Goal: Task Accomplishment & Management: Manage account settings

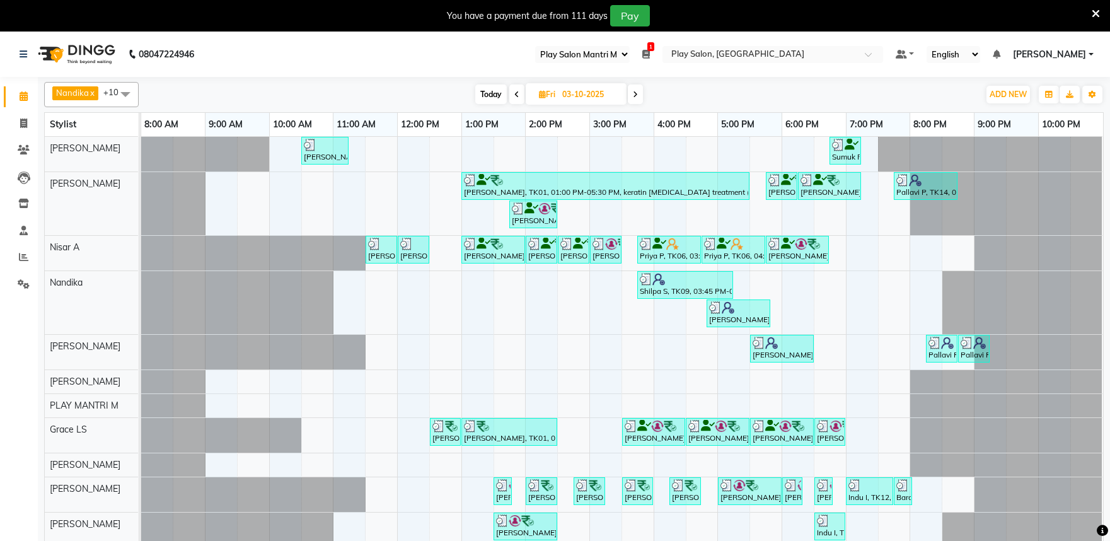
select select "89"
click at [504, 91] on span "Today" at bounding box center [491, 94] width 32 height 20
type input "04-10-2025"
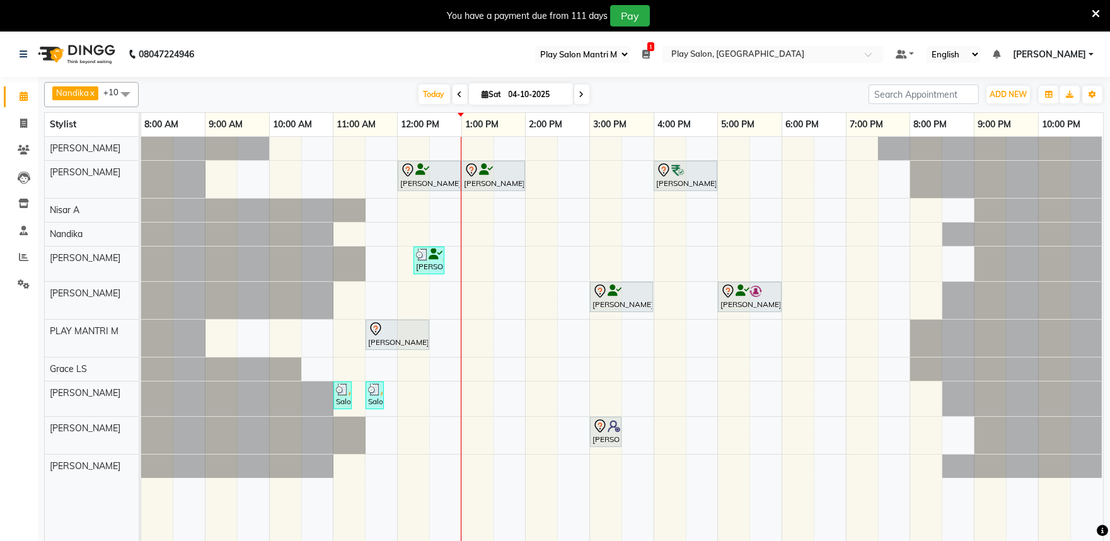
click at [460, 379] on div "Irfana Nazeer, TK02, 12:00 PM-01:00 PM, Hair Cut Lady (Head Stylist) Irfana Naz…" at bounding box center [622, 347] width 962 height 420
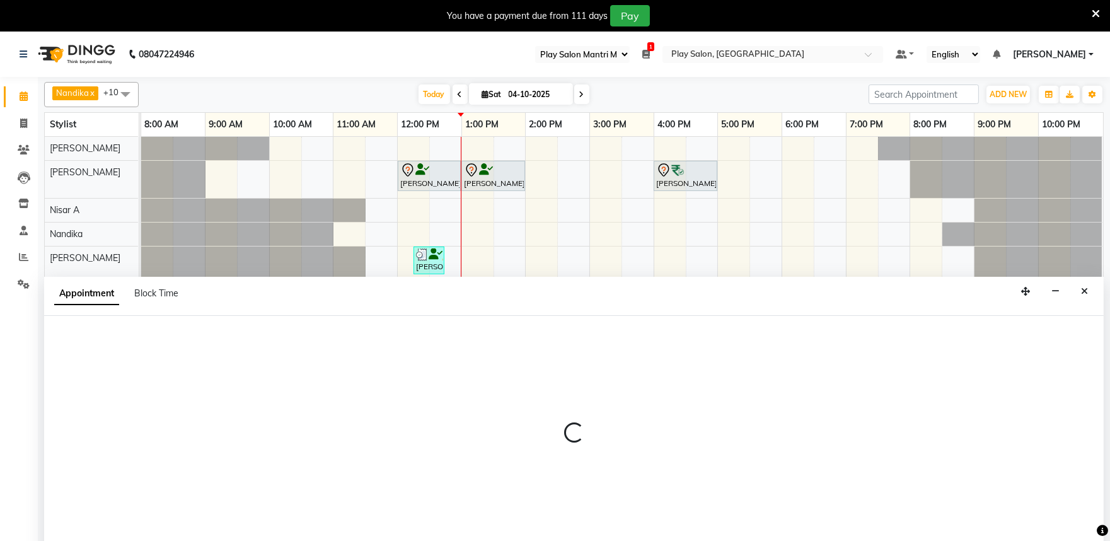
scroll to position [32, 0]
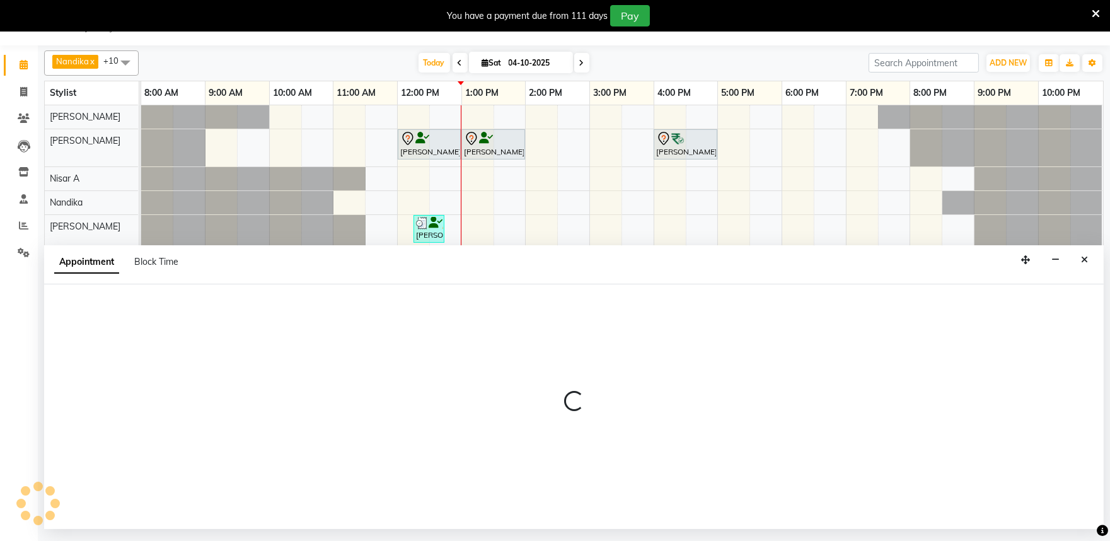
select select "81324"
select select "750"
select select "tentative"
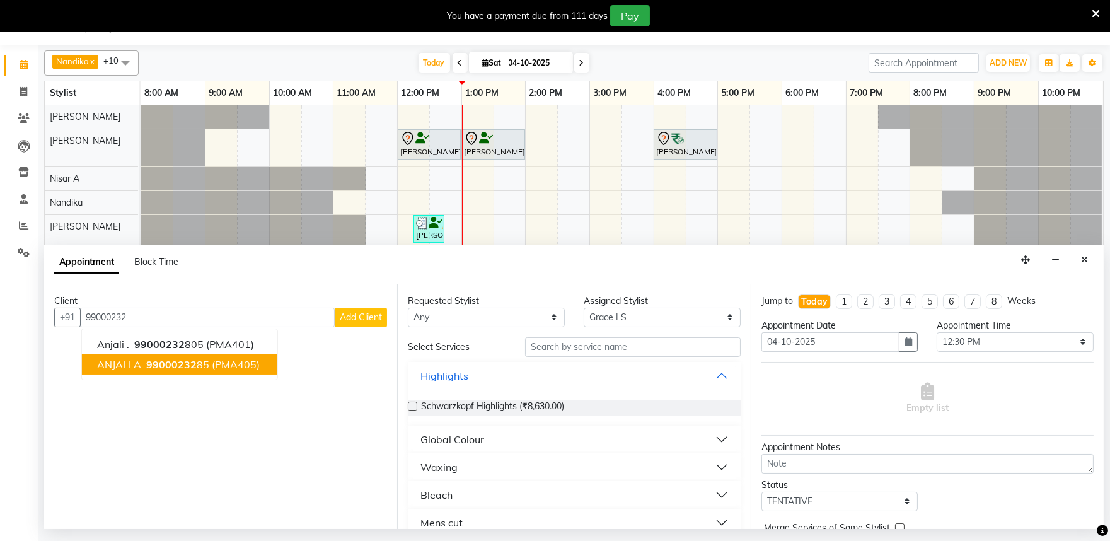
click at [153, 366] on span "99000232" at bounding box center [171, 364] width 50 height 13
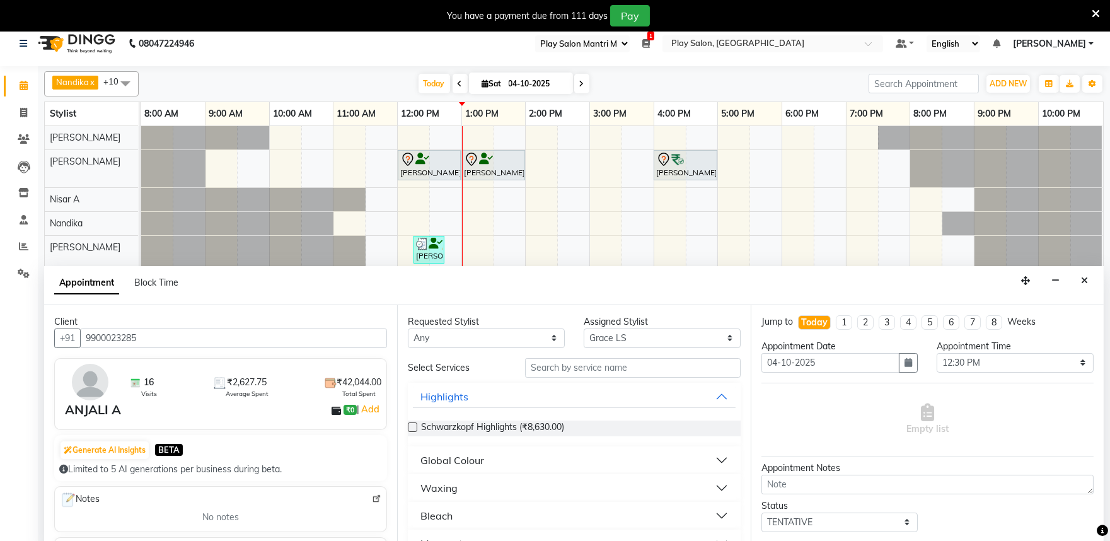
scroll to position [0, 0]
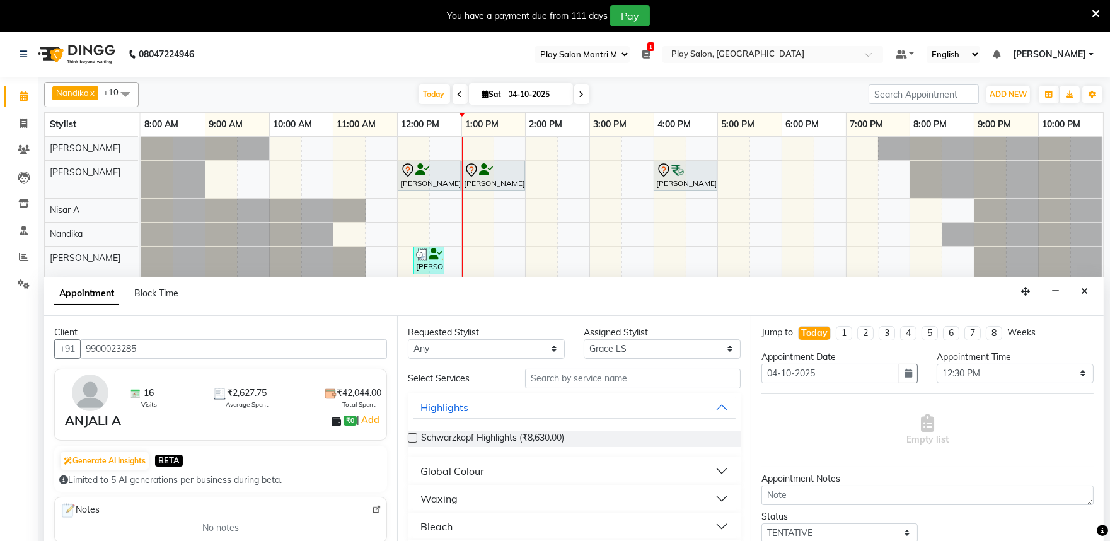
type input "9900023285"
click at [610, 350] on select "Select [PERSON_NAME] S [PERSON_NAME] [PERSON_NAME] Khomong [PERSON_NAME] [PERSO…" at bounding box center [662, 349] width 157 height 20
select select "81322"
click at [584, 339] on select "Select [PERSON_NAME] S [PERSON_NAME] [PERSON_NAME] Khomong [PERSON_NAME] [PERSO…" at bounding box center [662, 349] width 157 height 20
click at [536, 376] on input "text" at bounding box center [633, 379] width 216 height 20
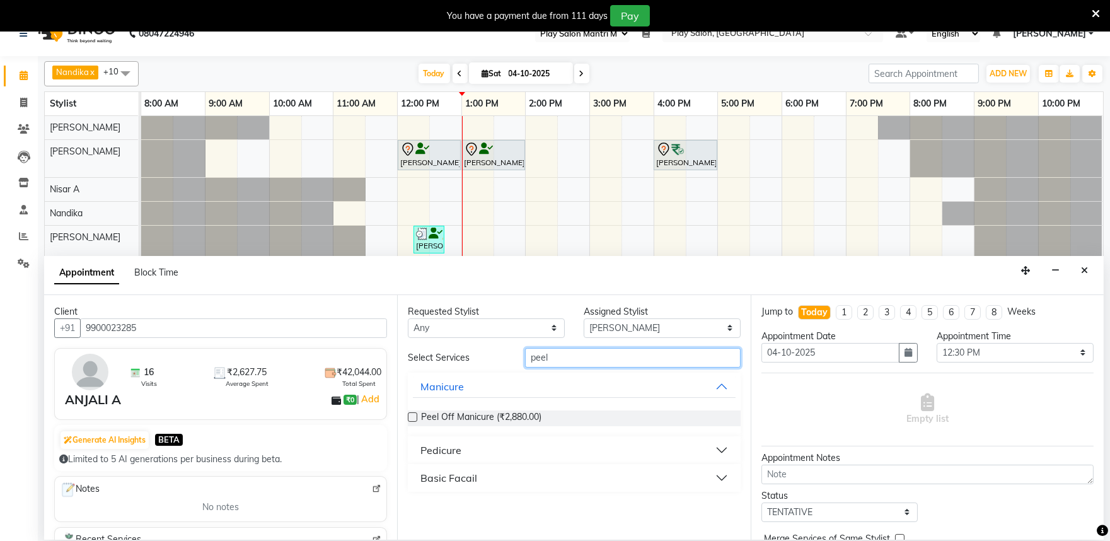
scroll to position [32, 0]
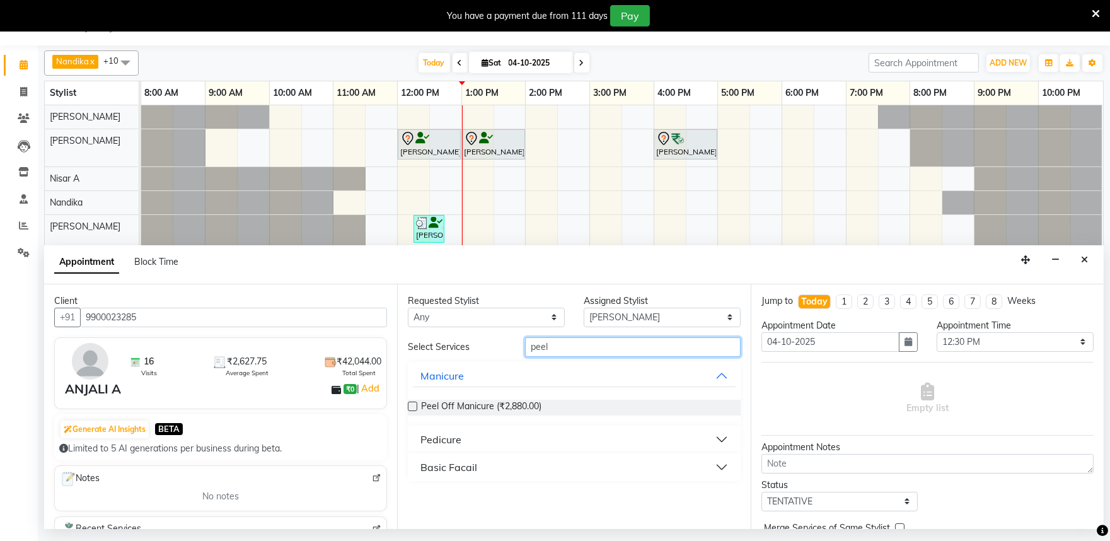
type input "peel"
click at [439, 439] on div "Pedicure" at bounding box center [440, 439] width 41 height 15
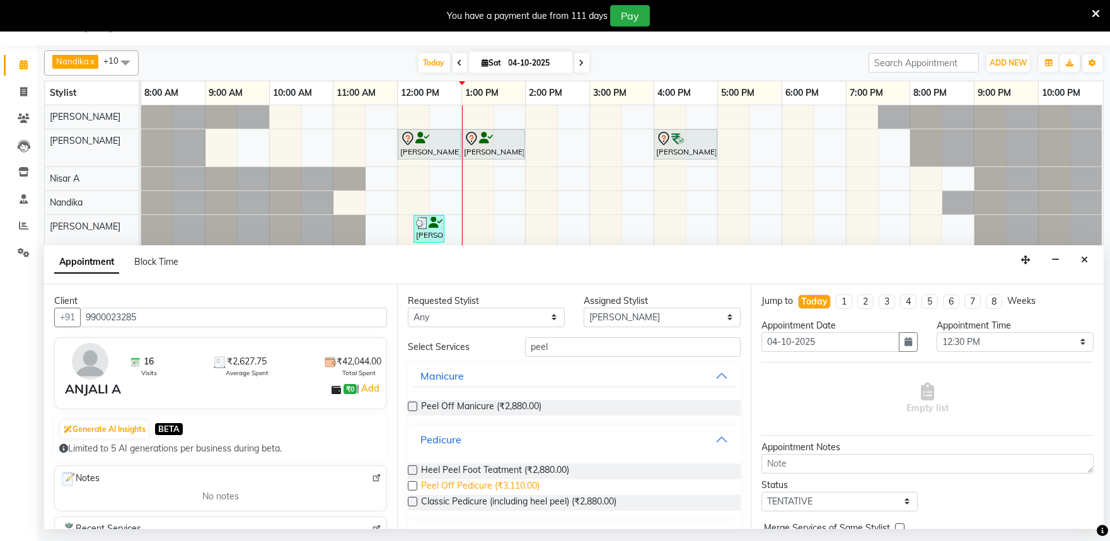
scroll to position [29, 0]
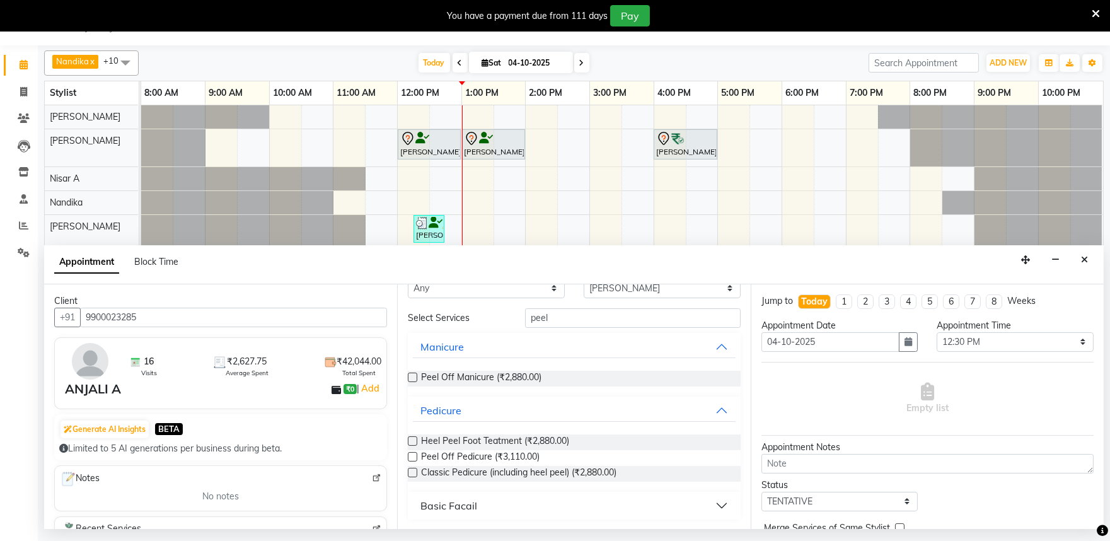
click at [417, 454] on label at bounding box center [412, 456] width 9 height 9
click at [416, 454] on input "checkbox" at bounding box center [412, 458] width 8 height 8
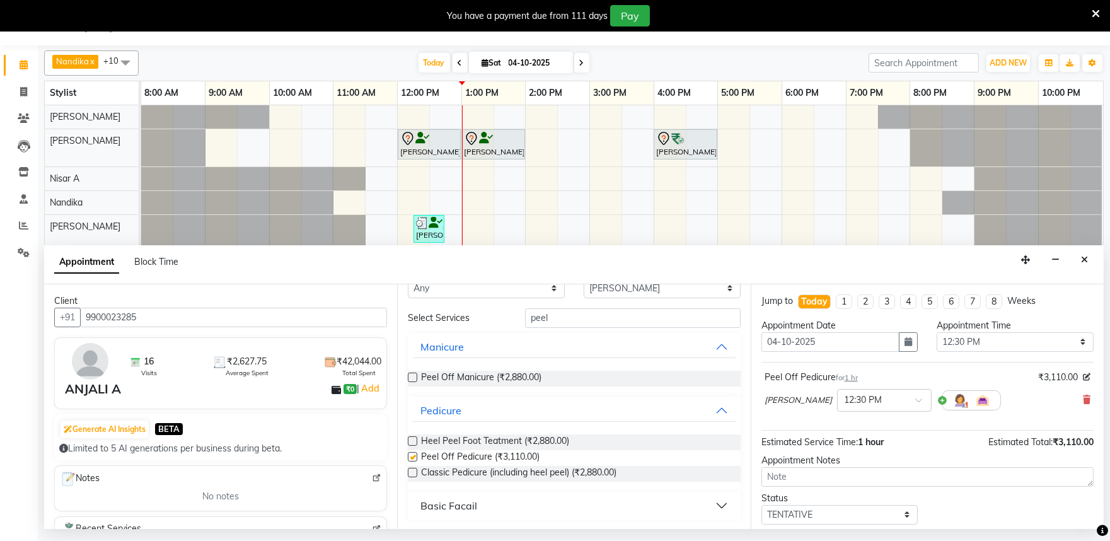
checkbox input "false"
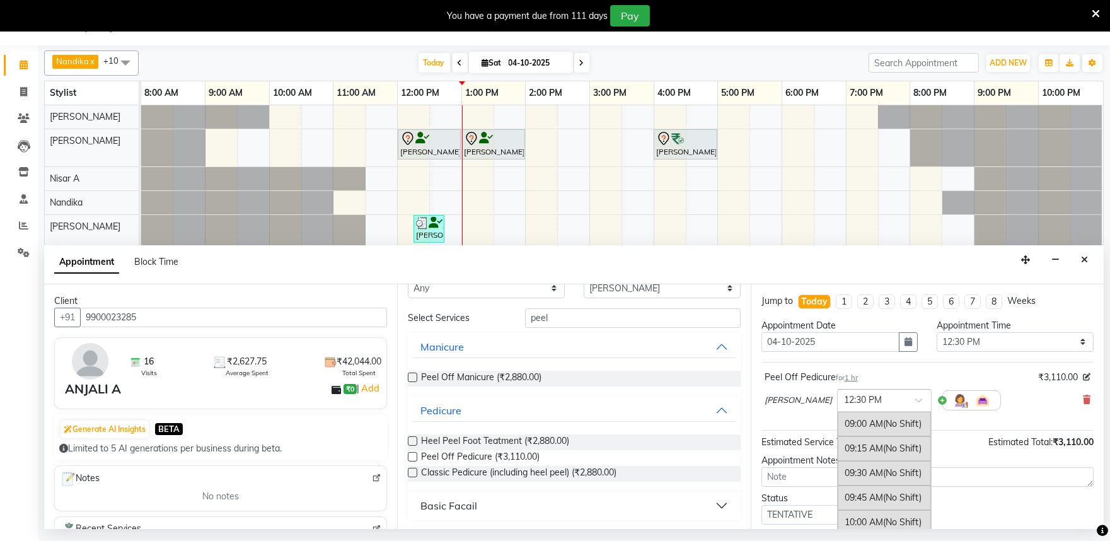
click at [889, 397] on div at bounding box center [884, 399] width 93 height 13
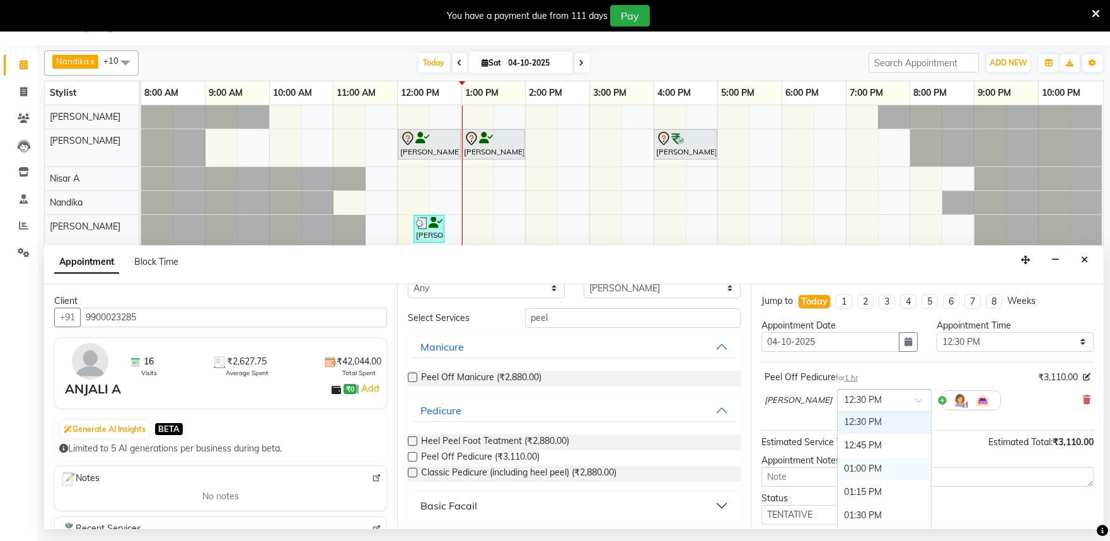
click at [855, 469] on div "01:00 PM" at bounding box center [884, 468] width 93 height 23
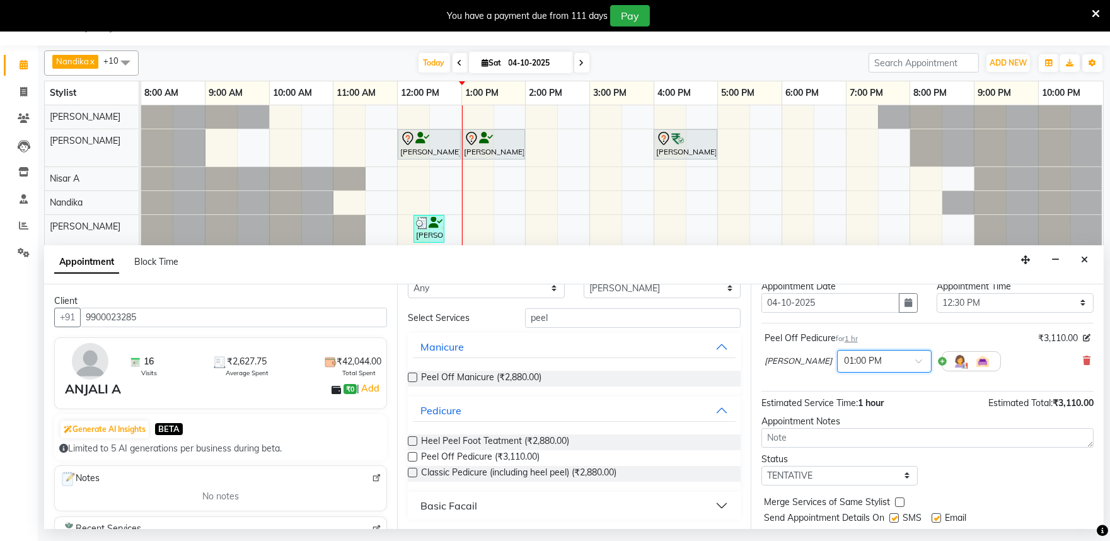
scroll to position [76, 0]
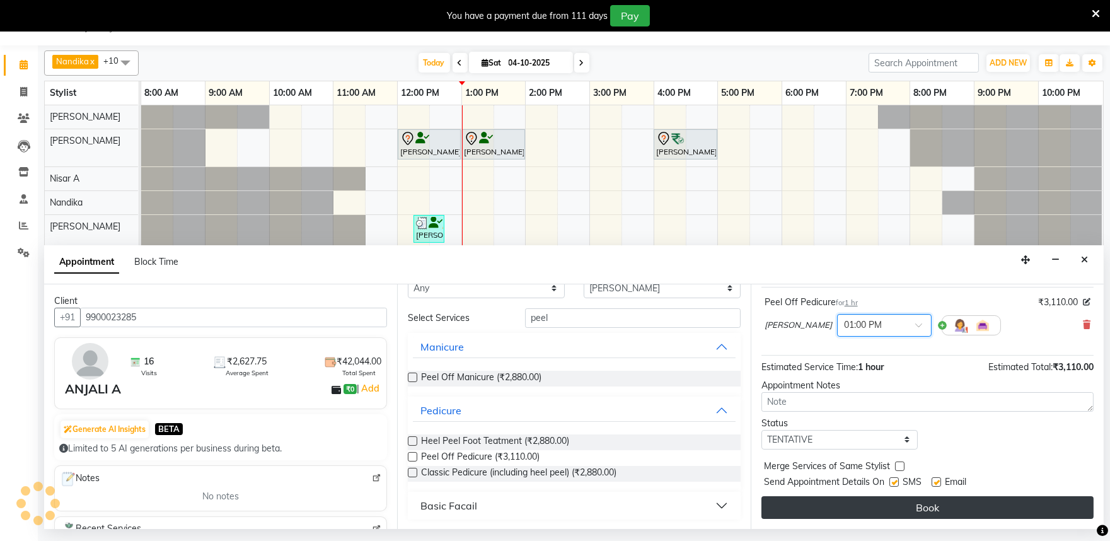
click at [887, 511] on button "Book" at bounding box center [927, 507] width 332 height 23
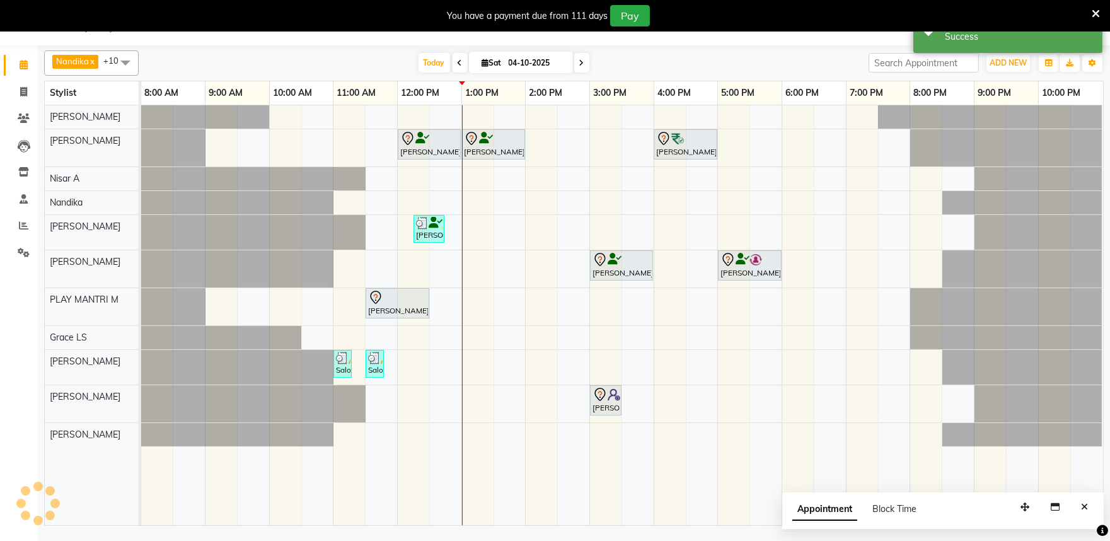
scroll to position [0, 0]
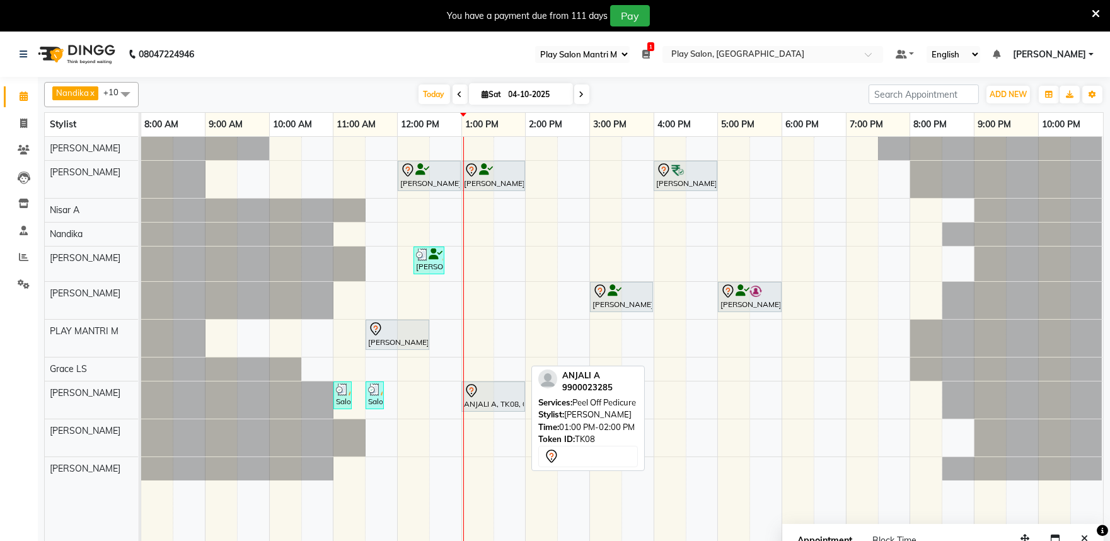
click at [468, 389] on icon at bounding box center [471, 390] width 15 height 15
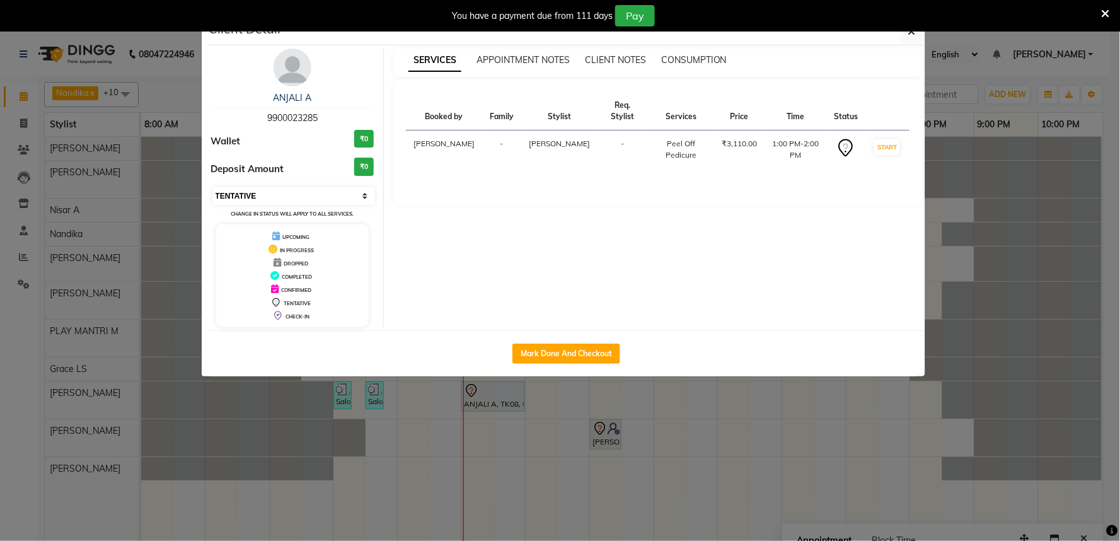
click at [342, 192] on select "Select IN SERVICE CONFIRMED TENTATIVE CHECK IN MARK DONE DROPPED UPCOMING" at bounding box center [293, 196] width 163 height 18
select select "8"
click at [212, 187] on select "Select IN SERVICE CONFIRMED TENTATIVE CHECK IN MARK DONE DROPPED UPCOMING" at bounding box center [293, 196] width 163 height 18
click at [911, 34] on icon "button" at bounding box center [912, 31] width 8 height 10
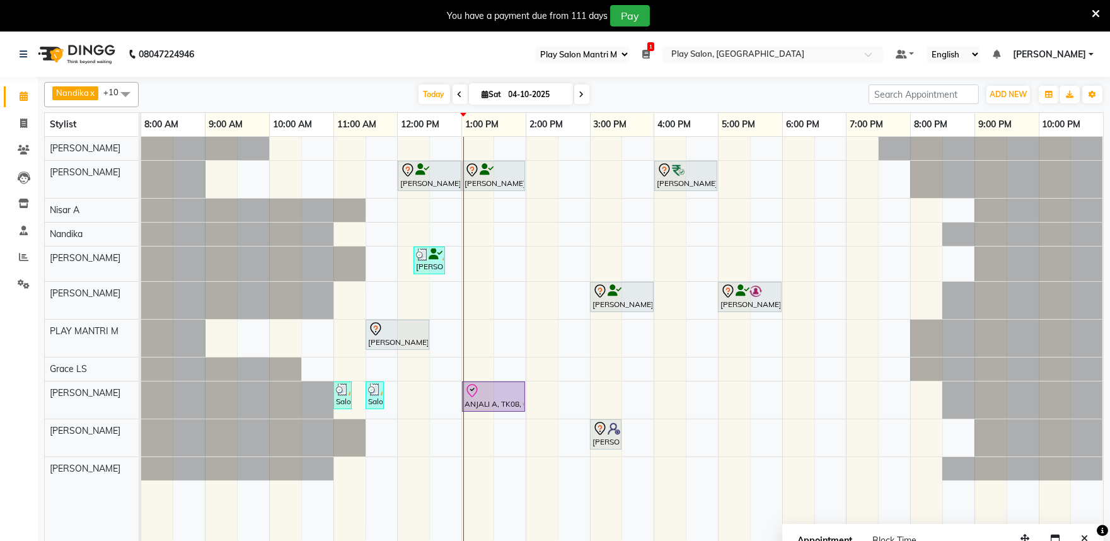
scroll to position [32, 0]
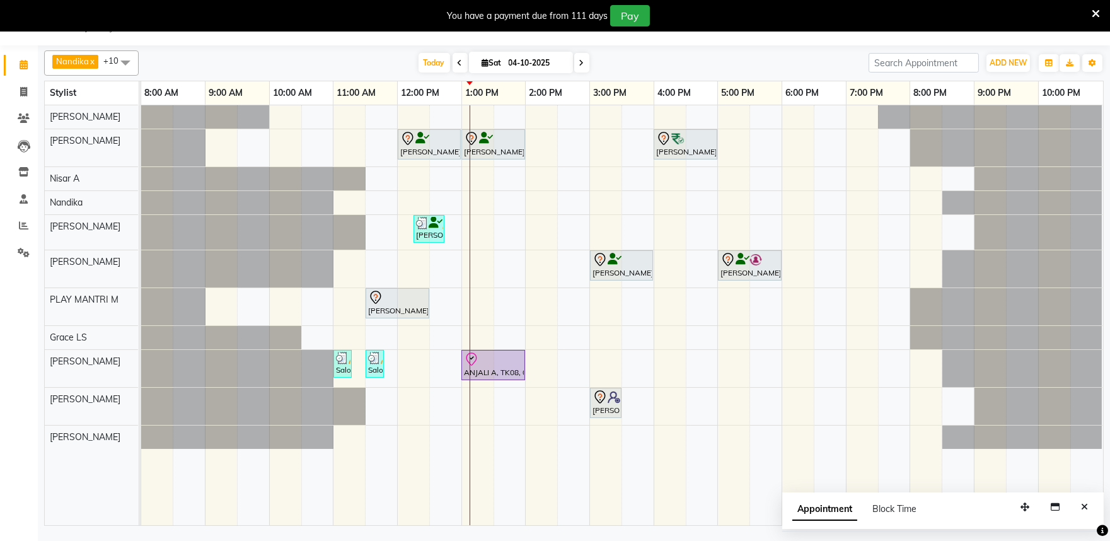
click at [1082, 506] on icon "Close" at bounding box center [1084, 506] width 7 height 9
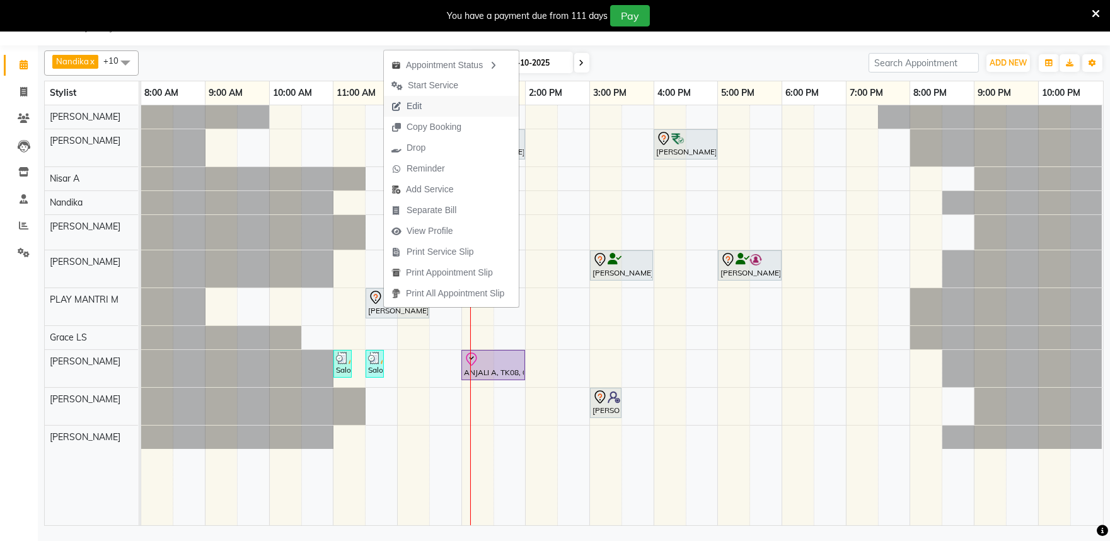
click at [432, 103] on button "Edit" at bounding box center [451, 106] width 135 height 21
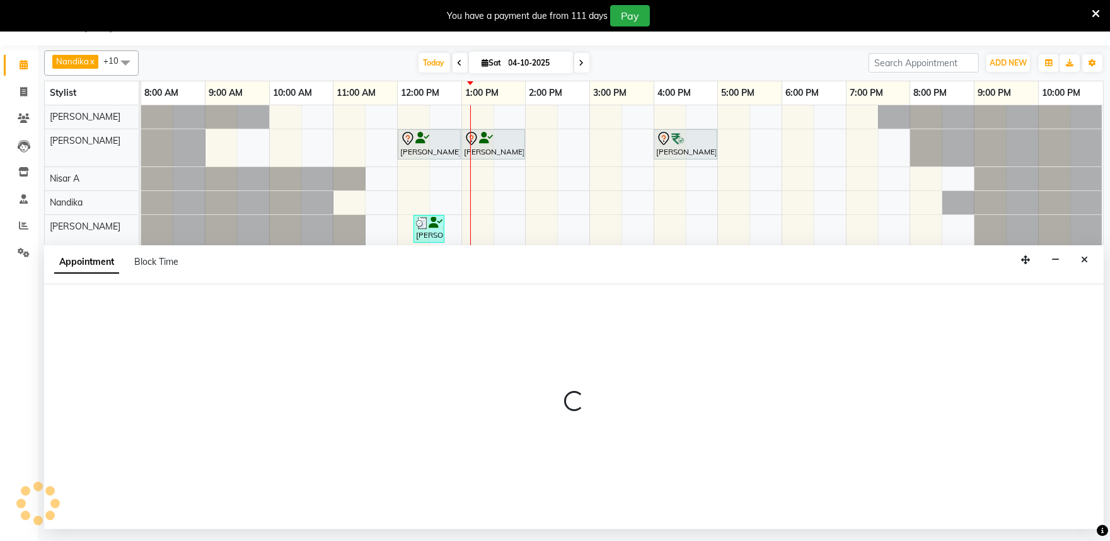
select select "tentative"
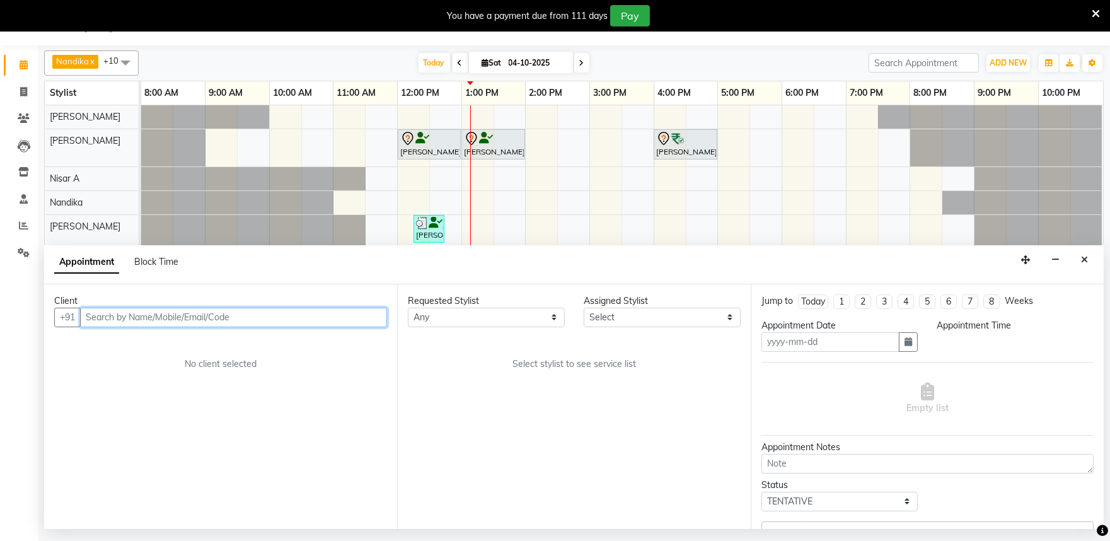
type input "04-10-2025"
select select "690"
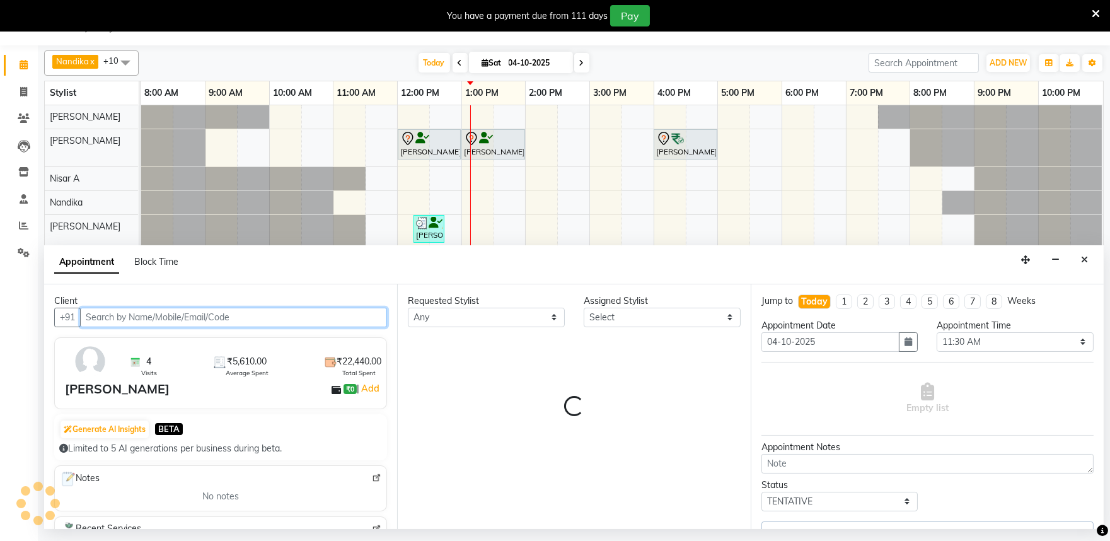
select select "82212"
select select "4213"
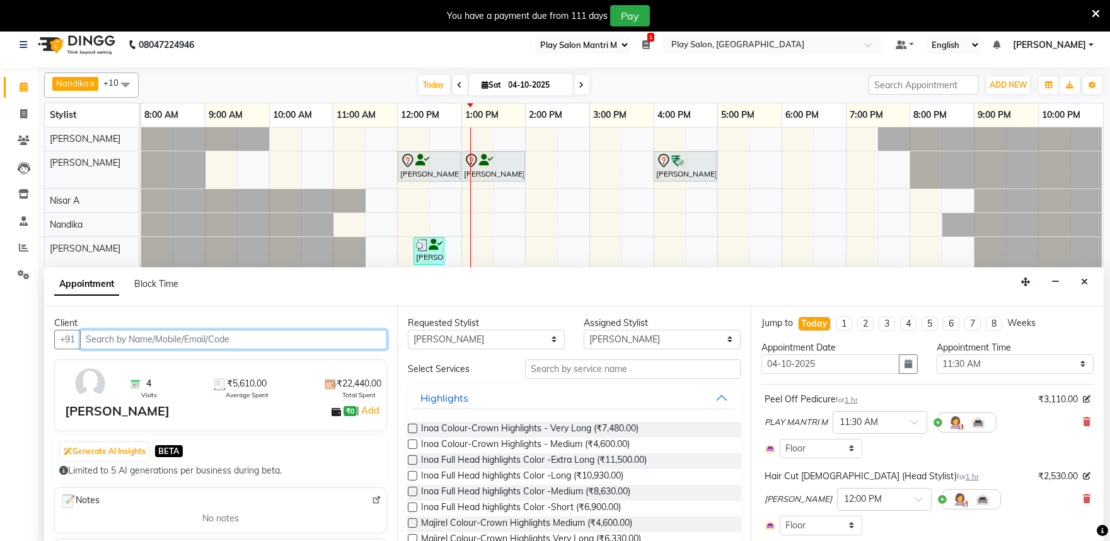
scroll to position [0, 0]
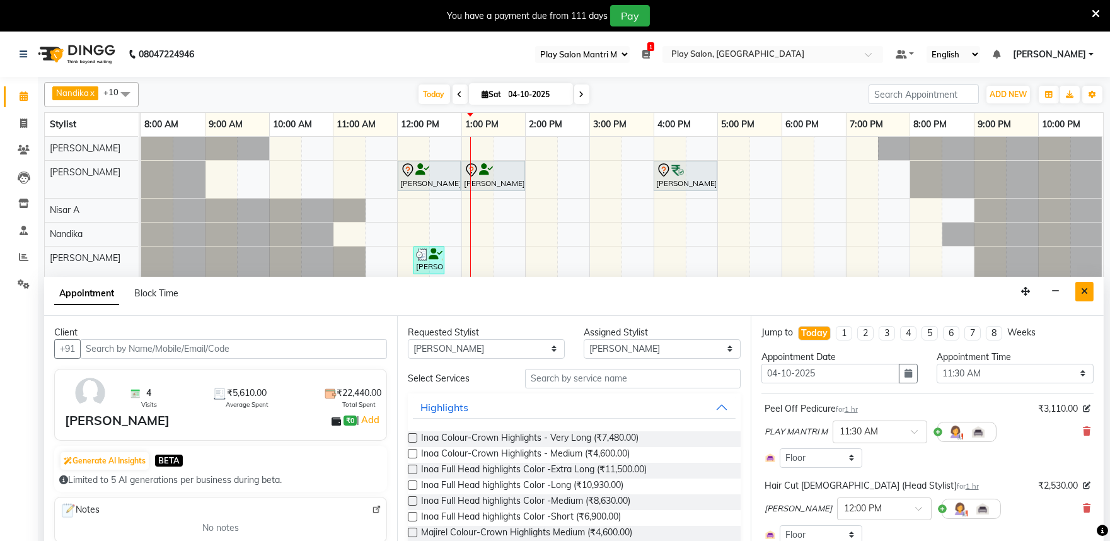
click at [1090, 297] on button "Close" at bounding box center [1084, 292] width 18 height 20
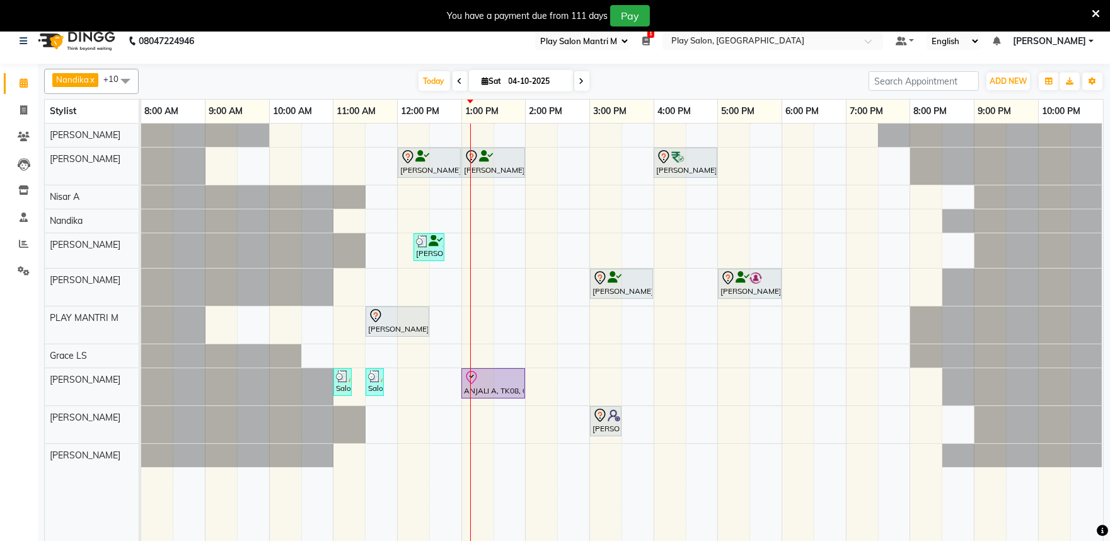
scroll to position [32, 0]
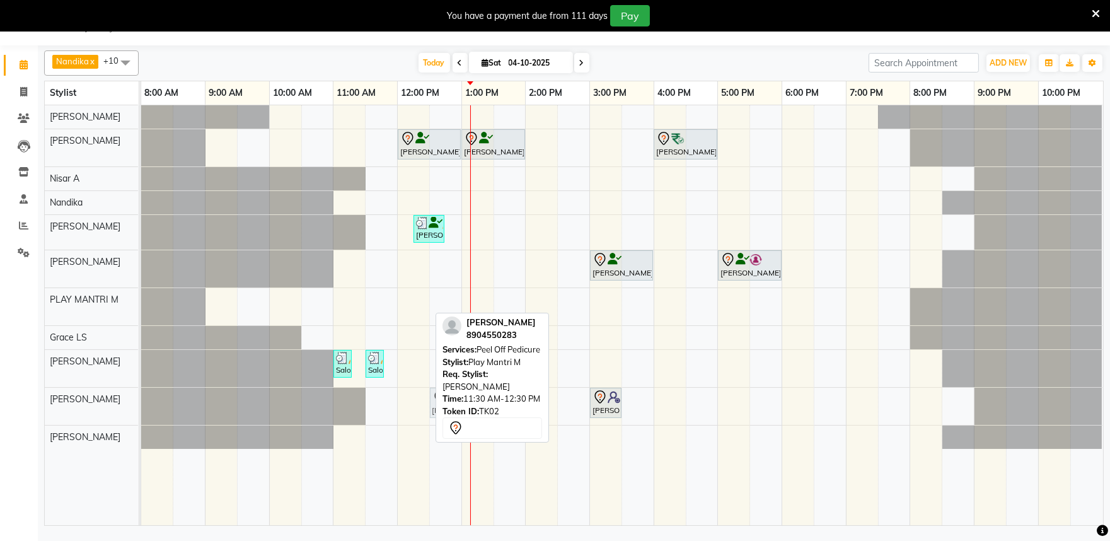
drag, startPoint x: 395, startPoint y: 309, endPoint x: 460, endPoint y: 401, distance: 113.5
click at [460, 401] on div "Nandika x PLAY MANTRI M x Ding Junhui x Grace LS x Khomong Ollie x Nisar A x Ac…" at bounding box center [573, 285] width 1059 height 480
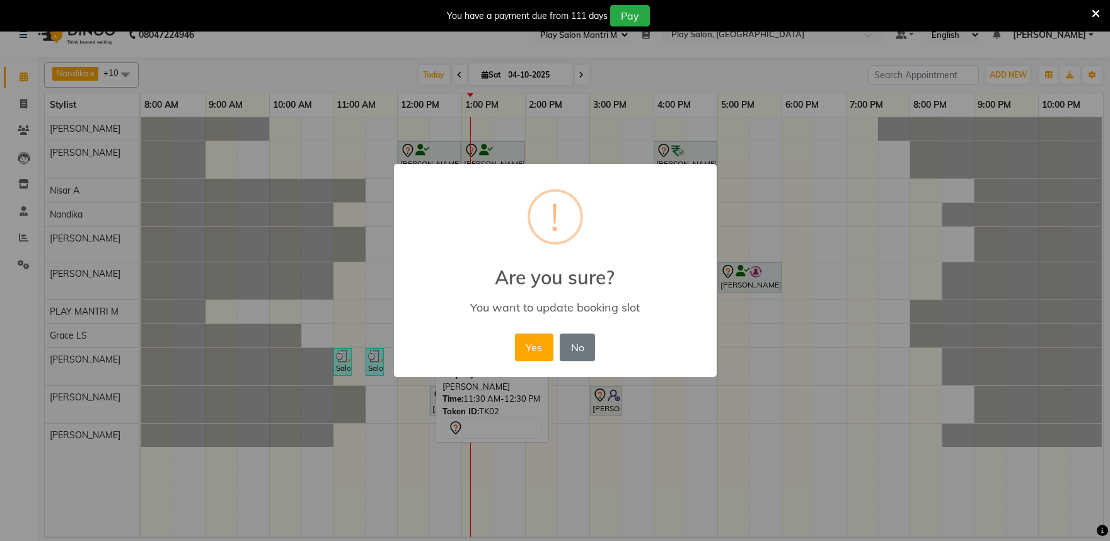
scroll to position [19, 0]
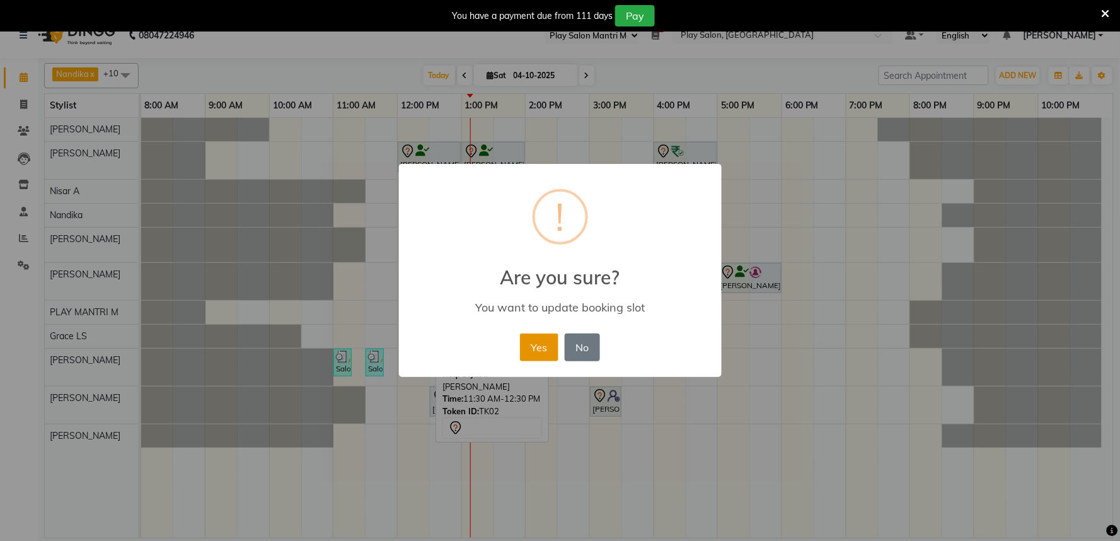
click at [534, 350] on button "Yes" at bounding box center [539, 347] width 38 height 28
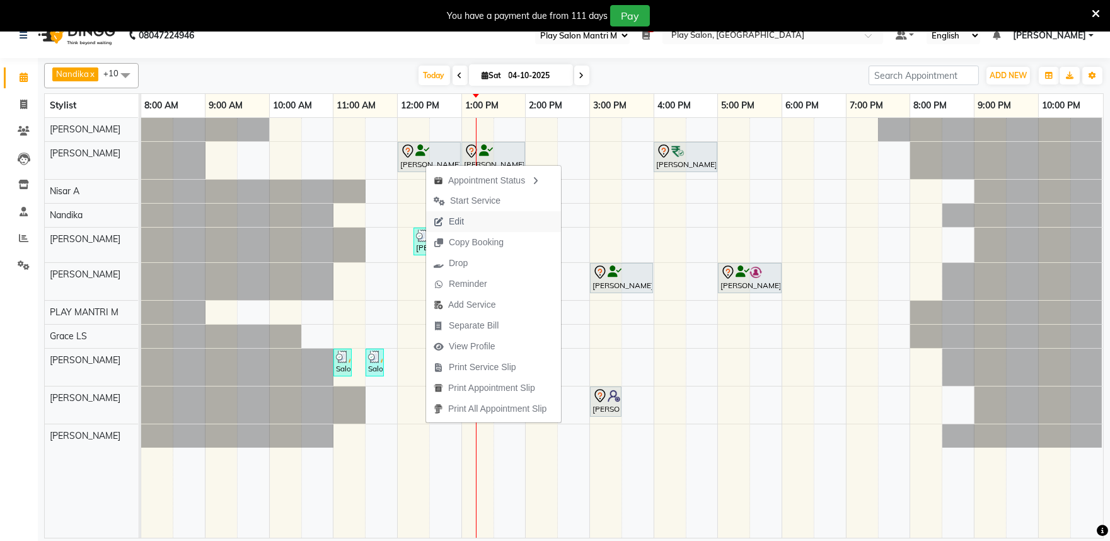
click at [463, 216] on span "Edit" at bounding box center [456, 221] width 15 height 13
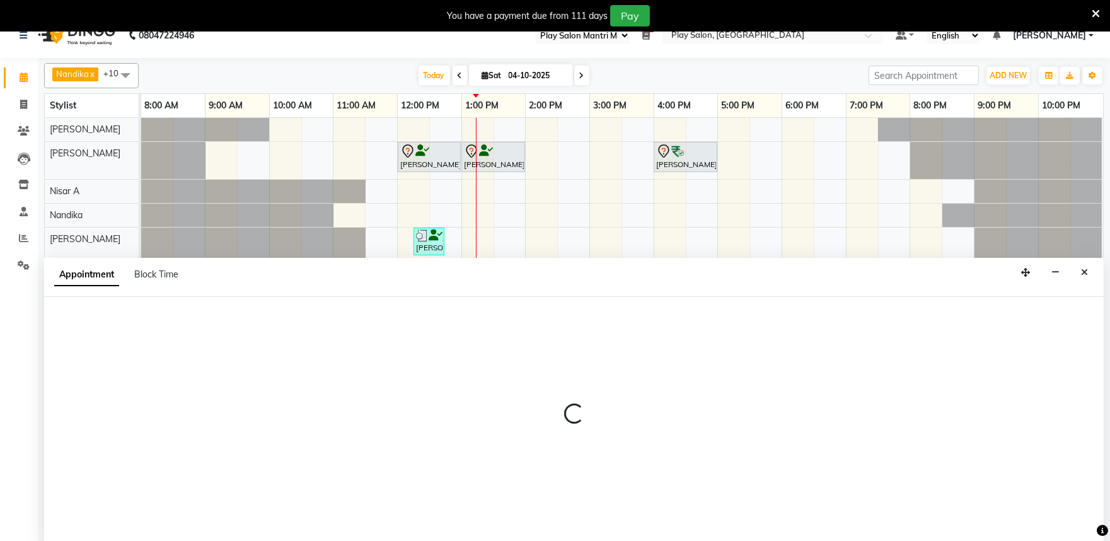
scroll to position [32, 0]
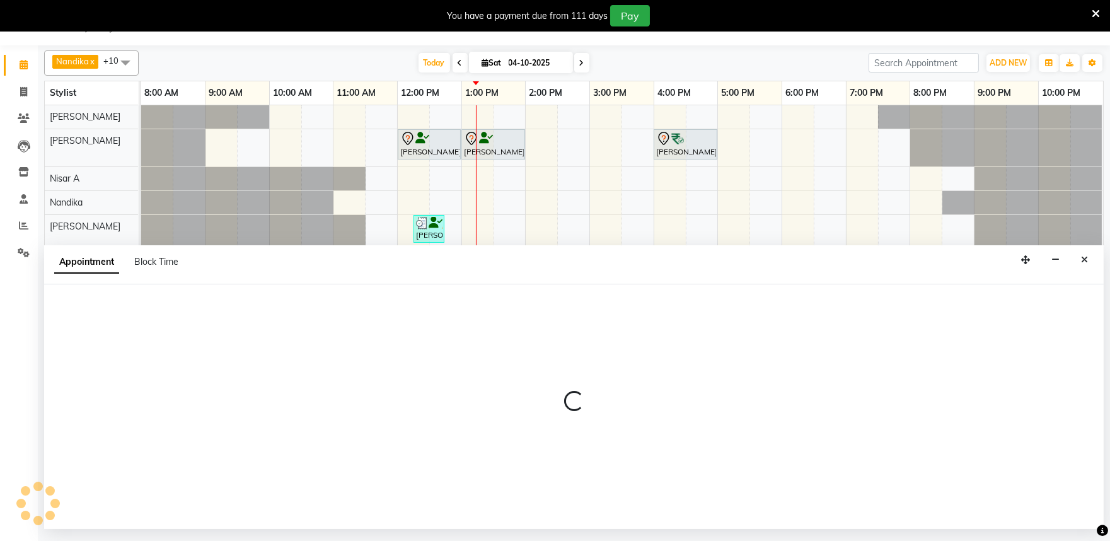
select select "tentative"
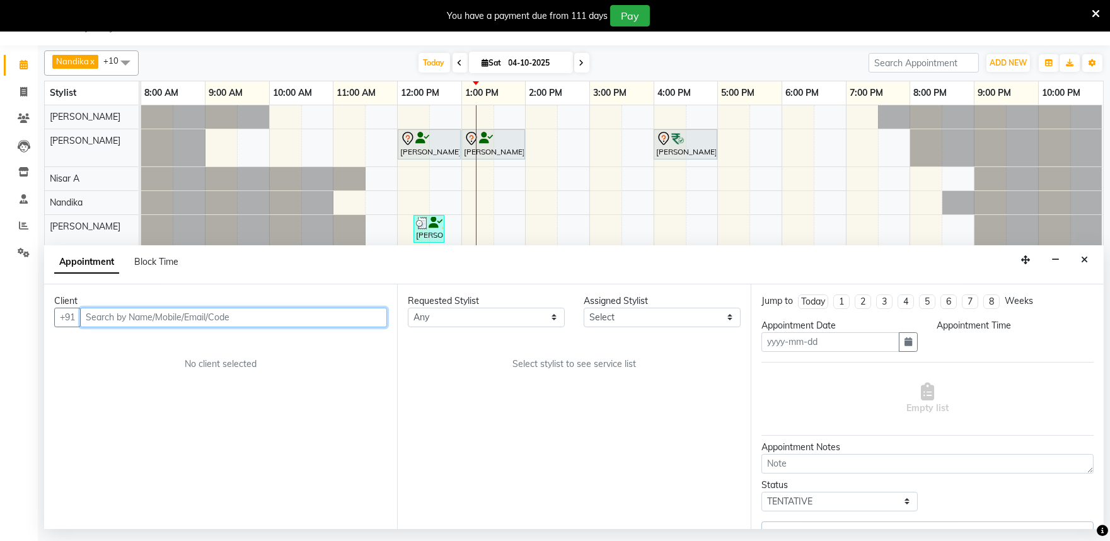
type input "04-10-2025"
select select "720"
select select "82212"
select select "4213"
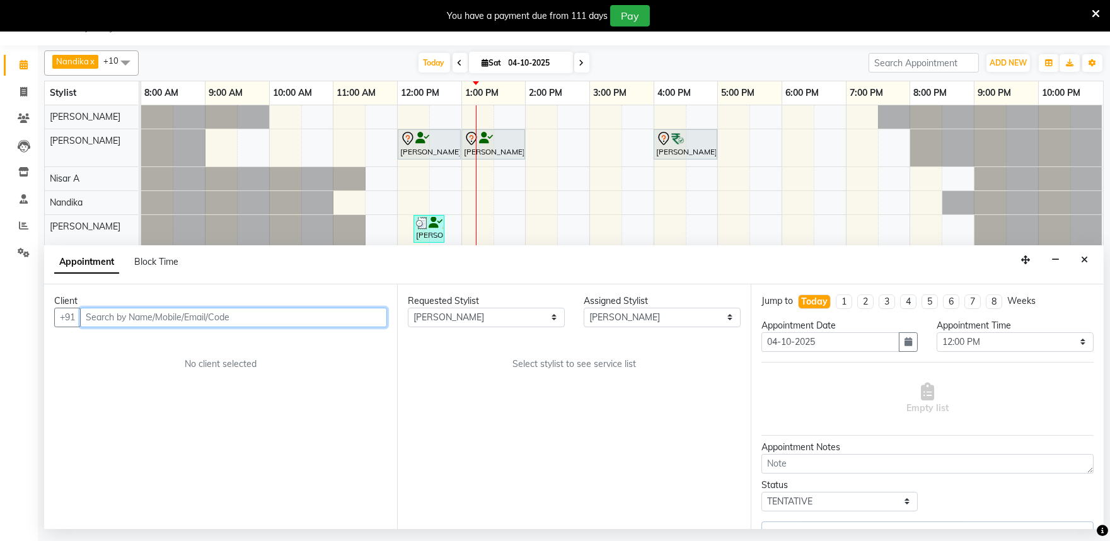
select select "4213"
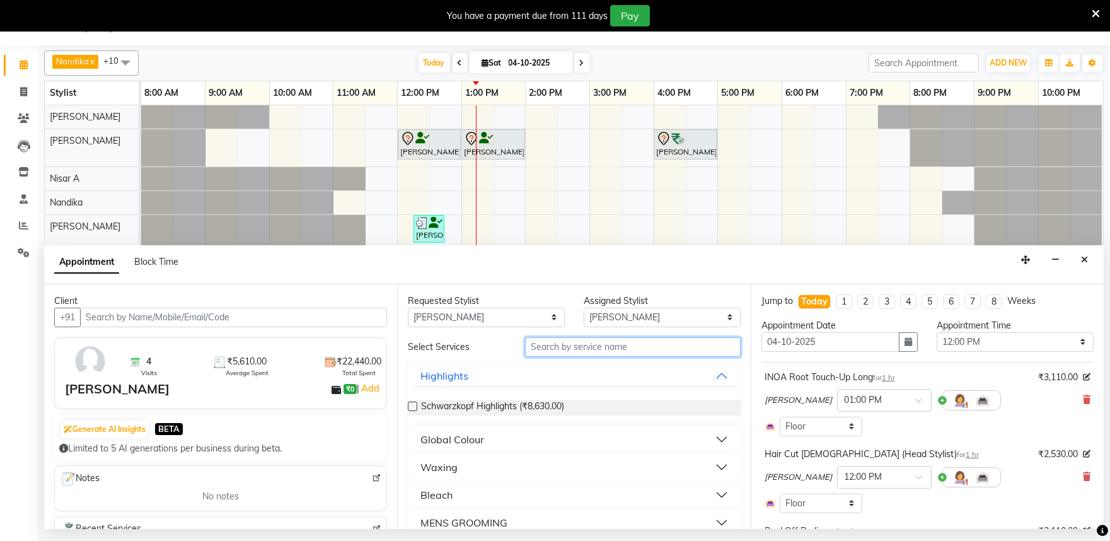
click at [538, 351] on input "text" at bounding box center [633, 347] width 216 height 20
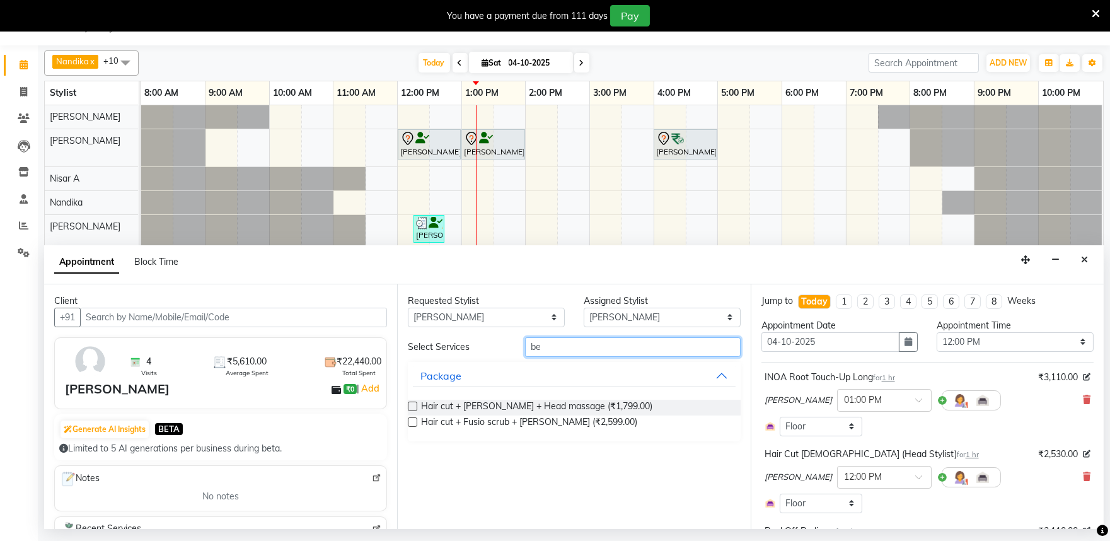
type input "b"
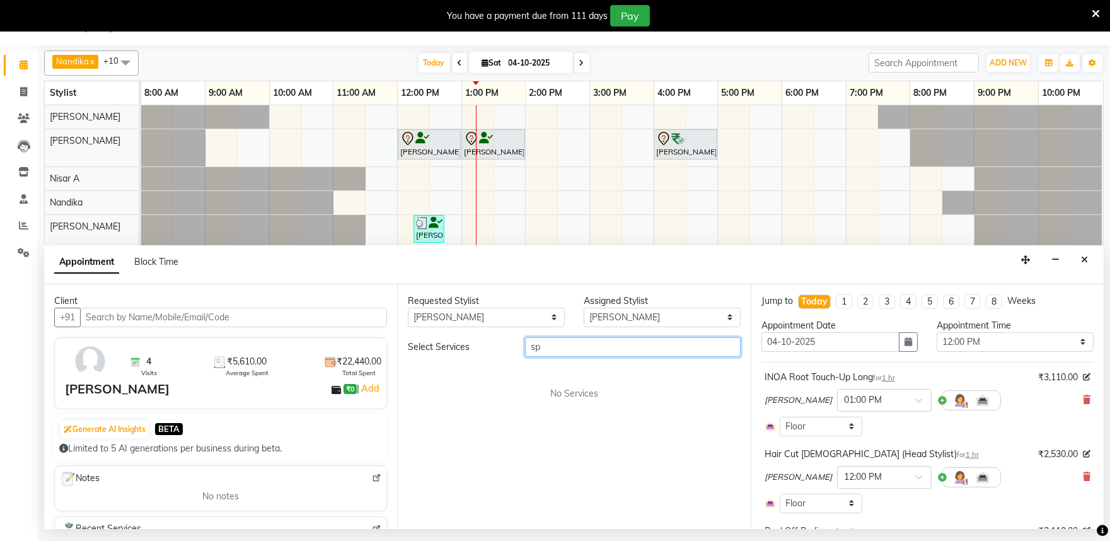
type input "s"
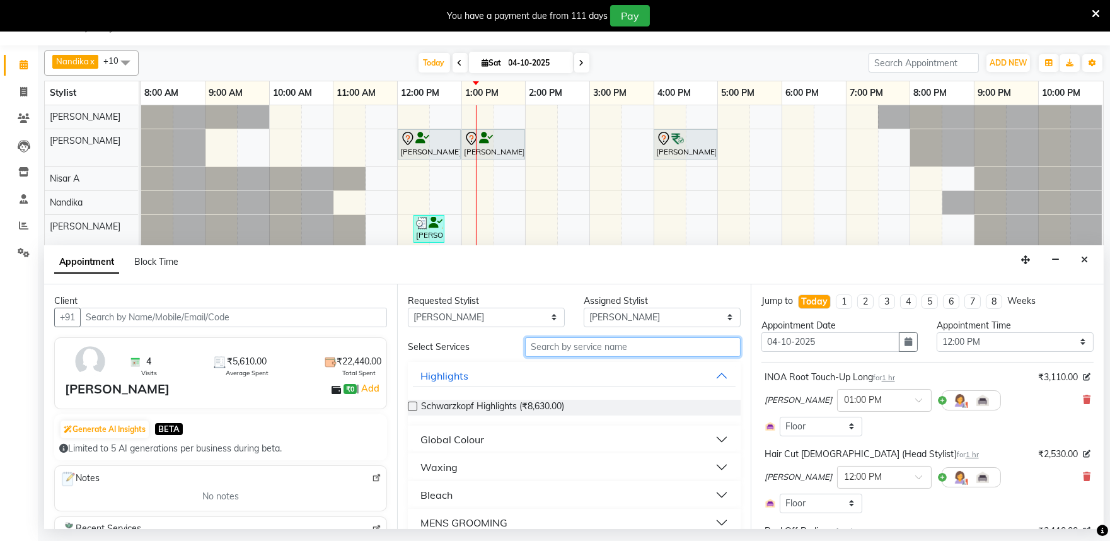
type input "j"
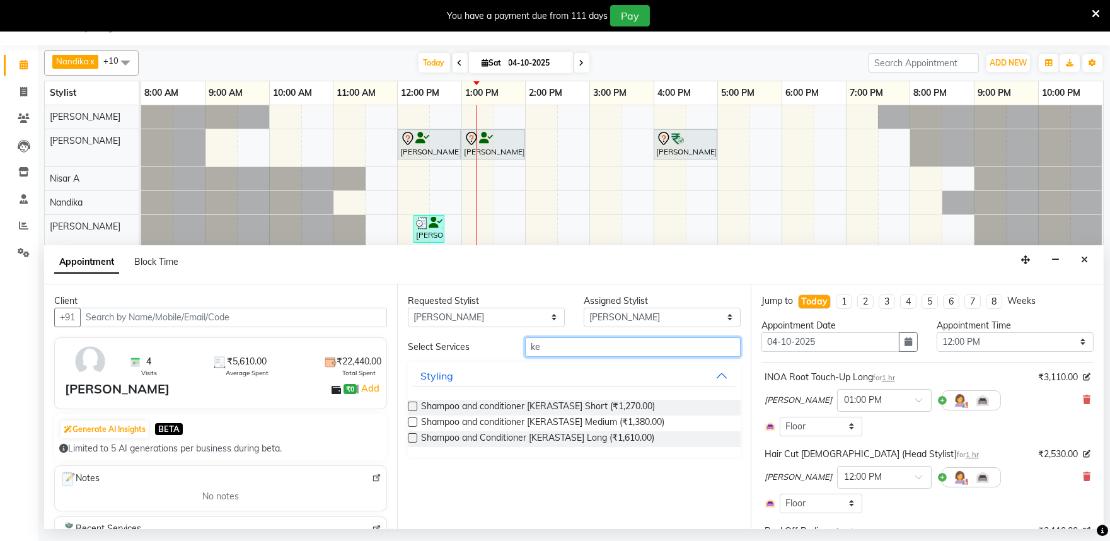
type input "k"
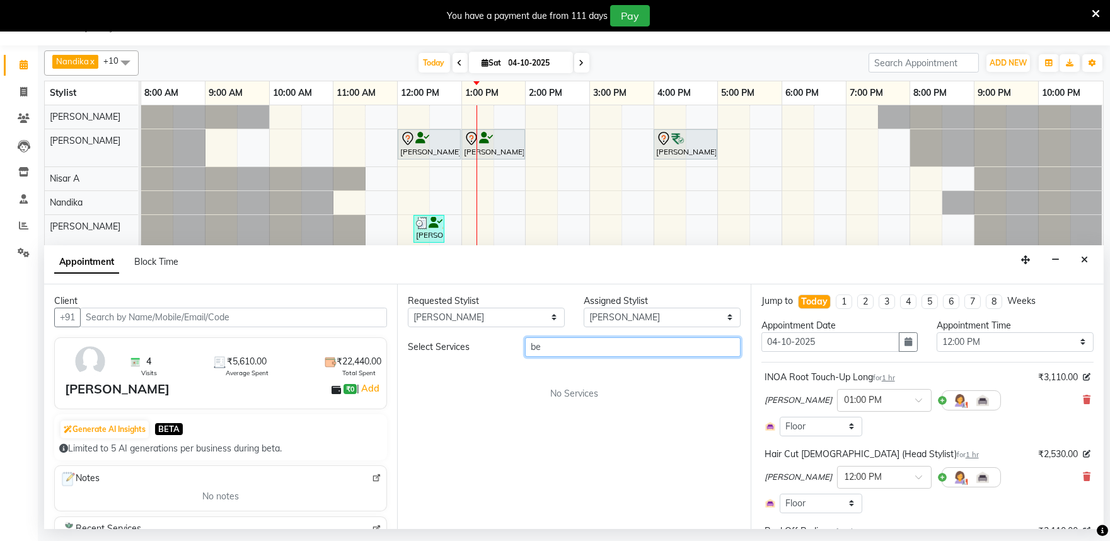
type input "b"
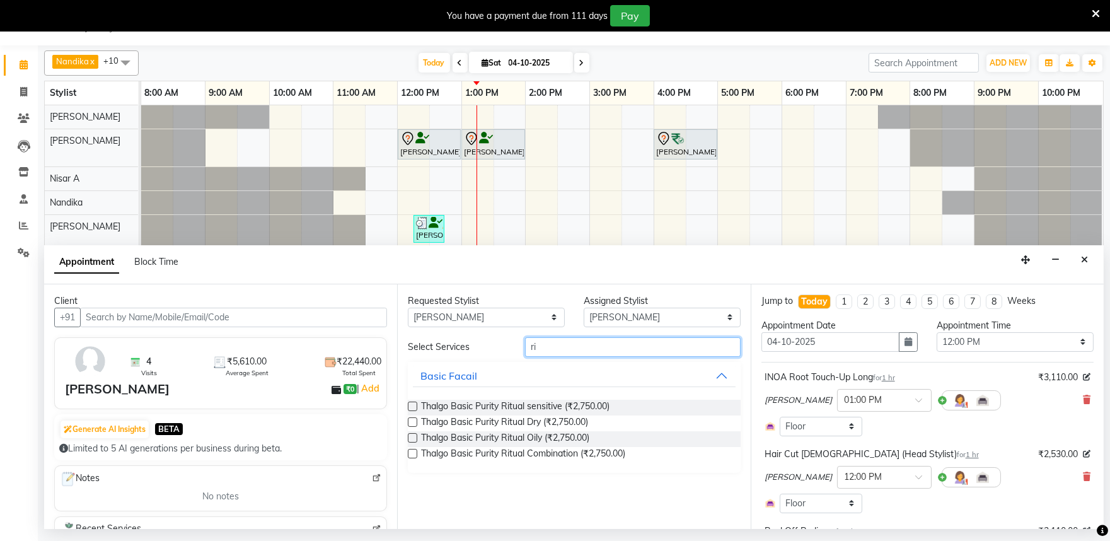
type input "r"
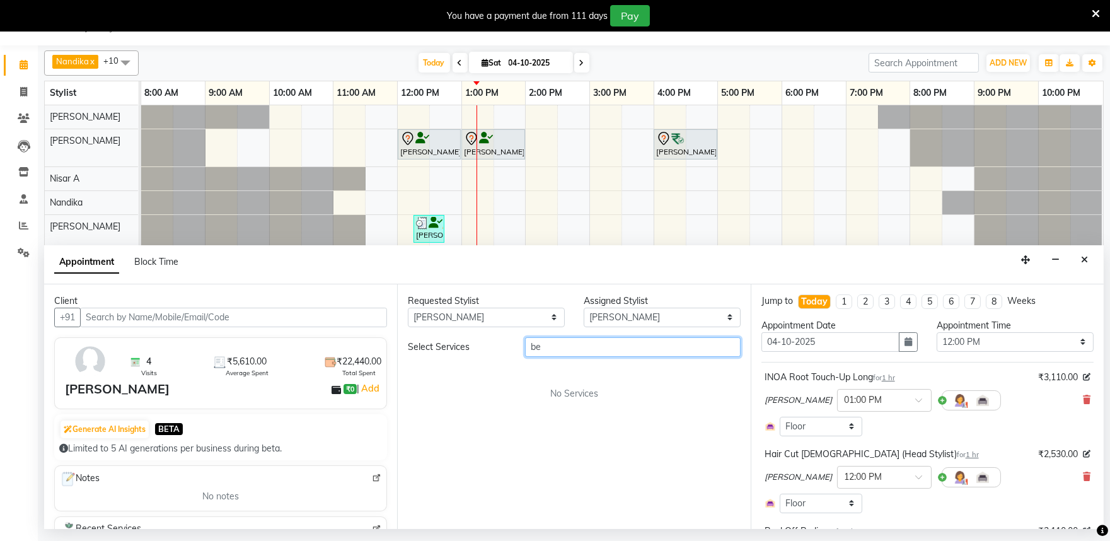
type input "b"
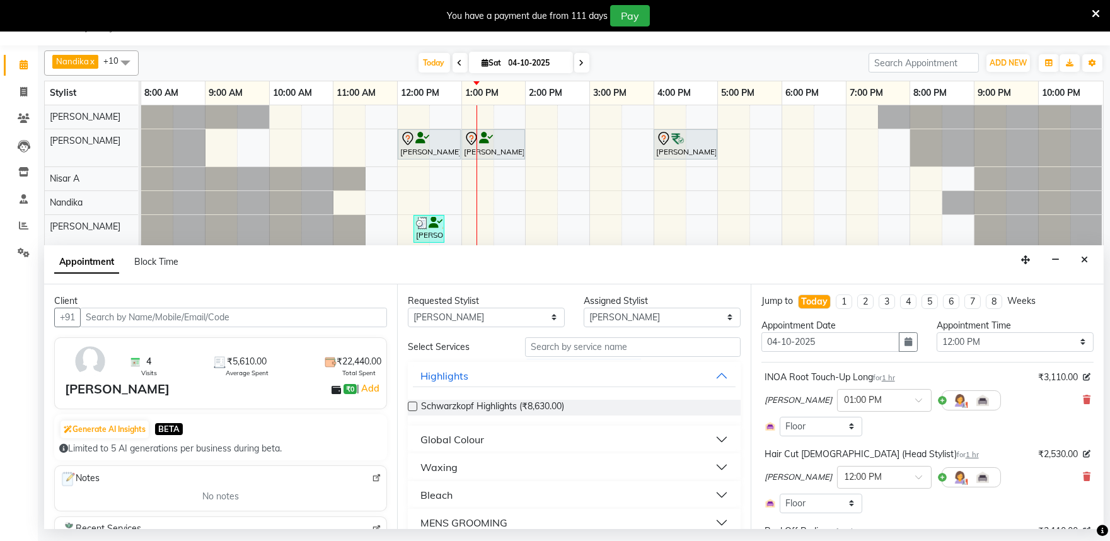
drag, startPoint x: 1075, startPoint y: 257, endPoint x: 1078, endPoint y: 265, distance: 8.6
click at [1076, 257] on button "Close" at bounding box center [1084, 260] width 18 height 20
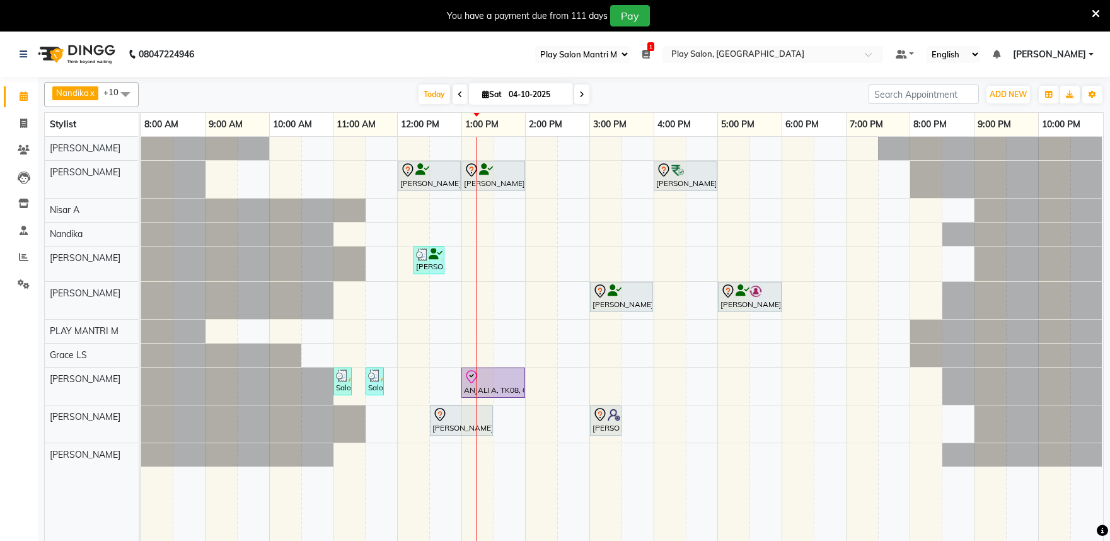
select select "89"
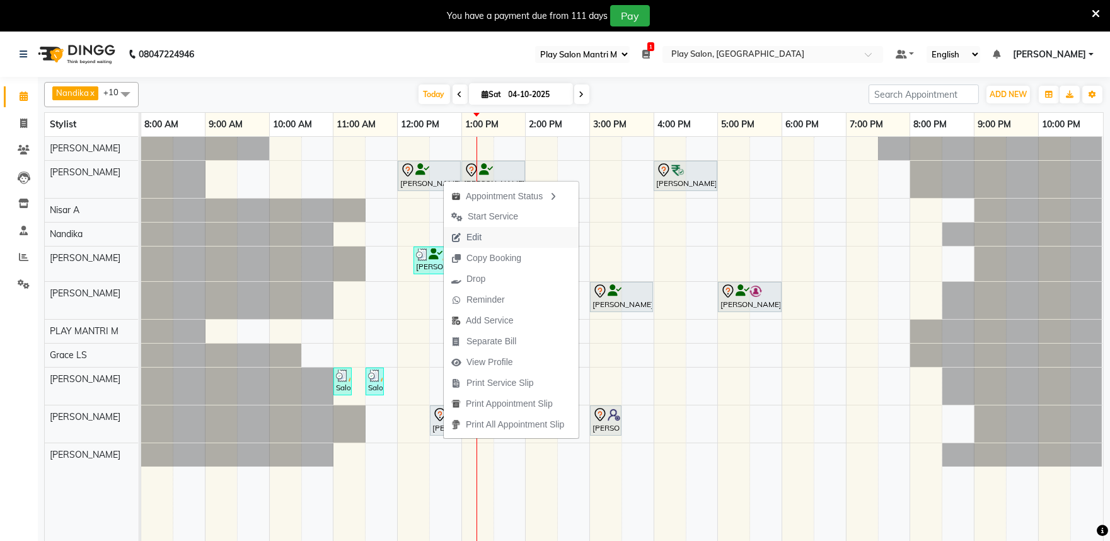
click at [473, 239] on span "Edit" at bounding box center [473, 237] width 15 height 13
select select "tentative"
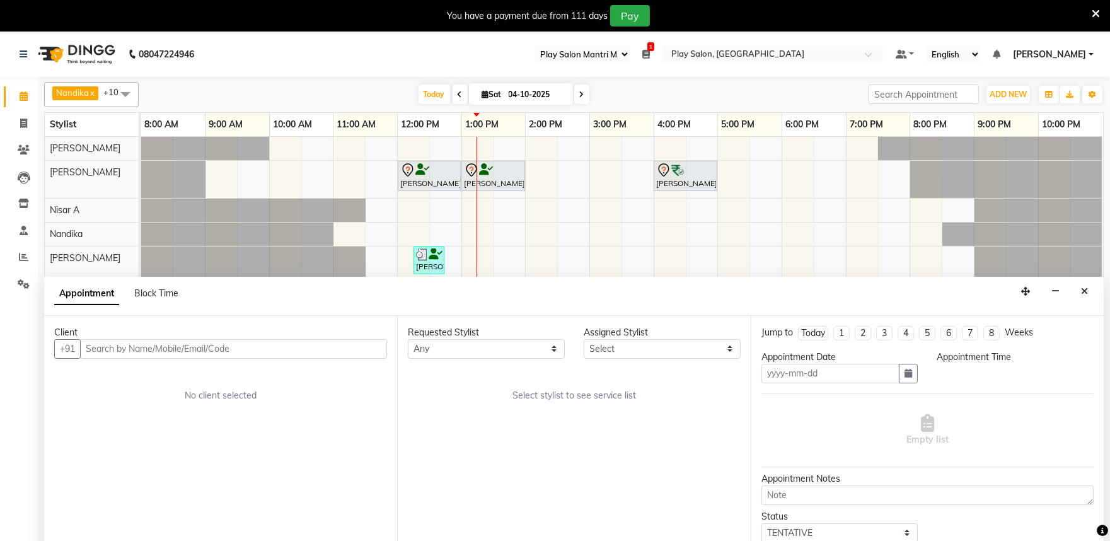
scroll to position [32, 0]
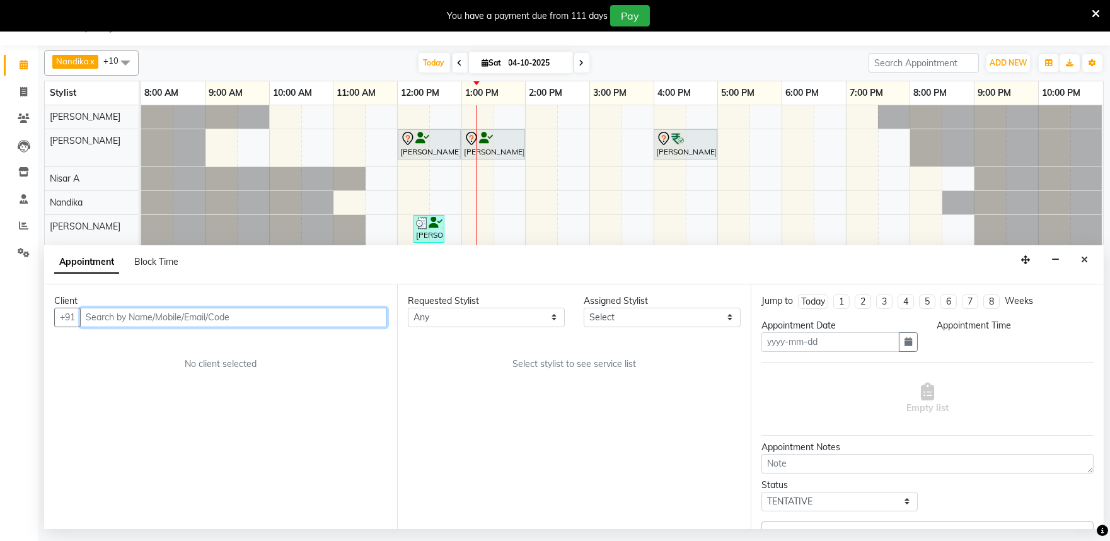
type input "04-10-2025"
select select "720"
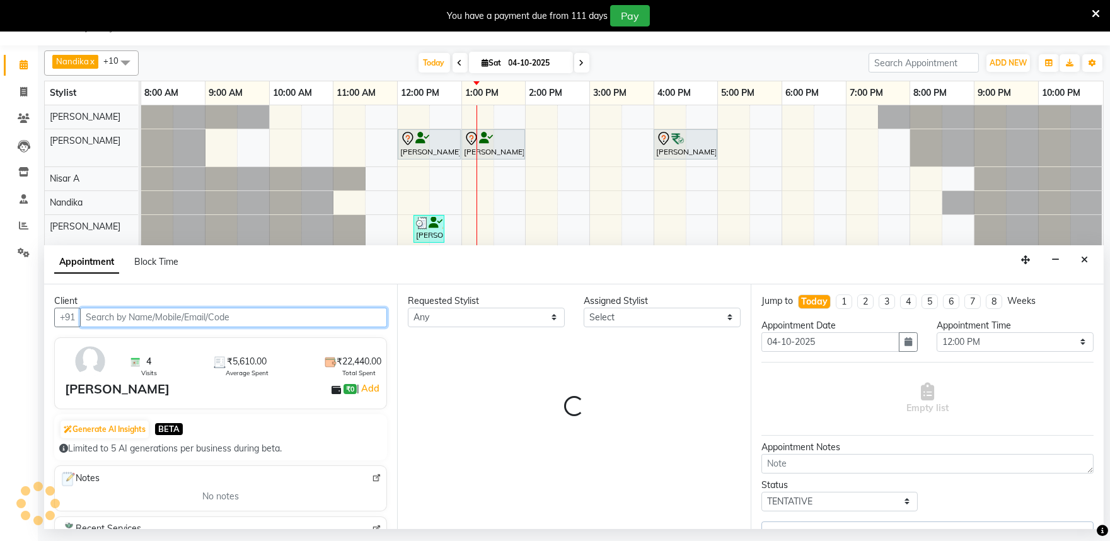
select select "82212"
select select "4213"
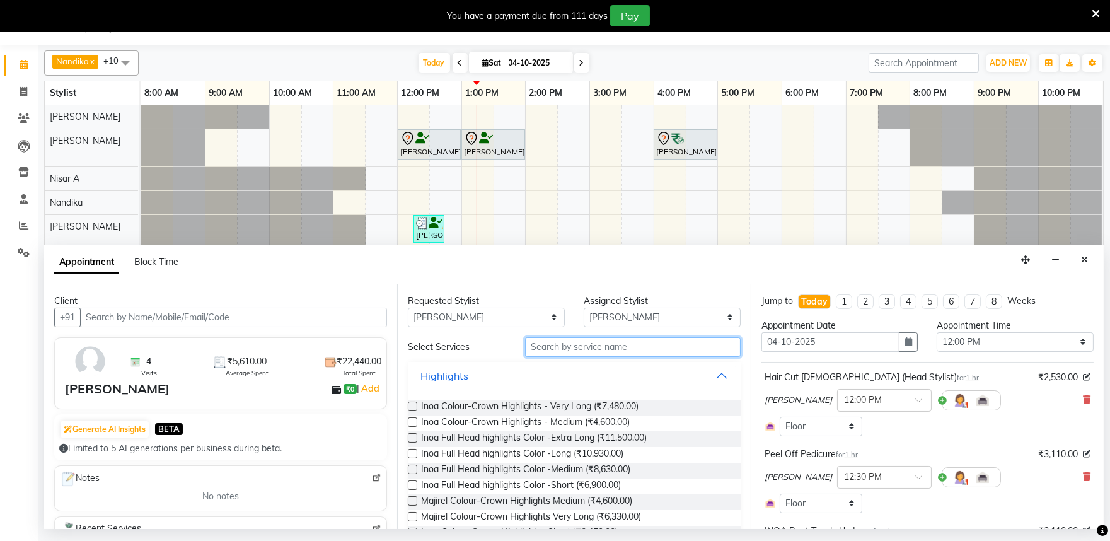
click at [565, 354] on input "text" at bounding box center [633, 347] width 216 height 20
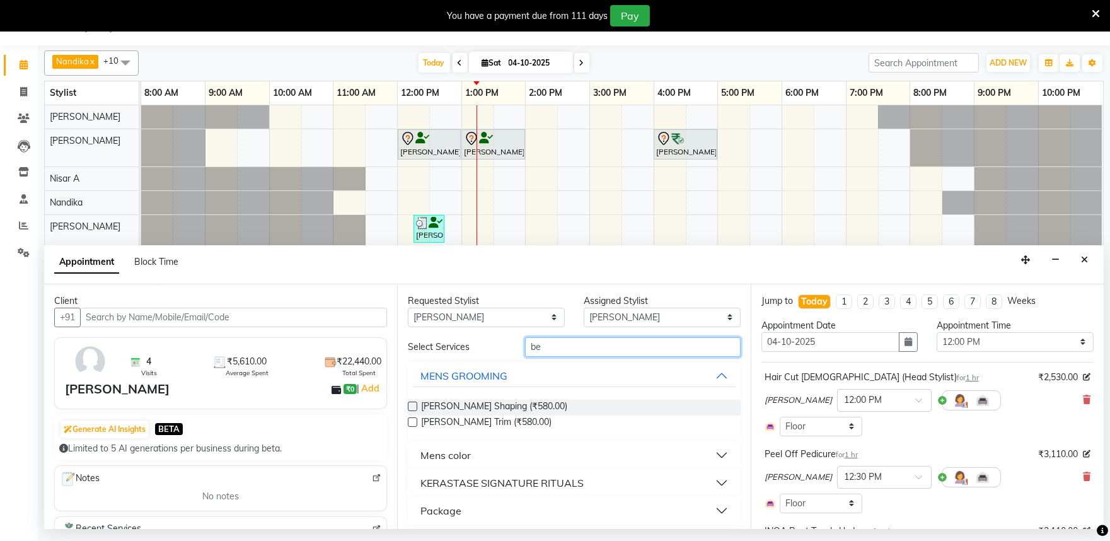
type input "be"
click at [555, 474] on button "KERASTASE SIGNATURE RITUALS" at bounding box center [574, 482] width 322 height 23
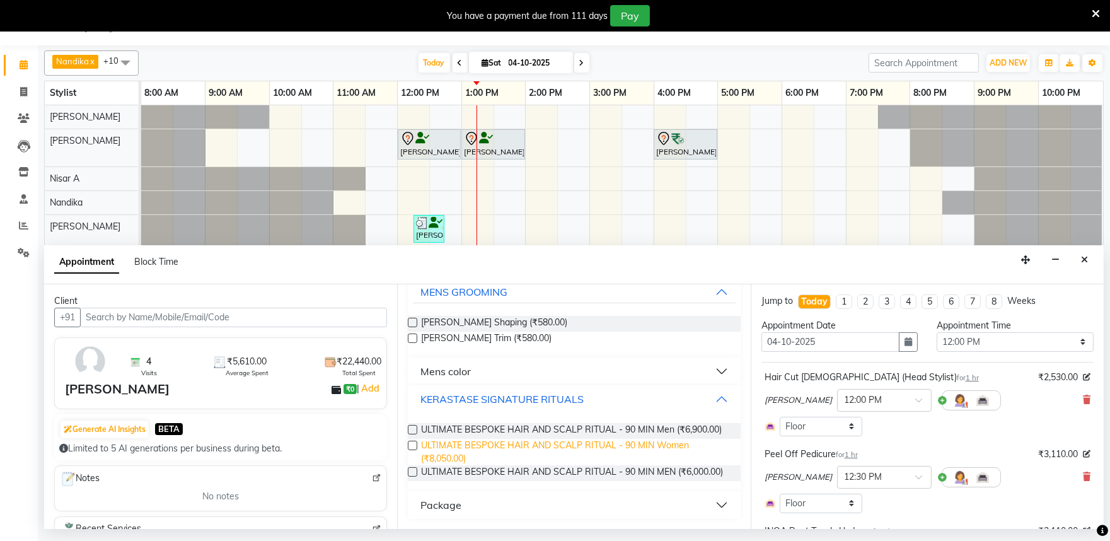
scroll to position [105, 0]
click at [408, 441] on label at bounding box center [412, 445] width 9 height 9
click at [408, 442] on input "checkbox" at bounding box center [412, 446] width 8 height 8
checkbox input "false"
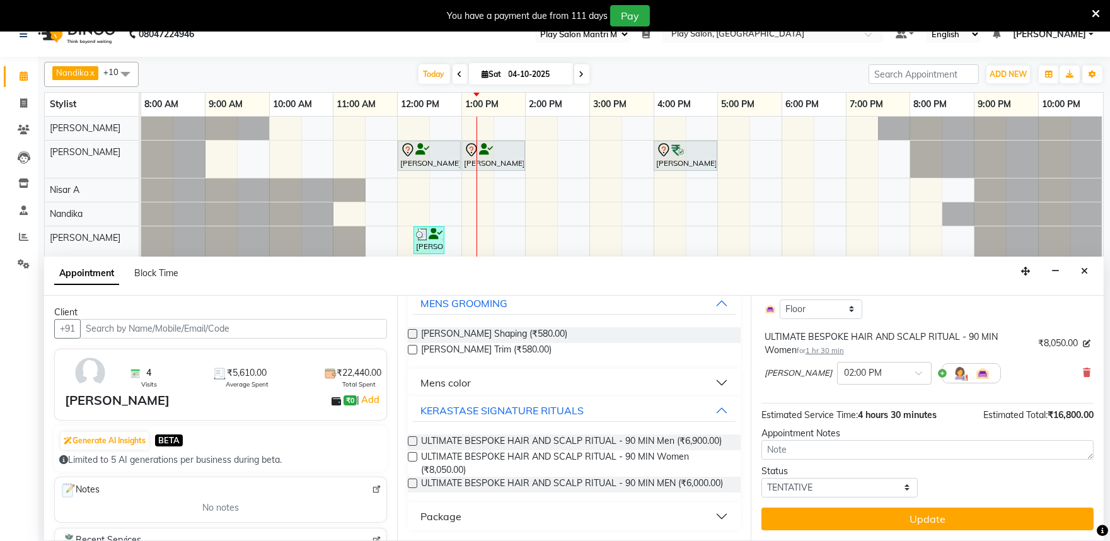
scroll to position [32, 0]
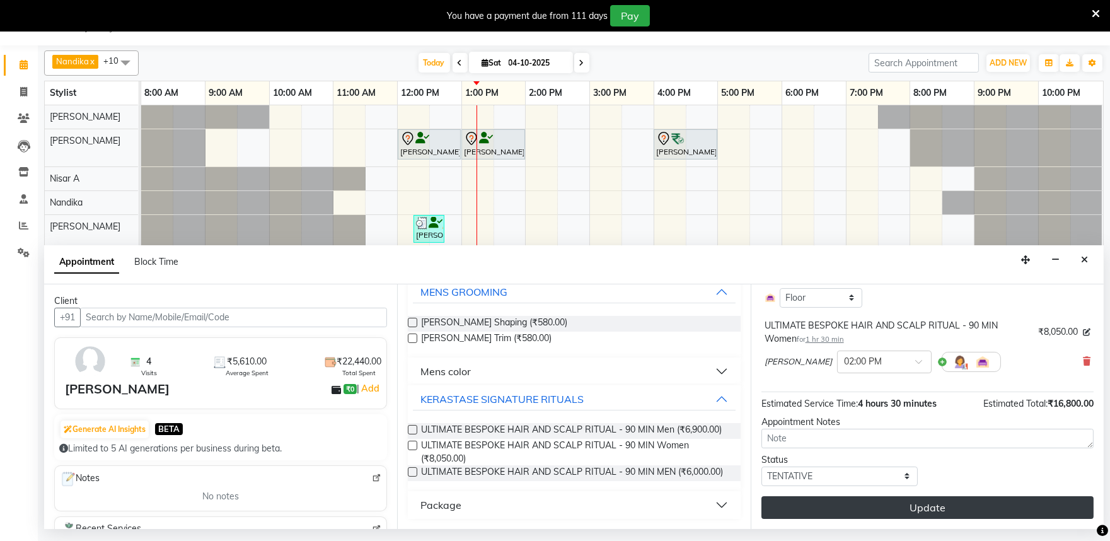
click at [966, 511] on button "Update" at bounding box center [927, 507] width 332 height 23
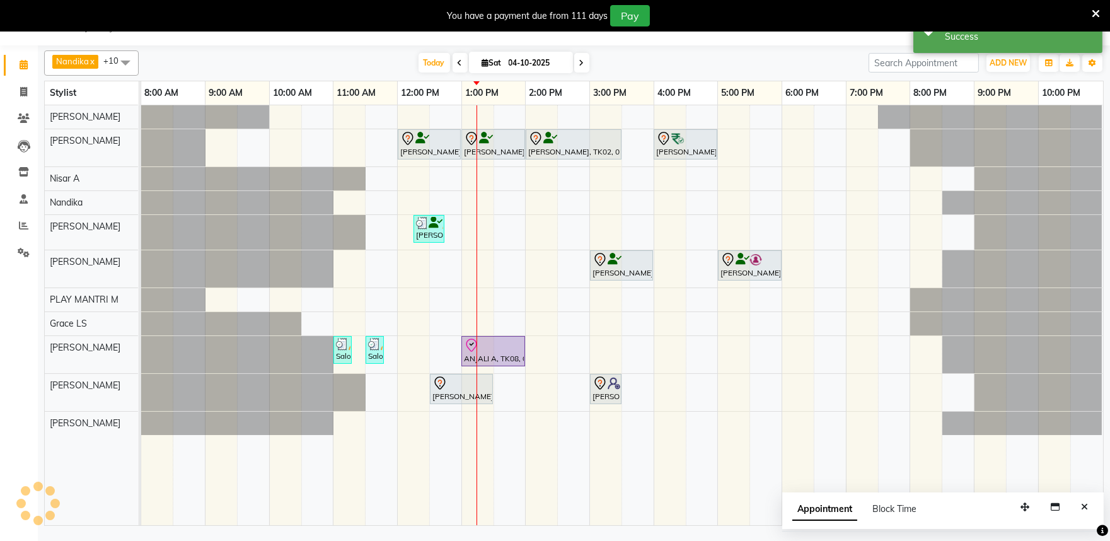
scroll to position [0, 0]
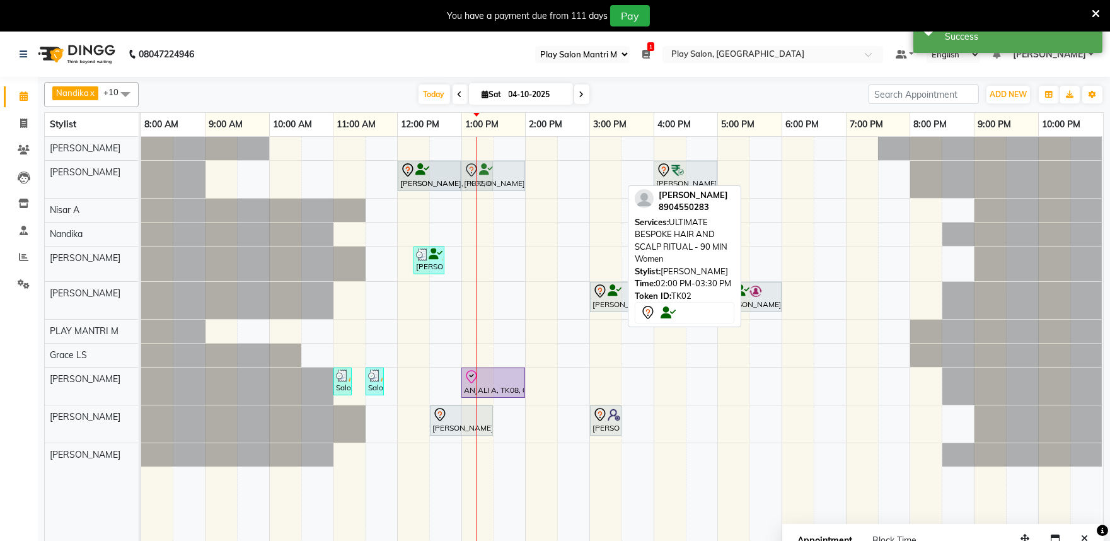
drag, startPoint x: 562, startPoint y: 180, endPoint x: 421, endPoint y: 177, distance: 140.6
click at [141, 177] on div "Irfana Nazeer, TK02, 12:00 PM-01:00 PM, Hair Cut Lady (Head Stylist) Irfana Naz…" at bounding box center [141, 179] width 0 height 37
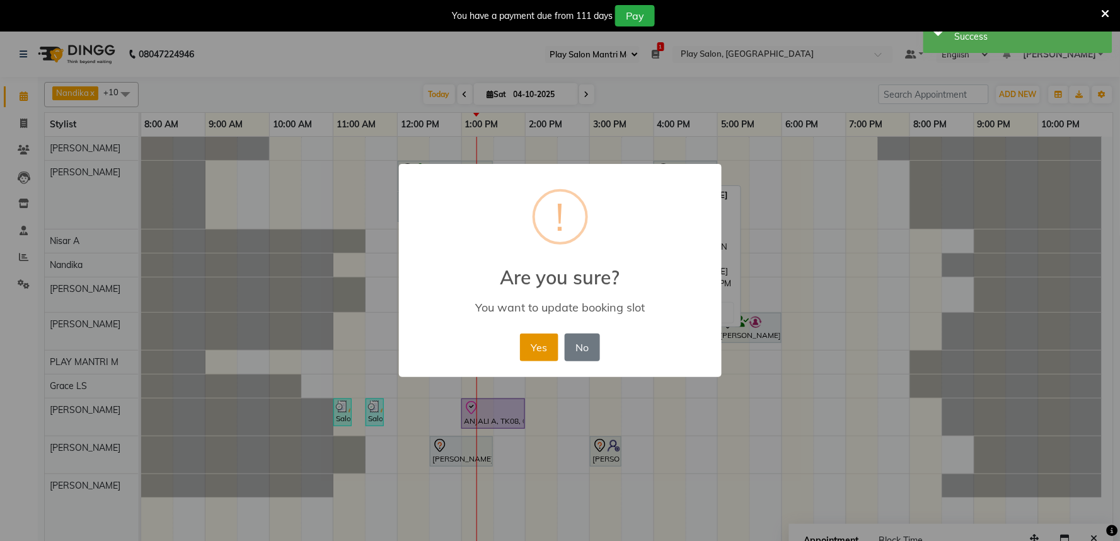
click at [536, 357] on button "Yes" at bounding box center [539, 347] width 38 height 28
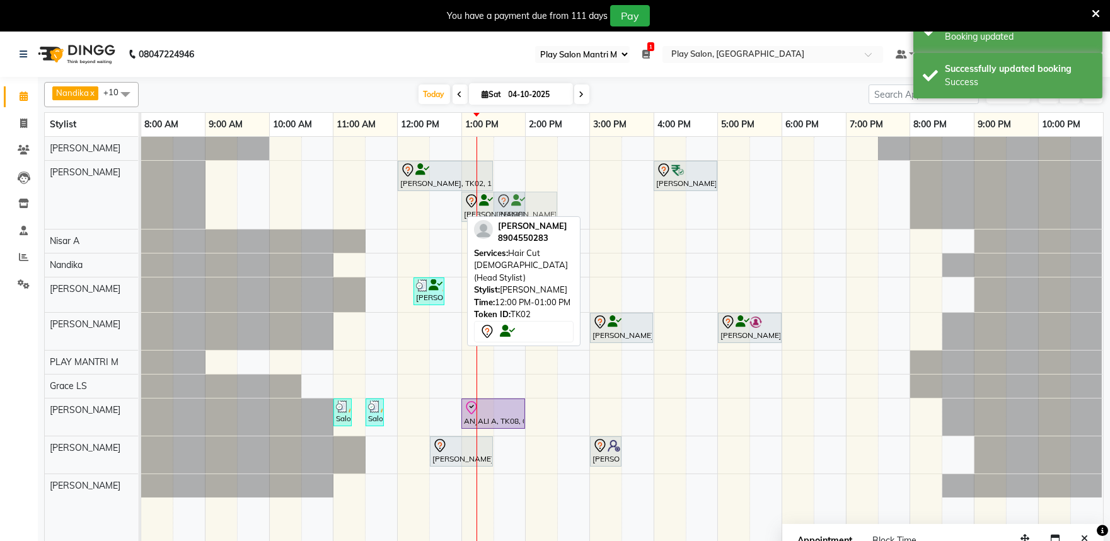
drag, startPoint x: 438, startPoint y: 199, endPoint x: 527, endPoint y: 216, distance: 90.6
click at [527, 216] on div "Nandika x PLAY MANTRI M x Ding Junhui x Grace LS x Khomong Ollie x Nisar A x Ac…" at bounding box center [573, 317] width 1059 height 480
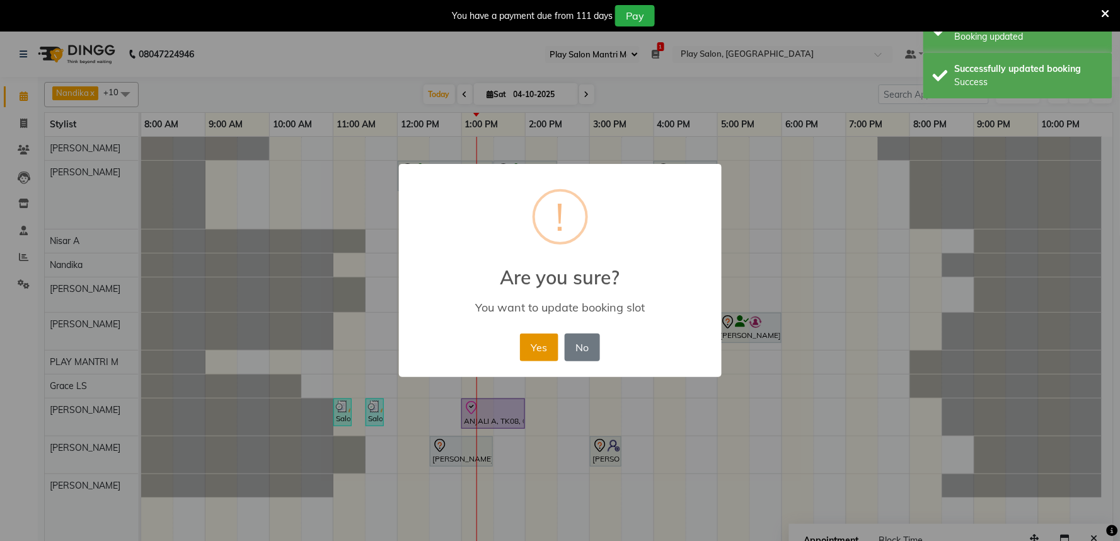
click at [536, 350] on button "Yes" at bounding box center [539, 347] width 38 height 28
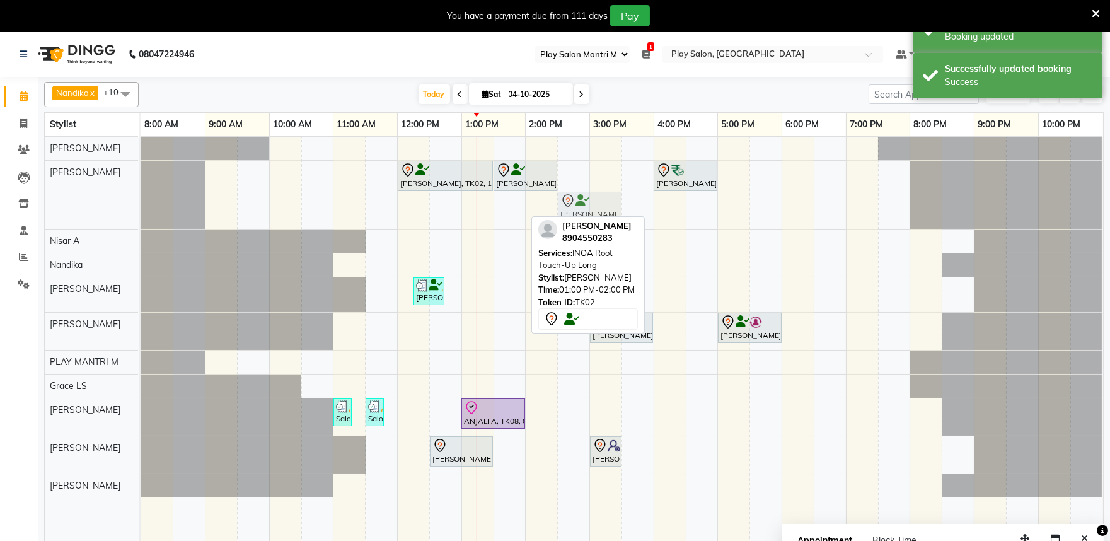
drag, startPoint x: 493, startPoint y: 206, endPoint x: 581, endPoint y: 219, distance: 88.5
click at [581, 219] on div "Nandika x PLAY MANTRI M x Ding Junhui x Grace LS x Khomong Ollie x Nisar A x Ac…" at bounding box center [573, 317] width 1059 height 480
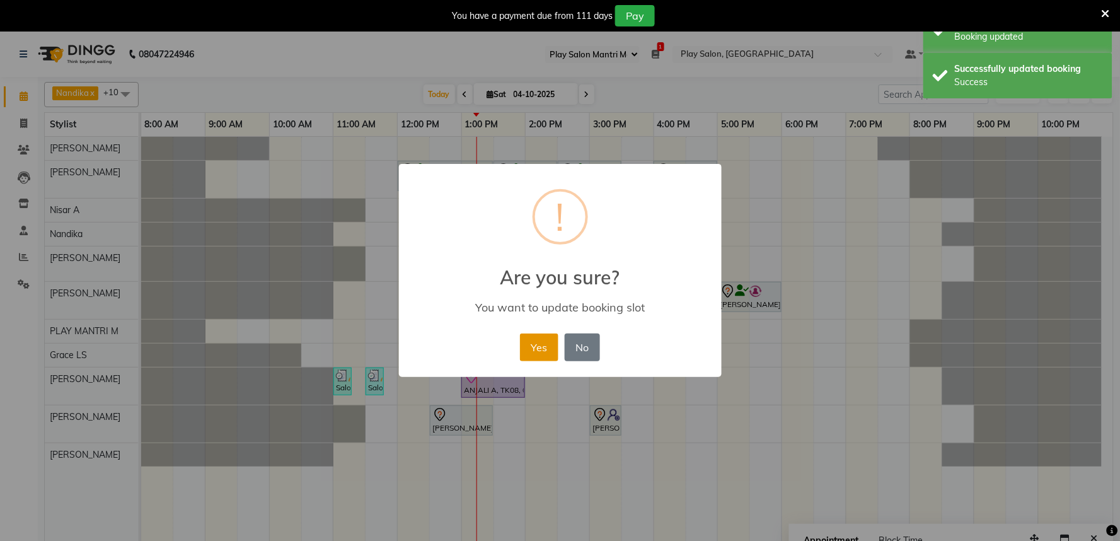
drag, startPoint x: 545, startPoint y: 354, endPoint x: 541, endPoint y: 364, distance: 10.8
click at [544, 354] on button "Yes" at bounding box center [539, 347] width 38 height 28
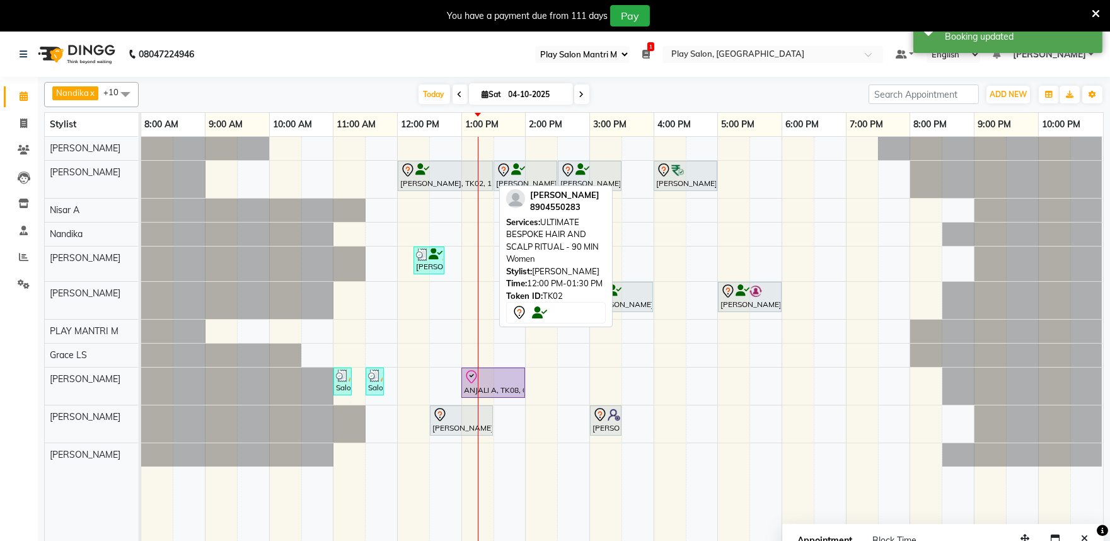
click at [412, 167] on icon at bounding box center [407, 170] width 15 height 15
click at [402, 171] on icon at bounding box center [407, 170] width 15 height 15
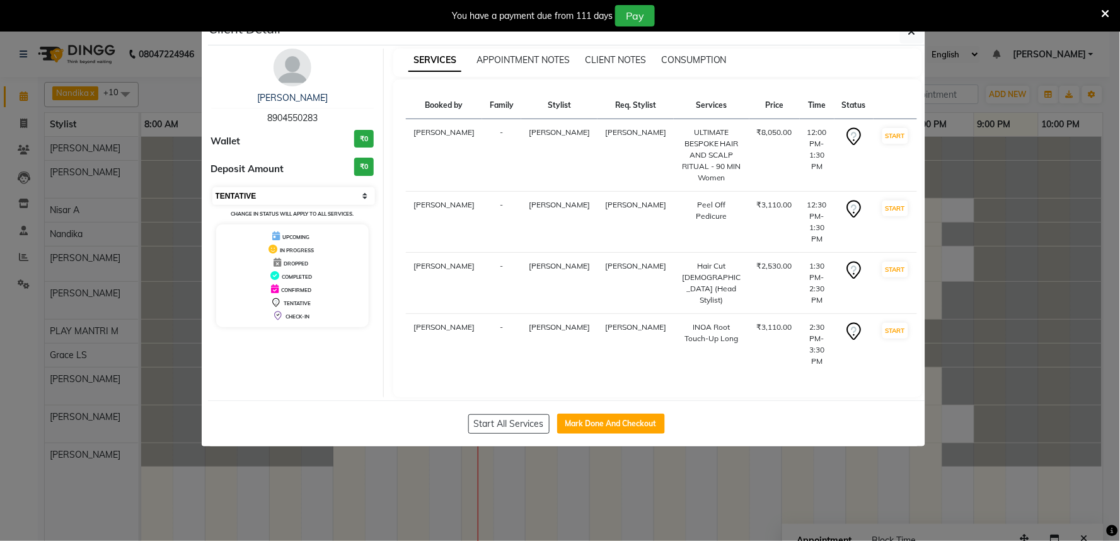
click at [312, 200] on select "Select IN SERVICE CONFIRMED TENTATIVE CHECK IN MARK DONE DROPPED UPCOMING" at bounding box center [293, 196] width 163 height 18
select select "8"
click at [212, 187] on select "Select IN SERVICE CONFIRMED TENTATIVE CHECK IN MARK DONE DROPPED UPCOMING" at bounding box center [293, 196] width 163 height 18
click at [912, 38] on button "button" at bounding box center [912, 32] width 24 height 24
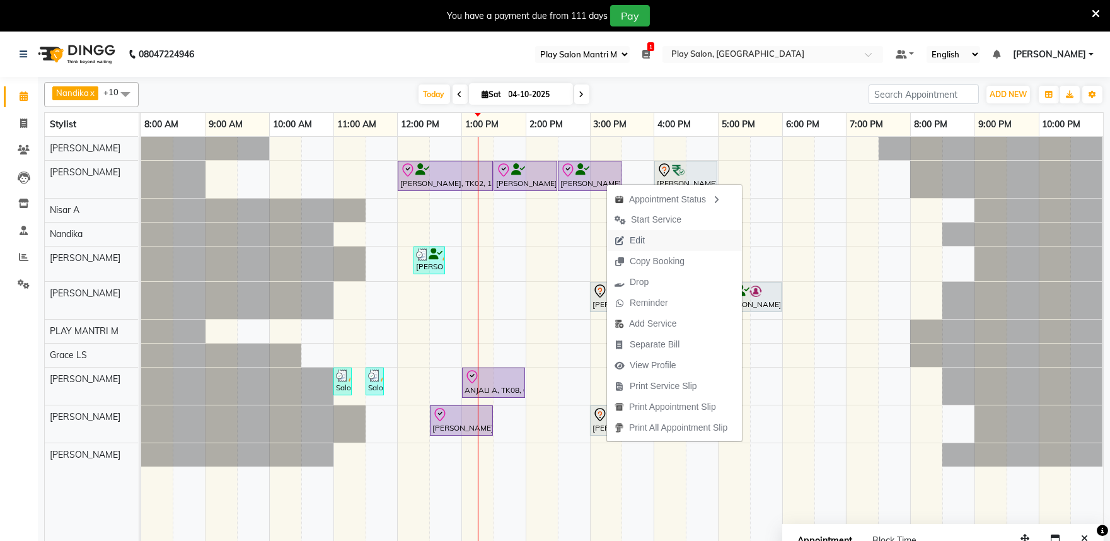
click at [632, 243] on span "Edit" at bounding box center [637, 240] width 15 height 13
select select "tentative"
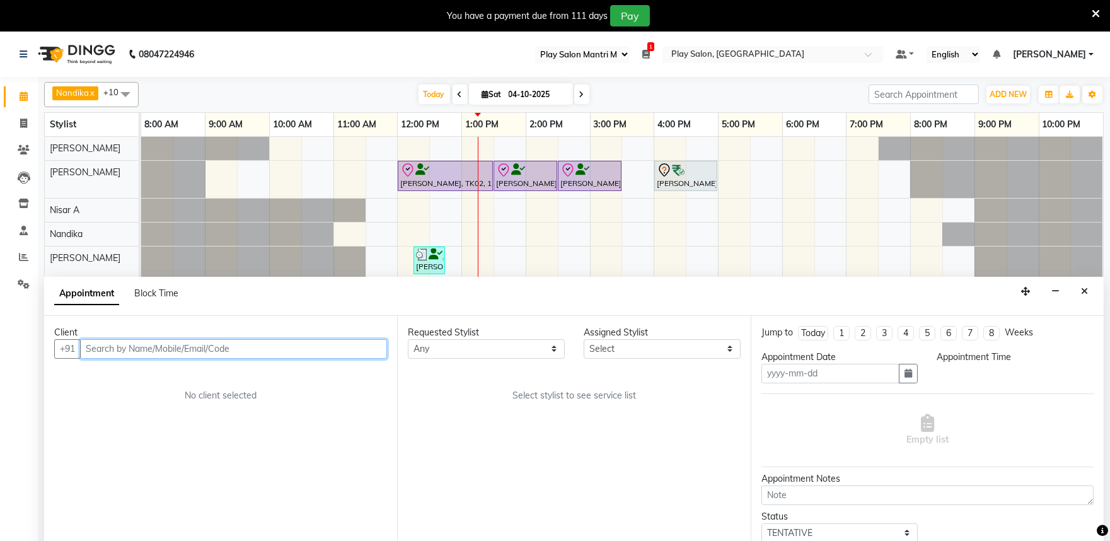
scroll to position [32, 0]
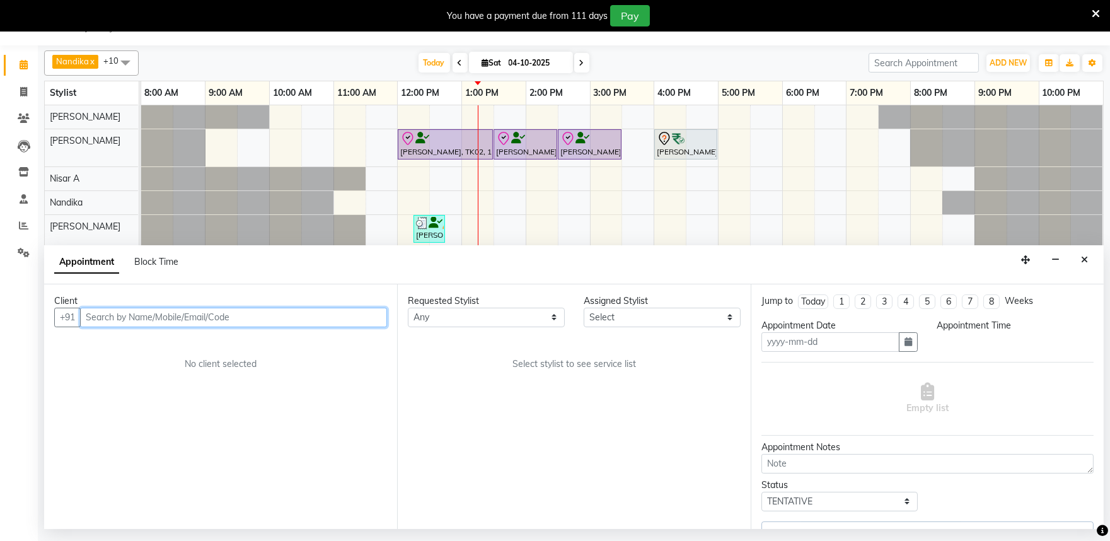
type input "04-10-2025"
select select "check-in"
select select "720"
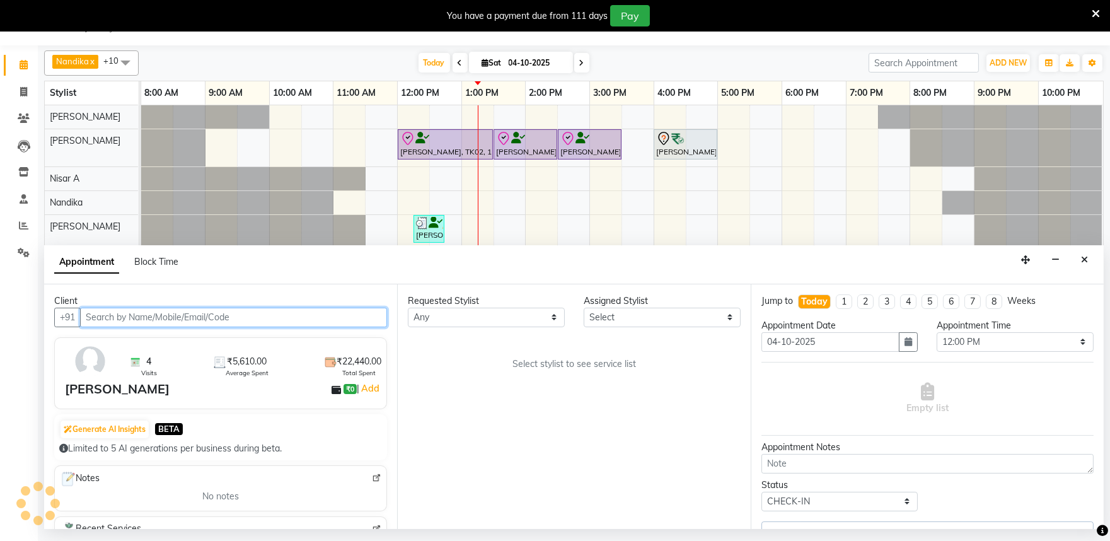
select select "82212"
select select "4213"
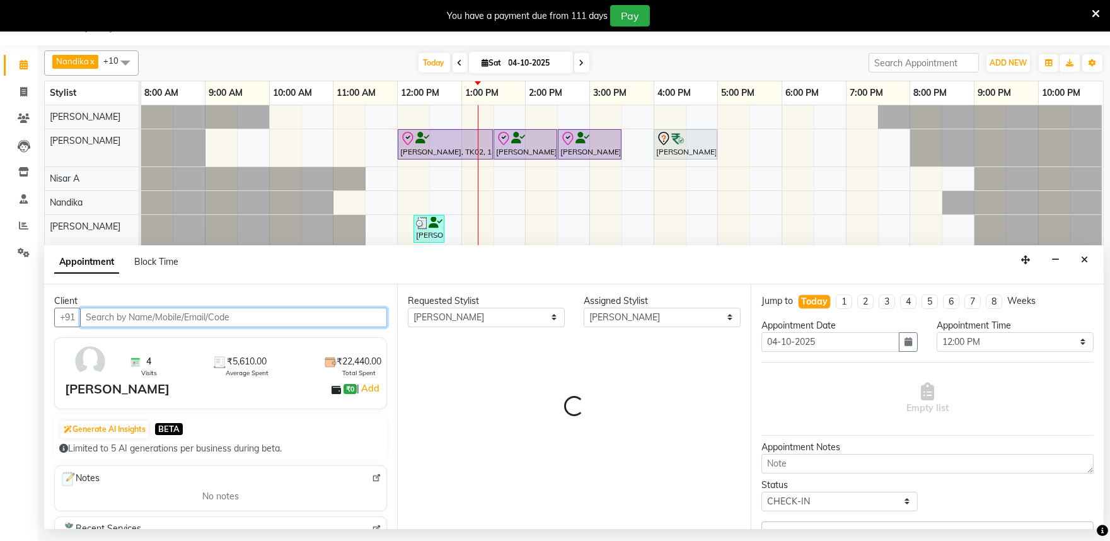
select select "4213"
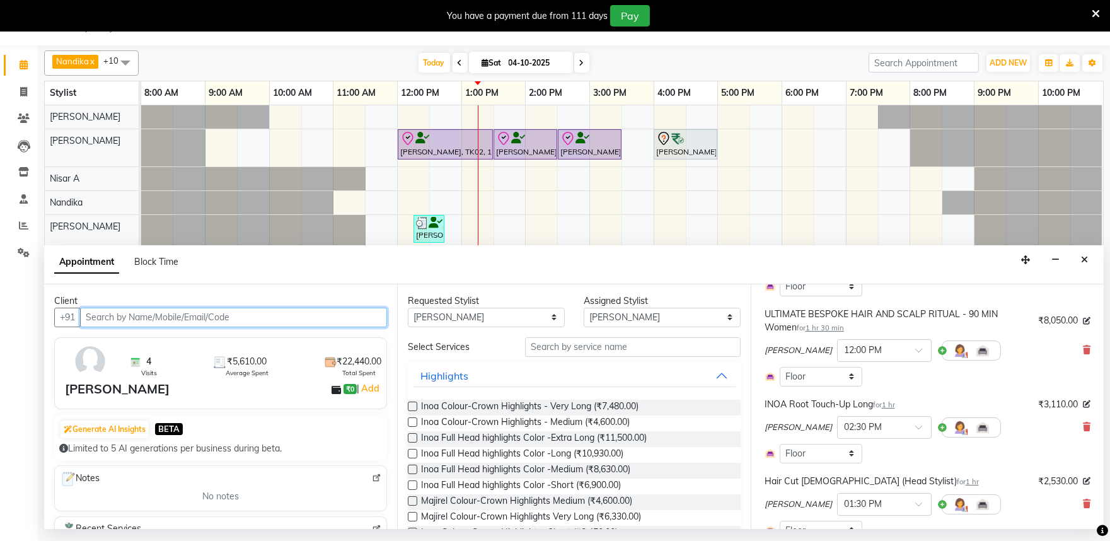
scroll to position [210, 0]
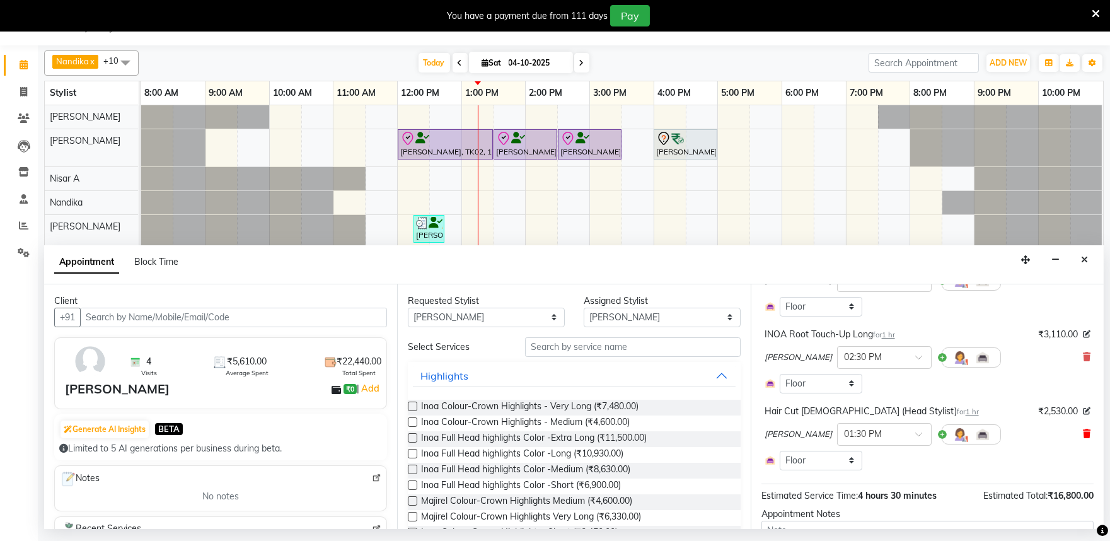
click at [1083, 435] on icon at bounding box center [1087, 433] width 8 height 9
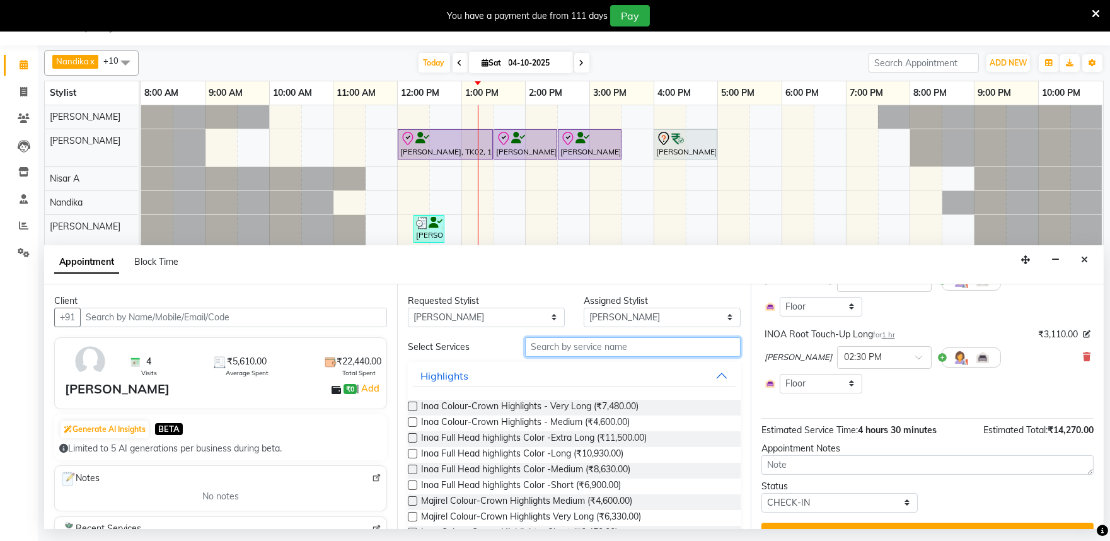
click at [557, 350] on input "text" at bounding box center [633, 347] width 216 height 20
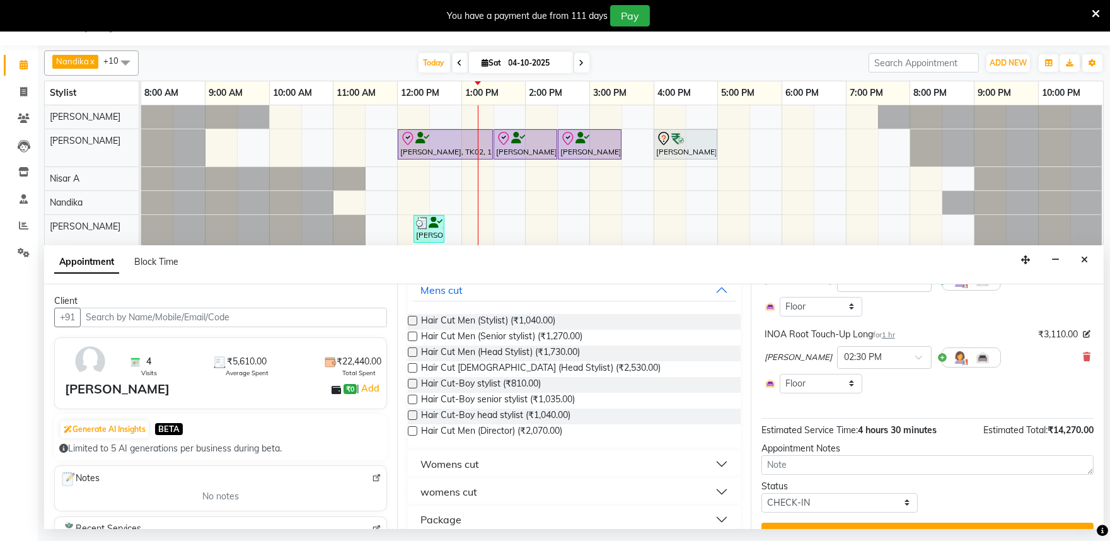
scroll to position [100, 0]
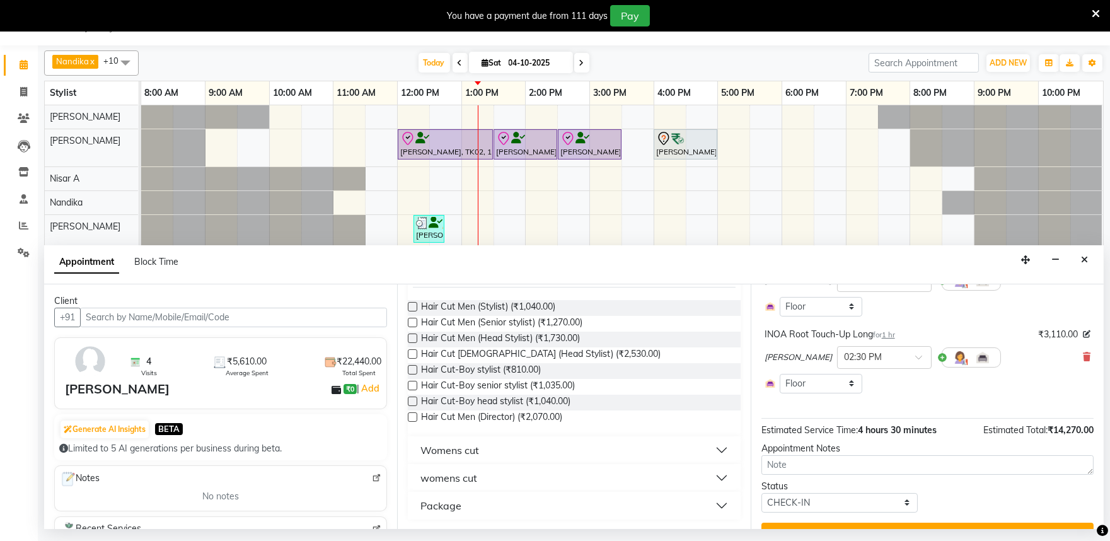
type input "hair cut"
click at [566, 476] on button "womens cut" at bounding box center [574, 477] width 322 height 23
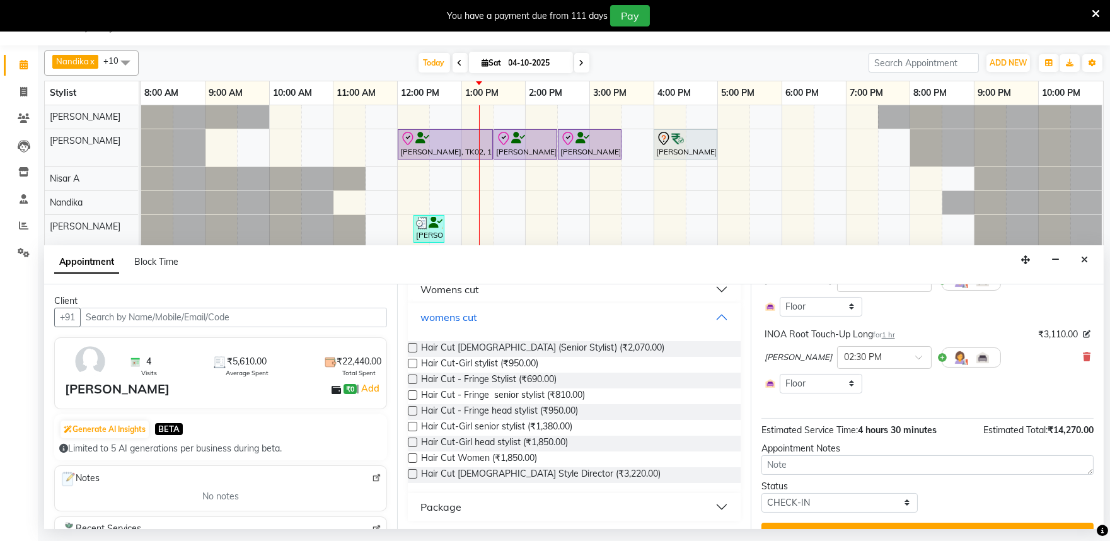
scroll to position [262, 0]
click at [411, 473] on label at bounding box center [412, 472] width 9 height 9
click at [411, 473] on input "checkbox" at bounding box center [412, 474] width 8 height 8
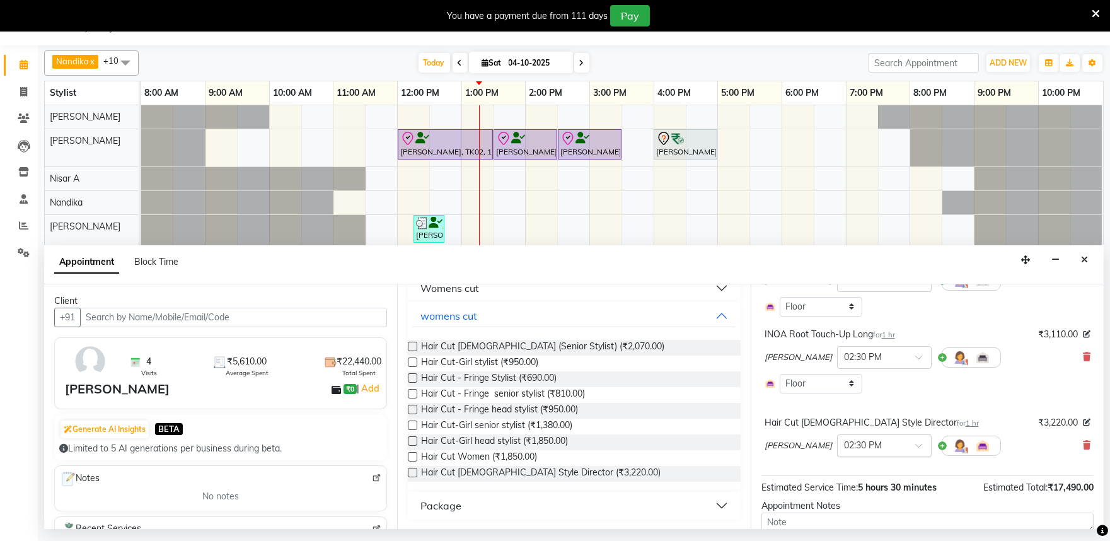
checkbox input "false"
click at [890, 450] on input "text" at bounding box center [871, 444] width 55 height 13
click at [860, 512] on div "01:30 PM" at bounding box center [884, 515] width 93 height 23
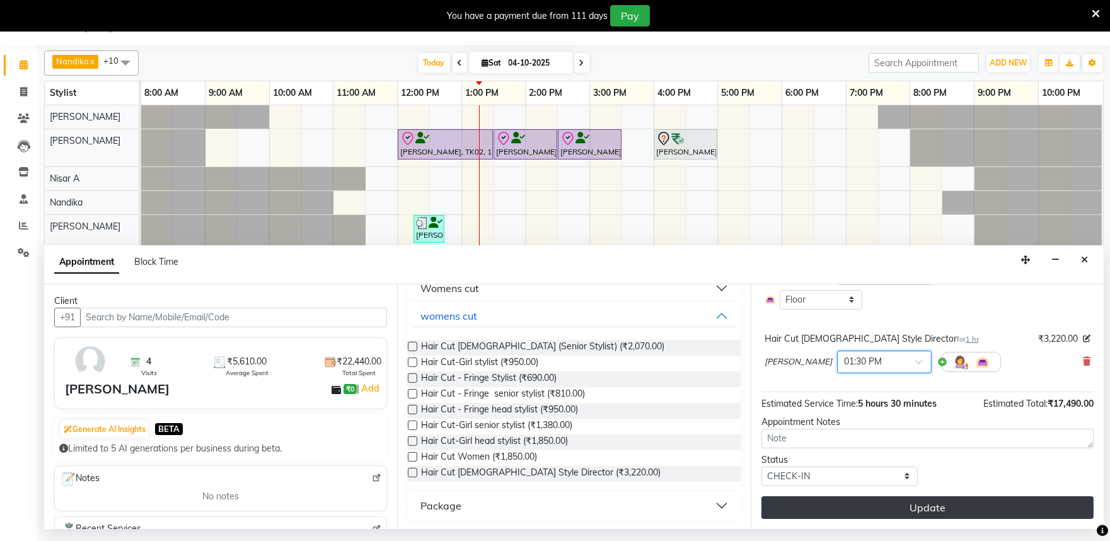
click at [921, 504] on button "Update" at bounding box center [927, 507] width 332 height 23
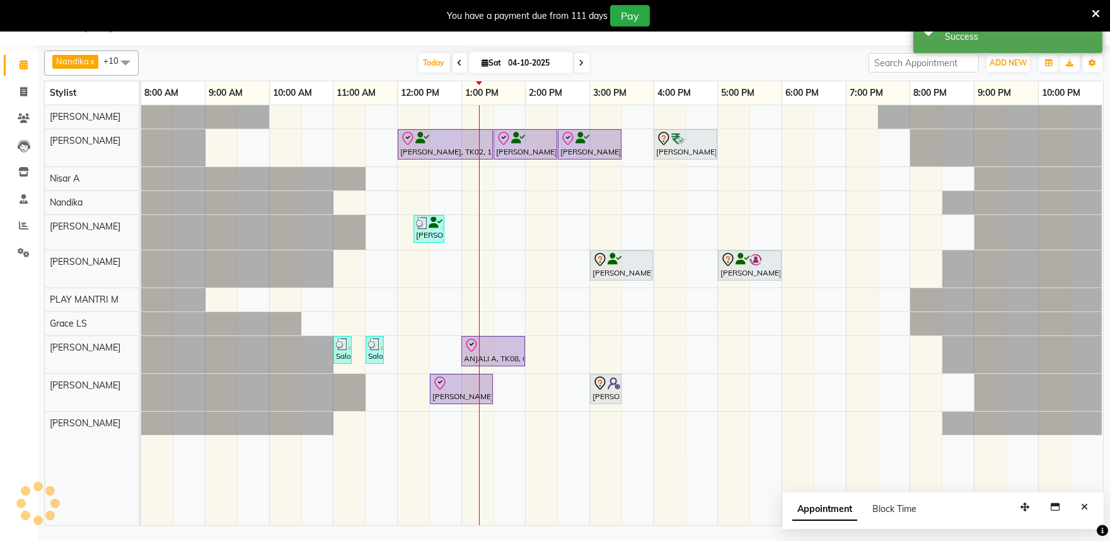
scroll to position [0, 0]
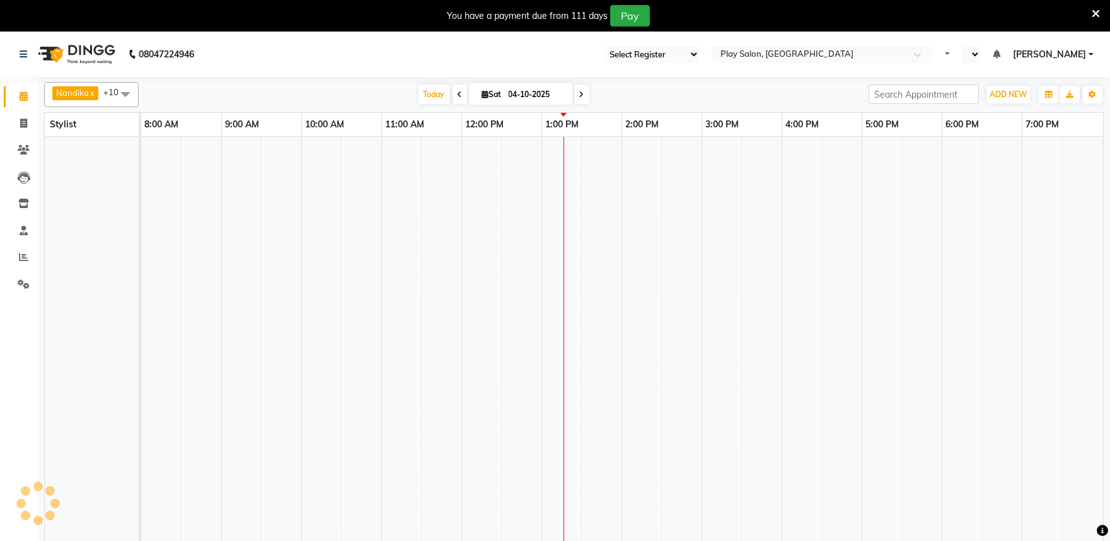
select select "89"
select select "en"
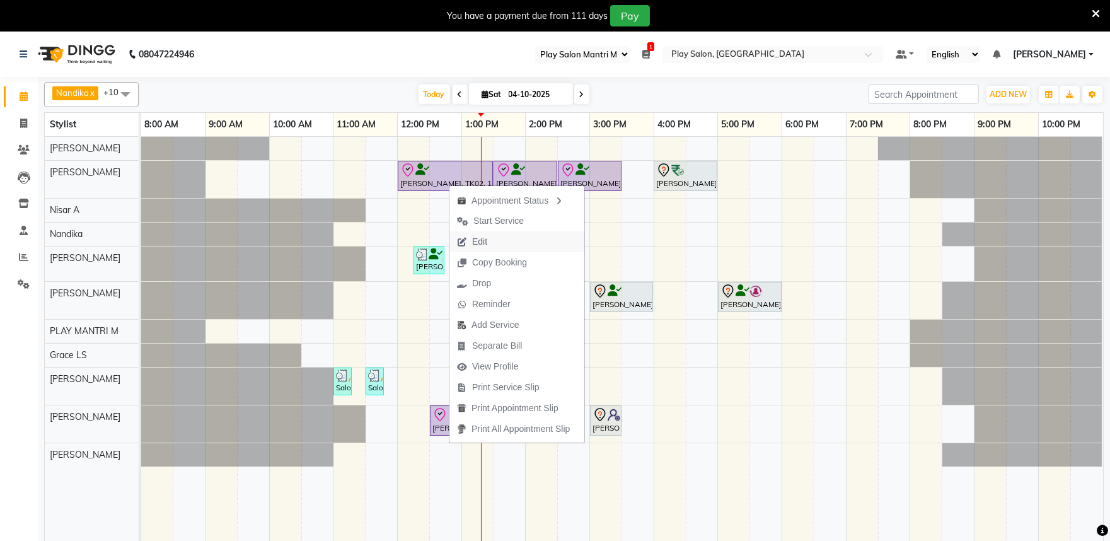
click at [476, 239] on span "Edit" at bounding box center [479, 241] width 15 height 13
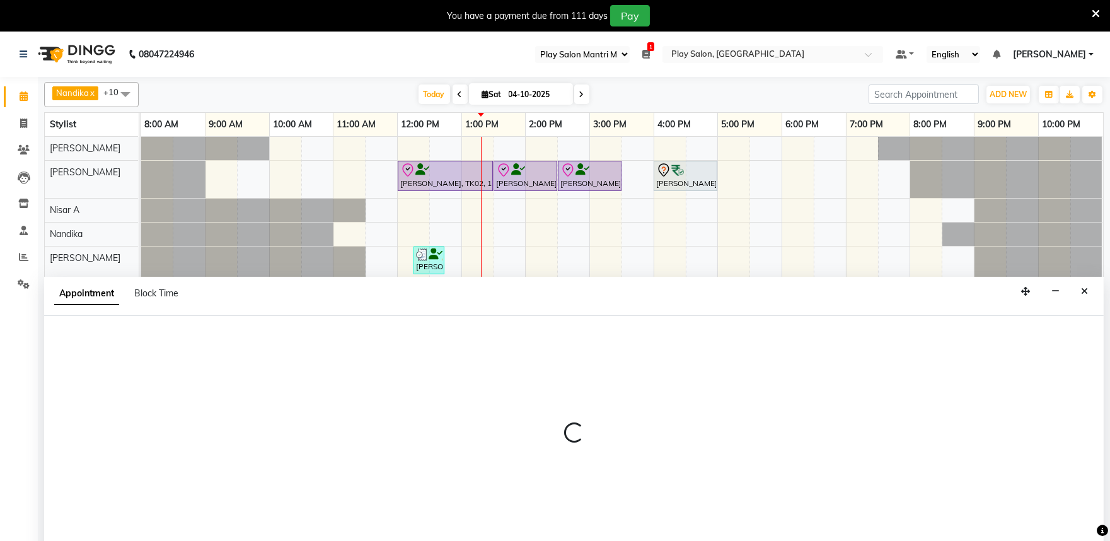
scroll to position [32, 0]
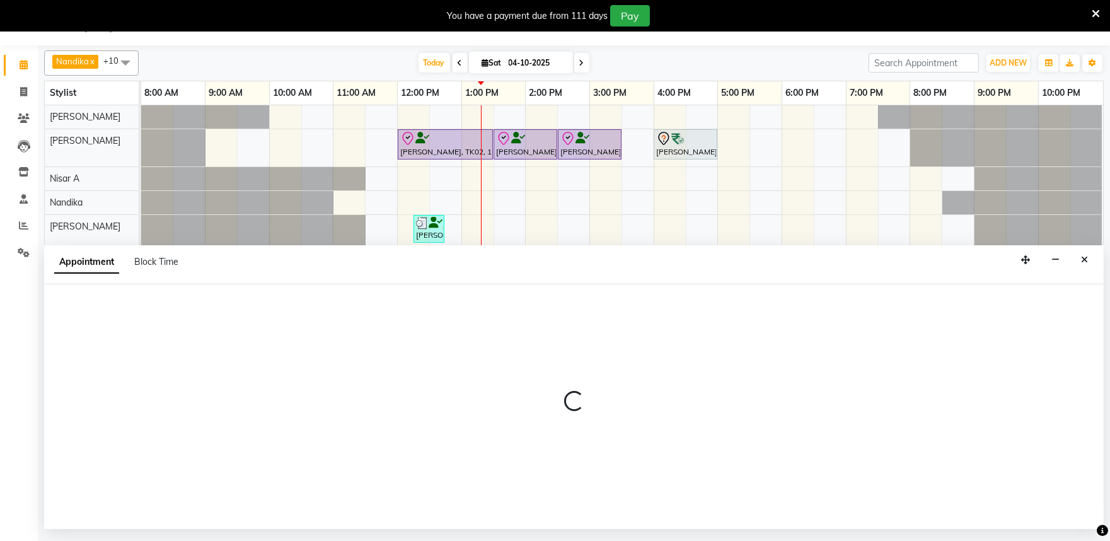
select select "tentative"
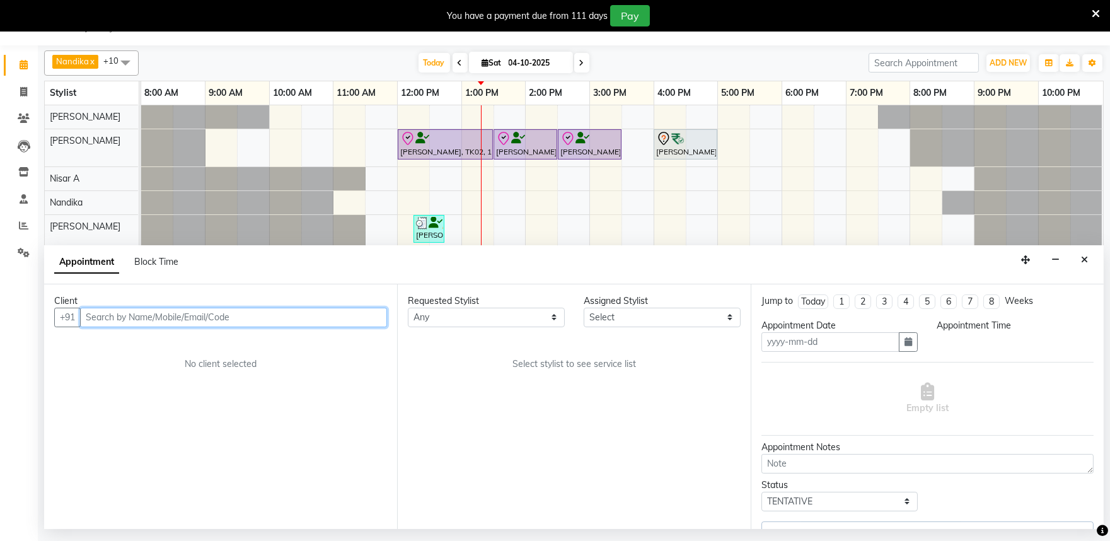
type input "04-10-2025"
select select "check-in"
select select "82212"
select select "720"
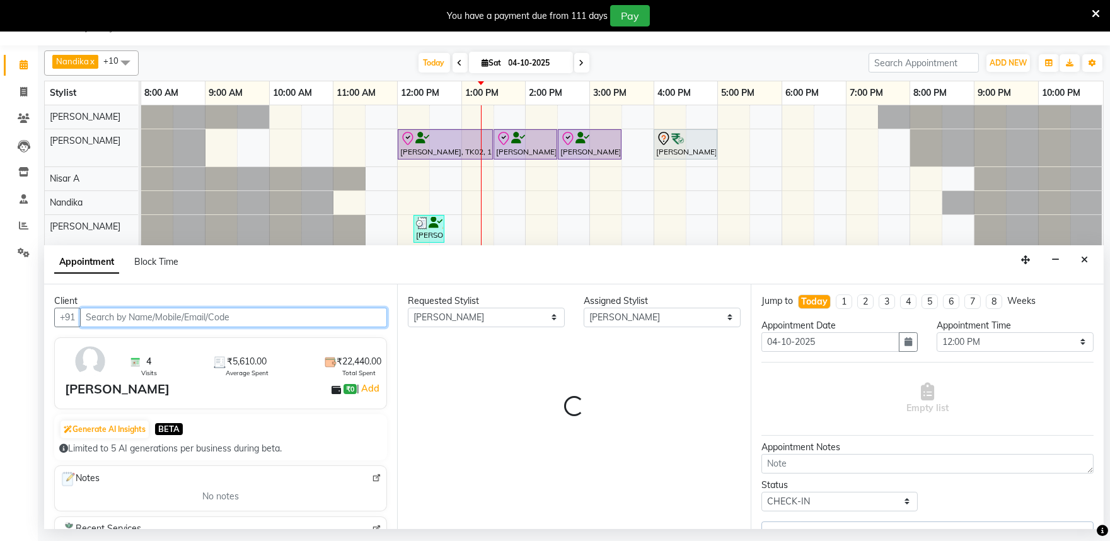
select select "4213"
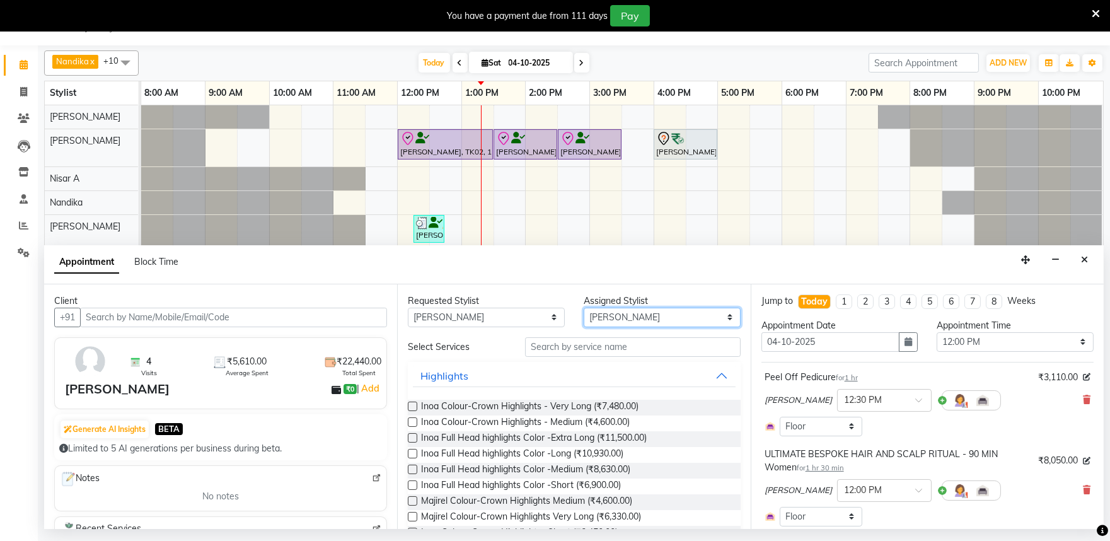
click at [643, 323] on select "Select [PERSON_NAME] S [PERSON_NAME] [PERSON_NAME] Khomong [PERSON_NAME] [PERSO…" at bounding box center [662, 318] width 157 height 20
select select "81311"
click at [584, 308] on select "Select [PERSON_NAME] S [PERSON_NAME] [PERSON_NAME] Khomong [PERSON_NAME] [PERSO…" at bounding box center [662, 318] width 157 height 20
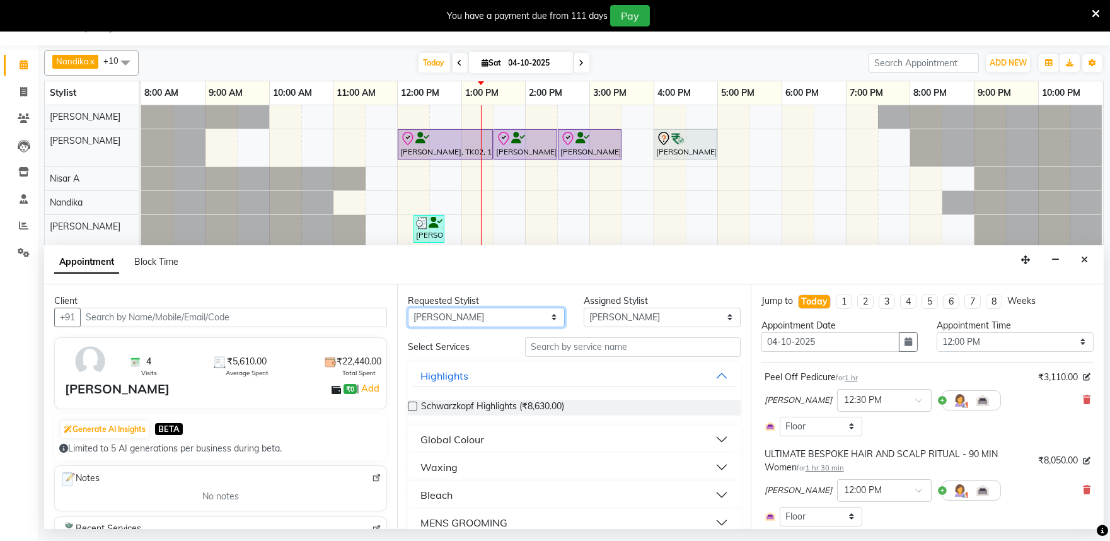
click at [482, 316] on select "Any [PERSON_NAME] S [PERSON_NAME] [PERSON_NAME] Khomong [PERSON_NAME] [PERSON_N…" at bounding box center [486, 318] width 157 height 20
select select "81311"
click at [408, 308] on select "Any [PERSON_NAME] S [PERSON_NAME] [PERSON_NAME] Khomong [PERSON_NAME] [PERSON_N…" at bounding box center [486, 318] width 157 height 20
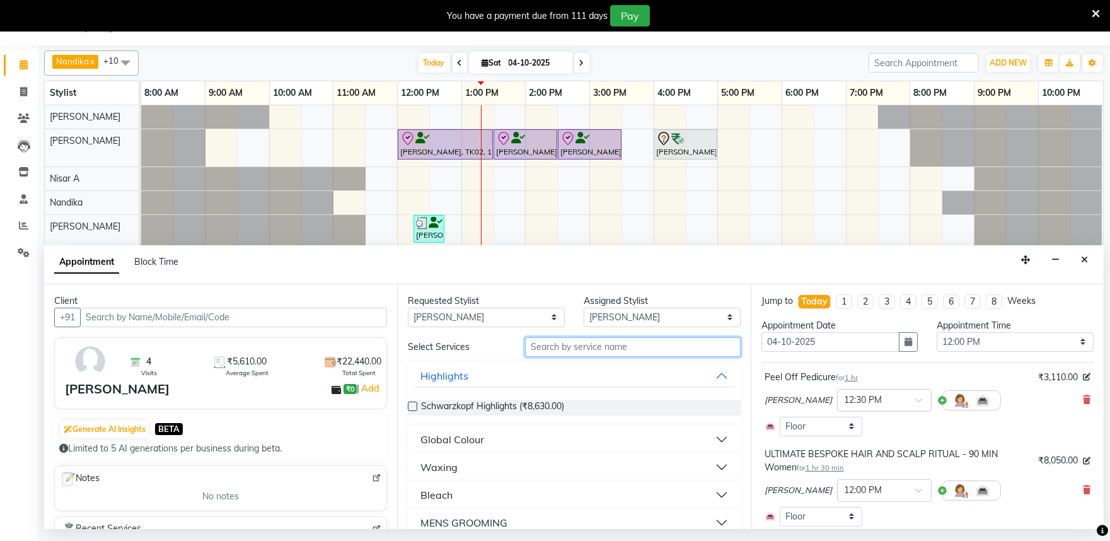
click at [553, 349] on input "text" at bounding box center [633, 347] width 216 height 20
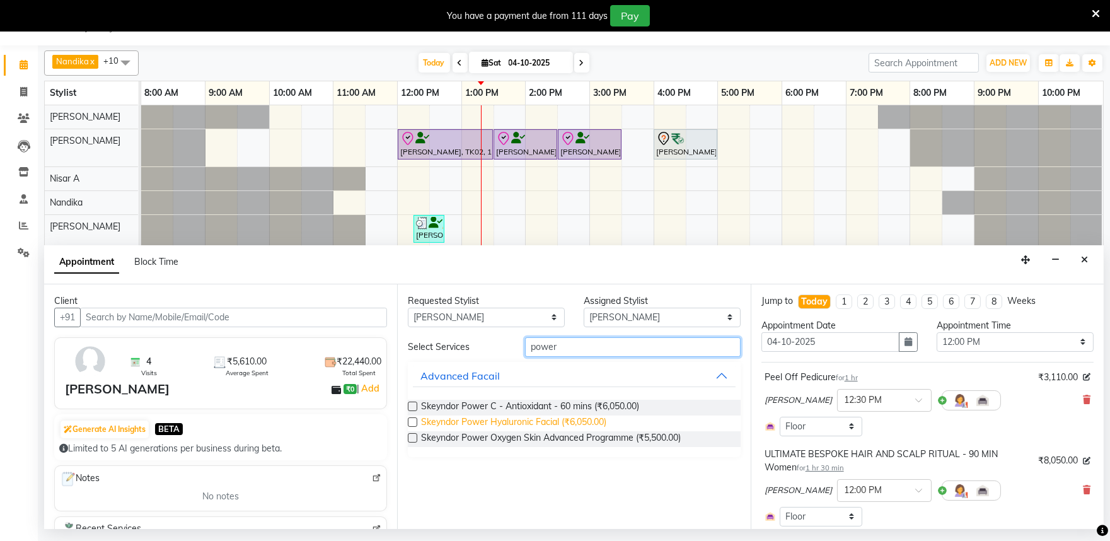
type input "power"
click at [557, 424] on span "Skeyndor Power Hyaluronic Facial (₹6,050.00)" at bounding box center [513, 423] width 185 height 16
checkbox input "false"
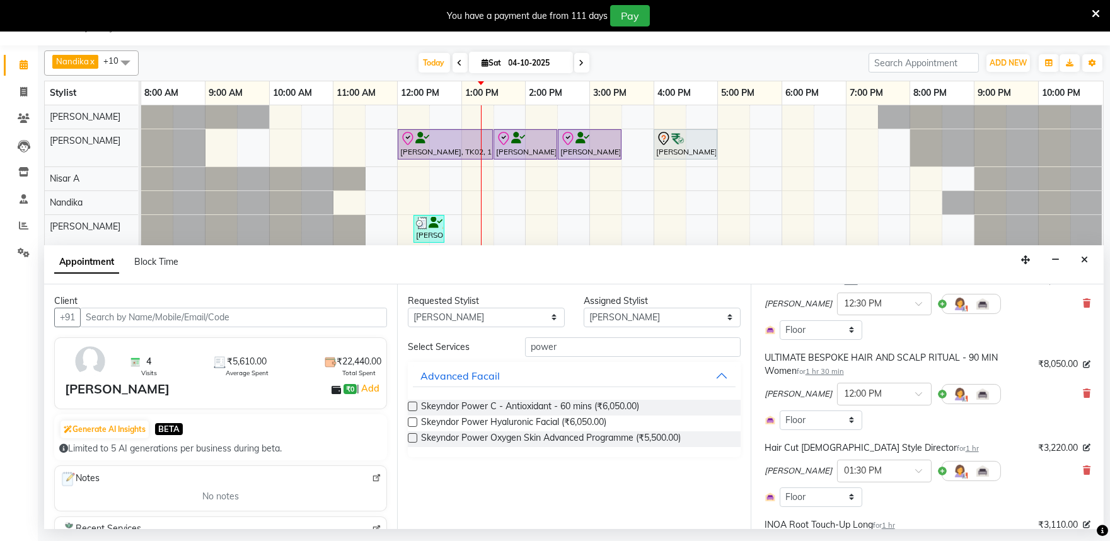
scroll to position [350, 0]
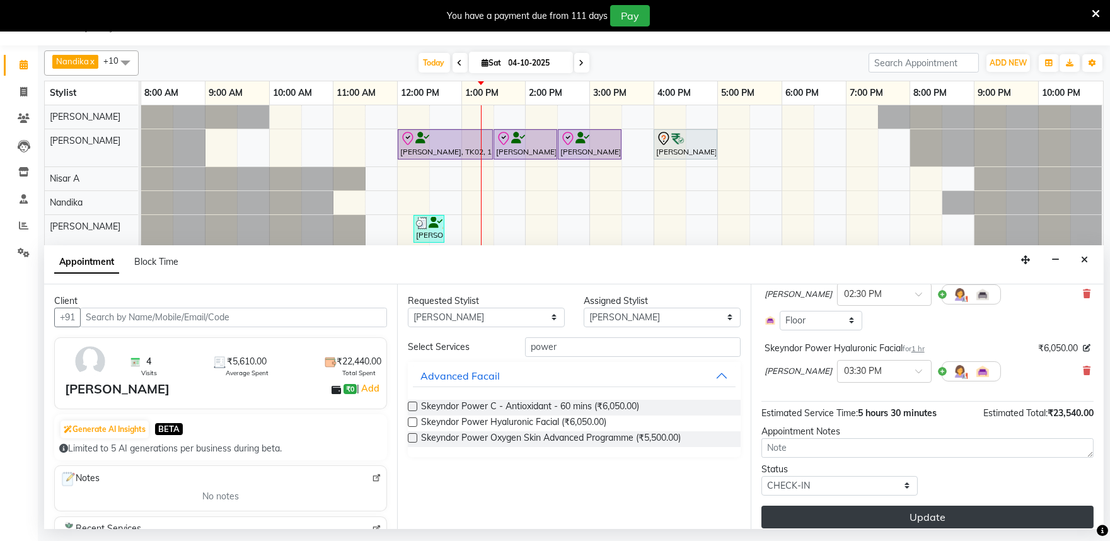
click at [896, 517] on button "Update" at bounding box center [927, 516] width 332 height 23
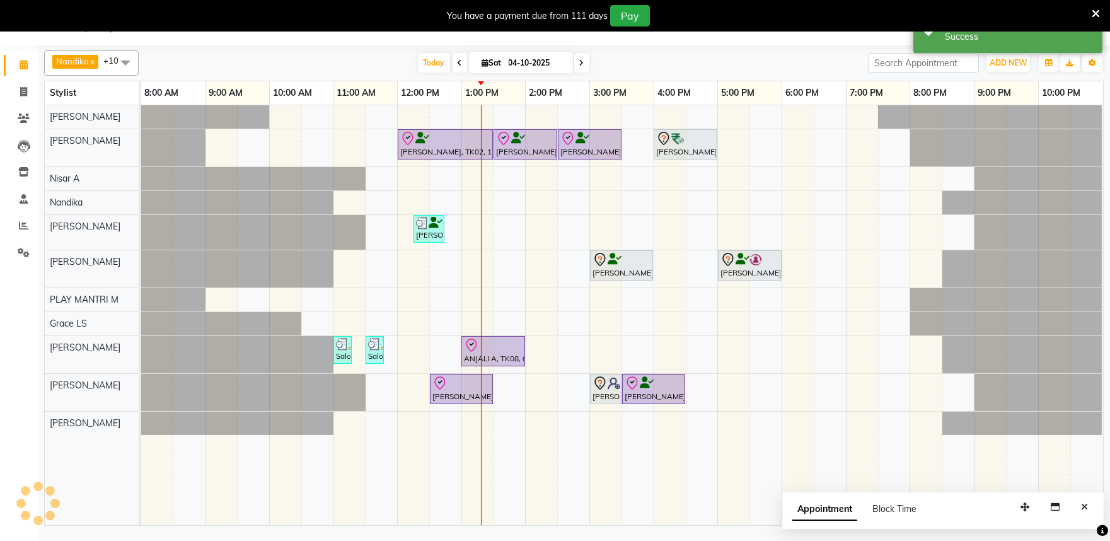
scroll to position [0, 0]
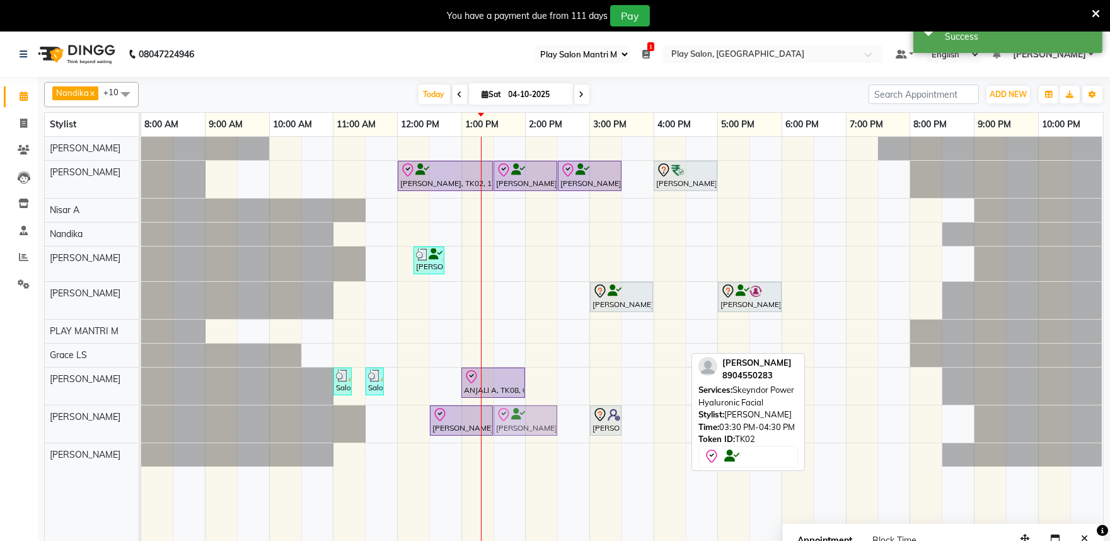
drag, startPoint x: 660, startPoint y: 427, endPoint x: 538, endPoint y: 434, distance: 121.8
click at [141, 434] on div "[PERSON_NAME], TK02, 12:30 PM-01:30 PM, Peel Off Pedicure [PERSON_NAME], TK01, …" at bounding box center [141, 423] width 0 height 37
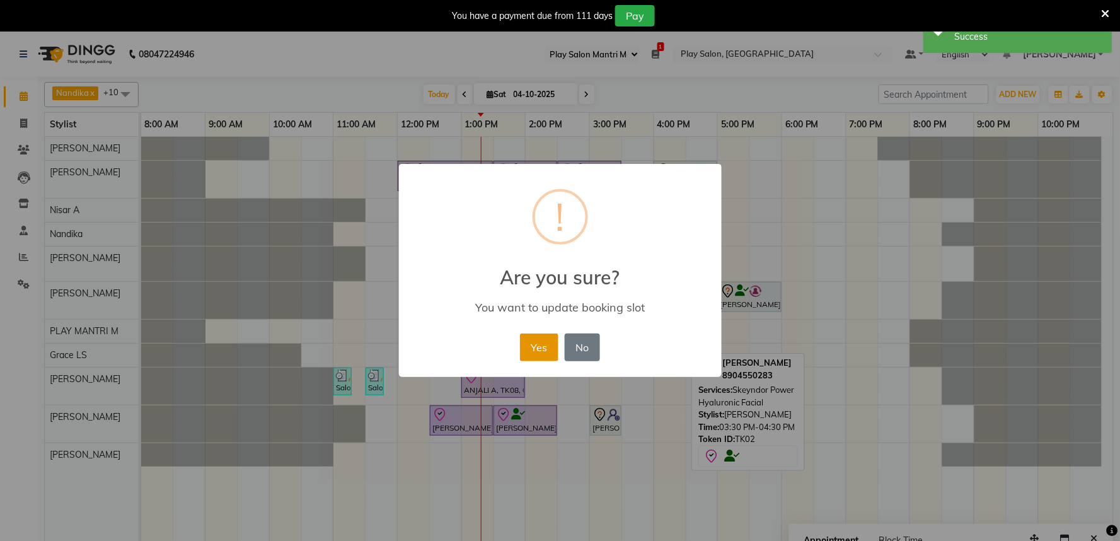
click at [541, 347] on button "Yes" at bounding box center [539, 347] width 38 height 28
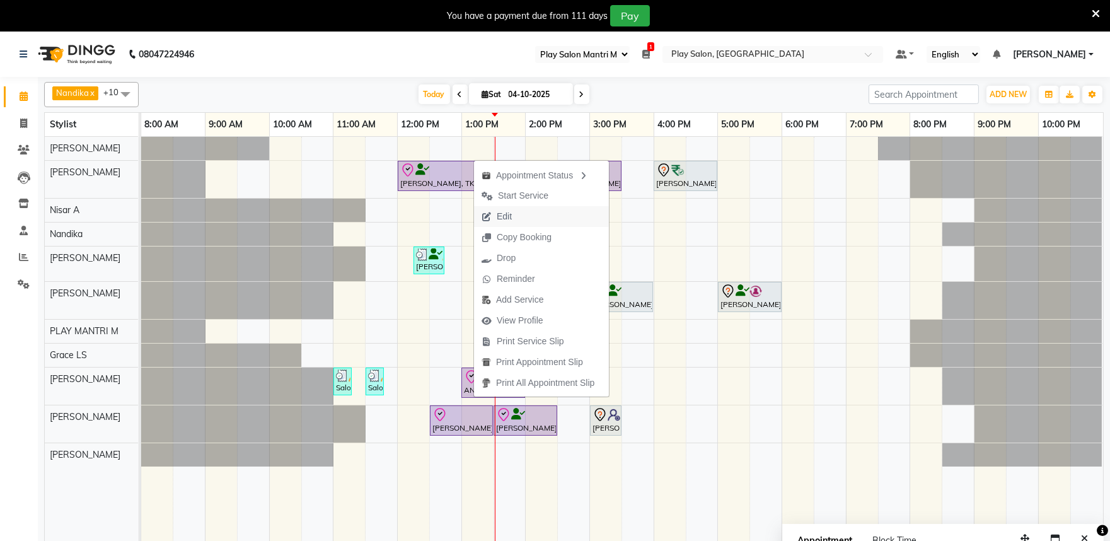
click at [531, 207] on button "Edit" at bounding box center [541, 216] width 135 height 21
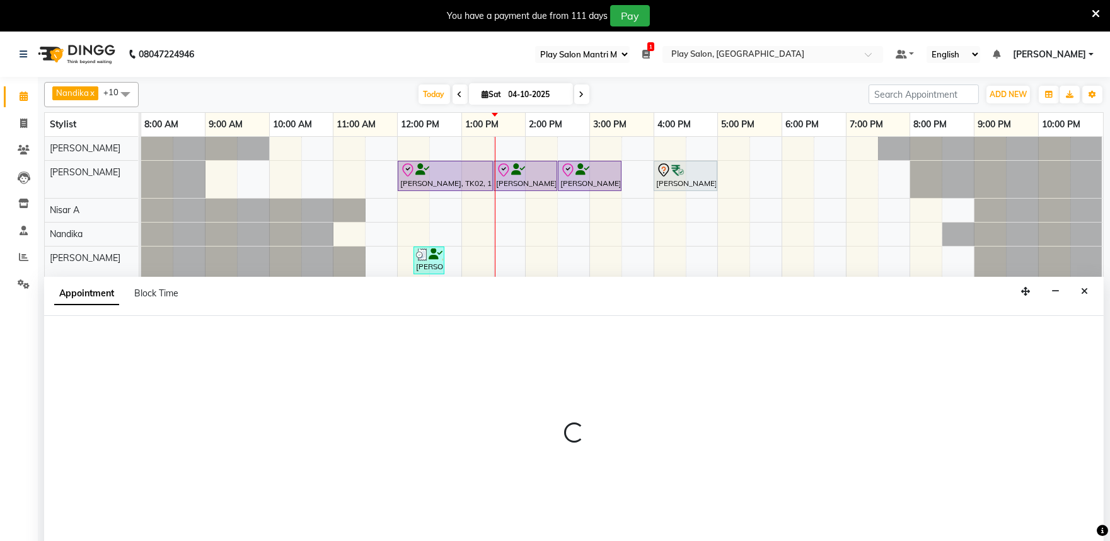
scroll to position [32, 0]
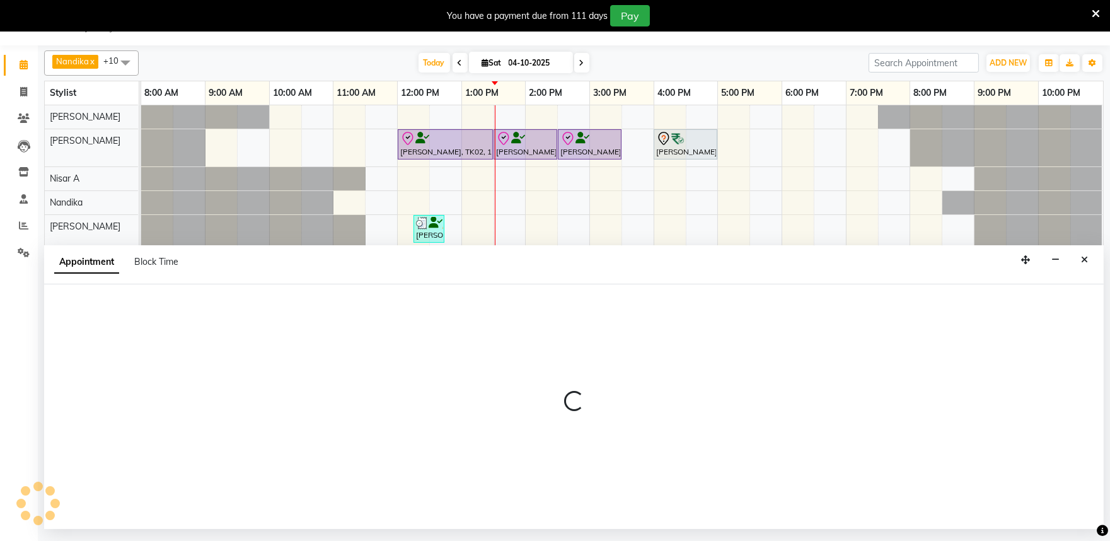
select select "tentative"
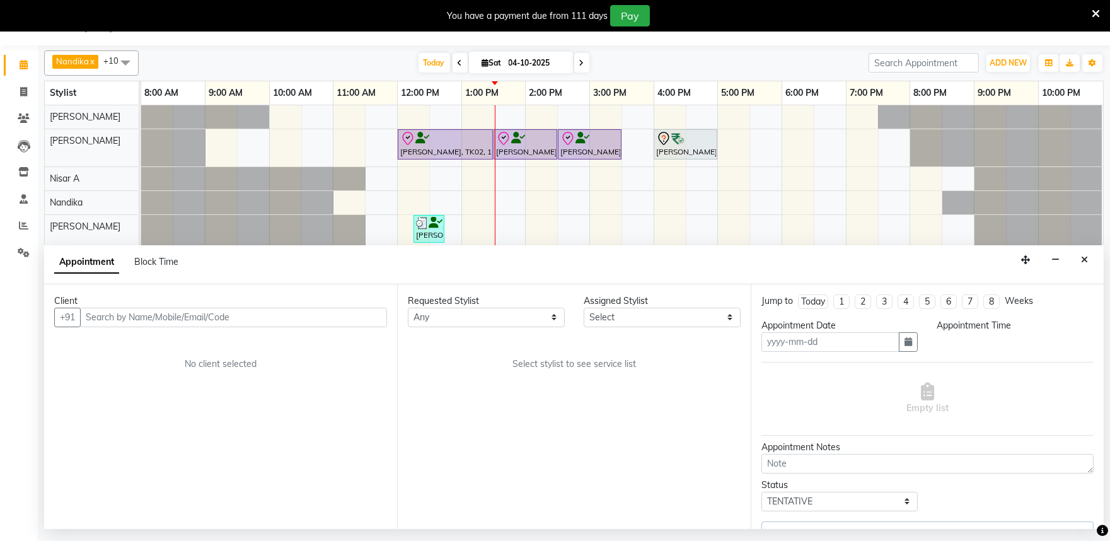
type input "04-10-2025"
select select "check-in"
select select "780"
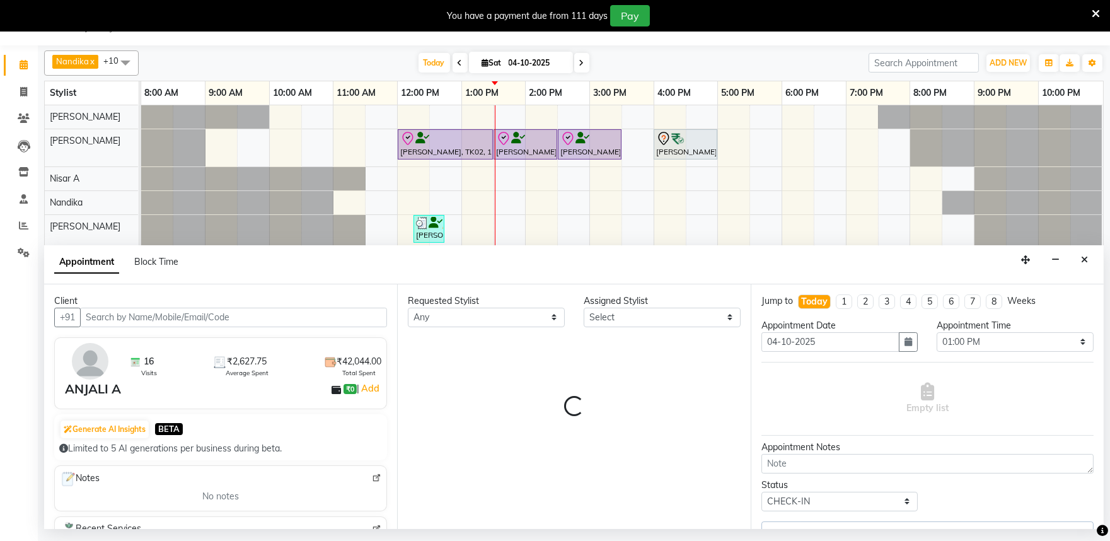
select select "81322"
select select "4213"
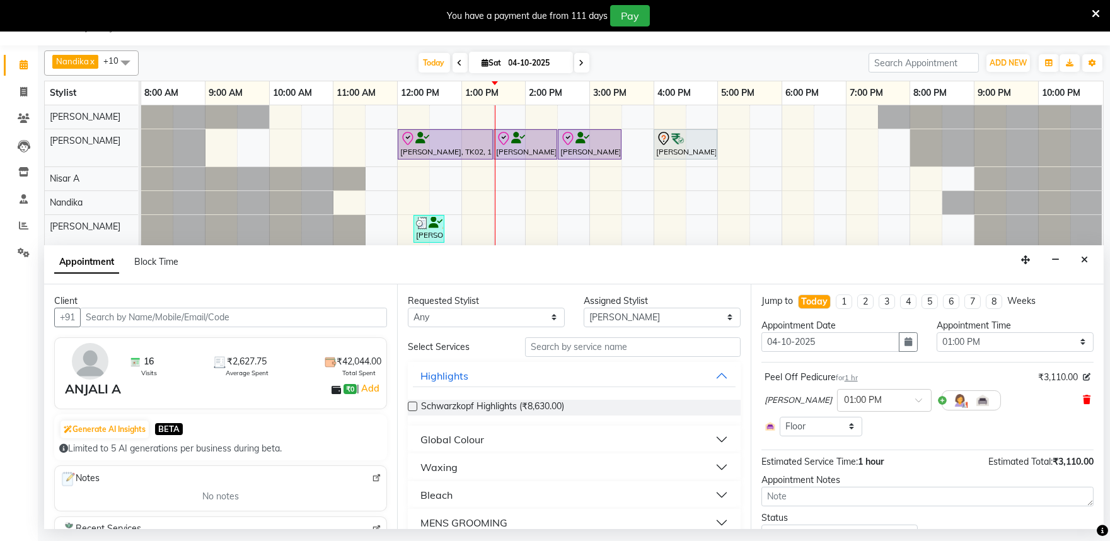
click at [1083, 401] on icon at bounding box center [1087, 399] width 8 height 9
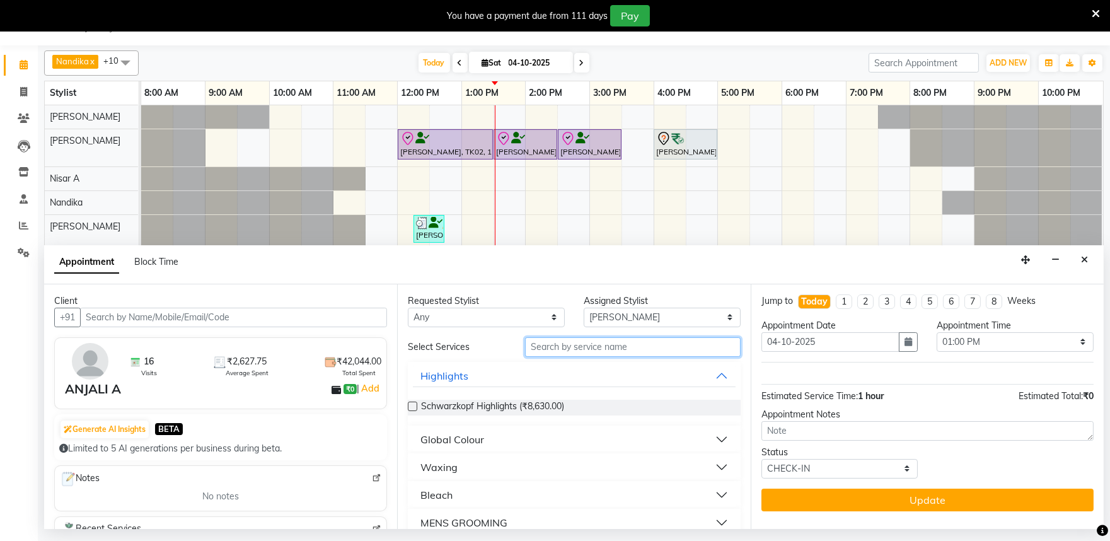
click at [582, 337] on input "text" at bounding box center [633, 347] width 216 height 20
type input "ice"
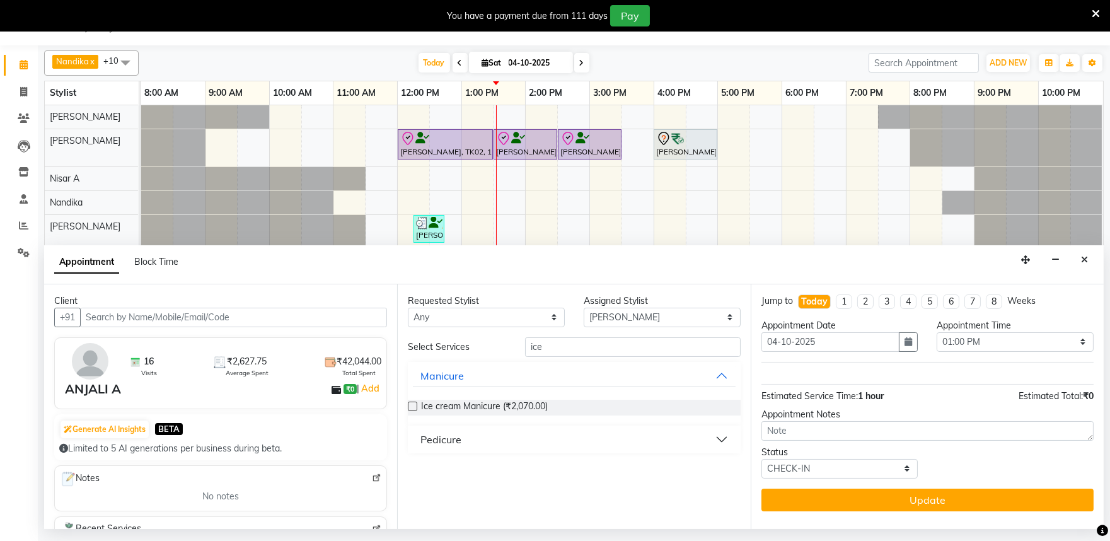
click at [432, 439] on div "Pedicure" at bounding box center [440, 439] width 41 height 15
click at [410, 471] on label at bounding box center [412, 469] width 9 height 9
click at [410, 471] on input "checkbox" at bounding box center [412, 471] width 8 height 8
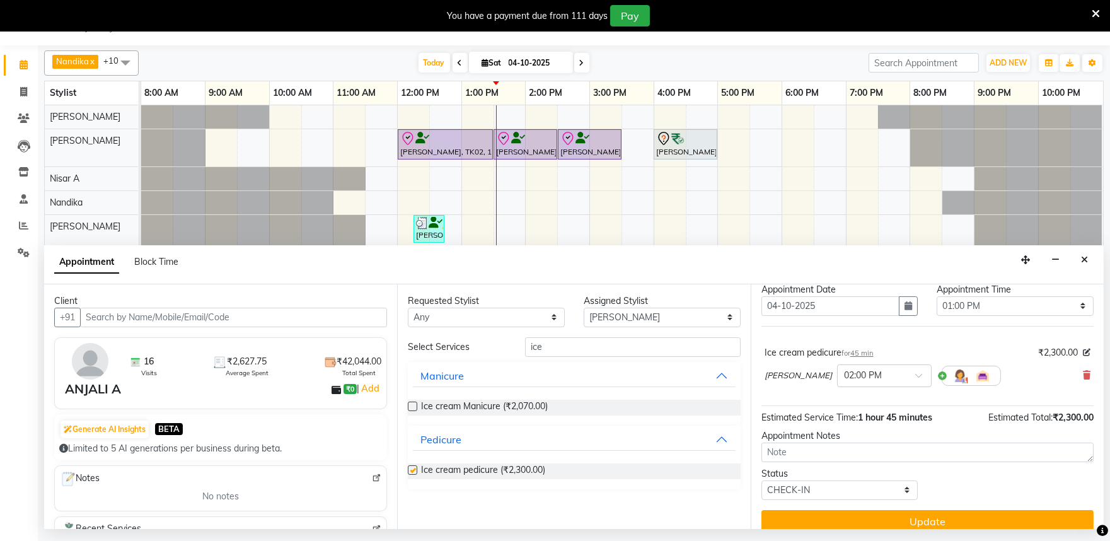
checkbox input "false"
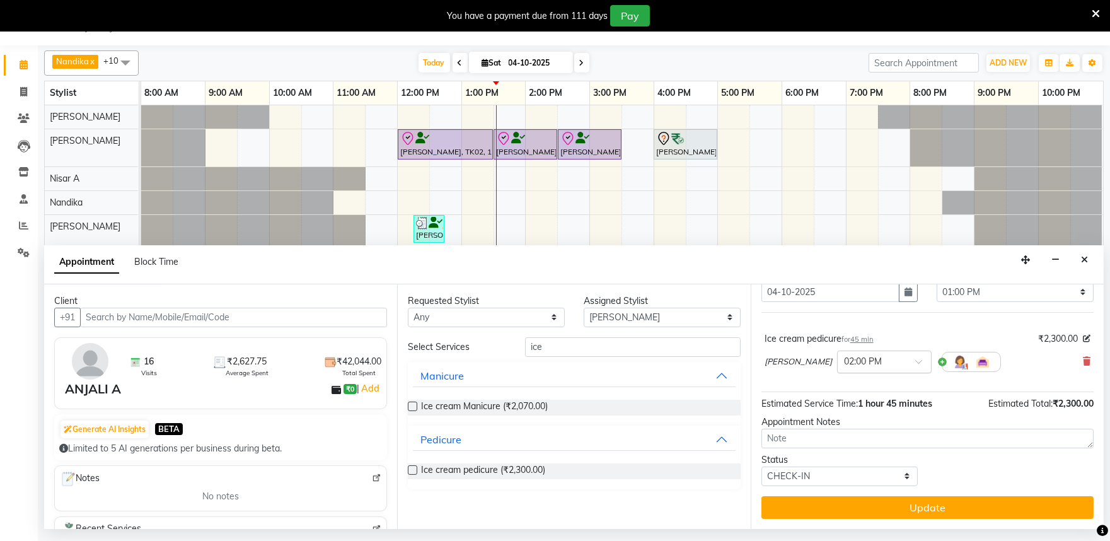
click at [856, 359] on input "text" at bounding box center [871, 360] width 55 height 13
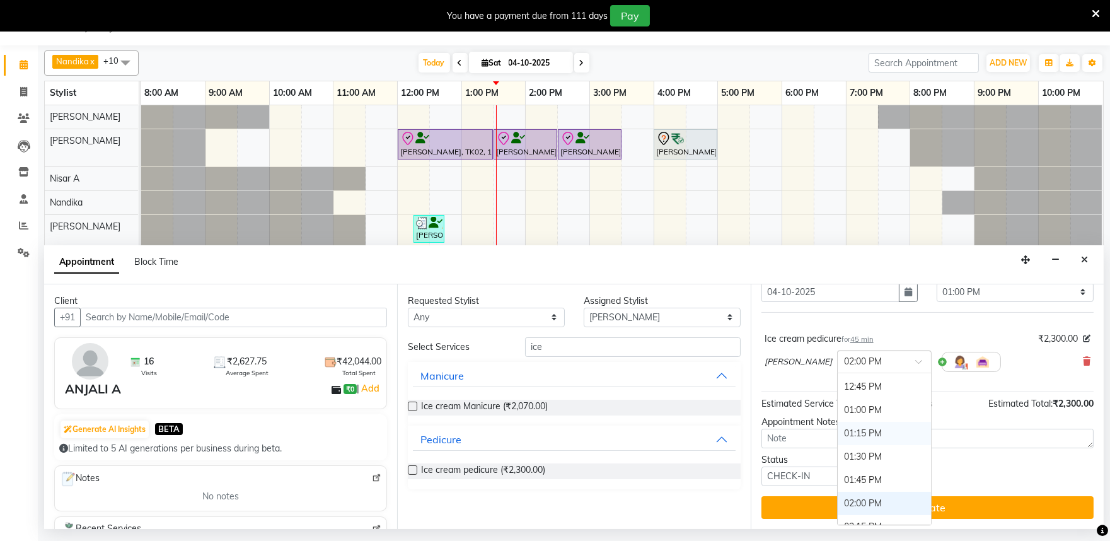
scroll to position [339, 0]
click at [852, 422] on div "01:00 PM" at bounding box center [884, 431] width 93 height 23
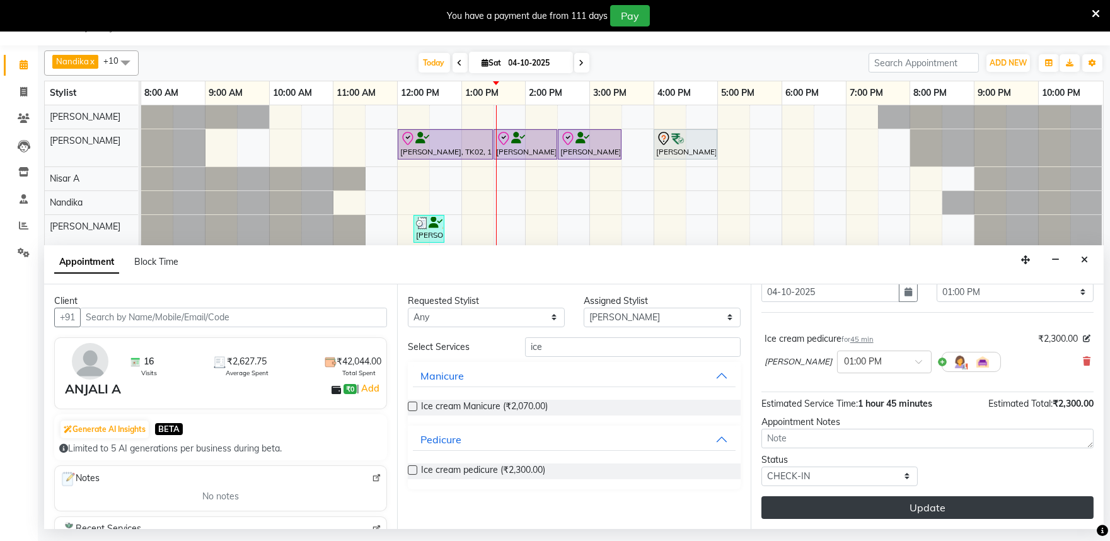
click at [900, 509] on button "Update" at bounding box center [927, 507] width 332 height 23
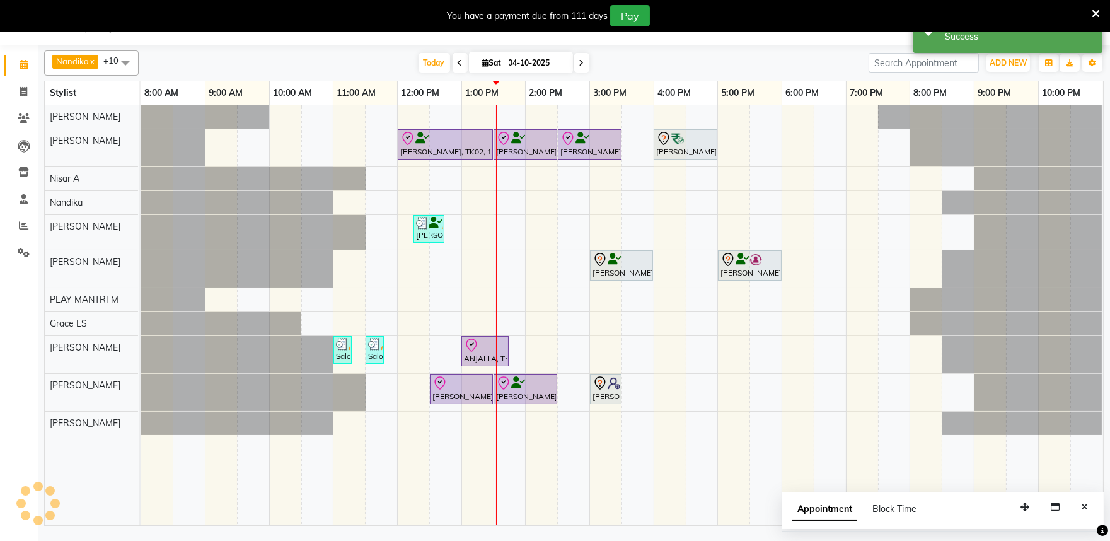
scroll to position [0, 0]
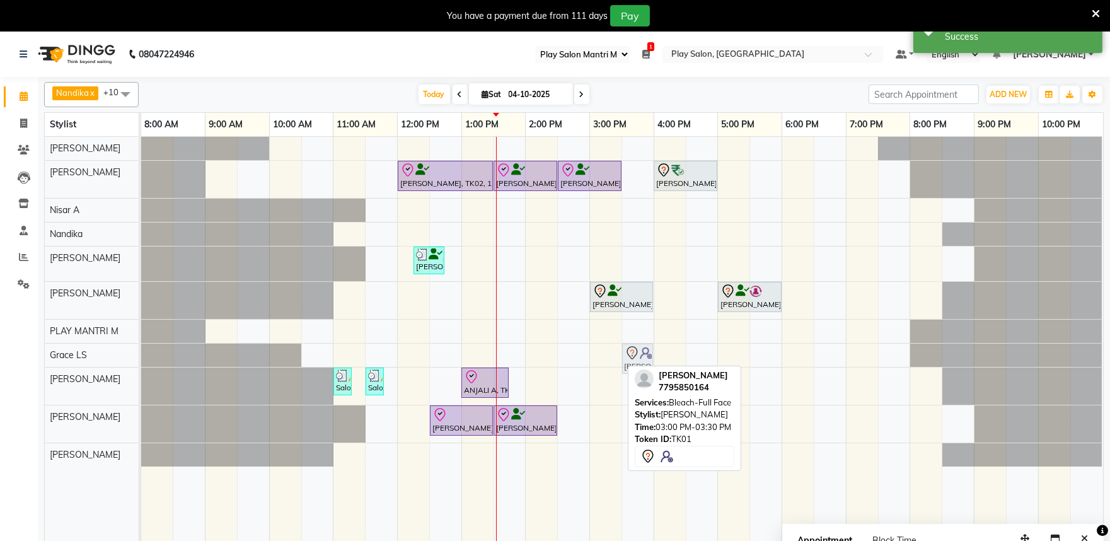
drag, startPoint x: 612, startPoint y: 429, endPoint x: 640, endPoint y: 357, distance: 77.0
click at [640, 357] on tbody "Irfana Nazeer, TK02, 12:00 PM-01:30 PM, ULTIMATE BESPOKE HAIR AND SCALP RITUAL …" at bounding box center [621, 302] width 961 height 330
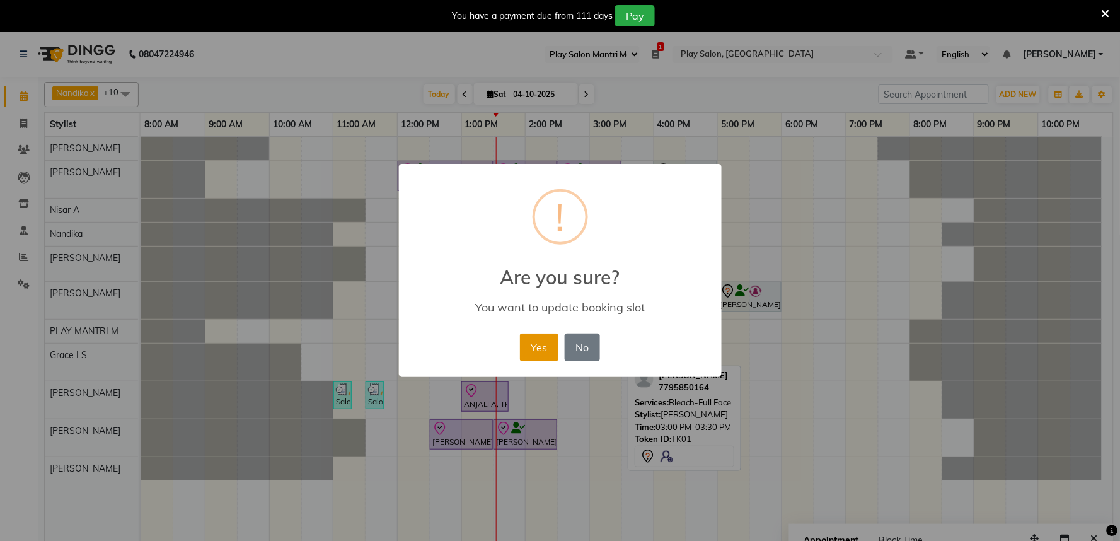
click at [551, 343] on button "Yes" at bounding box center [539, 347] width 38 height 28
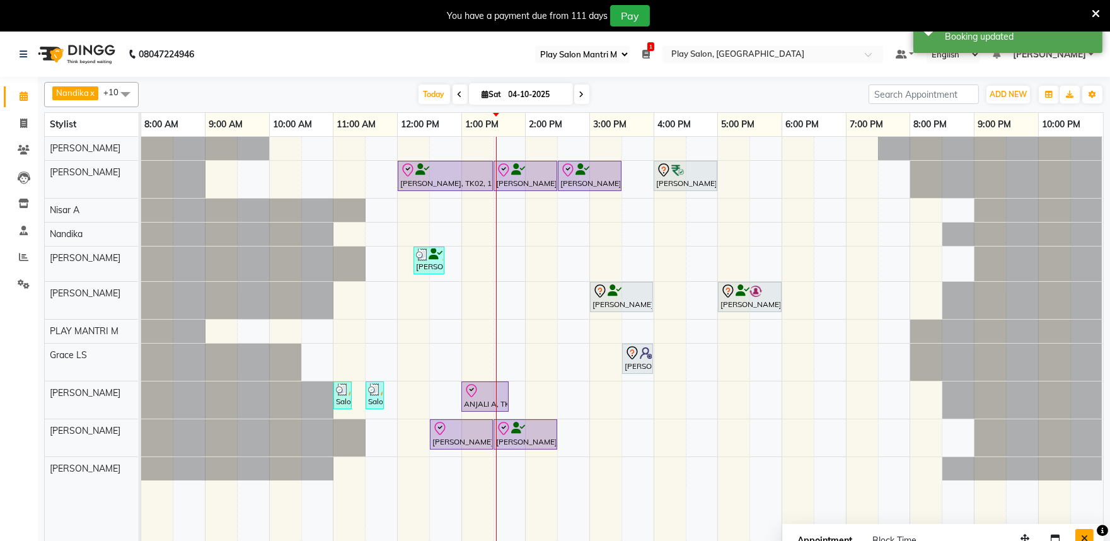
click at [1085, 534] on icon "Close" at bounding box center [1084, 538] width 7 height 9
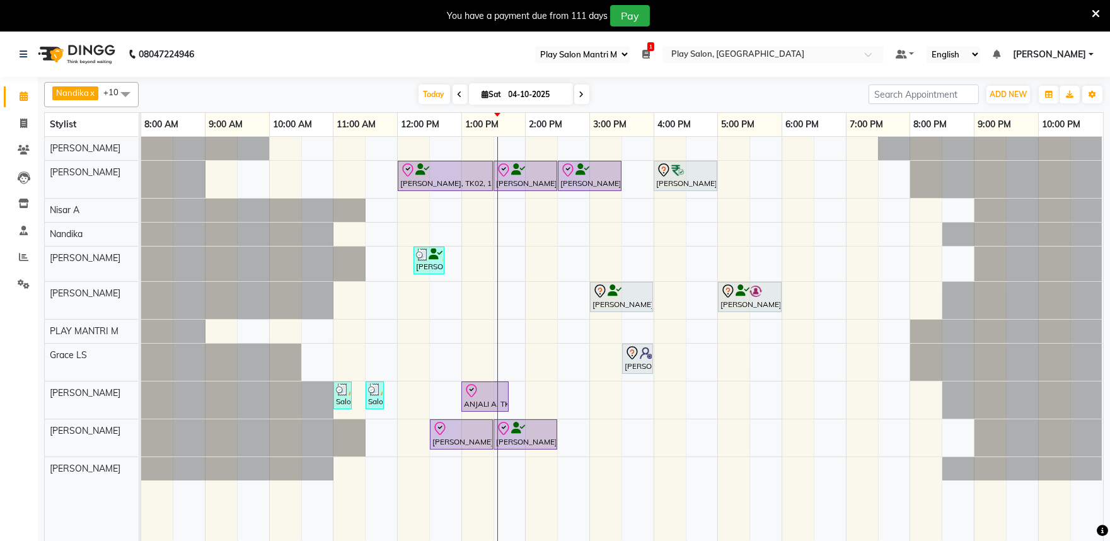
drag, startPoint x: 456, startPoint y: 95, endPoint x: 463, endPoint y: 105, distance: 11.4
click at [458, 95] on icon at bounding box center [460, 95] width 5 height 8
type input "03-10-2025"
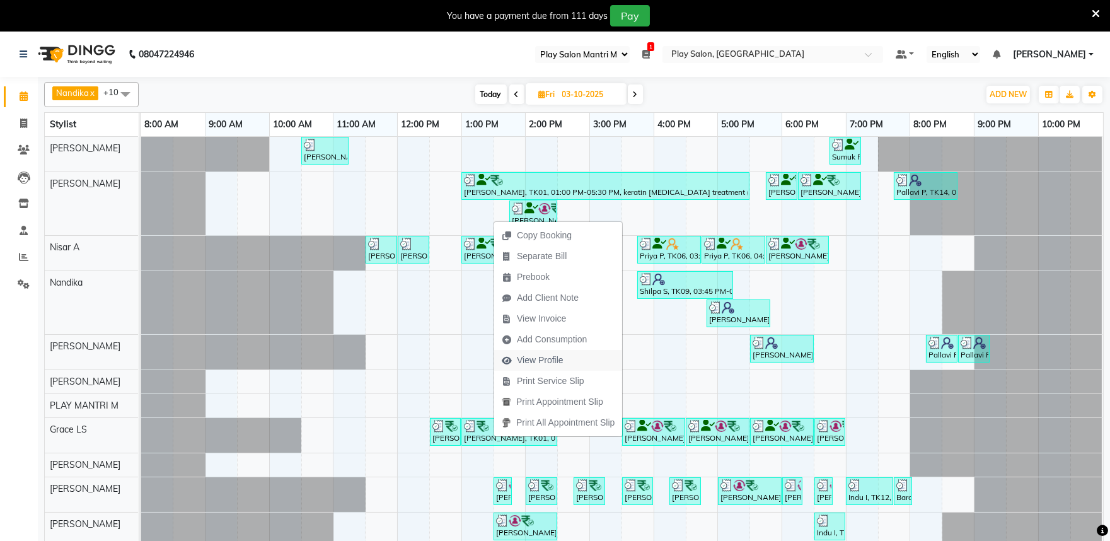
click at [548, 362] on span "View Profile" at bounding box center [540, 360] width 47 height 13
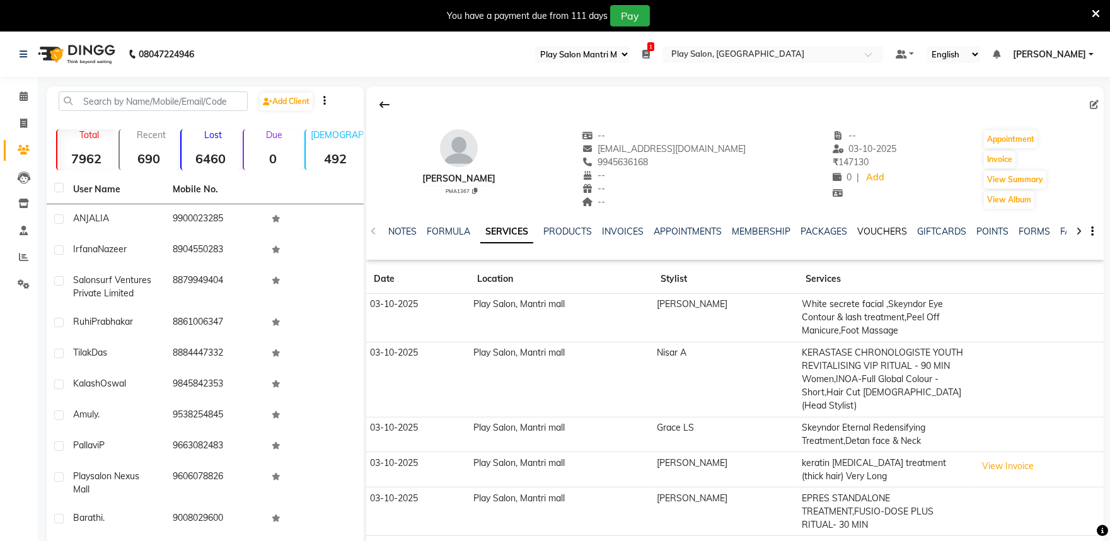
click at [874, 229] on link "VOUCHERS" at bounding box center [882, 231] width 50 height 11
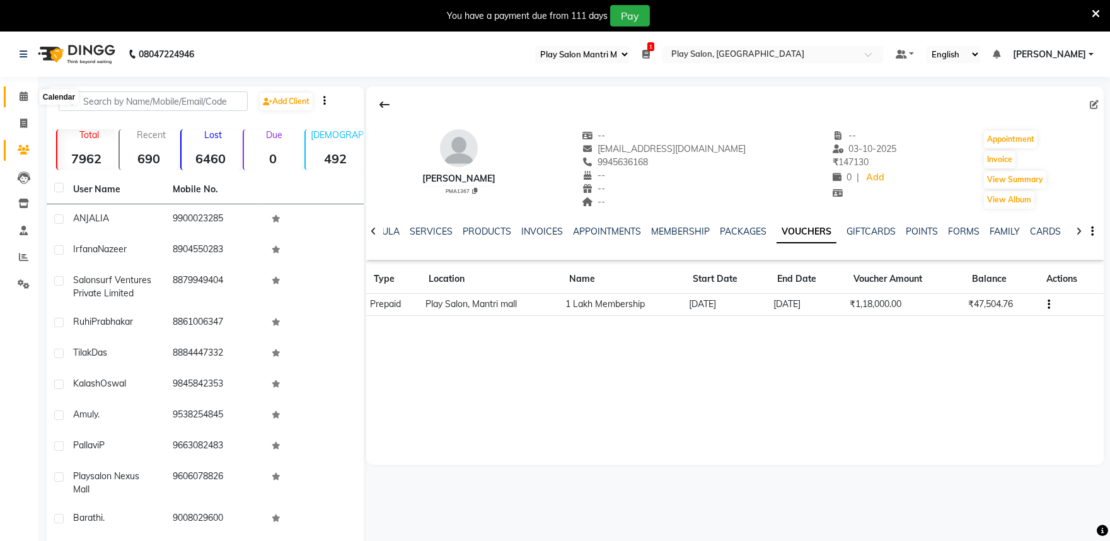
click at [22, 101] on icon at bounding box center [24, 95] width 8 height 9
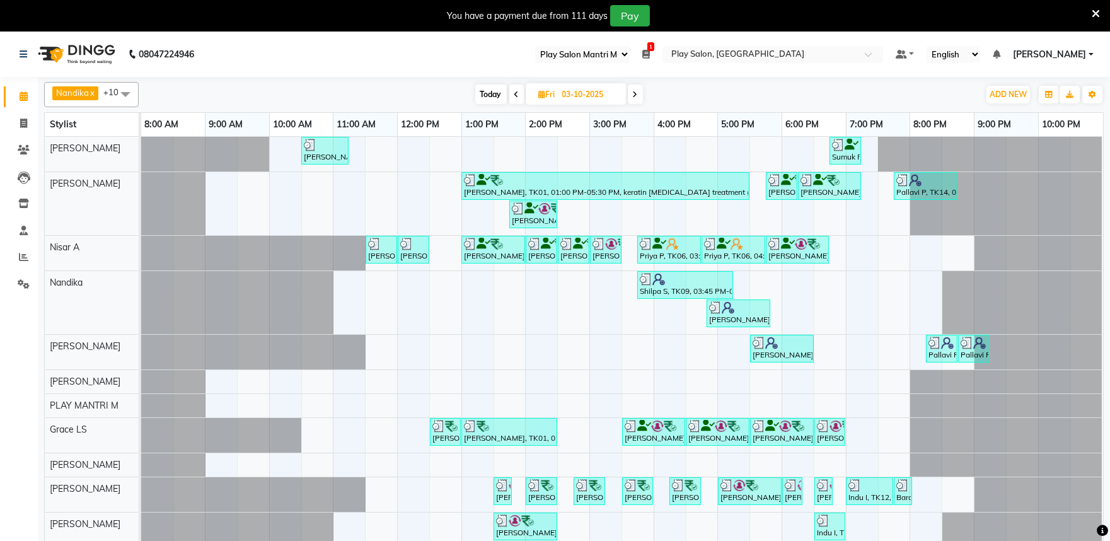
drag, startPoint x: 492, startPoint y: 98, endPoint x: 461, endPoint y: 111, distance: 33.4
click at [490, 98] on span "Today" at bounding box center [491, 94] width 32 height 20
type input "04-10-2025"
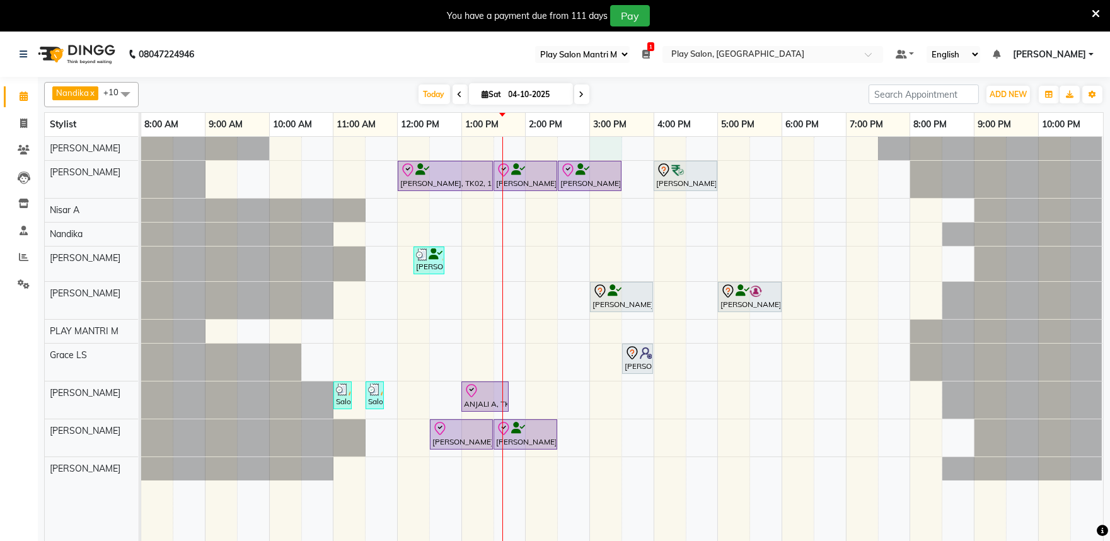
click at [591, 141] on div "Irfana Nazeer, TK02, 12:00 PM-01:30 PM, ULTIMATE BESPOKE HAIR AND SCALP RITUAL …" at bounding box center [622, 347] width 962 height 420
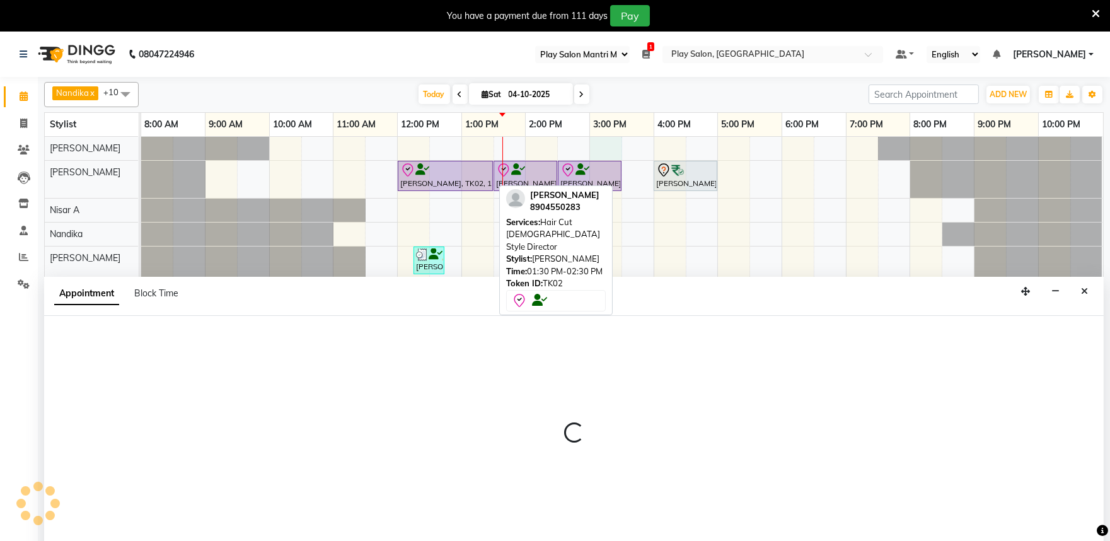
scroll to position [32, 0]
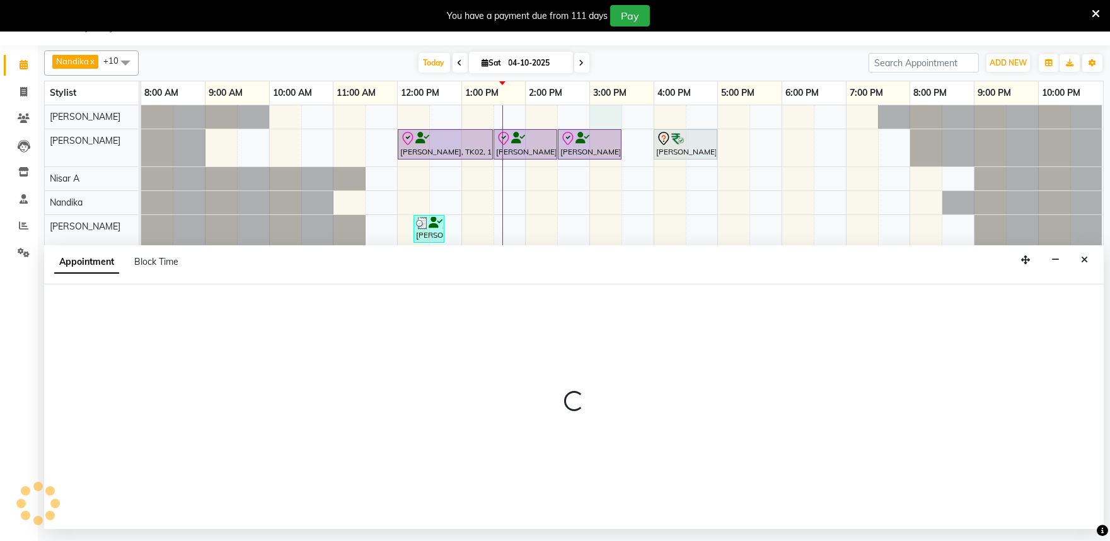
select select "81325"
select select "tentative"
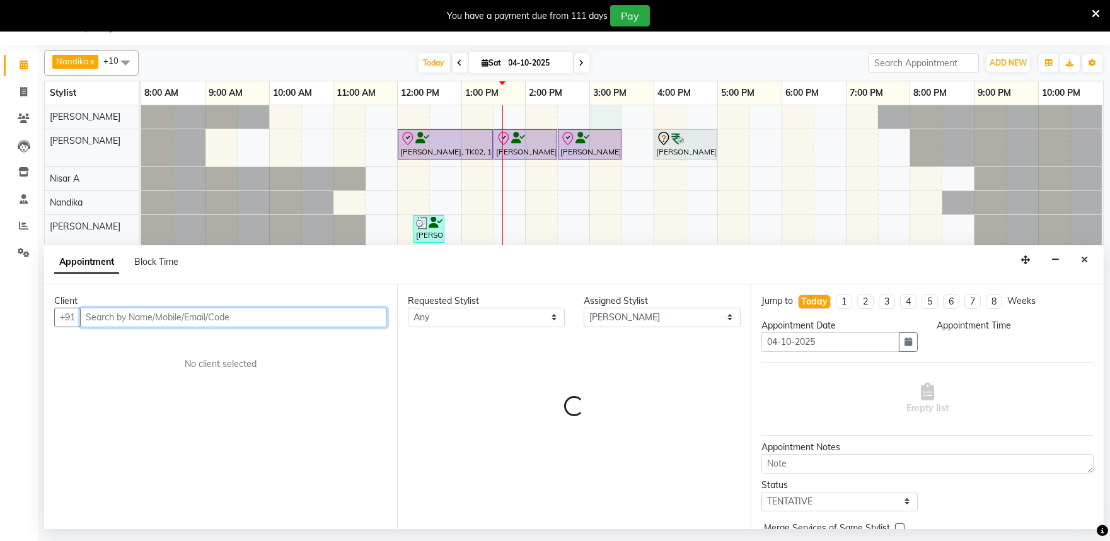
select select "900"
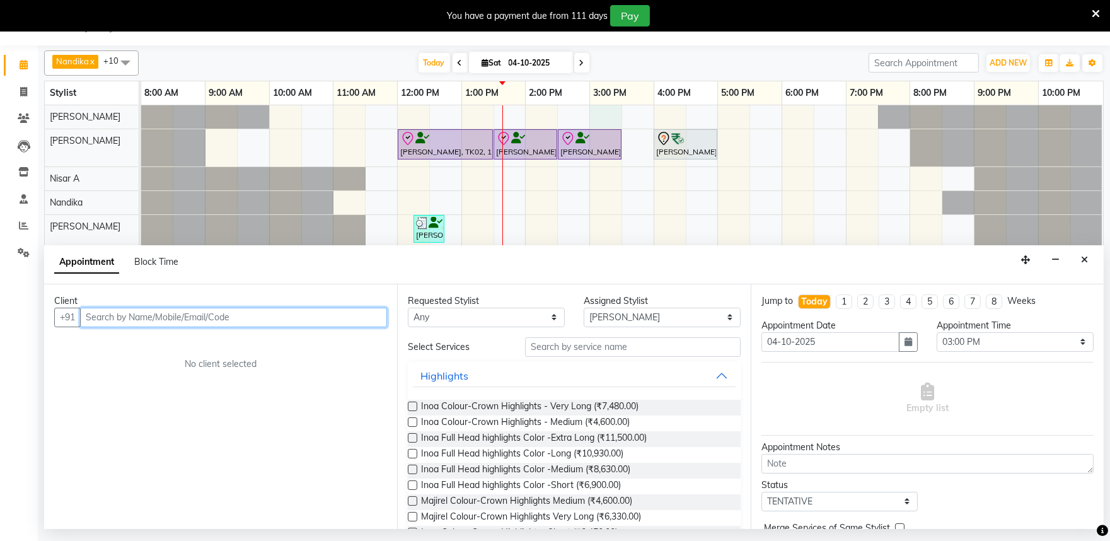
click at [102, 314] on input "text" at bounding box center [233, 318] width 307 height 20
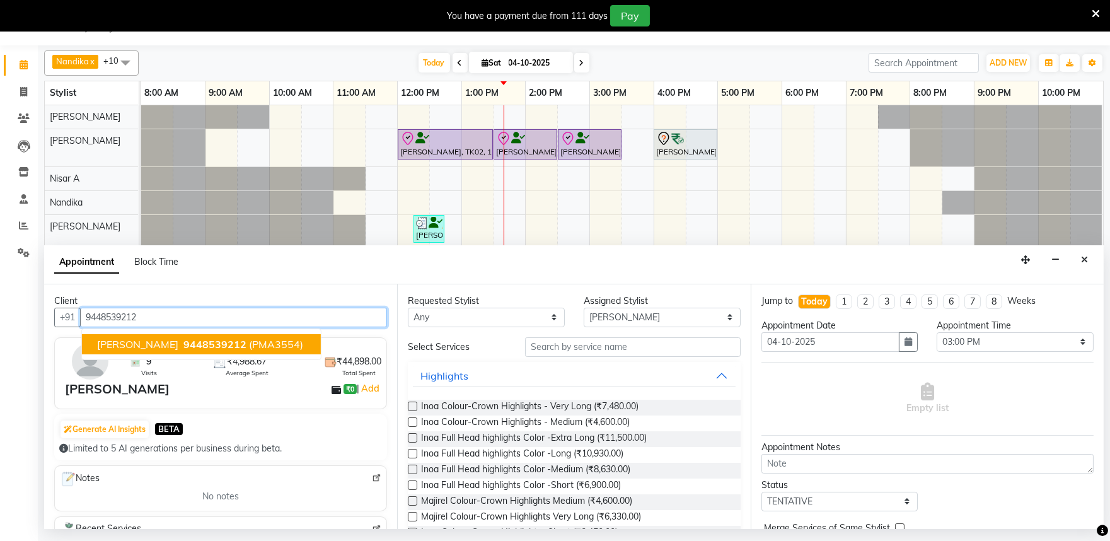
click at [197, 338] on span "9448539212" at bounding box center [214, 344] width 63 height 13
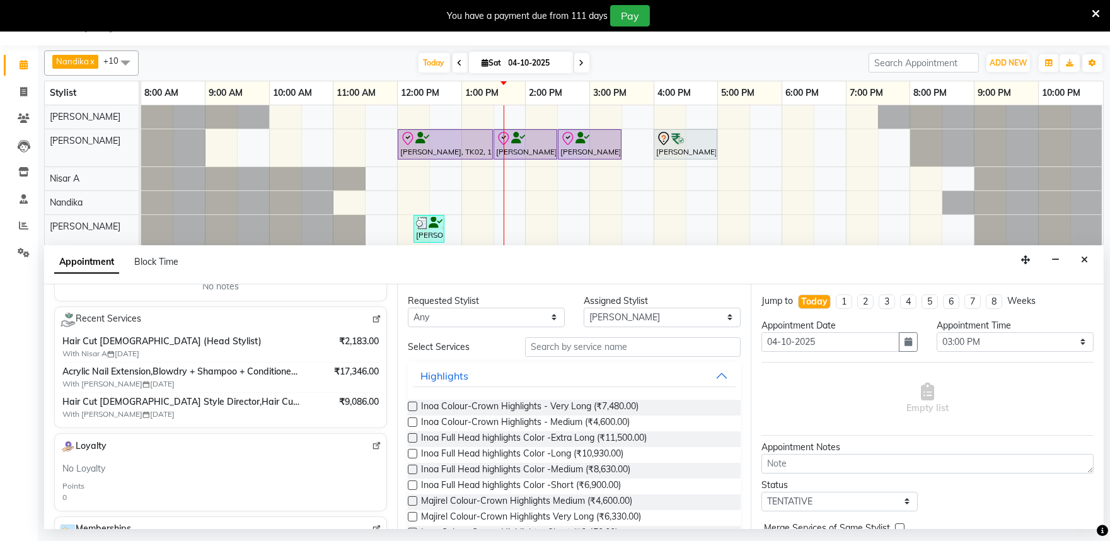
scroll to position [0, 0]
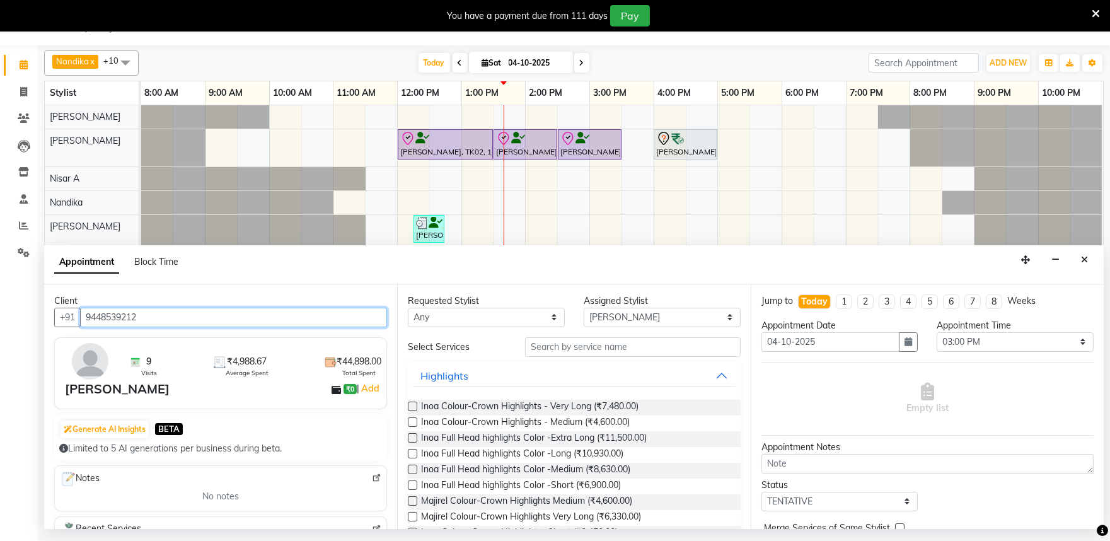
type input "9448539212"
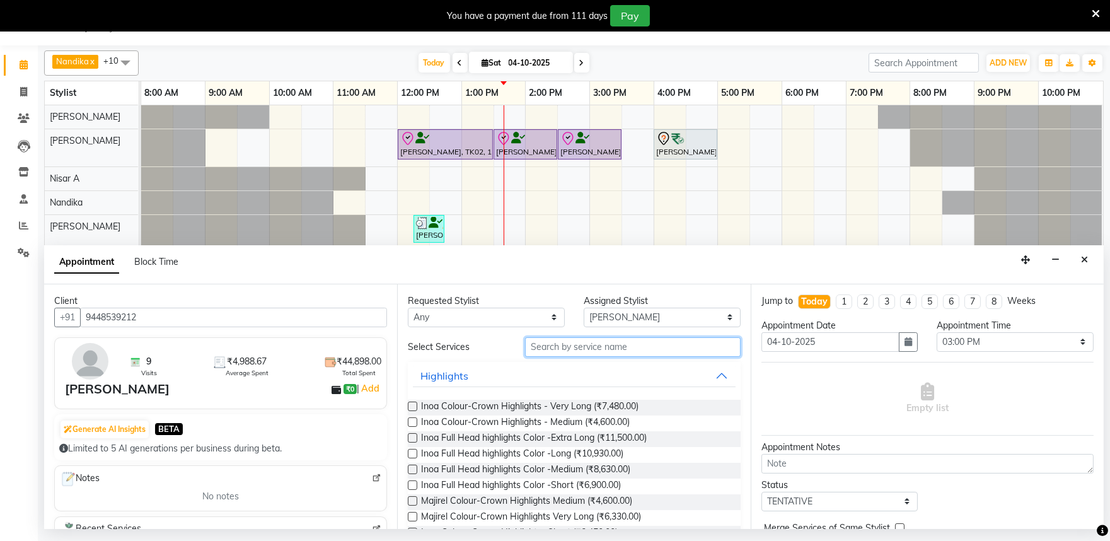
click at [575, 354] on input "text" at bounding box center [633, 347] width 216 height 20
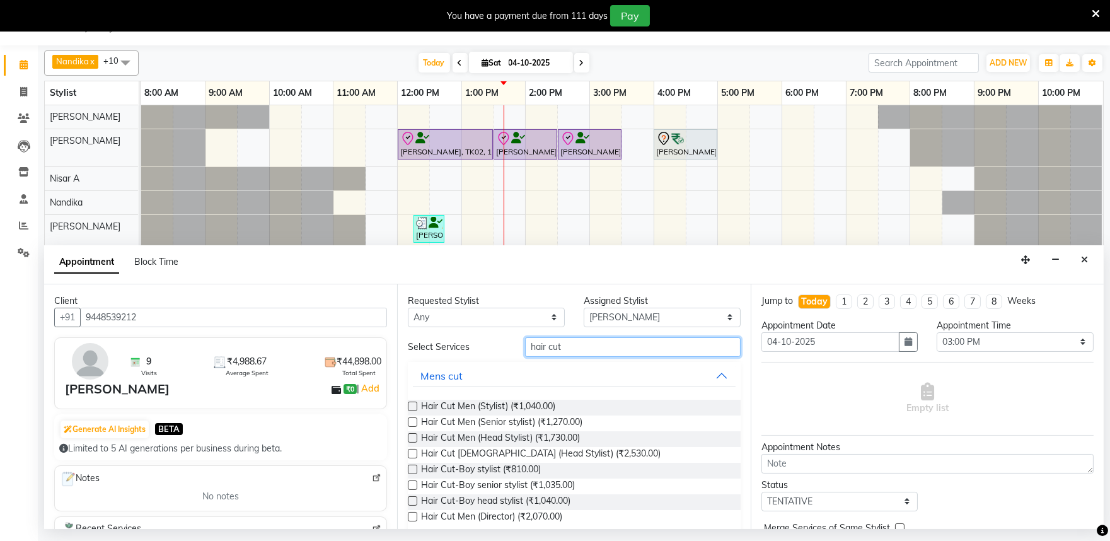
type input "hair cut"
click at [416, 456] on label at bounding box center [412, 453] width 9 height 9
click at [416, 456] on input "checkbox" at bounding box center [412, 455] width 8 height 8
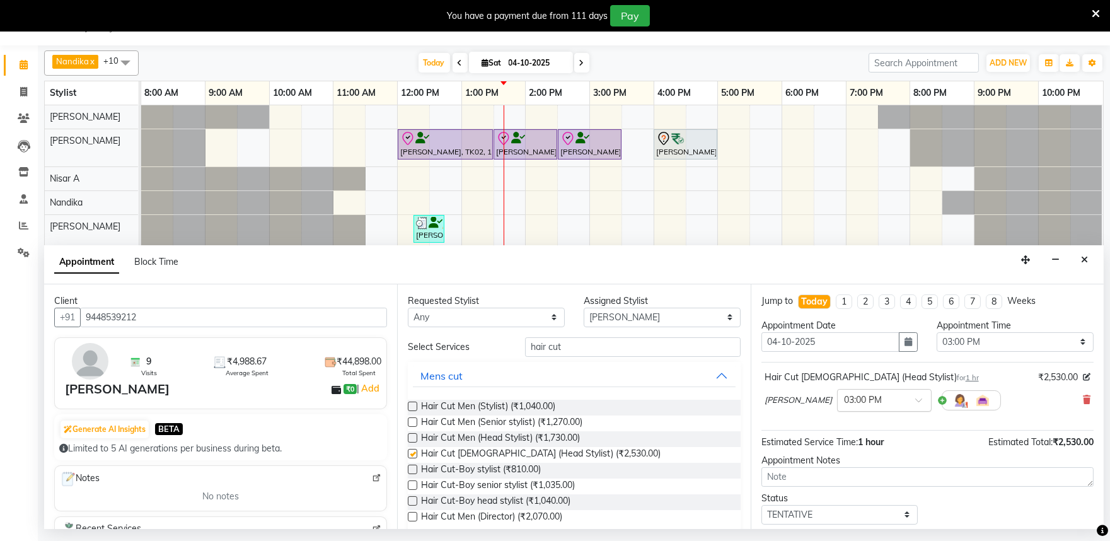
checkbox input "false"
click at [625, 320] on select "Select Achan Shimrah Admin Arhan Ehsan Charan S Ding Junhui Grace LS Khomong Ol…" at bounding box center [662, 318] width 157 height 20
select select "84289"
click at [584, 308] on select "Select Achan Shimrah Admin Arhan Ehsan Charan S Ding Junhui Grace LS Khomong Ol…" at bounding box center [662, 318] width 157 height 20
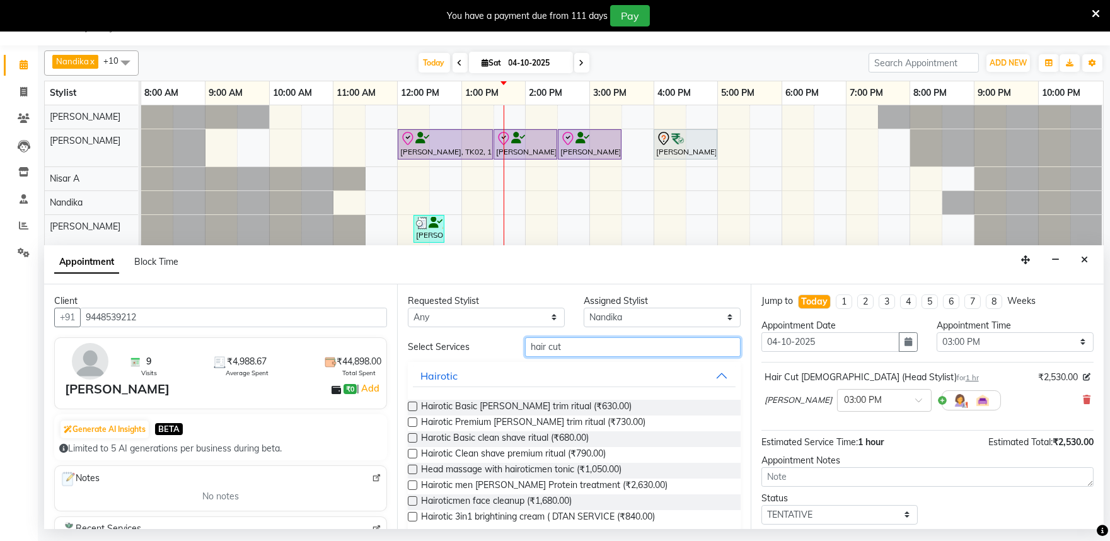
click at [575, 347] on input "hair cut" at bounding box center [633, 347] width 216 height 20
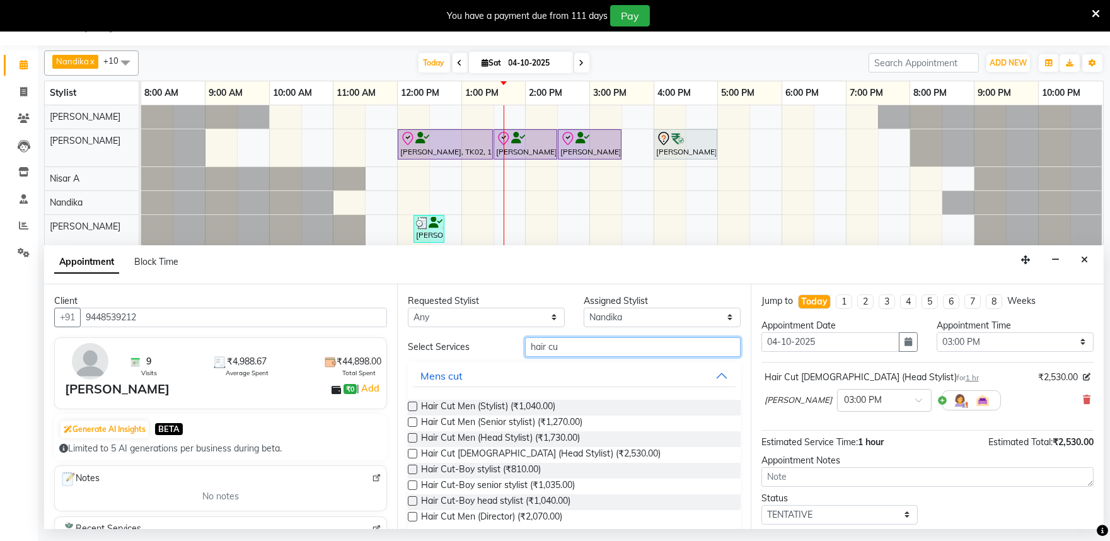
type input "hair cut"
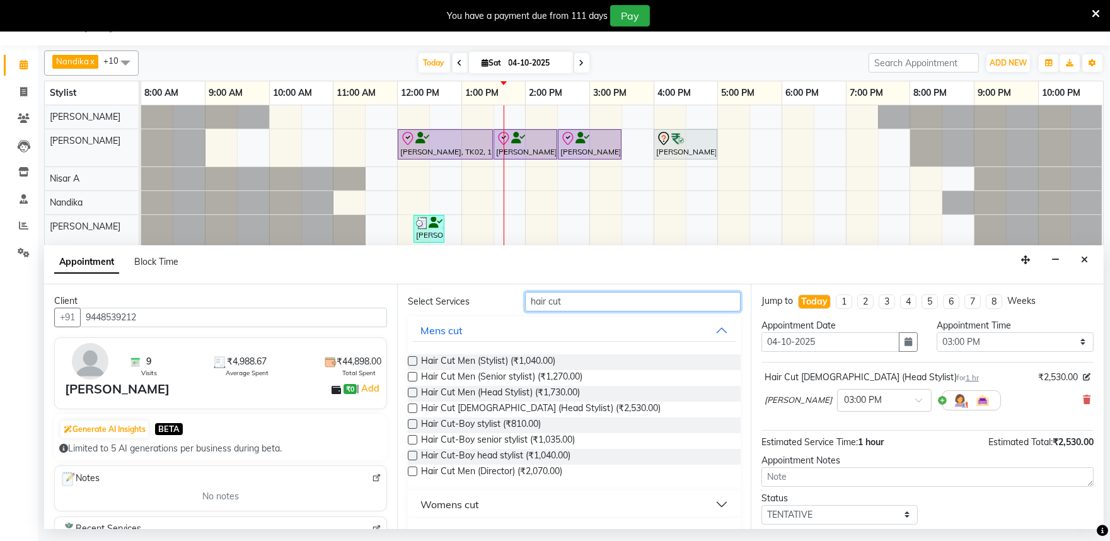
scroll to position [70, 0]
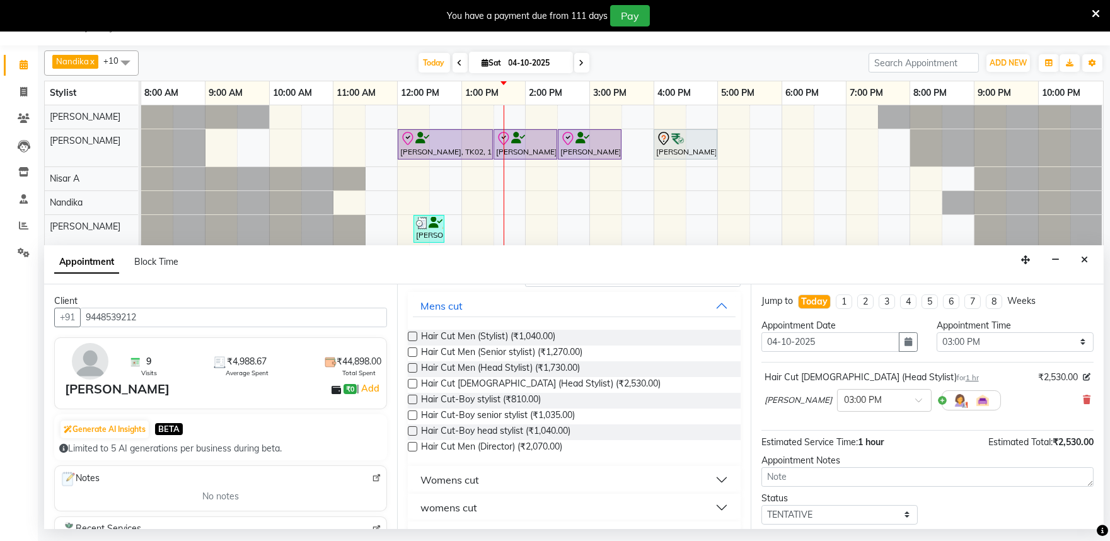
click at [413, 382] on label at bounding box center [412, 383] width 9 height 9
click at [413, 382] on input "checkbox" at bounding box center [412, 385] width 8 height 8
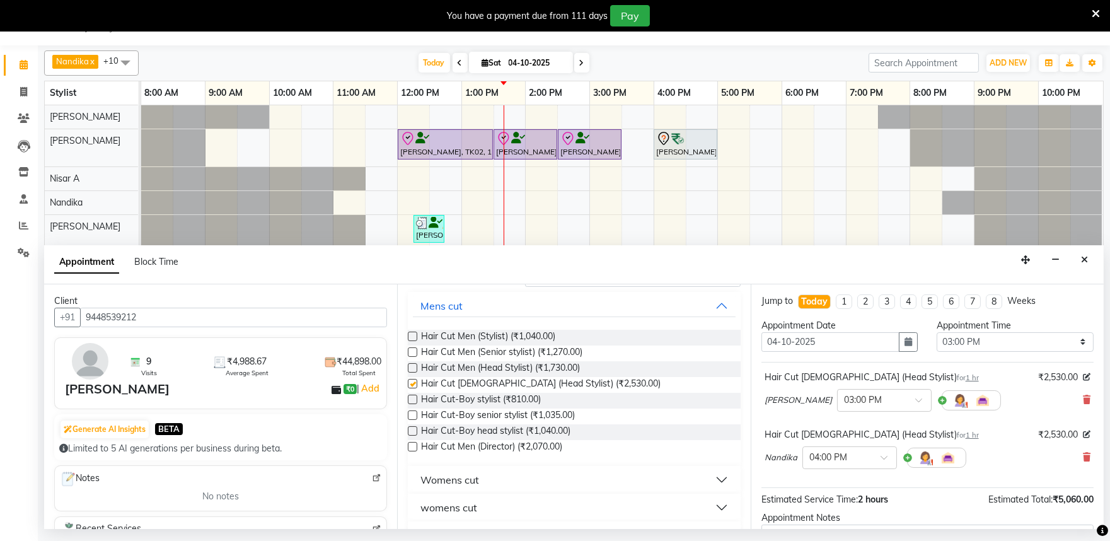
checkbox input "false"
click at [837, 462] on input "text" at bounding box center [836, 456] width 55 height 13
click at [836, 524] on div "03:00 PM" at bounding box center [849, 526] width 93 height 23
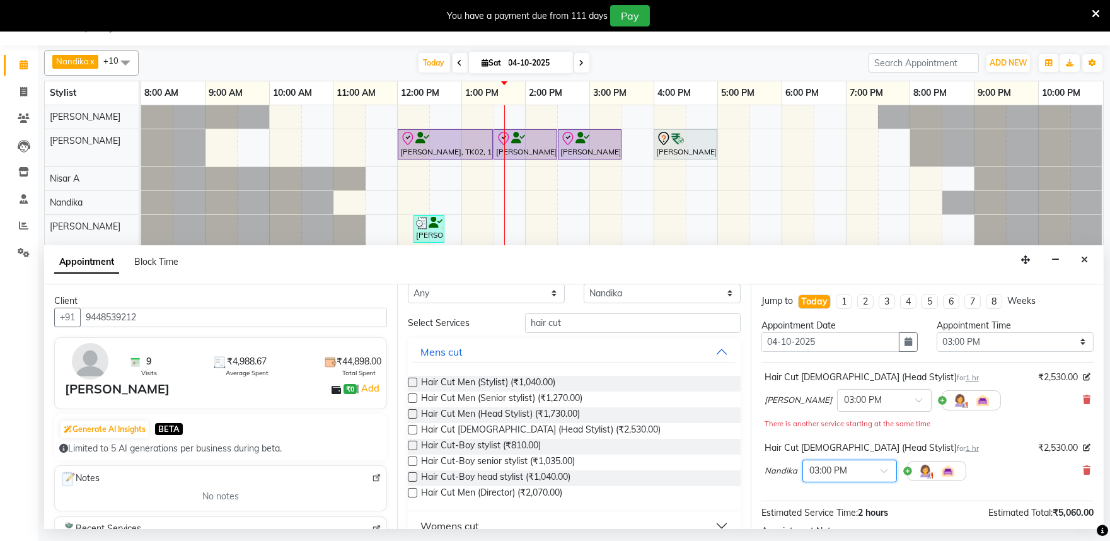
scroll to position [0, 0]
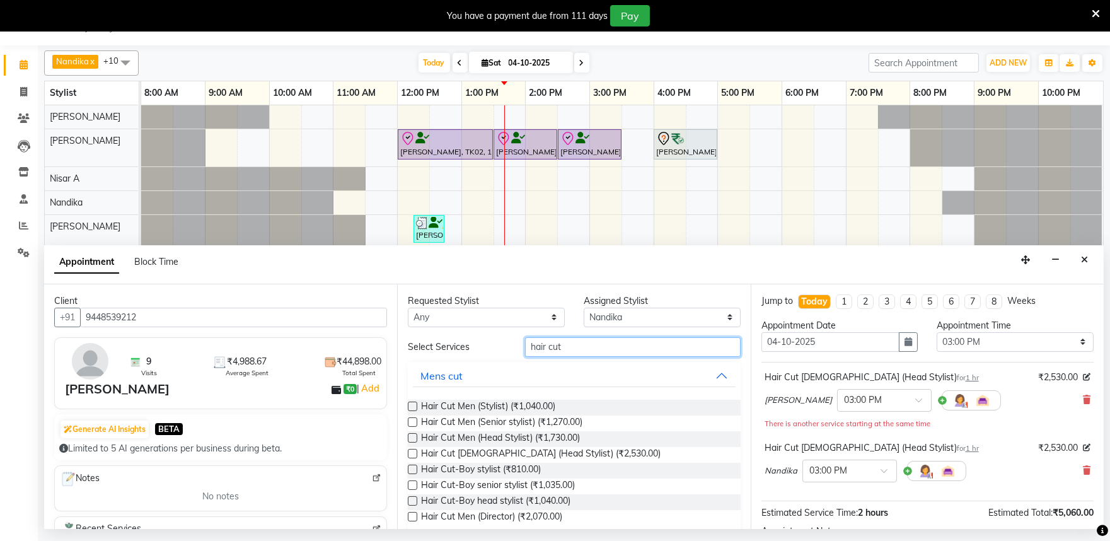
click at [601, 342] on input "hair cut" at bounding box center [633, 347] width 216 height 20
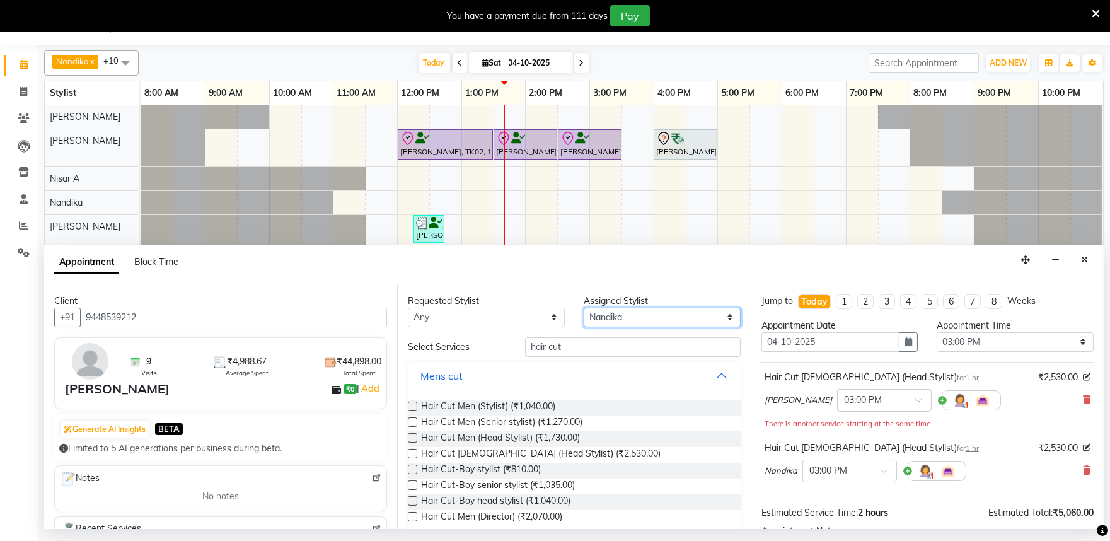
click at [611, 313] on select "Select Achan Shimrah Admin Arhan Ehsan Charan S Ding Junhui Grace LS Khomong Ol…" at bounding box center [662, 318] width 157 height 20
select select "81314"
click at [584, 308] on select "Select Achan Shimrah Admin Arhan Ehsan Charan S Ding Junhui Grace LS Khomong Ol…" at bounding box center [662, 318] width 157 height 20
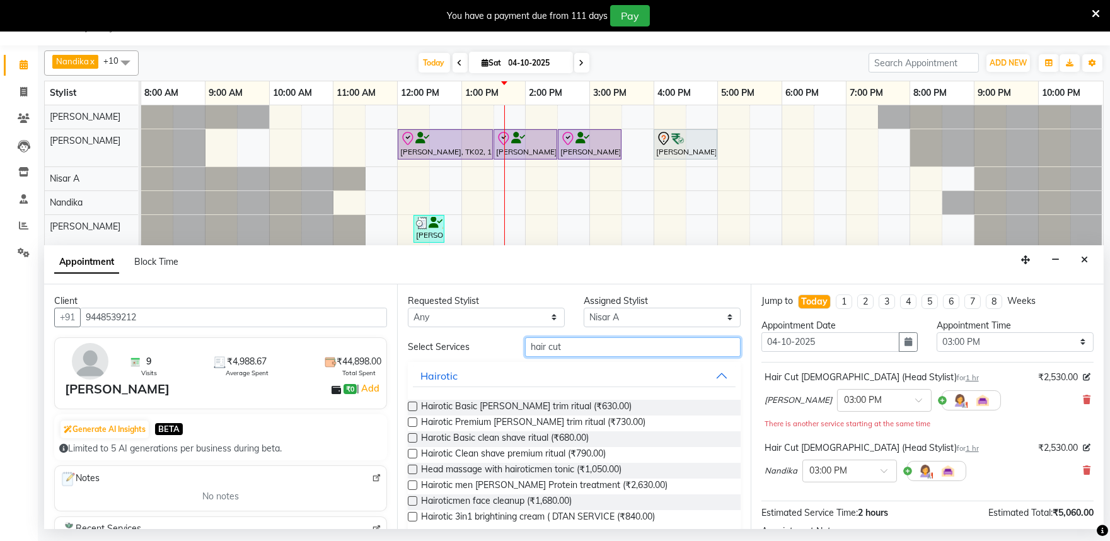
click at [577, 342] on input "hair cut" at bounding box center [633, 347] width 216 height 20
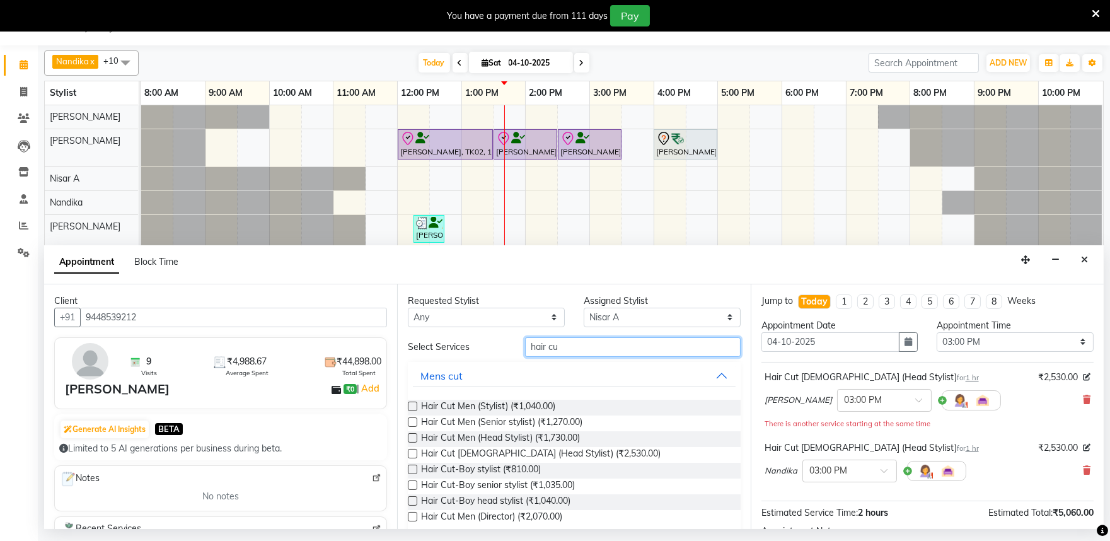
type input "hair cut"
click at [410, 453] on label at bounding box center [412, 453] width 9 height 9
click at [410, 453] on input "checkbox" at bounding box center [412, 455] width 8 height 8
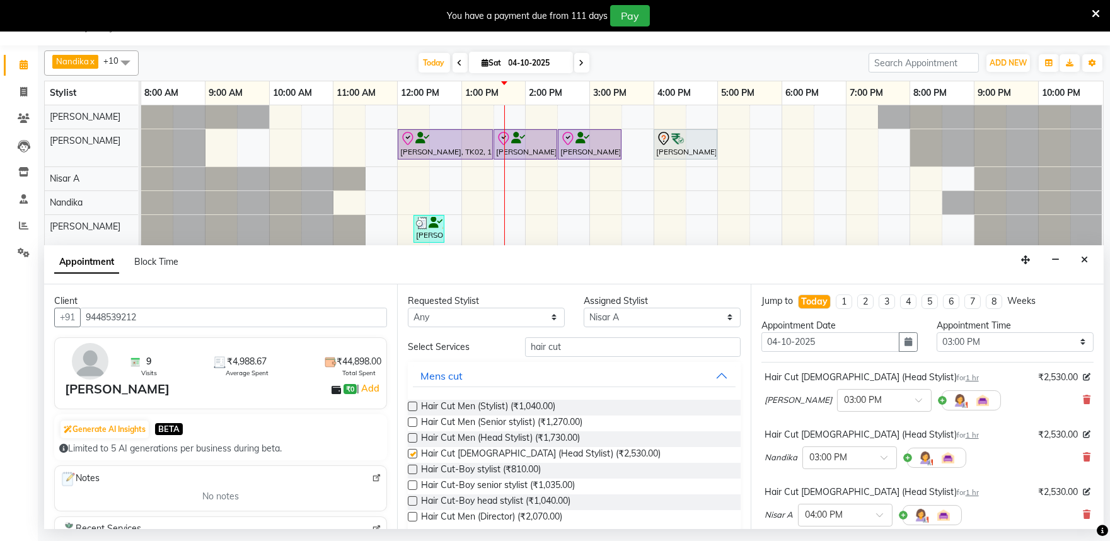
checkbox input "false"
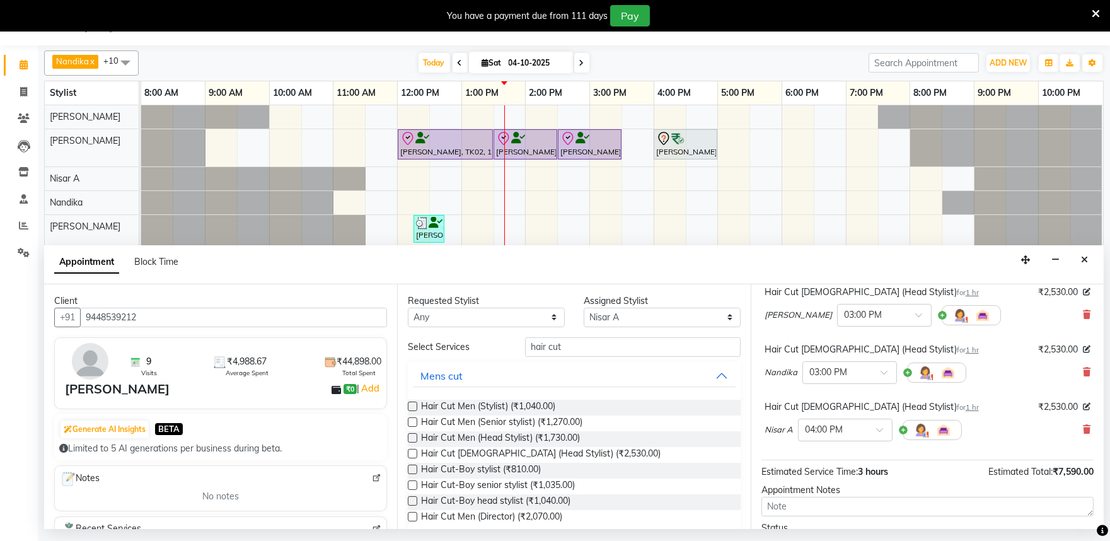
scroll to position [140, 0]
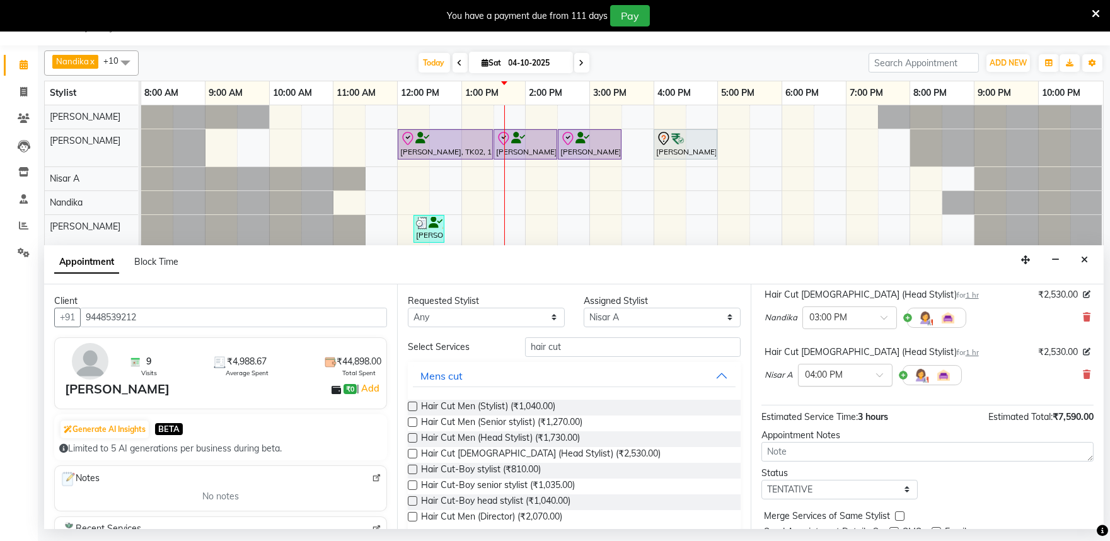
click at [845, 382] on div "× 04:00 PM" at bounding box center [845, 375] width 95 height 23
click at [836, 444] on div "03:00 PM" at bounding box center [845, 444] width 93 height 23
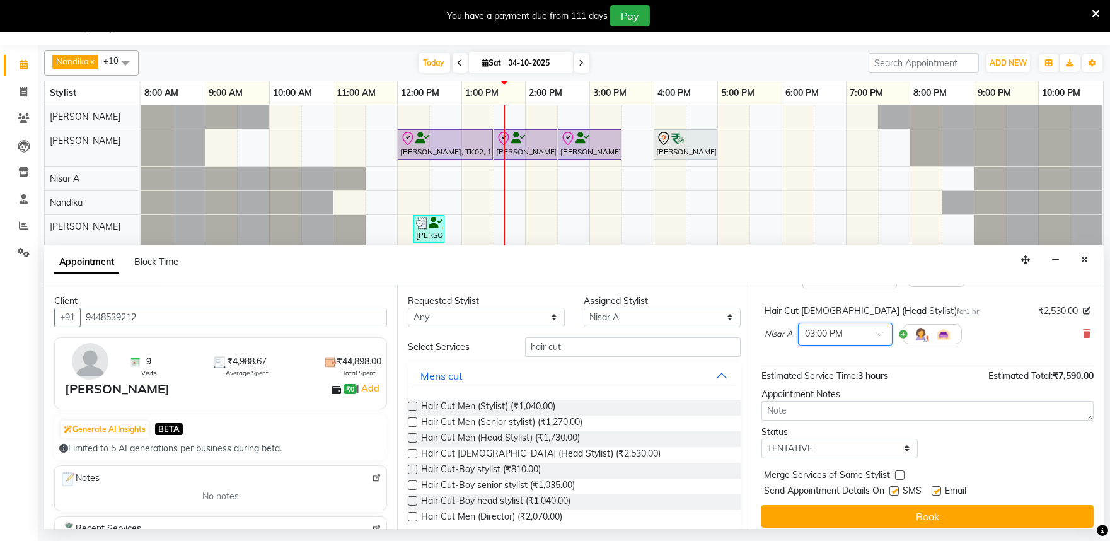
scroll to position [203, 0]
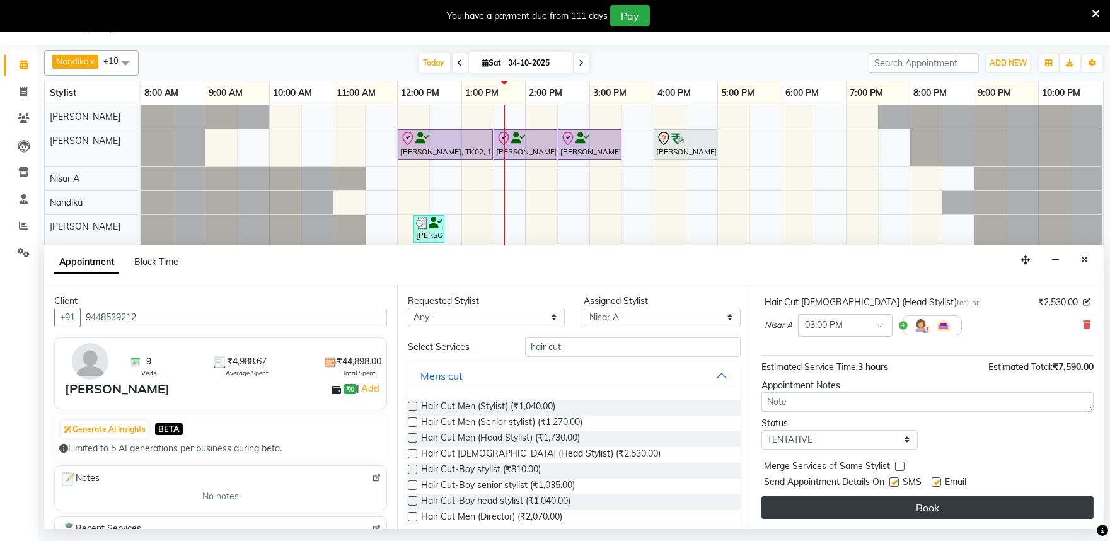
click at [889, 507] on button "Book" at bounding box center [927, 507] width 332 height 23
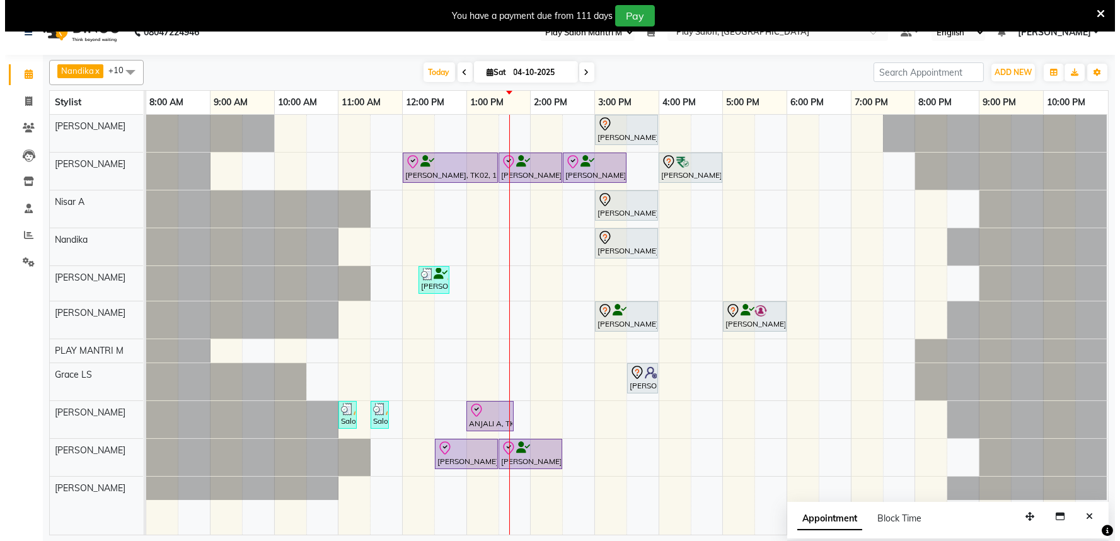
scroll to position [32, 0]
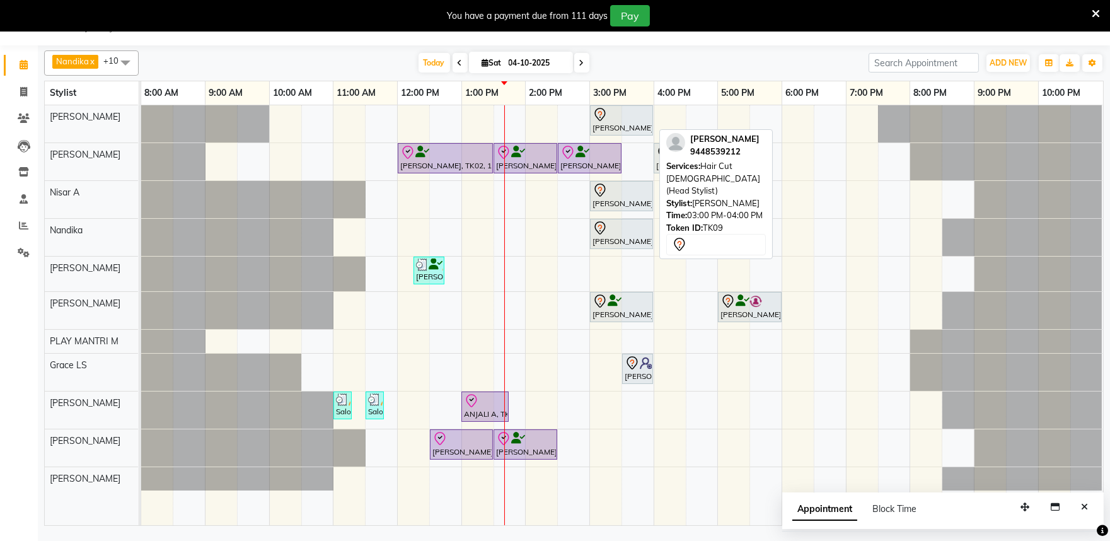
click at [593, 111] on icon at bounding box center [599, 114] width 15 height 15
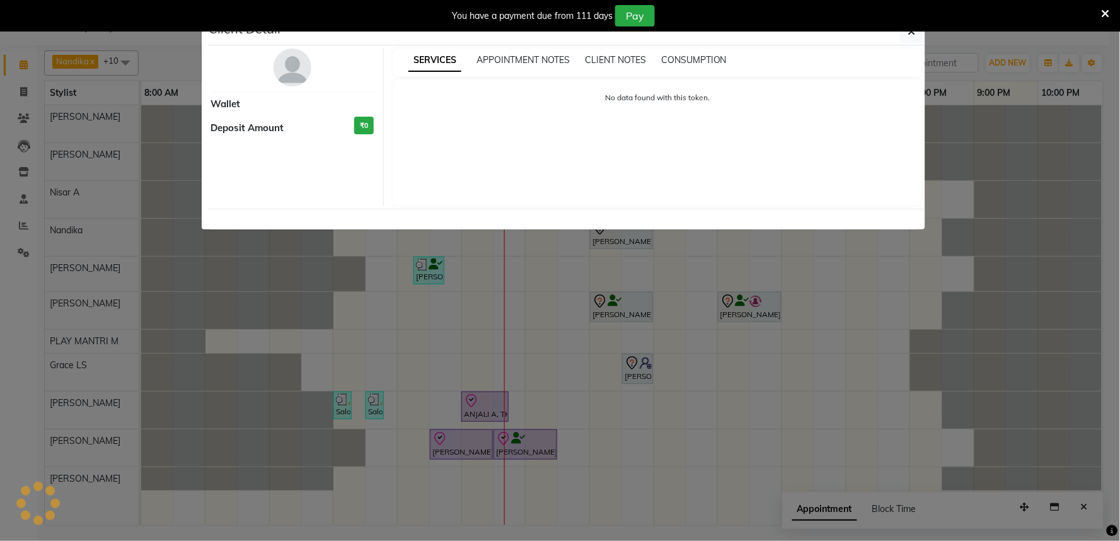
select select "7"
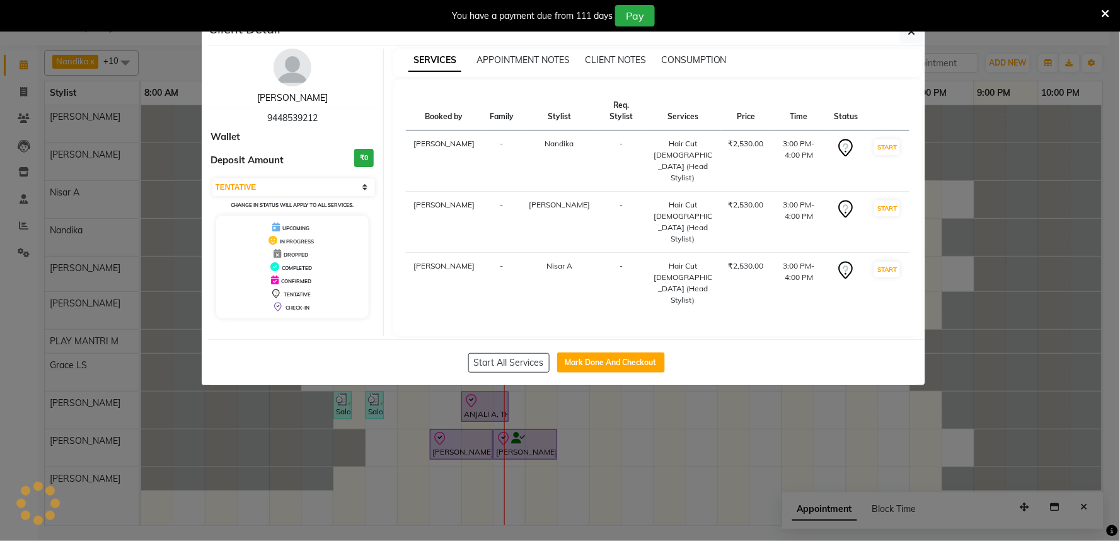
click at [293, 93] on link "[PERSON_NAME]" at bounding box center [292, 97] width 71 height 11
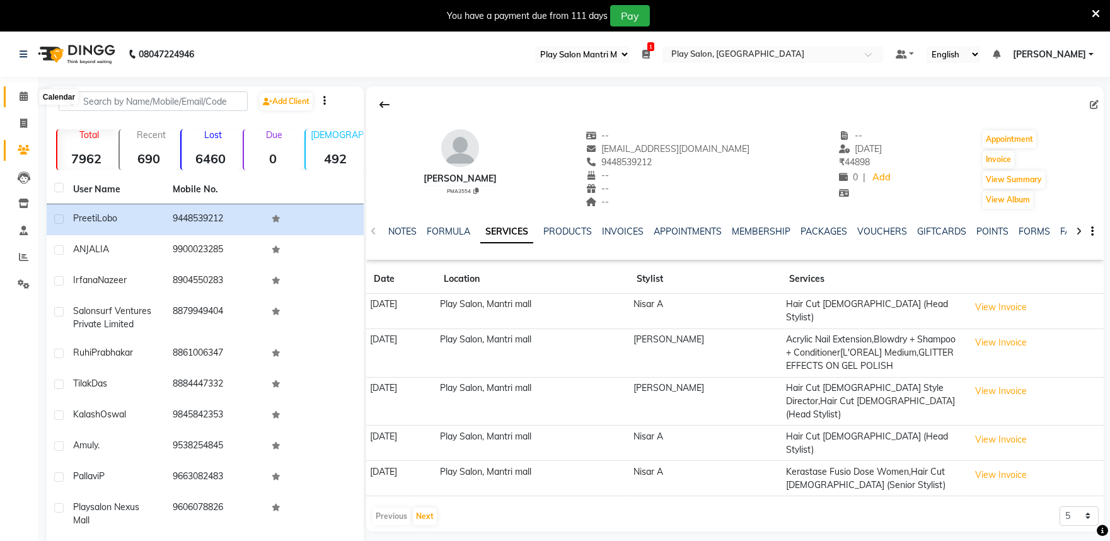
click at [18, 93] on span at bounding box center [24, 96] width 22 height 14
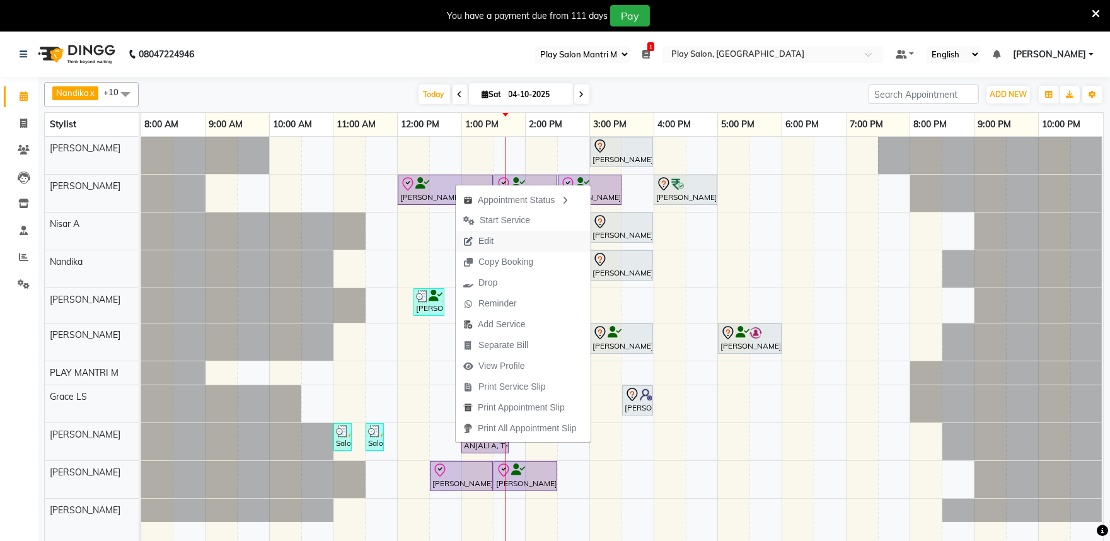
click at [478, 236] on span "Edit" at bounding box center [485, 240] width 15 height 13
select select "tentative"
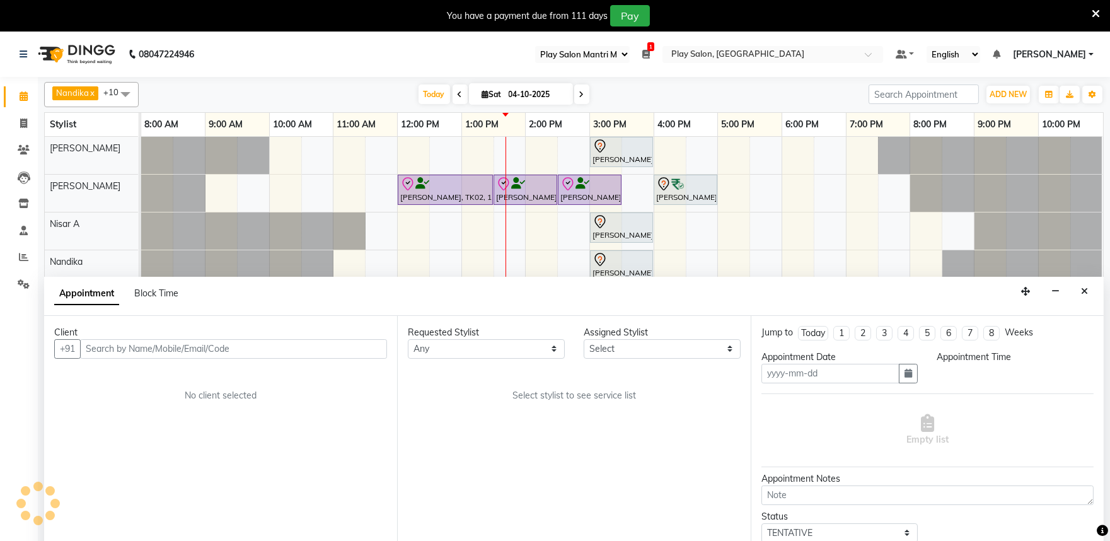
scroll to position [32, 0]
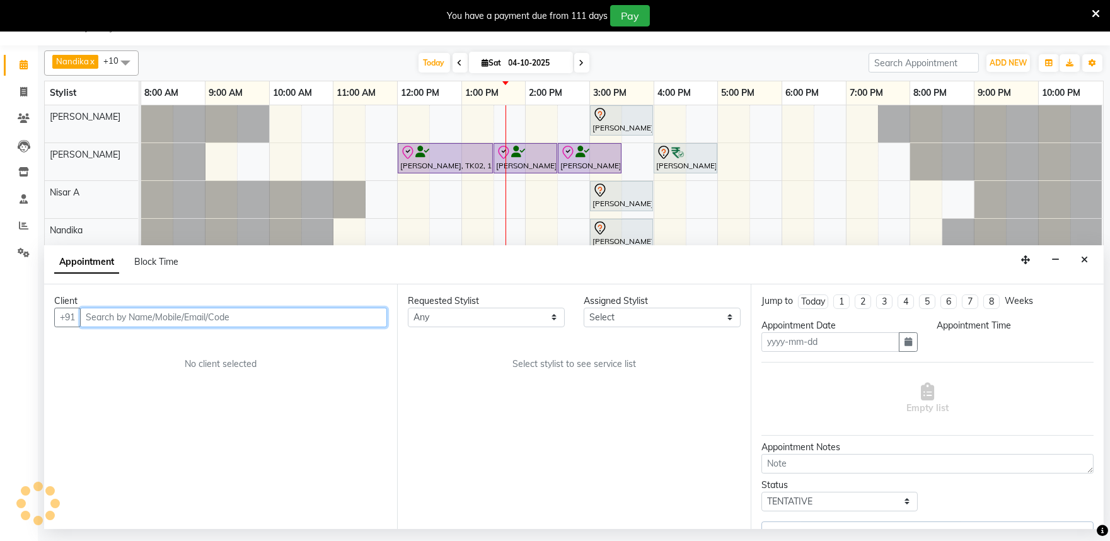
type input "04-10-2025"
select select "check-in"
select select "82212"
select select "720"
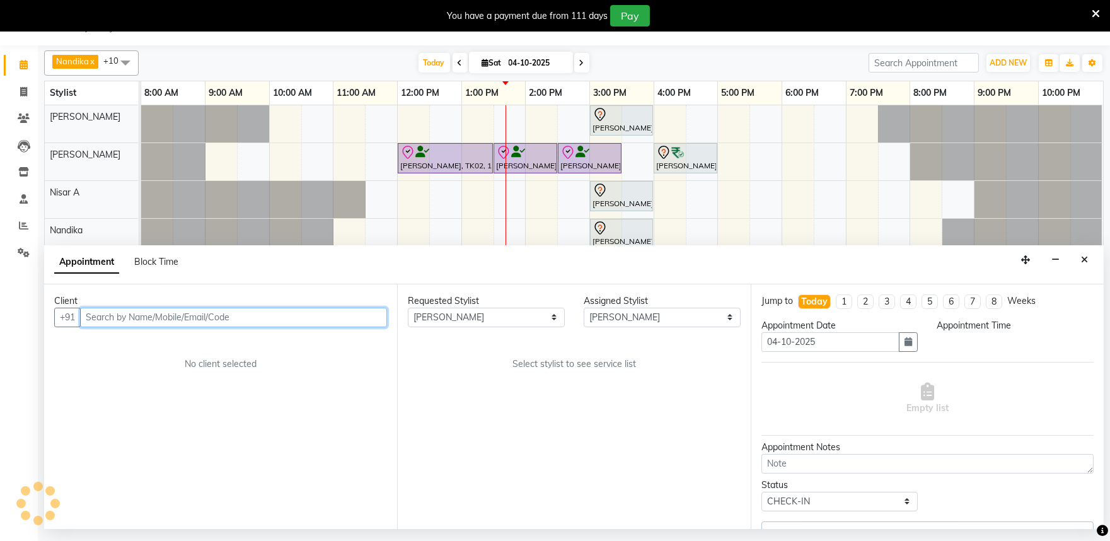
select select "4213"
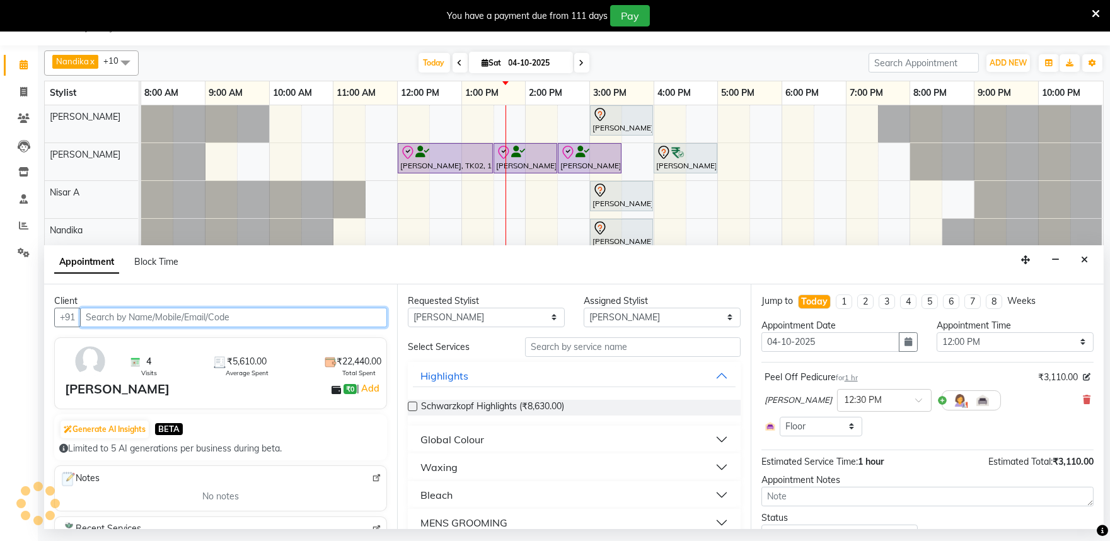
select select "4213"
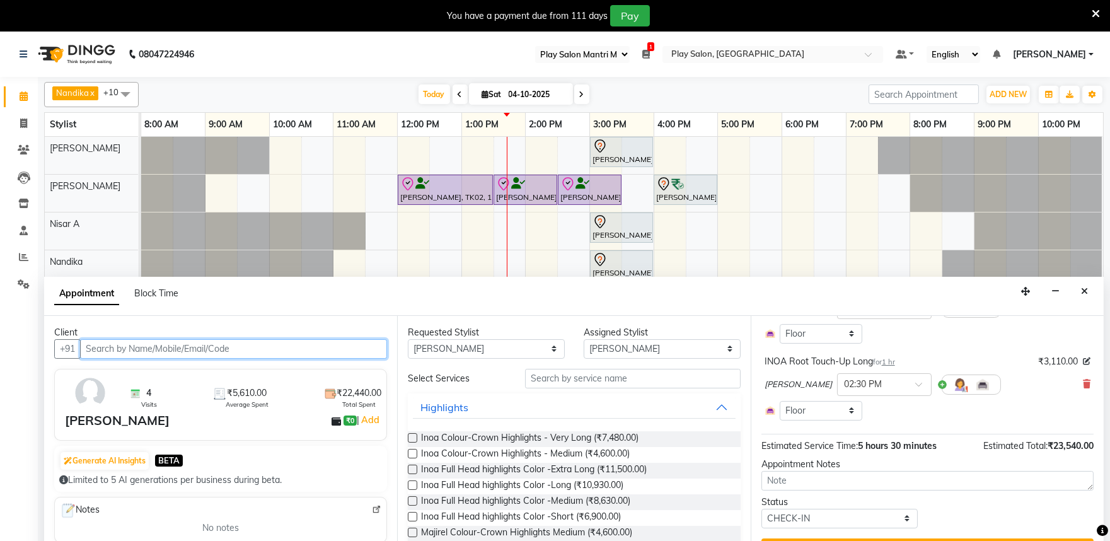
scroll to position [379, 0]
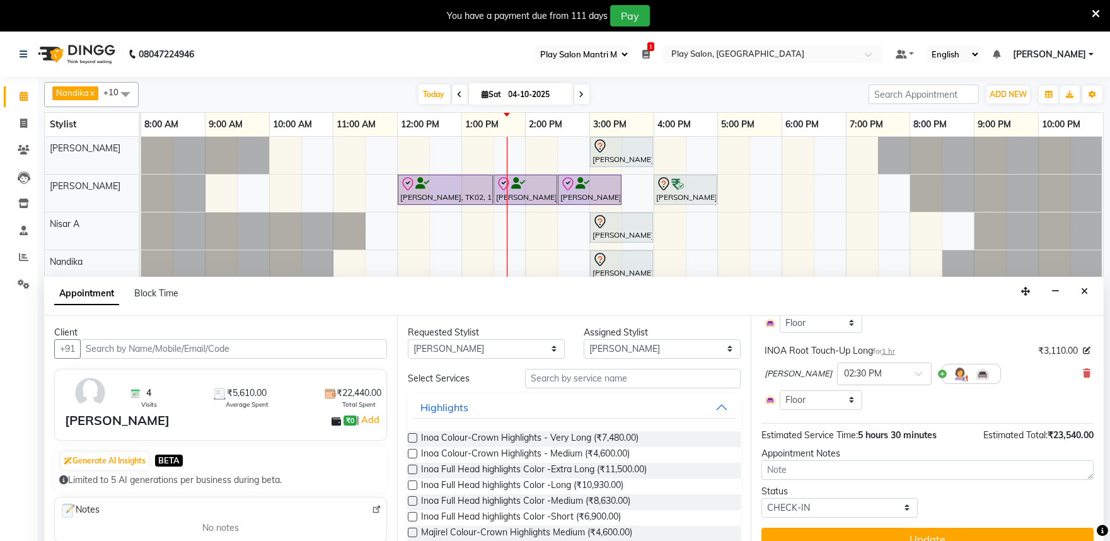
click at [1088, 291] on button "Close" at bounding box center [1084, 292] width 18 height 20
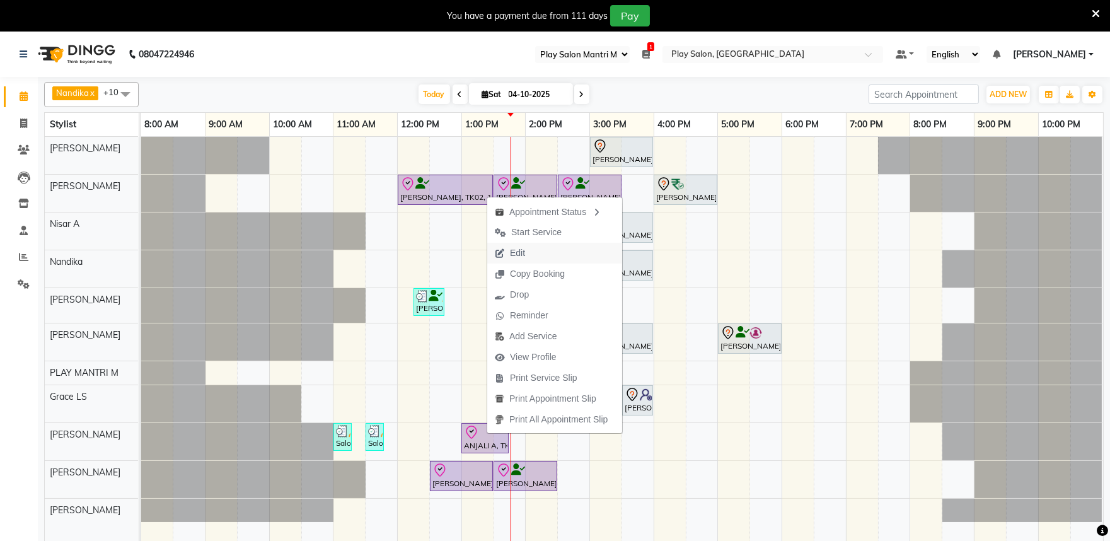
click at [520, 255] on span "Edit" at bounding box center [517, 252] width 15 height 13
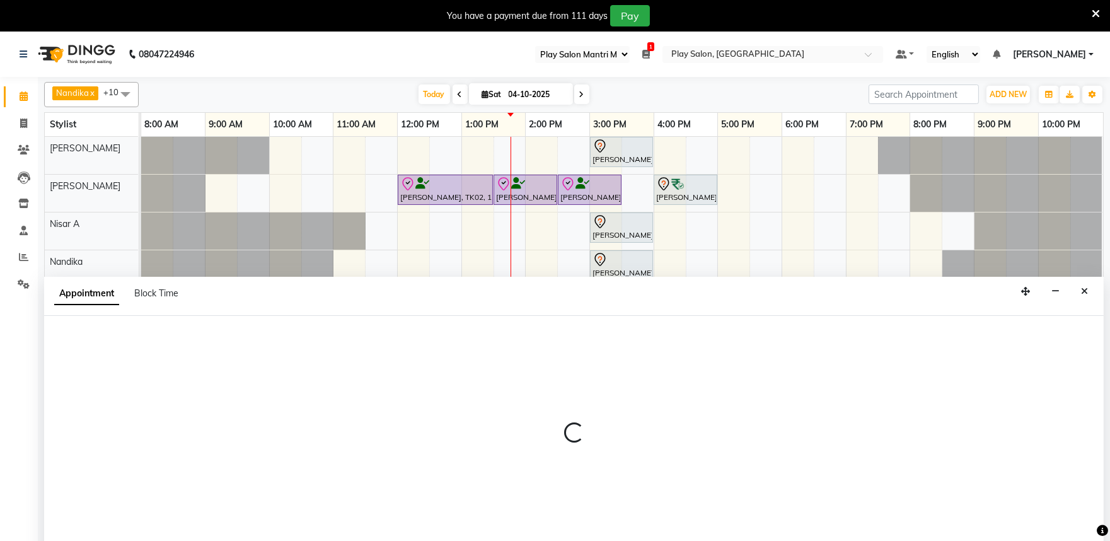
scroll to position [32, 0]
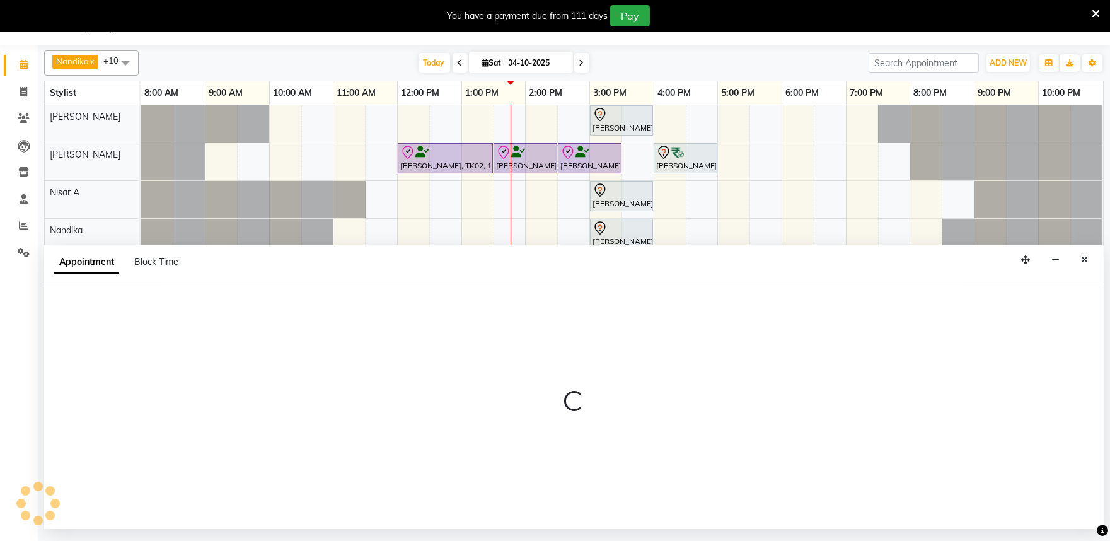
select select "tentative"
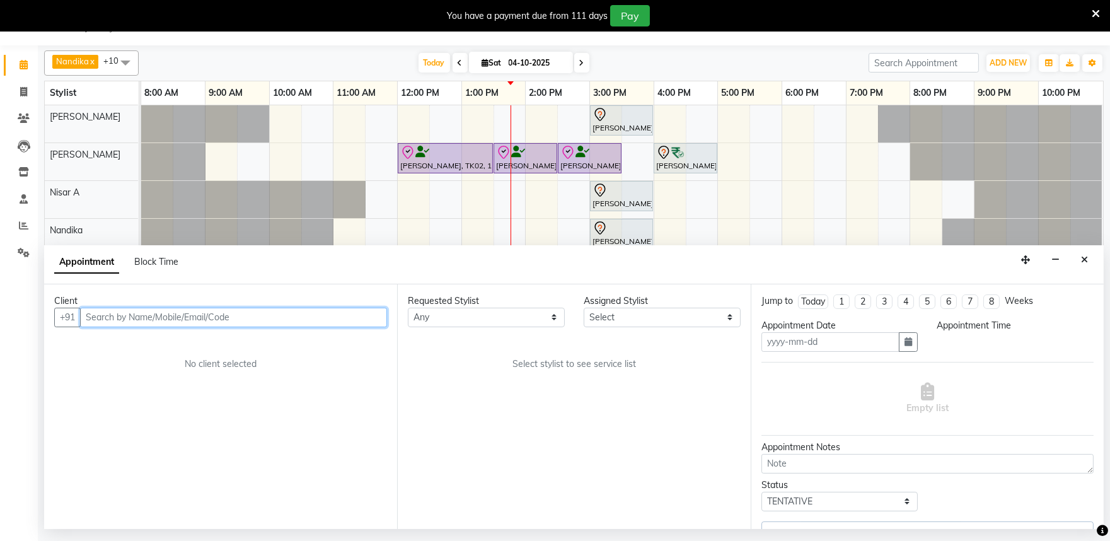
type input "04-10-2025"
select select "check-in"
select select "81322"
select select "780"
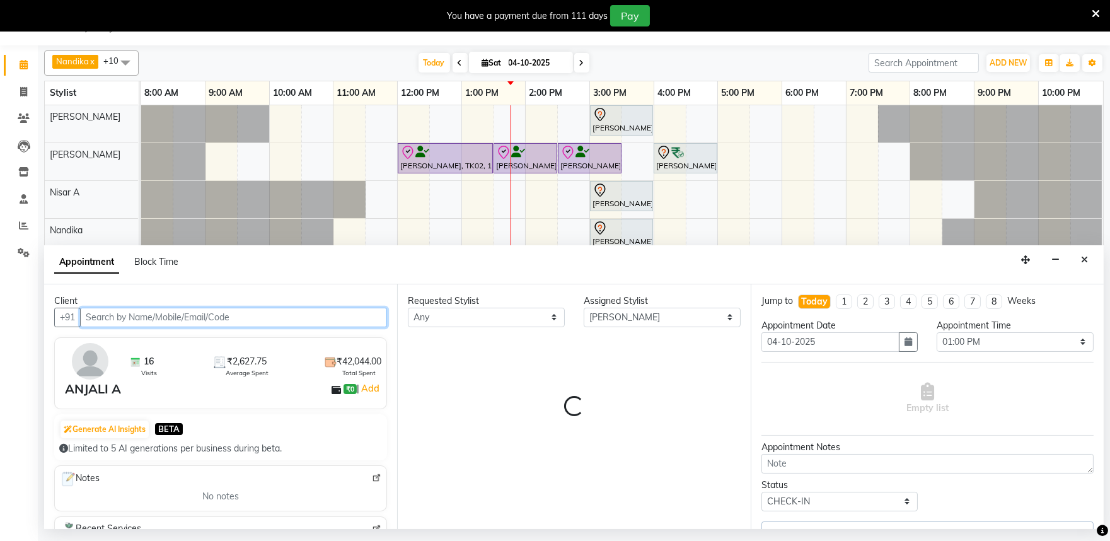
select select "4213"
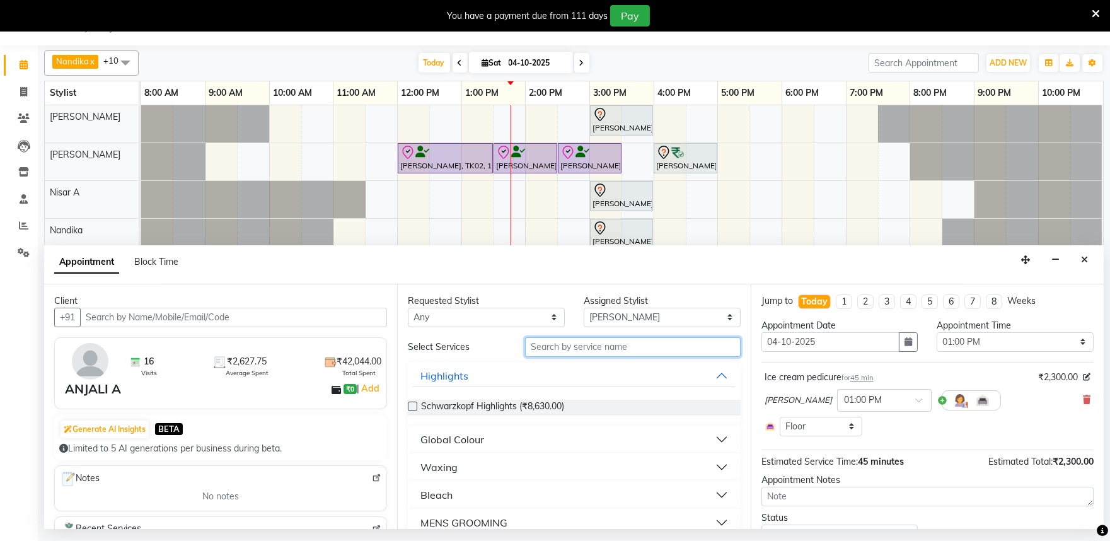
click at [569, 350] on input "text" at bounding box center [633, 347] width 216 height 20
type input "foot"
click at [490, 437] on div "Short Treatments" at bounding box center [461, 439] width 83 height 15
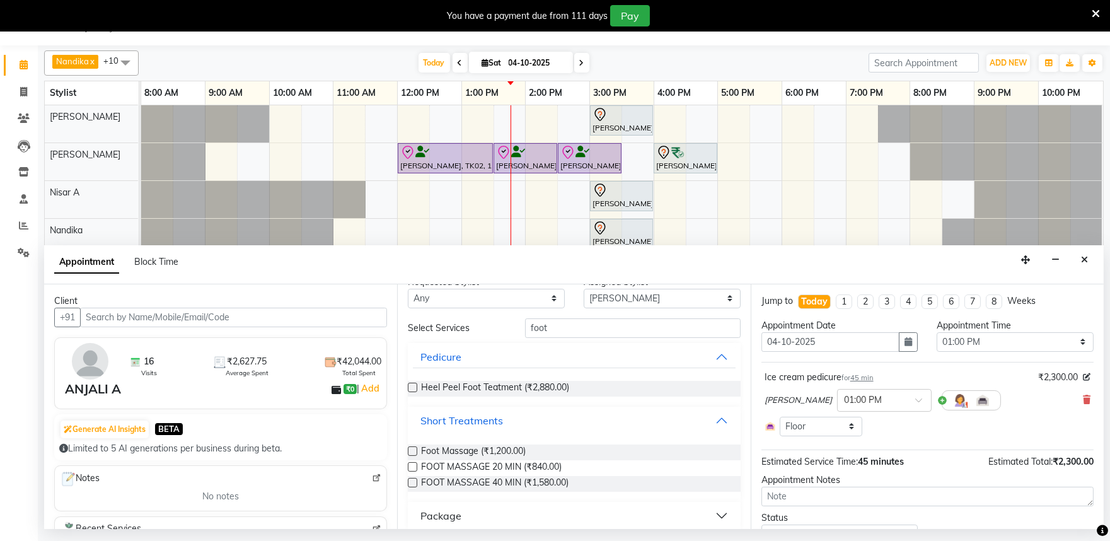
scroll to position [27, 0]
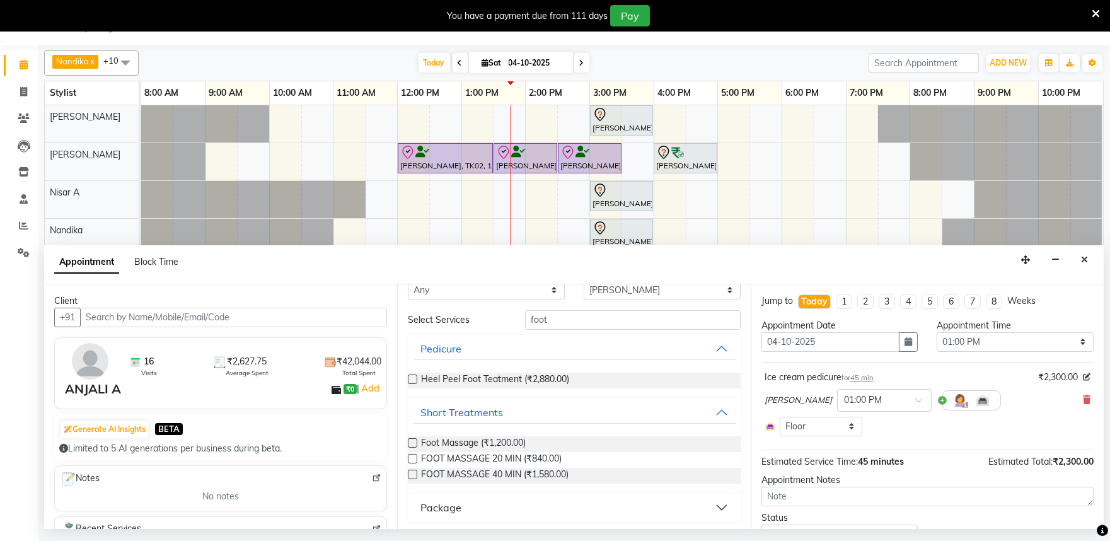
click at [412, 439] on label at bounding box center [412, 442] width 9 height 9
click at [412, 440] on input "checkbox" at bounding box center [412, 444] width 8 height 8
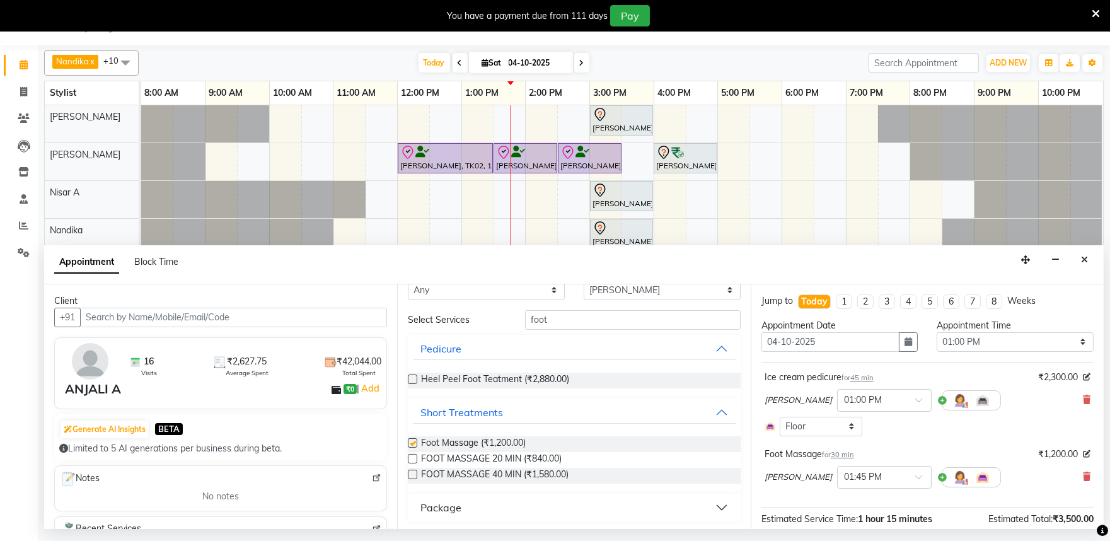
checkbox input "false"
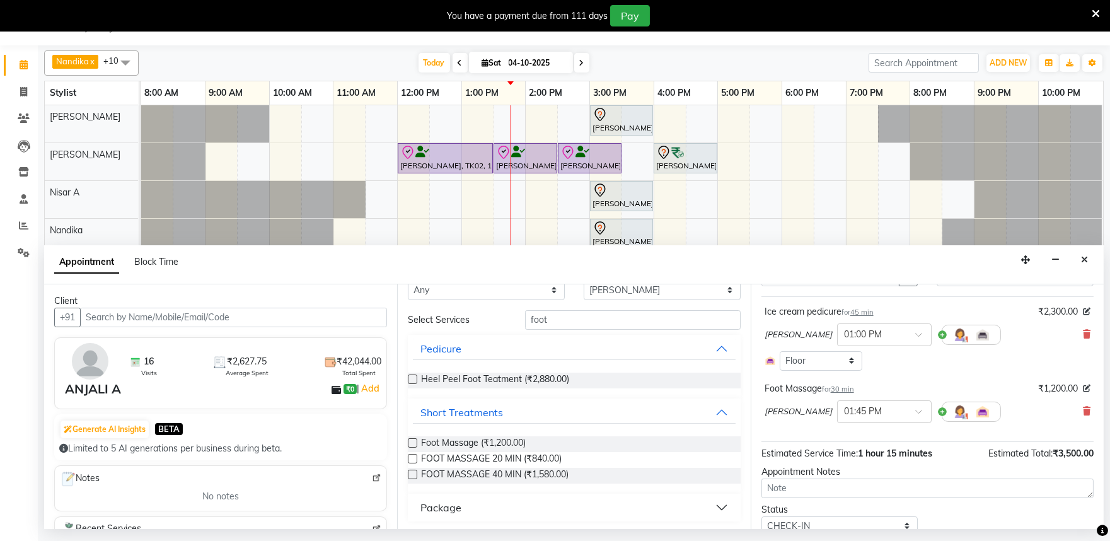
scroll to position [115, 0]
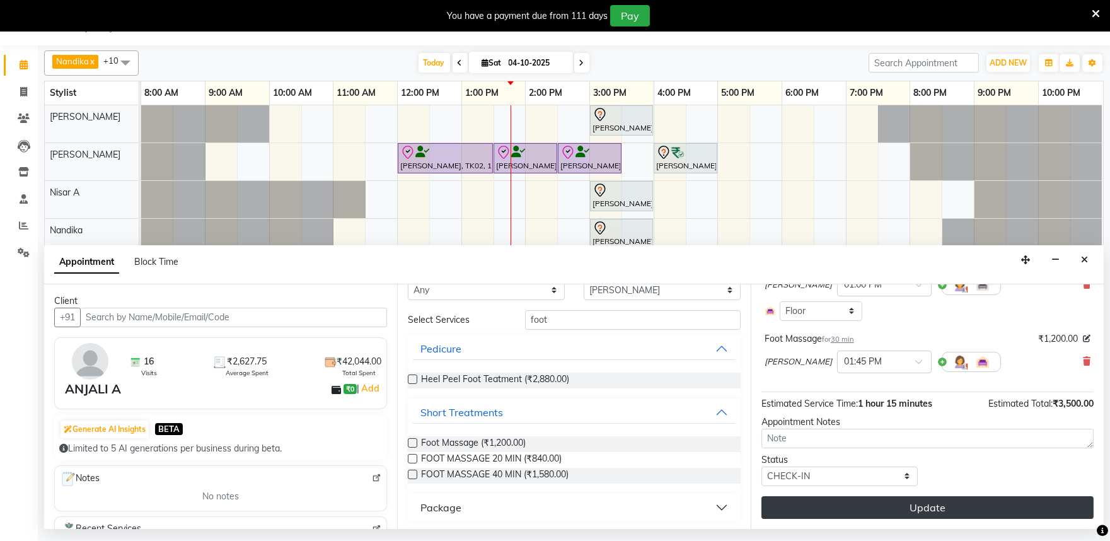
click at [938, 504] on button "Update" at bounding box center [927, 507] width 332 height 23
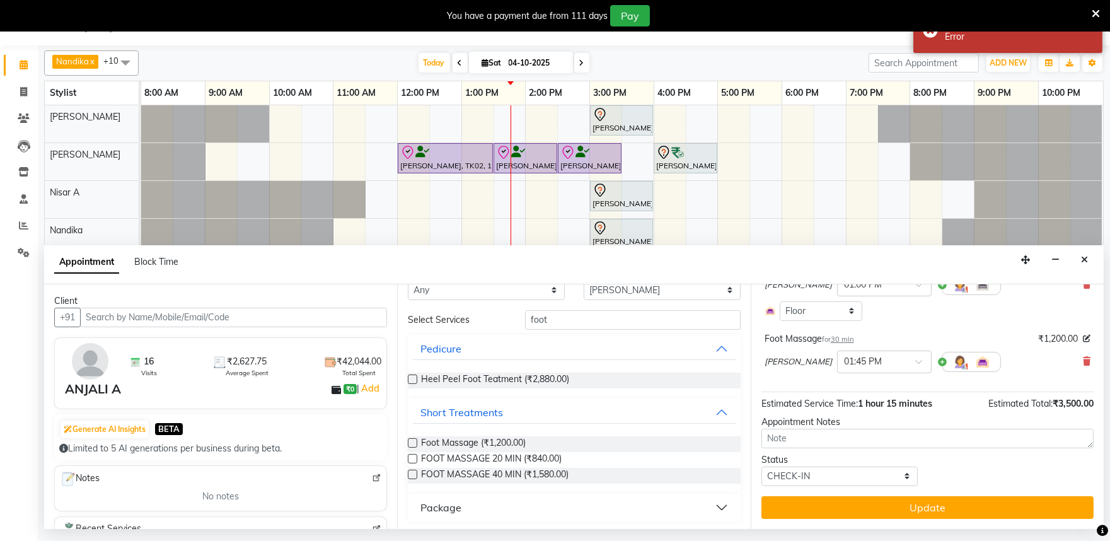
click at [932, 511] on button "Update" at bounding box center [927, 507] width 332 height 23
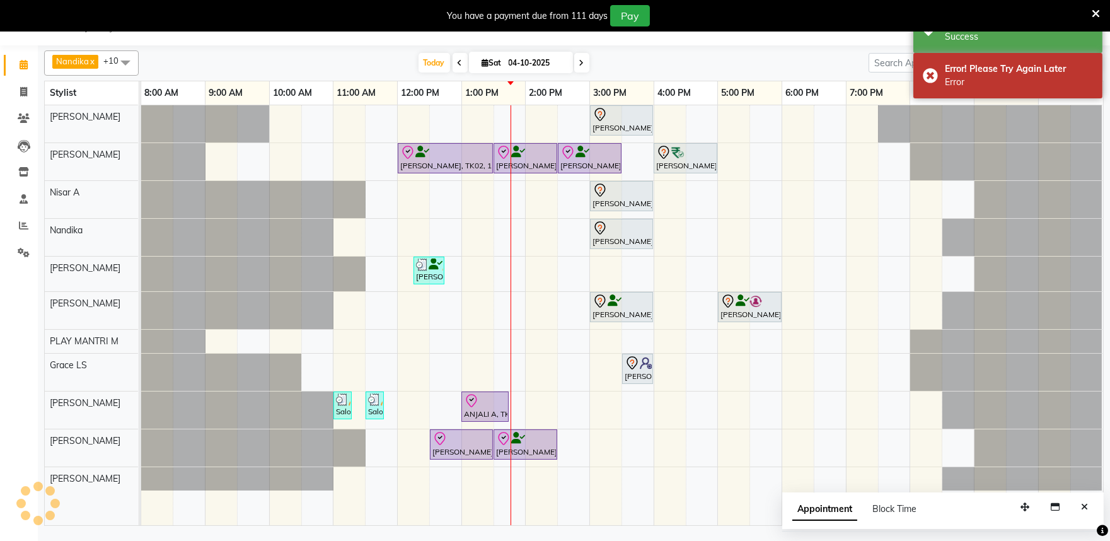
scroll to position [0, 0]
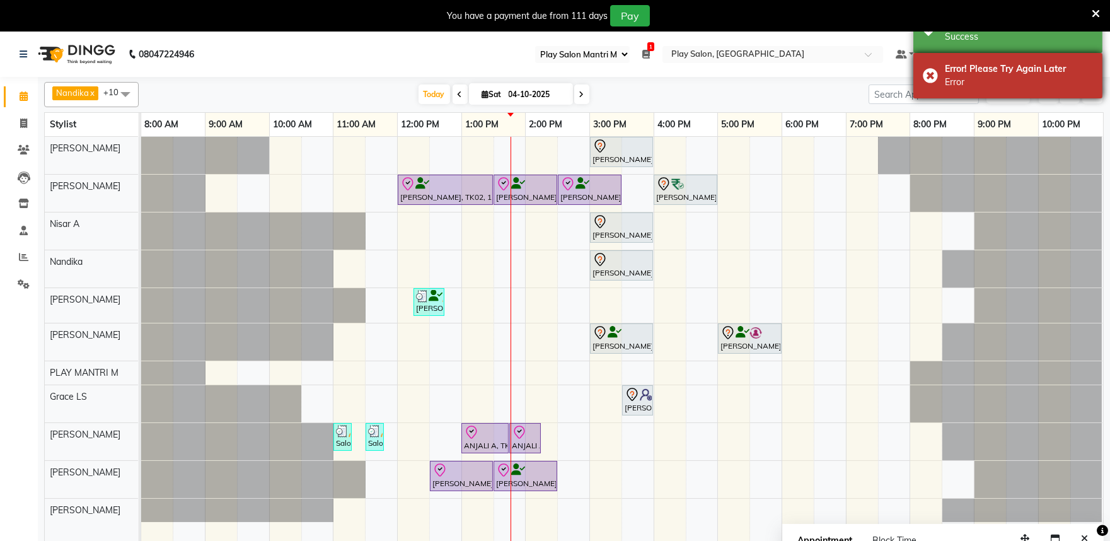
click at [939, 71] on div "Error! Please Try Again Later Error" at bounding box center [1007, 75] width 189 height 45
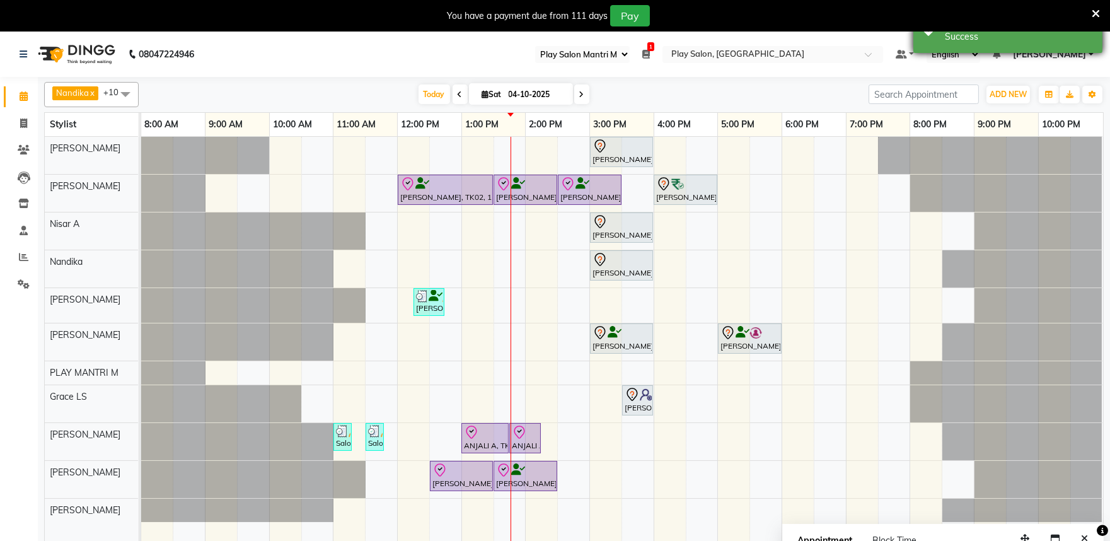
click at [935, 39] on div "Successfully updated booking Success" at bounding box center [1007, 30] width 189 height 45
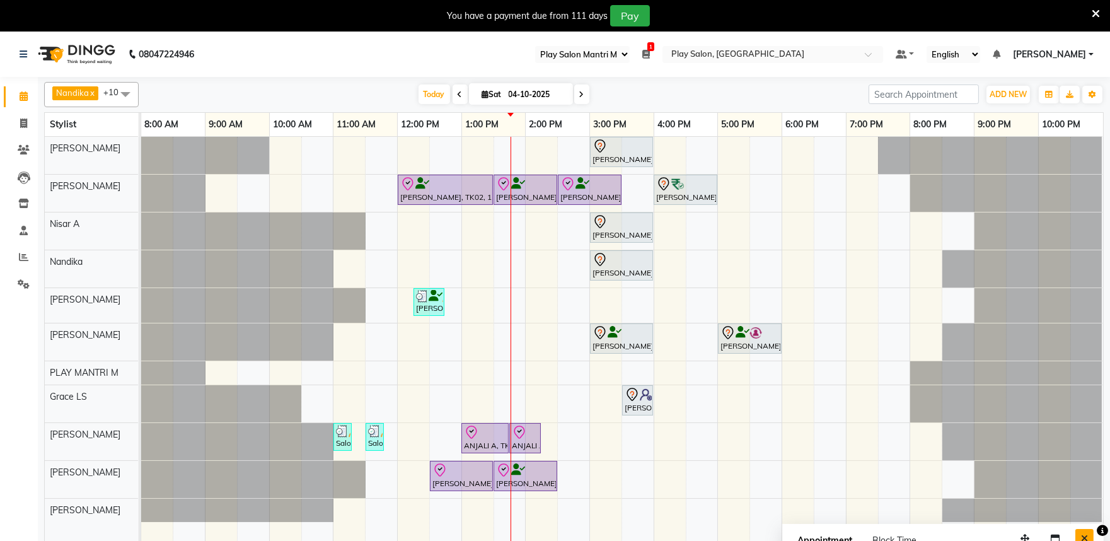
click at [1080, 537] on button "Close" at bounding box center [1084, 539] width 18 height 20
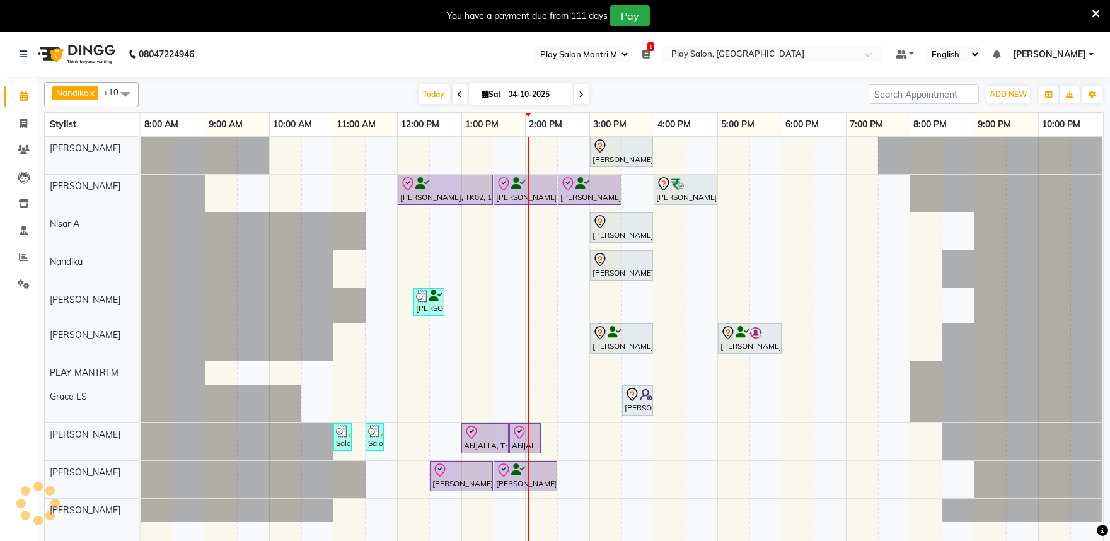
click at [458, 97] on icon at bounding box center [460, 95] width 5 height 8
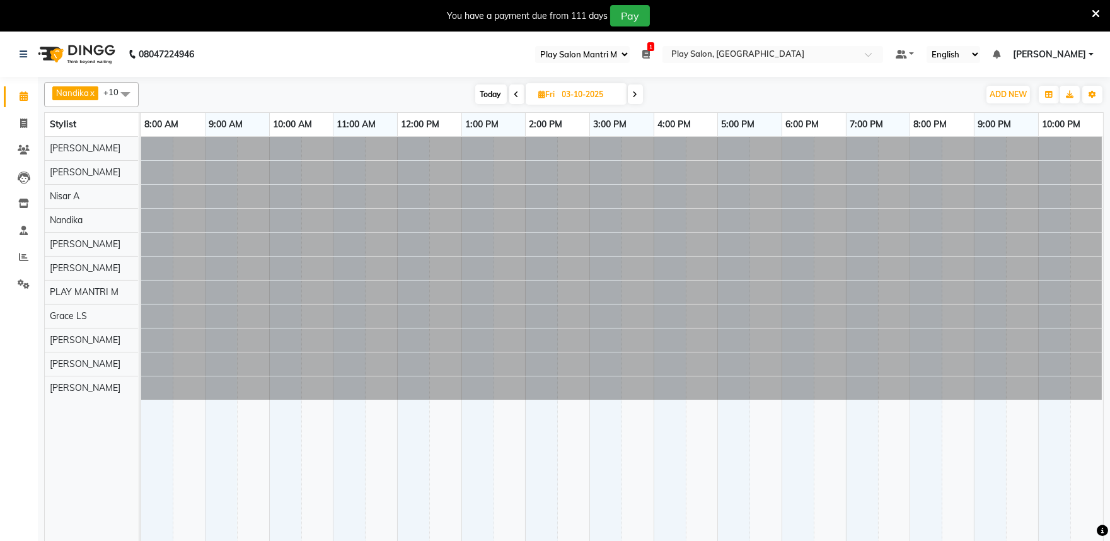
click at [633, 93] on icon at bounding box center [635, 95] width 5 height 8
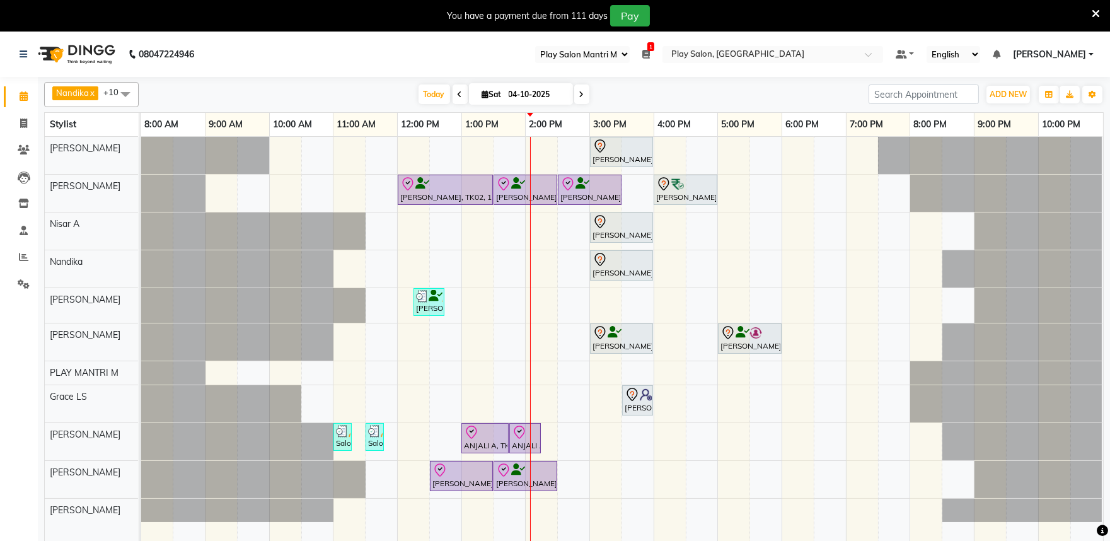
click at [458, 92] on icon at bounding box center [460, 95] width 5 height 8
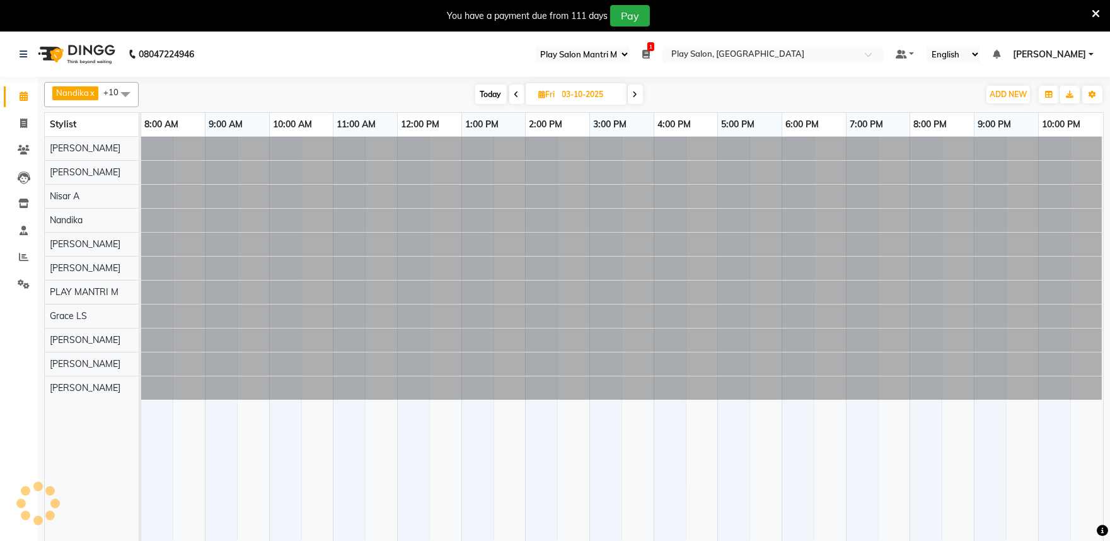
click at [639, 91] on span at bounding box center [635, 94] width 15 height 20
type input "04-10-2025"
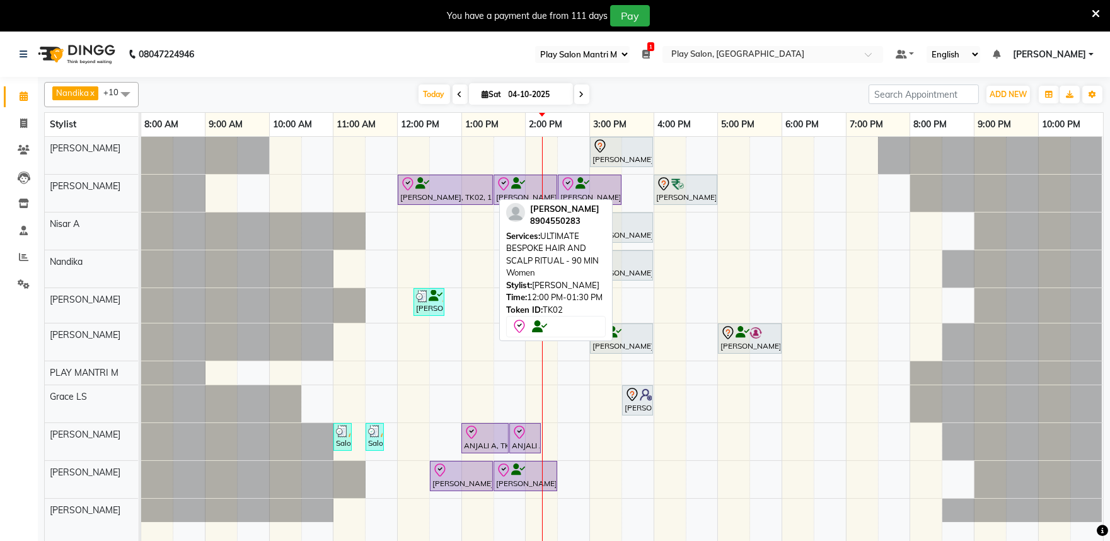
click at [411, 183] on icon at bounding box center [407, 183] width 15 height 15
select select "8"
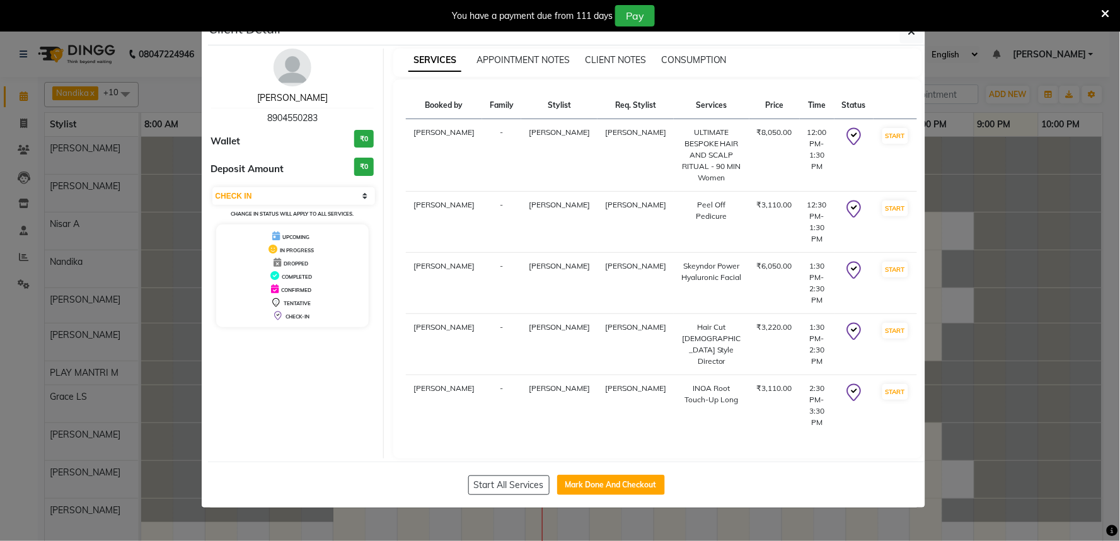
click at [297, 93] on link "Irfana Nazeer" at bounding box center [292, 97] width 71 height 11
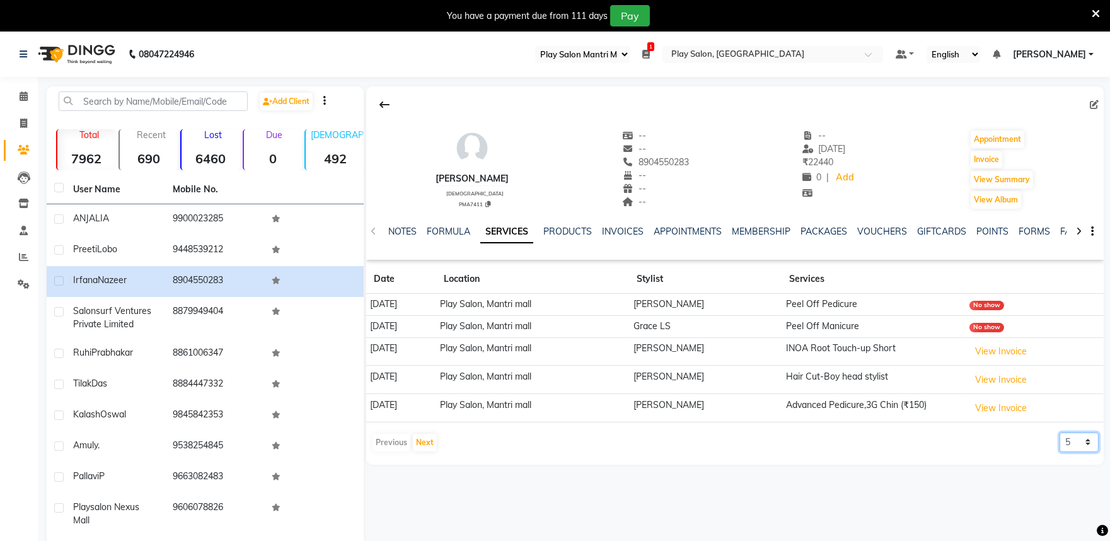
click at [1087, 446] on select "5 10 50 100 500" at bounding box center [1078, 442] width 39 height 20
select select "10"
click at [1059, 433] on select "5 10 50 100 500" at bounding box center [1078, 442] width 39 height 20
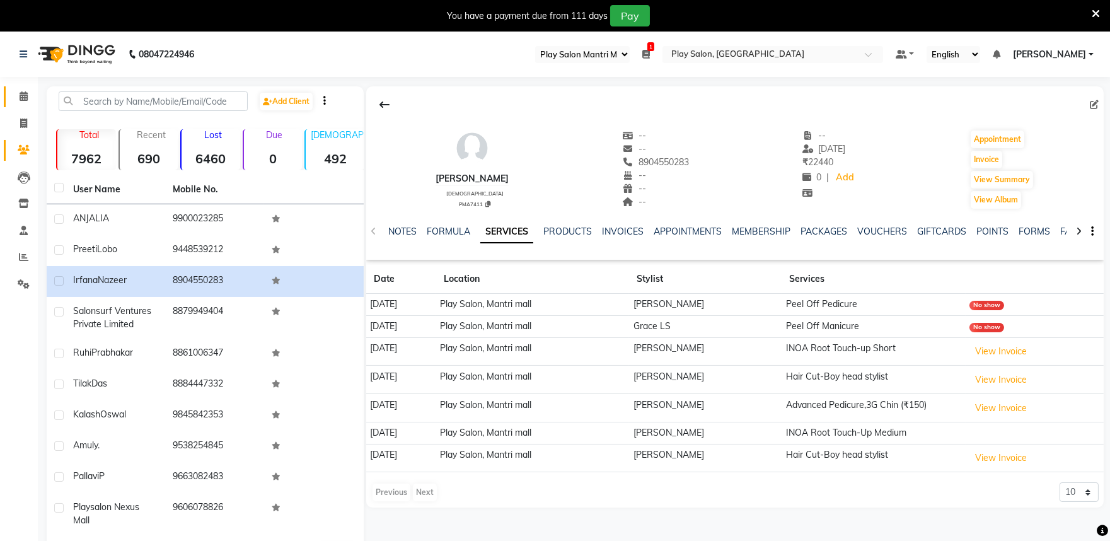
click at [13, 105] on link "Calendar" at bounding box center [19, 96] width 30 height 21
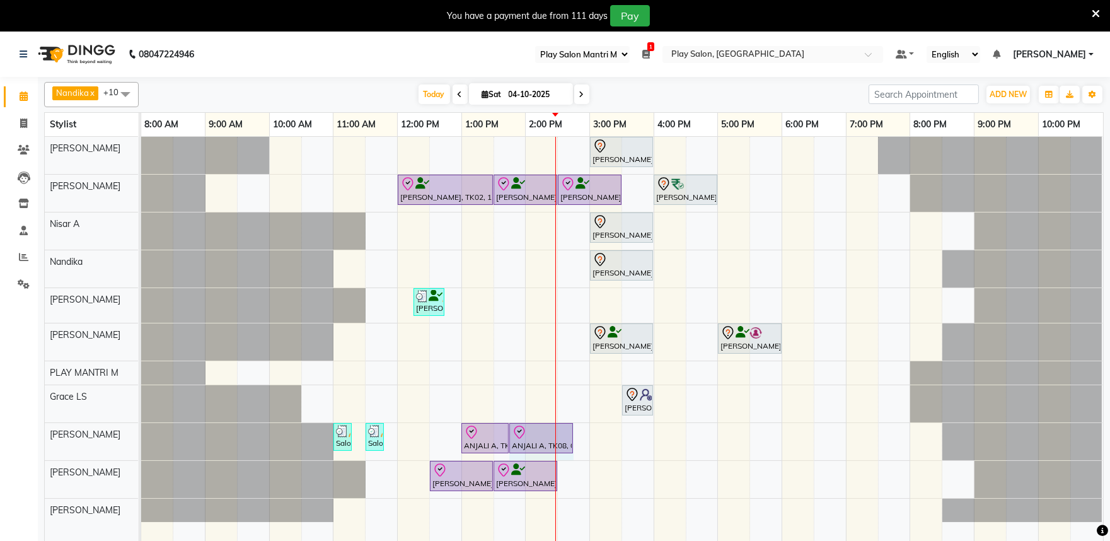
drag, startPoint x: 539, startPoint y: 432, endPoint x: 560, endPoint y: 447, distance: 25.7
click at [141, 447] on div "Salonsurf Ventures Private Limited, TK04, 11:00 AM-11:15 AM, Cartridge Wax Half…" at bounding box center [141, 441] width 0 height 37
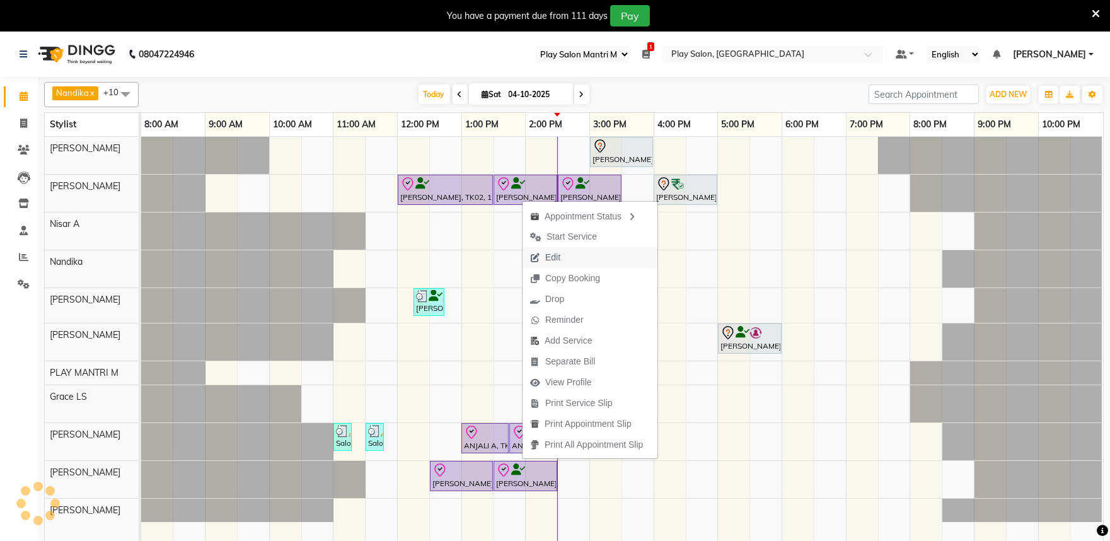
click at [574, 258] on button "Edit" at bounding box center [589, 257] width 135 height 21
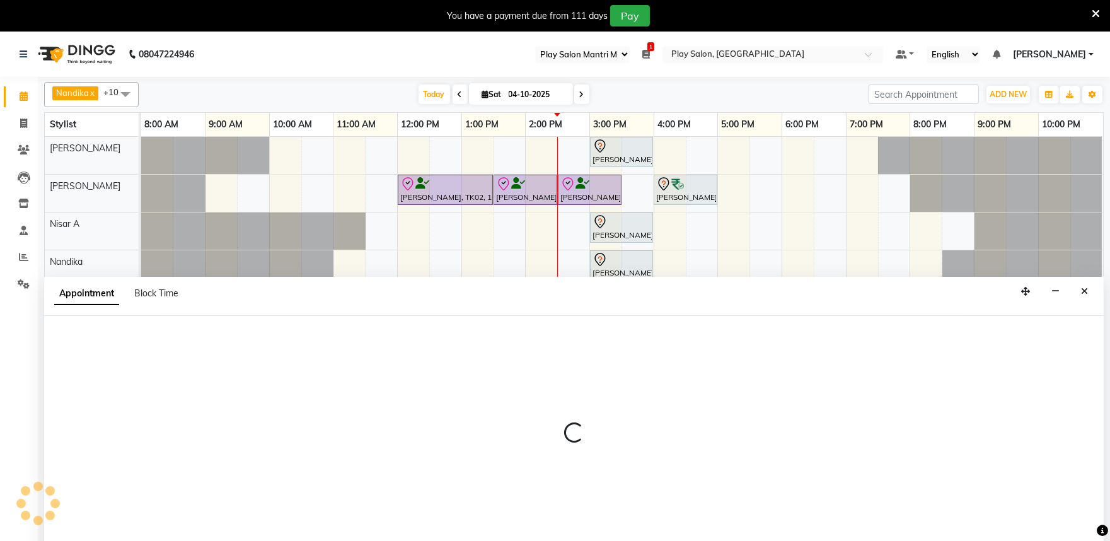
scroll to position [32, 0]
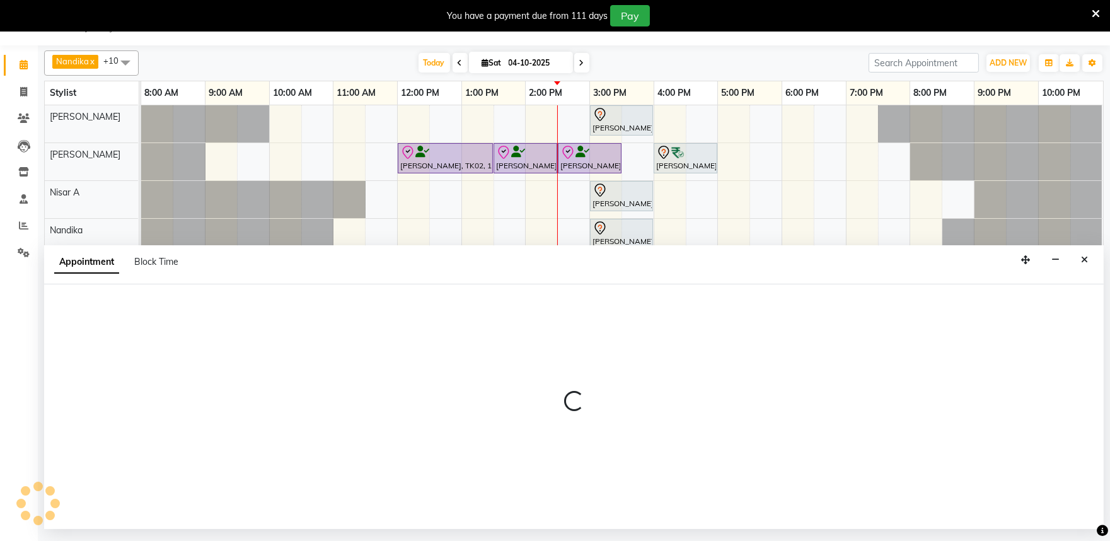
select select "tentative"
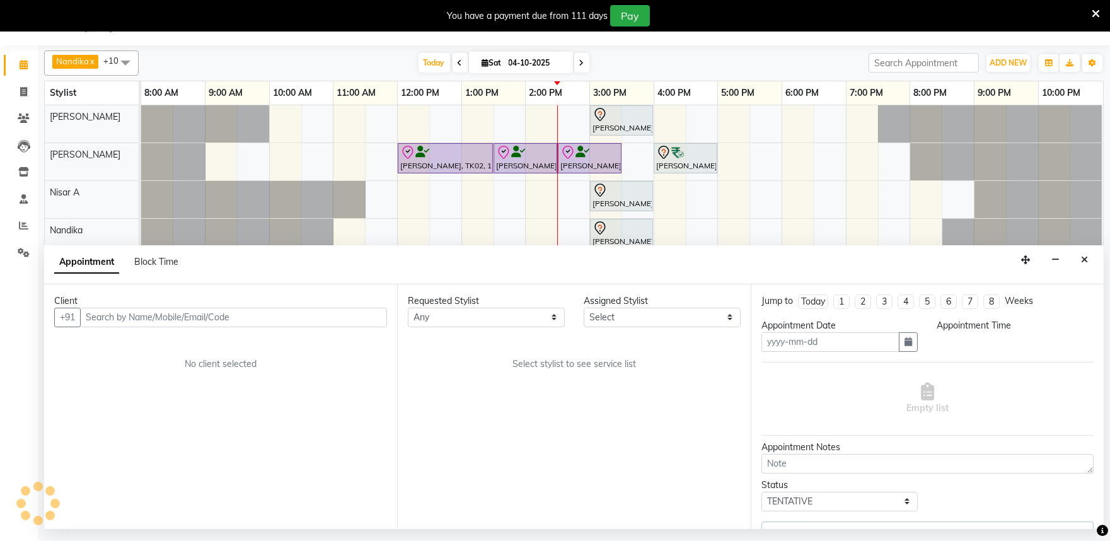
type input "04-10-2025"
select select "check-in"
select select "720"
select select "82212"
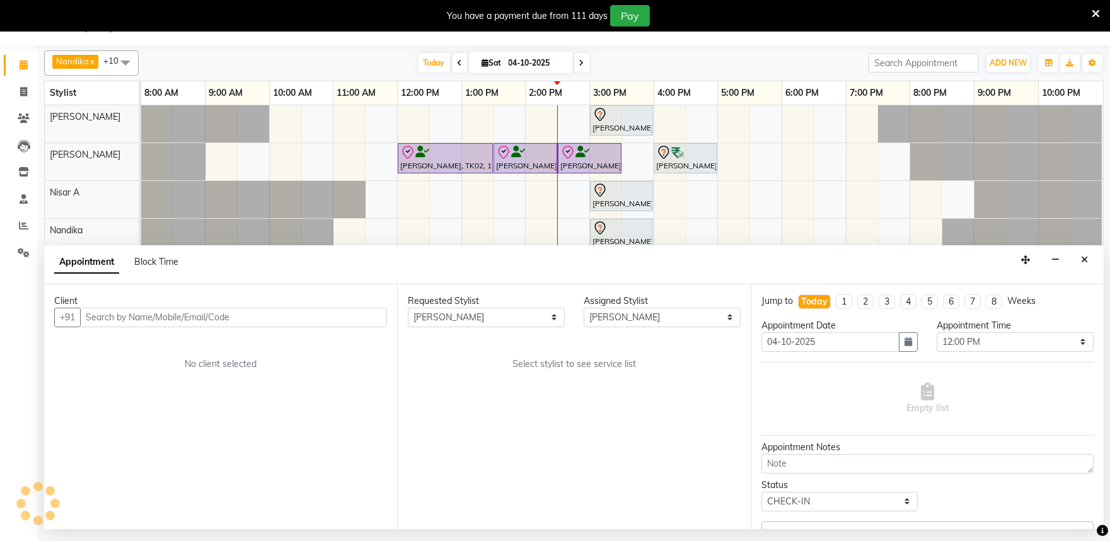
select select "4213"
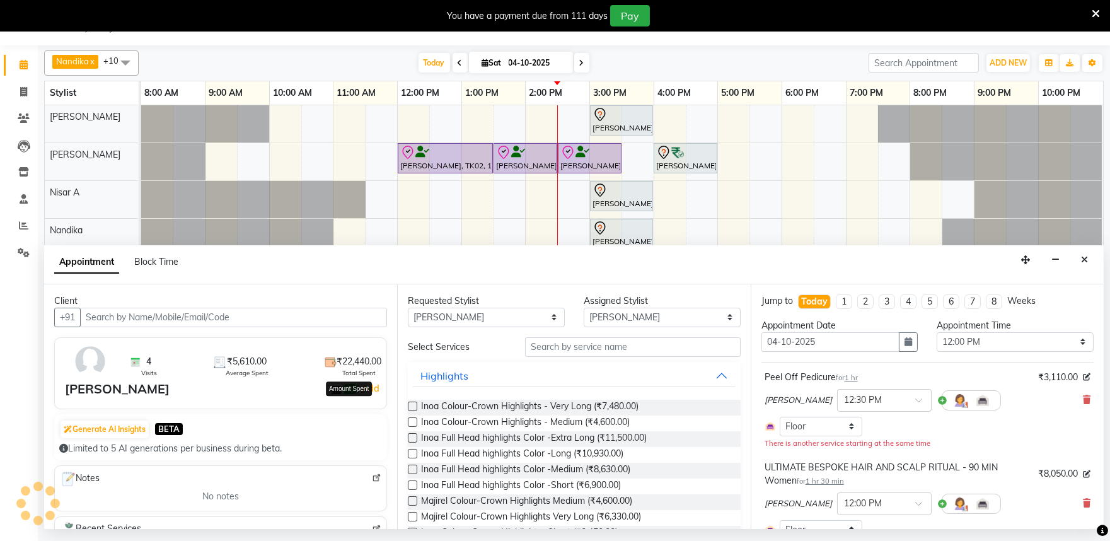
select select "4213"
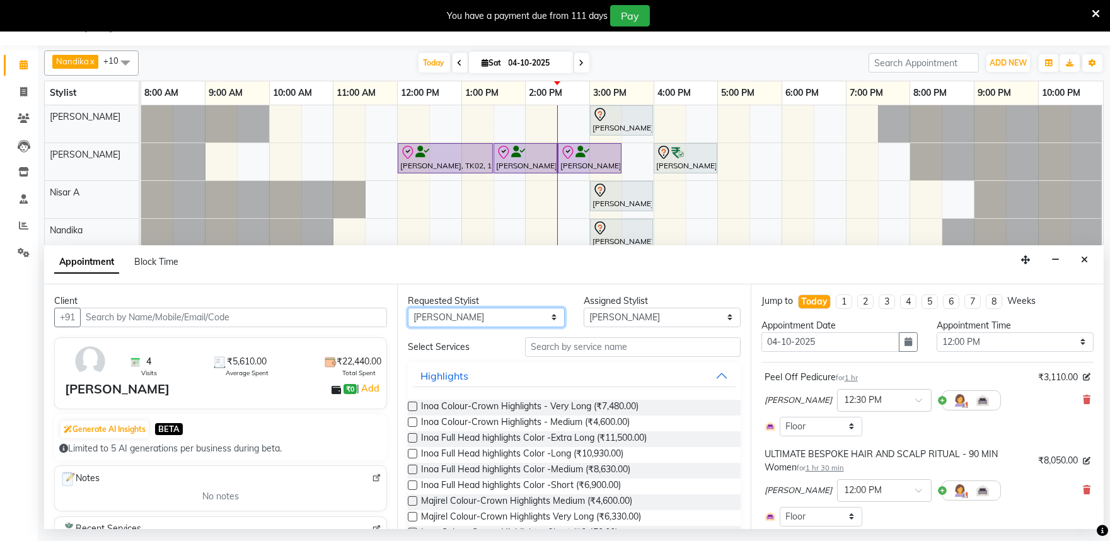
click at [519, 314] on select "Any Achan Shimrah Admin Arhan Ehsan Charan S Ding Junhui Grace LS Khomong Ollie…" at bounding box center [486, 318] width 157 height 20
select select "null"
click at [408, 308] on select "Any Achan Shimrah Admin Arhan Ehsan Charan S Ding Junhui Grace LS Khomong Ollie…" at bounding box center [486, 318] width 157 height 20
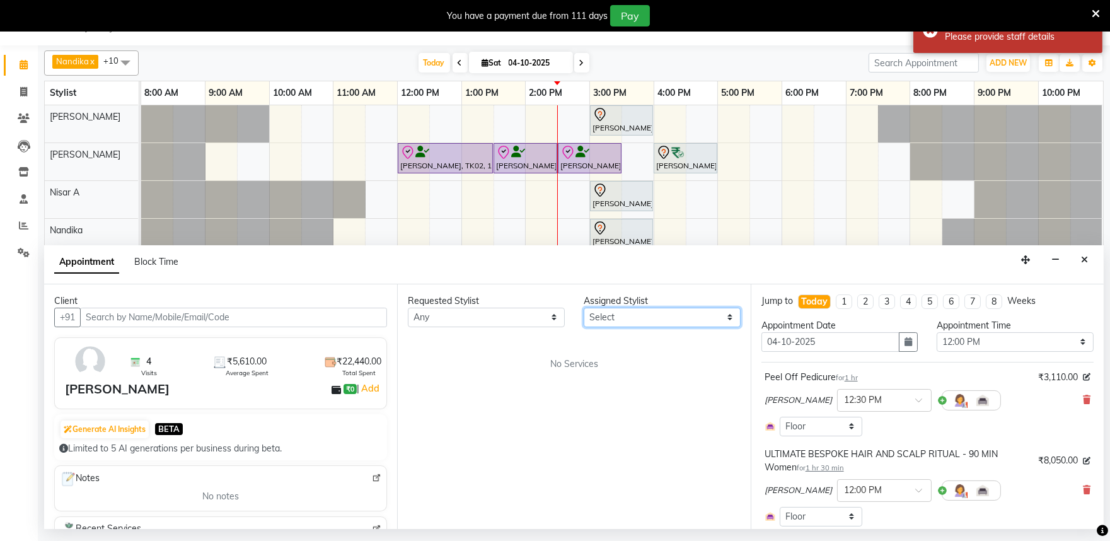
click at [620, 313] on select "Select Achan Shimrah Admin Arhan Ehsan Charan S Ding Junhui Grace LS Khomong Ol…" at bounding box center [662, 318] width 157 height 20
select select "81324"
click at [584, 308] on select "Select Achan Shimrah Admin Arhan Ehsan Charan S Ding Junhui Grace LS Khomong Ol…" at bounding box center [662, 318] width 157 height 20
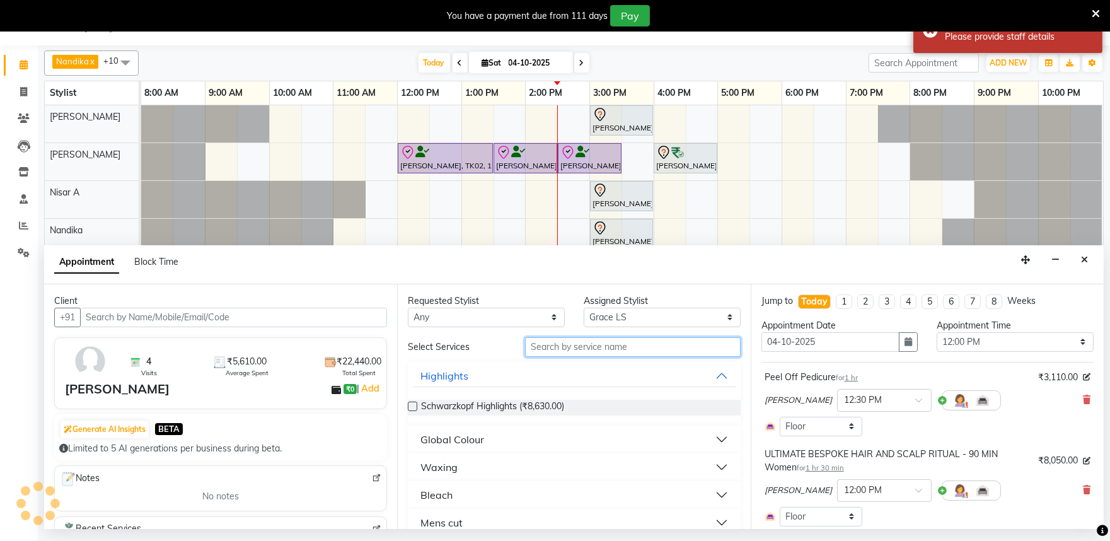
click at [550, 347] on input "text" at bounding box center [633, 347] width 216 height 20
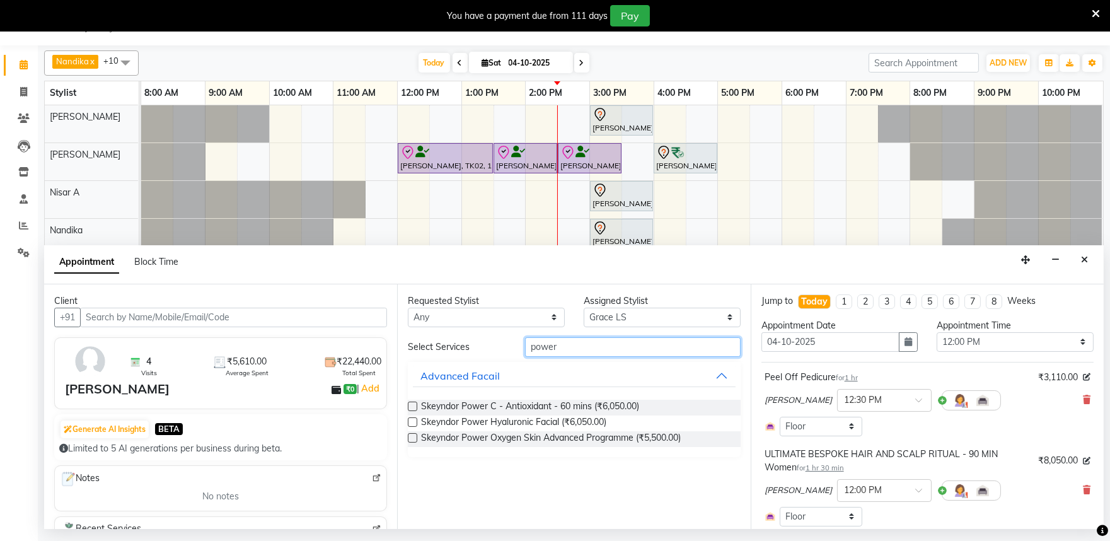
type input "power"
click at [415, 436] on label at bounding box center [412, 437] width 9 height 9
click at [415, 436] on input "checkbox" at bounding box center [412, 439] width 8 height 8
checkbox input "false"
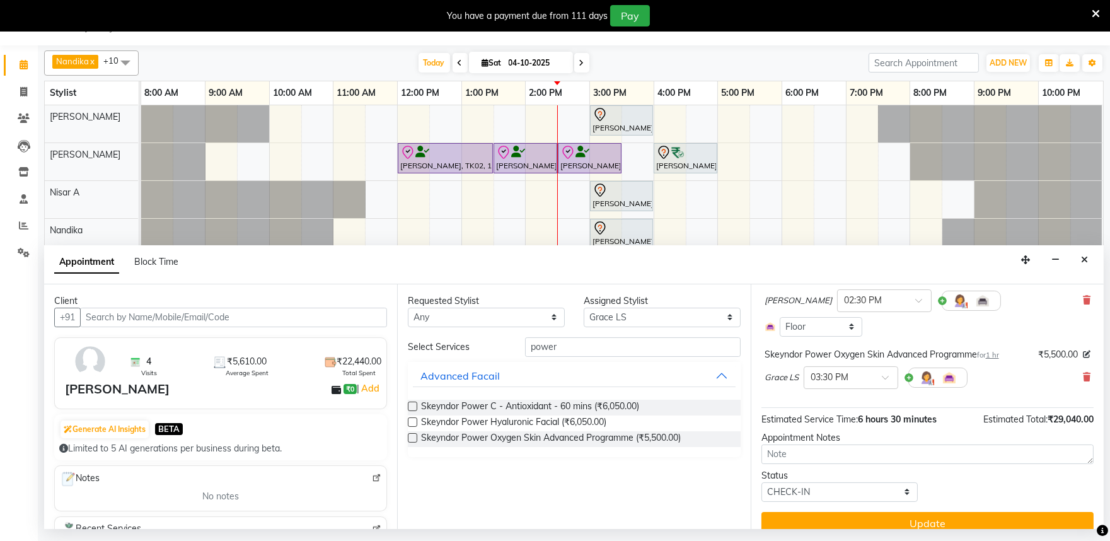
scroll to position [436, 0]
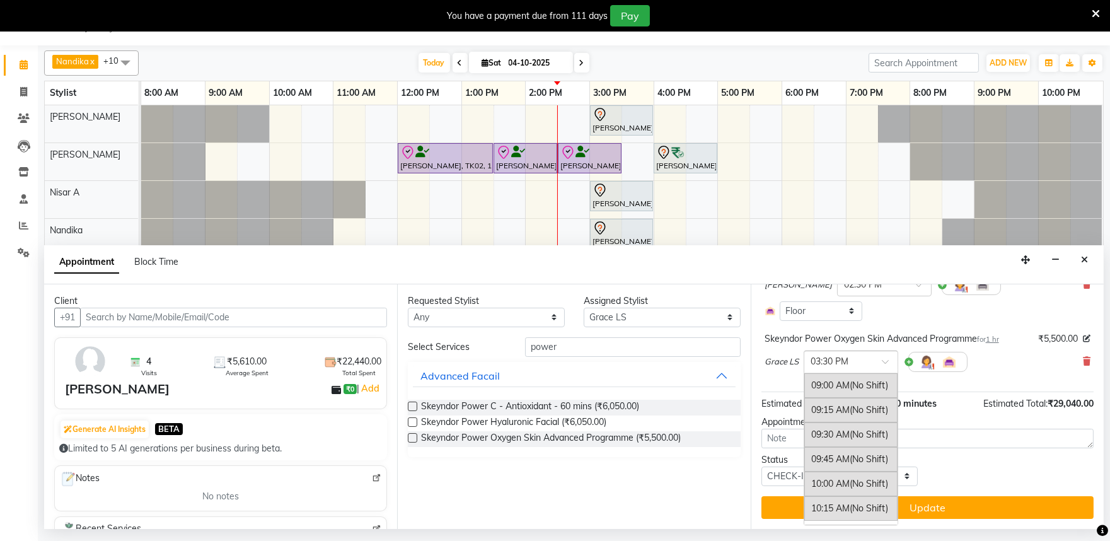
click at [867, 357] on div at bounding box center [850, 360] width 93 height 13
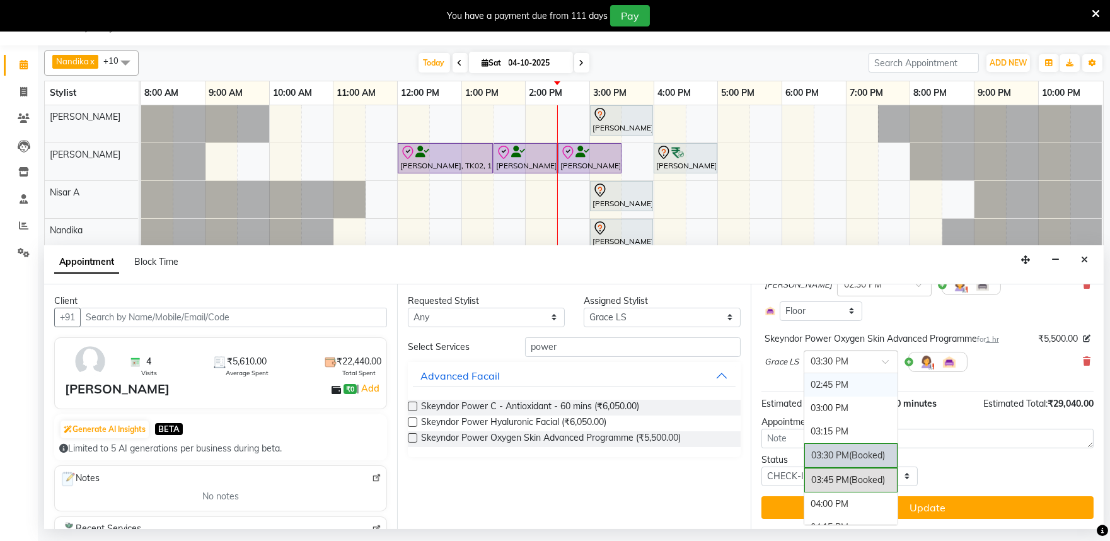
scroll to position [474, 0]
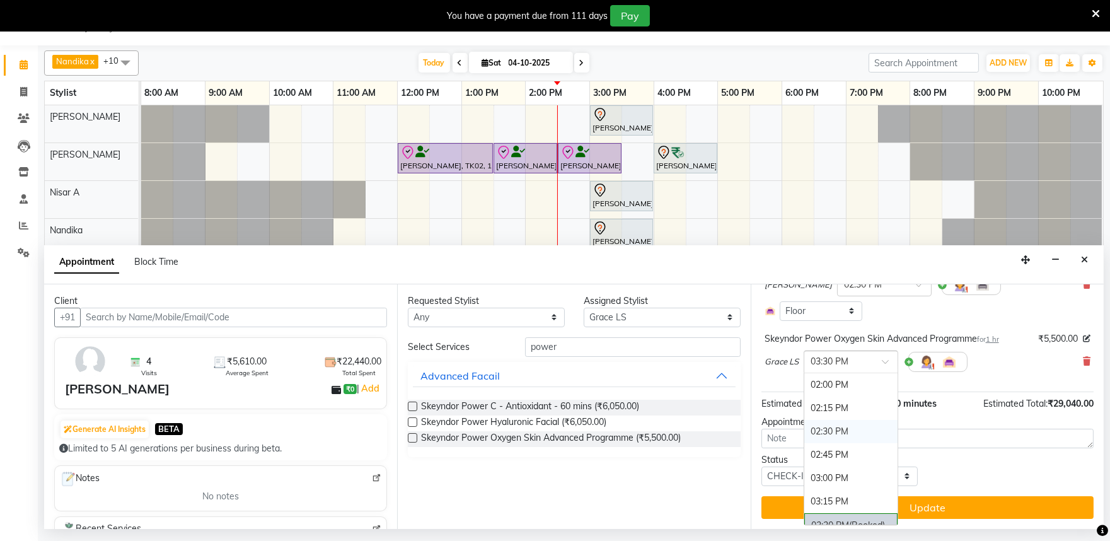
click at [839, 427] on div "02:30 PM" at bounding box center [850, 431] width 93 height 23
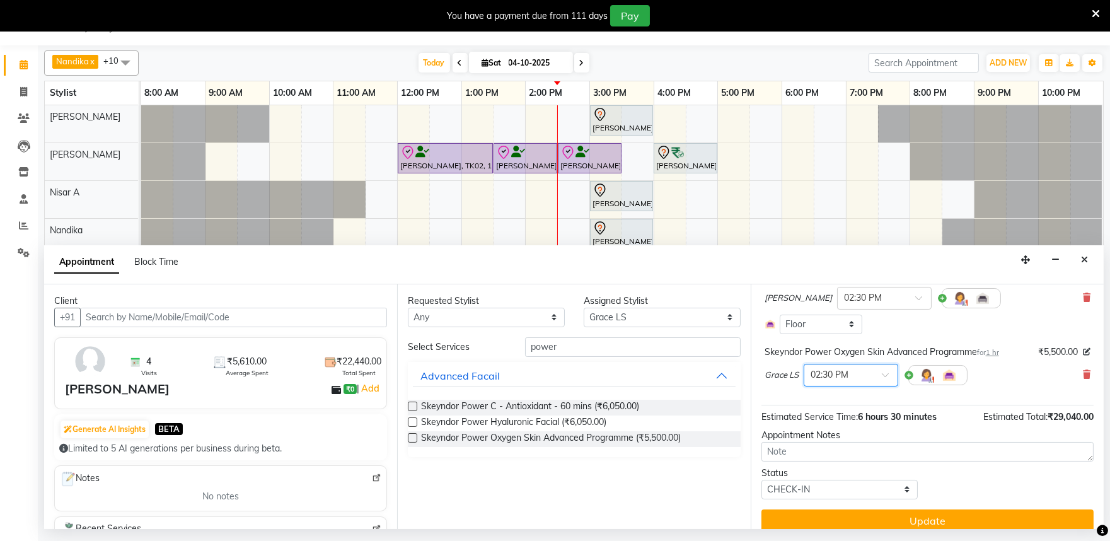
scroll to position [449, 0]
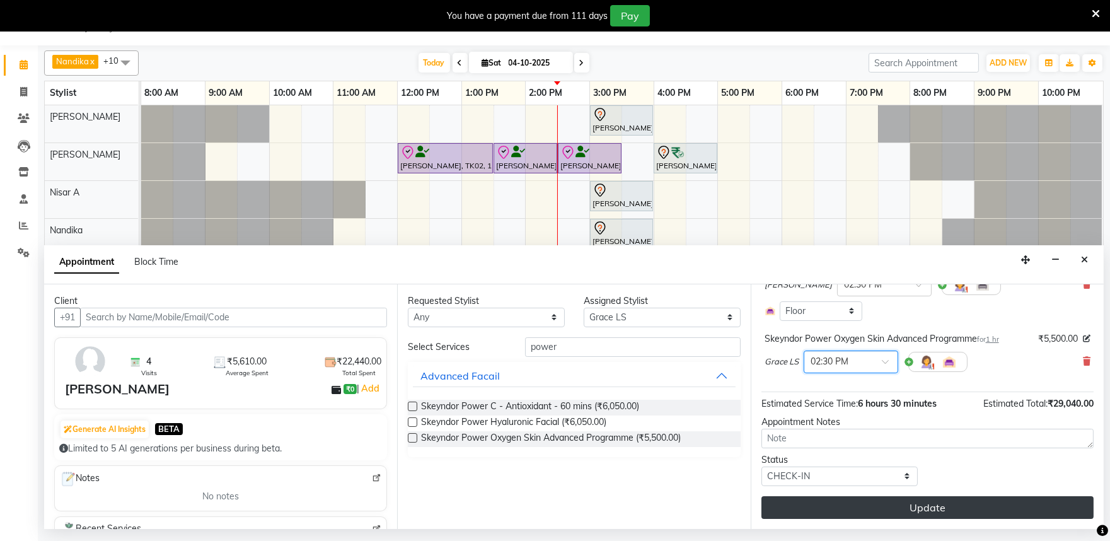
click at [864, 508] on button "Update" at bounding box center [927, 507] width 332 height 23
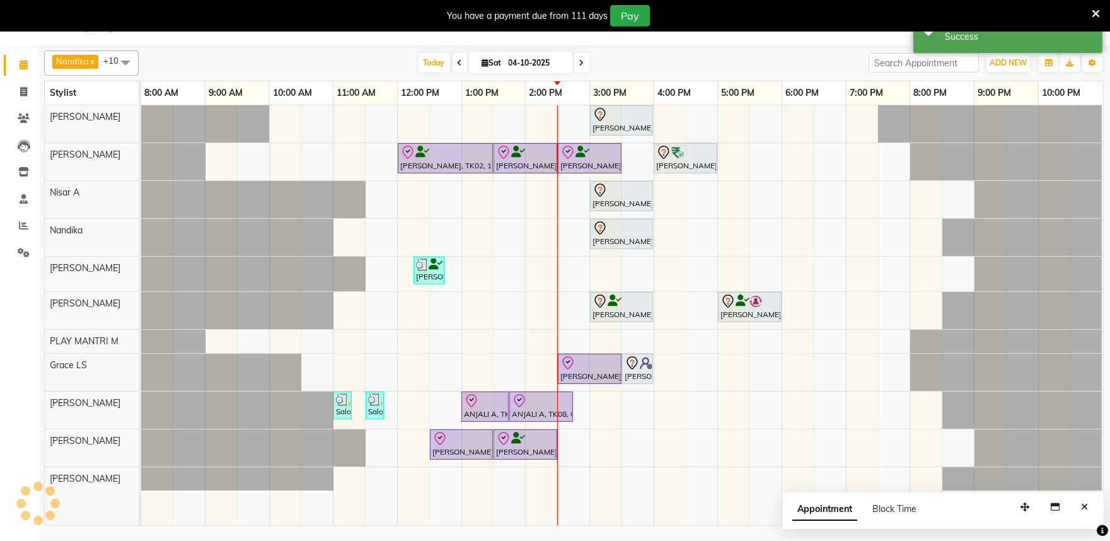
scroll to position [0, 0]
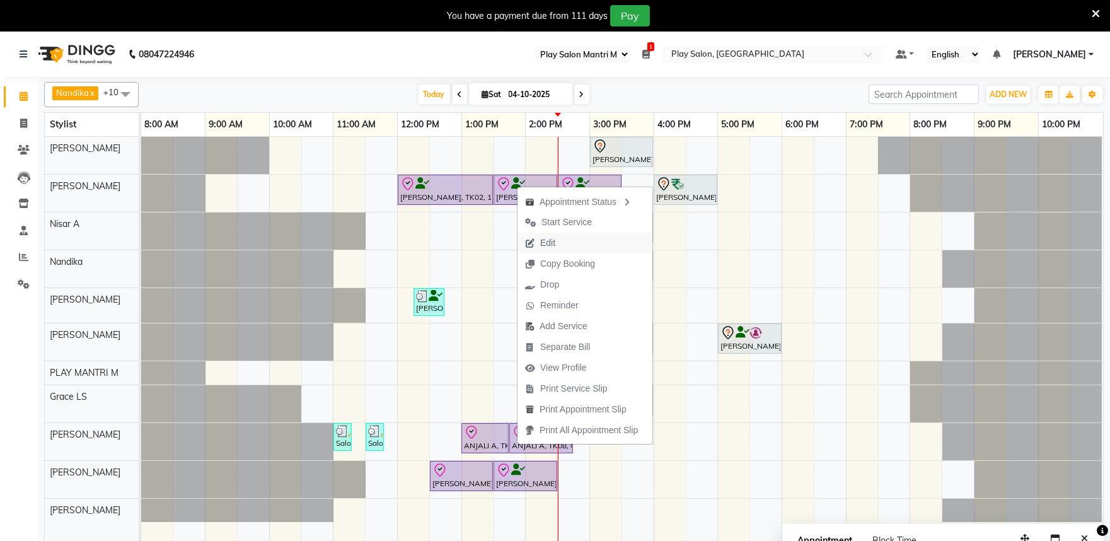
click at [570, 246] on button "Edit" at bounding box center [584, 243] width 135 height 21
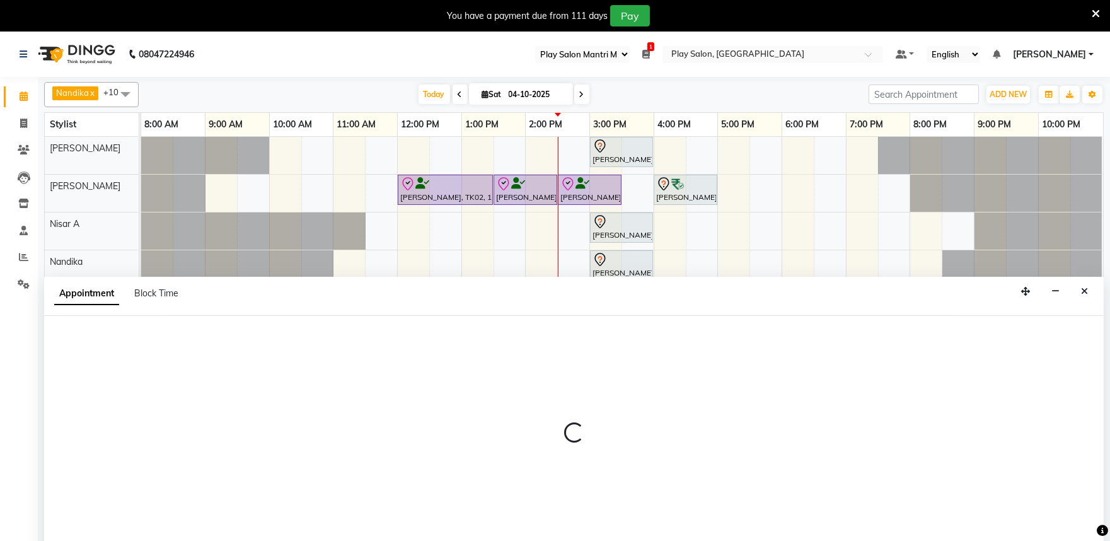
scroll to position [32, 0]
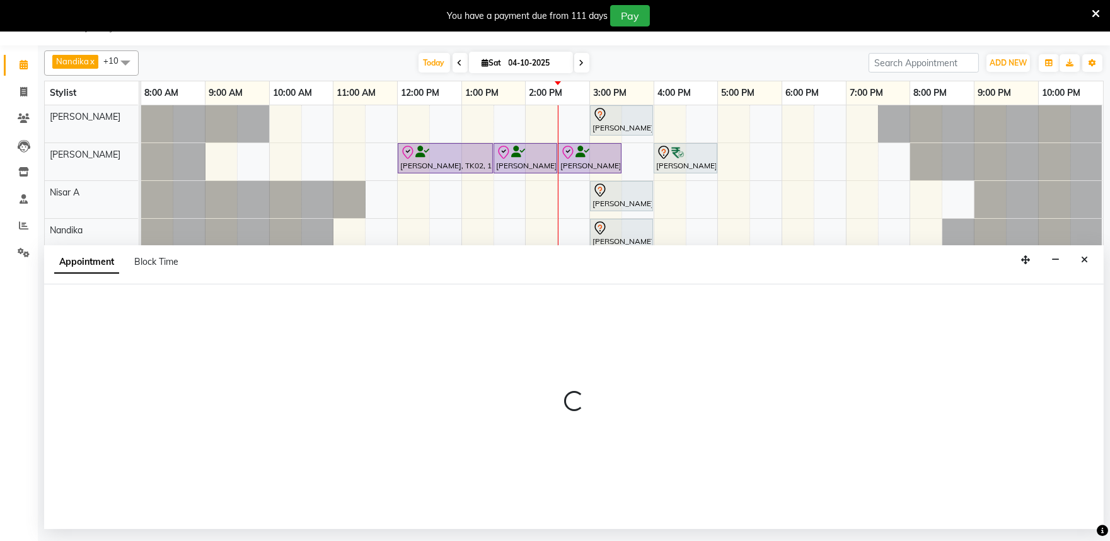
select select "tentative"
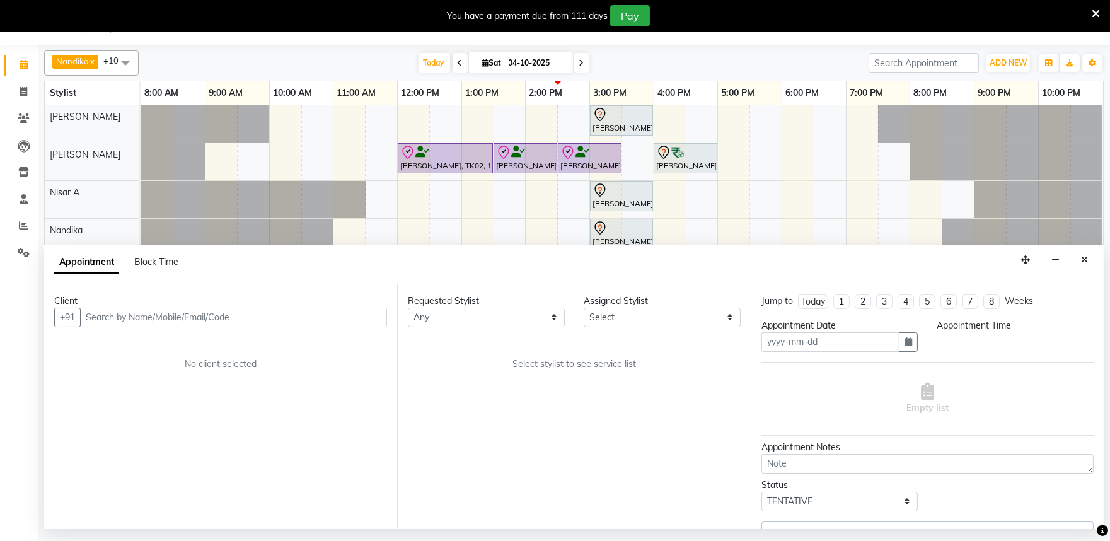
type input "04-10-2025"
select select "check-in"
select select "720"
select select "82212"
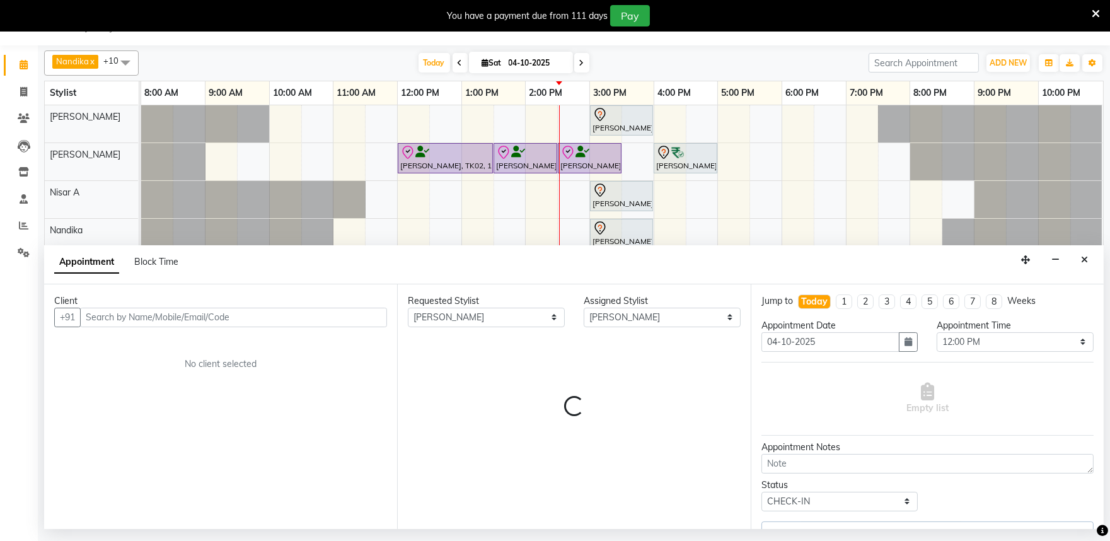
select select "4213"
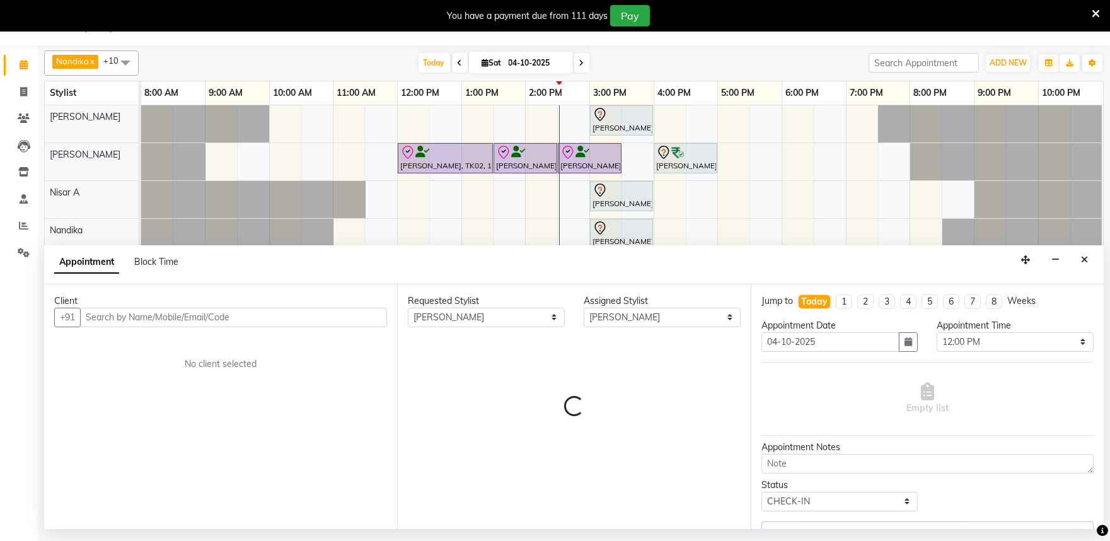
select select "4213"
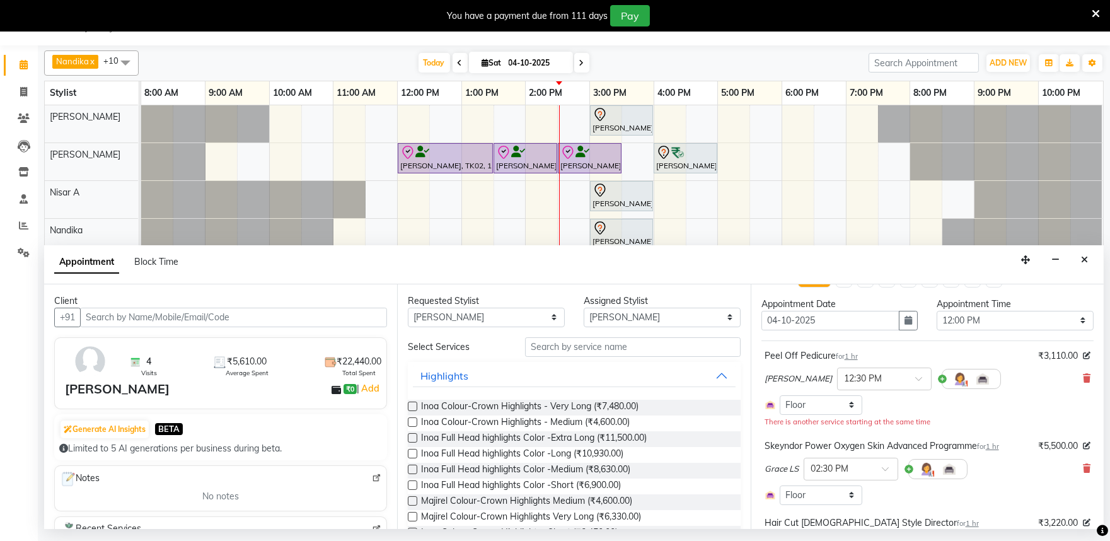
scroll to position [0, 0]
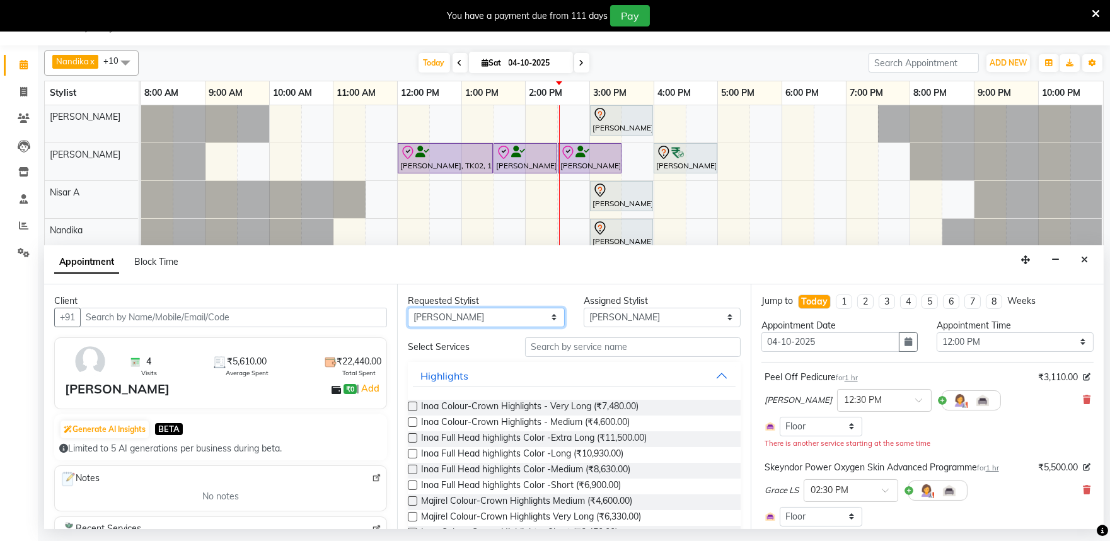
click at [526, 318] on select "Any Achan Shimrah Admin Arhan Ehsan Charan S Ding Junhui Grace LS Khomong Ollie…" at bounding box center [486, 318] width 157 height 20
select select "81311"
click at [408, 308] on select "Any Achan Shimrah Admin Arhan Ehsan Charan S Ding Junhui Grace LS Khomong Ollie…" at bounding box center [486, 318] width 157 height 20
select select "81311"
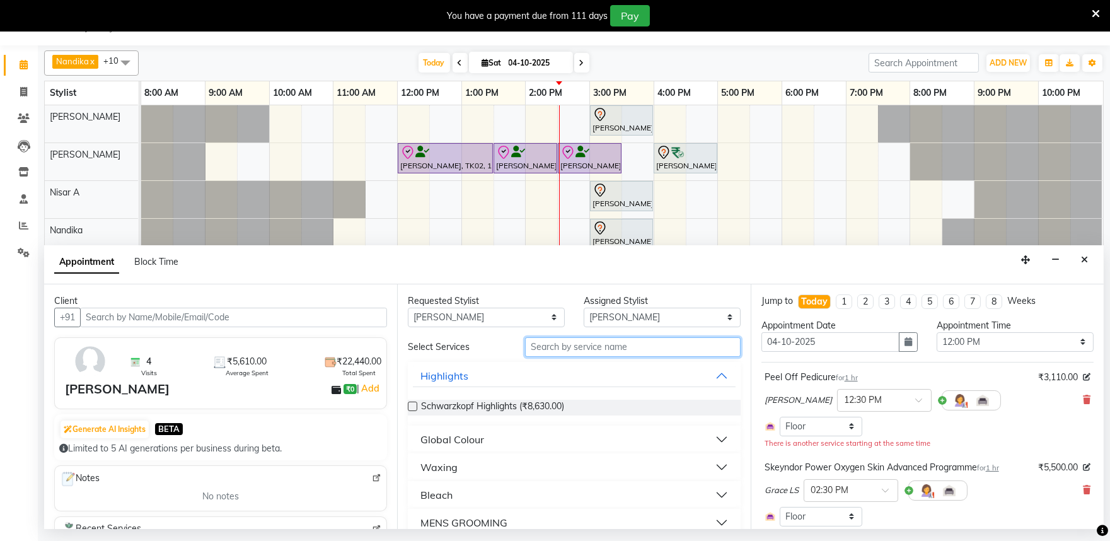
click at [562, 349] on input "text" at bounding box center [633, 347] width 216 height 20
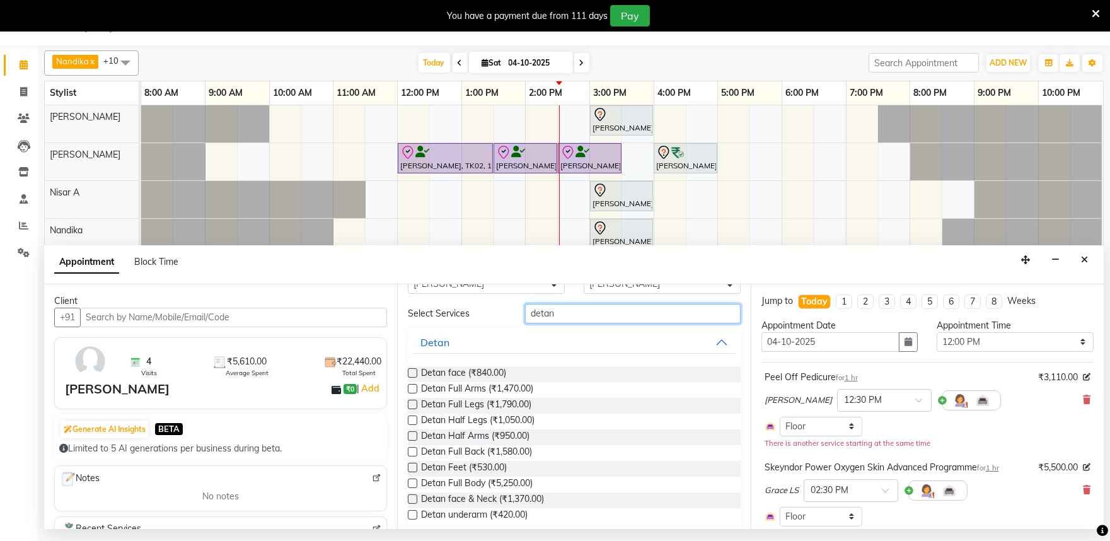
scroll to position [48, 0]
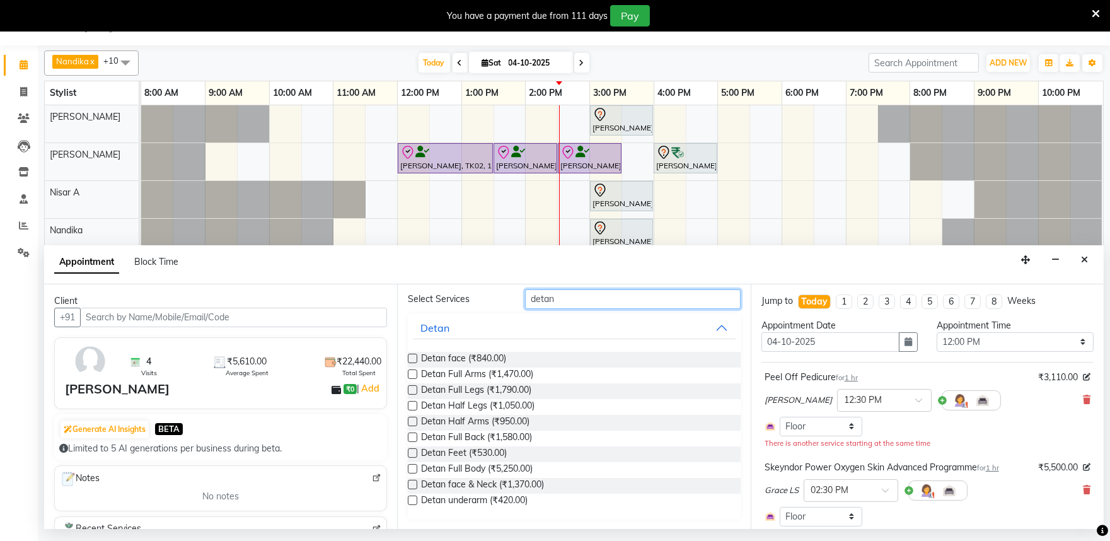
type input "detan"
click at [413, 483] on label at bounding box center [412, 484] width 9 height 9
click at [413, 483] on input "checkbox" at bounding box center [412, 486] width 8 height 8
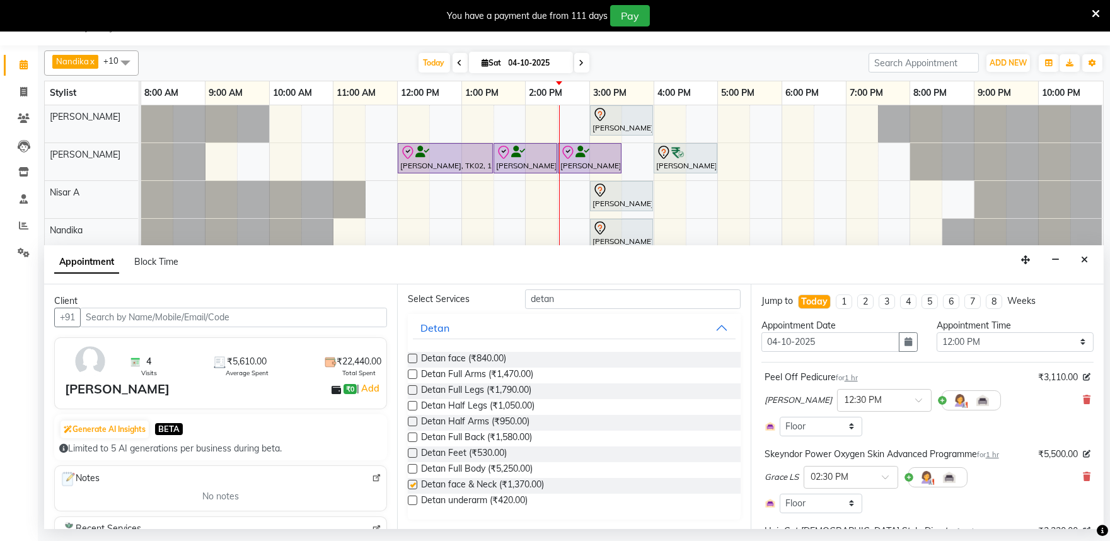
checkbox input "false"
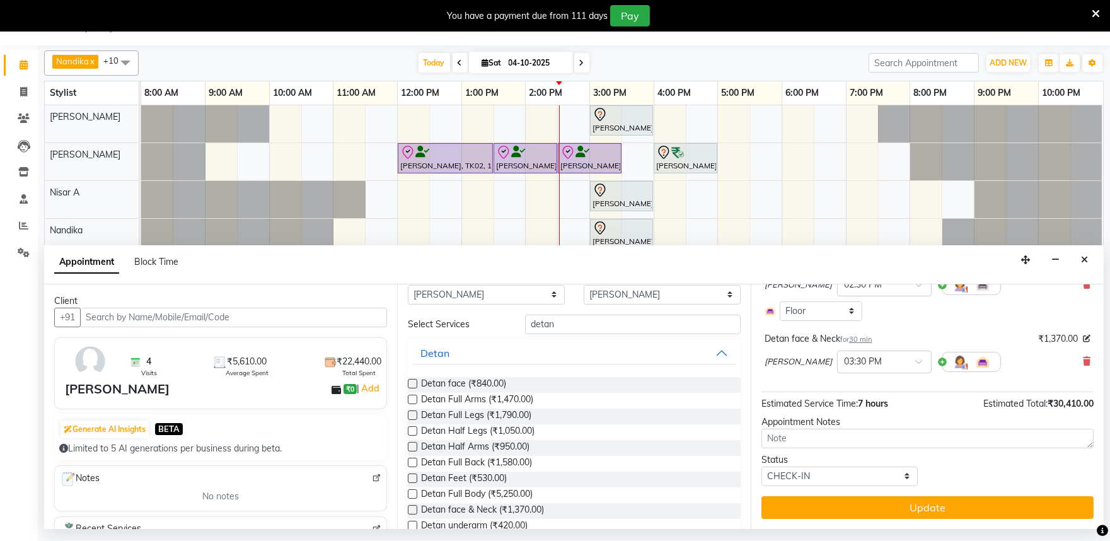
scroll to position [0, 0]
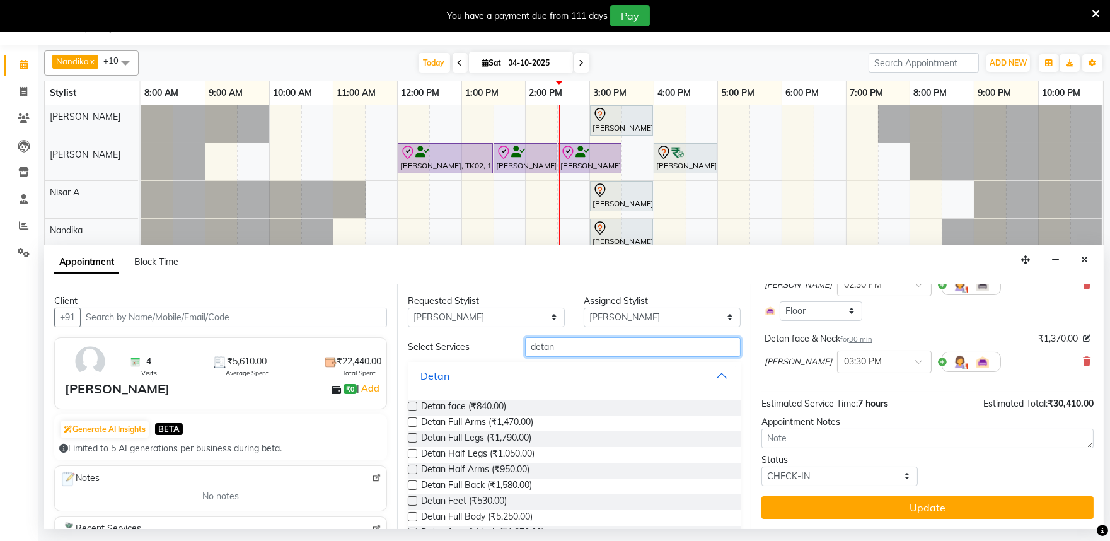
click at [621, 343] on input "detan" at bounding box center [633, 347] width 216 height 20
type input "d"
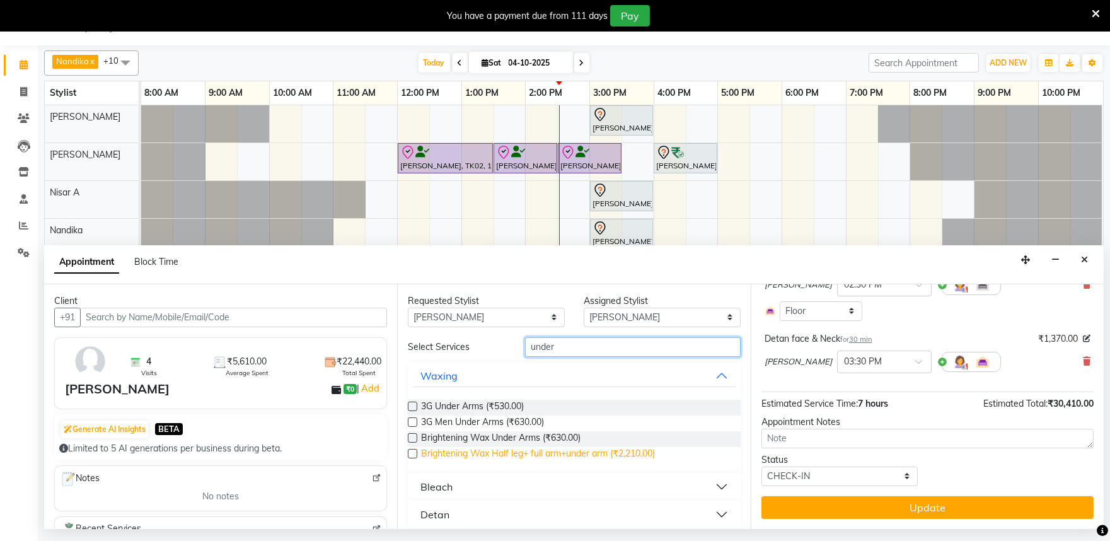
scroll to position [9, 0]
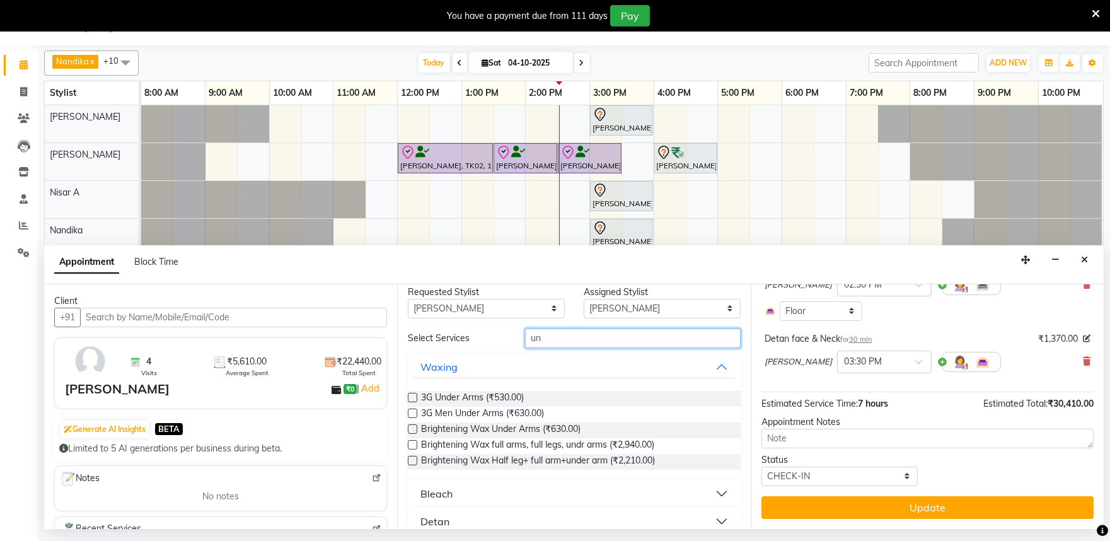
type input "u"
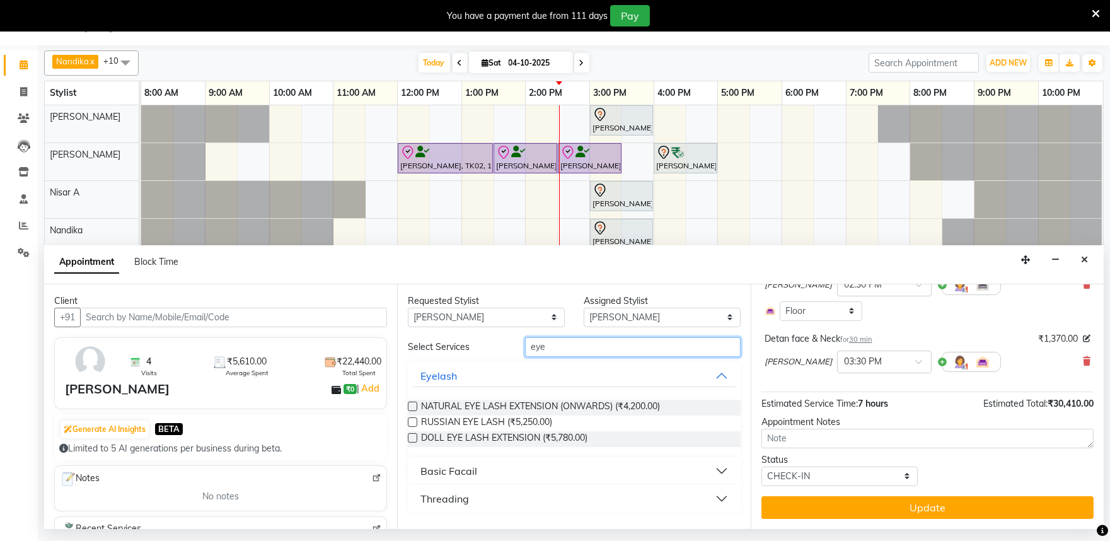
scroll to position [0, 0]
type input "eye"
click at [551, 470] on button "Basic Facail" at bounding box center [574, 470] width 322 height 23
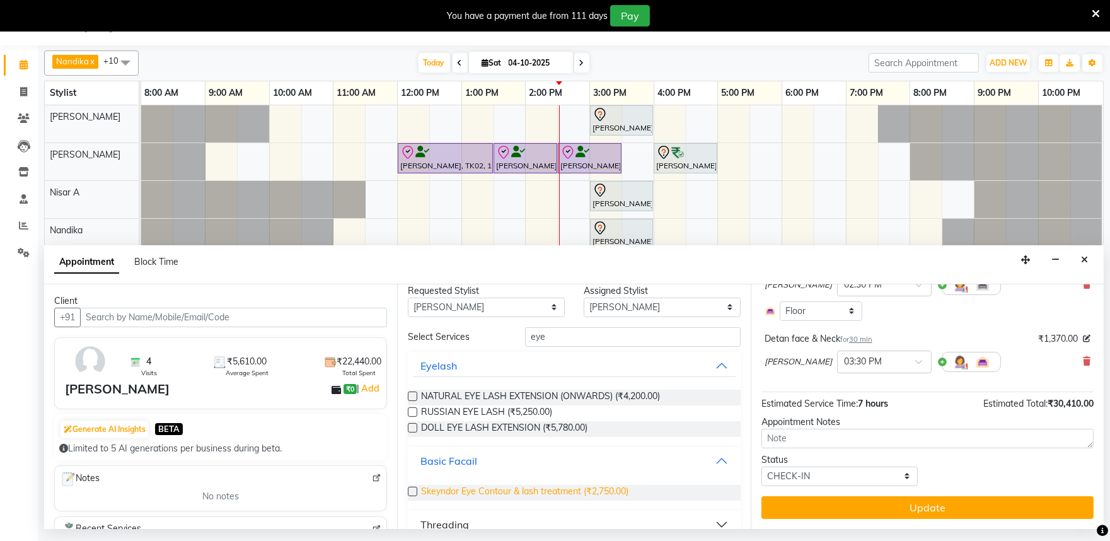
scroll to position [26, 0]
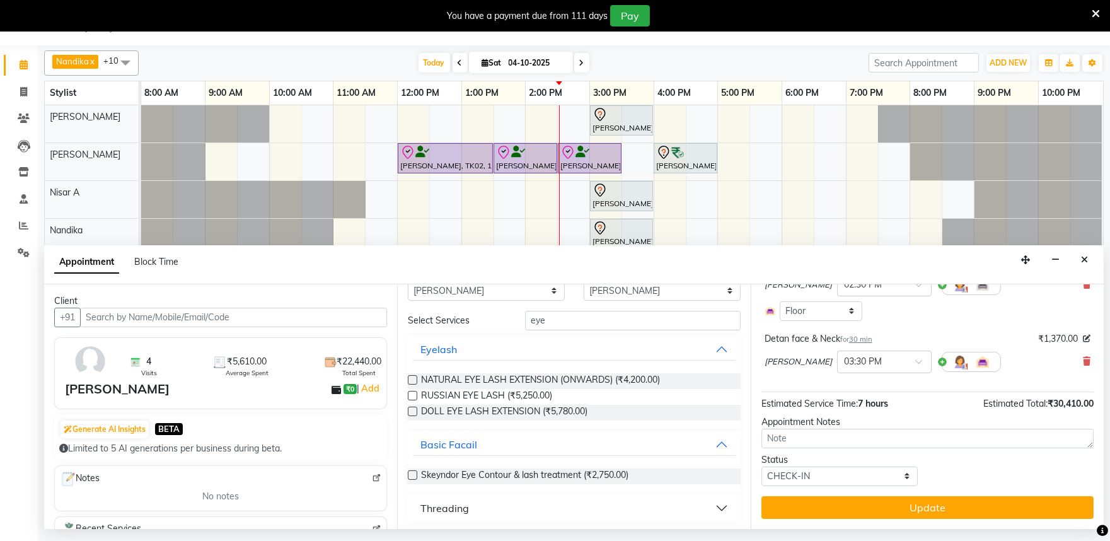
click at [416, 475] on label at bounding box center [412, 474] width 9 height 9
click at [416, 475] on input "checkbox" at bounding box center [412, 476] width 8 height 8
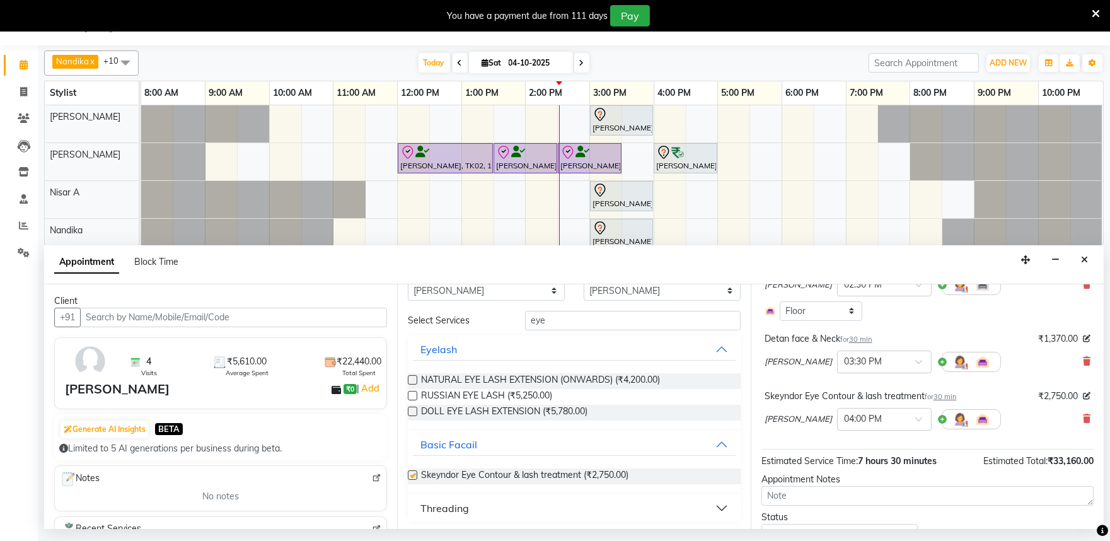
checkbox input "false"
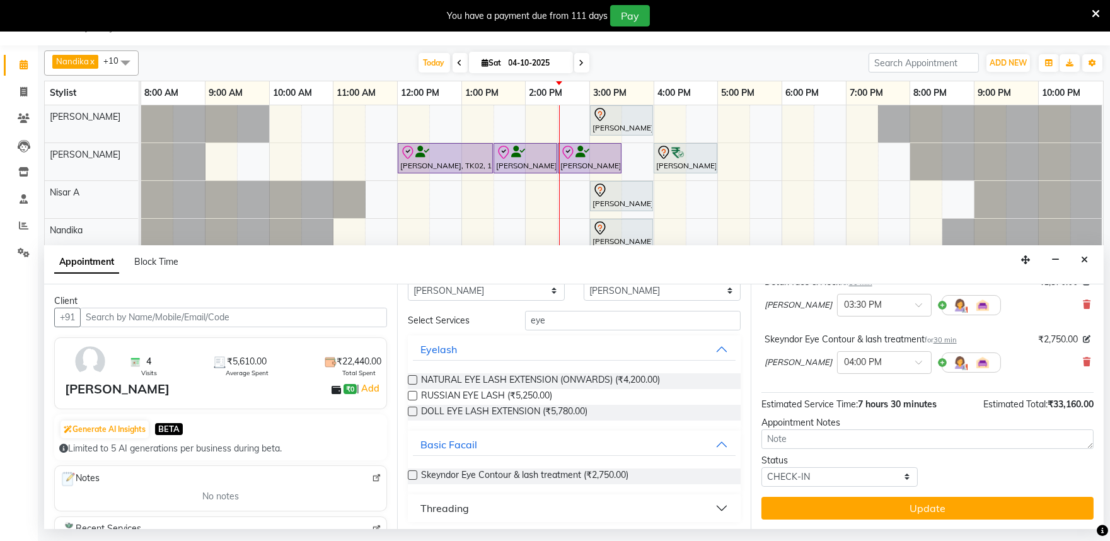
scroll to position [570, 0]
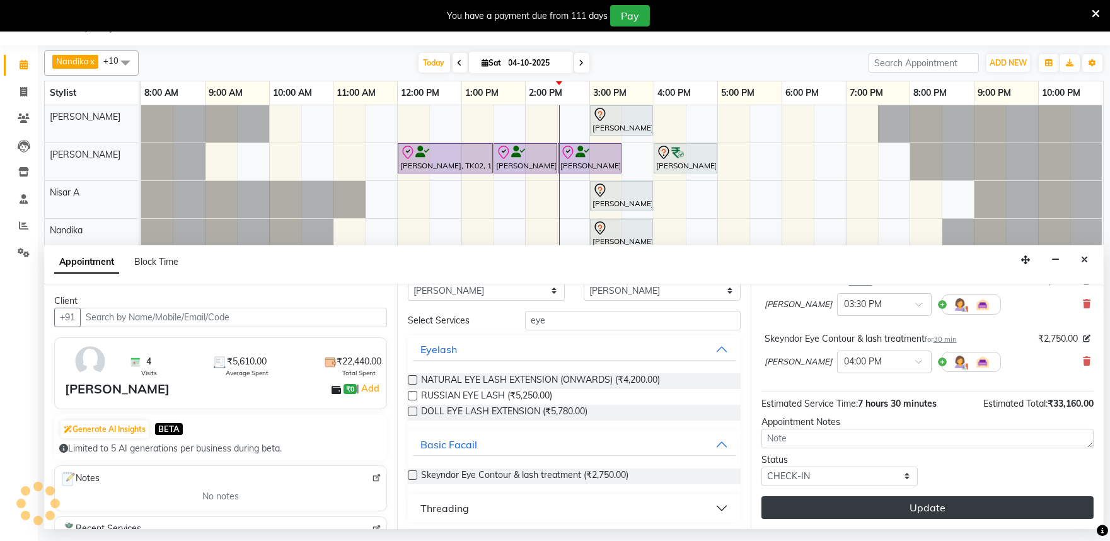
click at [872, 504] on button "Update" at bounding box center [927, 507] width 332 height 23
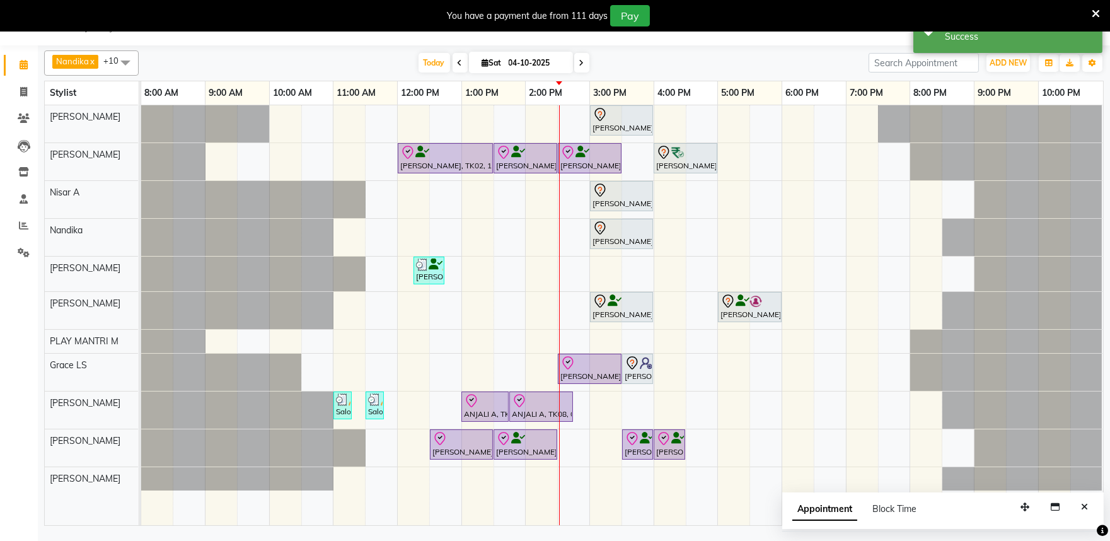
scroll to position [0, 0]
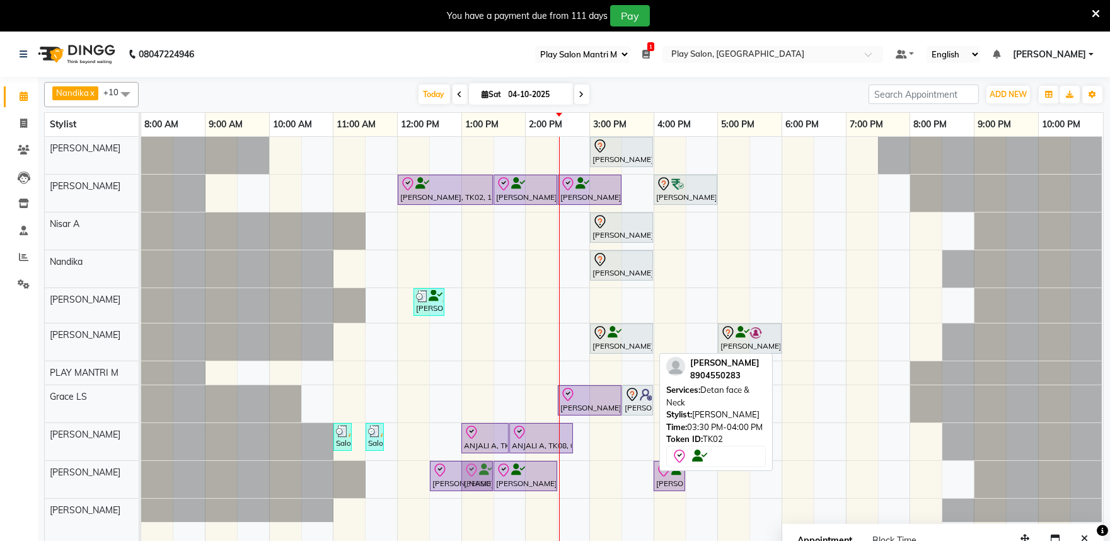
drag, startPoint x: 639, startPoint y: 478, endPoint x: 480, endPoint y: 473, distance: 158.9
click at [141, 473] on div "Irfana Nazeer, TK02, 12:30 PM-01:30 PM, Peel Off Pedicure Irfana Nazeer, TK02, …" at bounding box center [141, 479] width 0 height 37
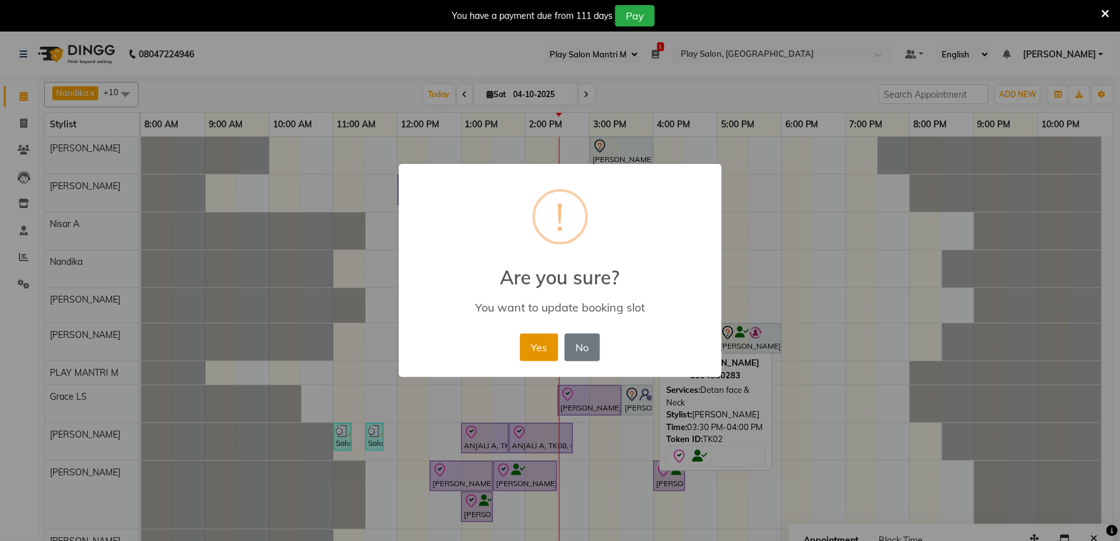
click at [540, 350] on button "Yes" at bounding box center [539, 347] width 38 height 28
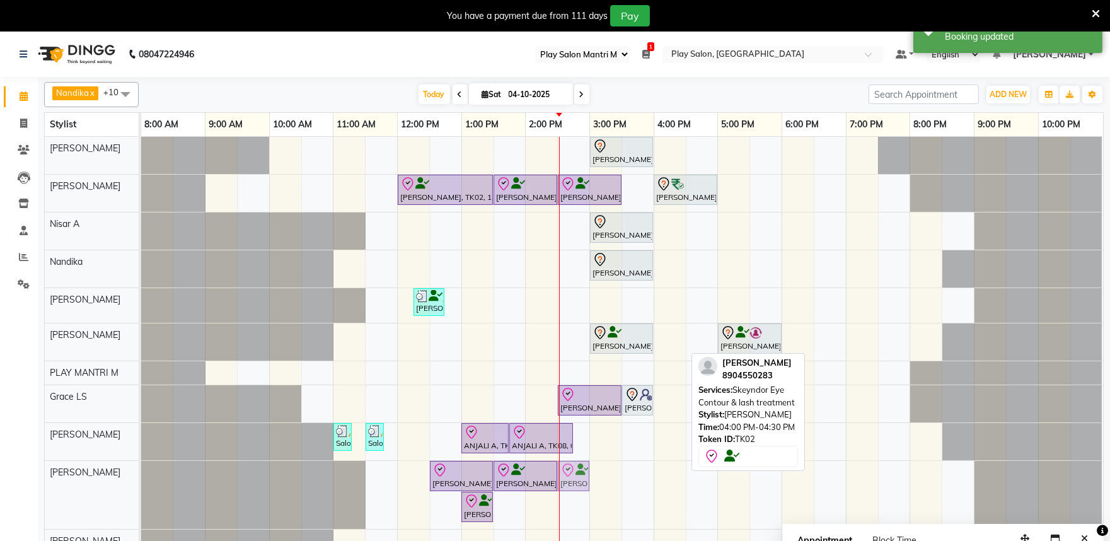
drag, startPoint x: 676, startPoint y: 480, endPoint x: 577, endPoint y: 483, distance: 99.0
click at [141, 483] on div "Irfana Nazeer, TK02, 12:30 PM-01:30 PM, Peel Off Pedicure Irfana Nazeer, TK02, …" at bounding box center [141, 495] width 0 height 68
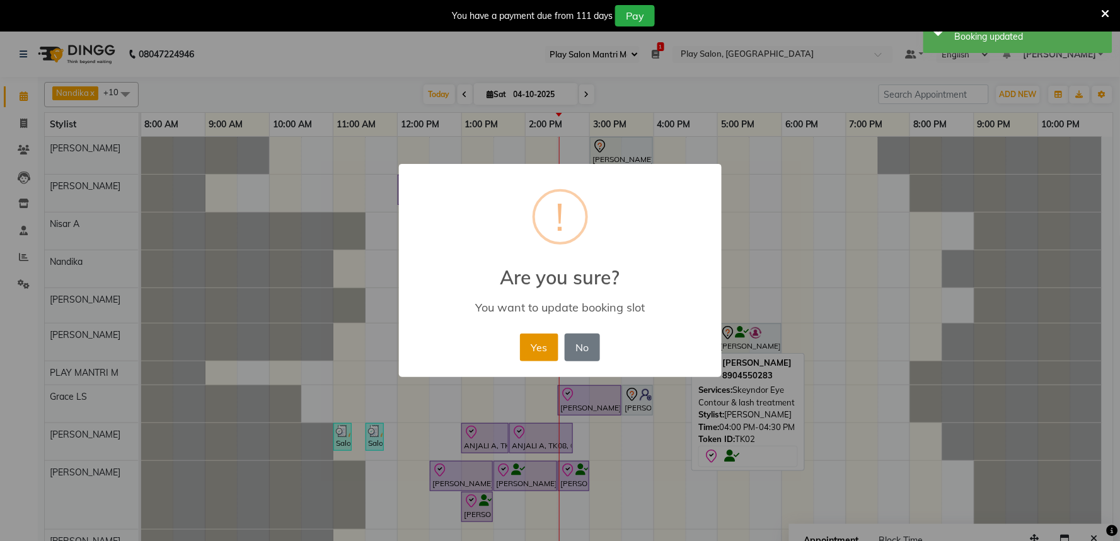
click at [546, 345] on button "Yes" at bounding box center [539, 347] width 38 height 28
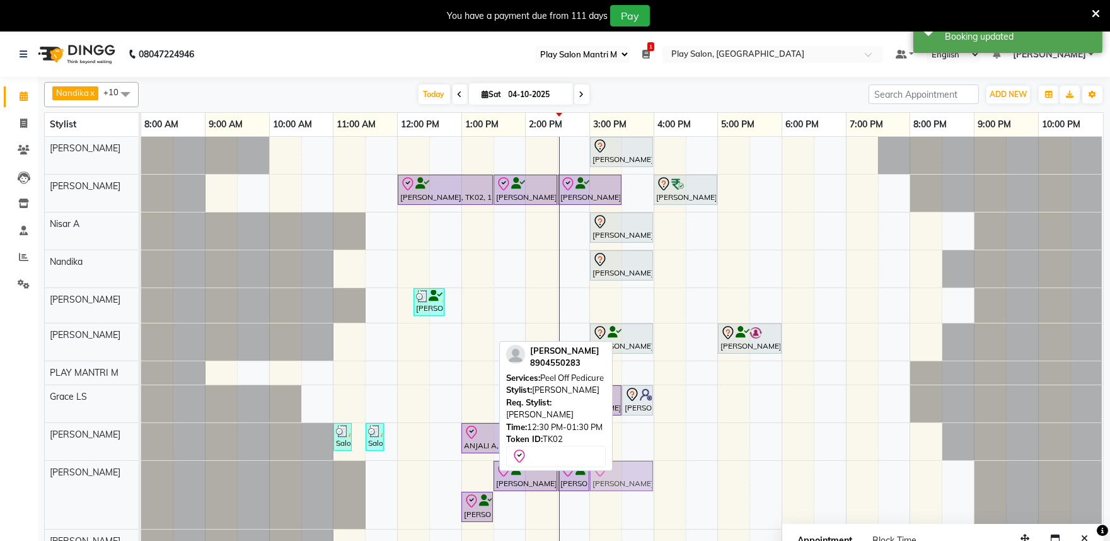
drag, startPoint x: 450, startPoint y: 470, endPoint x: 618, endPoint y: 470, distance: 167.6
click at [141, 470] on div "Irfana Nazeer, TK02, 12:30 PM-01:30 PM, Peel Off Pedicure Irfana Nazeer, TK02, …" at bounding box center [141, 495] width 0 height 68
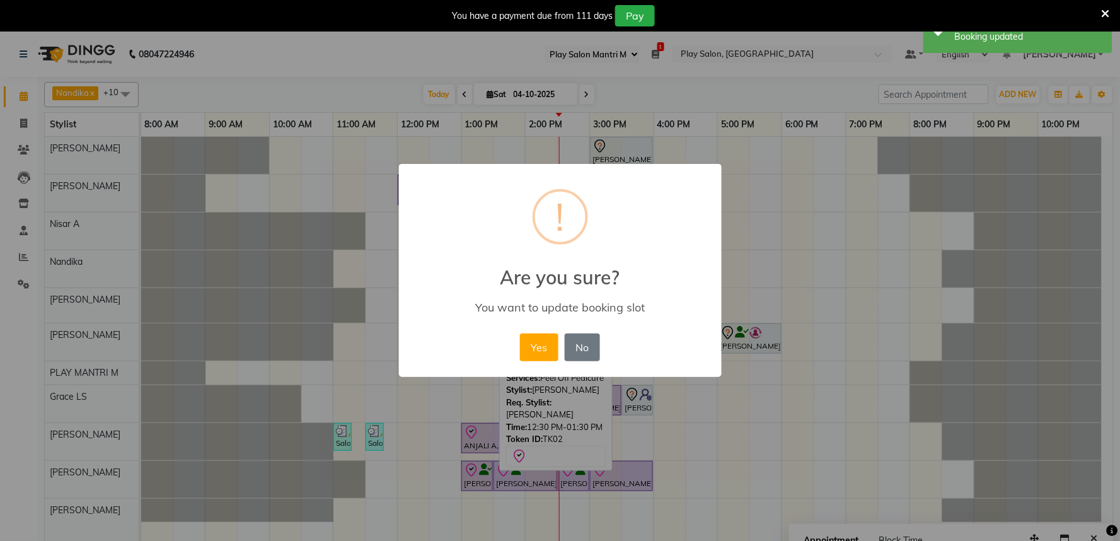
click at [558, 354] on div "Yes No No" at bounding box center [560, 347] width 86 height 34
click at [545, 348] on button "Yes" at bounding box center [539, 347] width 38 height 28
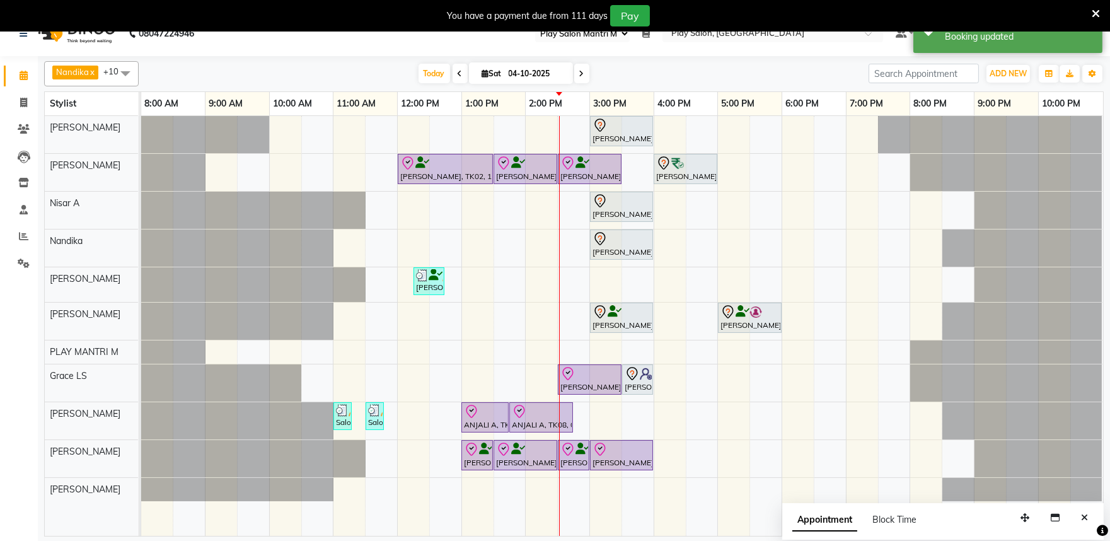
scroll to position [32, 0]
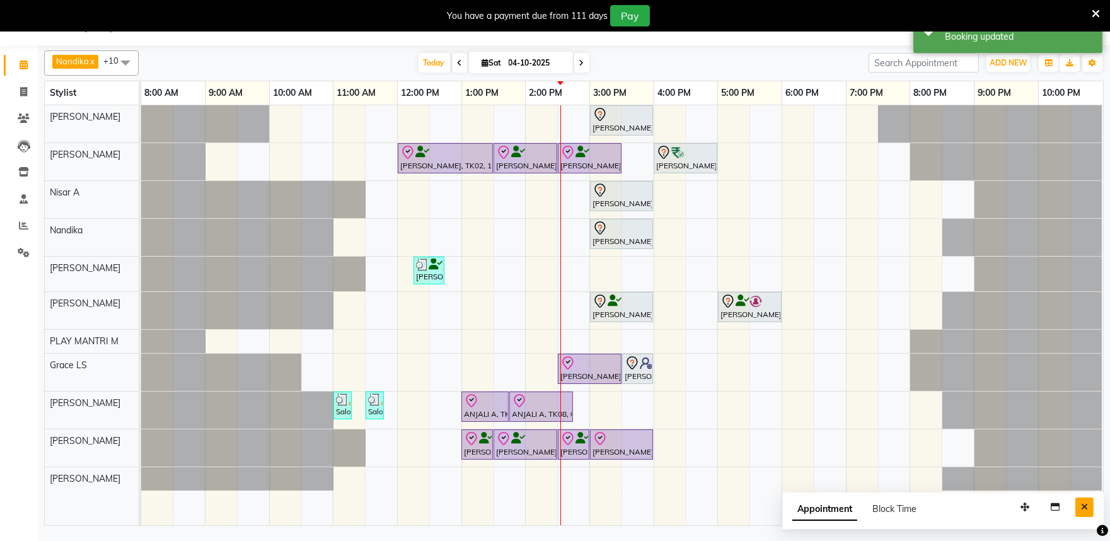
click at [1087, 512] on button "Close" at bounding box center [1084, 507] width 18 height 20
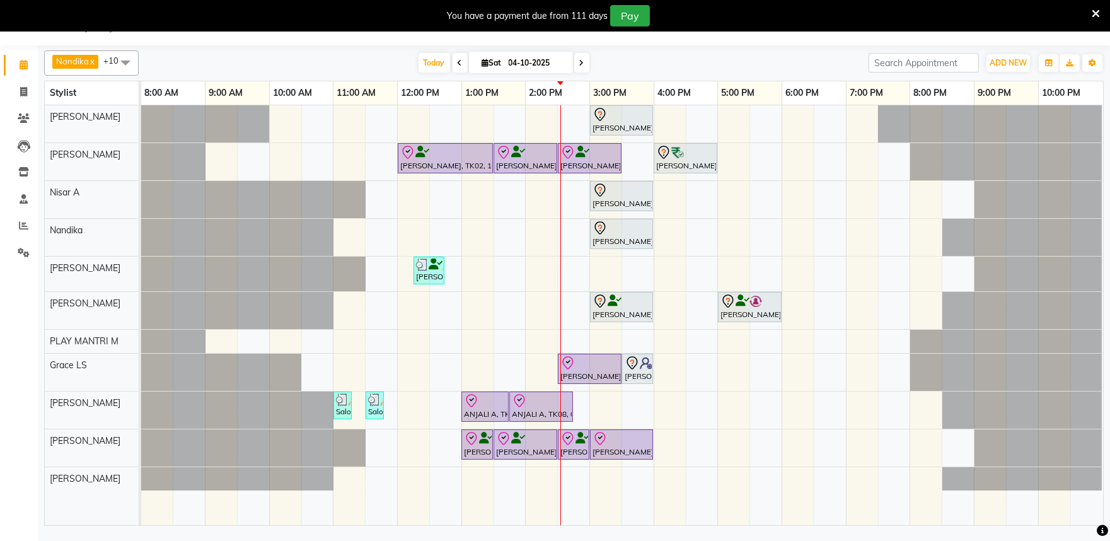
scroll to position [0, 0]
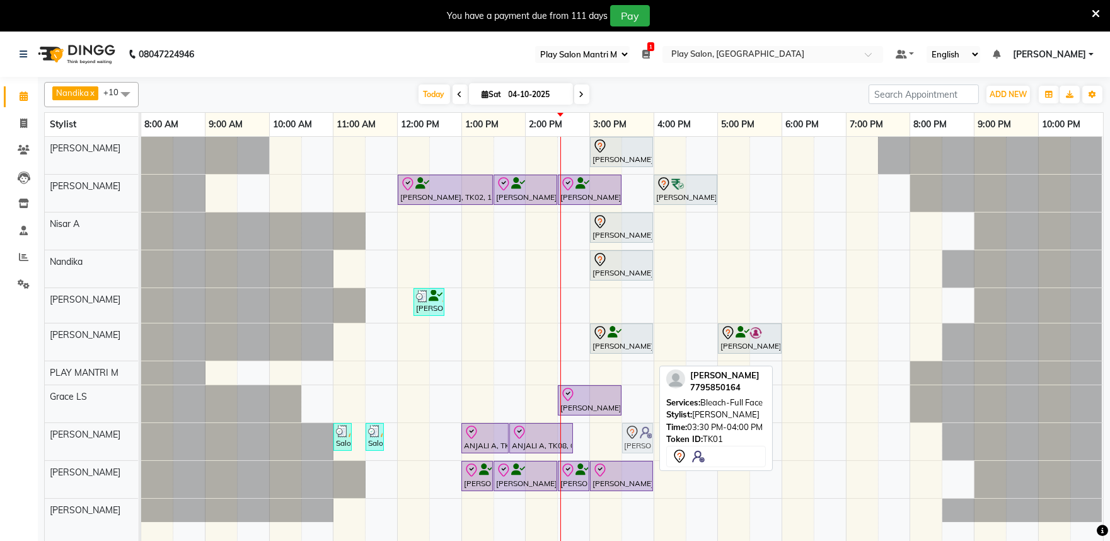
drag, startPoint x: 638, startPoint y: 400, endPoint x: 630, endPoint y: 449, distance: 49.2
click at [630, 449] on tbody "Preeti Lobo, TK09, 03:00 PM-04:00 PM, Hair Cut Lady (Head Stylist) Irfana Nazee…" at bounding box center [621, 329] width 961 height 385
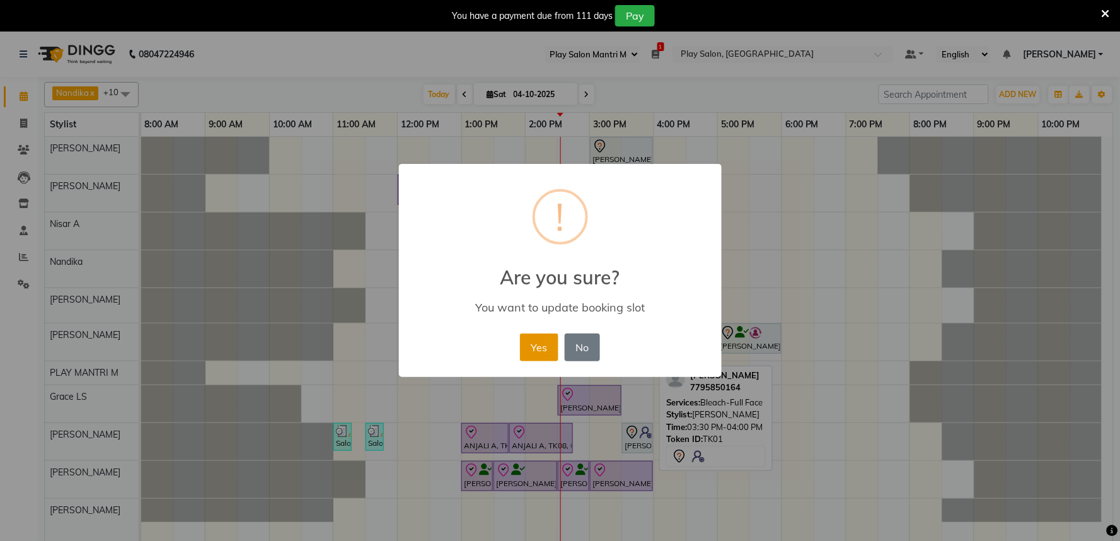
click at [545, 350] on button "Yes" at bounding box center [539, 347] width 38 height 28
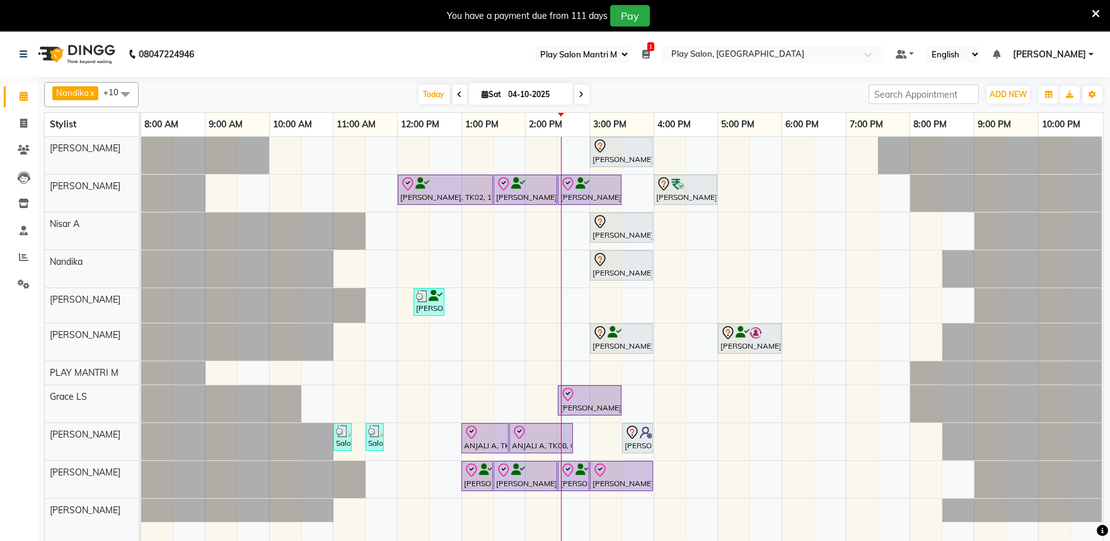
click at [511, 91] on input "04-10-2025" at bounding box center [536, 94] width 63 height 19
select select "10"
select select "2025"
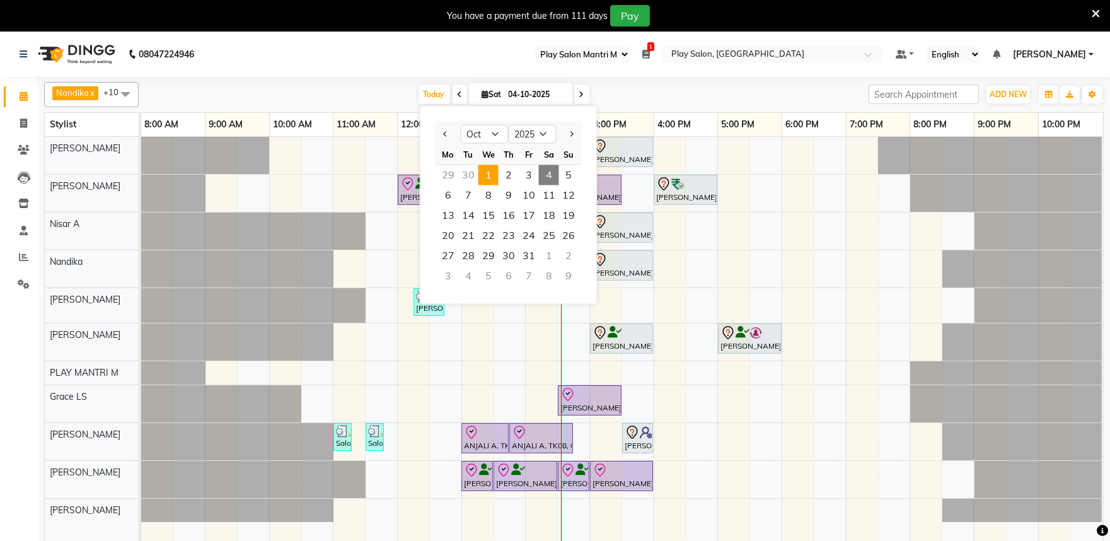
click at [485, 172] on span "1" at bounding box center [488, 175] width 20 height 20
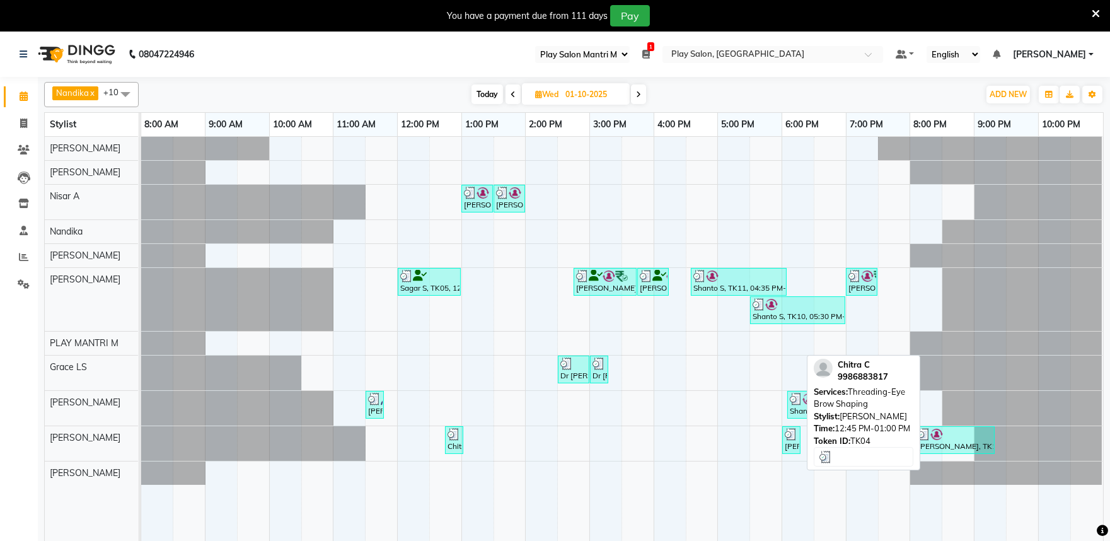
click at [461, 435] on div "Chitra C, TK04, 12:45 PM-01:00 PM, Threading-Eye Brow Shaping" at bounding box center [454, 440] width 16 height 24
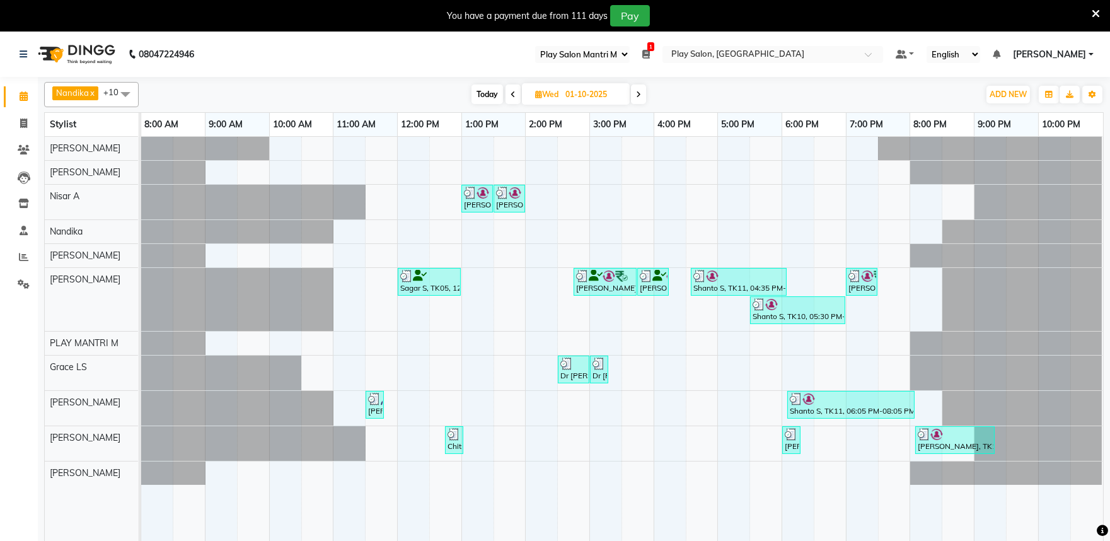
click at [641, 93] on icon at bounding box center [638, 95] width 5 height 8
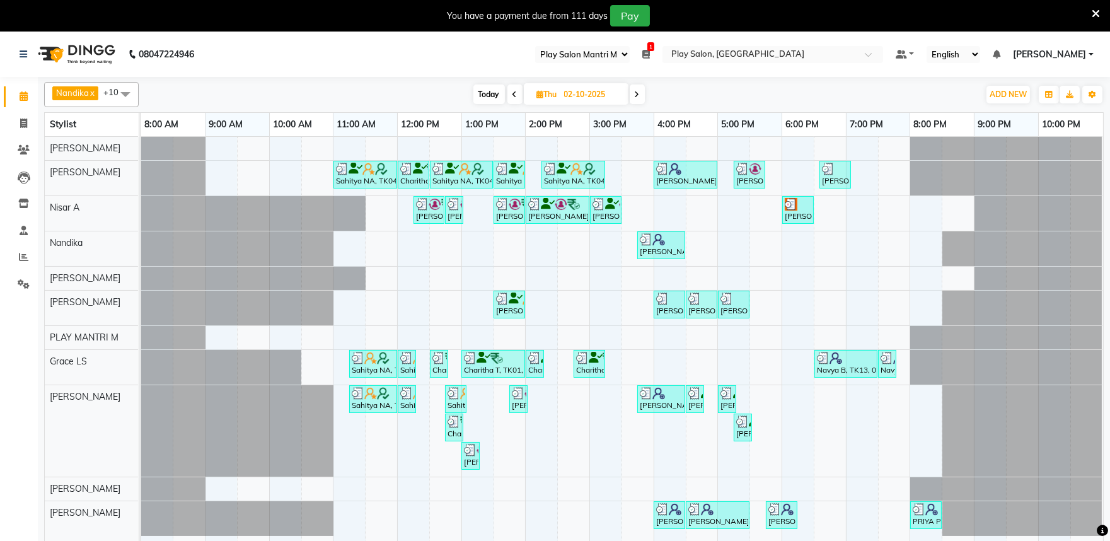
scroll to position [32, 0]
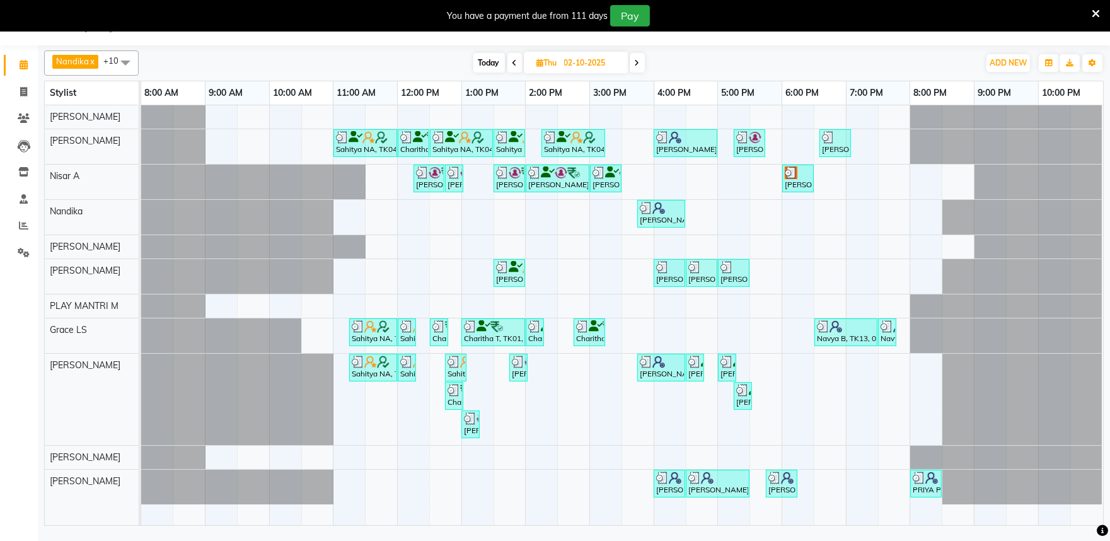
click at [640, 65] on icon at bounding box center [637, 63] width 5 height 8
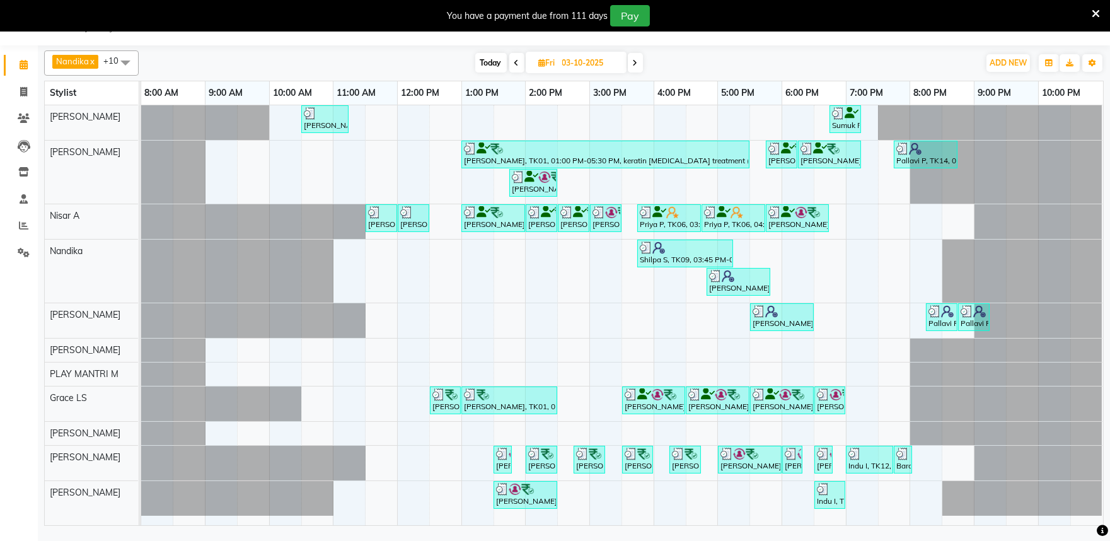
click at [487, 66] on span "Today" at bounding box center [491, 63] width 32 height 20
type input "04-10-2025"
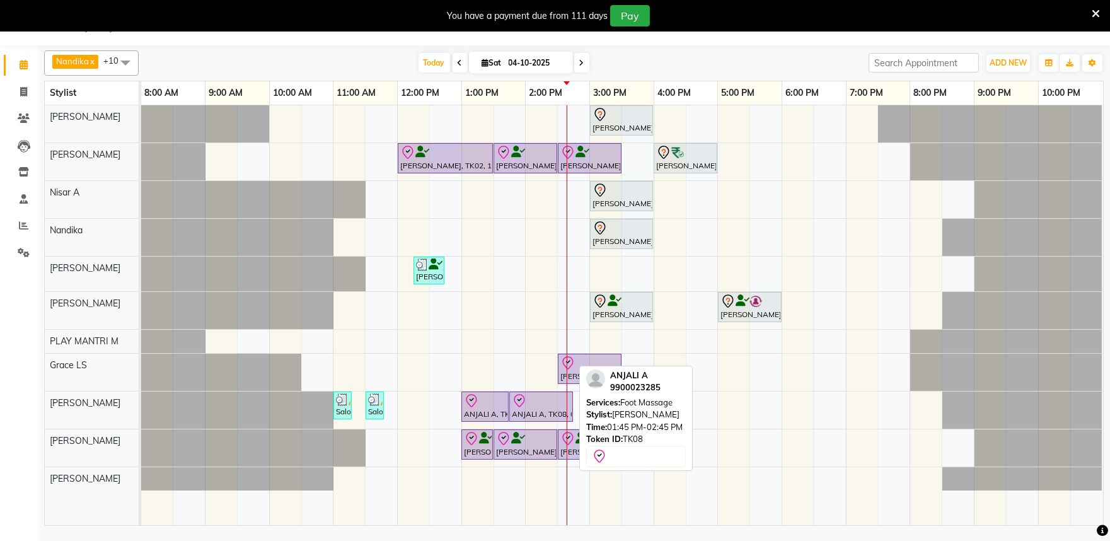
click at [522, 400] on icon at bounding box center [519, 400] width 15 height 15
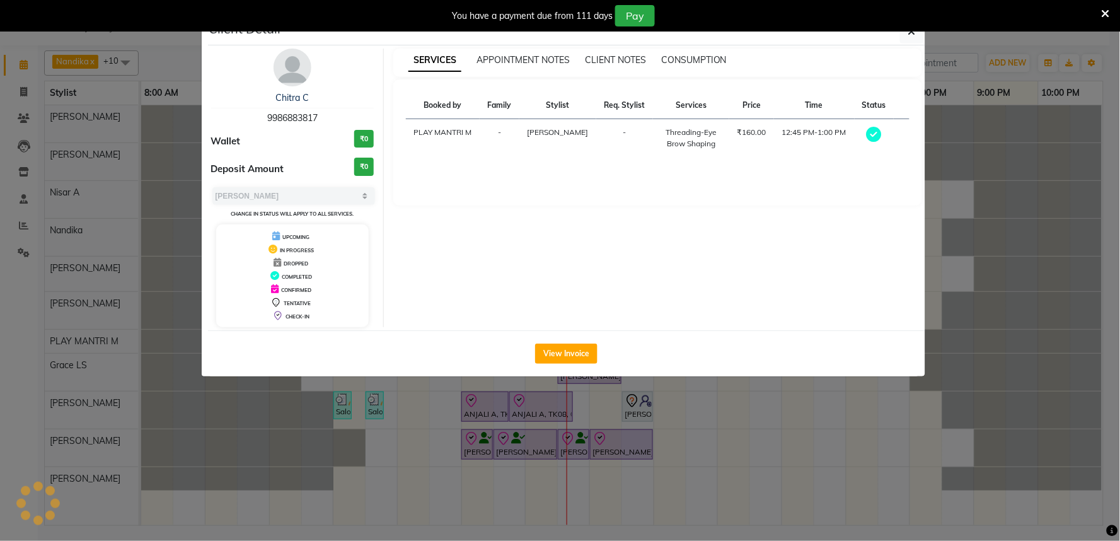
select select "8"
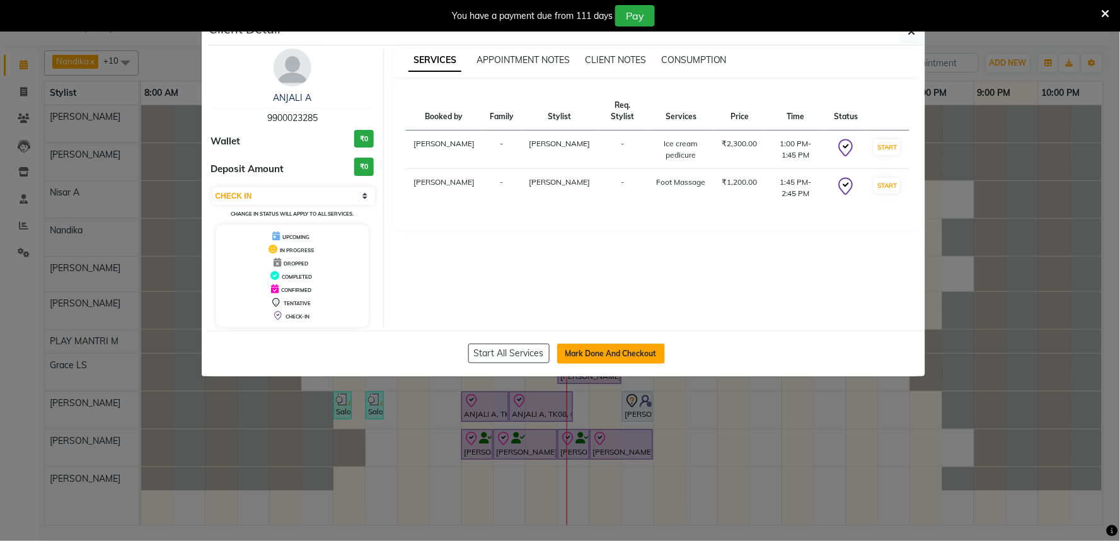
click at [595, 359] on button "Mark Done And Checkout" at bounding box center [611, 353] width 108 height 20
select select "service"
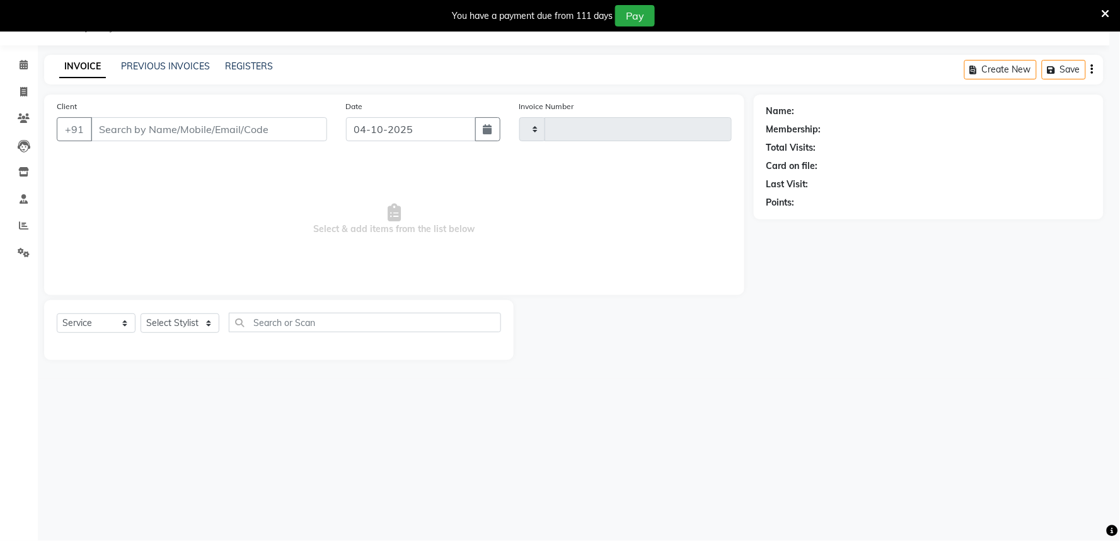
type input "2058"
select select "8352"
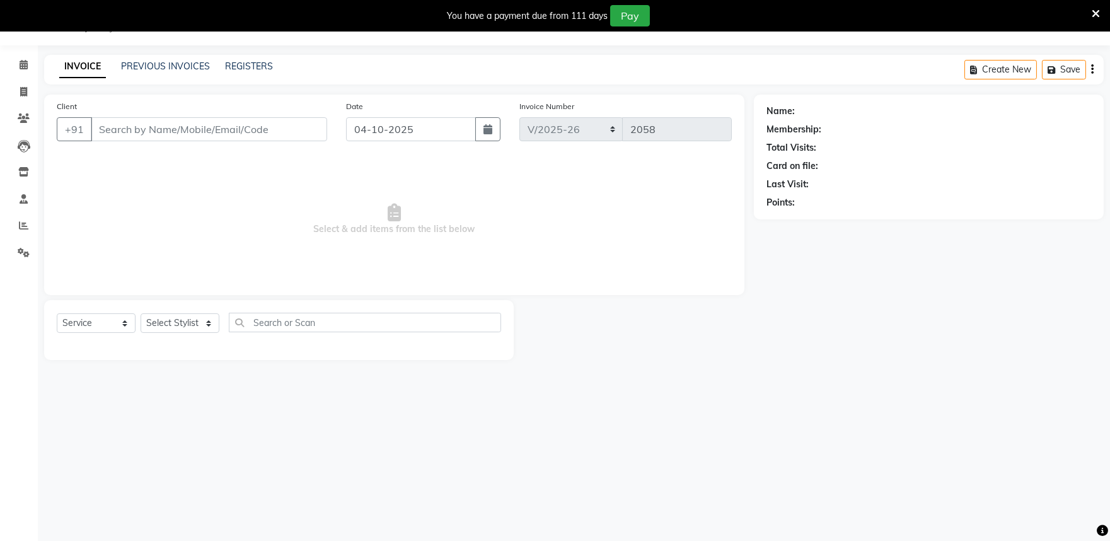
type input "9900023285"
select select "81322"
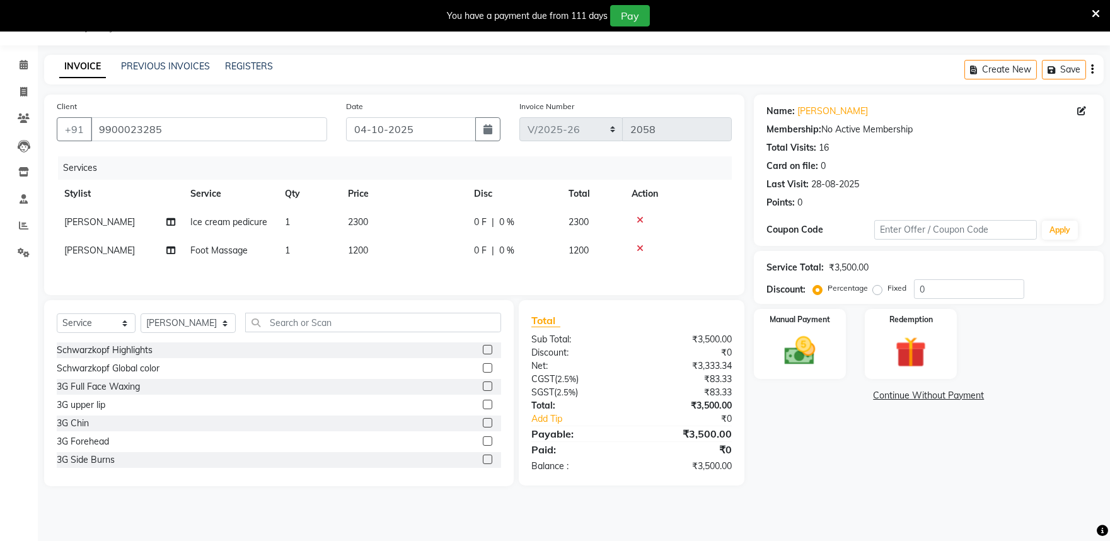
click at [361, 257] on td "1200" at bounding box center [403, 250] width 126 height 28
select select "81322"
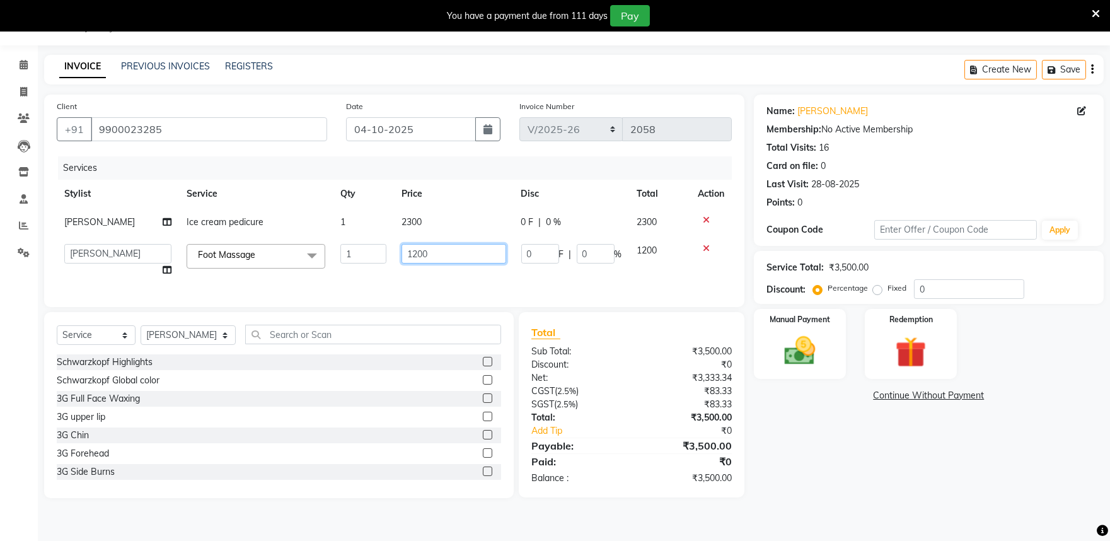
click at [429, 257] on input "1200" at bounding box center [453, 254] width 104 height 20
type input "1260"
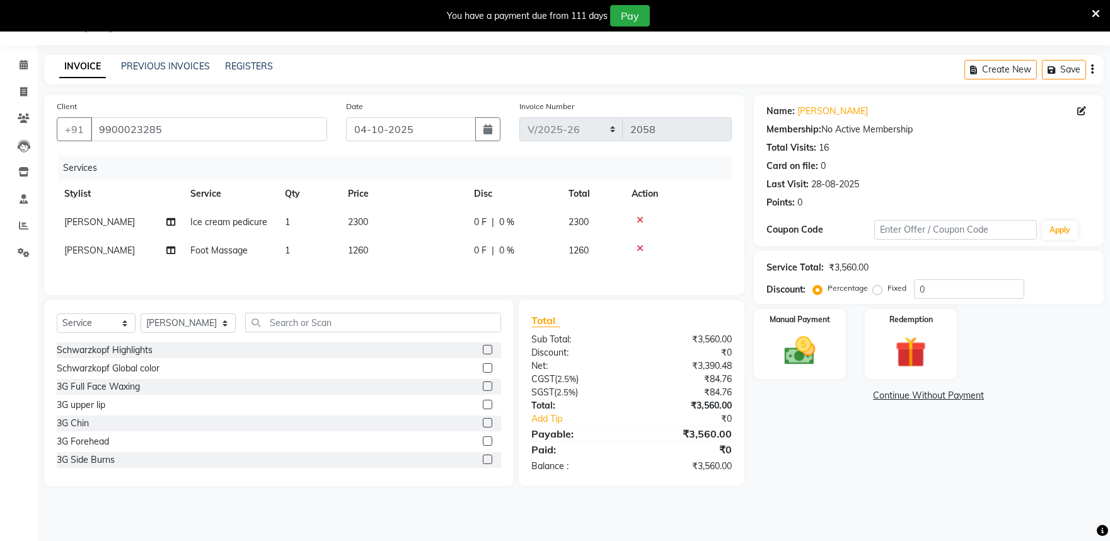
click at [849, 465] on div "Name: Anjali A Membership: No Active Membership Total Visits: 16 Card on file: …" at bounding box center [933, 290] width 359 height 391
drag, startPoint x: 816, startPoint y: 323, endPoint x: 843, endPoint y: 355, distance: 42.5
click at [813, 331] on div "Manual Payment" at bounding box center [800, 344] width 96 height 72
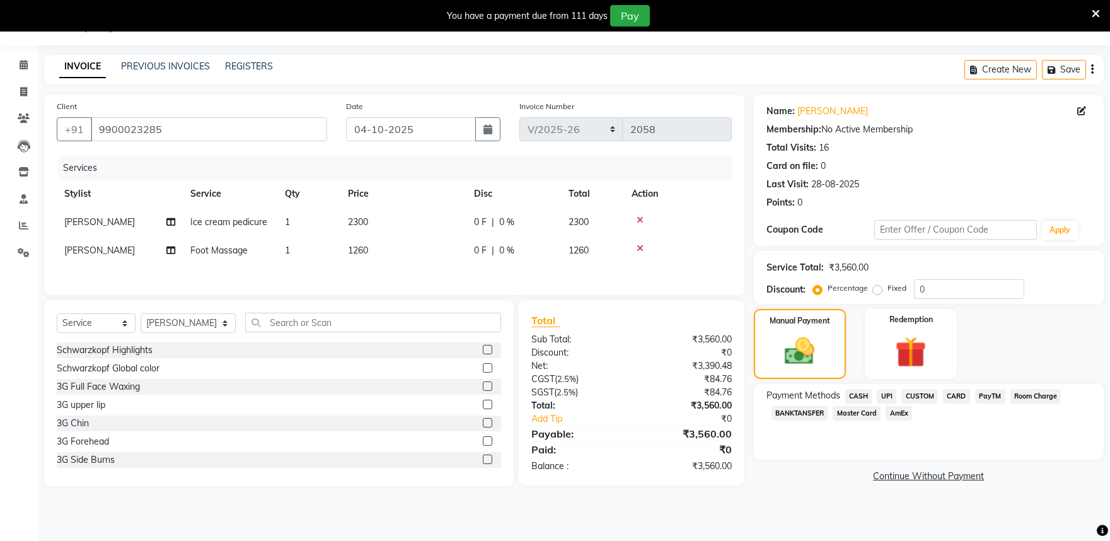
drag, startPoint x: 959, startPoint y: 398, endPoint x: 942, endPoint y: 401, distance: 17.9
click at [959, 398] on span "CARD" at bounding box center [956, 396] width 27 height 14
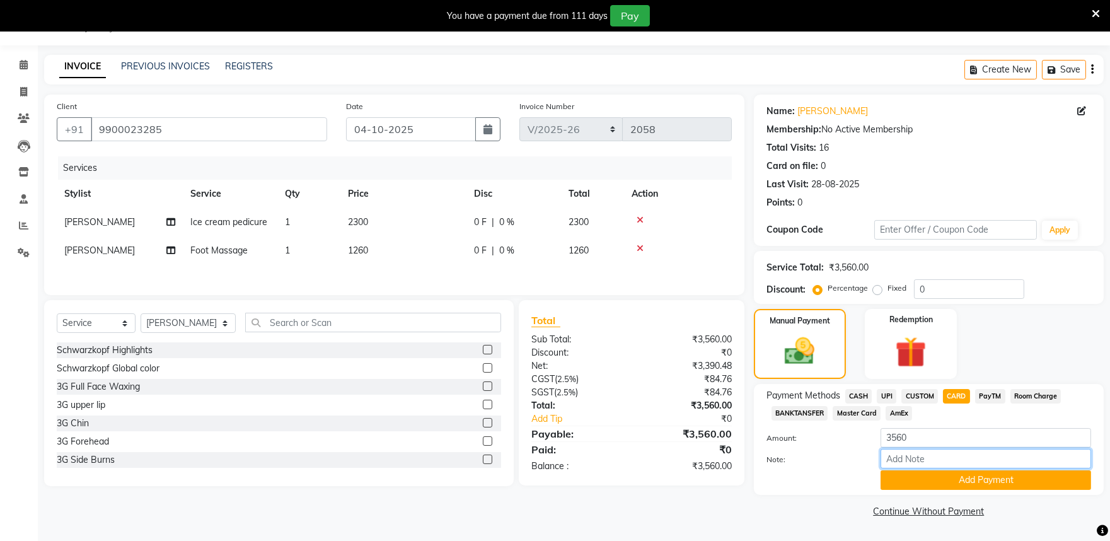
click at [943, 449] on input "Note:" at bounding box center [985, 459] width 211 height 20
click at [913, 435] on input "3560" at bounding box center [985, 438] width 211 height 20
type input "3"
type input "2000"
click at [952, 482] on button "Add Payment" at bounding box center [985, 480] width 211 height 20
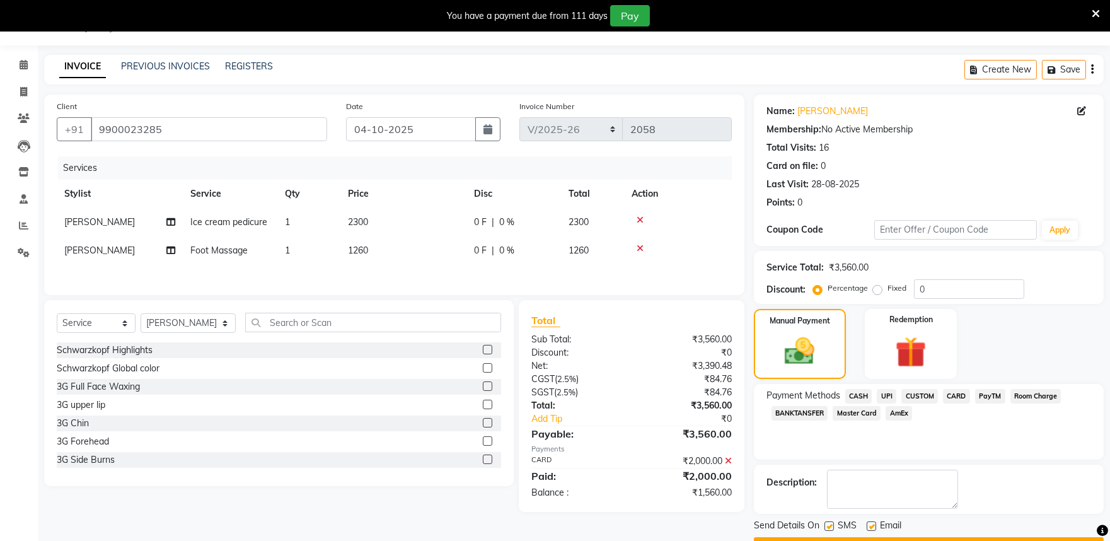
click at [964, 396] on span "CARD" at bounding box center [956, 396] width 27 height 14
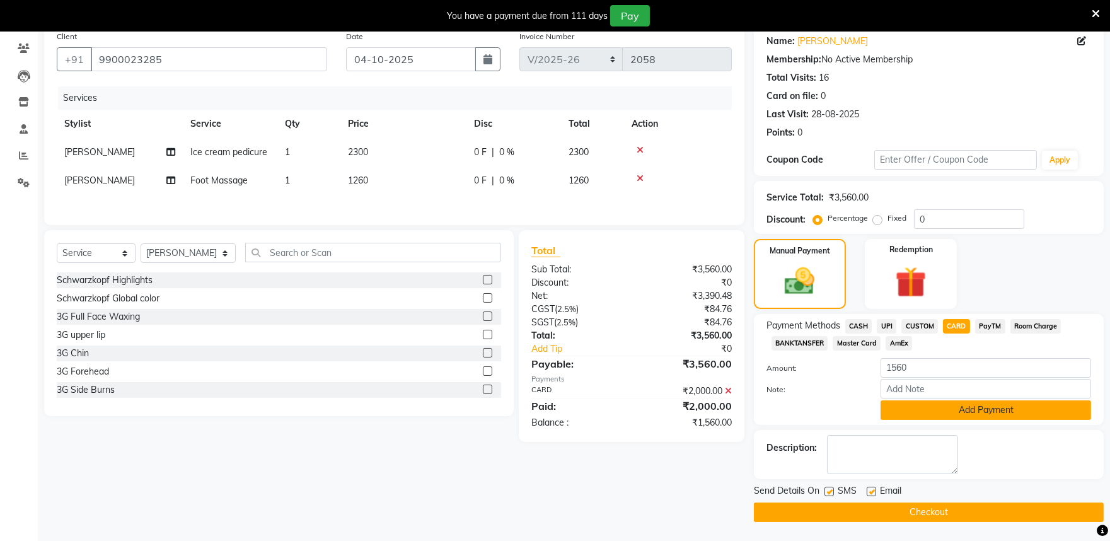
click at [959, 405] on button "Add Payment" at bounding box center [985, 410] width 211 height 20
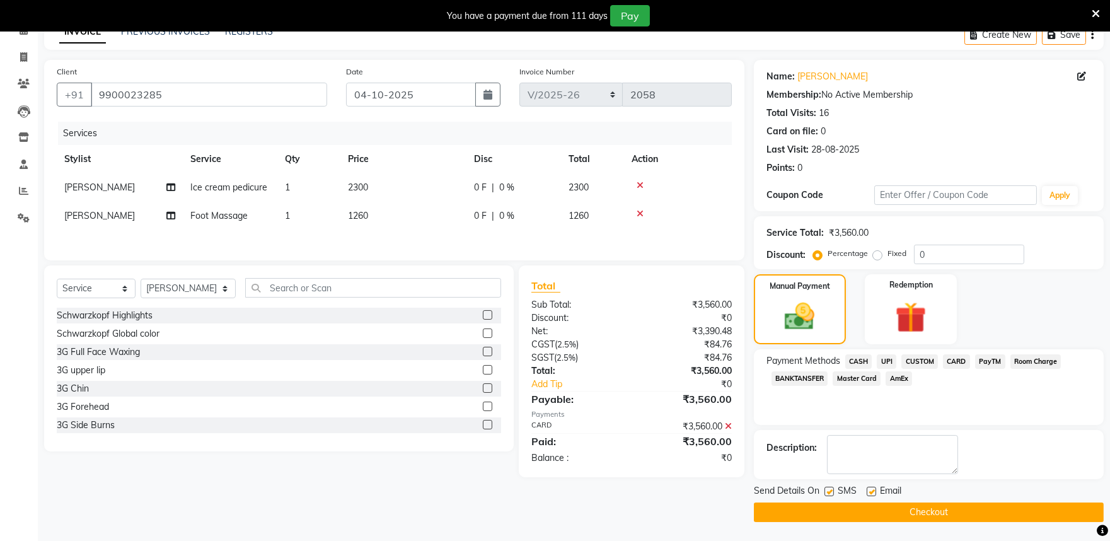
scroll to position [66, 0]
click at [939, 512] on button "Checkout" at bounding box center [929, 513] width 350 height 20
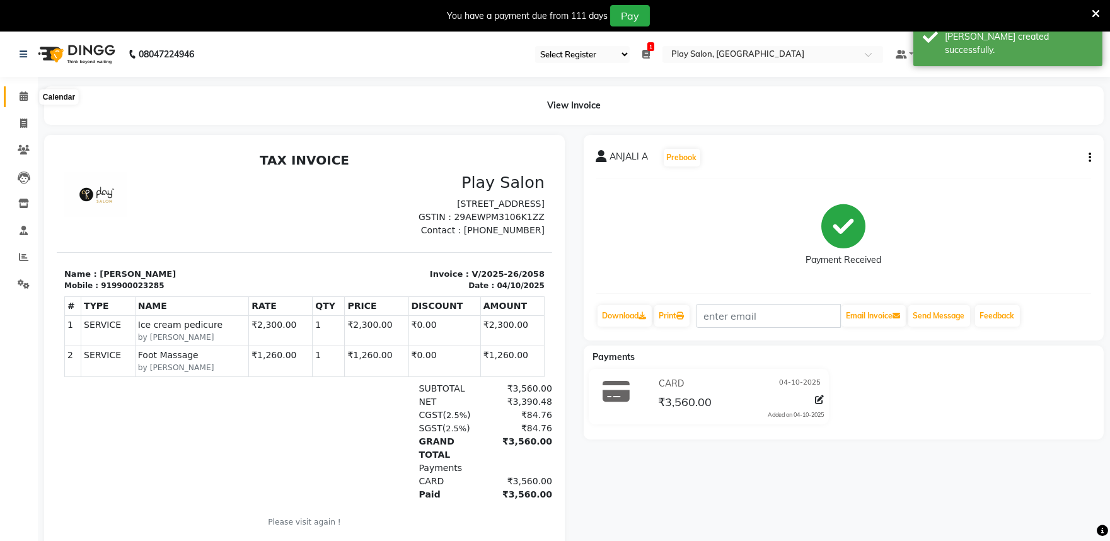
click at [20, 98] on icon at bounding box center [24, 95] width 8 height 9
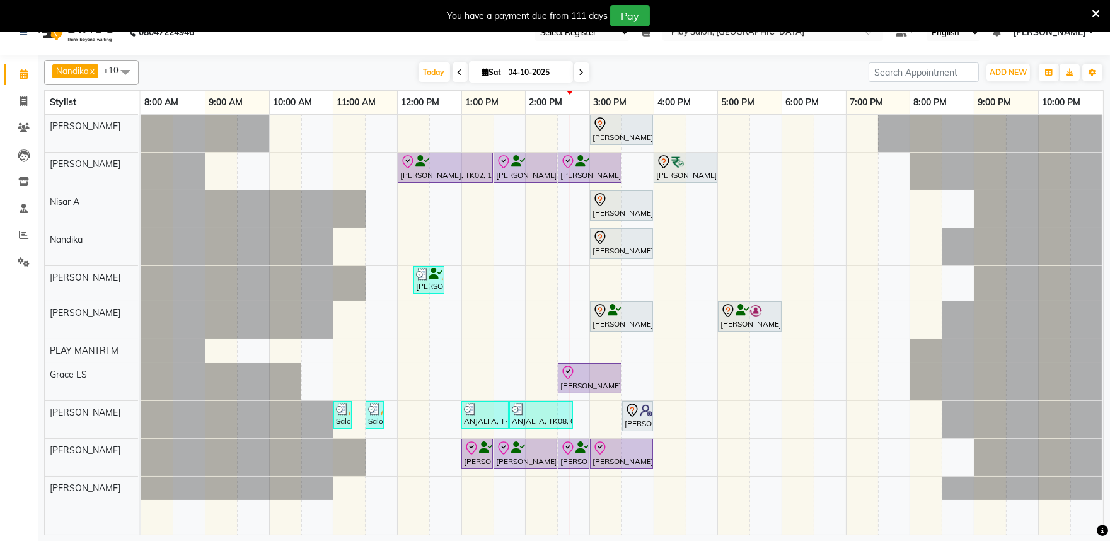
scroll to position [32, 0]
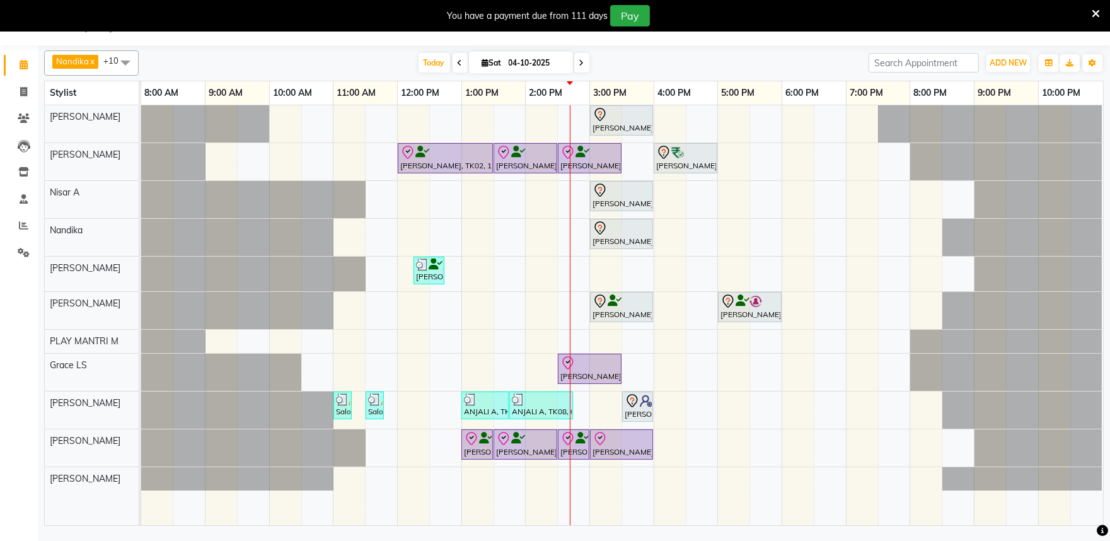
click at [575, 399] on div "Preeti Lobo, TK09, 03:00 PM-04:00 PM, Hair Cut Lady (Head Stylist) Irfana Nazee…" at bounding box center [622, 315] width 962 height 420
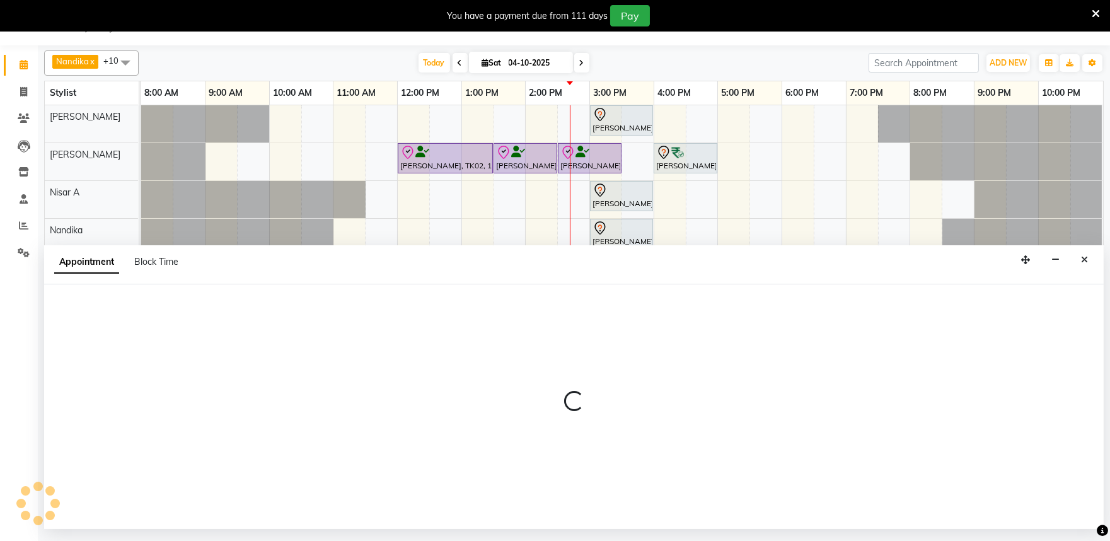
select select "81322"
select select "870"
select select "tentative"
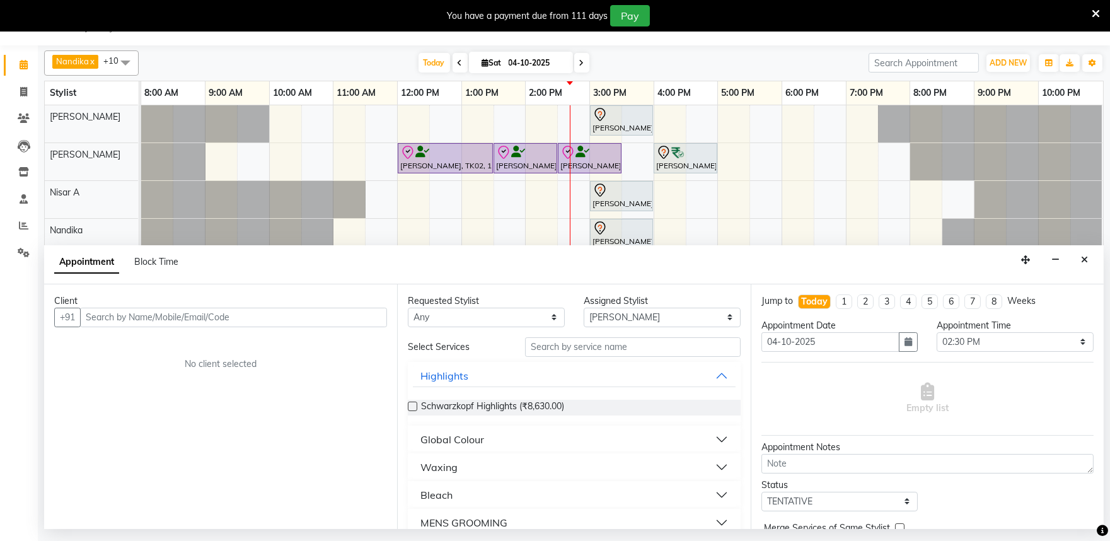
click at [101, 318] on input "text" at bounding box center [233, 318] width 307 height 20
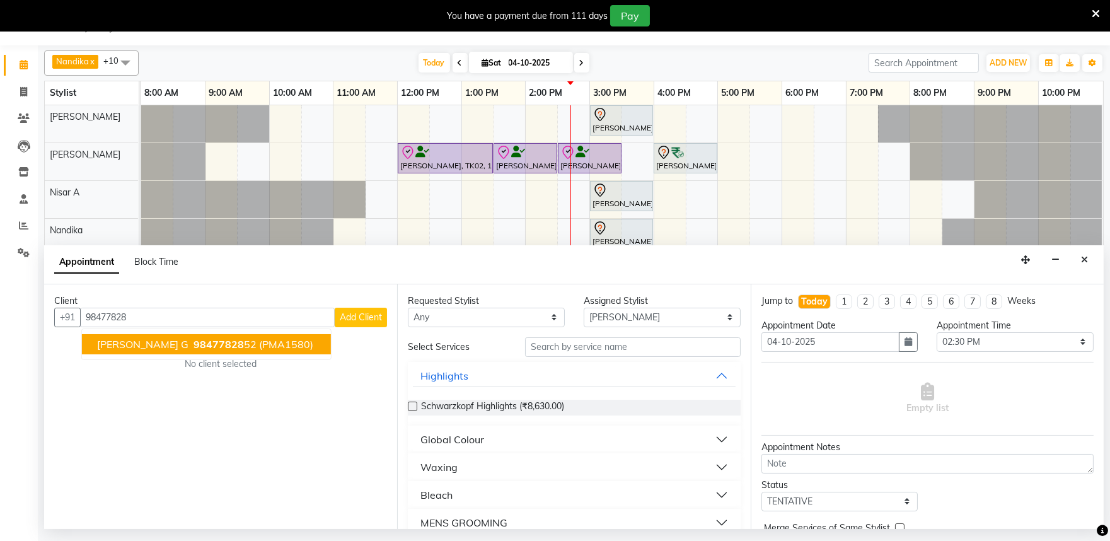
click at [193, 339] on span "98477828" at bounding box center [218, 344] width 50 height 13
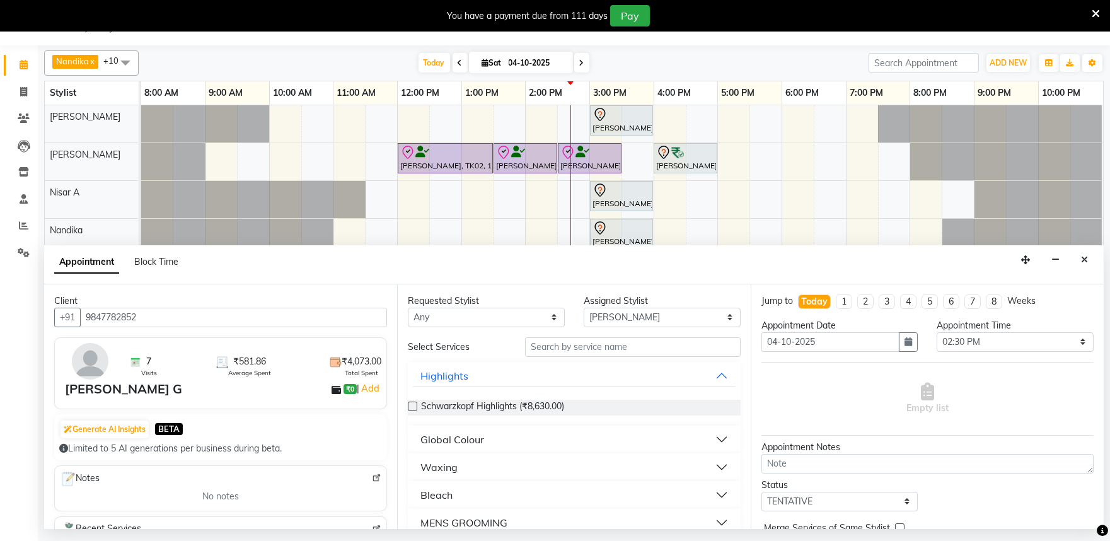
type input "9847782852"
click at [582, 347] on input "text" at bounding box center [633, 347] width 216 height 20
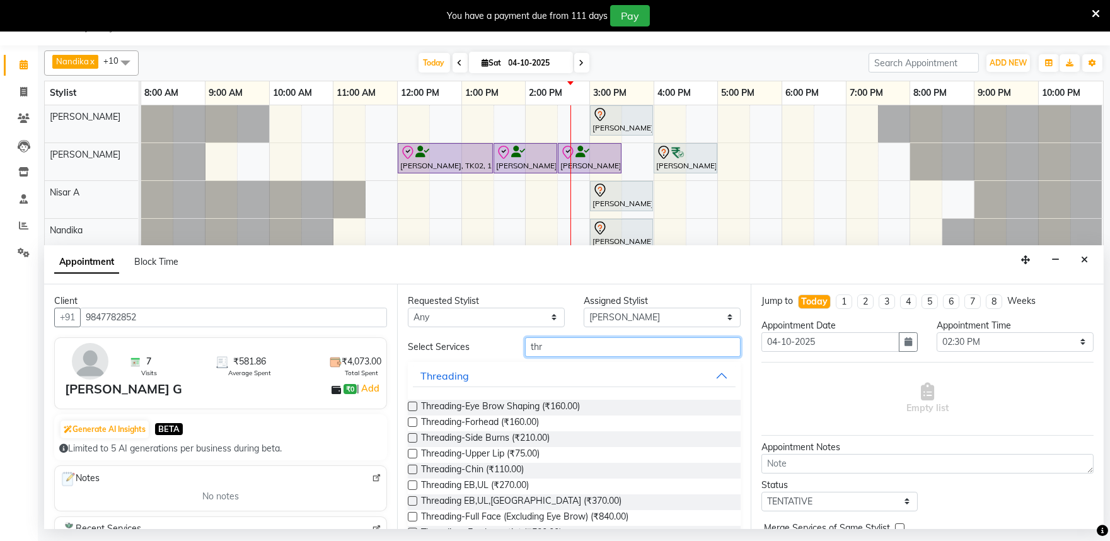
type input "thr"
click at [413, 403] on label at bounding box center [412, 405] width 9 height 9
click at [413, 403] on input "checkbox" at bounding box center [412, 407] width 8 height 8
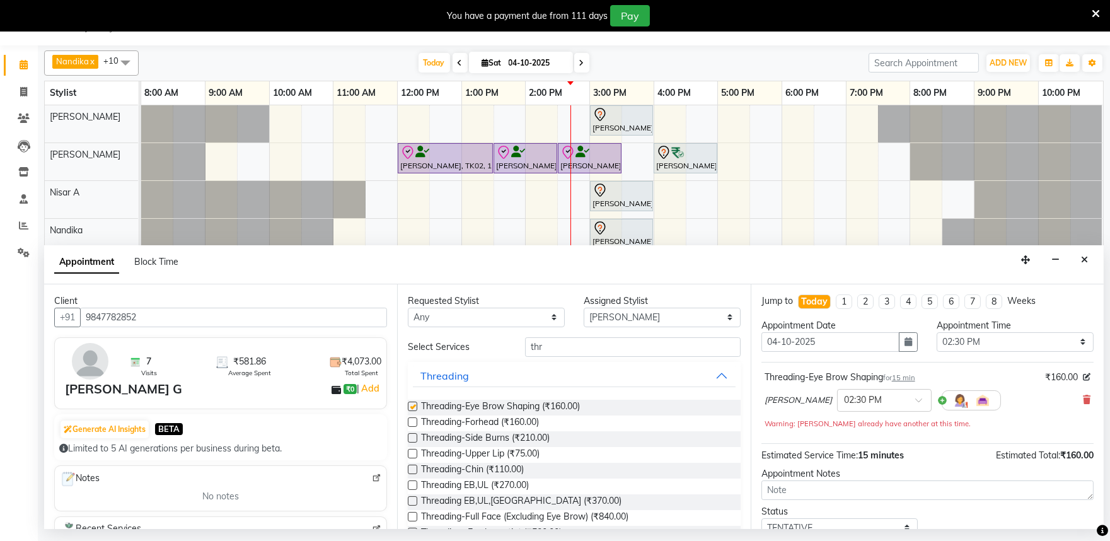
checkbox input "false"
click at [594, 321] on select "Select Achan Shimrah Admin Arhan Ehsan Charan S Ding Junhui Grace LS Khomong Ol…" at bounding box center [662, 318] width 157 height 20
select select "81311"
click at [584, 308] on select "Select Achan Shimrah Admin Arhan Ehsan Charan S Ding Junhui Grace LS Khomong Ol…" at bounding box center [662, 318] width 157 height 20
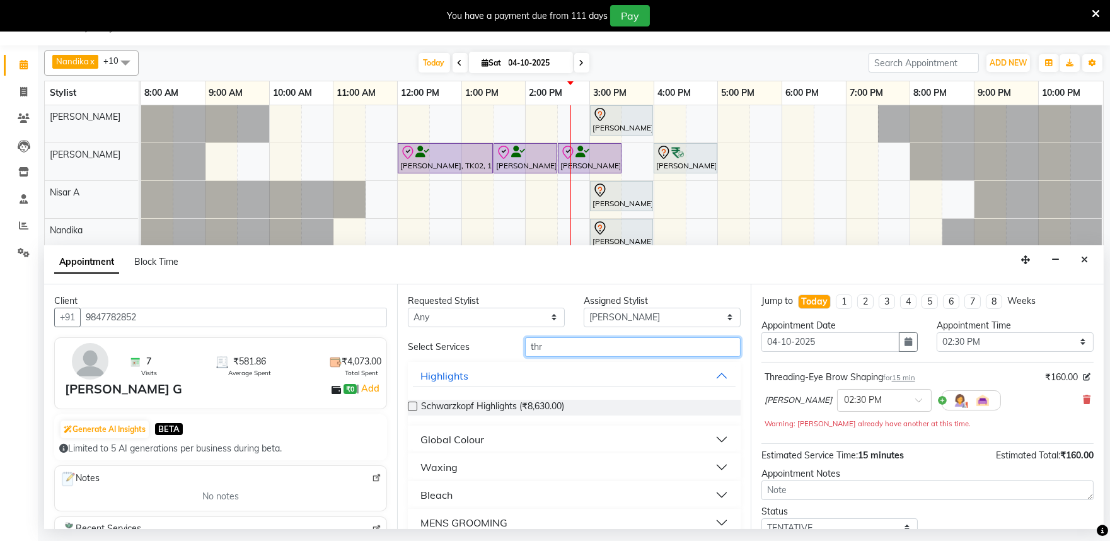
click at [555, 345] on input "thr" at bounding box center [633, 347] width 216 height 20
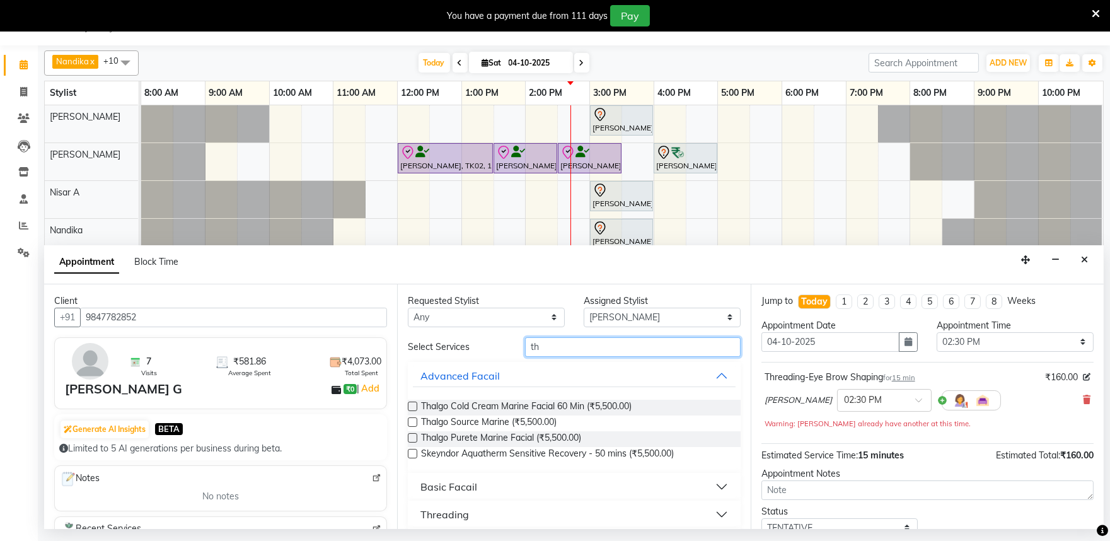
type input "thr"
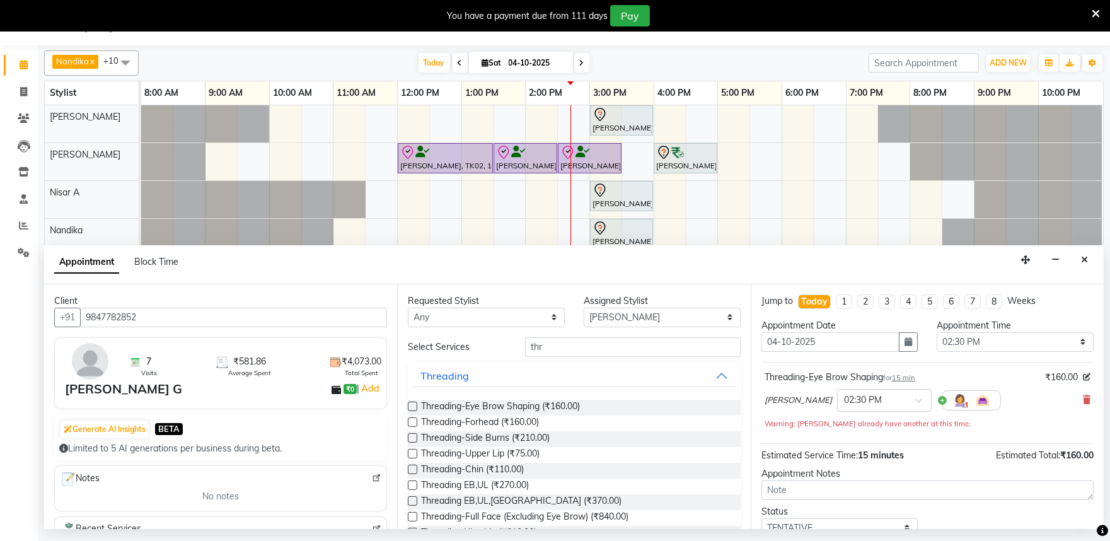
click at [412, 408] on label at bounding box center [412, 405] width 9 height 9
click at [412, 408] on input "checkbox" at bounding box center [412, 407] width 8 height 8
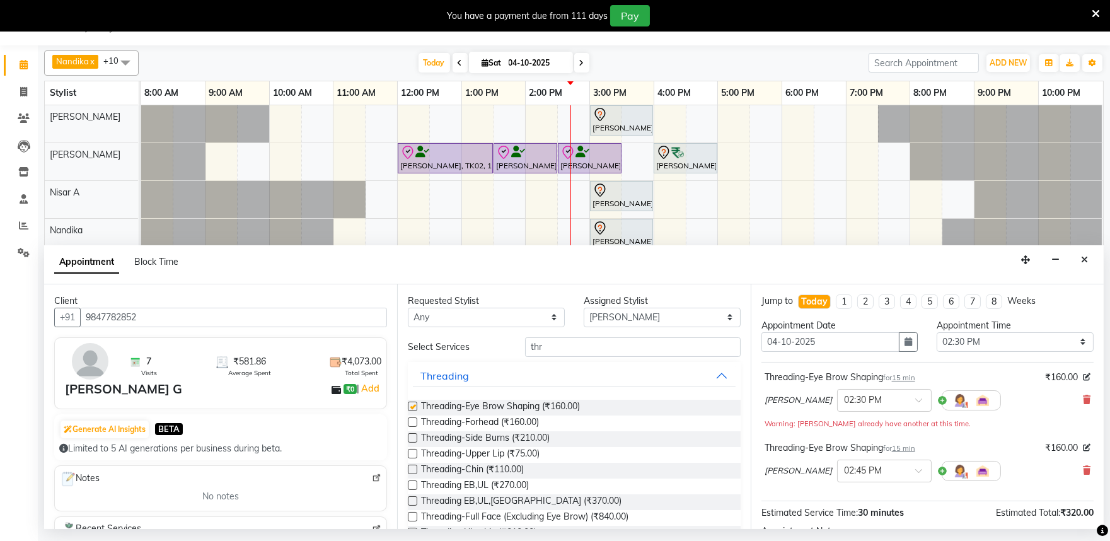
checkbox input "false"
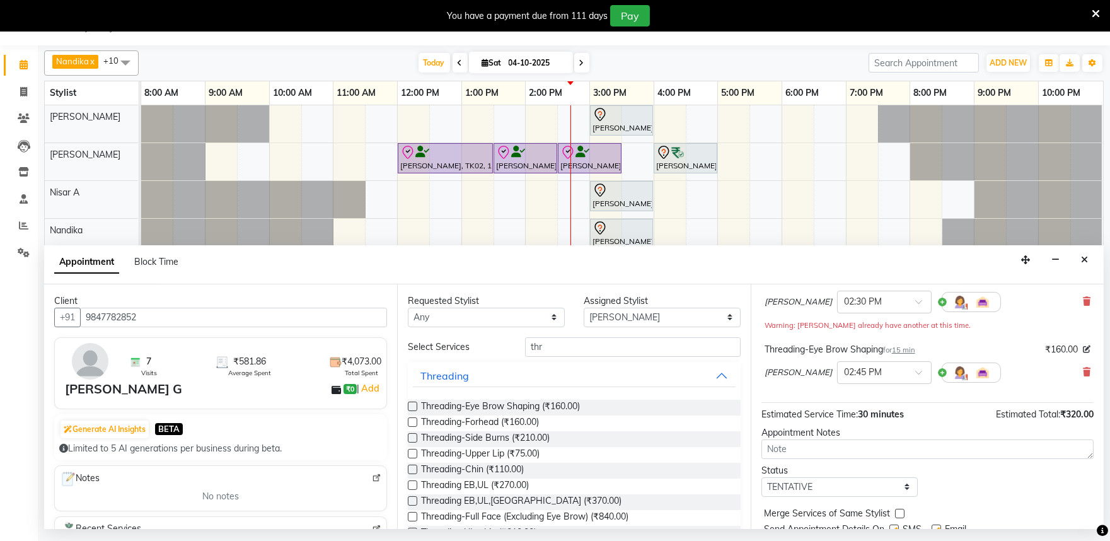
scroll to position [146, 0]
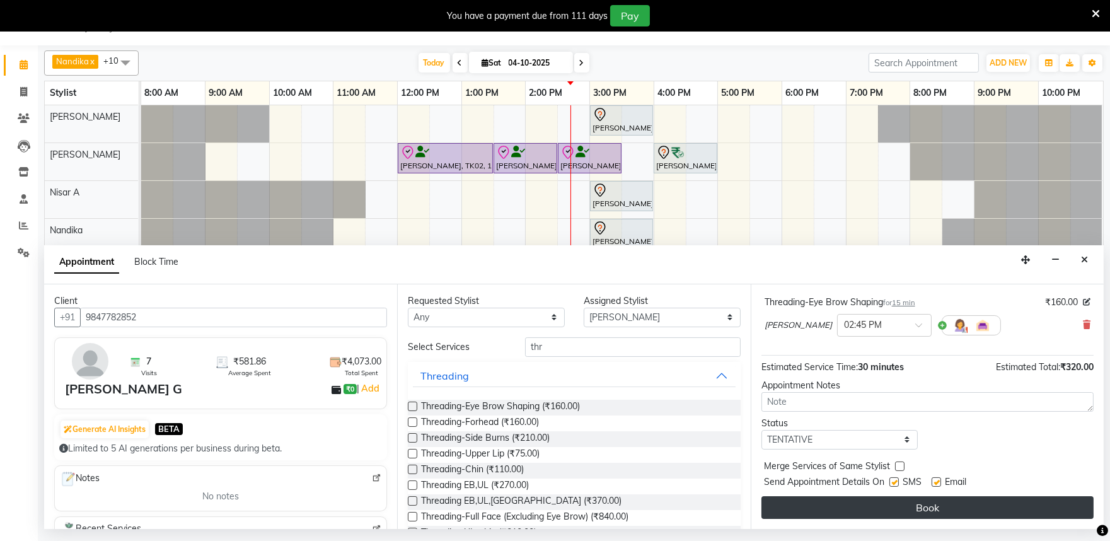
click at [916, 509] on button "Book" at bounding box center [927, 507] width 332 height 23
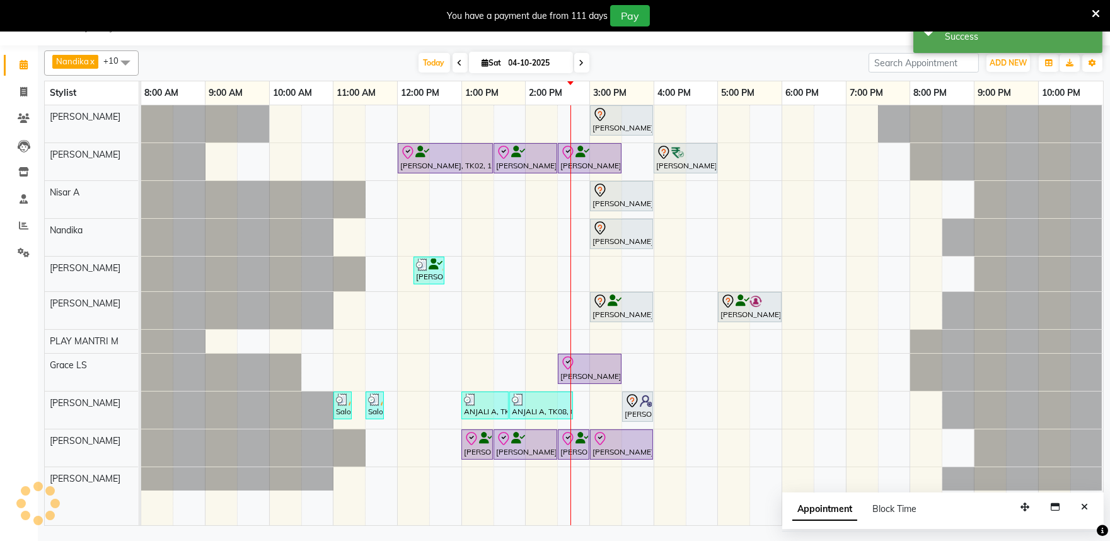
scroll to position [0, 0]
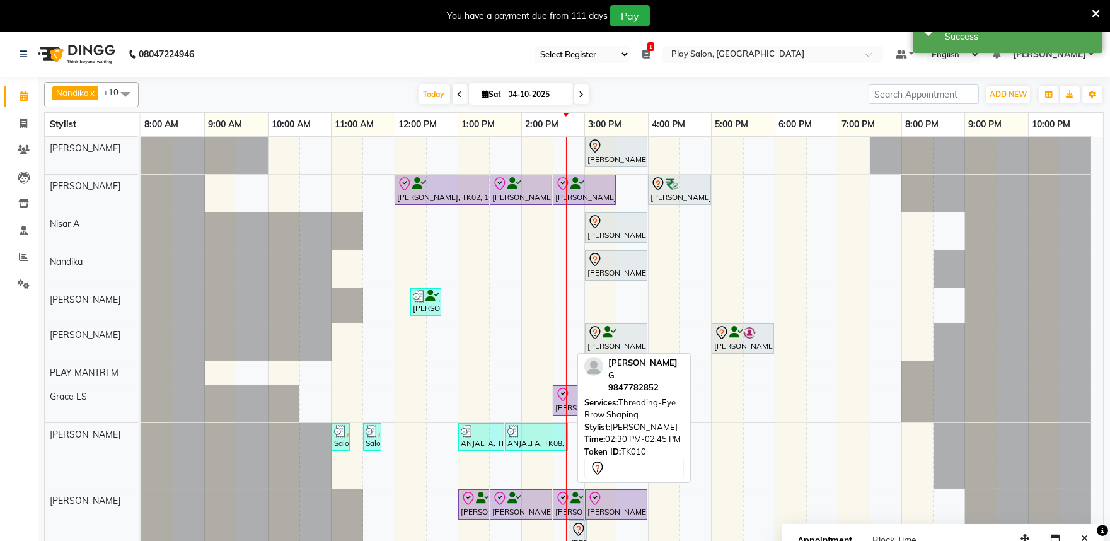
drag, startPoint x: 557, startPoint y: 471, endPoint x: 580, endPoint y: 482, distance: 25.4
click at [580, 482] on div "Preeti Lobo, TK09, 03:00 PM-04:00 PM, Hair Cut Lady (Head Stylist) Irfana Nazee…" at bounding box center [622, 359] width 962 height 444
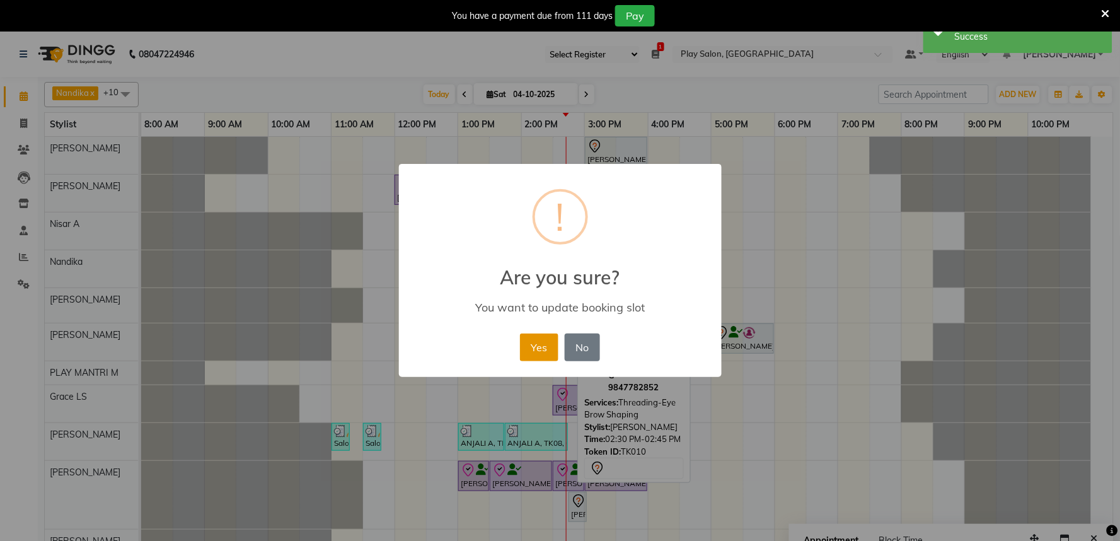
click at [545, 345] on button "Yes" at bounding box center [539, 347] width 38 height 28
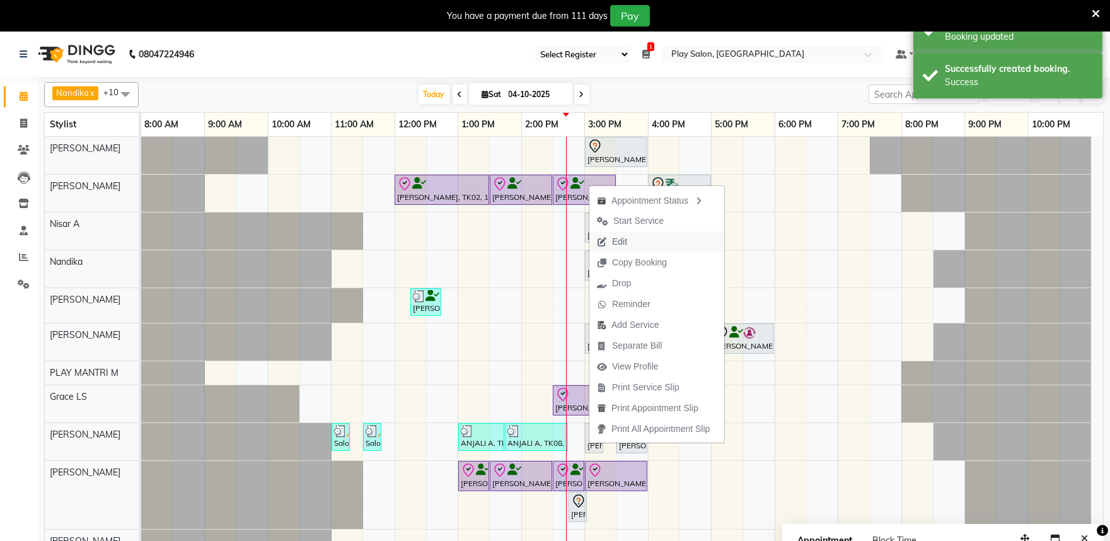
click at [628, 244] on span "Edit" at bounding box center [611, 241] width 45 height 21
select select "tentative"
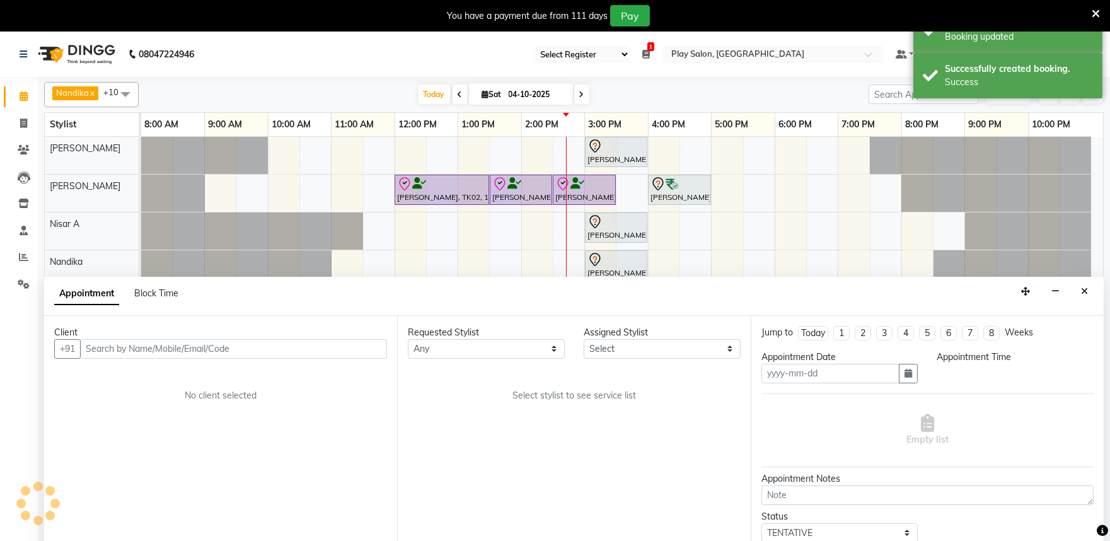
scroll to position [32, 0]
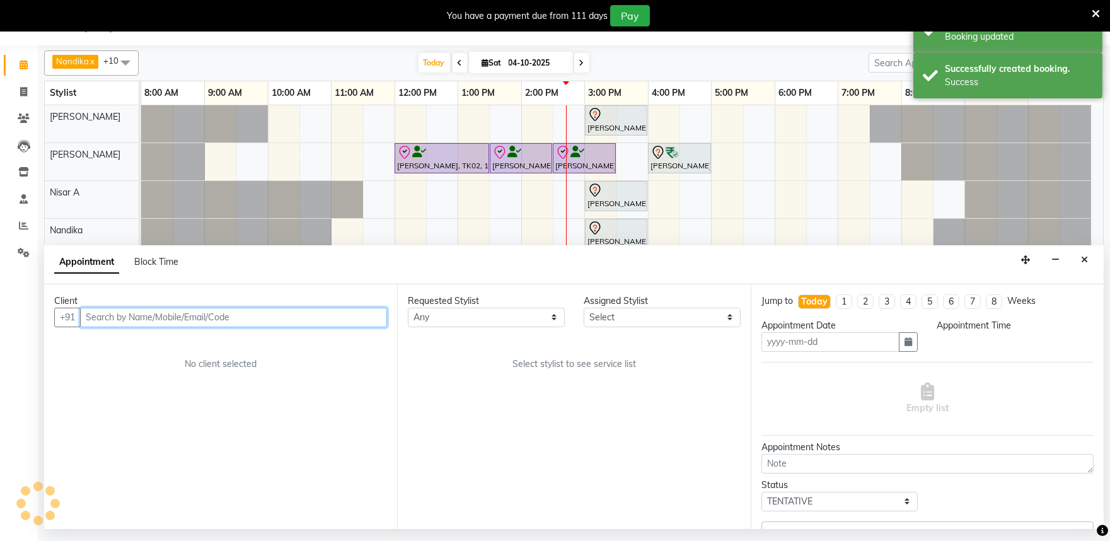
type input "04-10-2025"
select select "885"
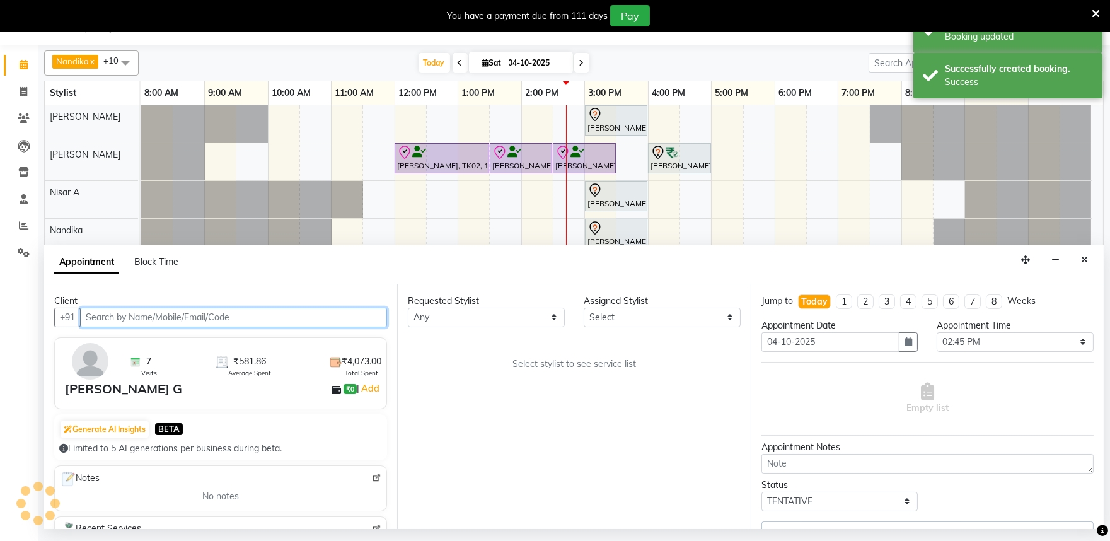
select select "81322"
select select "4213"
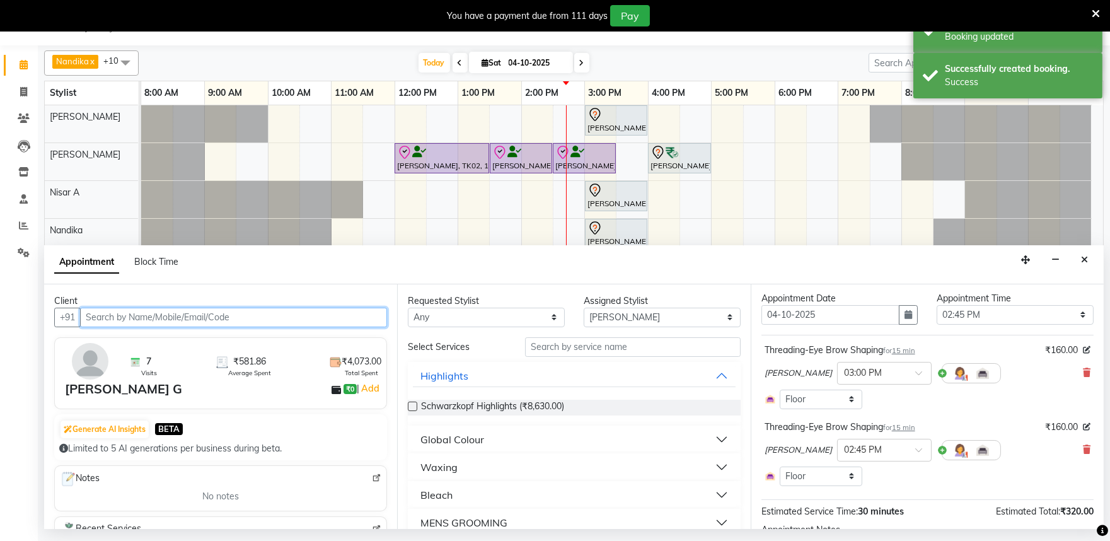
scroll to position [0, 0]
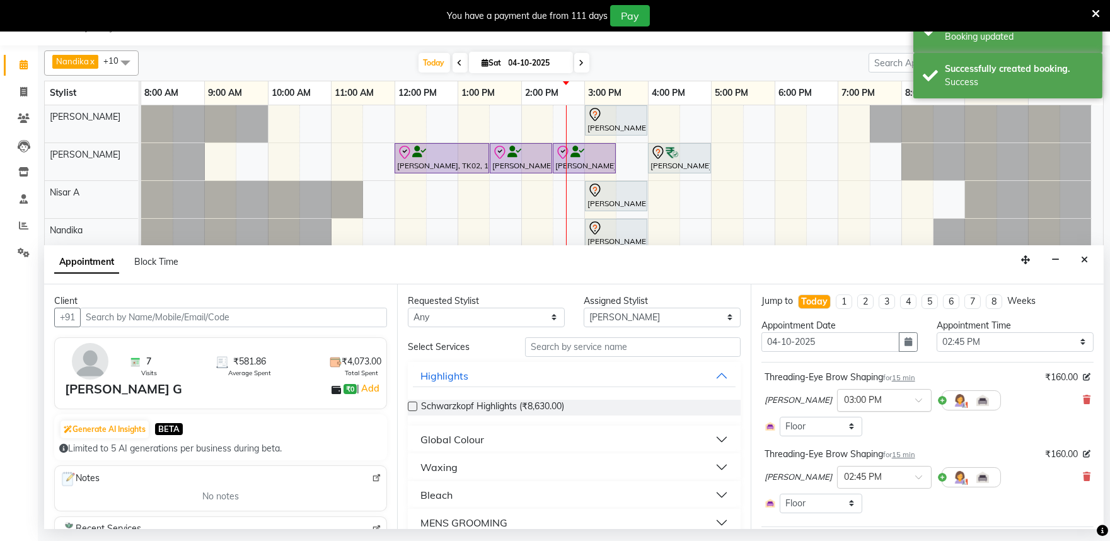
click at [876, 404] on div at bounding box center [884, 399] width 93 height 13
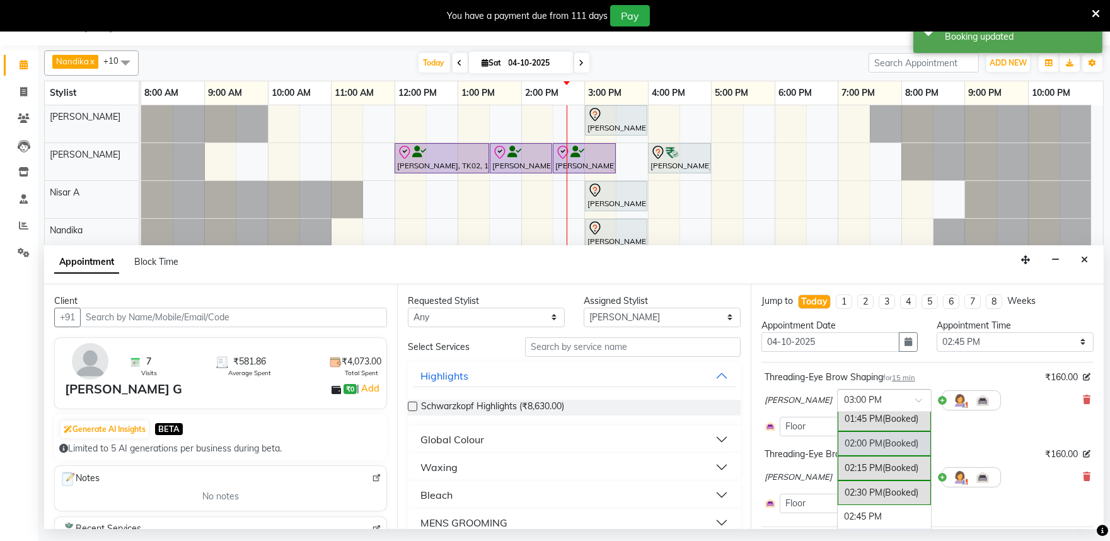
scroll to position [443, 0]
click at [848, 442] on div "01:45 PM (Booked)" at bounding box center [884, 440] width 93 height 25
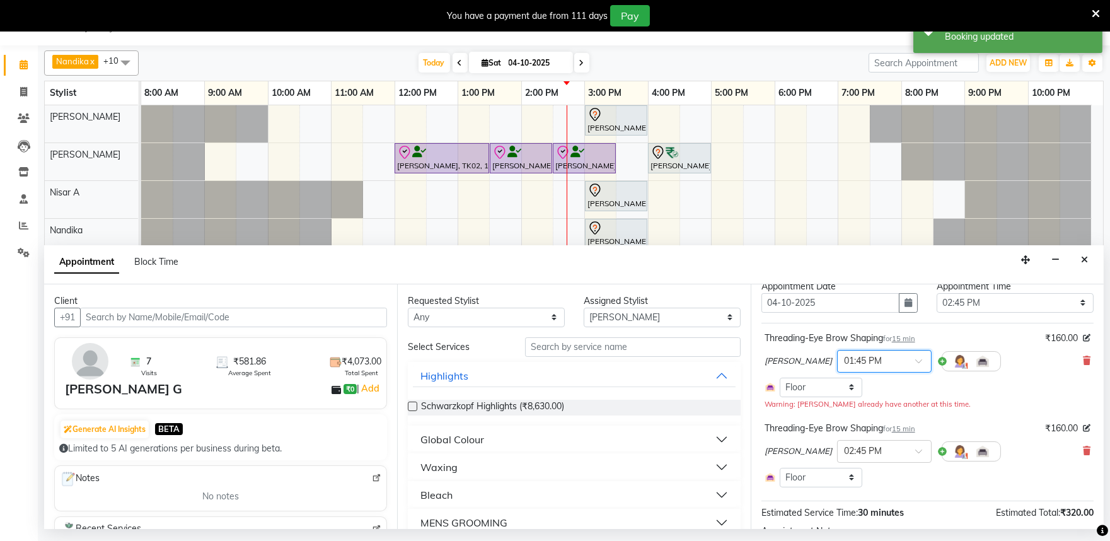
scroll to position [140, 0]
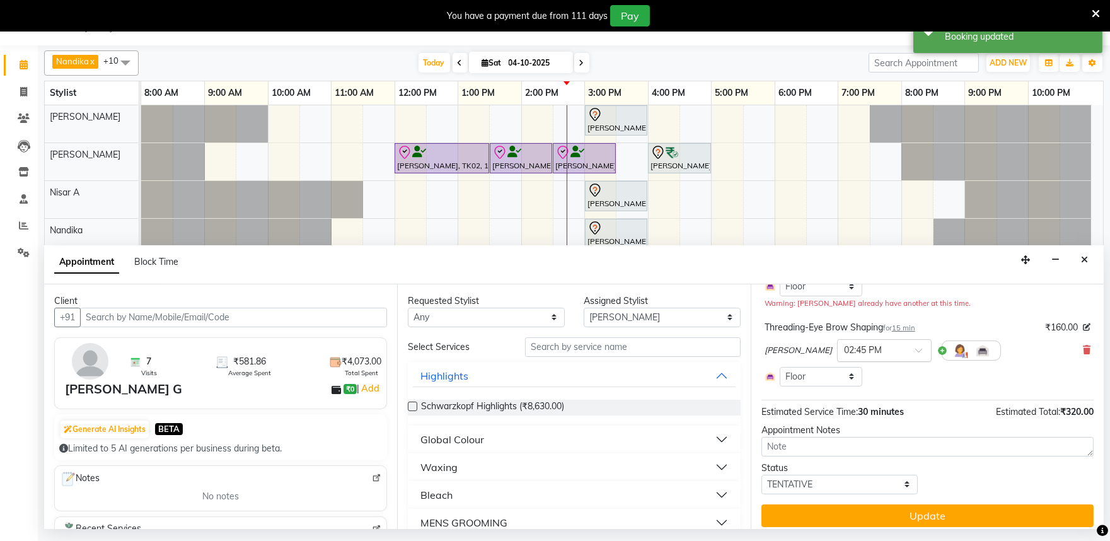
click at [844, 344] on input "text" at bounding box center [871, 349] width 55 height 13
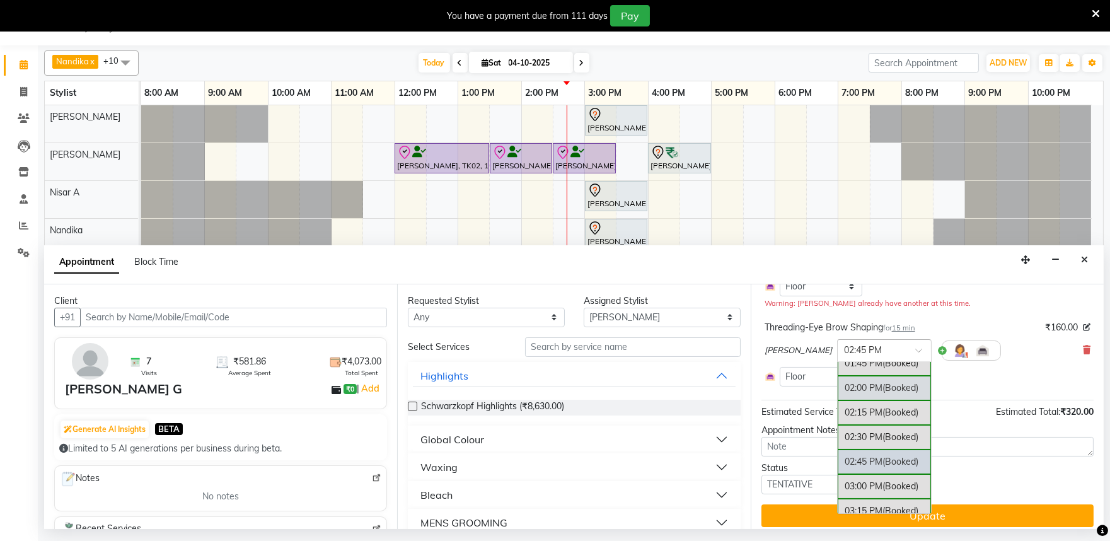
scroll to position [489, 0]
click at [841, 442] on div "02:45 PM (Booked)" at bounding box center [884, 442] width 93 height 25
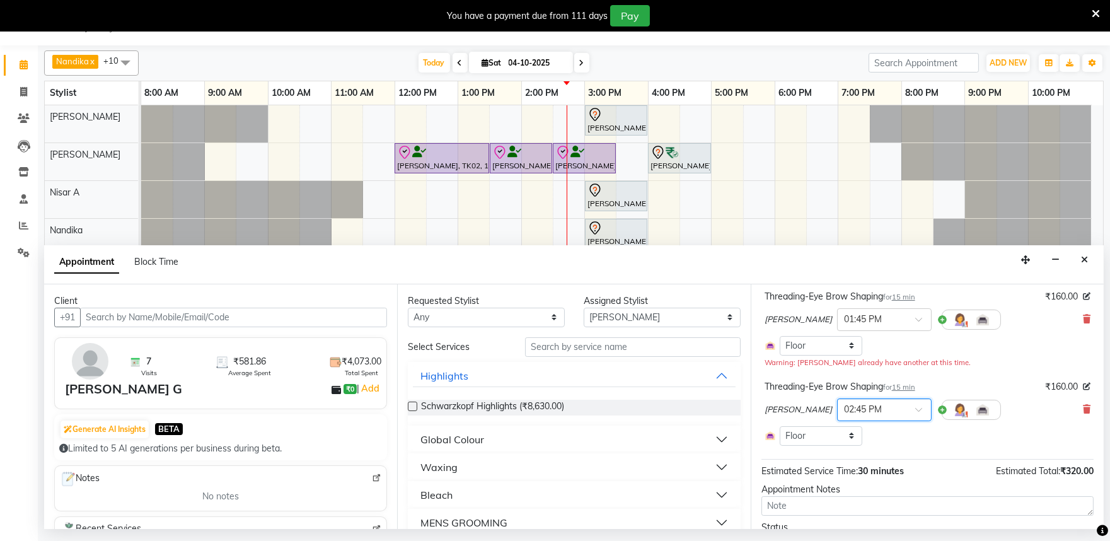
scroll to position [8, 0]
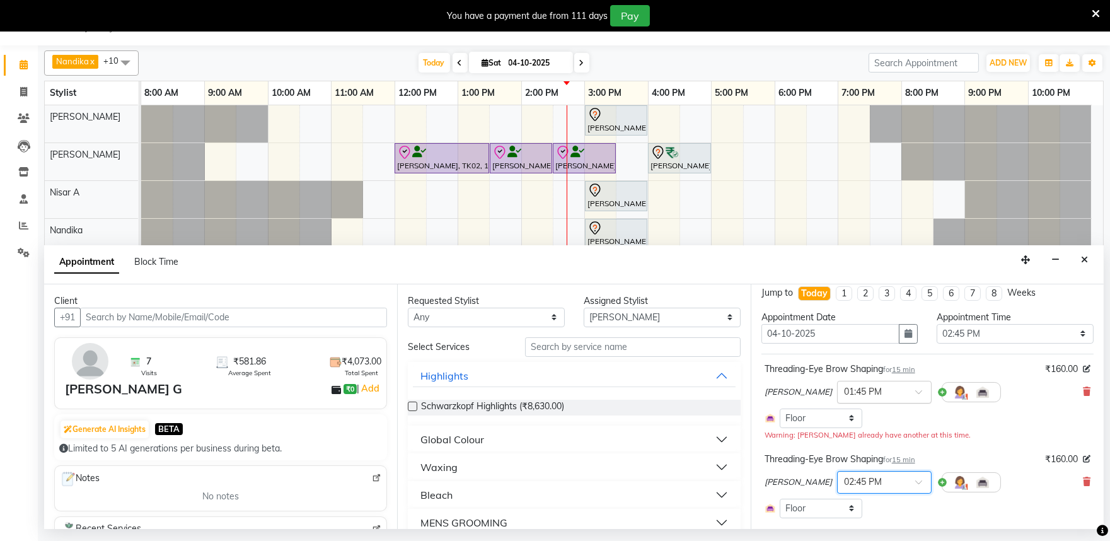
click at [856, 389] on input "text" at bounding box center [871, 390] width 55 height 13
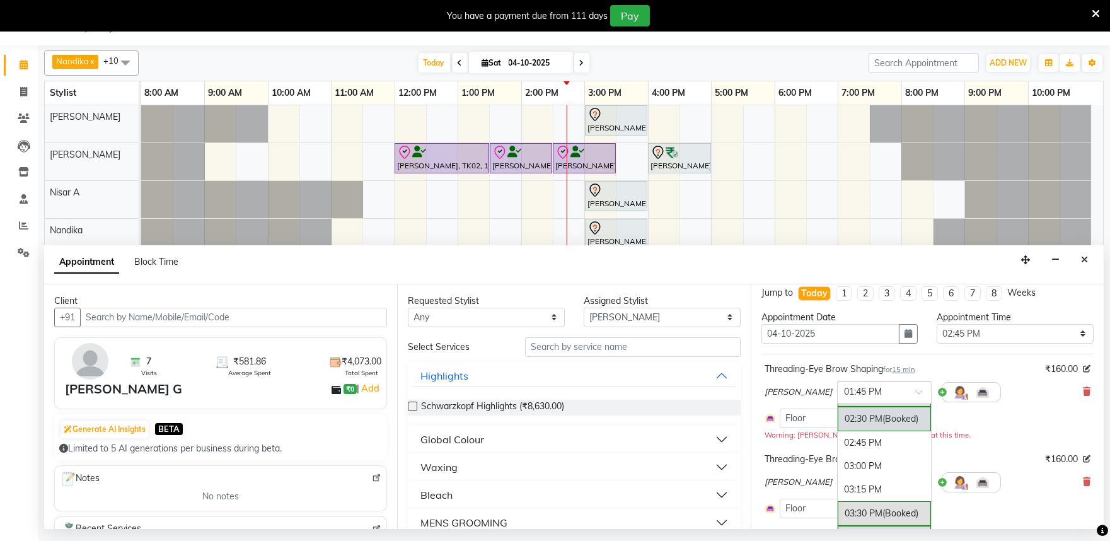
scroll to position [531, 0]
click at [840, 447] on div "02:45 PM" at bounding box center [884, 441] width 93 height 23
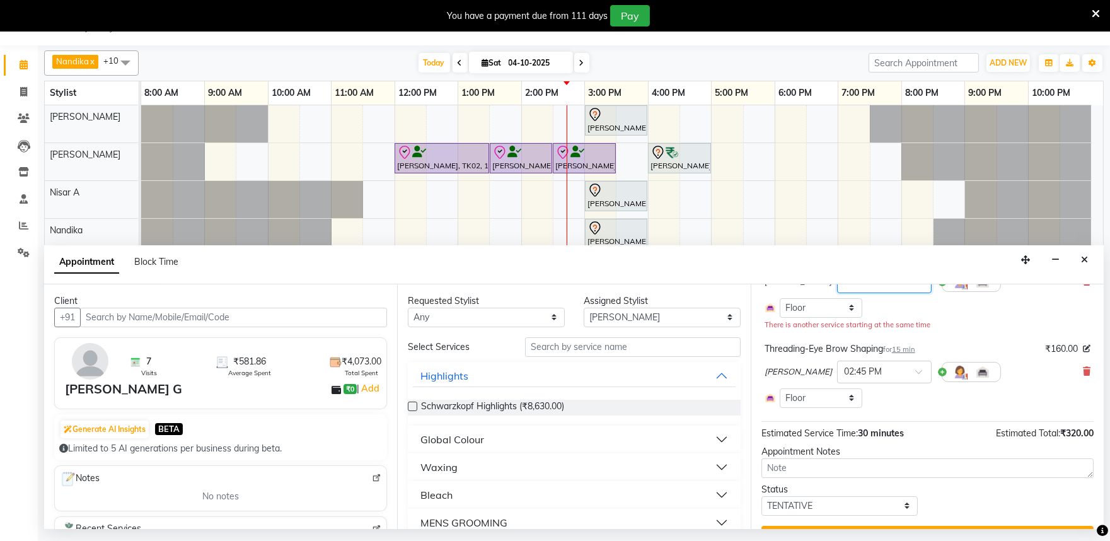
scroll to position [148, 0]
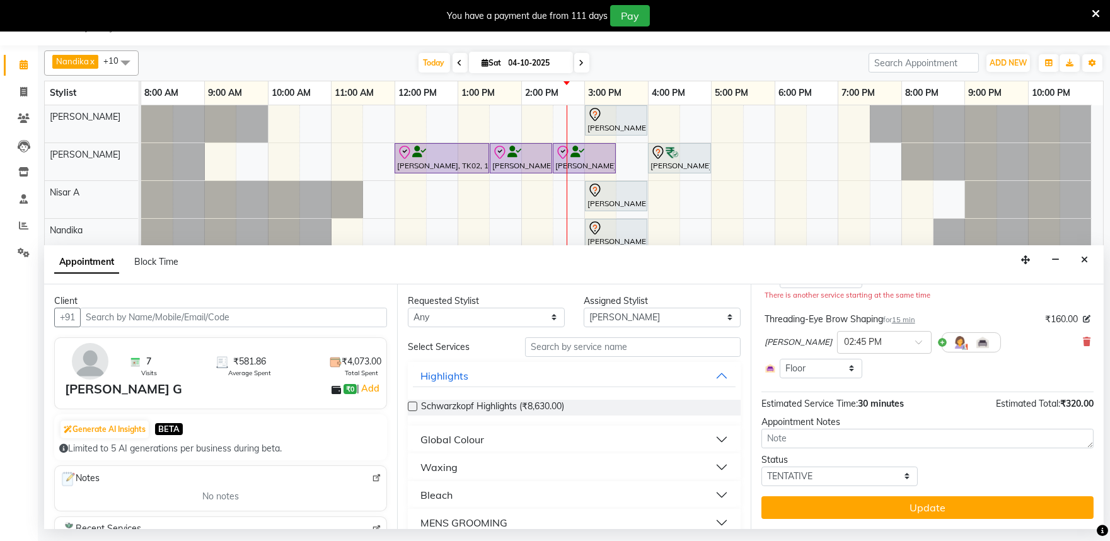
click at [889, 508] on button "Update" at bounding box center [927, 507] width 332 height 23
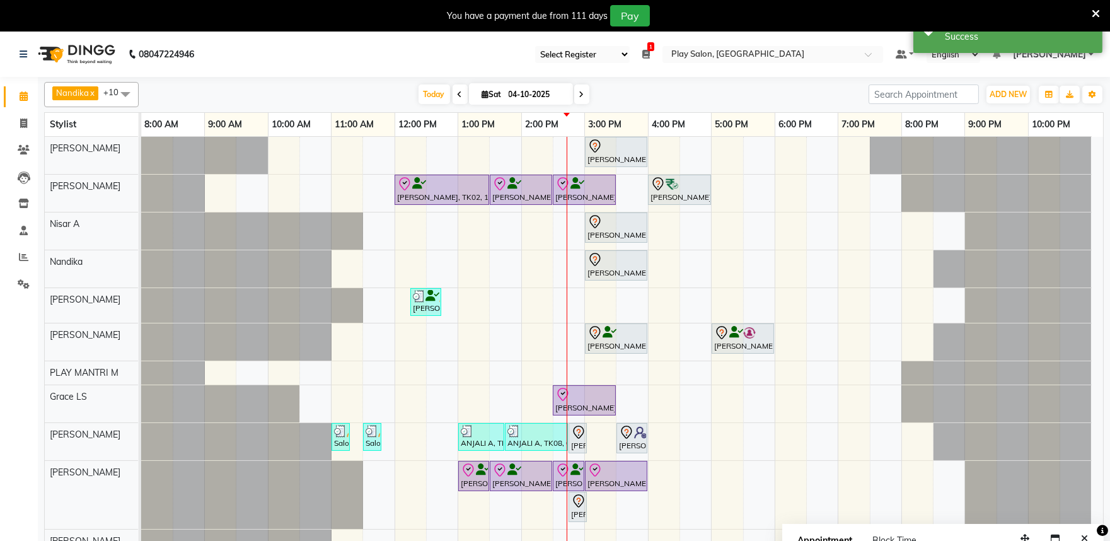
scroll to position [8, 0]
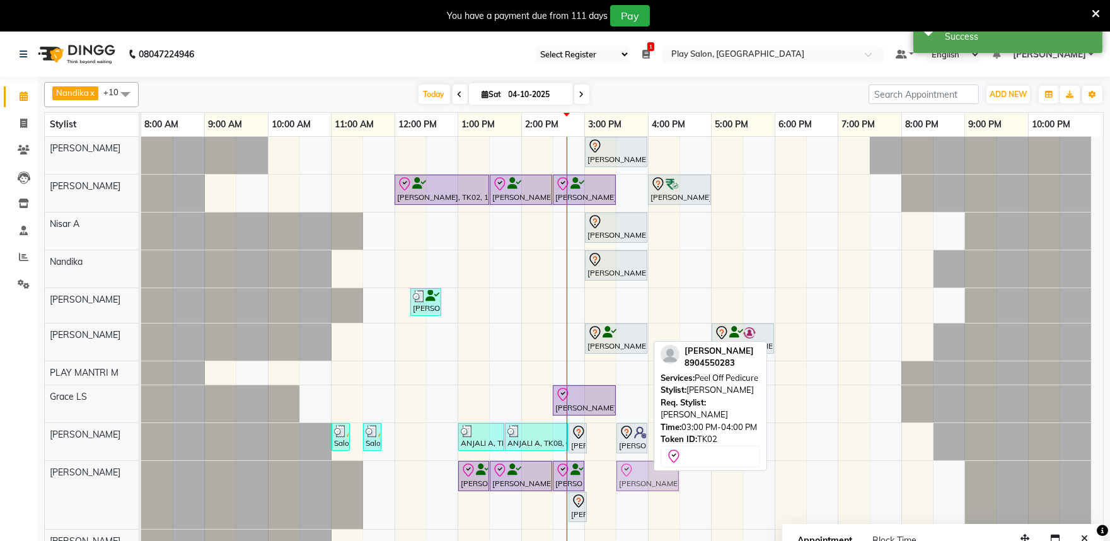
drag, startPoint x: 601, startPoint y: 471, endPoint x: 632, endPoint y: 479, distance: 31.2
click at [141, 479] on div "Irfana Nazeer, TK02, 01:00 PM-01:30 PM, Detan face & Neck Irfana Nazeer, TK02, …" at bounding box center [141, 495] width 0 height 68
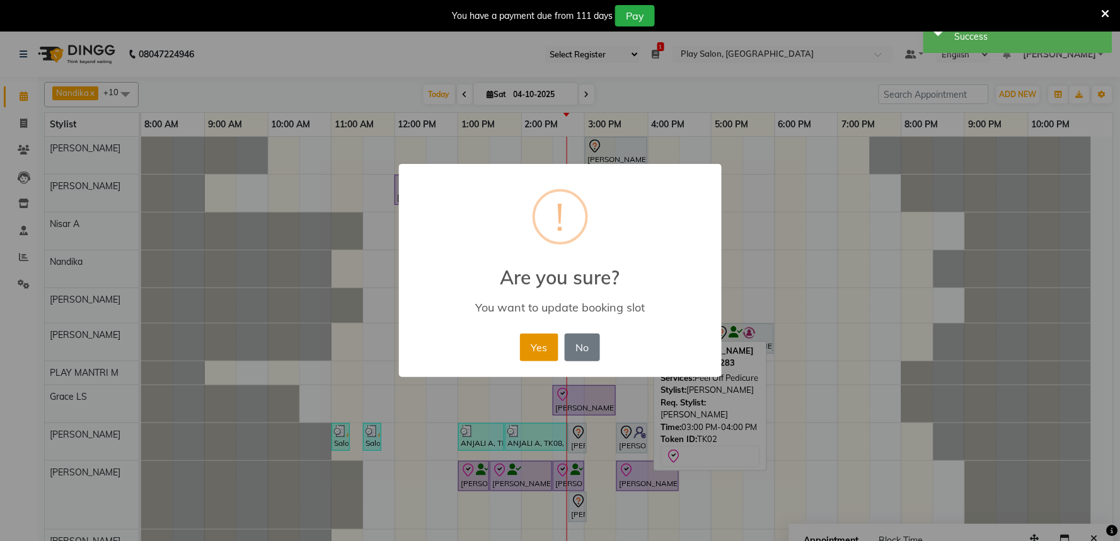
click at [538, 333] on button "Yes" at bounding box center [539, 347] width 38 height 28
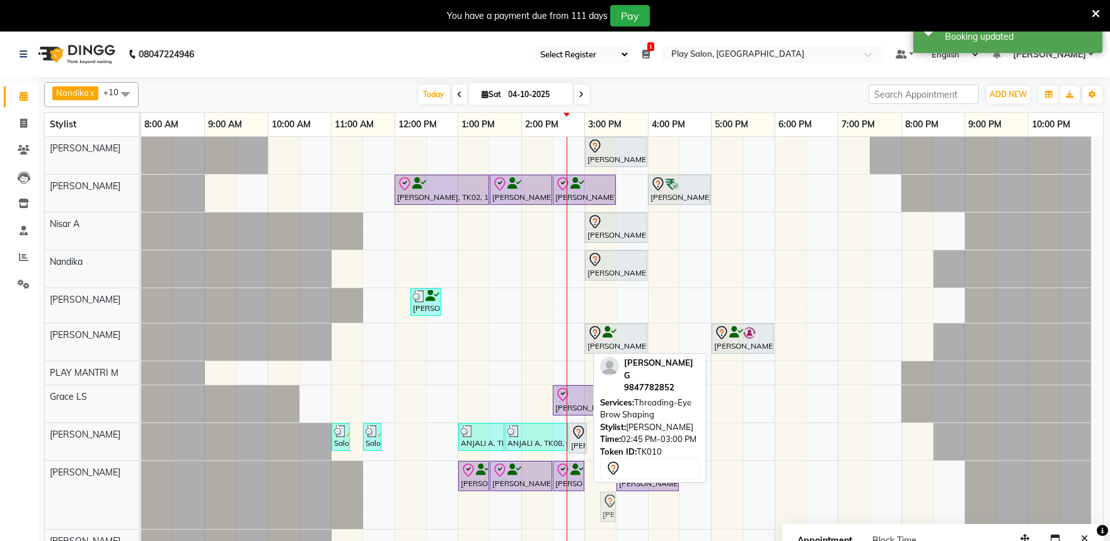
drag, startPoint x: 575, startPoint y: 499, endPoint x: 586, endPoint y: 497, distance: 11.5
click at [586, 497] on div "Preeti Lobo, TK09, 03:00 PM-04:00 PM, Hair Cut Lady (Head Stylist) Irfana Nazee…" at bounding box center [622, 347] width 962 height 420
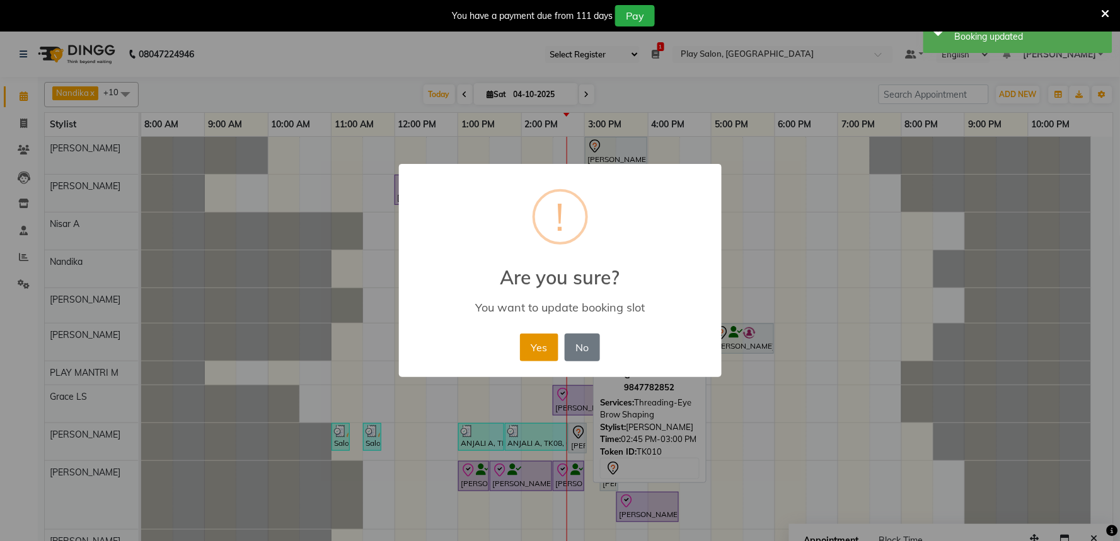
click at [545, 344] on button "Yes" at bounding box center [539, 347] width 38 height 28
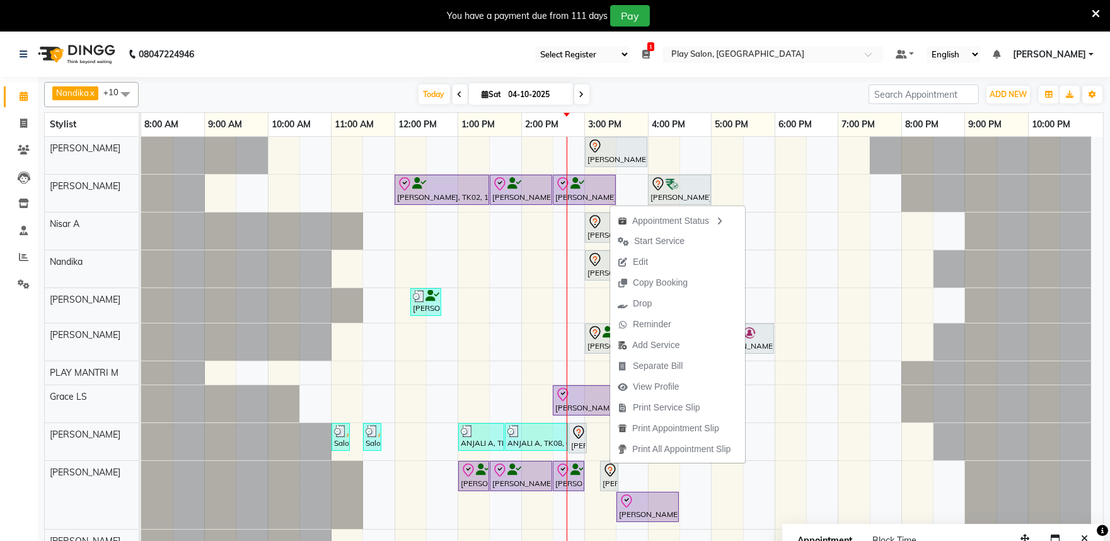
drag, startPoint x: 638, startPoint y: 262, endPoint x: 701, endPoint y: 309, distance: 79.2
click at [638, 262] on span "Edit" at bounding box center [640, 261] width 15 height 13
select select "tentative"
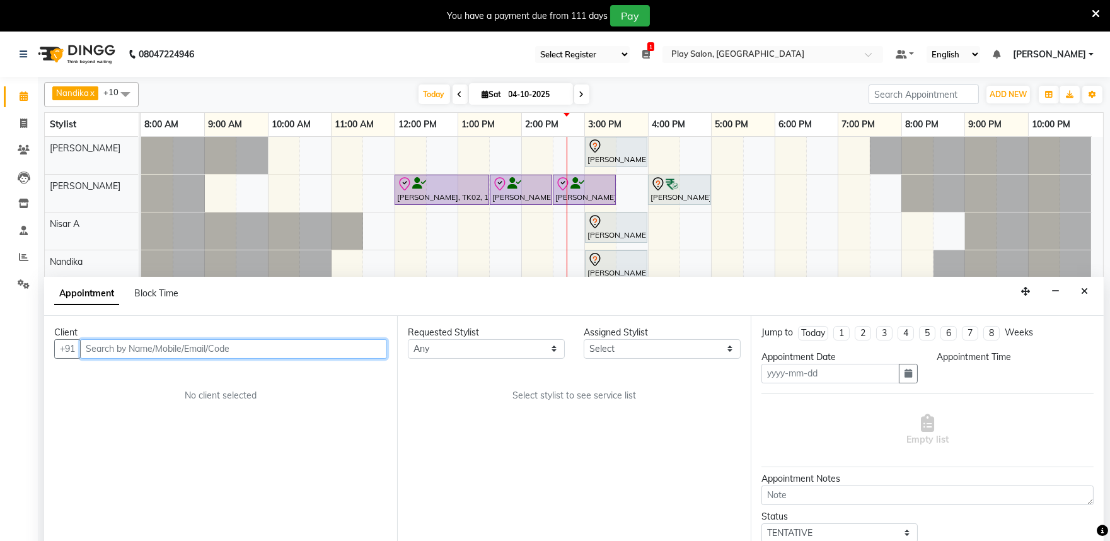
scroll to position [32, 0]
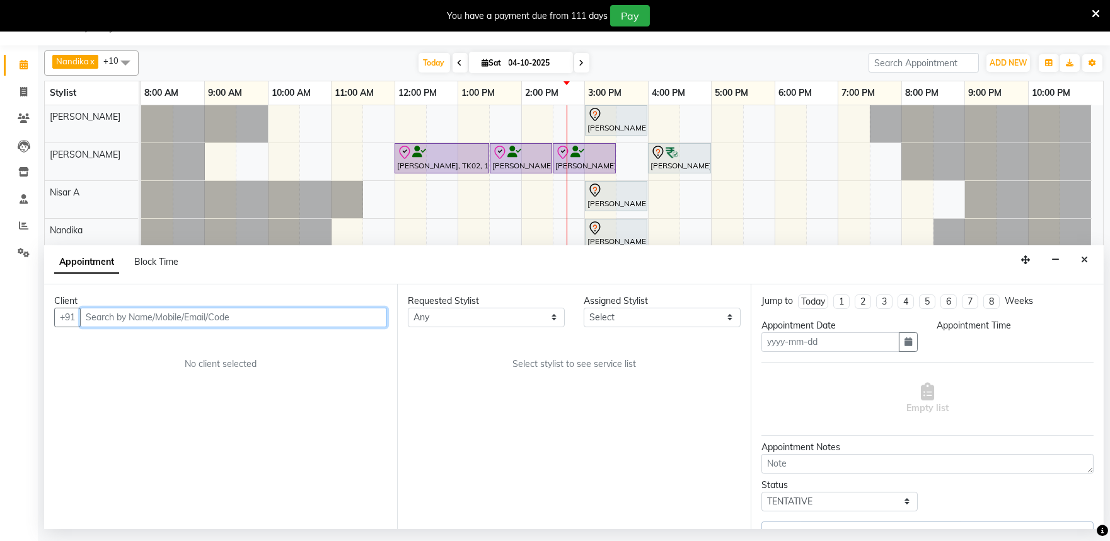
type input "04-10-2025"
select select "885"
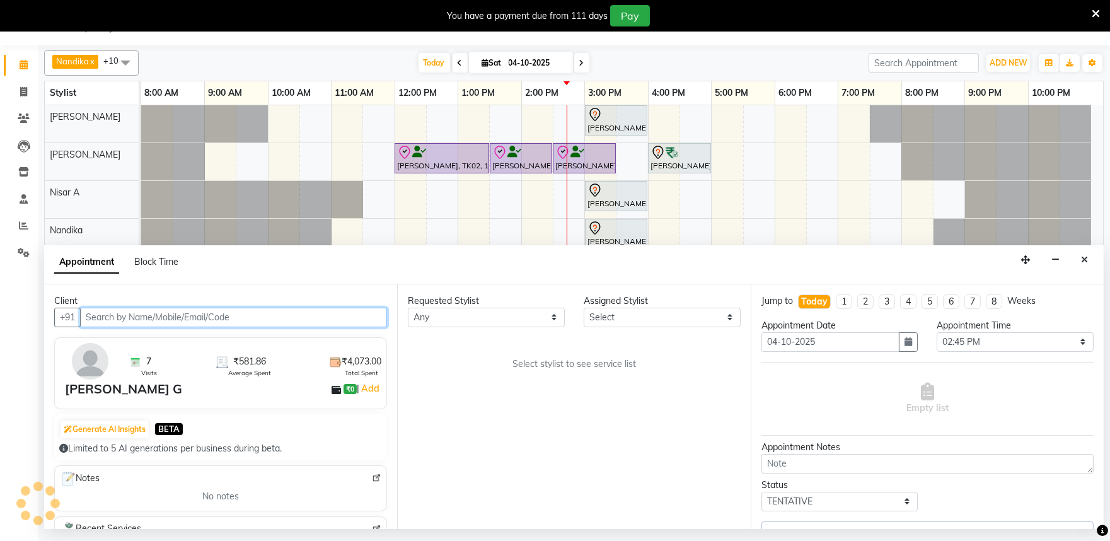
select select "81311"
select select "4213"
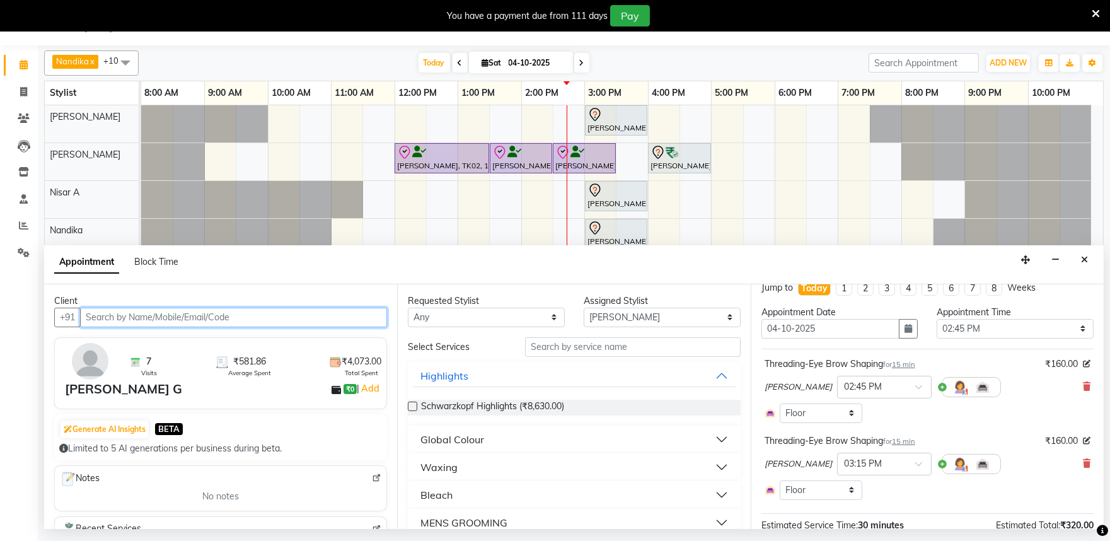
scroll to position [0, 0]
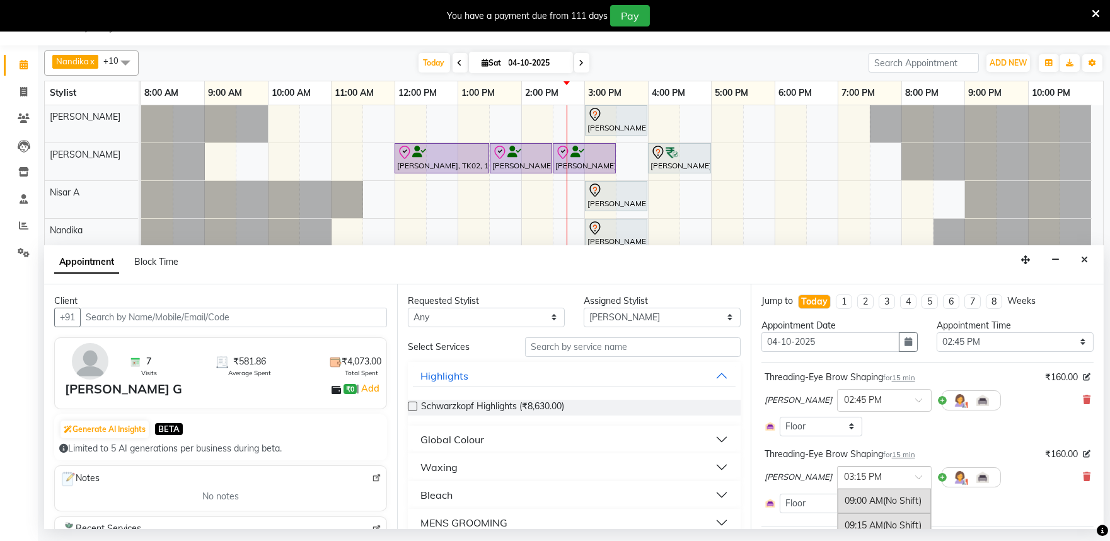
click at [860, 476] on input "text" at bounding box center [871, 476] width 55 height 13
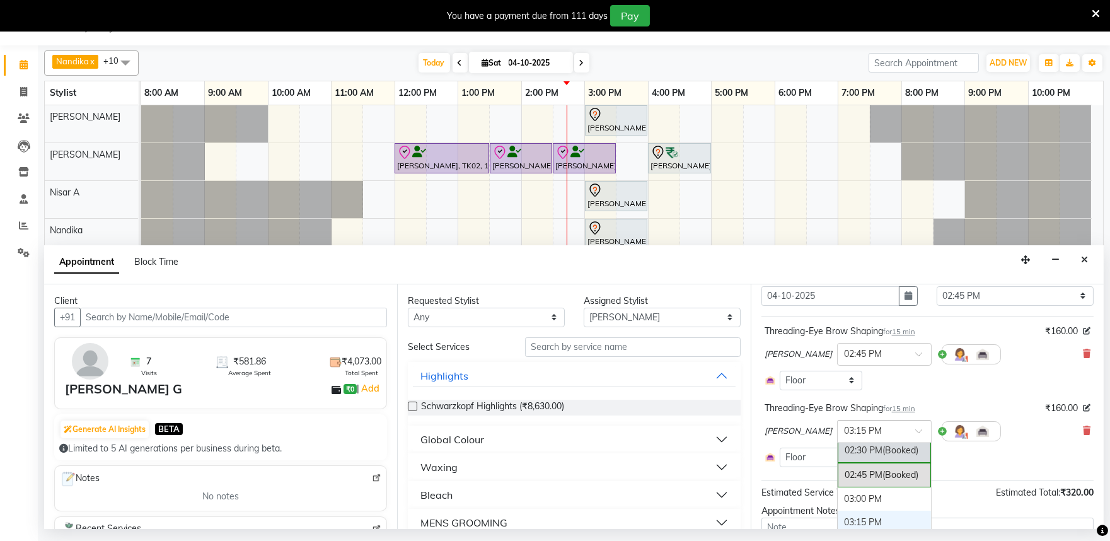
scroll to position [70, 0]
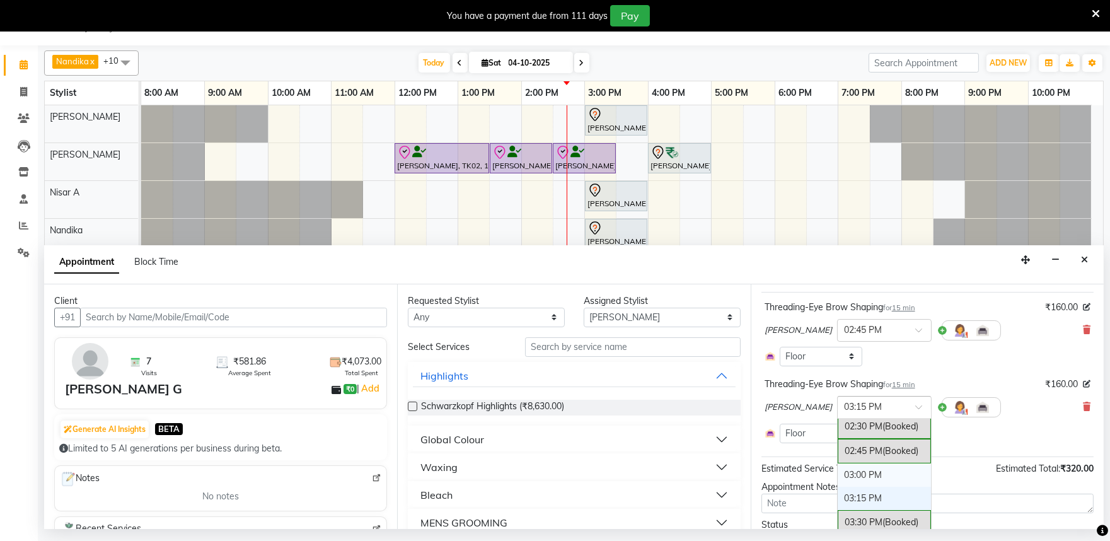
click at [838, 478] on div "03:00 PM" at bounding box center [884, 474] width 93 height 23
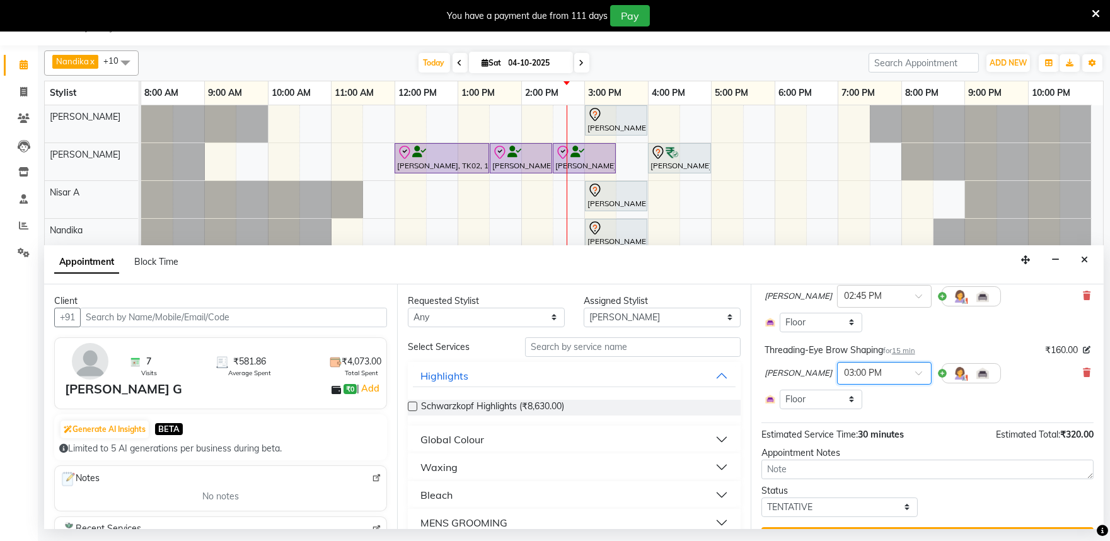
scroll to position [135, 0]
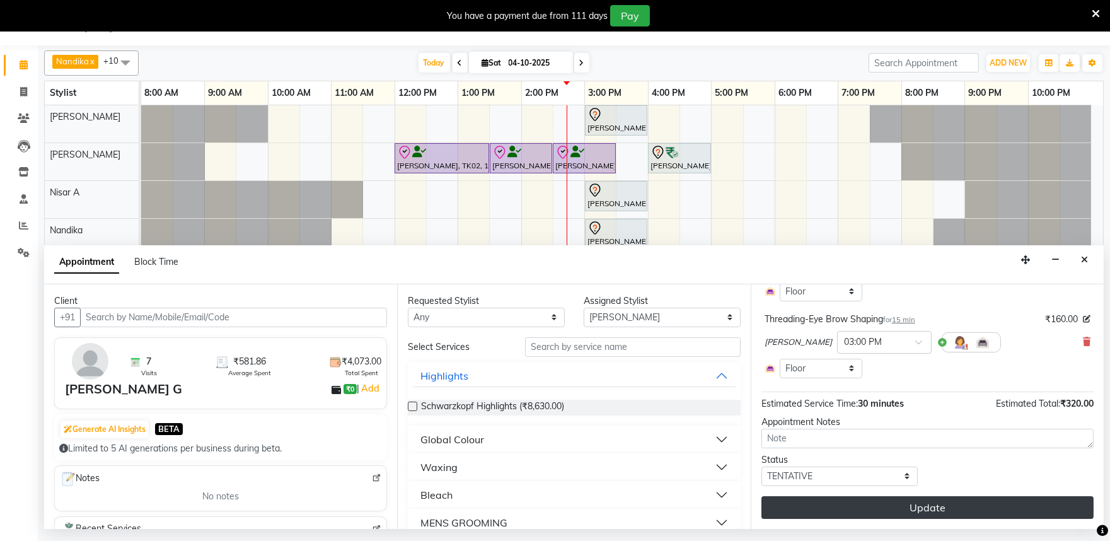
click at [849, 511] on button "Update" at bounding box center [927, 507] width 332 height 23
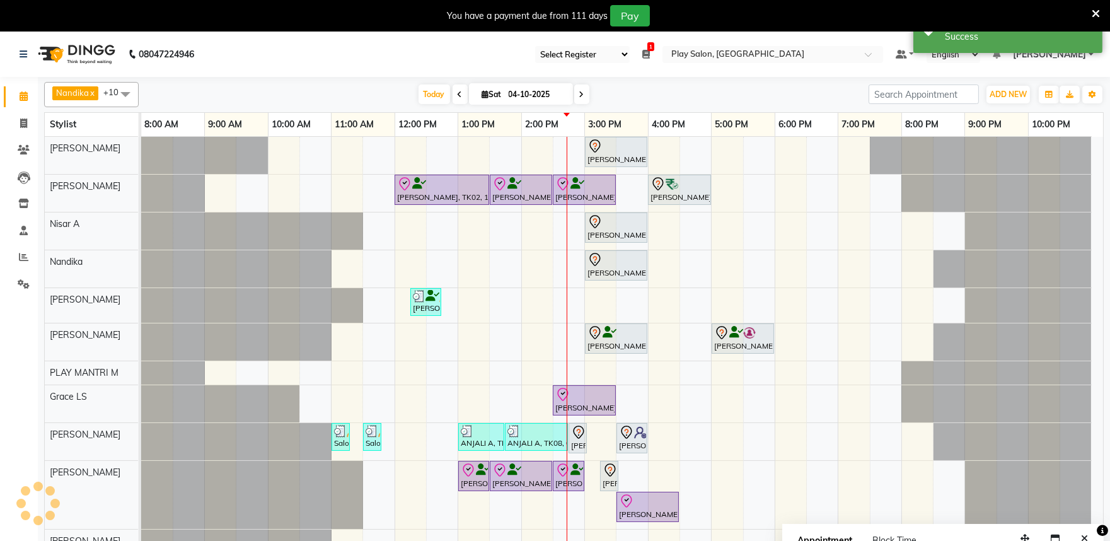
scroll to position [0, 0]
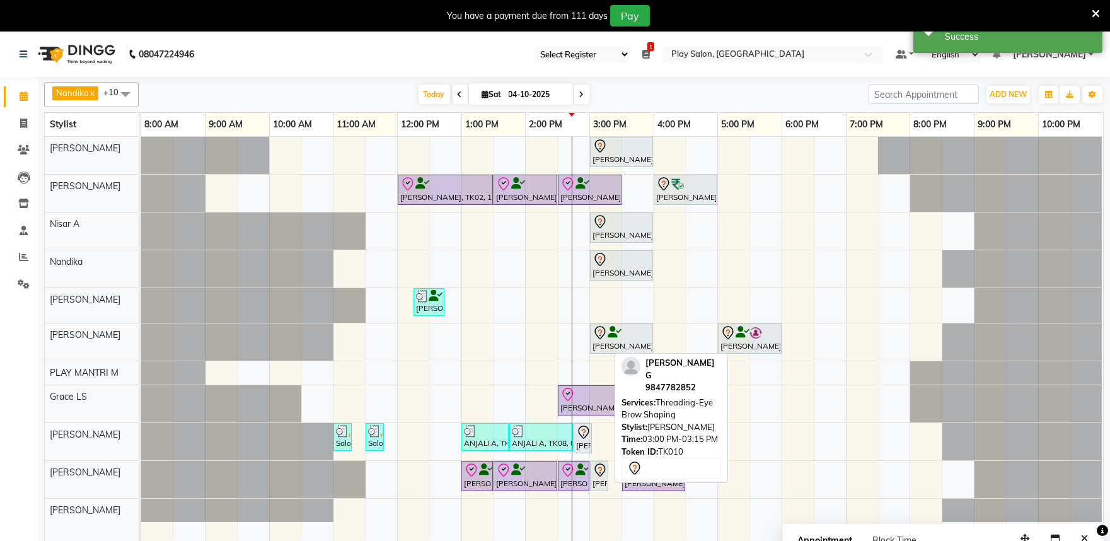
click at [603, 468] on icon at bounding box center [599, 470] width 15 height 15
click at [594, 462] on link "[PERSON_NAME] G, TK10, 03:00 PM-03:15 PM, Threading-Eye Brow Shaping" at bounding box center [599, 476] width 18 height 30
select select "7"
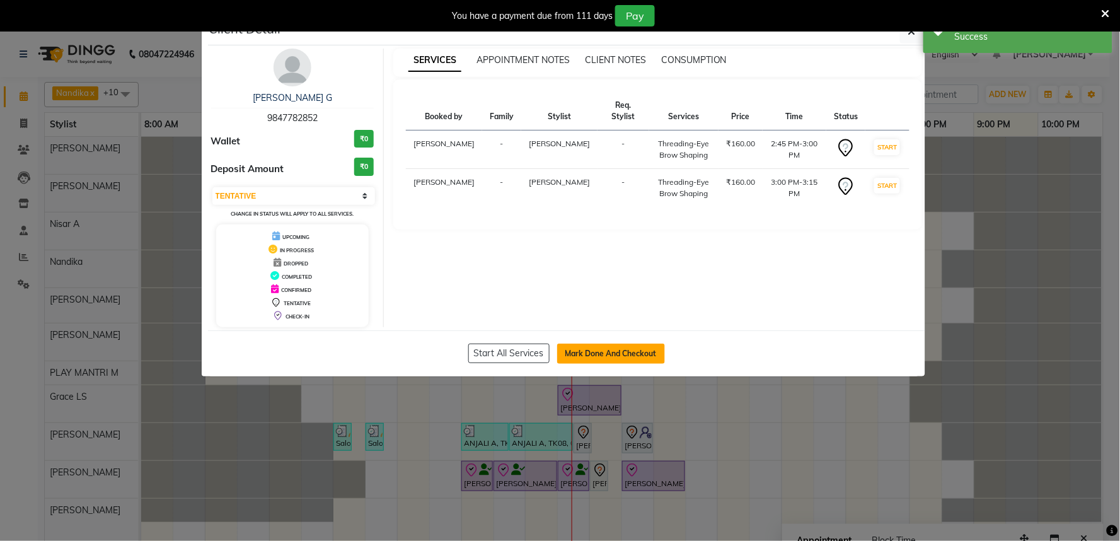
click at [592, 357] on button "Mark Done And Checkout" at bounding box center [611, 353] width 108 height 20
select select "service"
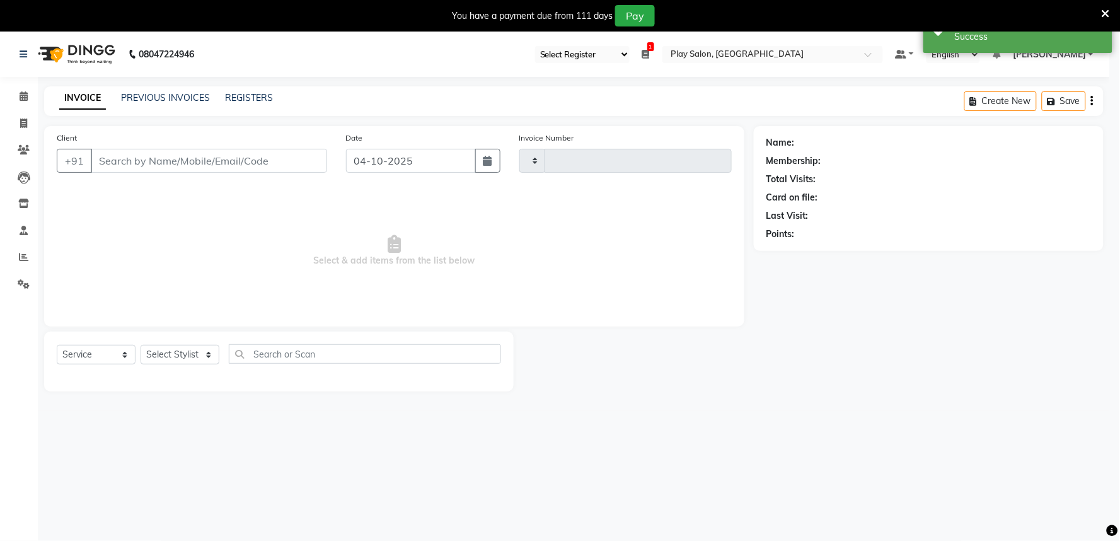
type input "2059"
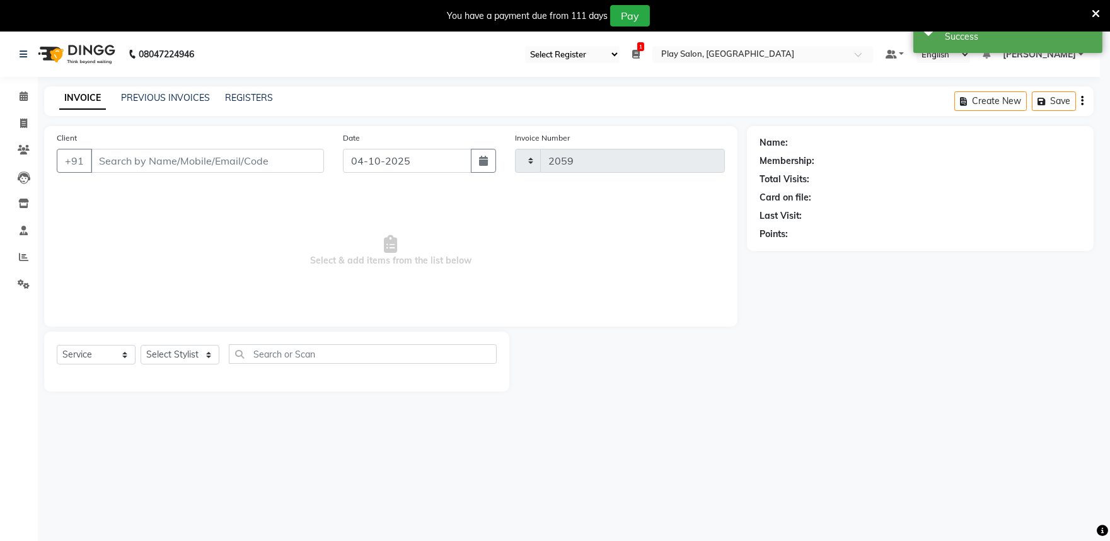
select select "8352"
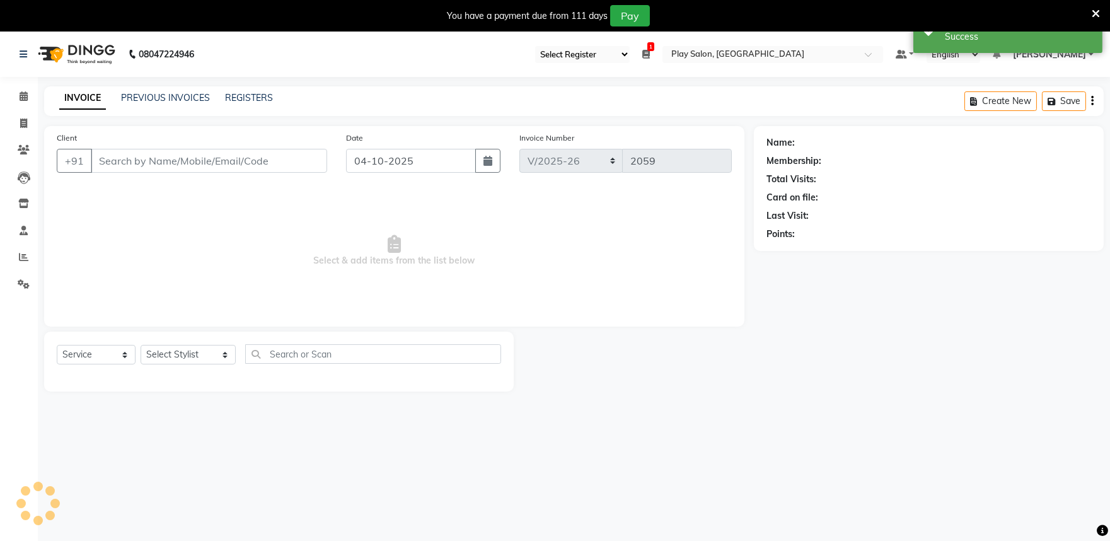
type input "9847782852"
select select "81322"
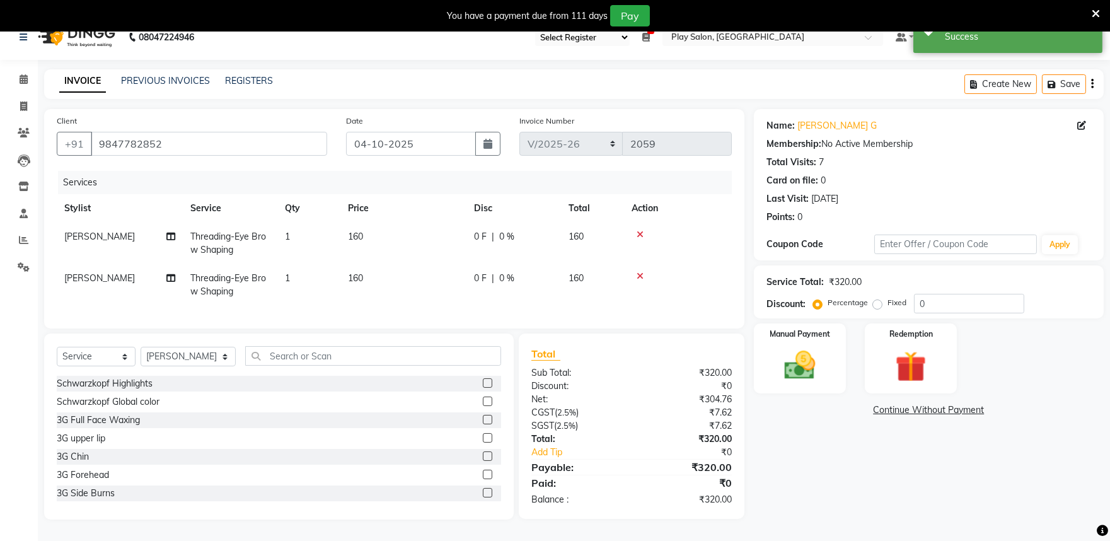
scroll to position [32, 0]
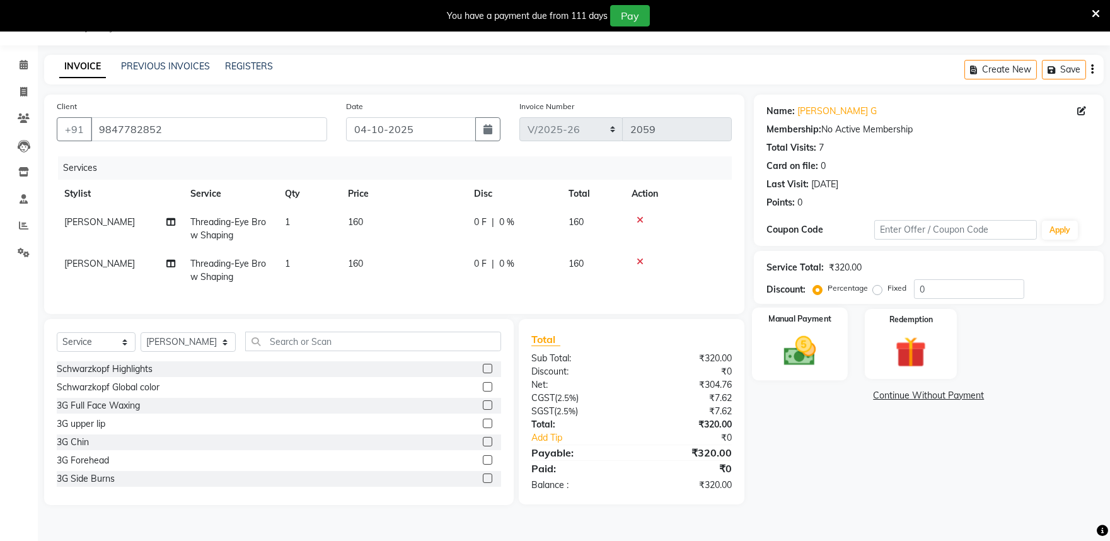
click at [800, 360] on img at bounding box center [799, 350] width 52 height 37
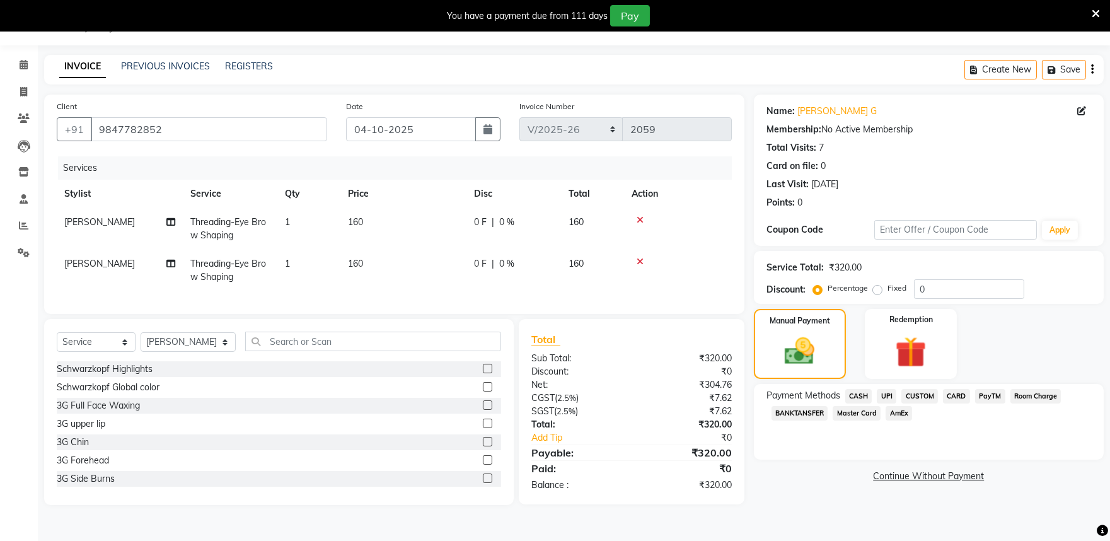
click at [854, 398] on span "CASH" at bounding box center [858, 396] width 27 height 14
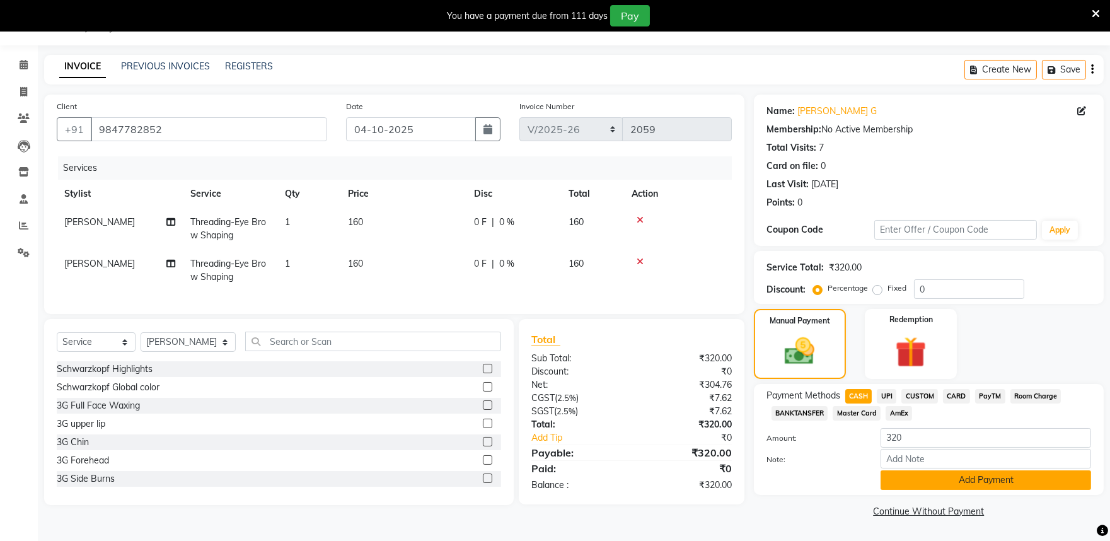
click at [901, 478] on button "Add Payment" at bounding box center [985, 480] width 211 height 20
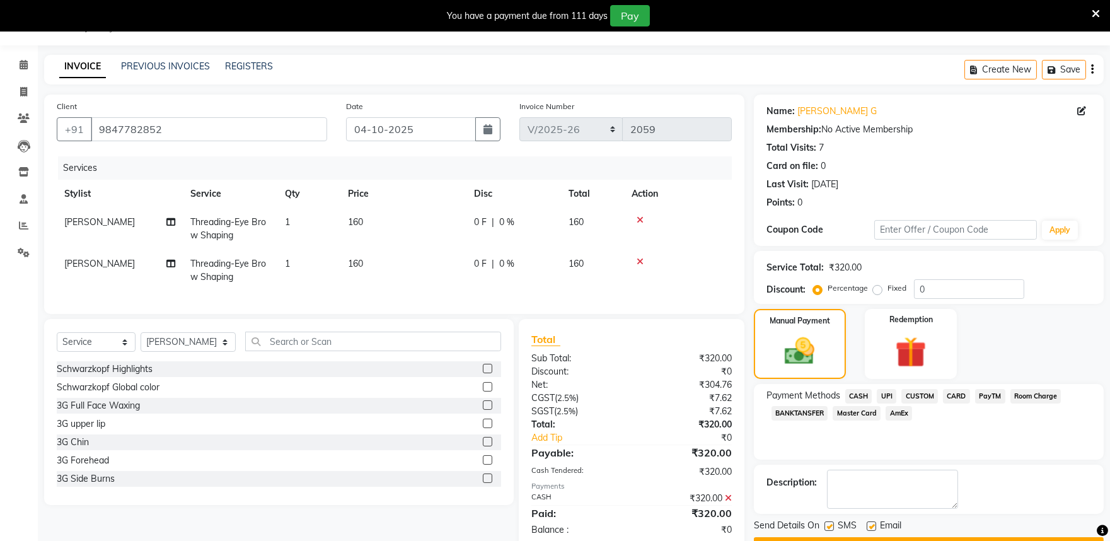
scroll to position [68, 0]
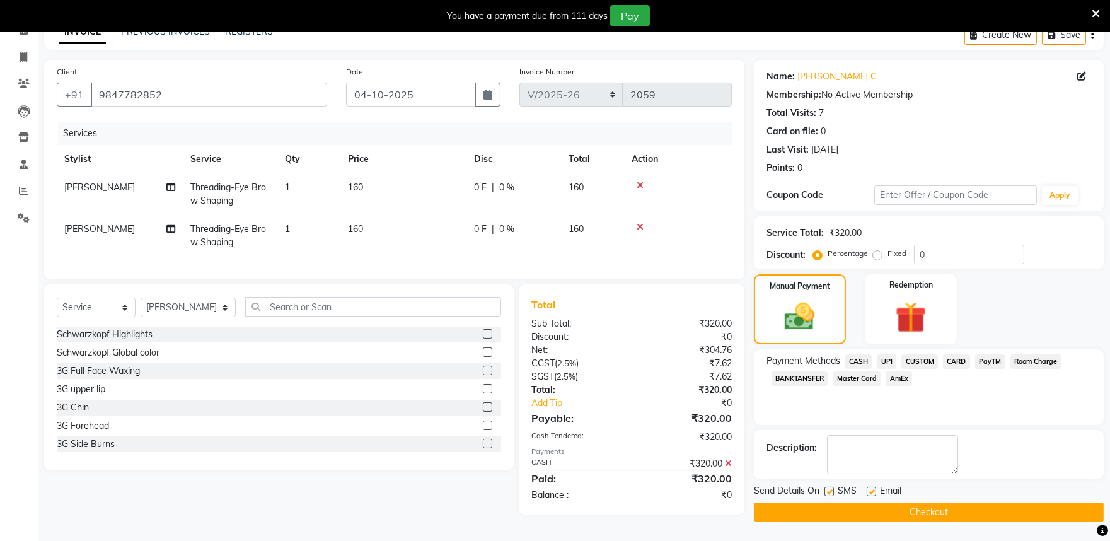
click at [799, 505] on button "Checkout" at bounding box center [929, 512] width 350 height 20
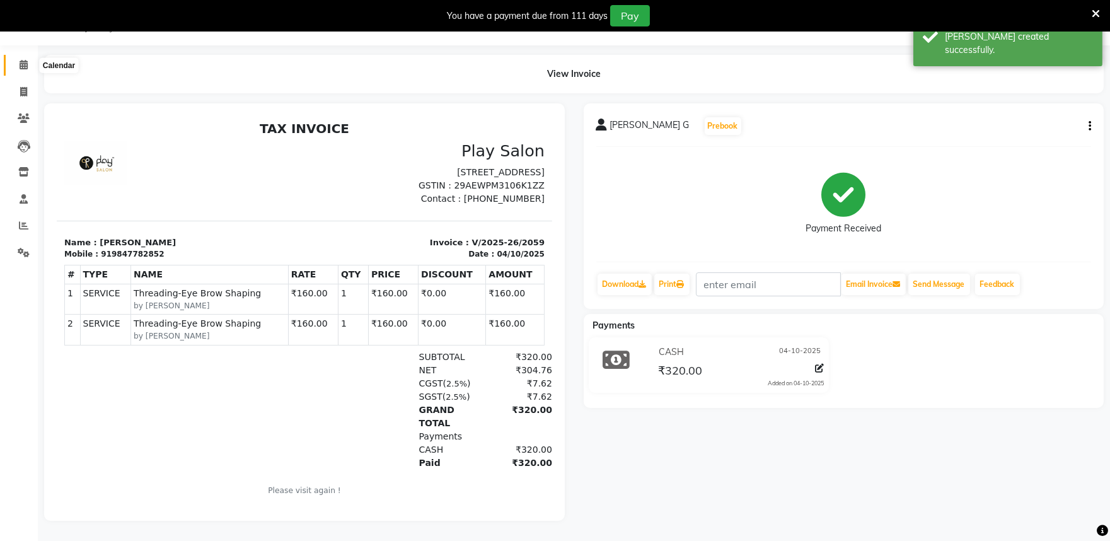
click at [27, 58] on span at bounding box center [24, 65] width 22 height 14
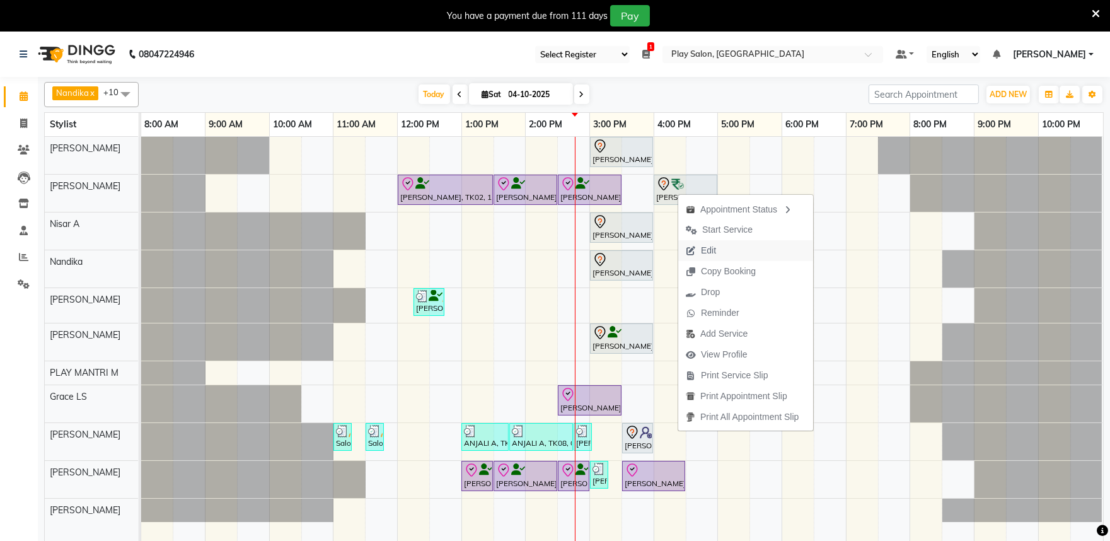
click at [710, 252] on span "Edit" at bounding box center [708, 250] width 15 height 13
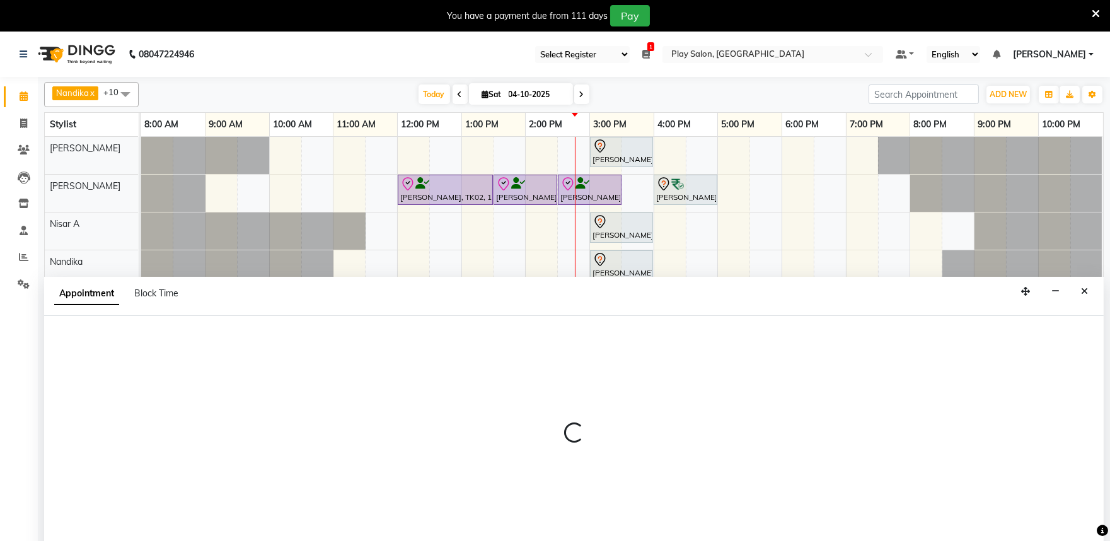
select select "tentative"
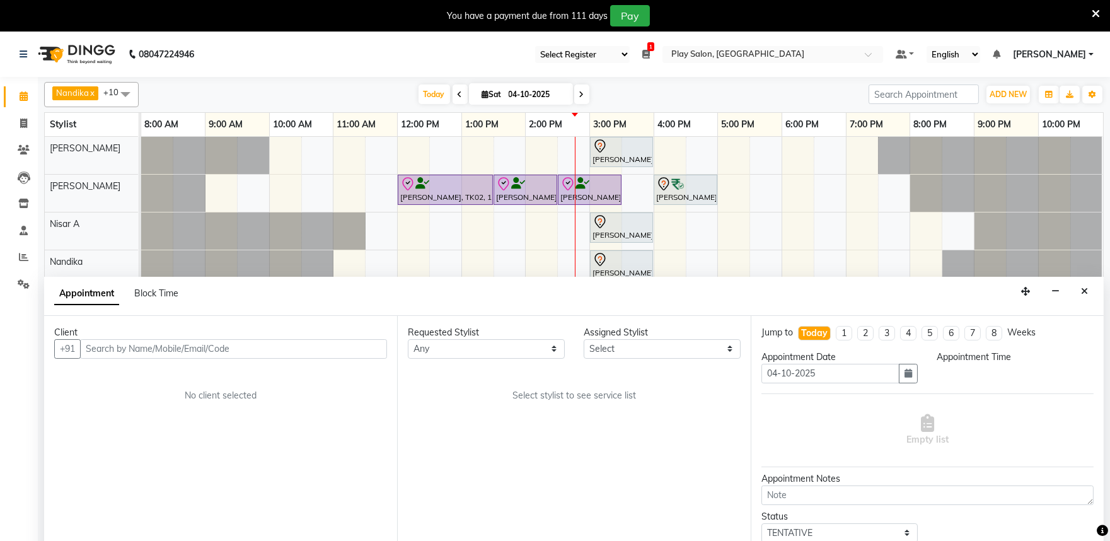
select select "960"
select select "81325"
select select "82212"
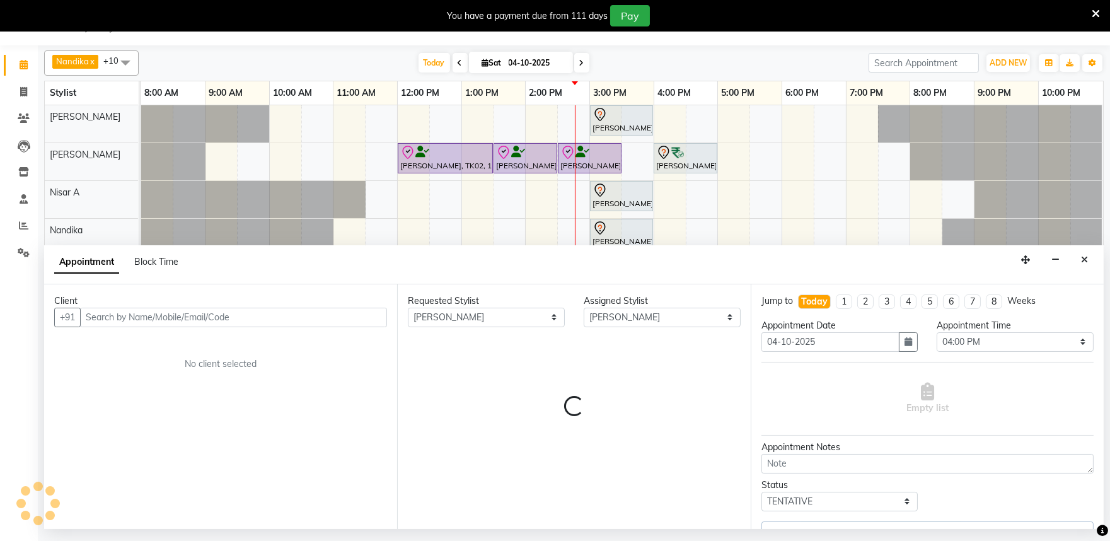
select select "4213"
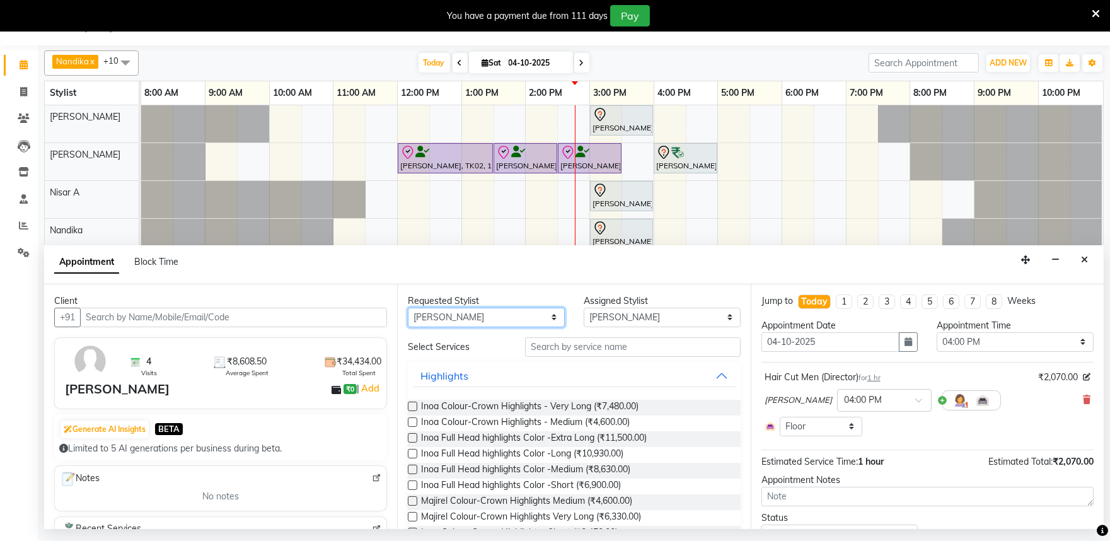
click at [547, 317] on select "Any Achan Shimrah Admin Arhan Ehsan Charan S Ding Junhui Grace LS Khomong Ollie…" at bounding box center [486, 318] width 157 height 20
select select "82212"
click at [408, 308] on select "Any Achan Shimrah Admin Arhan Ehsan Charan S Ding Junhui Grace LS Khomong Ollie…" at bounding box center [486, 318] width 157 height 20
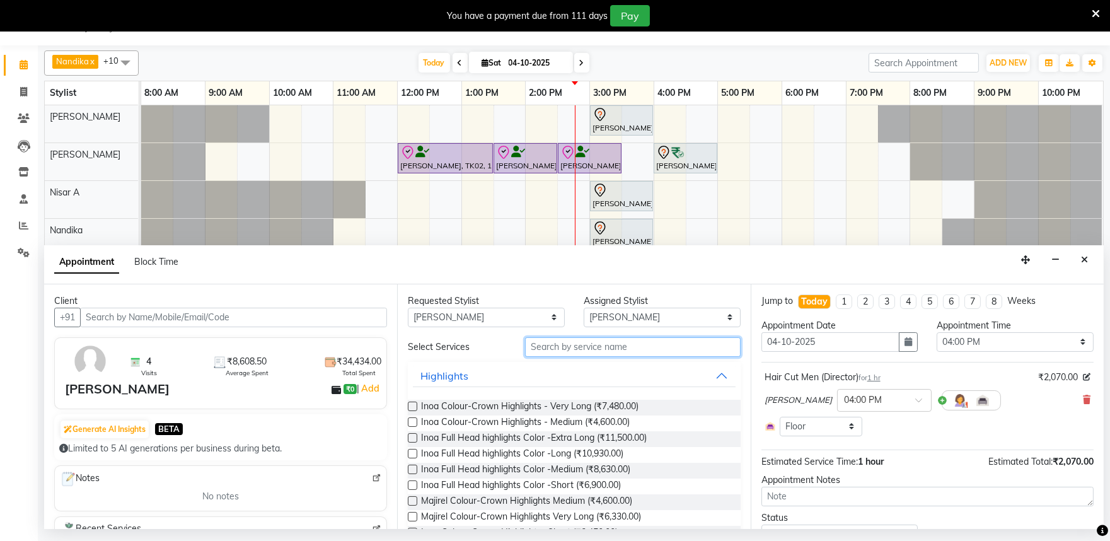
click at [570, 344] on input "text" at bounding box center [633, 347] width 216 height 20
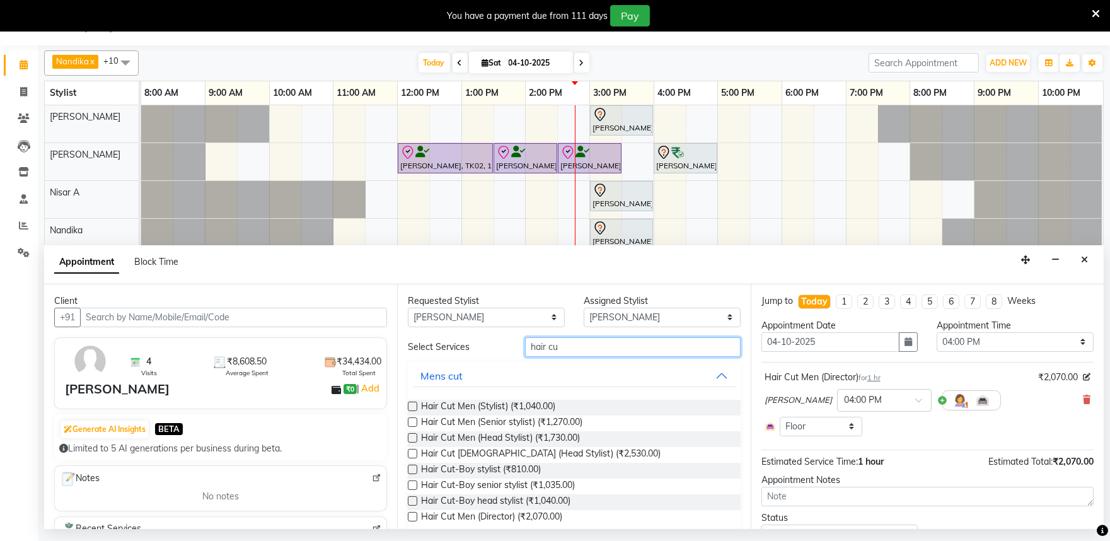
type input "hair cu"
click at [413, 517] on label at bounding box center [412, 516] width 9 height 9
click at [413, 517] on input "checkbox" at bounding box center [412, 518] width 8 height 8
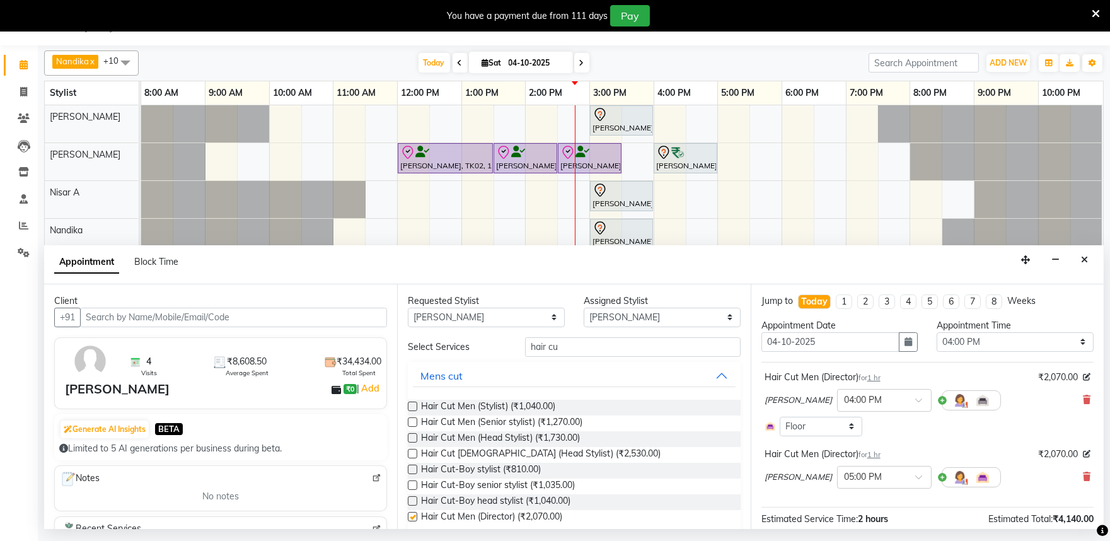
checkbox input "false"
click at [915, 475] on span at bounding box center [923, 480] width 16 height 13
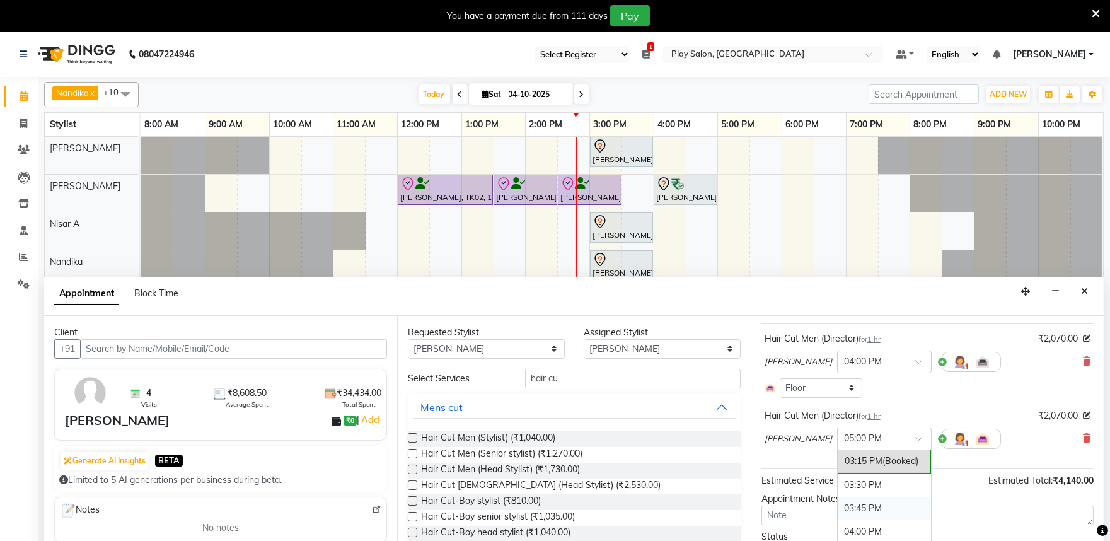
scroll to position [625, 0]
click at [870, 505] on div "04:00 PM" at bounding box center [884, 506] width 93 height 23
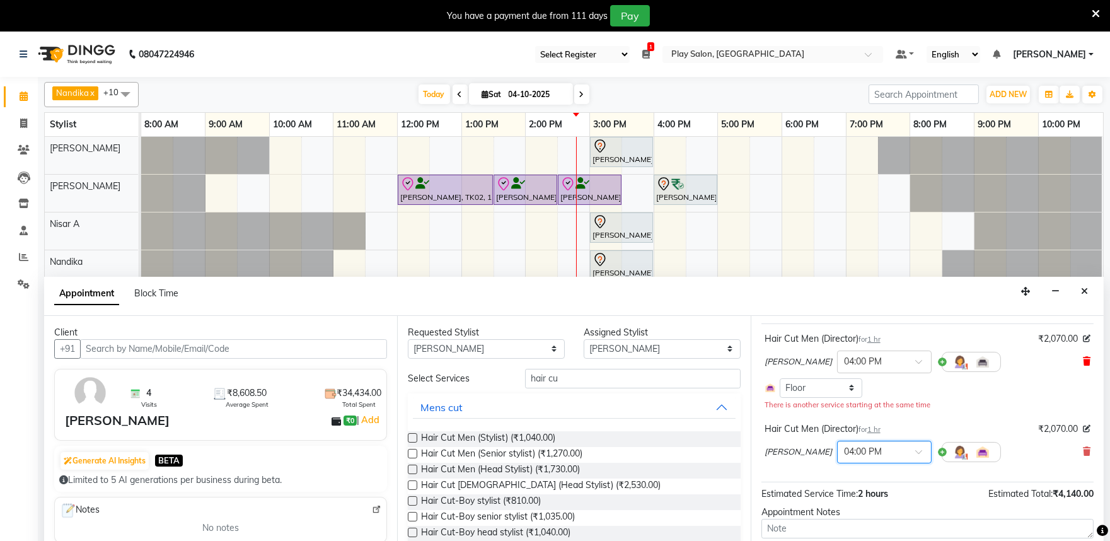
click at [1083, 361] on icon at bounding box center [1087, 361] width 8 height 9
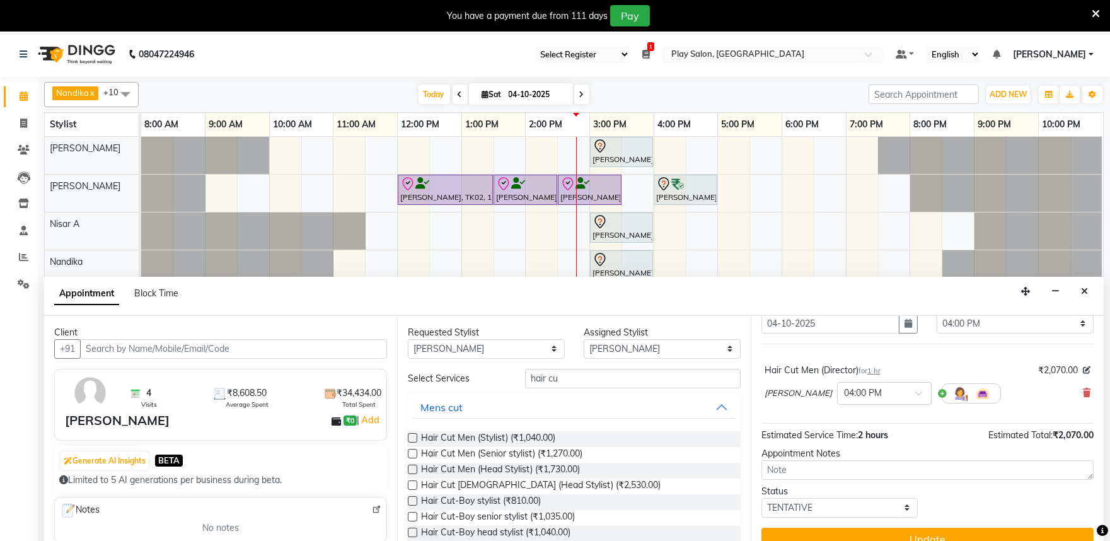
scroll to position [50, 0]
click at [925, 536] on button "Update" at bounding box center [927, 539] width 332 height 23
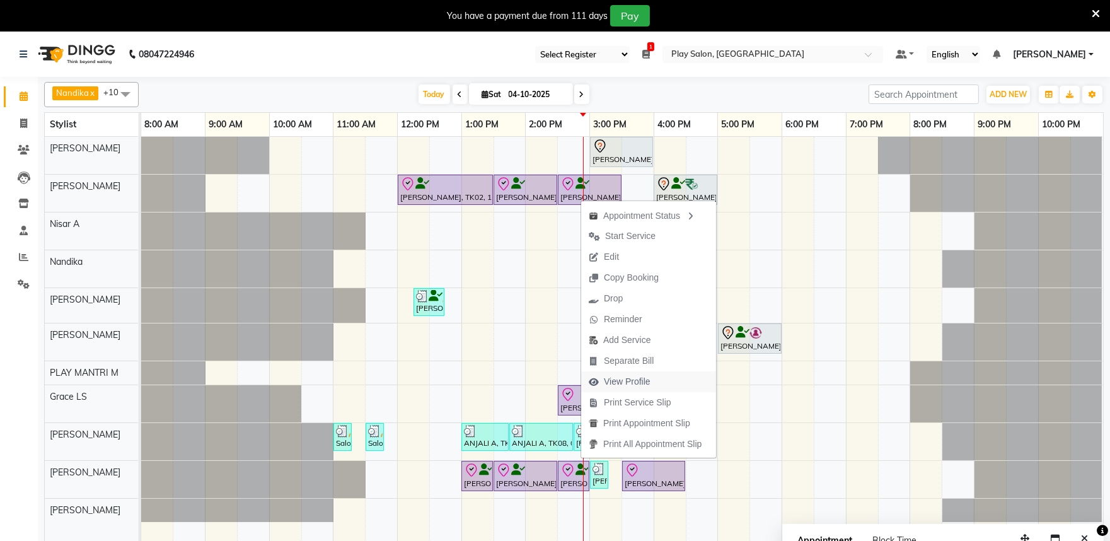
click at [637, 379] on span "View Profile" at bounding box center [627, 381] width 47 height 13
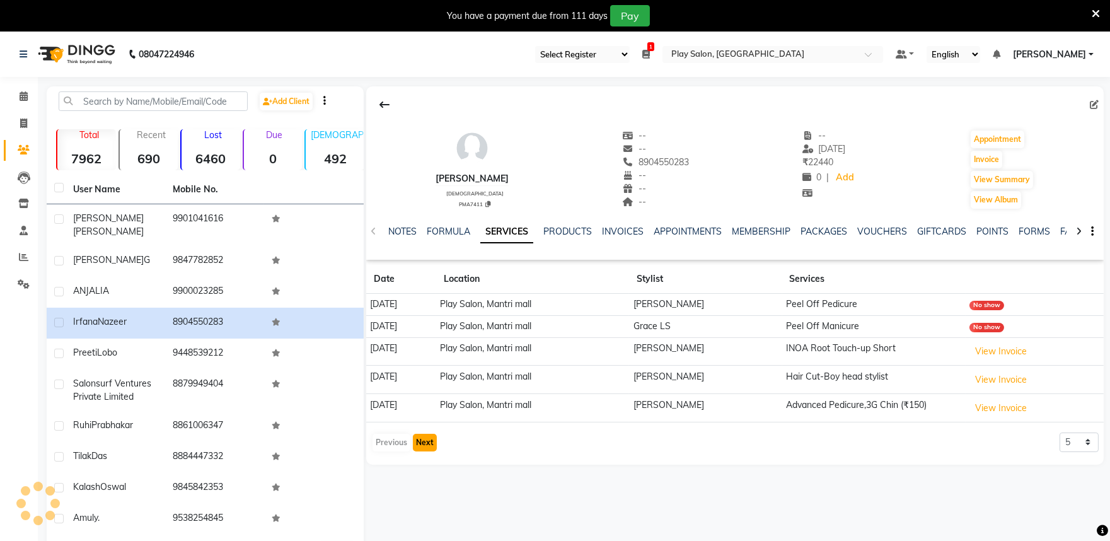
click at [422, 444] on button "Next" at bounding box center [425, 443] width 24 height 18
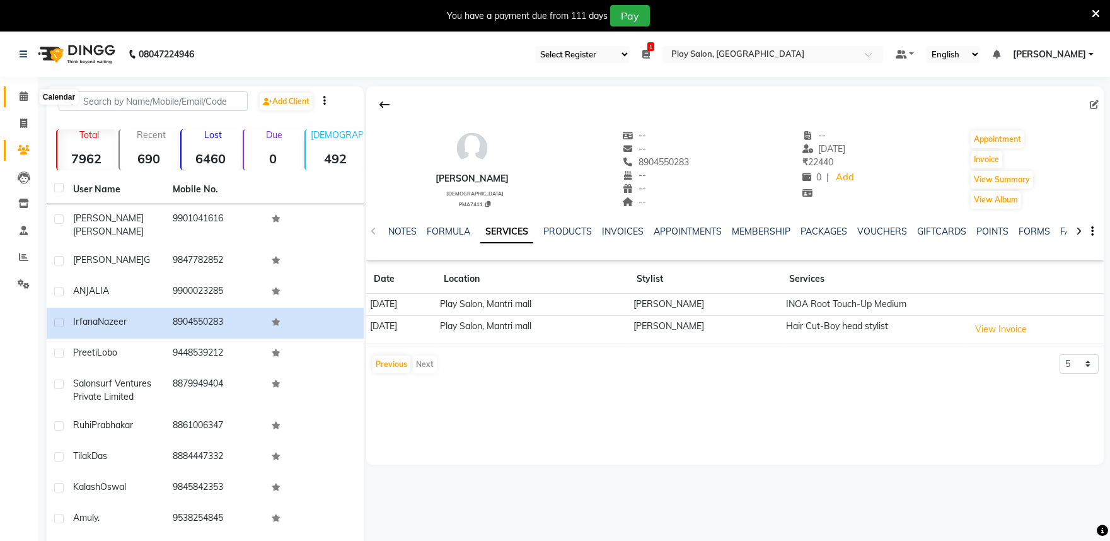
click at [27, 96] on span at bounding box center [24, 96] width 22 height 14
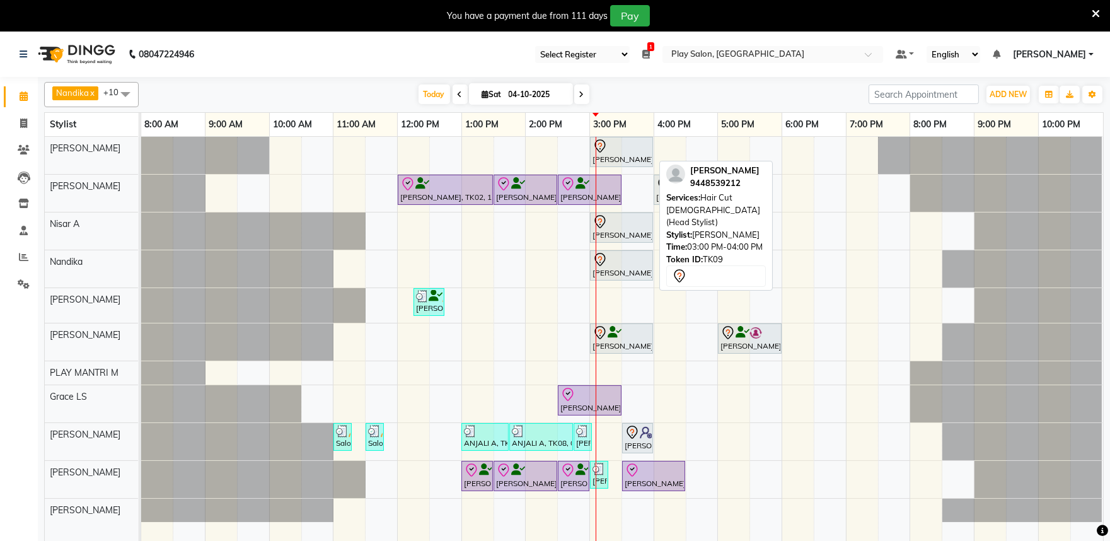
click at [599, 144] on icon at bounding box center [599, 146] width 15 height 15
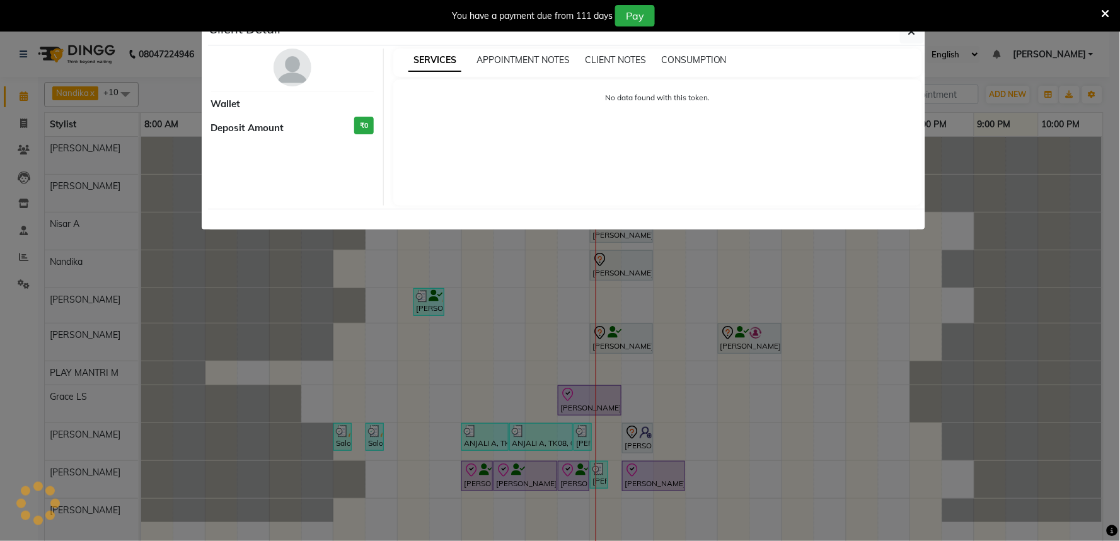
select select "7"
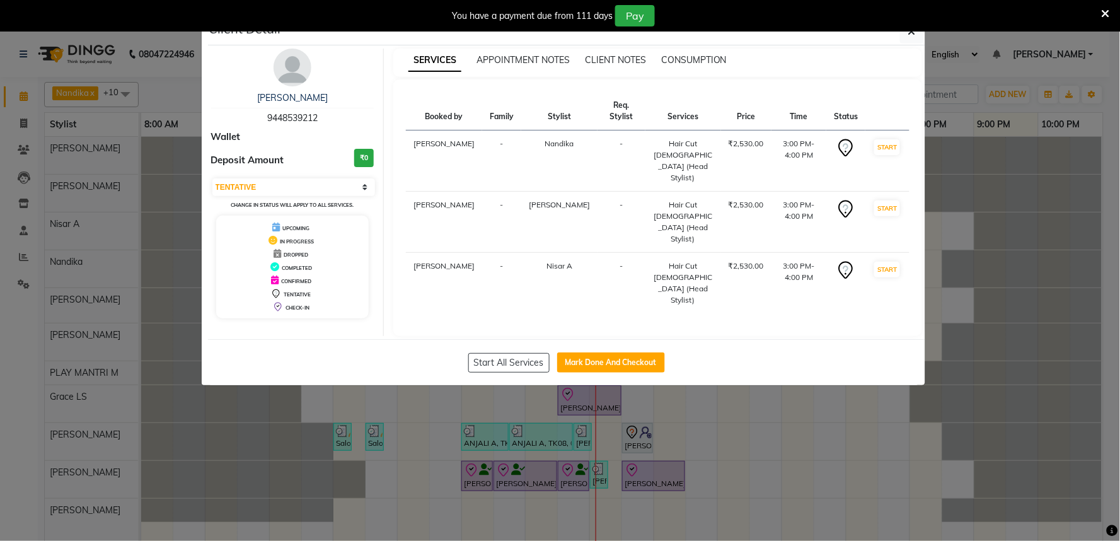
click at [292, 64] on img at bounding box center [293, 68] width 38 height 38
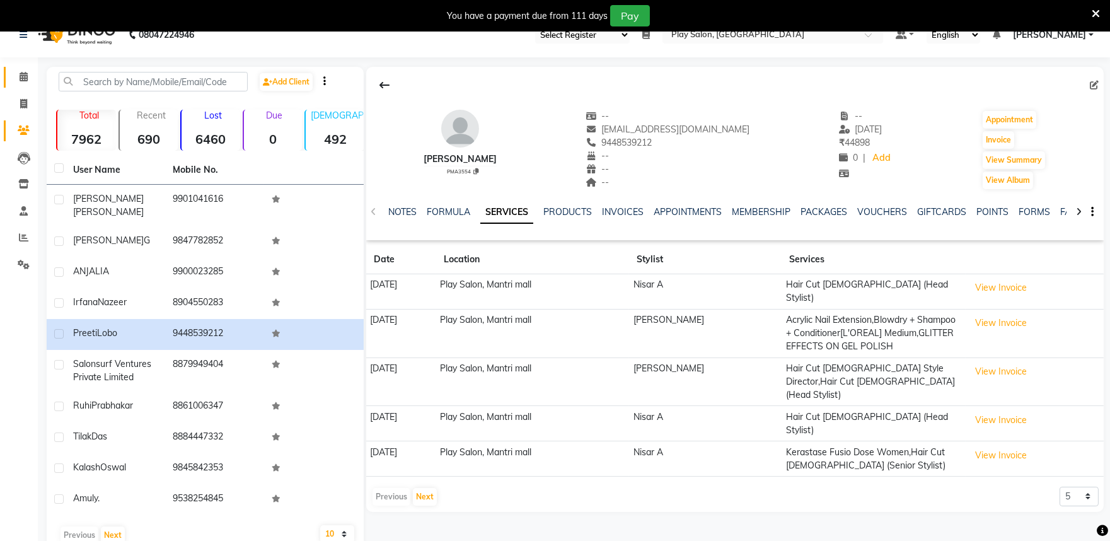
scroll to position [36, 0]
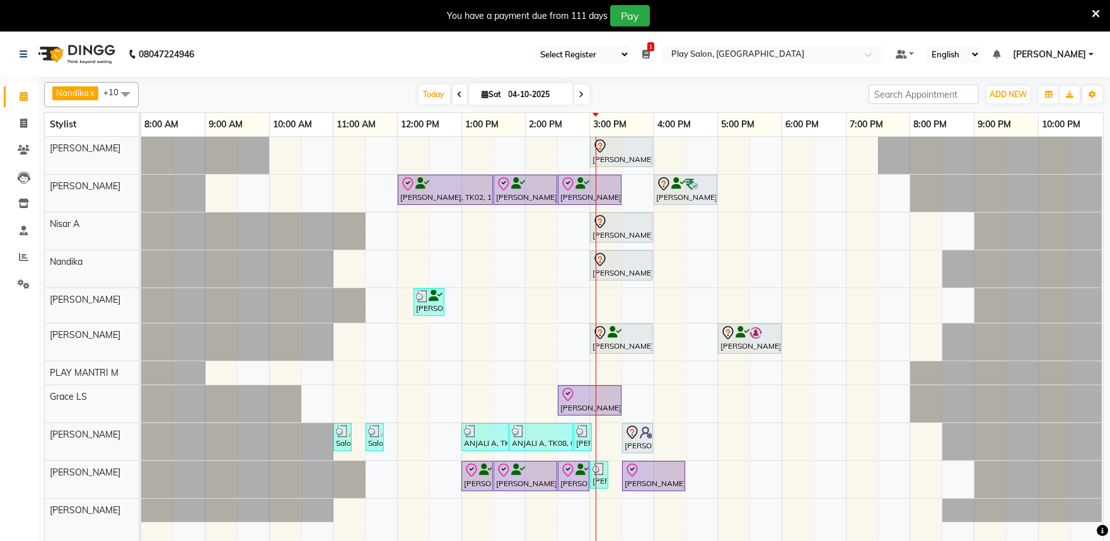
click at [580, 95] on span at bounding box center [581, 94] width 15 height 20
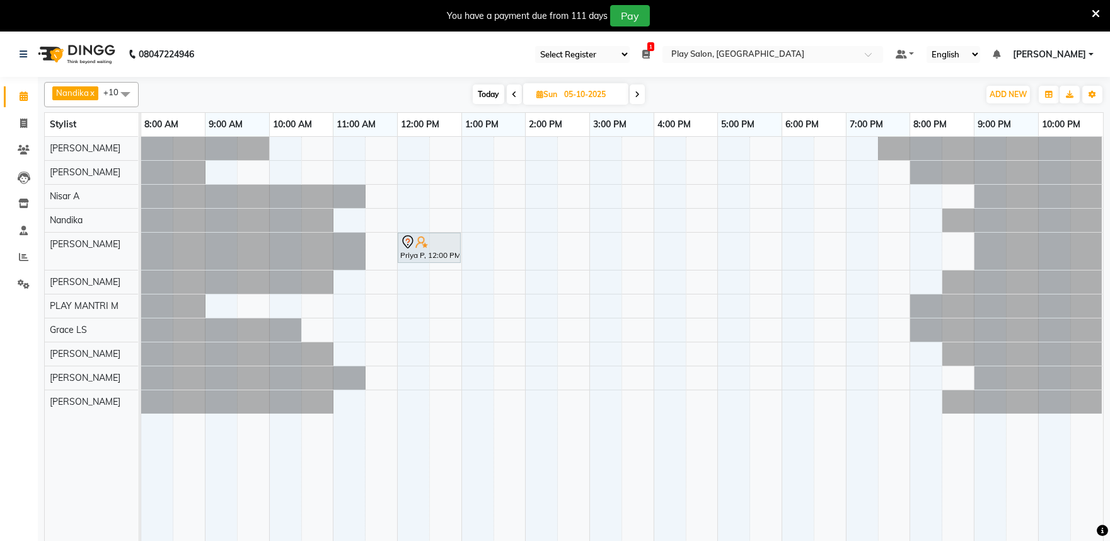
click at [514, 91] on icon at bounding box center [514, 95] width 5 height 8
type input "04-10-2025"
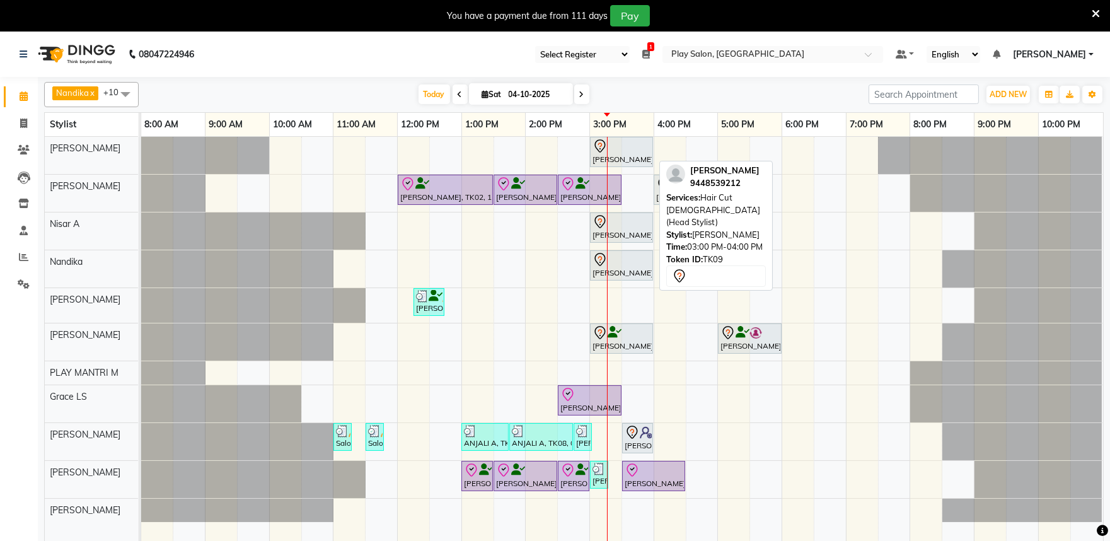
click at [599, 144] on icon at bounding box center [600, 144] width 4 height 5
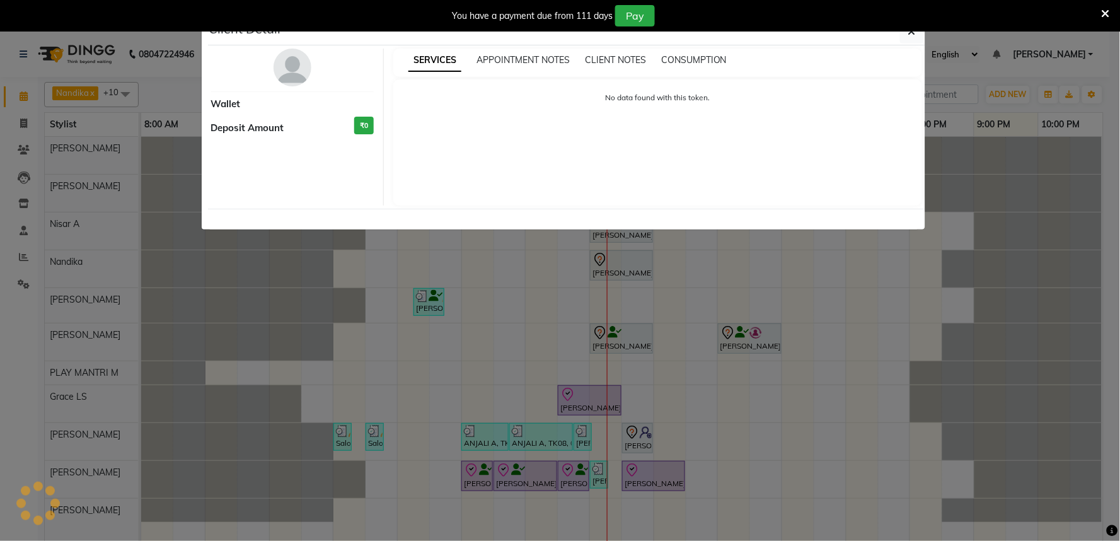
select select "7"
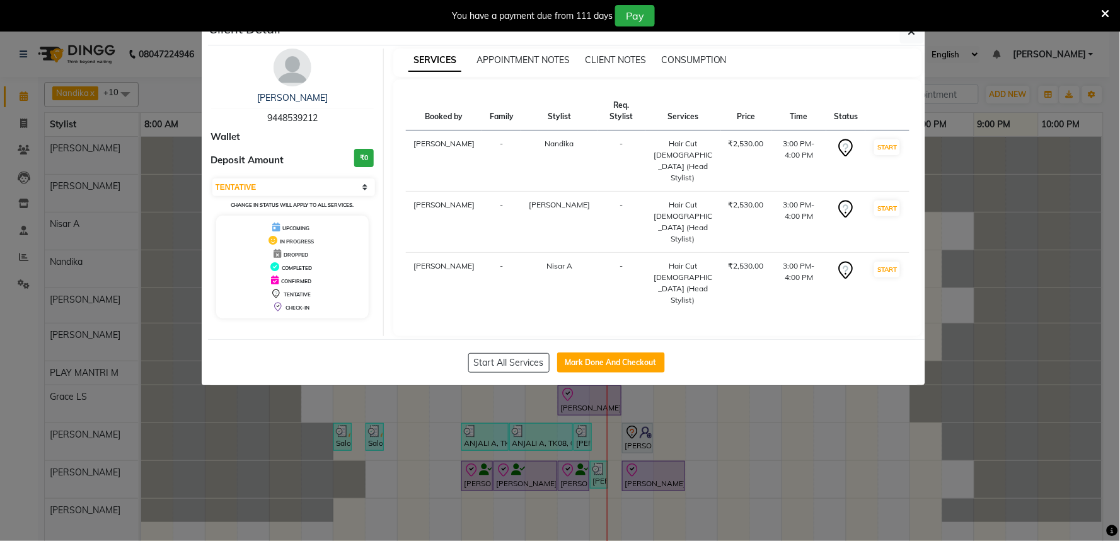
click at [288, 64] on img at bounding box center [293, 68] width 38 height 38
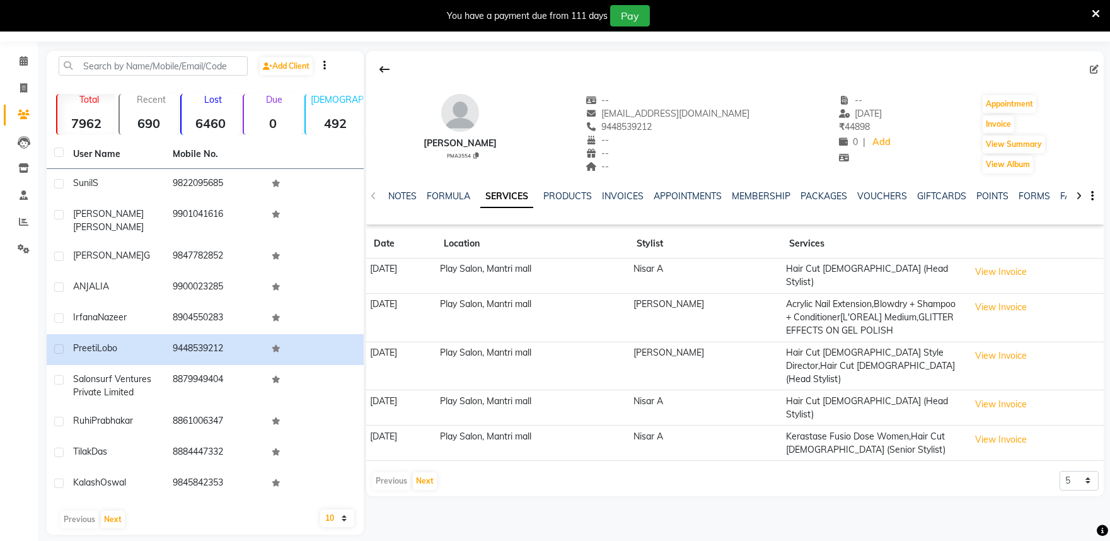
scroll to position [36, 0]
click at [382, 66] on icon at bounding box center [384, 69] width 10 height 10
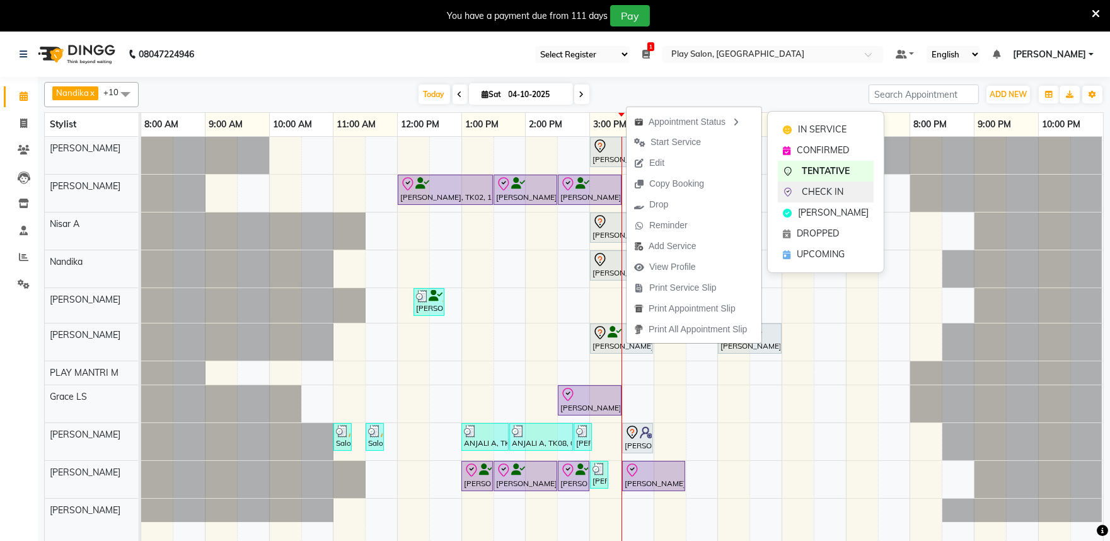
click at [822, 194] on span "CHECK IN" at bounding box center [823, 191] width 42 height 13
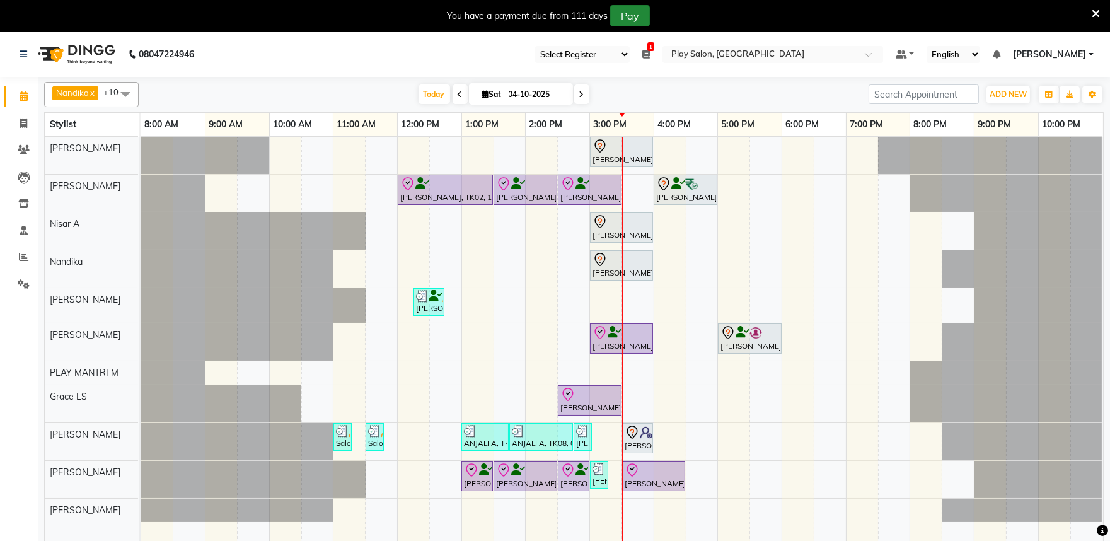
click at [633, 10] on button "Pay" at bounding box center [630, 15] width 40 height 21
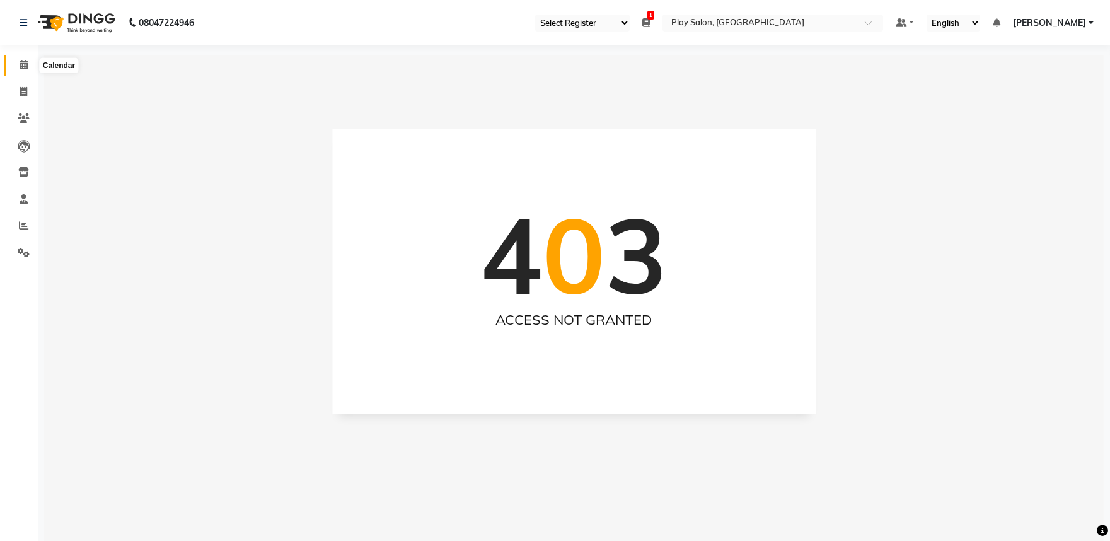
click at [29, 70] on span at bounding box center [24, 65] width 22 height 14
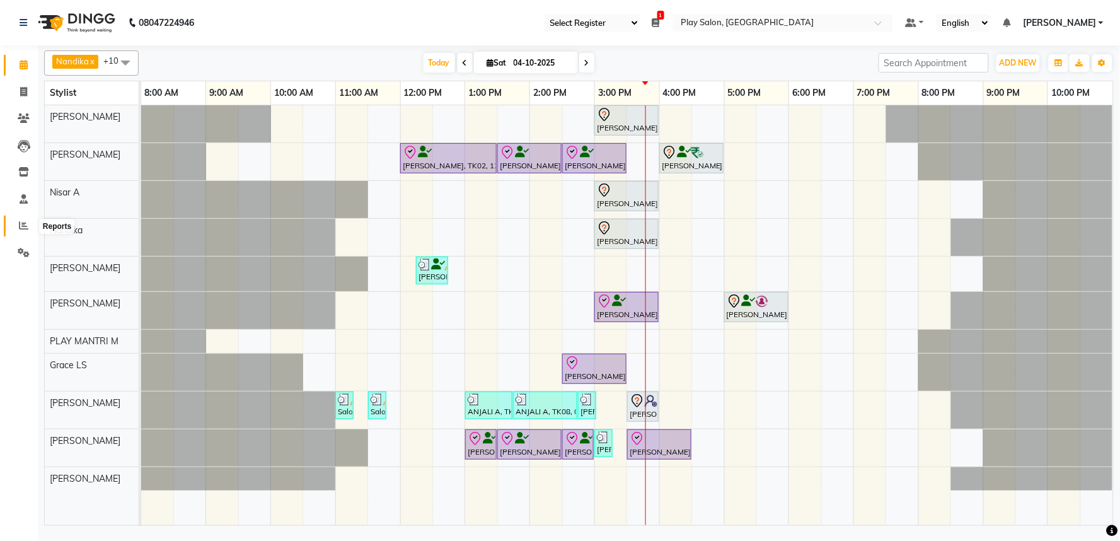
click at [30, 229] on span at bounding box center [24, 226] width 22 height 14
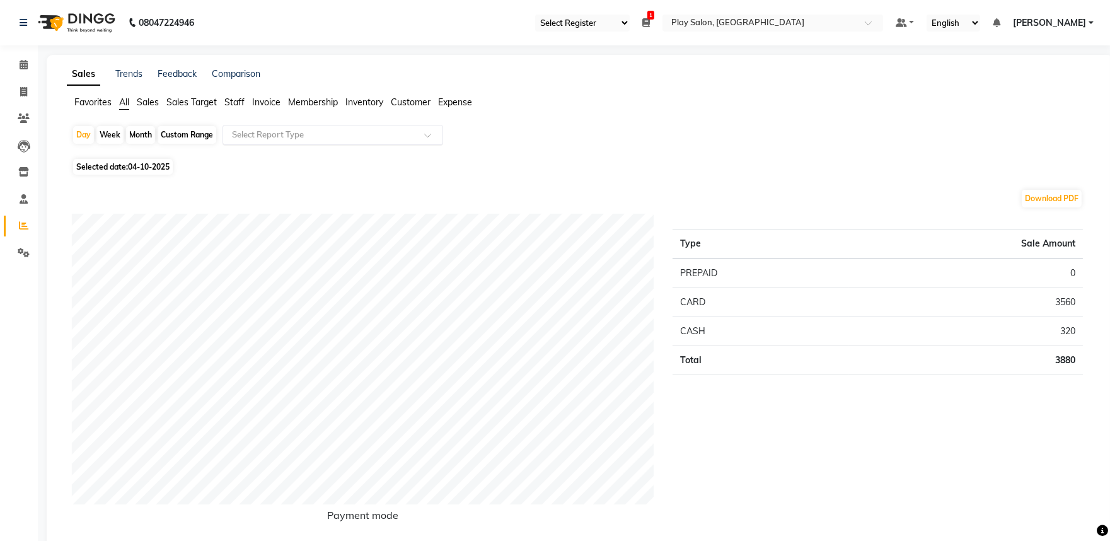
click at [297, 136] on input "text" at bounding box center [320, 135] width 182 height 13
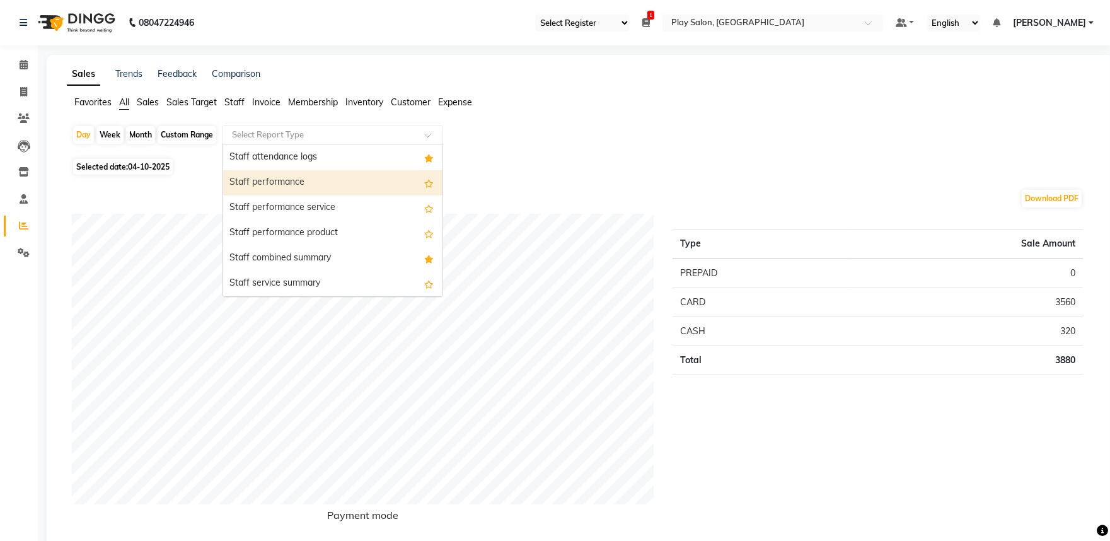
scroll to position [630, 0]
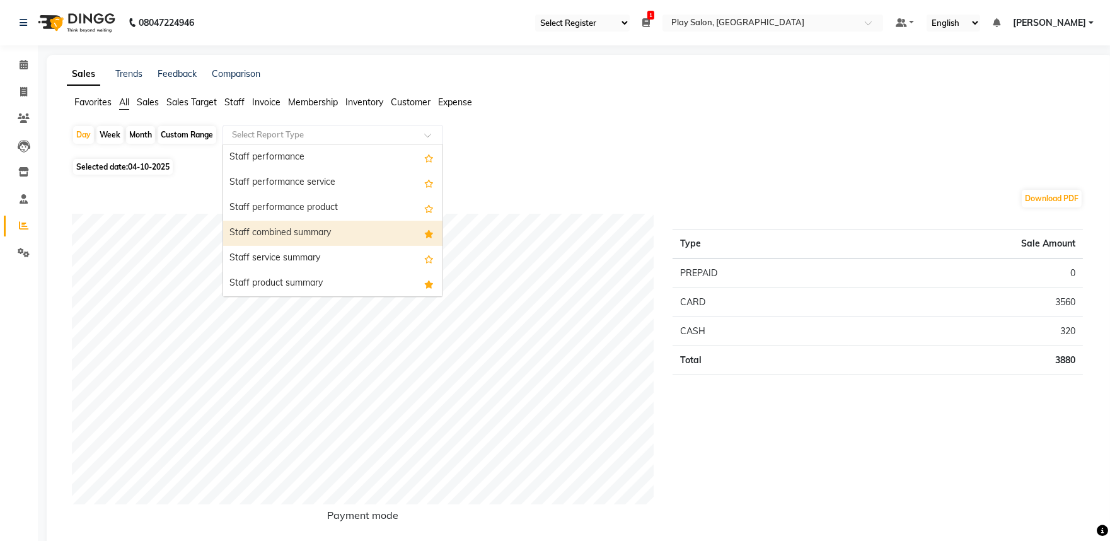
click at [337, 231] on div "Staff combined summary" at bounding box center [332, 233] width 219 height 25
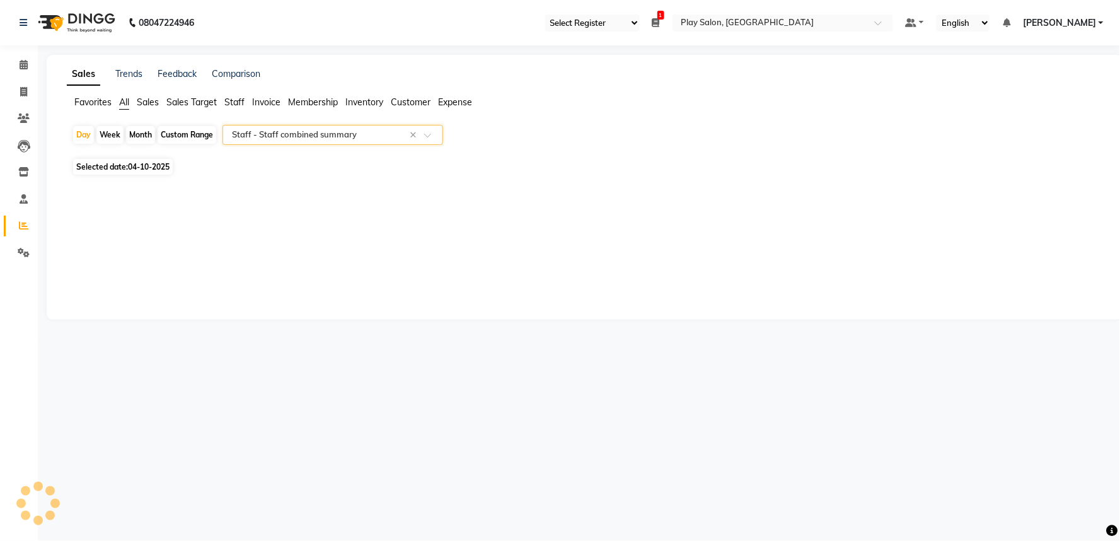
select select "full_report"
select select "csv"
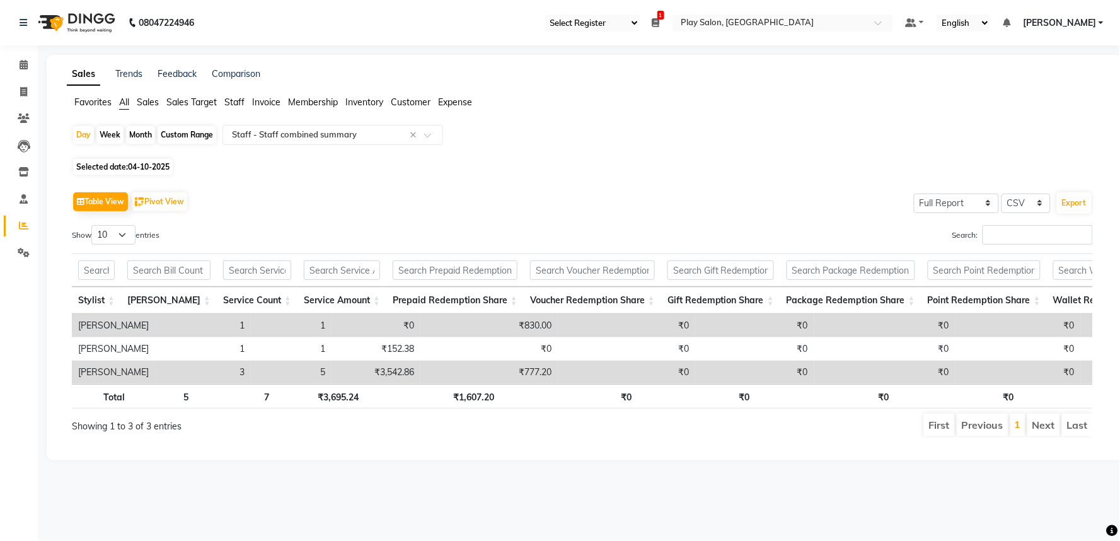
click at [197, 140] on div "Custom Range" at bounding box center [187, 135] width 59 height 18
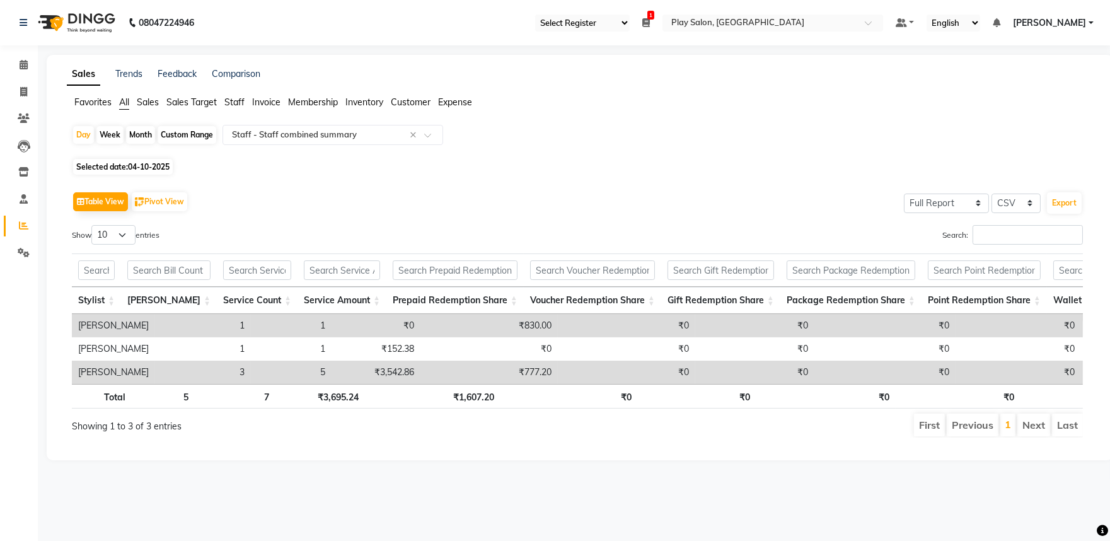
select select "10"
select select "2025"
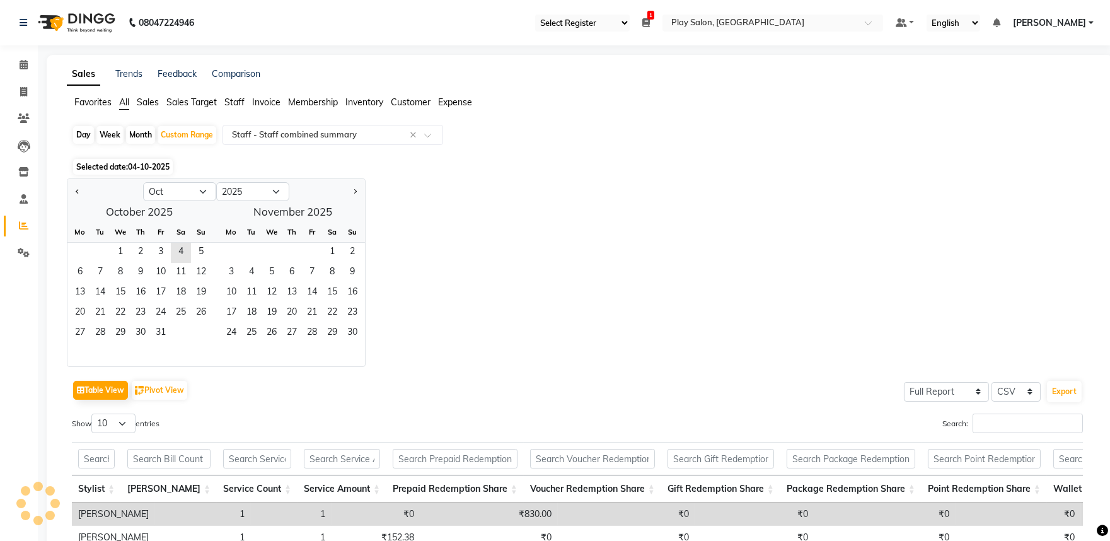
click at [83, 191] on div at bounding box center [105, 192] width 76 height 20
click at [80, 192] on button "Previous month" at bounding box center [77, 192] width 10 height 20
select select "9"
click at [88, 255] on span "1" at bounding box center [80, 253] width 20 height 20
click at [104, 336] on span "30" at bounding box center [100, 333] width 20 height 20
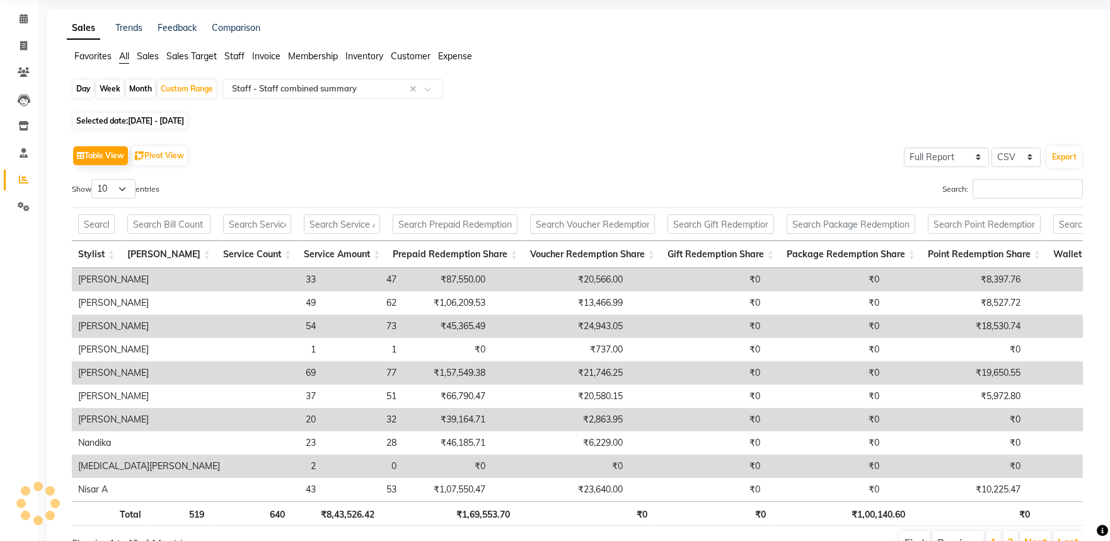
scroll to position [122, 0]
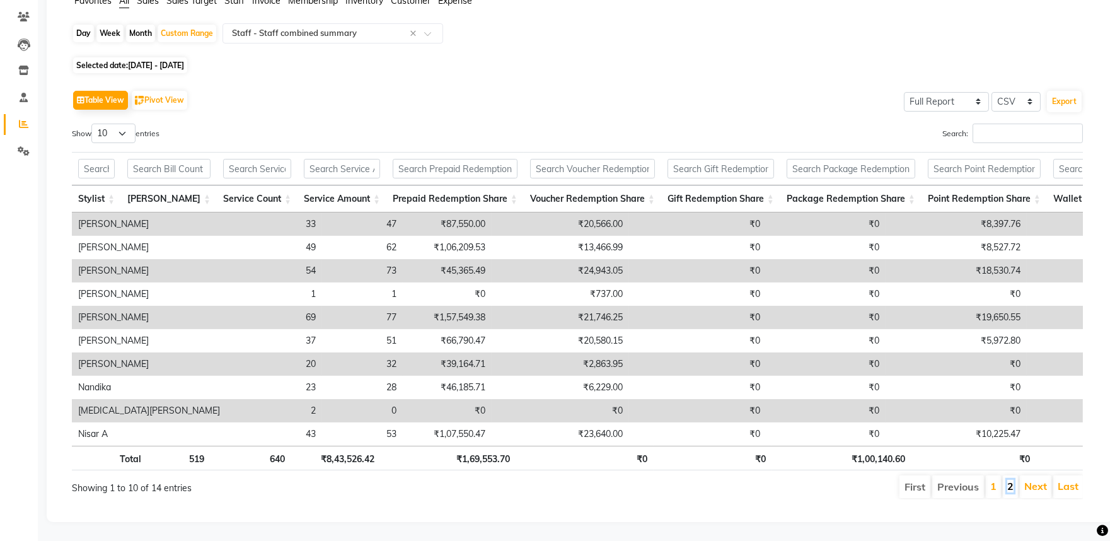
click at [1008, 480] on link "2" at bounding box center [1010, 486] width 6 height 13
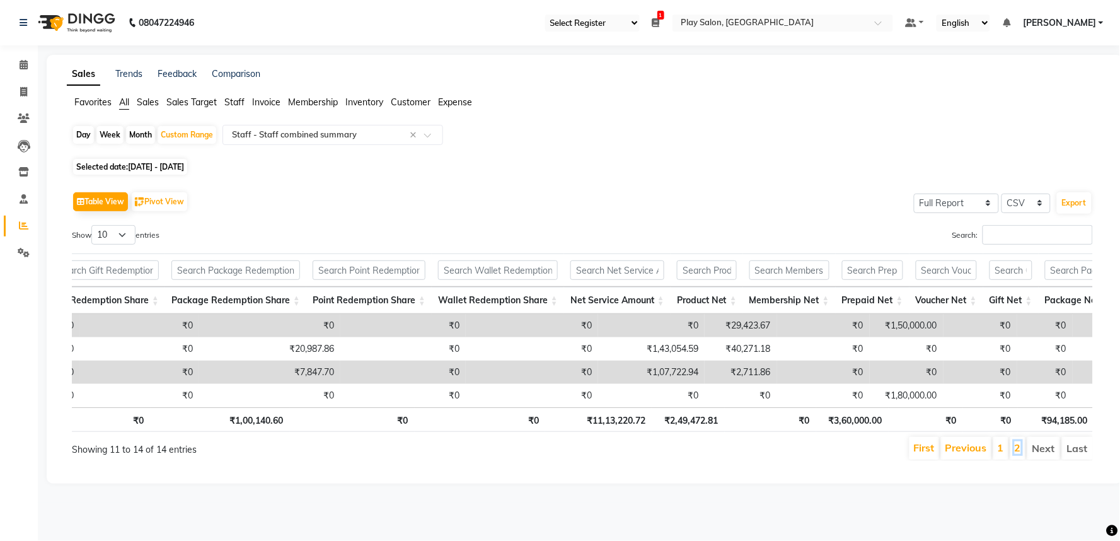
scroll to position [0, 192]
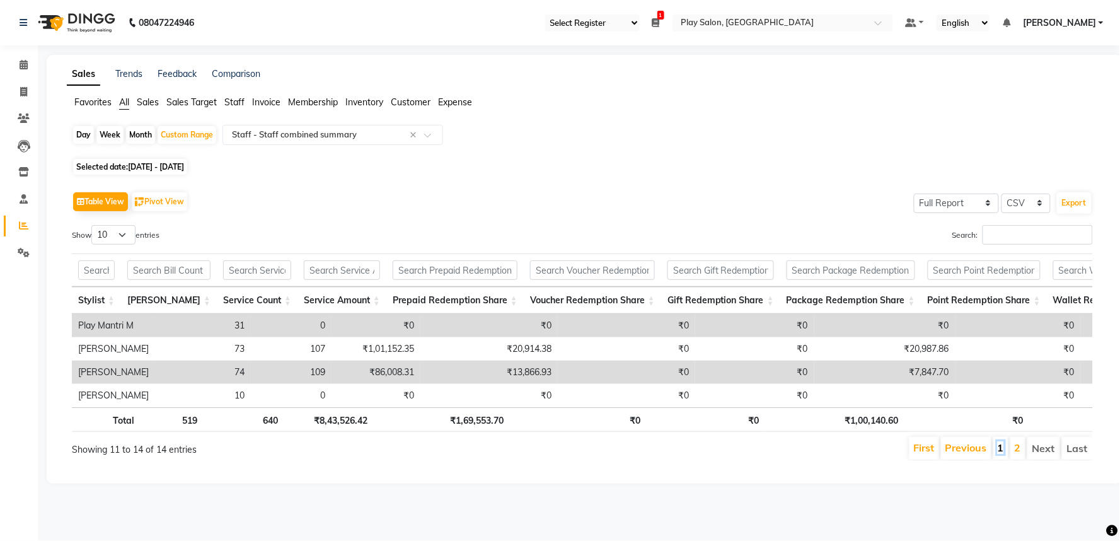
click at [998, 454] on link "1" at bounding box center [1001, 447] width 6 height 13
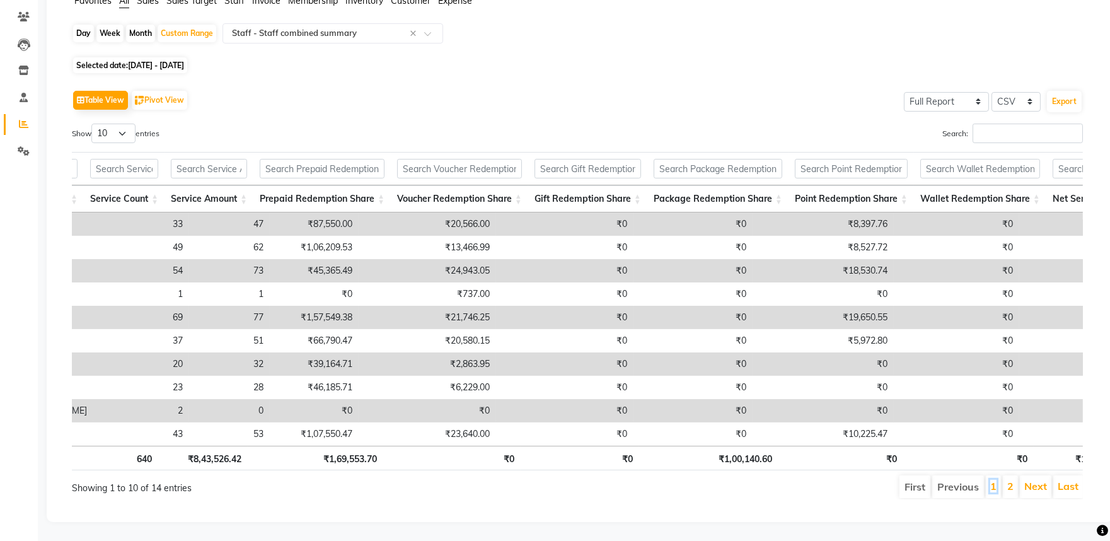
scroll to position [0, 152]
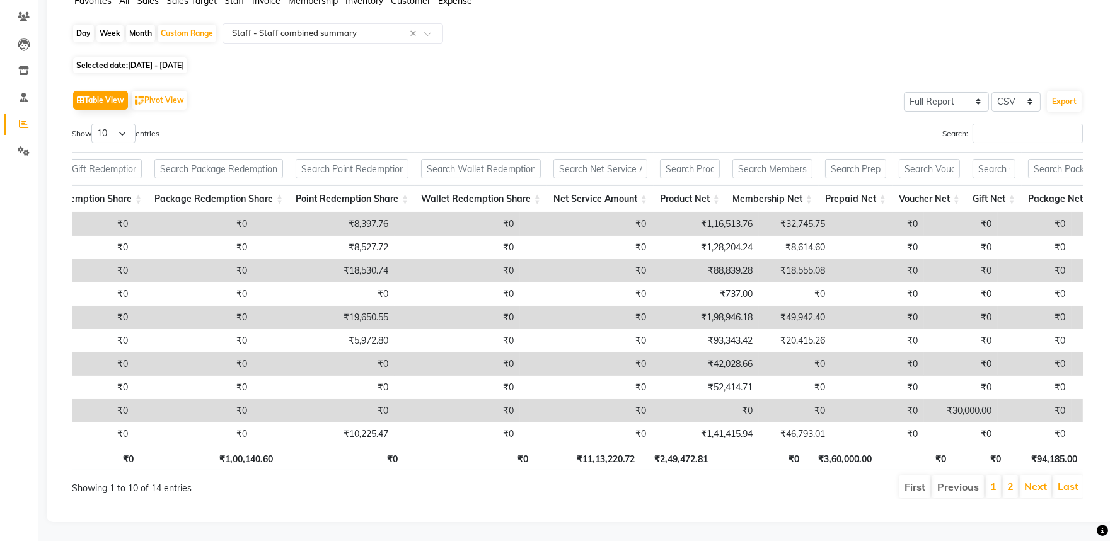
click at [1015, 479] on li "2" at bounding box center [1010, 486] width 15 height 23
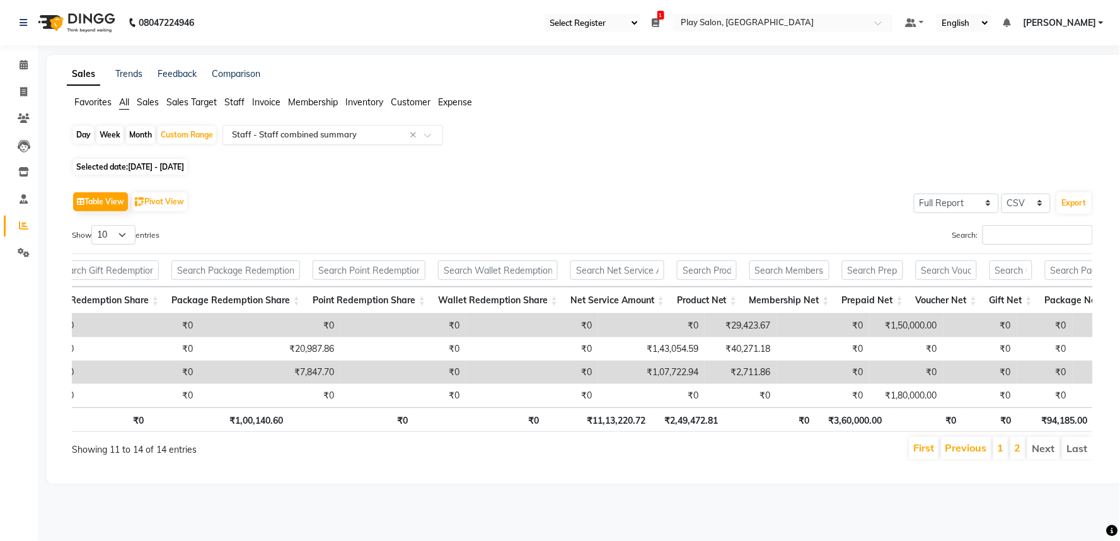
click at [432, 136] on span at bounding box center [432, 138] width 16 height 13
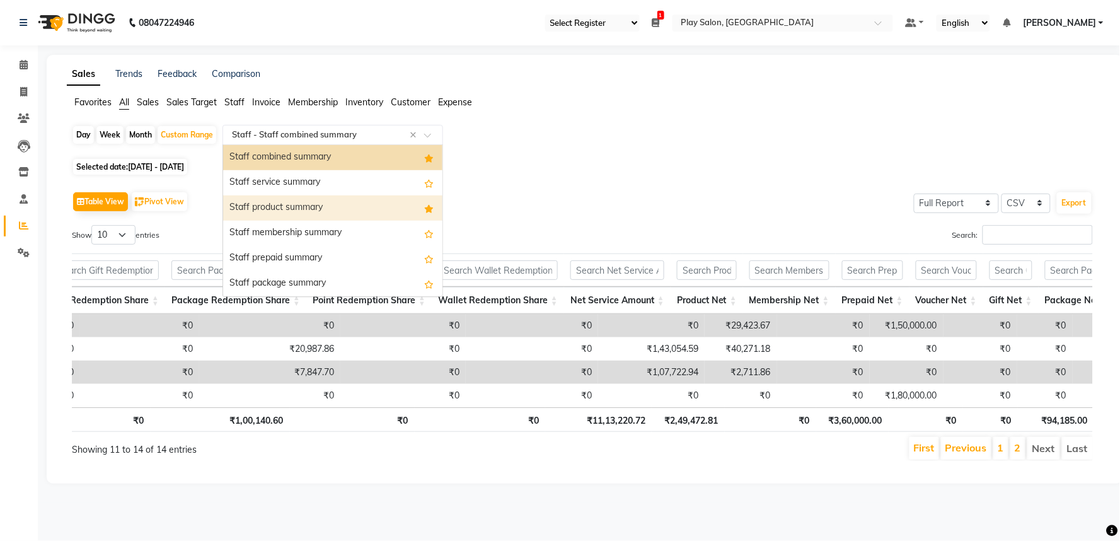
click at [348, 205] on div "Staff product summary" at bounding box center [332, 207] width 219 height 25
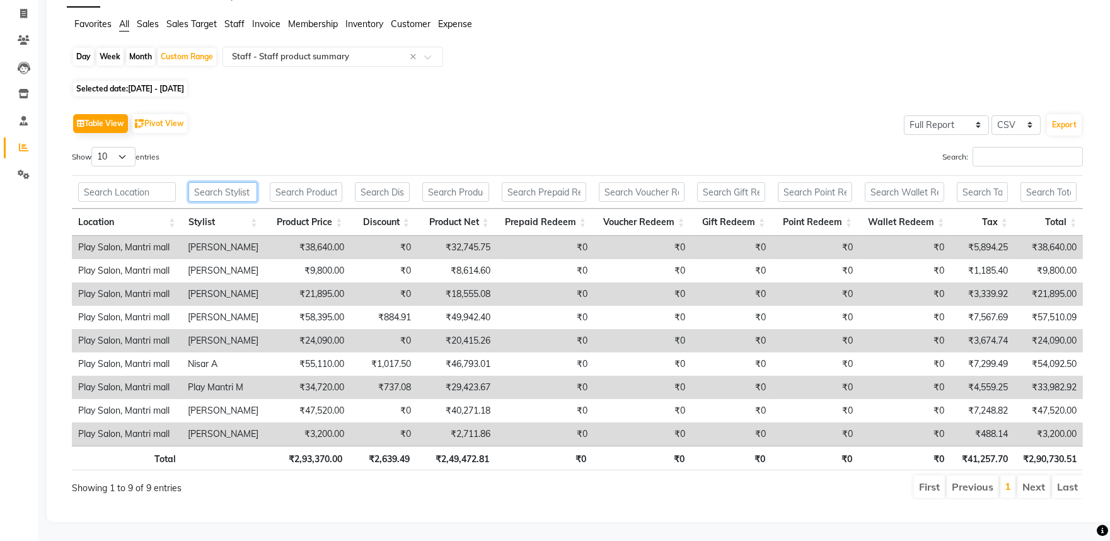
click at [224, 187] on input "text" at bounding box center [222, 192] width 69 height 20
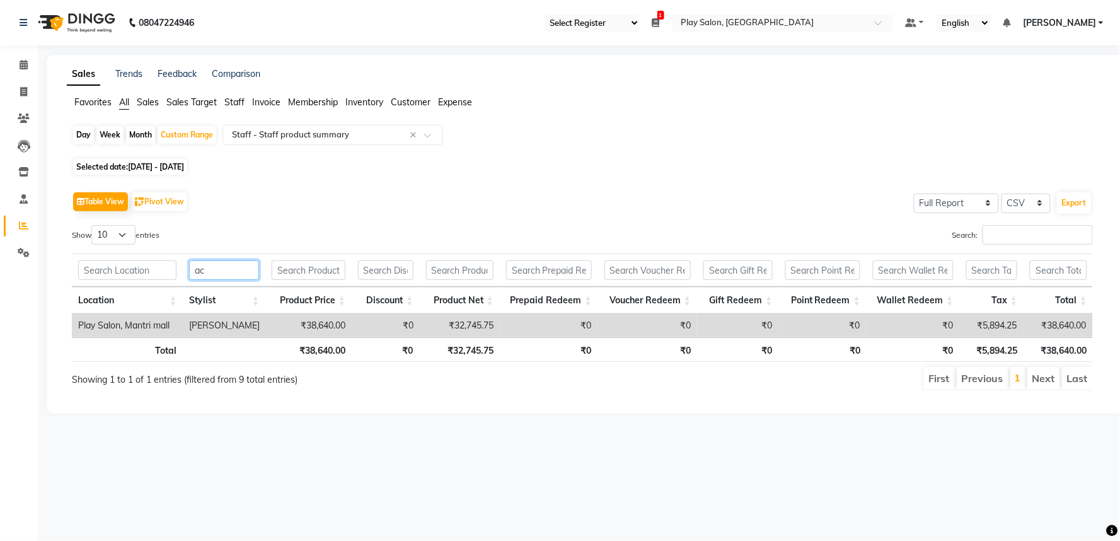
type input "a"
type input "d"
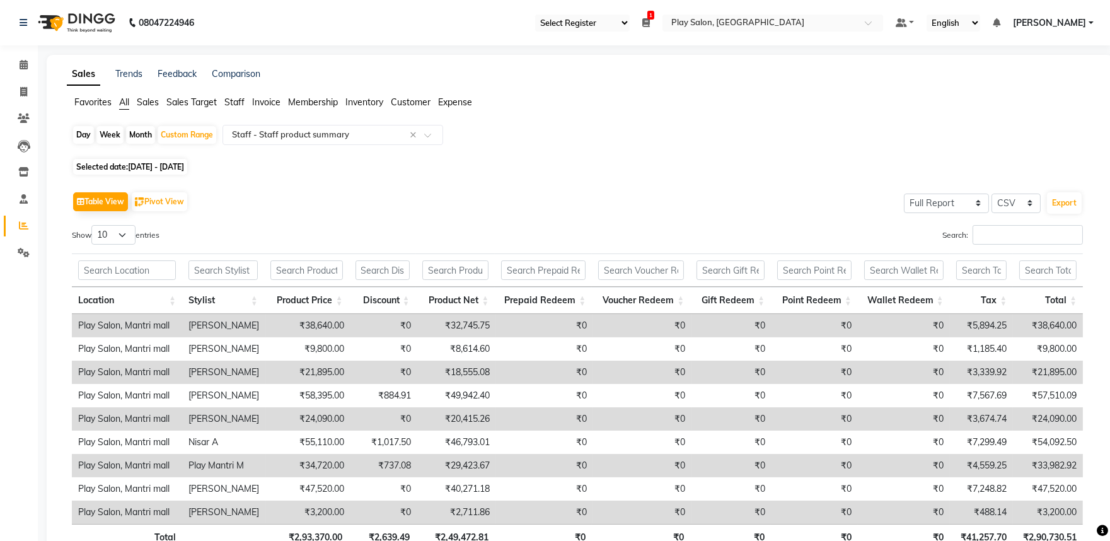
click at [184, 170] on span "01-09-2025 - 30-09-2025" at bounding box center [156, 166] width 56 height 9
select select "9"
select select "2025"
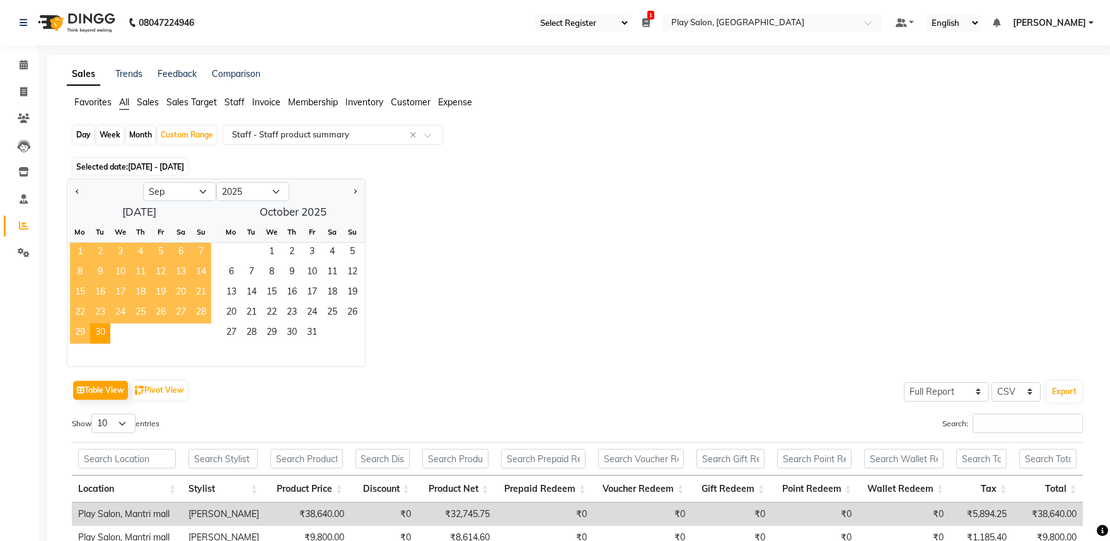
click at [80, 251] on span "1" at bounding box center [80, 253] width 20 height 20
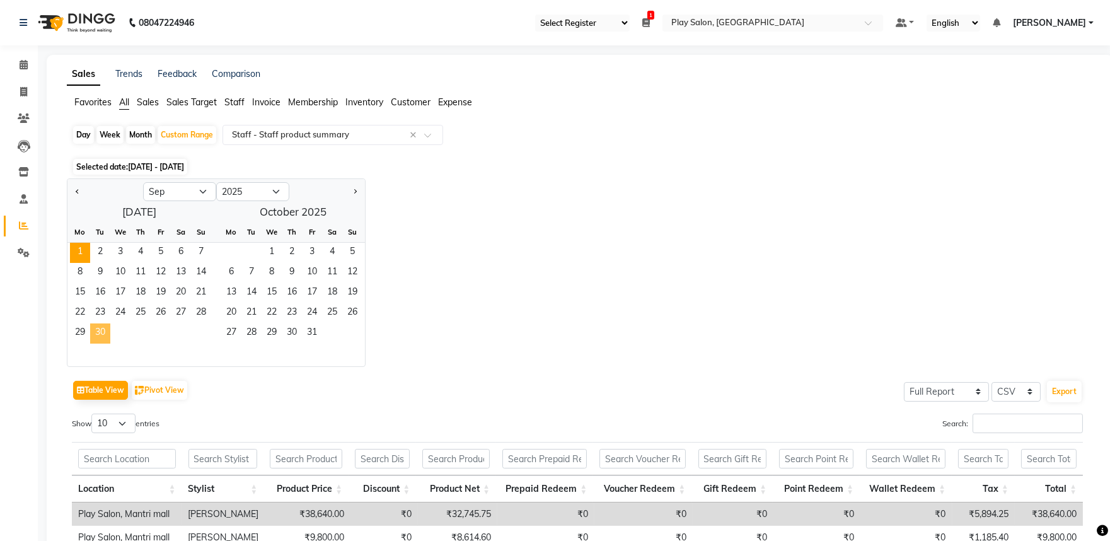
click at [104, 332] on span "30" at bounding box center [100, 333] width 20 height 20
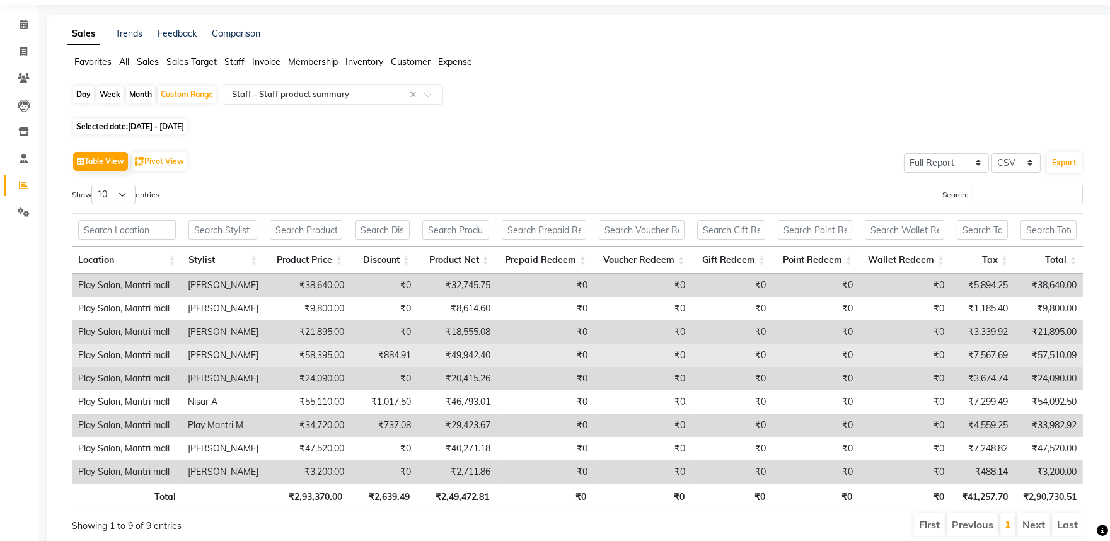
scroll to position [0, 0]
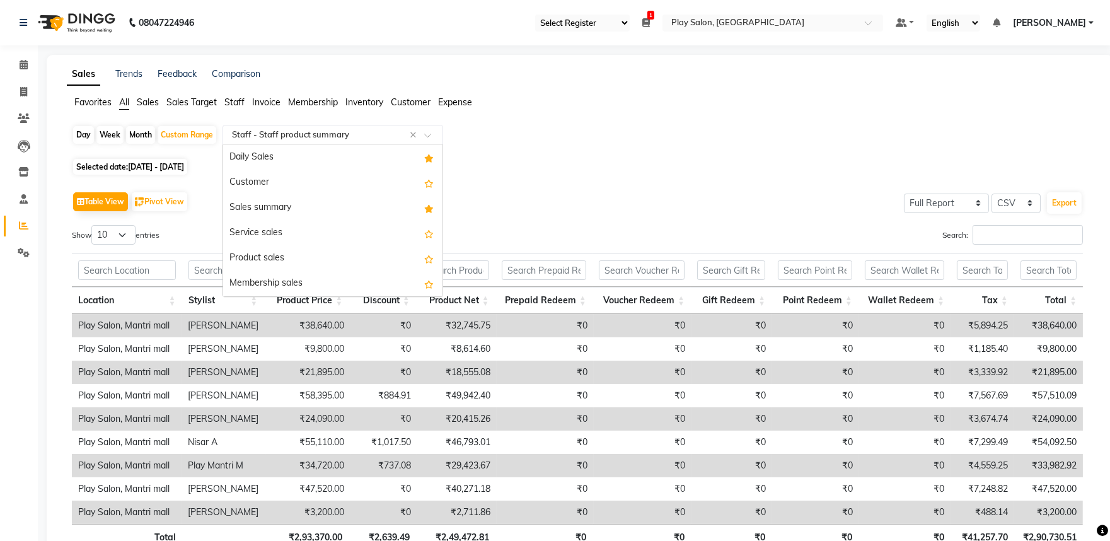
click at [432, 137] on span at bounding box center [432, 138] width 16 height 13
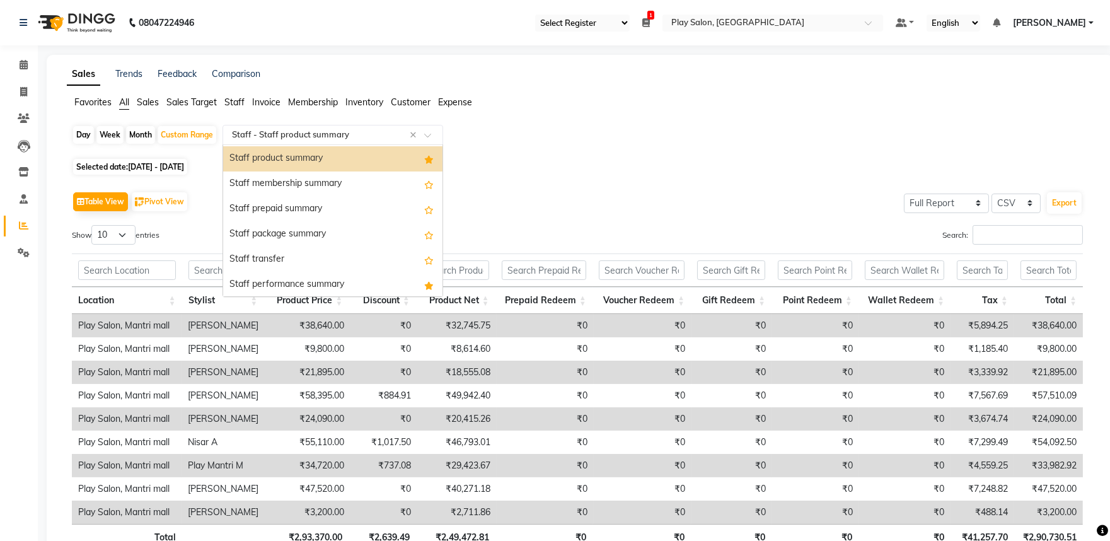
click at [424, 156] on icon "Options list" at bounding box center [428, 160] width 9 height 8
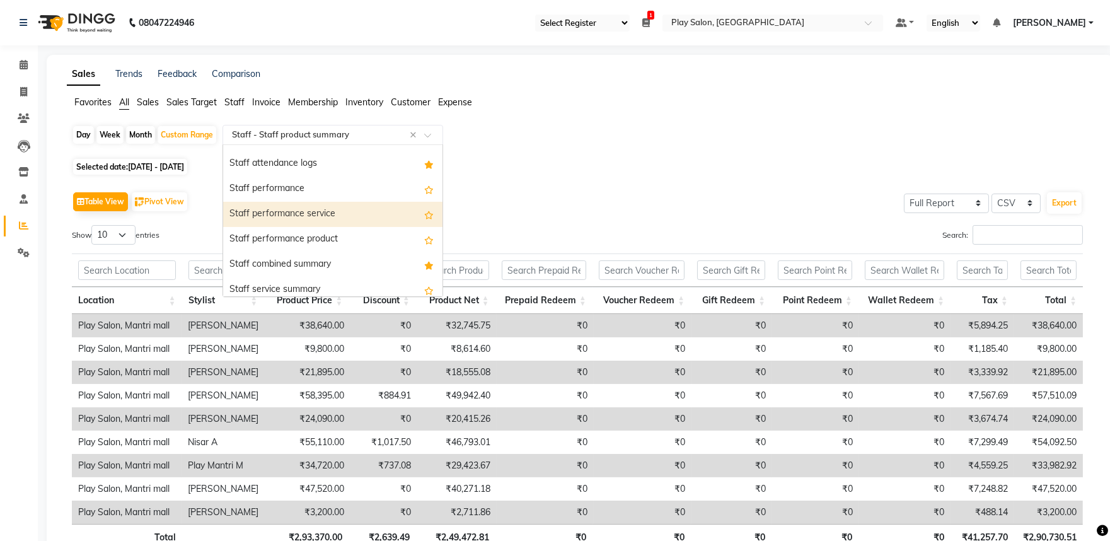
scroll to position [630, 0]
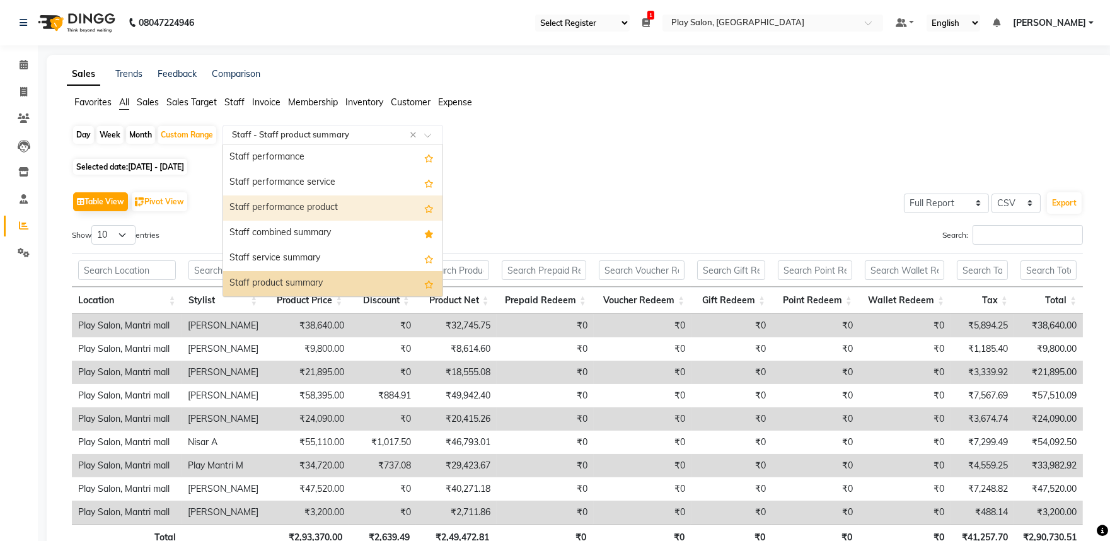
click at [359, 210] on div "Staff performance product" at bounding box center [332, 207] width 219 height 25
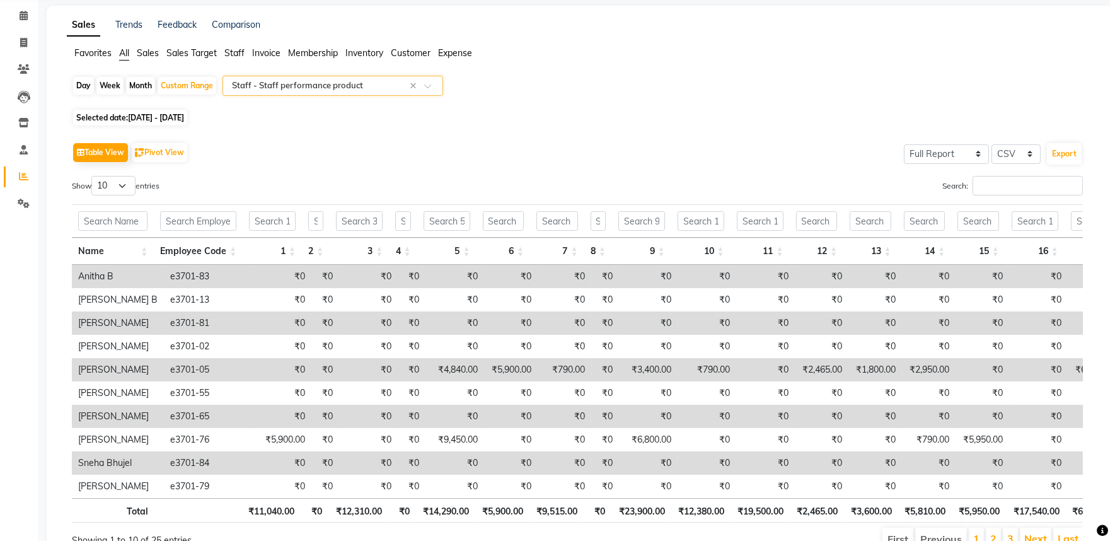
scroll to position [0, 0]
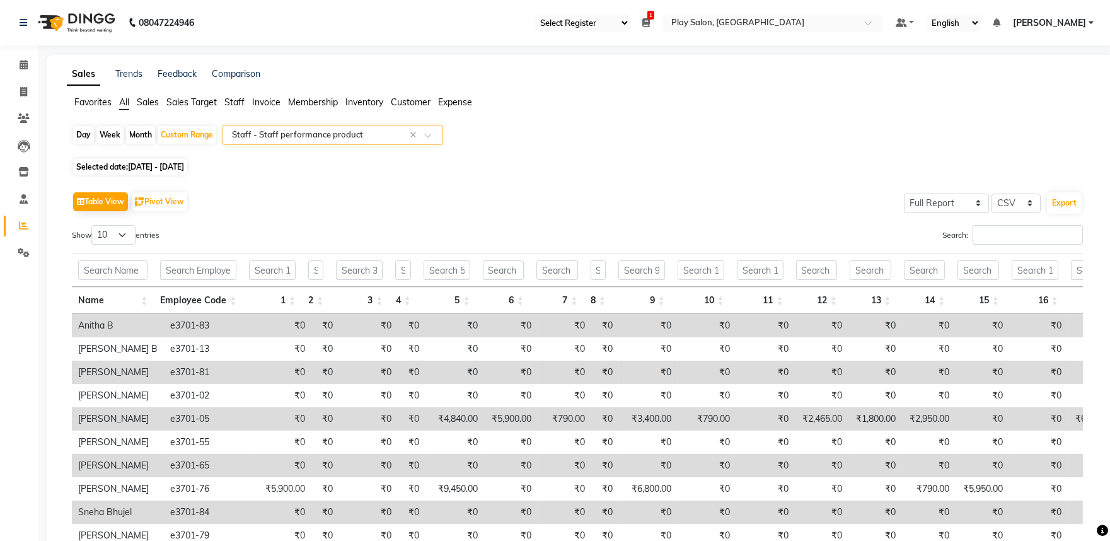
click at [432, 135] on span at bounding box center [432, 138] width 16 height 13
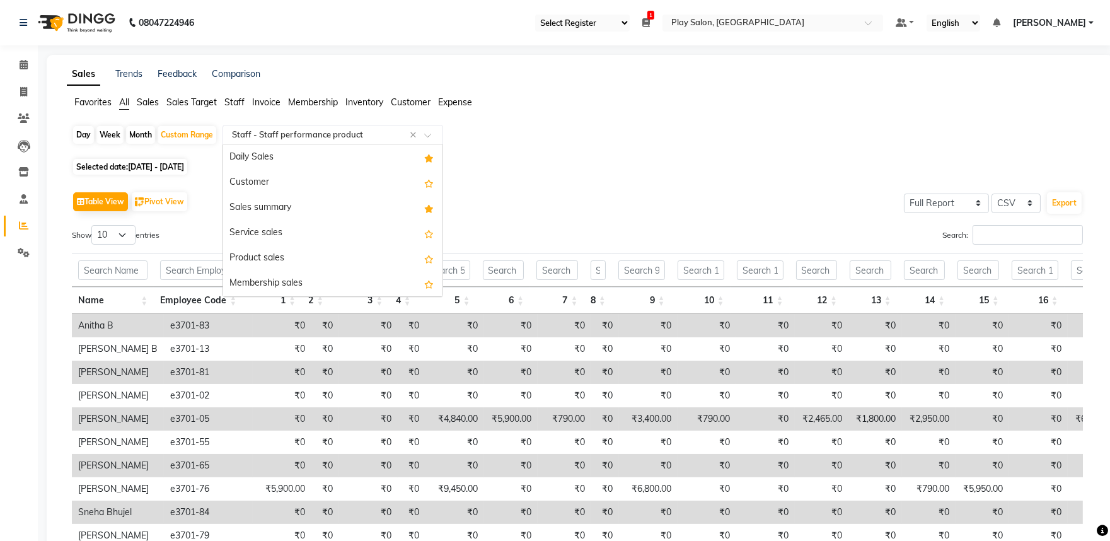
scroll to position [681, 0]
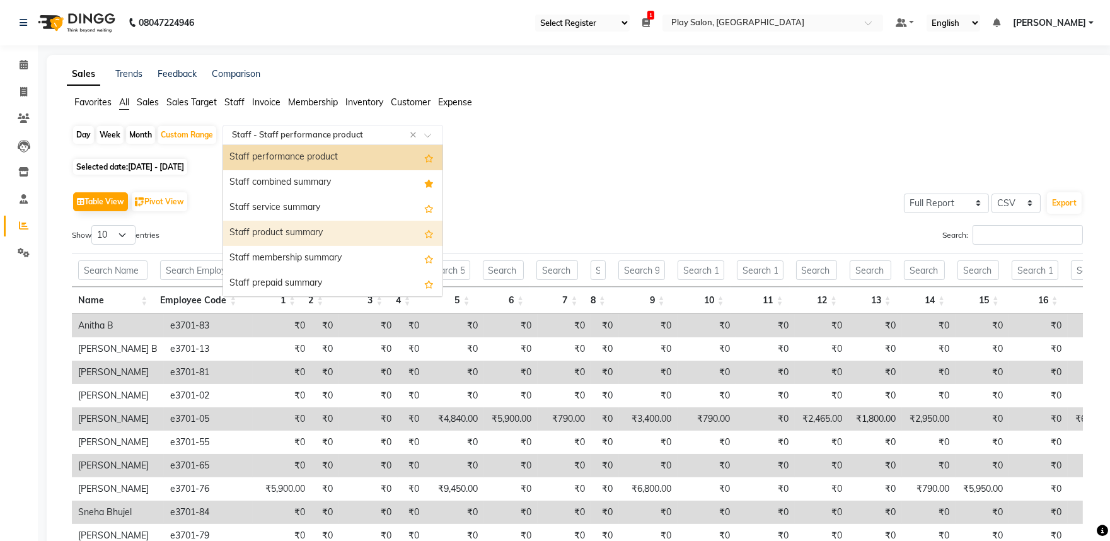
click at [345, 231] on div "Staff product summary" at bounding box center [332, 233] width 219 height 25
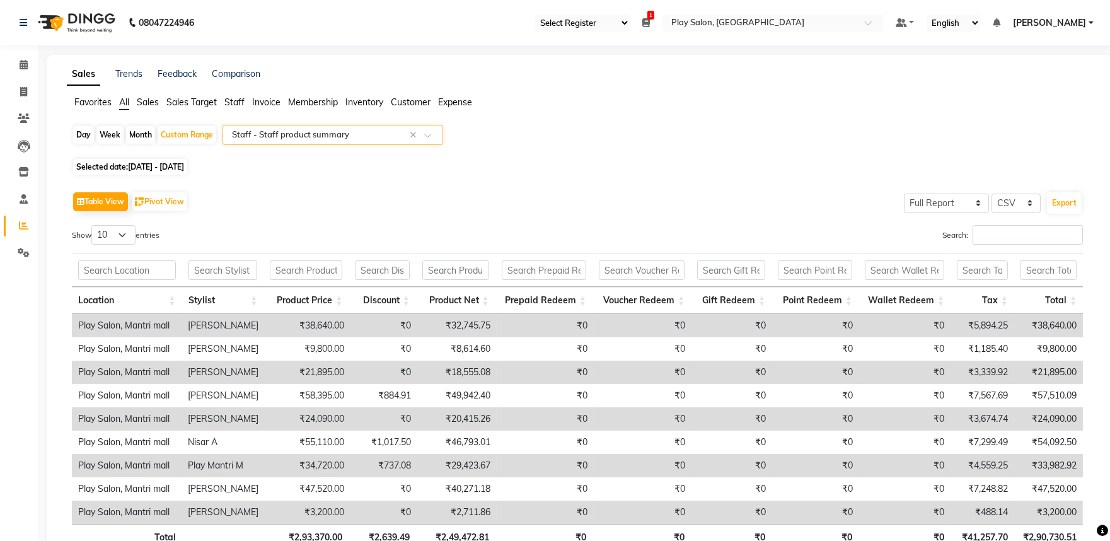
click at [430, 129] on div at bounding box center [332, 135] width 219 height 13
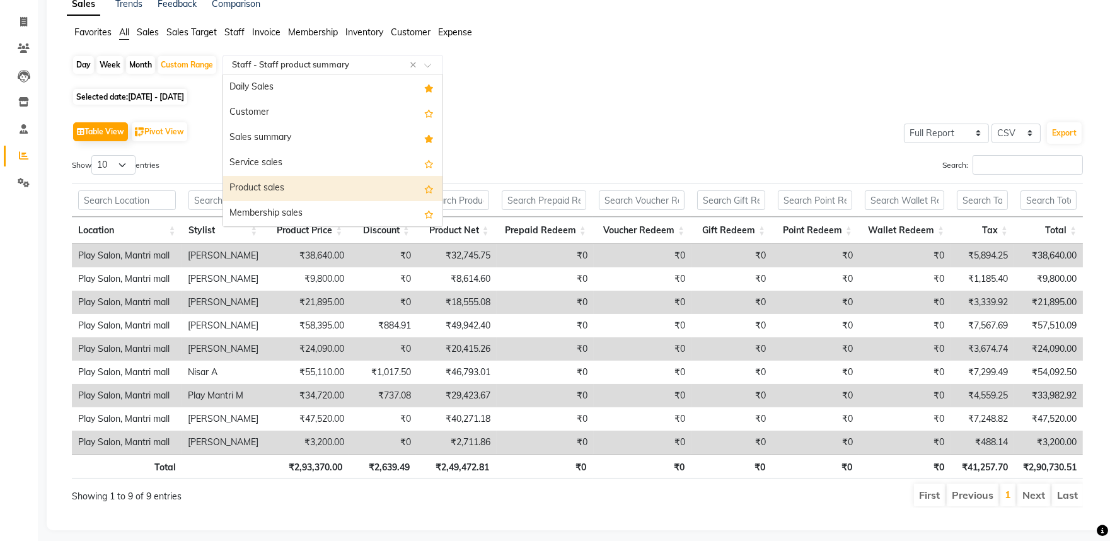
scroll to position [70, 0]
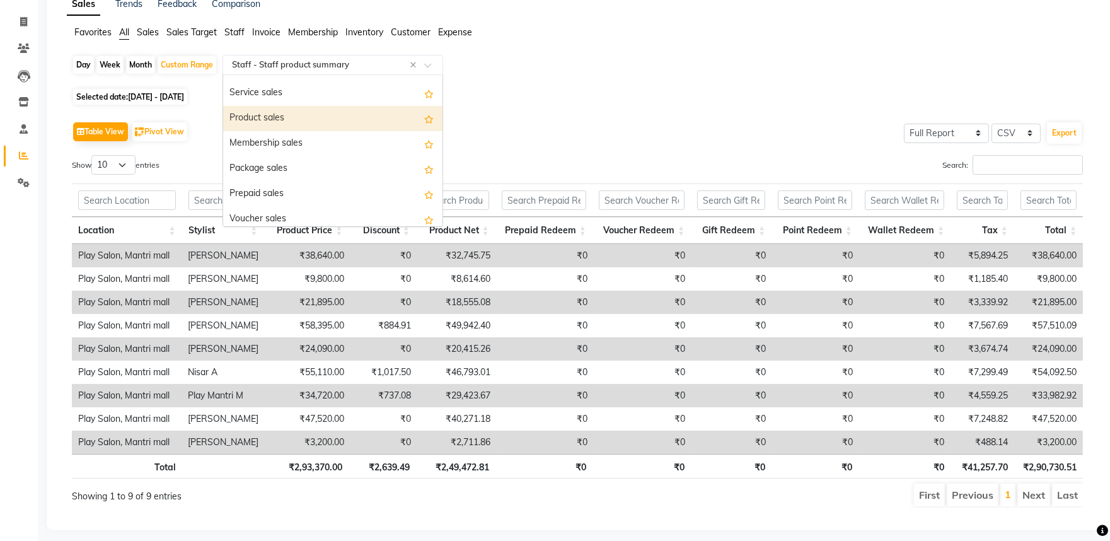
click at [347, 115] on div "Product sales" at bounding box center [332, 118] width 219 height 25
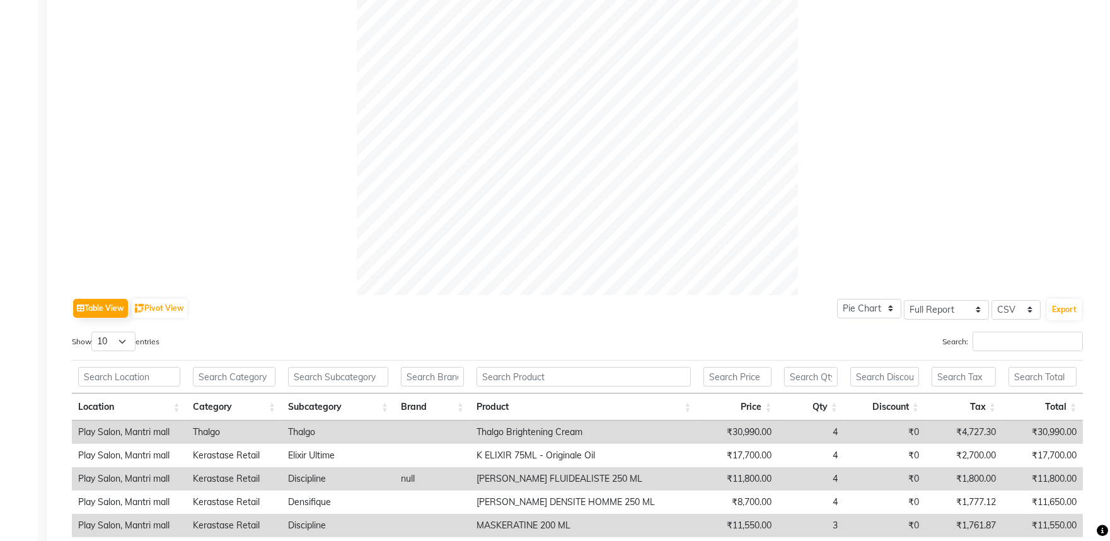
scroll to position [568, 0]
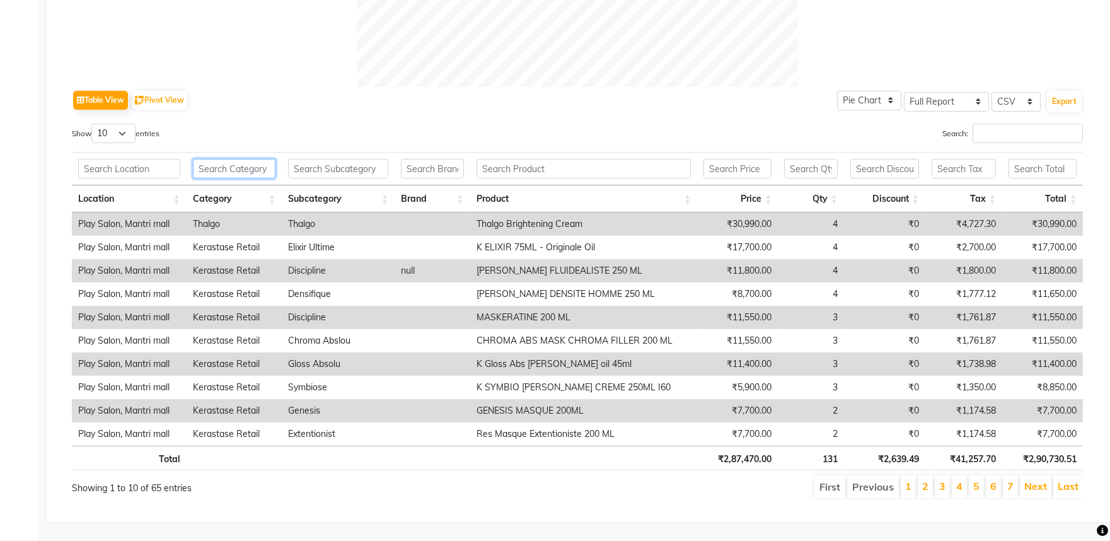
click at [225, 159] on input "text" at bounding box center [234, 169] width 83 height 20
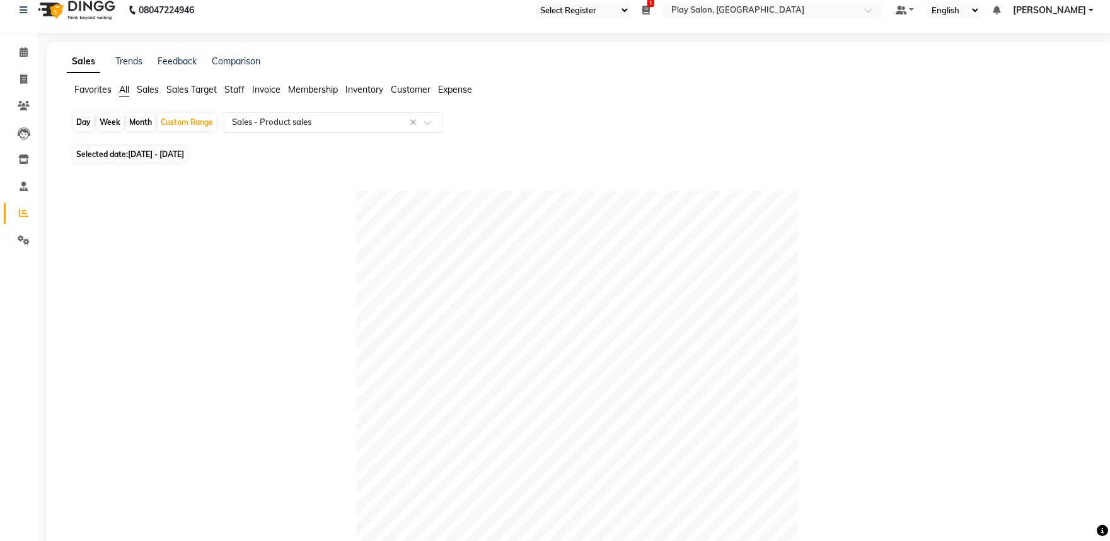
scroll to position [0, 0]
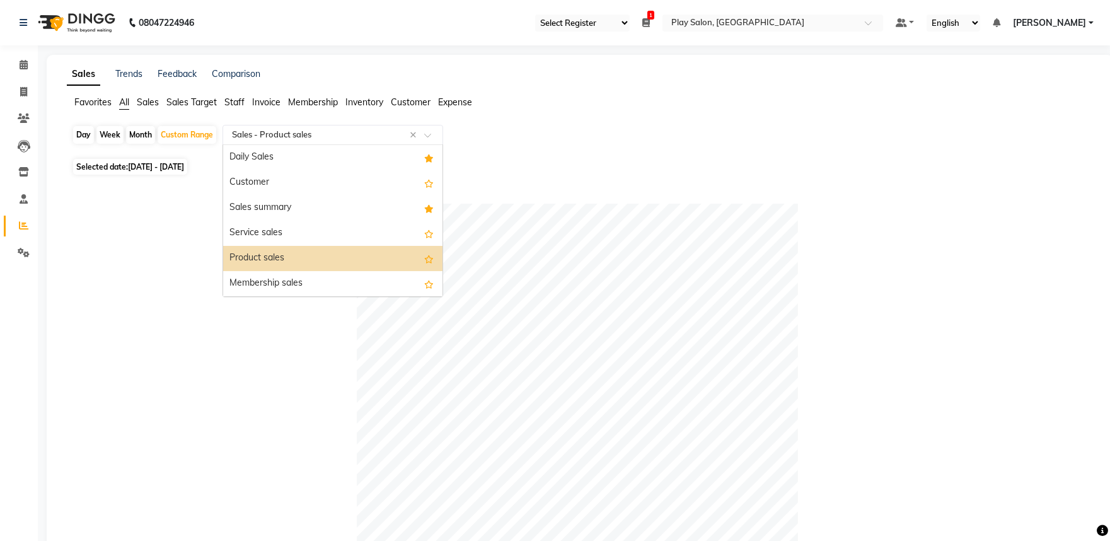
click at [421, 137] on div at bounding box center [332, 135] width 219 height 13
click at [124, 101] on span "All" at bounding box center [124, 101] width 10 height 11
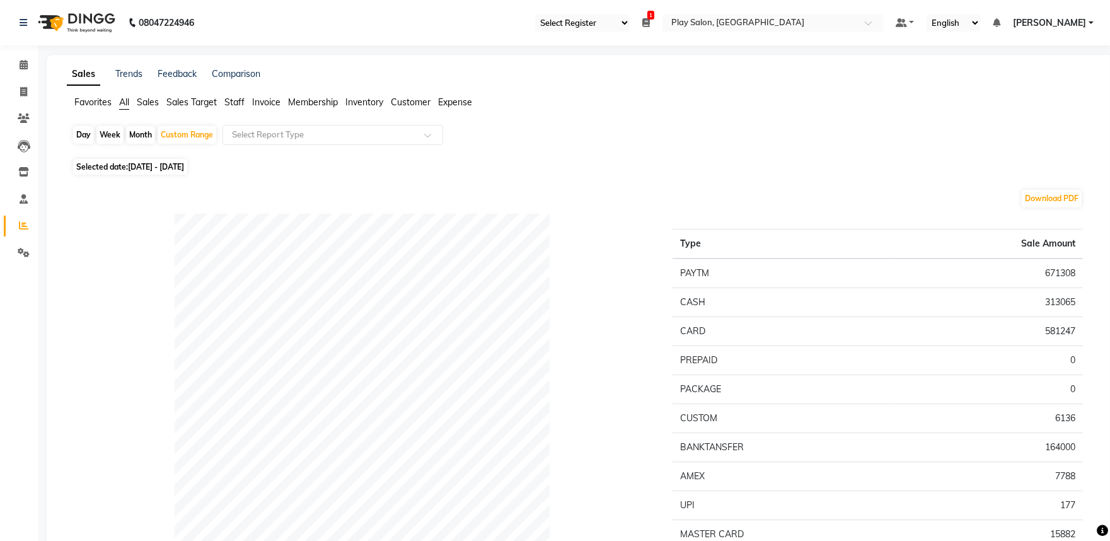
click at [78, 134] on div "Day" at bounding box center [83, 135] width 21 height 18
select select "9"
select select "2025"
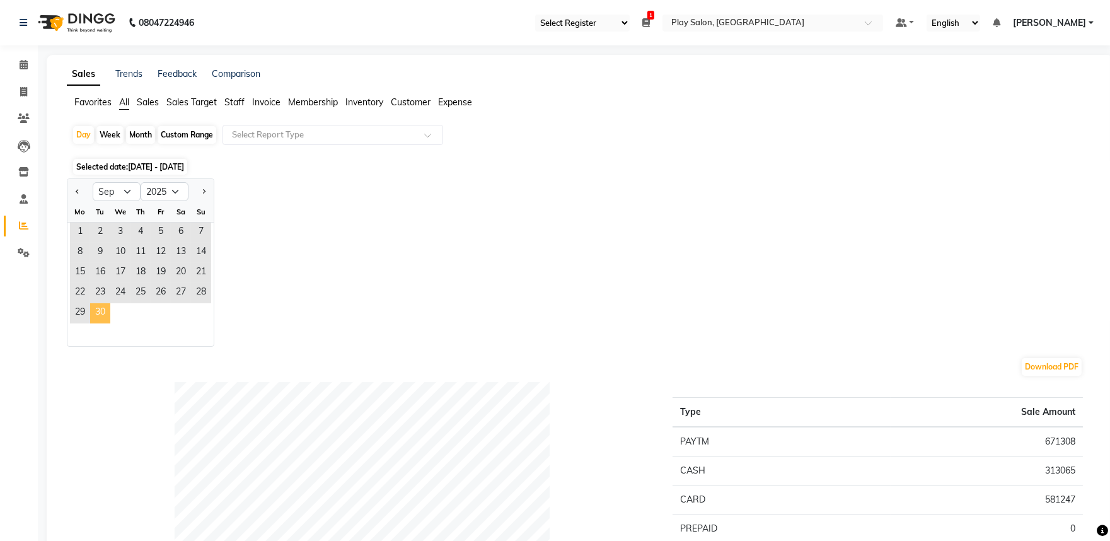
click at [99, 319] on span "30" at bounding box center [100, 313] width 20 height 20
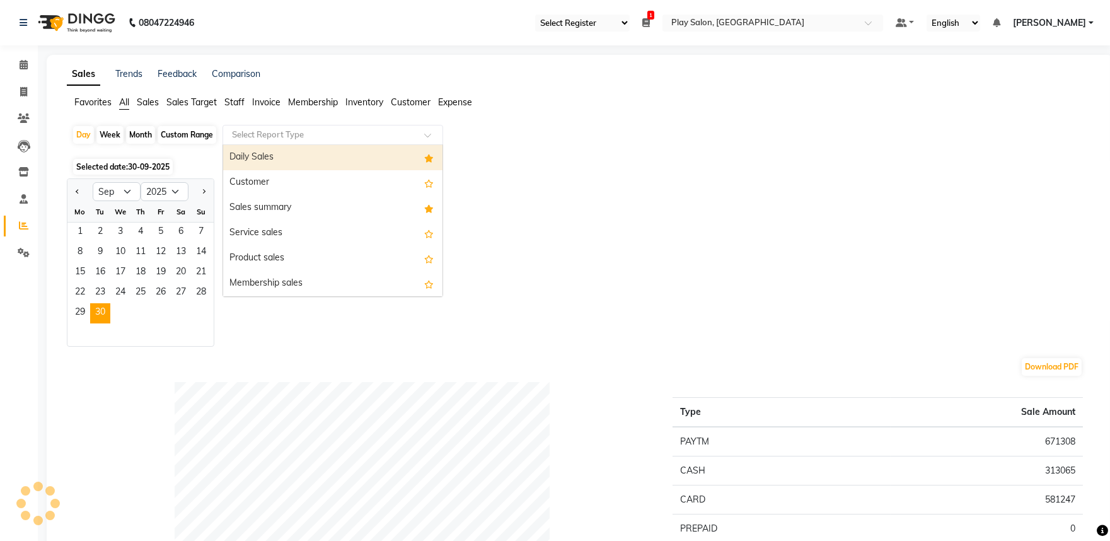
click at [315, 129] on input "text" at bounding box center [320, 135] width 182 height 13
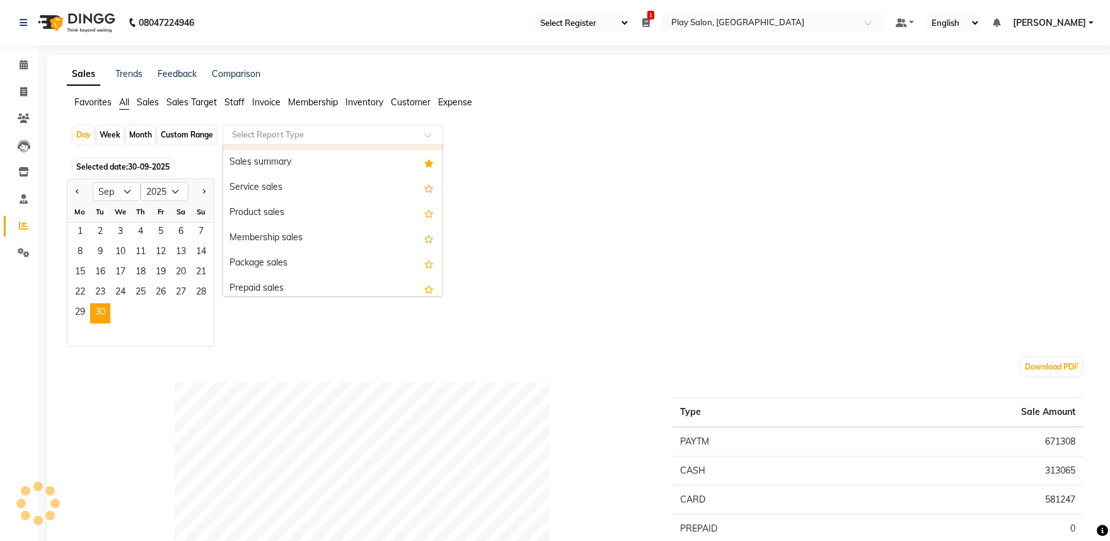
scroll to position [70, 0]
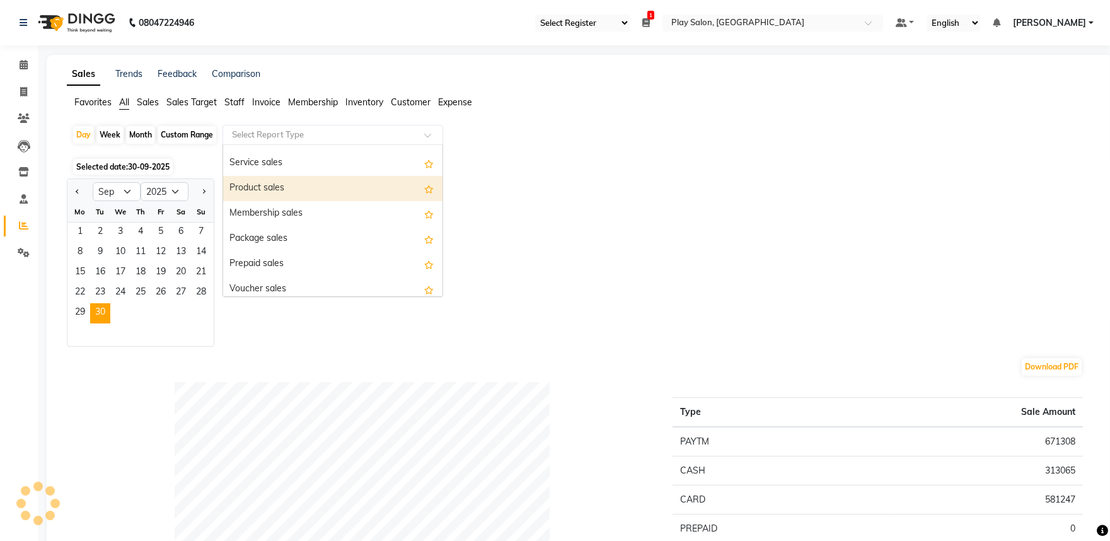
click at [328, 194] on div "Product sales" at bounding box center [332, 188] width 219 height 25
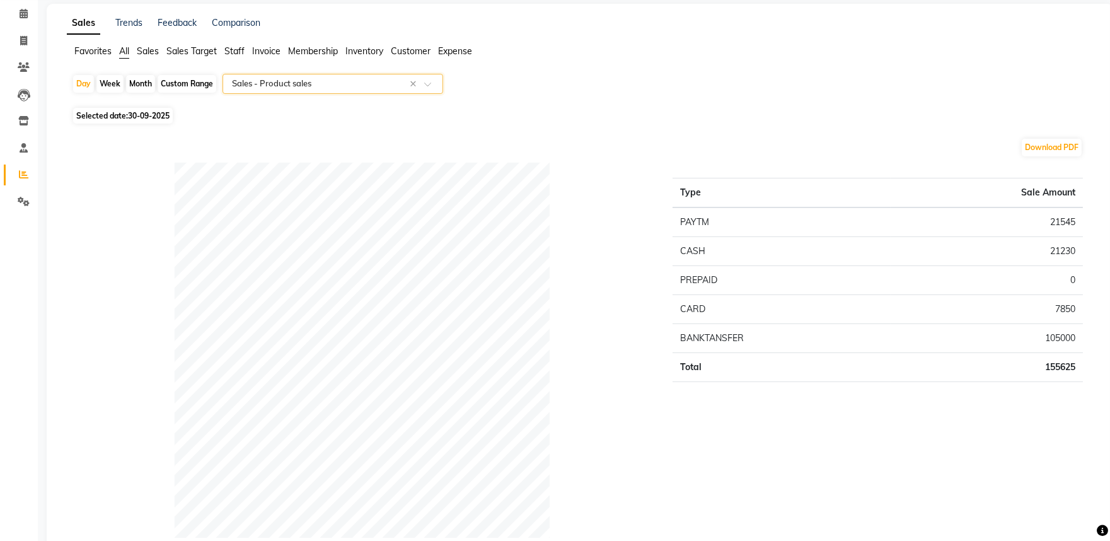
scroll to position [0, 0]
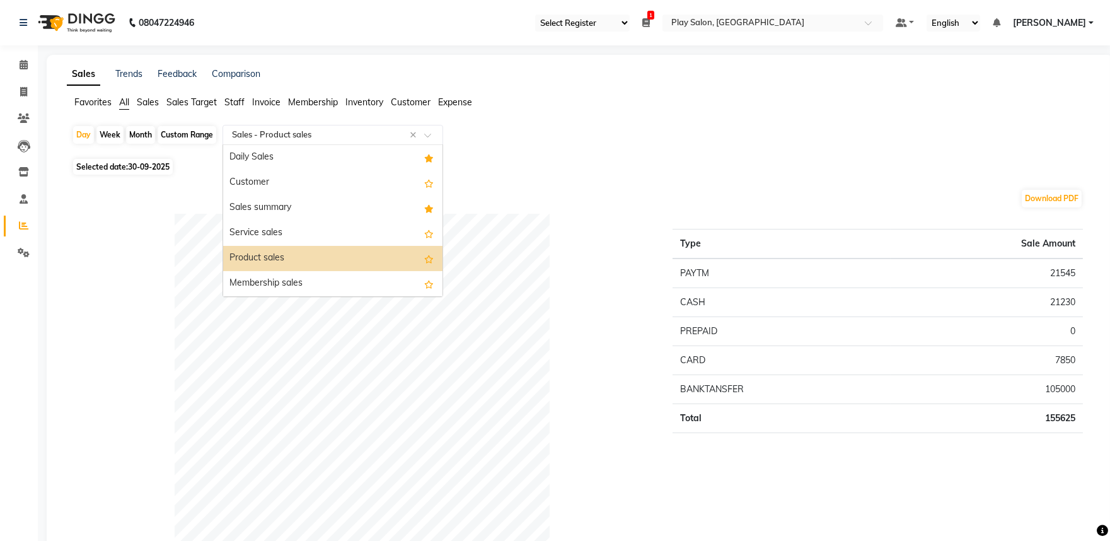
click at [437, 135] on span at bounding box center [432, 138] width 16 height 13
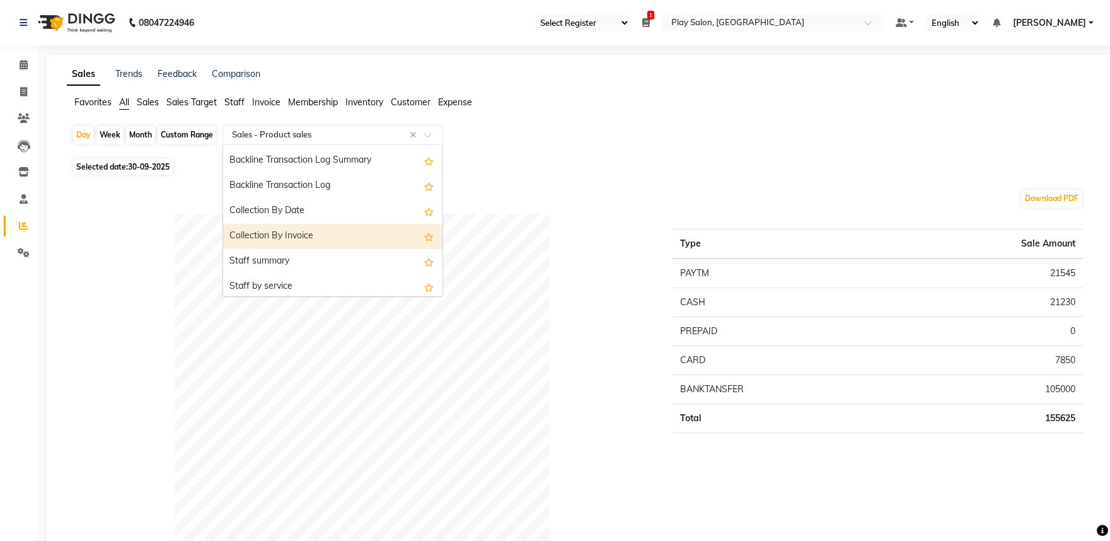
scroll to position [420, 0]
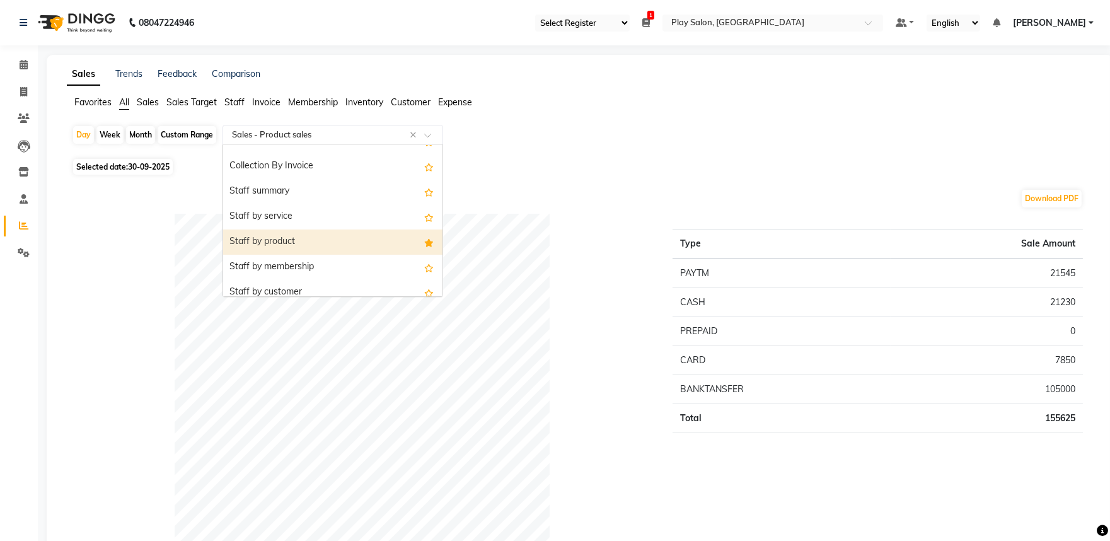
click at [362, 239] on div "Staff by product" at bounding box center [332, 241] width 219 height 25
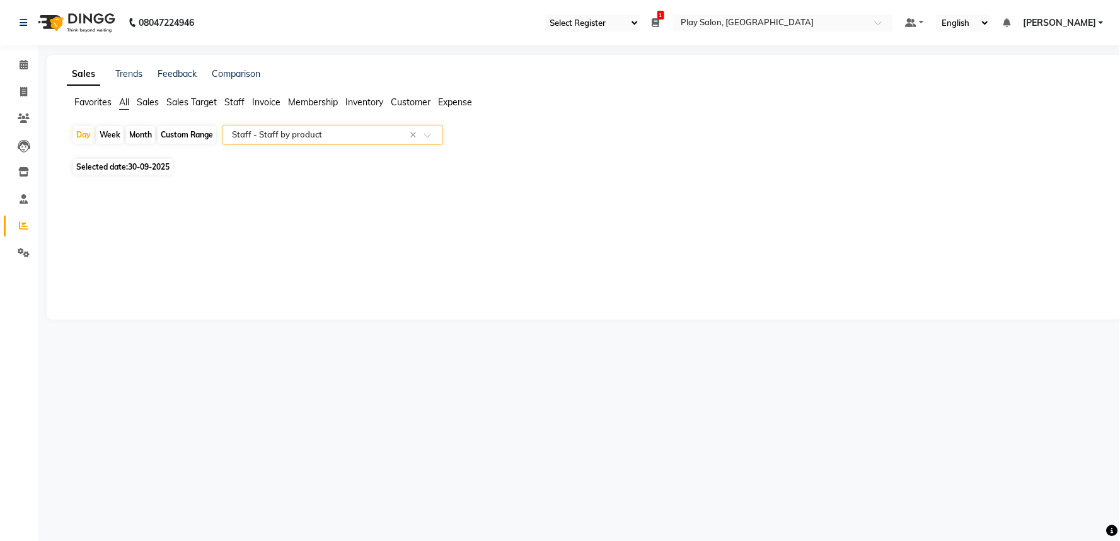
click at [154, 165] on span "30-09-2025" at bounding box center [149, 166] width 42 height 9
select select "9"
select select "2025"
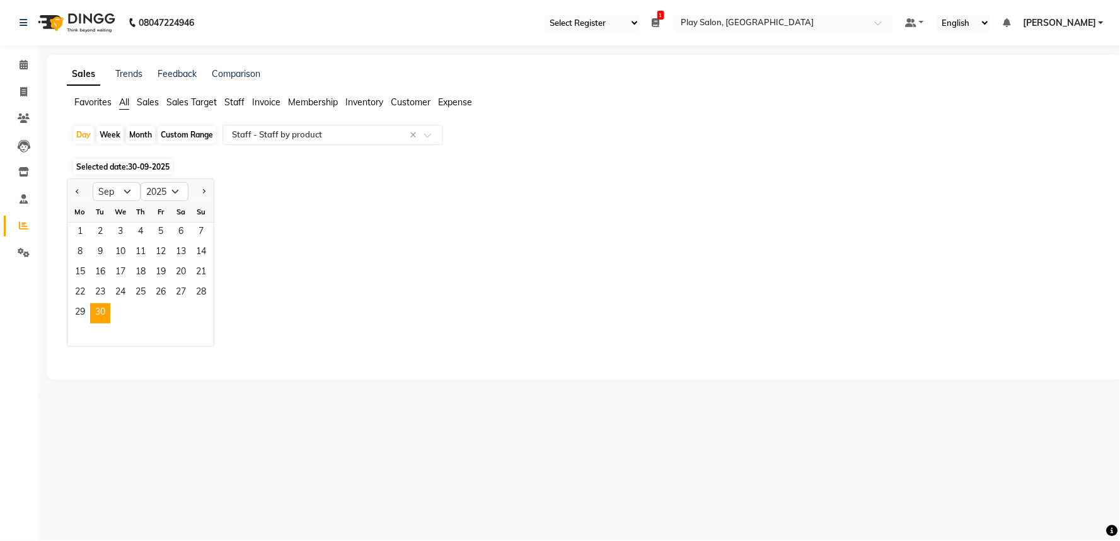
click at [68, 219] on div "Mo Tu We Th Fr Sa Su" at bounding box center [140, 212] width 146 height 21
click at [180, 141] on div "Custom Range" at bounding box center [187, 135] width 59 height 18
select select "9"
select select "2025"
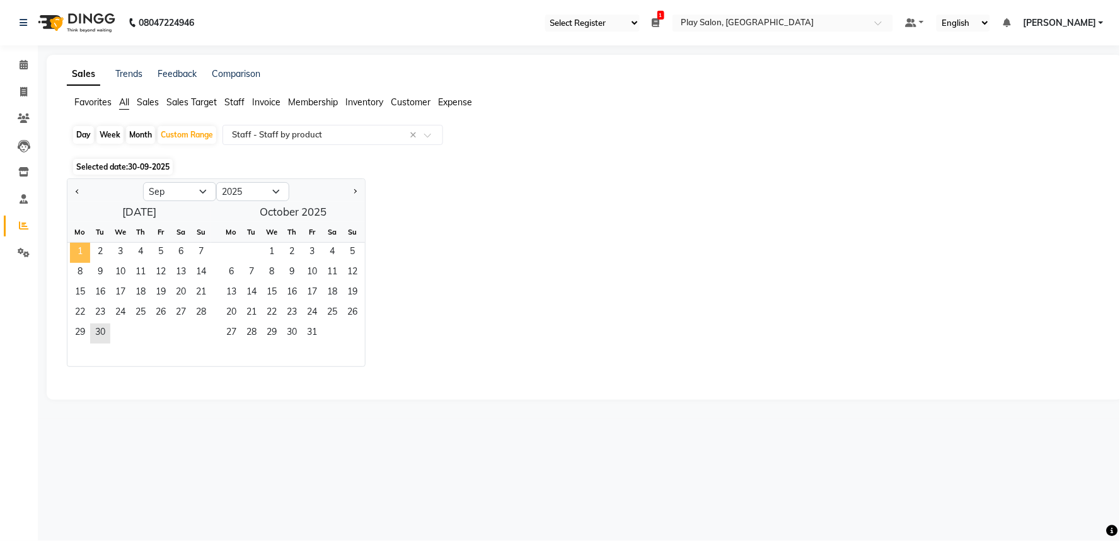
click at [78, 253] on span "1" at bounding box center [80, 253] width 20 height 20
click at [105, 333] on span "30" at bounding box center [100, 333] width 20 height 20
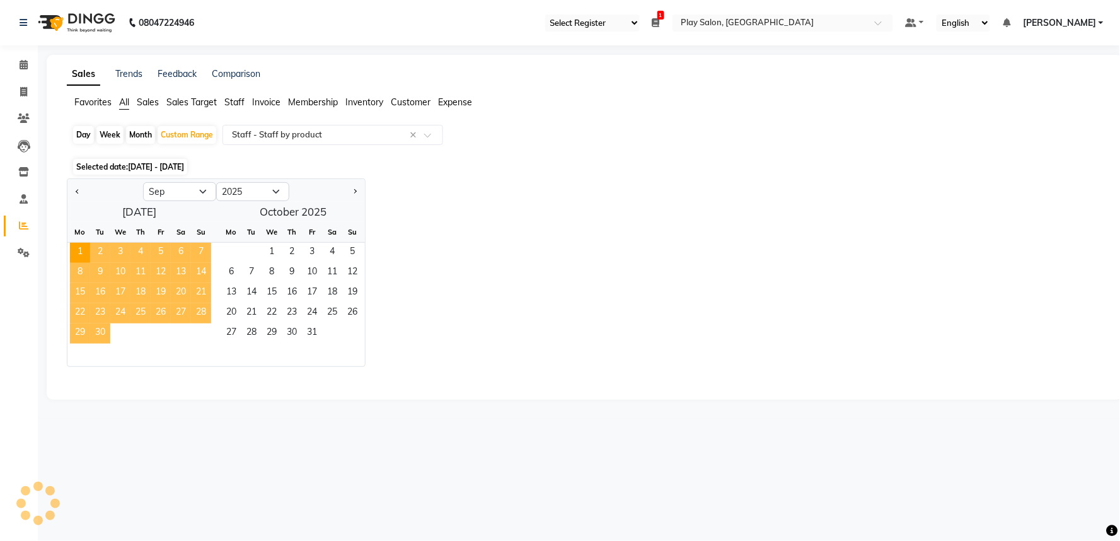
select select "full_report"
select select "csv"
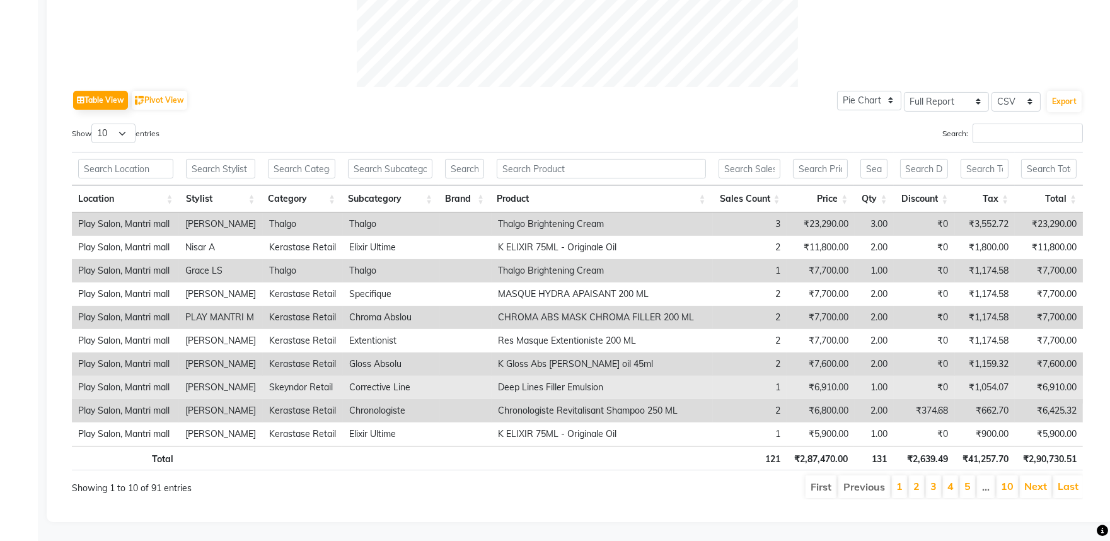
scroll to position [568, 0]
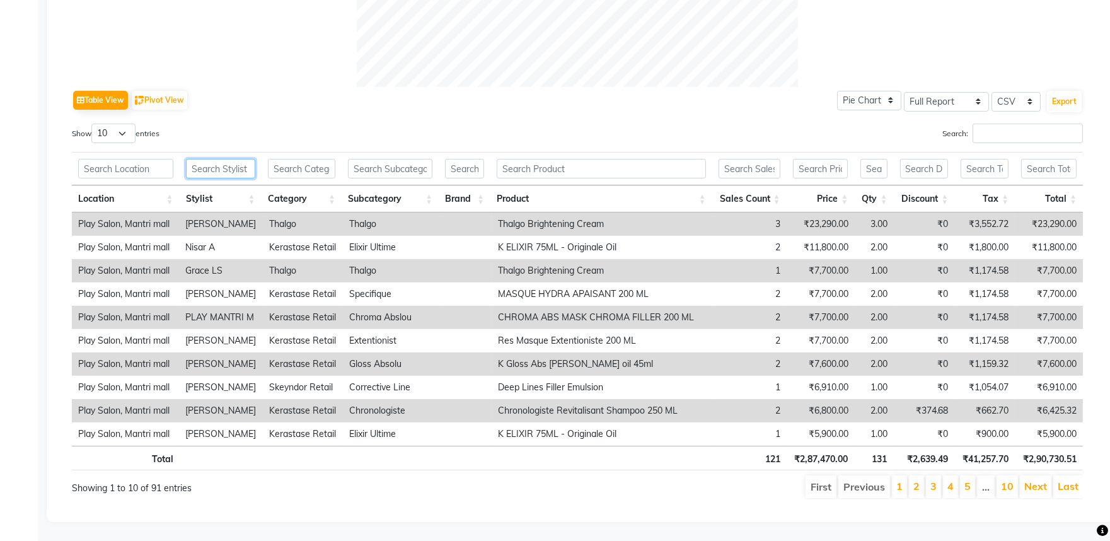
click at [234, 159] on input "text" at bounding box center [220, 169] width 69 height 20
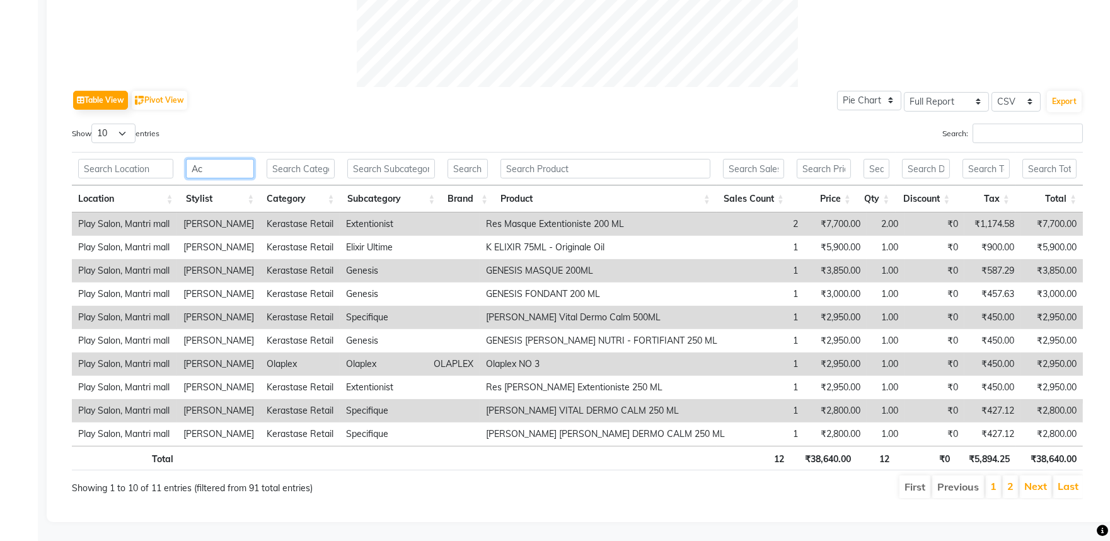
type input "A"
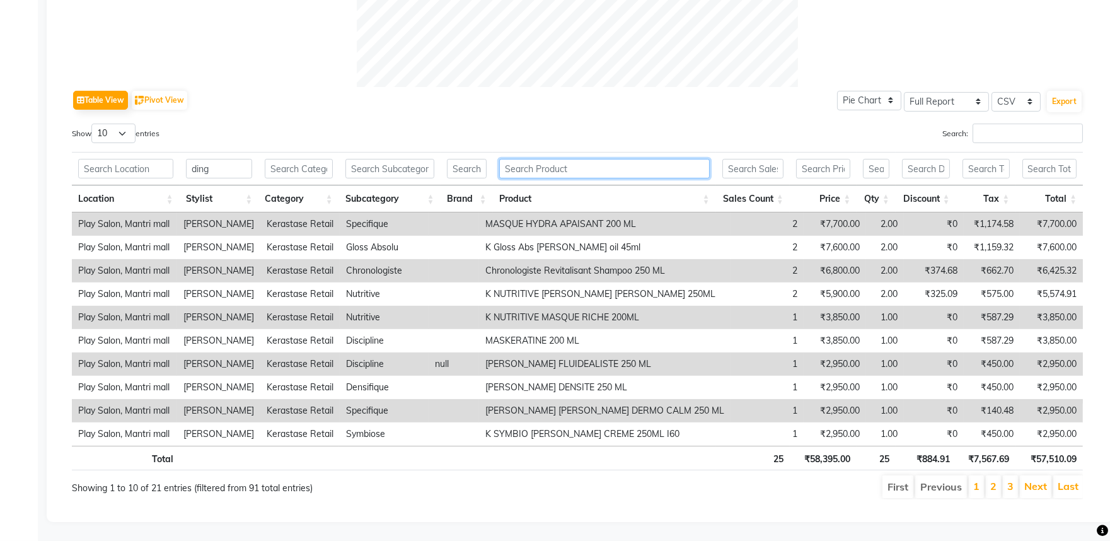
click at [622, 159] on input "text" at bounding box center [604, 169] width 211 height 20
click at [222, 161] on input "ding" at bounding box center [219, 169] width 67 height 20
type input "d"
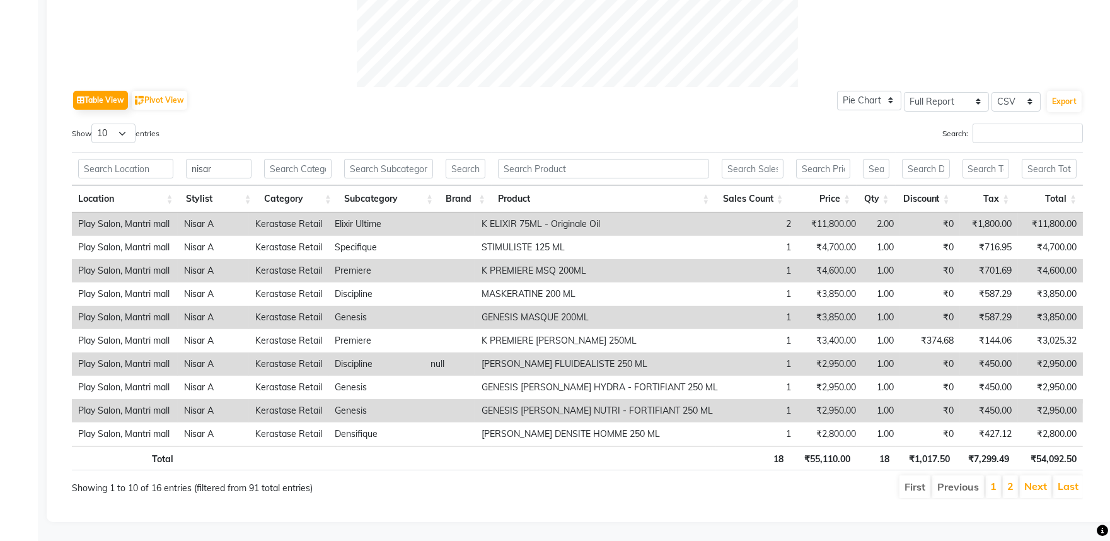
click at [577, 190] on th "Product" at bounding box center [604, 198] width 224 height 27
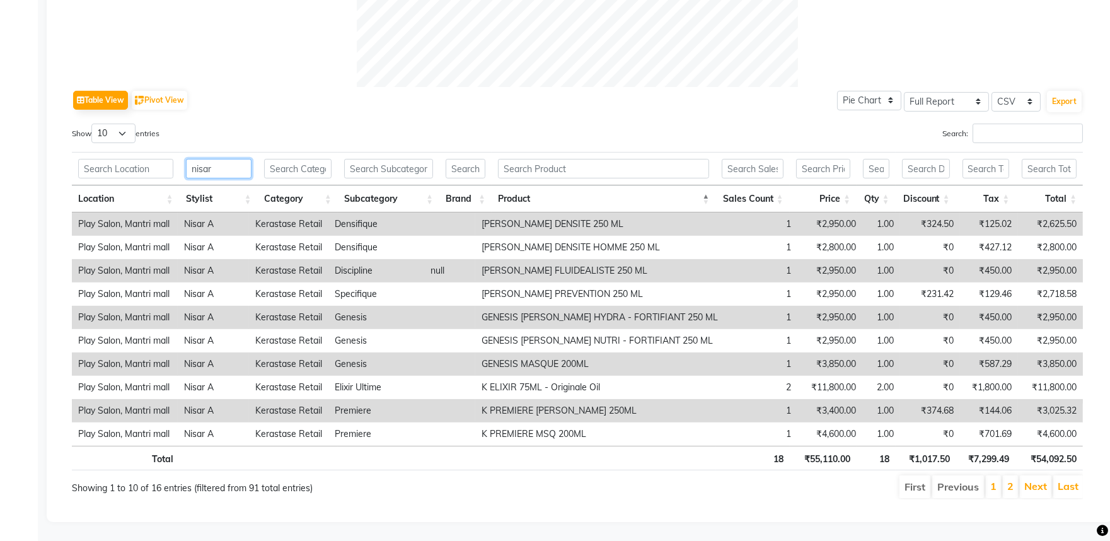
click at [231, 159] on input "nisar" at bounding box center [219, 169] width 66 height 20
type input "n"
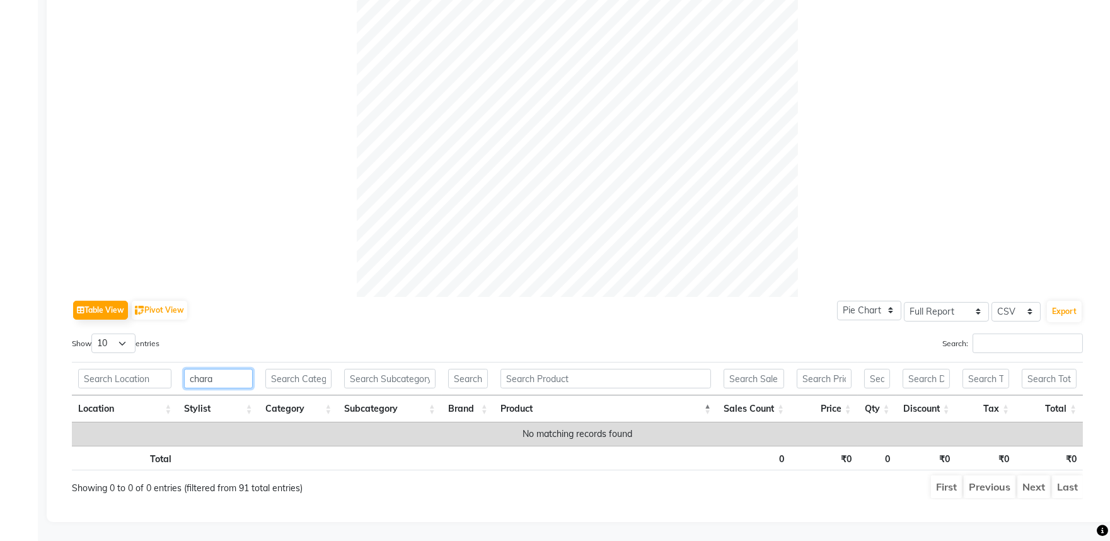
scroll to position [499, 0]
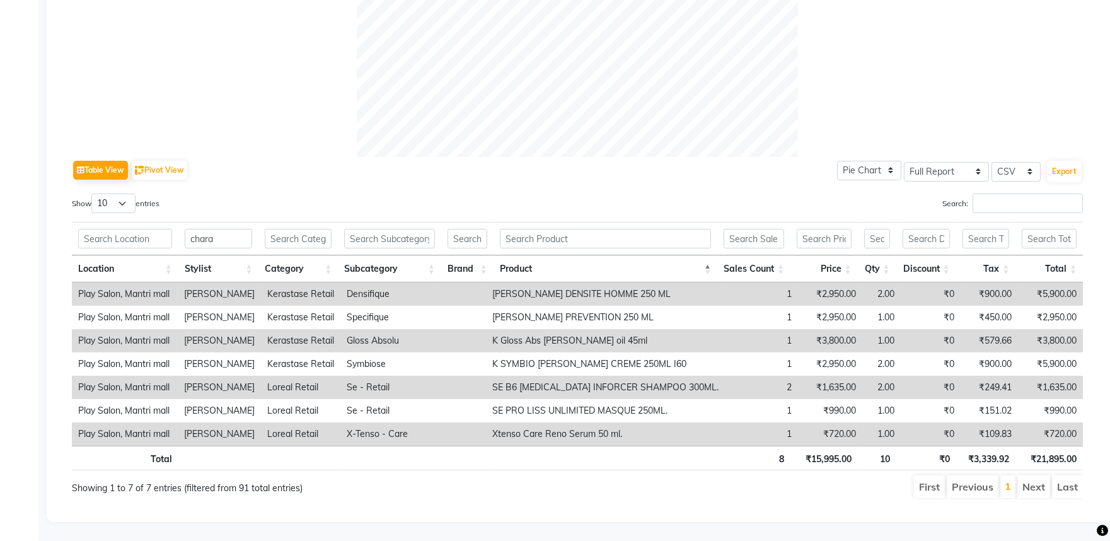
drag, startPoint x: 618, startPoint y: 254, endPoint x: 597, endPoint y: 257, distance: 20.3
click at [618, 255] on th "Product" at bounding box center [605, 268] width 224 height 27
click at [236, 229] on input "chara" at bounding box center [218, 239] width 67 height 20
type input "c"
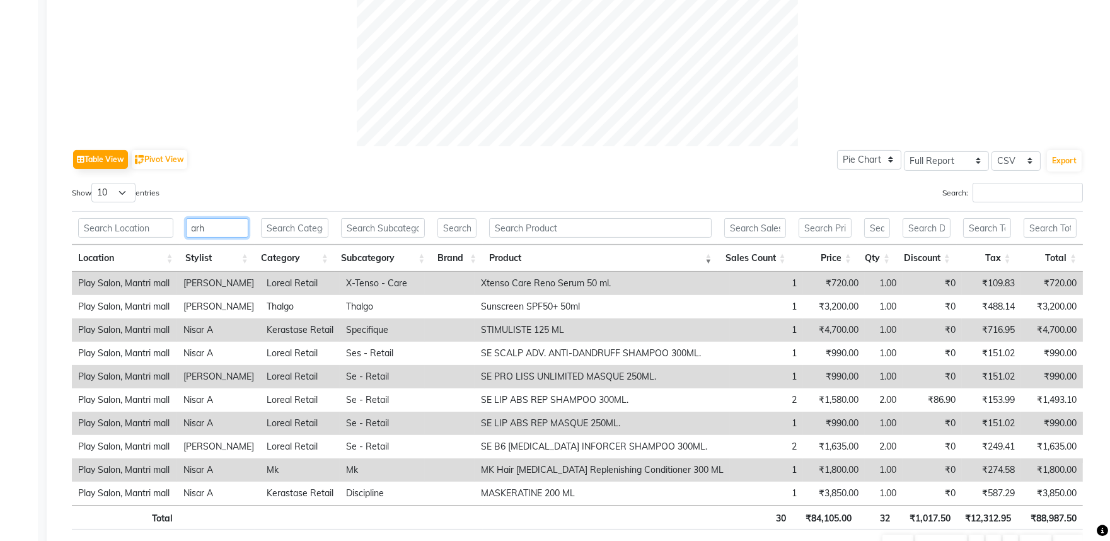
scroll to position [405, 0]
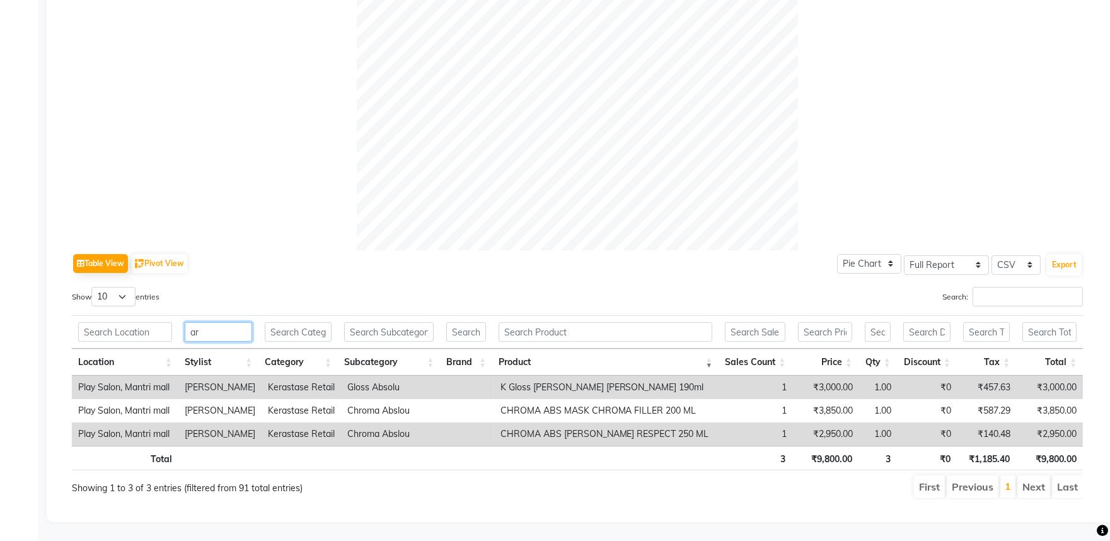
type input "a"
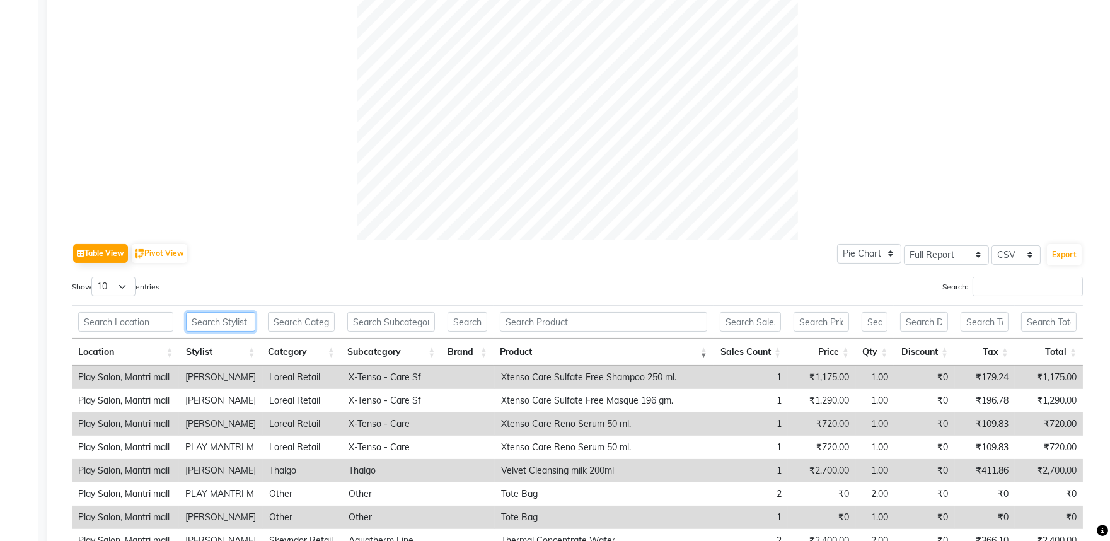
scroll to position [499, 0]
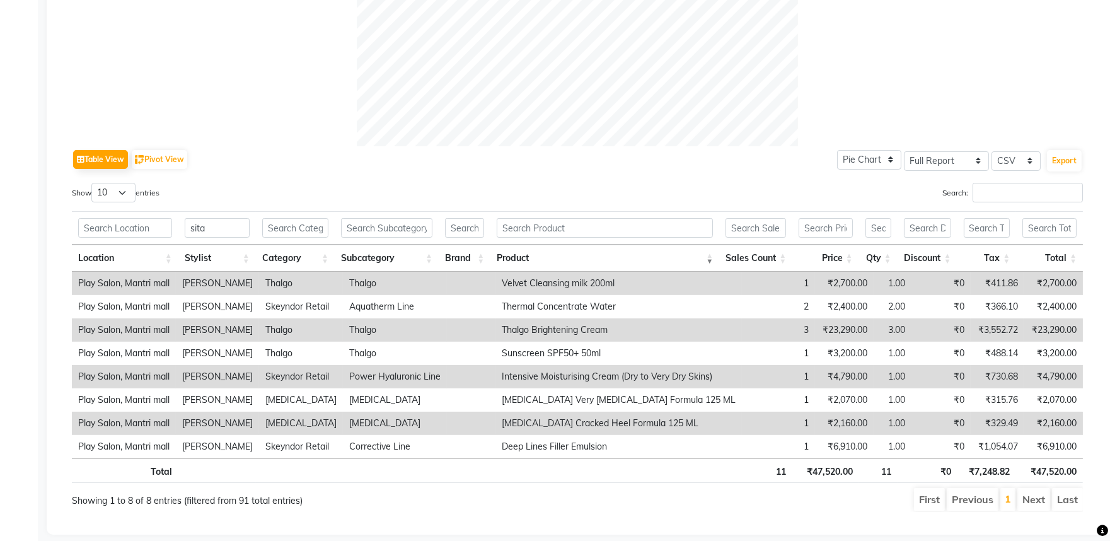
click at [572, 251] on th "Product" at bounding box center [604, 258] width 229 height 27
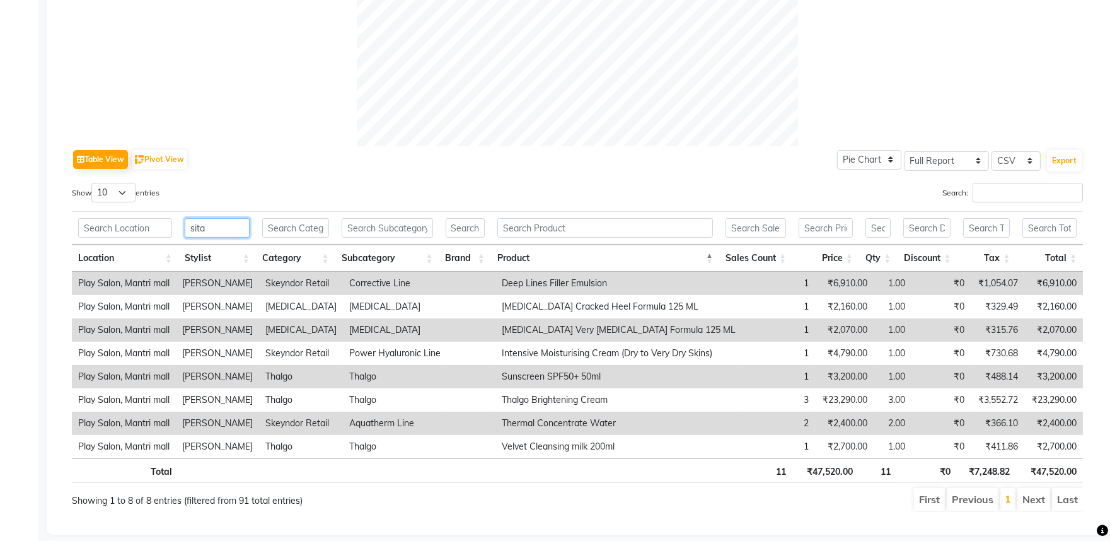
click at [233, 221] on input "sita" at bounding box center [217, 228] width 65 height 20
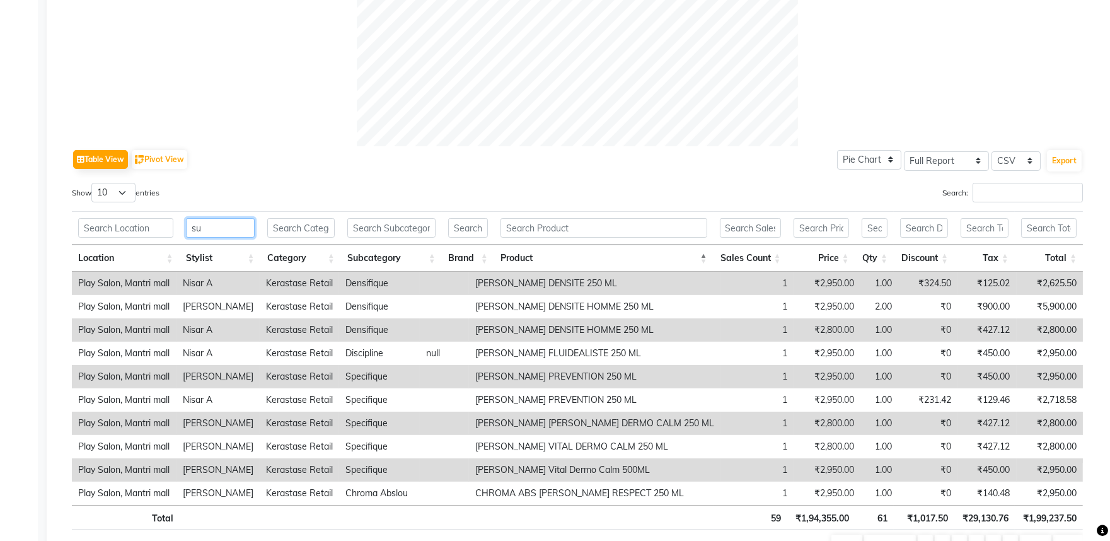
scroll to position [358, 0]
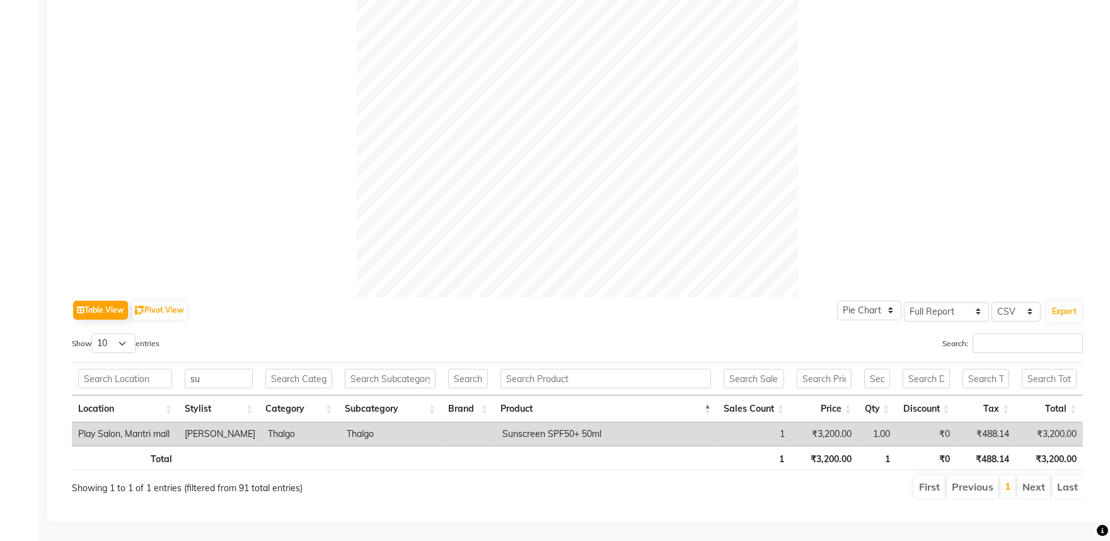
click at [567, 475] on ul "First Previous 1 Next Last" at bounding box center [792, 486] width 582 height 23
click at [202, 372] on input "su" at bounding box center [219, 379] width 68 height 20
type input "s"
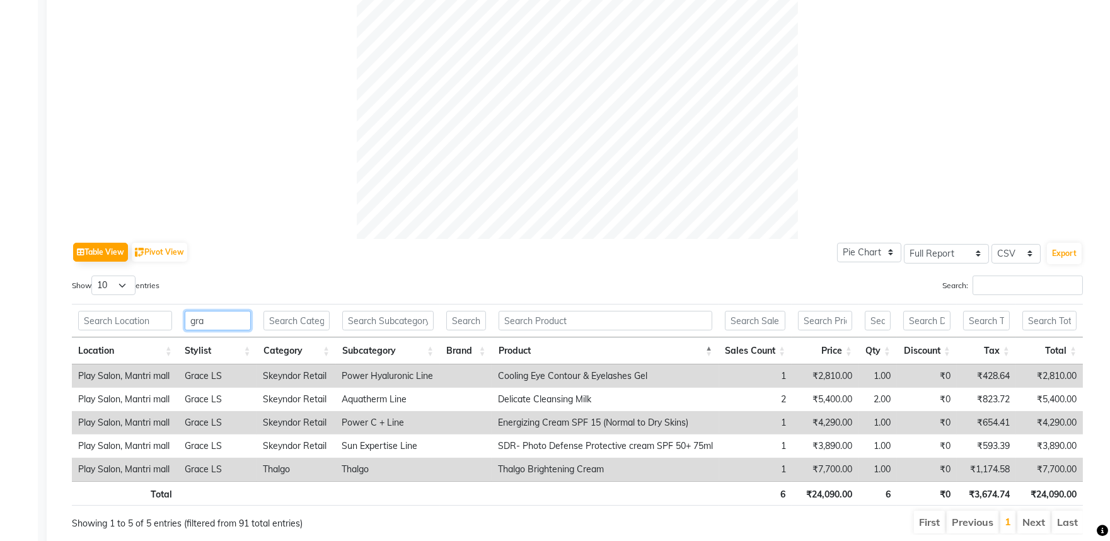
scroll to position [451, 0]
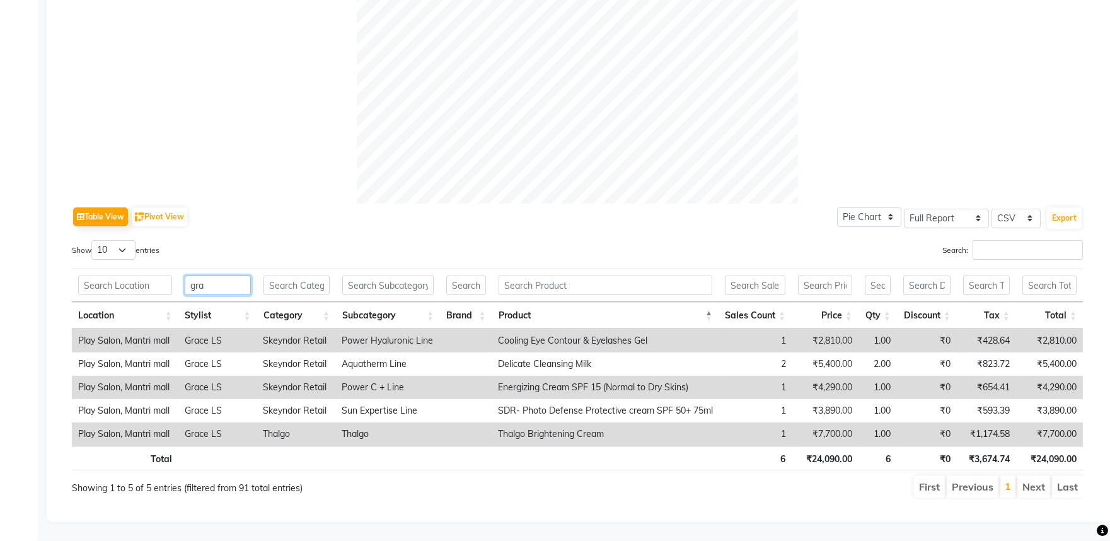
type input "gra"
click at [792, 376] on td "₹4,290.00" at bounding box center [825, 387] width 67 height 23
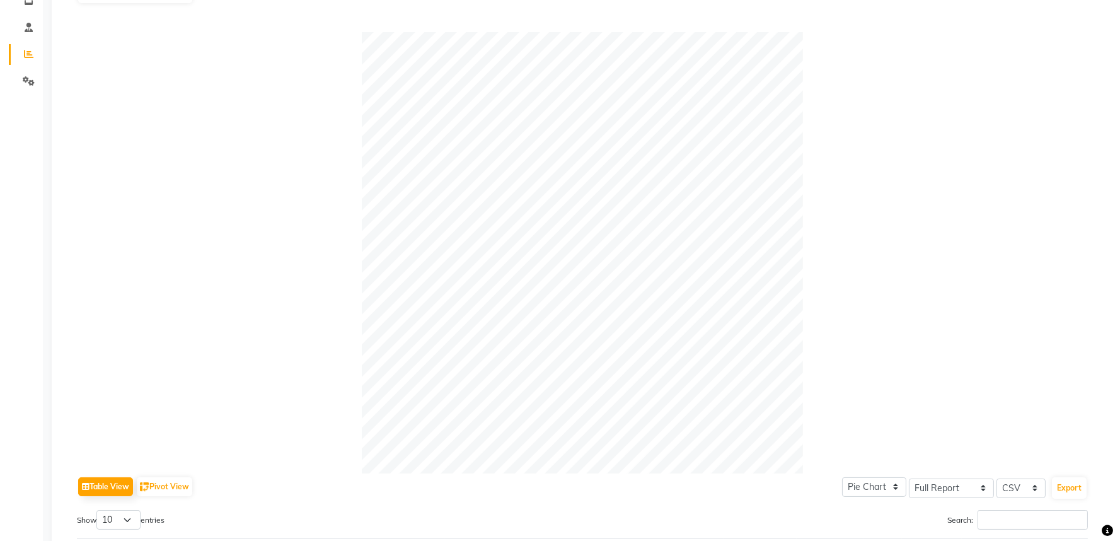
scroll to position [0, 0]
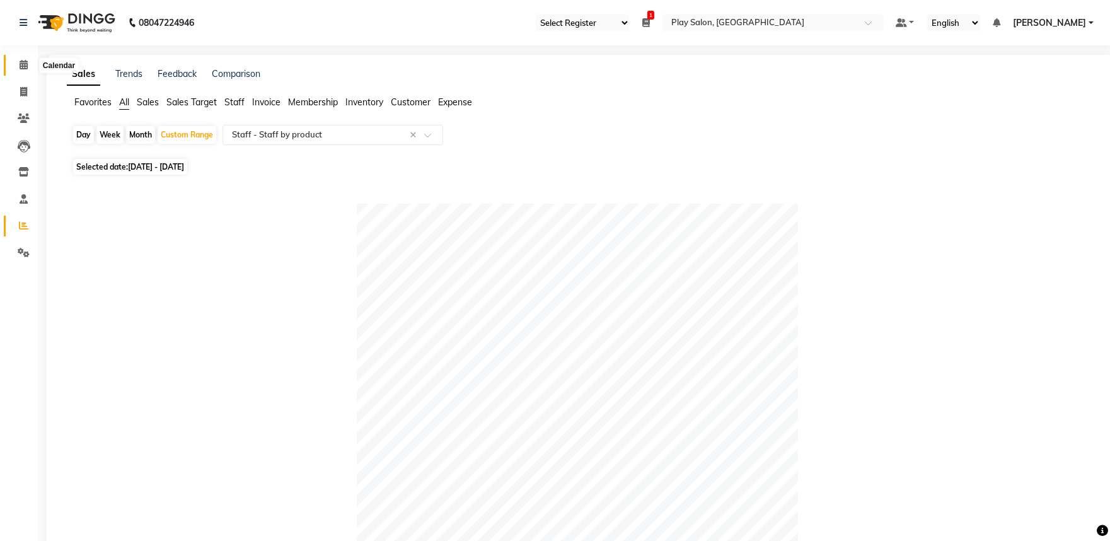
click at [22, 59] on span at bounding box center [24, 65] width 22 height 14
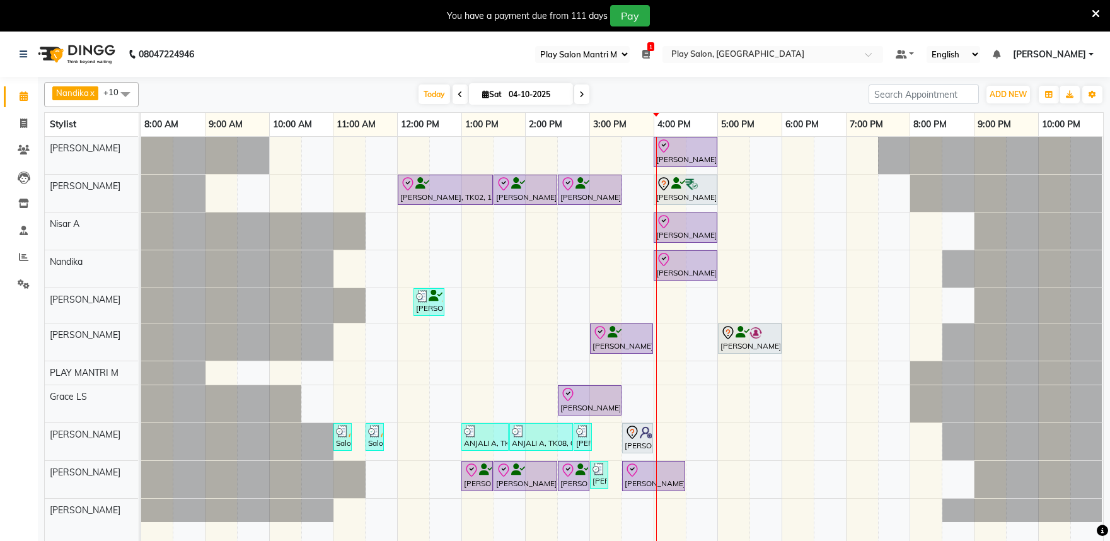
select select "89"
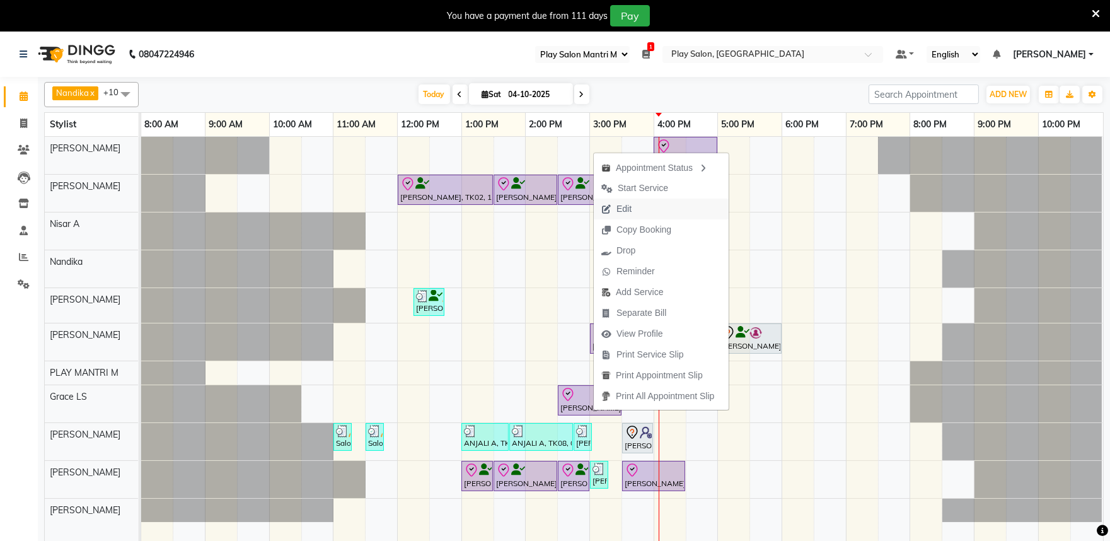
click at [618, 205] on span "Edit" at bounding box center [623, 208] width 15 height 13
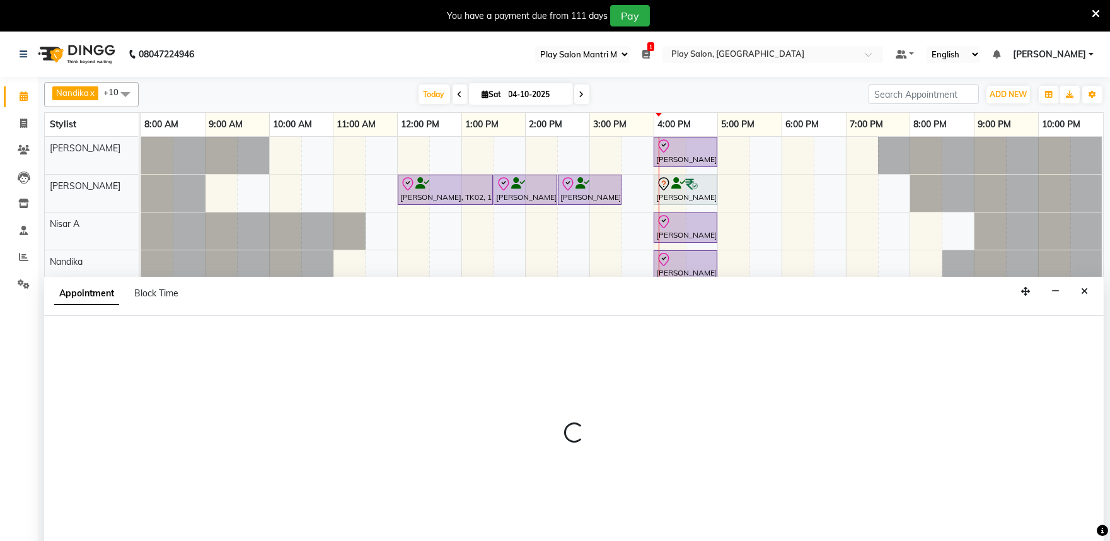
scroll to position [32, 0]
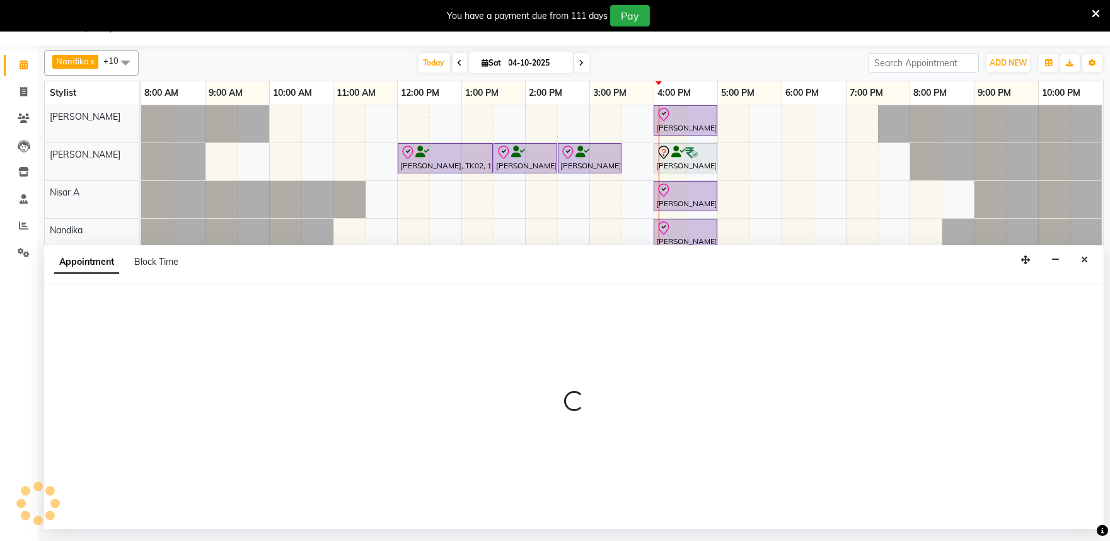
select select "tentative"
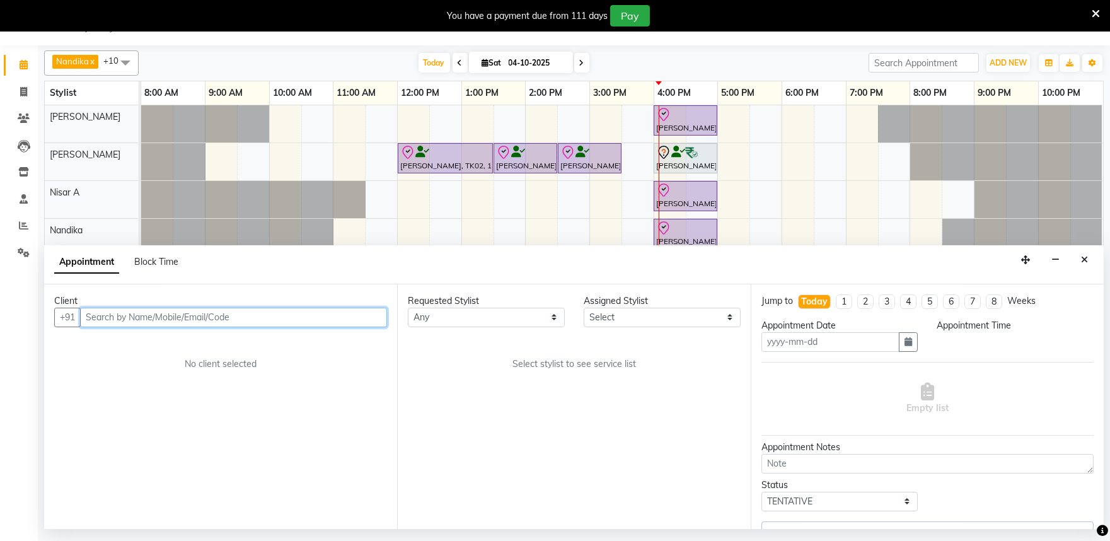
type input "04-10-2025"
select select "check-in"
select select "720"
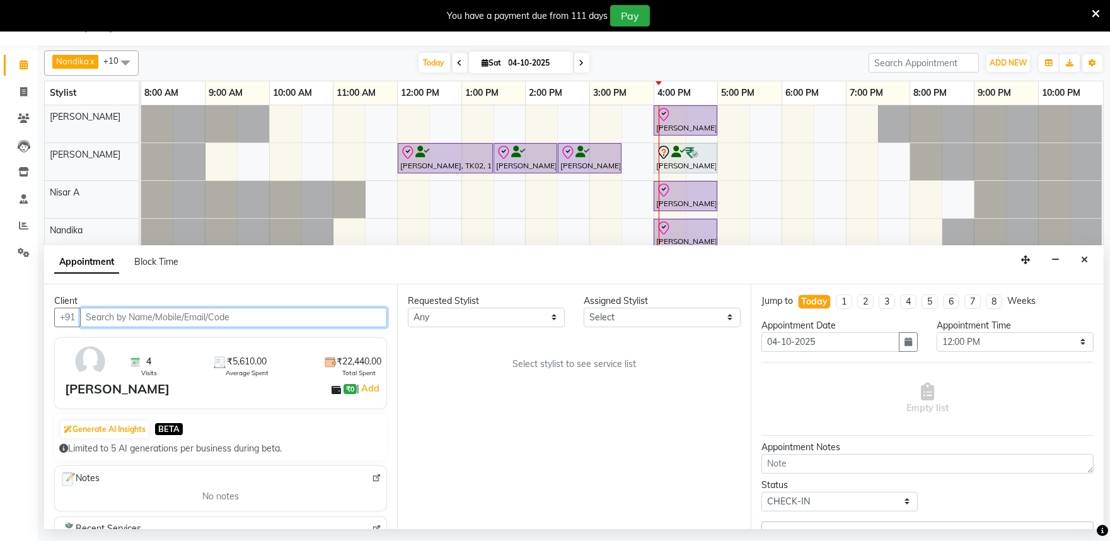
select select "82212"
select select "81311"
select select "4213"
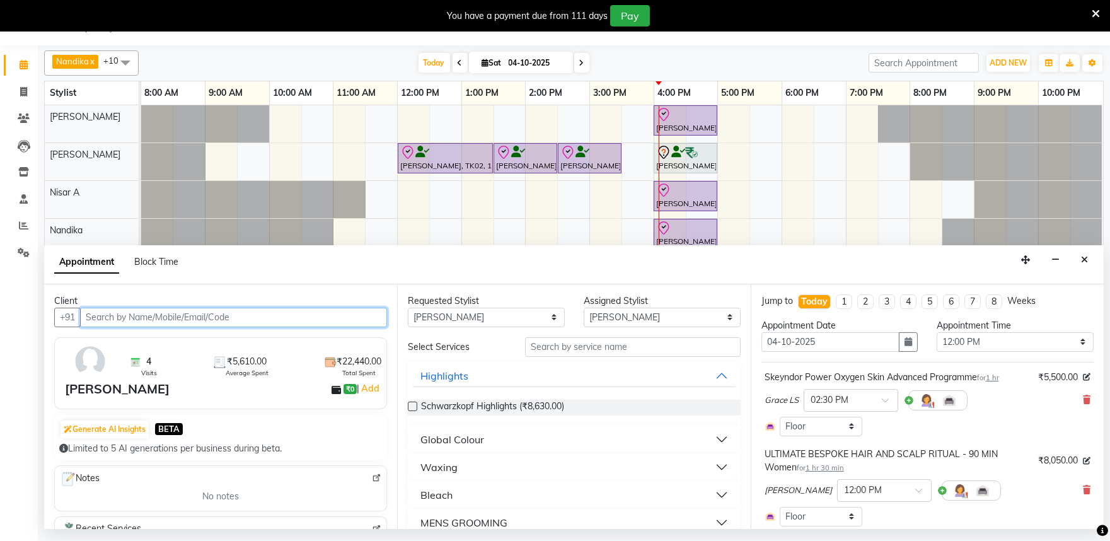
select select "4213"
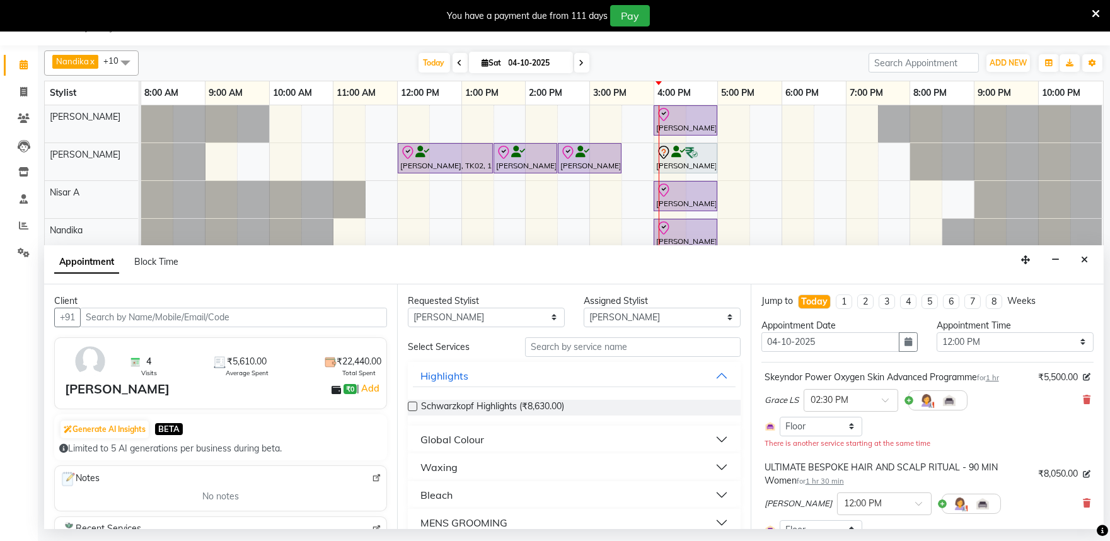
click at [534, 306] on div "Requested Stylist" at bounding box center [486, 300] width 157 height 13
click at [533, 316] on select "Any [PERSON_NAME] S [PERSON_NAME] [PERSON_NAME] Khomong [PERSON_NAME] [PERSON_N…" at bounding box center [486, 318] width 157 height 20
select select "null"
click at [408, 308] on select "Any [PERSON_NAME] S [PERSON_NAME] [PERSON_NAME] Khomong [PERSON_NAME] [PERSON_N…" at bounding box center [486, 318] width 157 height 20
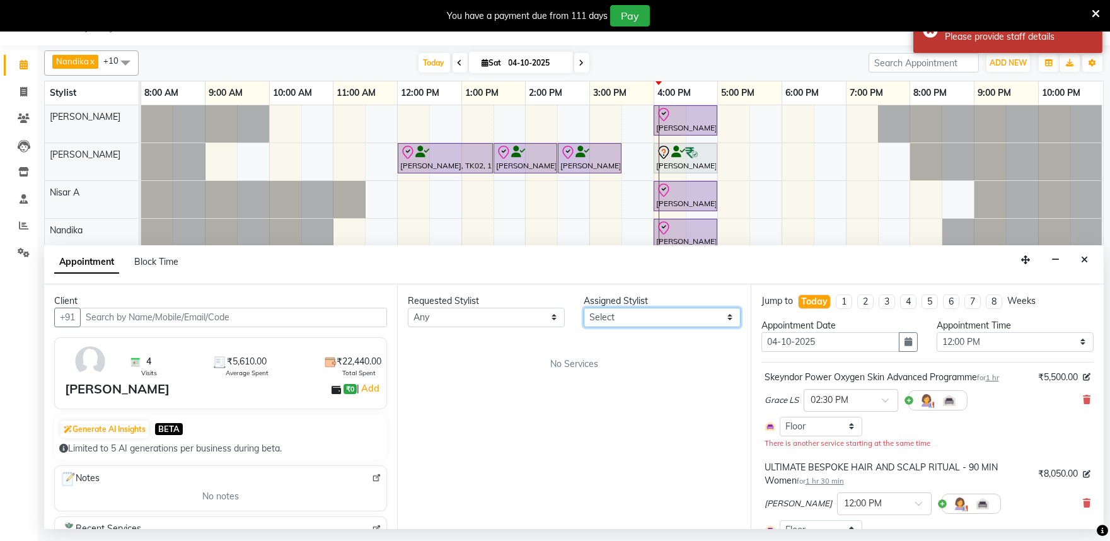
click at [607, 323] on select "Select [PERSON_NAME] S [PERSON_NAME] [PERSON_NAME] Khomong [PERSON_NAME] [PERSO…" at bounding box center [662, 318] width 157 height 20
select select "81311"
click at [584, 308] on select "Select [PERSON_NAME] S [PERSON_NAME] [PERSON_NAME] Khomong [PERSON_NAME] [PERSO…" at bounding box center [662, 318] width 157 height 20
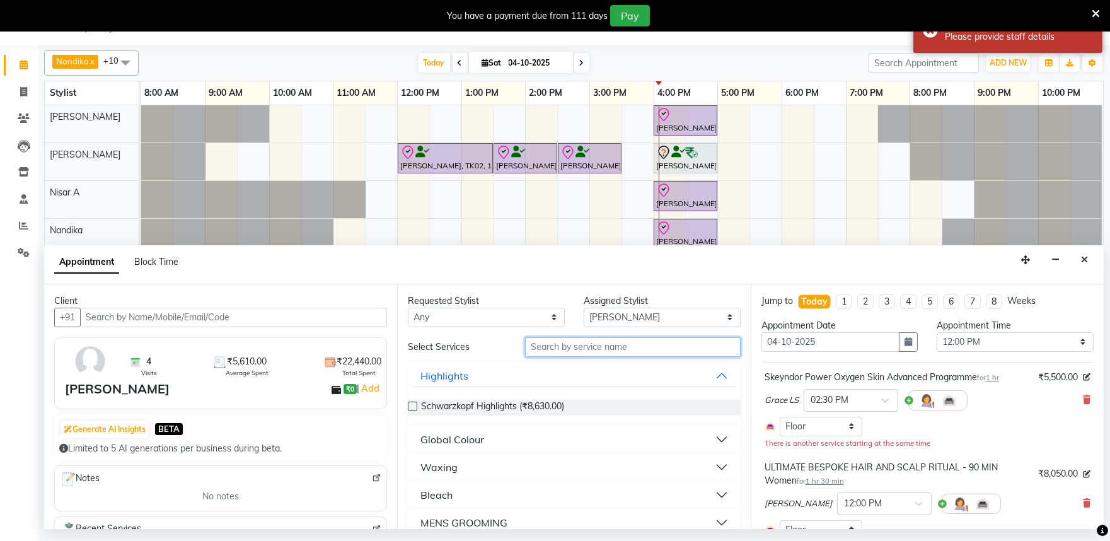
click at [549, 350] on input "text" at bounding box center [633, 347] width 216 height 20
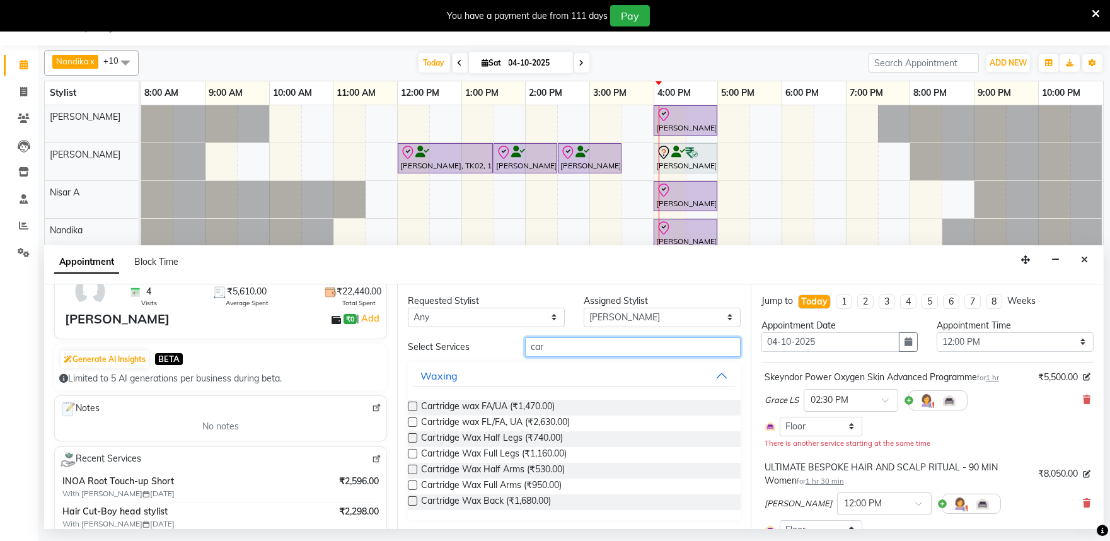
scroll to position [0, 0]
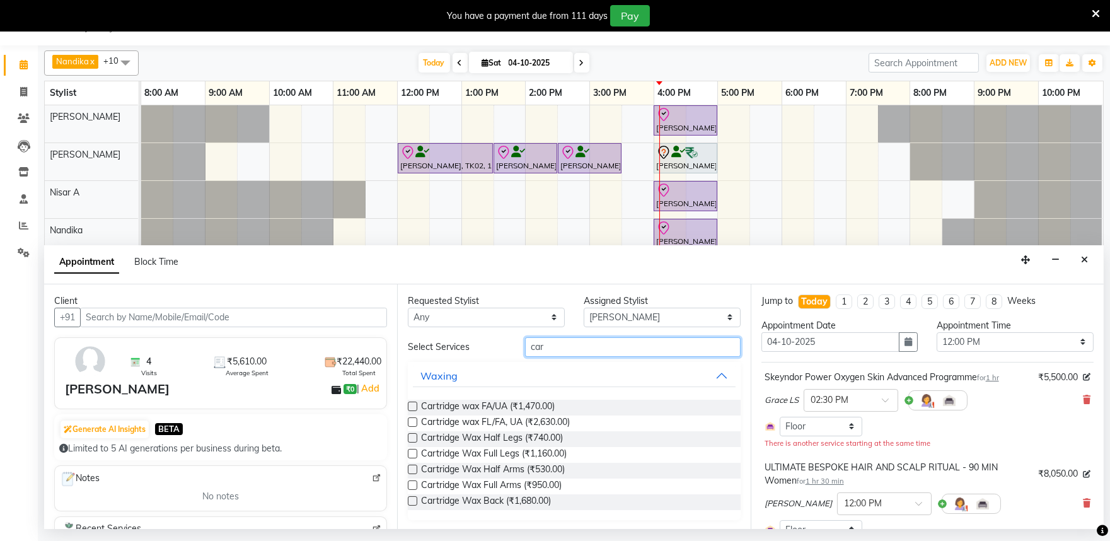
type input "car"
click at [412, 404] on label at bounding box center [412, 405] width 9 height 9
click at [412, 404] on input "checkbox" at bounding box center [412, 407] width 8 height 8
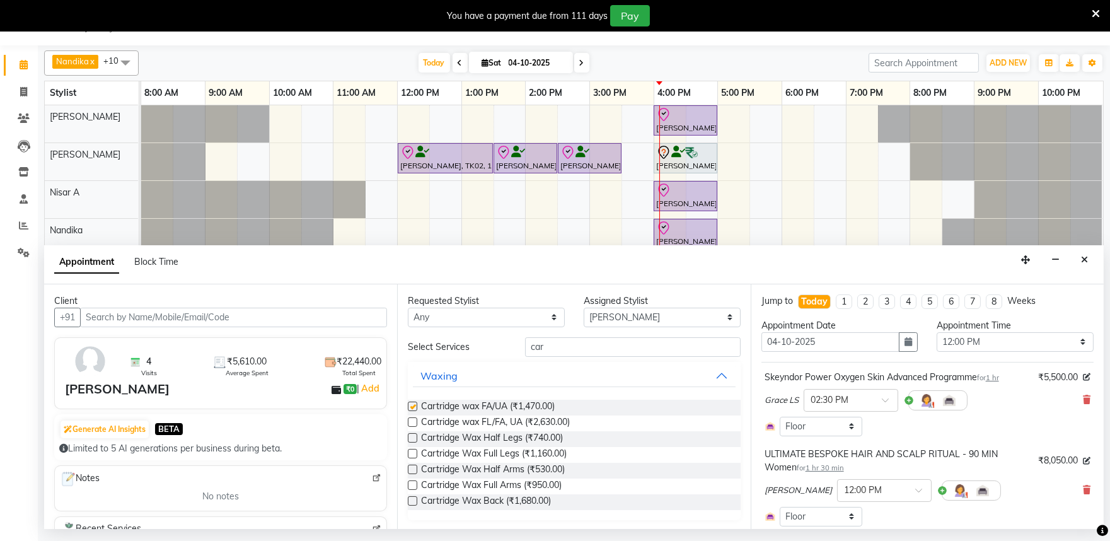
checkbox input "false"
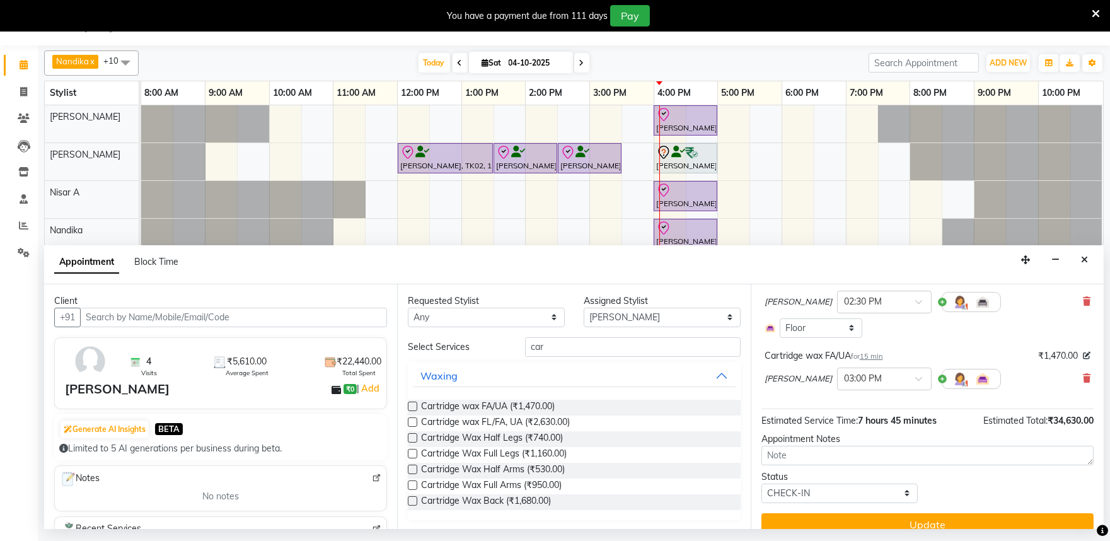
scroll to position [666, 0]
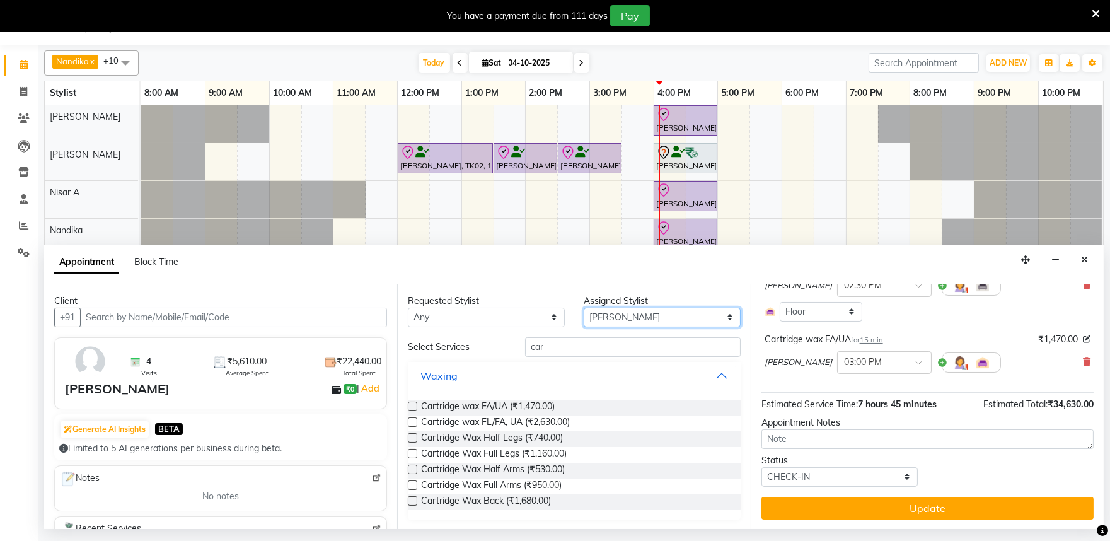
click at [601, 318] on select "Select [PERSON_NAME] S [PERSON_NAME] [PERSON_NAME] Khomong [PERSON_NAME] [PERSO…" at bounding box center [662, 318] width 157 height 20
select select "81324"
click at [584, 308] on select "Select [PERSON_NAME] S [PERSON_NAME] [PERSON_NAME] Khomong [PERSON_NAME] [PERSO…" at bounding box center [662, 318] width 157 height 20
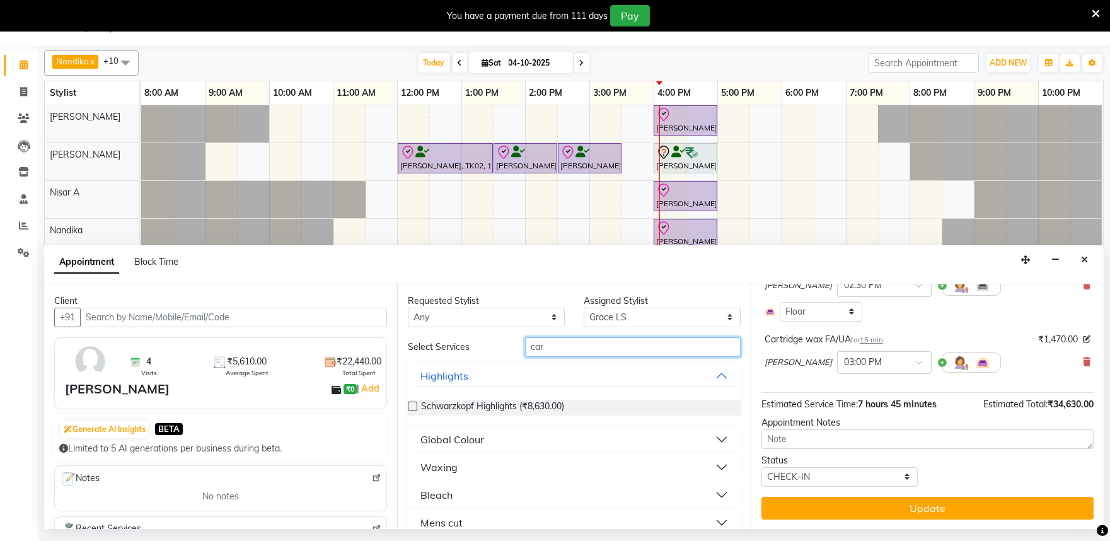
click at [570, 339] on input "car" at bounding box center [633, 347] width 216 height 20
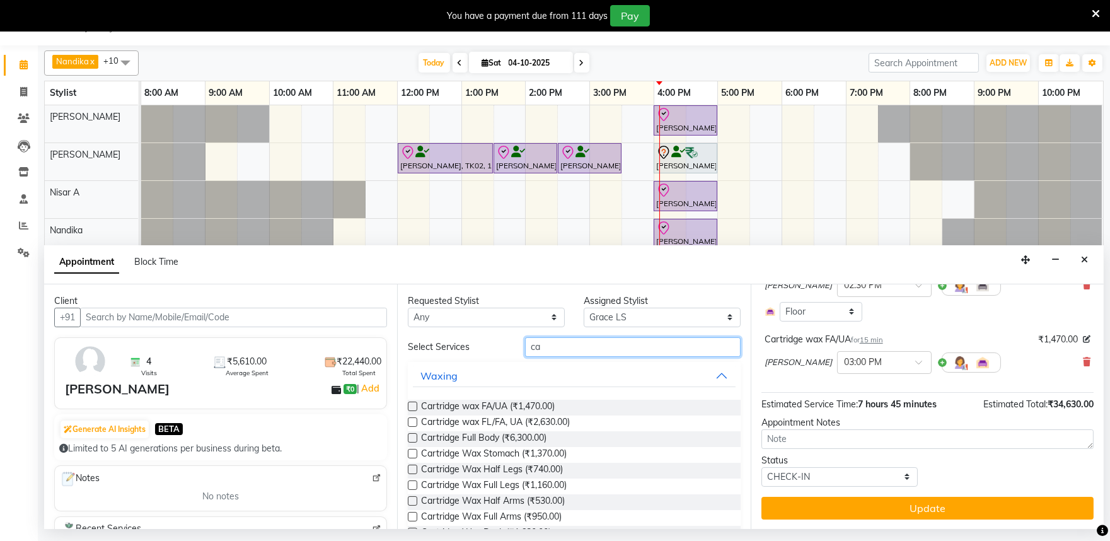
type input "c"
type input "car"
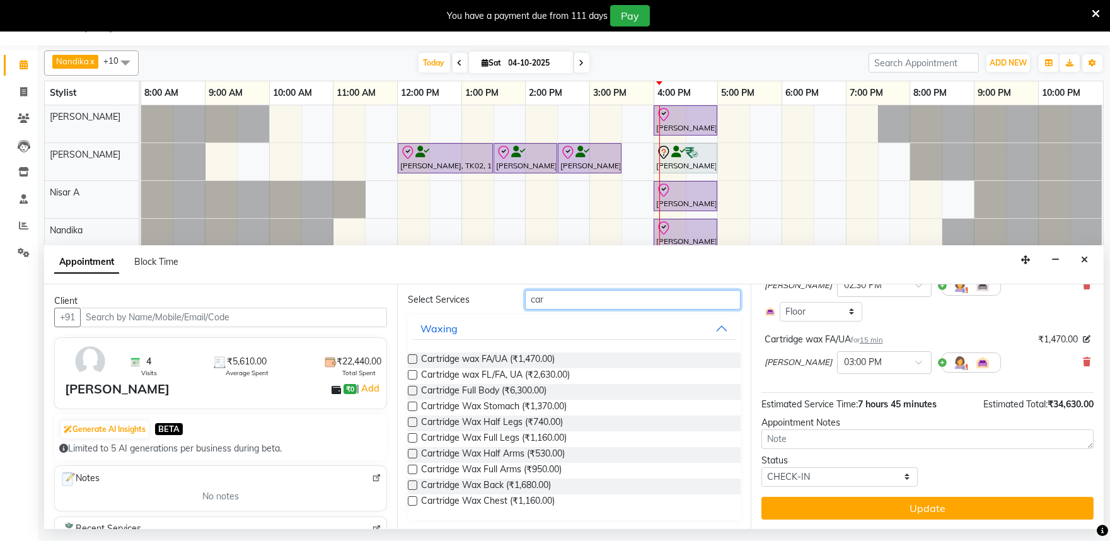
scroll to position [48, 0]
click at [415, 436] on label at bounding box center [412, 436] width 9 height 9
click at [415, 436] on input "checkbox" at bounding box center [412, 438] width 8 height 8
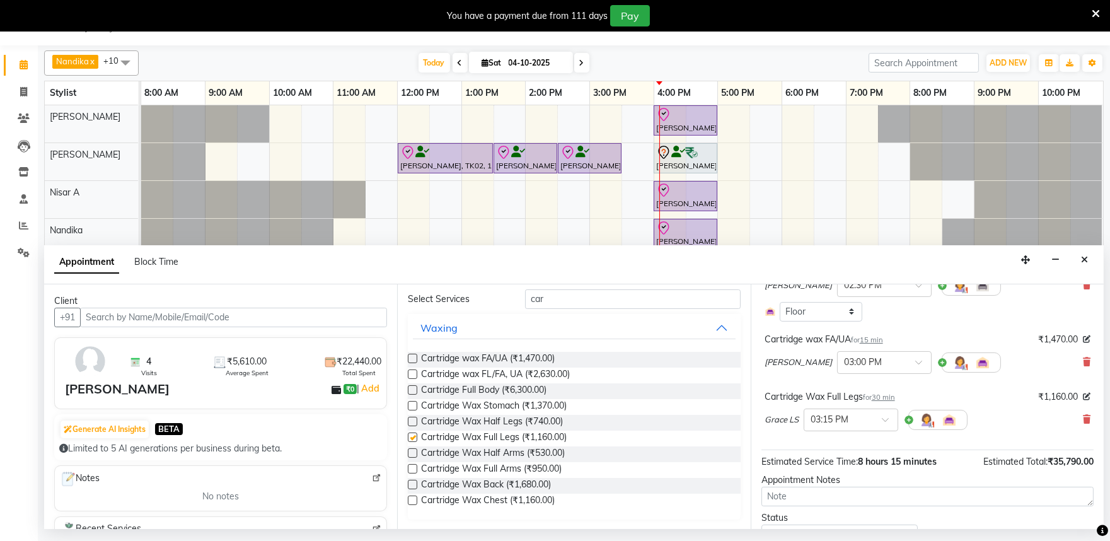
checkbox input "false"
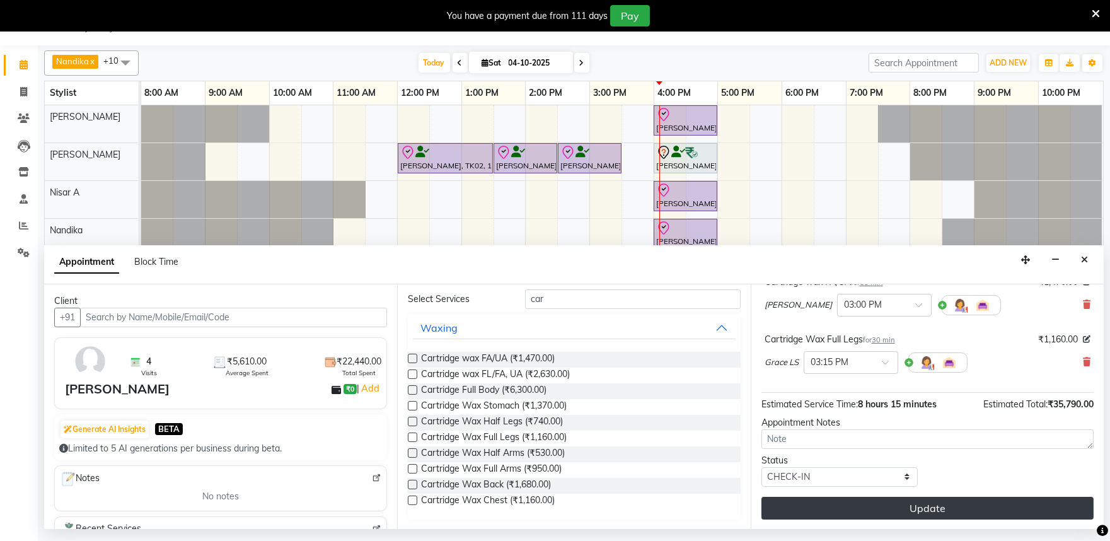
click at [933, 509] on button "Update" at bounding box center [927, 508] width 332 height 23
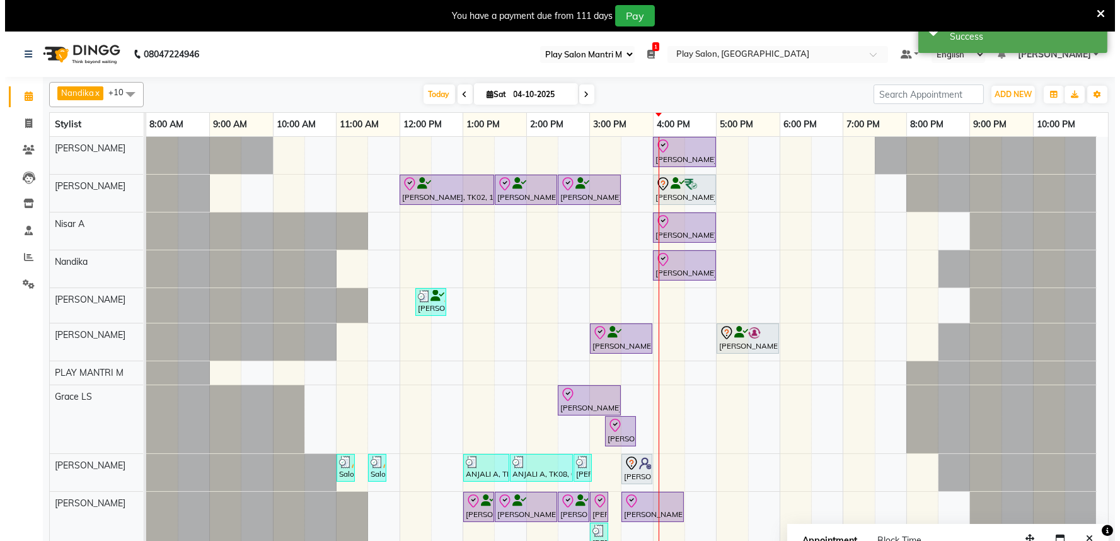
scroll to position [35, 0]
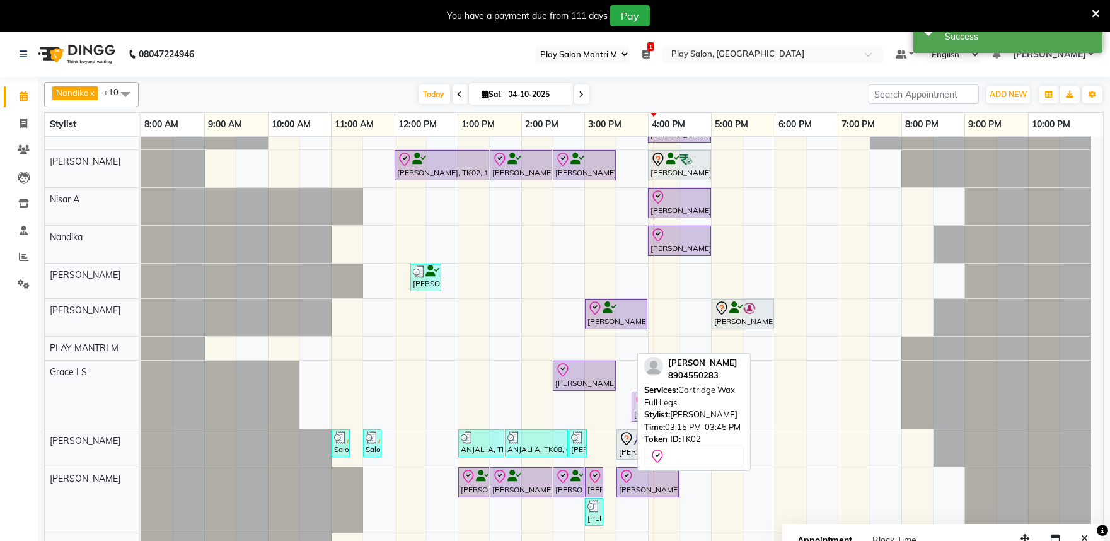
drag, startPoint x: 606, startPoint y: 394, endPoint x: 620, endPoint y: 399, distance: 14.2
click at [620, 399] on div "Preeti Lobo, TK09, 04:00 PM-05:00 PM, Hair Cut Lady (Head Stylist) Irfana Nazee…" at bounding box center [622, 334] width 962 height 444
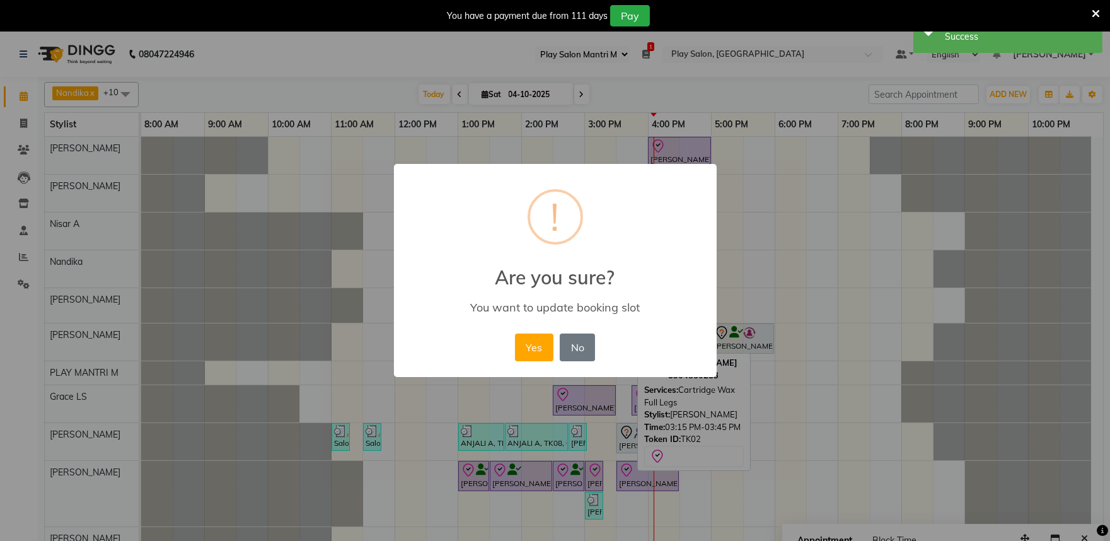
scroll to position [4, 0]
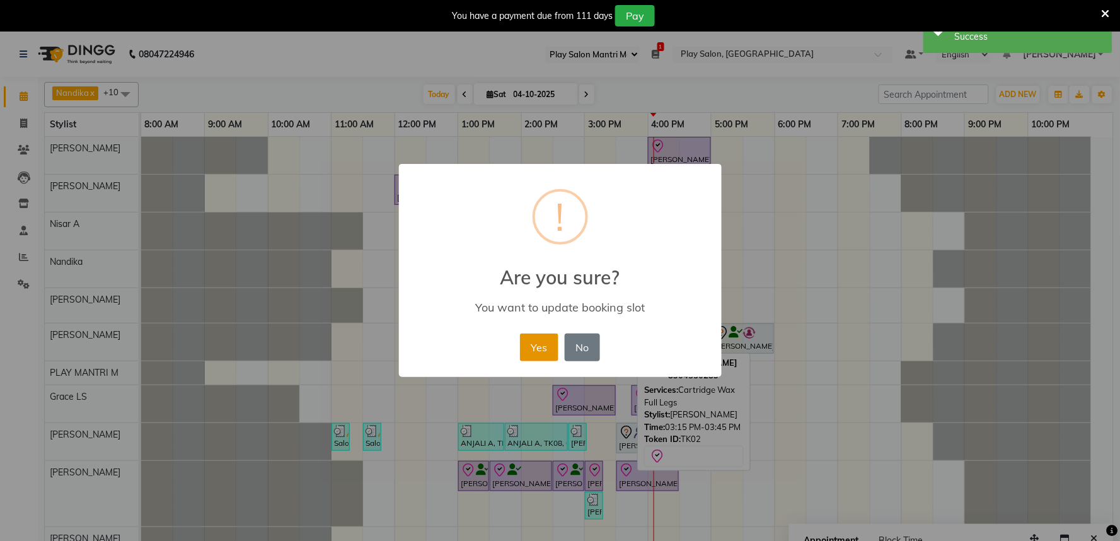
click at [545, 345] on button "Yes" at bounding box center [539, 347] width 38 height 28
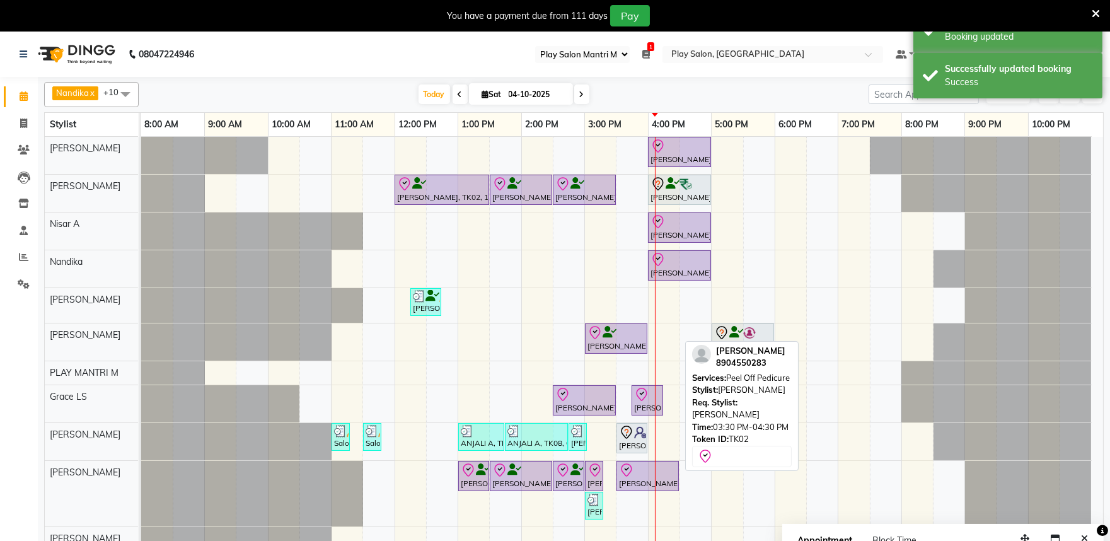
scroll to position [32, 0]
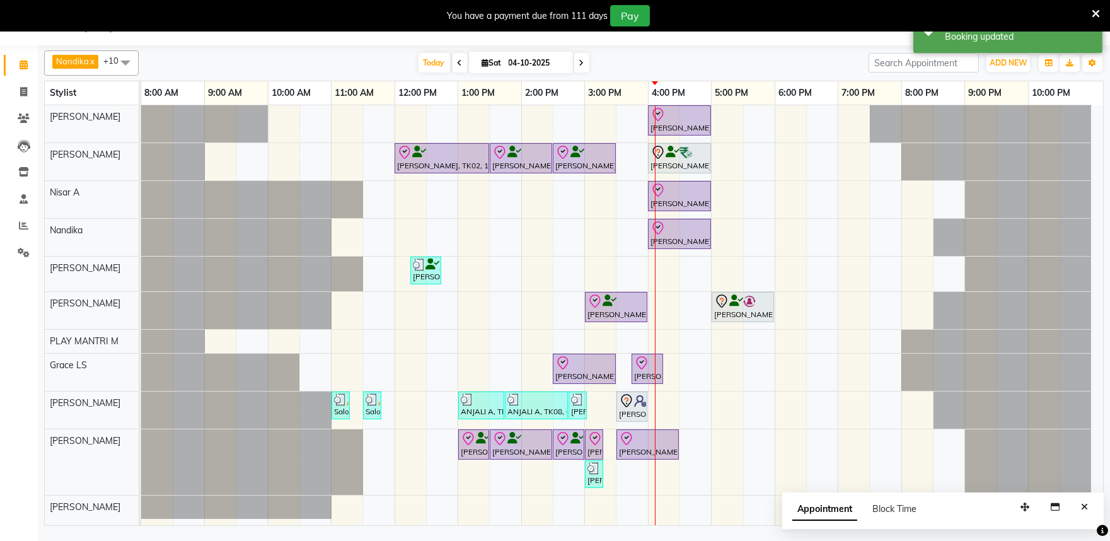
drag, startPoint x: 1087, startPoint y: 507, endPoint x: 1027, endPoint y: 495, distance: 60.4
click at [1085, 503] on icon "Close" at bounding box center [1084, 506] width 7 height 9
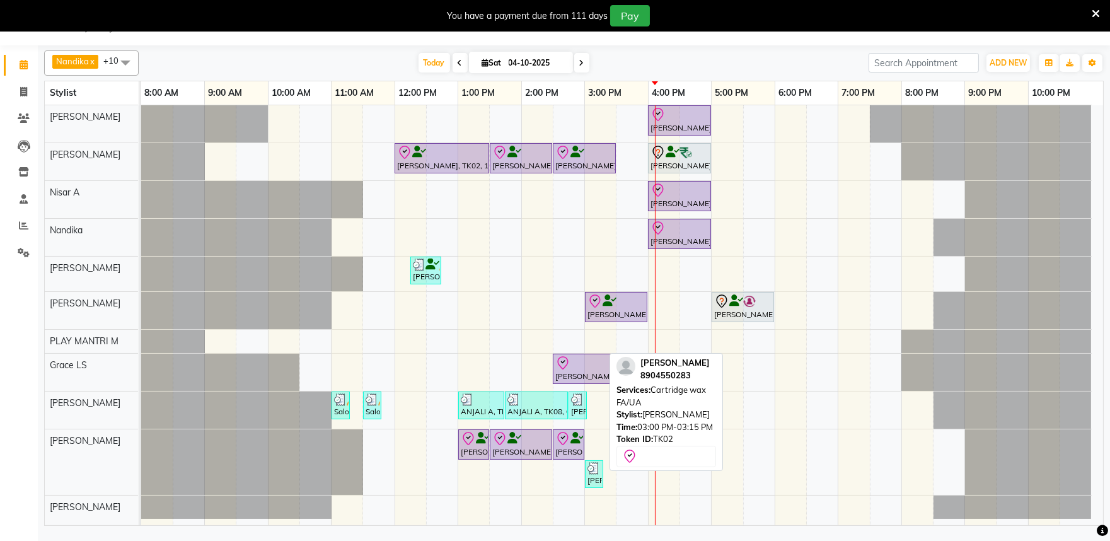
drag, startPoint x: 591, startPoint y: 439, endPoint x: 614, endPoint y: 445, distance: 23.4
click at [614, 445] on div "Nandika x PLAY MANTRI M x Ding Junhui x Grace LS x Khomong Ollie x Nisar A x Ac…" at bounding box center [573, 285] width 1059 height 480
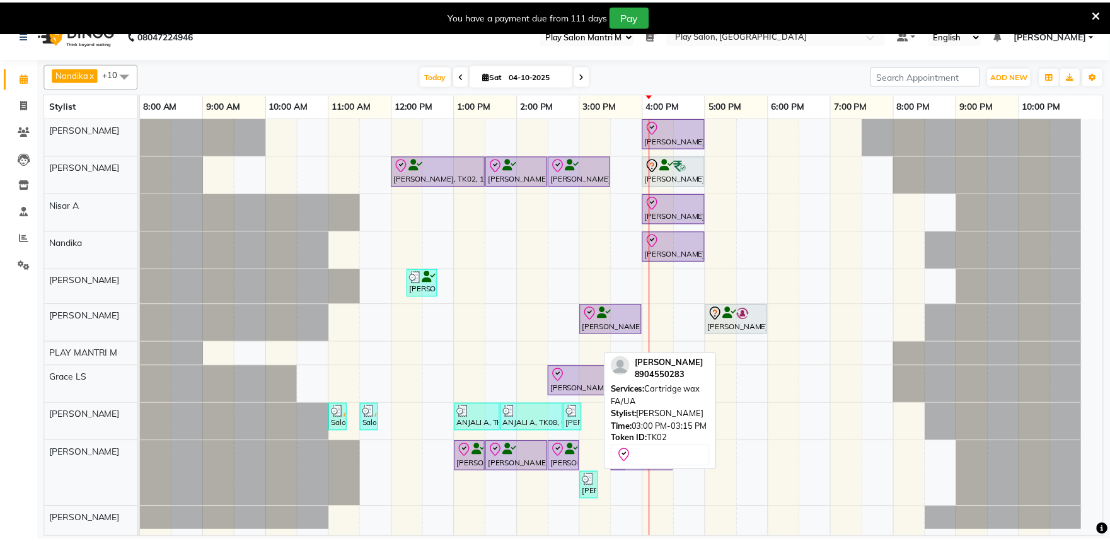
scroll to position [8, 0]
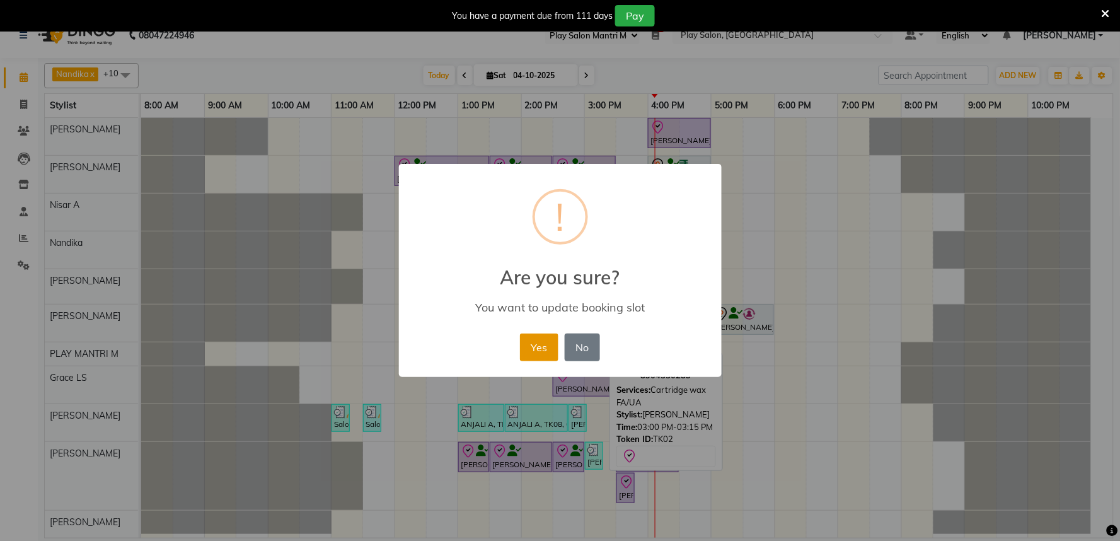
click at [537, 353] on button "Yes" at bounding box center [539, 347] width 38 height 28
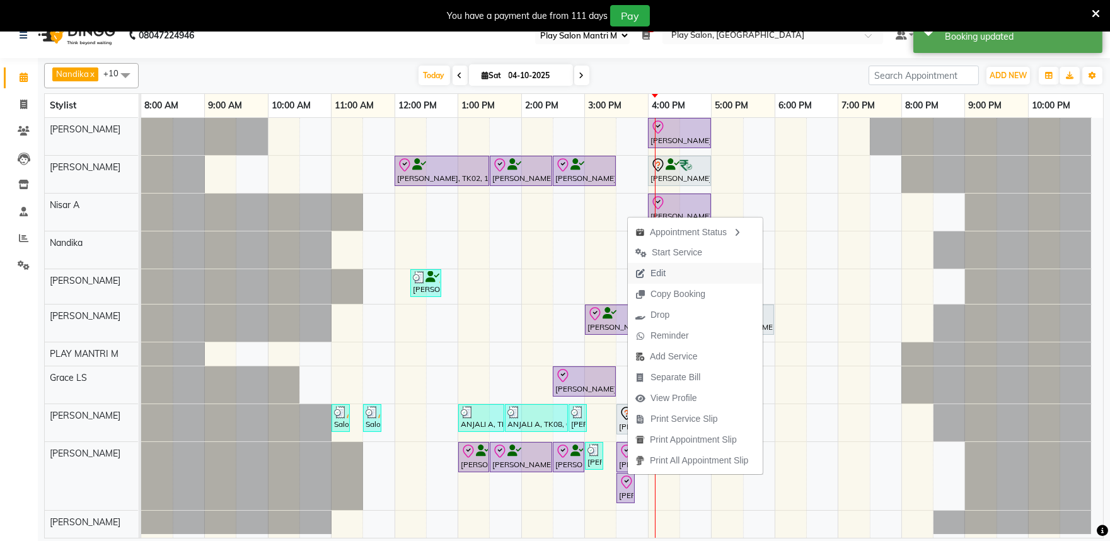
click at [663, 275] on span "Edit" at bounding box center [657, 273] width 15 height 13
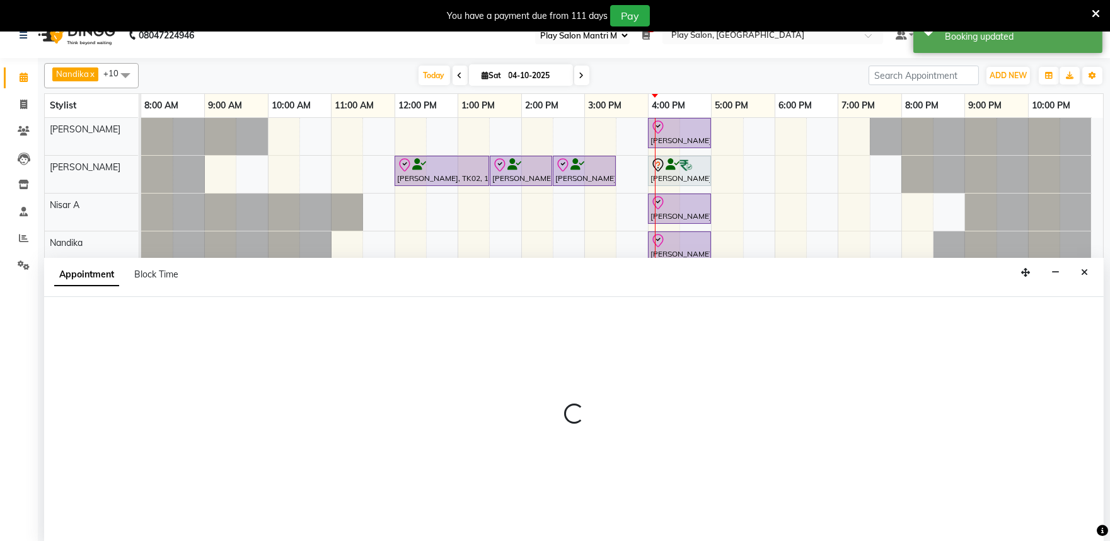
scroll to position [32, 0]
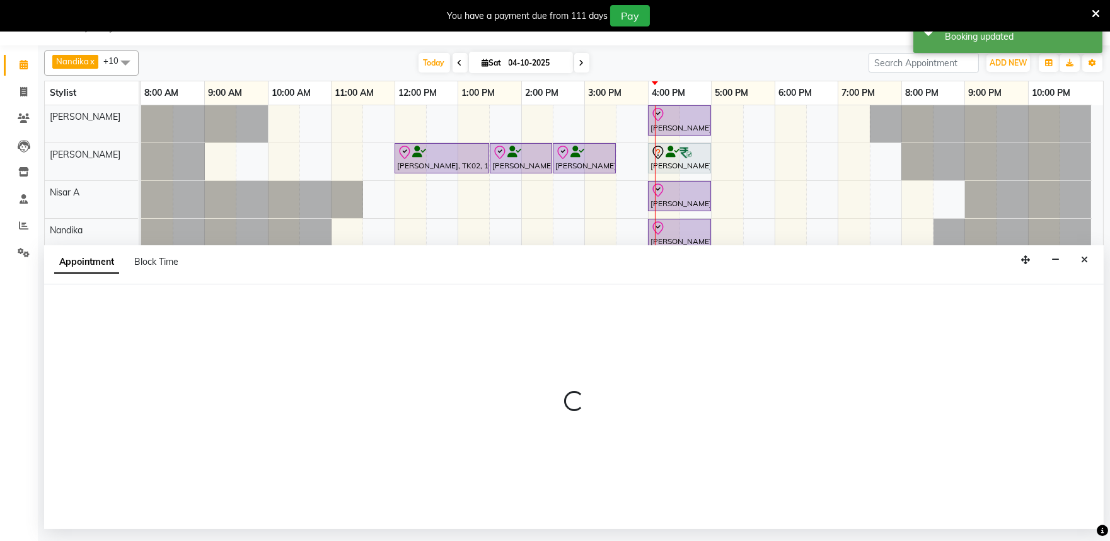
select select "tentative"
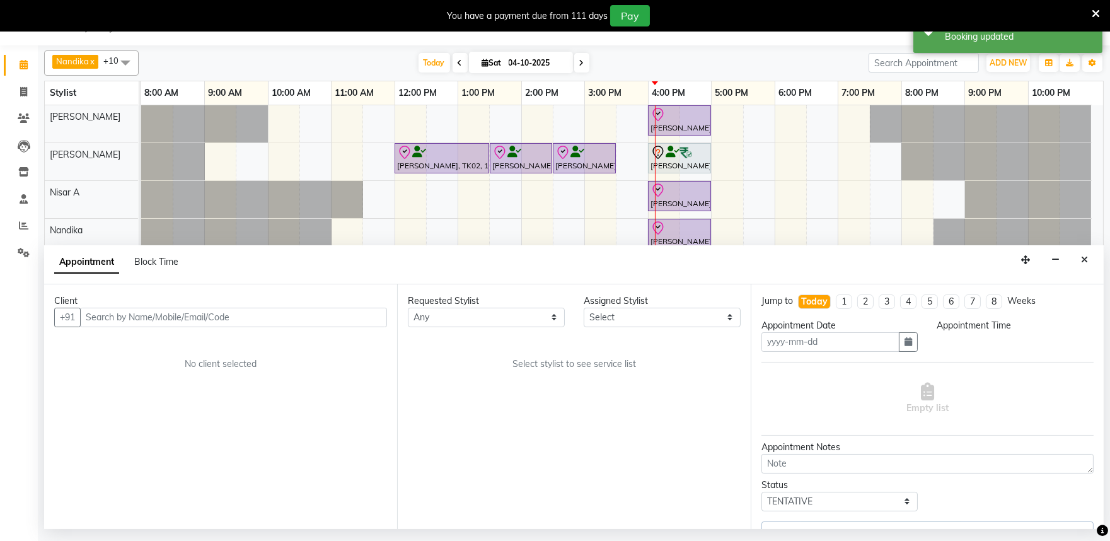
type input "04-10-2025"
select select "check-in"
select select "720"
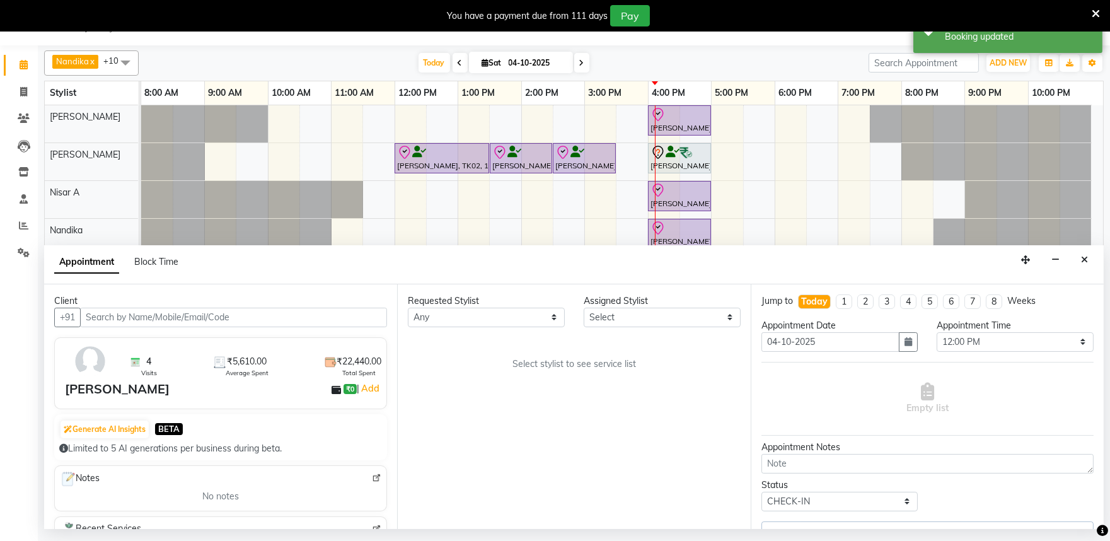
select select "81324"
select select "4213"
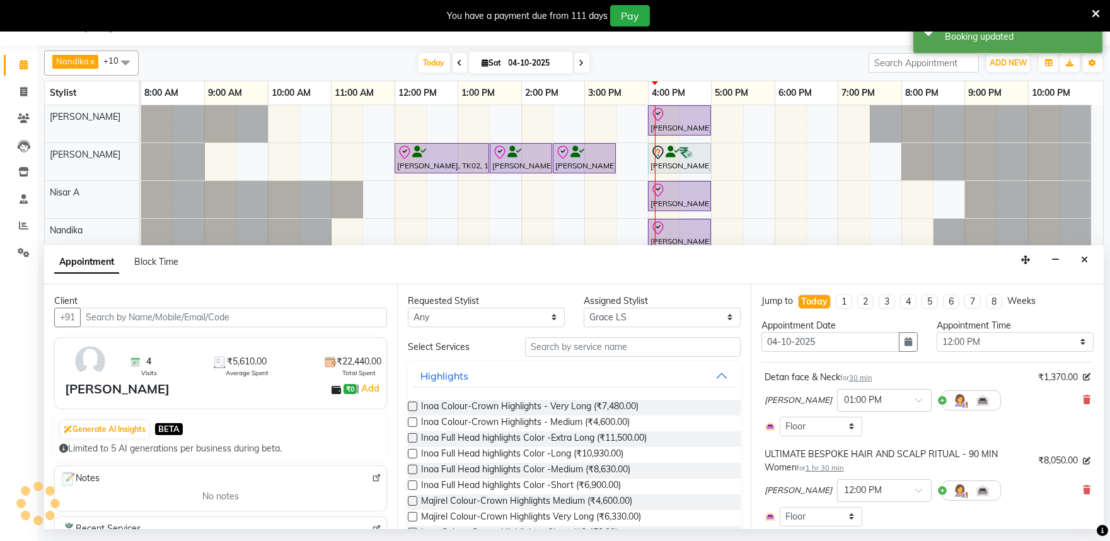
select select "4213"
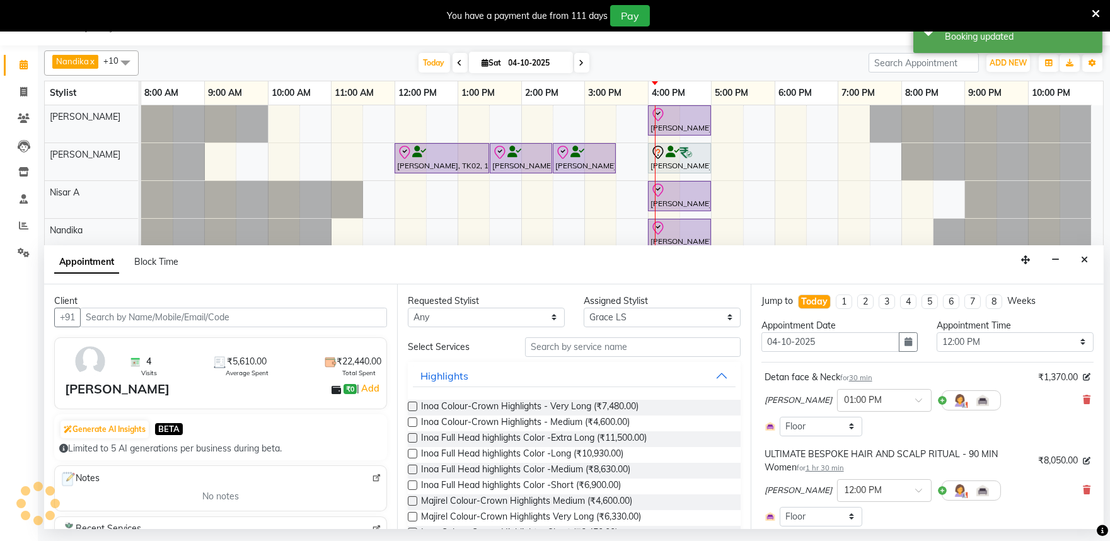
select select "4213"
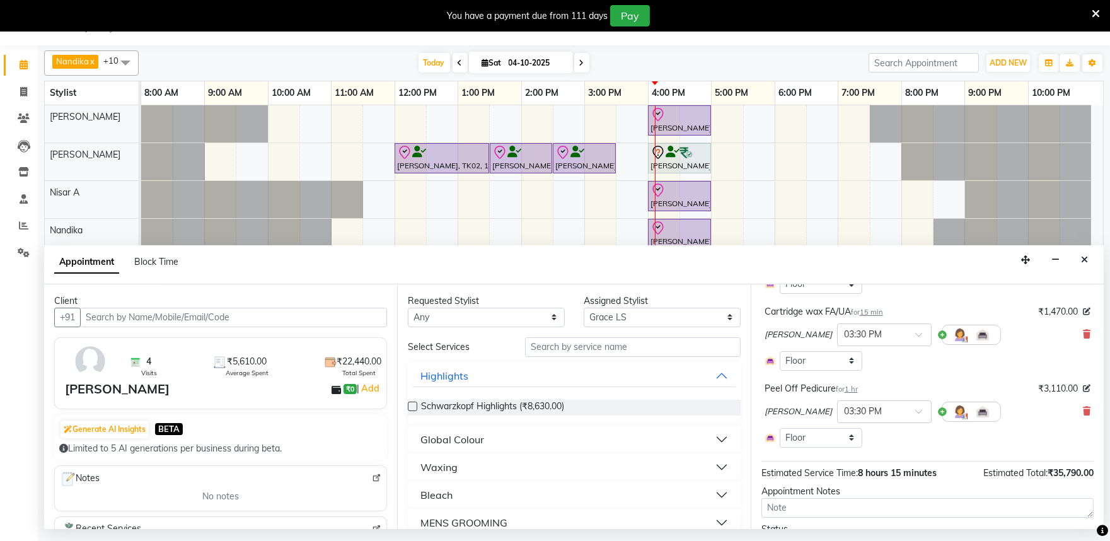
scroll to position [707, 0]
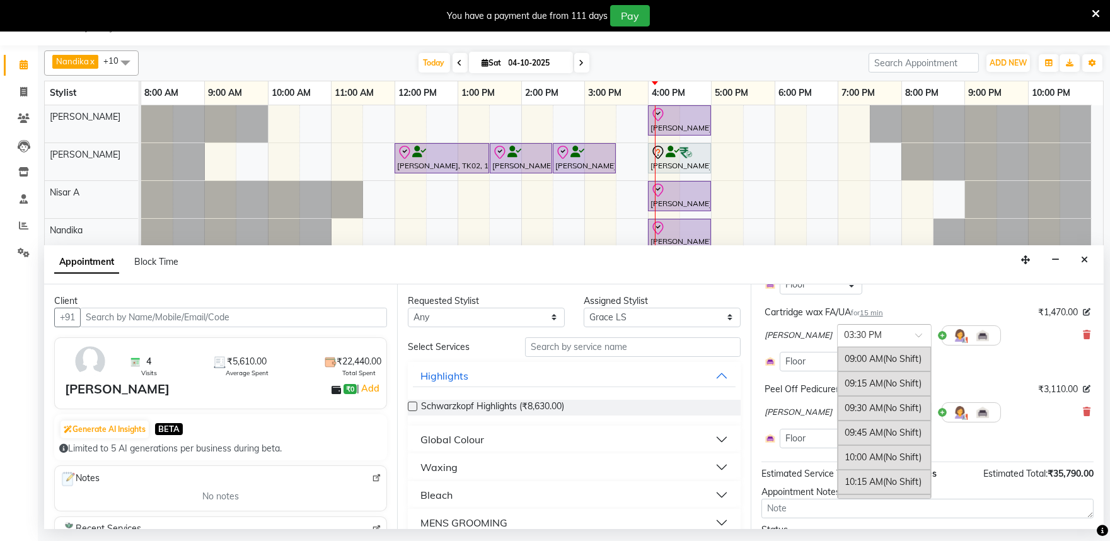
click at [854, 328] on input "text" at bounding box center [871, 334] width 55 height 13
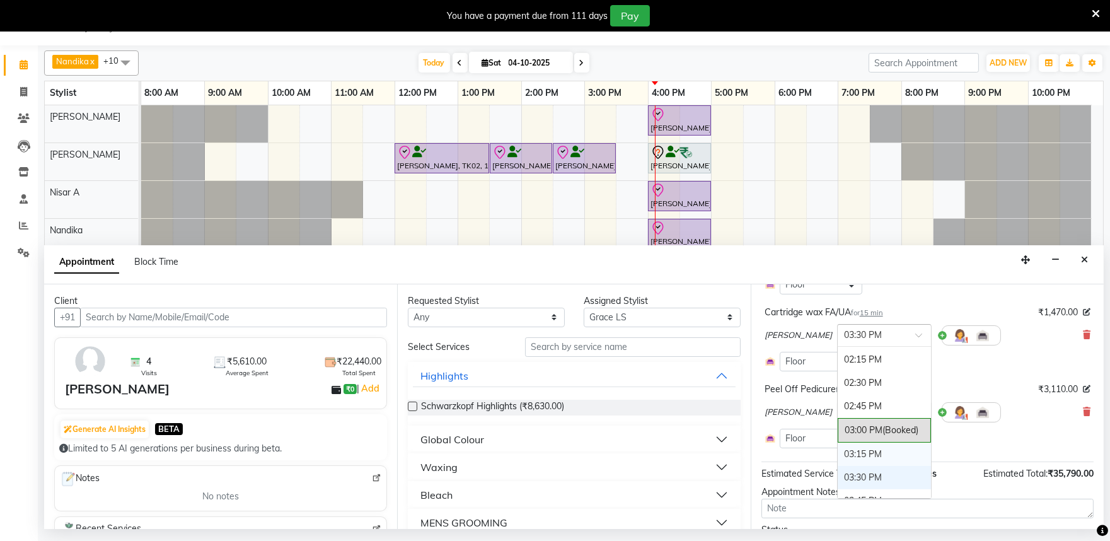
scroll to position [481, 0]
click at [839, 464] on div "03:15 PM" at bounding box center [884, 474] width 93 height 23
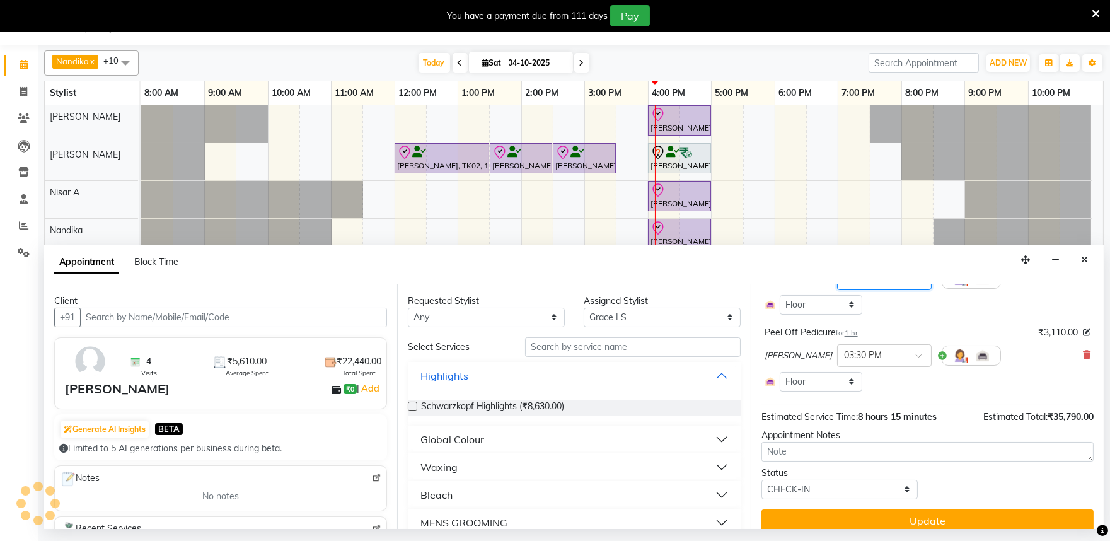
scroll to position [763, 0]
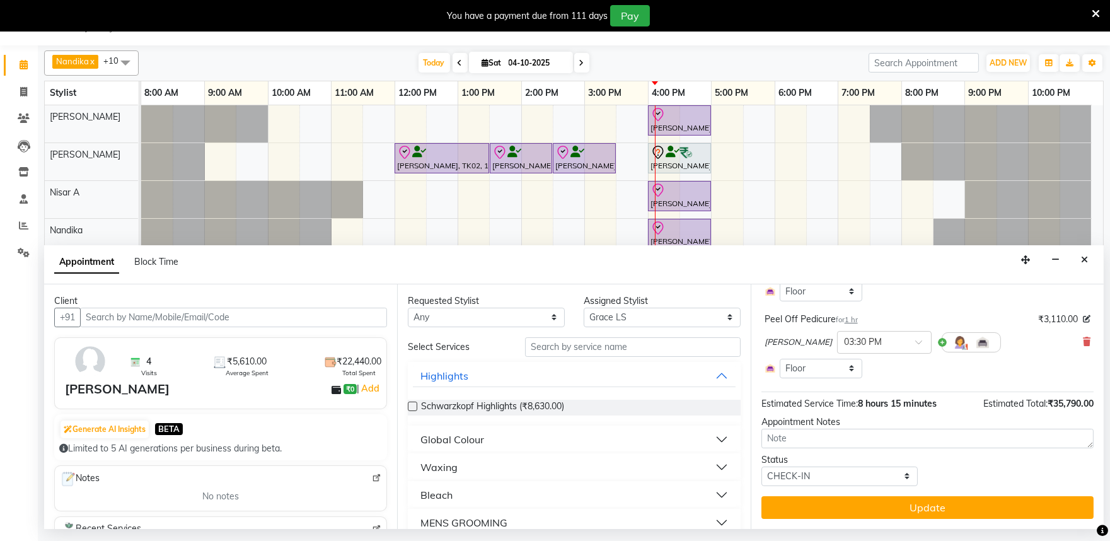
click at [868, 494] on div "Jump to Today 1 2 3 4 5 6 7 8 Weeks Appointment Date 04-10-2025 Appointment Tim…" at bounding box center [927, 406] width 353 height 245
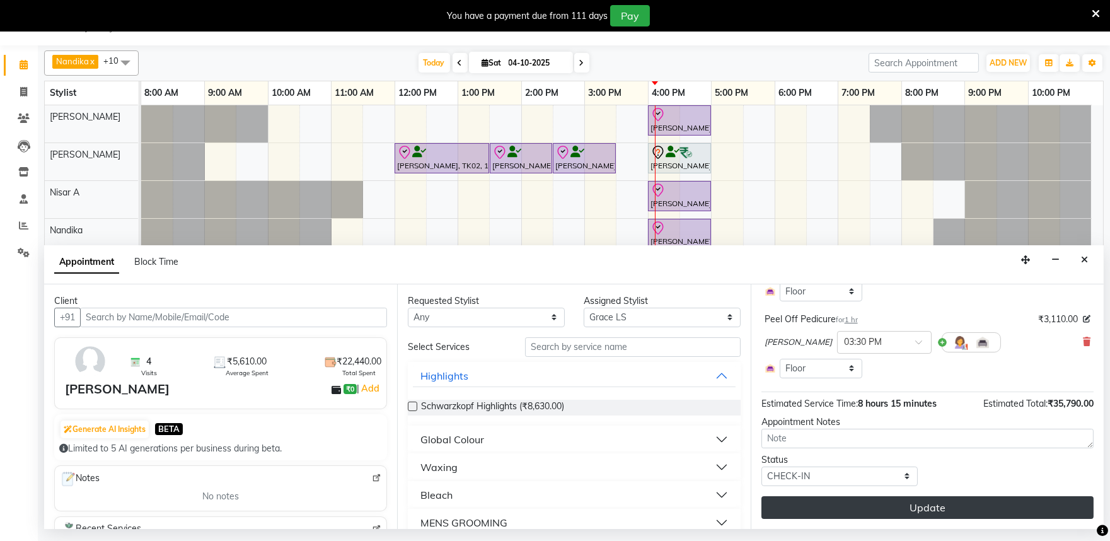
click at [868, 502] on button "Update" at bounding box center [927, 507] width 332 height 23
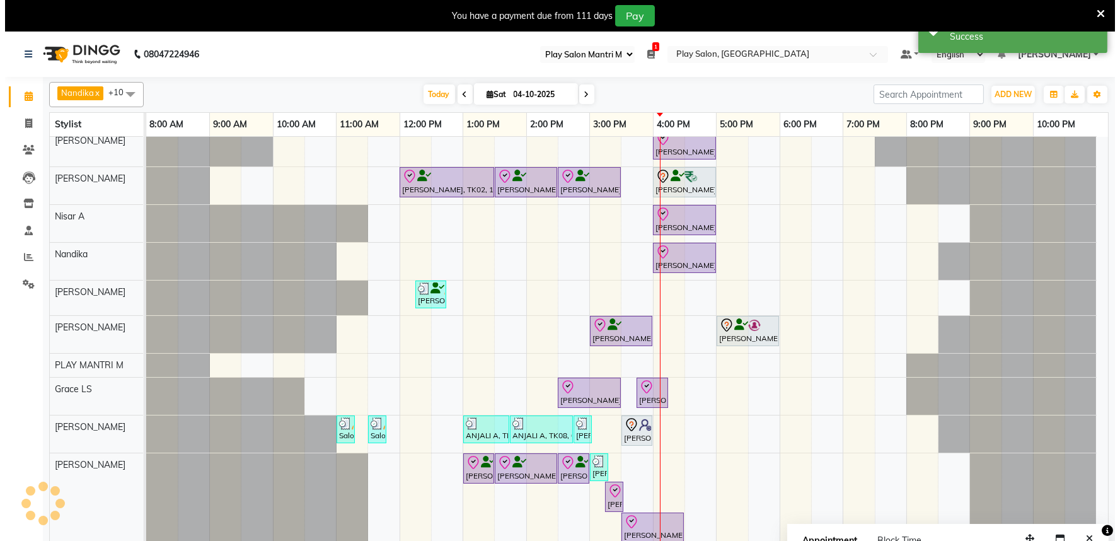
scroll to position [35, 0]
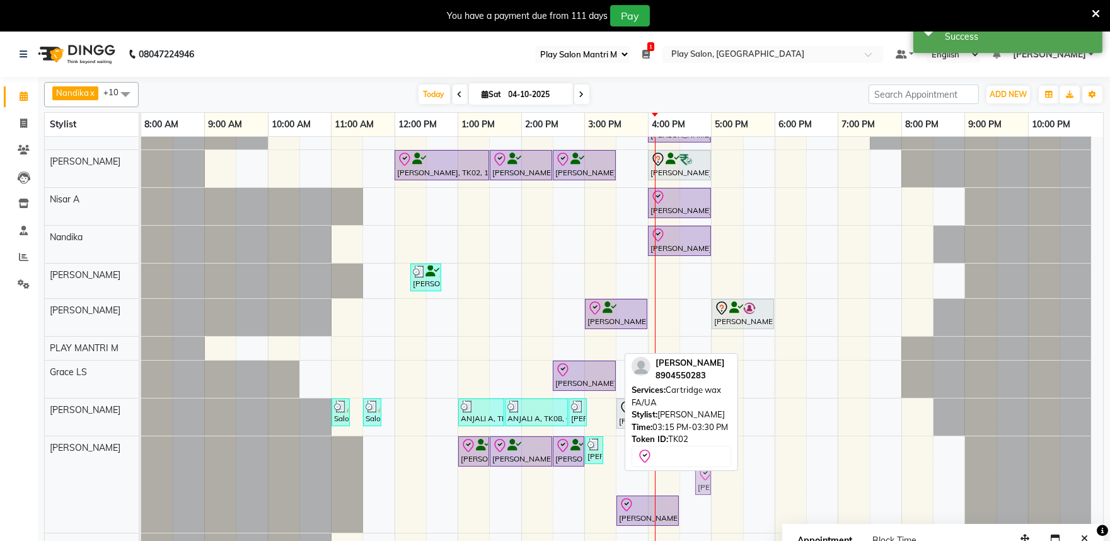
drag, startPoint x: 611, startPoint y: 463, endPoint x: 708, endPoint y: 473, distance: 97.6
click at [141, 473] on div "Irfana Nazeer, TK02, 01:00 PM-01:30 PM, Detan face & Neck Irfana Nazeer, TK02, …" at bounding box center [141, 484] width 0 height 96
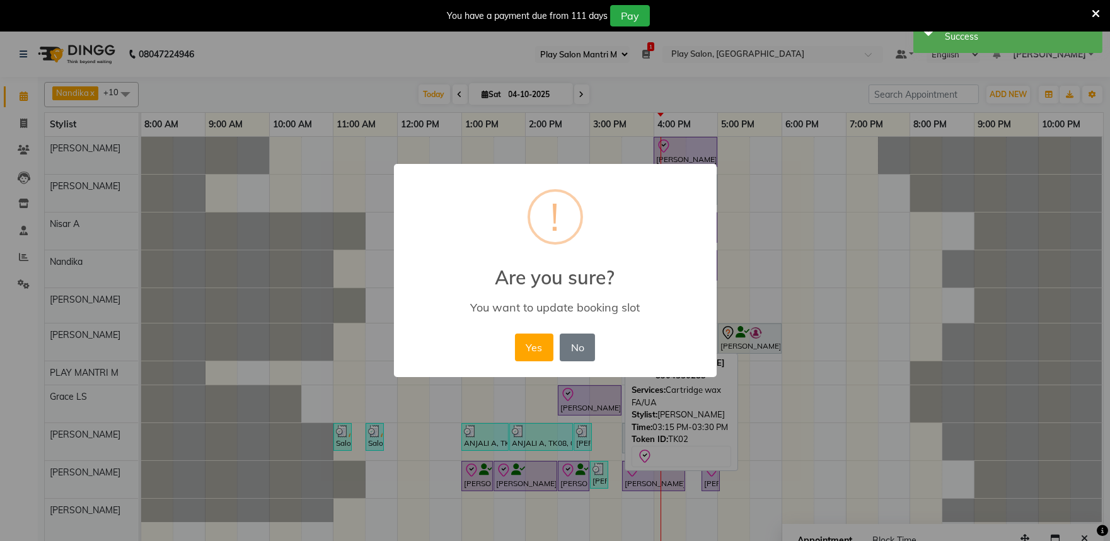
scroll to position [0, 0]
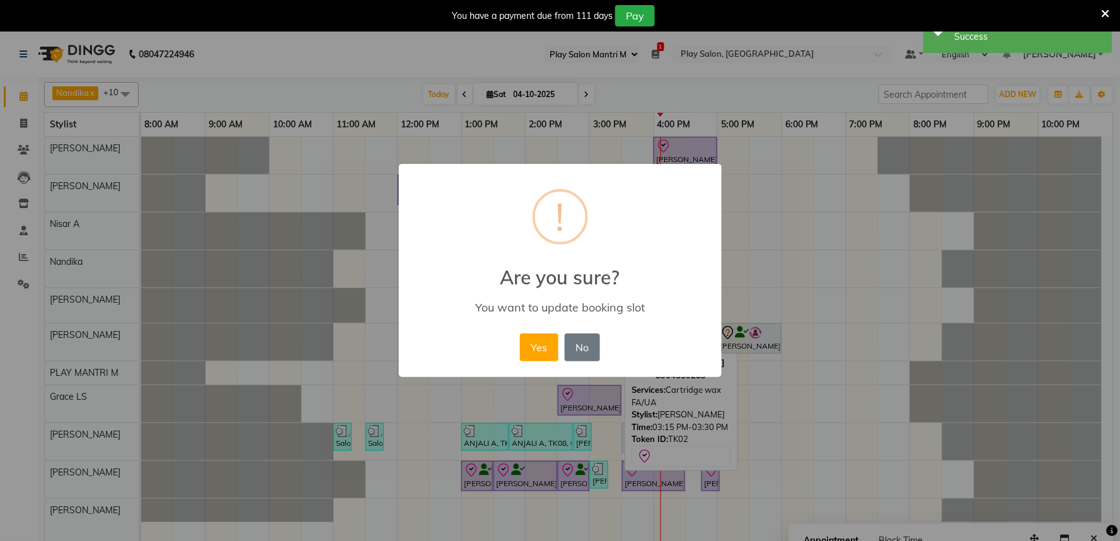
click at [553, 349] on button "Yes" at bounding box center [539, 347] width 38 height 28
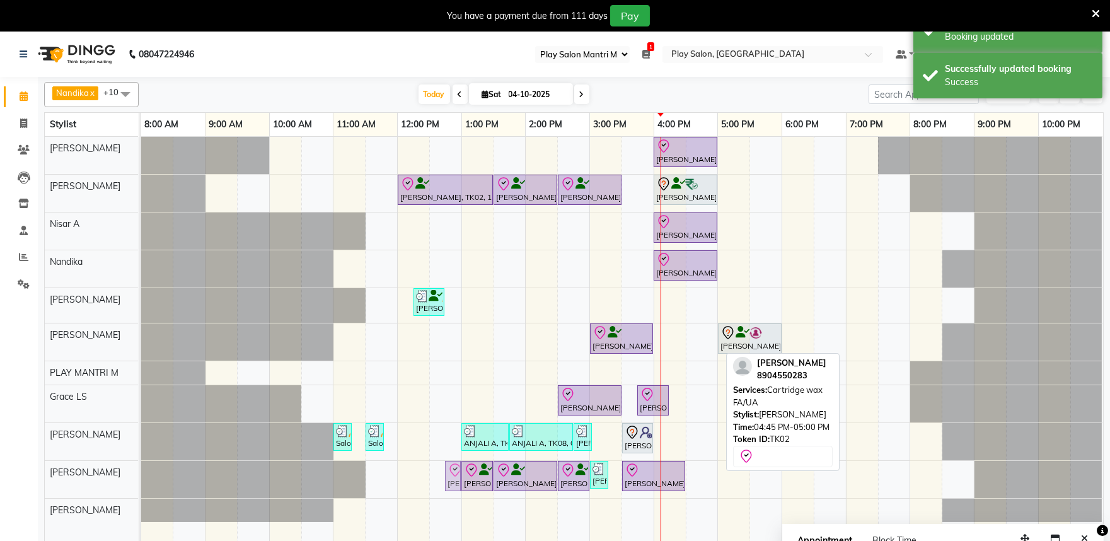
drag, startPoint x: 710, startPoint y: 477, endPoint x: 442, endPoint y: 471, distance: 267.9
click at [442, 471] on div "Preeti Lobo, TK09, 04:00 PM-05:00 PM, Hair Cut Lady (Head Stylist) Irfana Nazee…" at bounding box center [622, 347] width 962 height 420
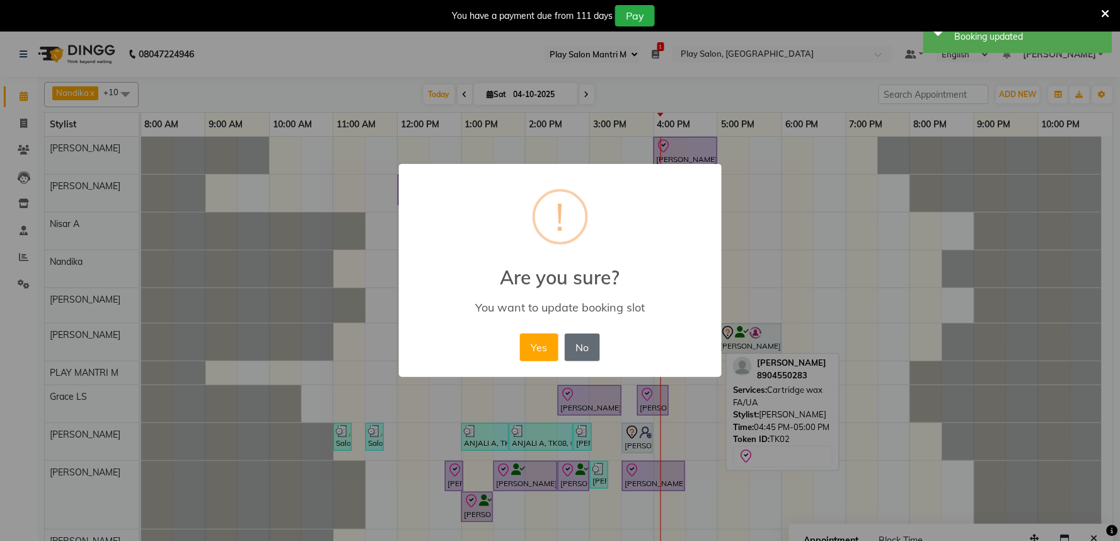
click at [594, 339] on button "No" at bounding box center [582, 347] width 35 height 28
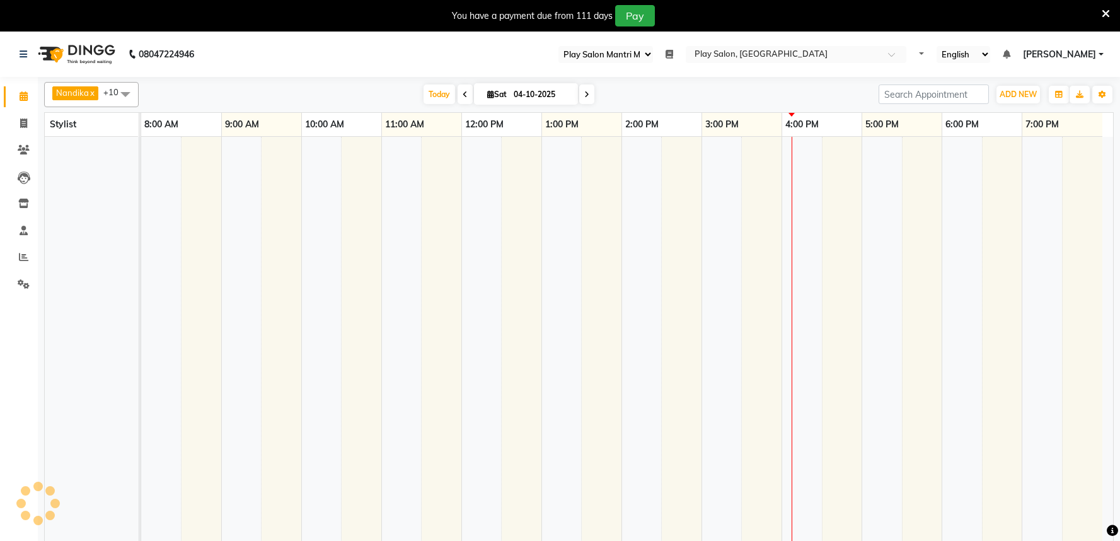
select select "89"
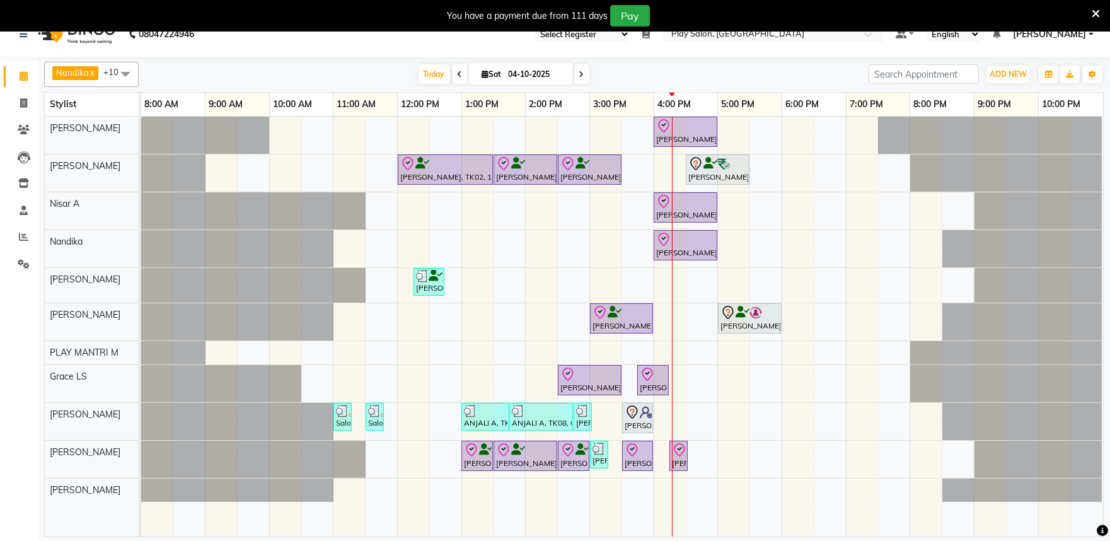
scroll to position [32, 0]
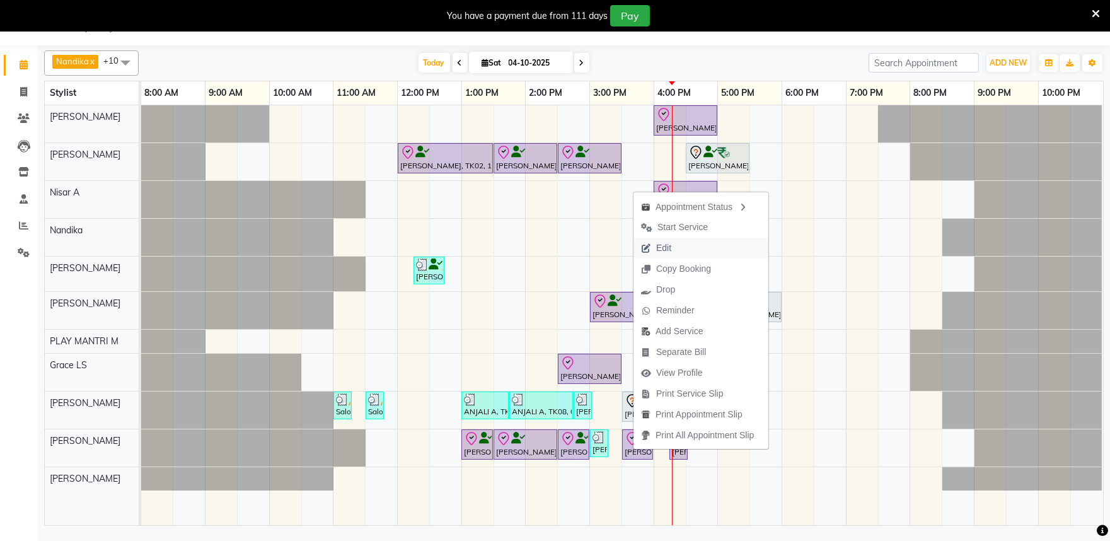
click at [684, 252] on button "Edit" at bounding box center [700, 248] width 135 height 21
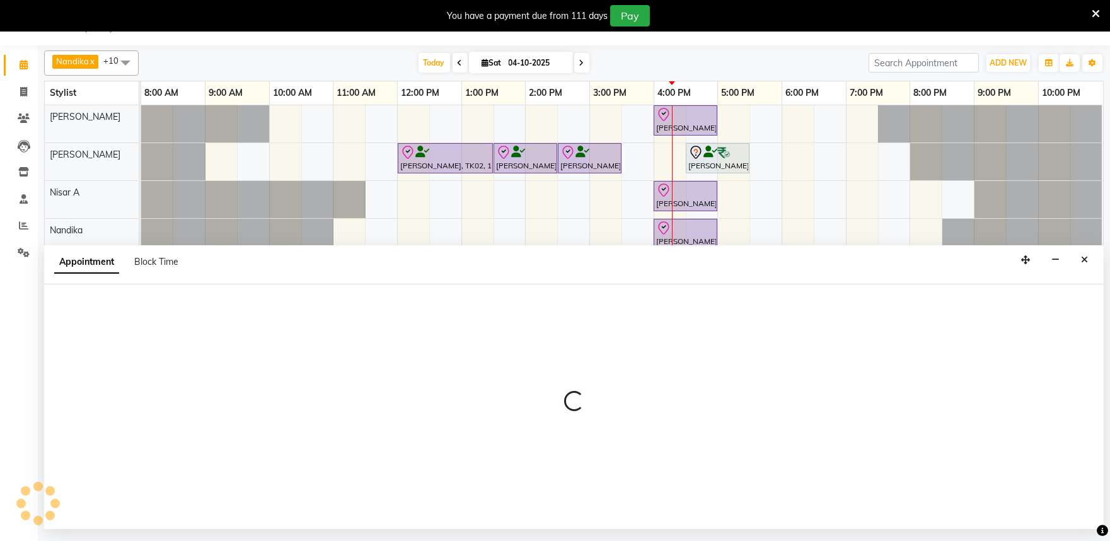
select select "tentative"
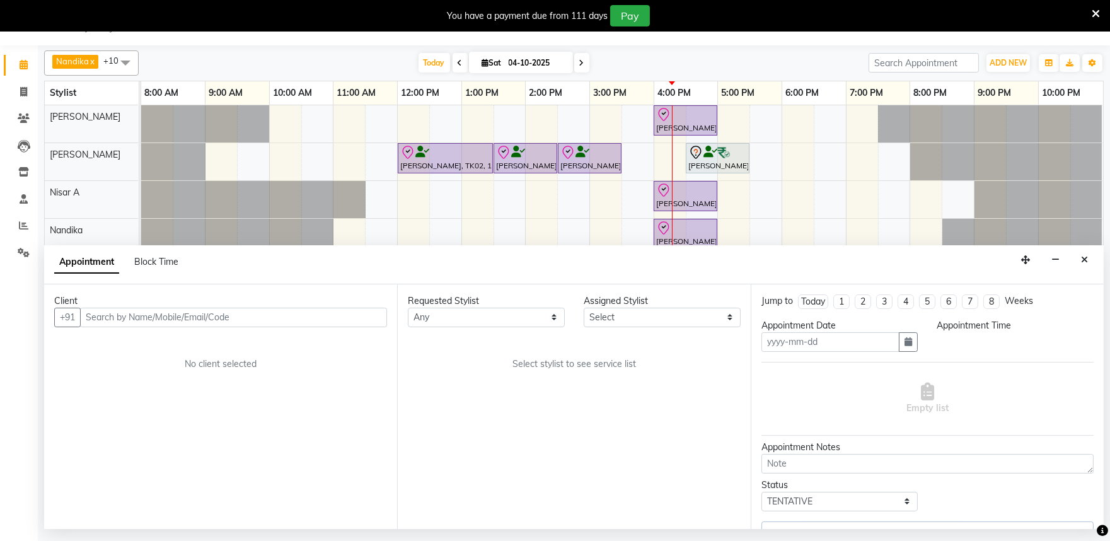
type input "04-10-2025"
select select "check-in"
select select "720"
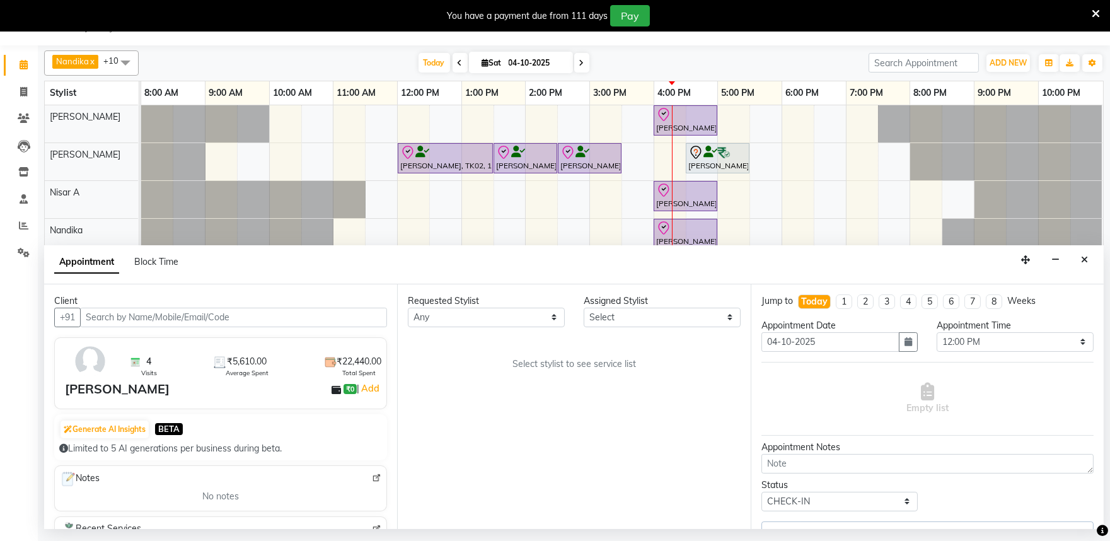
select select "81311"
select select "4213"
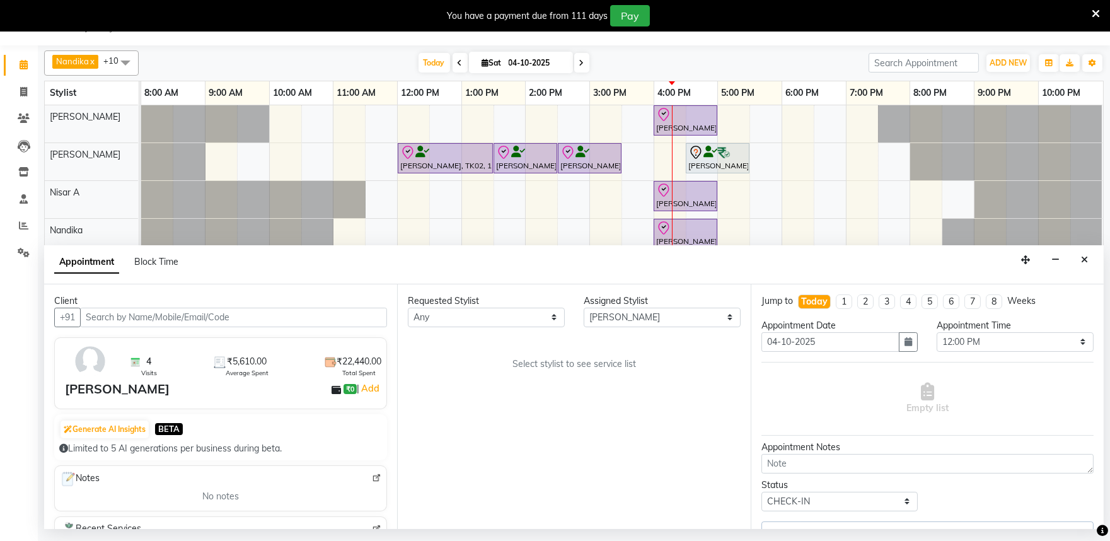
select select "4213"
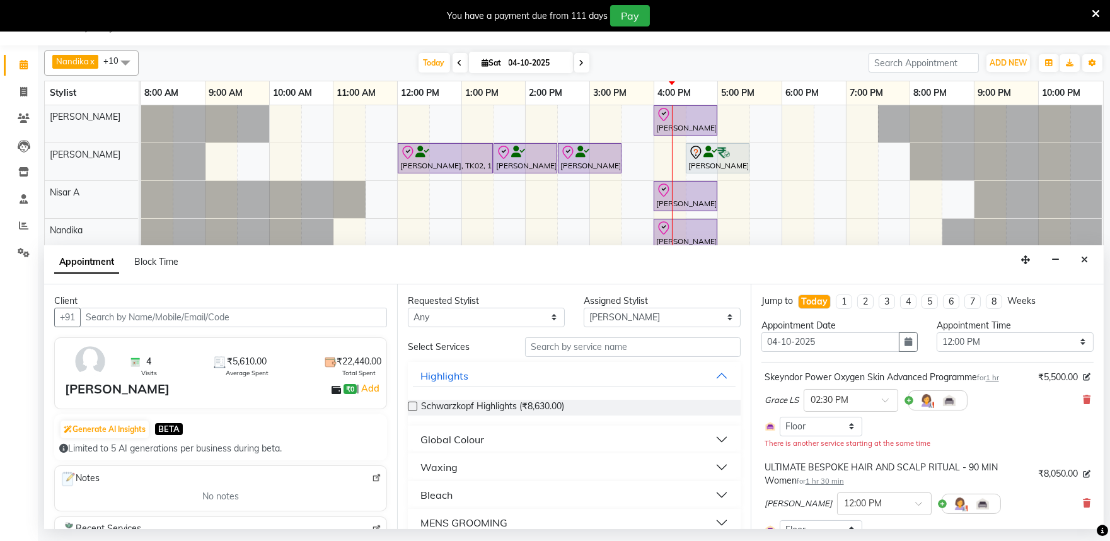
select select "4213"
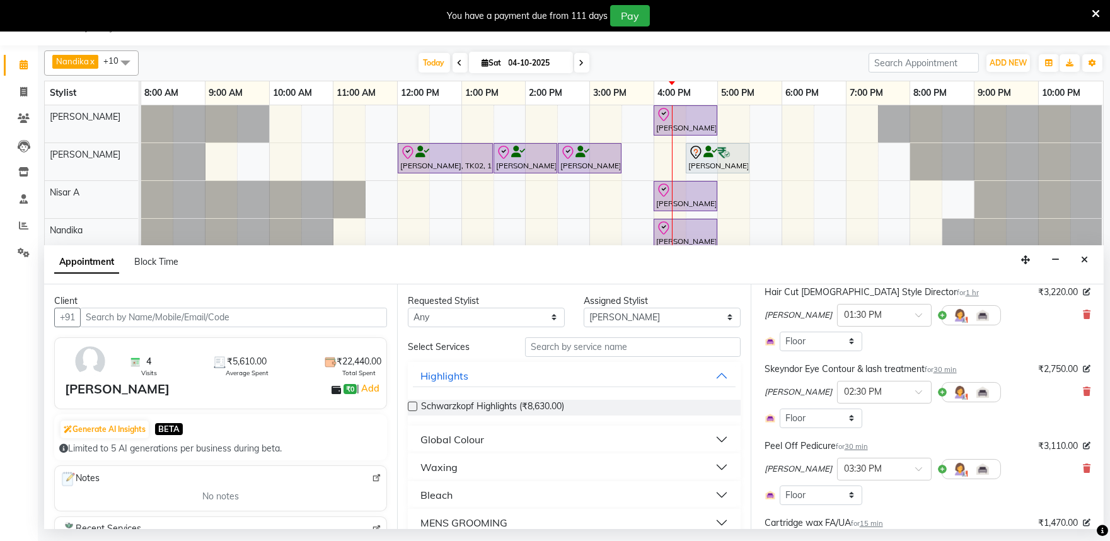
scroll to position [630, 0]
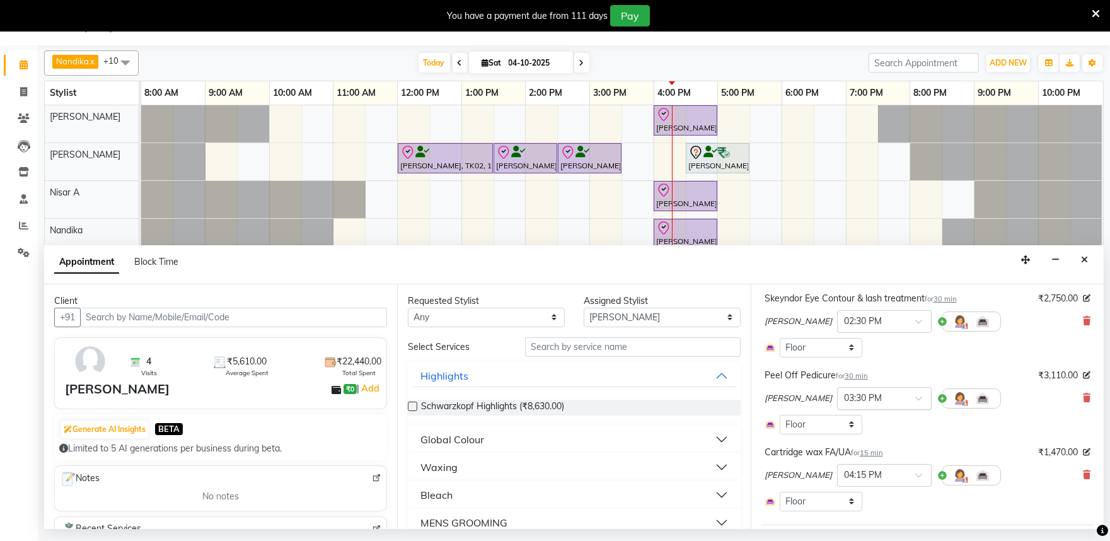
click at [846, 398] on input "text" at bounding box center [871, 397] width 55 height 13
click at [838, 466] on div "03:15 PM" at bounding box center [884, 467] width 93 height 23
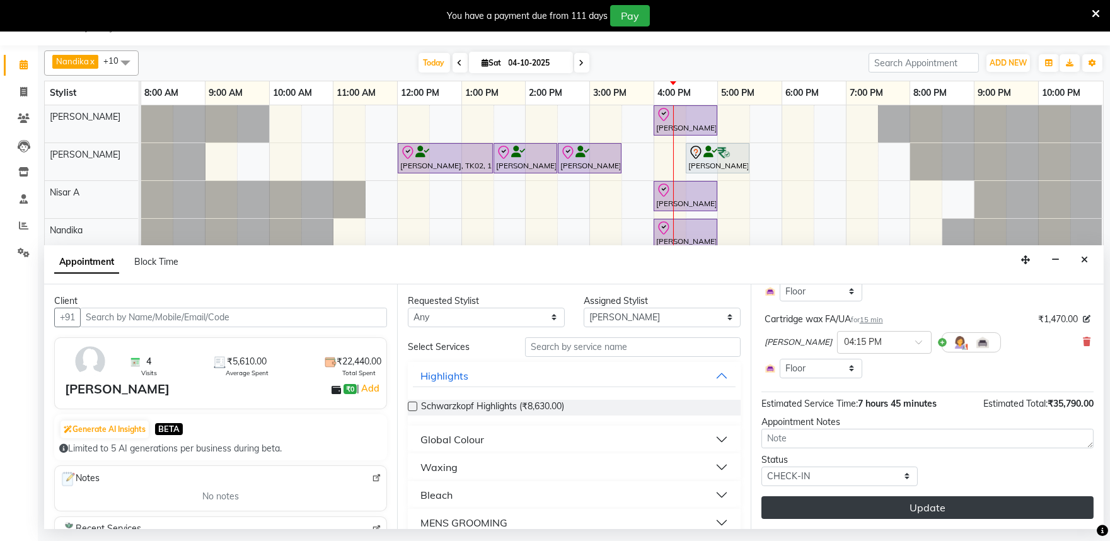
click at [867, 506] on button "Update" at bounding box center [927, 507] width 332 height 23
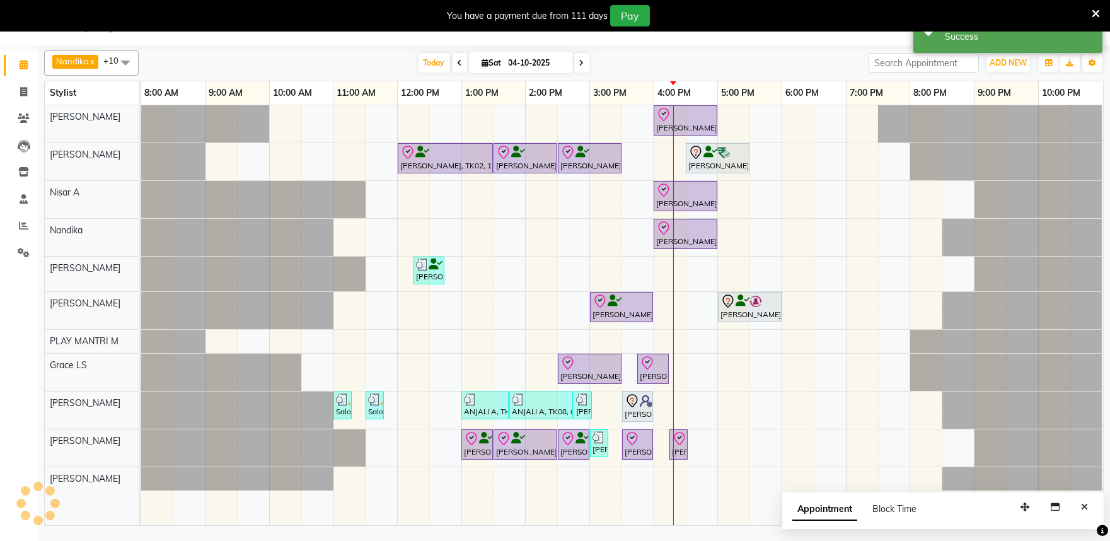
scroll to position [0, 0]
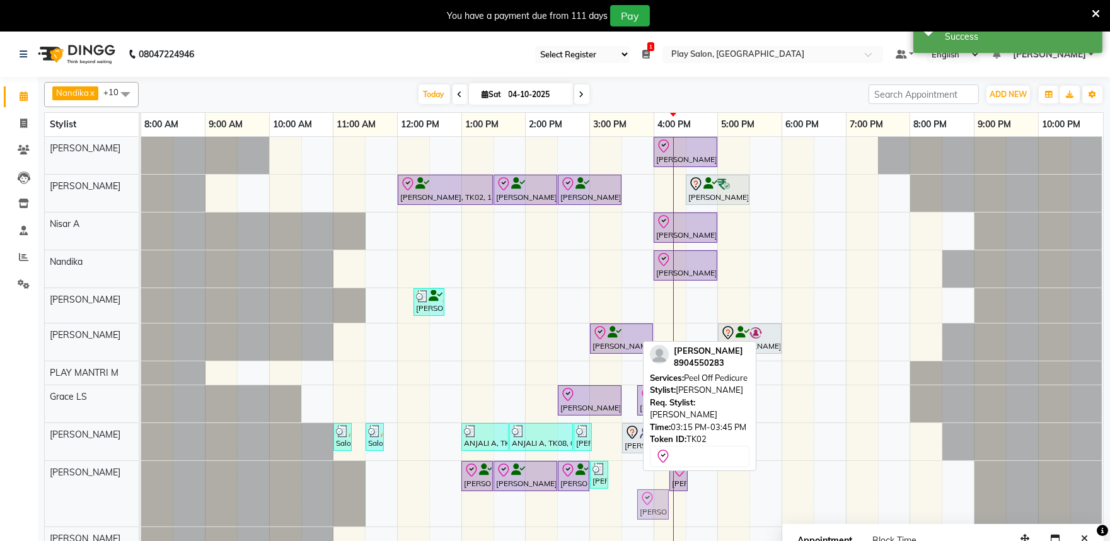
drag, startPoint x: 616, startPoint y: 508, endPoint x: 638, endPoint y: 509, distance: 22.1
click at [141, 509] on div "Irfana Nazeer, TK02, 01:00 PM-01:30 PM, Detan face & Neck Irfana Nazeer, TK02, …" at bounding box center [141, 494] width 0 height 66
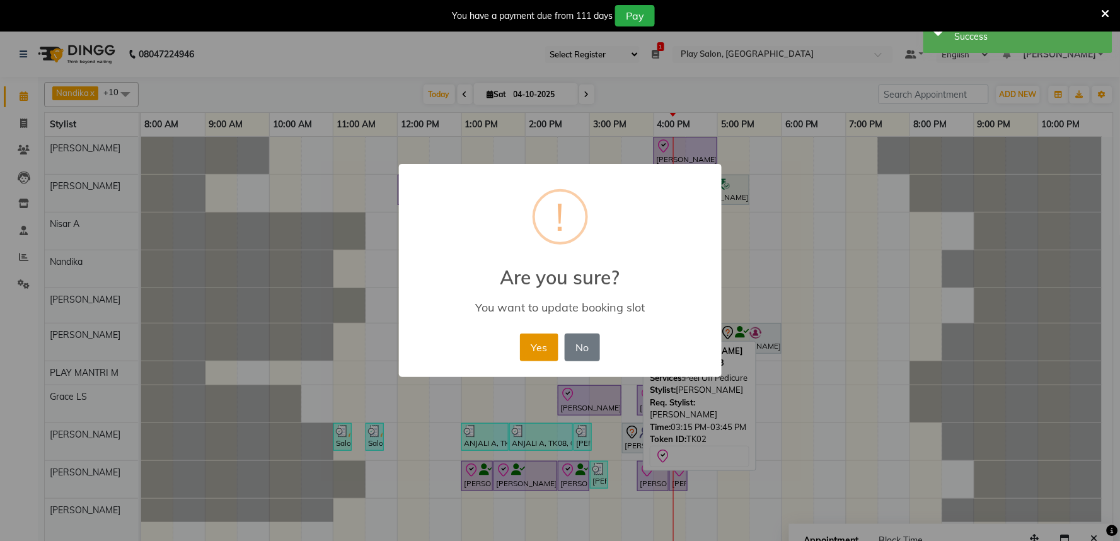
click at [545, 343] on button "Yes" at bounding box center [539, 347] width 38 height 28
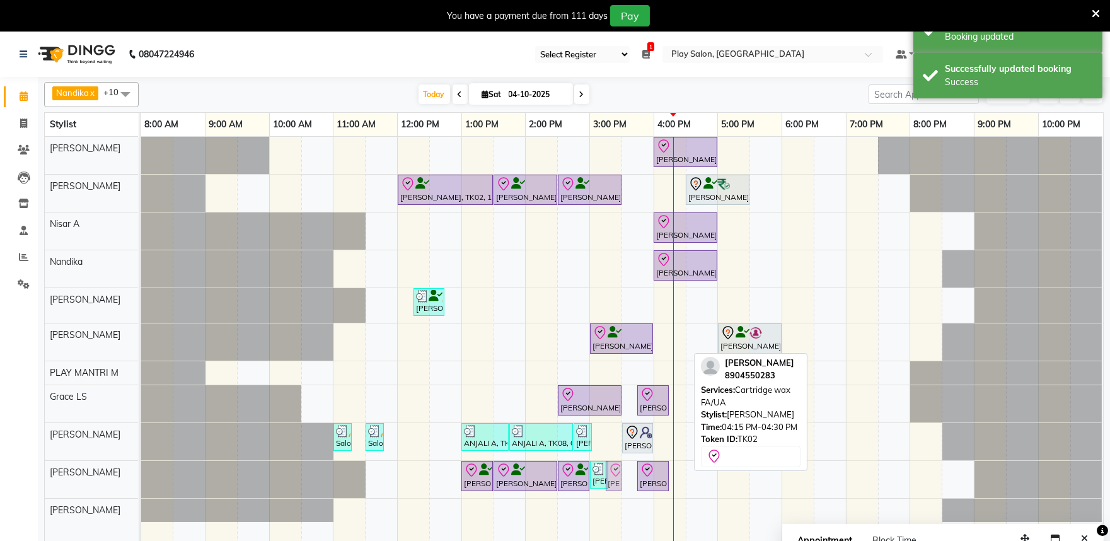
drag, startPoint x: 675, startPoint y: 479, endPoint x: 618, endPoint y: 486, distance: 57.8
click at [141, 486] on div "Irfana Nazeer, TK02, 01:00 PM-01:30 PM, Detan face & Neck Irfana Nazeer, TK02, …" at bounding box center [141, 479] width 0 height 37
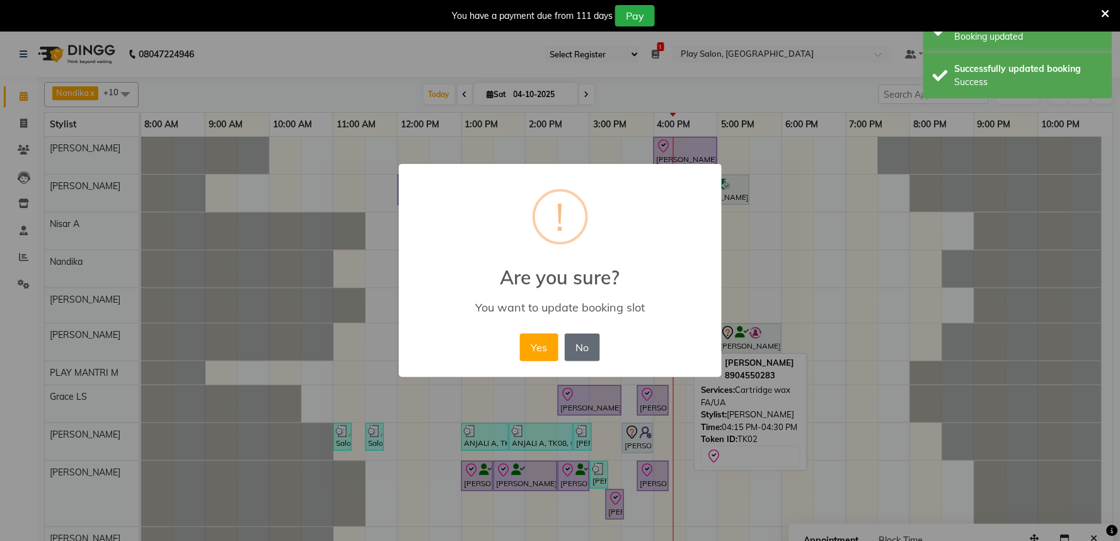
click at [572, 356] on button "No" at bounding box center [582, 347] width 35 height 28
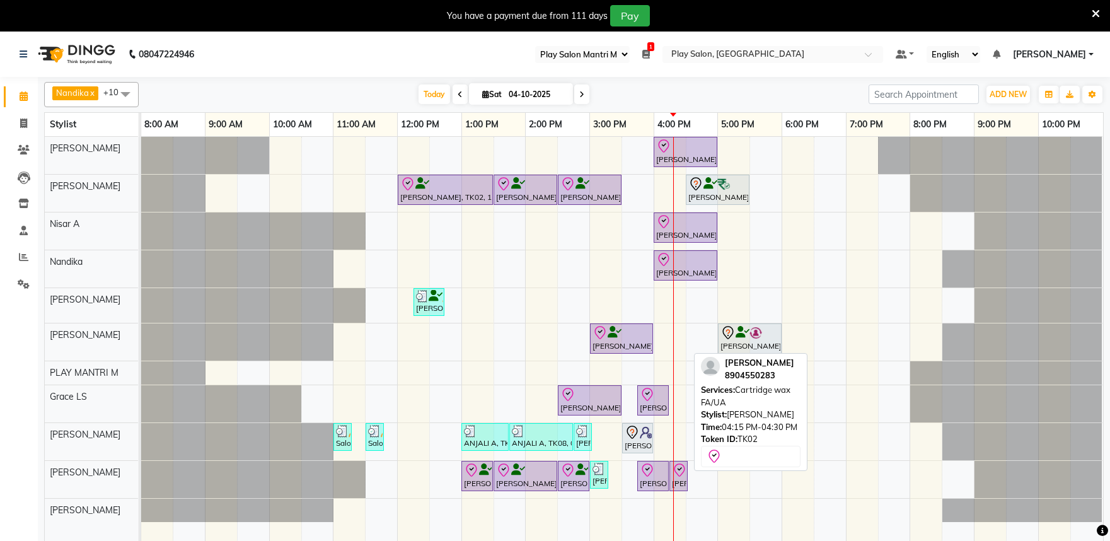
select select "89"
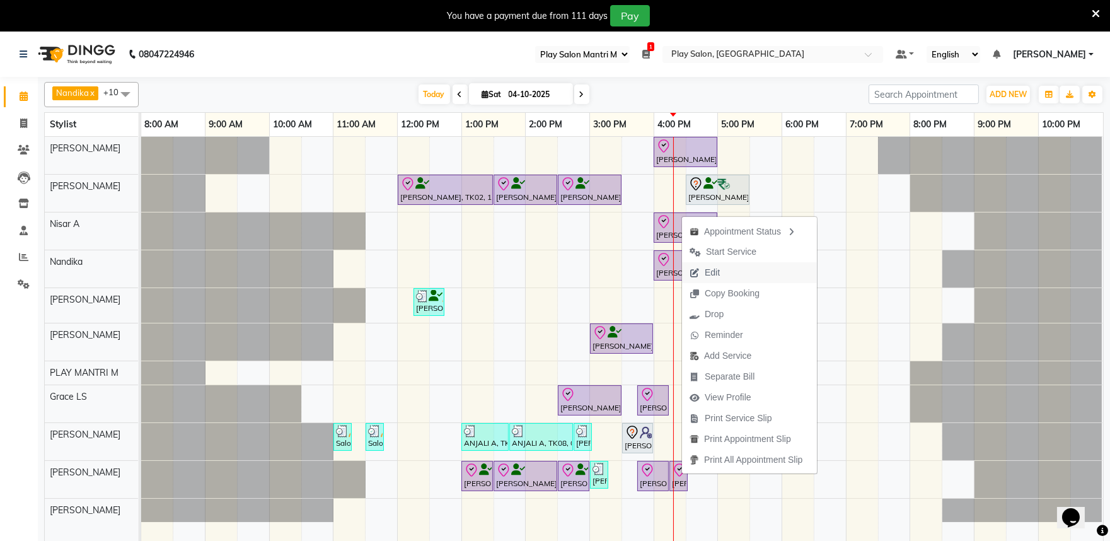
click at [727, 268] on span "Edit" at bounding box center [704, 272] width 45 height 21
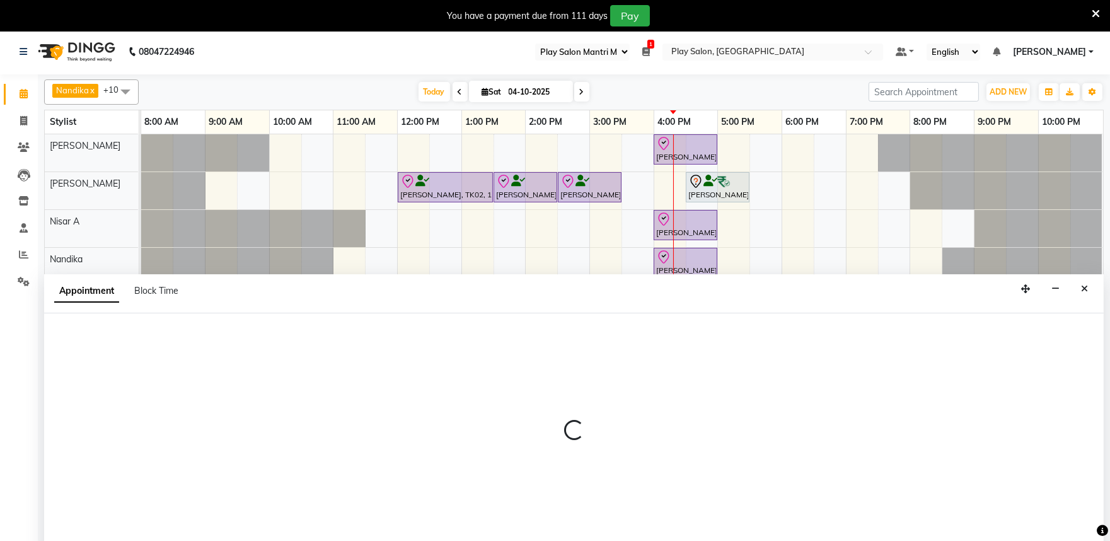
select select "tentative"
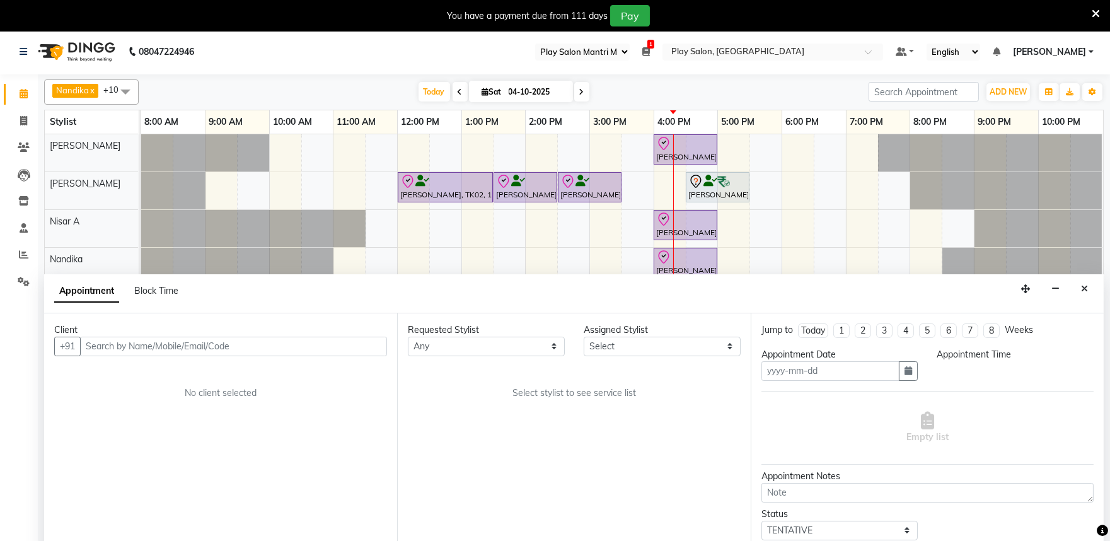
scroll to position [32, 0]
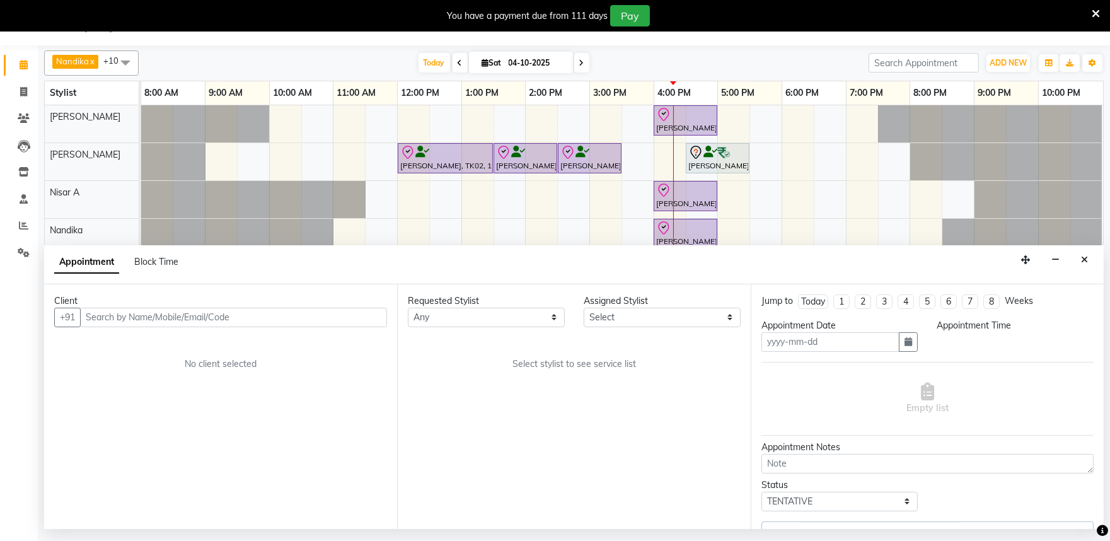
type input "04-10-2025"
select select "check-in"
select select "720"
select select "81311"
select select "4213"
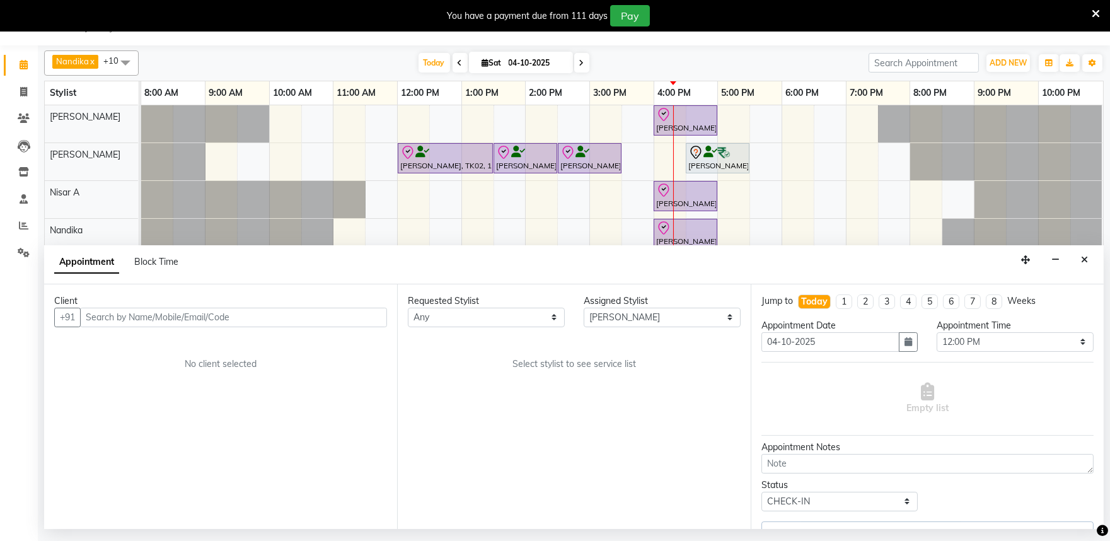
select select "4213"
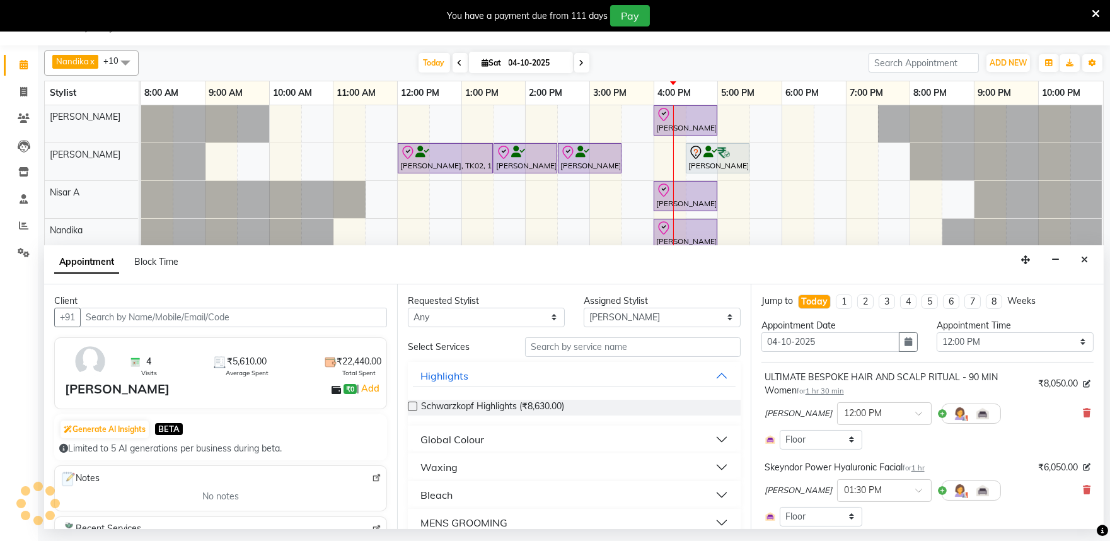
select select "4213"
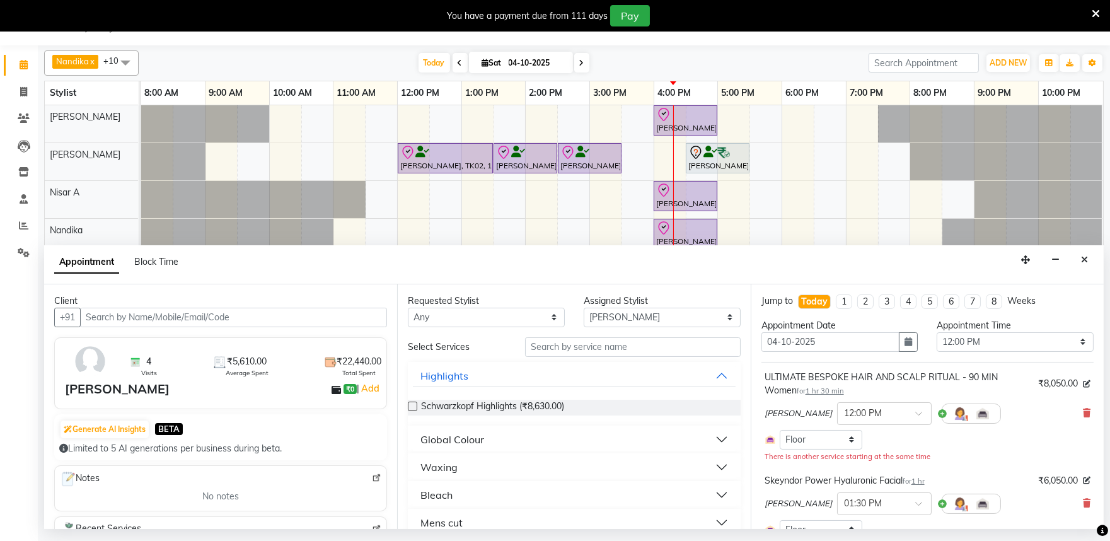
select select "4213"
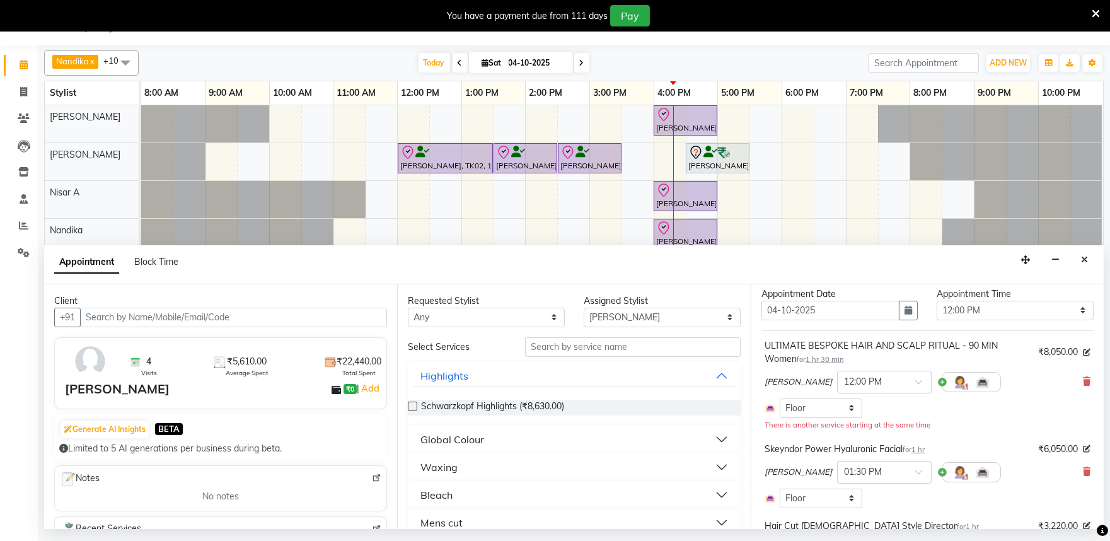
select select "4213"
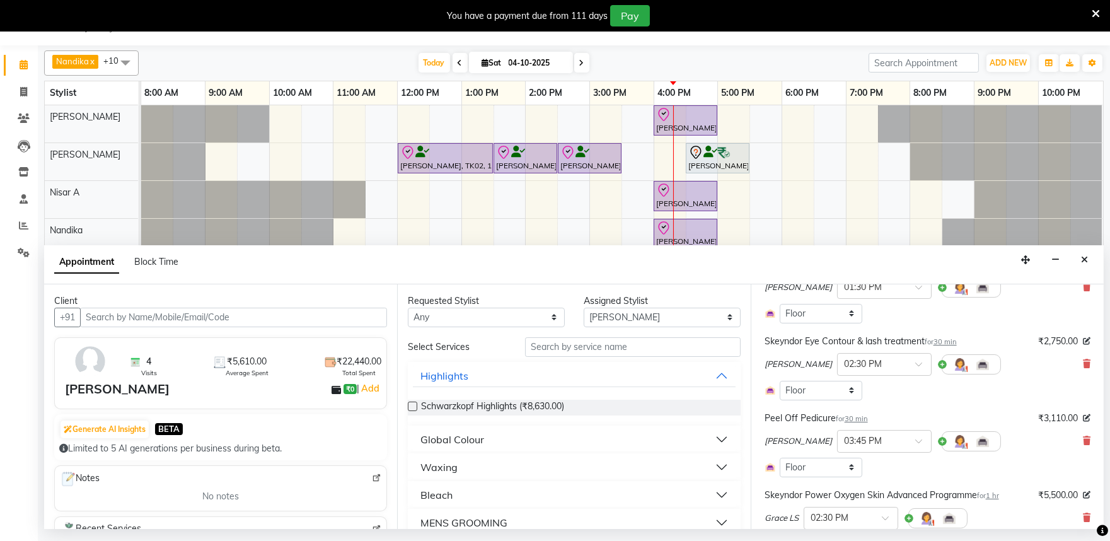
scroll to position [350, 0]
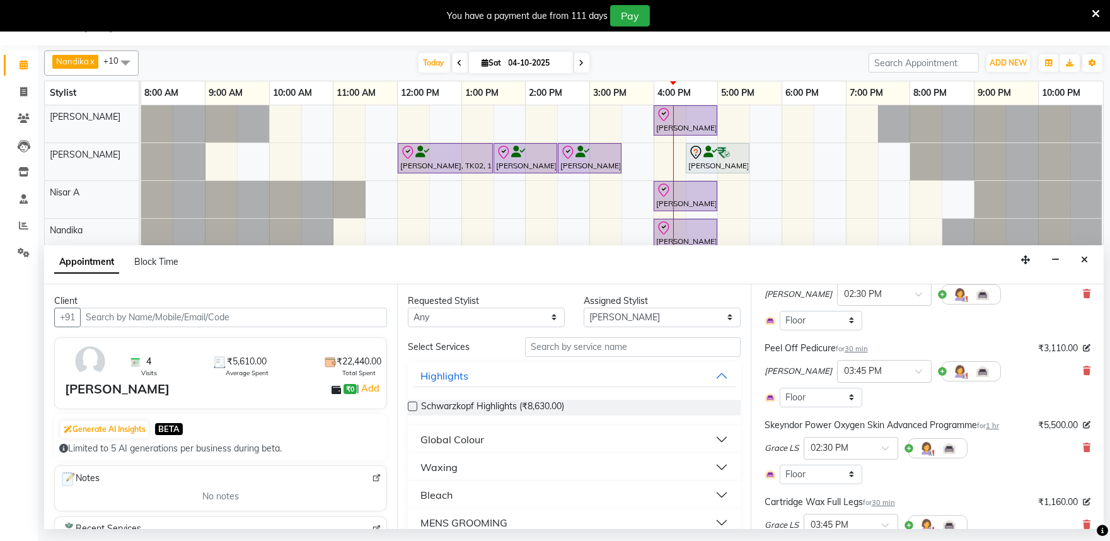
select select "4213"
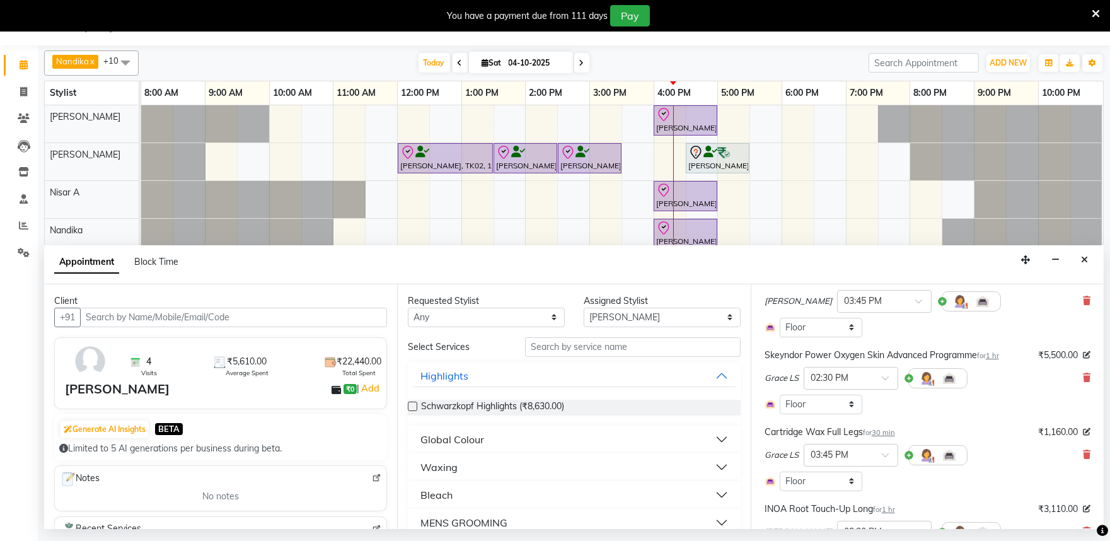
scroll to position [490, 0]
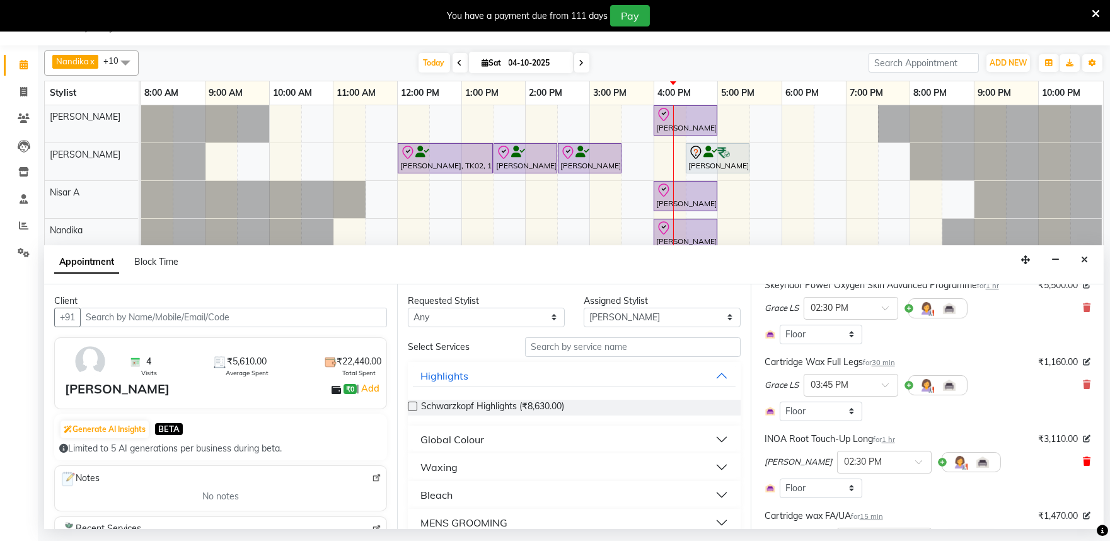
click at [1083, 460] on icon at bounding box center [1087, 461] width 8 height 9
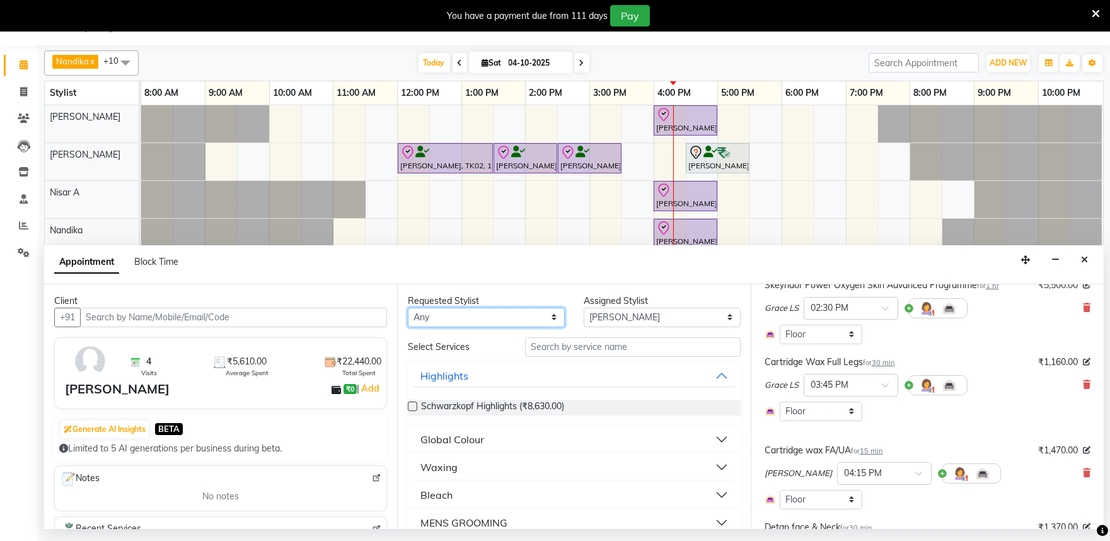
click at [507, 309] on select "Any Achan Shimrah Admin Arhan Ehsan Charan S Ding Junhui Grace LS Khomong Ollie…" at bounding box center [486, 318] width 157 height 20
select select "82212"
click at [408, 308] on select "Any Achan Shimrah Admin Arhan Ehsan Charan S Ding Junhui Grace LS Khomong Ollie…" at bounding box center [486, 318] width 157 height 20
select select "82212"
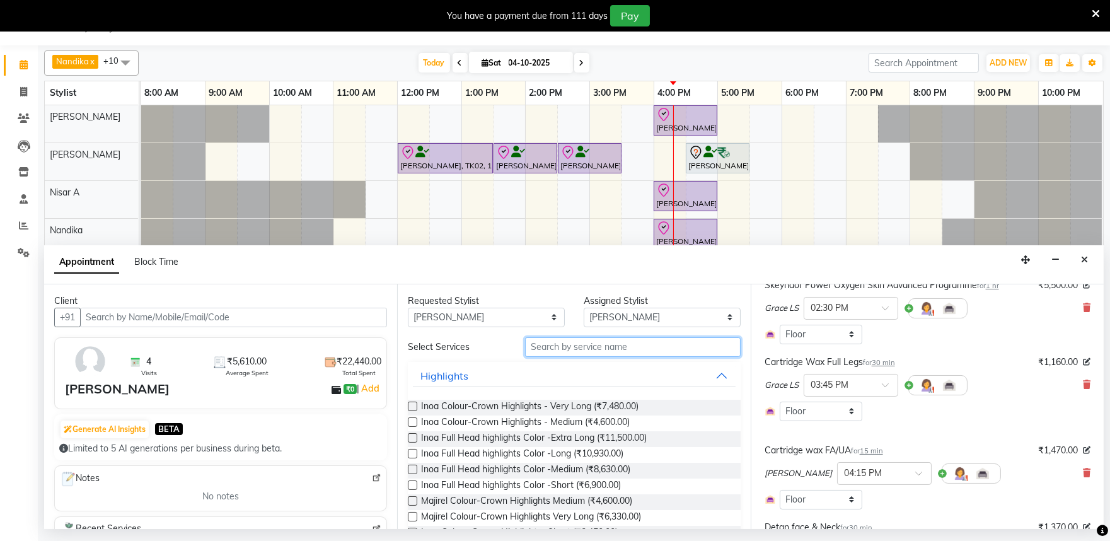
click at [570, 345] on input "text" at bounding box center [633, 347] width 216 height 20
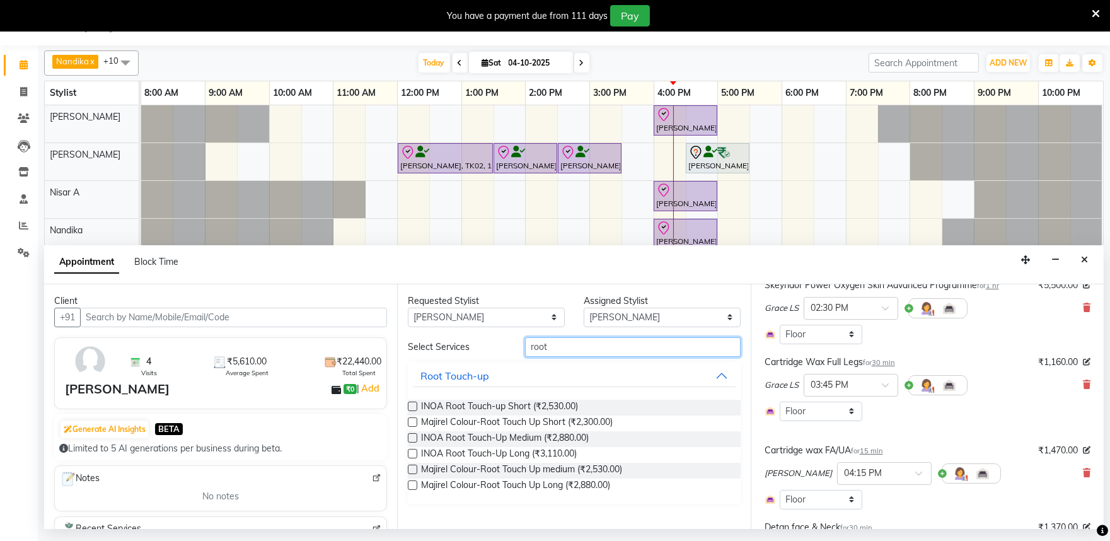
type input "root"
click at [414, 407] on label at bounding box center [412, 405] width 9 height 9
click at [414, 407] on input "checkbox" at bounding box center [412, 407] width 8 height 8
checkbox input "false"
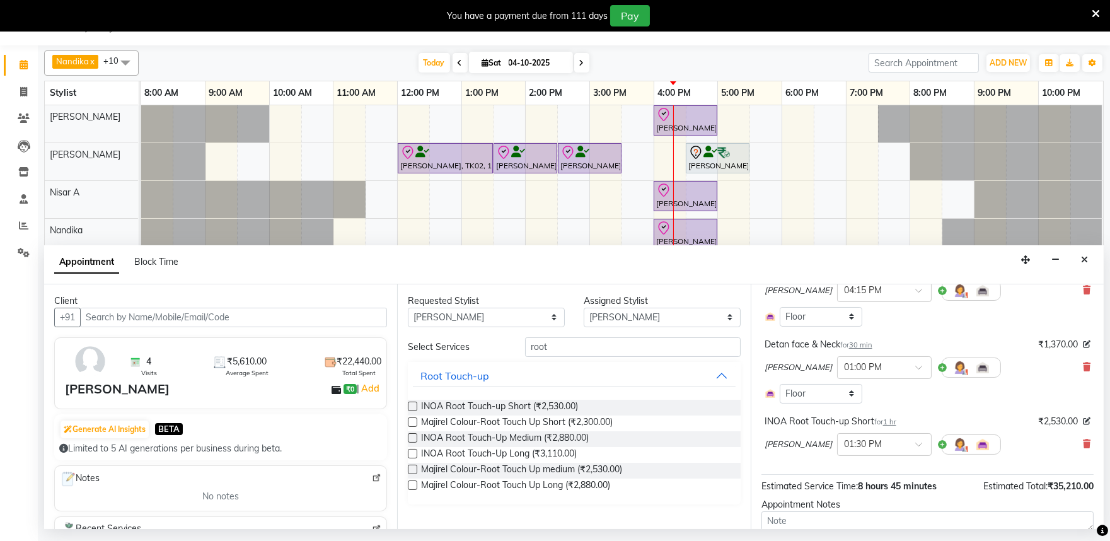
scroll to position [768, 0]
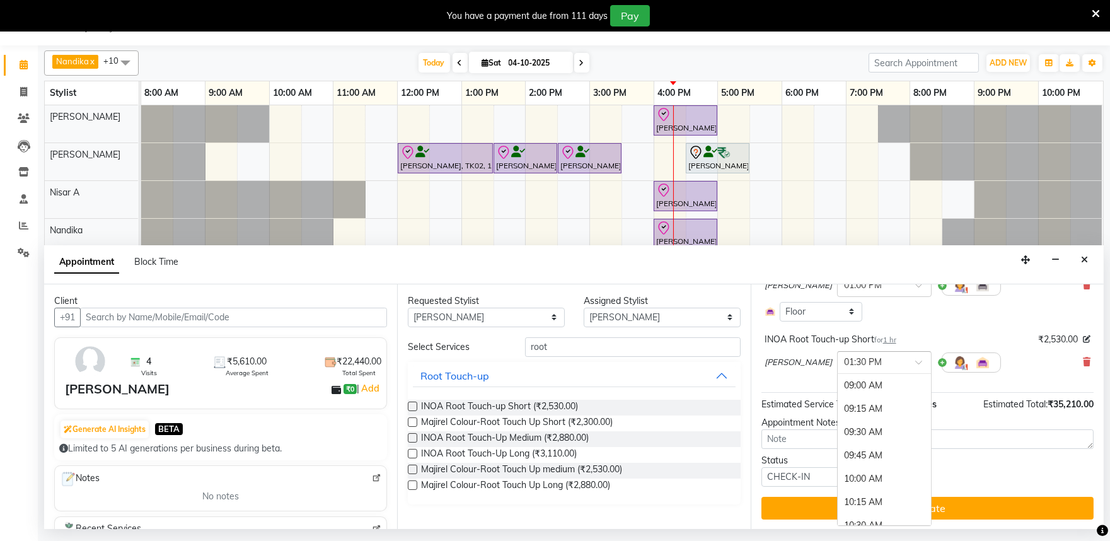
click at [887, 360] on input "text" at bounding box center [871, 361] width 55 height 13
click at [853, 471] on div "02:30 PM" at bounding box center [884, 479] width 93 height 23
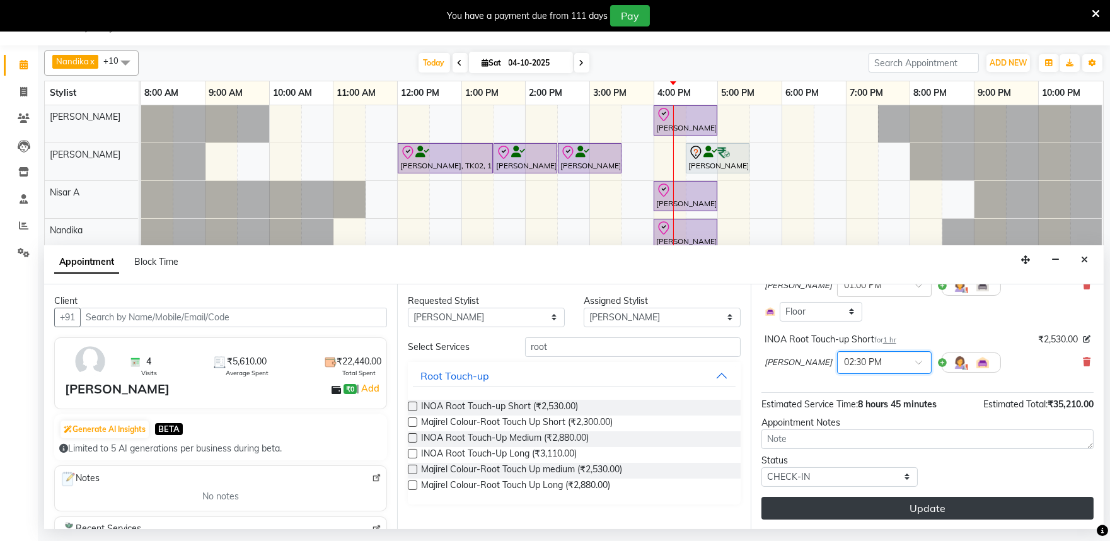
click at [865, 504] on button "Update" at bounding box center [927, 508] width 332 height 23
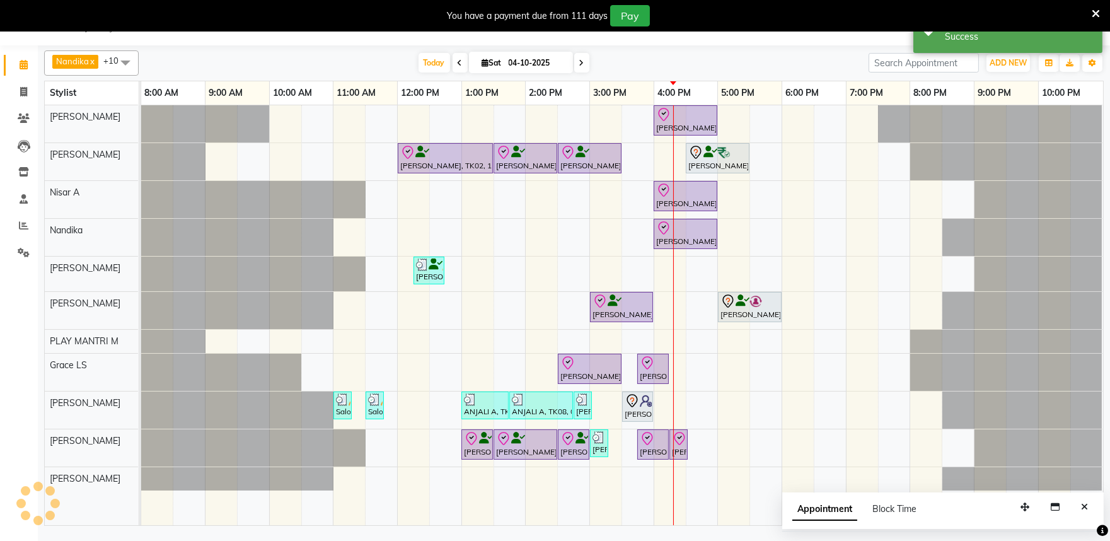
scroll to position [0, 0]
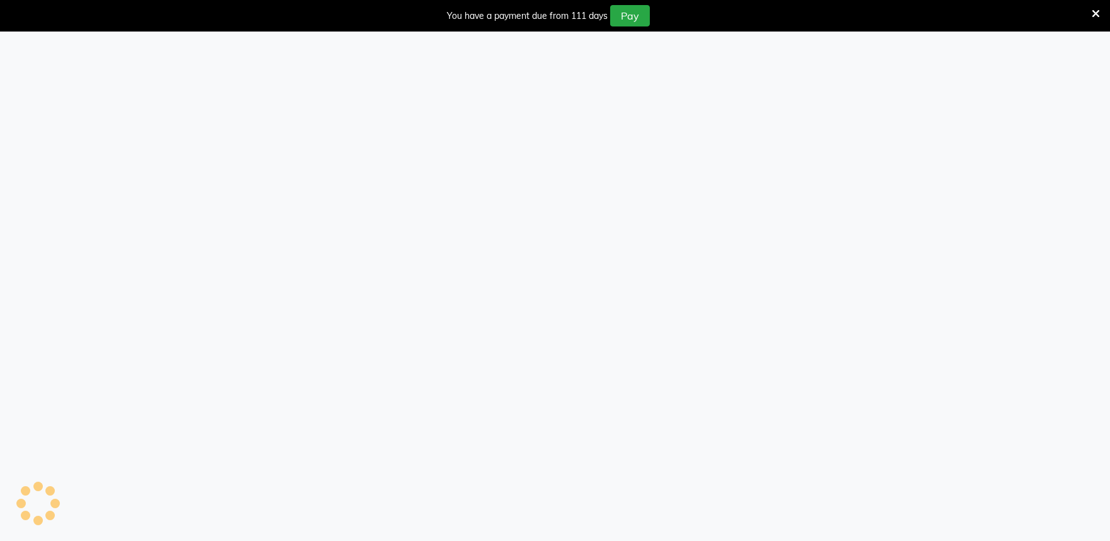
select select "89"
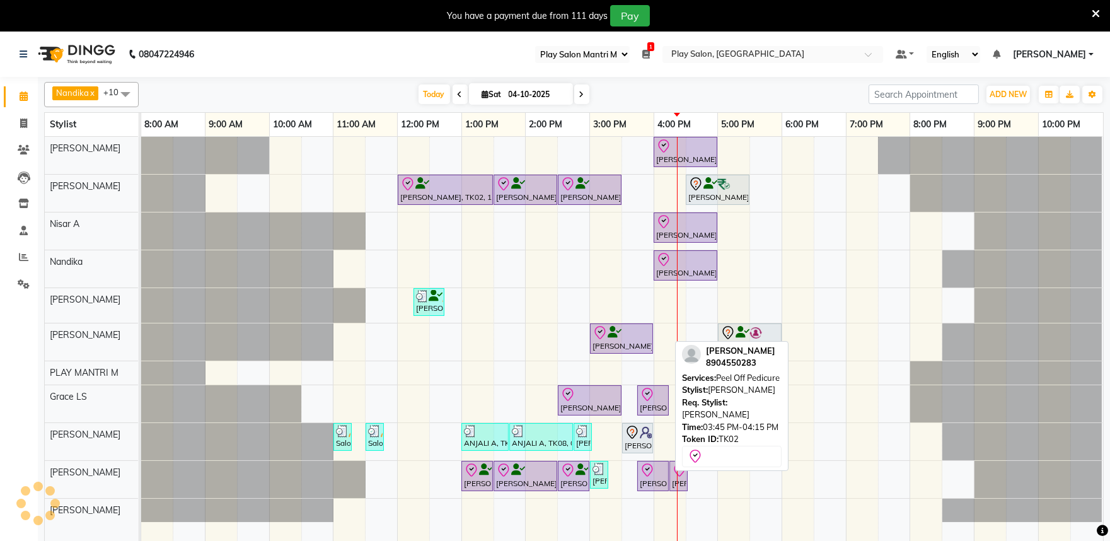
click at [646, 473] on icon at bounding box center [647, 470] width 15 height 15
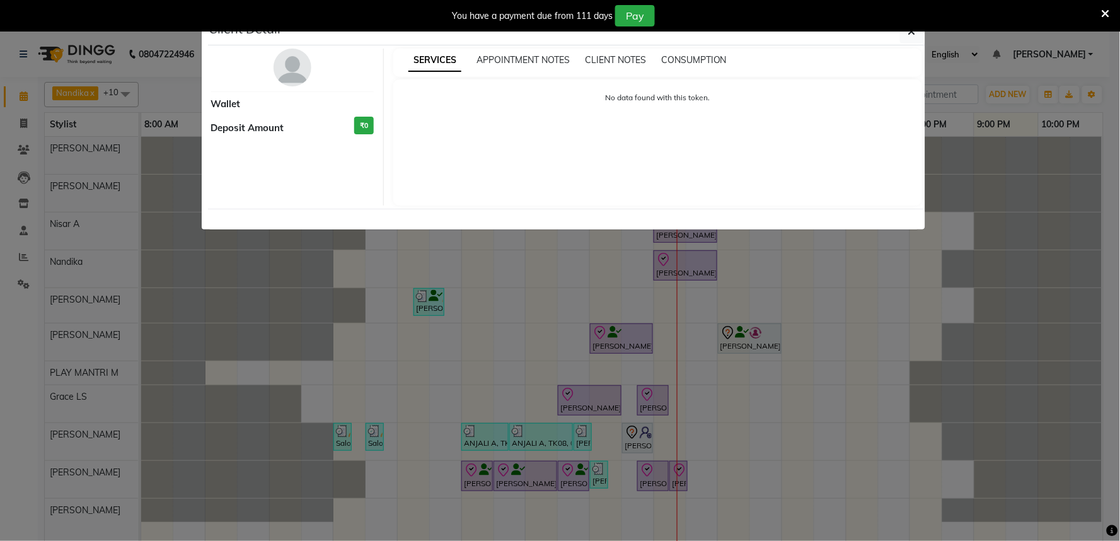
select select "8"
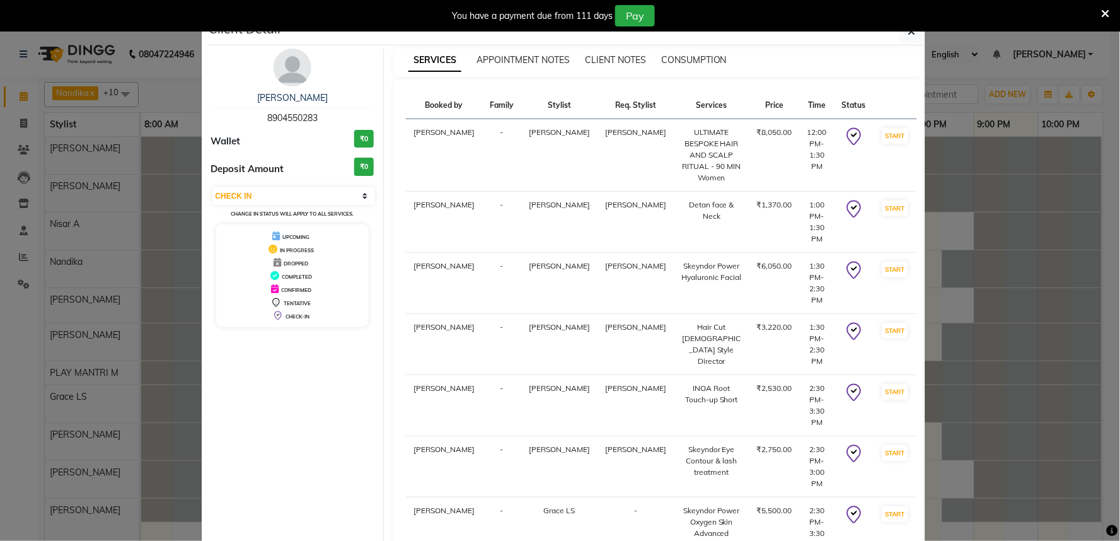
click at [912, 28] on div "You have a payment due from 111 days Pay" at bounding box center [560, 16] width 1120 height 32
click at [909, 40] on button "button" at bounding box center [912, 32] width 24 height 24
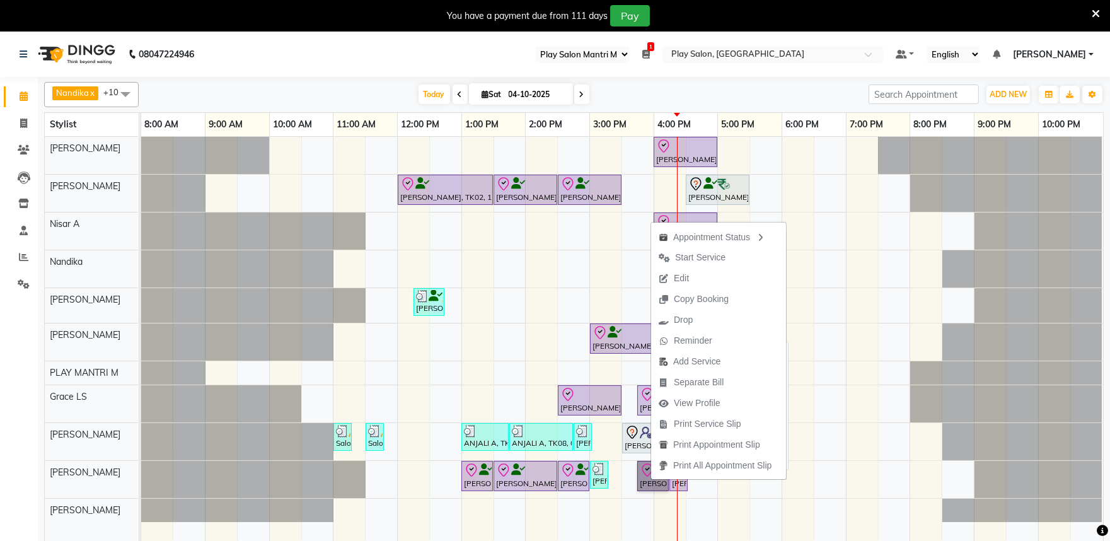
click at [643, 467] on link "[PERSON_NAME], TK02, 03:45 PM-04:15 PM, Peel Off Pedicure" at bounding box center [653, 476] width 32 height 30
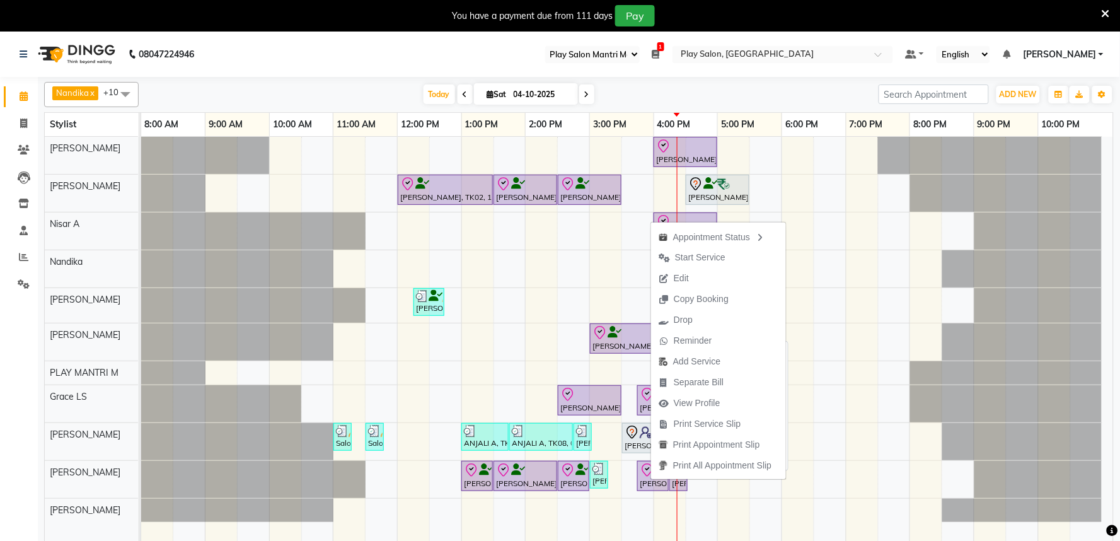
select select "8"
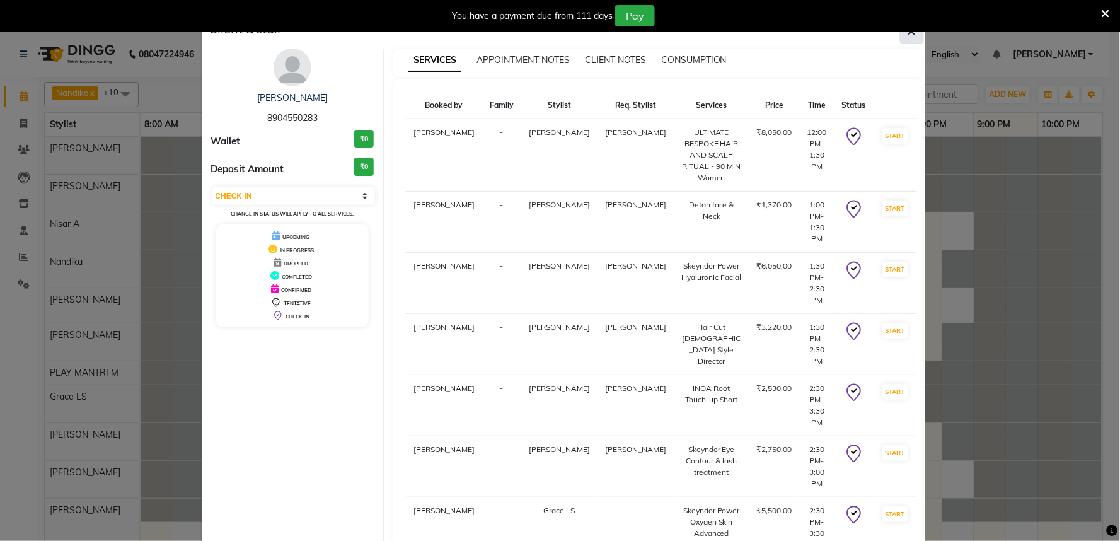
click at [909, 32] on icon "button" at bounding box center [912, 31] width 8 height 10
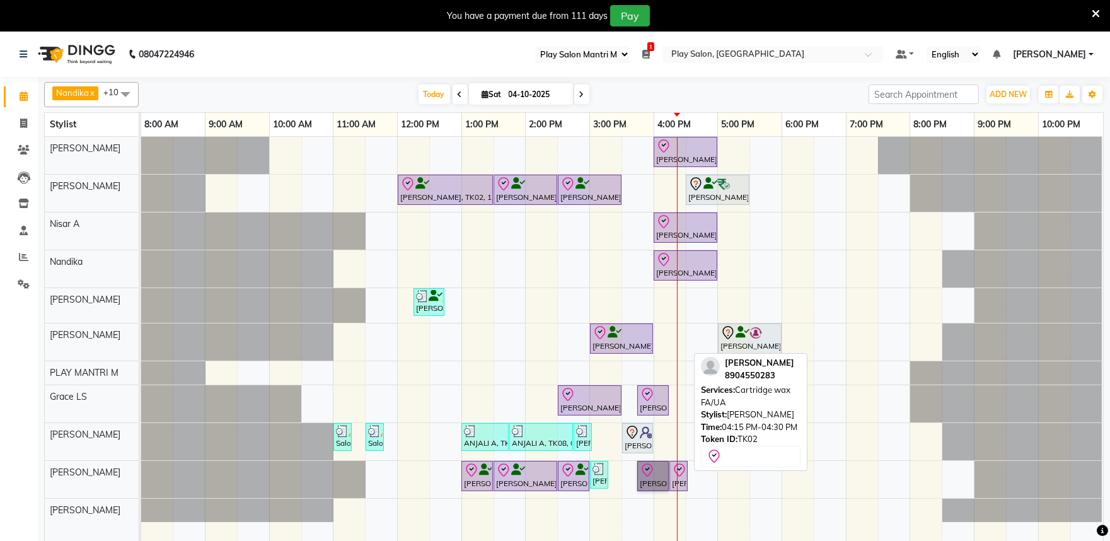
click at [684, 468] on div at bounding box center [686, 475] width 5 height 29
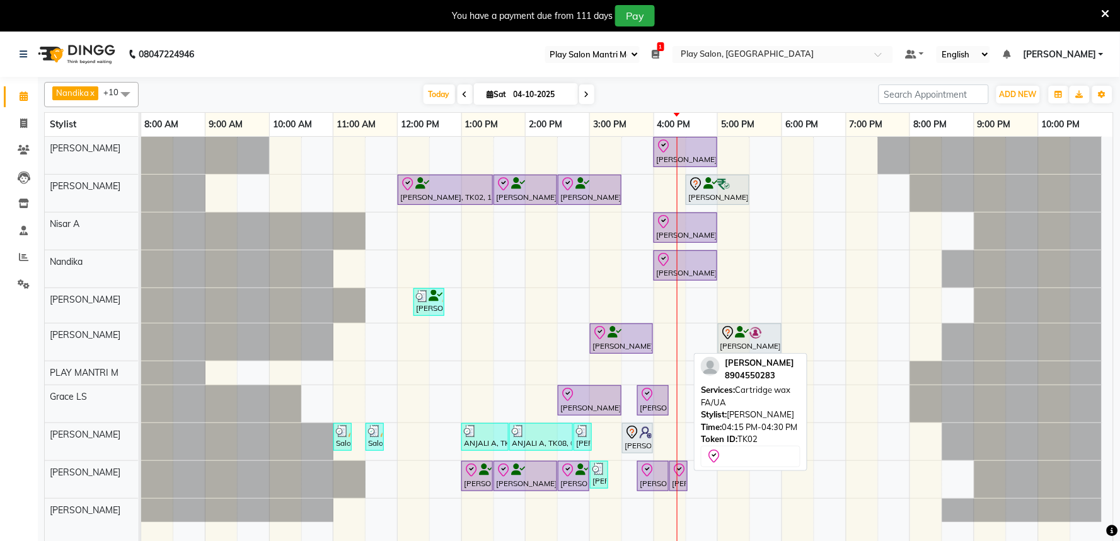
select select "8"
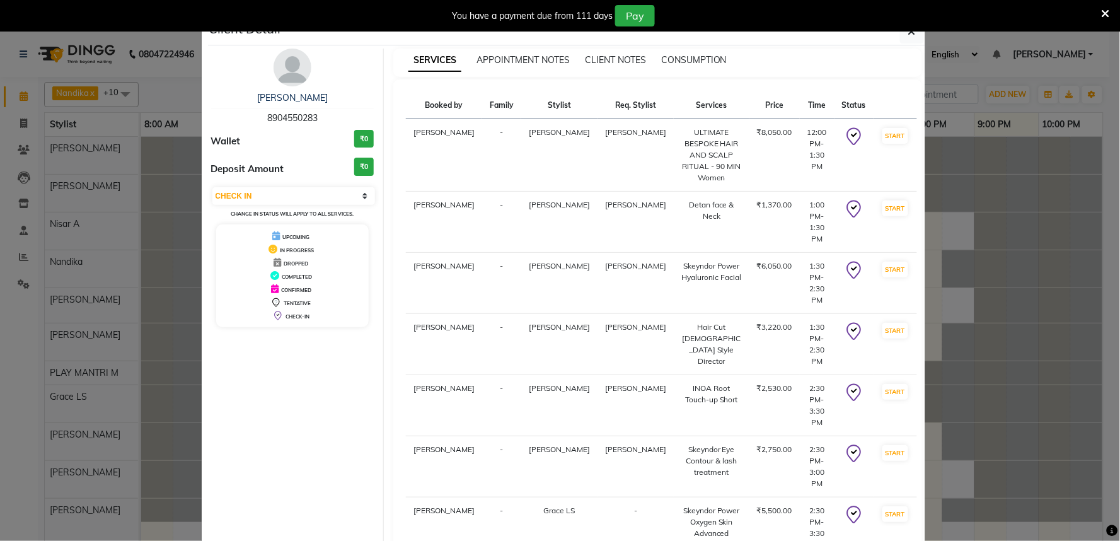
click at [908, 35] on icon "button" at bounding box center [912, 31] width 8 height 10
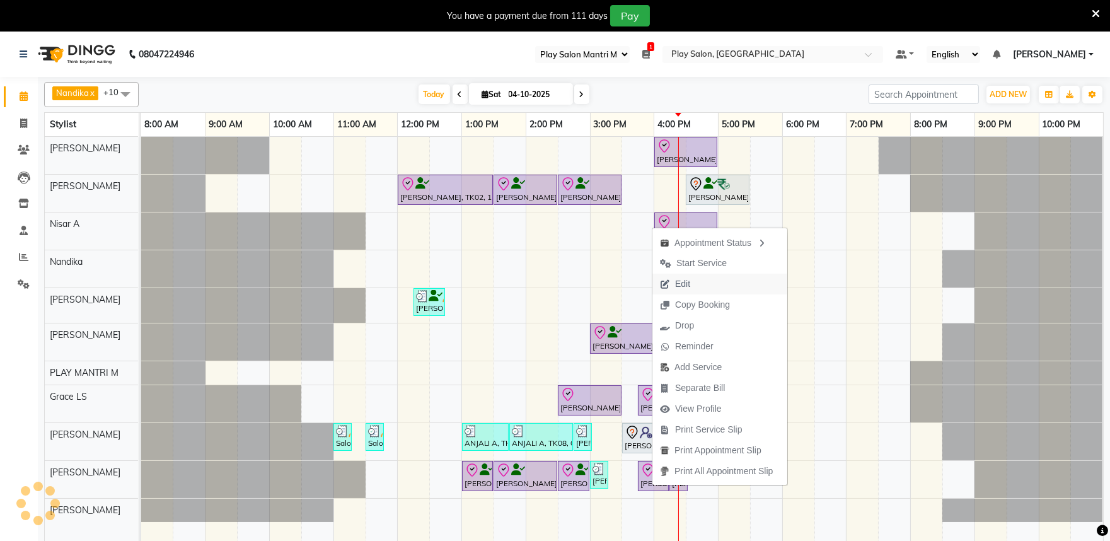
click at [696, 285] on span "Edit" at bounding box center [674, 284] width 45 height 21
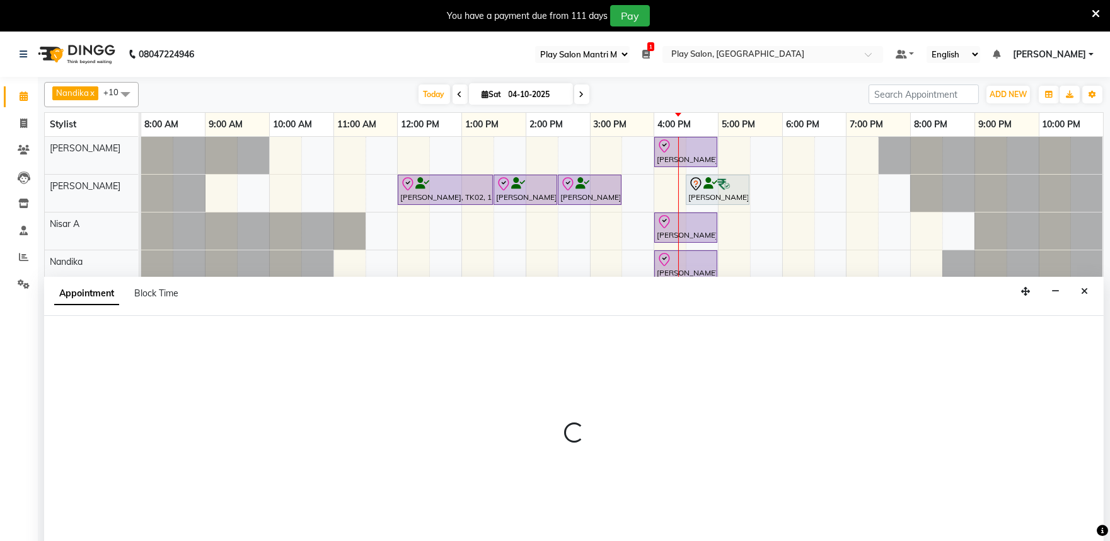
scroll to position [32, 0]
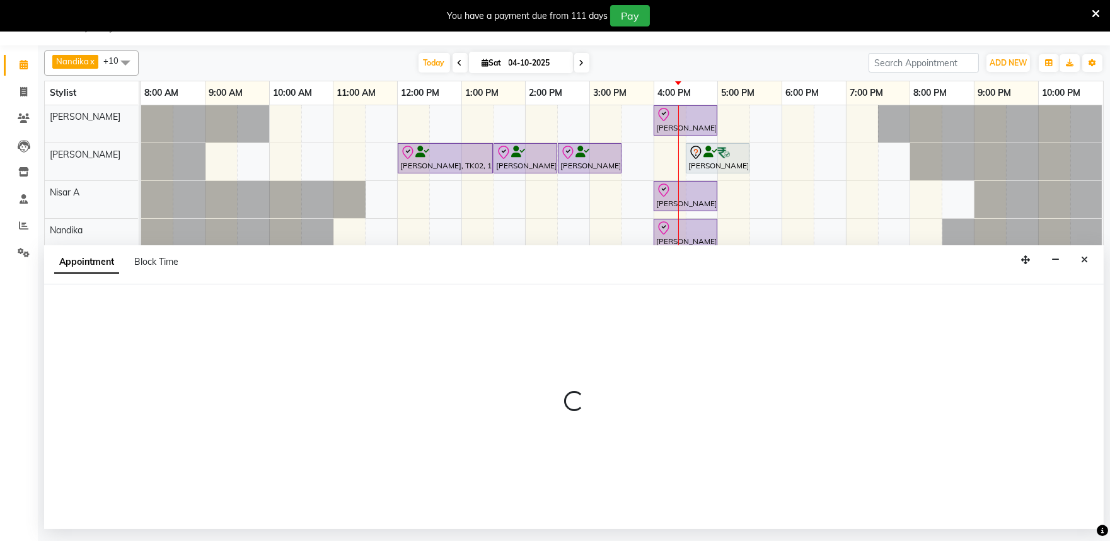
select select "tentative"
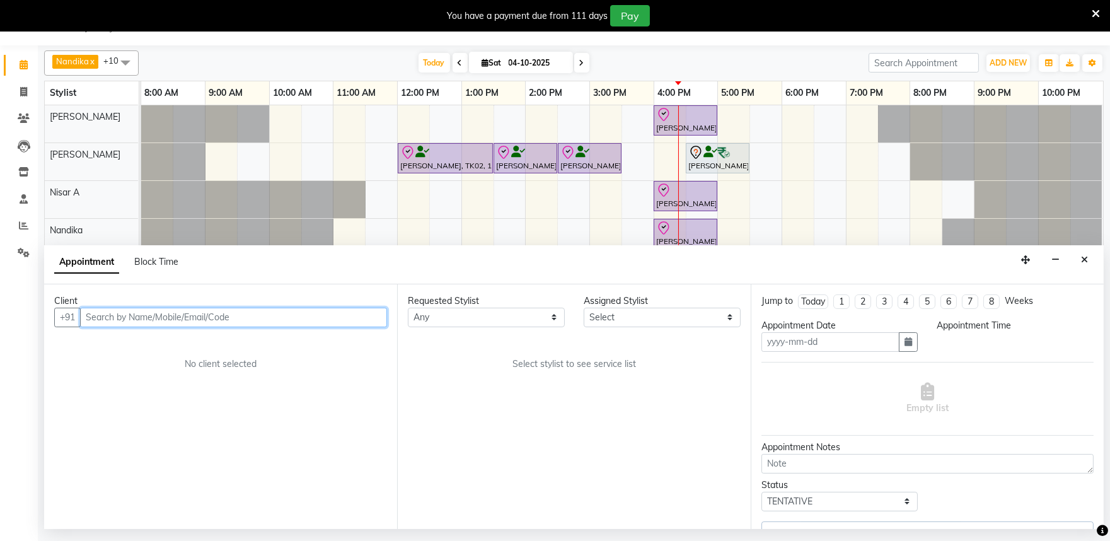
type input "04-10-2025"
select select "check-in"
select select "81311"
select select "720"
select select "4213"
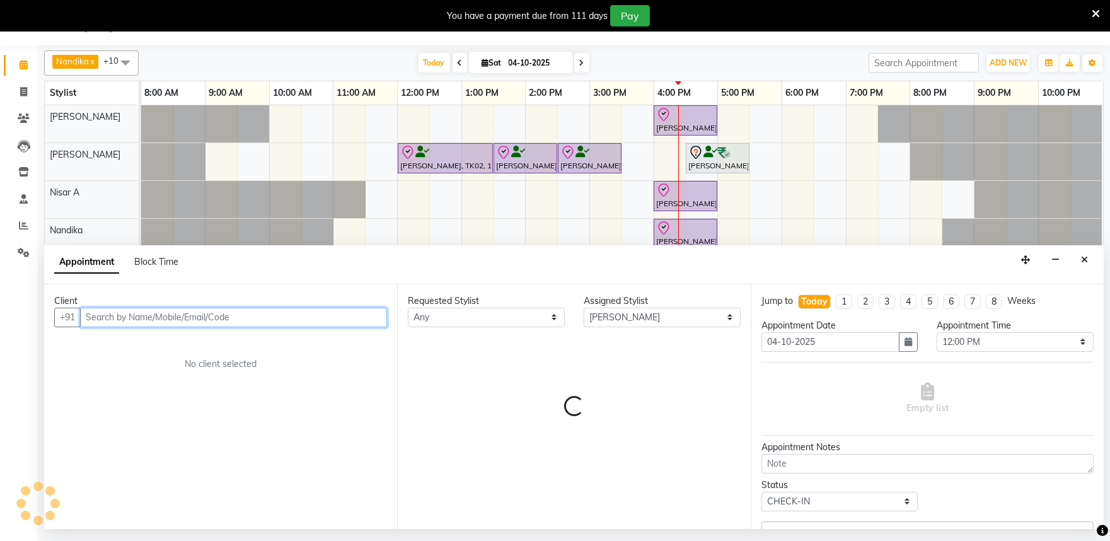
select select "4213"
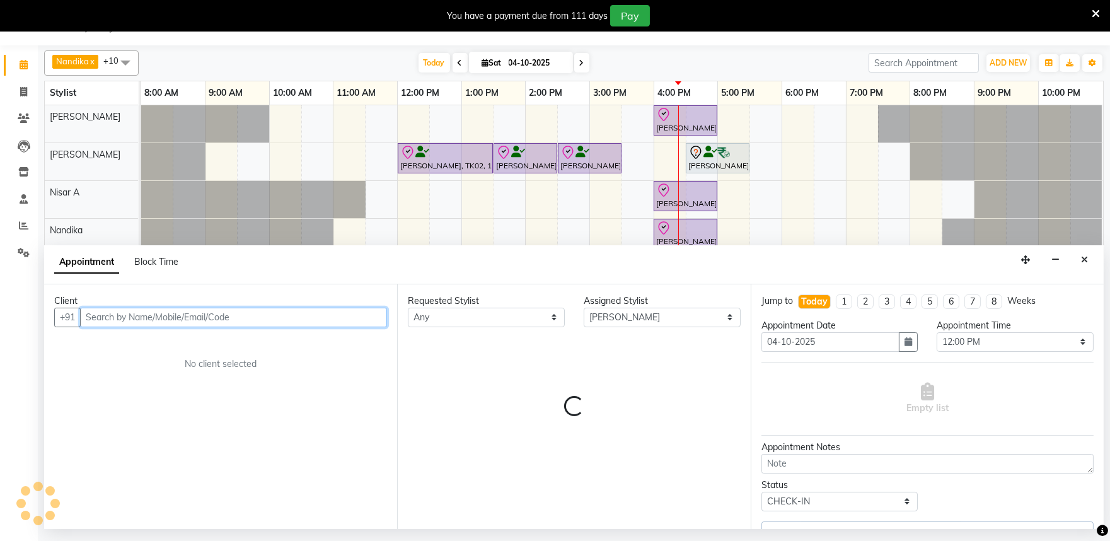
select select "4213"
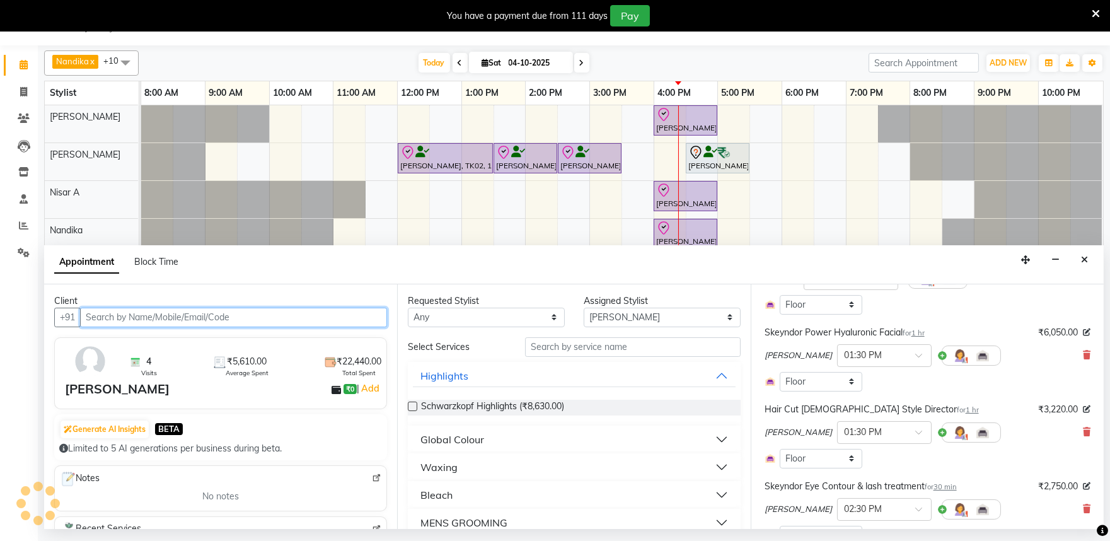
select select "4213"
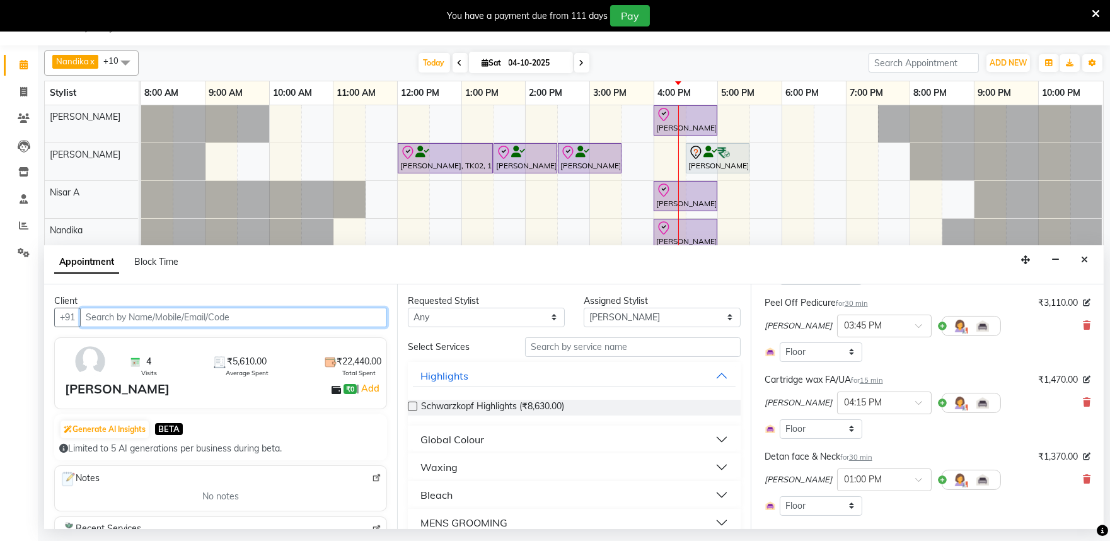
scroll to position [763, 0]
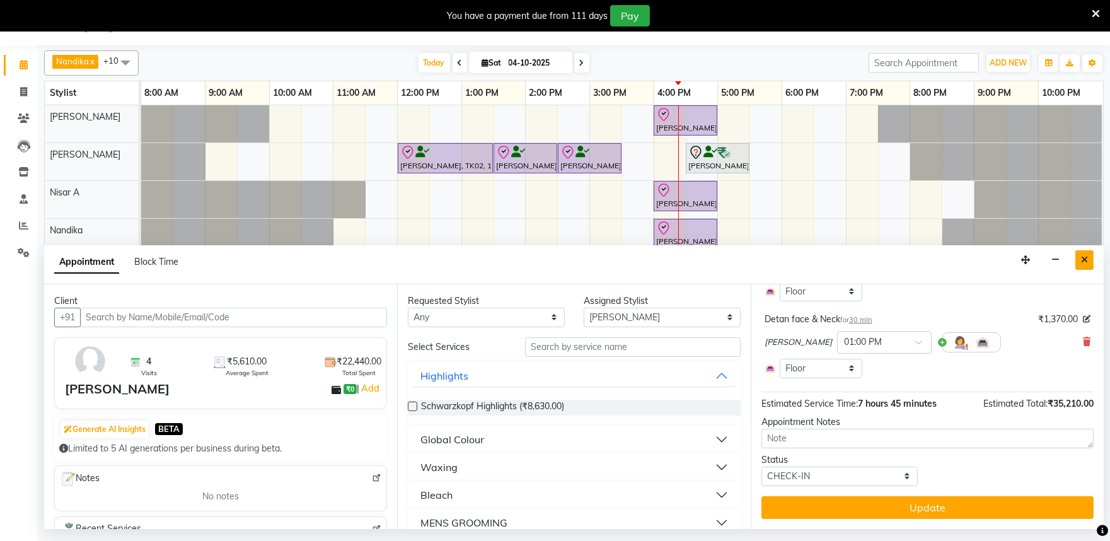
click at [1084, 261] on icon "Close" at bounding box center [1084, 259] width 7 height 9
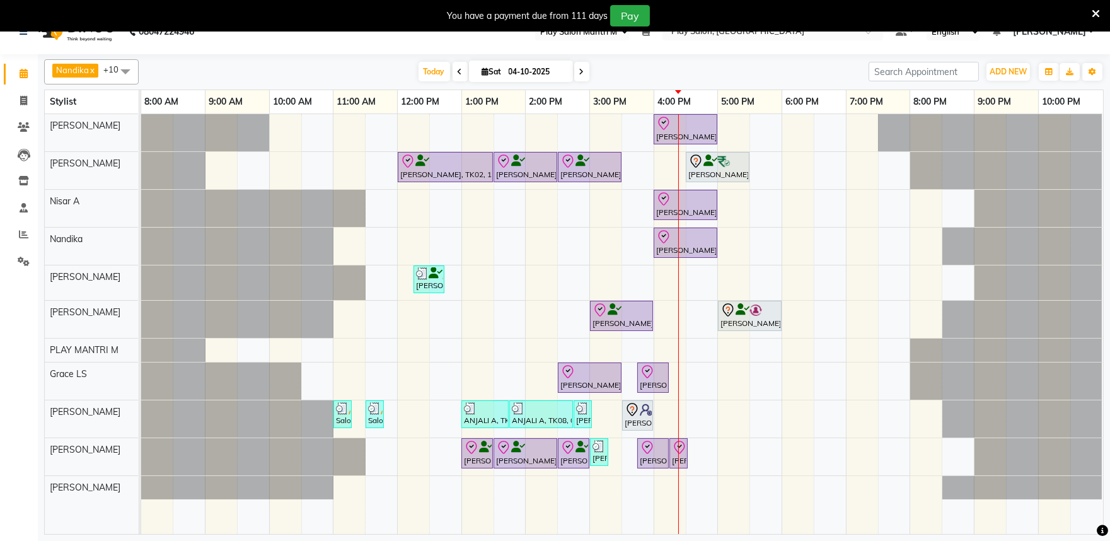
scroll to position [0, 0]
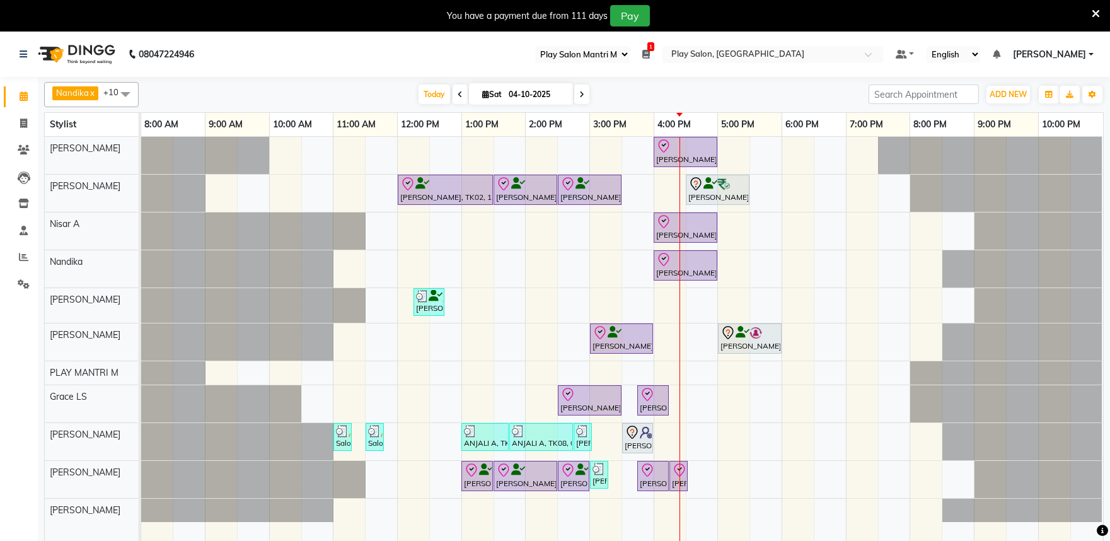
select select "89"
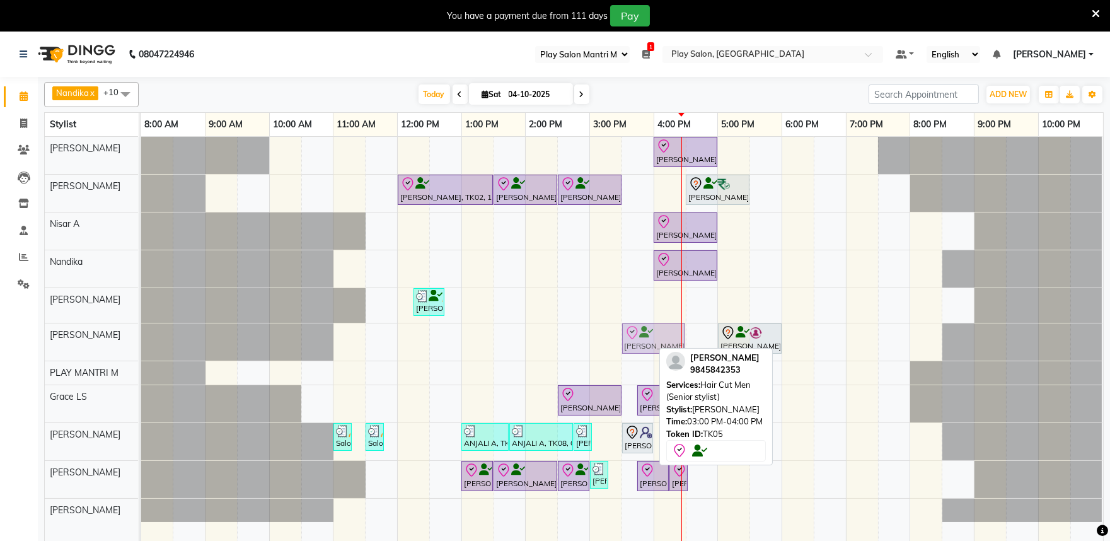
drag, startPoint x: 618, startPoint y: 337, endPoint x: 637, endPoint y: 340, distance: 18.7
click at [141, 340] on div "[PERSON_NAME], TK05, 03:00 PM-04:00 PM, Hair Cut Men (Senior stylist) [PERSON_N…" at bounding box center [141, 341] width 0 height 37
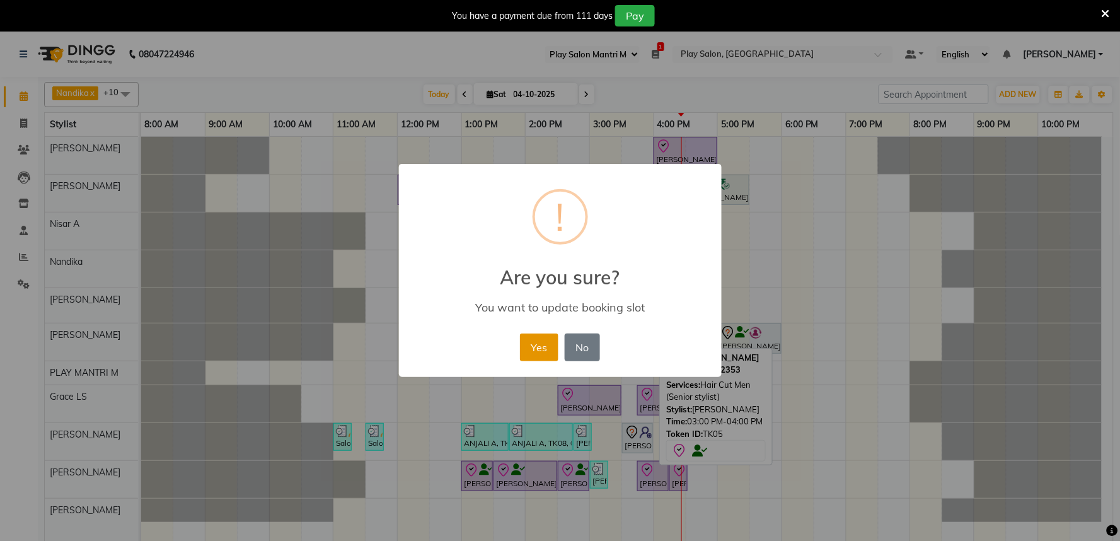
click at [536, 344] on button "Yes" at bounding box center [539, 347] width 38 height 28
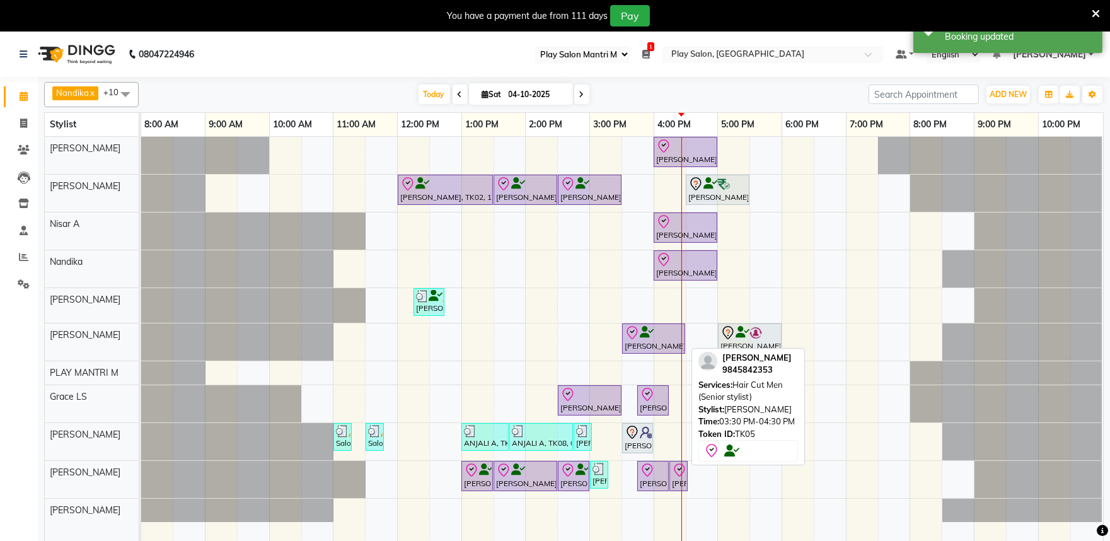
click at [629, 332] on icon at bounding box center [632, 332] width 15 height 15
click at [628, 328] on icon at bounding box center [632, 332] width 15 height 15
select select "8"
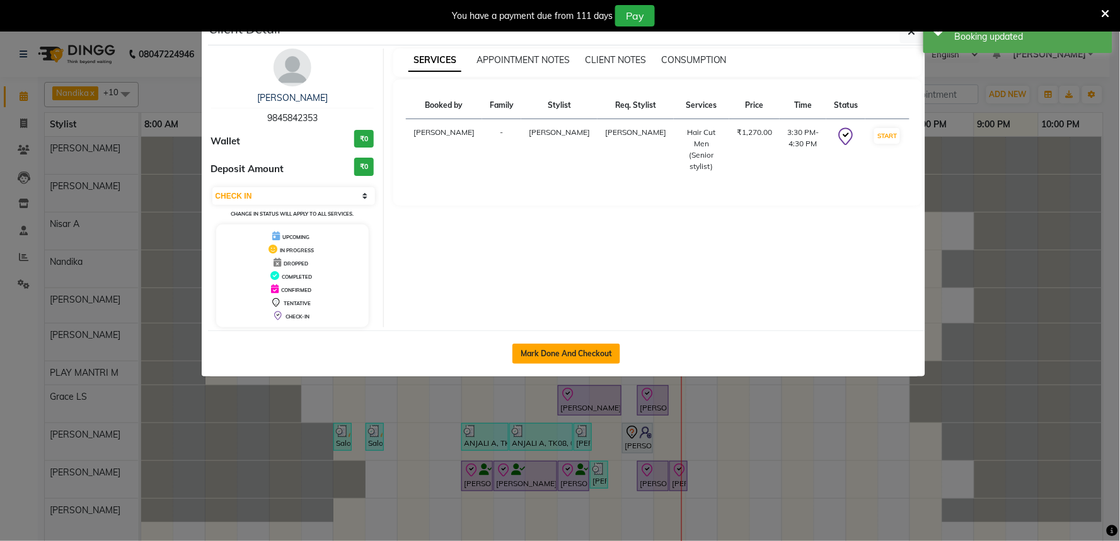
click at [581, 358] on button "Mark Done And Checkout" at bounding box center [566, 353] width 108 height 20
select select "service"
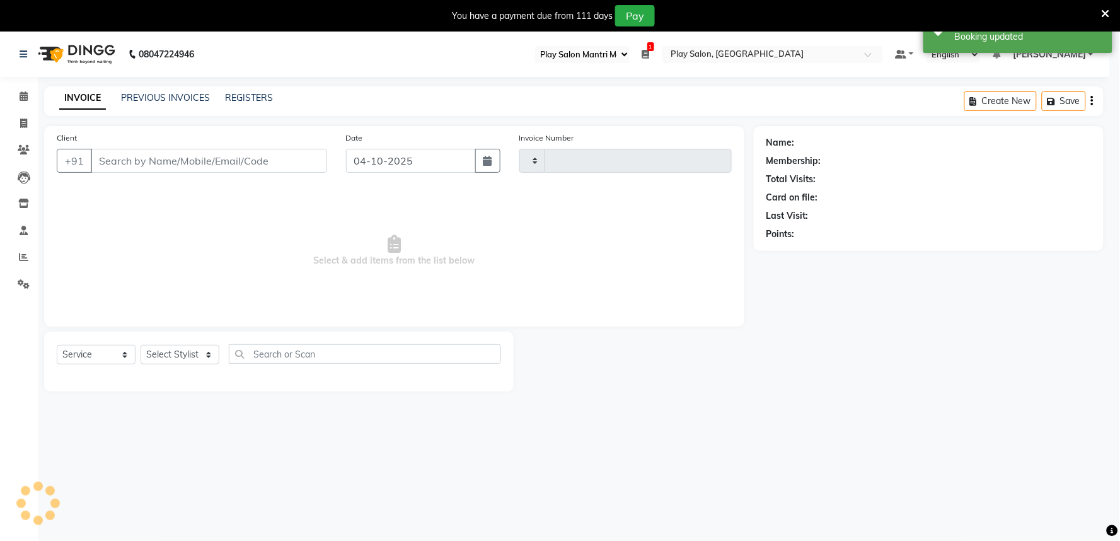
type input "2060"
select select "8352"
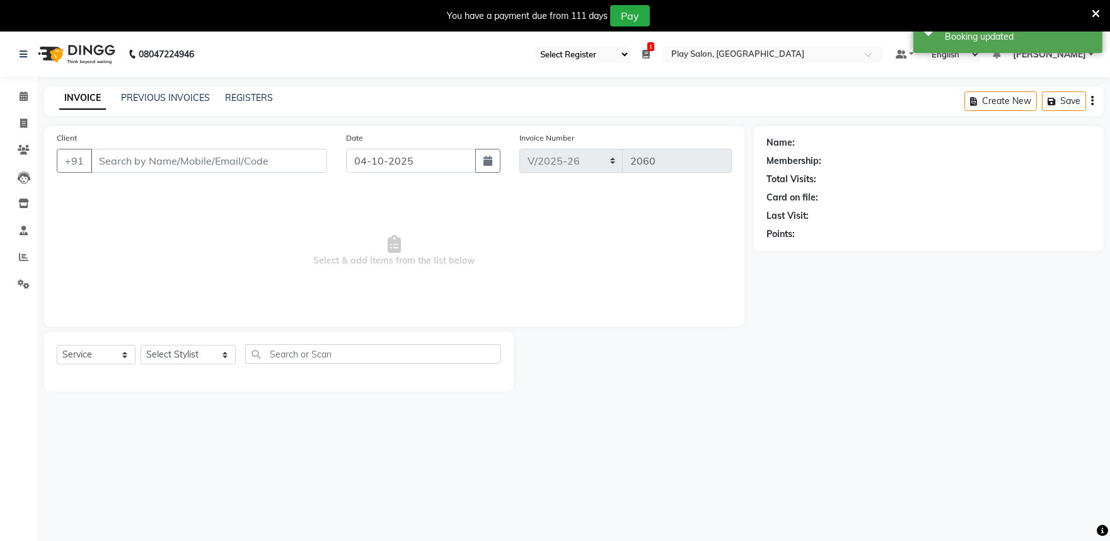
type input "9845842353"
select select "81321"
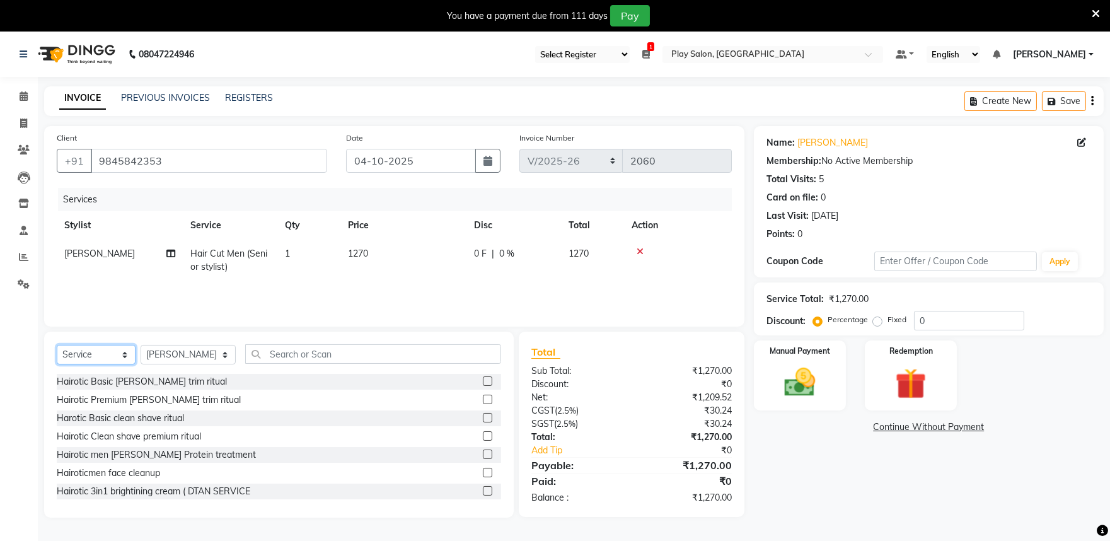
click at [96, 347] on select "Select Service Product Membership Package Voucher Prepaid Gift Card" at bounding box center [96, 355] width 79 height 20
select select "product"
click at [57, 345] on select "Select Service Product Membership Package Voucher Prepaid Gift Card" at bounding box center [96, 355] width 79 height 20
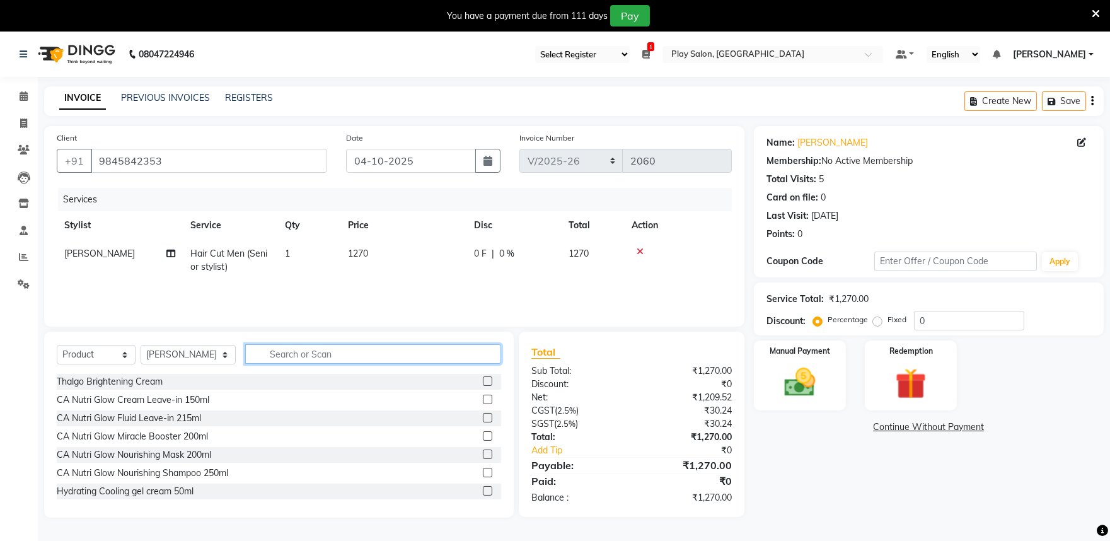
click at [260, 352] on input "text" at bounding box center [373, 354] width 256 height 20
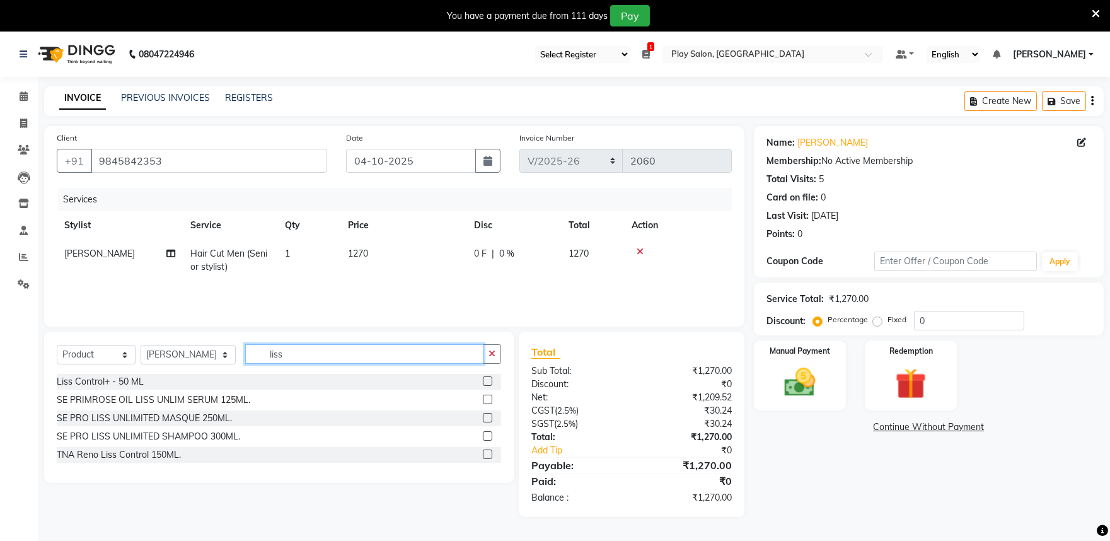
type input "liss"
click at [487, 435] on label at bounding box center [487, 435] width 9 height 9
click at [487, 435] on input "checkbox" at bounding box center [487, 436] width 8 height 8
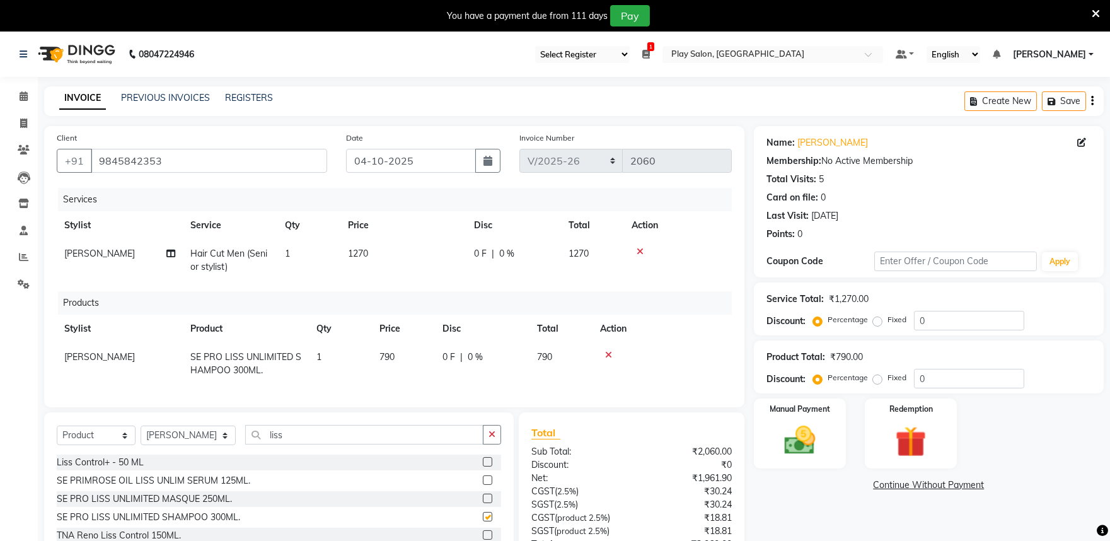
checkbox input "false"
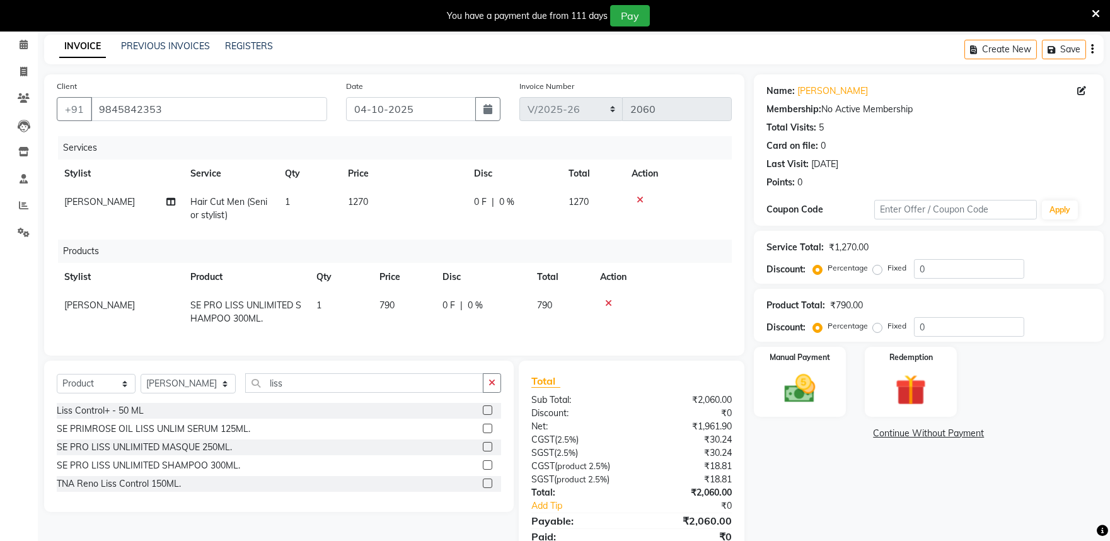
scroll to position [112, 0]
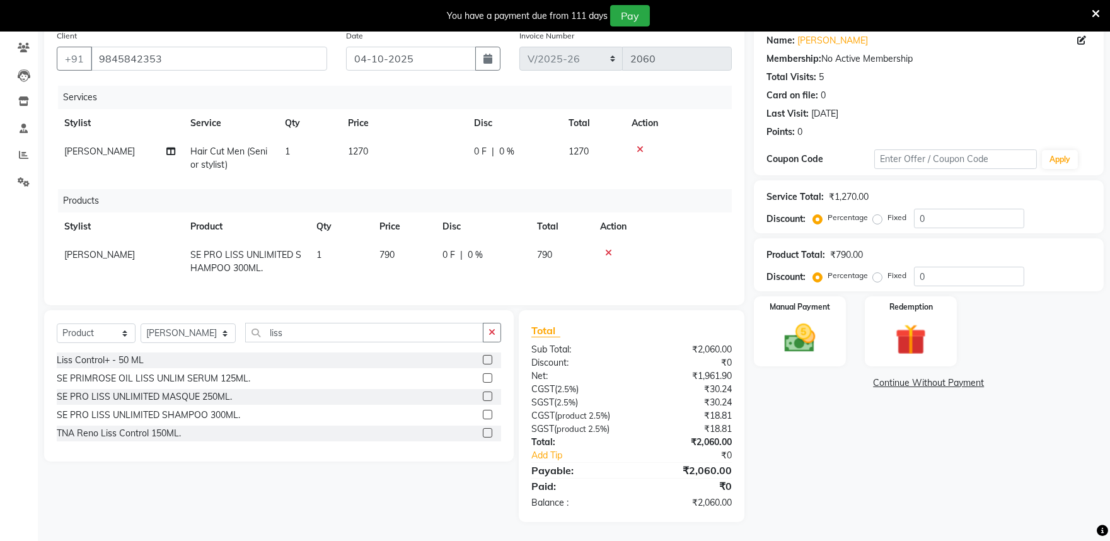
click at [262, 381] on div "SE PRIMROSE OIL LISS UNLIM SERUM 125ML." at bounding box center [279, 379] width 444 height 16
click at [492, 377] on label at bounding box center [487, 377] width 9 height 9
click at [491, 377] on input "checkbox" at bounding box center [487, 378] width 8 height 8
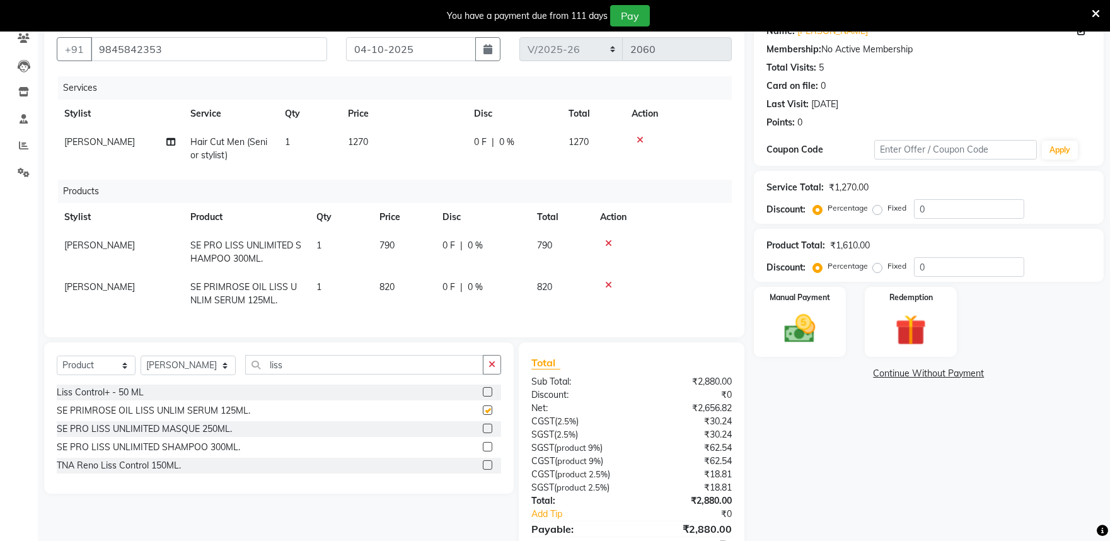
checkbox input "false"
click at [395, 285] on td "820" at bounding box center [403, 294] width 63 height 42
select select "81321"
click at [413, 290] on input "820" at bounding box center [403, 290] width 48 height 20
type input "890"
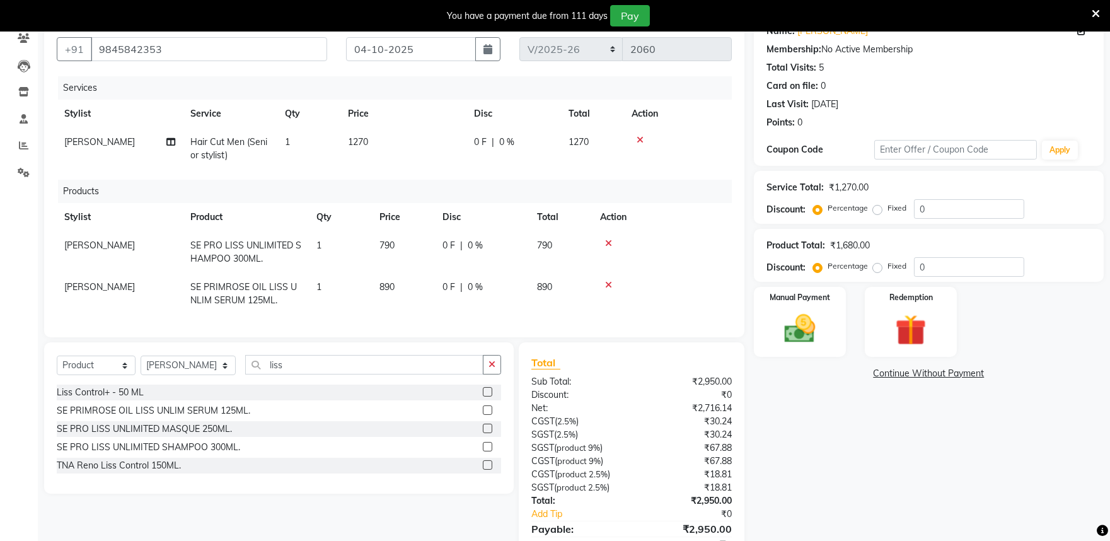
click at [410, 255] on td "790" at bounding box center [403, 252] width 63 height 42
select select "81321"
click at [411, 248] on input "790" at bounding box center [403, 249] width 48 height 20
click at [477, 246] on span "0 %" at bounding box center [475, 245] width 15 height 13
select select "81321"
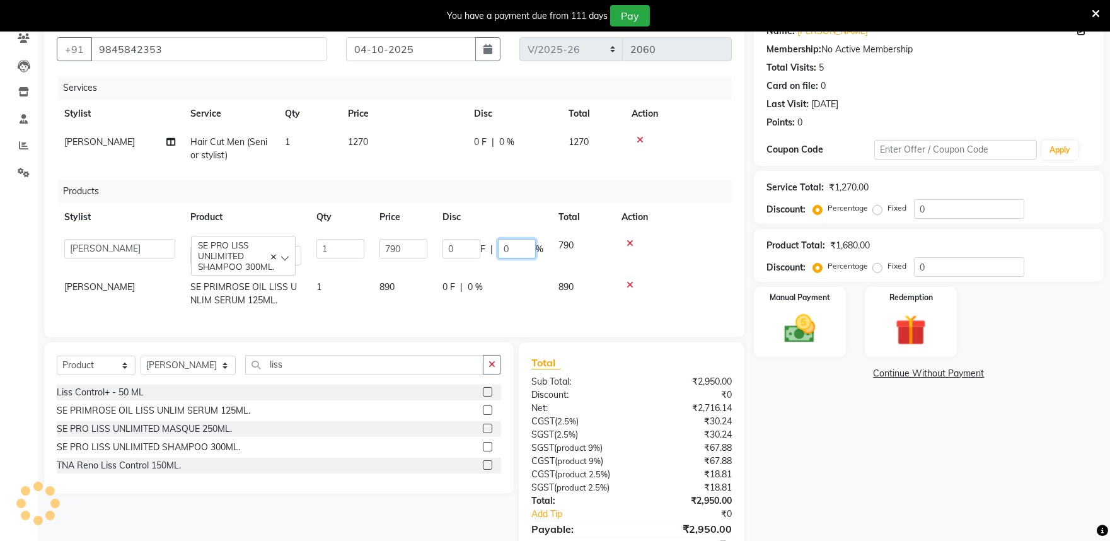
click at [517, 250] on input "0" at bounding box center [517, 249] width 38 height 20
type input "11.02"
click at [843, 457] on div "Name: Kalash Oswal Membership: No Active Membership Total Visits: 5 Card on fil…" at bounding box center [933, 297] width 359 height 566
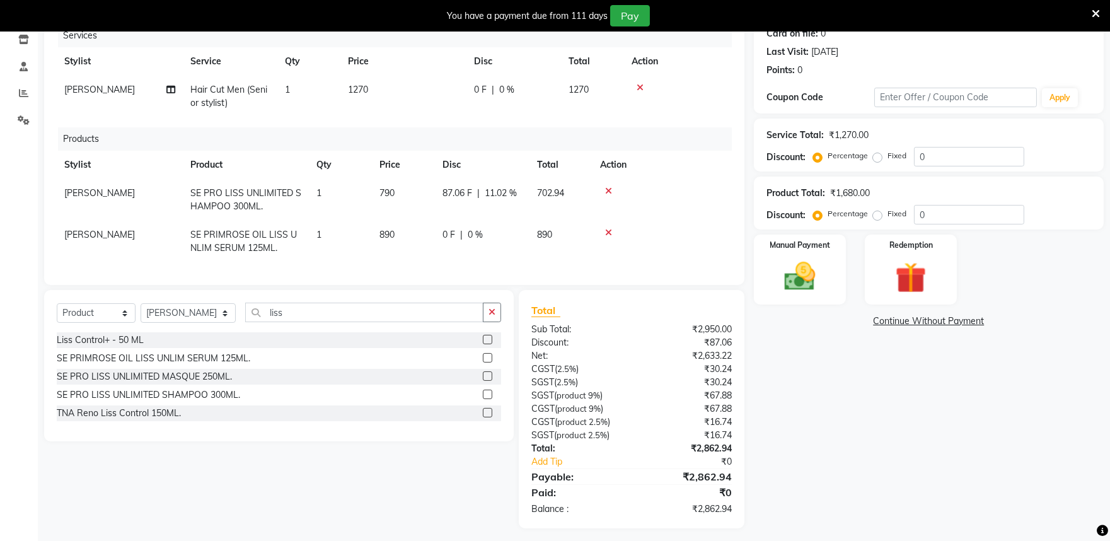
scroll to position [180, 0]
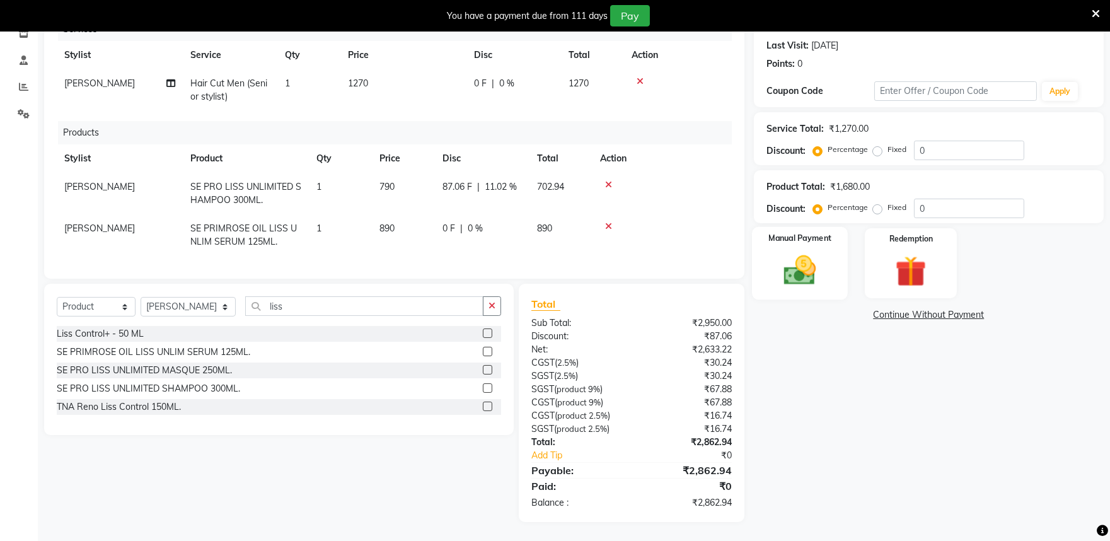
click at [785, 262] on img at bounding box center [799, 269] width 52 height 37
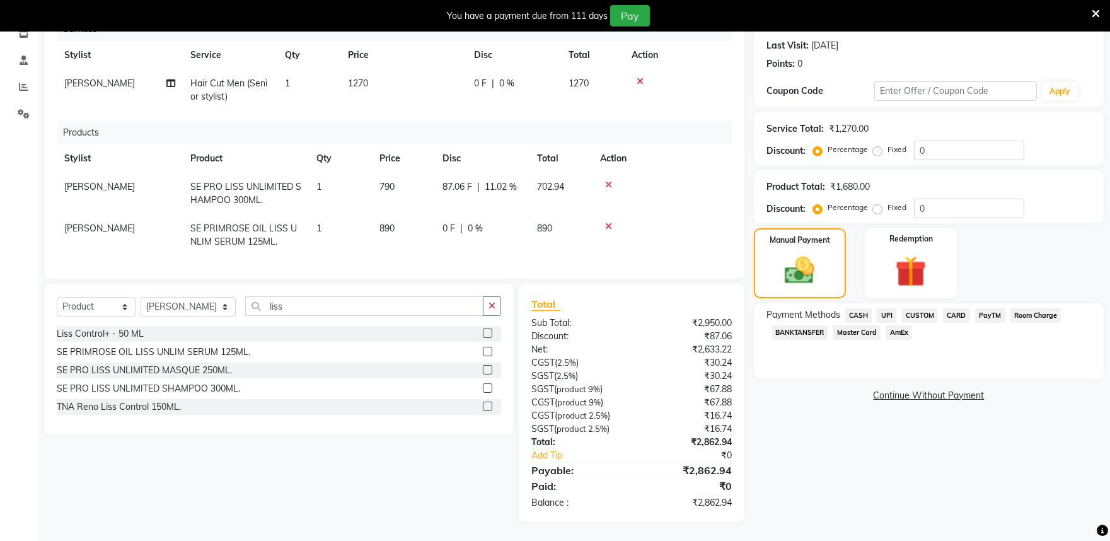
click at [987, 308] on span "PayTM" at bounding box center [990, 315] width 30 height 14
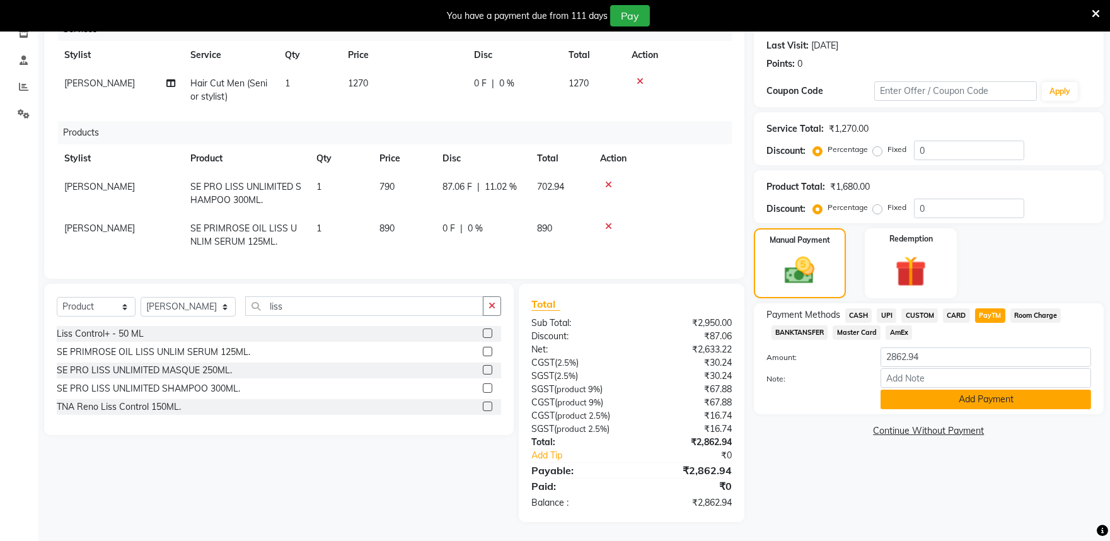
click at [909, 394] on button "Add Payment" at bounding box center [985, 399] width 211 height 20
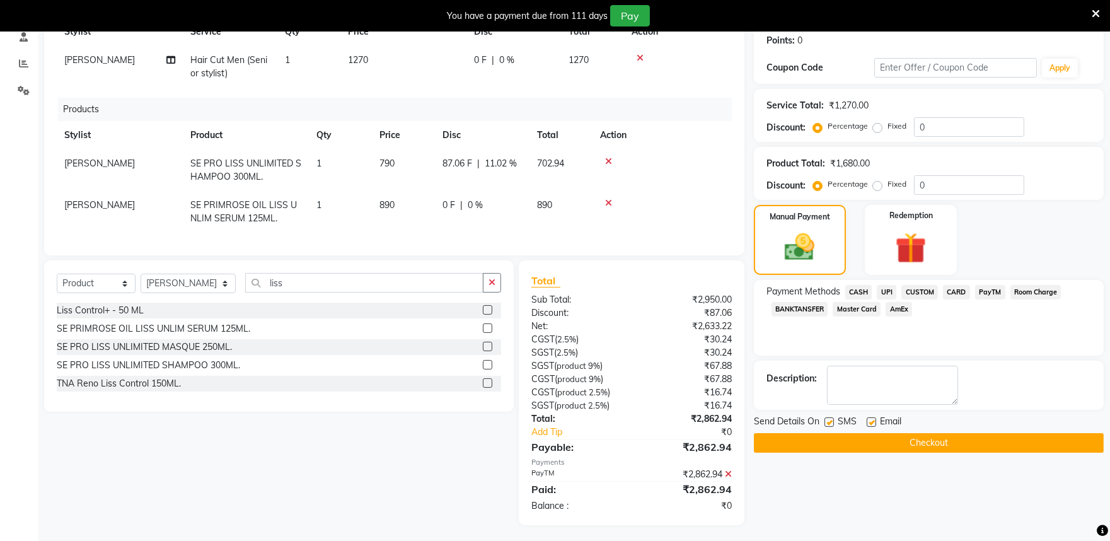
scroll to position [206, 0]
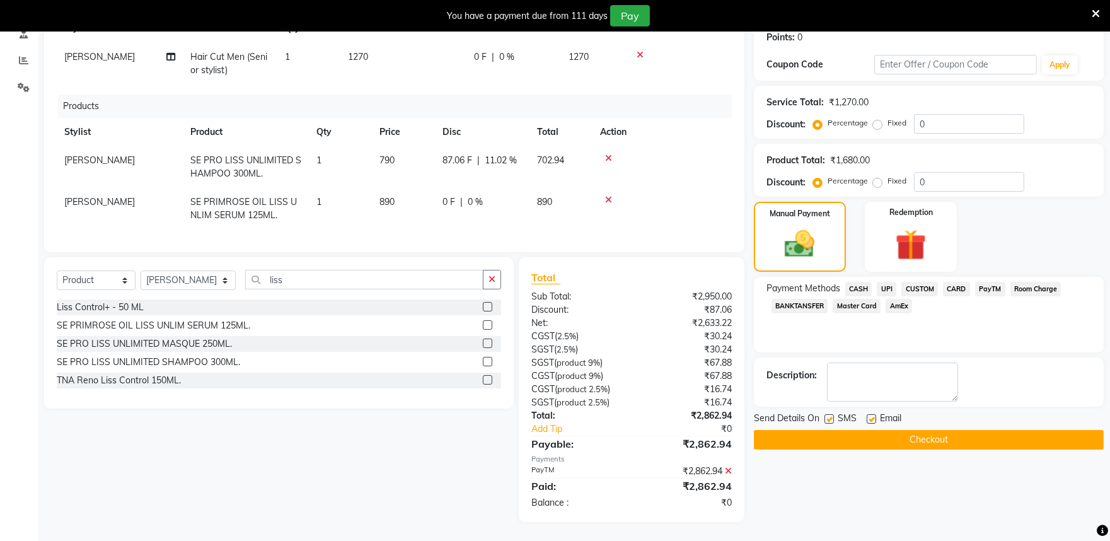
click at [810, 430] on button "Checkout" at bounding box center [929, 440] width 350 height 20
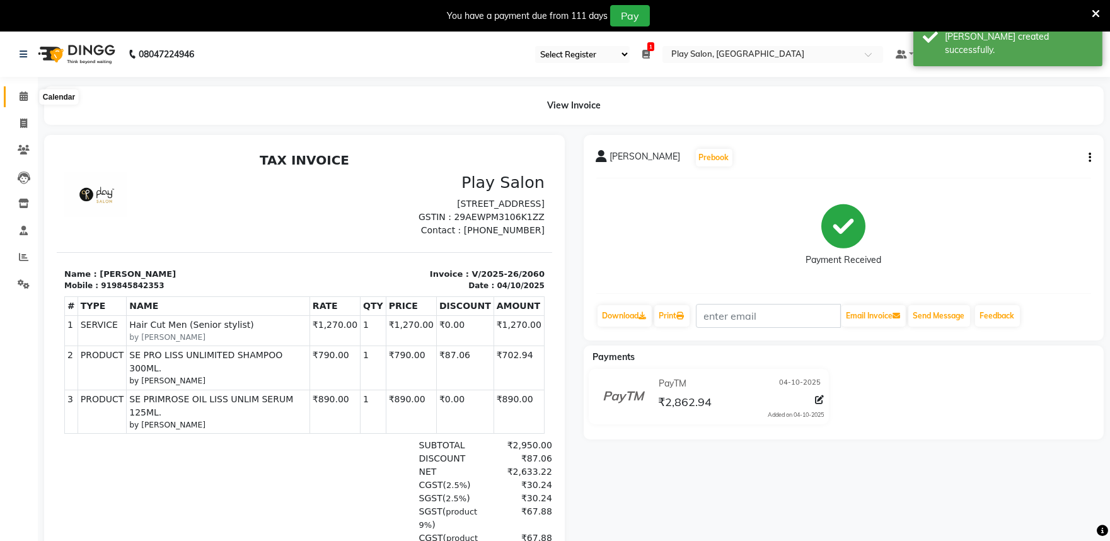
click at [20, 96] on icon at bounding box center [24, 95] width 8 height 9
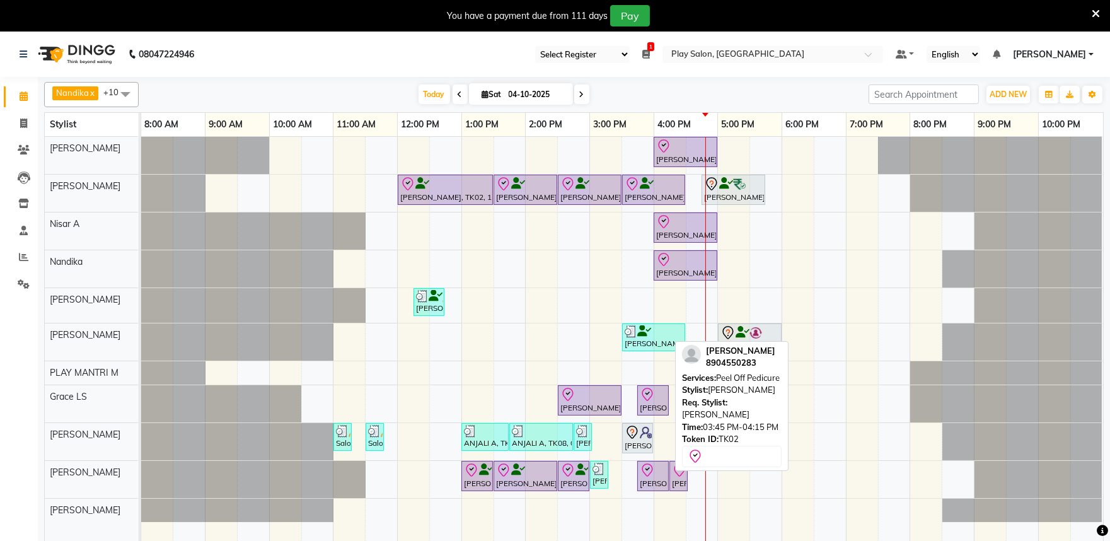
click at [652, 477] on icon at bounding box center [647, 470] width 15 height 15
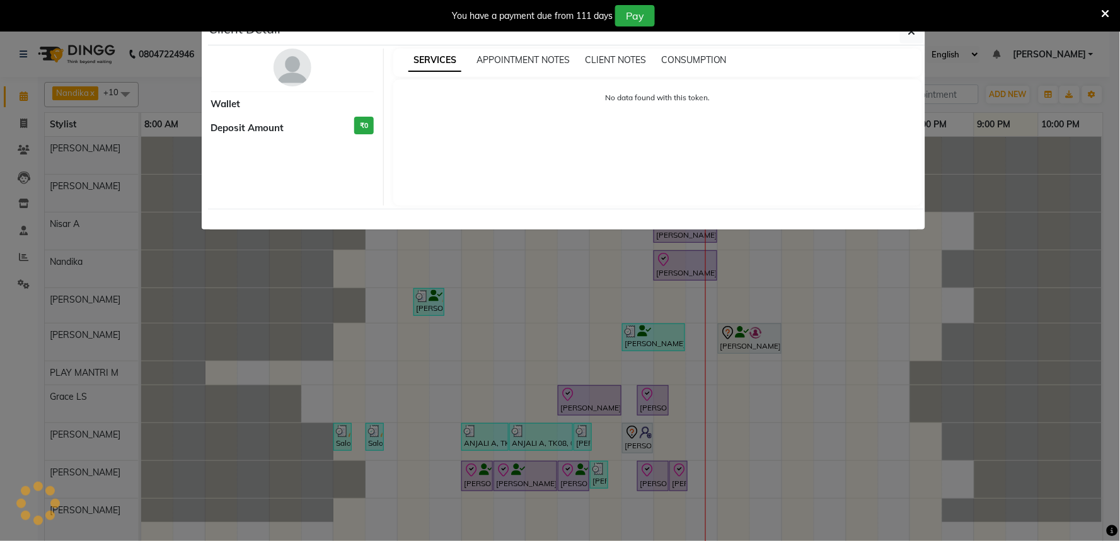
select select "8"
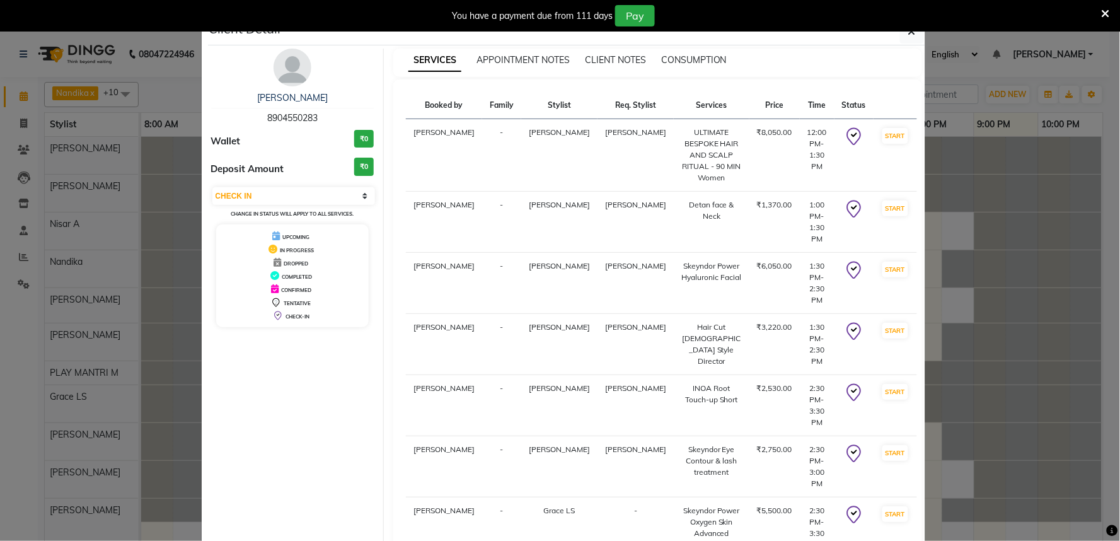
drag, startPoint x: 913, startPoint y: 35, endPoint x: 849, endPoint y: 36, distance: 63.7
click at [914, 35] on button "button" at bounding box center [912, 32] width 24 height 24
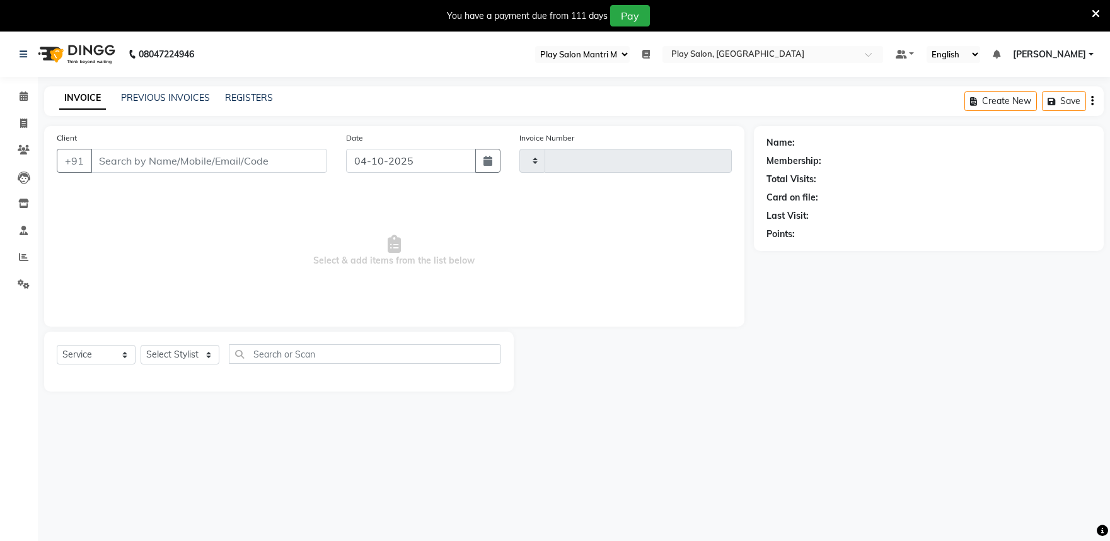
select select "89"
select select "service"
type input "2060"
select select "8352"
type input "9845842353"
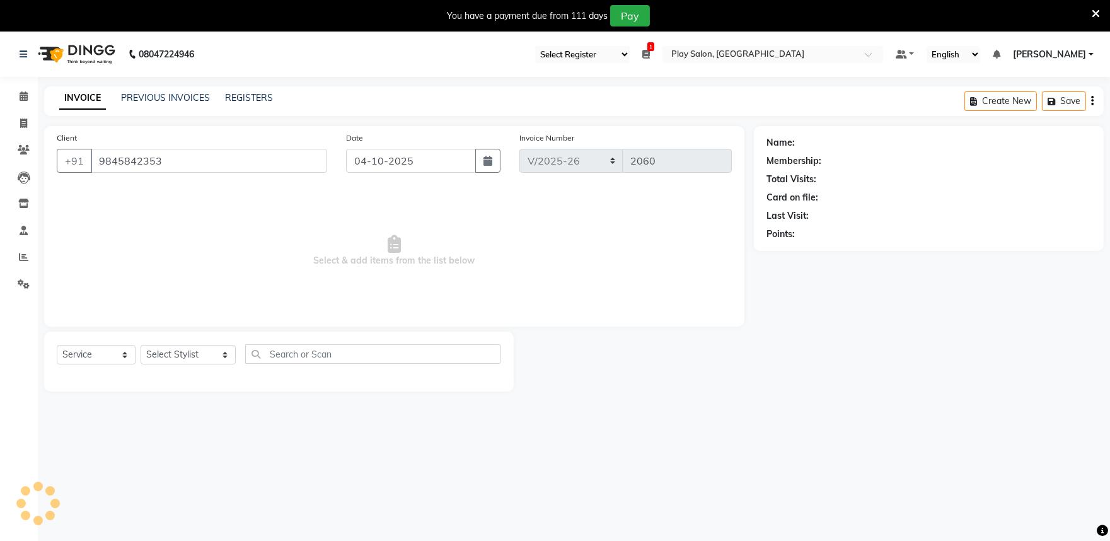
select select "81321"
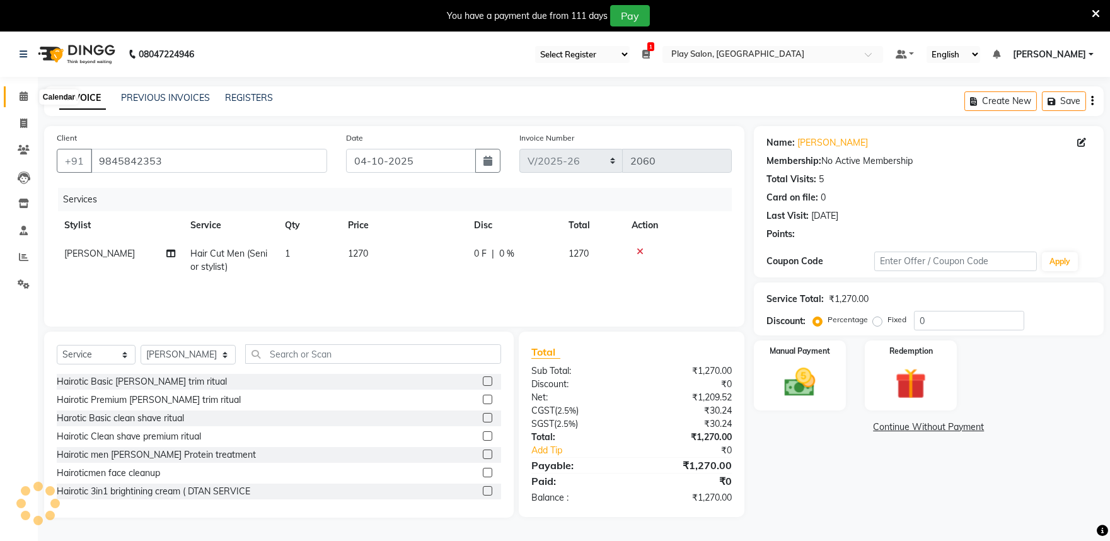
click at [23, 103] on span at bounding box center [24, 96] width 22 height 14
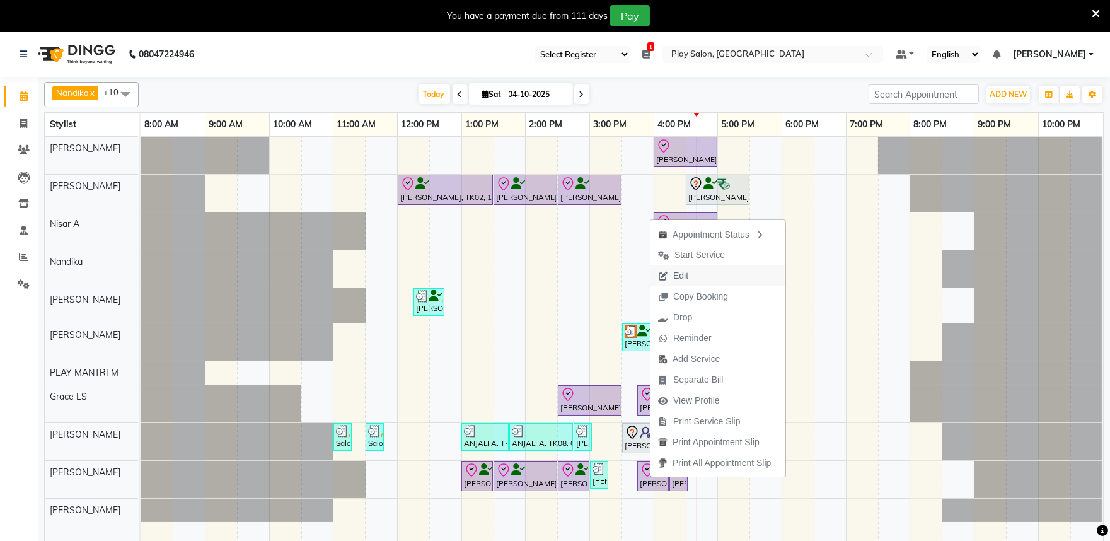
click at [691, 279] on span "Edit" at bounding box center [672, 275] width 45 height 21
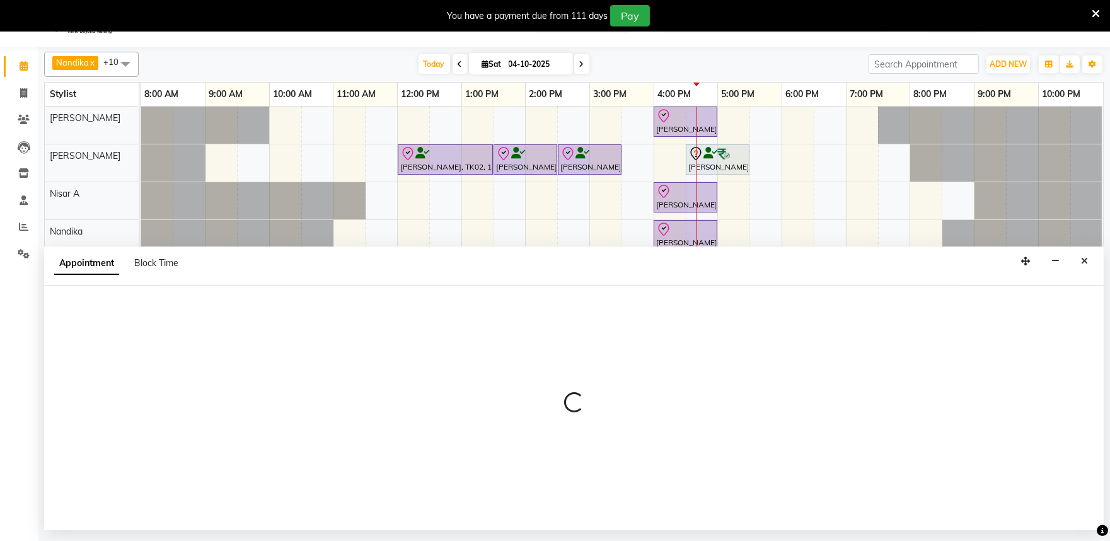
scroll to position [32, 0]
select select "tentative"
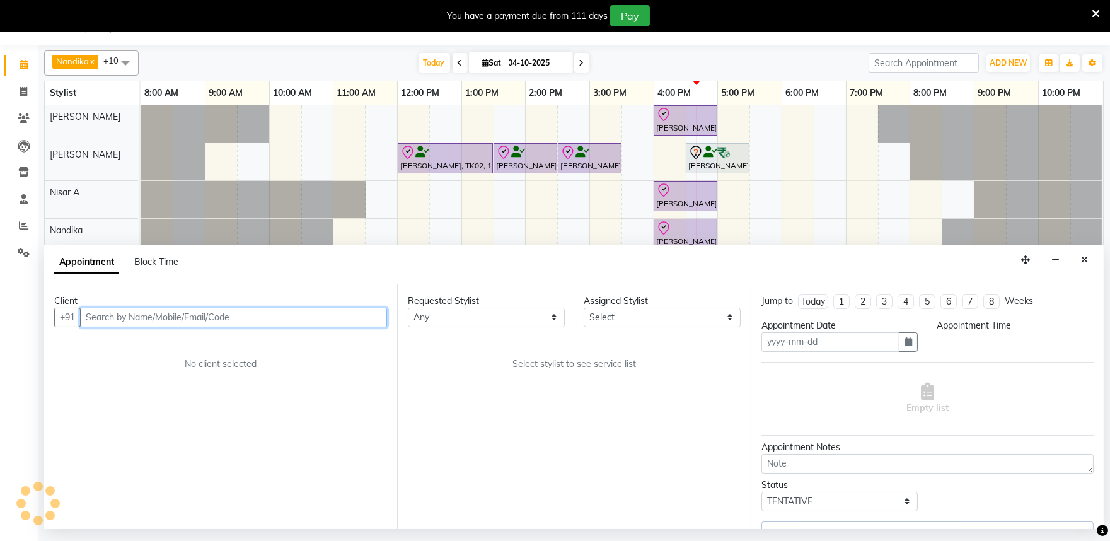
type input "04-10-2025"
select select "81311"
select select "check-in"
select select "720"
select select "4213"
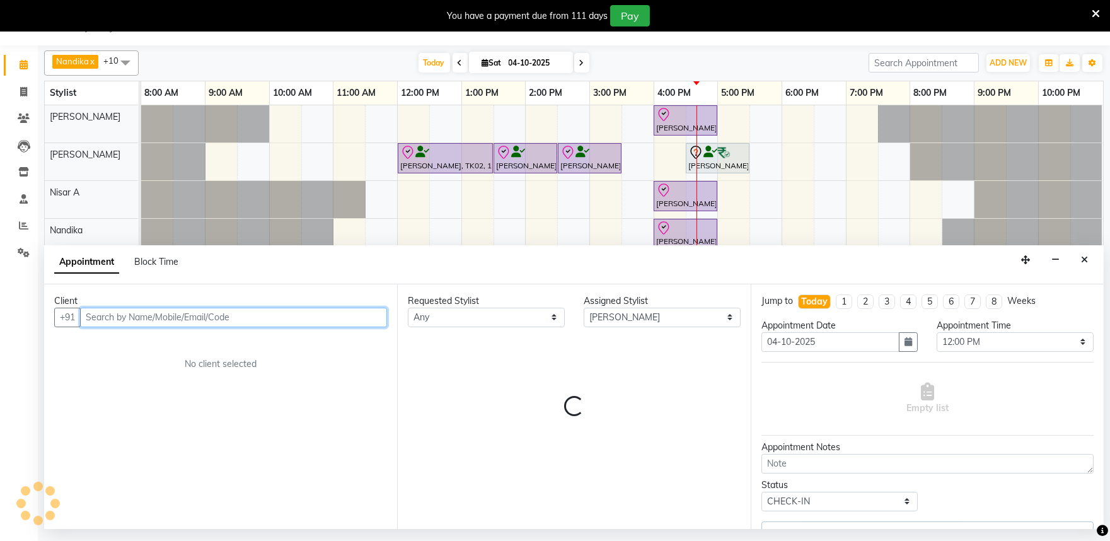
select select "4213"
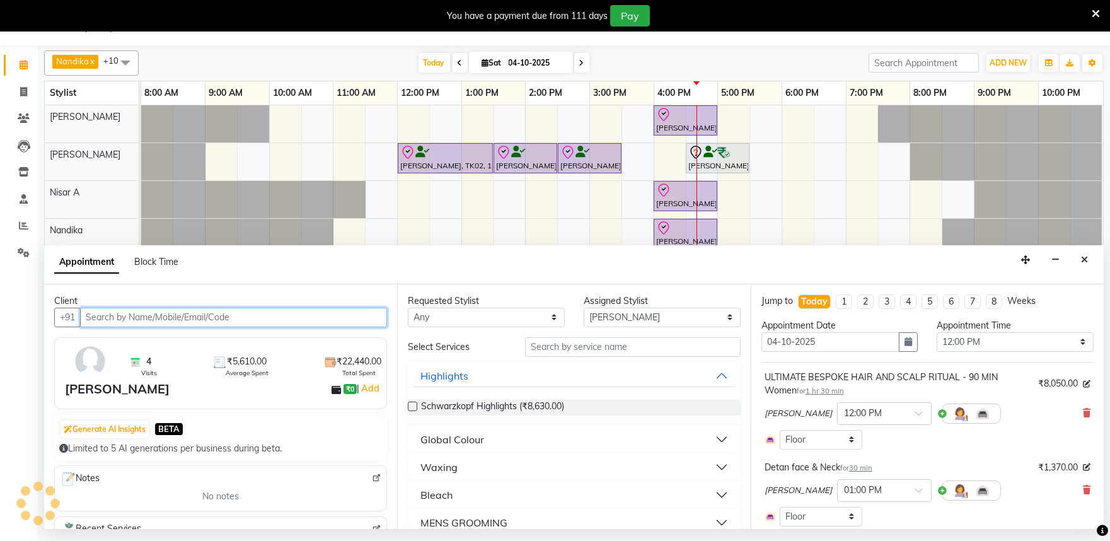
select select "4213"
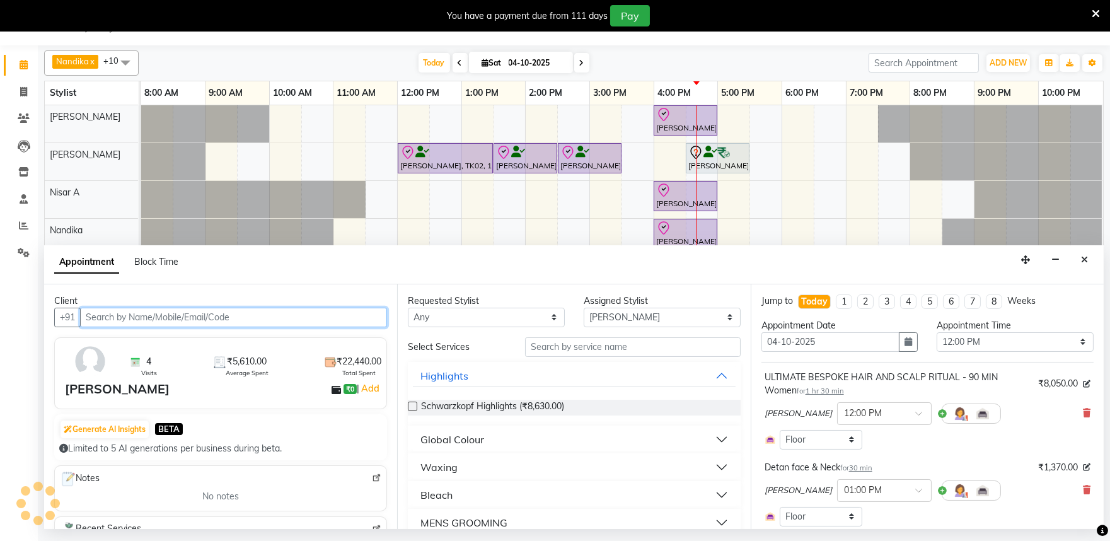
select select "4213"
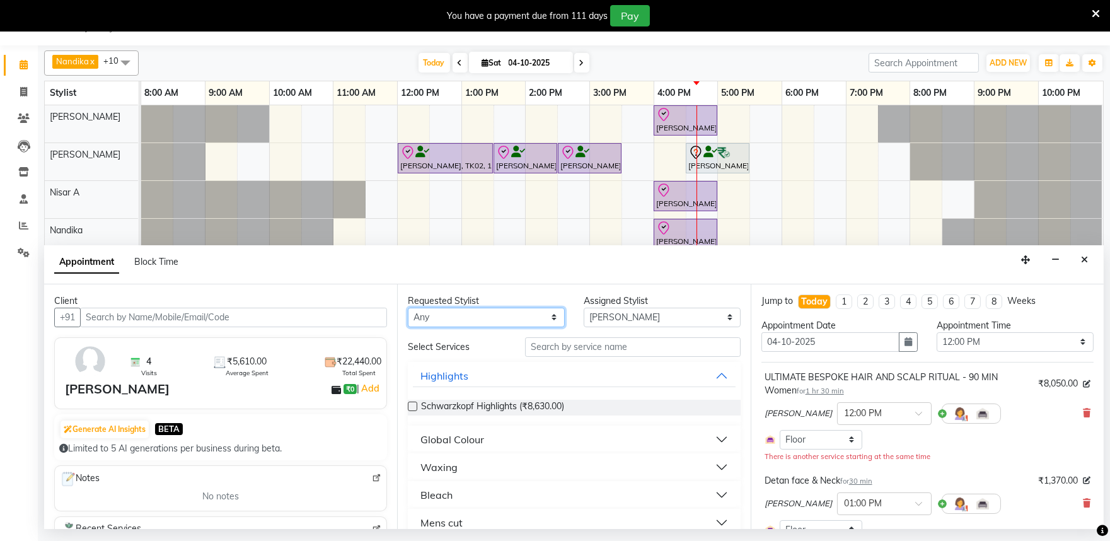
click at [531, 319] on select "Any Achan Shimrah Admin Arhan Ehsan Charan S Ding Junhui Grace LS Khomong Ollie…" at bounding box center [486, 318] width 157 height 20
select select "82212"
click at [408, 308] on select "Any Achan Shimrah Admin Arhan Ehsan Charan S Ding Junhui Grace LS Khomong Ollie…" at bounding box center [486, 318] width 157 height 20
select select "82212"
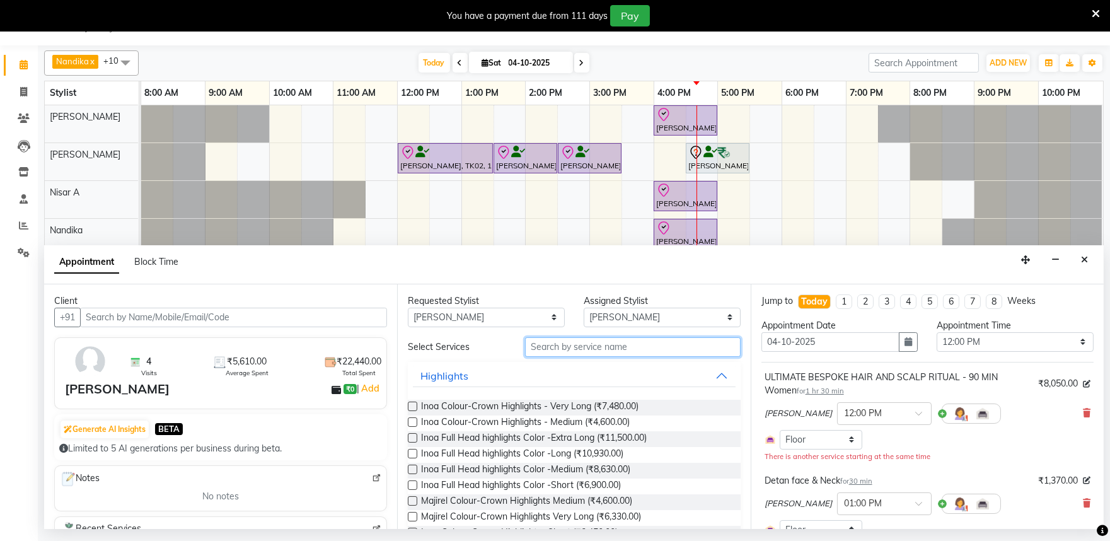
click at [550, 343] on input "text" at bounding box center [633, 347] width 216 height 20
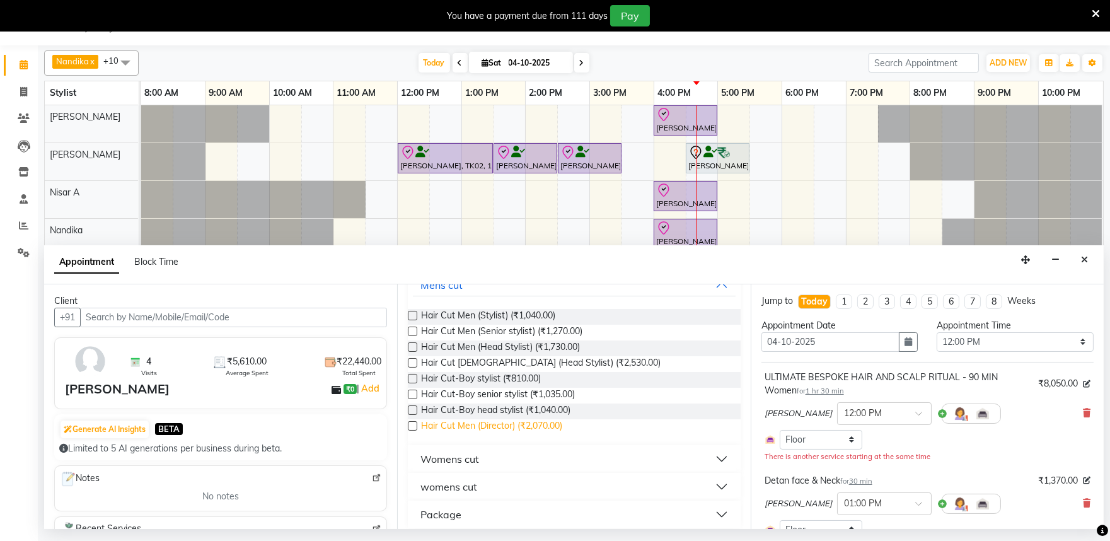
scroll to position [100, 0]
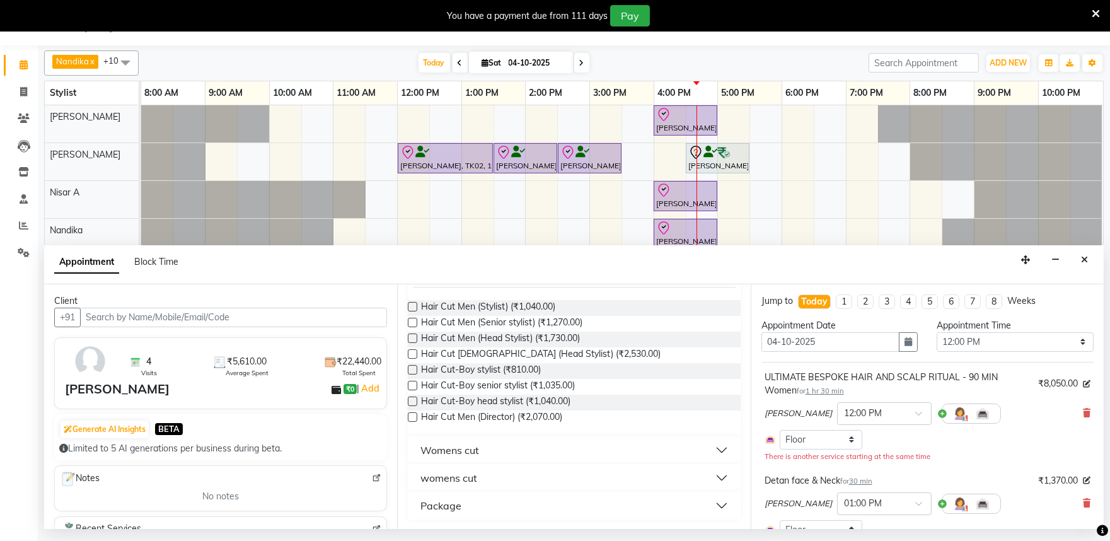
type input "hair cut"
click at [477, 450] on div "Womens cut" at bounding box center [449, 449] width 59 height 15
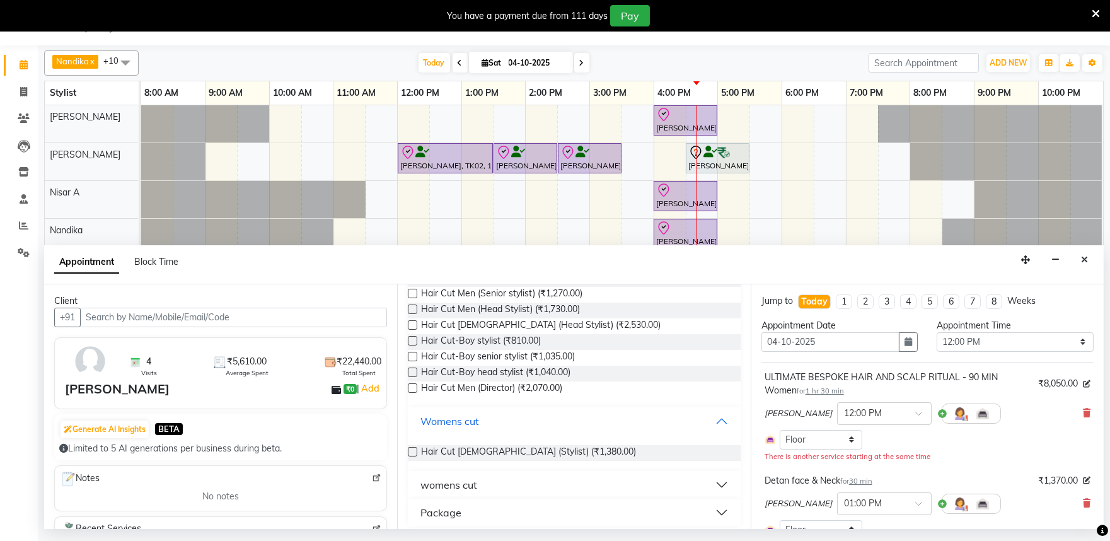
scroll to position [133, 0]
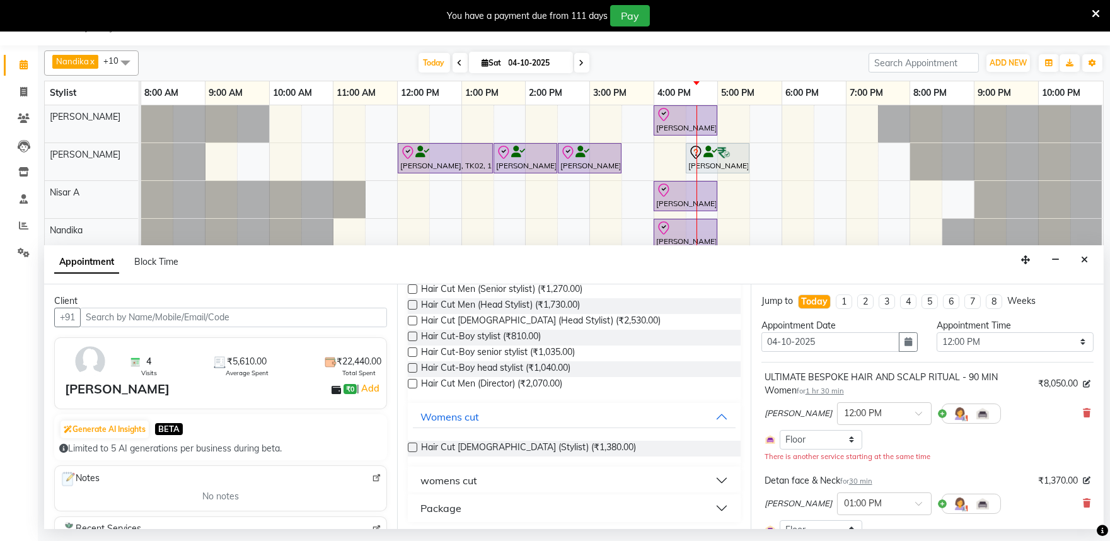
click at [412, 446] on label at bounding box center [412, 446] width 9 height 9
click at [412, 446] on input "checkbox" at bounding box center [412, 448] width 8 height 8
checkbox input "false"
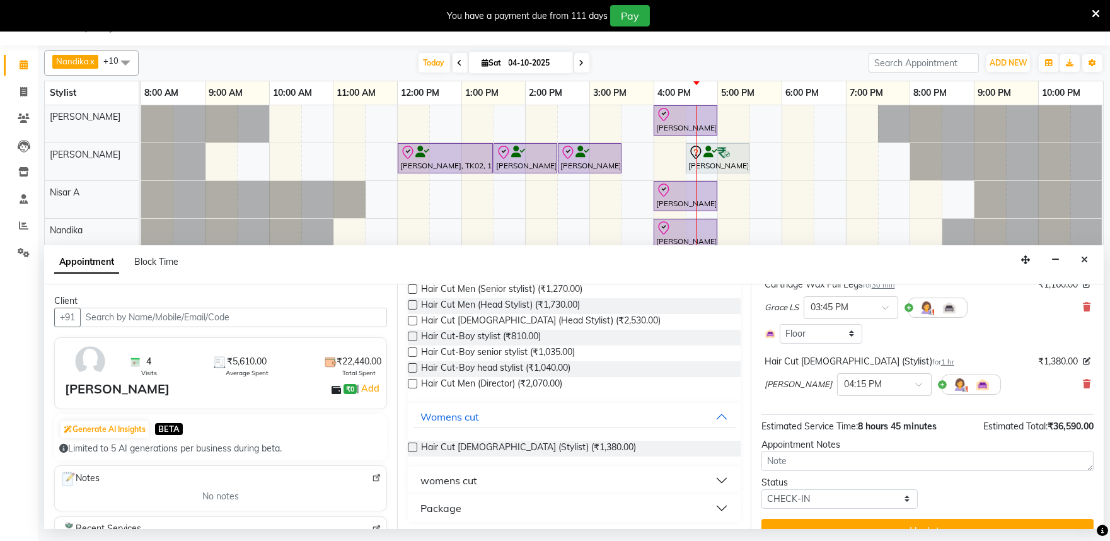
scroll to position [834, 0]
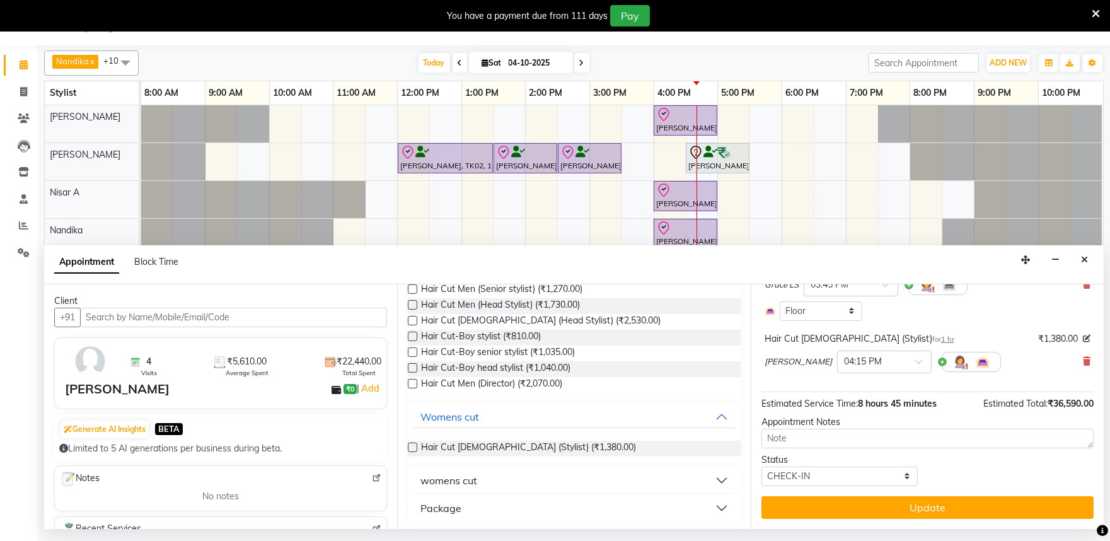
click at [927, 509] on button "Update" at bounding box center [927, 507] width 332 height 23
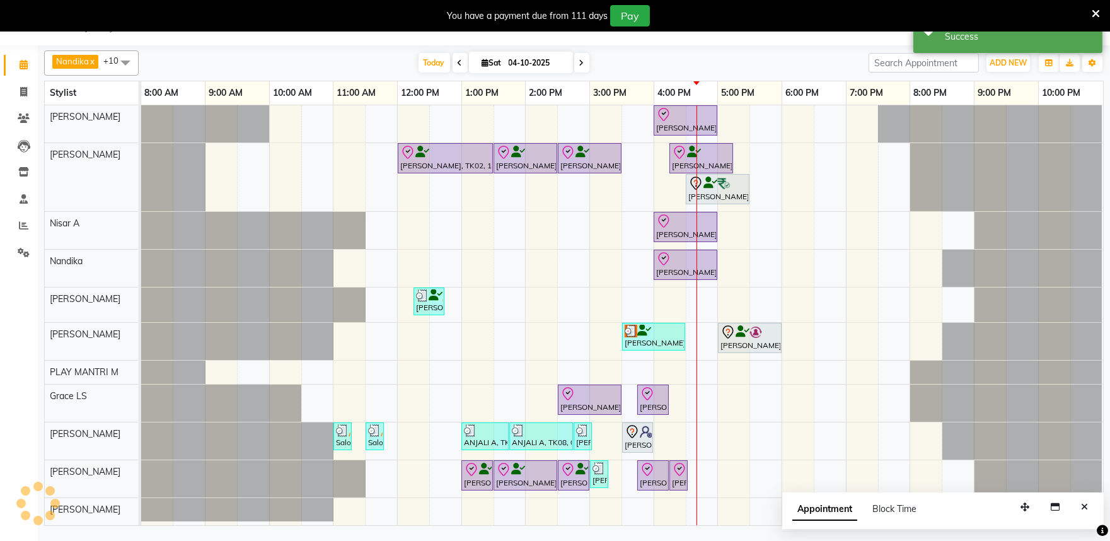
scroll to position [0, 0]
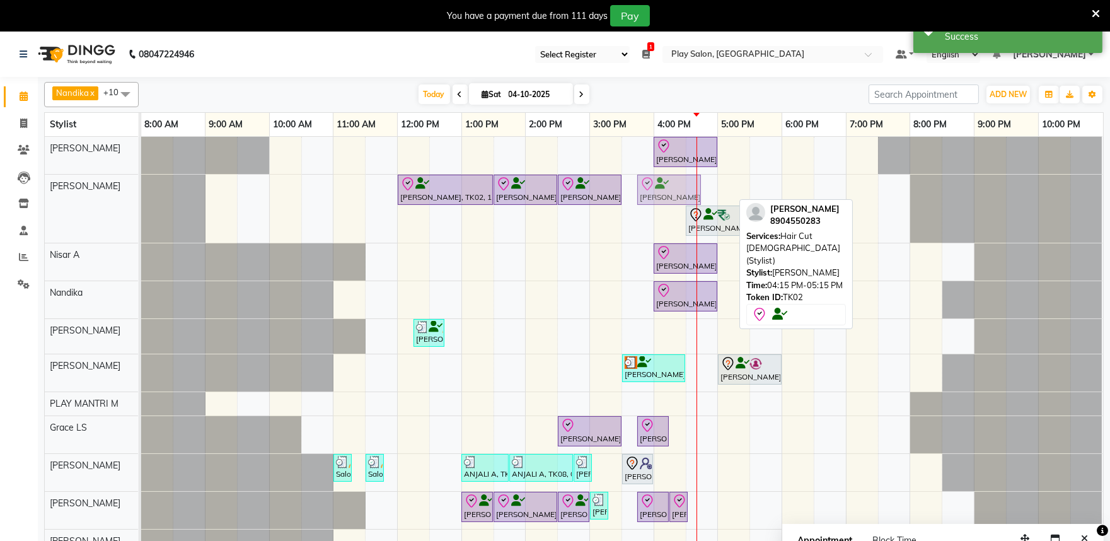
drag, startPoint x: 701, startPoint y: 191, endPoint x: 657, endPoint y: 204, distance: 45.3
click at [141, 204] on div "Irfana Nazeer, TK02, 12:00 PM-01:30 PM, ULTIMATE BESPOKE HAIR AND SCALP RITUAL …" at bounding box center [141, 209] width 0 height 68
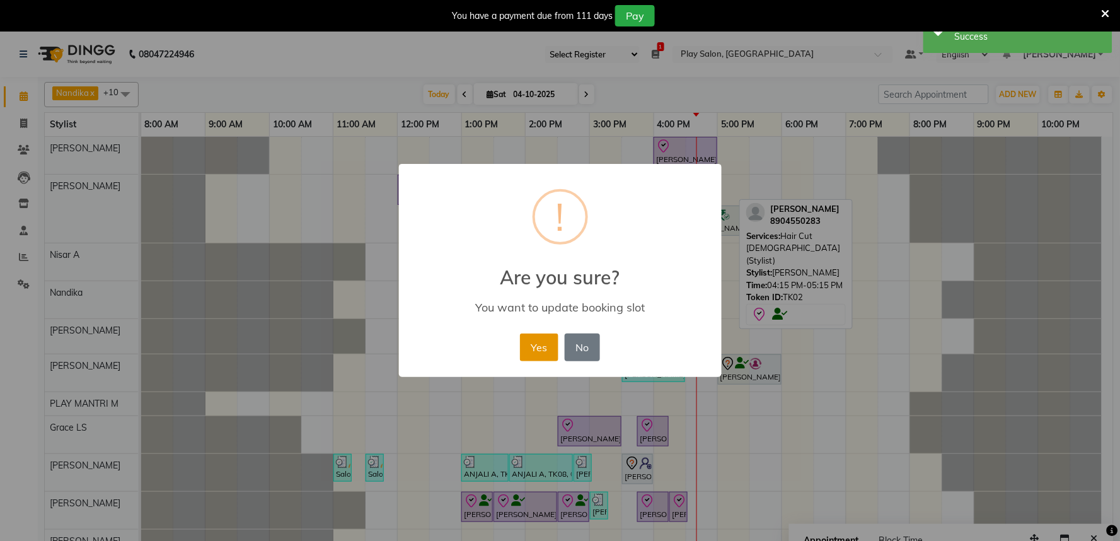
click at [541, 359] on button "Yes" at bounding box center [539, 347] width 38 height 28
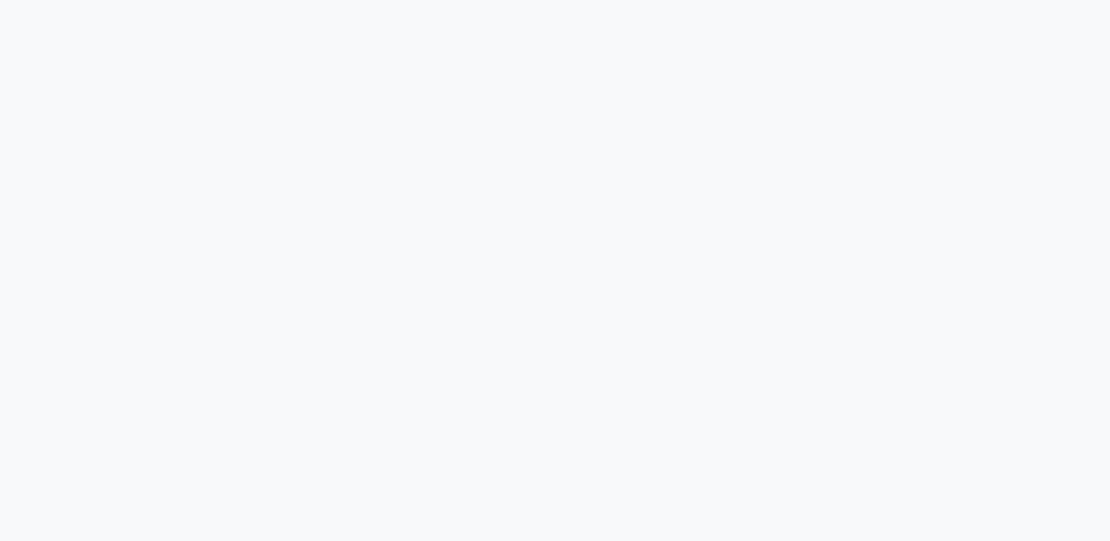
select select "89"
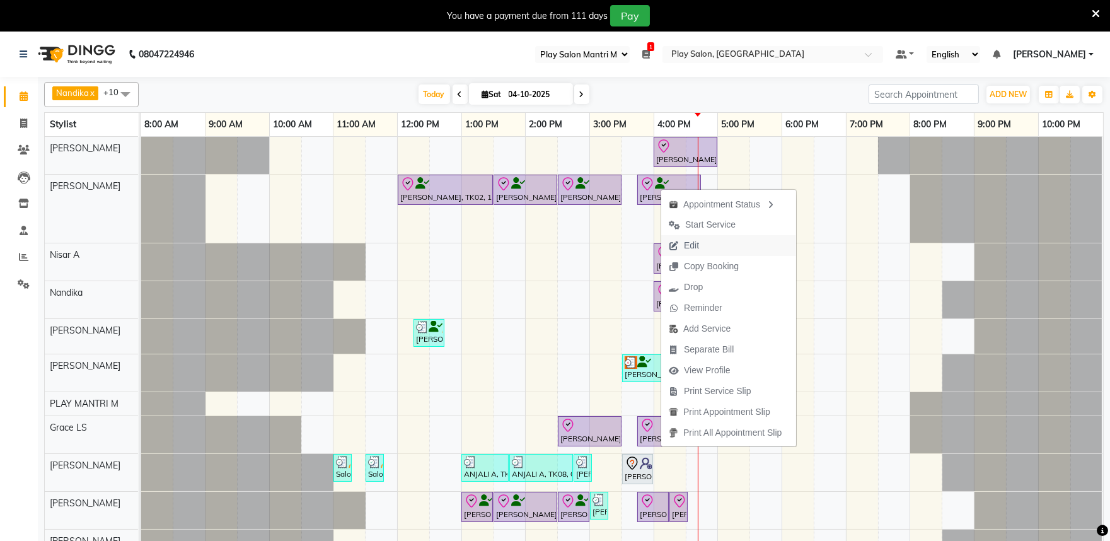
click at [703, 250] on span "Edit" at bounding box center [683, 245] width 45 height 21
select select "tentative"
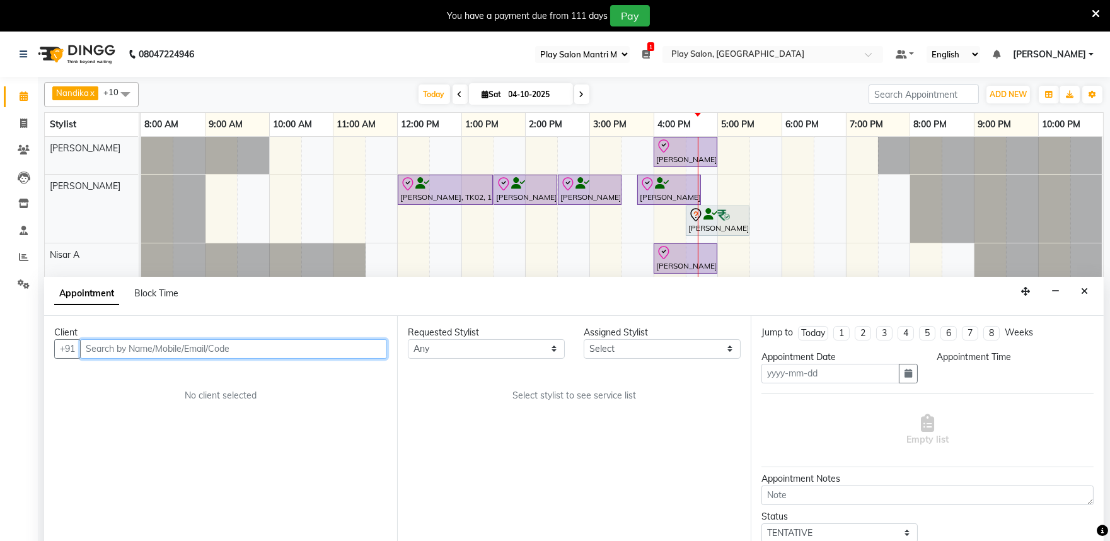
scroll to position [32, 0]
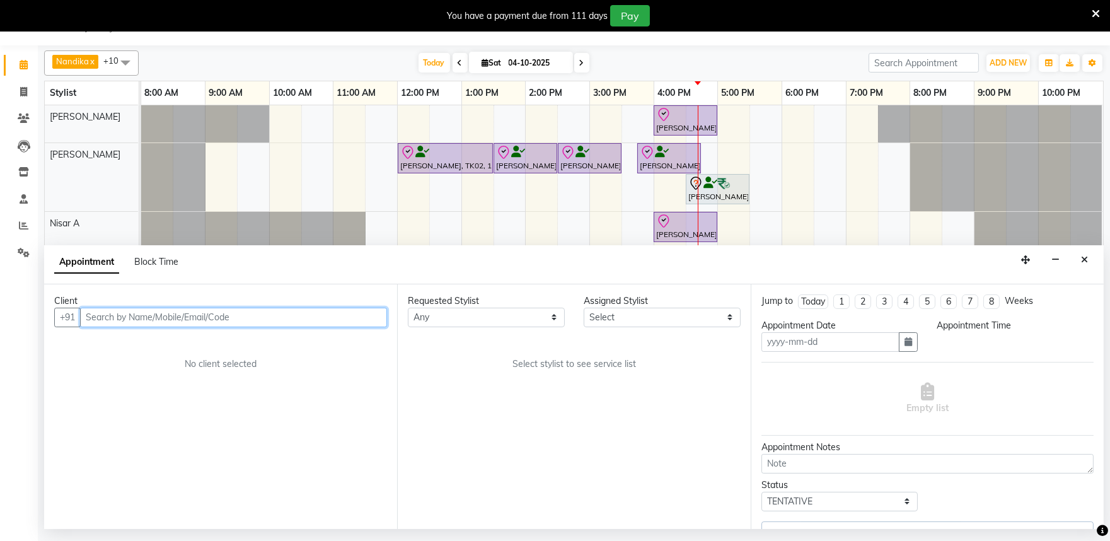
type input "04-10-2025"
select select "check-in"
select select "81311"
select select "720"
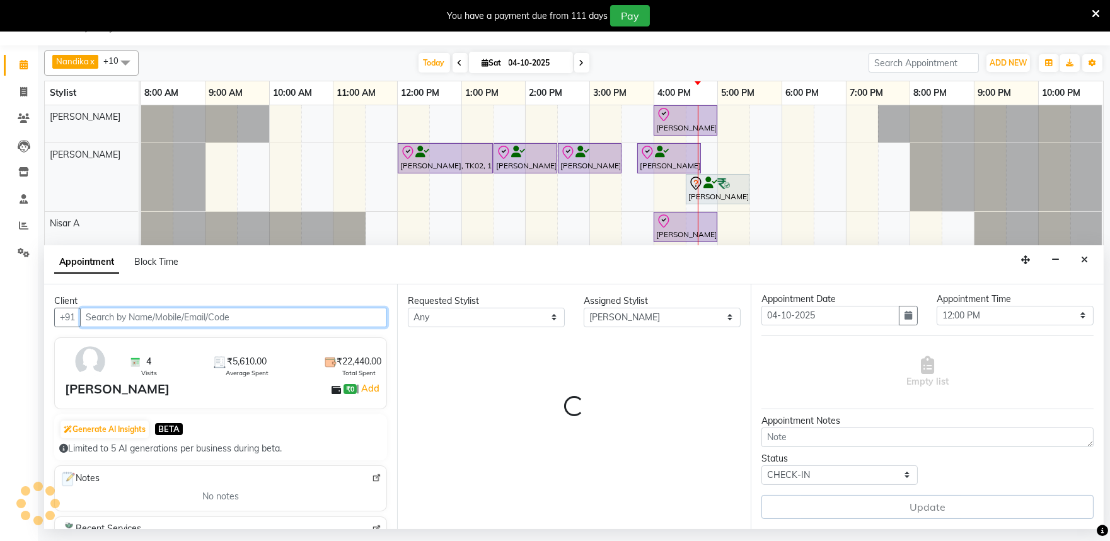
select select "4213"
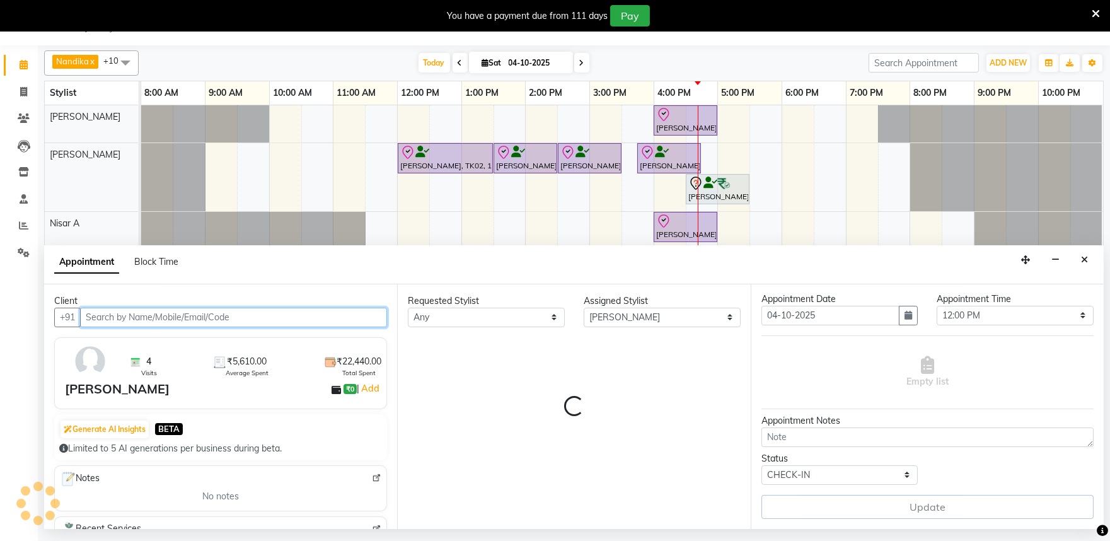
select select "4213"
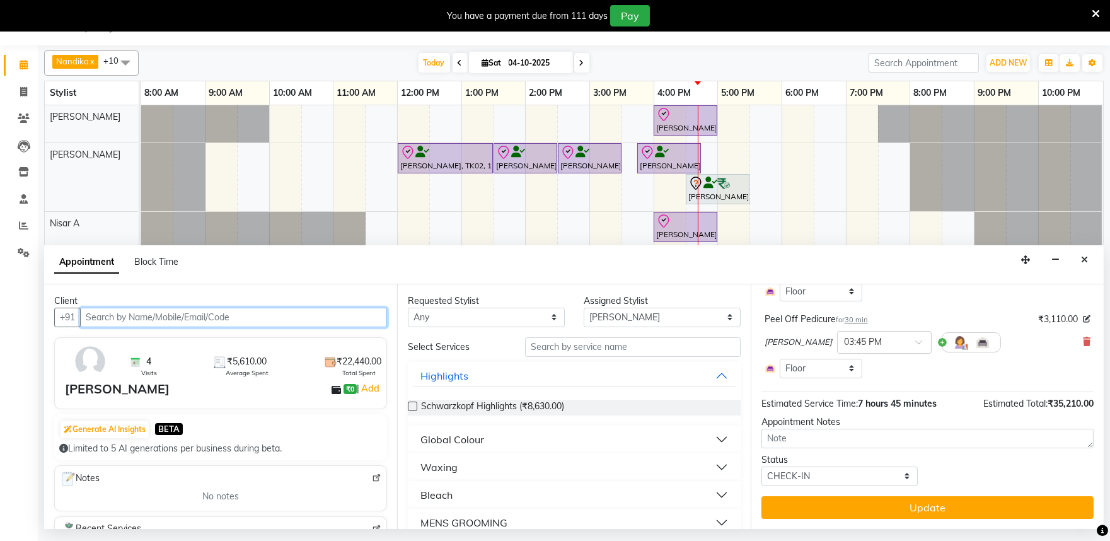
select select "4213"
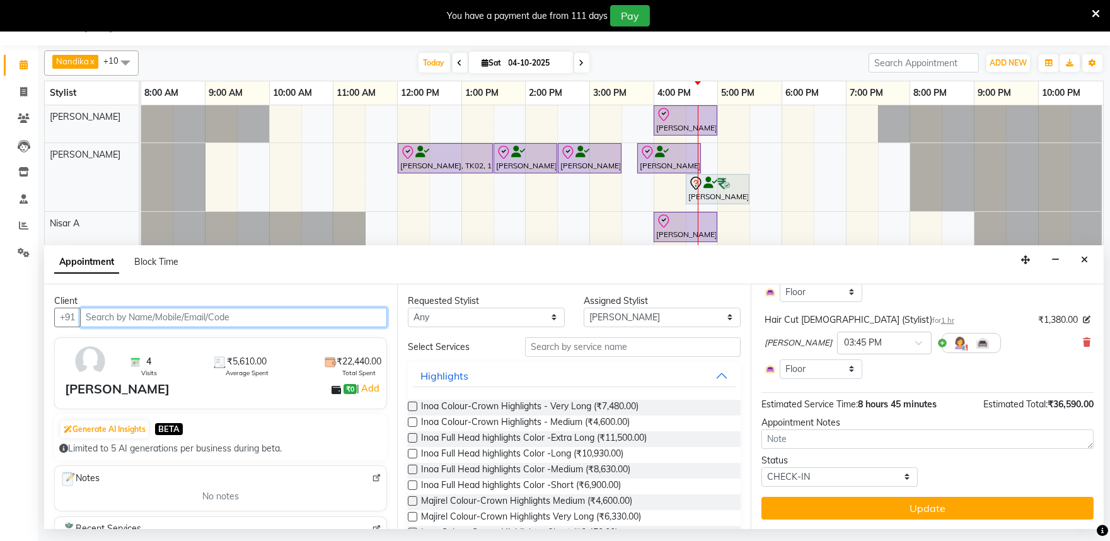
scroll to position [853, 0]
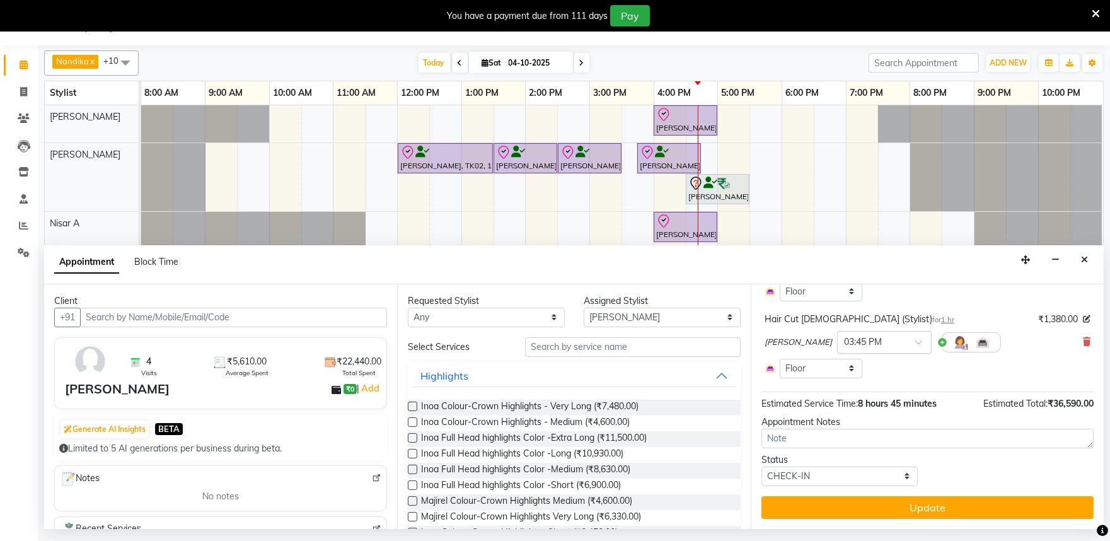
click at [865, 333] on div "× 03:45 PM" at bounding box center [884, 342] width 95 height 23
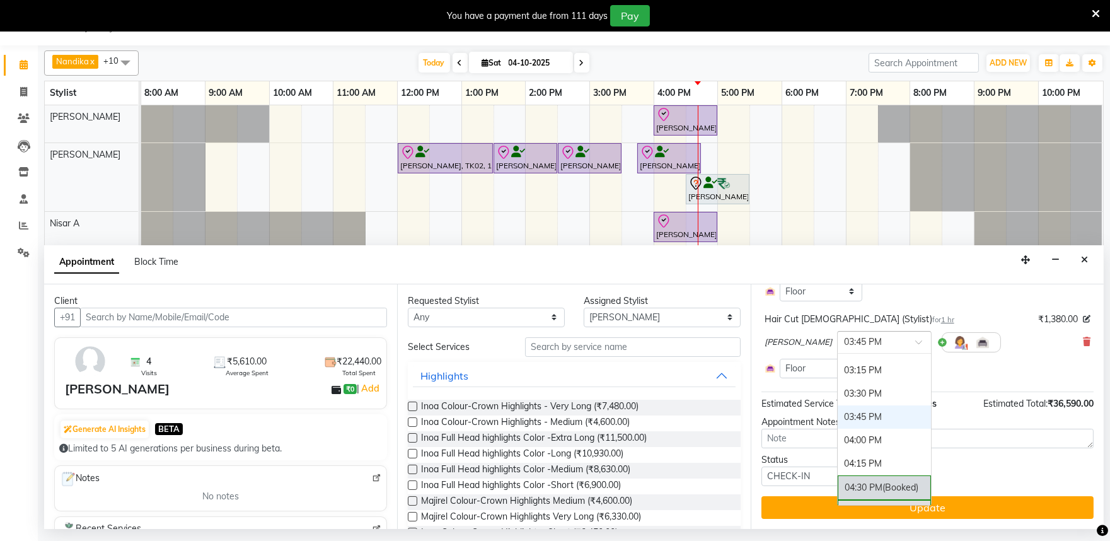
scroll to position [558, 0]
click at [851, 413] on div "03:30 PM" at bounding box center [884, 412] width 93 height 23
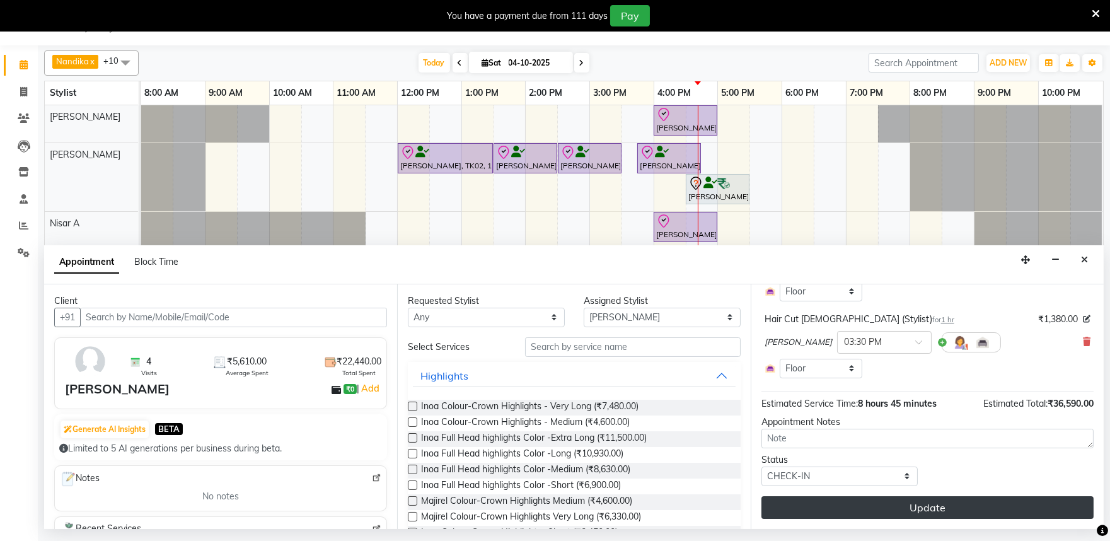
drag, startPoint x: 879, startPoint y: 512, endPoint x: 874, endPoint y: 507, distance: 7.6
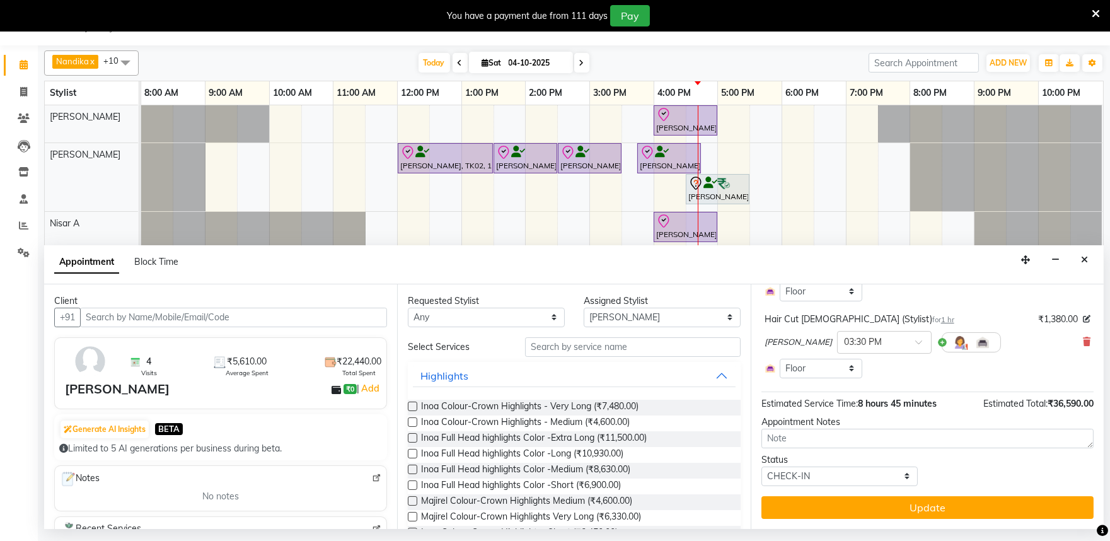
click at [877, 512] on button "Update" at bounding box center [927, 507] width 332 height 23
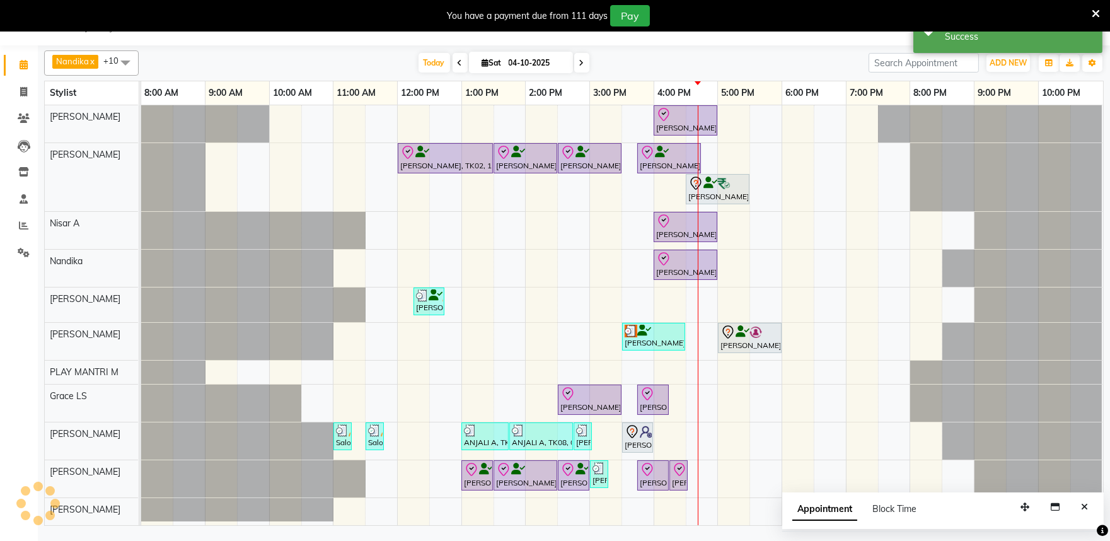
scroll to position [0, 0]
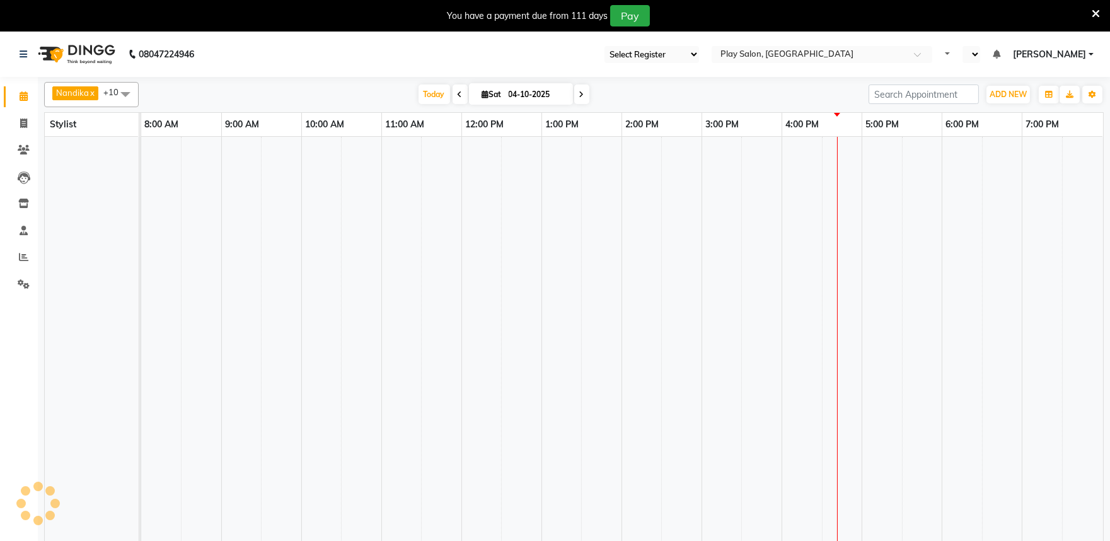
select select "89"
select select "en"
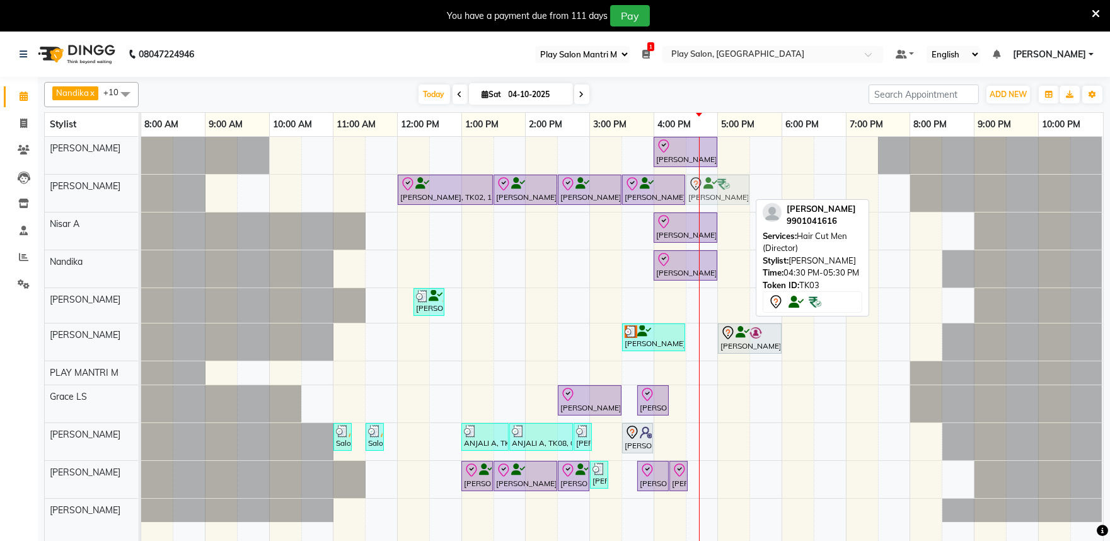
drag, startPoint x: 700, startPoint y: 186, endPoint x: 707, endPoint y: 191, distance: 8.6
click at [141, 191] on div "[PERSON_NAME], TK02, 12:00 PM-01:30 PM, ULTIMATE BESPOKE HAIR AND SCALP RITUAL …" at bounding box center [141, 193] width 0 height 37
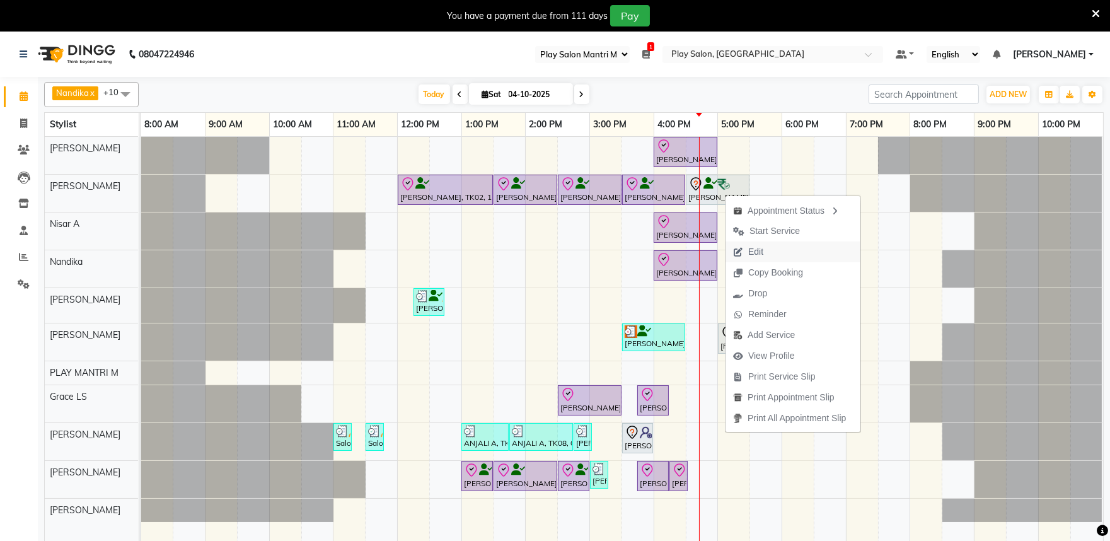
click at [760, 252] on span "Edit" at bounding box center [755, 251] width 15 height 13
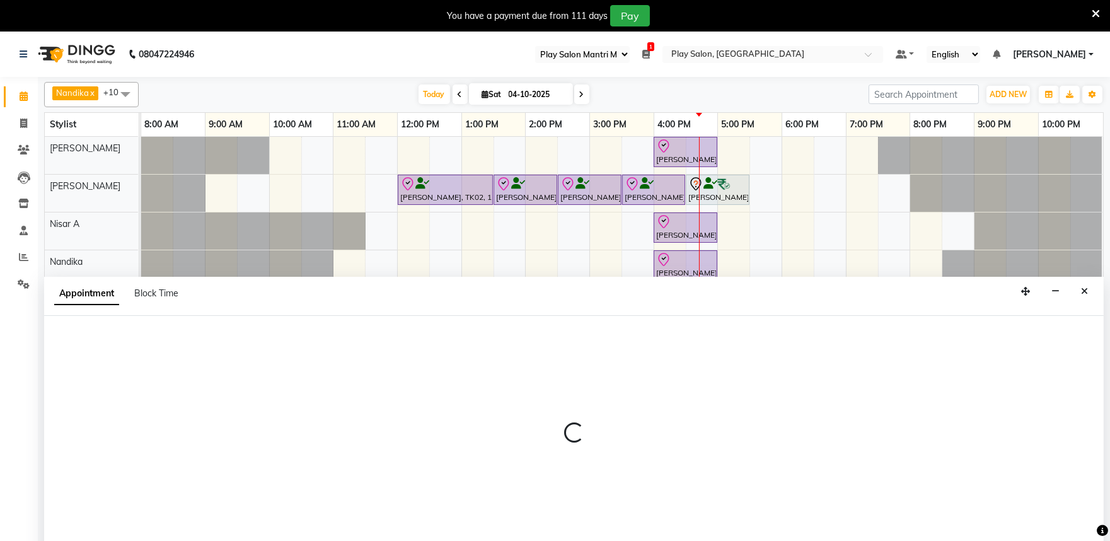
select select "tentative"
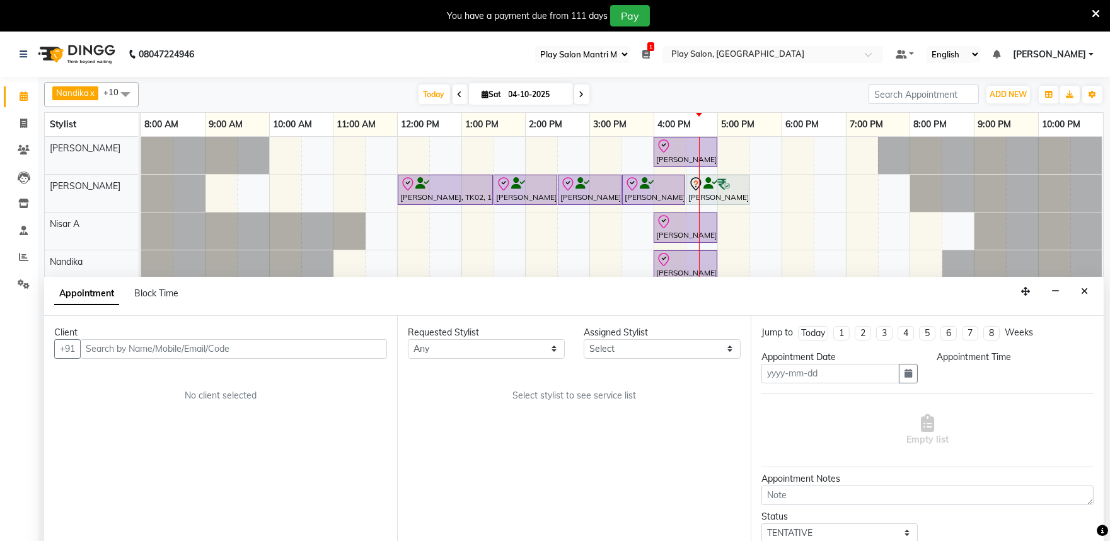
scroll to position [32, 0]
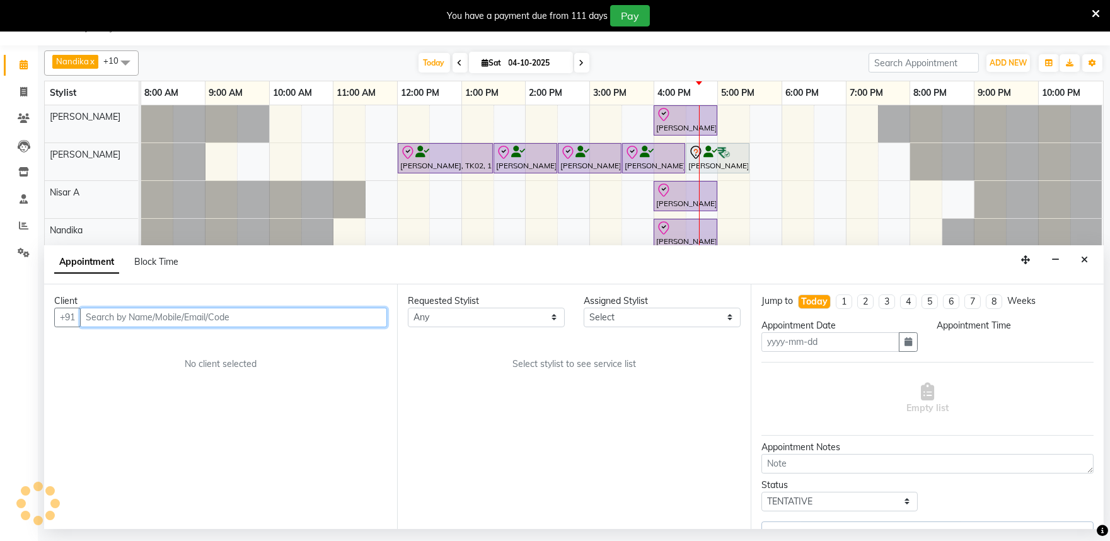
type input "04-10-2025"
select select "990"
select select "82212"
select select "4213"
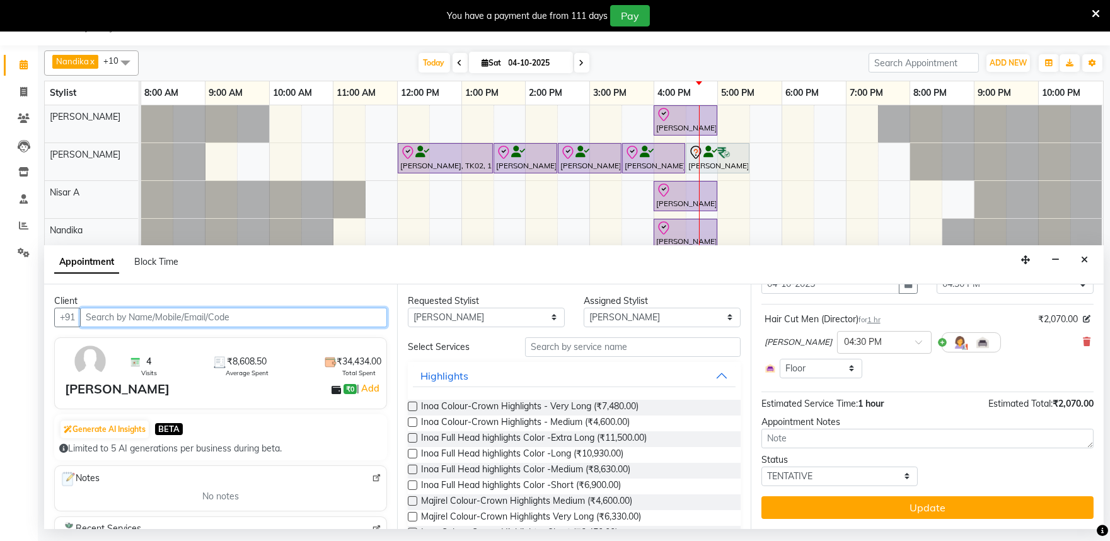
scroll to position [0, 0]
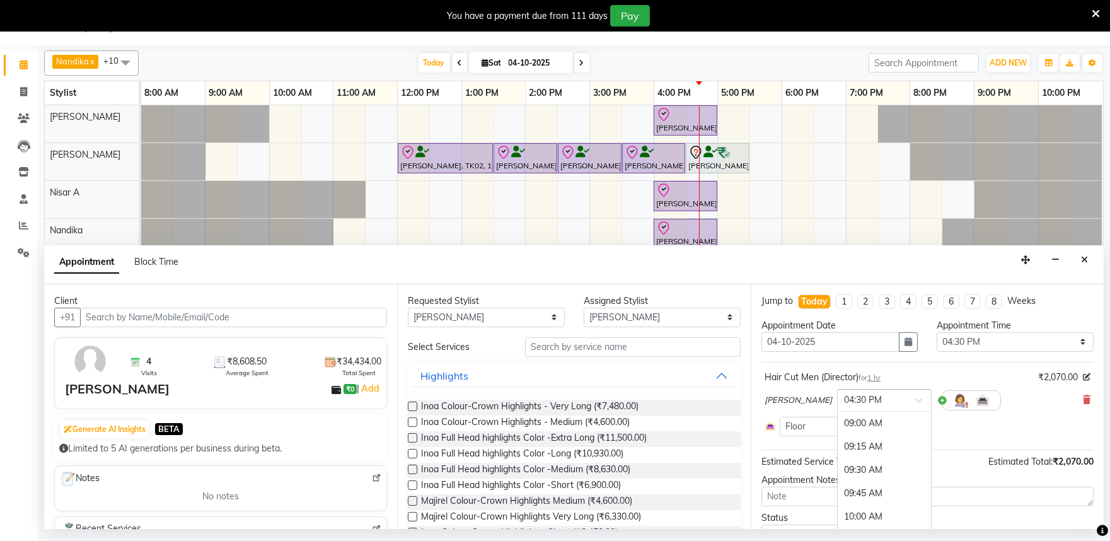
click at [877, 404] on input "text" at bounding box center [871, 399] width 55 height 13
click at [855, 444] on div "04:45 PM" at bounding box center [884, 445] width 93 height 23
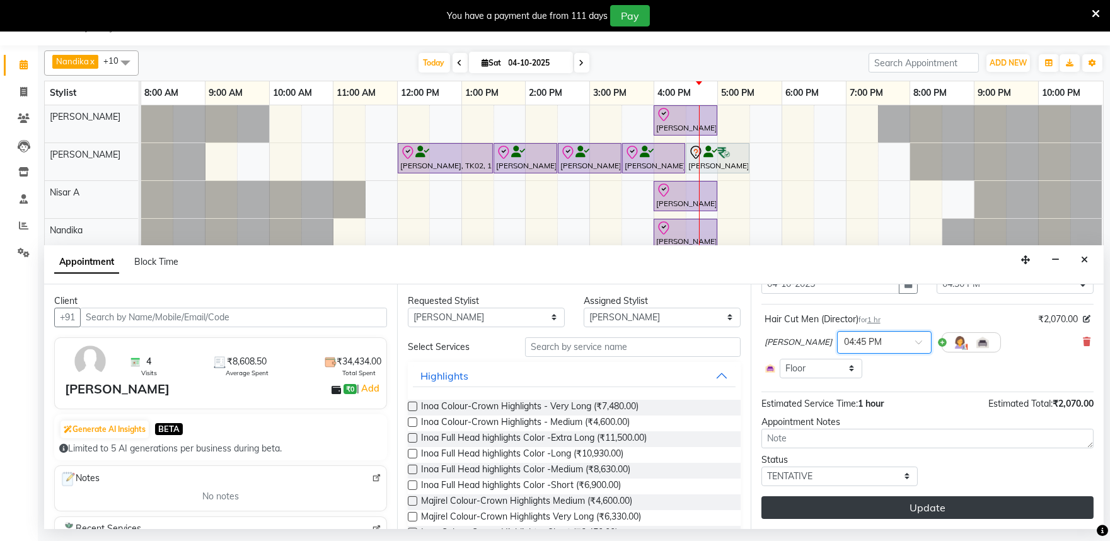
click at [881, 511] on button "Update" at bounding box center [927, 507] width 332 height 23
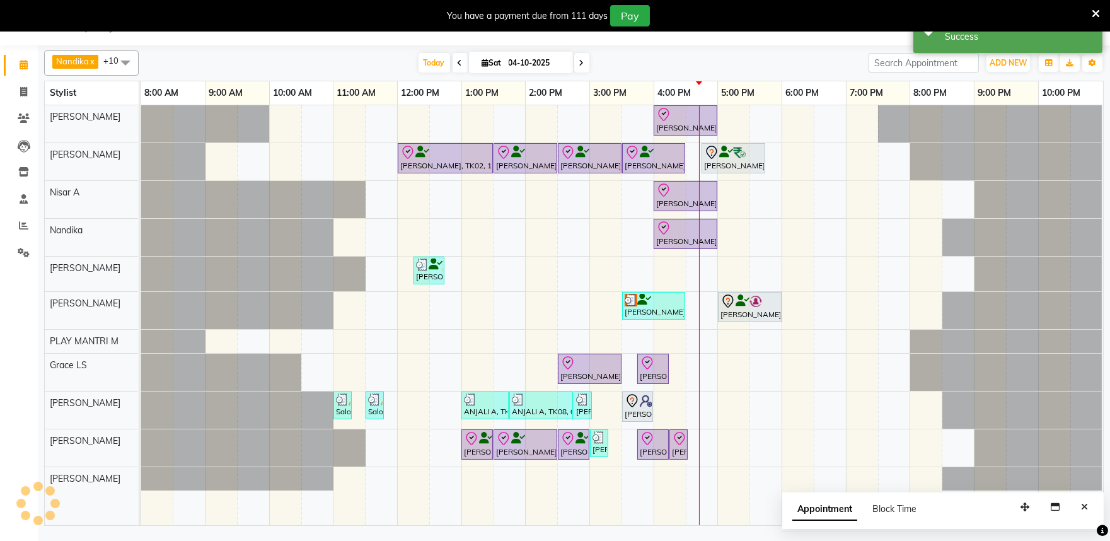
scroll to position [0, 0]
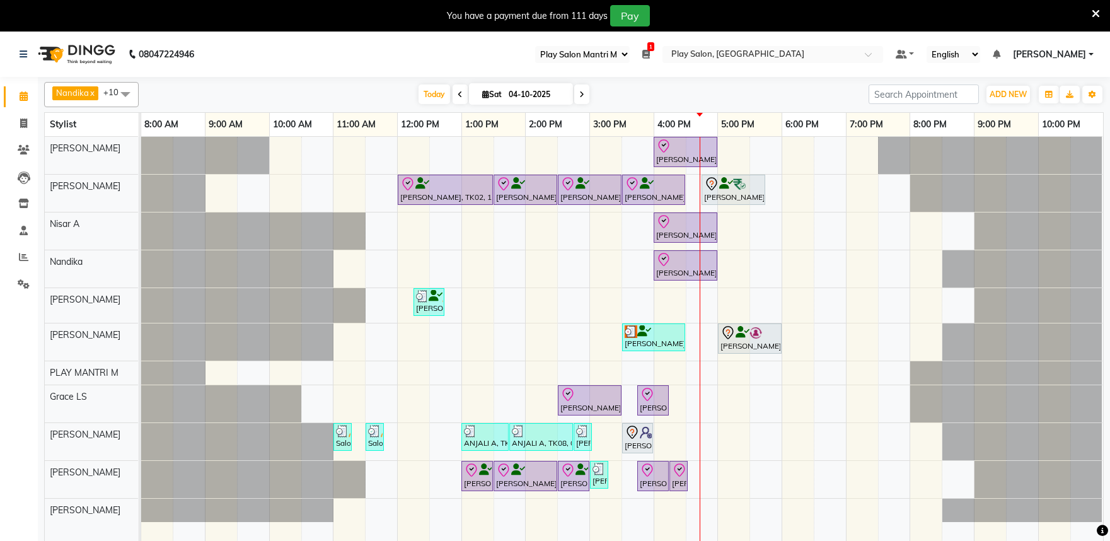
select select "89"
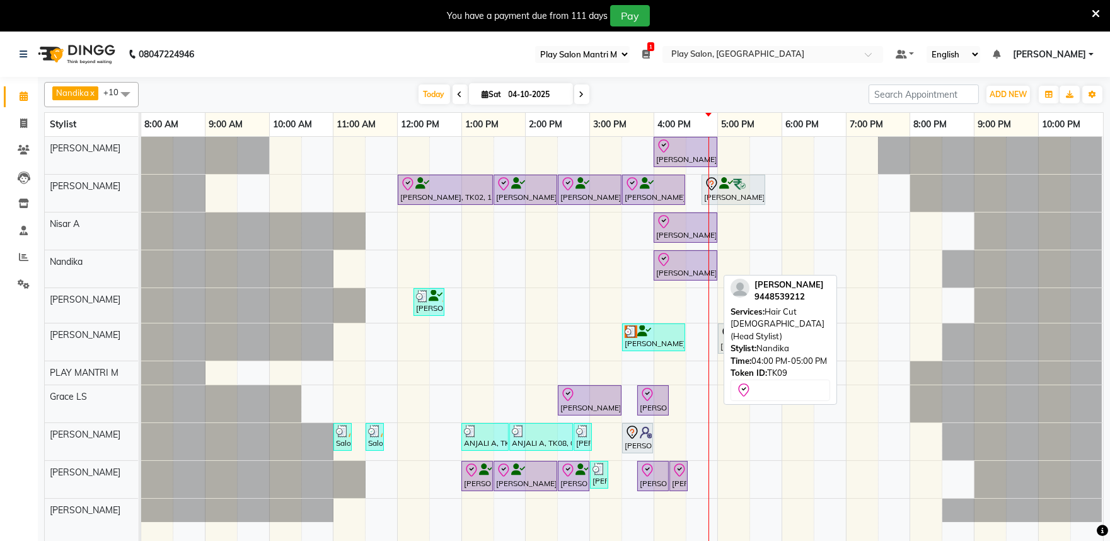
click at [674, 257] on div at bounding box center [685, 259] width 59 height 15
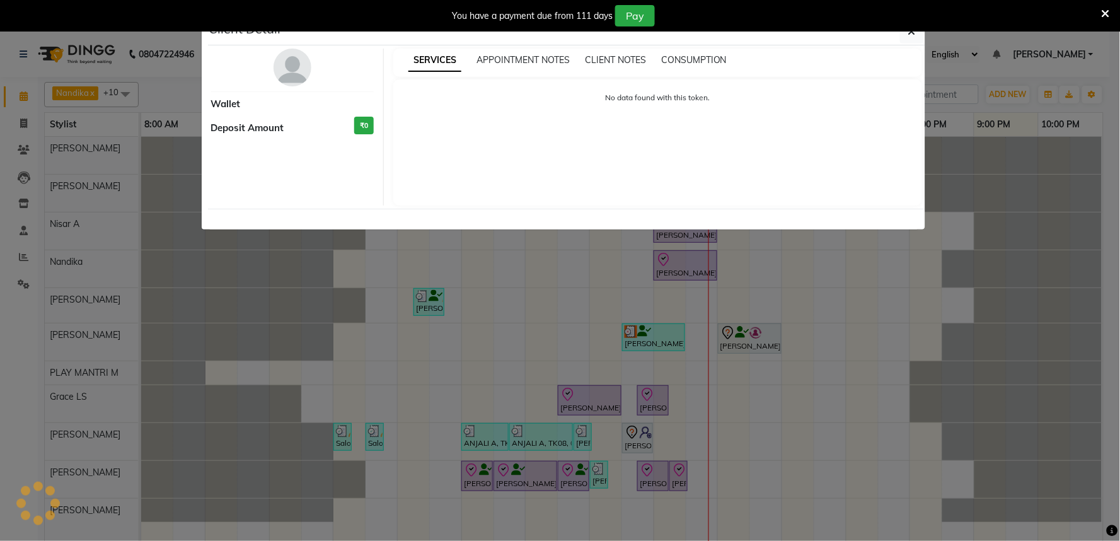
select select "8"
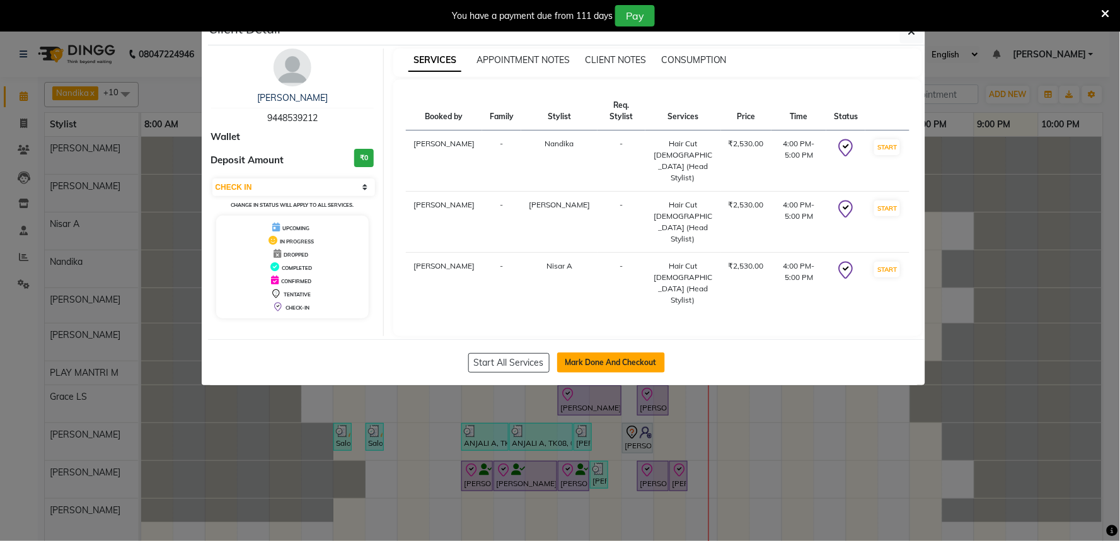
click at [603, 352] on button "Mark Done And Checkout" at bounding box center [611, 362] width 108 height 20
select select "service"
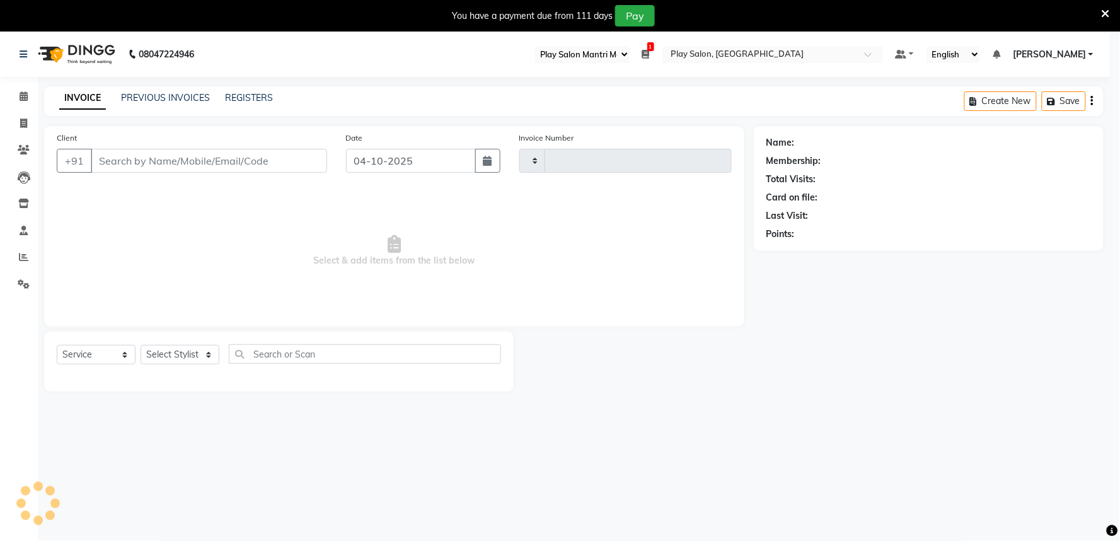
type input "2061"
select select "8352"
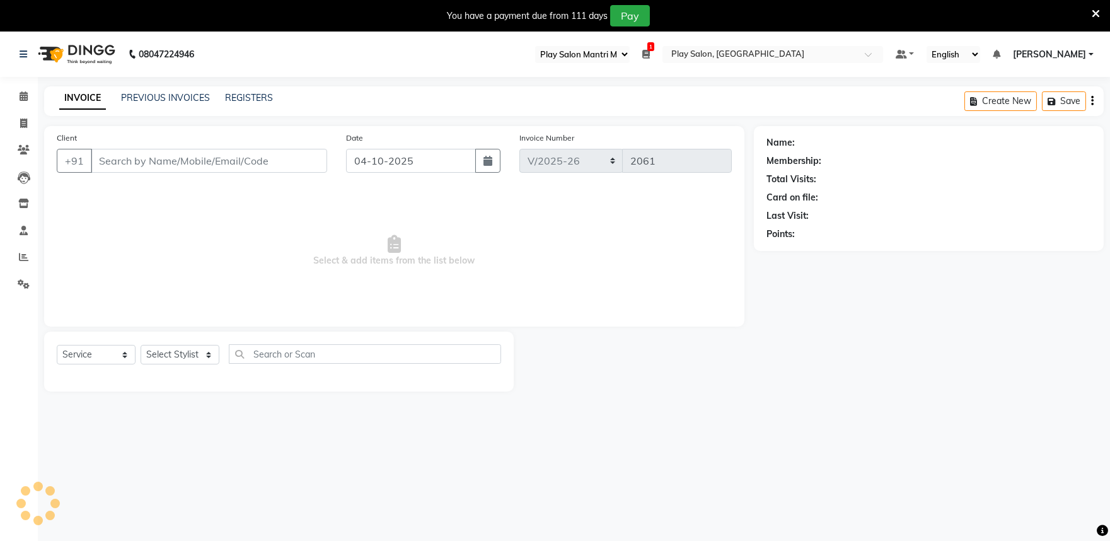
type input "9448539212"
select select "84289"
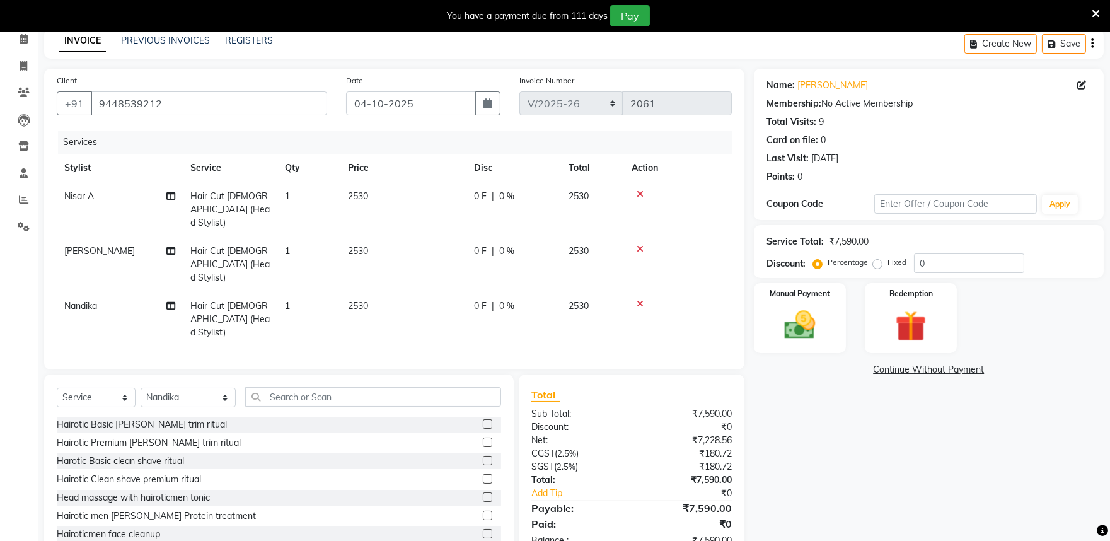
scroll to position [66, 0]
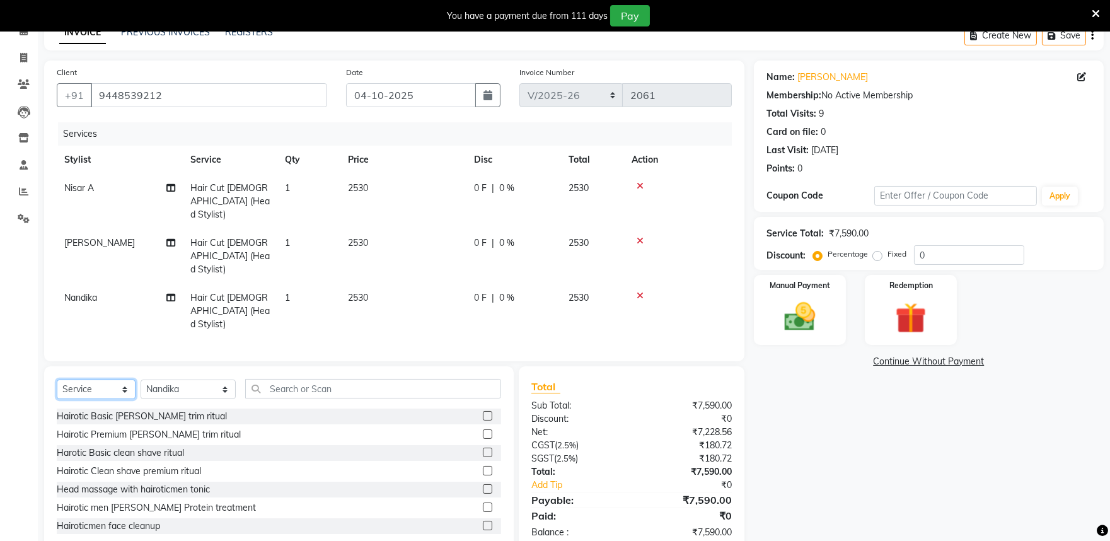
click at [121, 379] on select "Select Service Product Membership Package Voucher Prepaid Gift Card" at bounding box center [96, 389] width 79 height 20
select select "product"
click at [57, 379] on select "Select Service Product Membership Package Voucher Prepaid Gift Card" at bounding box center [96, 389] width 79 height 20
click at [202, 379] on select "Select Stylist Achan Shimrah Admin [PERSON_NAME] [PERSON_NAME] S [PERSON_NAME] …" at bounding box center [188, 389] width 95 height 20
select select "81314"
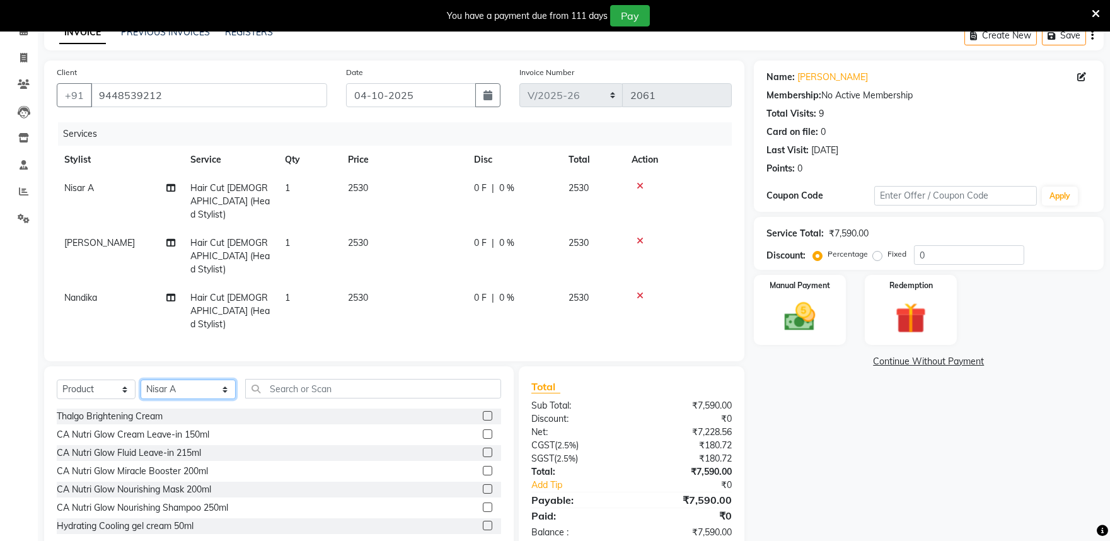
click at [141, 379] on select "Select Stylist Achan Shimrah Admin [PERSON_NAME] [PERSON_NAME] S [PERSON_NAME] …" at bounding box center [188, 389] width 95 height 20
click at [265, 379] on input "text" at bounding box center [373, 389] width 256 height 20
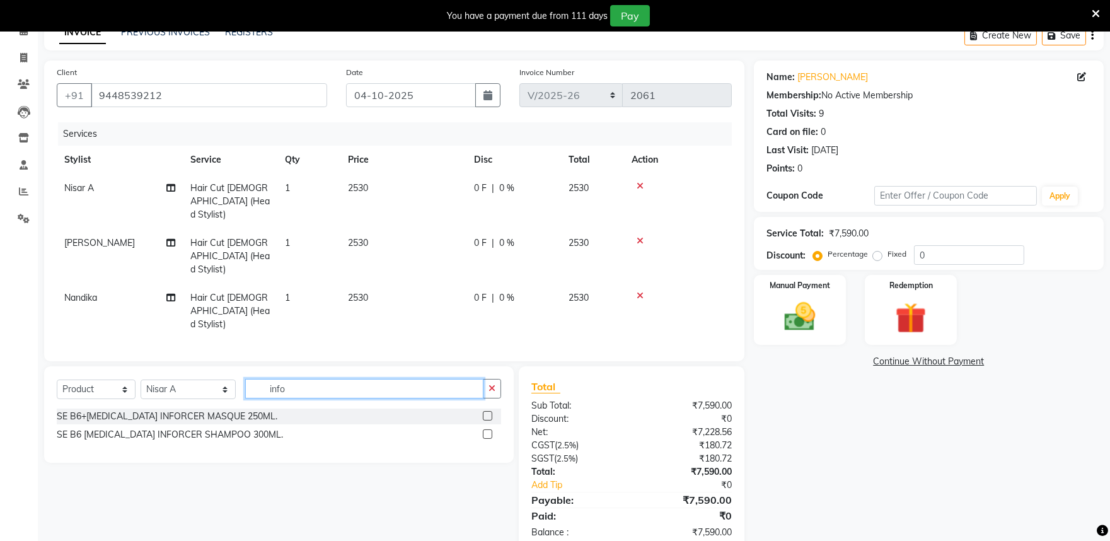
type input "info"
click at [487, 411] on label at bounding box center [487, 415] width 9 height 9
click at [487, 412] on input "checkbox" at bounding box center [487, 416] width 8 height 8
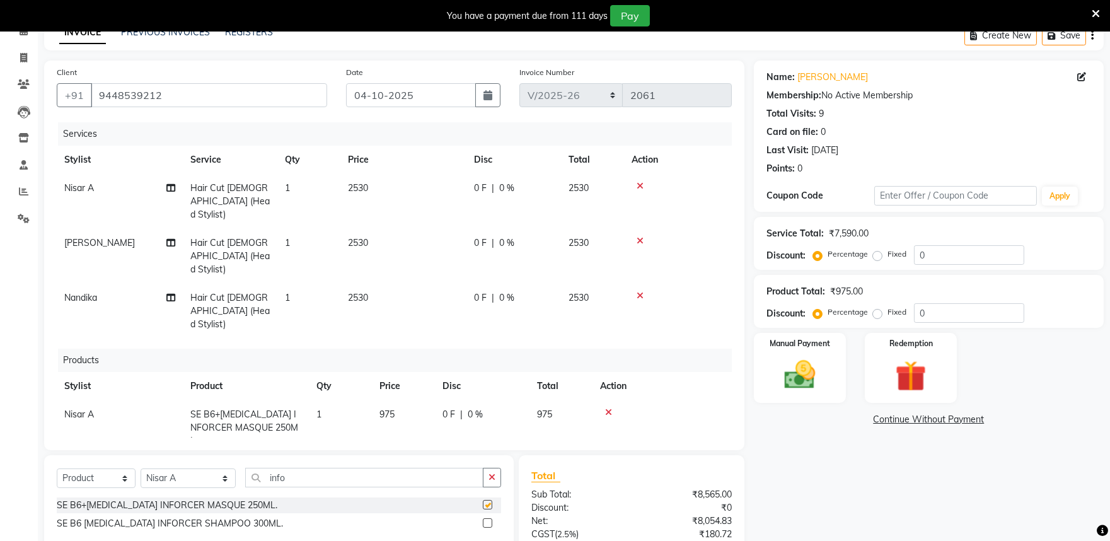
checkbox input "false"
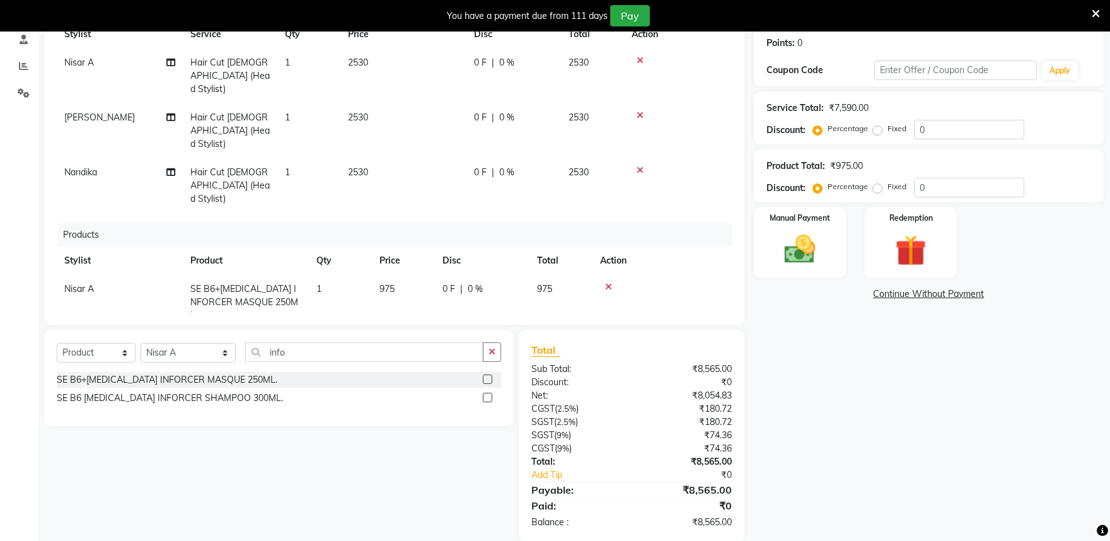
scroll to position [195, 0]
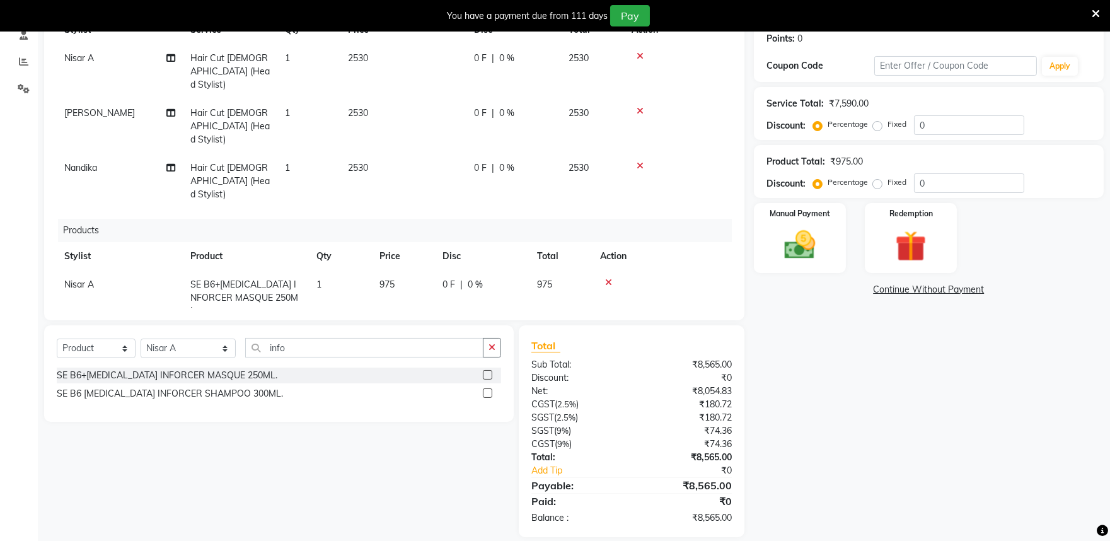
click at [486, 388] on label at bounding box center [487, 392] width 9 height 9
click at [486, 389] on input "checkbox" at bounding box center [487, 393] width 8 height 8
checkbox input "false"
click at [393, 279] on span "975" at bounding box center [386, 284] width 15 height 11
select select "81314"
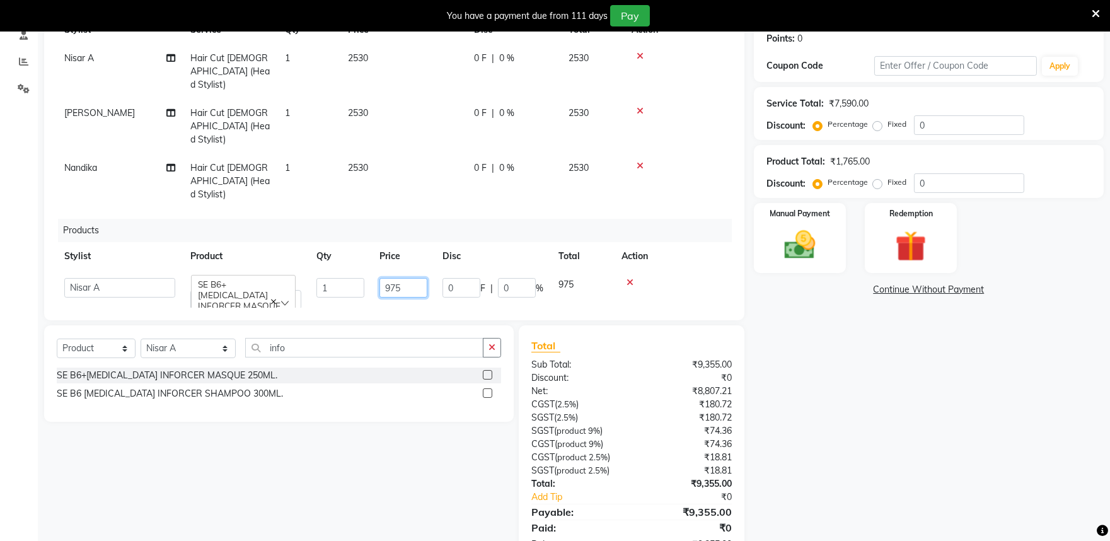
click at [412, 278] on input "975" at bounding box center [403, 288] width 48 height 20
type input "9"
type input "990"
click at [413, 317] on td "790" at bounding box center [403, 344] width 63 height 55
select select "81314"
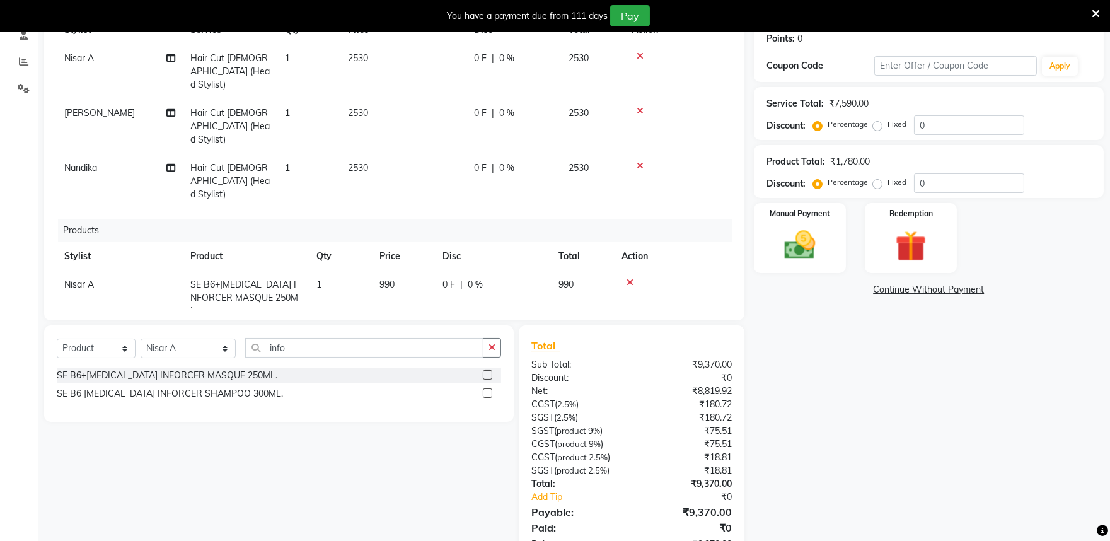
click at [412, 333] on input "790" at bounding box center [403, 343] width 48 height 20
type input "7"
type input "845"
click at [884, 376] on div "Name: Preeti Lobo Membership: No Active Membership Total Visits: 9 Card on file…" at bounding box center [933, 247] width 359 height 633
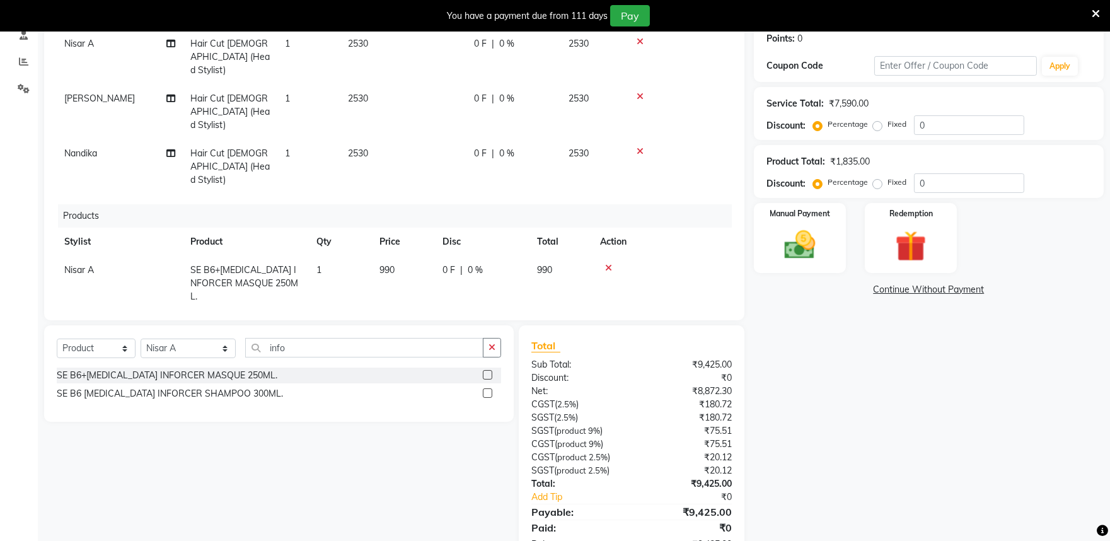
scroll to position [26, 0]
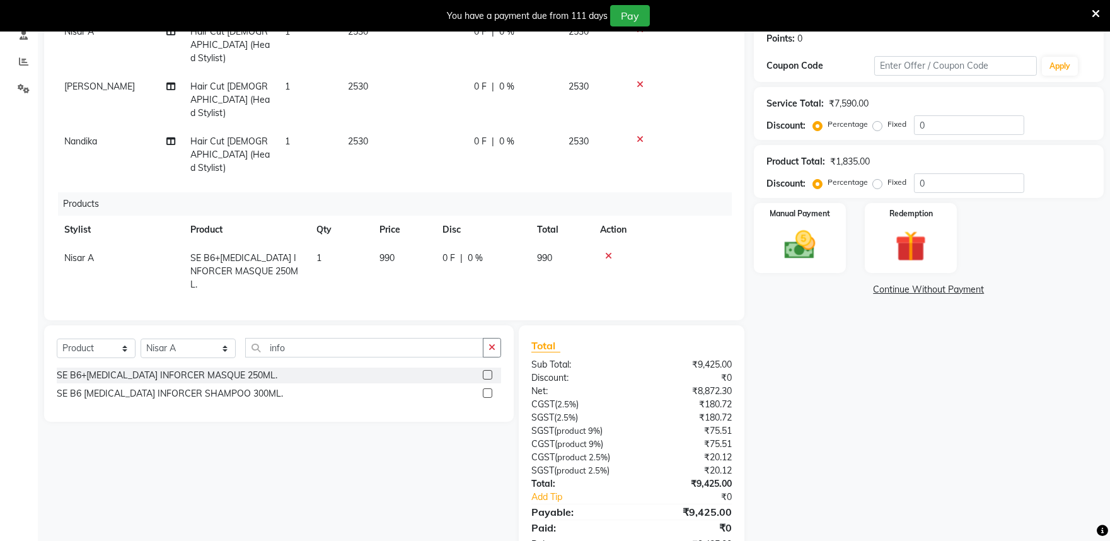
click at [492, 306] on div "0 F | 0 %" at bounding box center [481, 312] width 79 height 13
select select "81314"
click at [526, 306] on input "0" at bounding box center [517, 316] width 38 height 20
type input "10"
click at [841, 397] on div "Name: Preeti Lobo Membership: No Active Membership Total Visits: 9 Card on file…" at bounding box center [933, 247] width 359 height 633
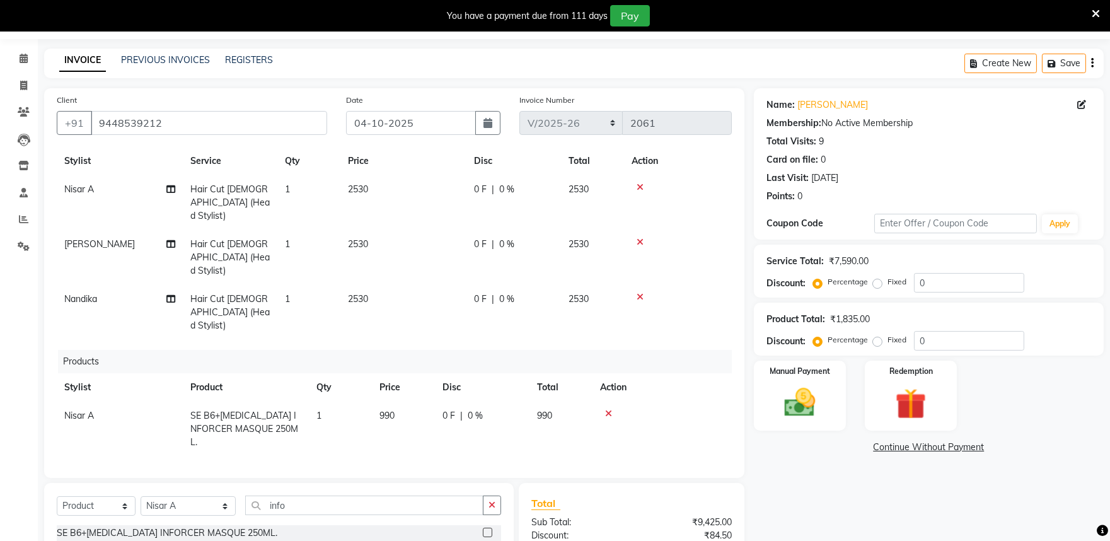
scroll to position [70, 0]
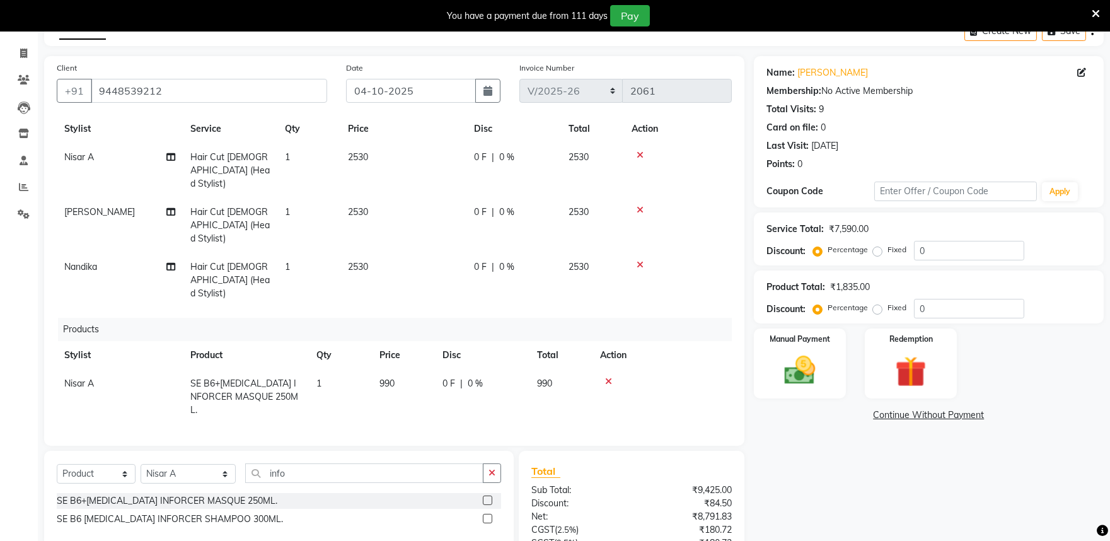
click at [640, 260] on icon at bounding box center [640, 264] width 7 height 9
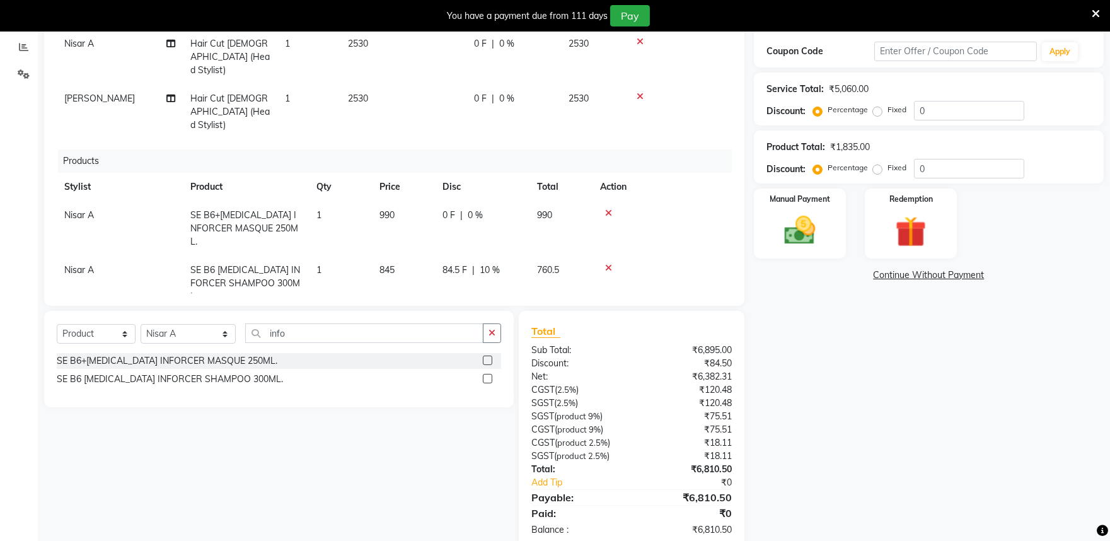
scroll to position [211, 0]
click at [115, 323] on select "Select Service Product Membership Package Voucher Prepaid Gift Card" at bounding box center [96, 333] width 79 height 20
select select "service"
click at [57, 323] on select "Select Service Product Membership Package Voucher Prepaid Gift Card" at bounding box center [96, 333] width 79 height 20
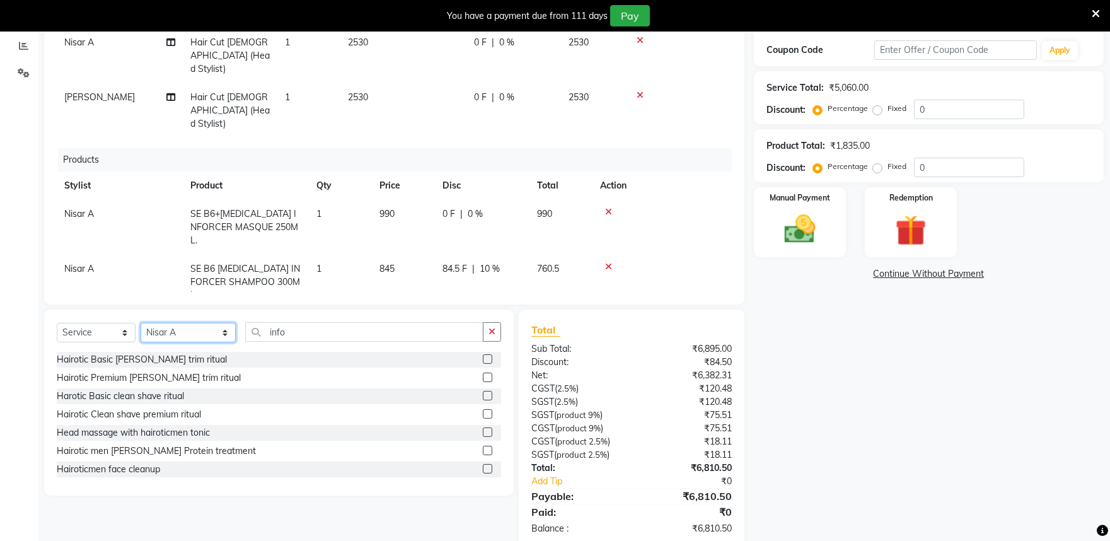
click at [179, 323] on select "Select Stylist Achan Shimrah Admin [PERSON_NAME] [PERSON_NAME] S [PERSON_NAME] …" at bounding box center [188, 333] width 95 height 20
click at [141, 323] on select "Select Stylist Achan Shimrah Admin [PERSON_NAME] [PERSON_NAME] S [PERSON_NAME] …" at bounding box center [188, 333] width 95 height 20
click at [188, 323] on select "Select Stylist Achan Shimrah Admin [PERSON_NAME] [PERSON_NAME] S [PERSON_NAME] …" at bounding box center [188, 333] width 95 height 20
select select "84289"
click at [141, 323] on select "Select Stylist Achan Shimrah Admin [PERSON_NAME] [PERSON_NAME] S [PERSON_NAME] …" at bounding box center [188, 333] width 95 height 20
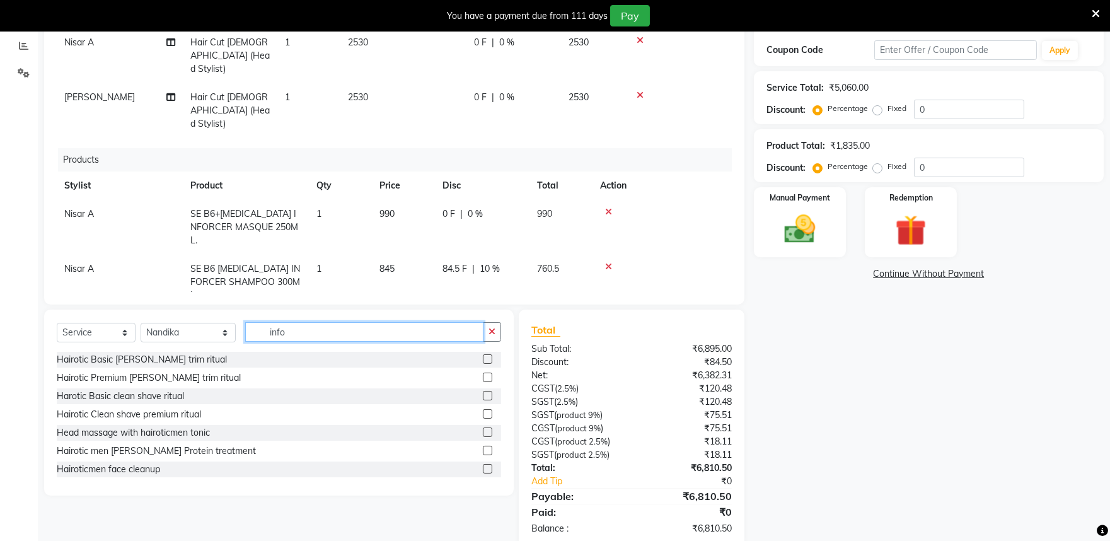
click at [291, 322] on input "info" at bounding box center [364, 332] width 238 height 20
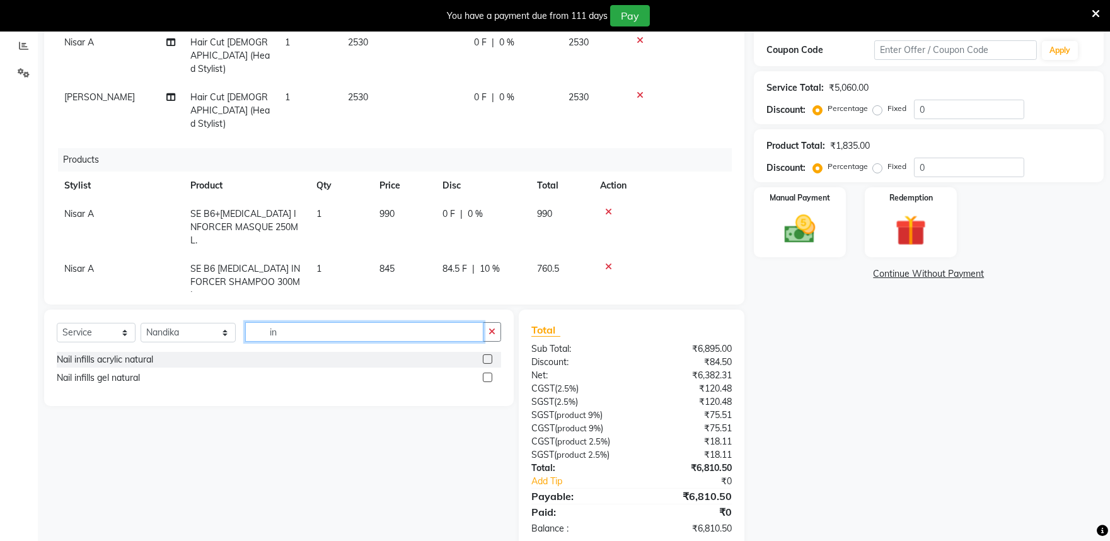
type input "i"
type input "s"
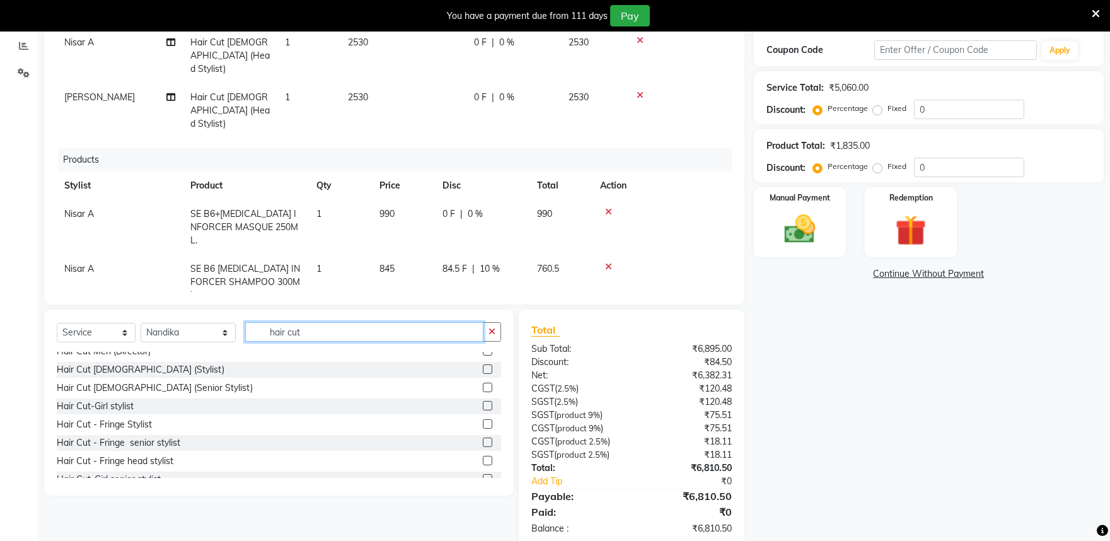
scroll to position [140, 0]
type input "hair cut"
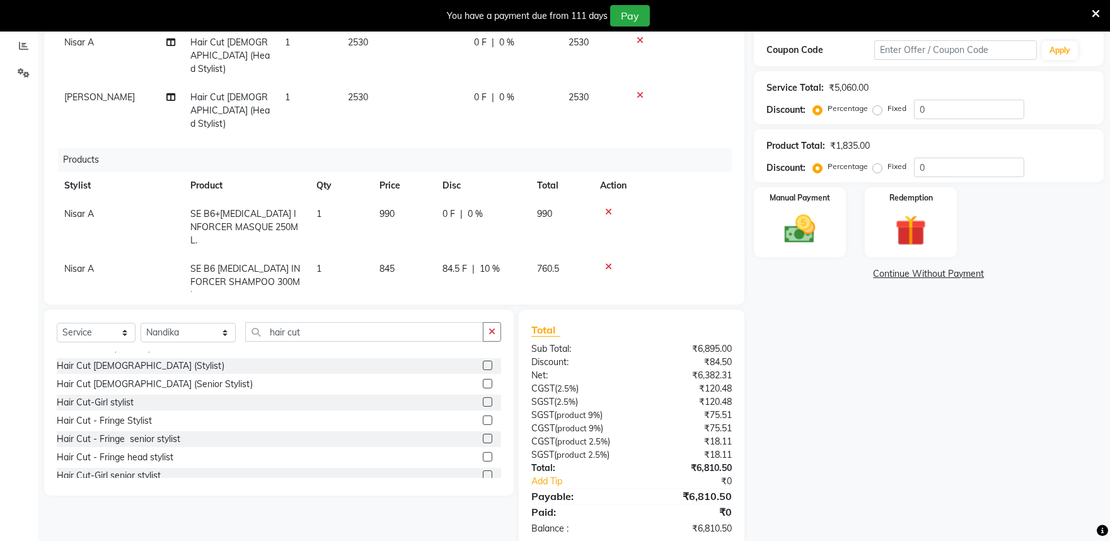
click at [483, 379] on label at bounding box center [487, 383] width 9 height 9
click at [483, 380] on input "checkbox" at bounding box center [487, 384] width 8 height 8
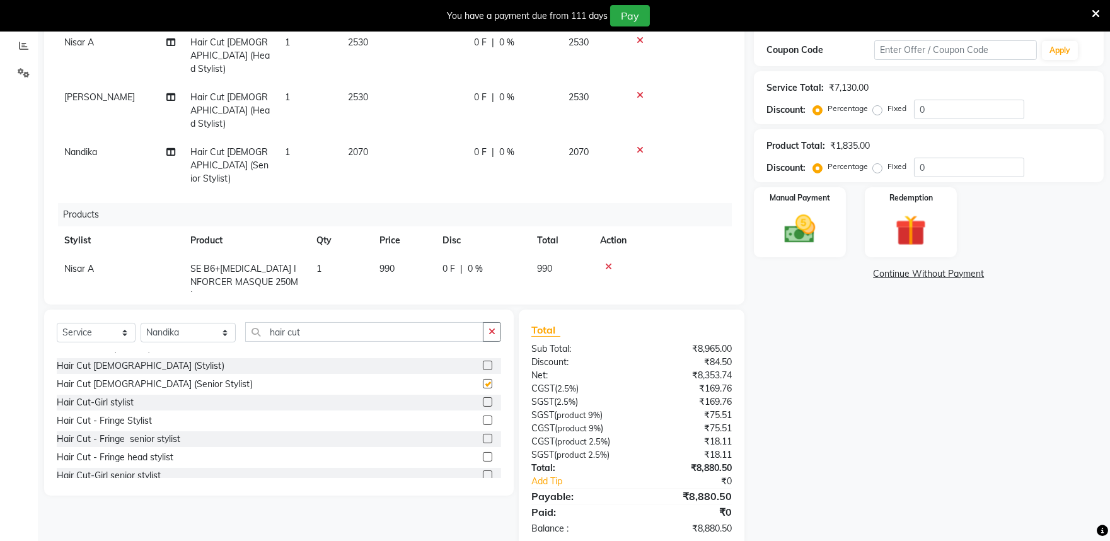
checkbox input "false"
click at [612, 262] on div at bounding box center [662, 266] width 124 height 9
click at [607, 262] on icon at bounding box center [608, 266] width 7 height 9
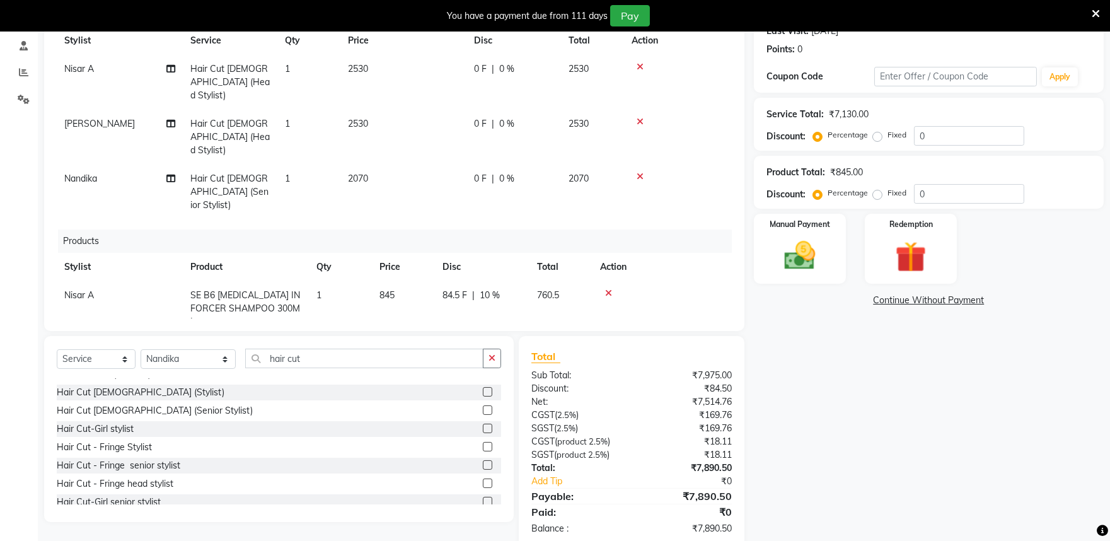
click at [609, 289] on icon at bounding box center [608, 293] width 7 height 9
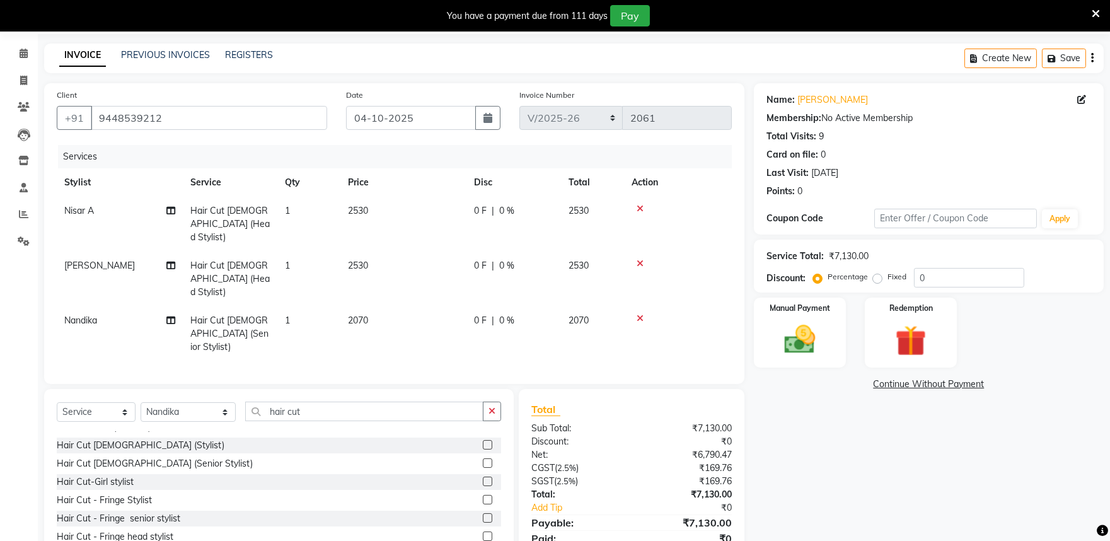
scroll to position [66, 0]
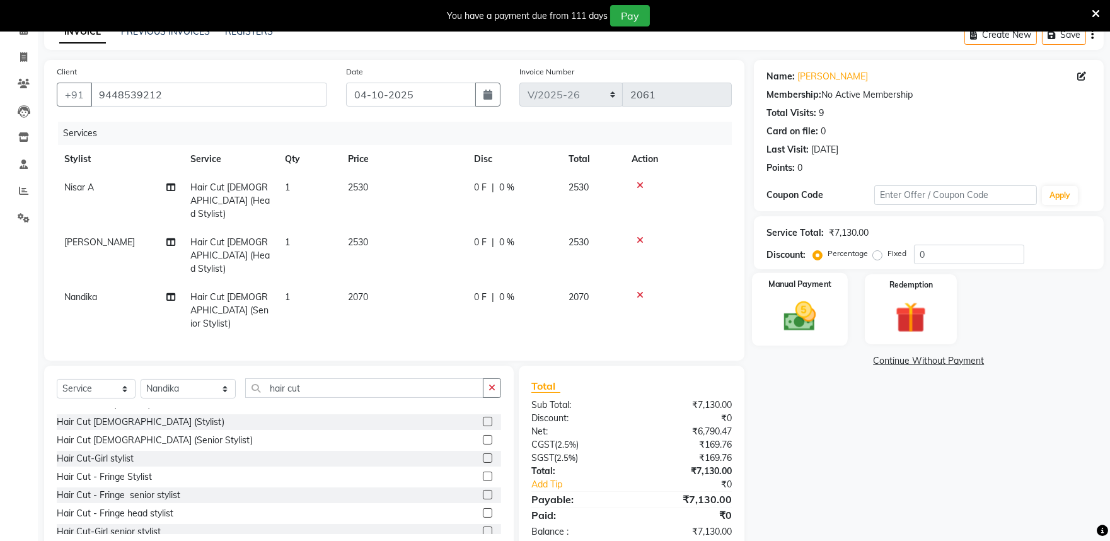
click at [808, 314] on img at bounding box center [799, 315] width 52 height 37
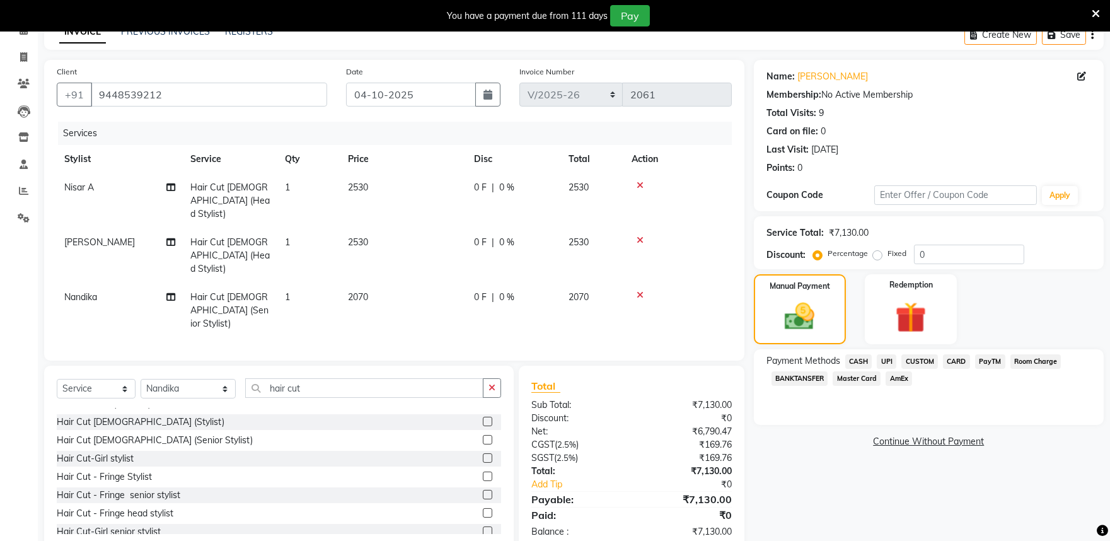
click at [996, 361] on span "PayTM" at bounding box center [990, 361] width 30 height 14
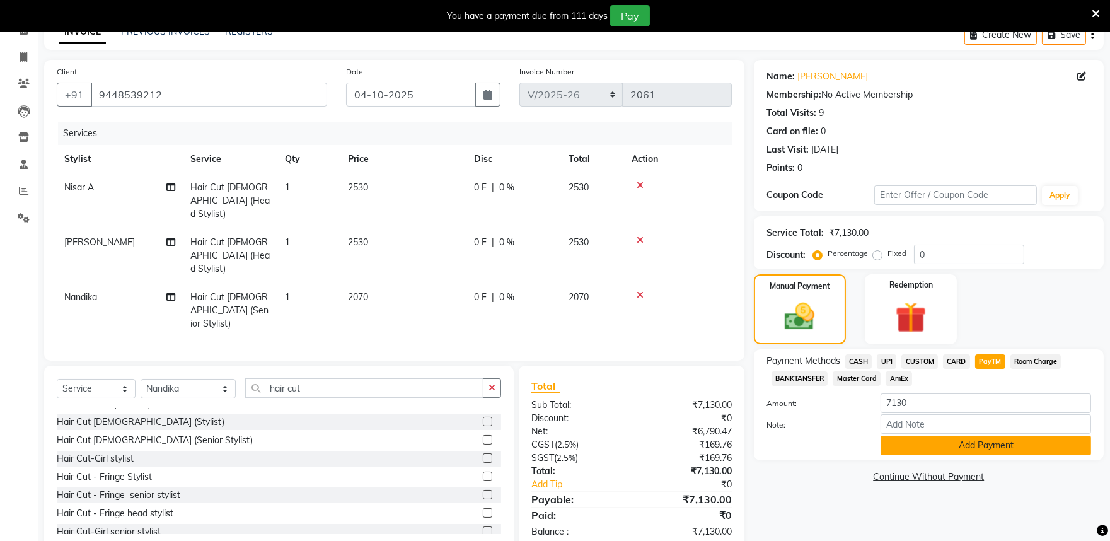
click at [952, 445] on button "Add Payment" at bounding box center [985, 446] width 211 height 20
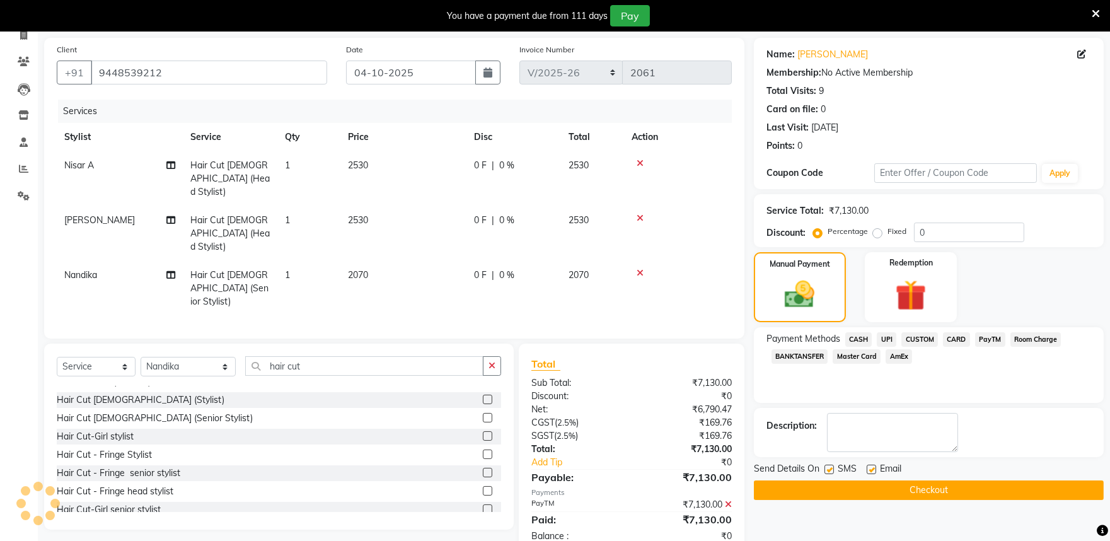
scroll to position [91, 0]
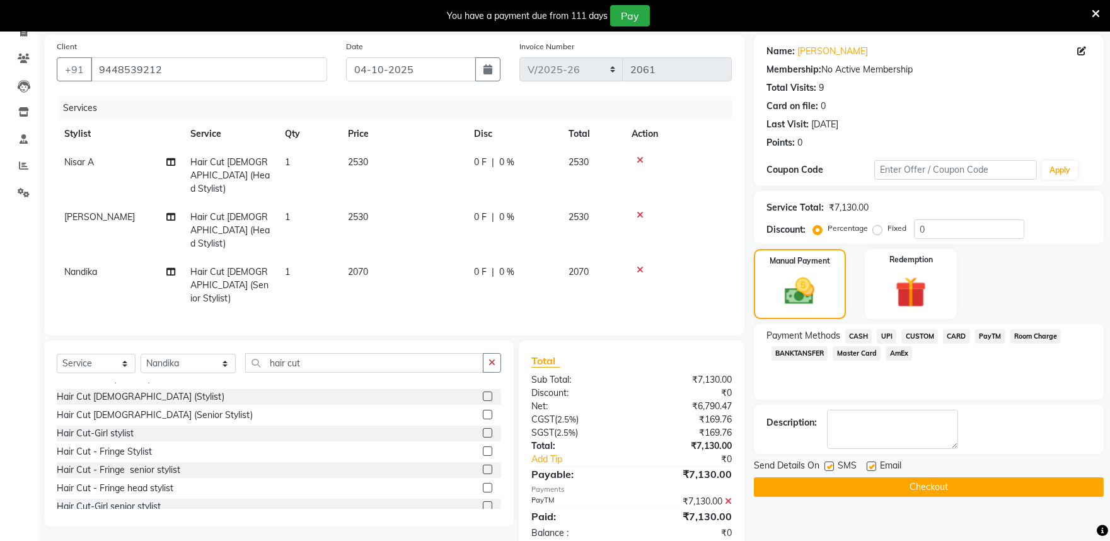
click at [839, 488] on button "Checkout" at bounding box center [929, 487] width 350 height 20
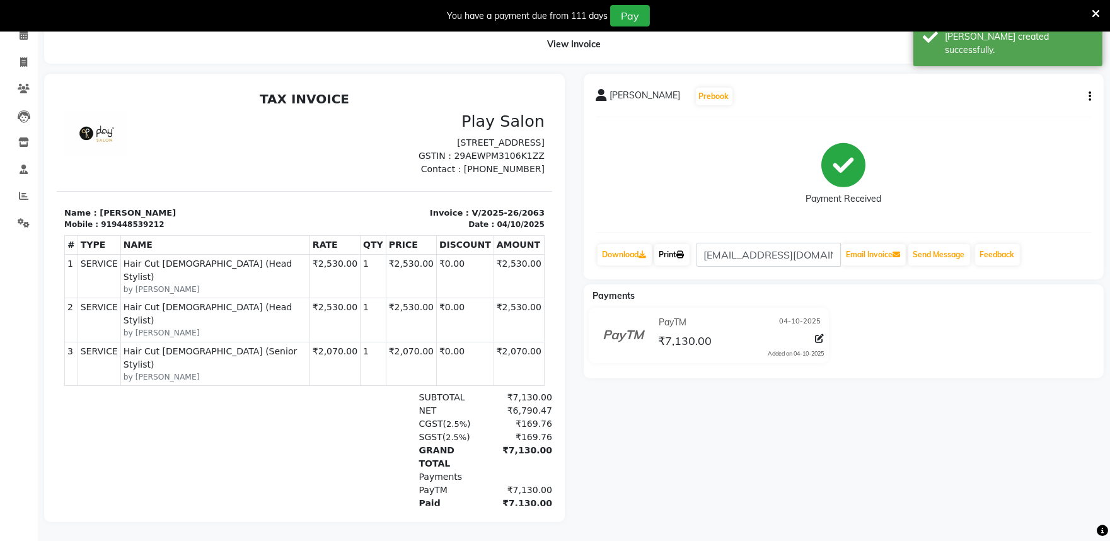
click at [673, 250] on link "Print" at bounding box center [671, 254] width 35 height 21
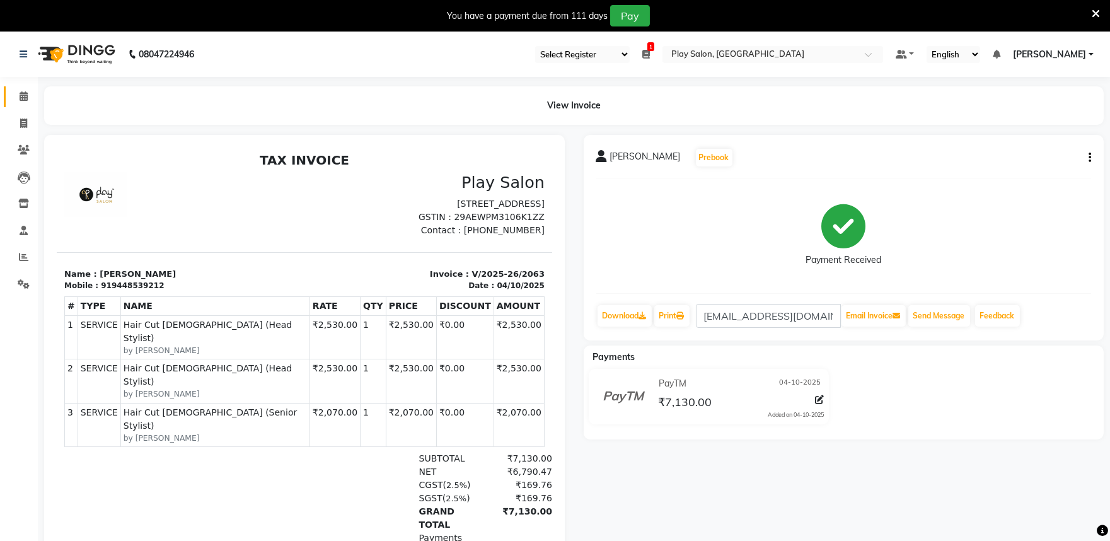
click at [13, 101] on span at bounding box center [24, 96] width 22 height 14
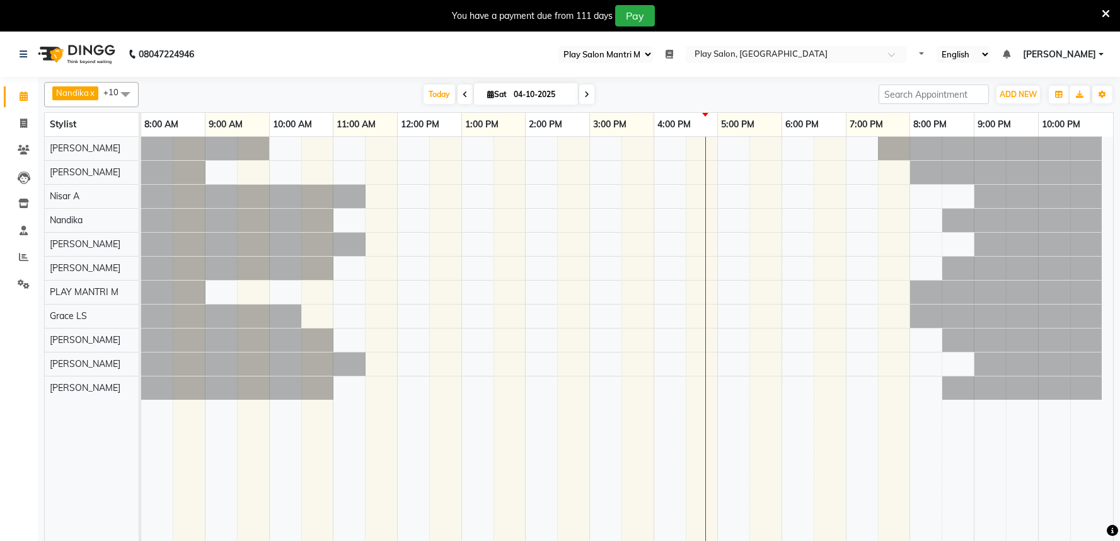
select select "89"
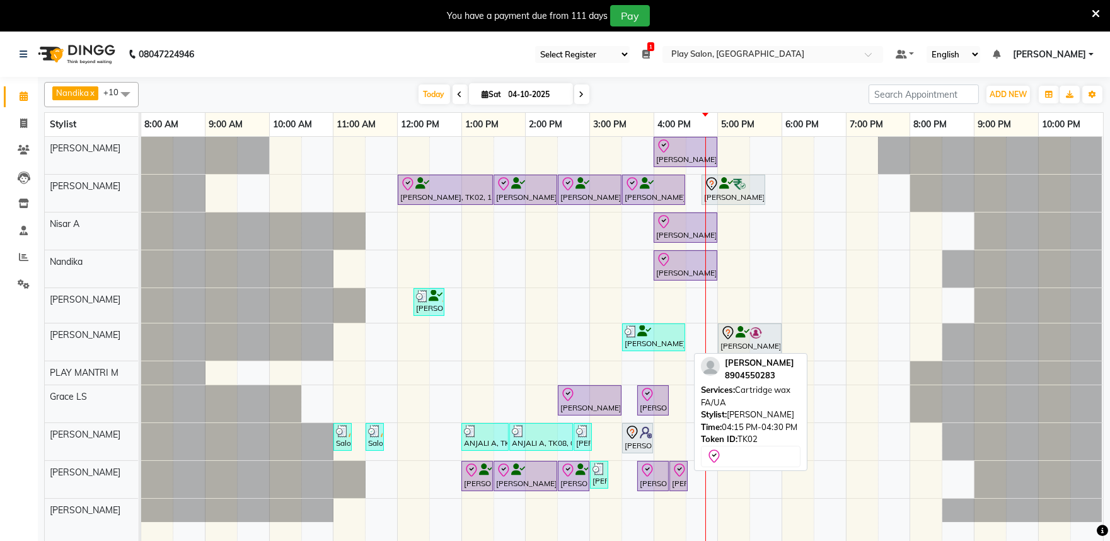
click at [685, 476] on div at bounding box center [686, 475] width 5 height 29
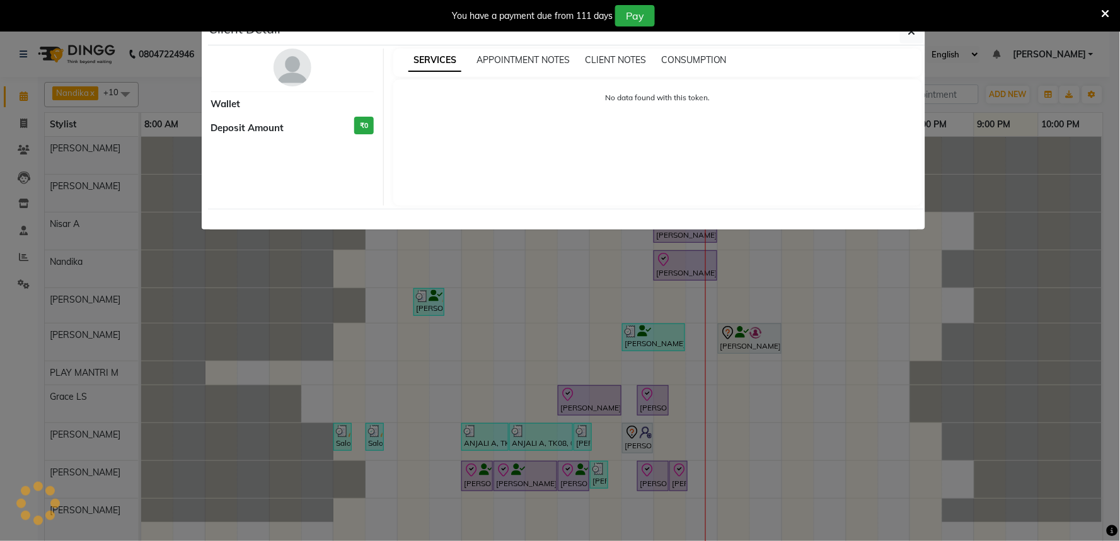
select select "8"
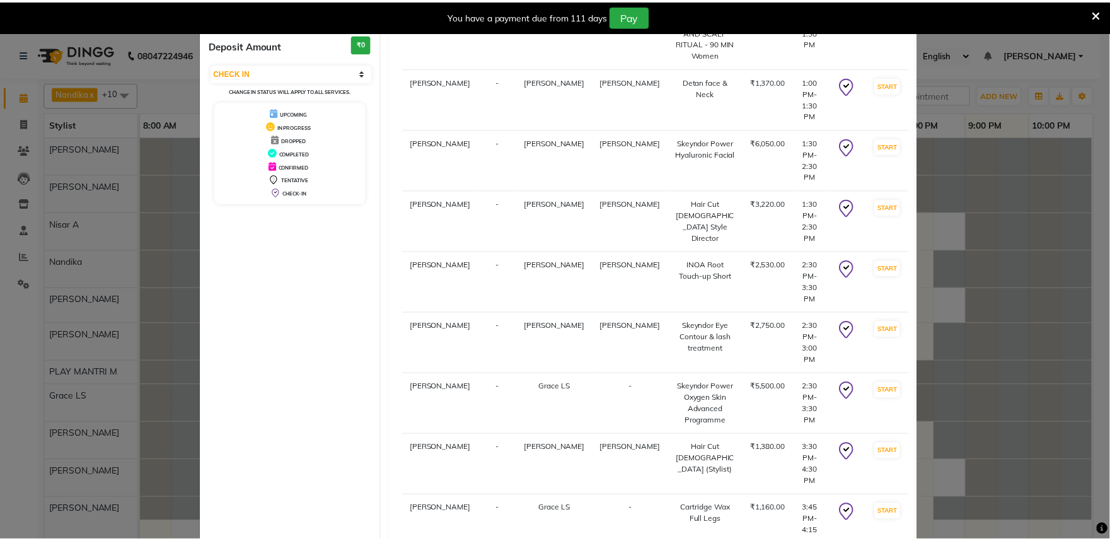
scroll to position [171, 0]
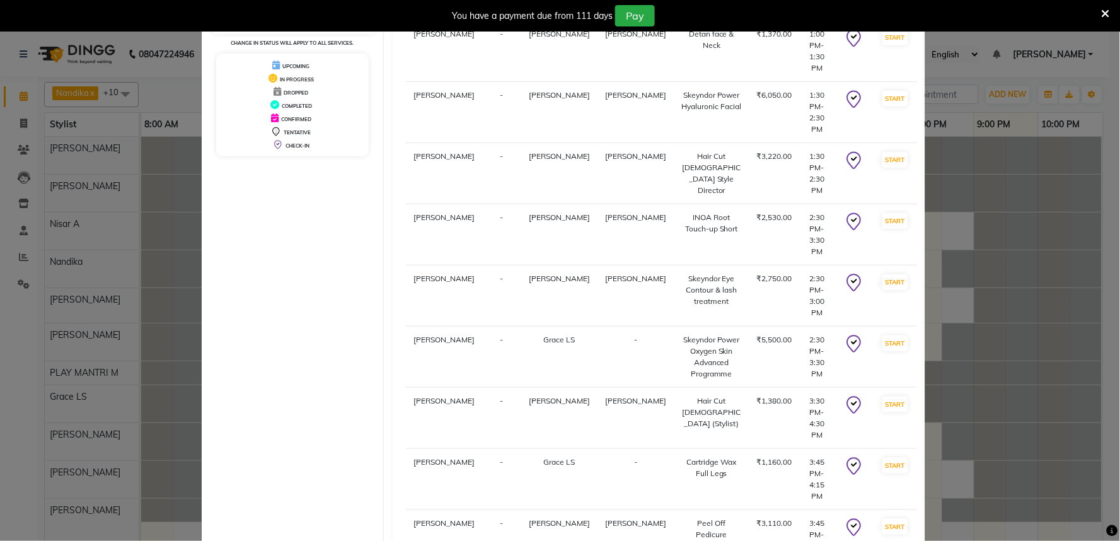
select select "service"
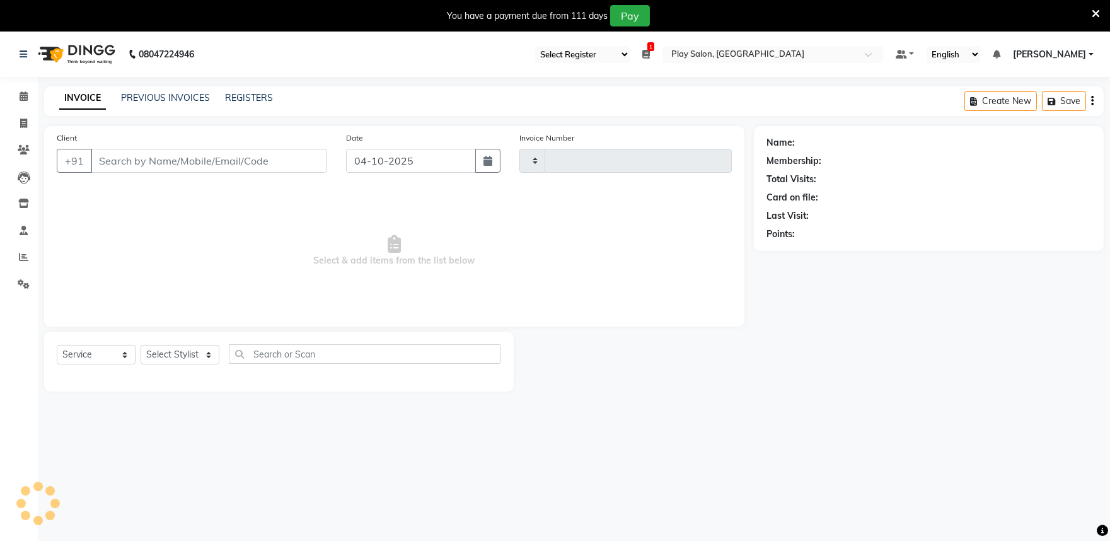
type input "2061"
select select "8352"
type input "8904550283"
select select "82212"
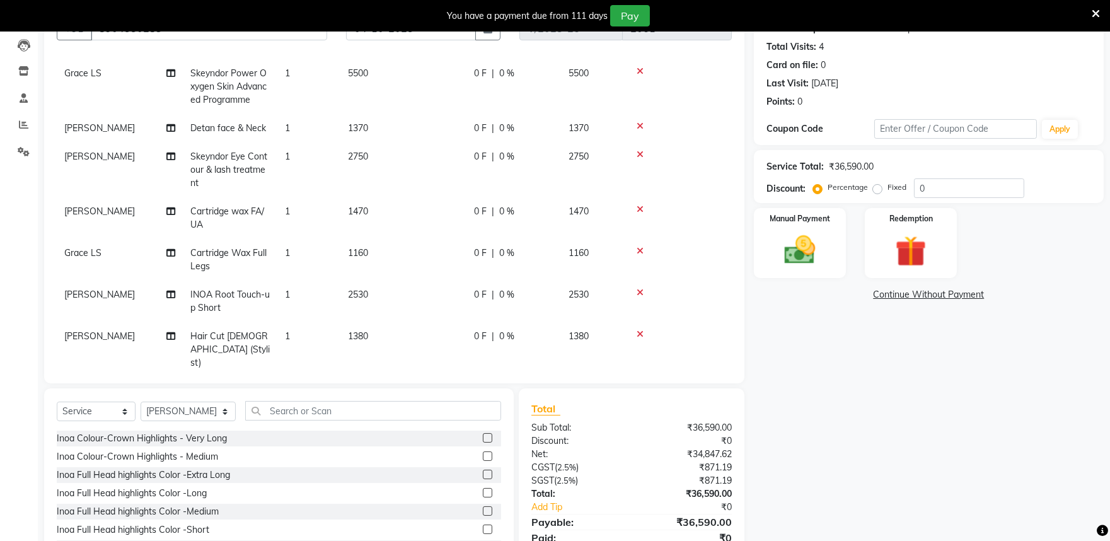
scroll to position [184, 0]
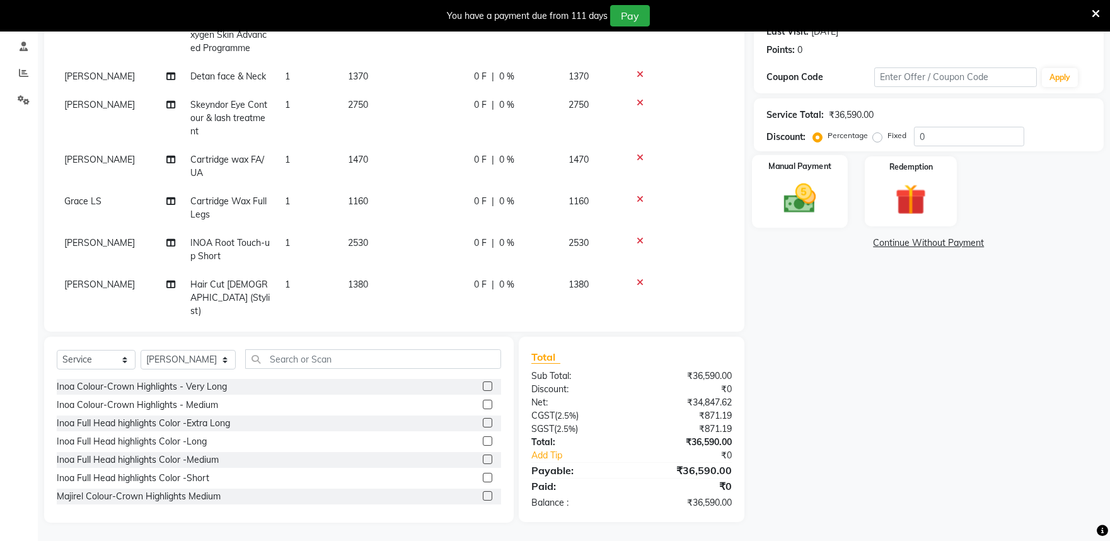
click at [811, 192] on img at bounding box center [799, 198] width 52 height 37
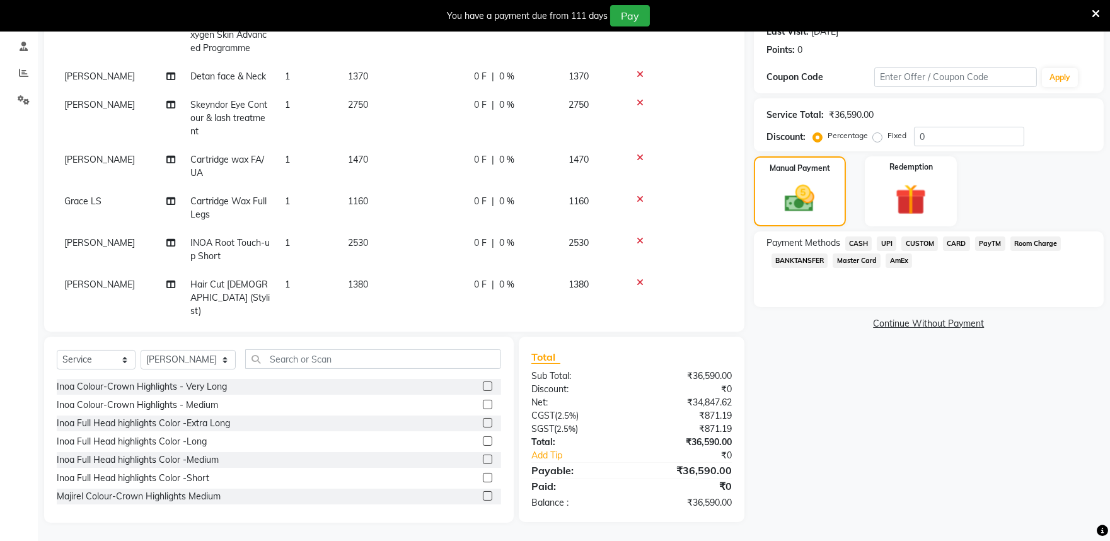
click at [857, 243] on span "CASH" at bounding box center [858, 243] width 27 height 14
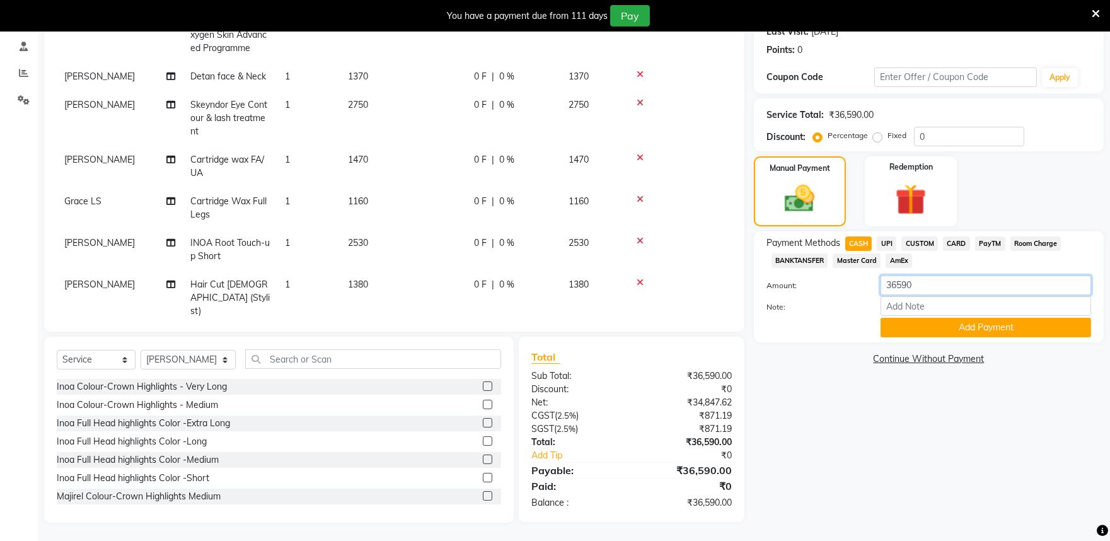
click at [933, 280] on input "36590" at bounding box center [985, 285] width 211 height 20
type input "3"
type input "19400"
click at [938, 323] on button "Add Payment" at bounding box center [985, 328] width 211 height 20
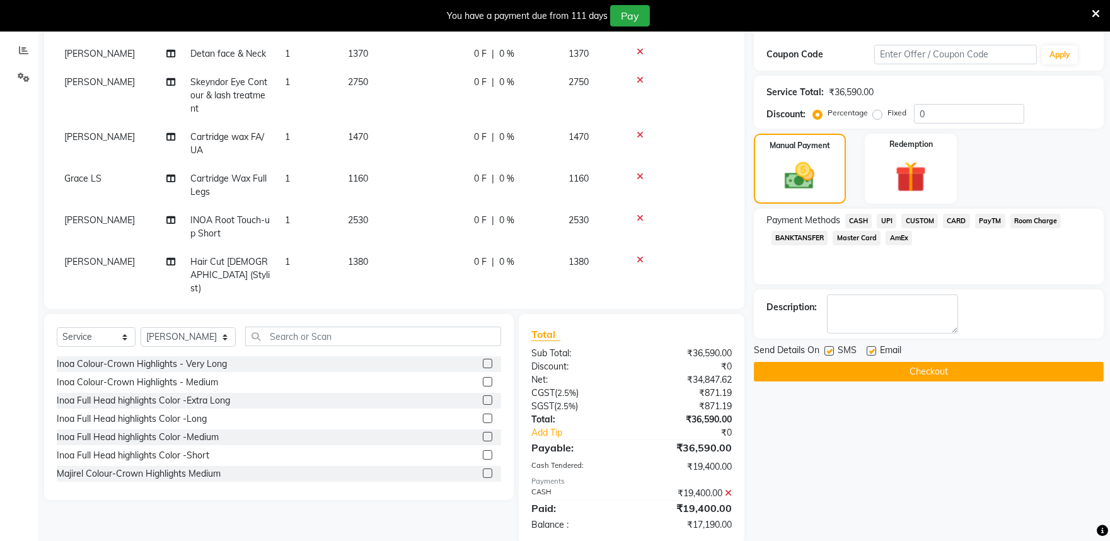
scroll to position [228, 0]
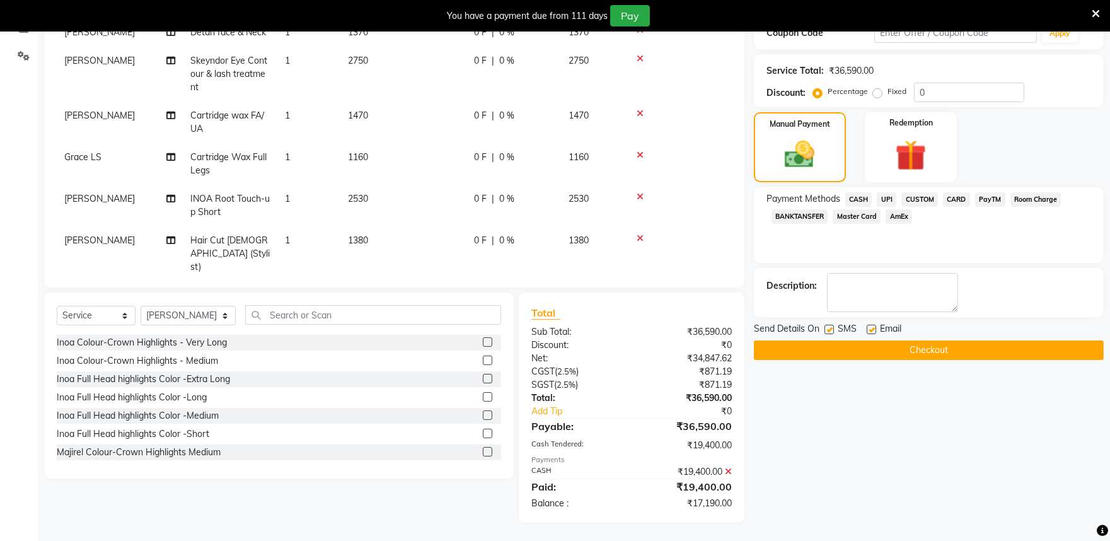
click at [727, 473] on icon at bounding box center [728, 471] width 7 height 9
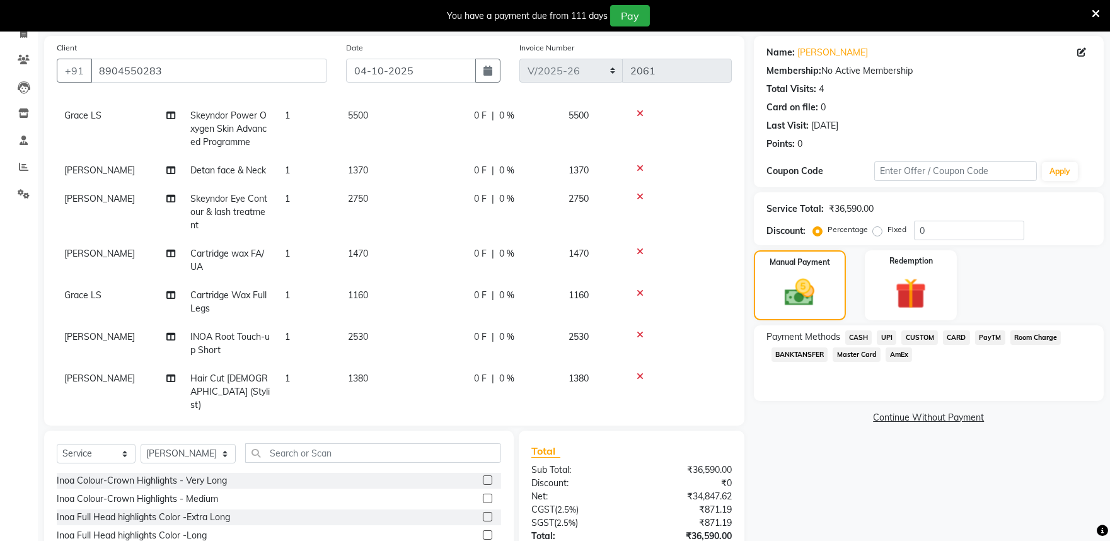
scroll to position [184, 0]
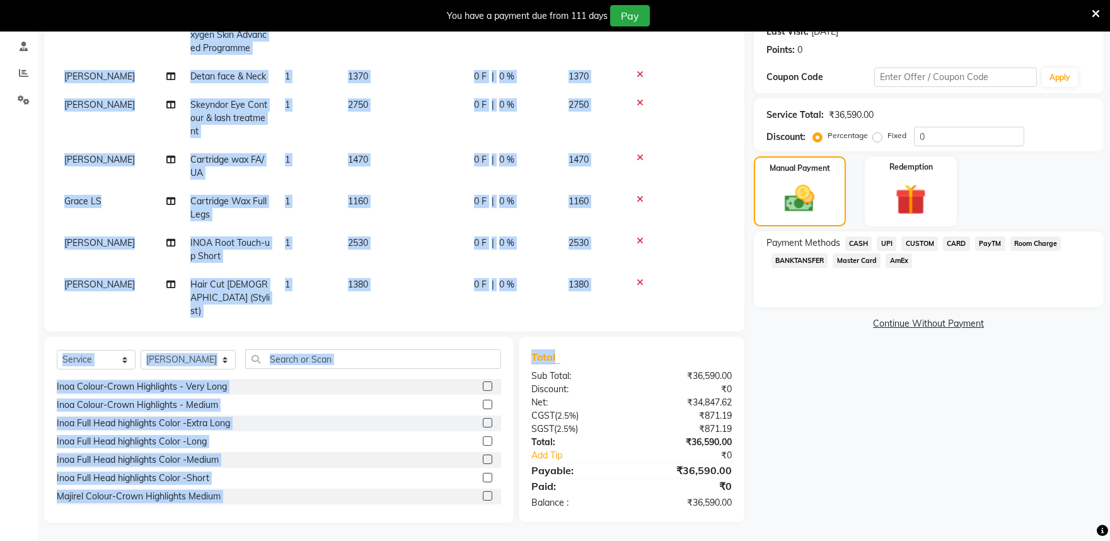
drag, startPoint x: 548, startPoint y: 323, endPoint x: 642, endPoint y: 348, distance: 96.5
click at [642, 348] on div "Client +91 8904550283 Date 04-10-2025 Invoice Number Import/2025-26 V/2025 V/20…" at bounding box center [394, 232] width 719 height 580
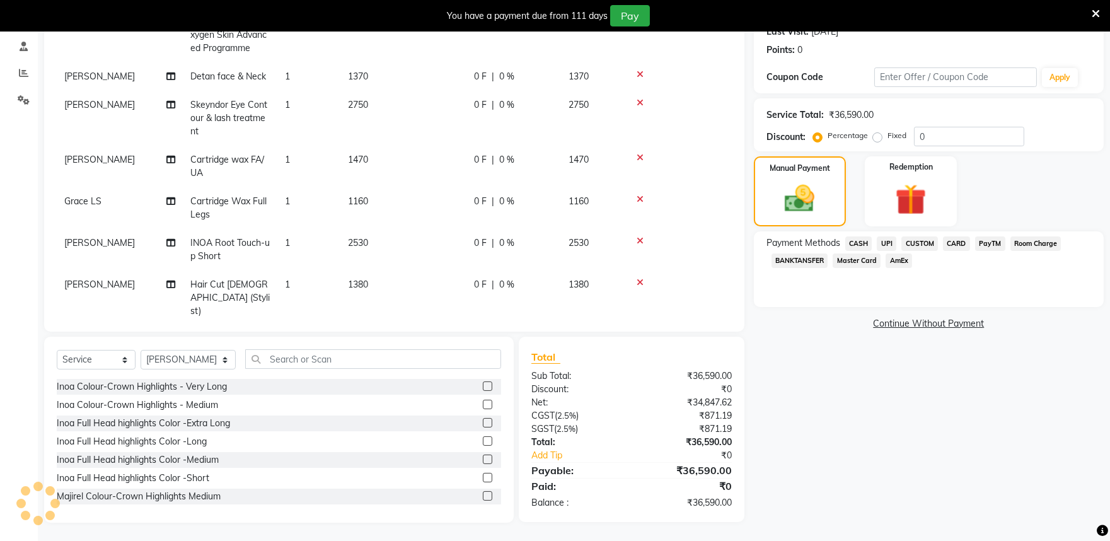
click at [843, 423] on div "Name: Irfana Nazeer Membership: No Active Membership Total Visits: 4 Card on fi…" at bounding box center [933, 232] width 359 height 580
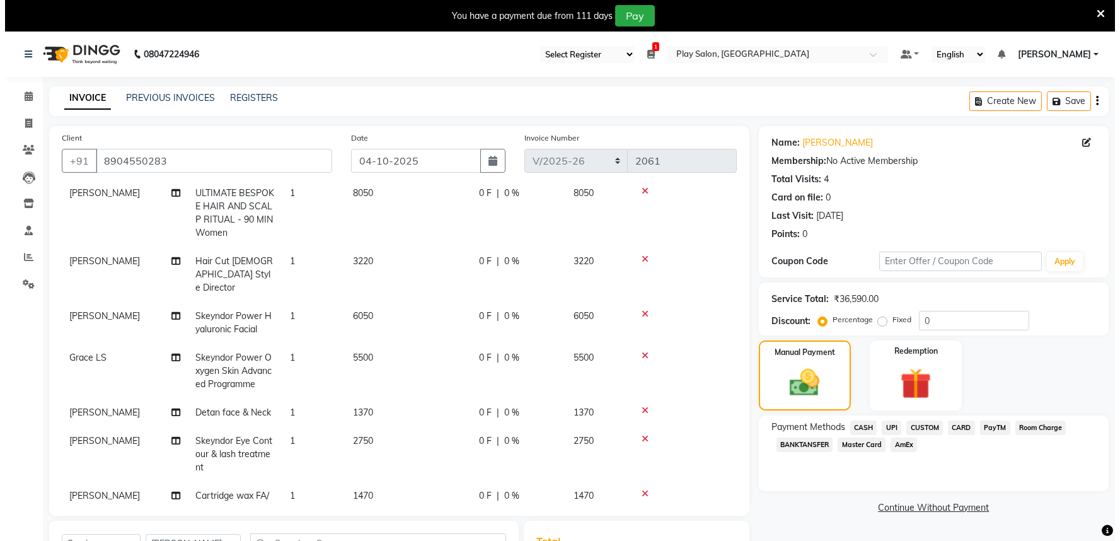
scroll to position [0, 0]
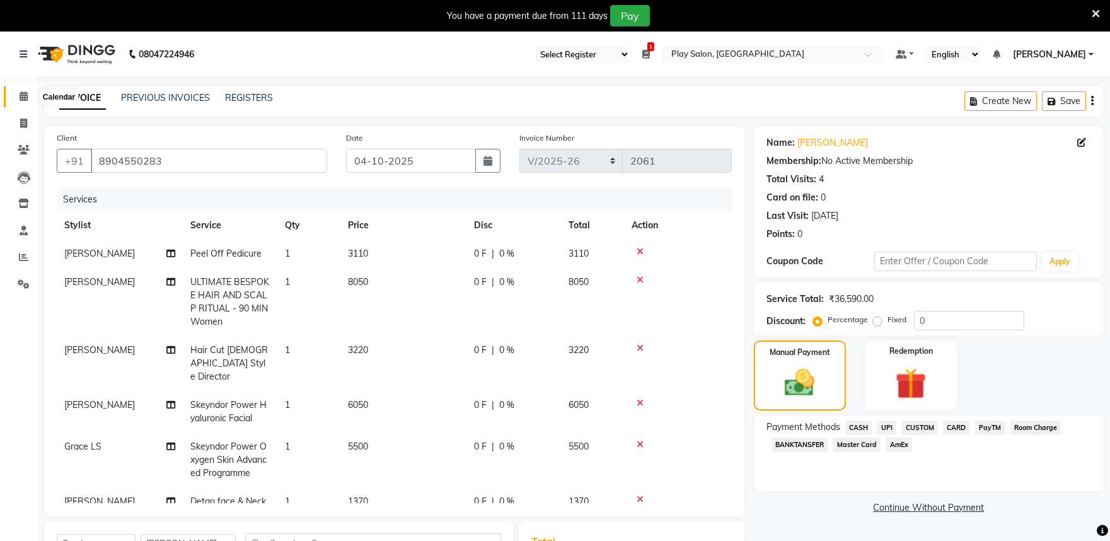
click at [24, 93] on icon at bounding box center [24, 95] width 8 height 9
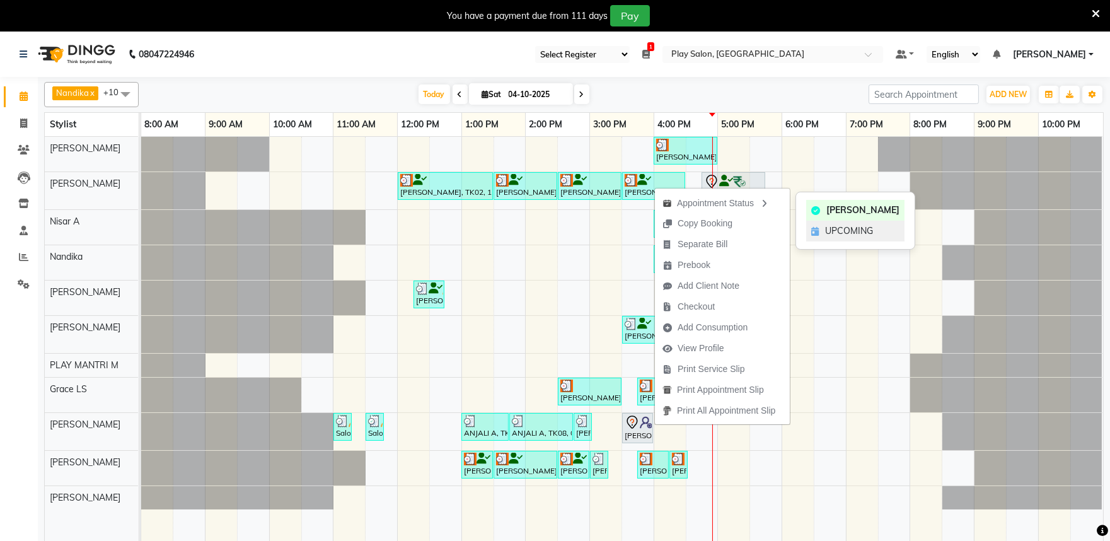
click at [862, 232] on span "UPCOMING" at bounding box center [849, 230] width 48 height 13
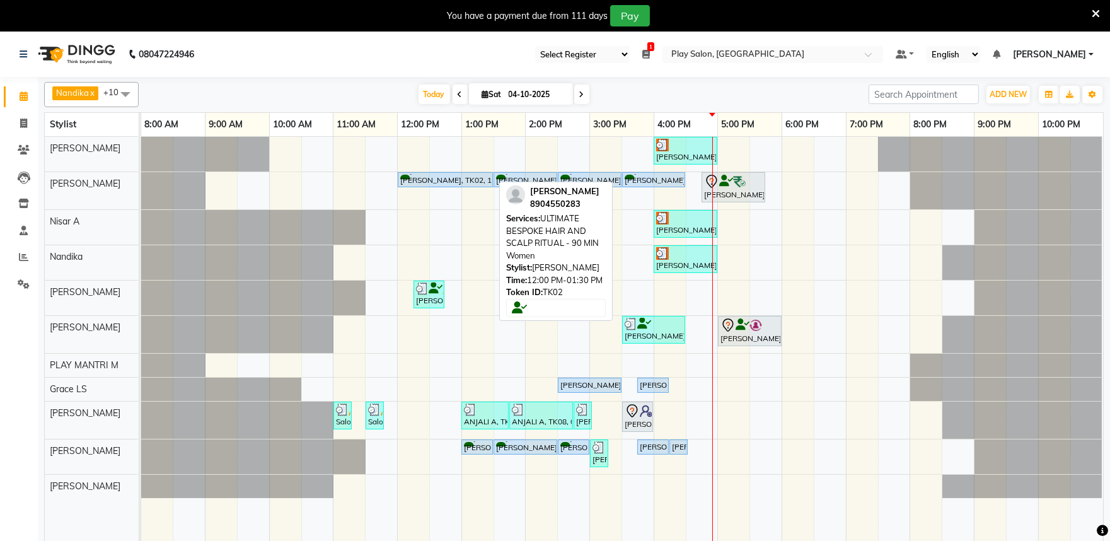
click at [408, 180] on div "[PERSON_NAME], TK02, 12:00 PM-01:30 PM, ULTIMATE BESPOKE HAIR AND SCALP RITUAL …" at bounding box center [445, 180] width 93 height 12
select select "5"
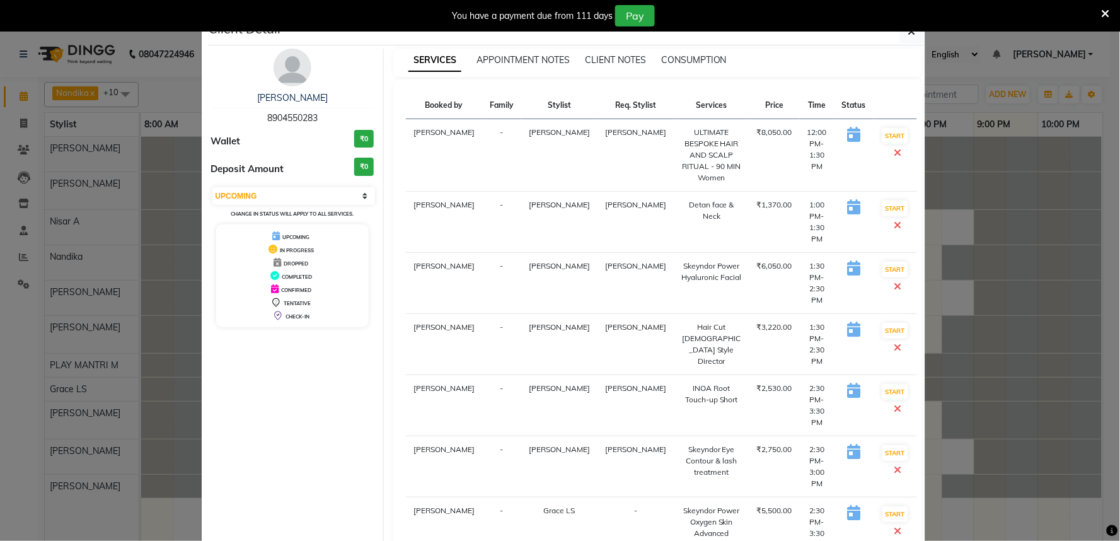
drag, startPoint x: 262, startPoint y: 118, endPoint x: 318, endPoint y: 118, distance: 56.1
click at [318, 118] on div "Irfana Nazeer 8904550283" at bounding box center [292, 107] width 163 height 33
copy span "8904550283"
click at [901, 34] on button "button" at bounding box center [912, 32] width 24 height 24
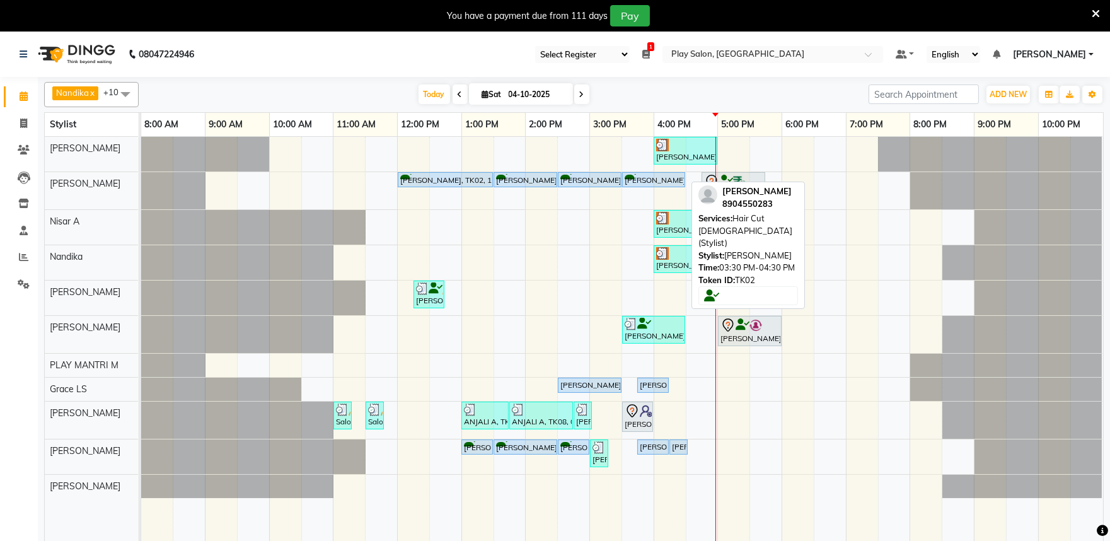
click at [647, 184] on div "[PERSON_NAME], TK02, 03:30 PM-04:30 PM, Hair Cut [DEMOGRAPHIC_DATA] (Stylist)" at bounding box center [653, 180] width 61 height 12
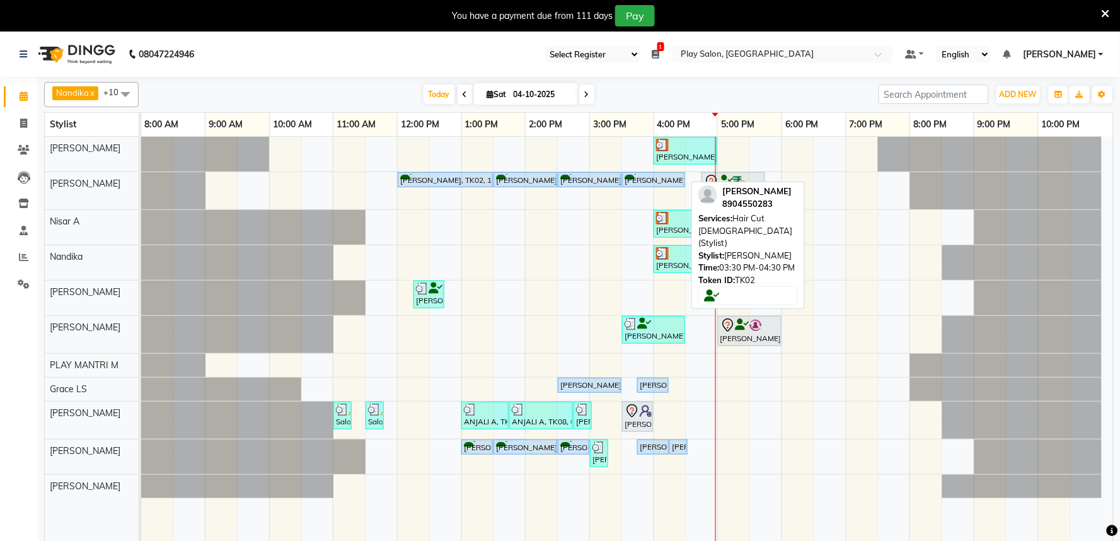
select select "5"
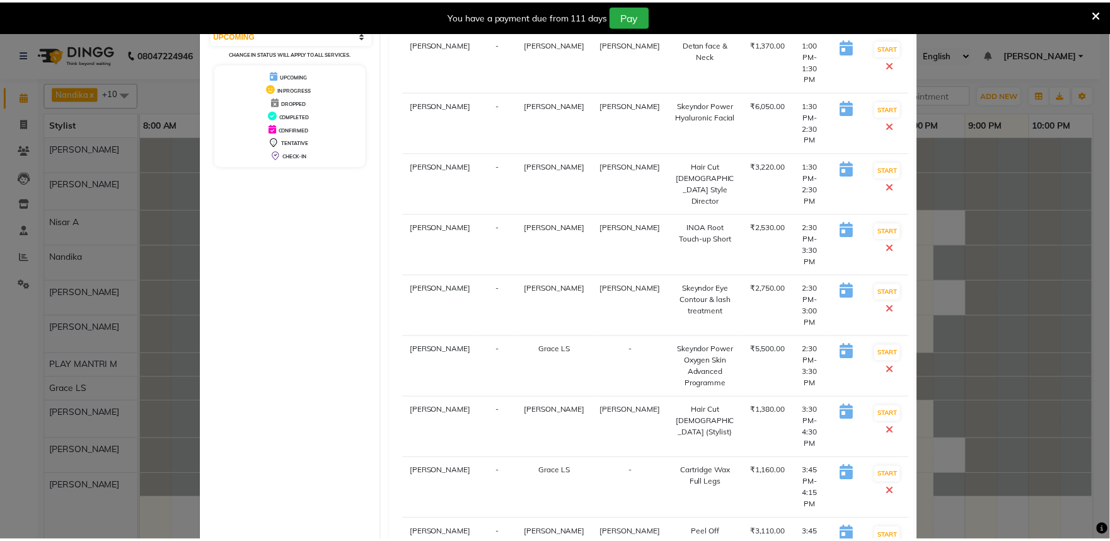
scroll to position [257, 0]
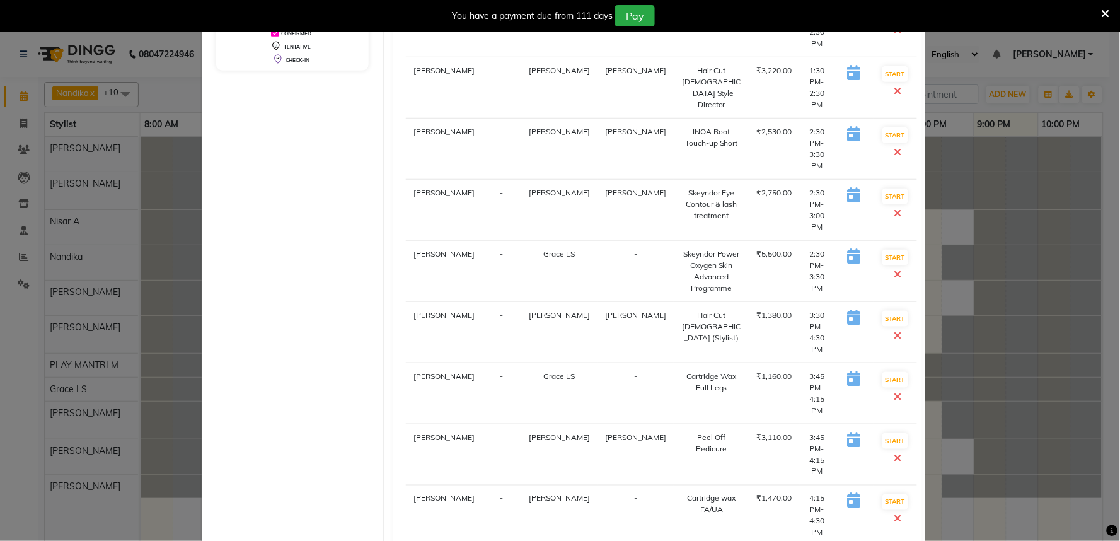
select select "service"
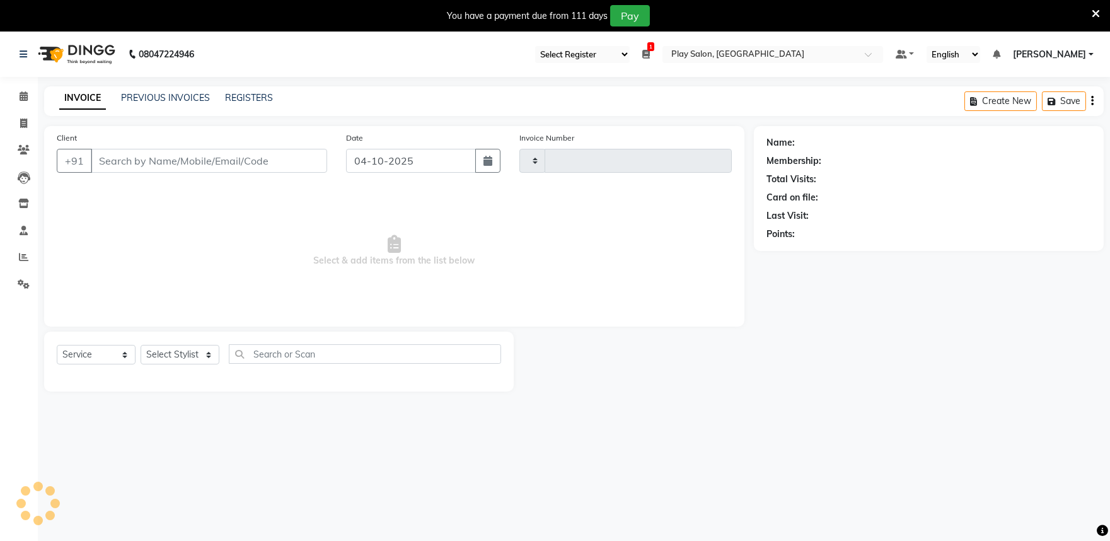
type input "2062"
select select "8352"
type input "8904550283"
select select "82212"
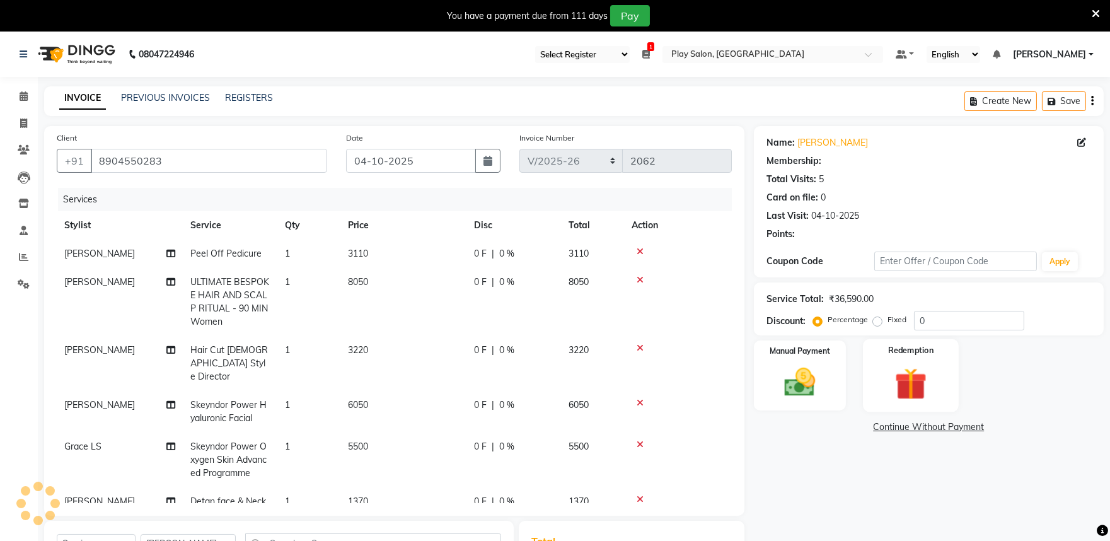
click at [908, 381] on img at bounding box center [911, 384] width 52 height 40
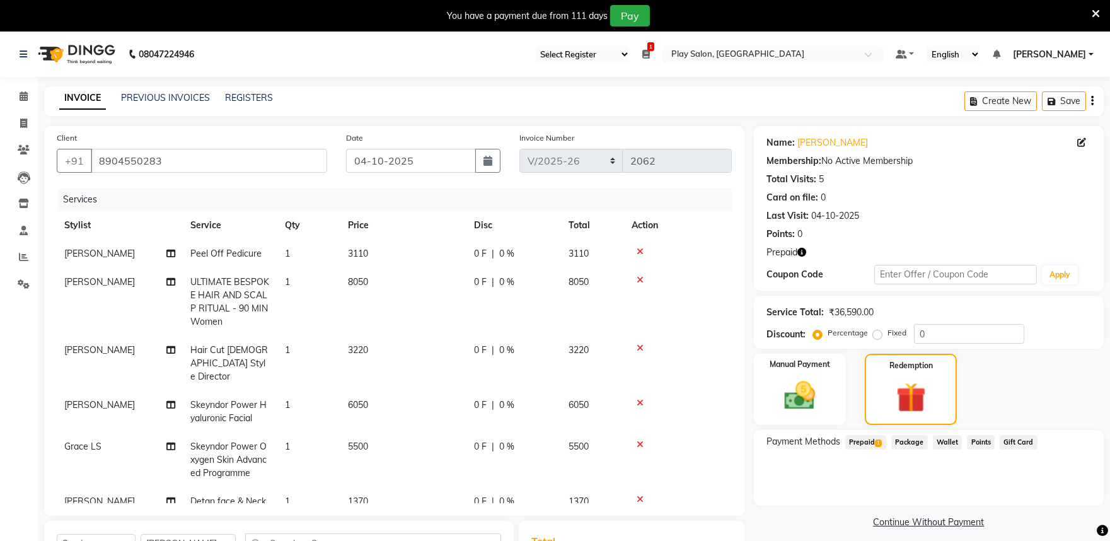
click at [868, 435] on span "Prepaid 1" at bounding box center [865, 442] width 41 height 14
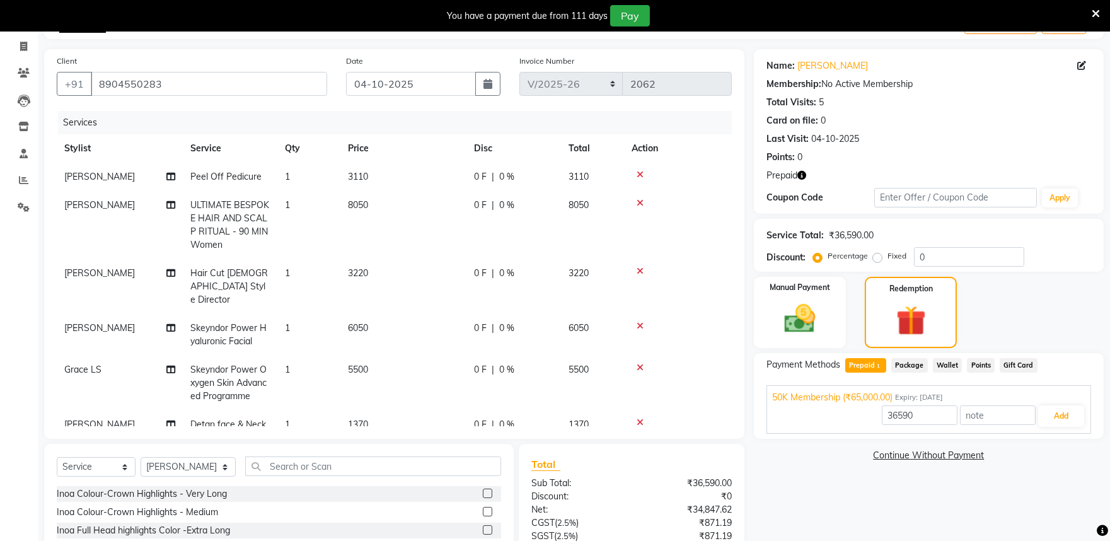
scroll to position [184, 0]
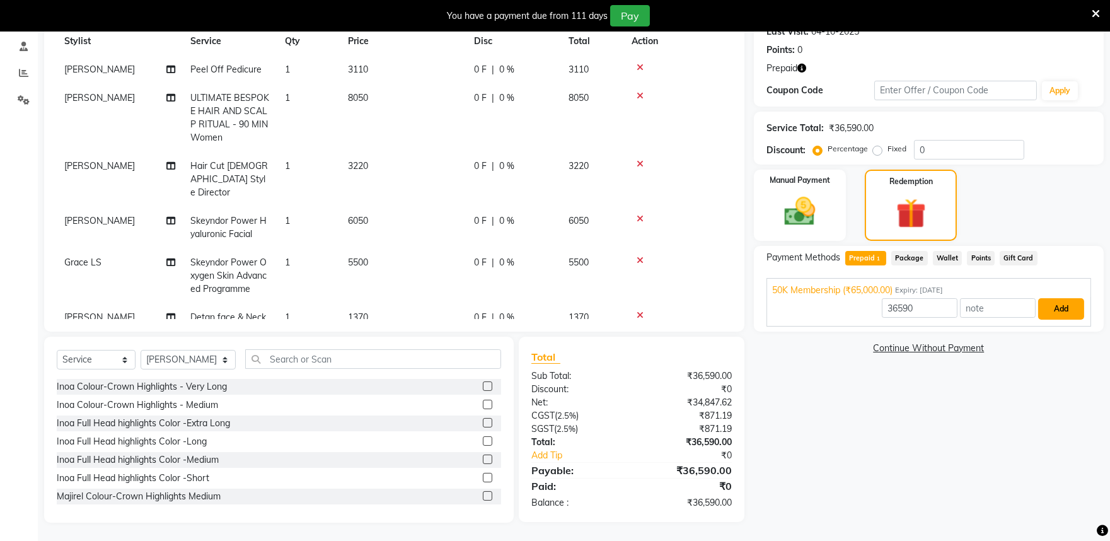
click at [1060, 311] on button "Add" at bounding box center [1061, 308] width 46 height 21
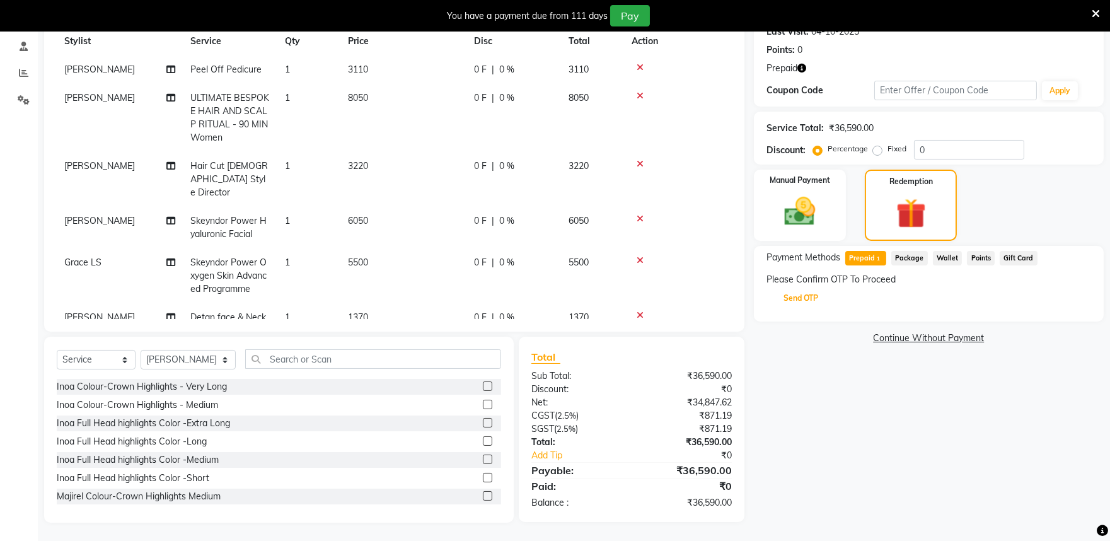
click at [805, 299] on button "Send OTP" at bounding box center [801, 297] width 66 height 21
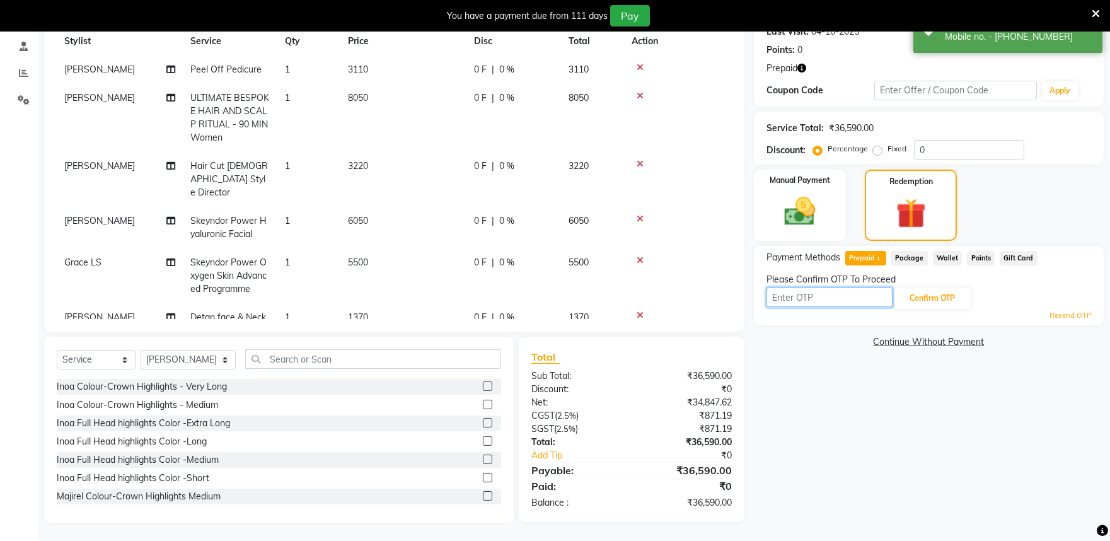
click at [794, 293] on input "text" at bounding box center [829, 297] width 126 height 20
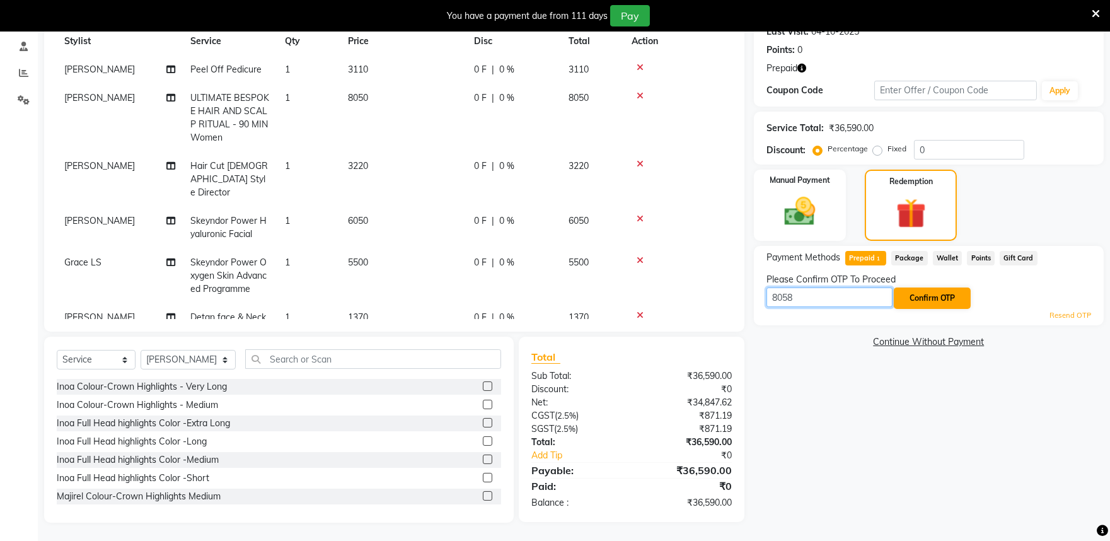
type input "8058"
click at [942, 301] on button "Confirm OTP" at bounding box center [932, 297] width 77 height 21
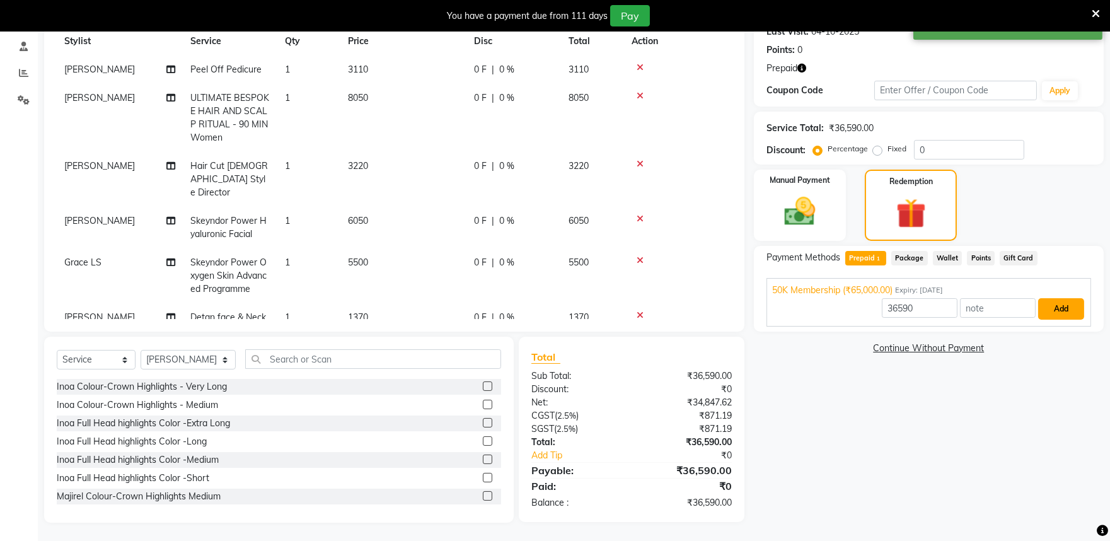
click at [1073, 306] on button "Add" at bounding box center [1061, 308] width 46 height 21
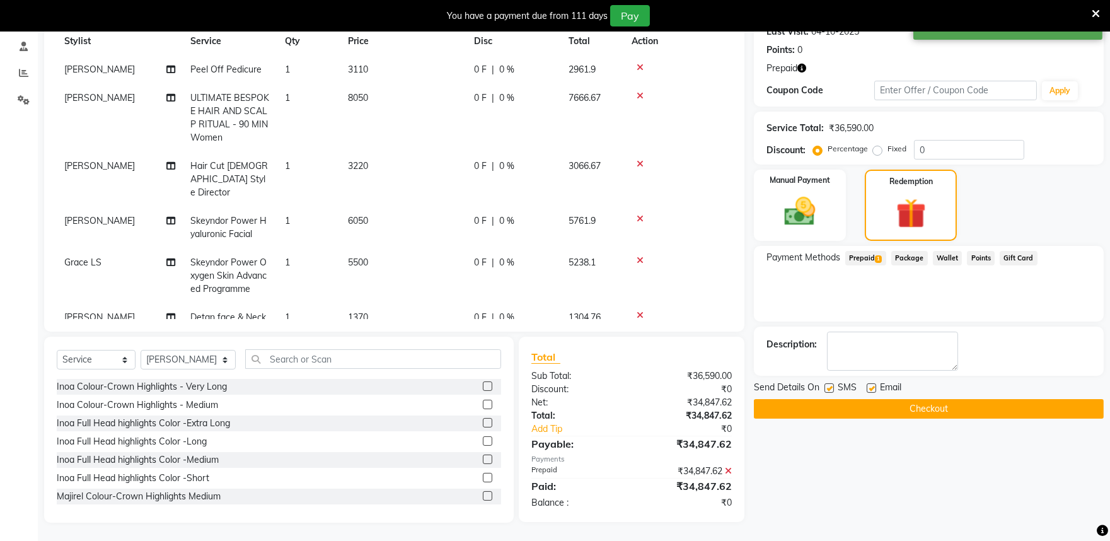
click at [873, 410] on button "Checkout" at bounding box center [929, 409] width 350 height 20
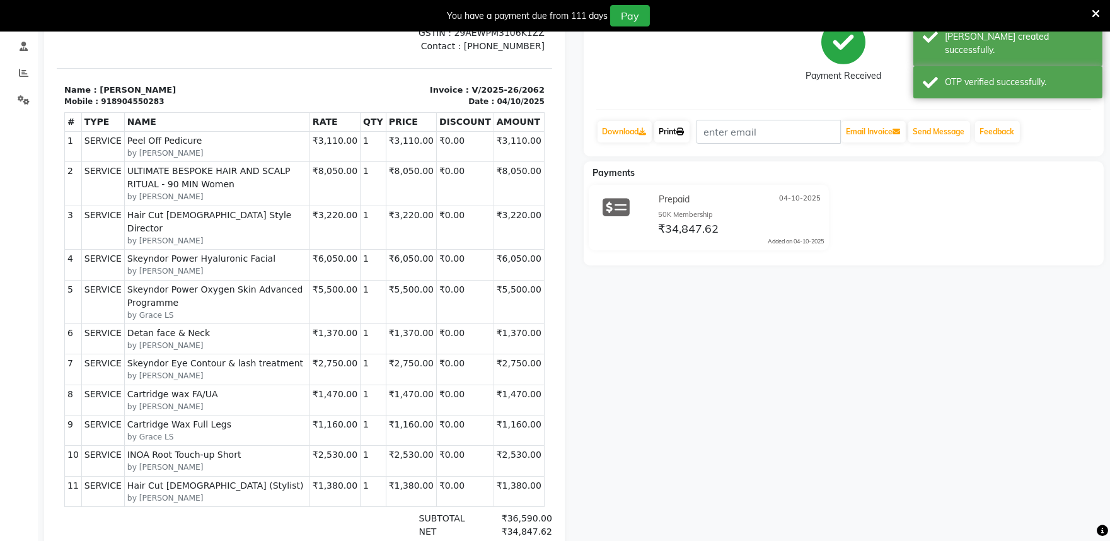
click at [664, 133] on link "Print" at bounding box center [671, 131] width 35 height 21
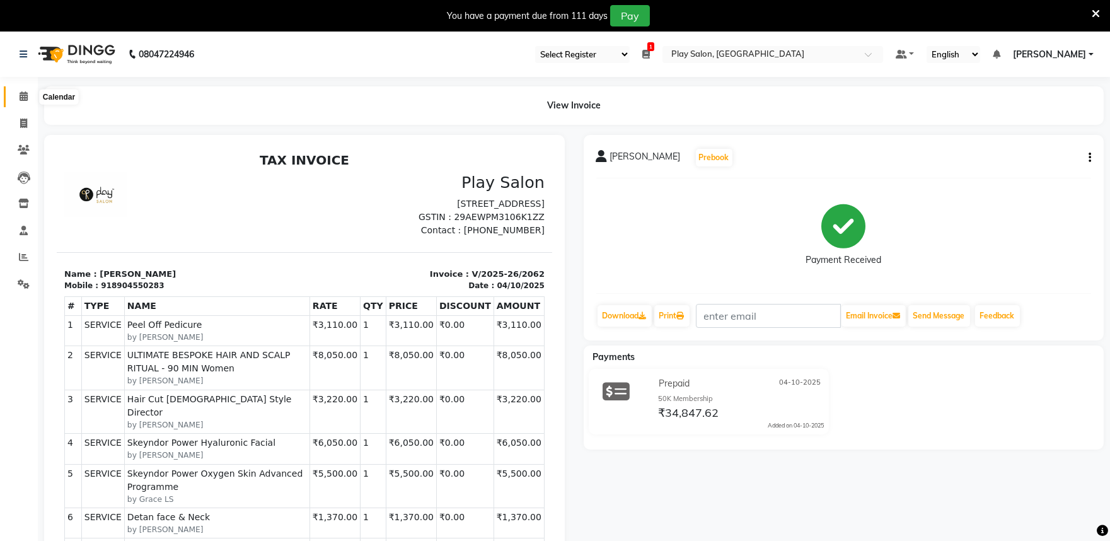
click at [20, 98] on icon at bounding box center [24, 95] width 8 height 9
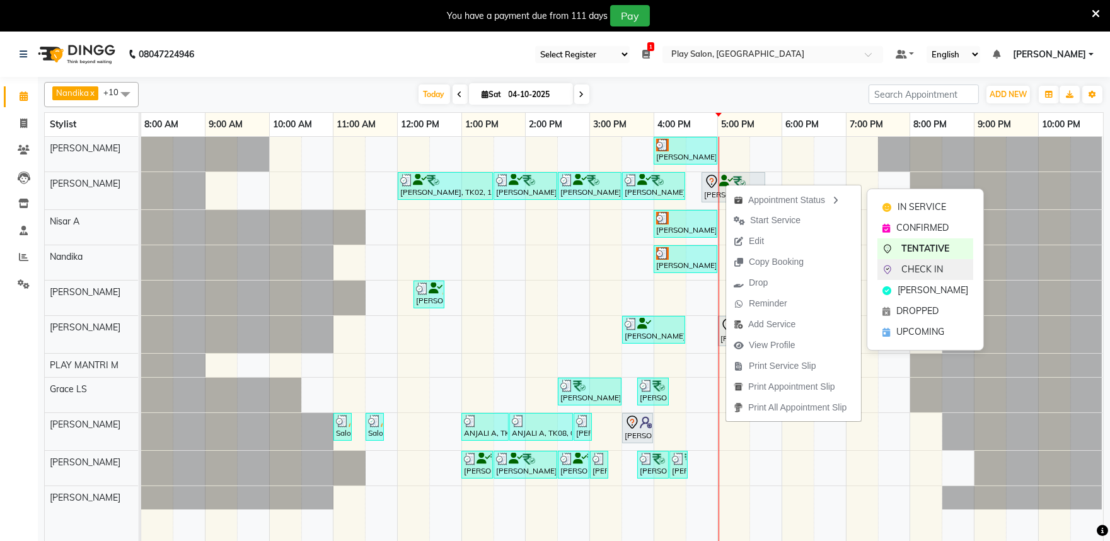
click at [929, 269] on span "CHECK IN" at bounding box center [922, 269] width 42 height 13
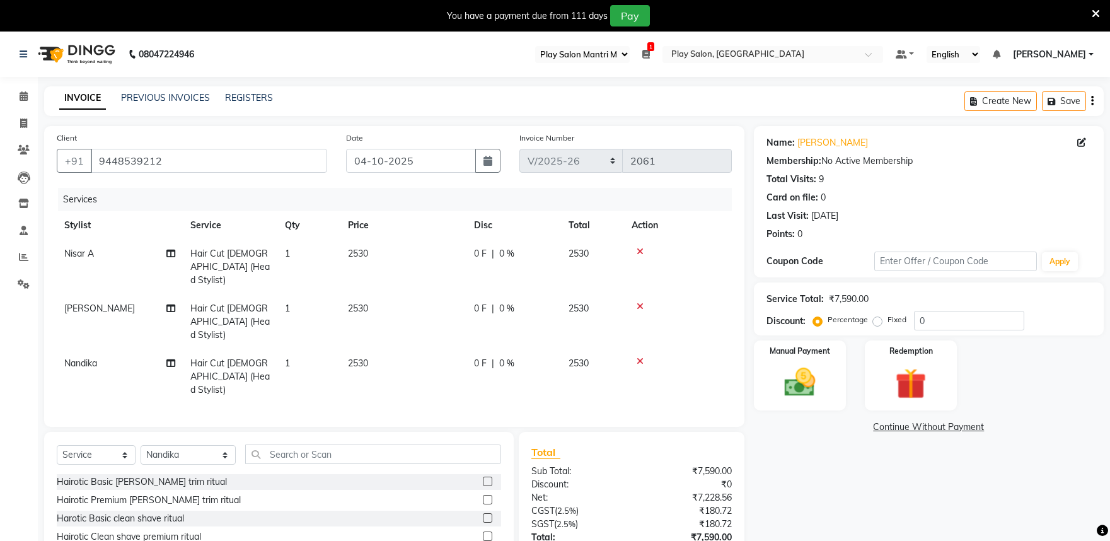
select select "89"
select select "8352"
select select "service"
select select "84289"
click at [20, 101] on icon at bounding box center [24, 95] width 8 height 9
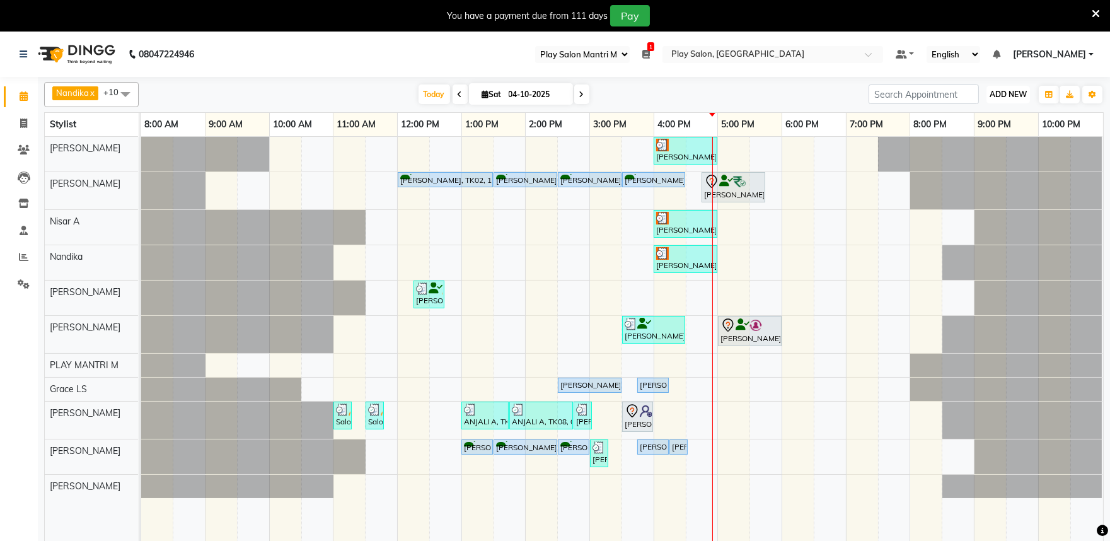
click at [1010, 95] on span "ADD NEW" at bounding box center [1007, 93] width 37 height 9
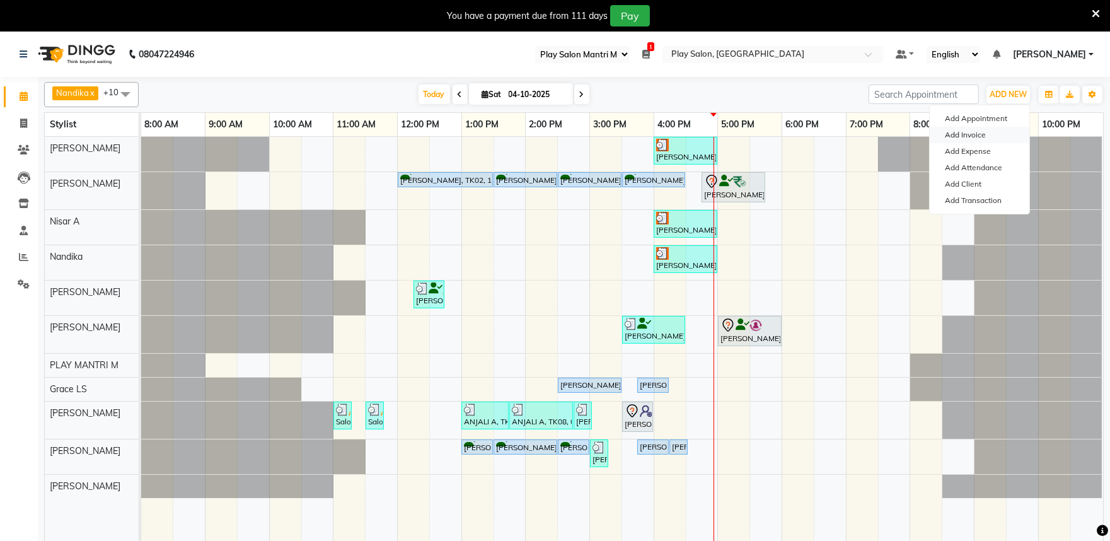
click at [975, 134] on link "Add Invoice" at bounding box center [980, 135] width 100 height 16
select select "service"
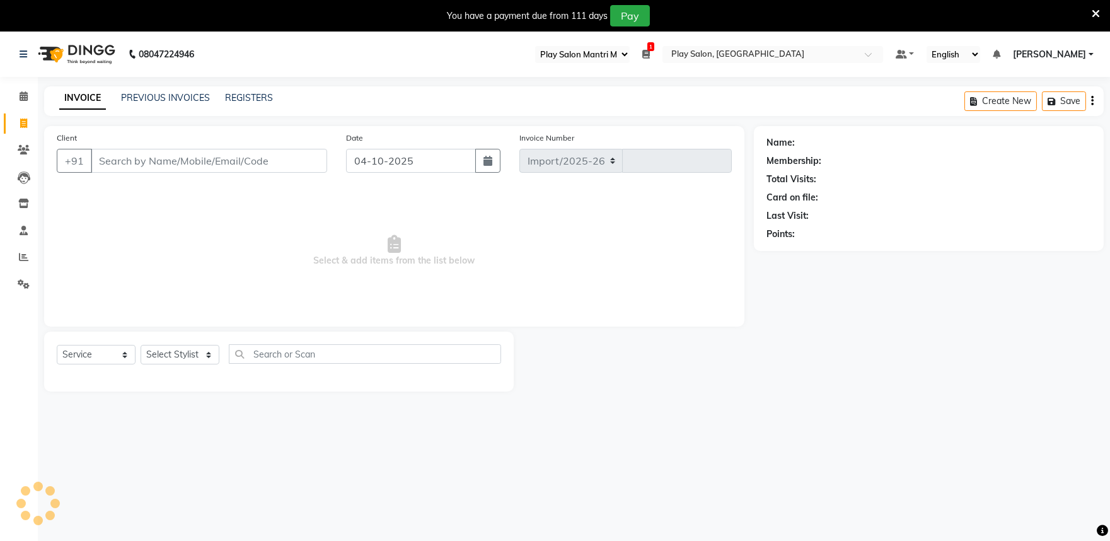
select select "8352"
type input "2061"
click at [101, 165] on input "Client" at bounding box center [209, 161] width 236 height 24
type input "8904550283"
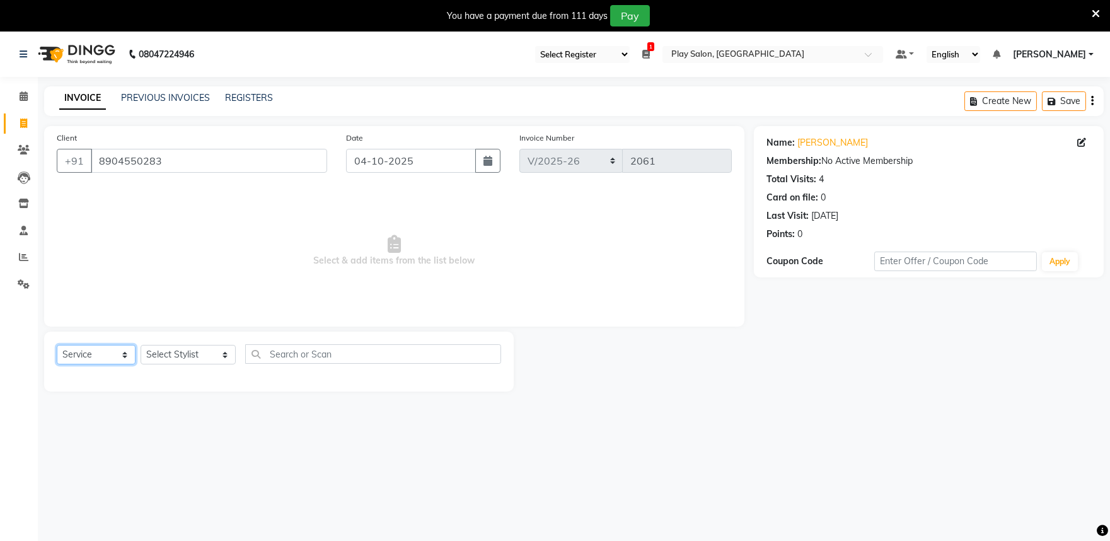
click at [105, 352] on select "Select Service Product Membership Package Voucher Prepaid Gift Card" at bounding box center [96, 355] width 79 height 20
select select "P"
click at [57, 345] on select "Select Service Product Membership Package Voucher Prepaid Gift Card" at bounding box center [96, 355] width 79 height 20
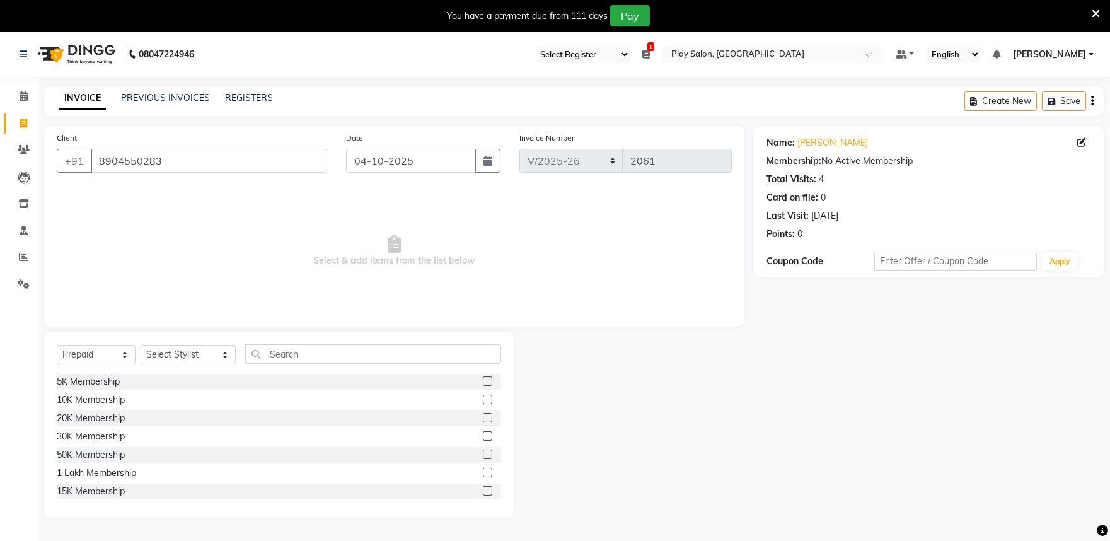
click at [483, 457] on label at bounding box center [487, 453] width 9 height 9
click at [483, 457] on input "checkbox" at bounding box center [487, 455] width 8 height 8
checkbox input "false"
click at [204, 354] on select "Select Stylist Achan Shimrah Admin [PERSON_NAME] [PERSON_NAME] S [PERSON_NAME] …" at bounding box center [188, 355] width 95 height 20
select select "81317"
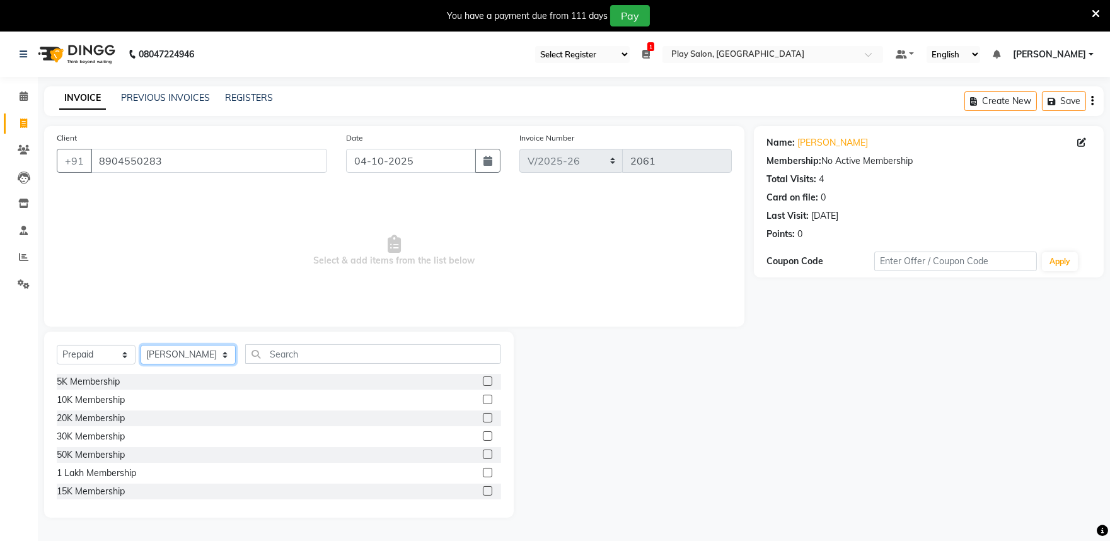
click at [141, 345] on select "Select Stylist Achan Shimrah Admin [PERSON_NAME] [PERSON_NAME] S [PERSON_NAME] …" at bounding box center [188, 355] width 95 height 20
click at [483, 454] on label at bounding box center [487, 453] width 9 height 9
click at [483, 454] on input "checkbox" at bounding box center [487, 455] width 8 height 8
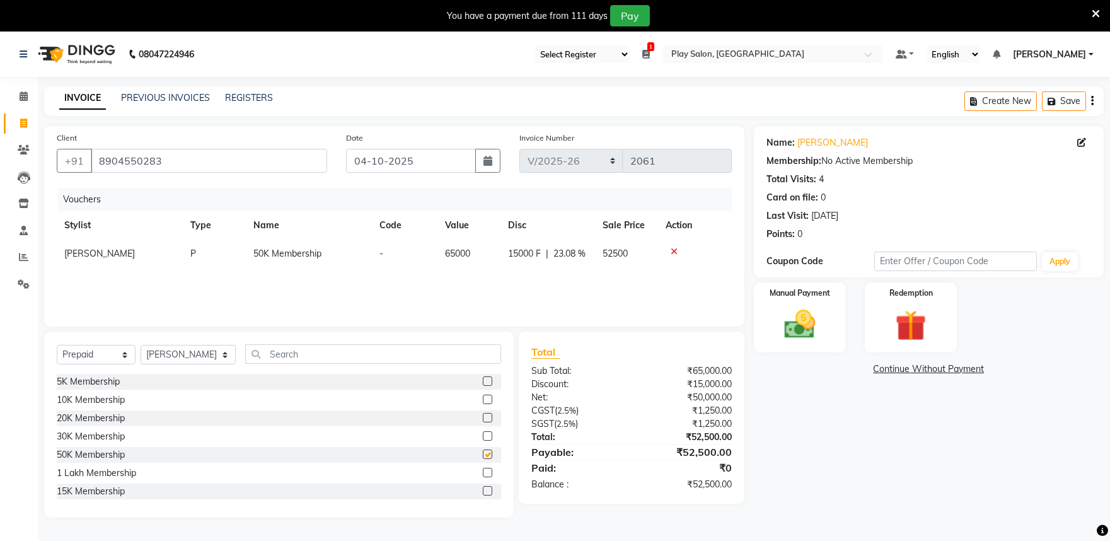
scroll to position [32, 0]
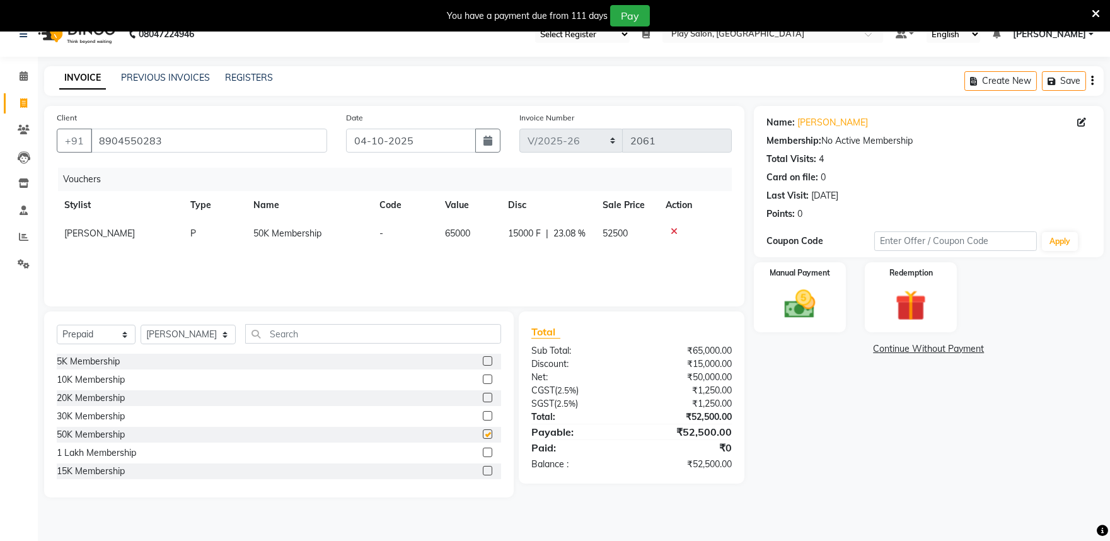
checkbox input "false"
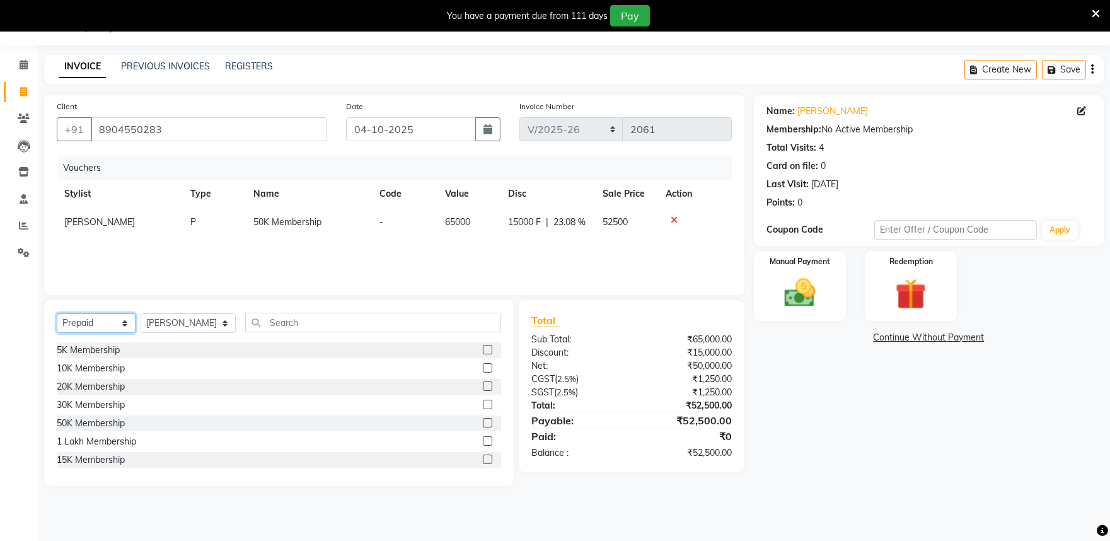
click at [86, 326] on select "Select Service Product Membership Package Voucher Prepaid Gift Card" at bounding box center [96, 323] width 79 height 20
select select "product"
click at [57, 314] on select "Select Service Product Membership Package Voucher Prepaid Gift Card" at bounding box center [96, 323] width 79 height 20
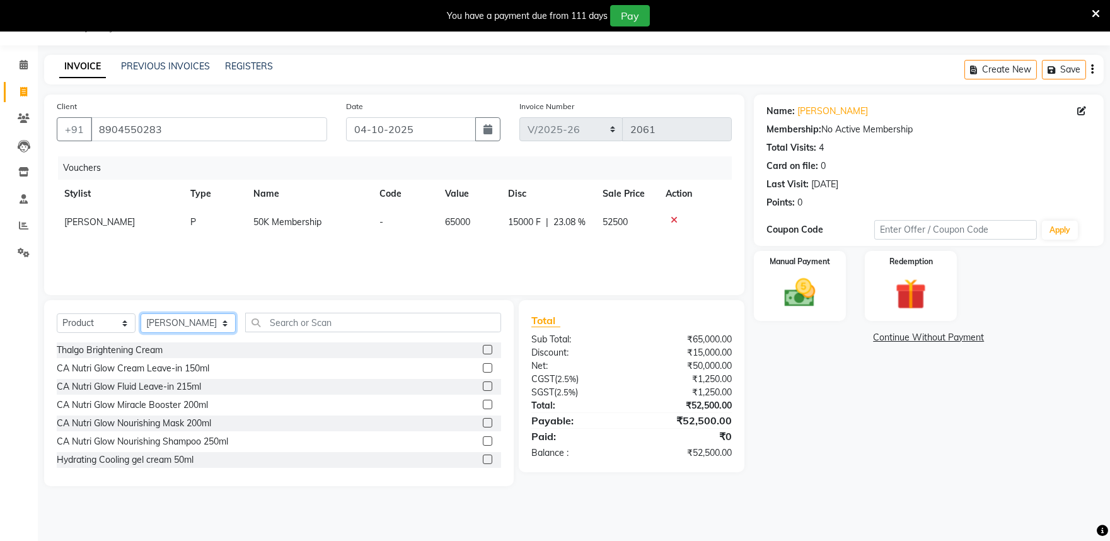
click at [159, 325] on select "Select Stylist Achan Shimrah Admin [PERSON_NAME] [PERSON_NAME] S [PERSON_NAME] …" at bounding box center [188, 323] width 95 height 20
select select "82212"
click at [141, 314] on select "Select Stylist Achan Shimrah Admin [PERSON_NAME] [PERSON_NAME] S [PERSON_NAME] …" at bounding box center [188, 323] width 95 height 20
click at [261, 322] on input "text" at bounding box center [373, 323] width 256 height 20
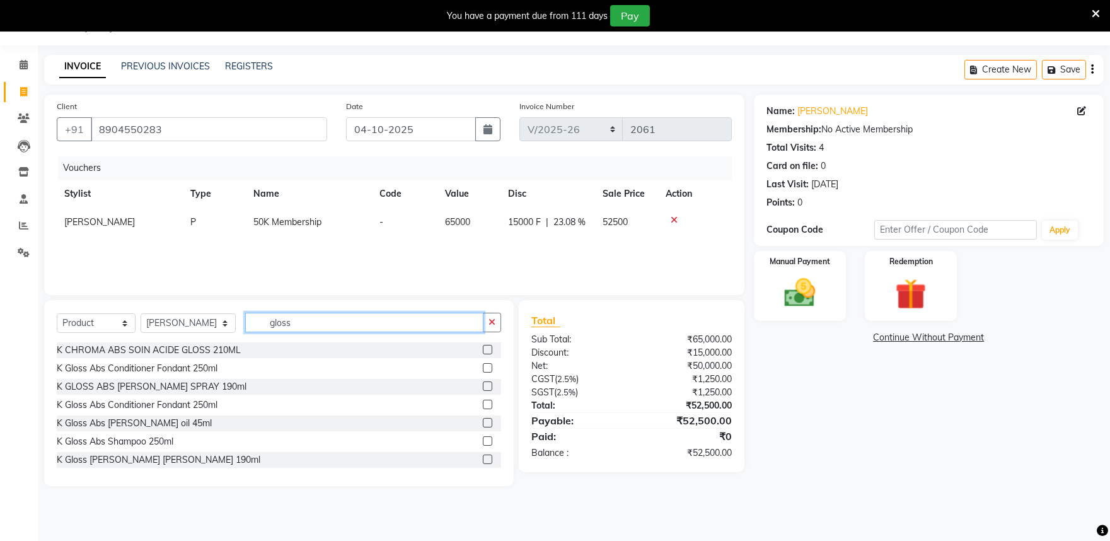
type input "gloss"
click at [205, 386] on div "K GLOSS ABS [PERSON_NAME] SPRAY 190ml" at bounding box center [279, 387] width 444 height 16
click at [483, 386] on label at bounding box center [487, 385] width 9 height 9
click at [483, 386] on input "checkbox" at bounding box center [487, 387] width 8 height 8
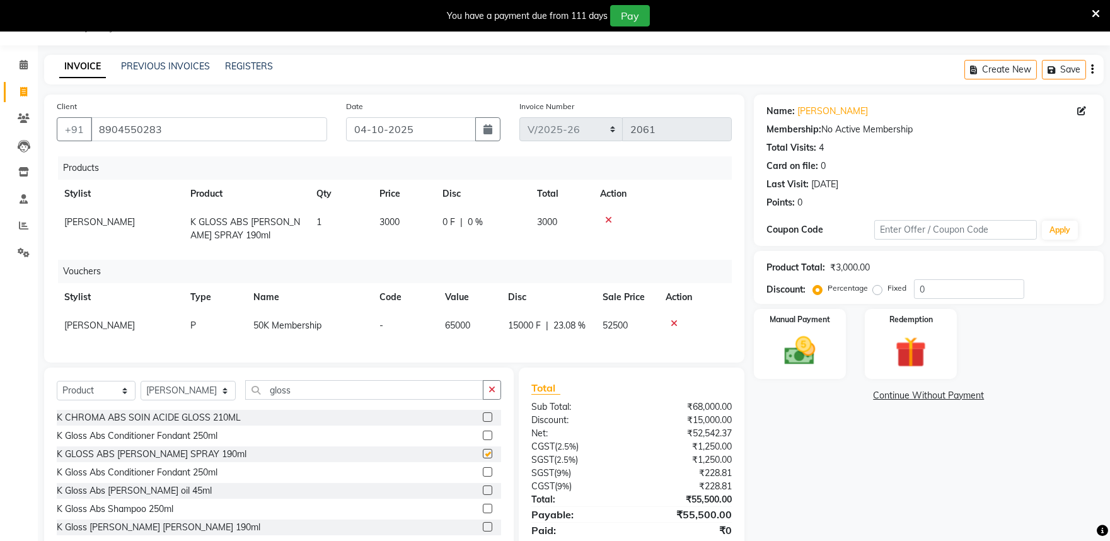
checkbox input "false"
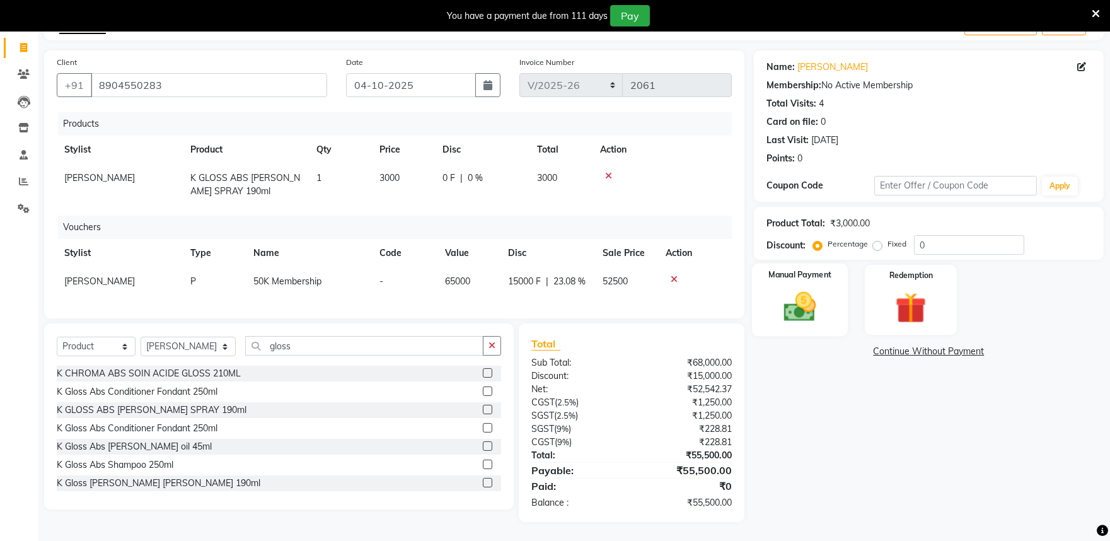
click at [792, 288] on img at bounding box center [799, 306] width 52 height 37
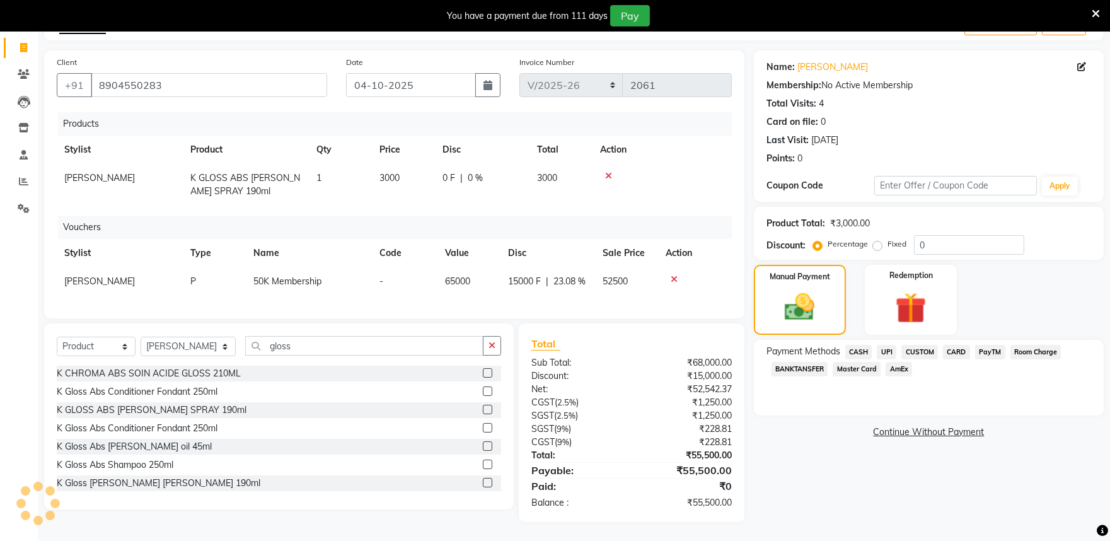
click at [851, 345] on span "CASH" at bounding box center [858, 352] width 27 height 14
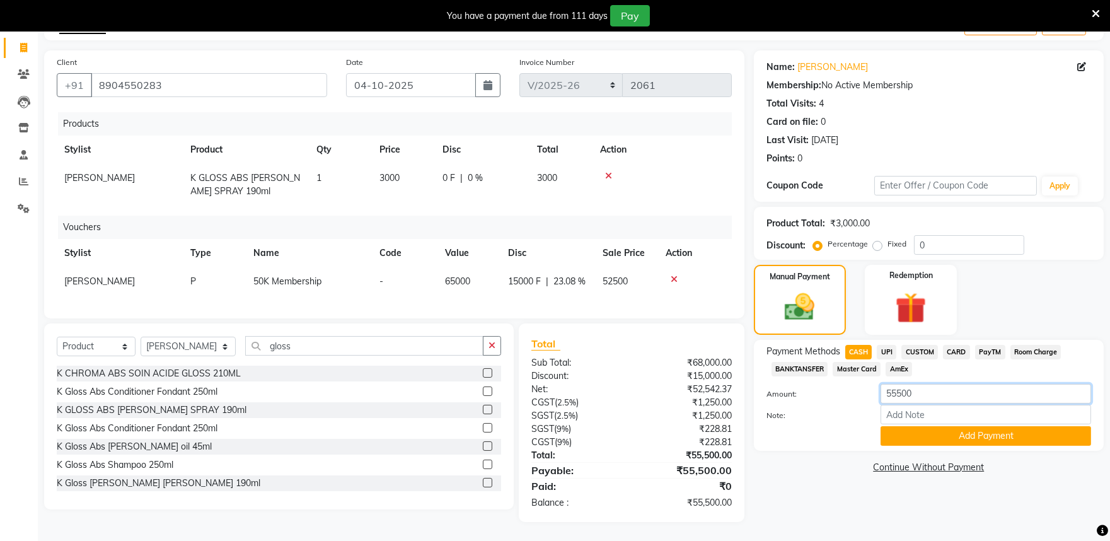
click at [923, 384] on input "55500" at bounding box center [985, 394] width 211 height 20
type input "5"
type input "3000"
click at [928, 429] on button "Add Payment" at bounding box center [985, 436] width 211 height 20
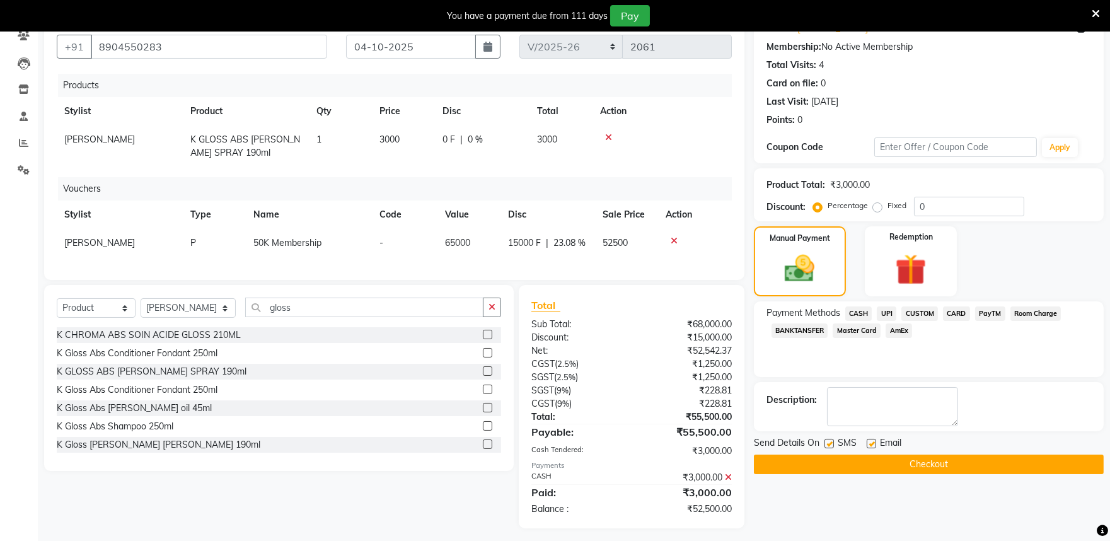
scroll to position [130, 0]
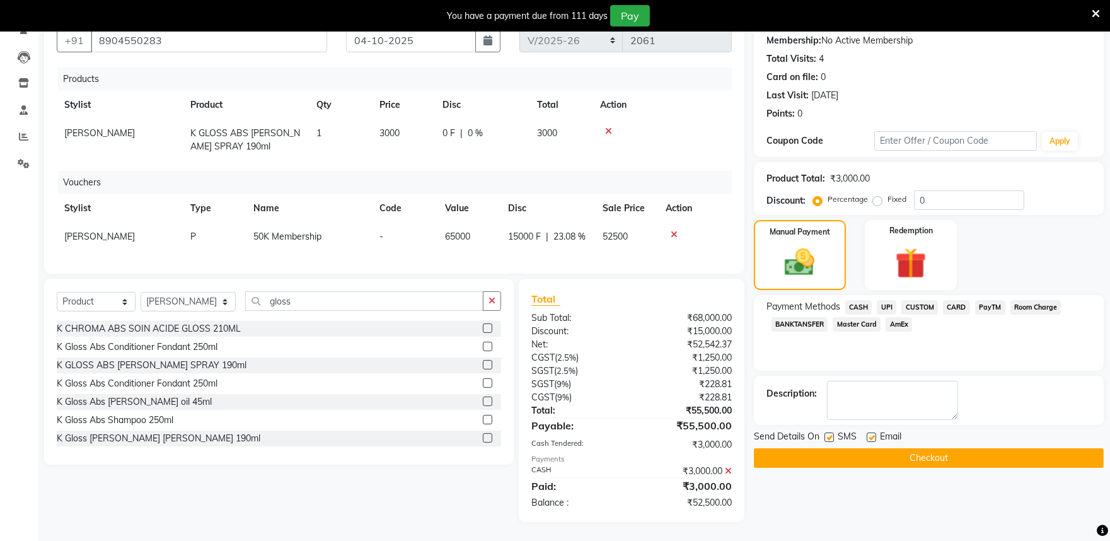
click at [859, 300] on span "CASH" at bounding box center [858, 307] width 27 height 14
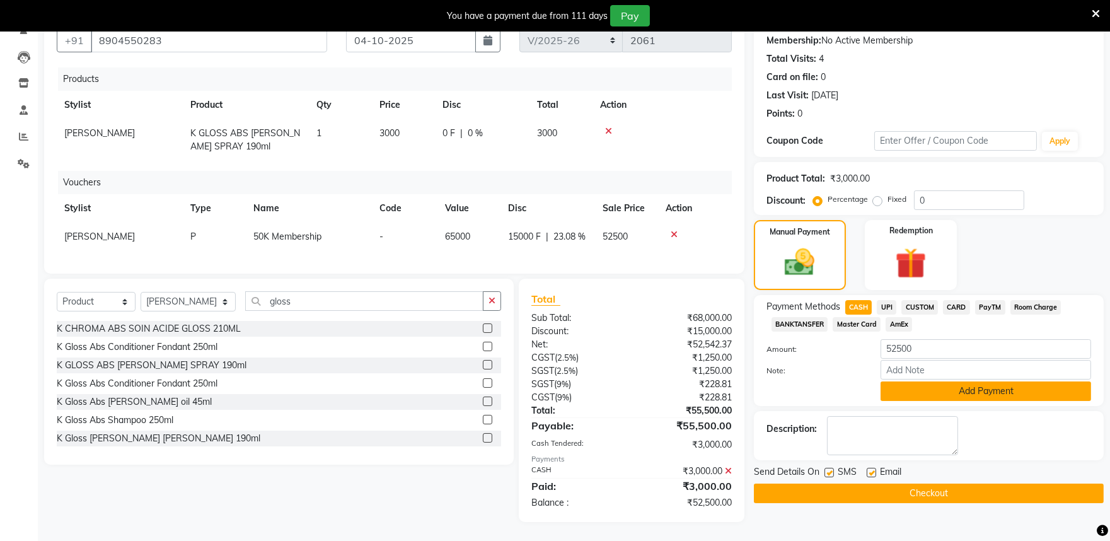
click at [925, 381] on button "Add Payment" at bounding box center [985, 391] width 211 height 20
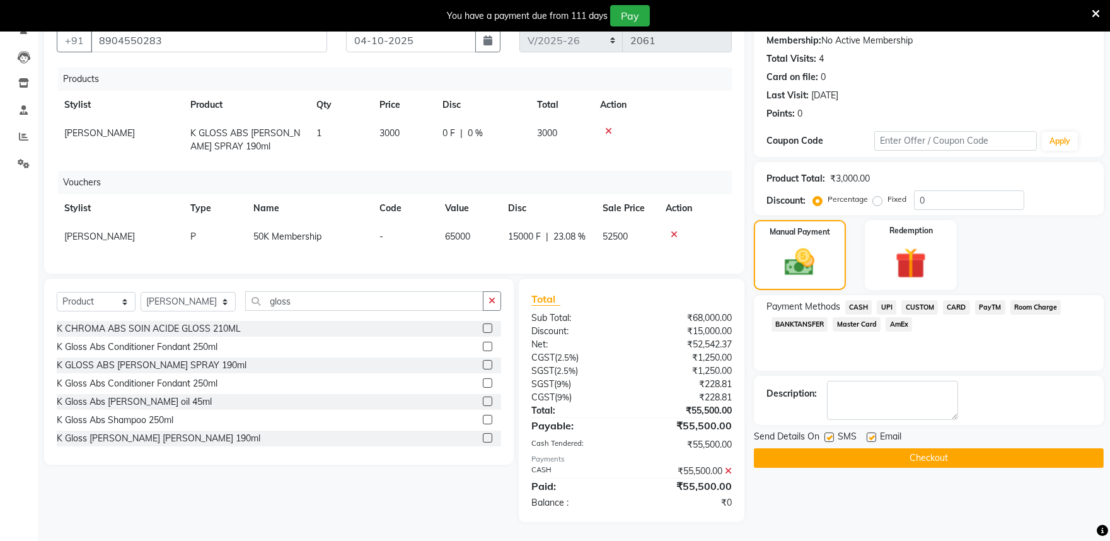
click at [835, 448] on button "Checkout" at bounding box center [929, 458] width 350 height 20
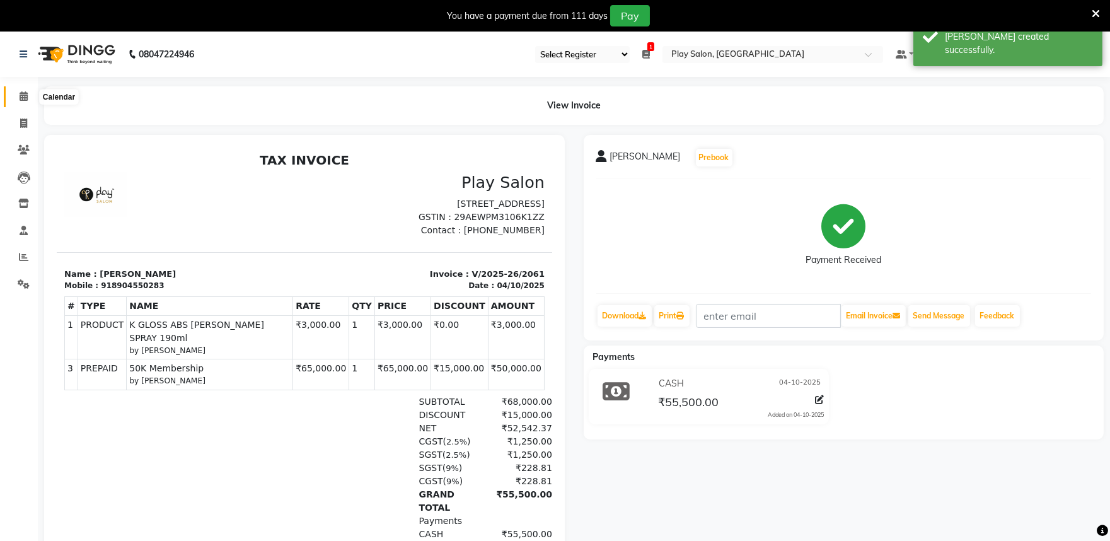
click at [22, 103] on span at bounding box center [24, 96] width 22 height 14
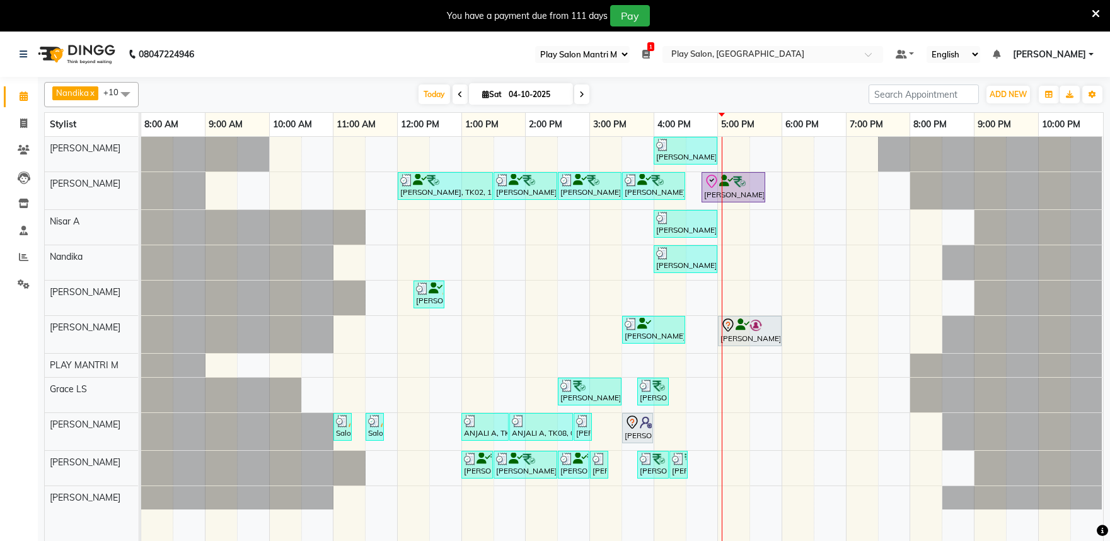
select select "89"
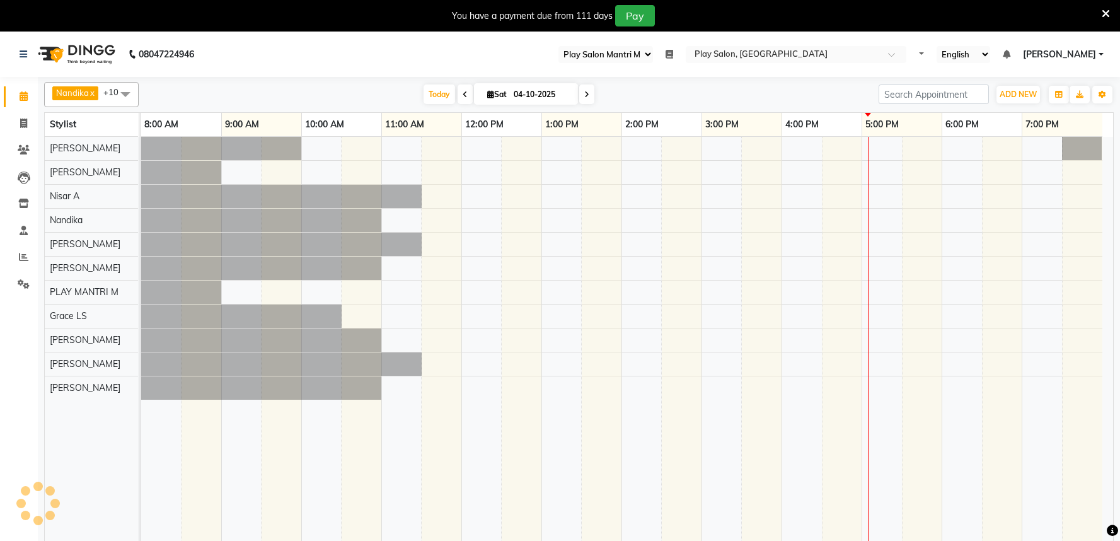
select select "89"
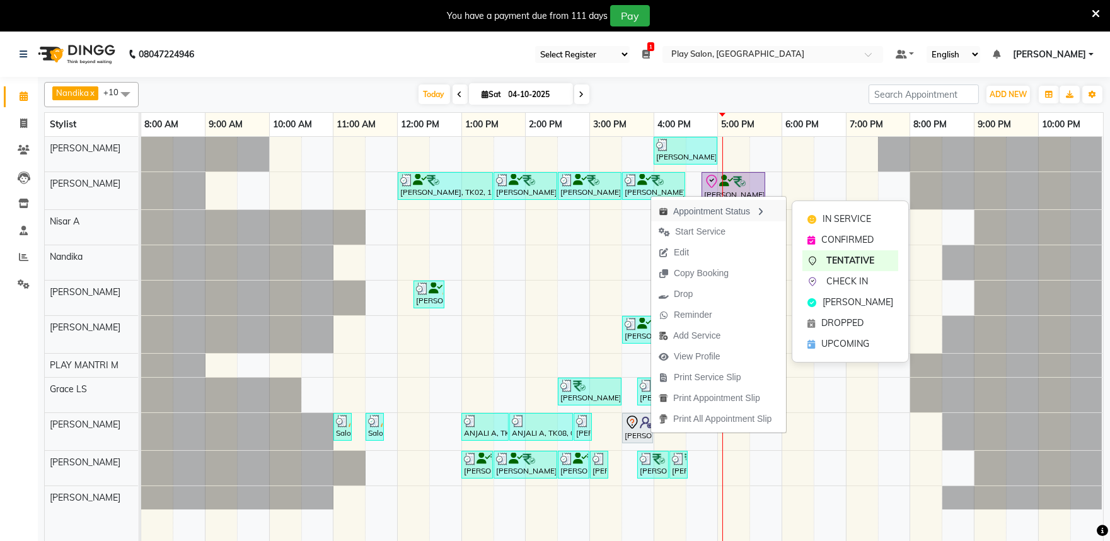
click at [765, 211] on icon "button" at bounding box center [760, 211] width 10 height 9
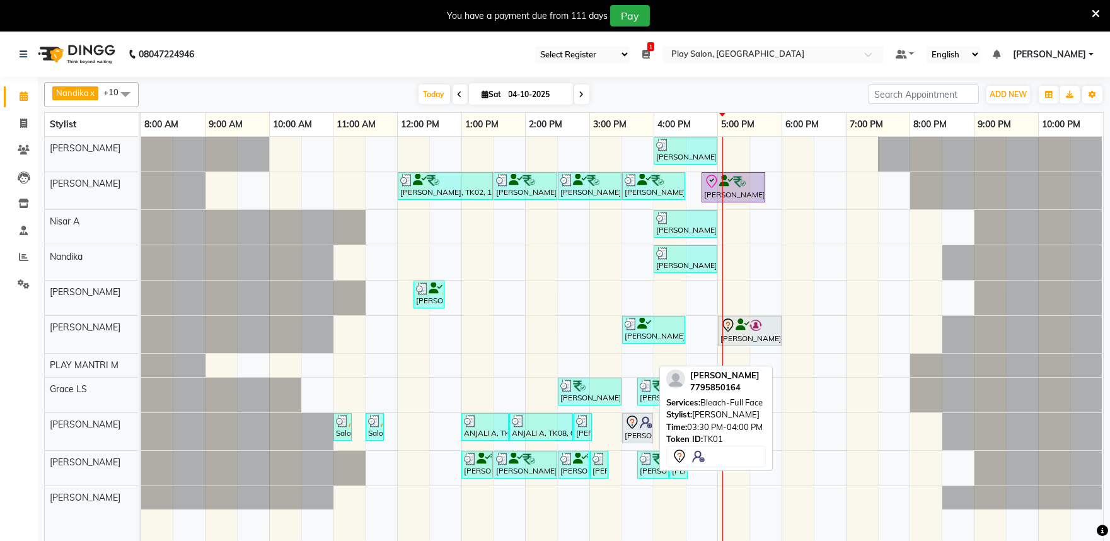
click at [627, 420] on icon at bounding box center [631, 421] width 11 height 13
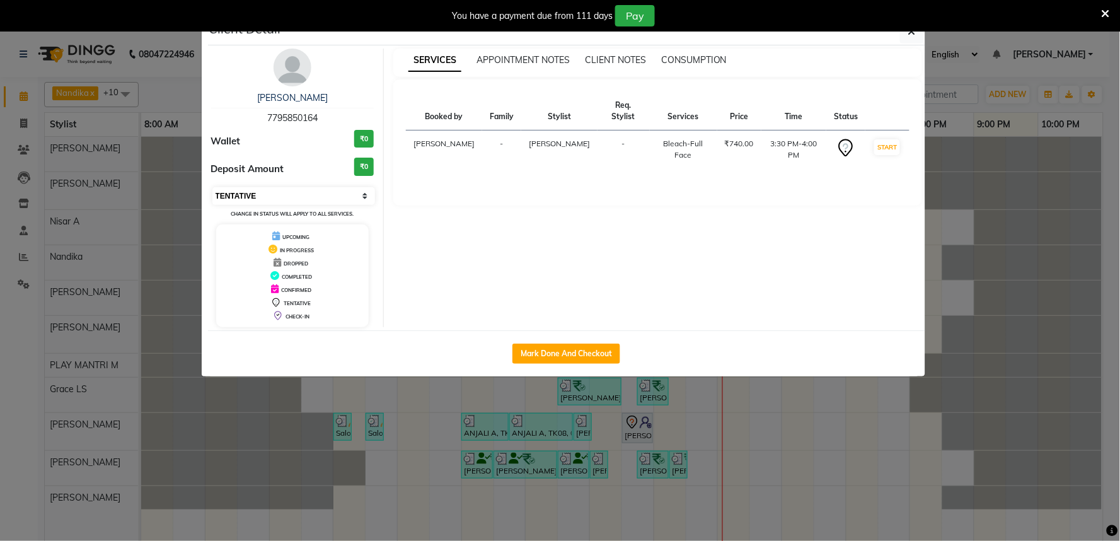
click at [325, 193] on select "Select IN SERVICE CONFIRMED TENTATIVE CHECK IN MARK DONE DROPPED UPCOMING" at bounding box center [293, 196] width 163 height 18
select select "2"
click at [212, 187] on select "Select IN SERVICE CONFIRMED TENTATIVE CHECK IN MARK DONE DROPPED UPCOMING" at bounding box center [293, 196] width 163 height 18
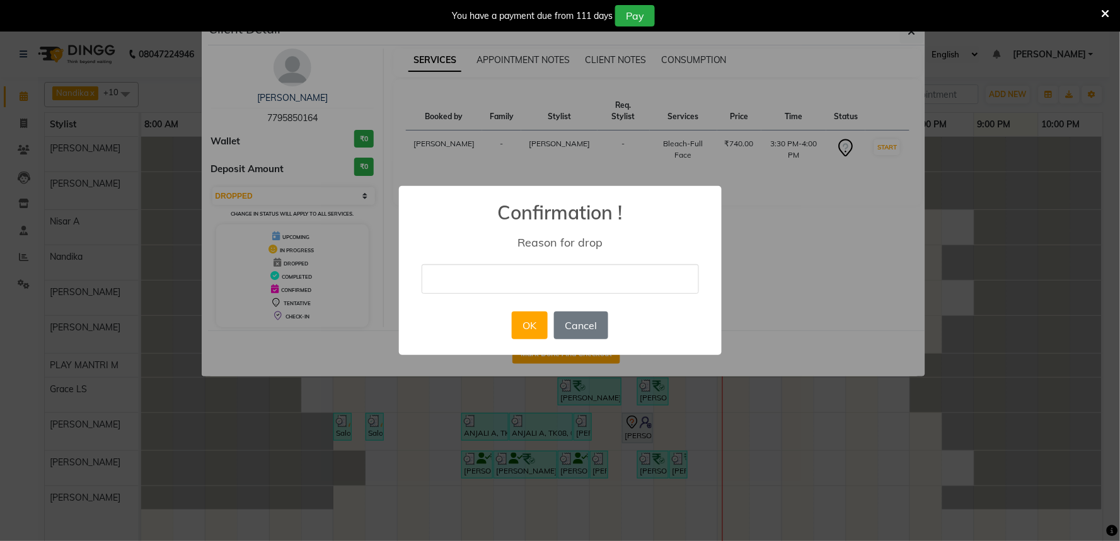
click at [439, 274] on input "text" at bounding box center [560, 279] width 277 height 30
type input "no update"
click at [533, 321] on button "OK" at bounding box center [530, 325] width 36 height 28
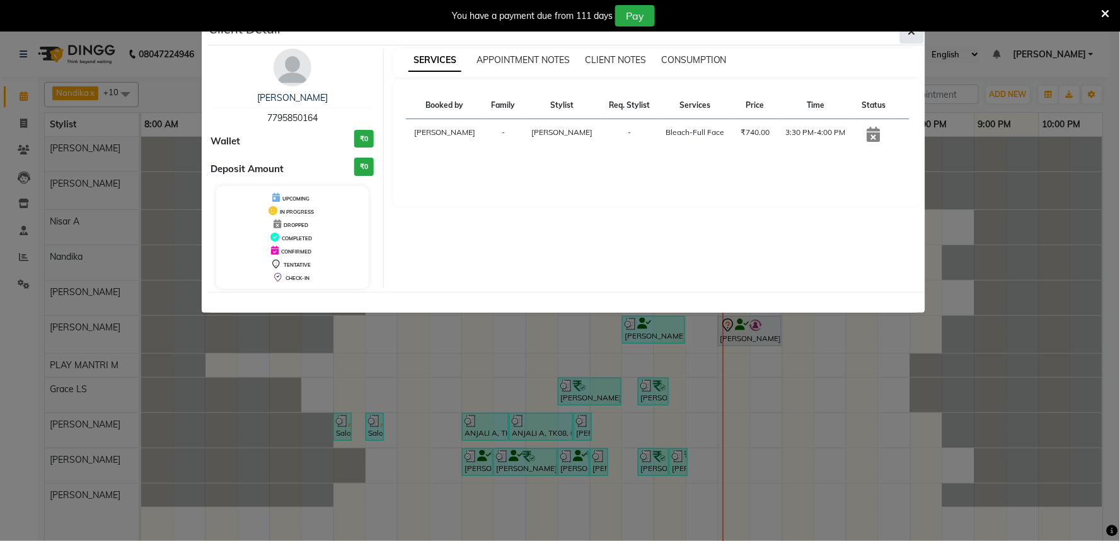
click at [908, 32] on icon "button" at bounding box center [912, 31] width 8 height 10
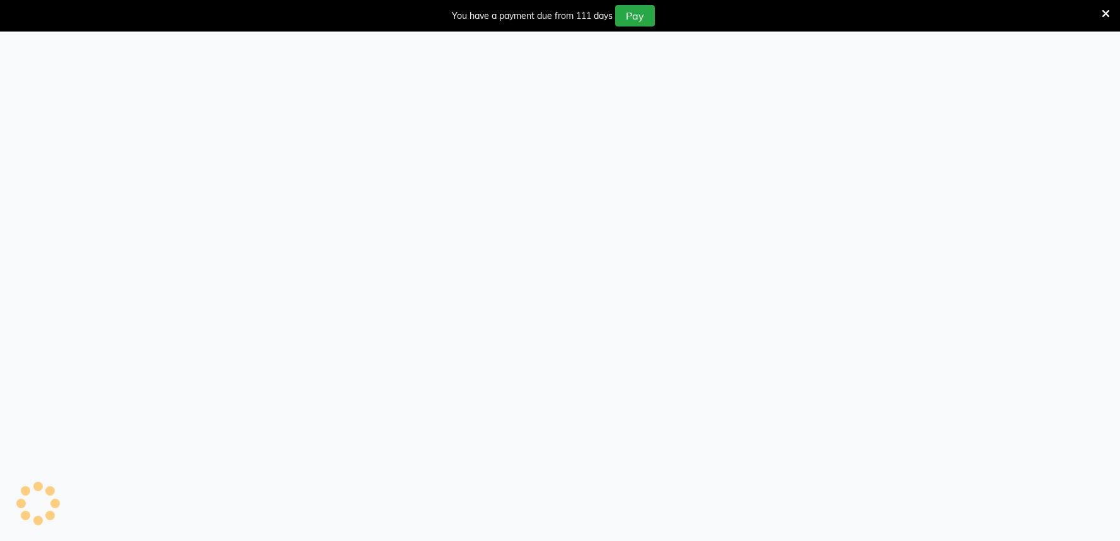
select select "89"
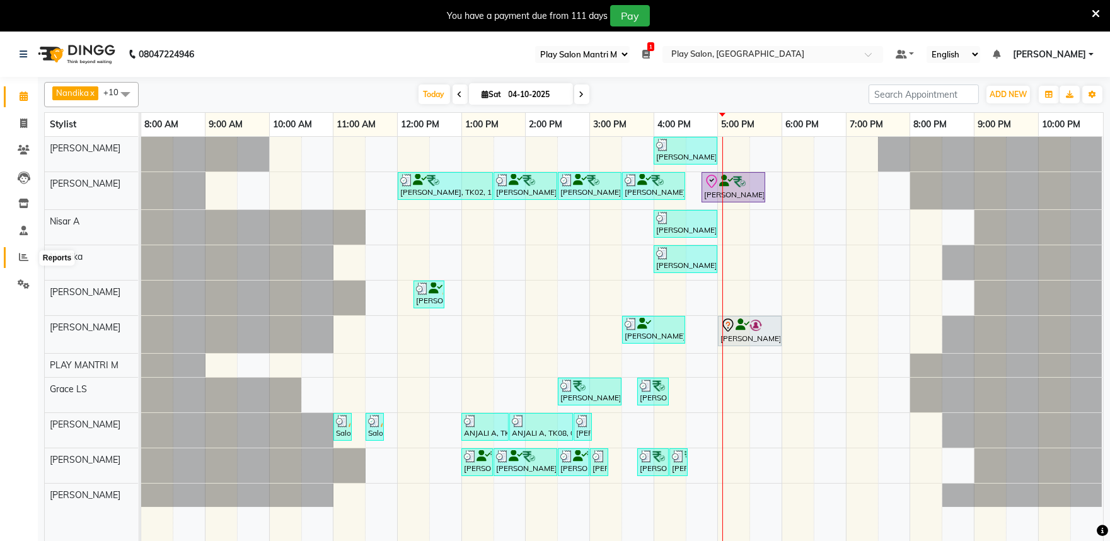
click at [26, 254] on icon at bounding box center [23, 256] width 9 height 9
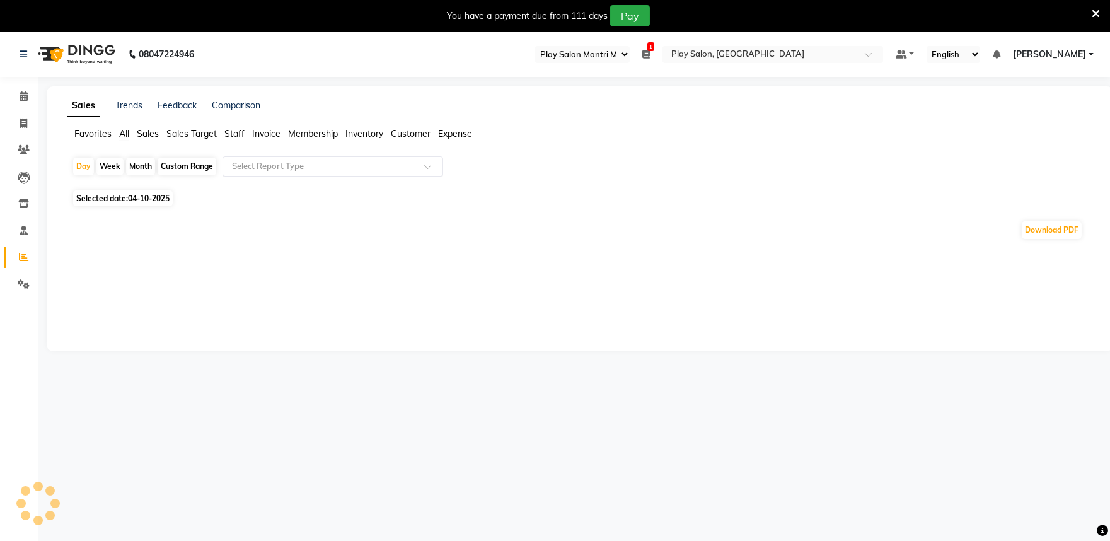
click at [261, 160] on input "text" at bounding box center [320, 166] width 182 height 13
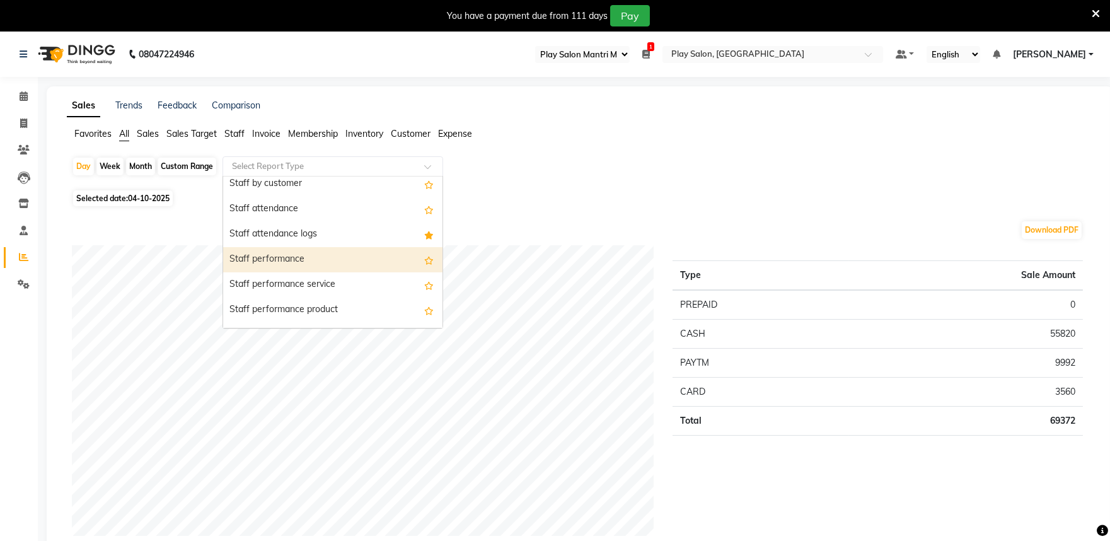
scroll to position [630, 0]
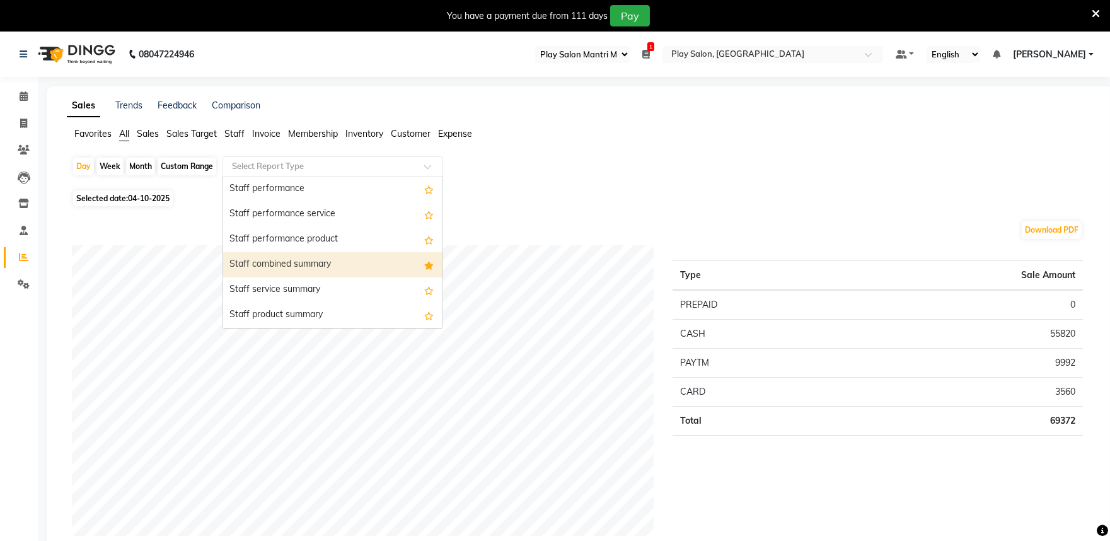
click at [354, 260] on div "Staff combined summary" at bounding box center [332, 264] width 219 height 25
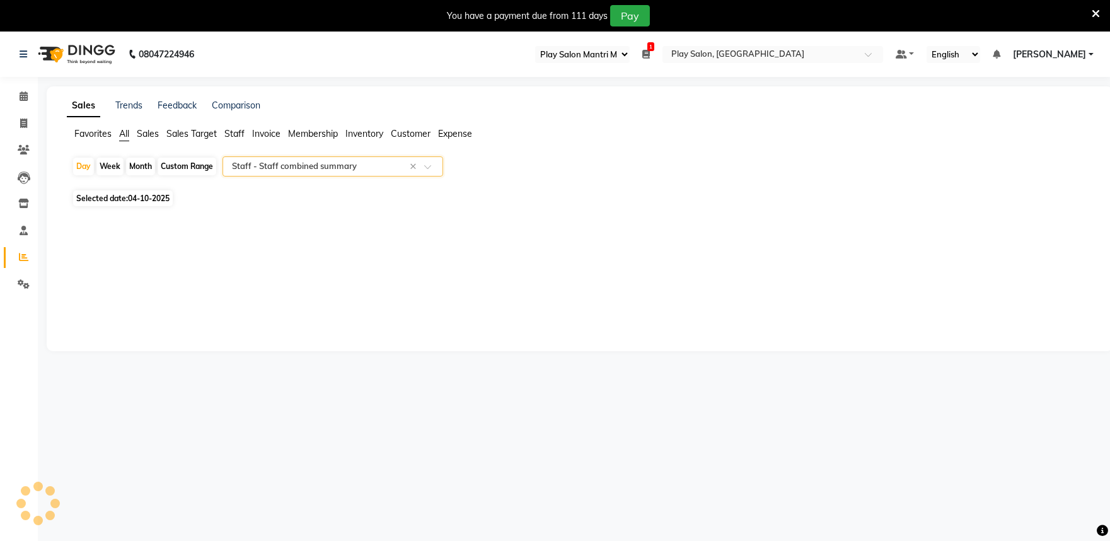
select select "full_report"
select select "csv"
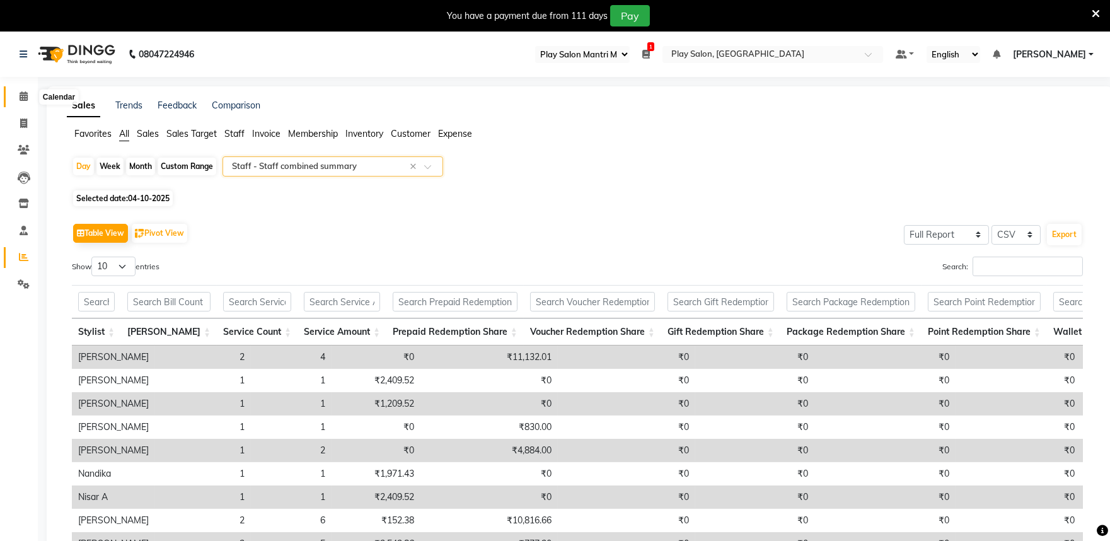
click at [27, 98] on span at bounding box center [24, 96] width 22 height 14
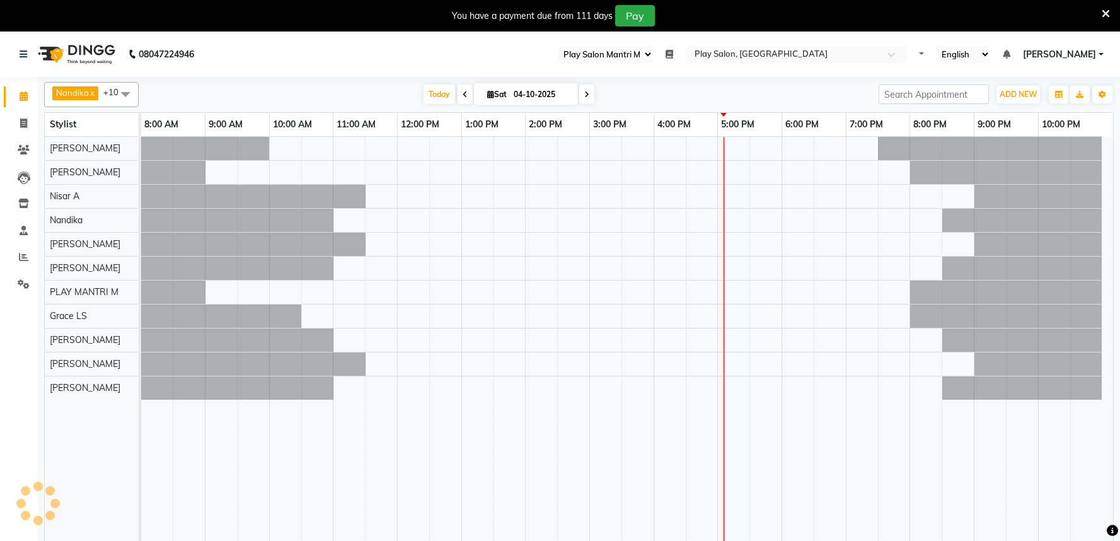
select select "89"
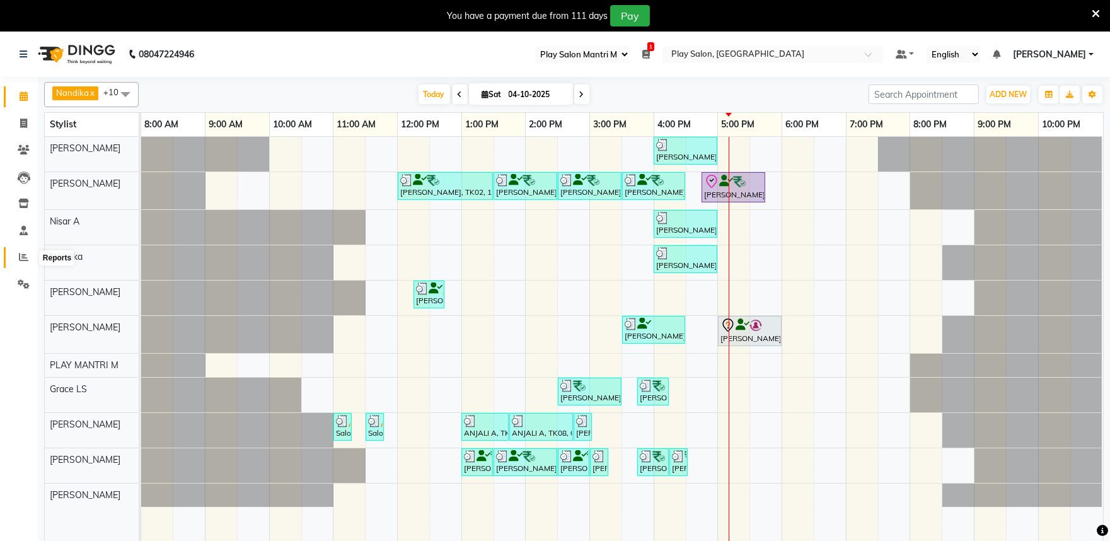
click at [19, 261] on icon at bounding box center [23, 256] width 9 height 9
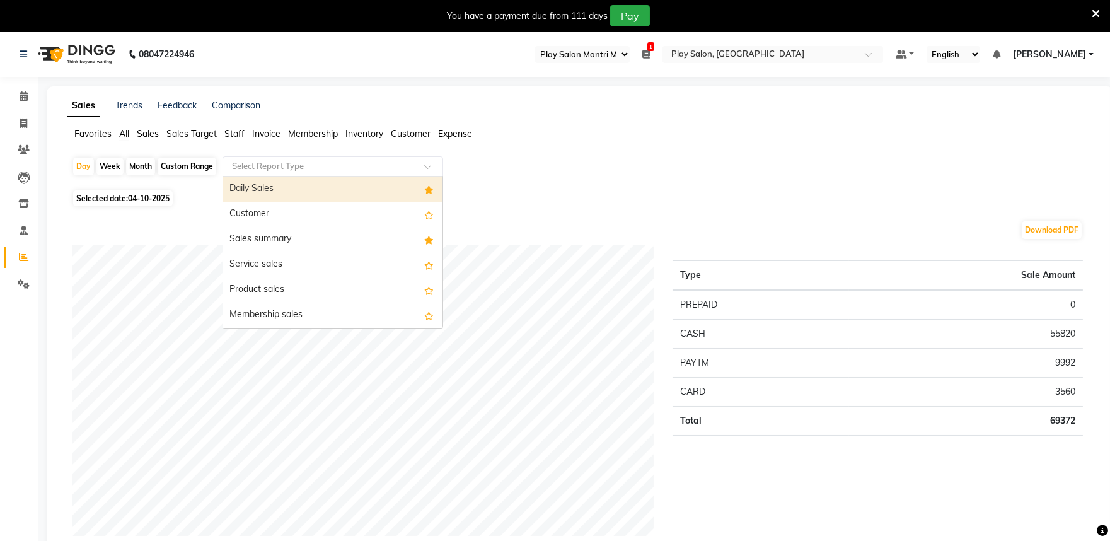
click at [251, 171] on input "text" at bounding box center [320, 166] width 182 height 13
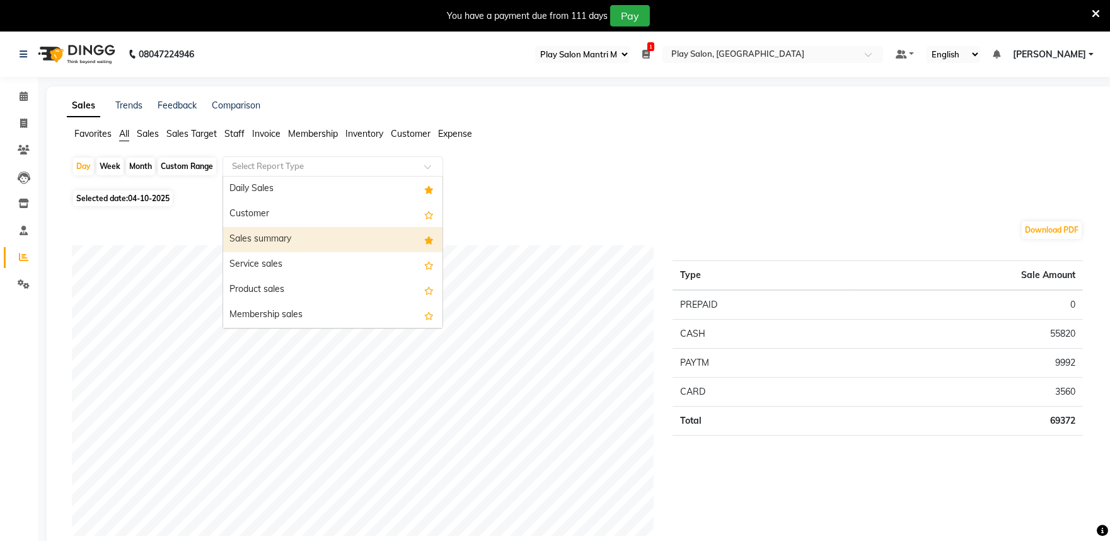
click at [265, 235] on div "Sales summary" at bounding box center [332, 239] width 219 height 25
select select "full_report"
select select "csv"
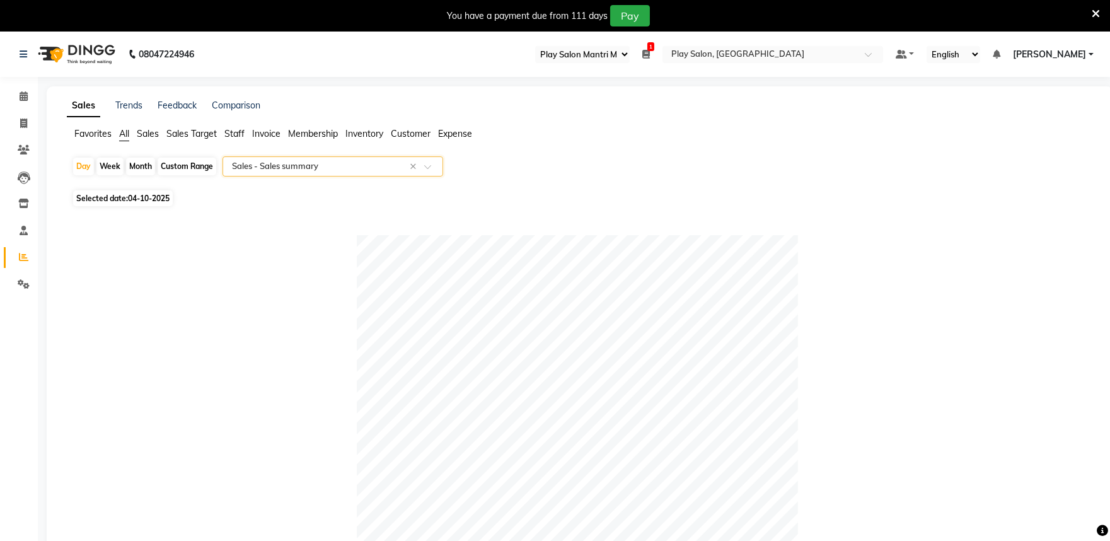
click at [154, 195] on span "04-10-2025" at bounding box center [149, 197] width 42 height 9
select select "10"
select select "2025"
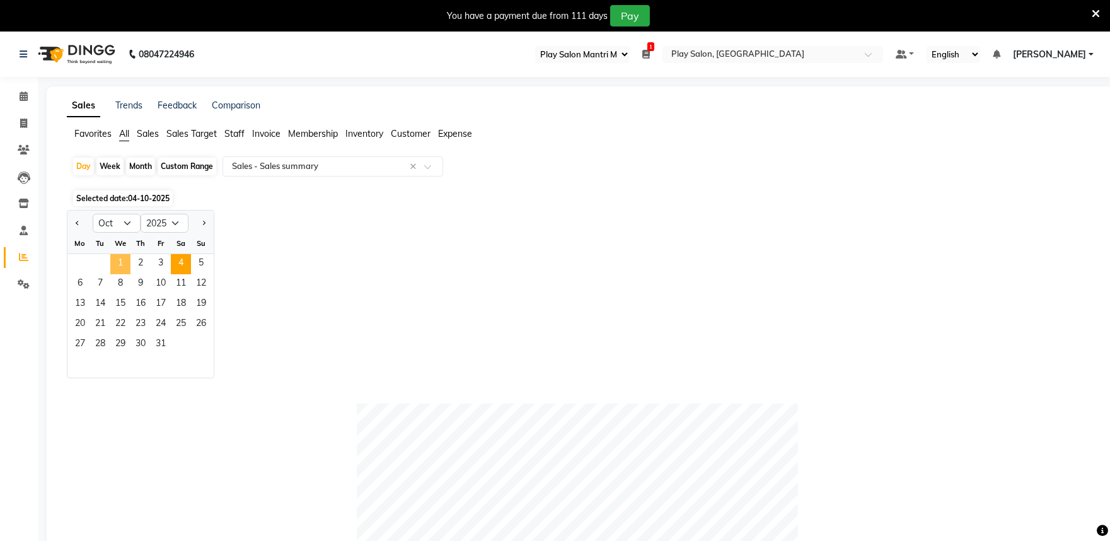
click at [115, 263] on span "1" at bounding box center [120, 264] width 20 height 20
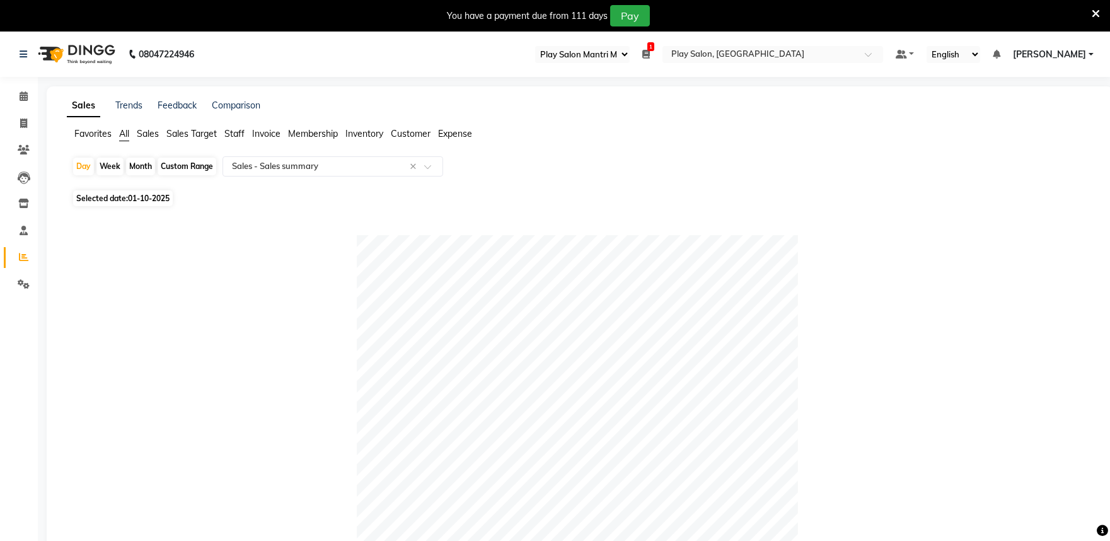
click at [236, 135] on span "Staff" at bounding box center [234, 133] width 20 height 11
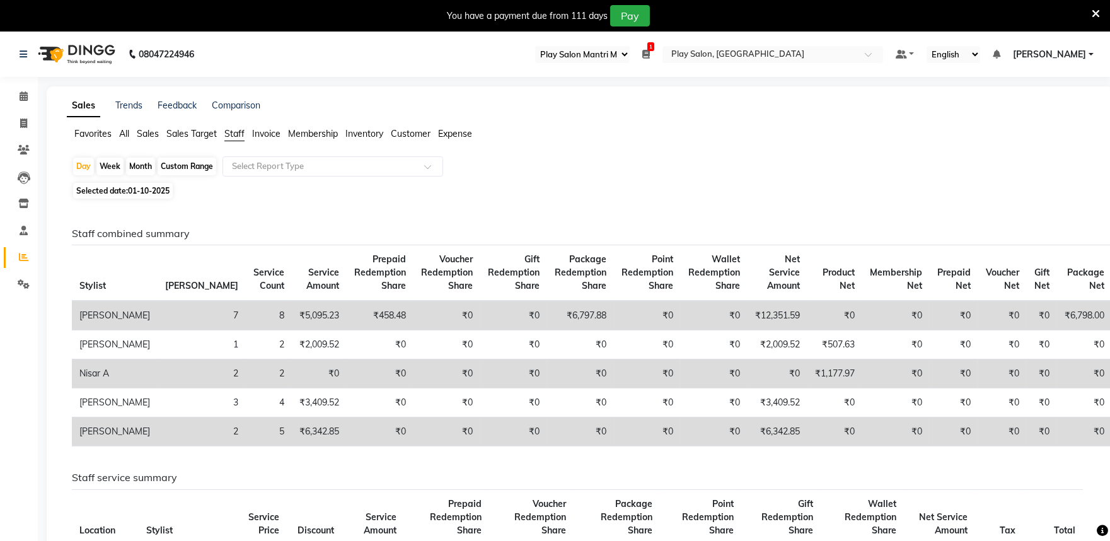
click at [142, 164] on div "Month" at bounding box center [140, 167] width 29 height 18
select select "10"
select select "2025"
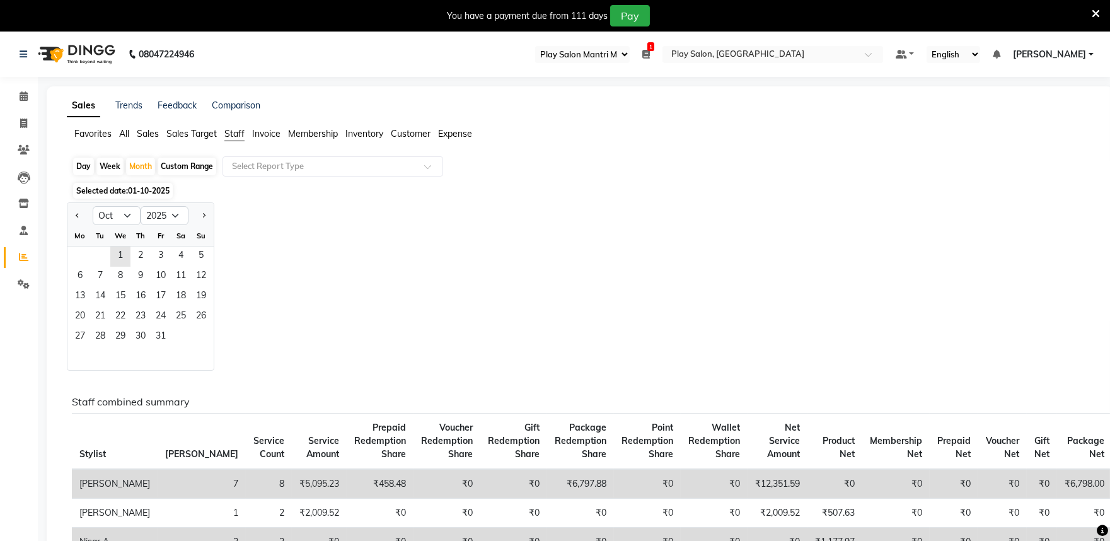
click at [232, 134] on span "Staff" at bounding box center [234, 133] width 20 height 11
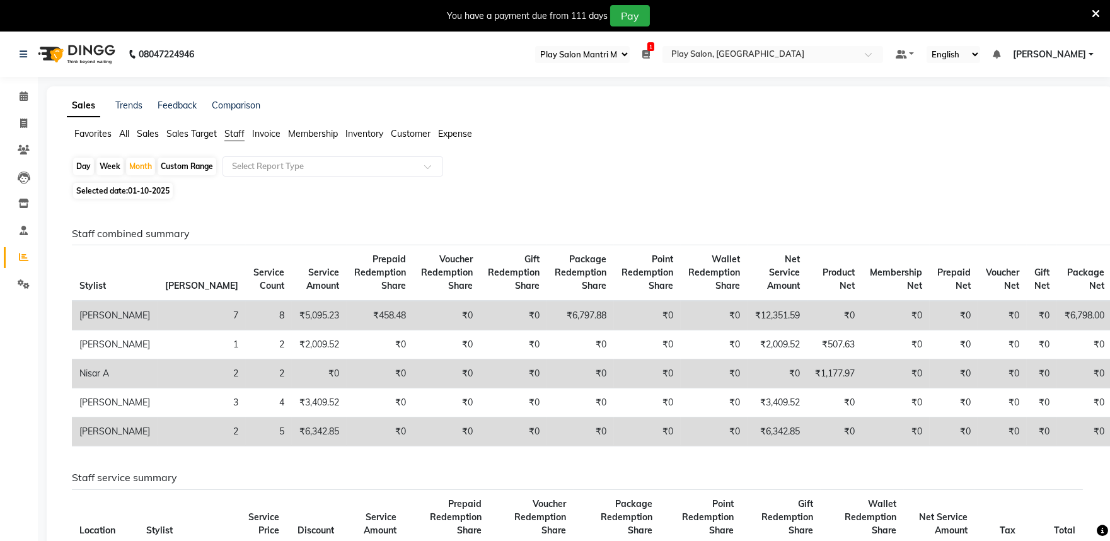
click at [142, 192] on span "01-10-2025" at bounding box center [149, 190] width 42 height 9
select select "10"
select select "2025"
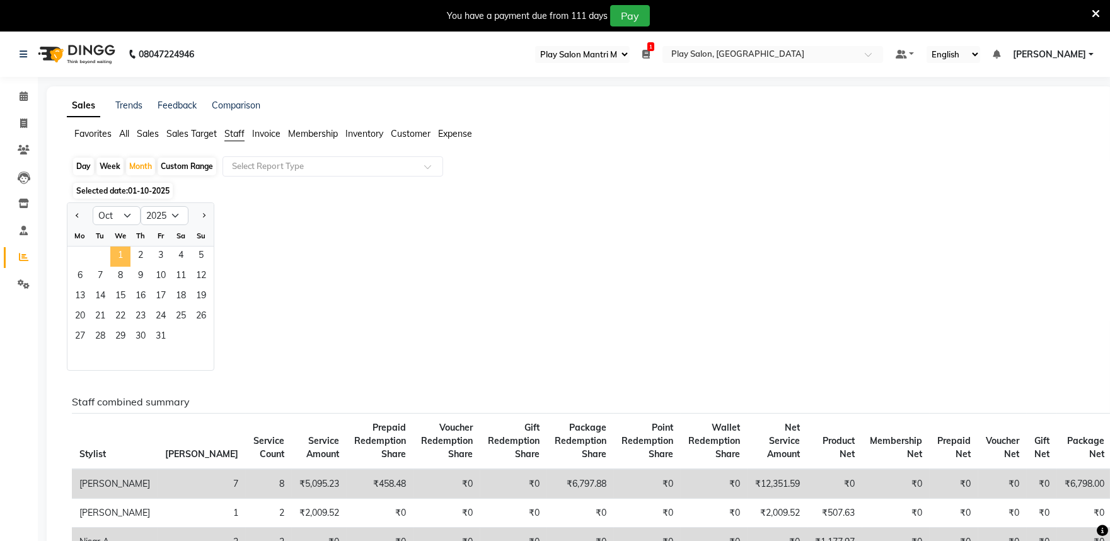
click at [118, 251] on span "1" at bounding box center [120, 256] width 20 height 20
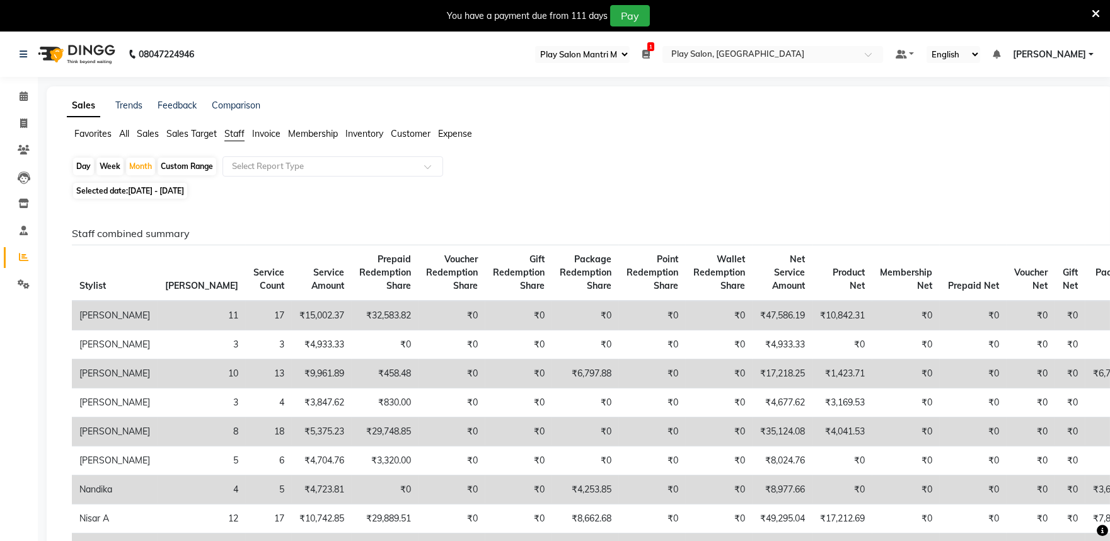
click at [229, 133] on span "Staff" at bounding box center [234, 133] width 20 height 11
click at [149, 190] on span "[DATE] - [DATE]" at bounding box center [156, 190] width 56 height 9
select select "10"
select select "2025"
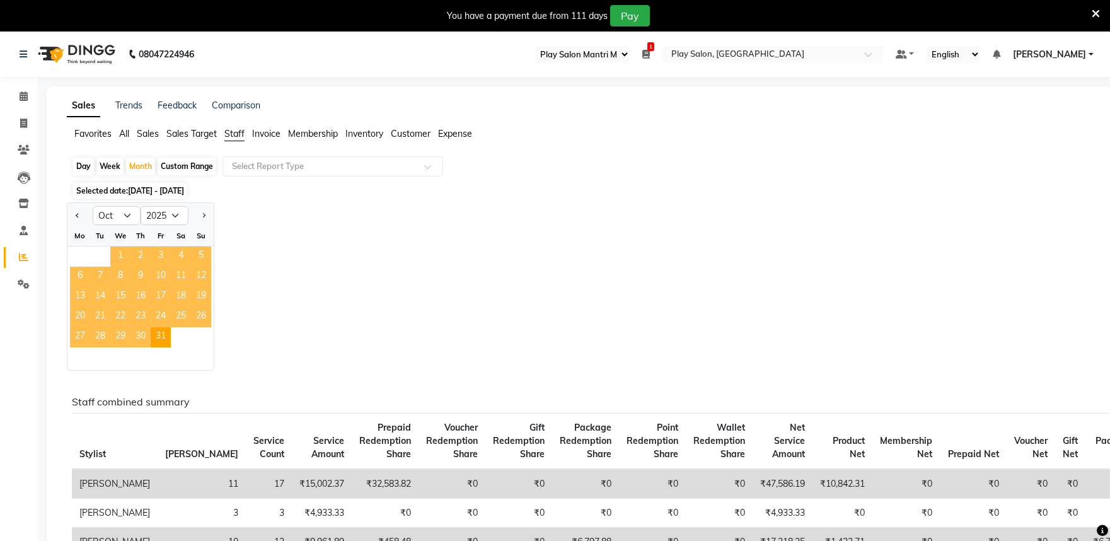
click at [118, 254] on span "1" at bounding box center [120, 256] width 20 height 20
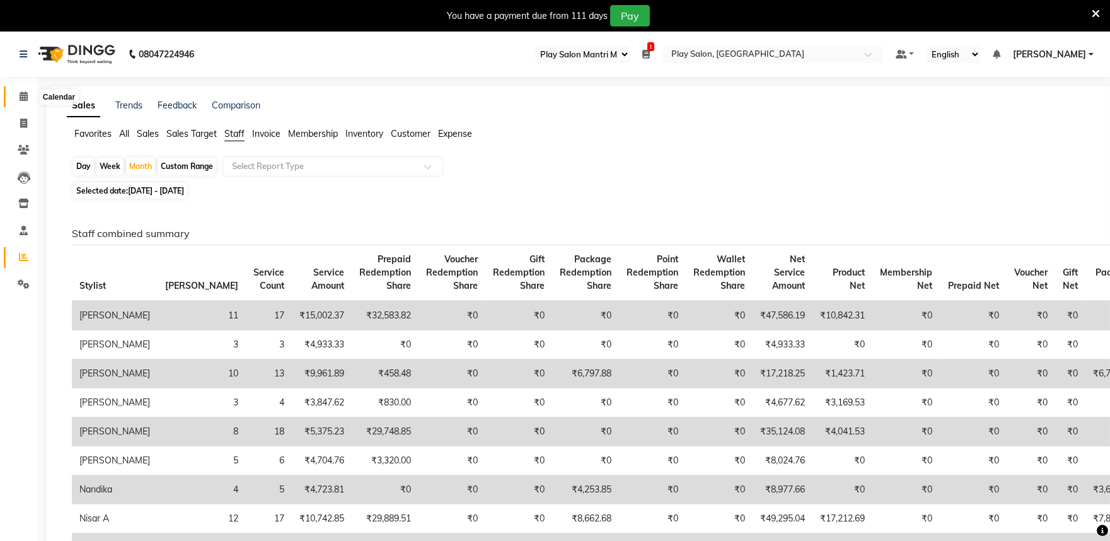
click at [23, 96] on icon at bounding box center [24, 95] width 8 height 9
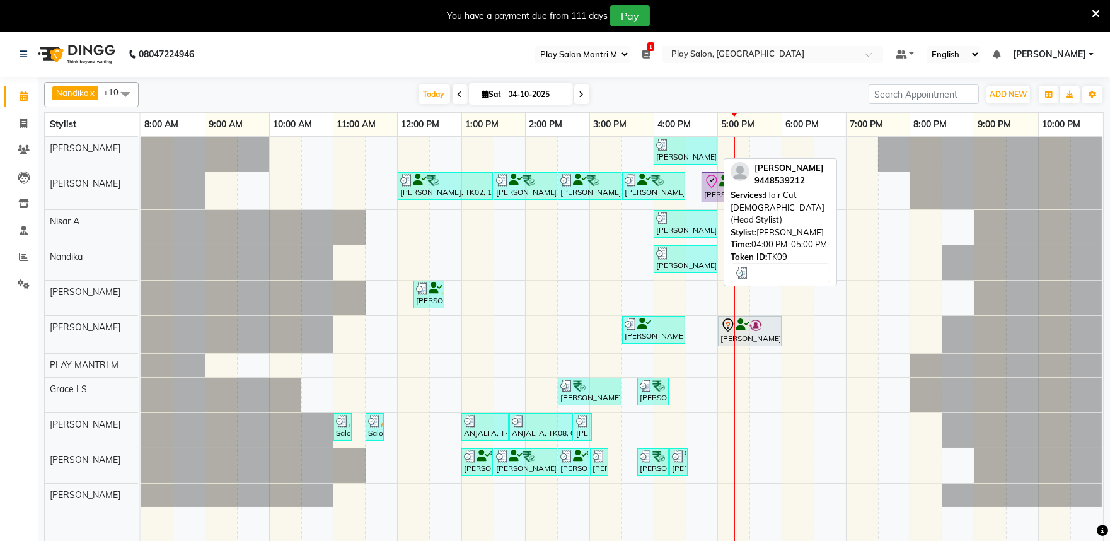
click at [686, 151] on div "[PERSON_NAME], TK09, 04:00 PM-05:00 PM, Hair Cut [DEMOGRAPHIC_DATA] (Head Styli…" at bounding box center [685, 151] width 61 height 24
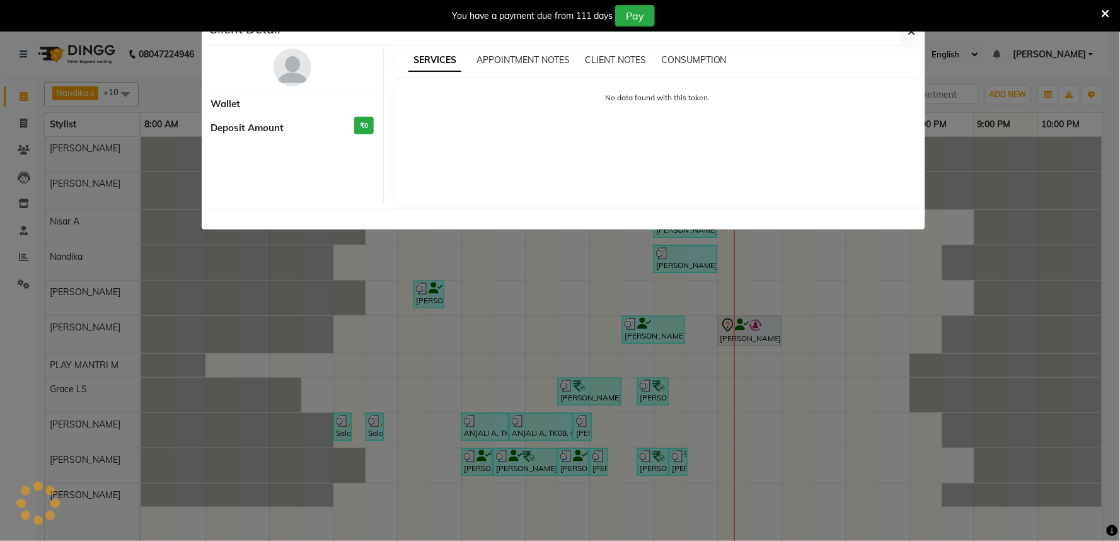
select select "3"
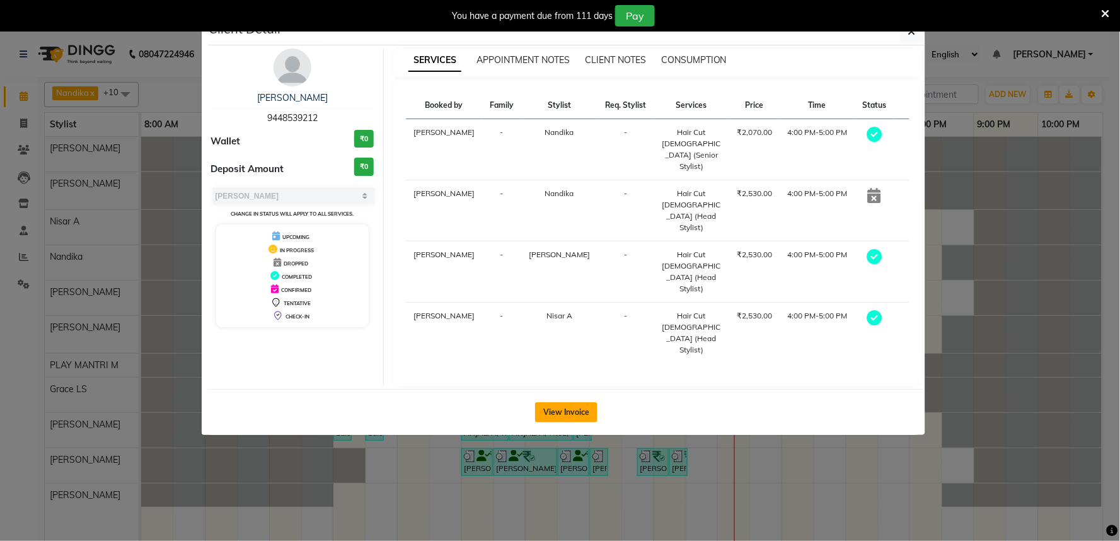
drag, startPoint x: 563, startPoint y: 358, endPoint x: 568, endPoint y: 383, distance: 25.0
click at [565, 402] on button "View Invoice" at bounding box center [566, 412] width 62 height 20
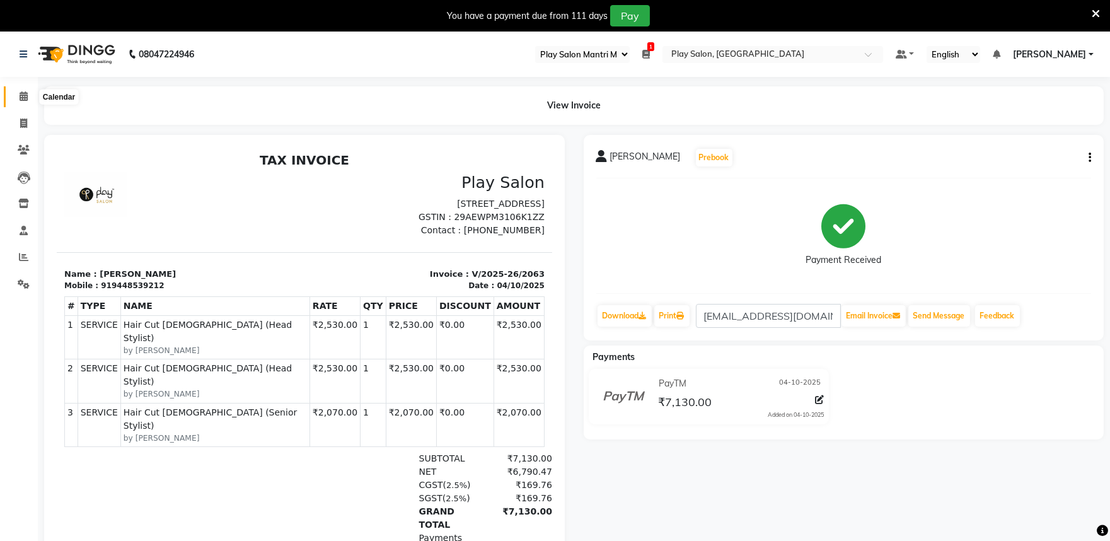
click at [23, 95] on icon at bounding box center [24, 95] width 8 height 9
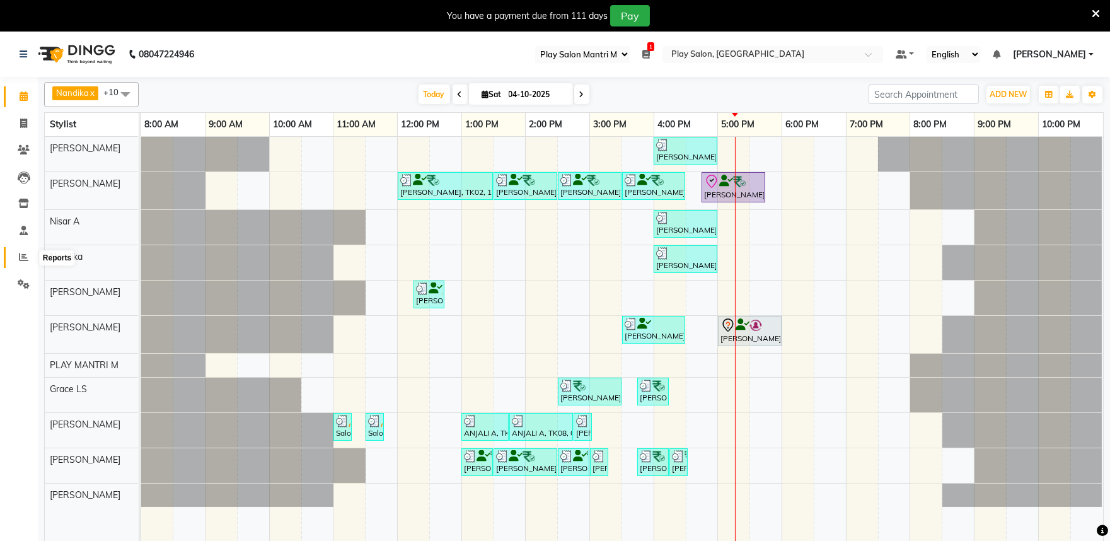
click at [16, 260] on span at bounding box center [24, 257] width 22 height 14
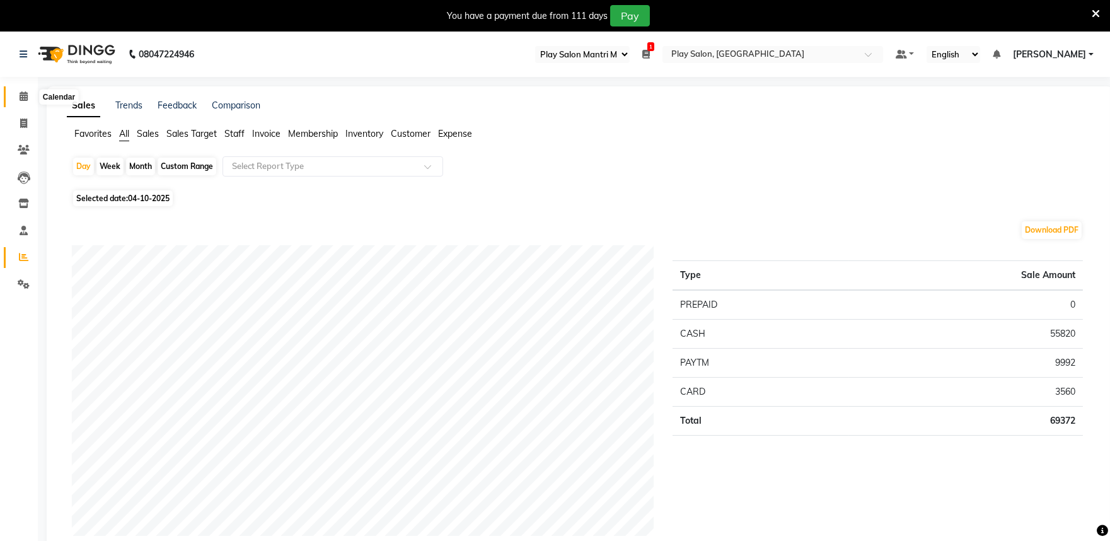
click at [20, 96] on icon at bounding box center [24, 95] width 8 height 9
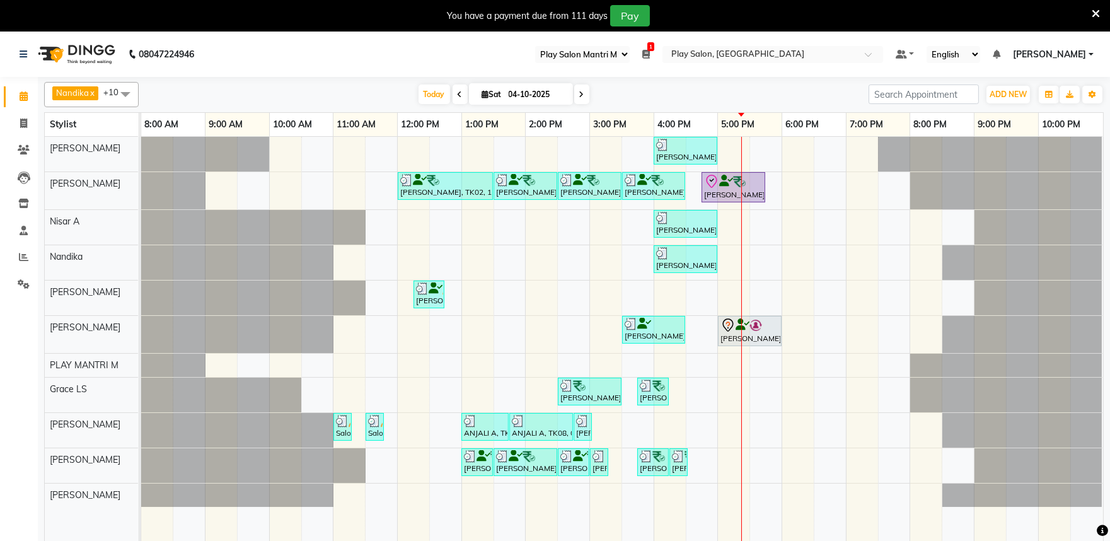
drag, startPoint x: 455, startPoint y: 95, endPoint x: 458, endPoint y: 111, distance: 16.1
click at [458, 95] on icon at bounding box center [460, 95] width 5 height 8
type input "03-10-2025"
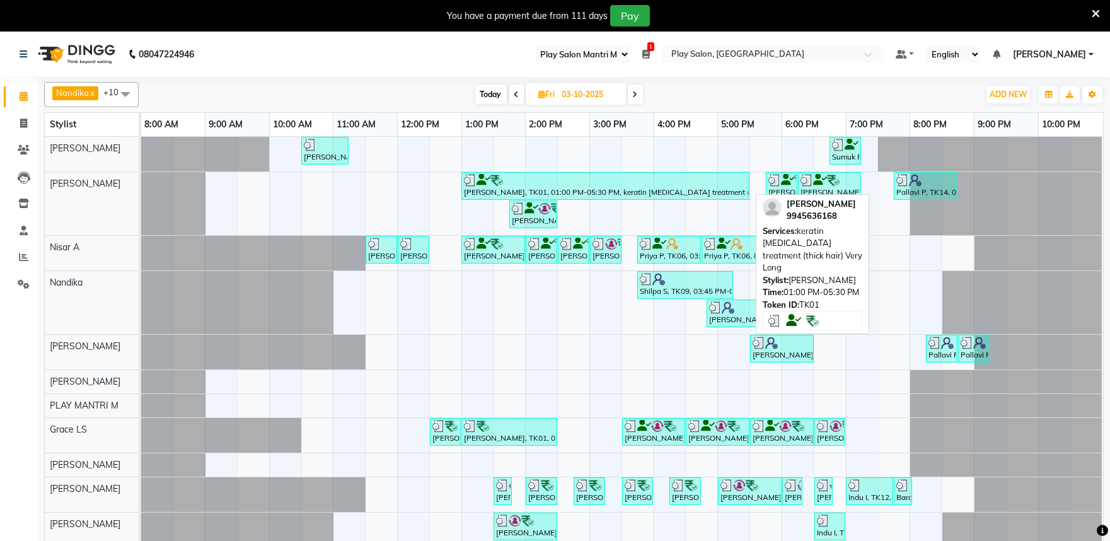
click at [582, 187] on div "Dr Rathi Prabhu, TK01, 01:00 PM-05:30 PM, keratin botox treatment (thick hair) …" at bounding box center [606, 186] width 286 height 24
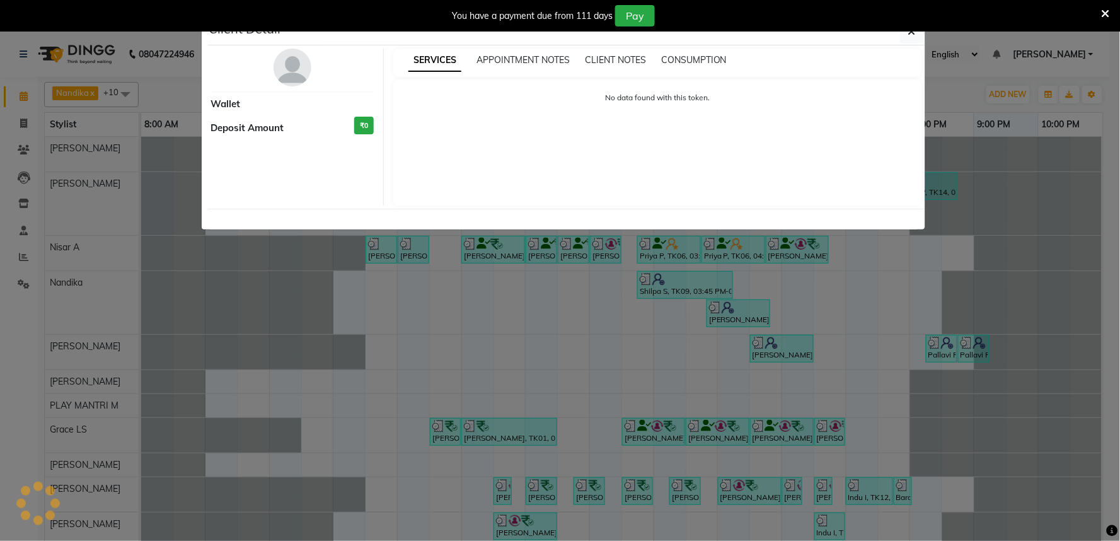
select select "3"
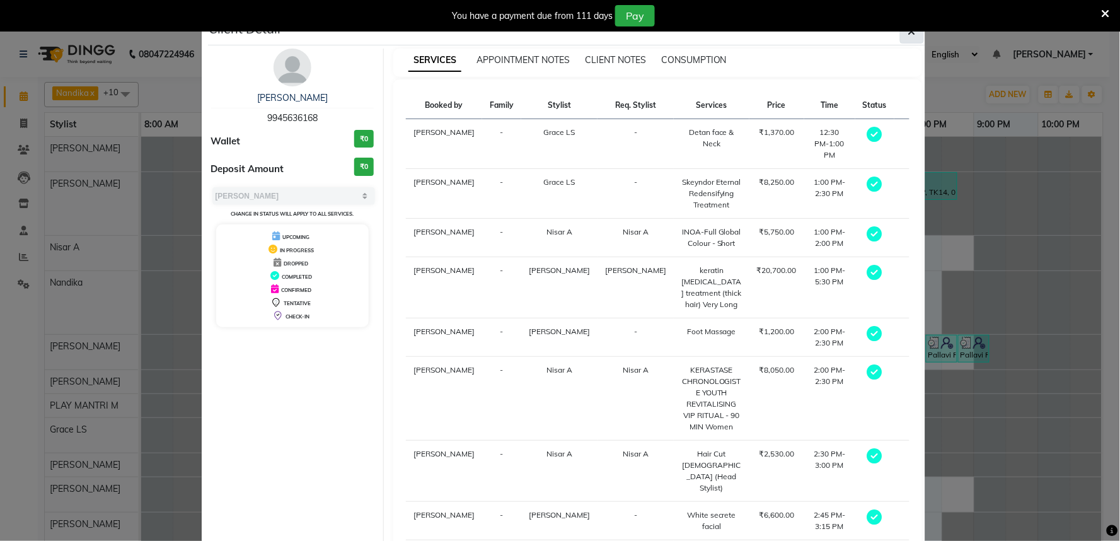
click at [909, 35] on icon "button" at bounding box center [912, 31] width 8 height 10
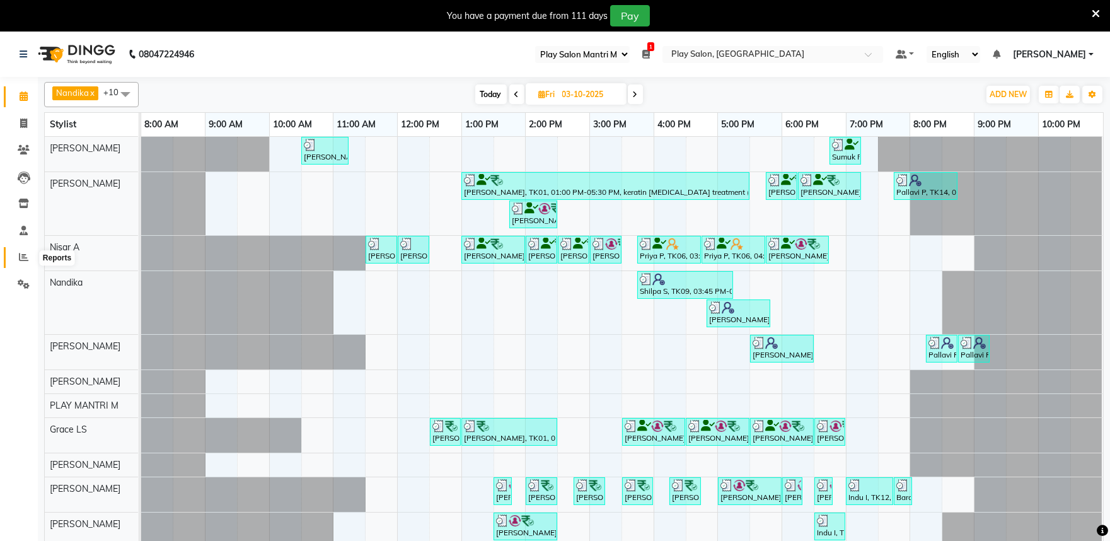
click at [21, 255] on icon at bounding box center [23, 256] width 9 height 9
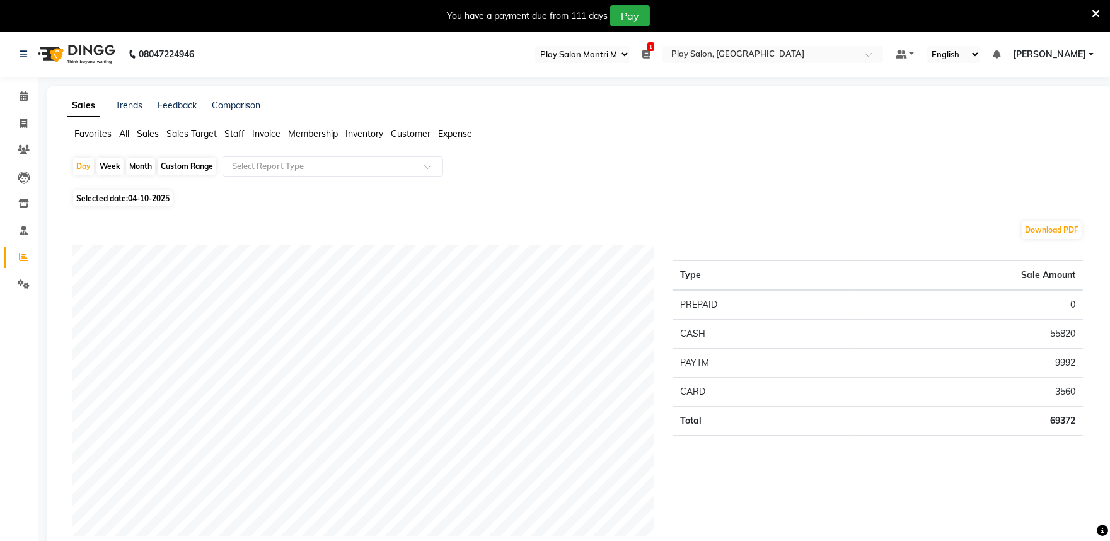
click at [236, 136] on span "Staff" at bounding box center [234, 133] width 20 height 11
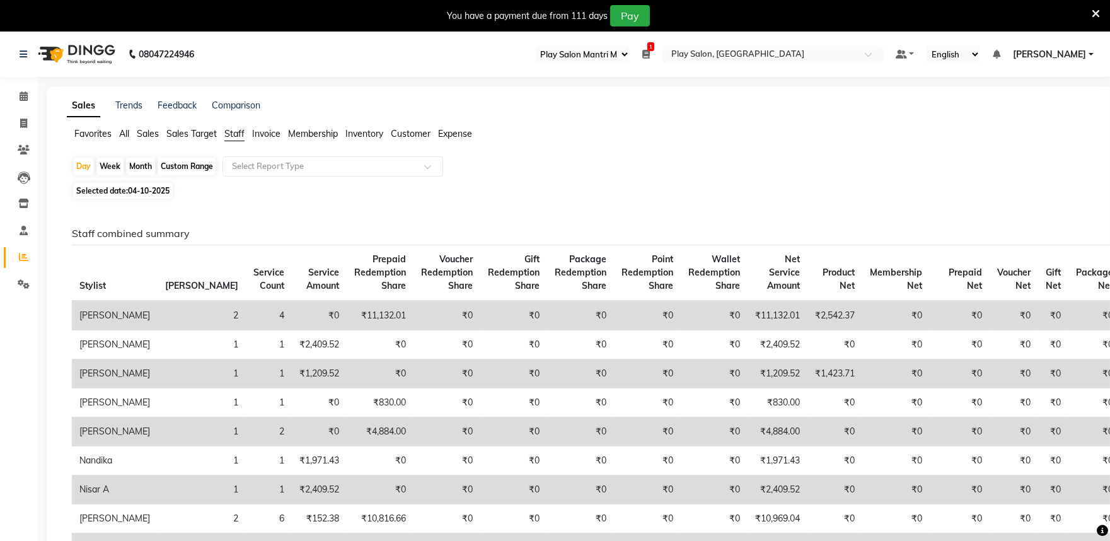
click at [162, 190] on span "04-10-2025" at bounding box center [149, 190] width 42 height 9
select select "10"
select select "2025"
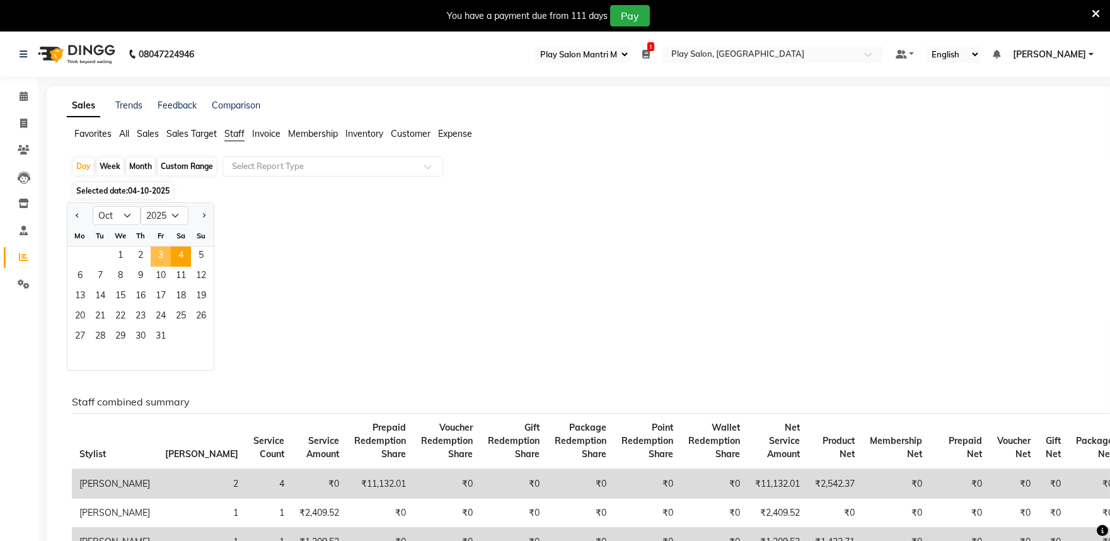
click at [161, 257] on span "3" at bounding box center [161, 256] width 20 height 20
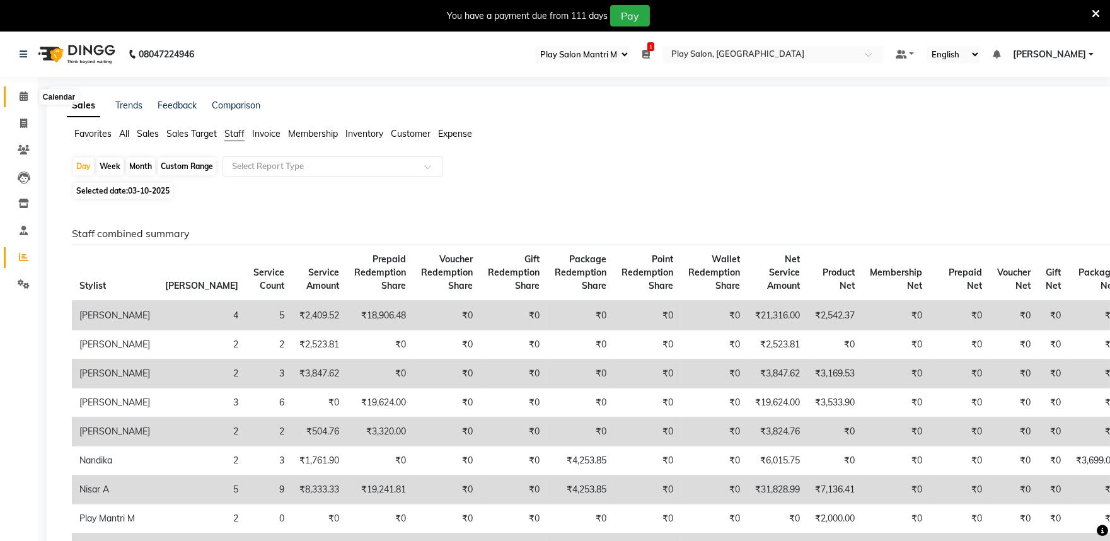
click at [14, 92] on span at bounding box center [24, 96] width 22 height 14
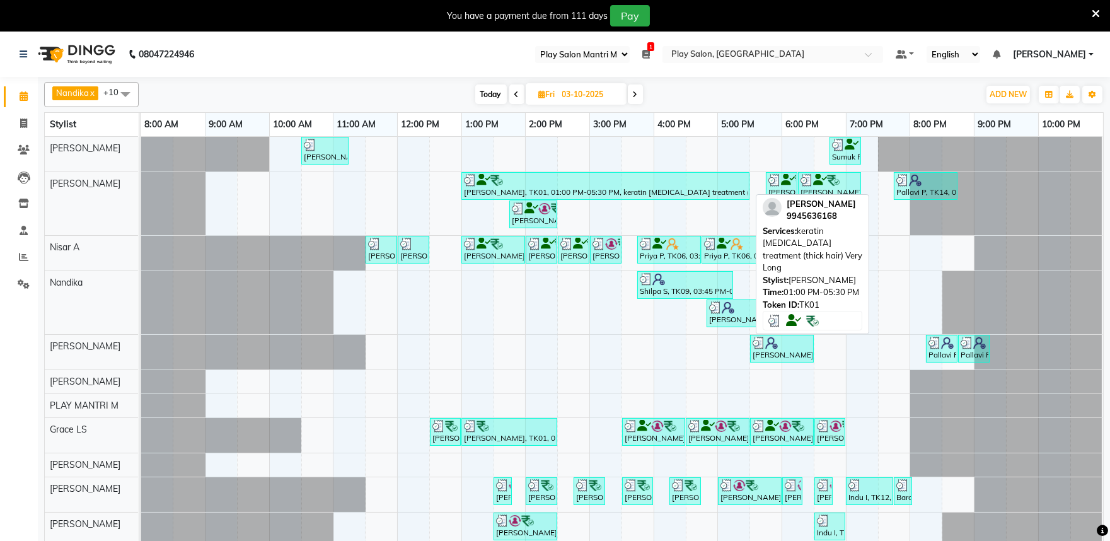
click at [632, 190] on div "Dr Rathi Prabhu, TK01, 01:00 PM-05:30 PM, keratin botox treatment (thick hair) …" at bounding box center [606, 186] width 286 height 24
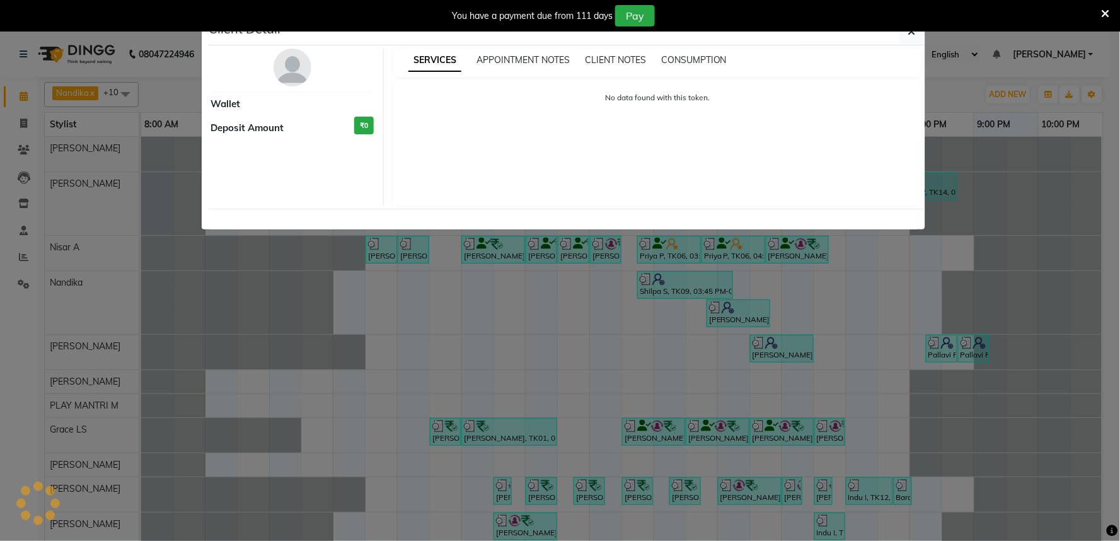
select select "3"
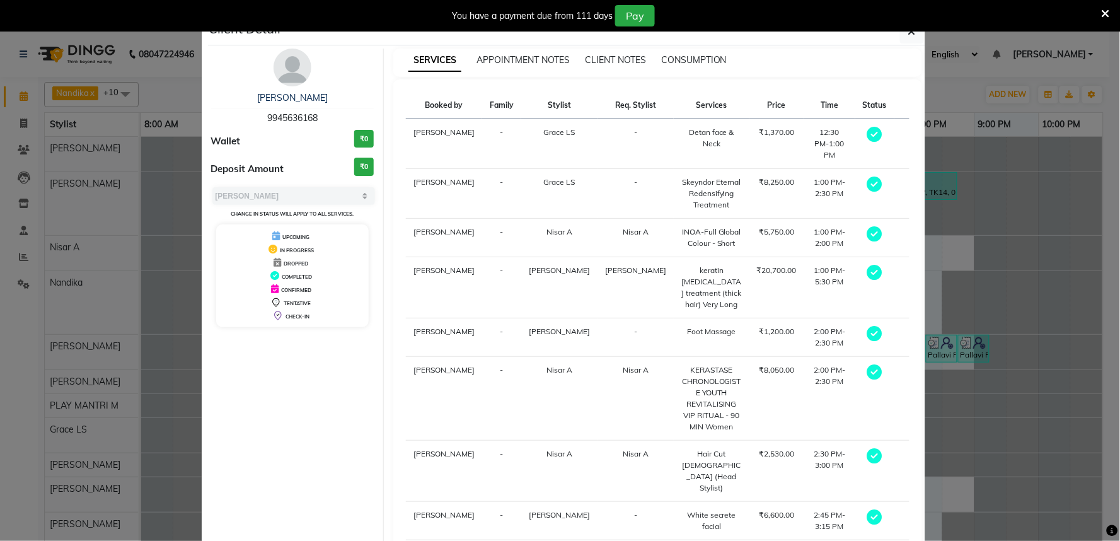
click at [544, 134] on span "Grace LS" at bounding box center [560, 131] width 32 height 9
click at [998, 164] on ngb-modal-window "Client Detail Dr Rathi Prabhu 9945636168 Wallet ₹0 Deposit Amount ₹0 Select MAR…" at bounding box center [560, 270] width 1120 height 541
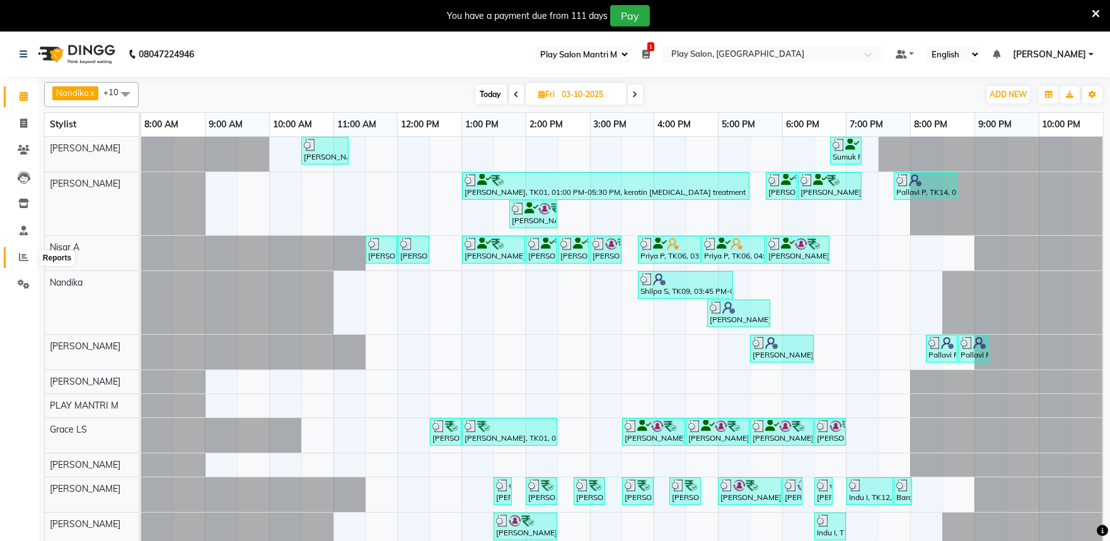
click at [22, 256] on icon at bounding box center [23, 256] width 9 height 9
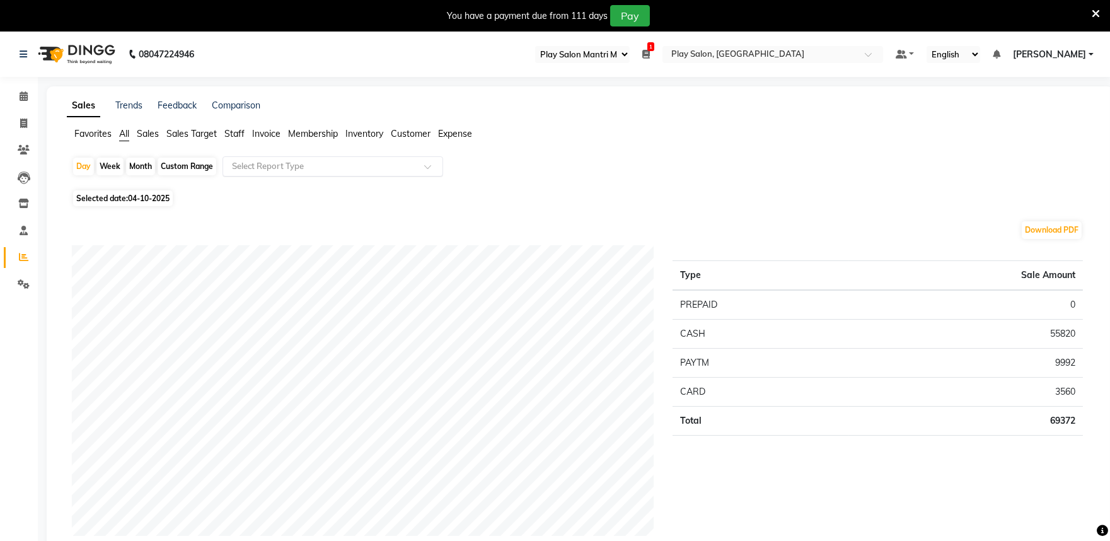
click at [304, 173] on div "Select Report Type" at bounding box center [332, 166] width 221 height 20
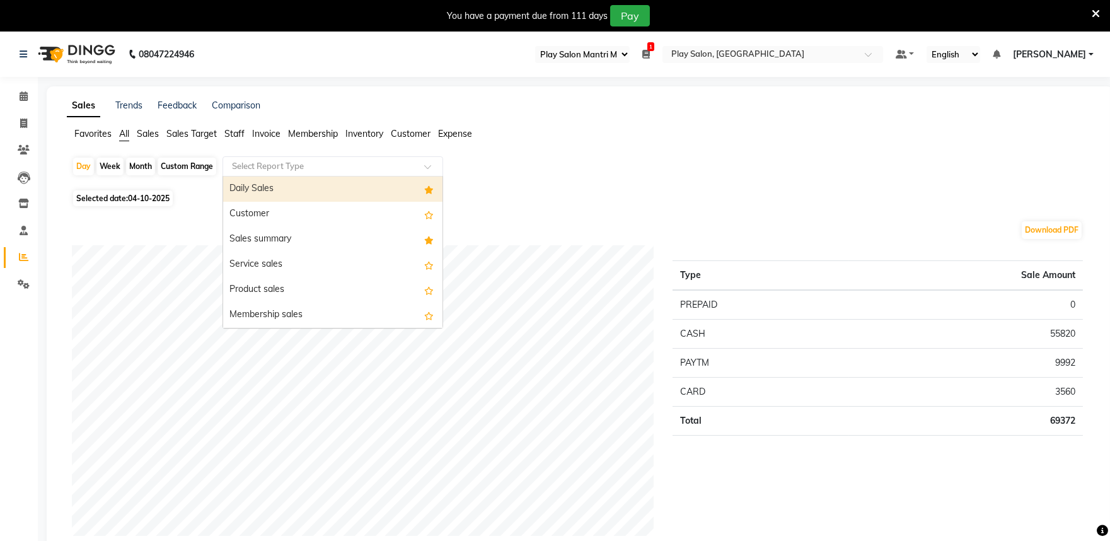
click at [228, 134] on span "Staff" at bounding box center [234, 133] width 20 height 11
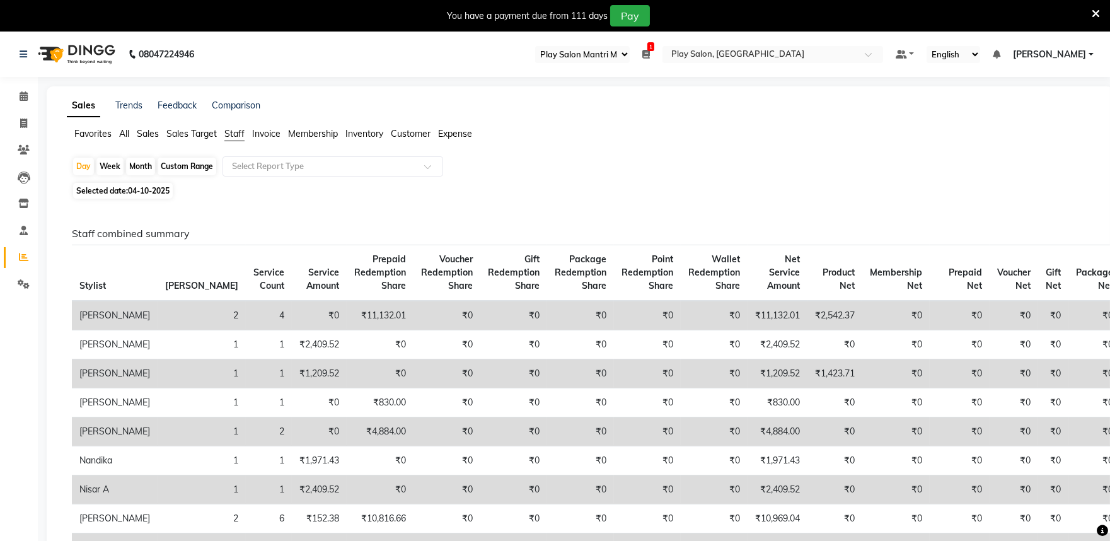
click at [148, 192] on span "04-10-2025" at bounding box center [149, 190] width 42 height 9
select select "10"
select select "2025"
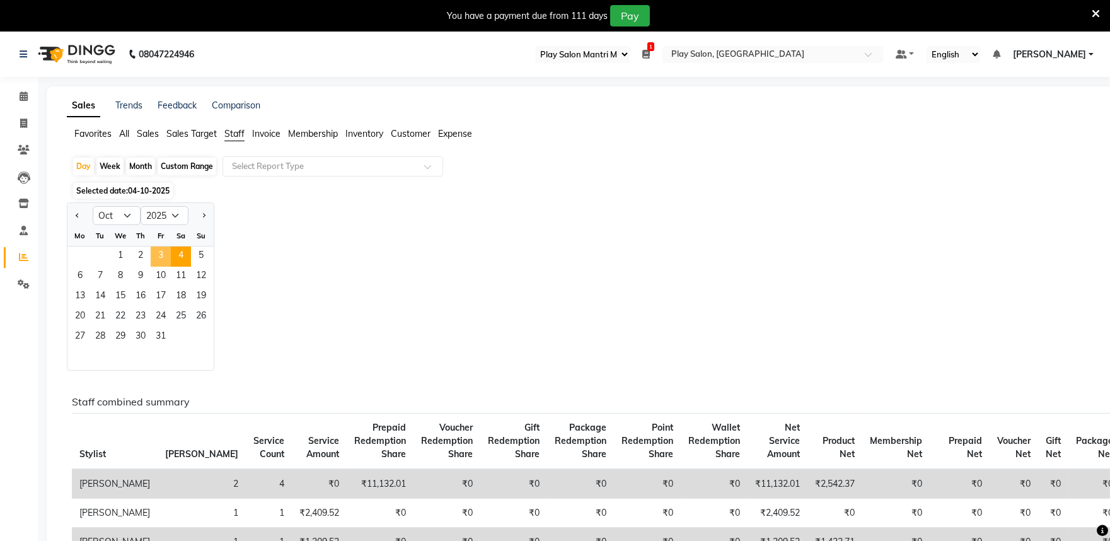
click at [158, 254] on span "3" at bounding box center [161, 256] width 20 height 20
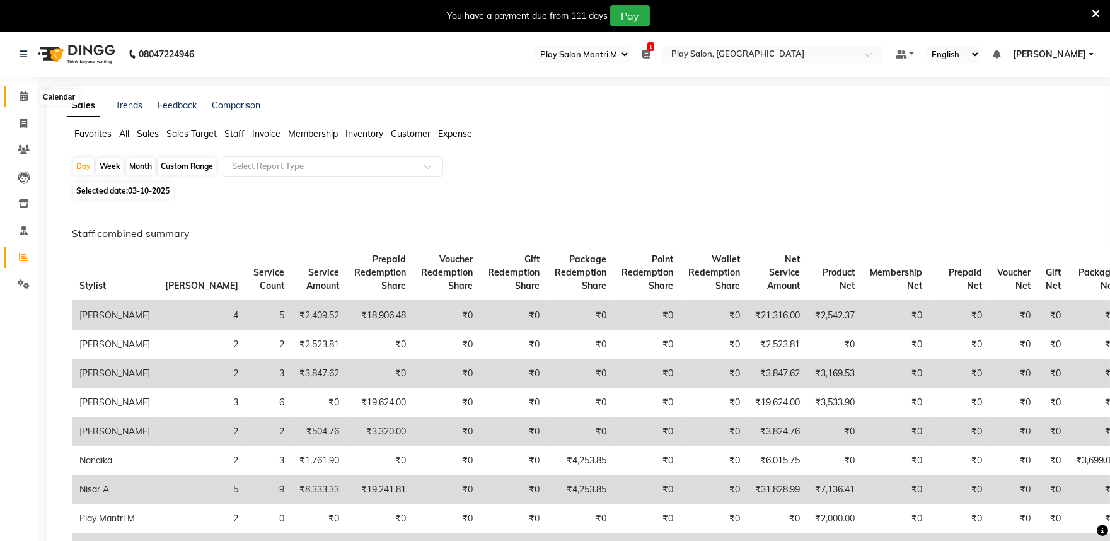
click at [23, 96] on icon at bounding box center [24, 95] width 8 height 9
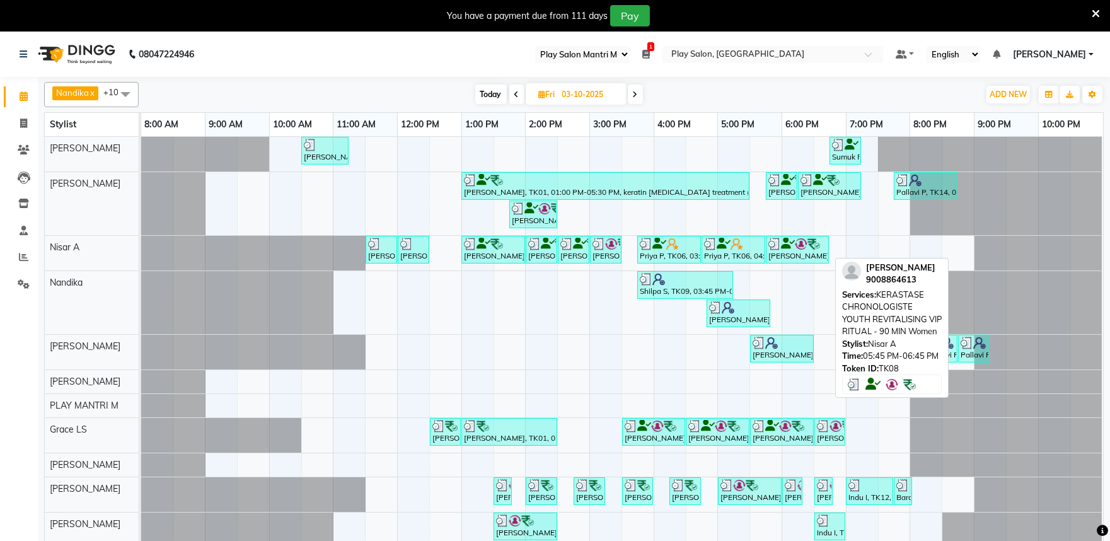
click at [791, 260] on div "Spandana Gowda, TK08, 05:45 PM-06:45 PM, KERASTASE CHRONOLOGISTE YOUTH REVITALI…" at bounding box center [797, 250] width 61 height 24
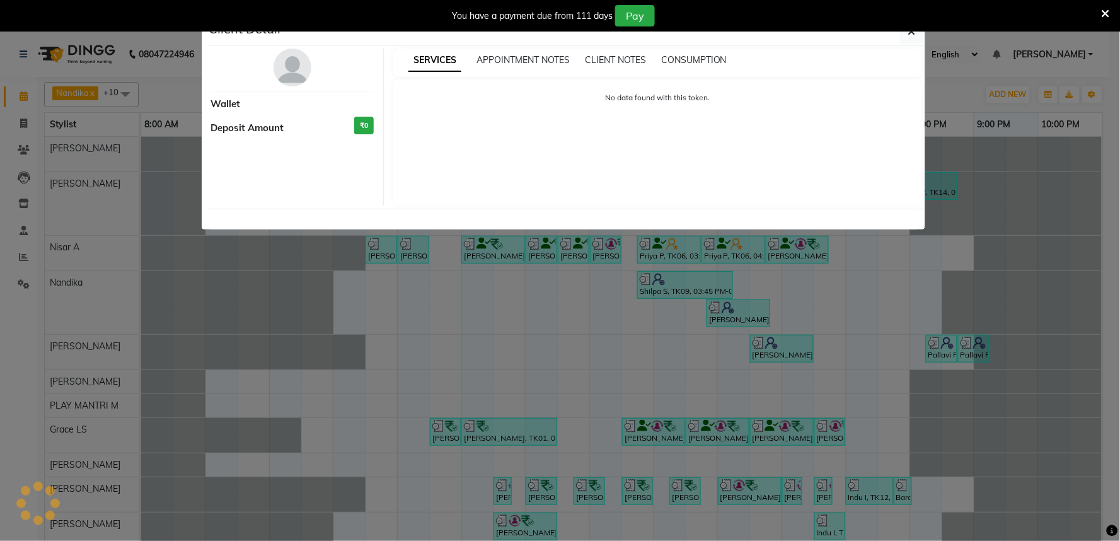
select select "3"
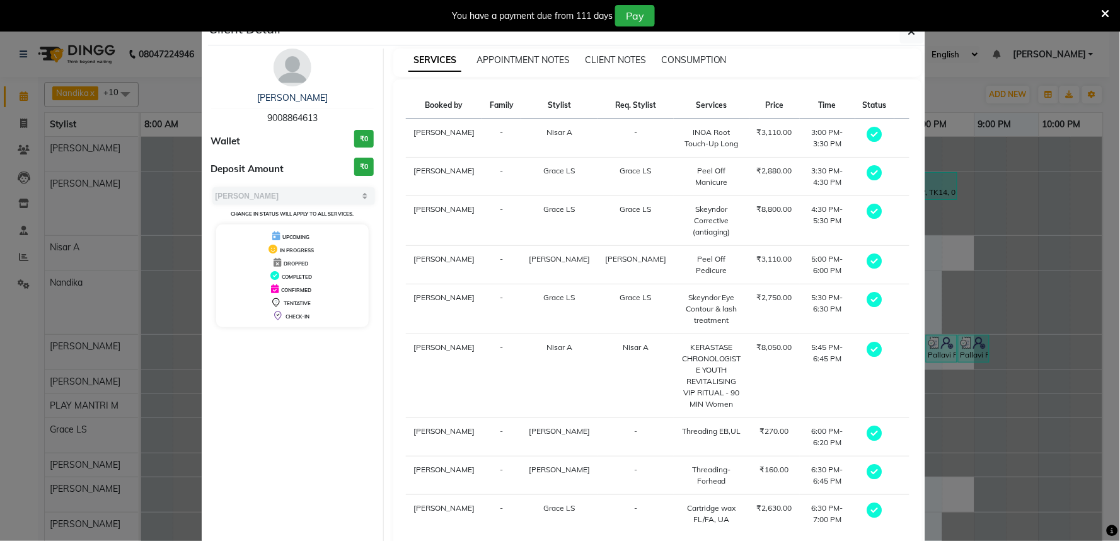
click at [164, 255] on ngb-modal-window "Client Detail Spandana Gowda 9008864613 Wallet ₹0 Deposit Amount ₹0 Select MARK…" at bounding box center [560, 270] width 1120 height 541
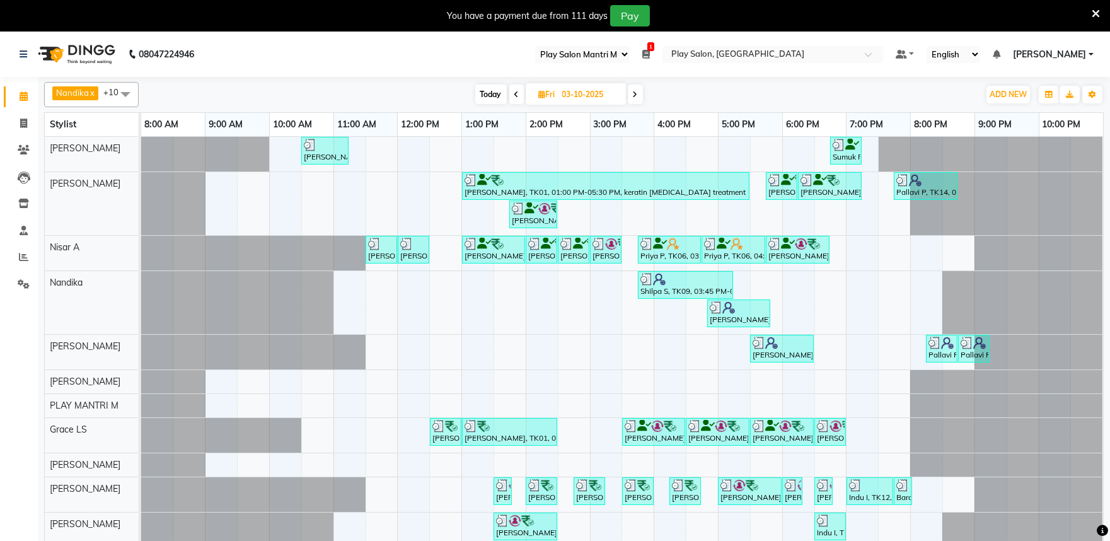
click at [637, 96] on icon at bounding box center [635, 95] width 5 height 8
type input "04-10-2025"
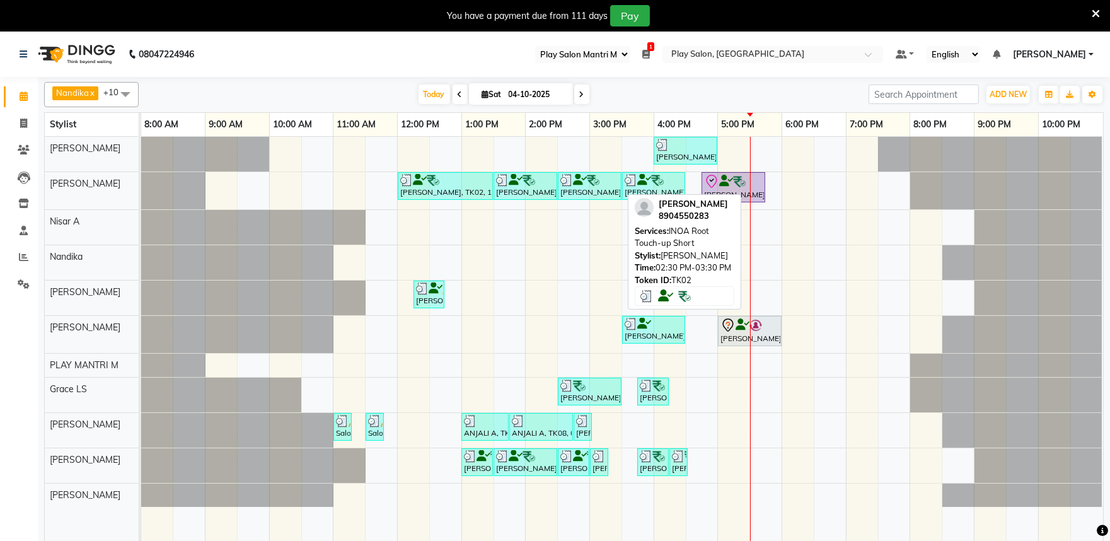
click at [586, 190] on div "[PERSON_NAME], TK02, 02:30 PM-03:30 PM, INOA Root Touch-up Short" at bounding box center [589, 186] width 61 height 24
select select "3"
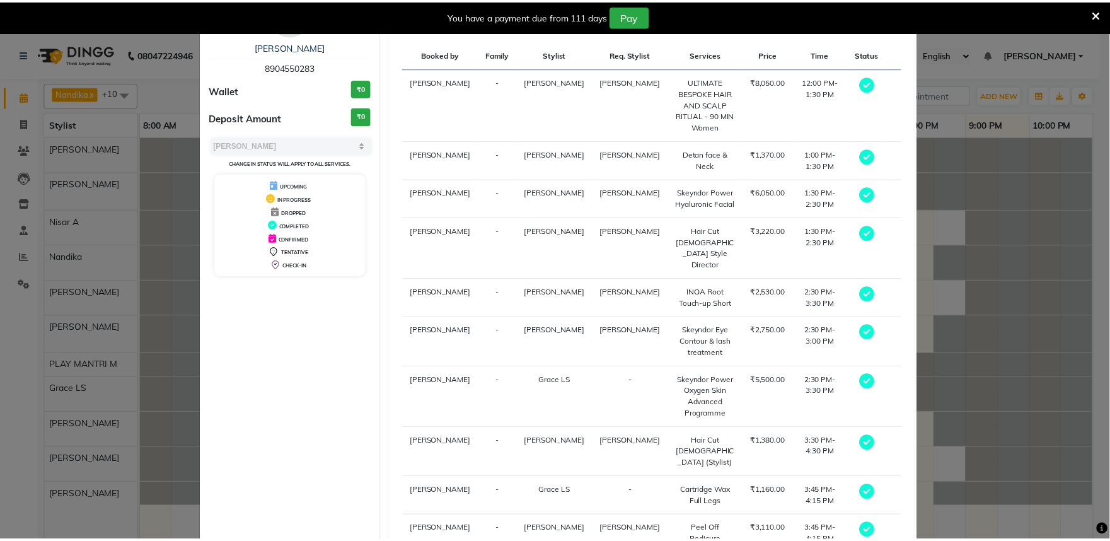
scroll to position [82, 0]
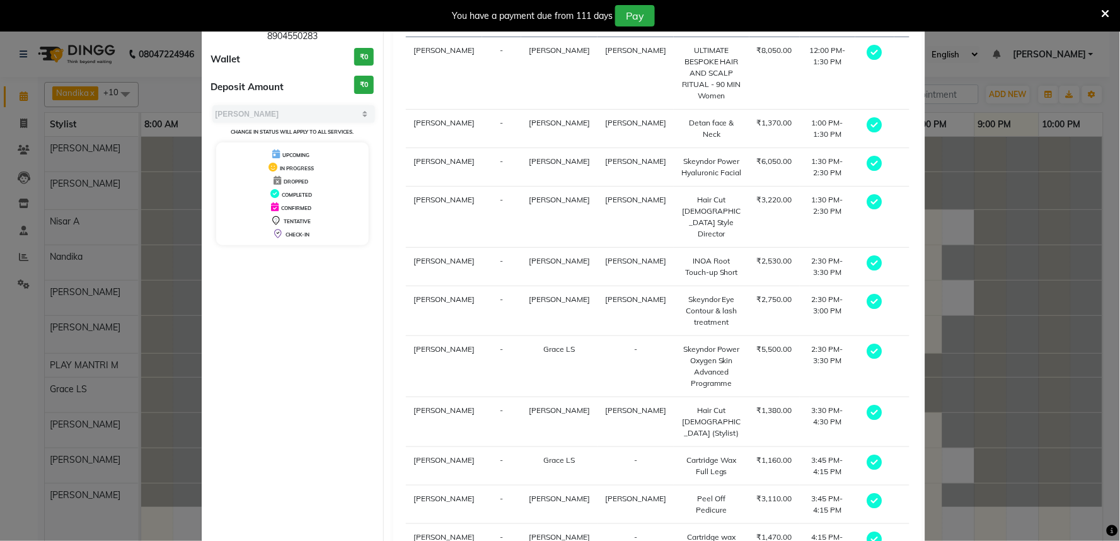
click at [164, 213] on ngb-modal-window "Client Detail Irfana Nazeer 8904550283 Wallet ₹0 Deposit Amount ₹0 Select MARK …" at bounding box center [560, 270] width 1120 height 541
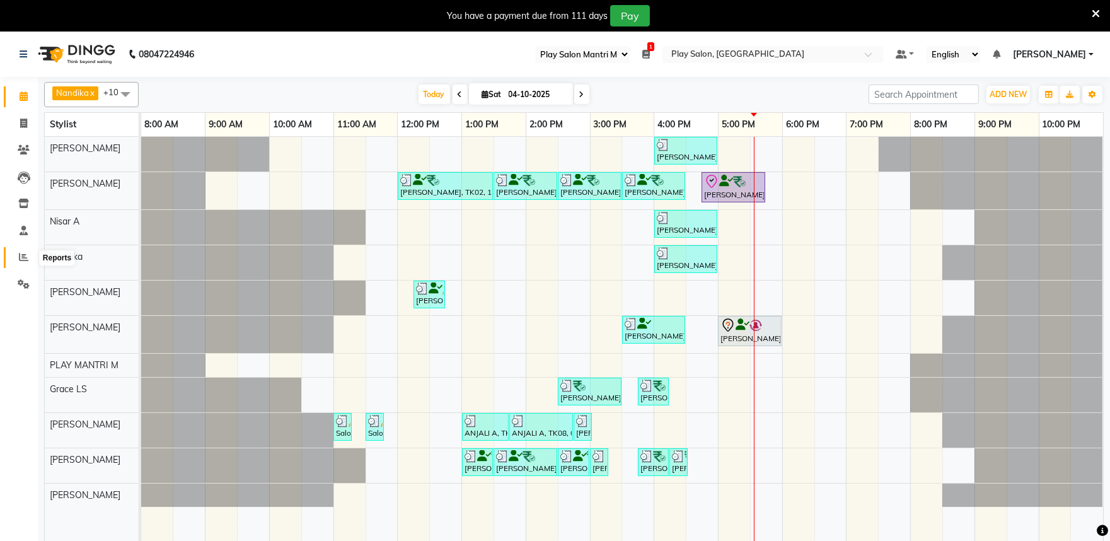
click at [21, 257] on icon at bounding box center [23, 256] width 9 height 9
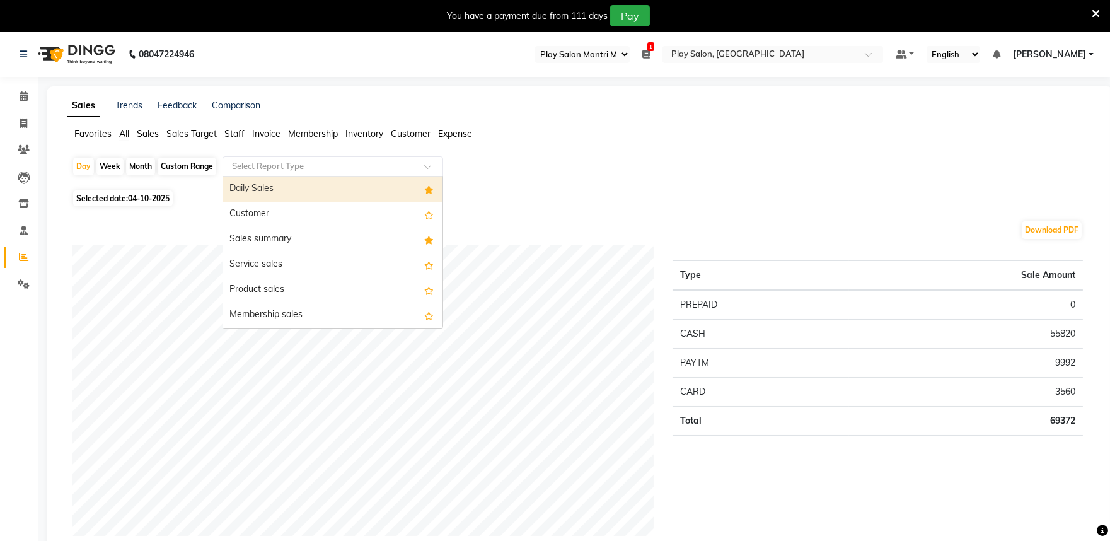
click at [265, 164] on input "text" at bounding box center [320, 166] width 182 height 13
click at [236, 130] on span "Staff" at bounding box center [234, 133] width 20 height 11
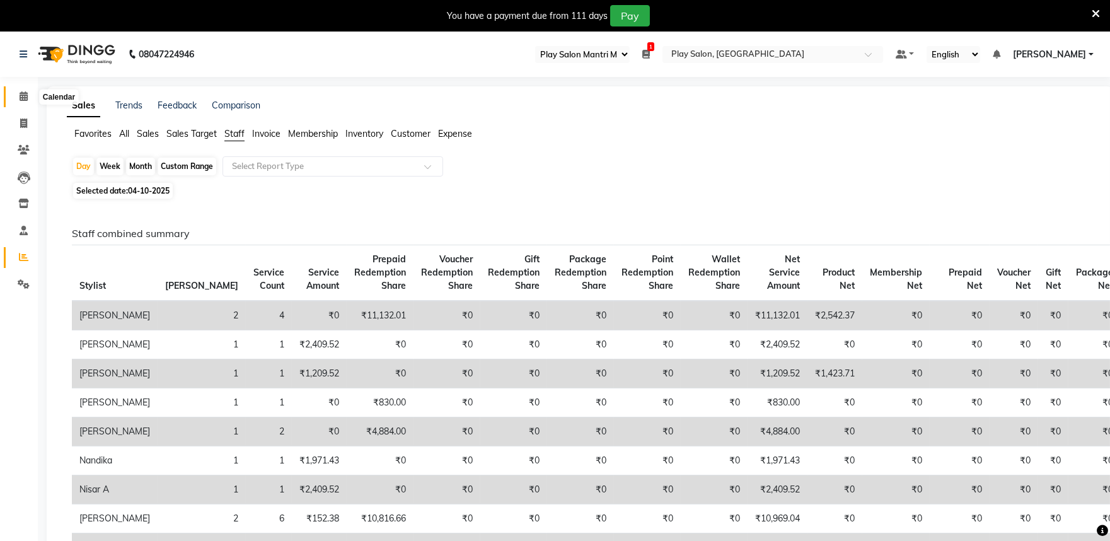
click at [20, 93] on icon at bounding box center [24, 95] width 8 height 9
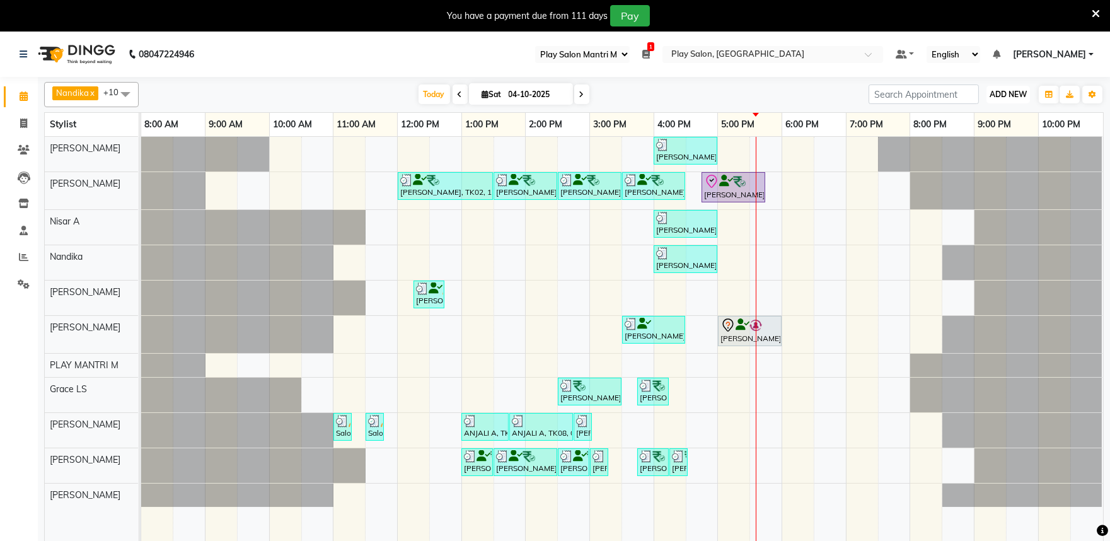
click at [1009, 91] on span "ADD NEW" at bounding box center [1007, 93] width 37 height 9
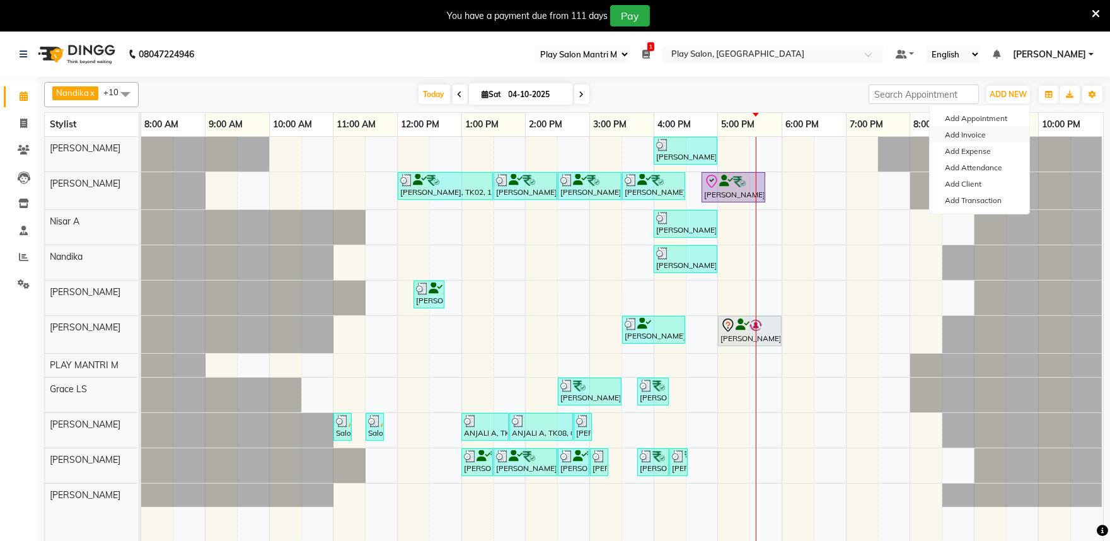
click at [979, 136] on link "Add Invoice" at bounding box center [980, 135] width 100 height 16
select select "service"
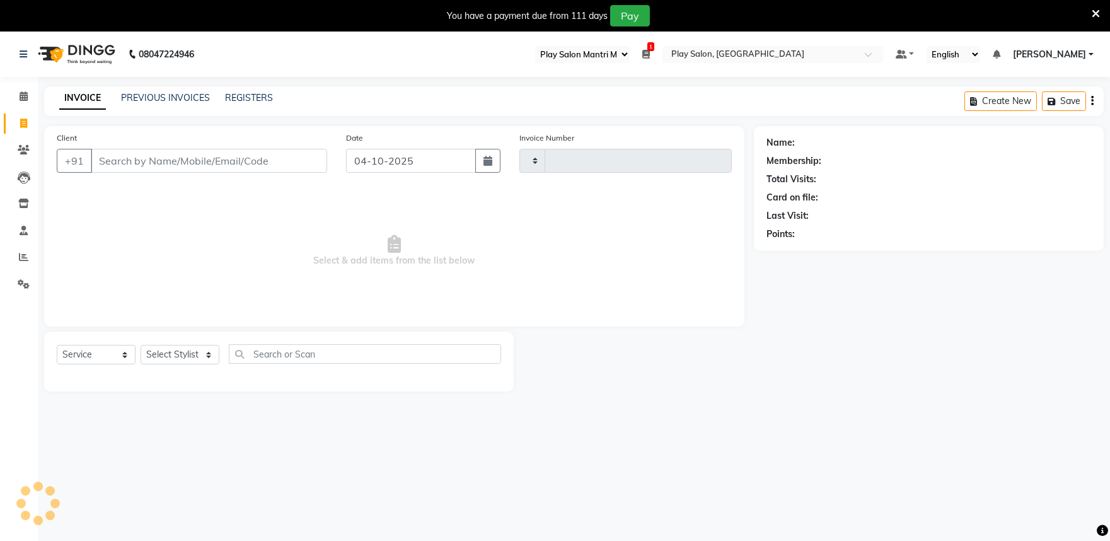
type input "2064"
select select "8352"
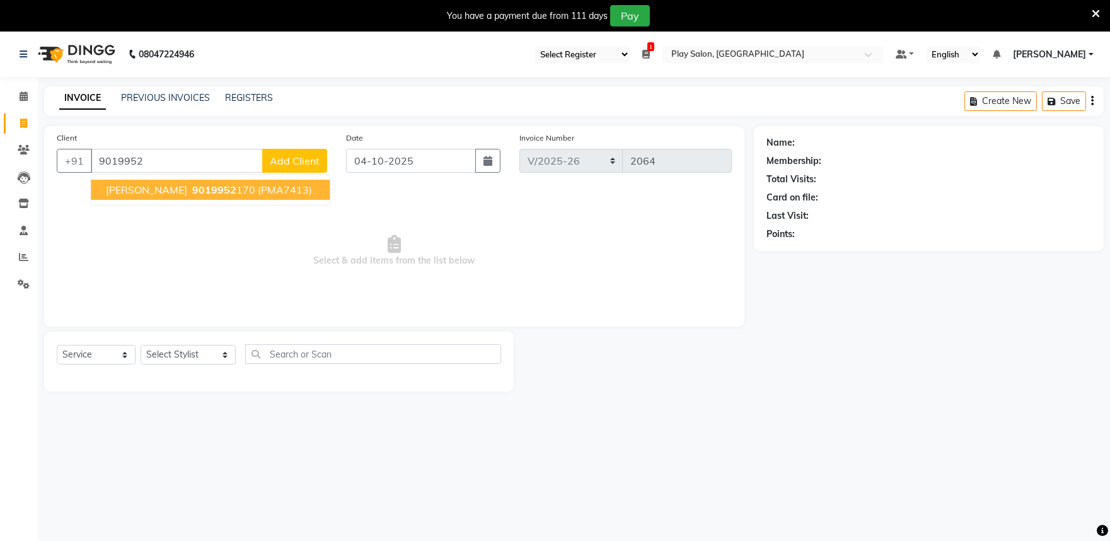
click at [207, 191] on ngb-highlight "9019952 170" at bounding box center [223, 189] width 66 height 13
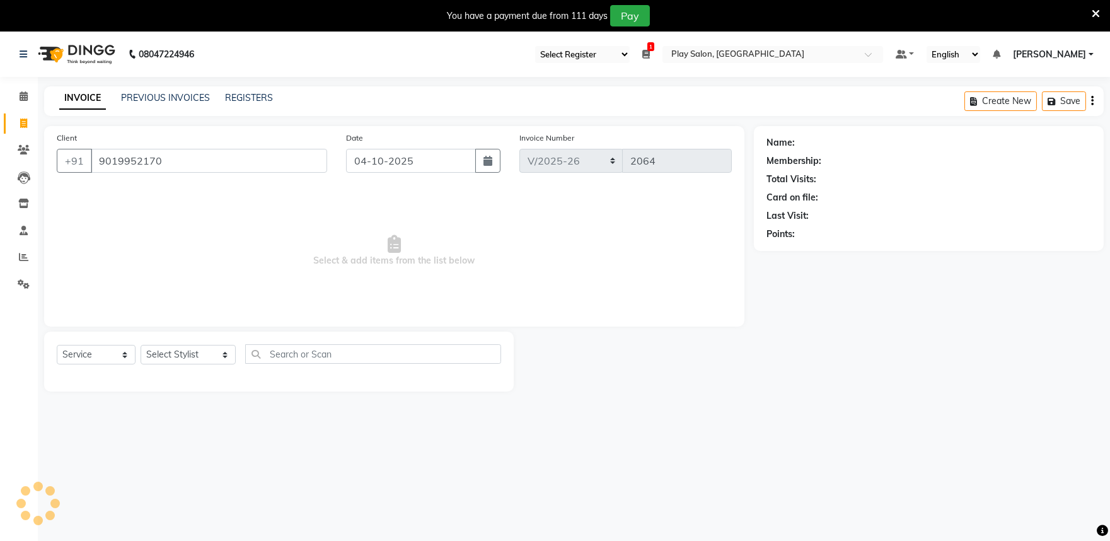
type input "9019952170"
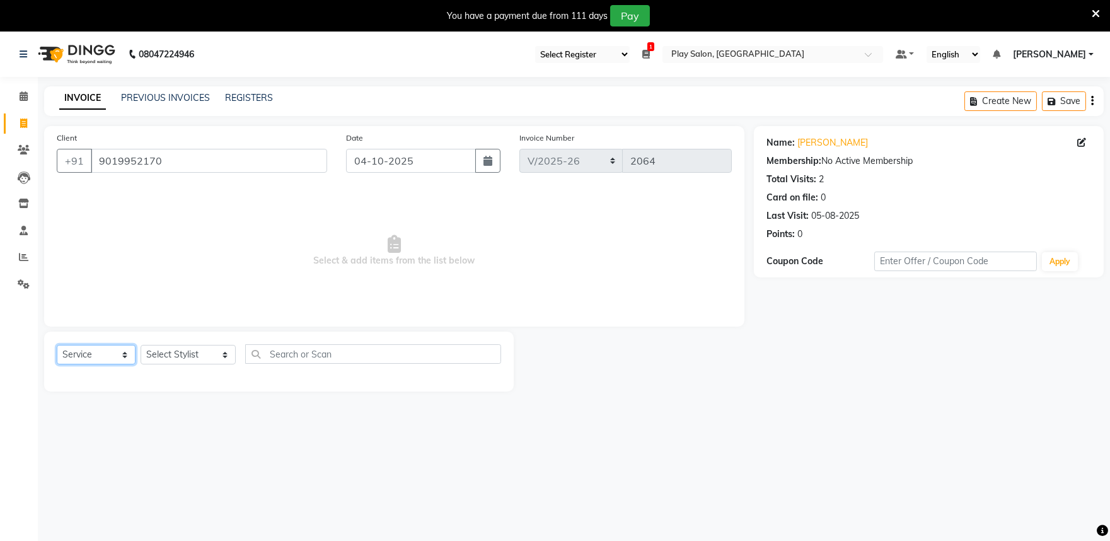
click at [93, 361] on select "Select Service Product Membership Package Voucher Prepaid Gift Card" at bounding box center [96, 355] width 79 height 20
select select "product"
click at [57, 345] on select "Select Service Product Membership Package Voucher Prepaid Gift Card" at bounding box center [96, 355] width 79 height 20
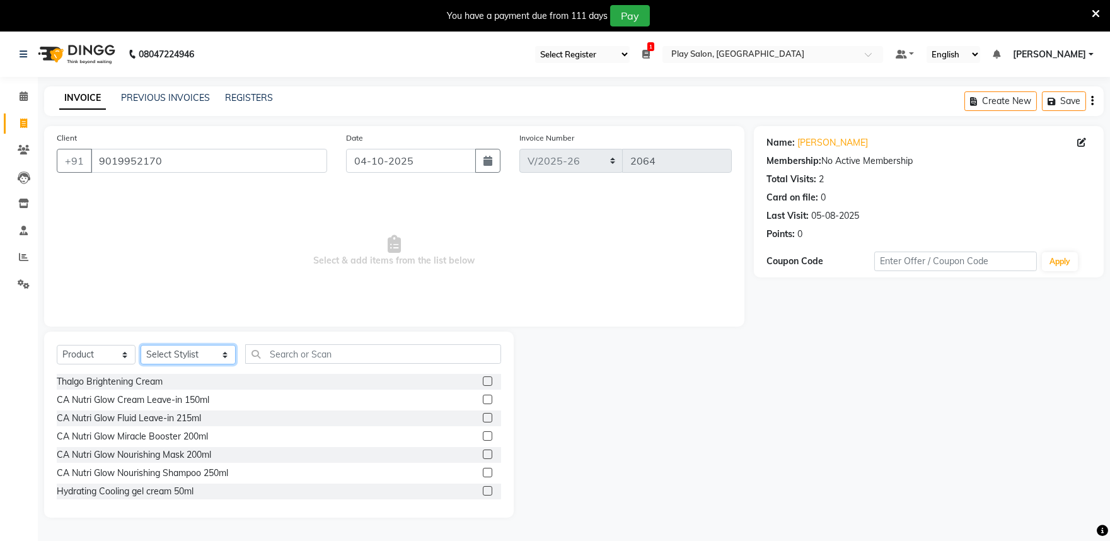
click at [190, 356] on select "Select Stylist Achan Shimrah Admin Anitha B Arhan Ehsan Charan S Dawa Tamang Di…" at bounding box center [188, 355] width 95 height 20
select select "82212"
click at [141, 345] on select "Select Stylist Achan Shimrah Admin Anitha B Arhan Ehsan Charan S Dawa Tamang Di…" at bounding box center [188, 355] width 95 height 20
click at [279, 354] on input "text" at bounding box center [373, 354] width 256 height 20
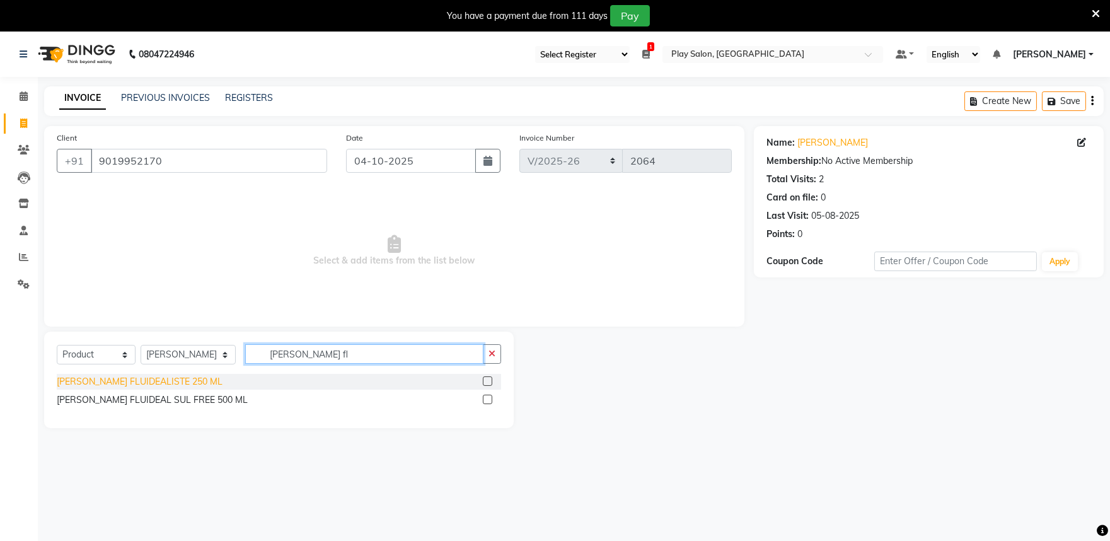
type input "bain fl"
click at [127, 381] on div "BAIN FLUIDEALISTE 250 ML" at bounding box center [140, 381] width 166 height 13
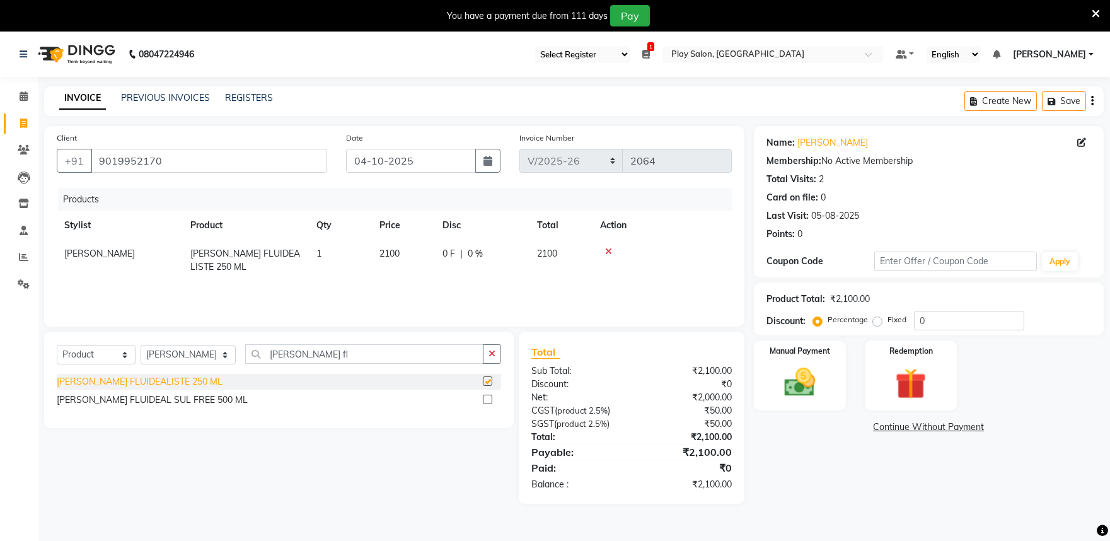
checkbox input "false"
click at [403, 249] on td "2100" at bounding box center [403, 260] width 63 height 42
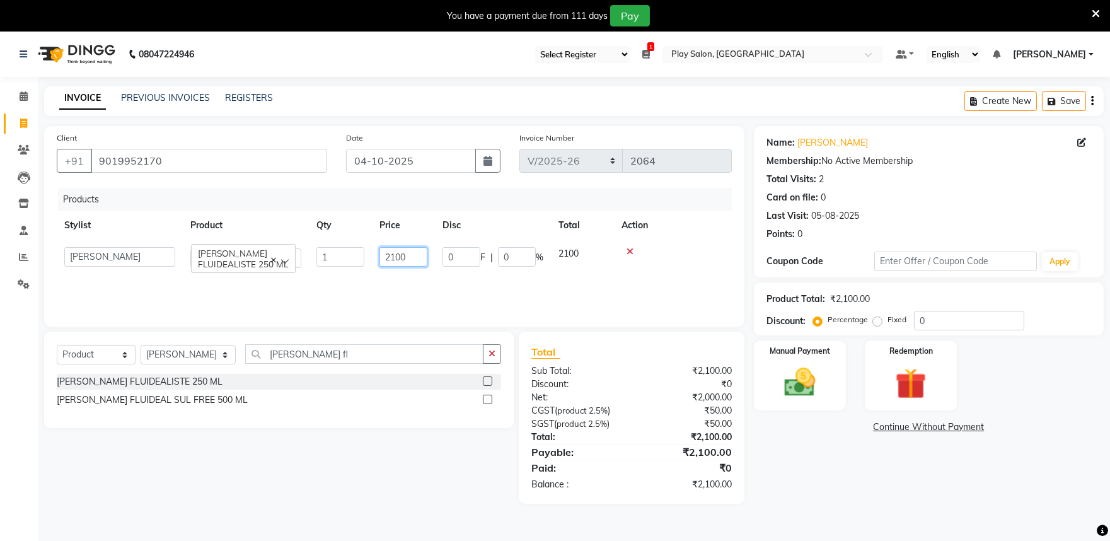
click at [408, 255] on input "2100" at bounding box center [403, 257] width 48 height 20
type input "2950"
click at [423, 280] on div "Products Stylist Product Qty Price Disc Total Action Achan Shimrah BAIN FLUIDEA…" at bounding box center [394, 251] width 675 height 126
click at [484, 253] on div "0 F | 0 %" at bounding box center [481, 253] width 79 height 13
click at [518, 260] on input "0" at bounding box center [517, 257] width 38 height 20
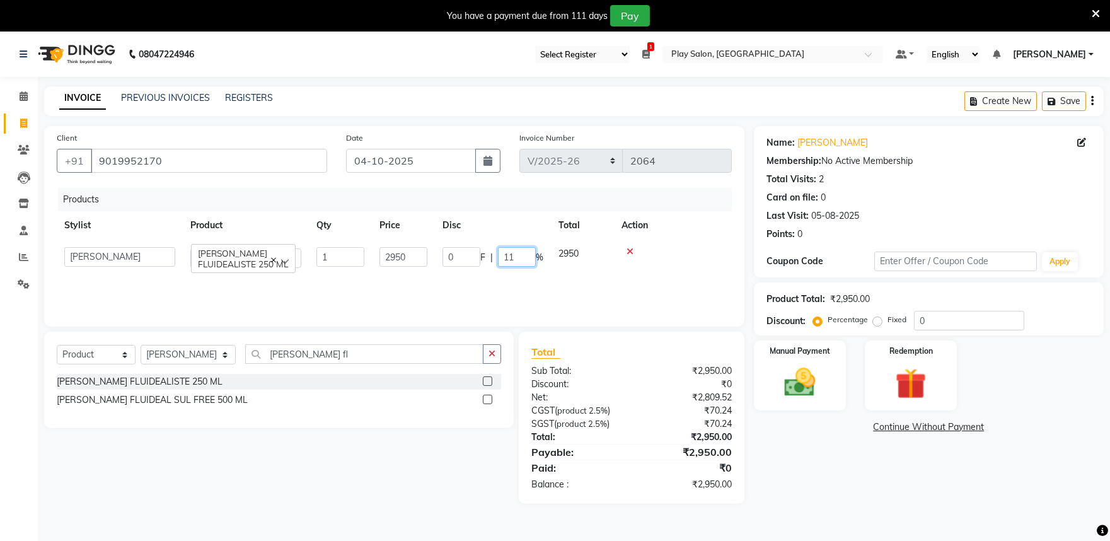
type input "11.2"
click at [640, 284] on div "Products Stylist Product Qty Price Disc Total Action Achan Shimrah BAIN FLUIDEA…" at bounding box center [394, 251] width 675 height 126
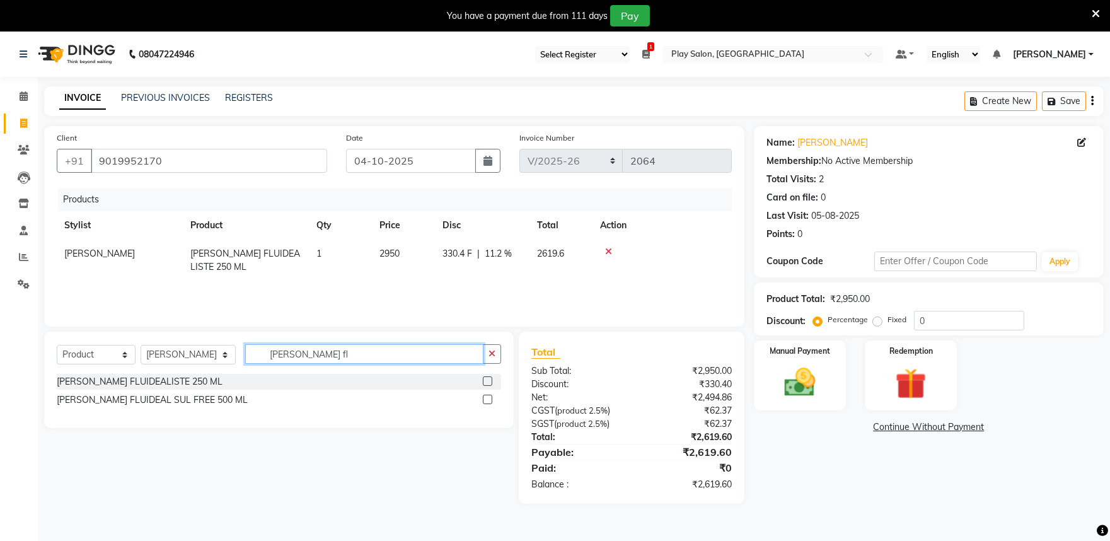
click at [299, 354] on input "bain fl" at bounding box center [364, 354] width 238 height 20
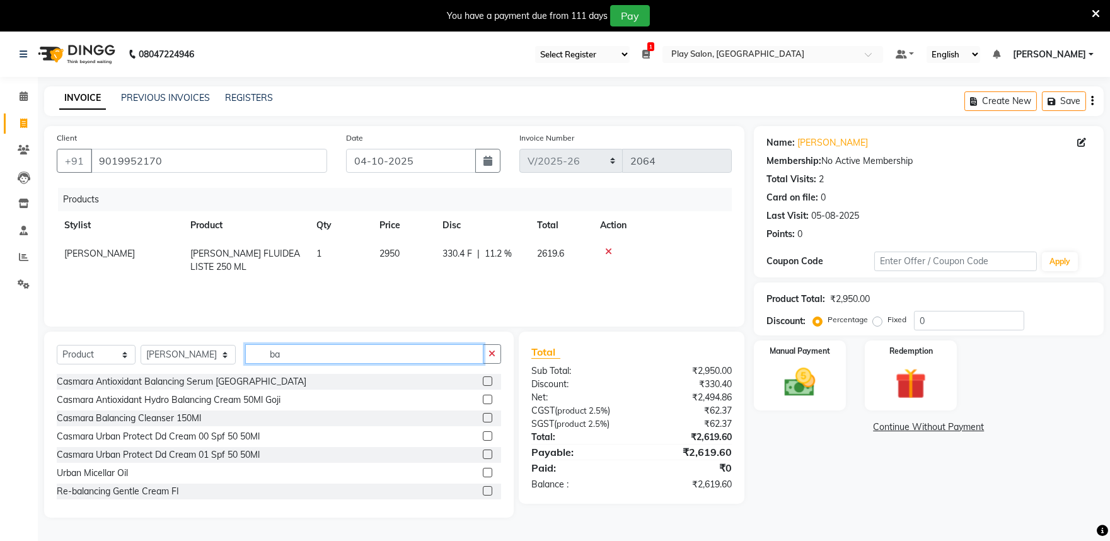
type input "b"
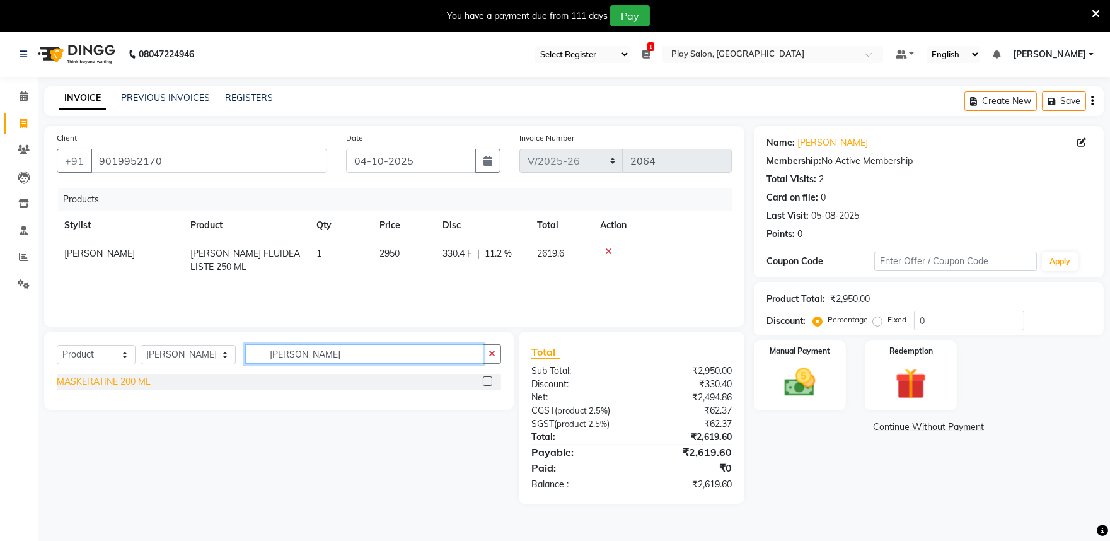
type input "maske"
click at [112, 379] on div "MASKERATINE 200 ML" at bounding box center [104, 381] width 94 height 13
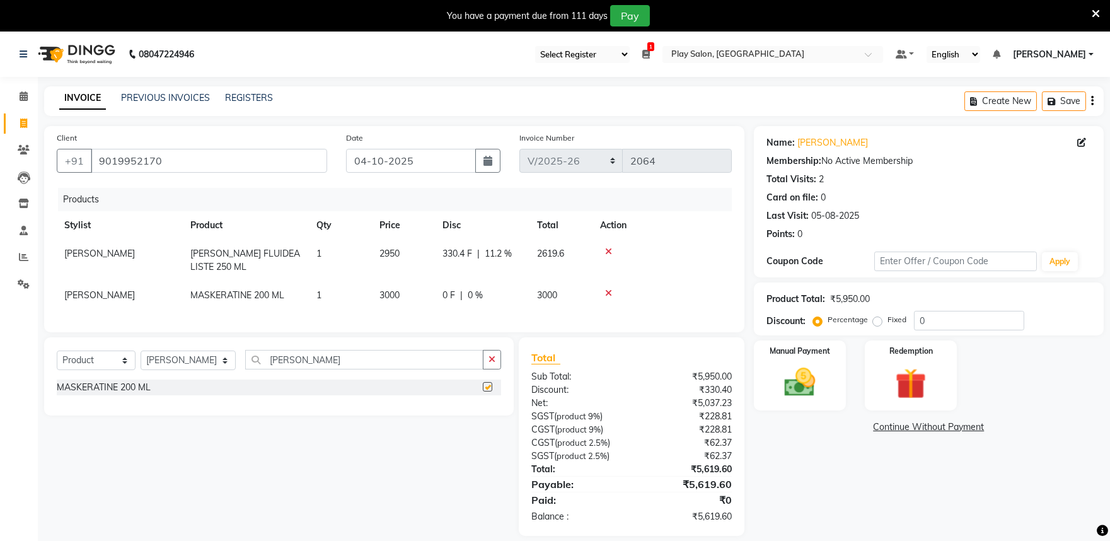
checkbox input "false"
click at [411, 296] on td "3000" at bounding box center [403, 295] width 63 height 28
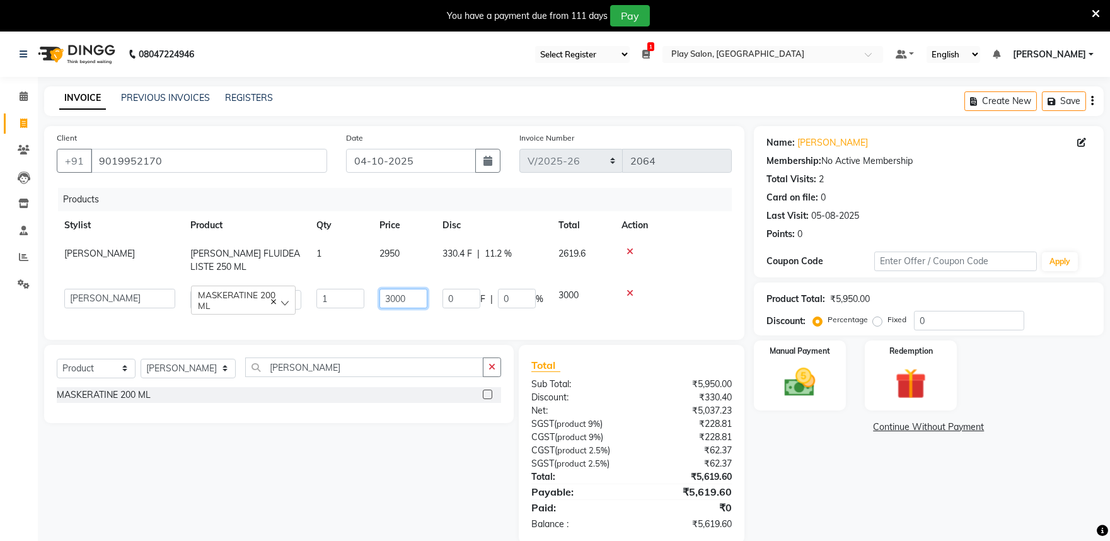
click at [414, 297] on input "3000" at bounding box center [403, 299] width 48 height 20
type input "3850"
click at [599, 309] on tr "Achan Shimrah Admin Anitha B Arhan Ehsan Charan S Dawa Tamang Ding Junhui Grace…" at bounding box center [394, 299] width 675 height 36
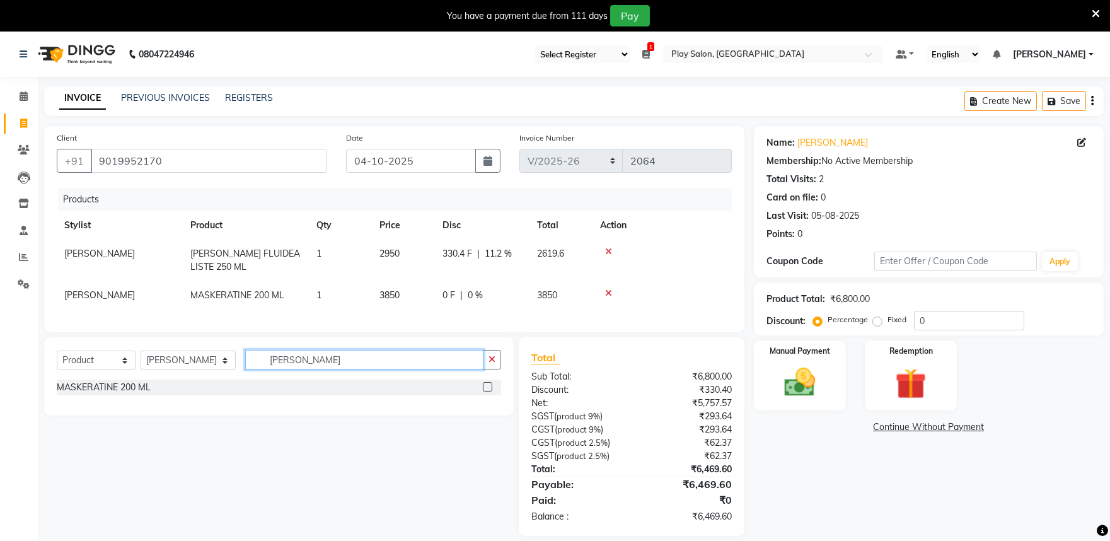
click at [291, 369] on input "maske" at bounding box center [364, 360] width 238 height 20
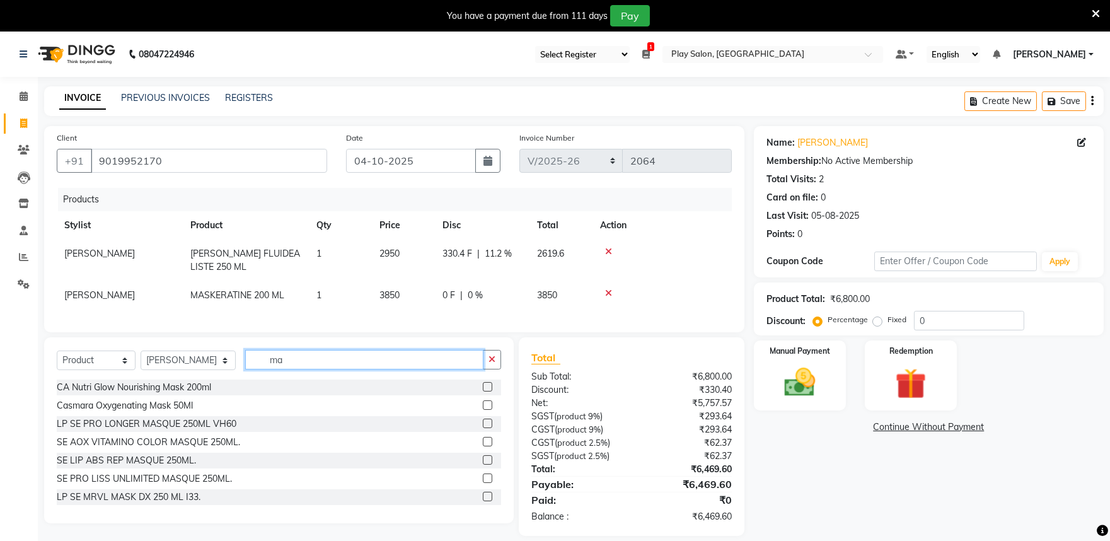
type input "m"
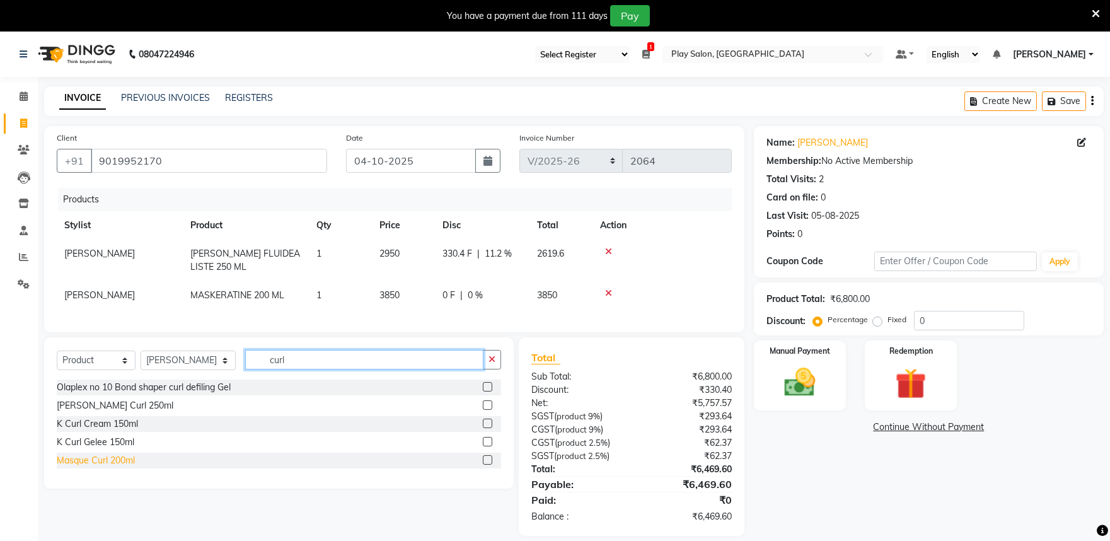
type input "curl"
click at [122, 467] on div "Masque Curl 200ml" at bounding box center [96, 460] width 78 height 13
checkbox input "false"
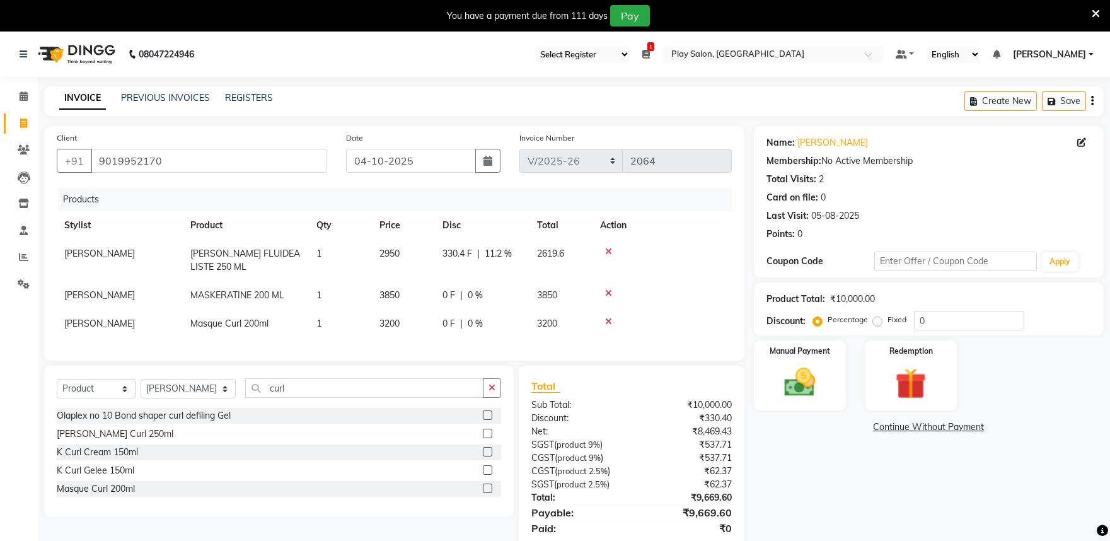
click at [410, 321] on td "3200" at bounding box center [403, 323] width 63 height 28
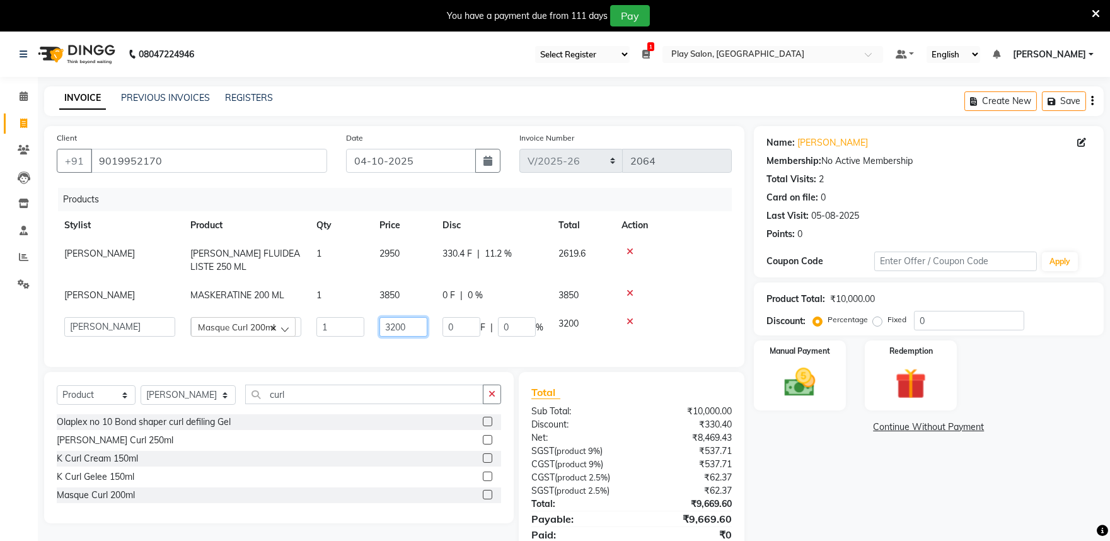
click at [411, 321] on input "3200" at bounding box center [403, 327] width 48 height 20
type input "3850"
click at [389, 377] on div "Client +91 9019952170 Date 04-10-2025 Invoice Number Import/2025-26 V/2025 V/20…" at bounding box center [394, 348] width 719 height 444
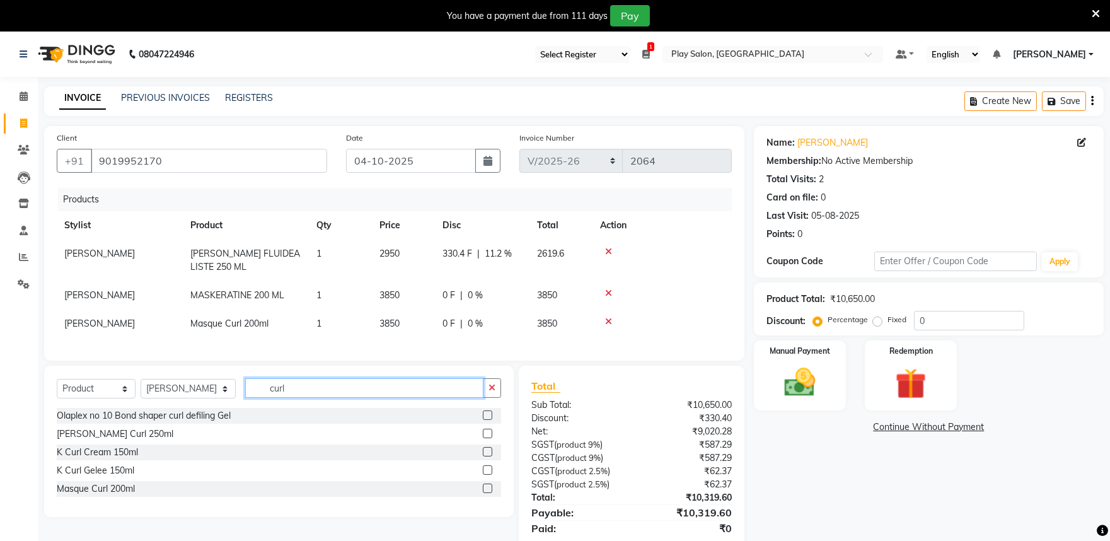
click at [304, 398] on input "curl" at bounding box center [364, 388] width 238 height 20
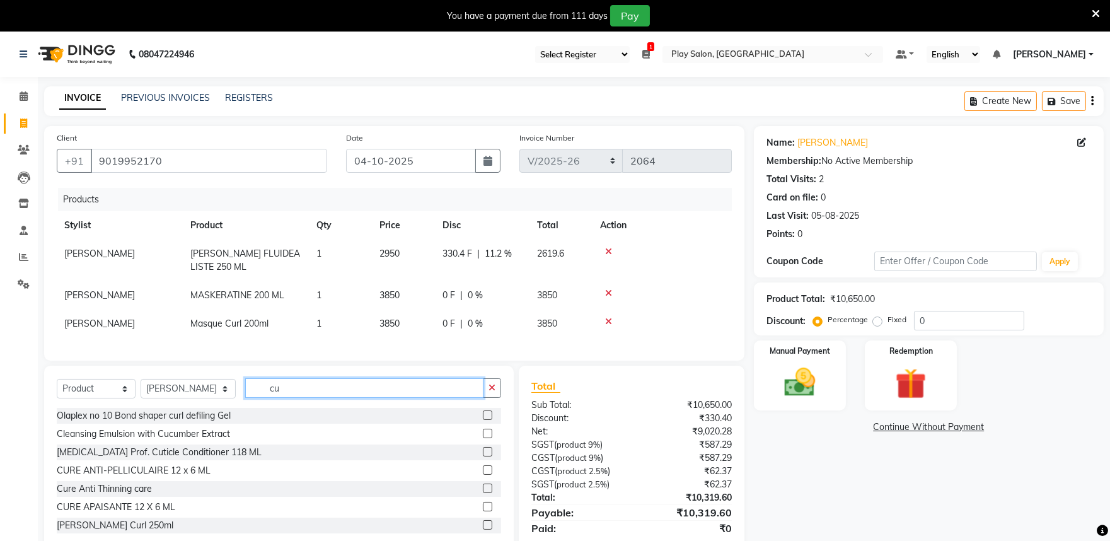
type input "c"
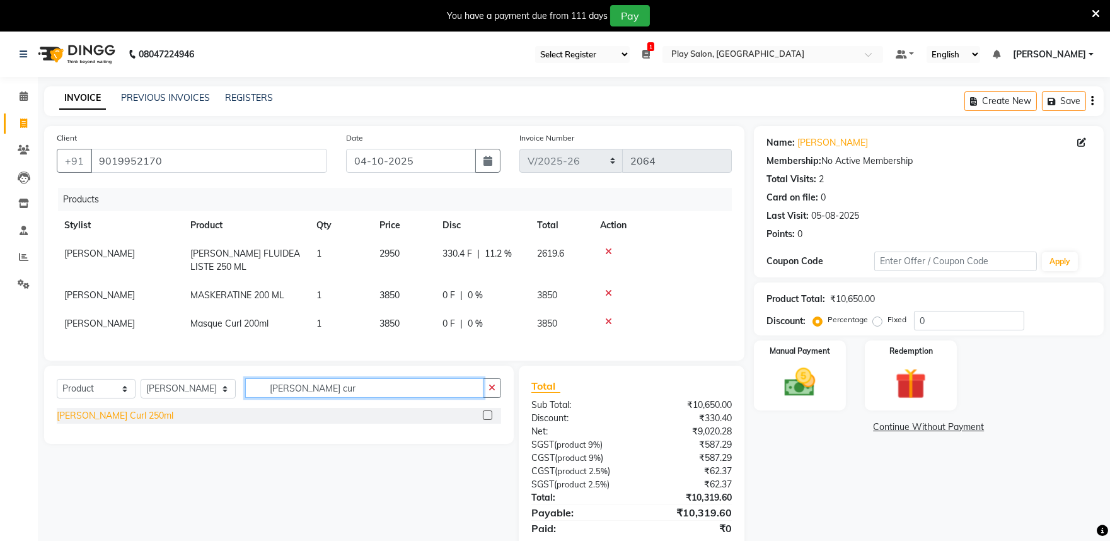
type input "bain cur"
click at [106, 422] on div "Bain Curl 250ml" at bounding box center [115, 415] width 117 height 13
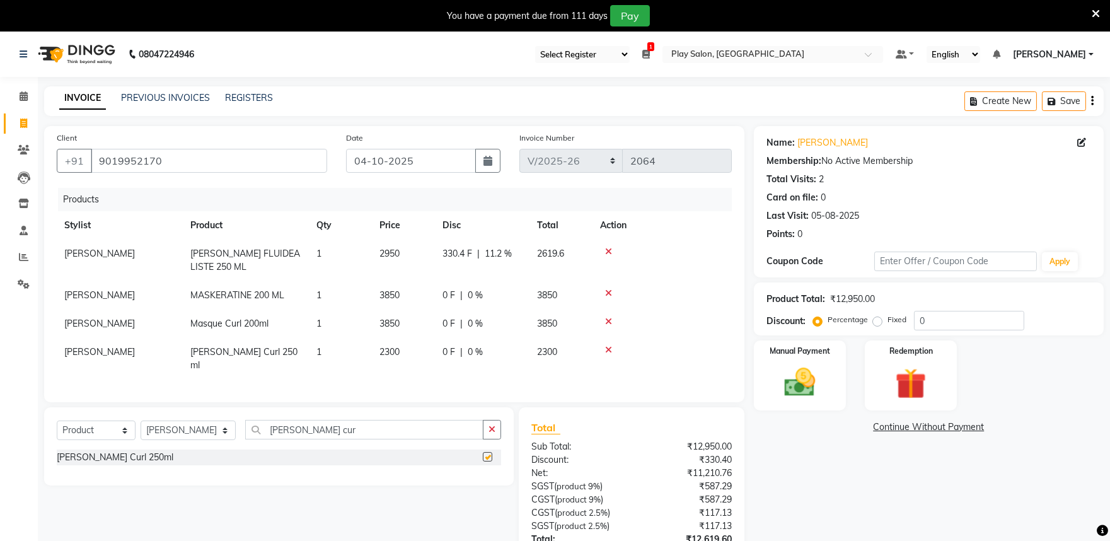
checkbox input "false"
click at [407, 349] on td "2300" at bounding box center [403, 359] width 63 height 42
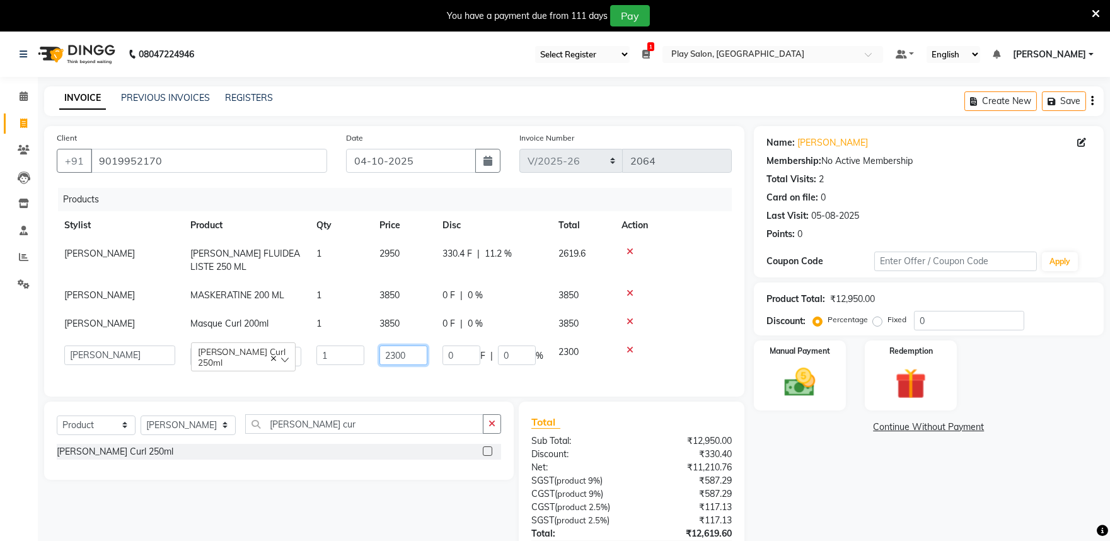
click at [417, 352] on input "2300" at bounding box center [403, 355] width 48 height 20
type input "2"
type input "2950"
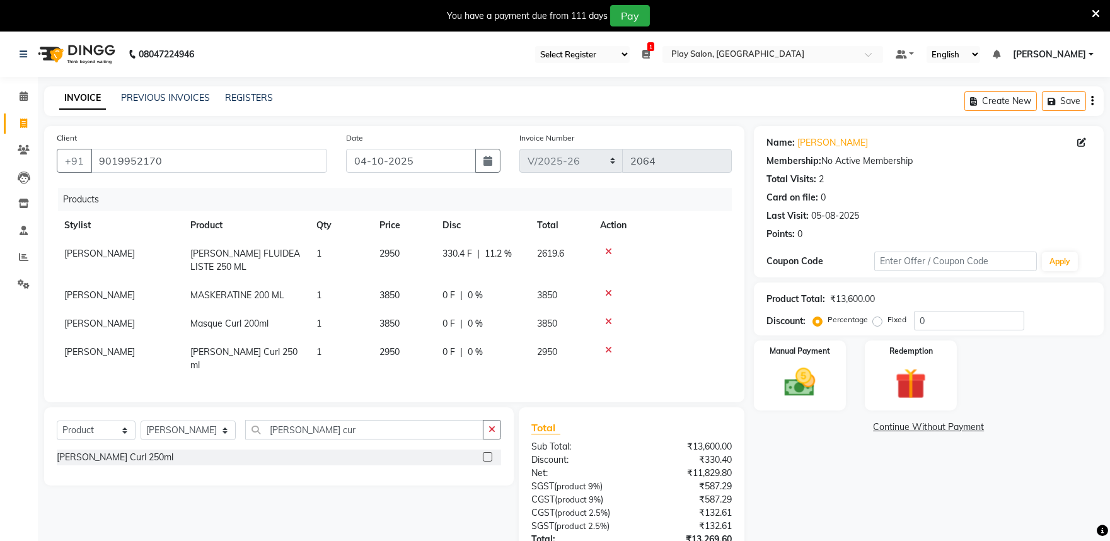
click at [590, 356] on td "2950" at bounding box center [560, 359] width 63 height 42
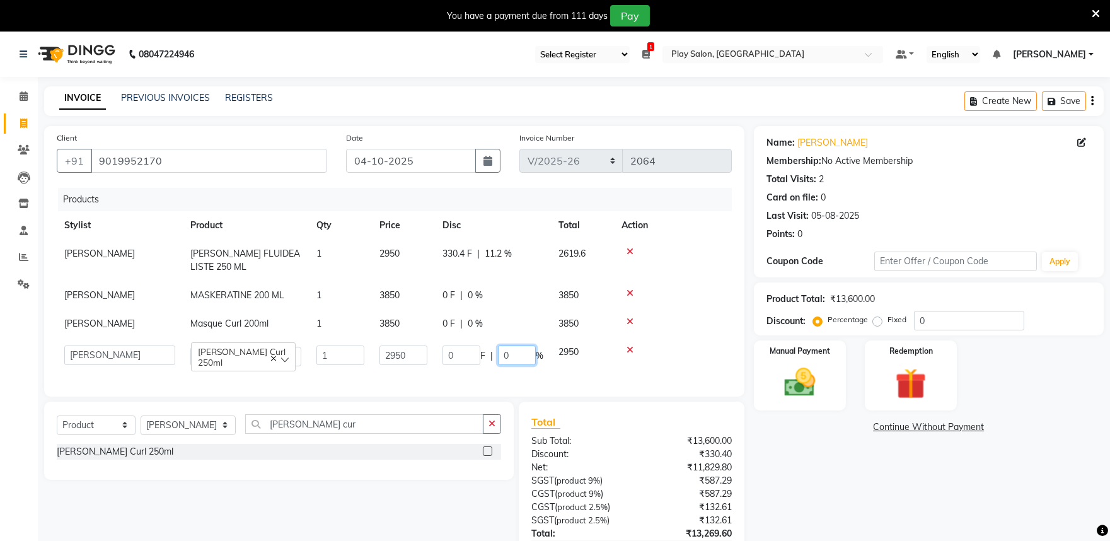
click at [521, 356] on input "0" at bounding box center [517, 355] width 38 height 20
type input "11.2"
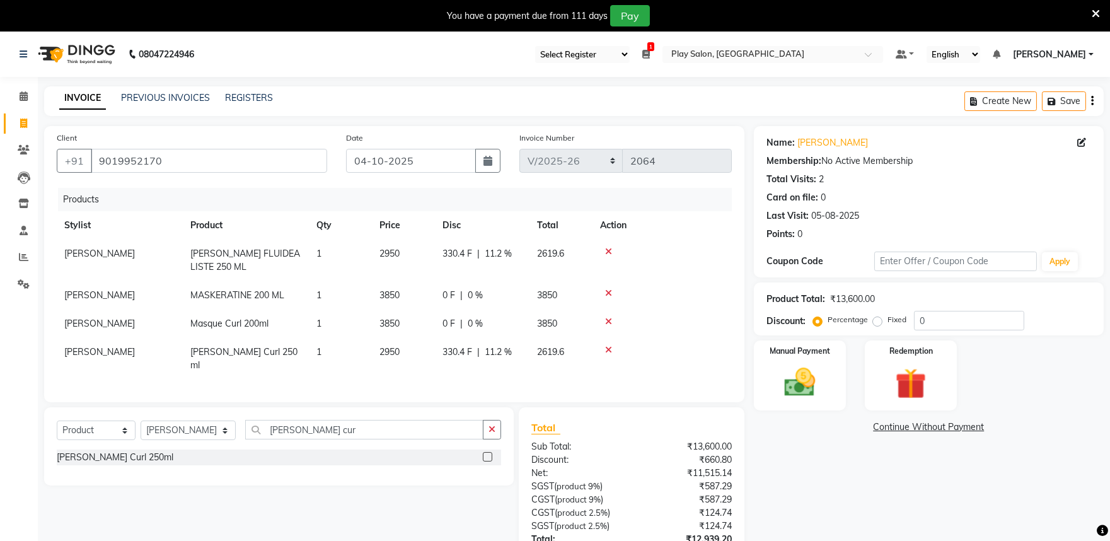
click at [667, 358] on td at bounding box center [661, 359] width 139 height 42
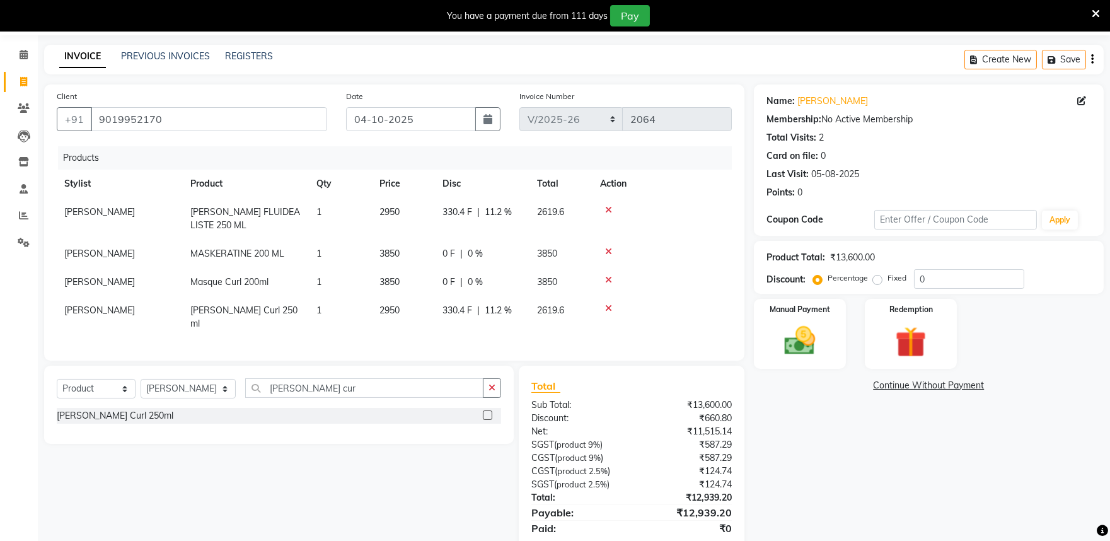
scroll to position [80, 0]
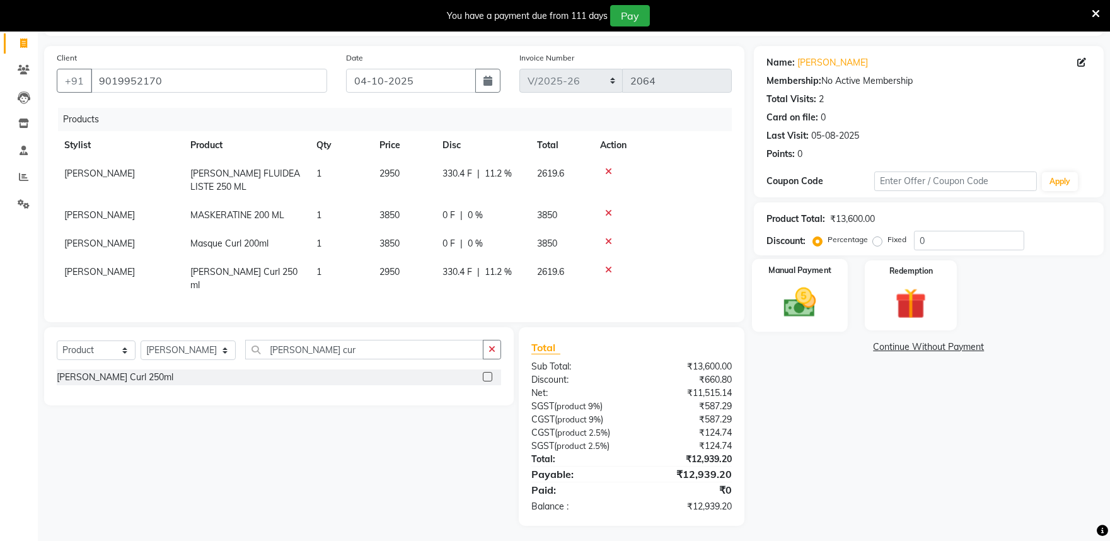
click at [805, 309] on img at bounding box center [799, 302] width 52 height 37
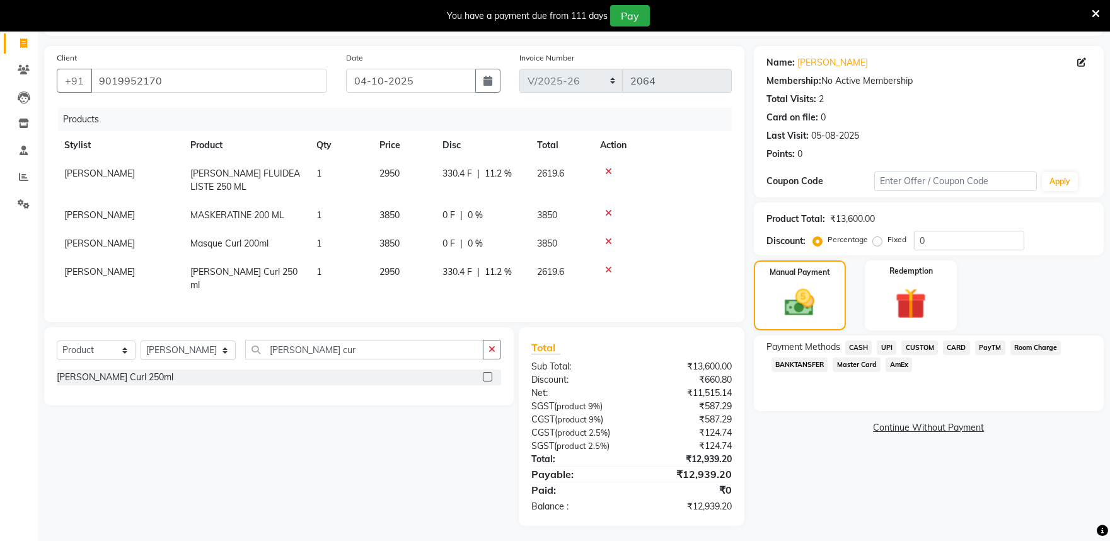
click at [952, 347] on span "CARD" at bounding box center [956, 347] width 27 height 14
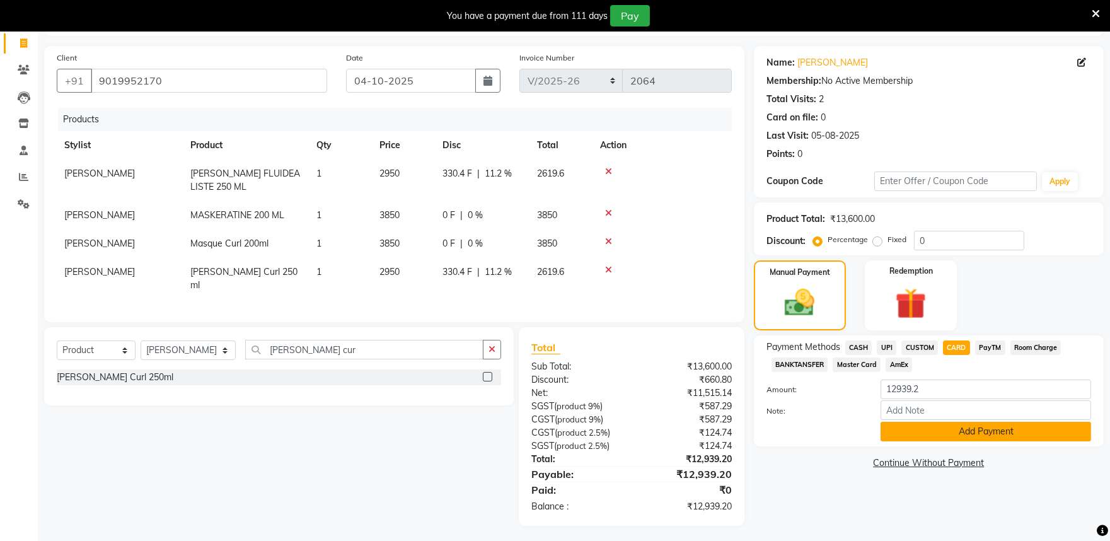
click at [979, 424] on button "Add Payment" at bounding box center [985, 432] width 211 height 20
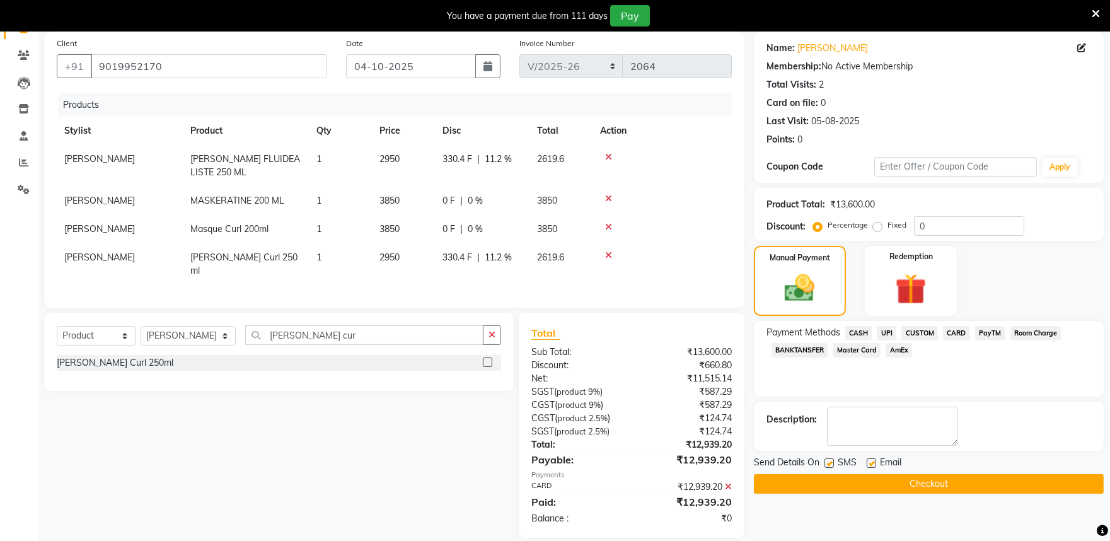
scroll to position [107, 0]
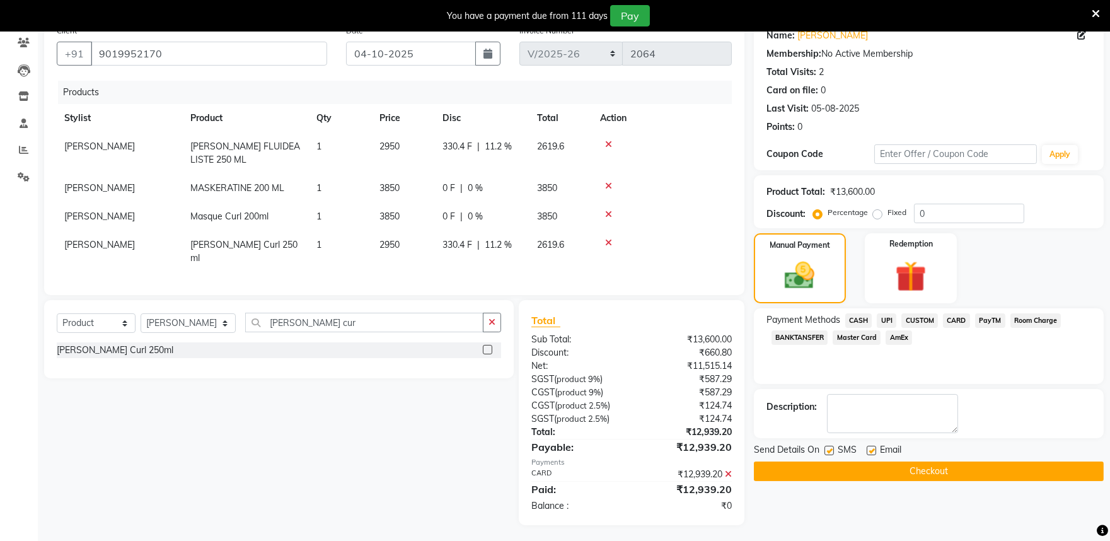
click at [937, 474] on button "Checkout" at bounding box center [929, 471] width 350 height 20
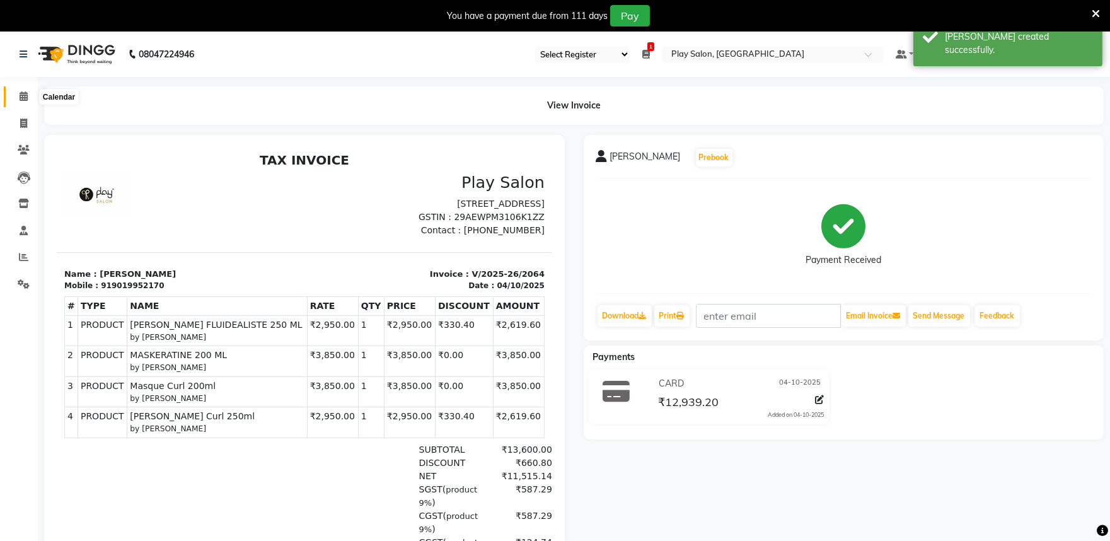
click at [20, 98] on icon at bounding box center [24, 95] width 8 height 9
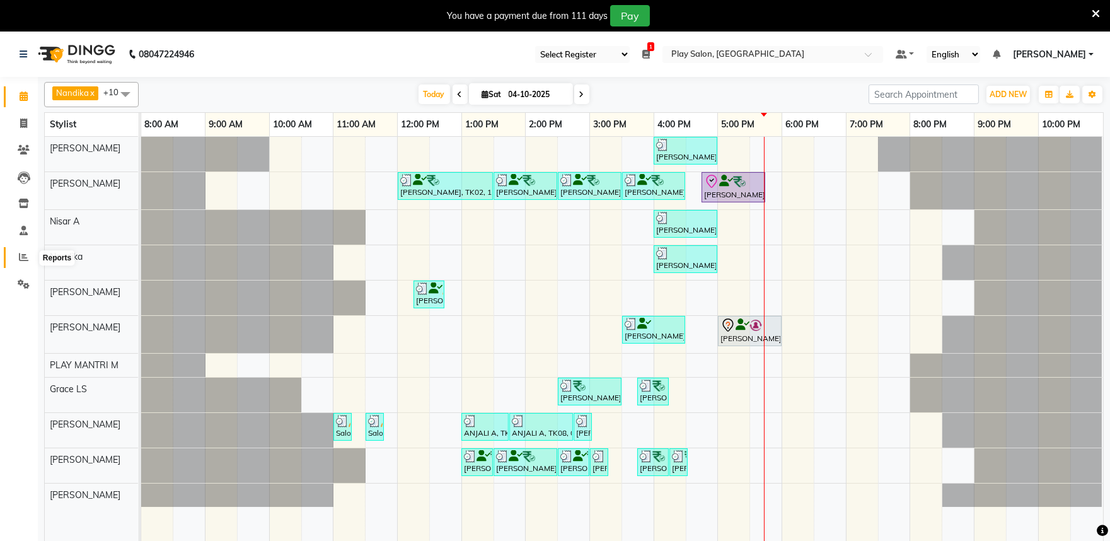
click at [23, 261] on icon at bounding box center [23, 256] width 9 height 9
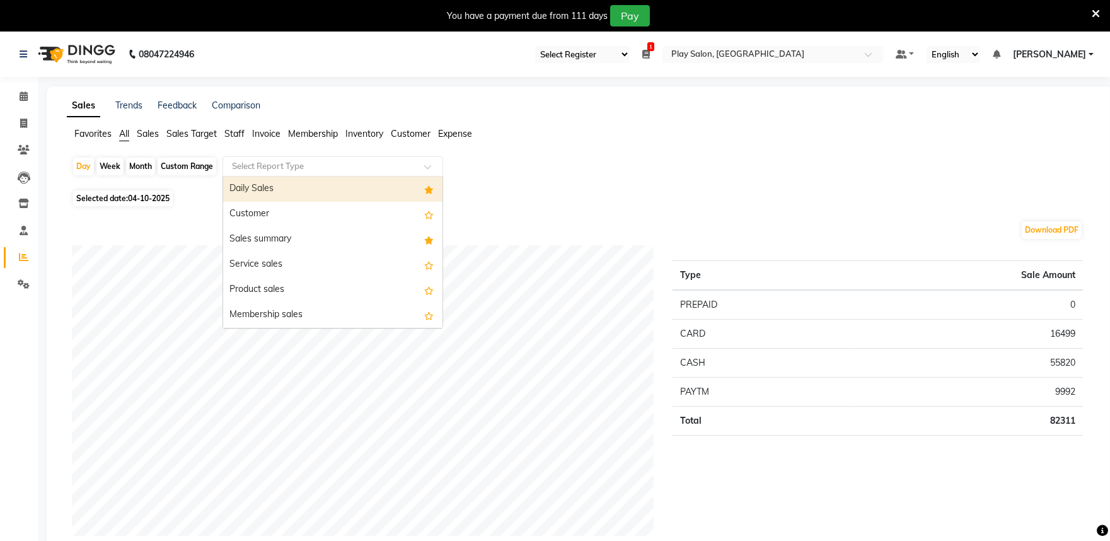
click at [272, 173] on div "Select Report Type" at bounding box center [332, 166] width 221 height 20
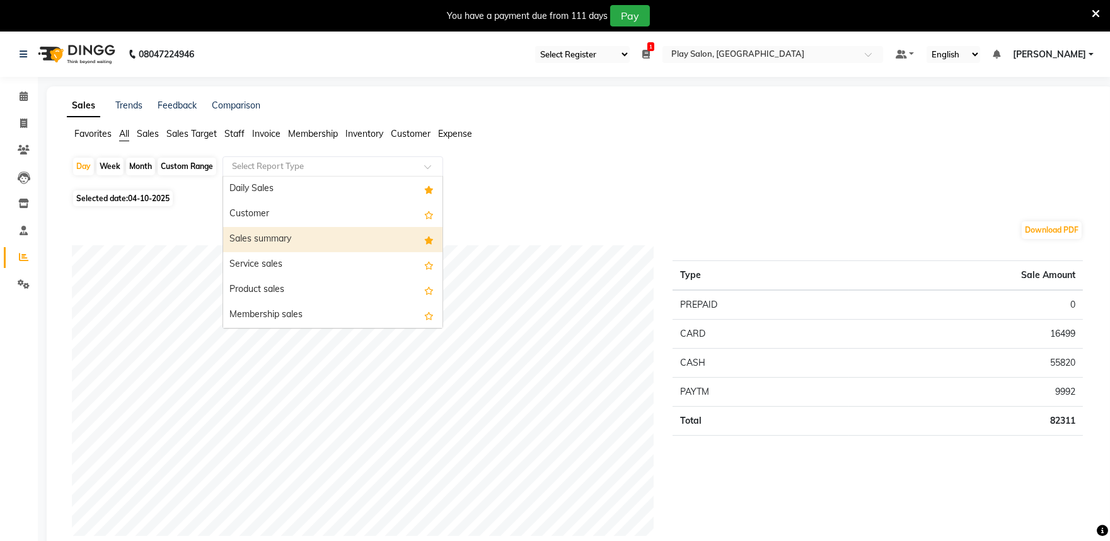
click at [277, 235] on div "Sales summary" at bounding box center [332, 239] width 219 height 25
select select "full_report"
select select "csv"
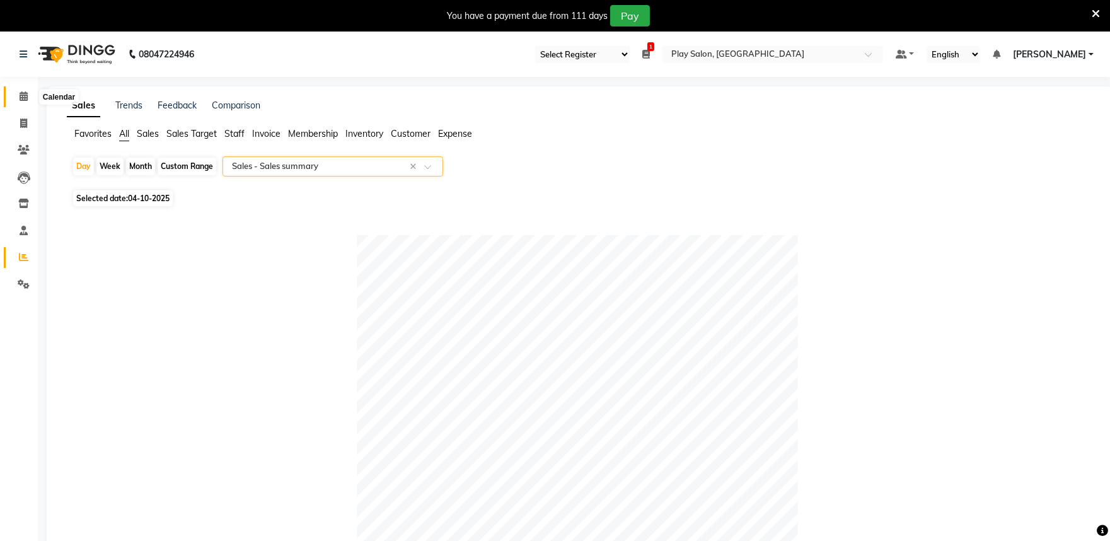
click at [22, 97] on icon at bounding box center [24, 95] width 8 height 9
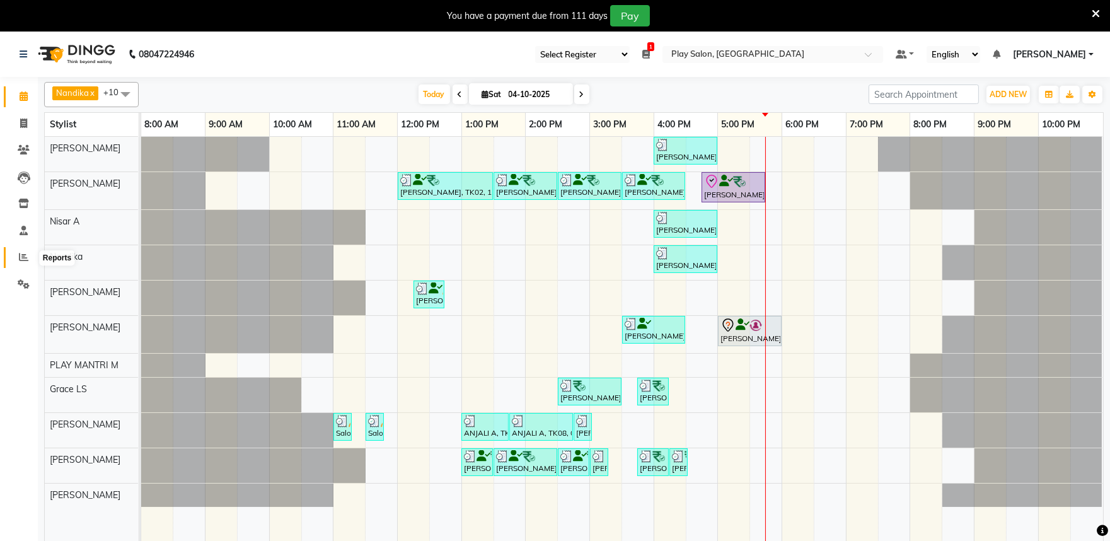
click at [20, 261] on icon at bounding box center [23, 256] width 9 height 9
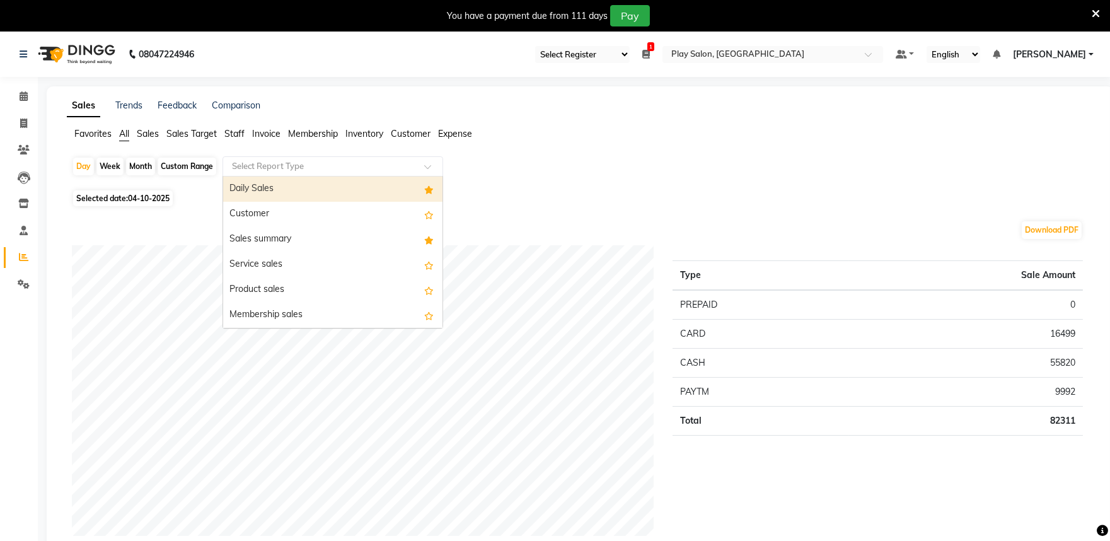
click at [258, 164] on input "text" at bounding box center [320, 166] width 182 height 13
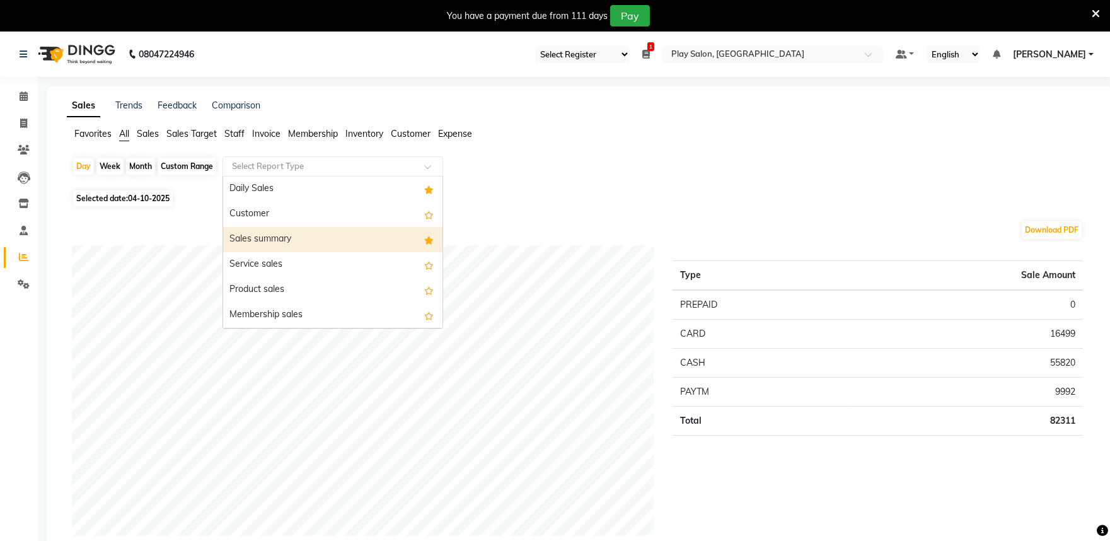
click at [273, 236] on div "Sales summary" at bounding box center [332, 239] width 219 height 25
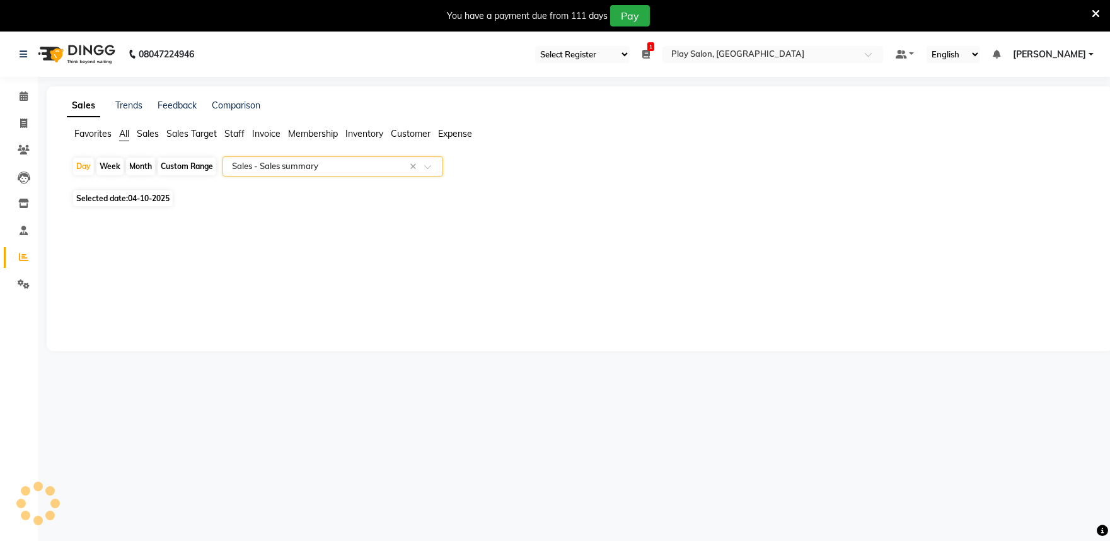
select select "full_report"
select select "csv"
click at [230, 129] on span "Staff" at bounding box center [234, 133] width 20 height 11
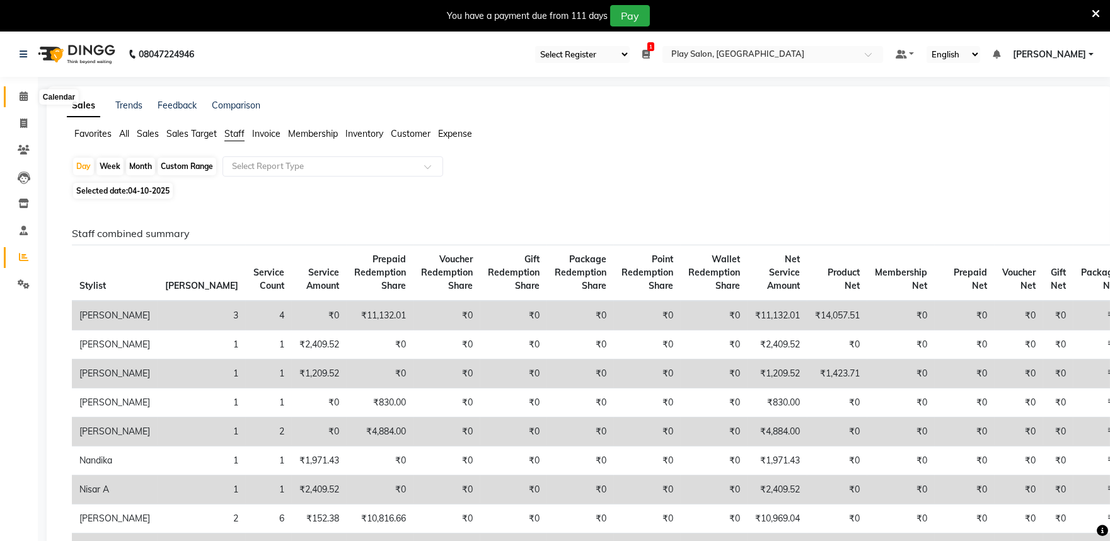
click at [23, 96] on icon at bounding box center [24, 95] width 8 height 9
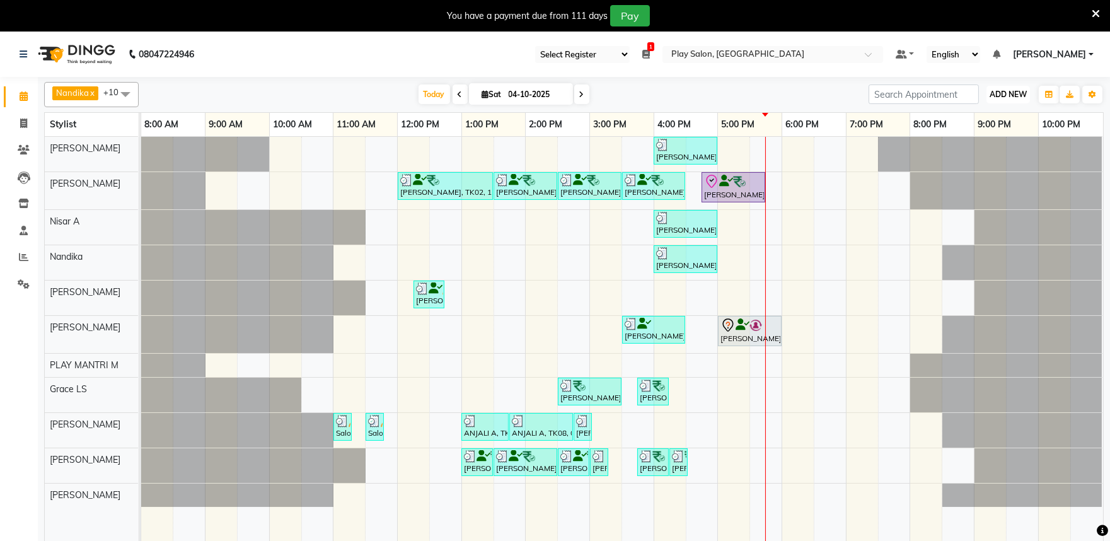
click at [1017, 93] on span "ADD NEW" at bounding box center [1007, 93] width 37 height 9
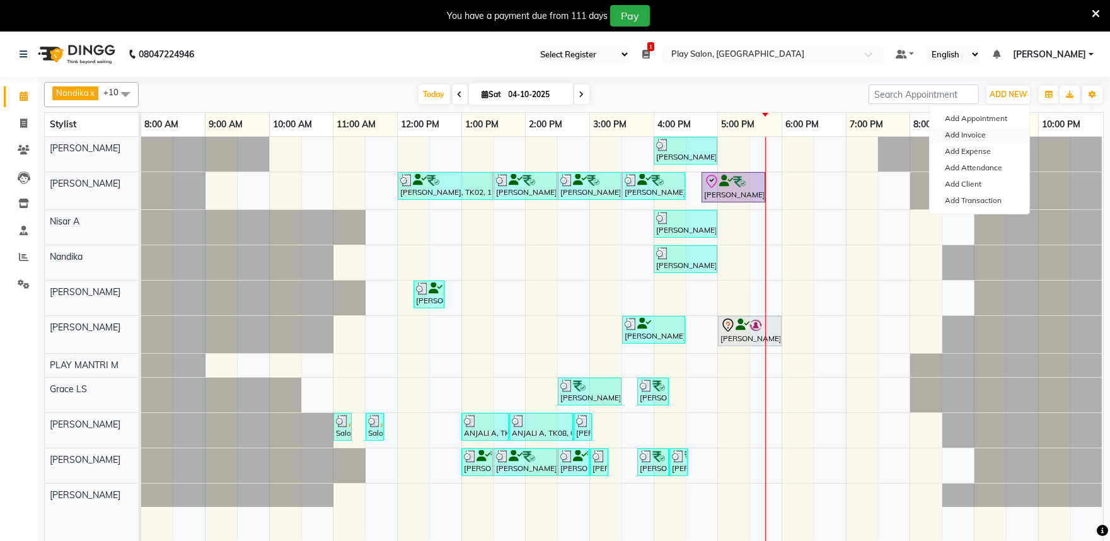
click at [981, 132] on link "Add Invoice" at bounding box center [980, 135] width 100 height 16
select select "service"
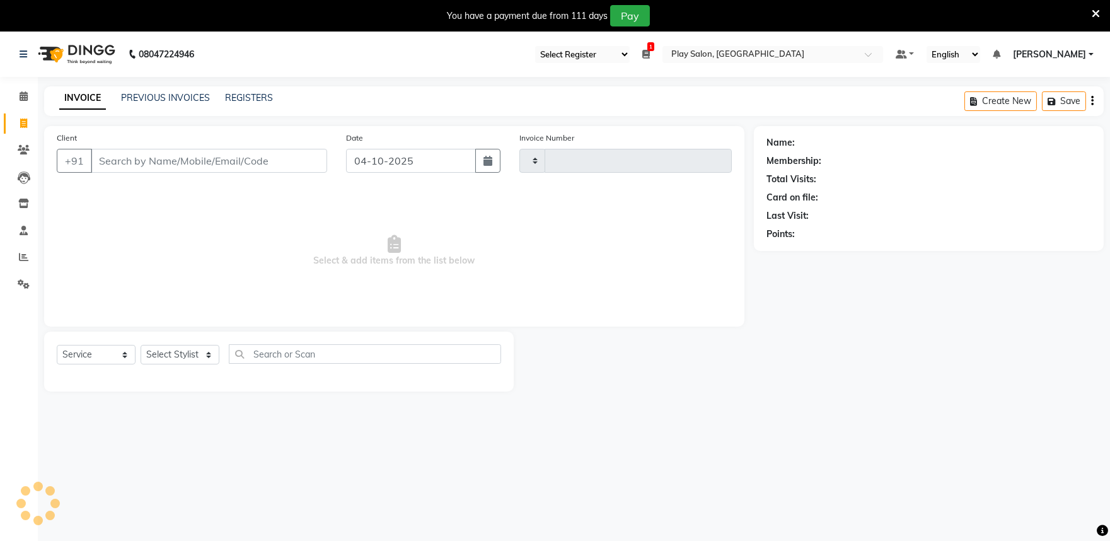
type input "2065"
select select "8352"
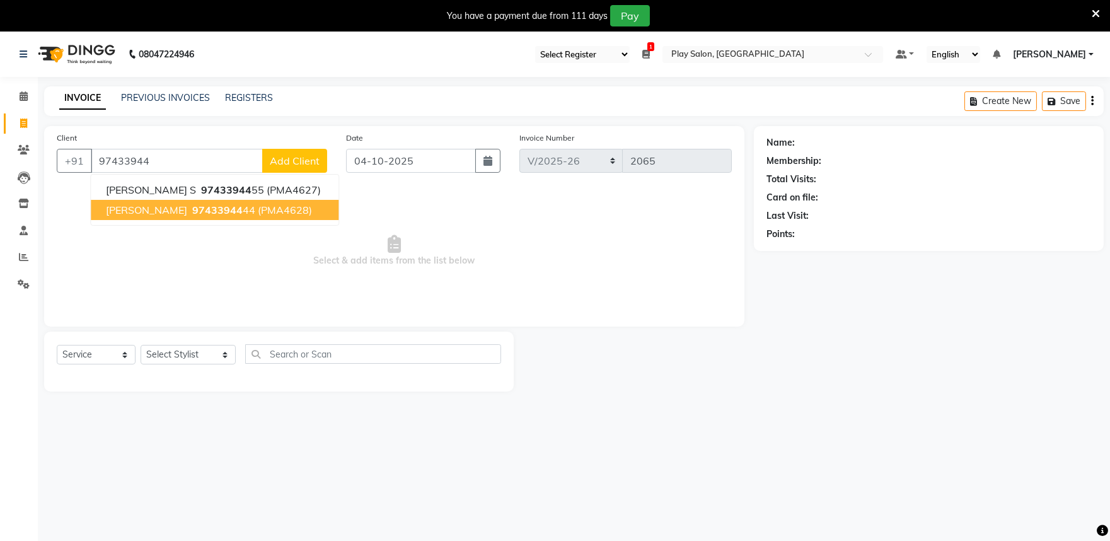
click at [192, 213] on span "97433944" at bounding box center [217, 210] width 50 height 13
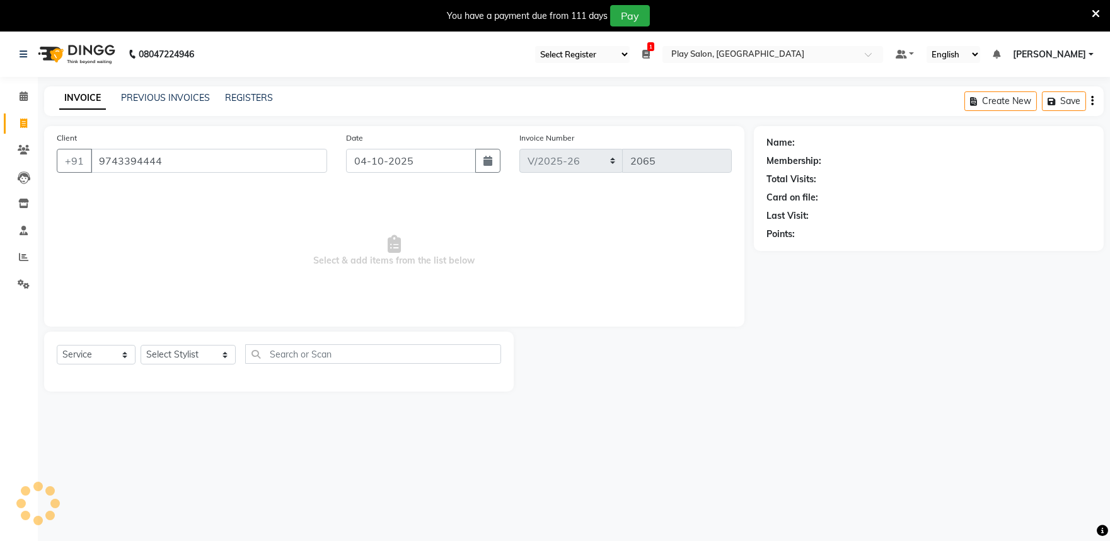
type input "9743394444"
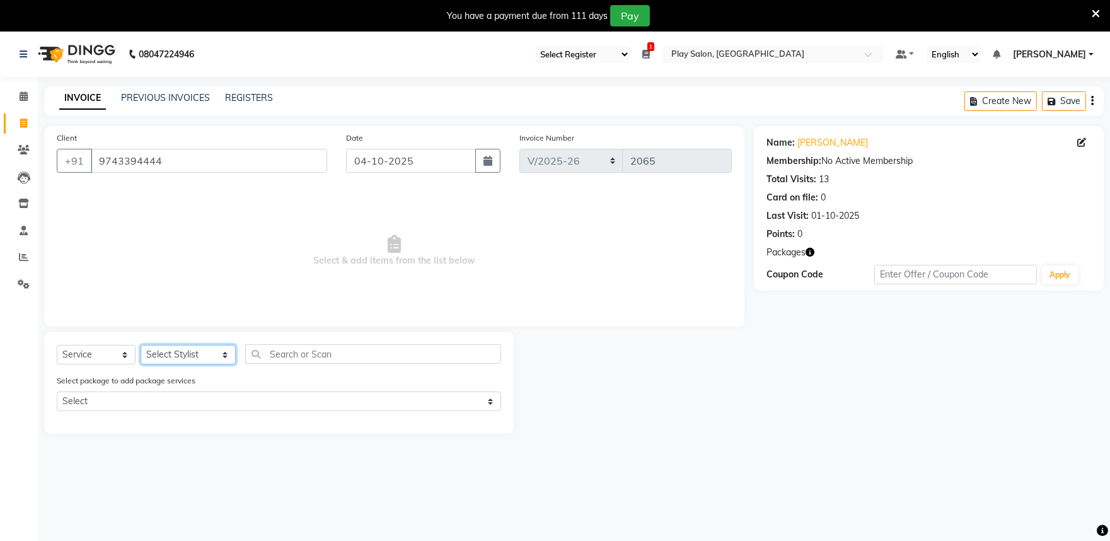
click at [173, 359] on select "Select Stylist Achan Shimrah Admin Anitha B Arhan Ehsan Charan S Dawa Tamang Di…" at bounding box center [188, 355] width 95 height 20
select select "81322"
click at [141, 345] on select "Select Stylist Achan Shimrah Admin Anitha B Arhan Ehsan Charan S Dawa Tamang Di…" at bounding box center [188, 355] width 95 height 20
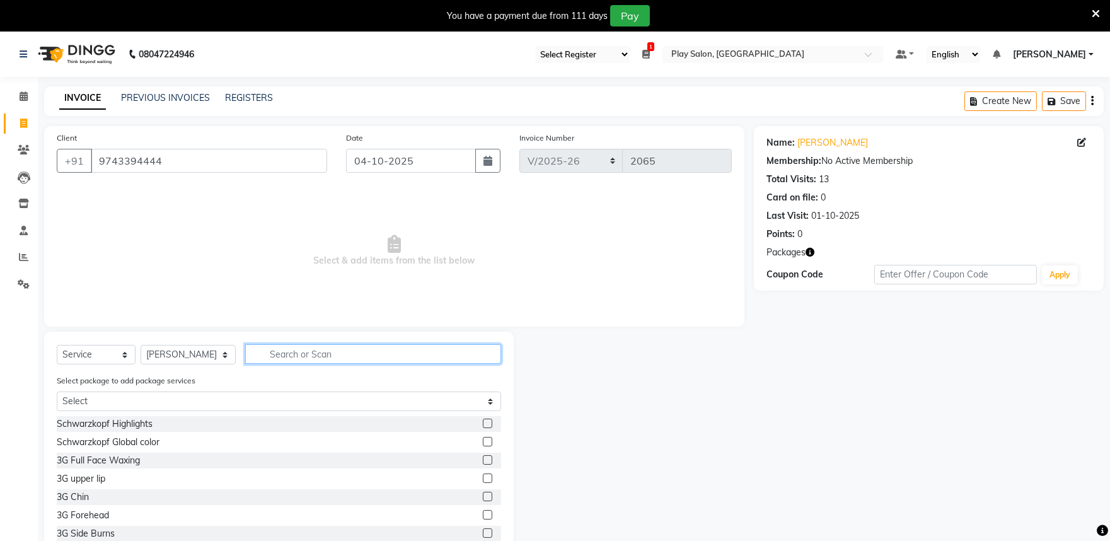
click at [292, 351] on input "text" at bounding box center [373, 354] width 256 height 20
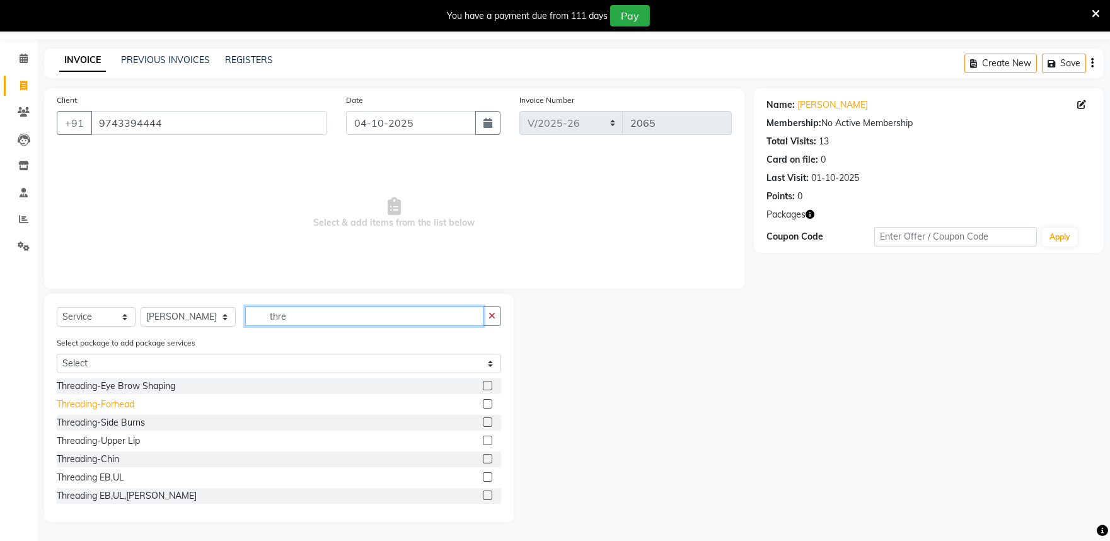
type input "thre"
click at [122, 406] on div "Threading-Forhead" at bounding box center [96, 404] width 78 height 13
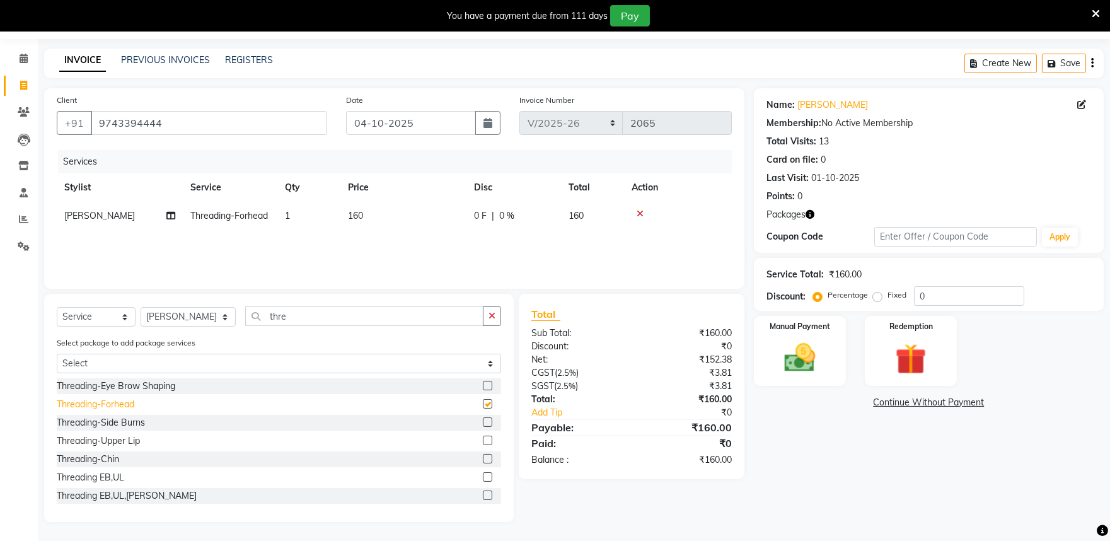
checkbox input "false"
click at [286, 318] on input "thre" at bounding box center [364, 316] width 238 height 20
click at [169, 385] on div "Threading-Eye Brow Shaping" at bounding box center [116, 385] width 118 height 13
checkbox input "false"
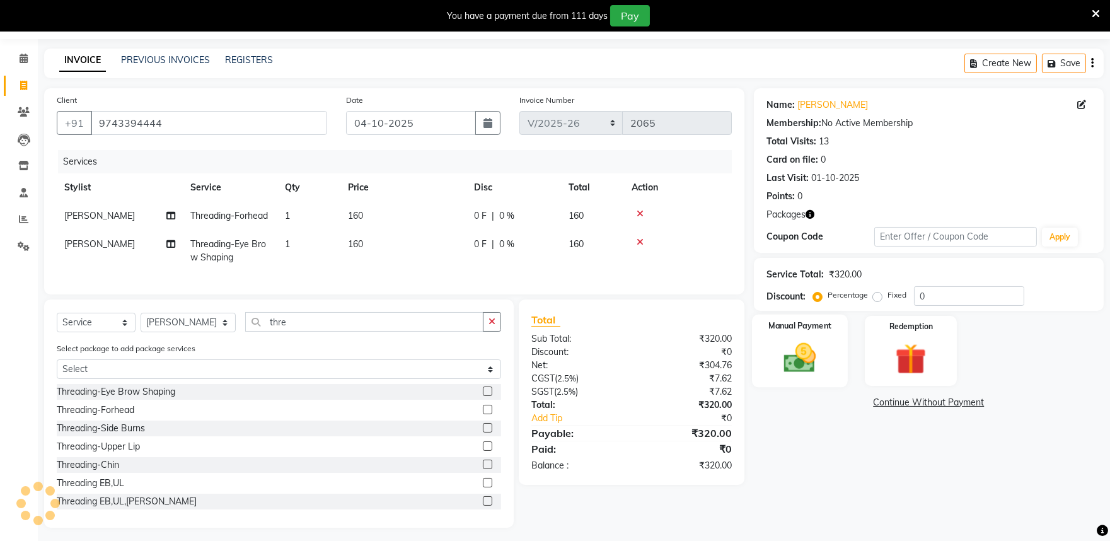
click at [829, 345] on div "Manual Payment" at bounding box center [800, 350] width 96 height 72
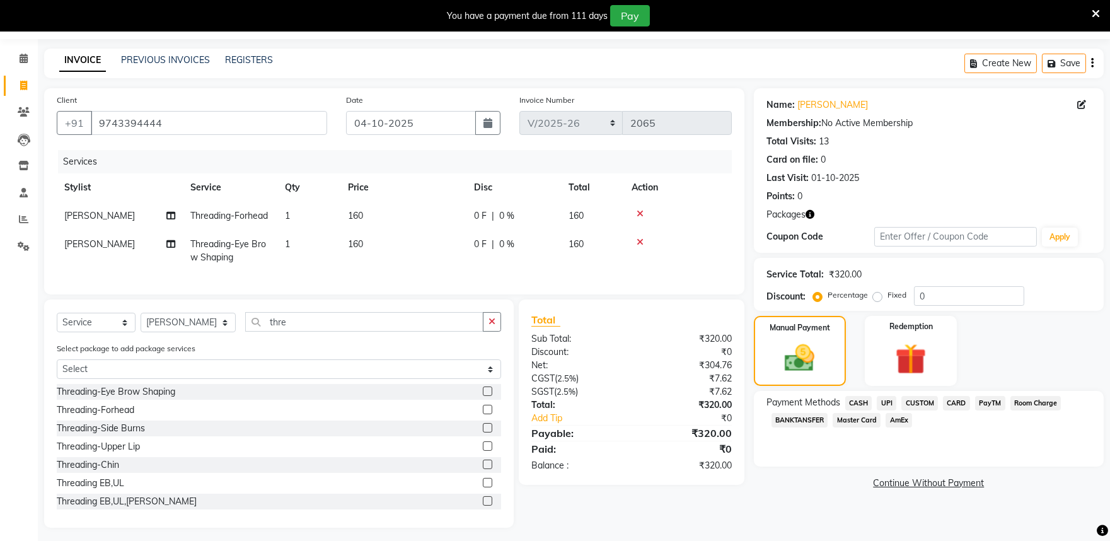
click at [991, 405] on span "PayTM" at bounding box center [990, 403] width 30 height 14
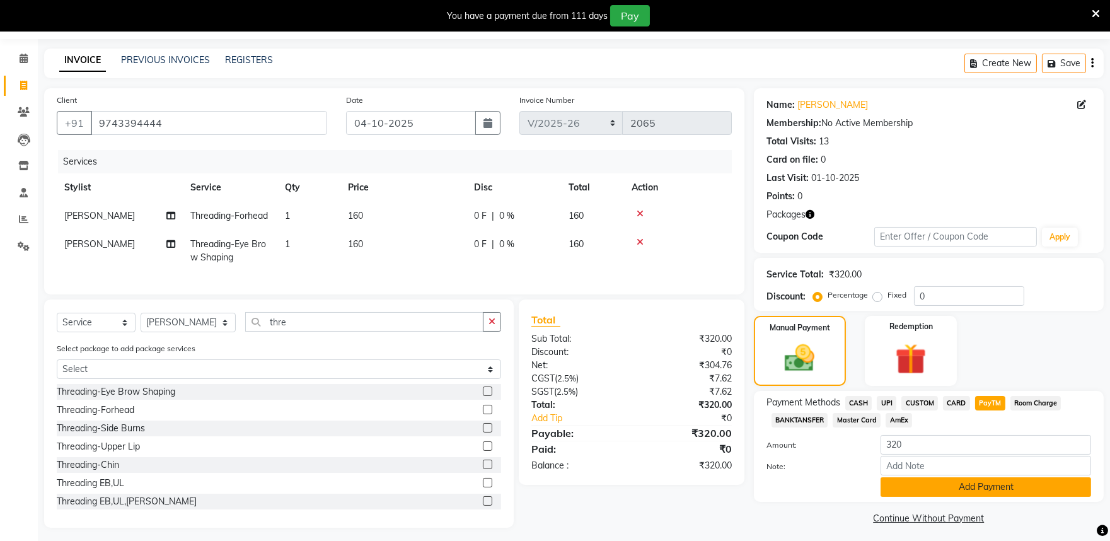
click at [1013, 485] on button "Add Payment" at bounding box center [985, 487] width 211 height 20
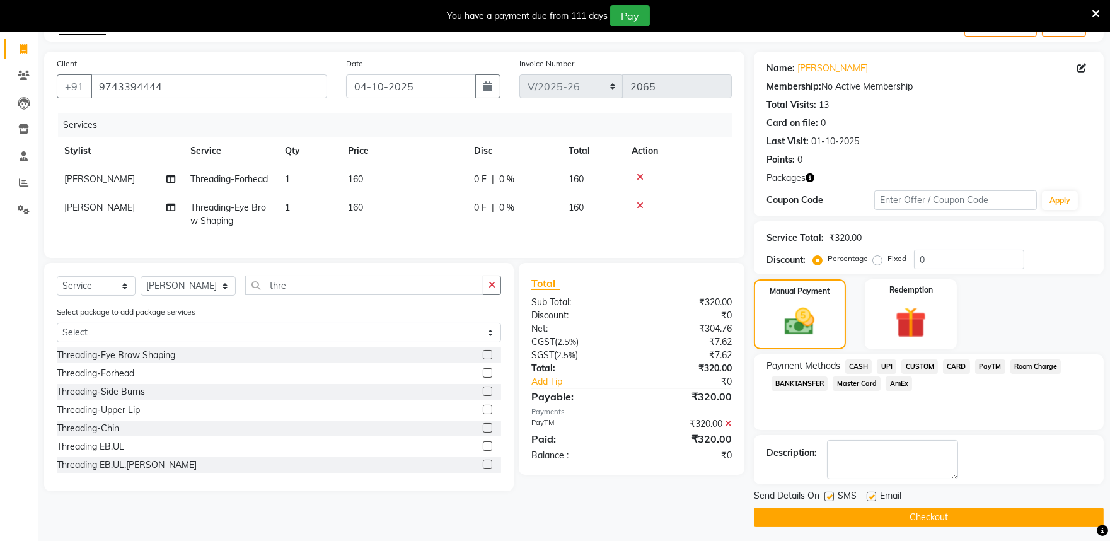
scroll to position [79, 0]
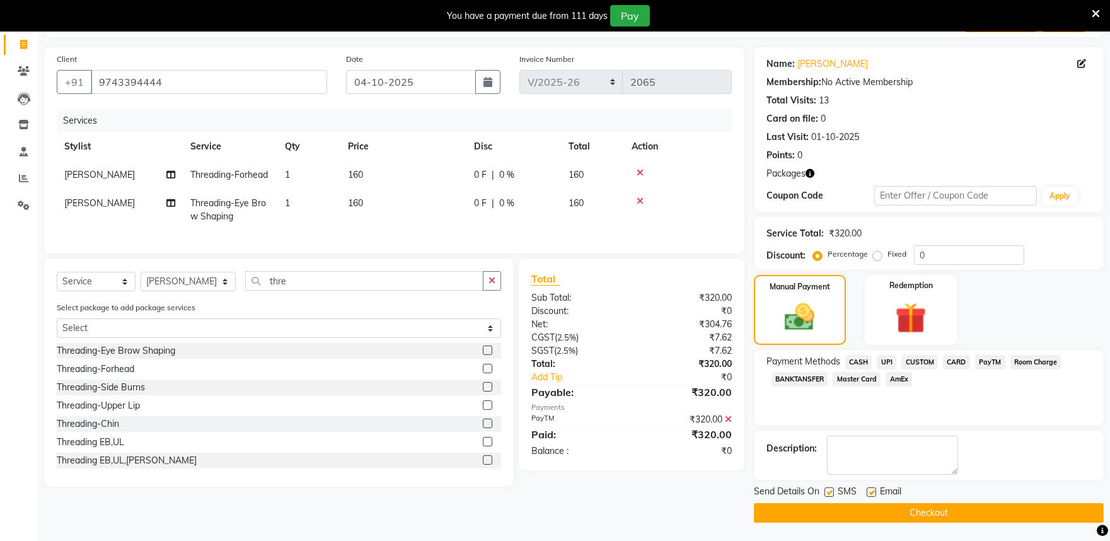
click at [934, 508] on button "Checkout" at bounding box center [929, 513] width 350 height 20
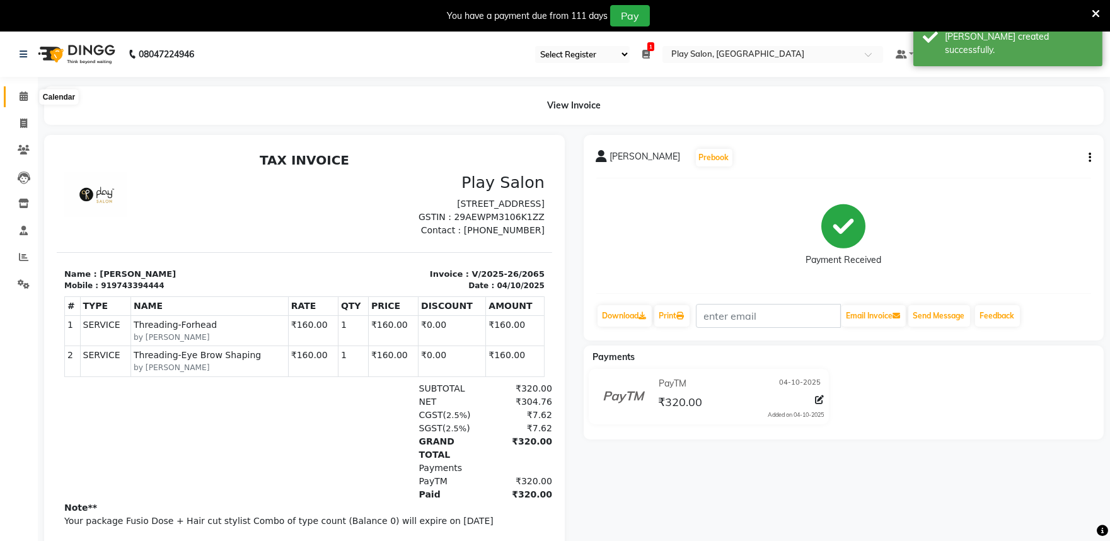
click at [21, 96] on icon at bounding box center [24, 95] width 8 height 9
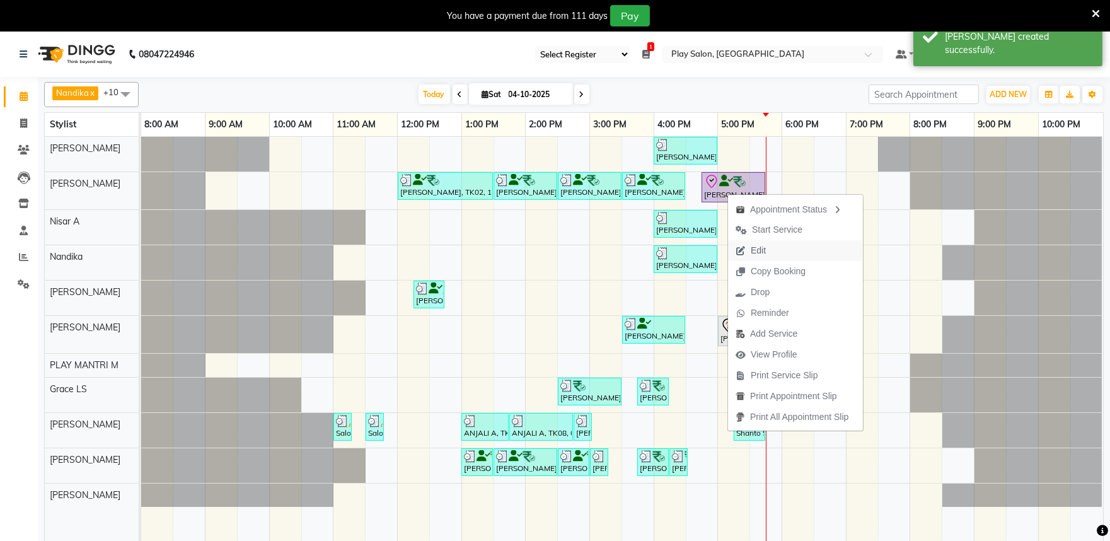
click at [754, 248] on span "Edit" at bounding box center [758, 250] width 15 height 13
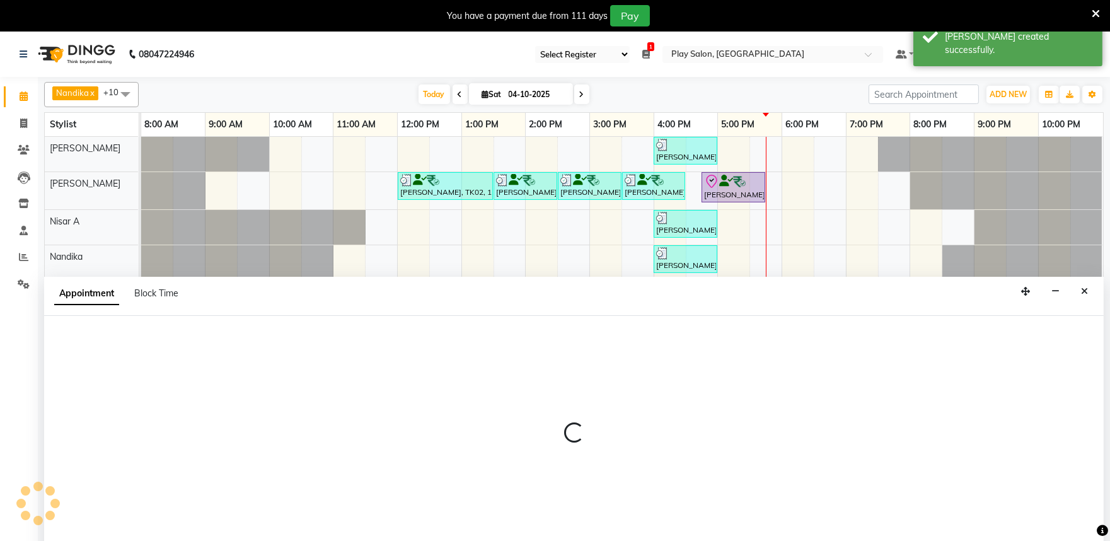
scroll to position [32, 0]
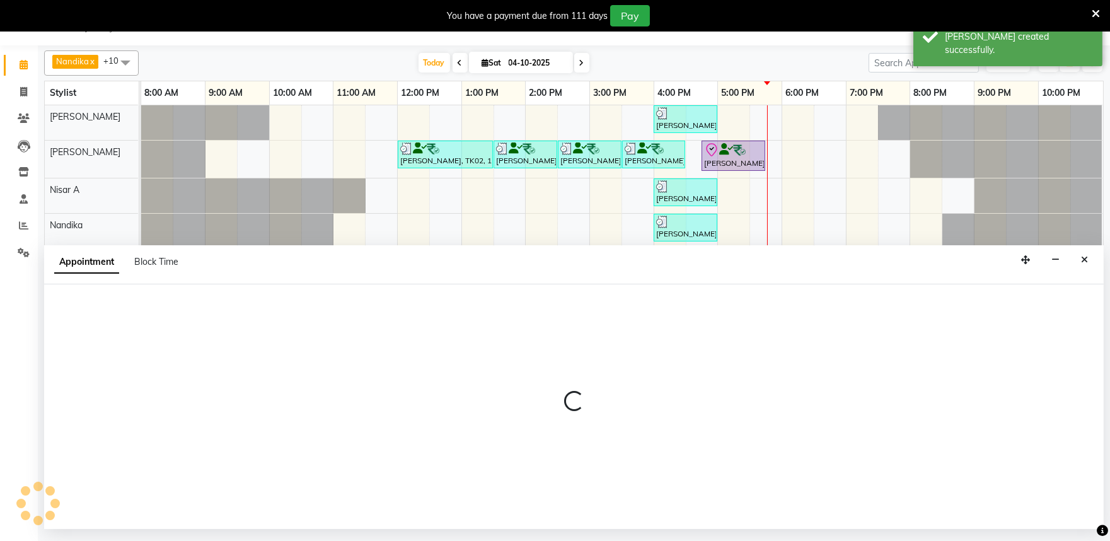
select select "tentative"
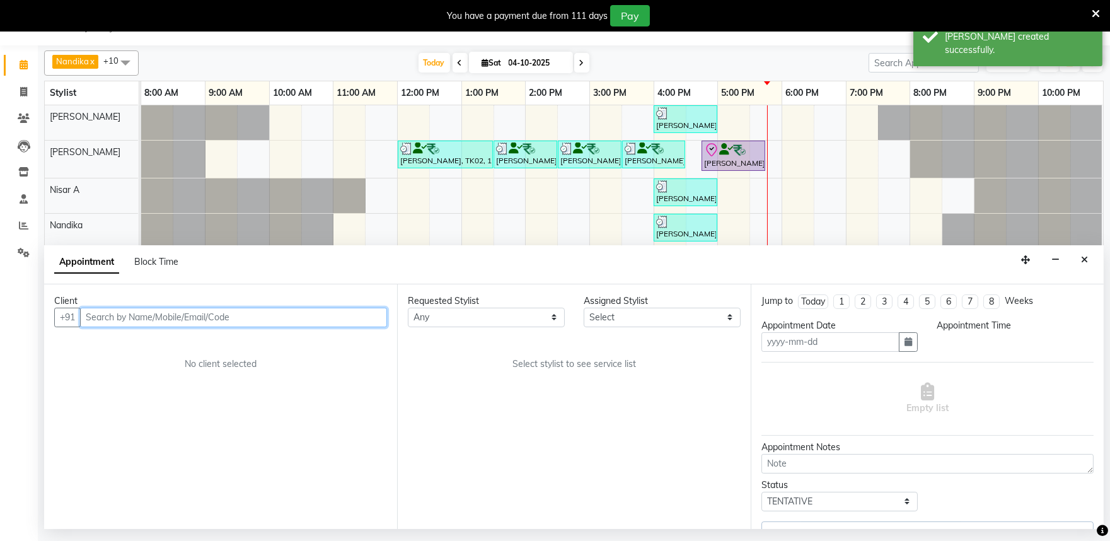
type input "04-10-2025"
select select "check-in"
select select "1005"
select select "82212"
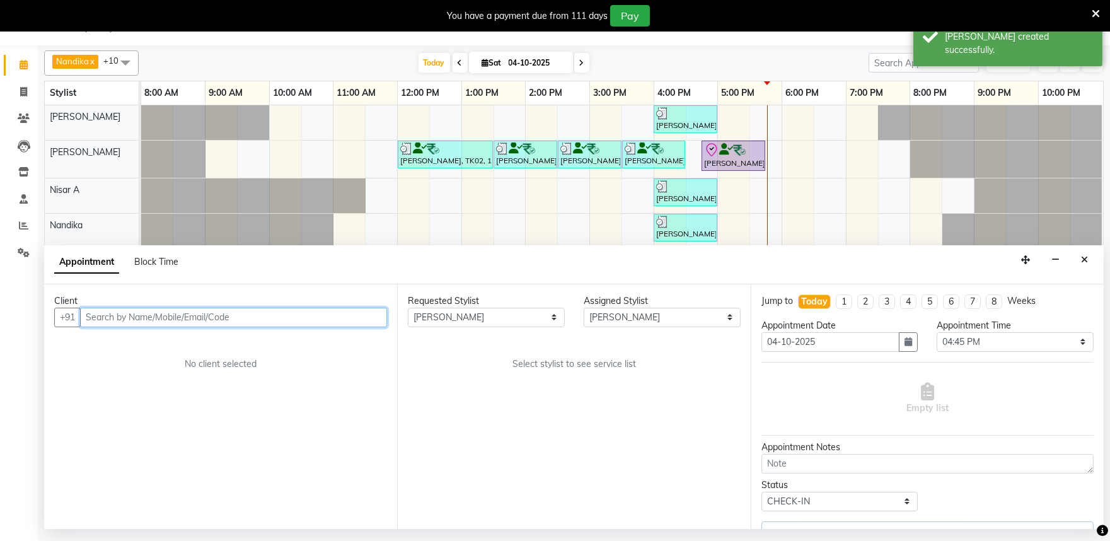
select select "4213"
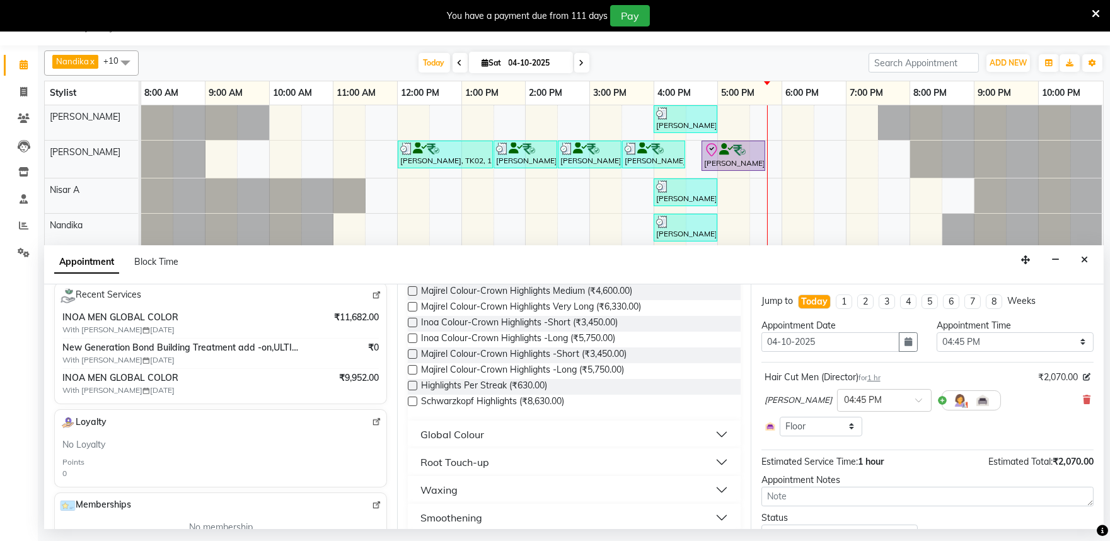
scroll to position [210, 0]
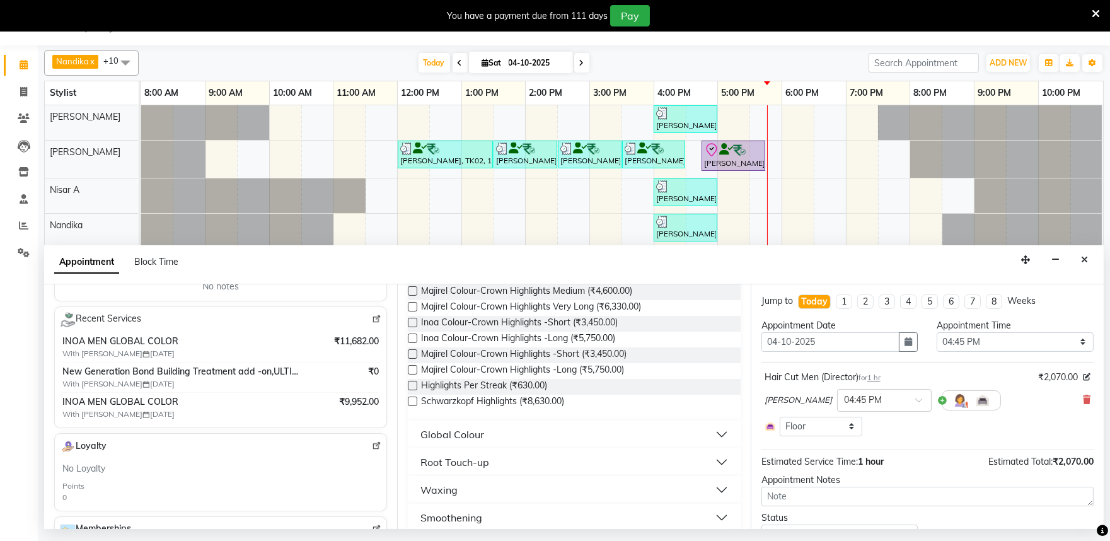
click at [372, 320] on img at bounding box center [376, 318] width 9 height 9
click at [1095, 9] on icon at bounding box center [1096, 13] width 8 height 11
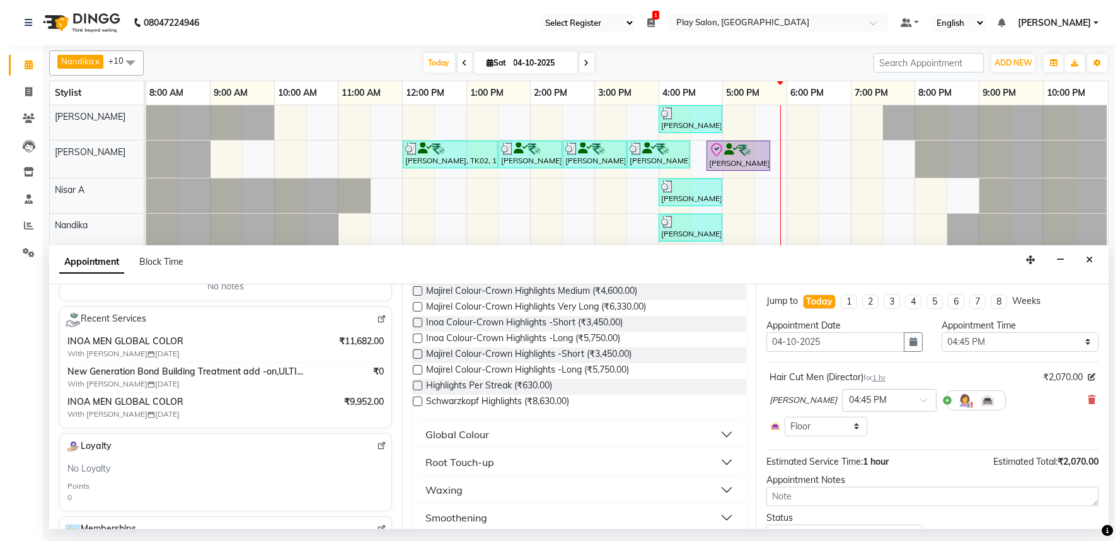
scroll to position [0, 0]
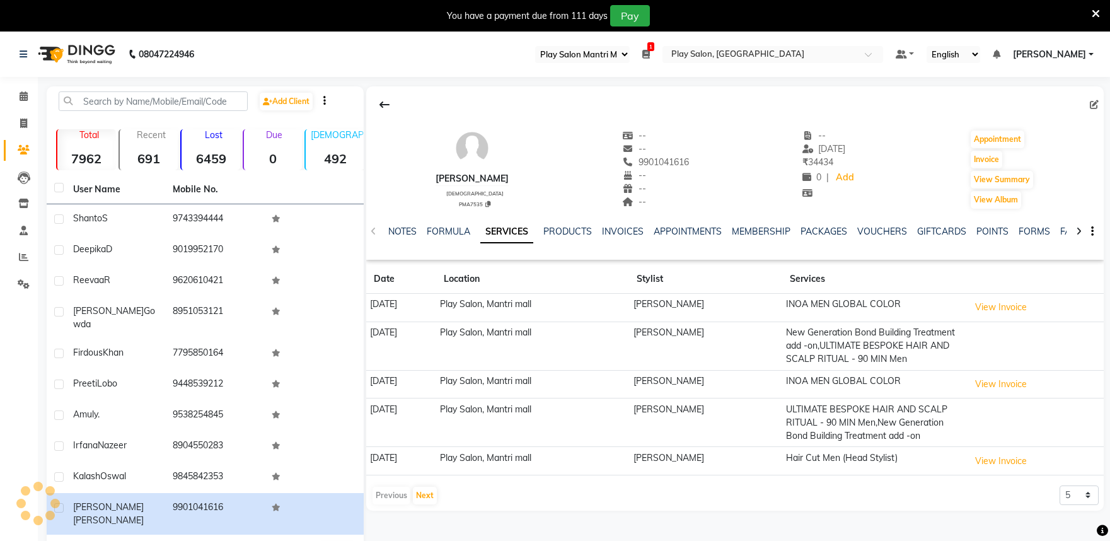
select select "89"
click at [552, 232] on link "PRODUCTS" at bounding box center [567, 231] width 49 height 11
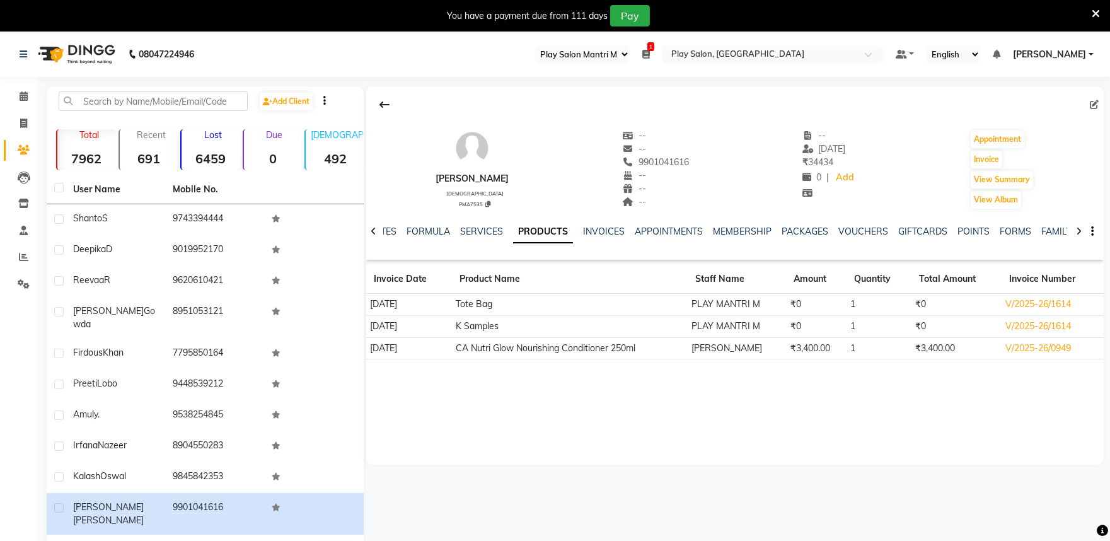
click at [452, 222] on div "NOTES FORMULA SERVICES PRODUCTS INVOICES APPOINTMENTS MEMBERSHIP PACKAGES VOUCH…" at bounding box center [734, 231] width 737 height 43
click at [468, 229] on link "SERVICES" at bounding box center [481, 231] width 43 height 11
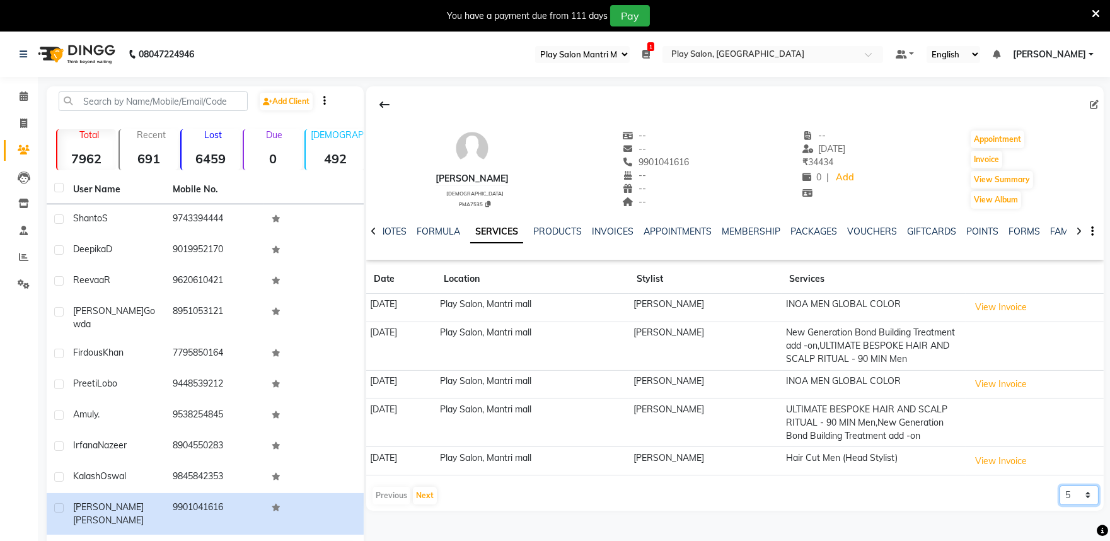
click at [1083, 490] on select "5 10 50 100 500" at bounding box center [1078, 495] width 39 height 20
select select "10"
click at [1059, 486] on select "5 10 50 100 500" at bounding box center [1078, 495] width 39 height 20
click at [555, 232] on link "PRODUCTS" at bounding box center [557, 231] width 49 height 11
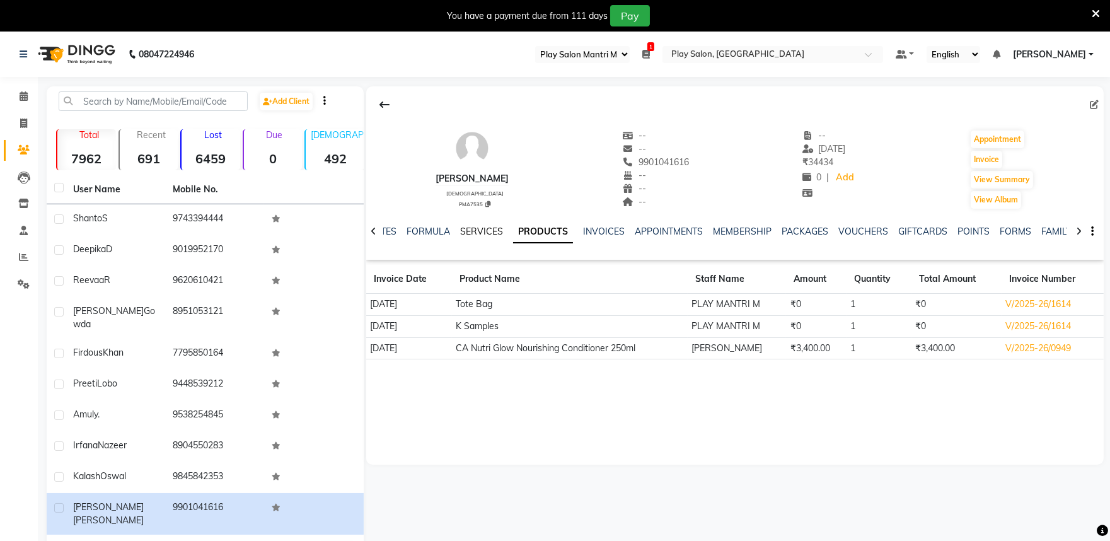
click at [480, 228] on link "SERVICES" at bounding box center [481, 231] width 43 height 11
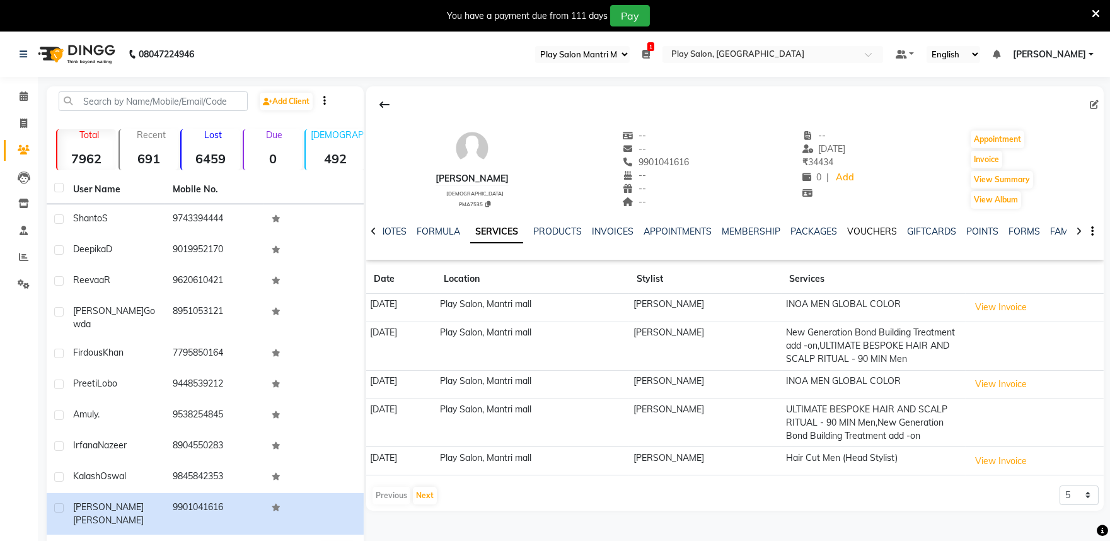
click at [872, 234] on link "VOUCHERS" at bounding box center [872, 231] width 50 height 11
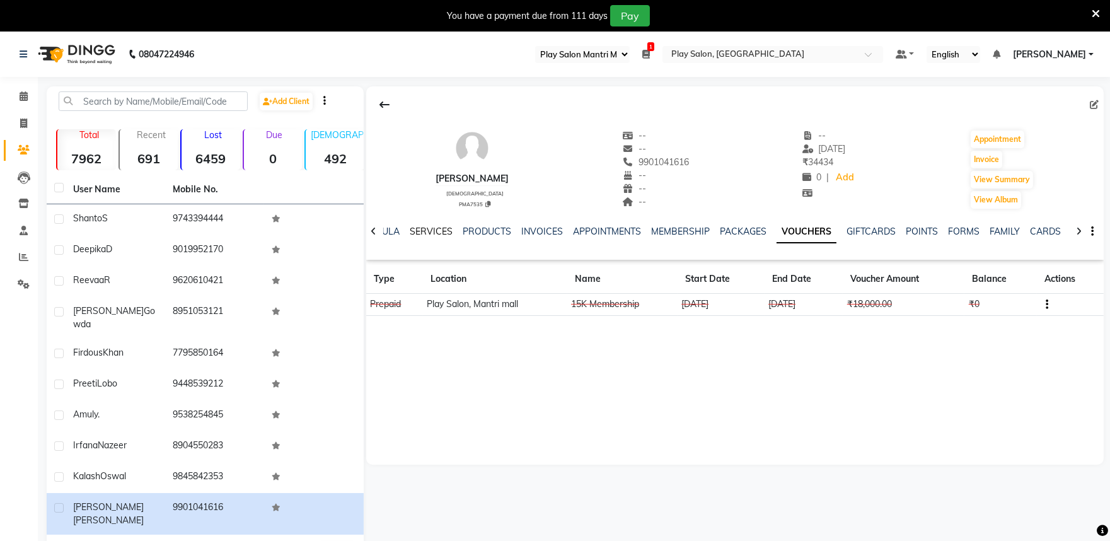
click at [427, 234] on link "SERVICES" at bounding box center [431, 231] width 43 height 11
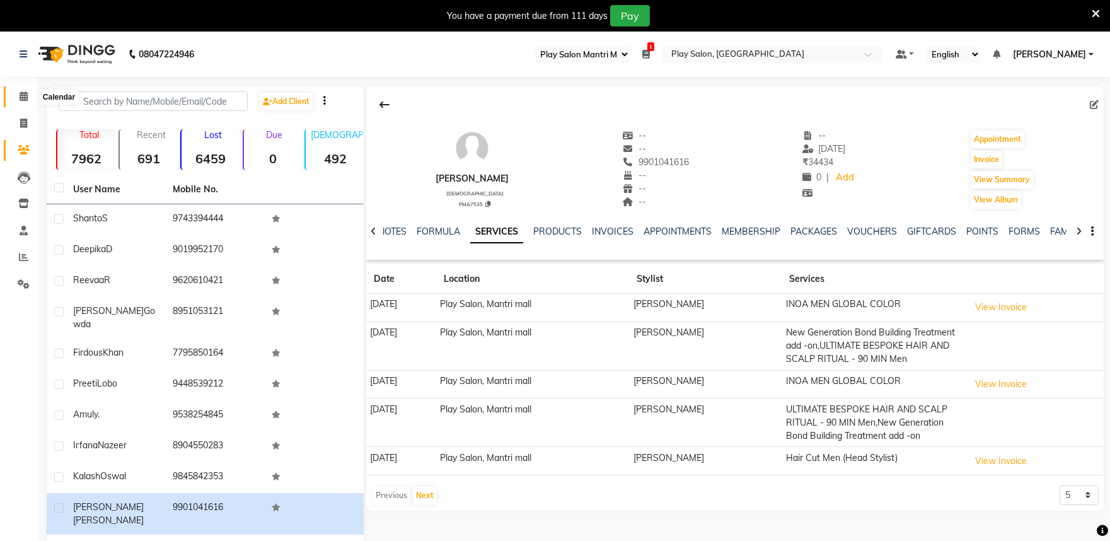
click at [28, 99] on span at bounding box center [24, 96] width 22 height 14
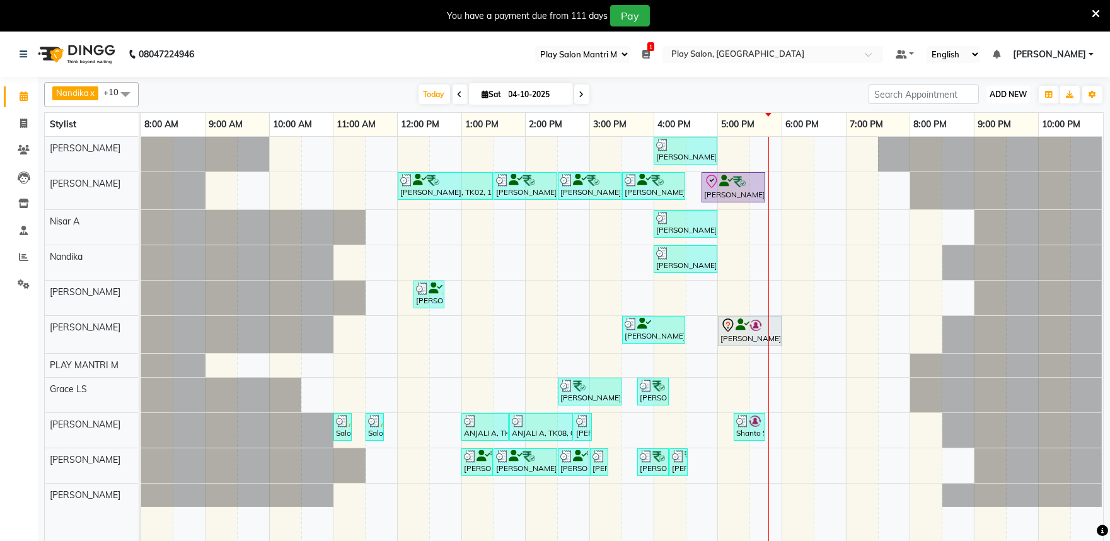
click at [1015, 98] on span "ADD NEW" at bounding box center [1007, 93] width 37 height 9
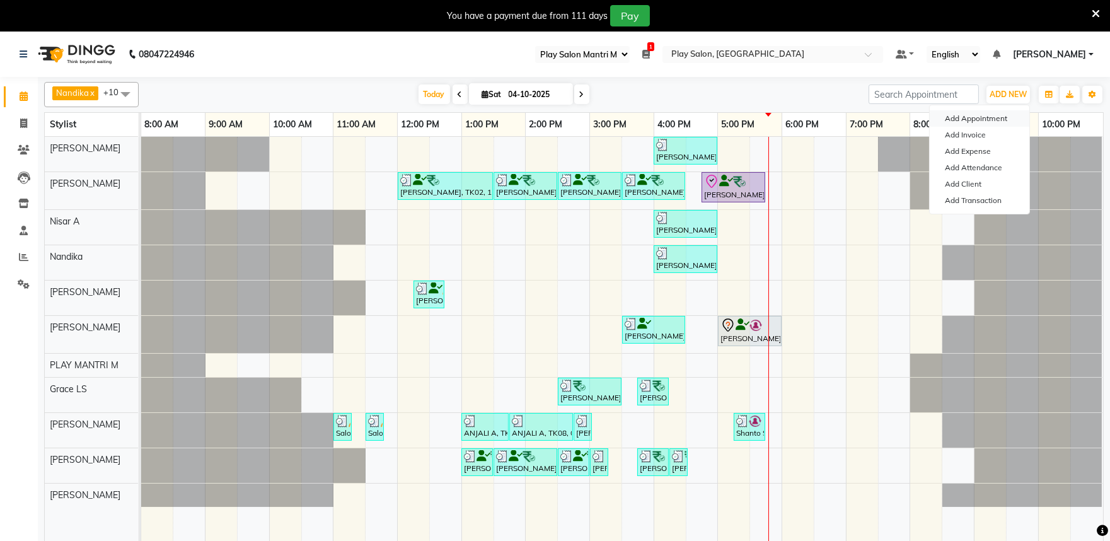
click at [978, 118] on button "Add Appointment" at bounding box center [980, 118] width 100 height 16
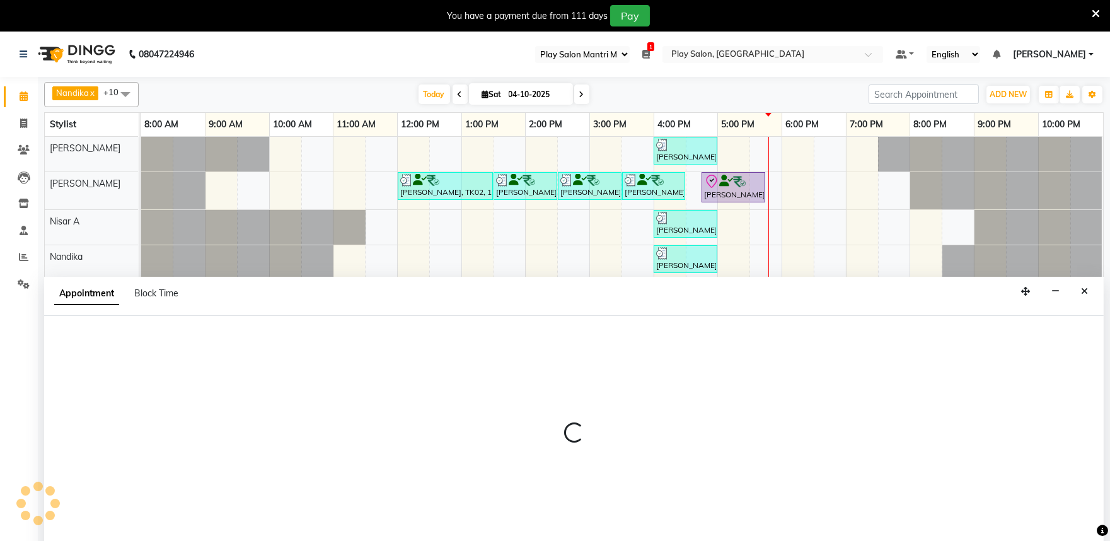
select select "540"
select select "tentative"
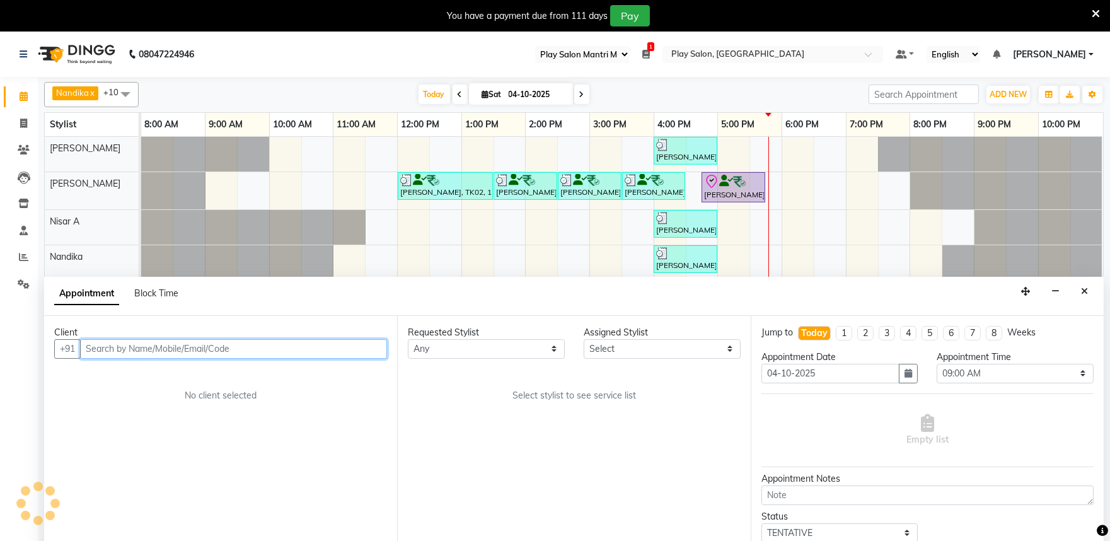
scroll to position [32, 0]
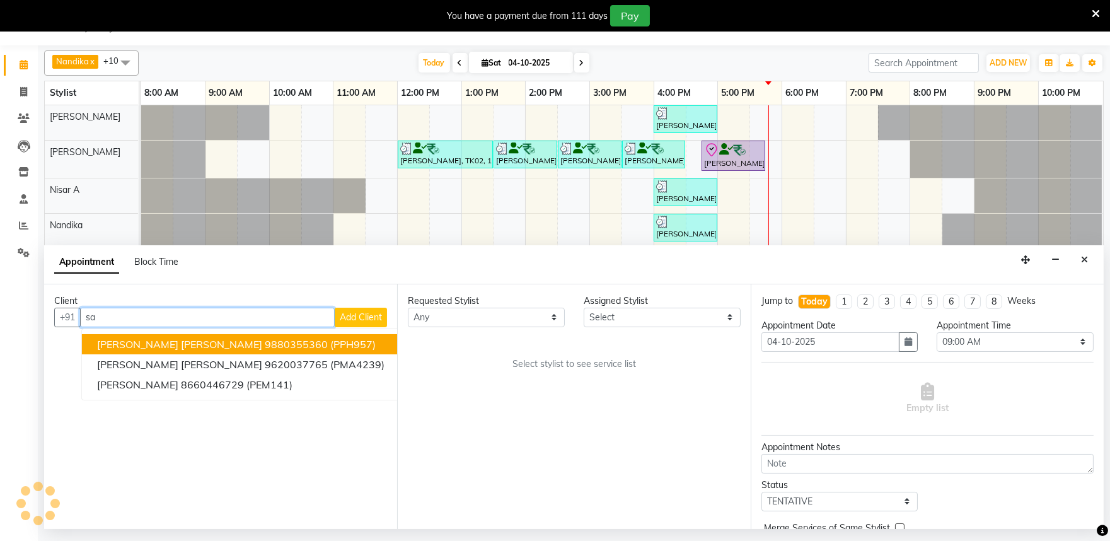
type input "s"
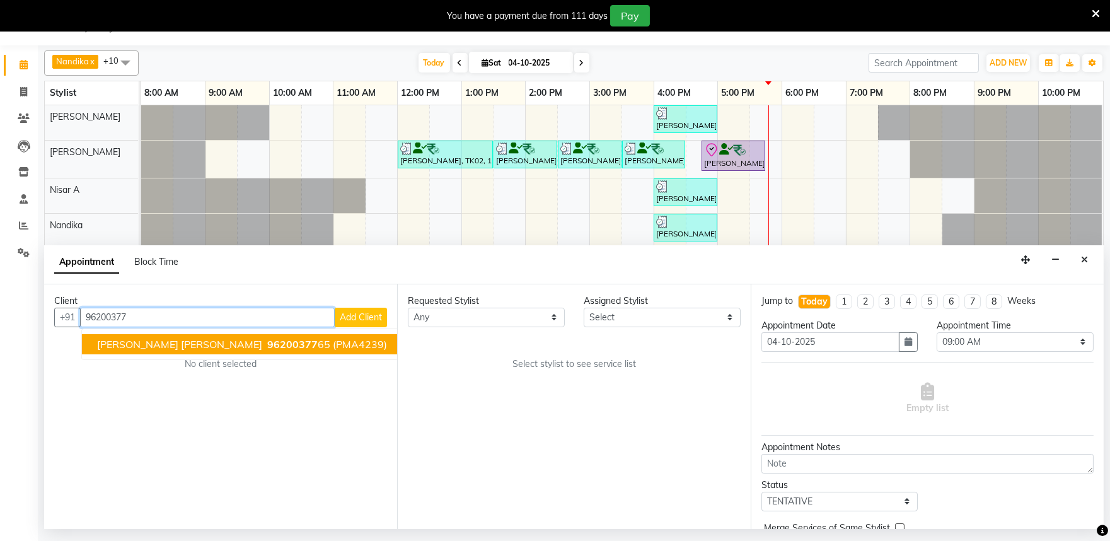
click at [267, 343] on span "96200377" at bounding box center [292, 344] width 50 height 13
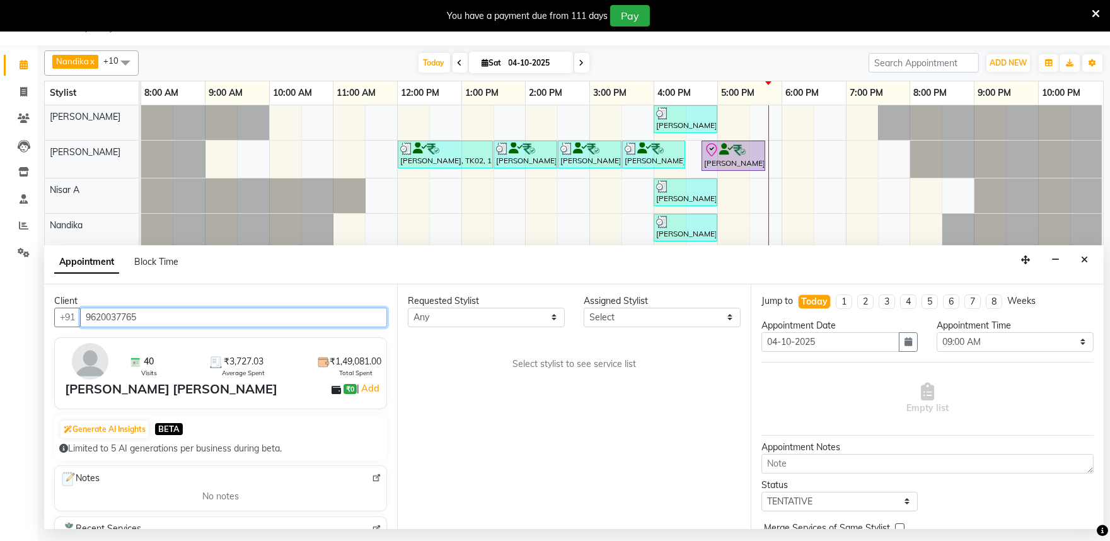
type input "9620037765"
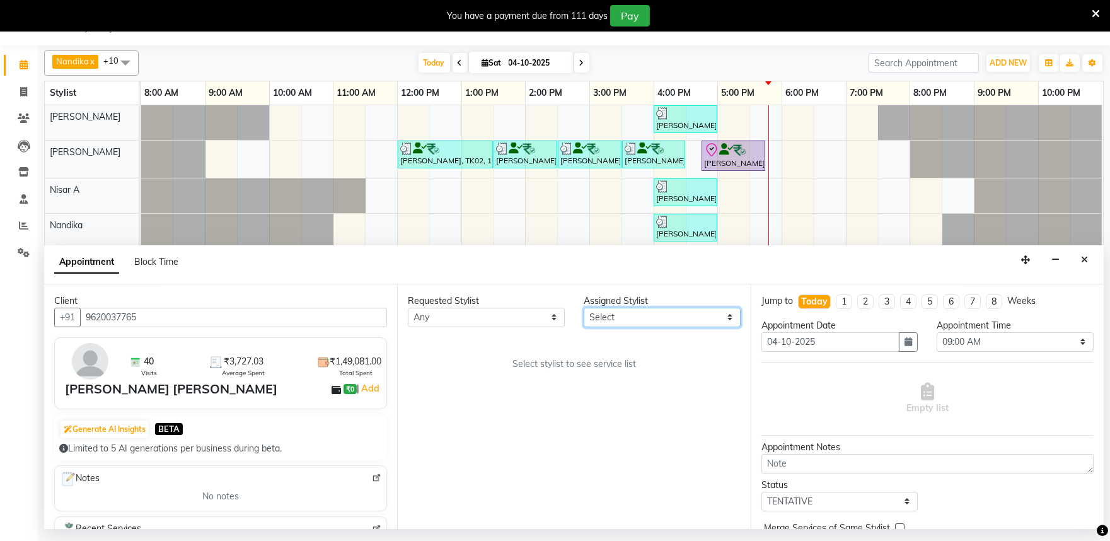
click at [632, 320] on select "Select [PERSON_NAME] S [PERSON_NAME] [PERSON_NAME] Khomong [PERSON_NAME] [PERSO…" at bounding box center [662, 318] width 157 height 20
select select "81314"
click at [584, 308] on select "Select [PERSON_NAME] S [PERSON_NAME] [PERSON_NAME] Khomong [PERSON_NAME] [PERSO…" at bounding box center [662, 318] width 157 height 20
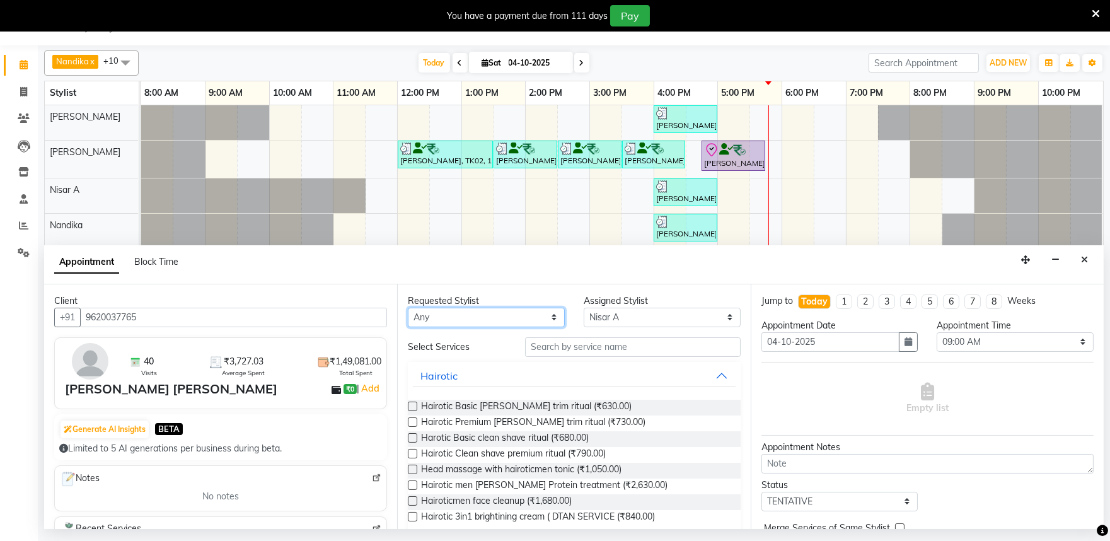
click at [480, 314] on select "Any [PERSON_NAME] S [PERSON_NAME] [PERSON_NAME] Khomong [PERSON_NAME] [PERSON_N…" at bounding box center [486, 318] width 157 height 20
select select "81314"
click at [408, 308] on select "Any [PERSON_NAME] S [PERSON_NAME] [PERSON_NAME] Khomong [PERSON_NAME] [PERSON_N…" at bounding box center [486, 318] width 157 height 20
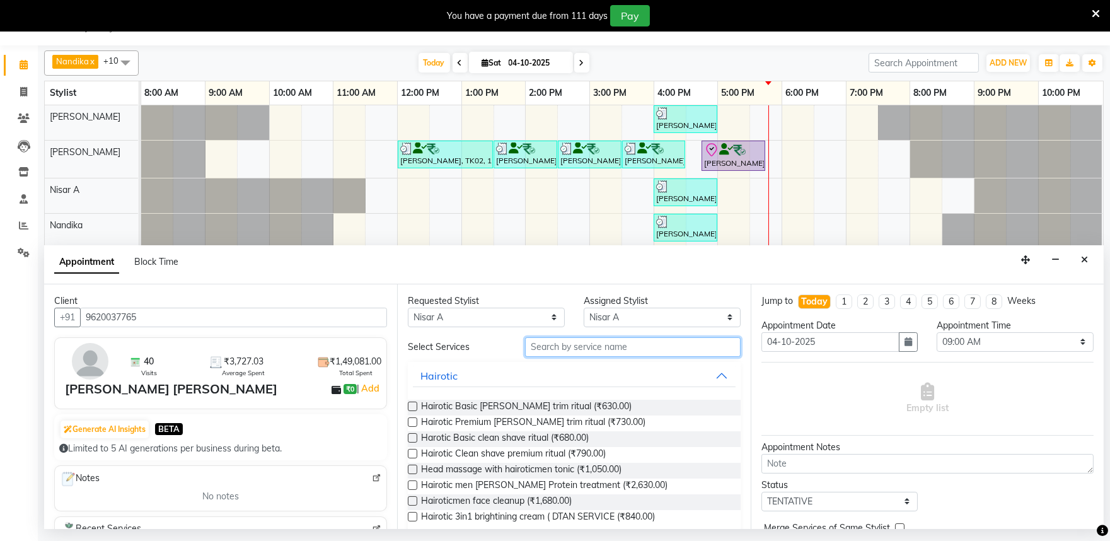
click at [555, 343] on input "text" at bounding box center [633, 347] width 216 height 20
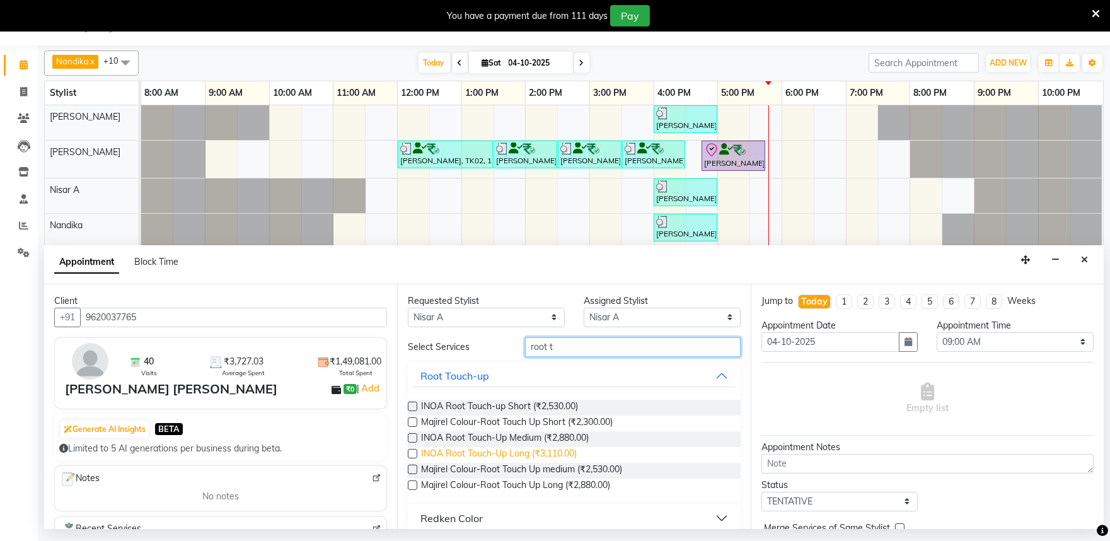
type input "root t"
click at [514, 453] on span "INOA Root Touch-Up Long (₹3,110.00)" at bounding box center [499, 455] width 156 height 16
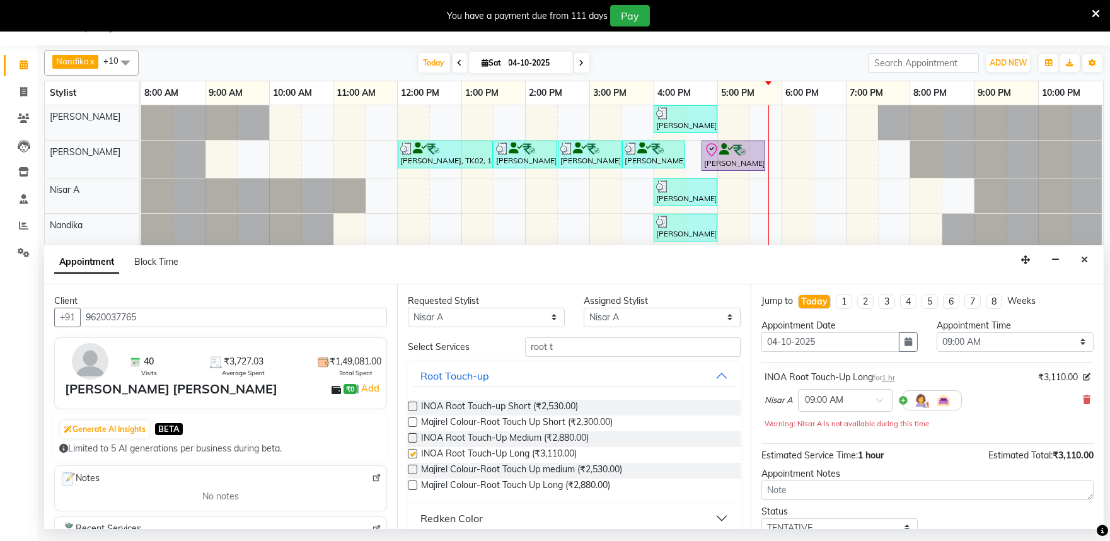
checkbox input "false"
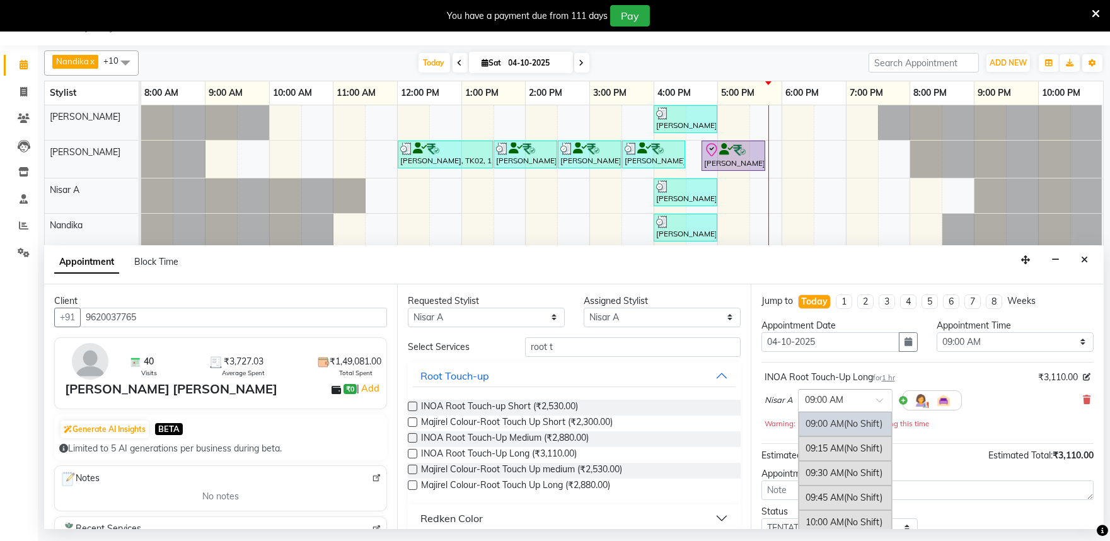
click at [838, 400] on input "text" at bounding box center [832, 399] width 55 height 13
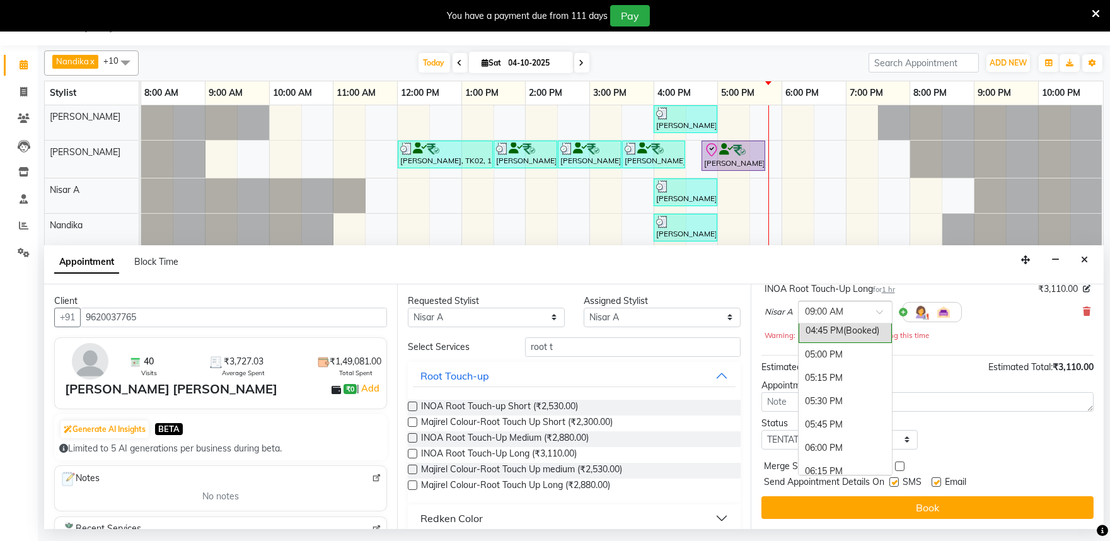
scroll to position [766, 0]
click at [838, 405] on div "05:45 PM" at bounding box center [845, 402] width 93 height 23
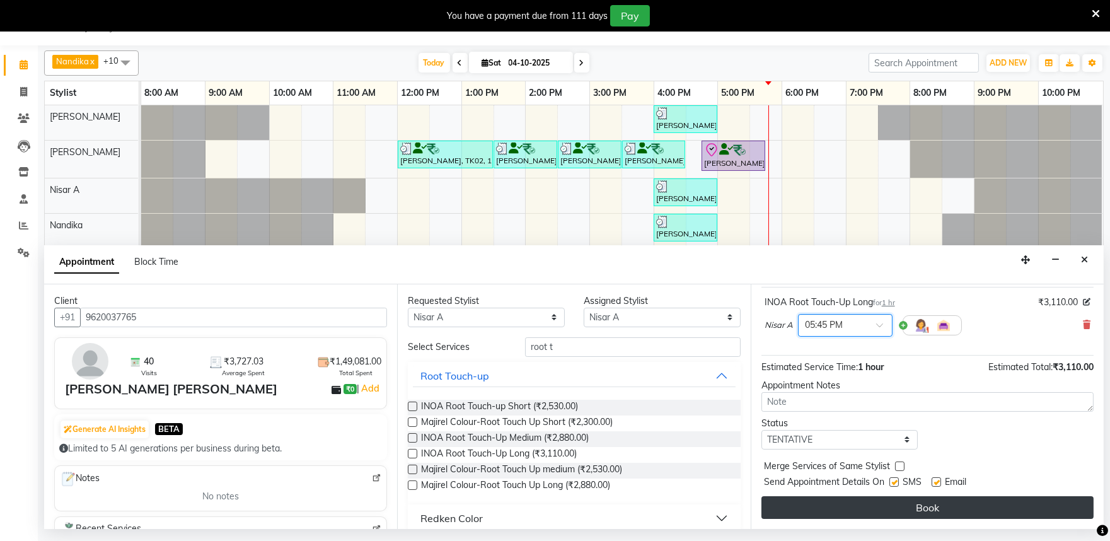
click at [942, 509] on button "Book" at bounding box center [927, 507] width 332 height 23
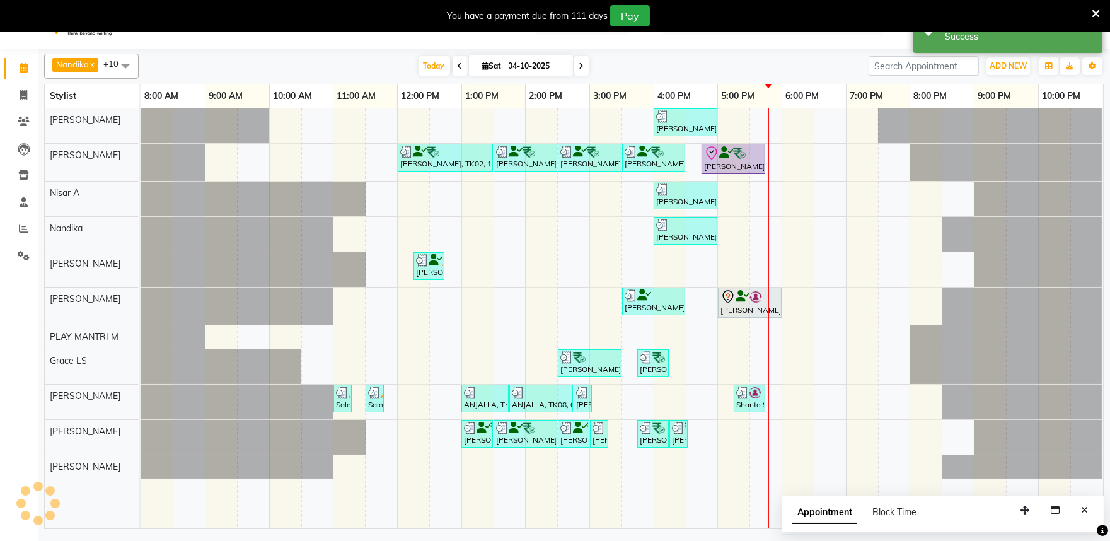
scroll to position [0, 0]
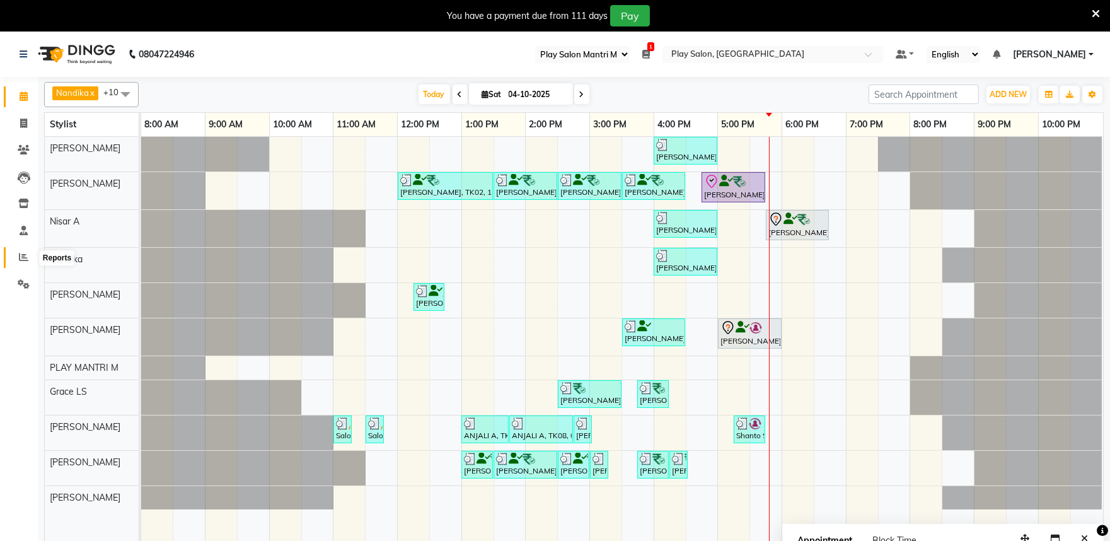
click at [23, 255] on icon at bounding box center [23, 256] width 9 height 9
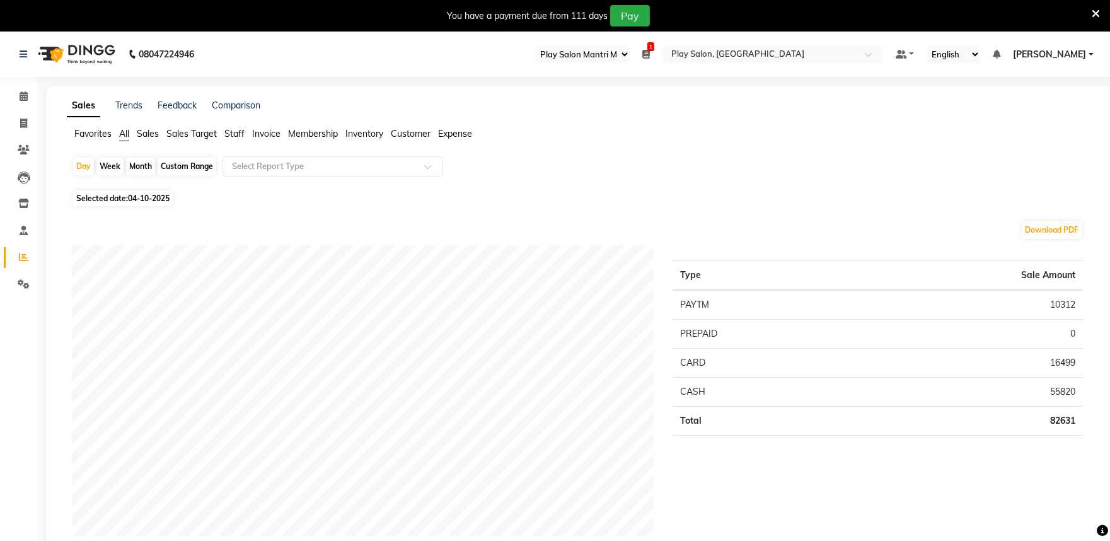
click at [237, 134] on span "Staff" at bounding box center [234, 133] width 20 height 11
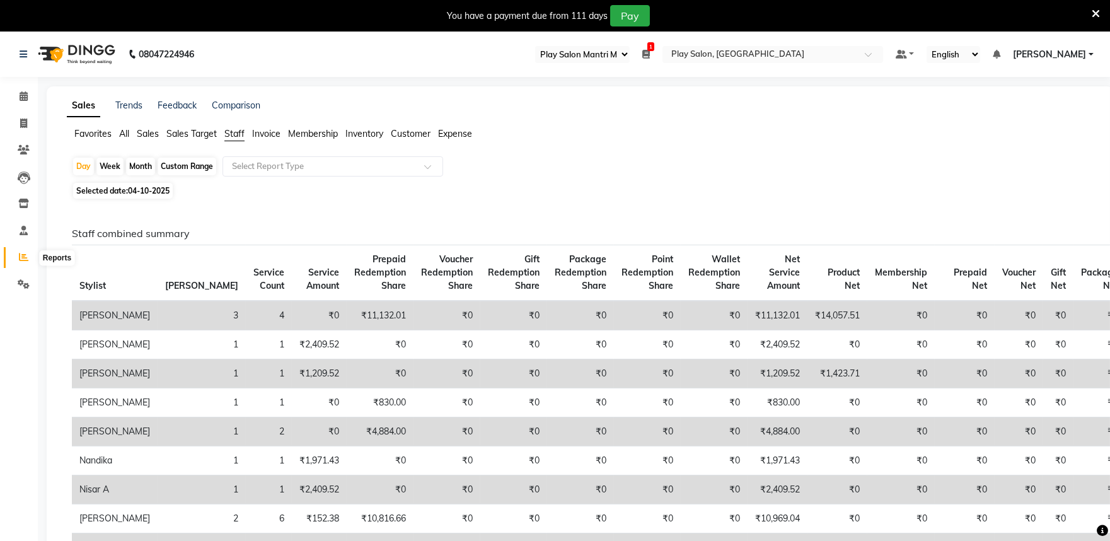
click at [21, 258] on icon at bounding box center [23, 256] width 9 height 9
click at [24, 258] on icon at bounding box center [23, 256] width 9 height 9
click at [21, 257] on icon at bounding box center [23, 256] width 9 height 9
click at [295, 170] on input "text" at bounding box center [320, 166] width 182 height 13
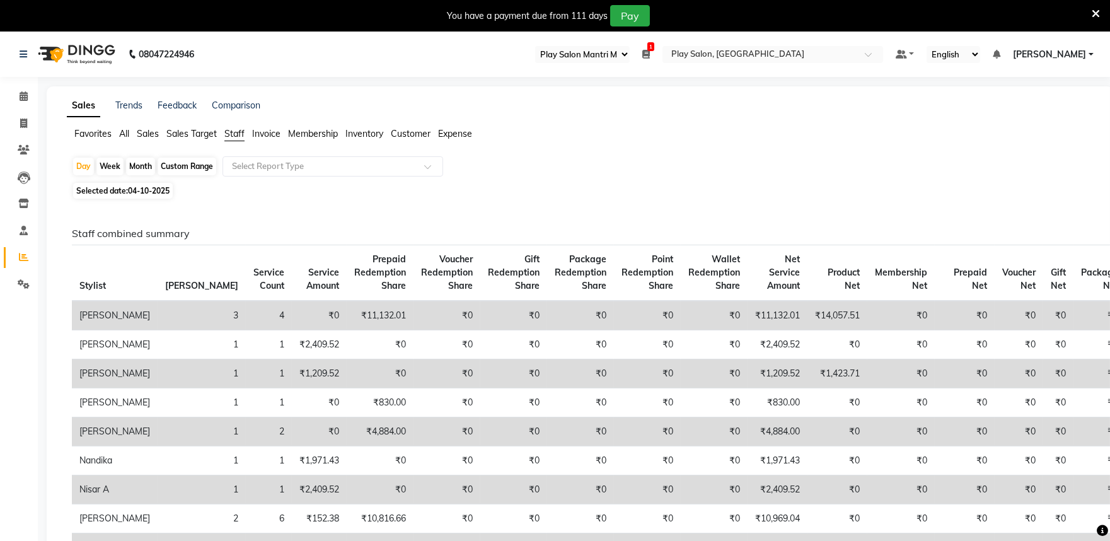
click at [142, 132] on span "Sales" at bounding box center [148, 133] width 22 height 11
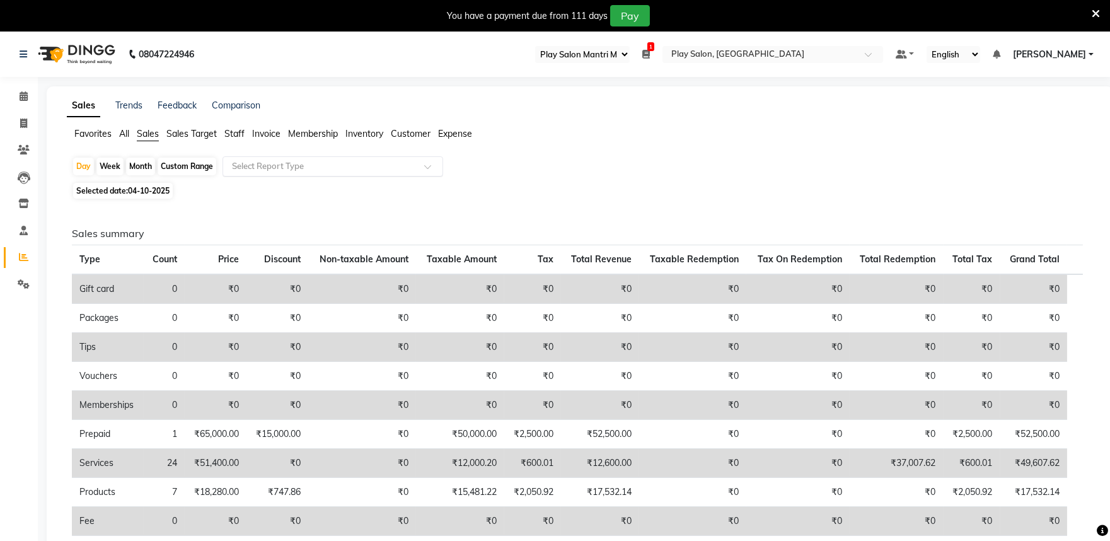
click at [320, 166] on input "text" at bounding box center [320, 166] width 182 height 13
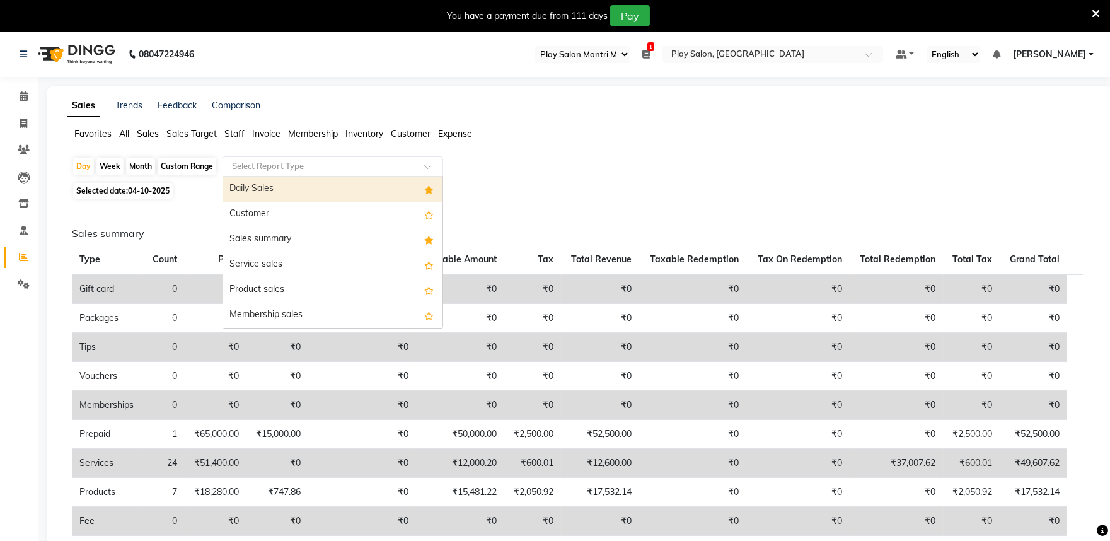
click at [308, 186] on div "Daily Sales" at bounding box center [332, 188] width 219 height 25
select select "full_report"
select select "csv"
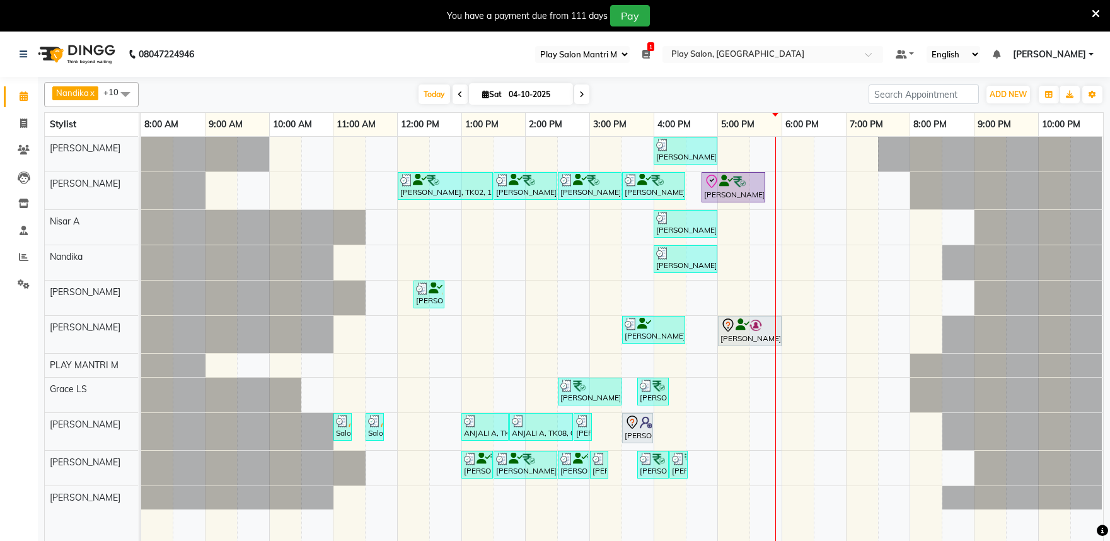
select select "89"
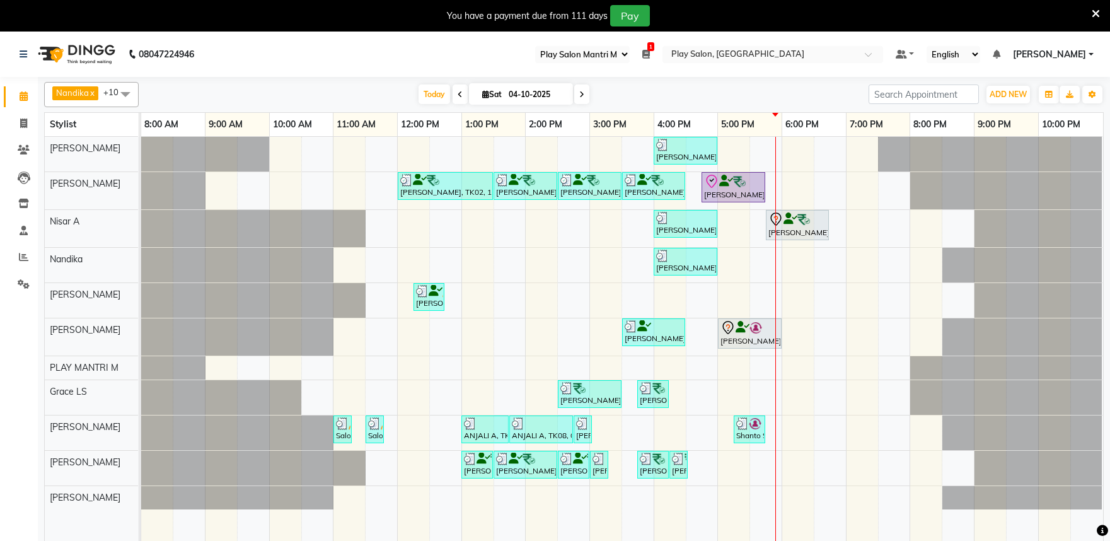
select select "89"
click at [21, 257] on icon at bounding box center [23, 256] width 9 height 9
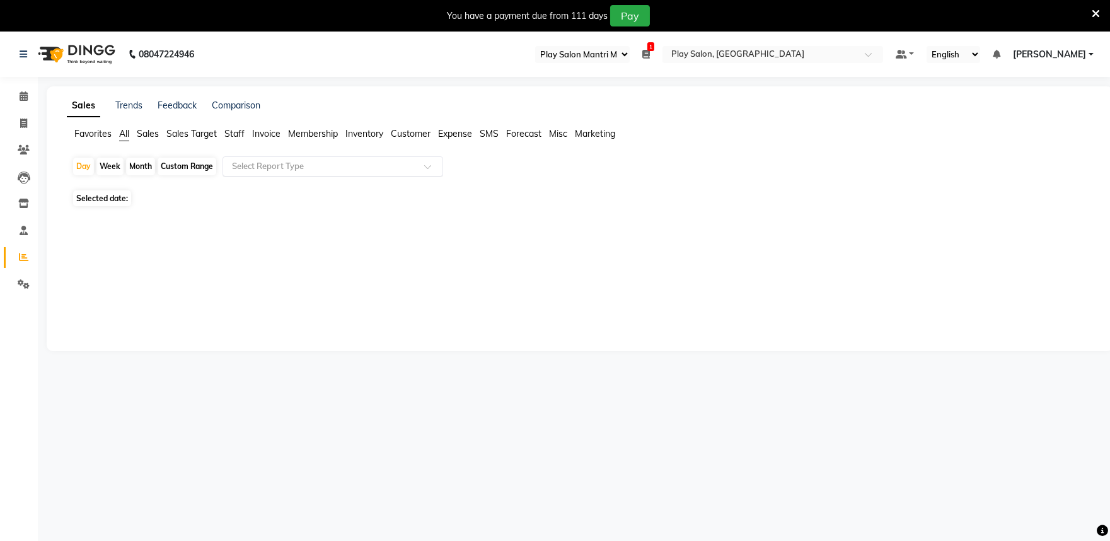
click at [252, 164] on input "text" at bounding box center [320, 166] width 182 height 13
click at [146, 132] on span "Sales" at bounding box center [148, 133] width 22 height 11
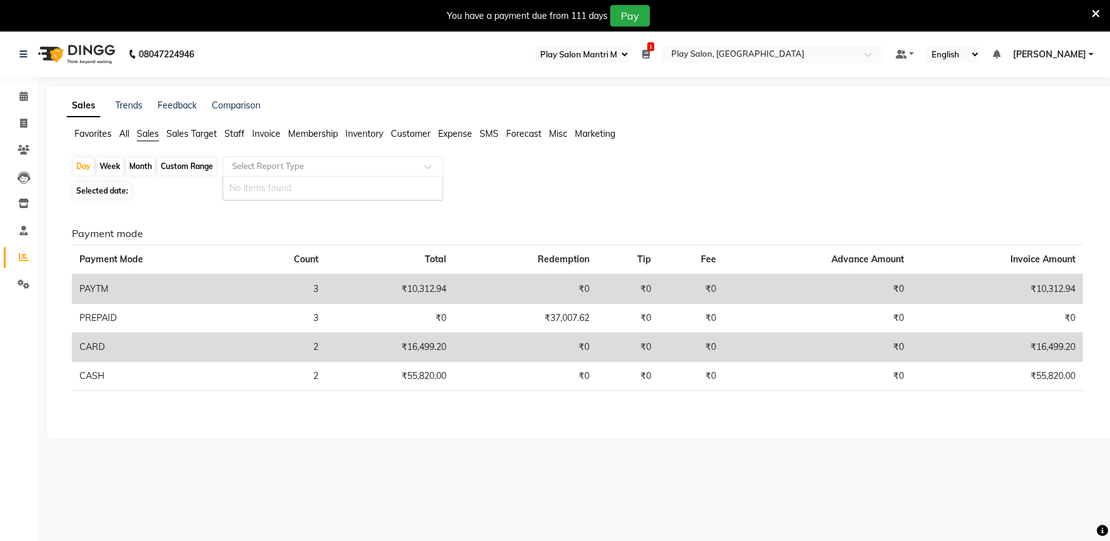
click at [285, 171] on input "text" at bounding box center [320, 166] width 182 height 13
click at [128, 135] on span "All" at bounding box center [124, 133] width 10 height 11
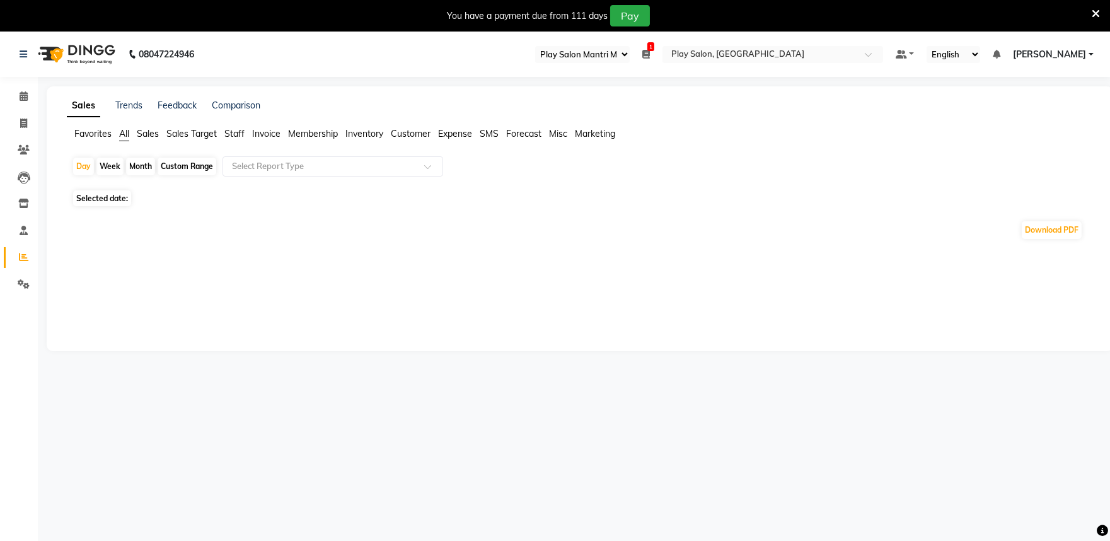
click at [234, 131] on span "Staff" at bounding box center [234, 133] width 20 height 11
click at [152, 136] on span "Sales" at bounding box center [148, 133] width 22 height 11
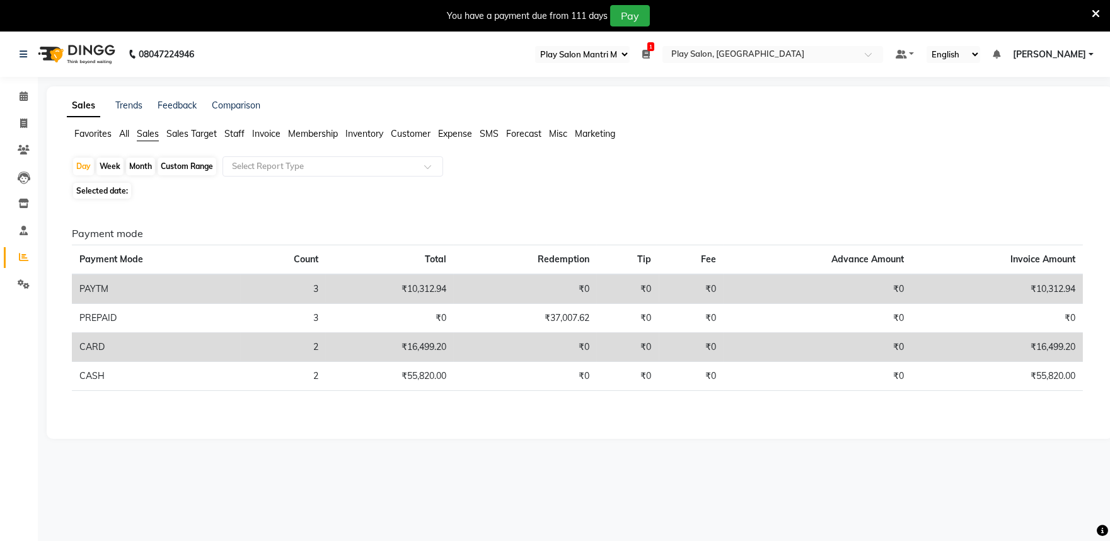
click at [175, 133] on span "Sales Target" at bounding box center [191, 133] width 50 height 11
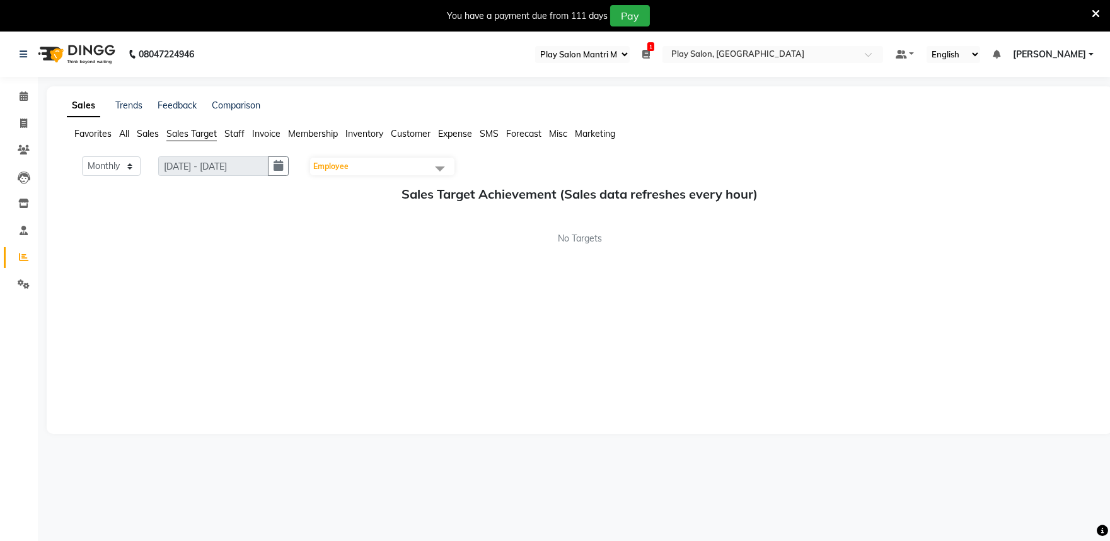
click at [147, 134] on span "Sales" at bounding box center [148, 133] width 22 height 11
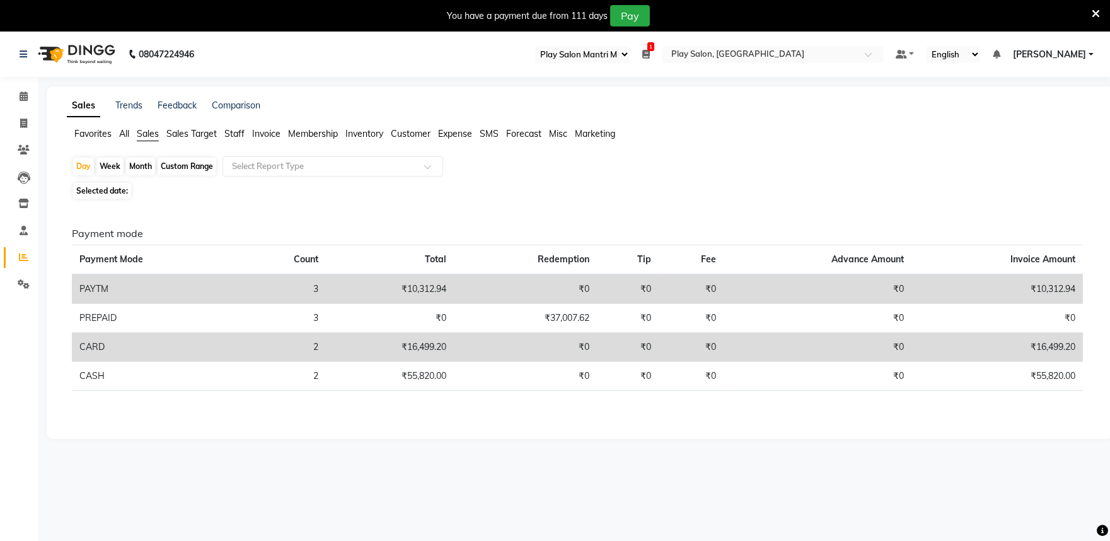
click at [120, 136] on span "All" at bounding box center [124, 133] width 10 height 11
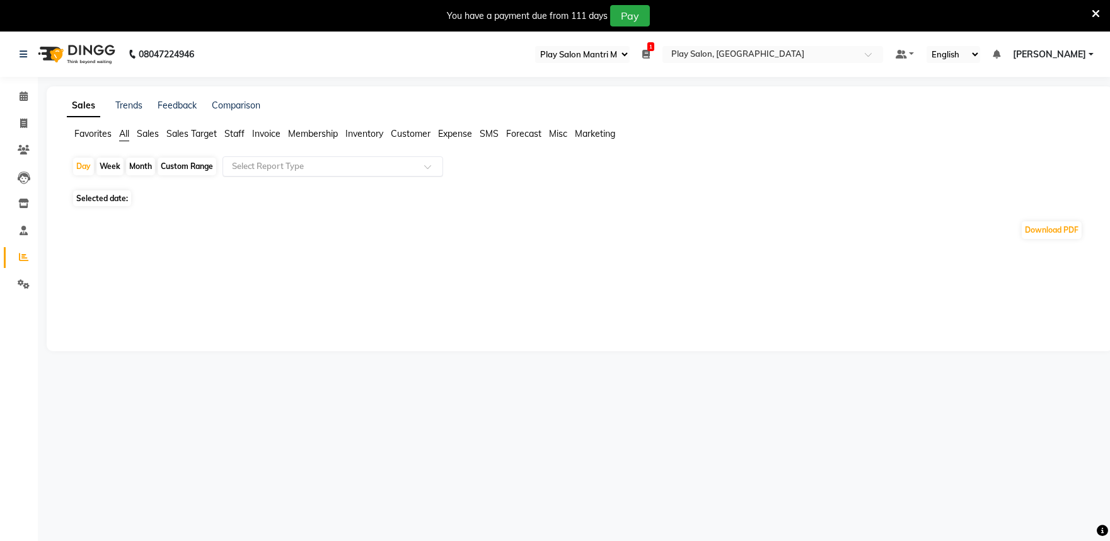
click at [284, 170] on input "text" at bounding box center [320, 166] width 182 height 13
click at [151, 135] on span "Sales" at bounding box center [148, 133] width 22 height 11
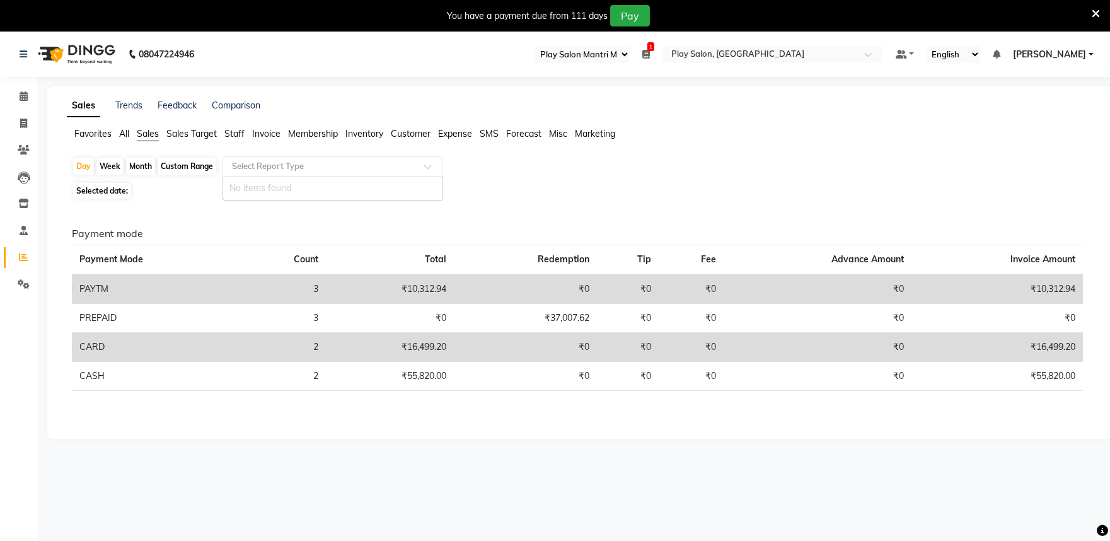
click at [294, 164] on input "text" at bounding box center [320, 166] width 182 height 13
click at [124, 134] on span "All" at bounding box center [124, 133] width 10 height 11
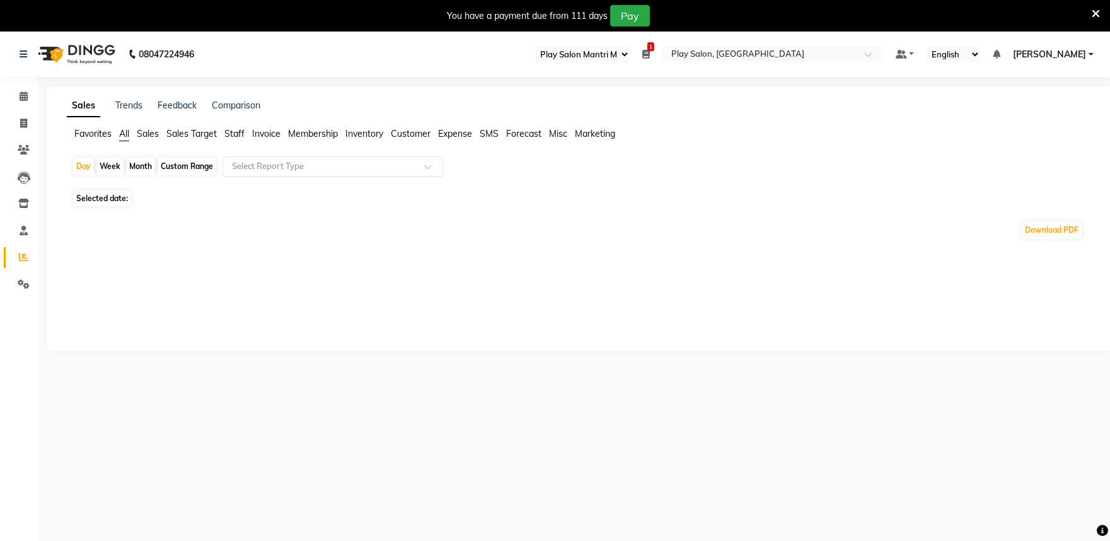
click at [304, 170] on input "text" at bounding box center [320, 166] width 182 height 13
click at [24, 96] on icon at bounding box center [24, 95] width 8 height 9
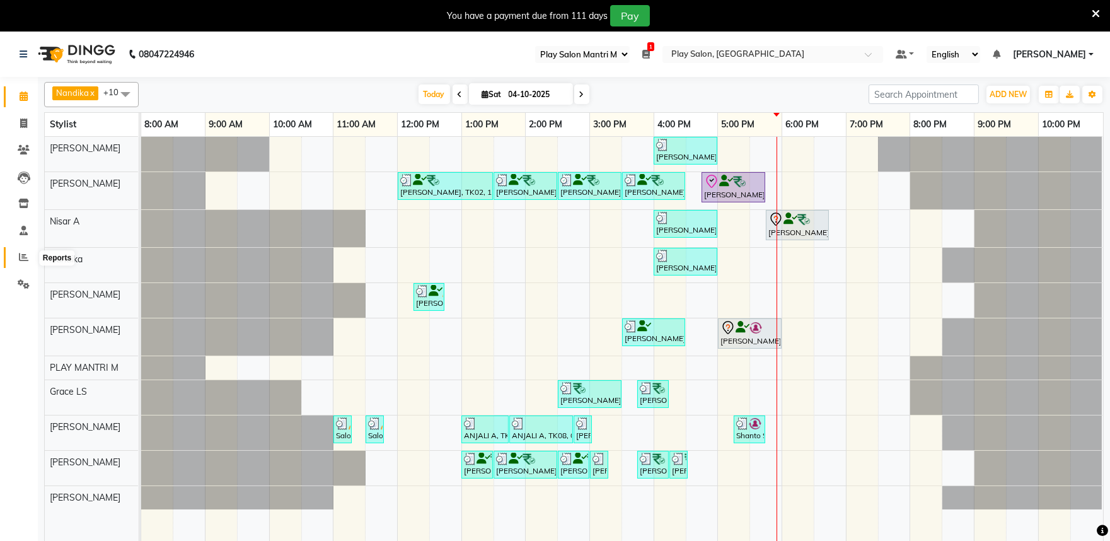
click at [19, 257] on icon at bounding box center [23, 256] width 9 height 9
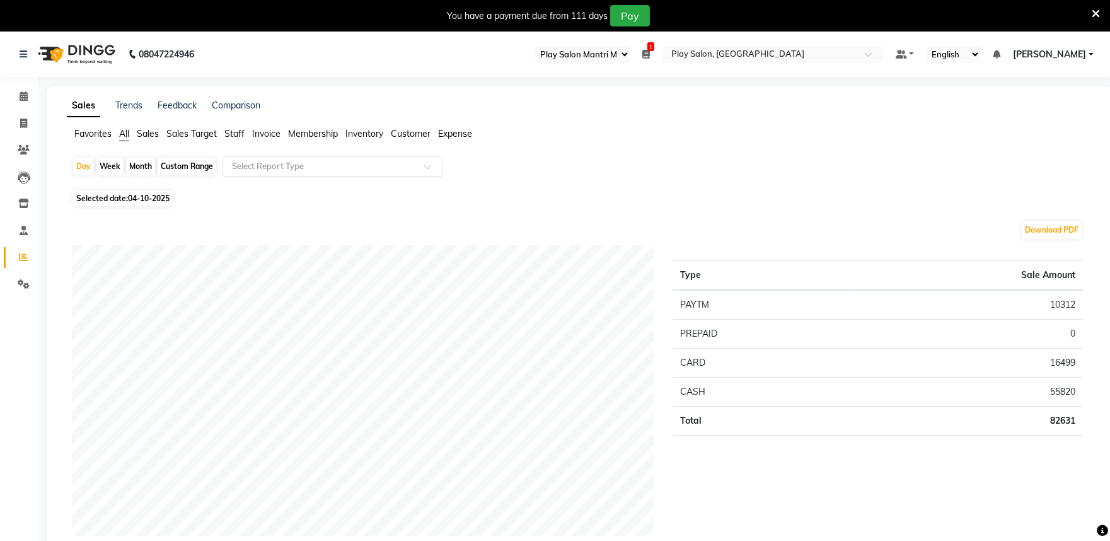
click at [282, 167] on input "text" at bounding box center [320, 166] width 182 height 13
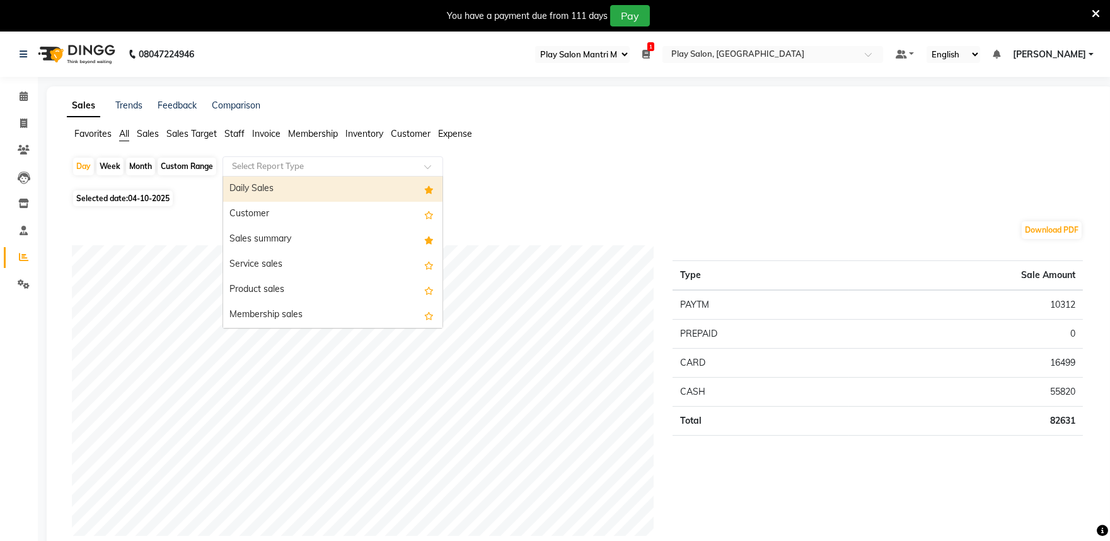
click at [270, 190] on div "Daily Sales" at bounding box center [332, 188] width 219 height 25
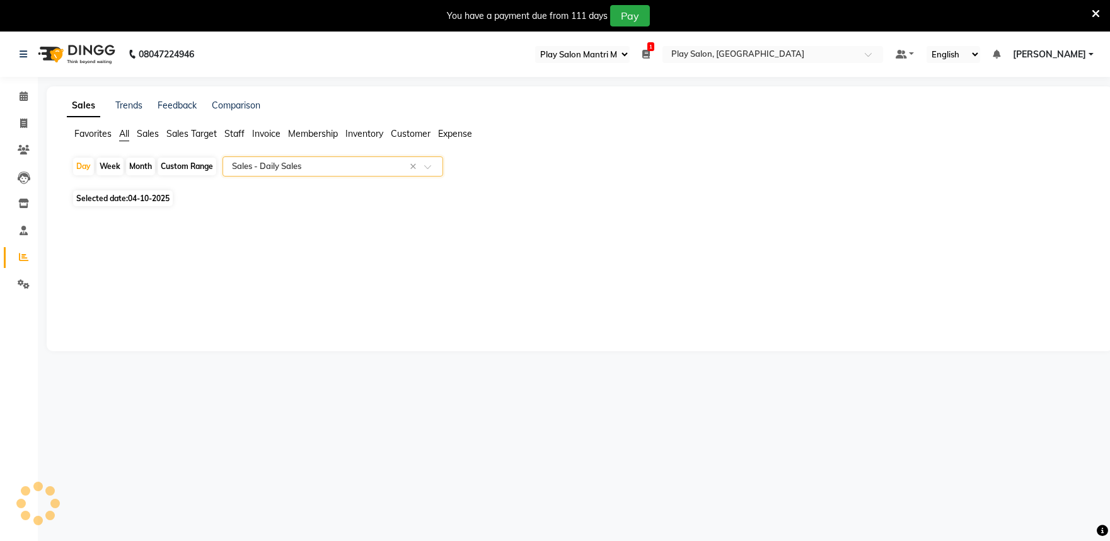
select select "full_report"
select select "csv"
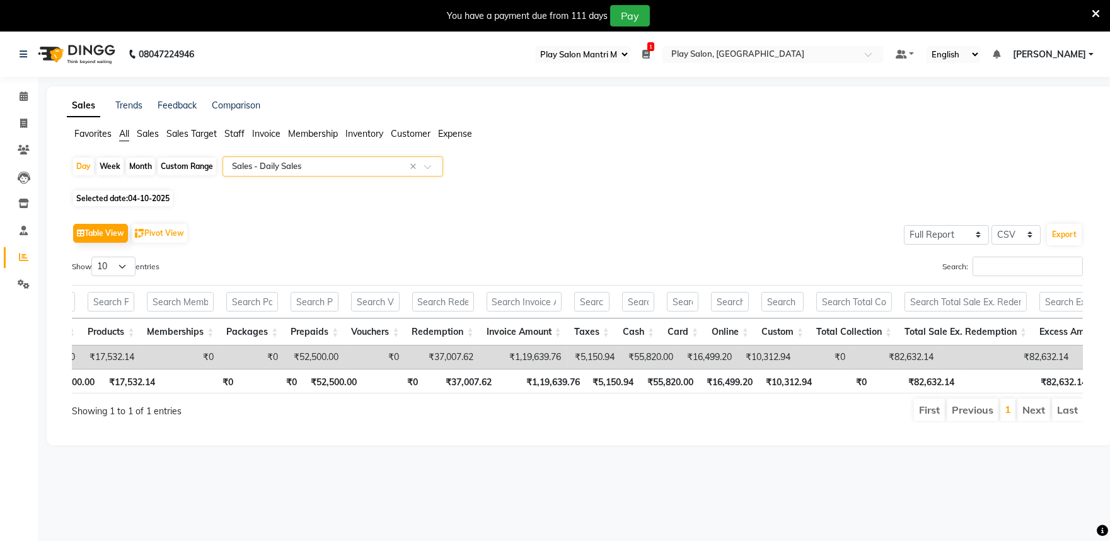
scroll to position [0, 162]
click at [26, 98] on icon at bounding box center [24, 95] width 8 height 9
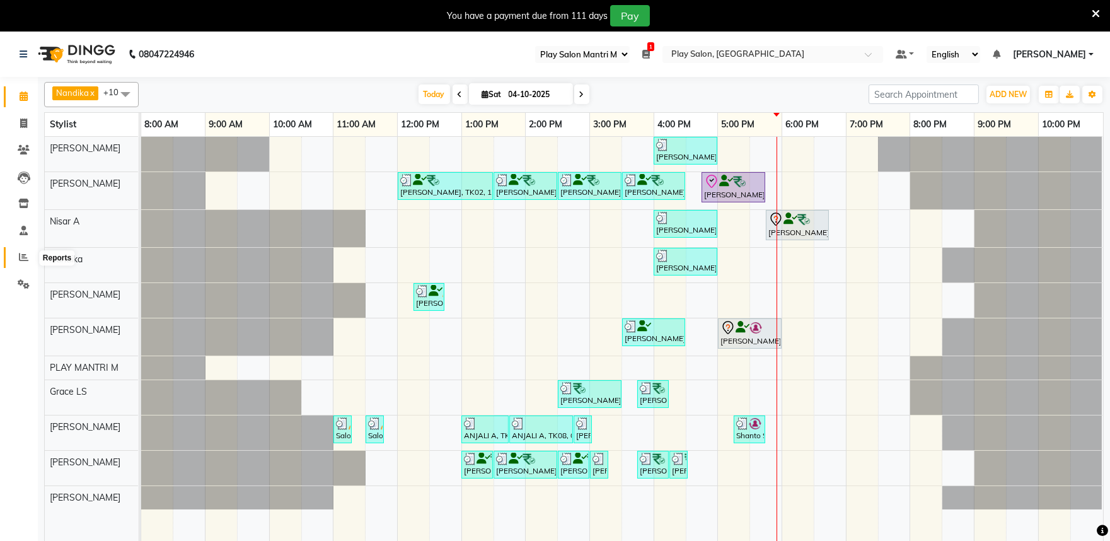
click at [20, 256] on icon at bounding box center [23, 256] width 9 height 9
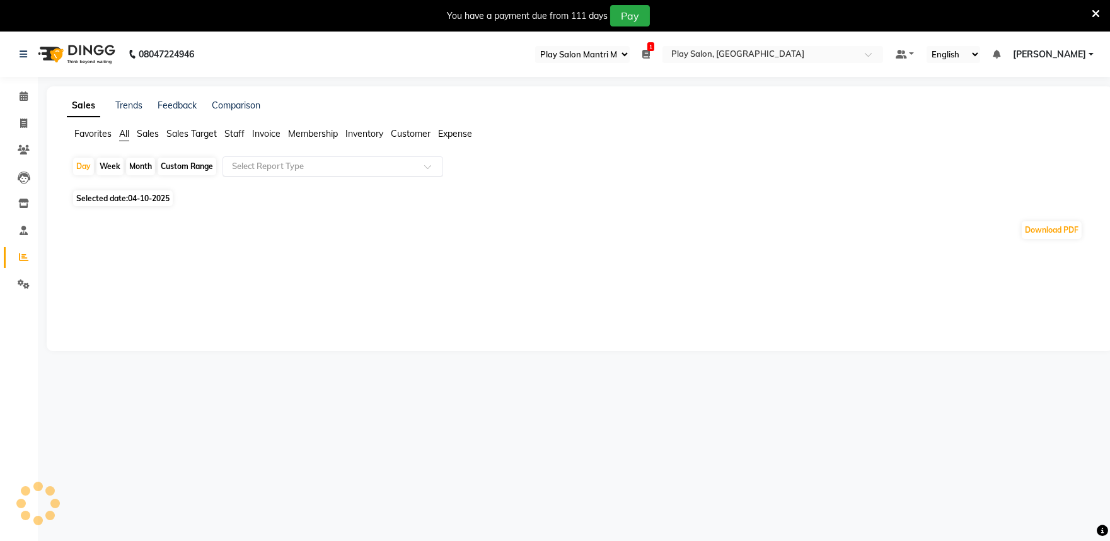
click at [250, 165] on input "text" at bounding box center [320, 166] width 182 height 13
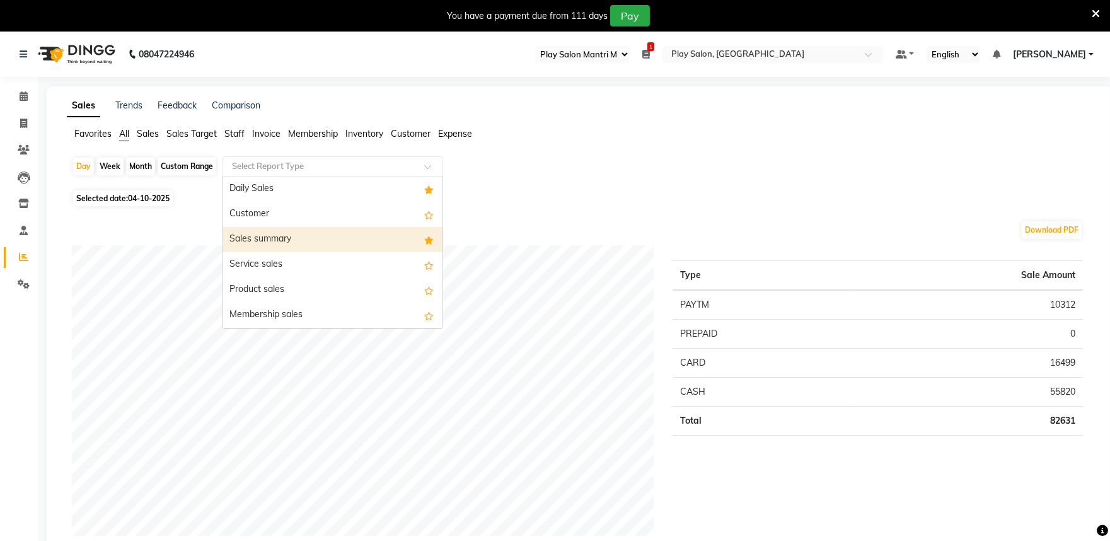
click at [299, 234] on div "Sales summary" at bounding box center [332, 239] width 219 height 25
select select "full_report"
select select "csv"
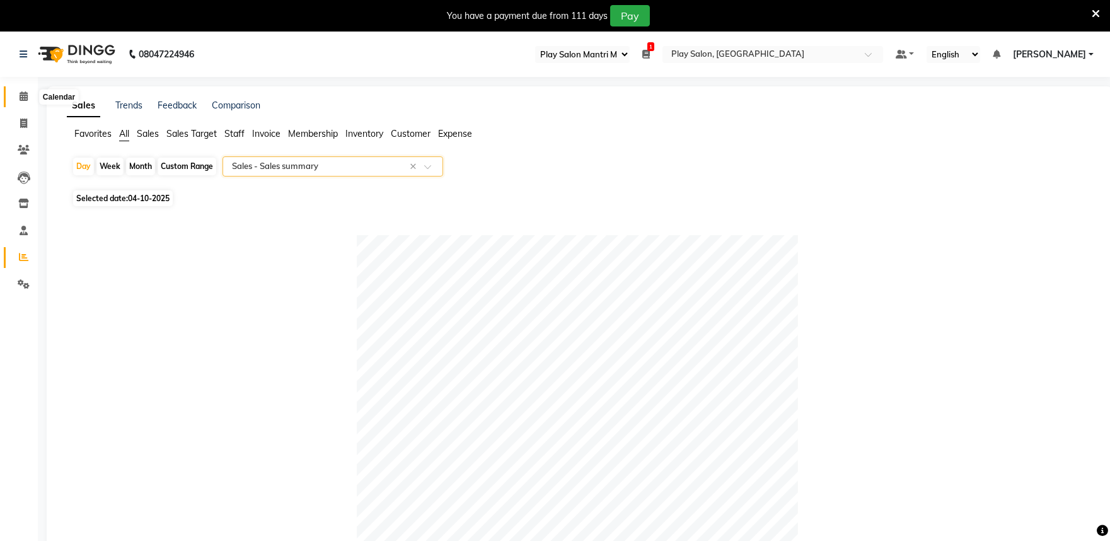
click at [26, 96] on icon at bounding box center [24, 95] width 8 height 9
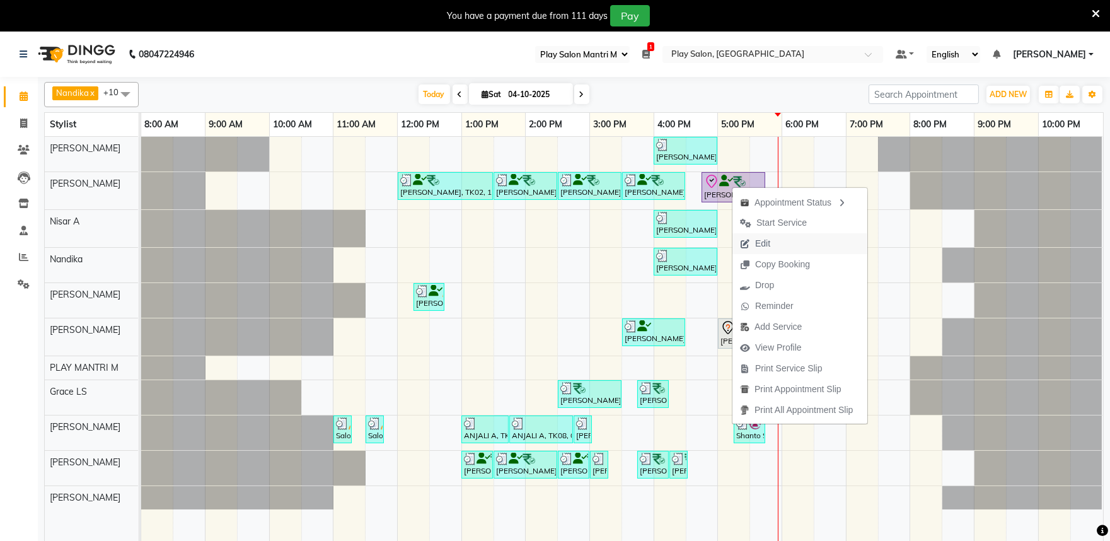
click at [771, 236] on span "Edit" at bounding box center [754, 243] width 45 height 21
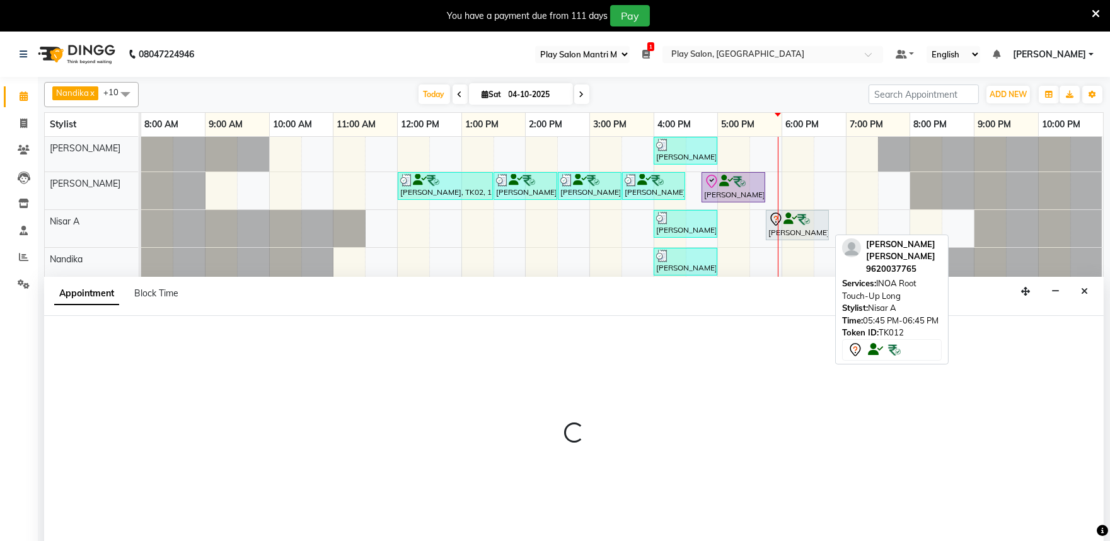
scroll to position [32, 0]
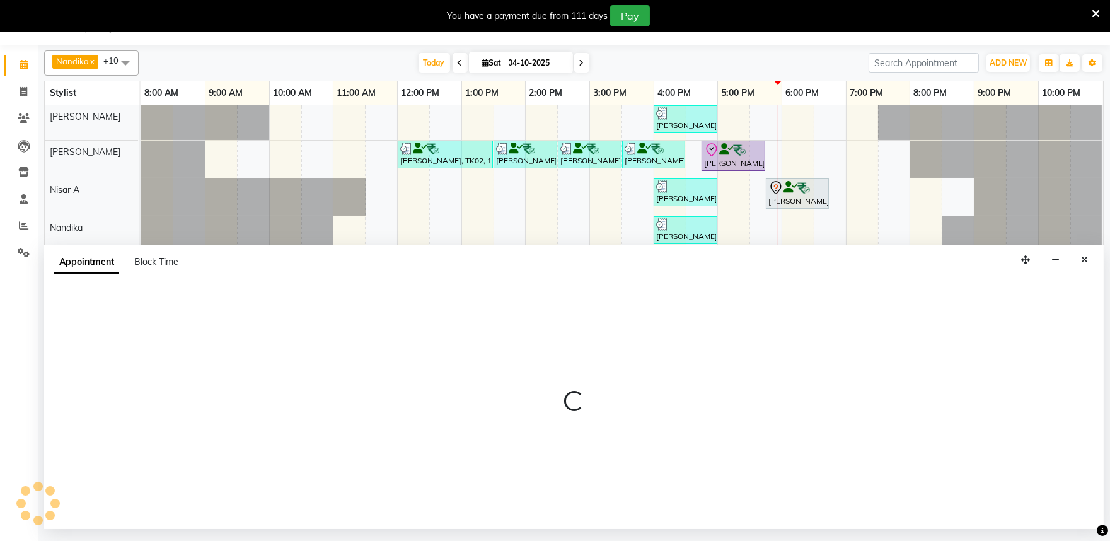
select select "tentative"
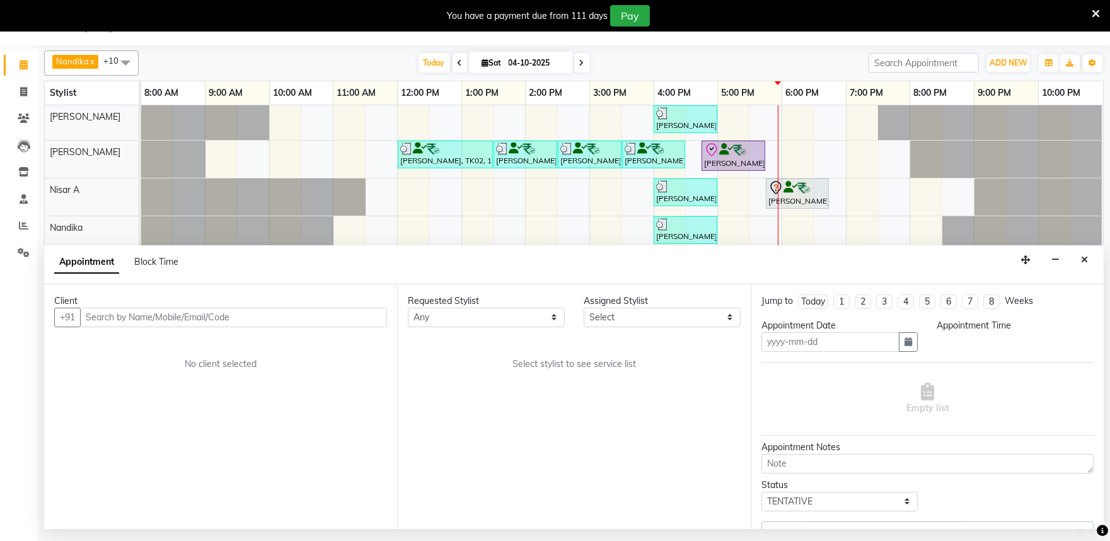
type input "04-10-2025"
select select "check-in"
select select "1005"
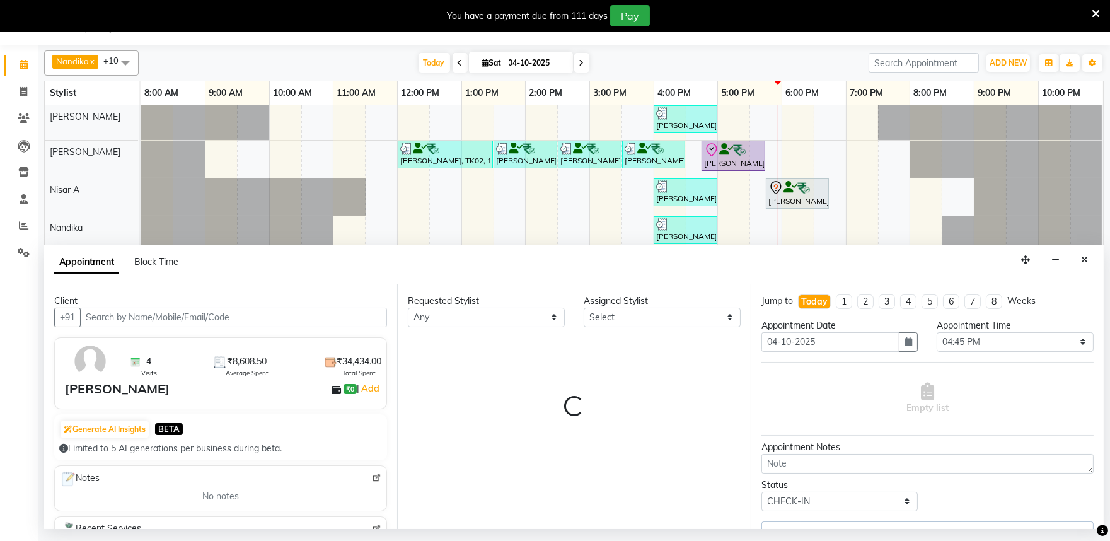
select select "82212"
select select "4213"
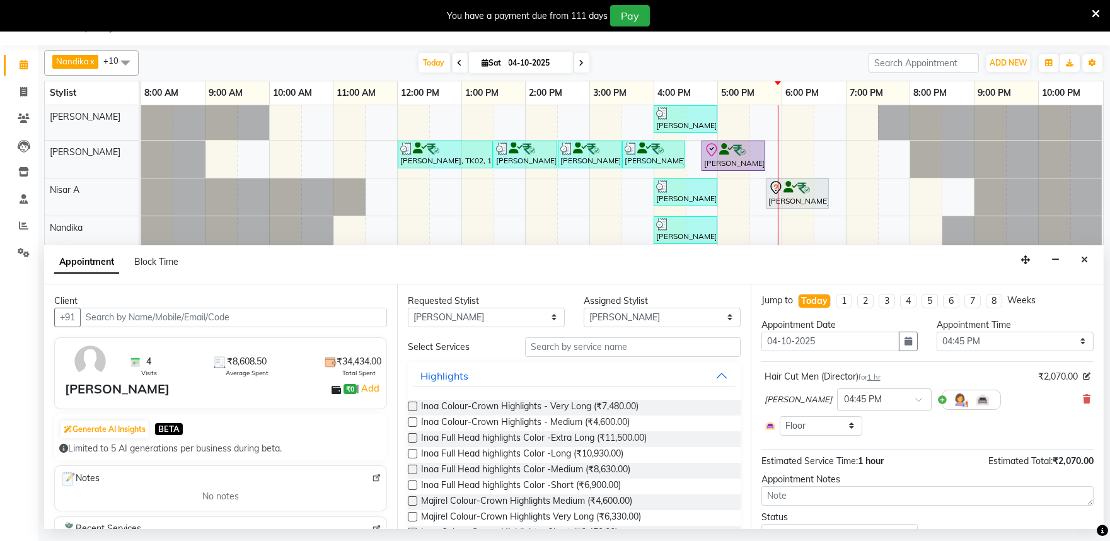
scroll to position [0, 0]
click at [587, 345] on input "text" at bounding box center [633, 347] width 216 height 20
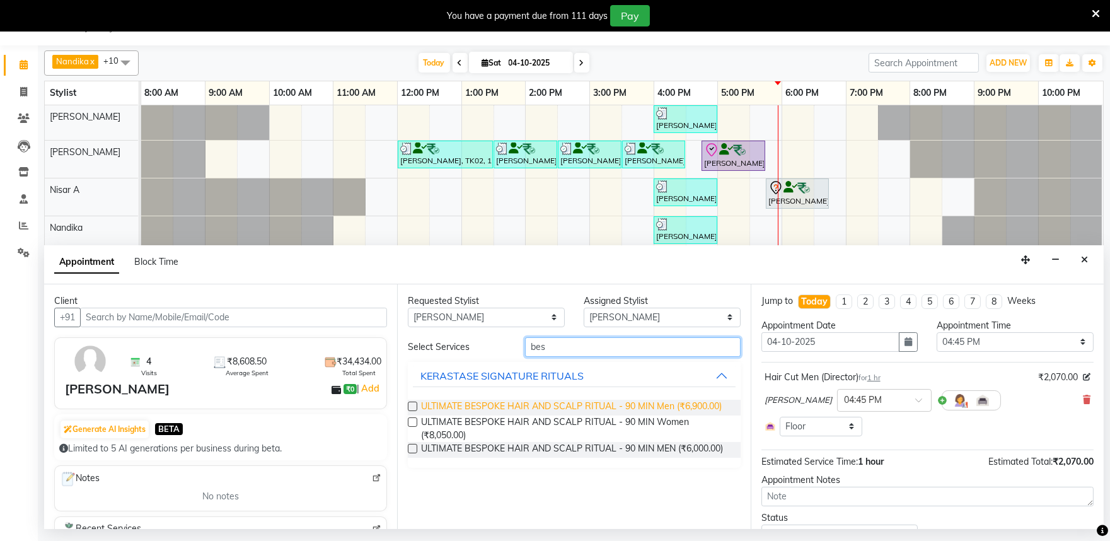
type input "bes"
click at [519, 404] on span "ULTIMATE BESPOKE HAIR AND SCALP RITUAL - 90 MIN Men (₹6,900.00)" at bounding box center [571, 408] width 301 height 16
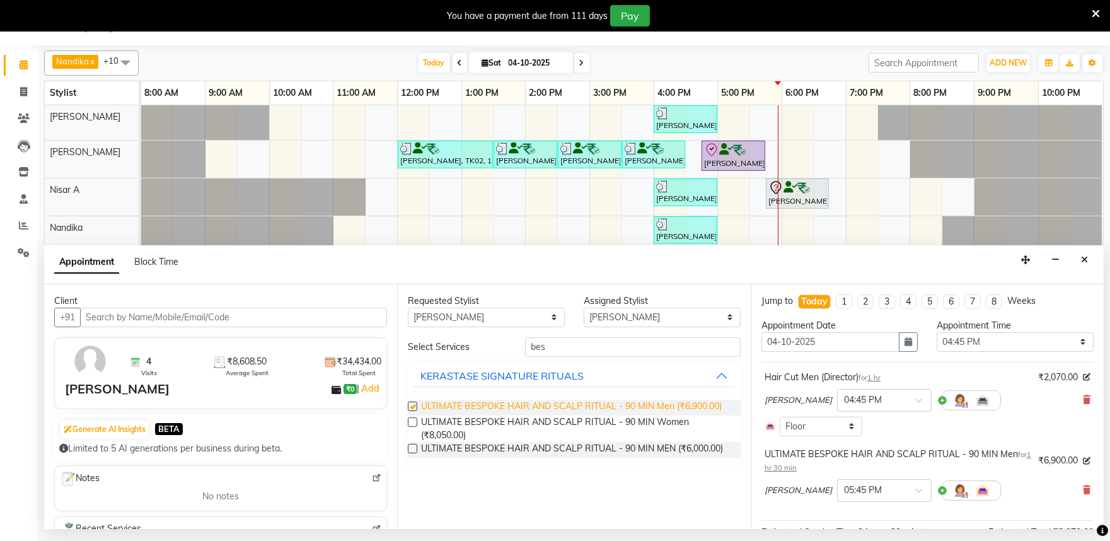
checkbox input "false"
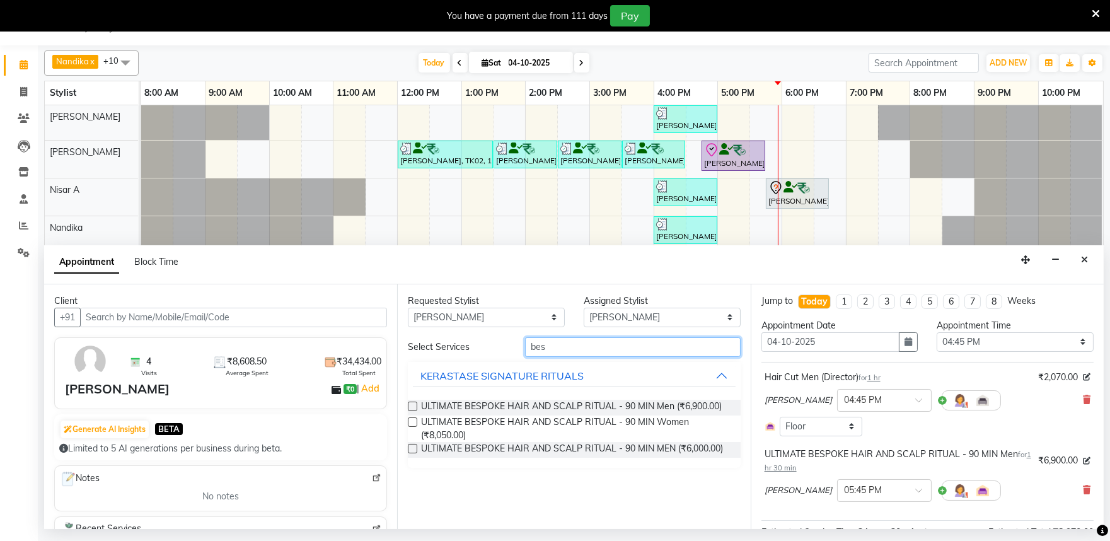
click at [579, 350] on input "bes" at bounding box center [633, 347] width 216 height 20
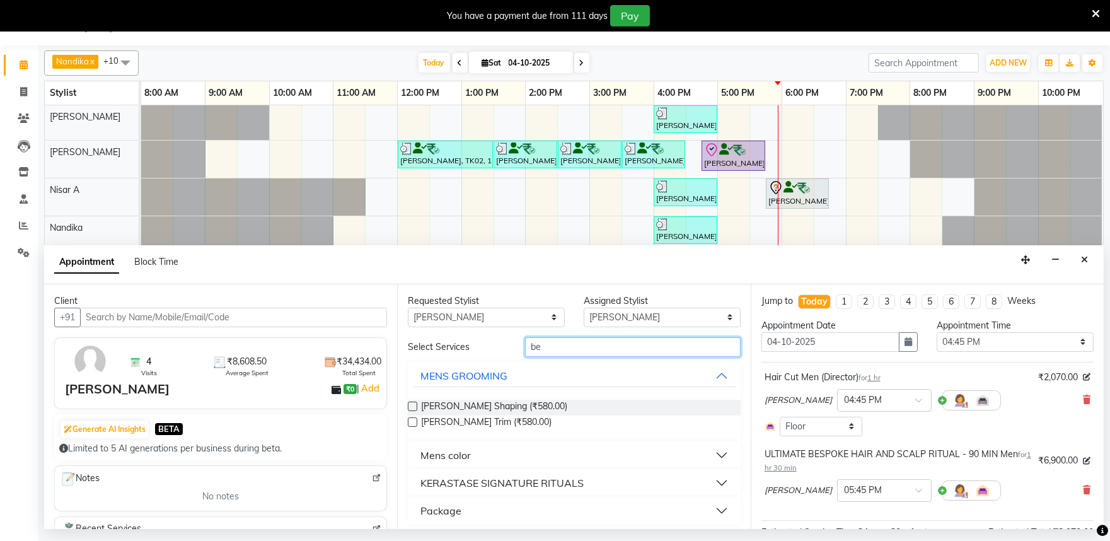
type input "b"
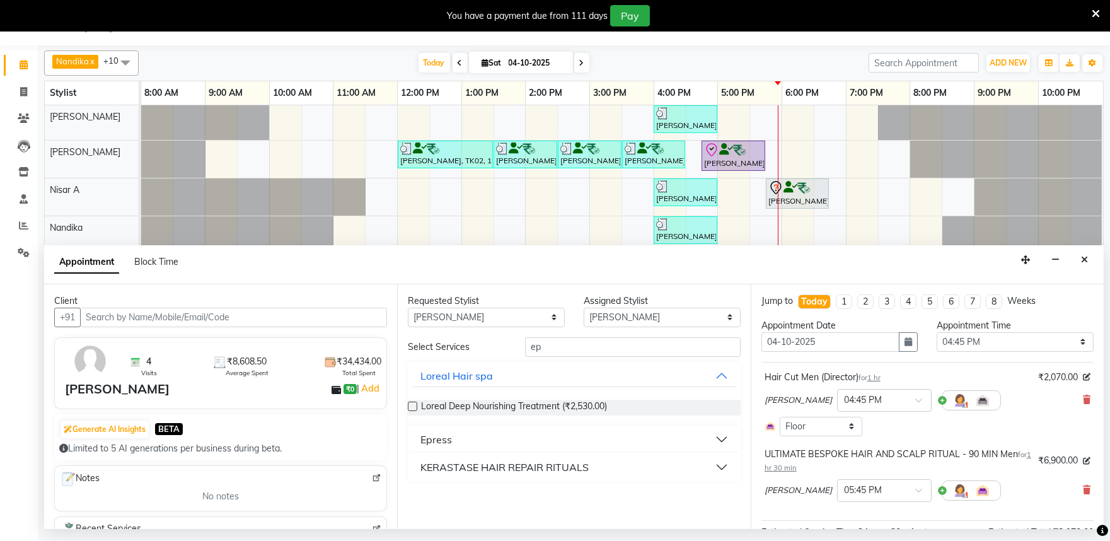
click at [437, 438] on div "Epress" at bounding box center [436, 439] width 32 height 15
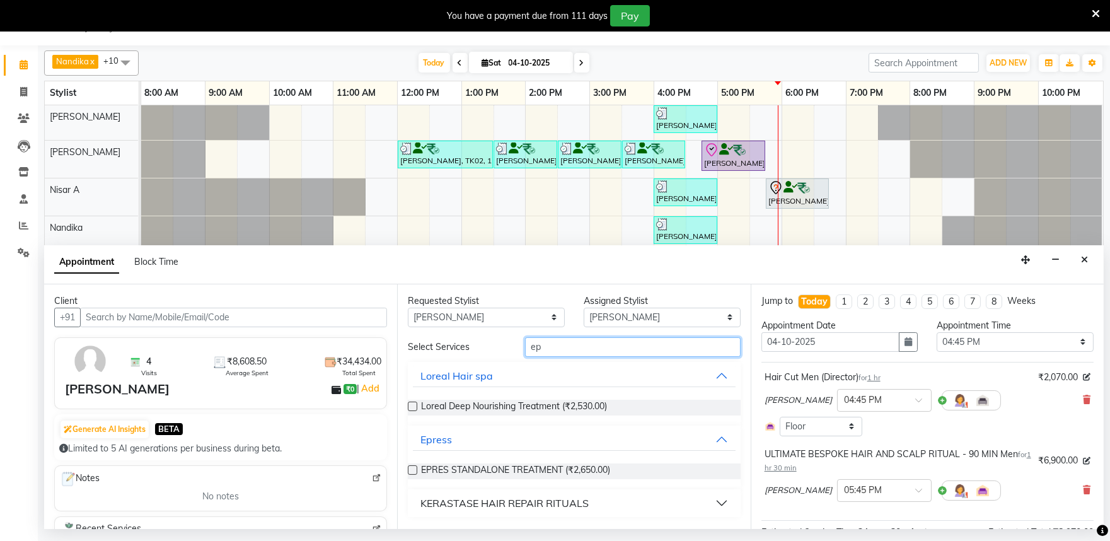
click at [575, 350] on input "ep" at bounding box center [633, 347] width 216 height 20
type input "e"
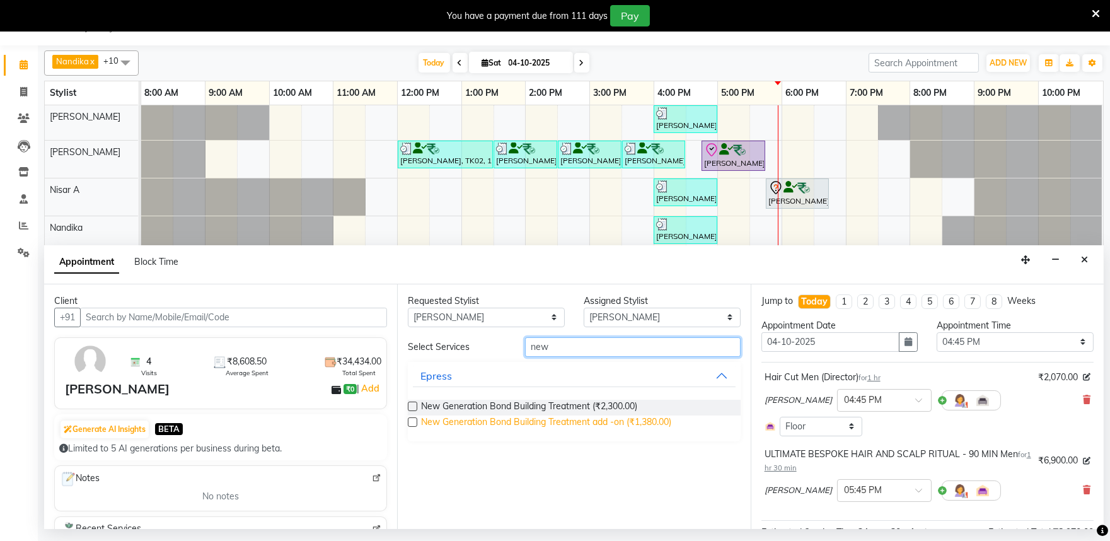
type input "new"
click at [523, 420] on span "New Generation Bond Building Treatment add -on (₹1,380.00)" at bounding box center [546, 423] width 250 height 16
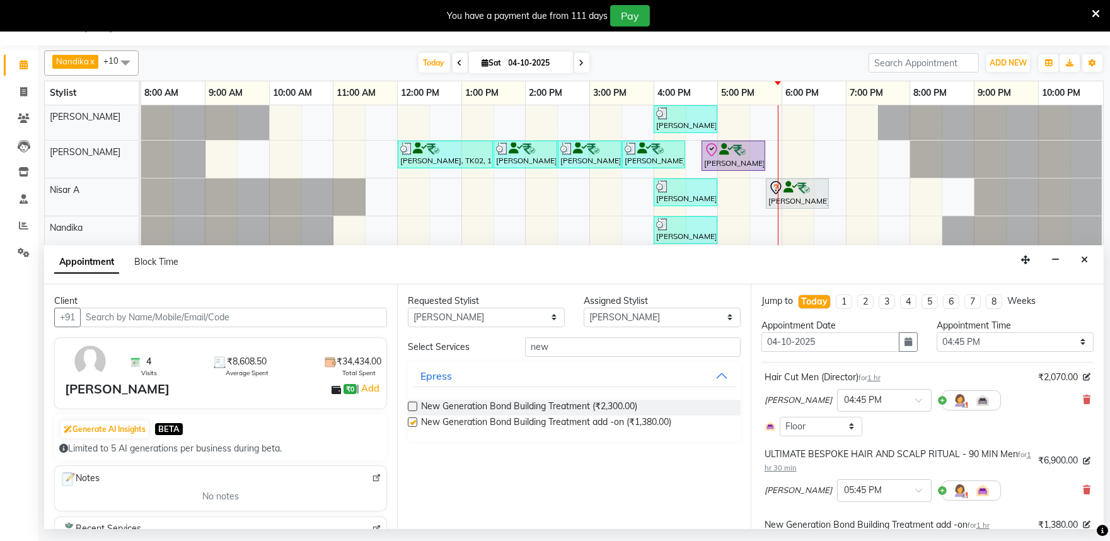
checkbox input "false"
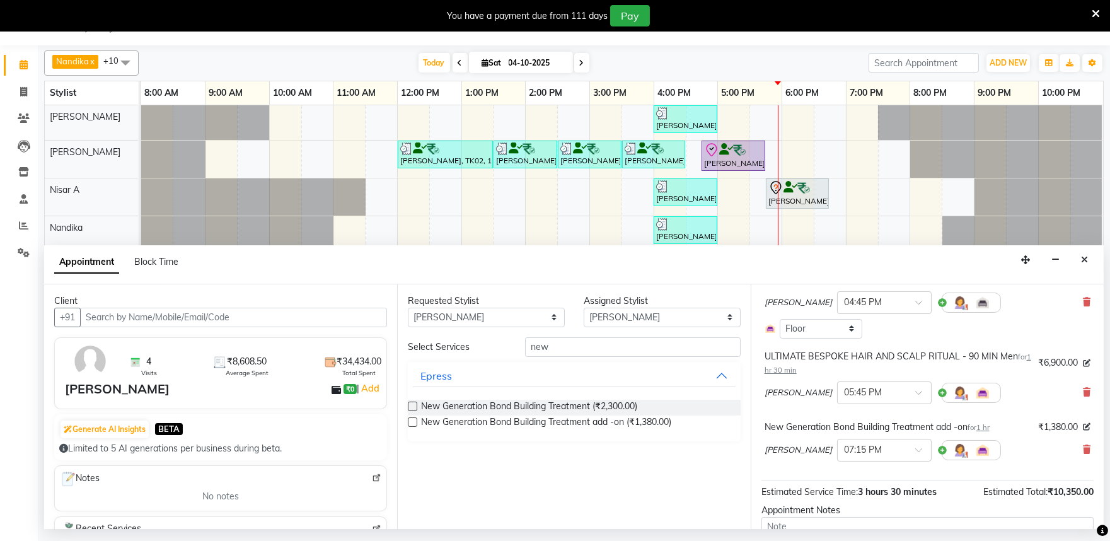
scroll to position [186, 0]
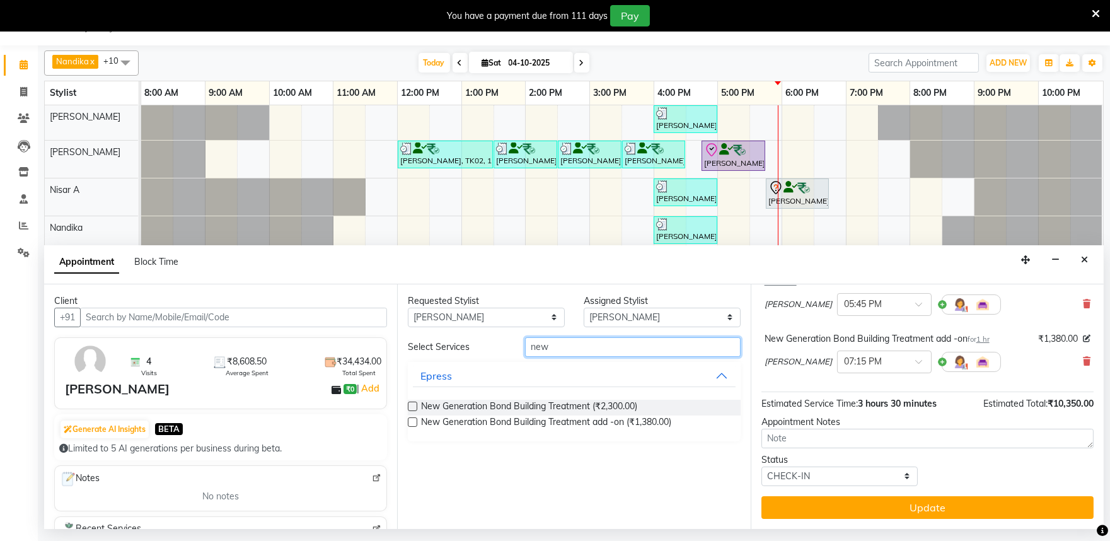
click at [562, 350] on input "new" at bounding box center [633, 347] width 216 height 20
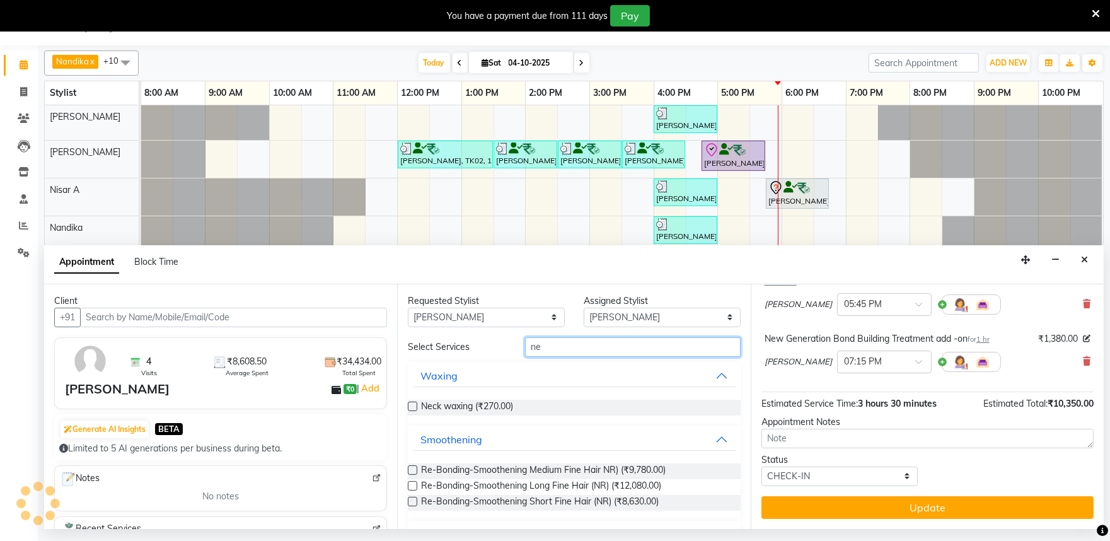
type input "n"
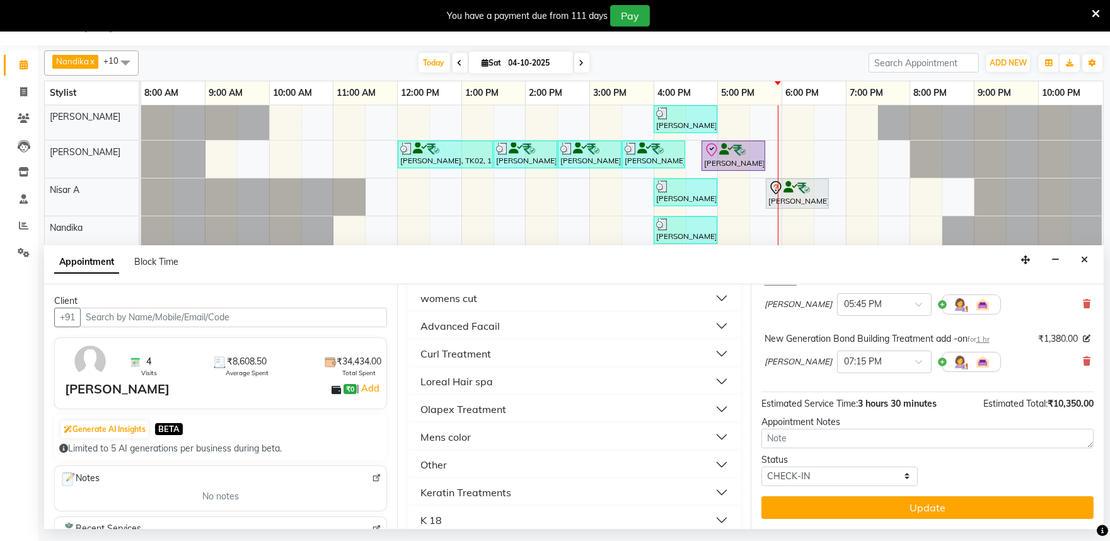
scroll to position [280, 0]
type input "men"
click at [448, 402] on div "Mens color" at bounding box center [445, 405] width 50 height 15
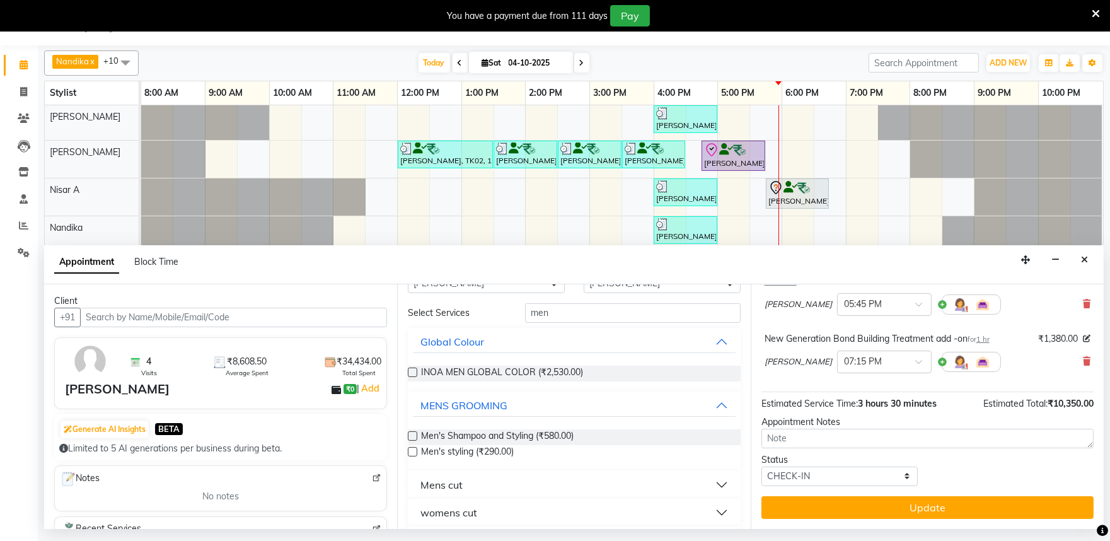
scroll to position [0, 0]
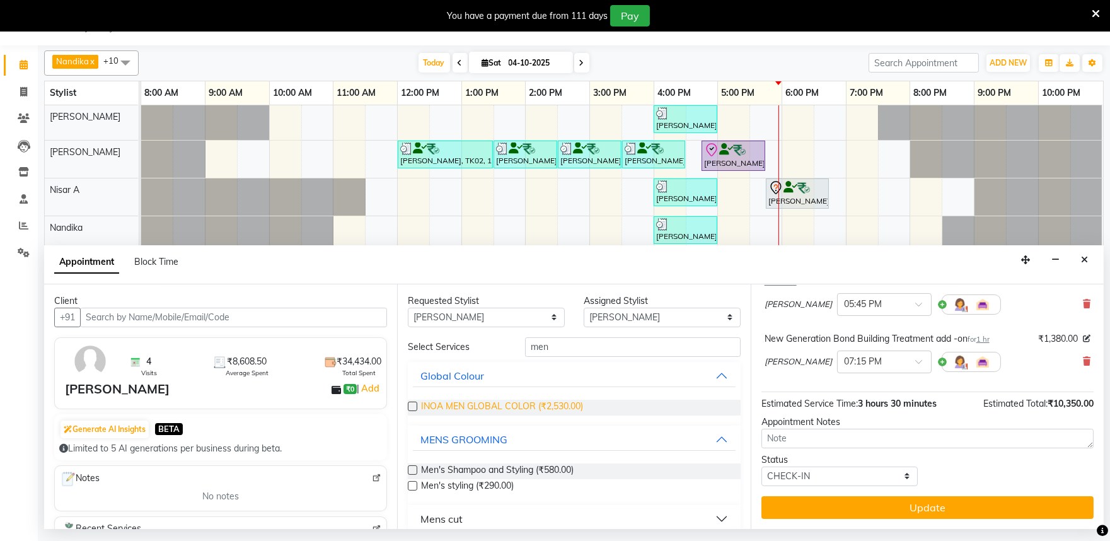
click at [572, 402] on span "INOA MEN GLOBAL COLOR (₹2,530.00)" at bounding box center [502, 408] width 162 height 16
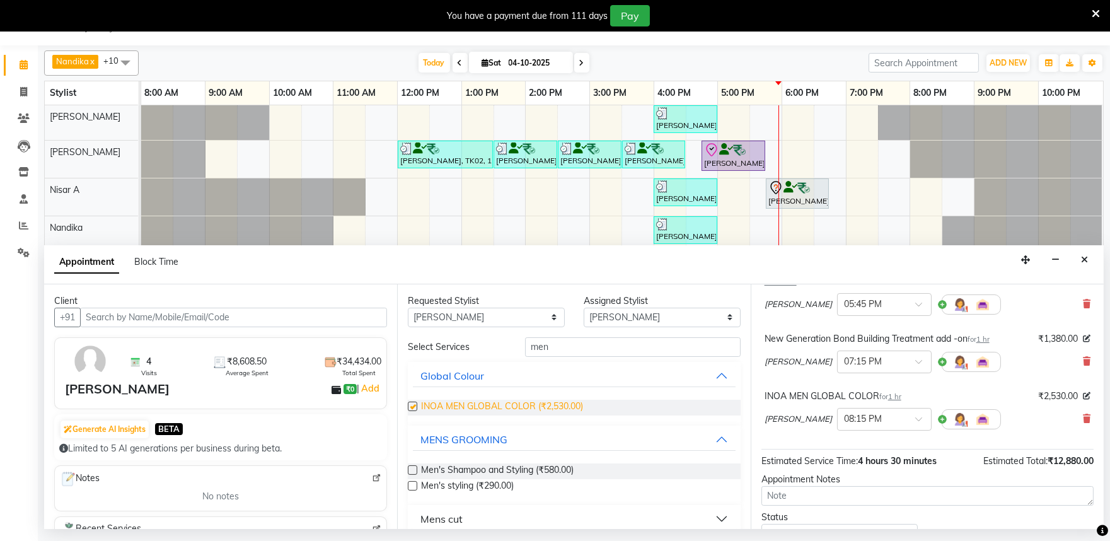
checkbox input "false"
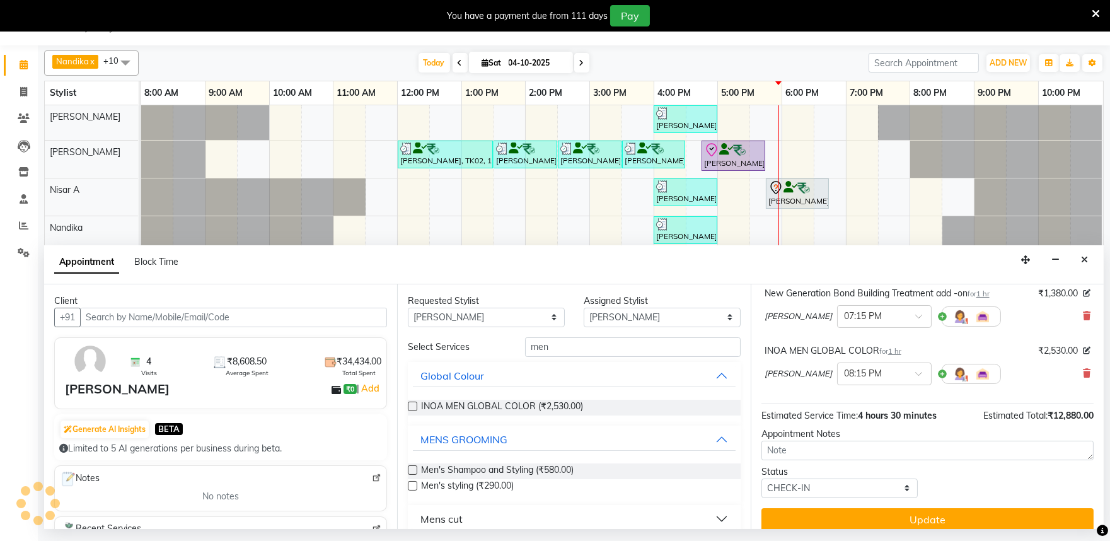
scroll to position [243, 0]
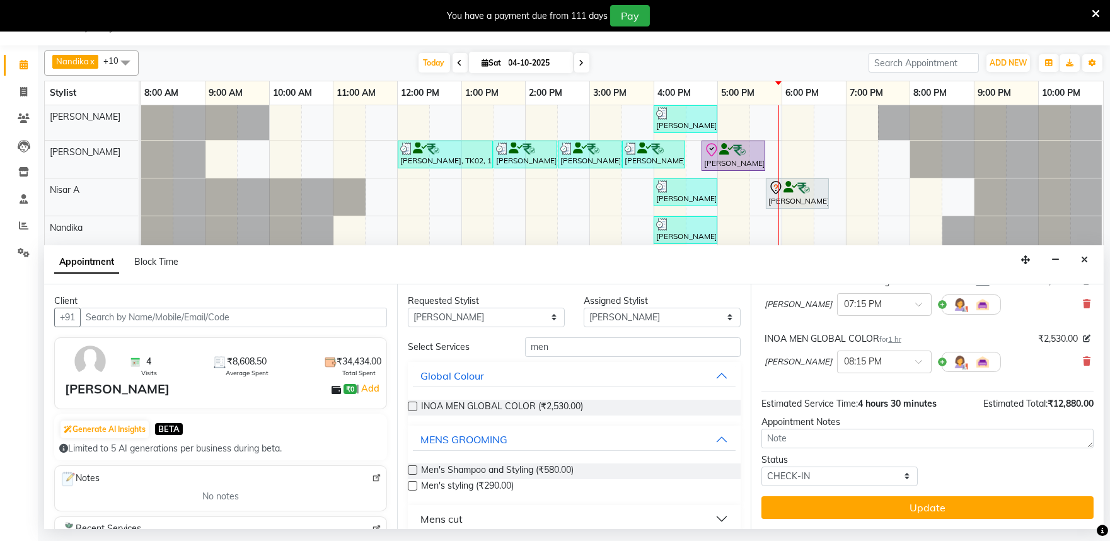
click at [923, 512] on button "Update" at bounding box center [927, 507] width 332 height 23
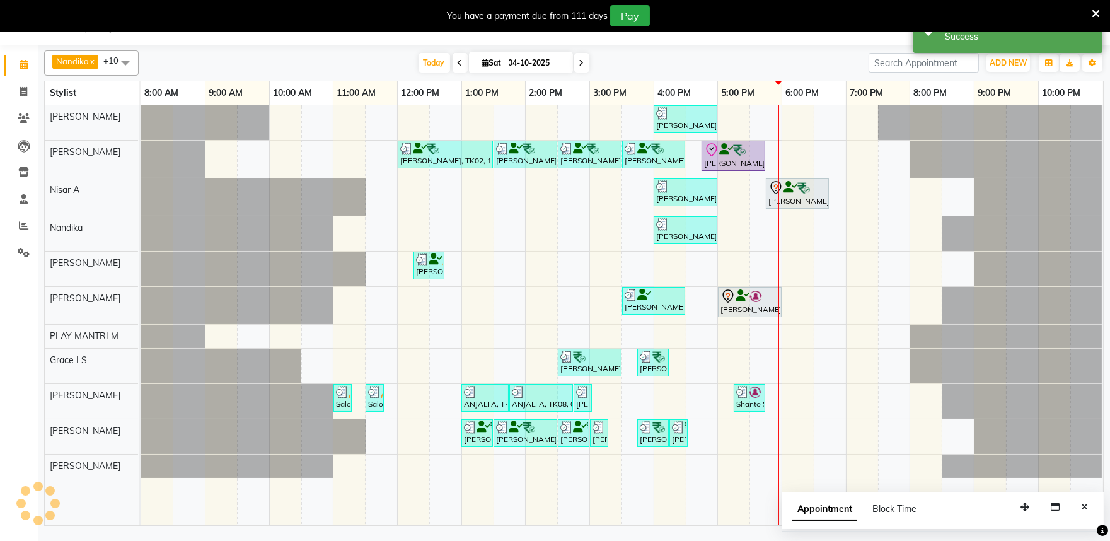
scroll to position [0, 0]
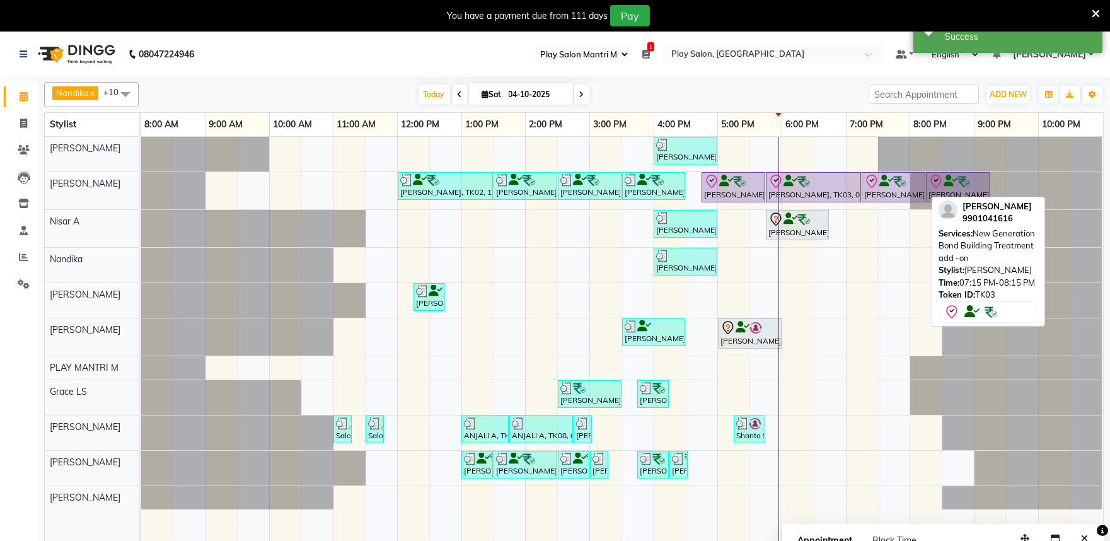
drag, startPoint x: 965, startPoint y: 184, endPoint x: 925, endPoint y: 185, distance: 40.3
click at [141, 185] on div "Irfana Nazeer, TK02, 12:00 PM-01:30 PM, ULTIMATE BESPOKE HAIR AND SCALP RITUAL …" at bounding box center [141, 190] width 0 height 37
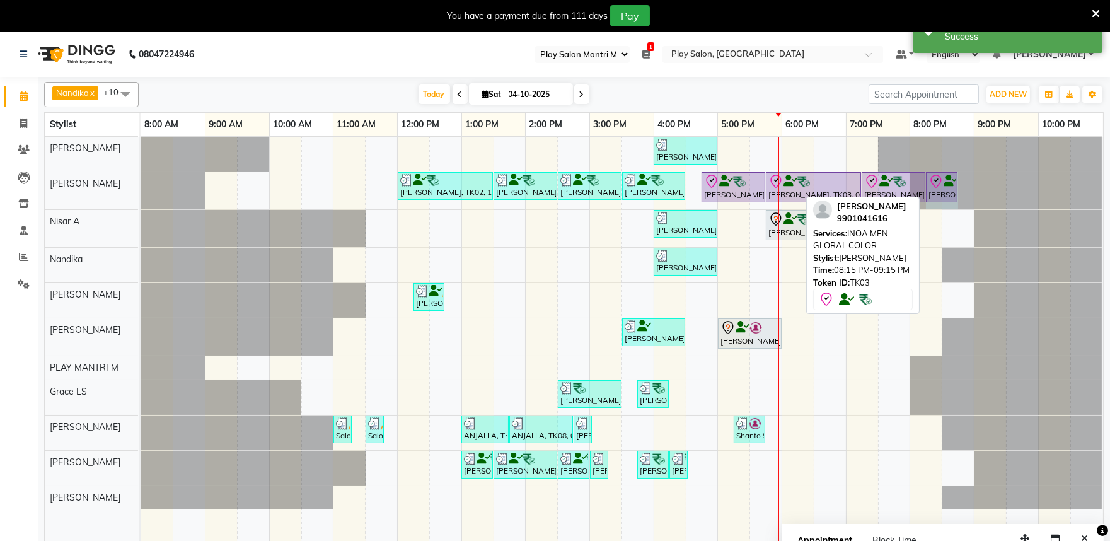
drag, startPoint x: 986, startPoint y: 182, endPoint x: 943, endPoint y: 184, distance: 42.9
click at [141, 184] on div "Irfana Nazeer, TK02, 12:00 PM-01:30 PM, ULTIMATE BESPOKE HAIR AND SCALP RITUAL …" at bounding box center [141, 190] width 0 height 37
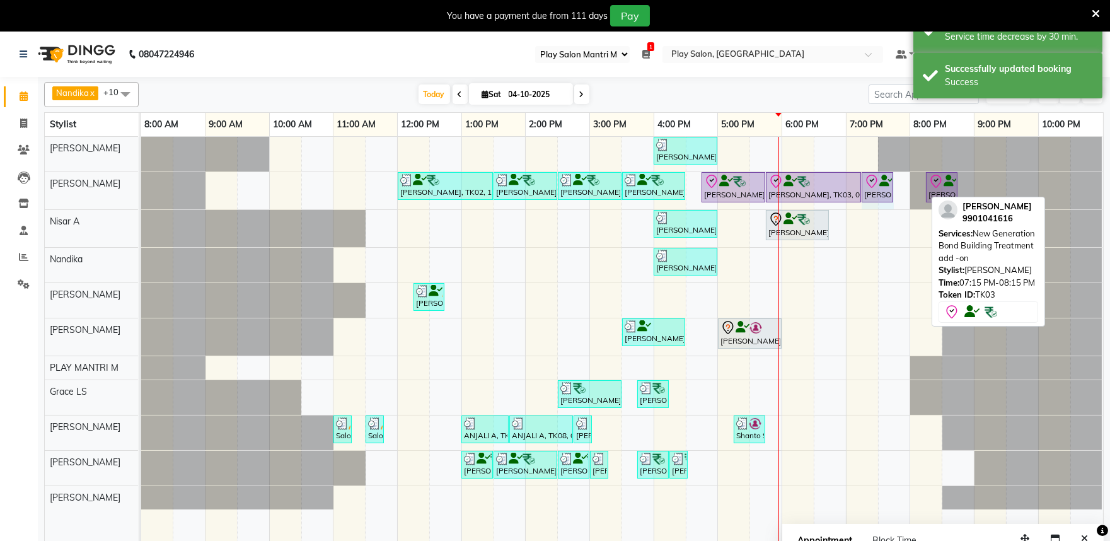
drag, startPoint x: 921, startPoint y: 183, endPoint x: 879, endPoint y: 186, distance: 42.9
click at [141, 186] on div "Irfana Nazeer, TK02, 12:00 PM-01:30 PM, ULTIMATE BESPOKE HAIR AND SCALP RITUAL …" at bounding box center [141, 190] width 0 height 37
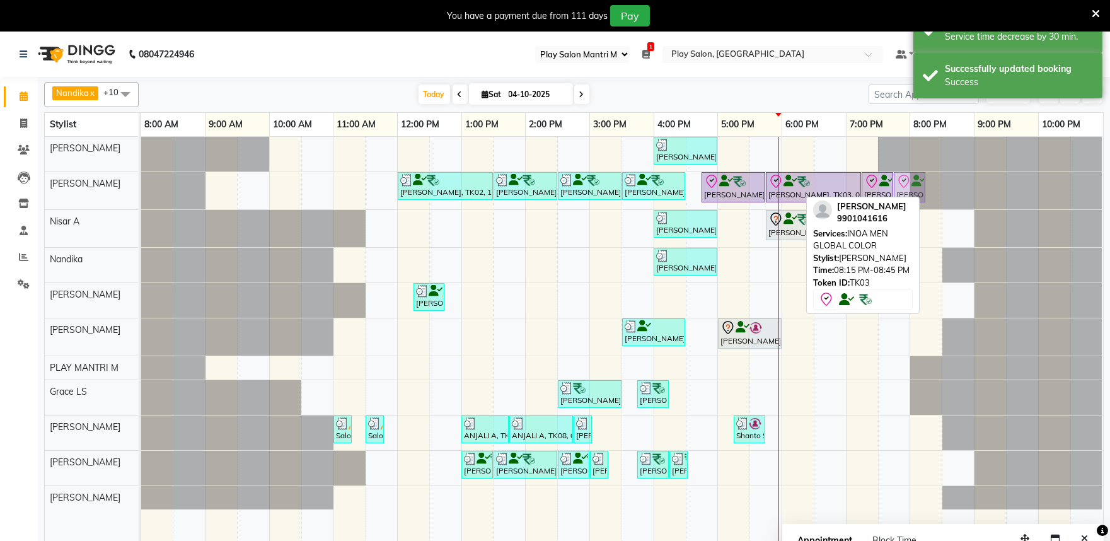
drag, startPoint x: 943, startPoint y: 190, endPoint x: 919, endPoint y: 190, distance: 24.6
click at [141, 190] on div "Irfana Nazeer, TK02, 12:00 PM-01:30 PM, ULTIMATE BESPOKE HAIR AND SCALP RITUAL …" at bounding box center [141, 190] width 0 height 37
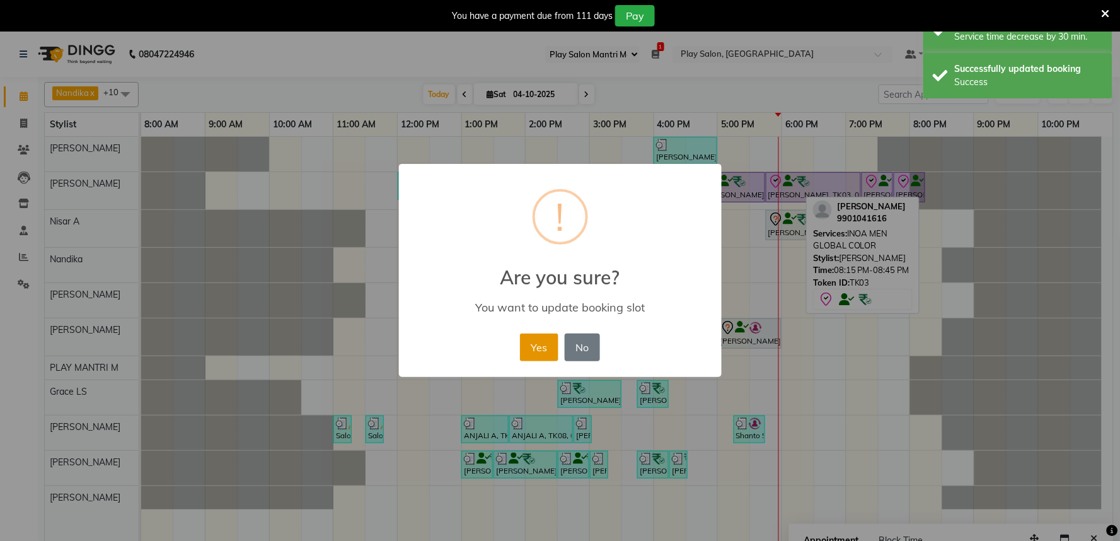
click at [533, 350] on button "Yes" at bounding box center [539, 347] width 38 height 28
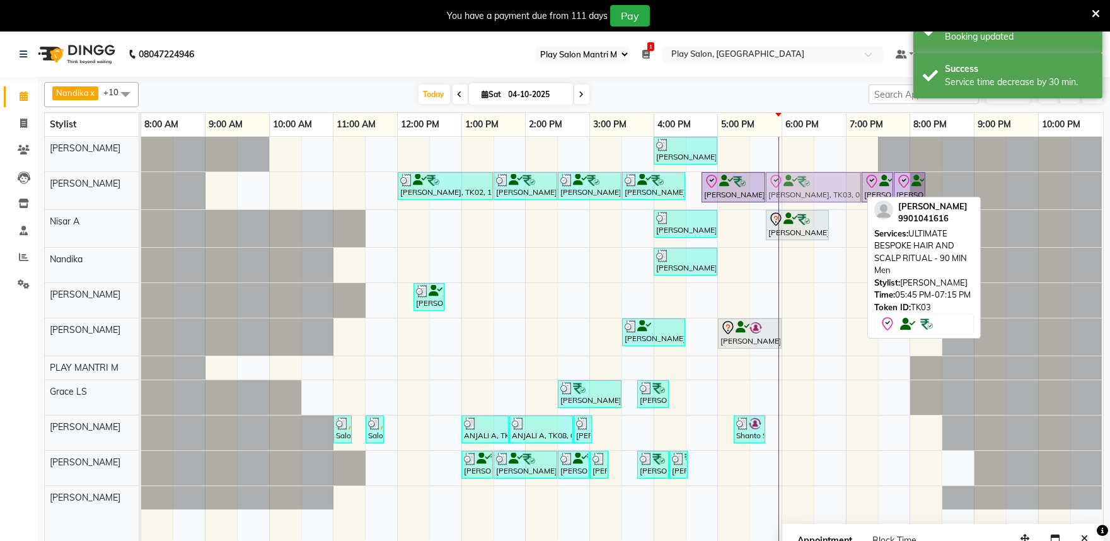
click at [141, 190] on div "Irfana Nazeer, TK02, 12:00 PM-01:30 PM, ULTIMATE BESPOKE HAIR AND SCALP RITUAL …" at bounding box center [141, 190] width 0 height 37
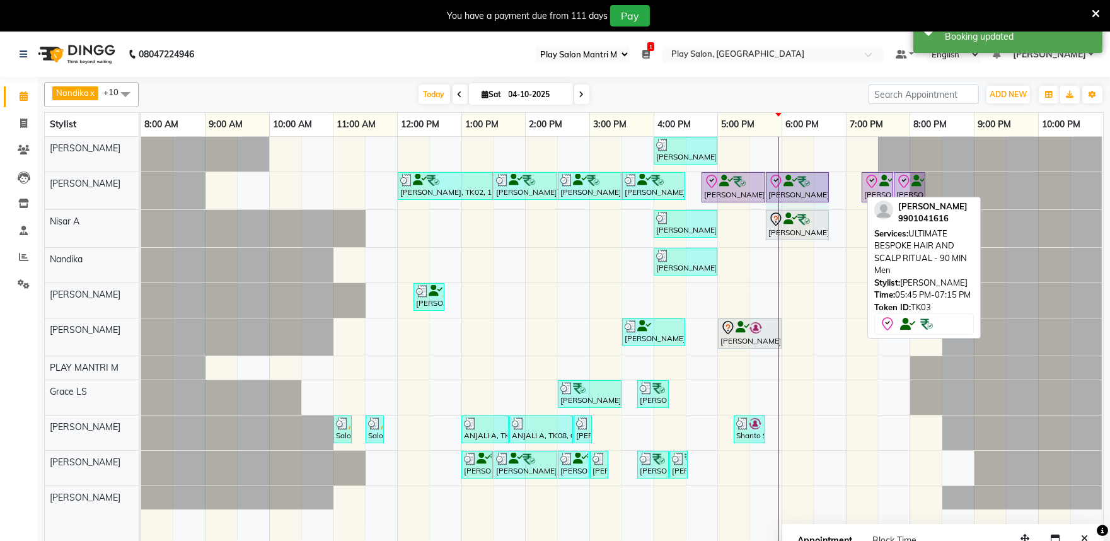
drag, startPoint x: 859, startPoint y: 184, endPoint x: 816, endPoint y: 184, distance: 42.9
click at [141, 184] on div "Irfana Nazeer, TK02, 12:00 PM-01:30 PM, ULTIMATE BESPOKE HAIR AND SCALP RITUAL …" at bounding box center [141, 190] width 0 height 37
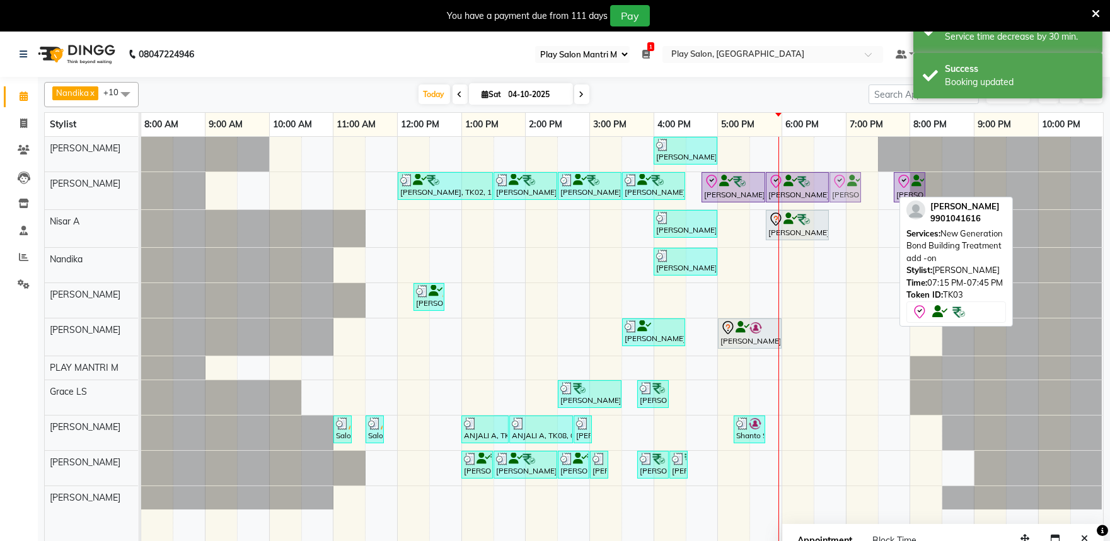
drag, startPoint x: 867, startPoint y: 193, endPoint x: 857, endPoint y: 193, distance: 10.1
click at [141, 193] on div "Irfana Nazeer, TK02, 12:00 PM-01:30 PM, ULTIMATE BESPOKE HAIR AND SCALP RITUAL …" at bounding box center [141, 190] width 0 height 37
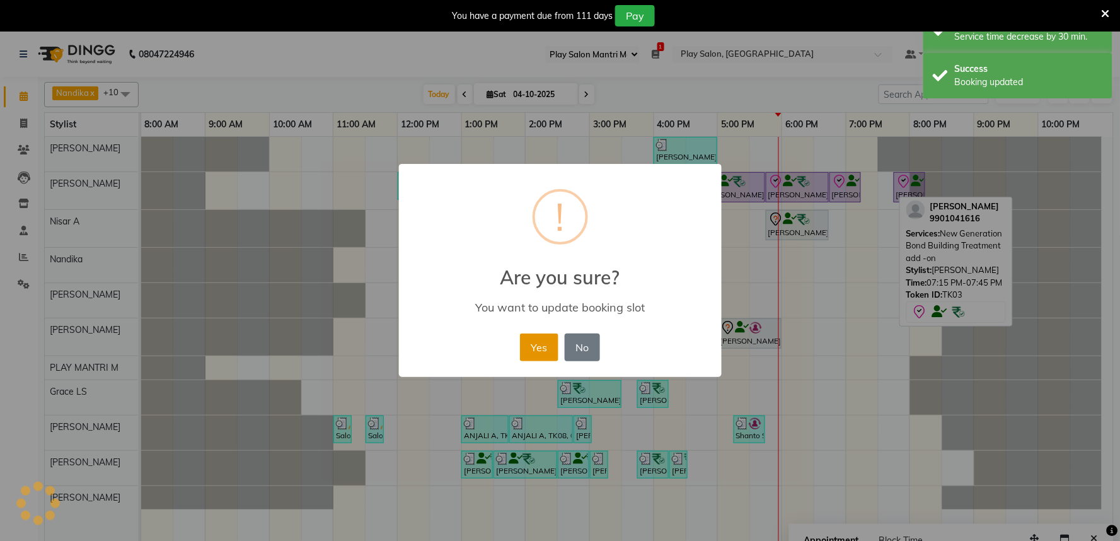
click at [543, 352] on button "Yes" at bounding box center [539, 347] width 38 height 28
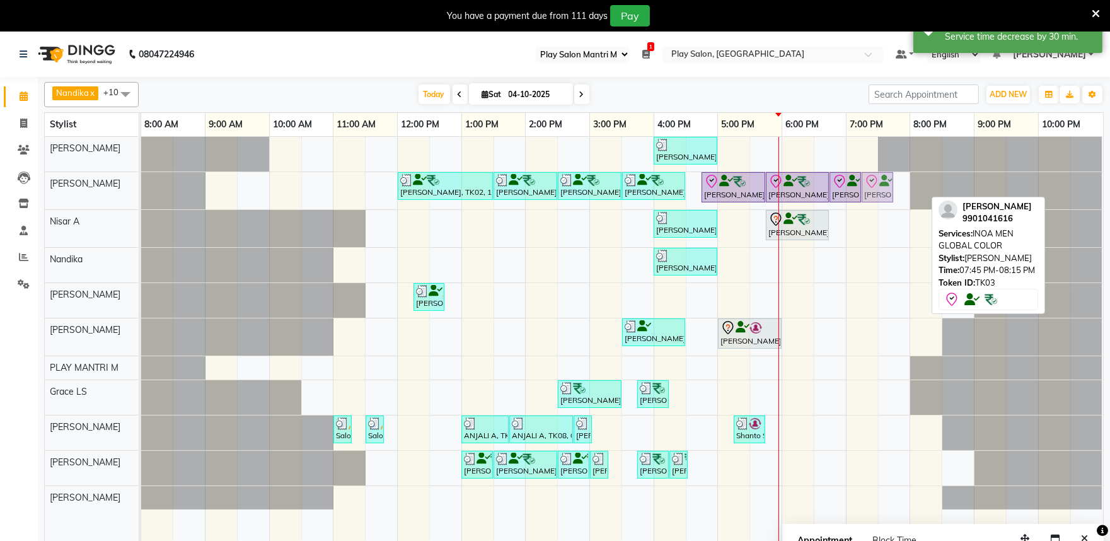
drag, startPoint x: 901, startPoint y: 197, endPoint x: 874, endPoint y: 203, distance: 27.7
click at [141, 203] on div "Irfana Nazeer, TK02, 12:00 PM-01:30 PM, ULTIMATE BESPOKE HAIR AND SCALP RITUAL …" at bounding box center [141, 190] width 0 height 37
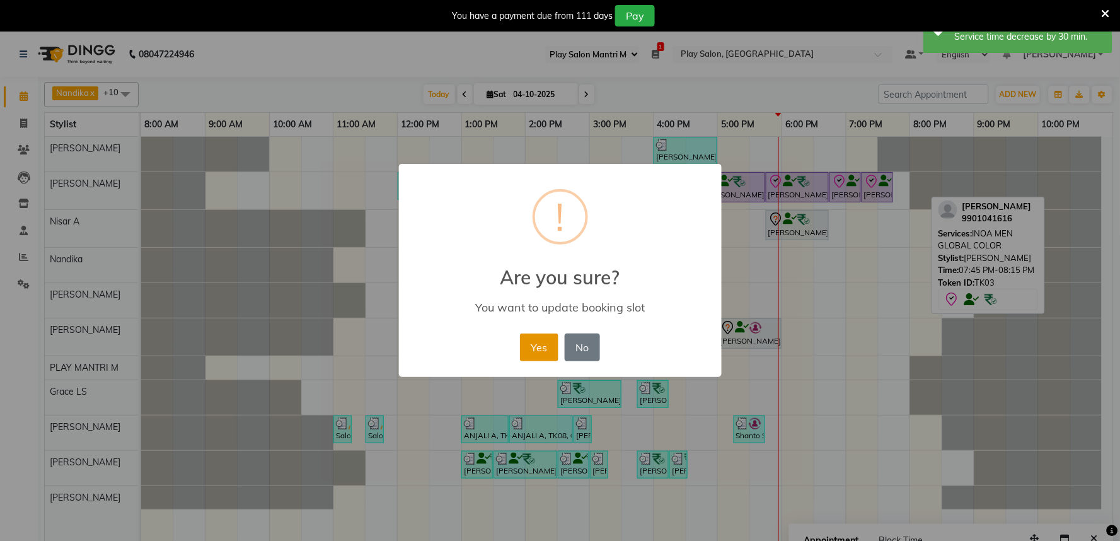
click at [533, 344] on button "Yes" at bounding box center [539, 347] width 38 height 28
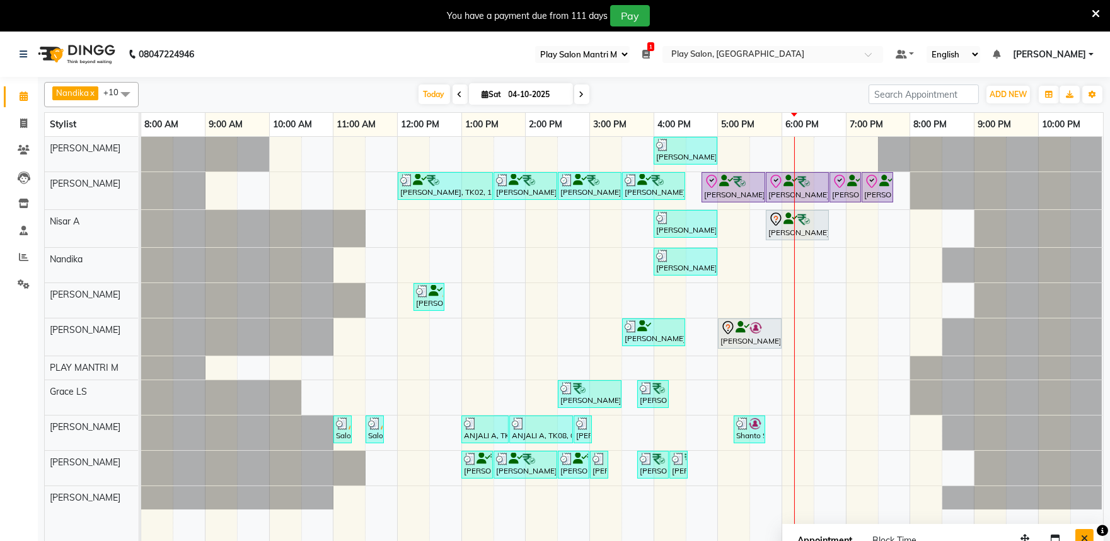
click at [1085, 536] on icon "Close" at bounding box center [1084, 538] width 7 height 9
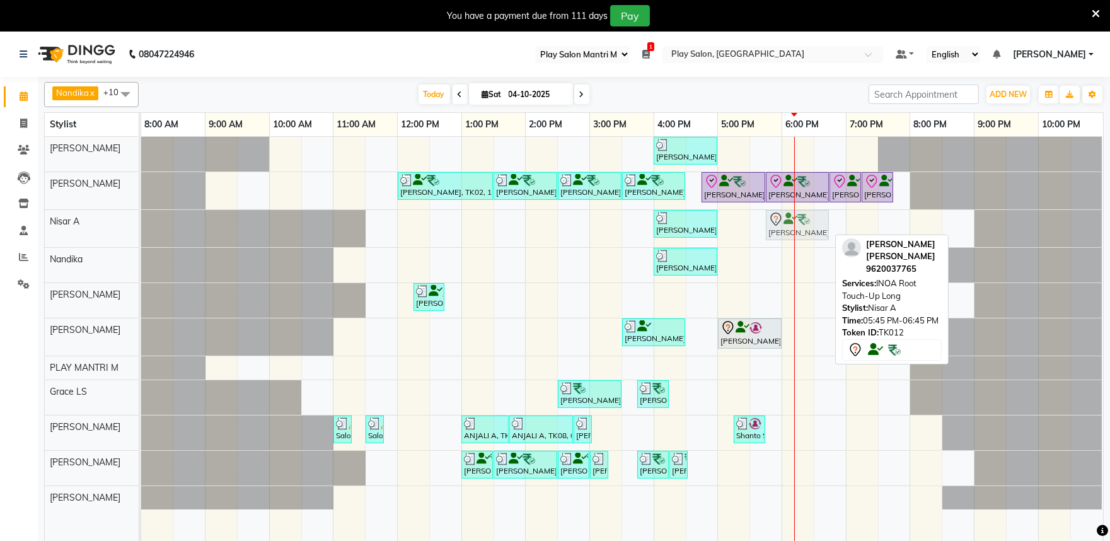
click at [141, 227] on div "Preeti Lobo, TK09, 04:00 PM-05:00 PM, Hair Cut Lady (Head Stylist) Sabeen Taj, …" at bounding box center [141, 228] width 0 height 37
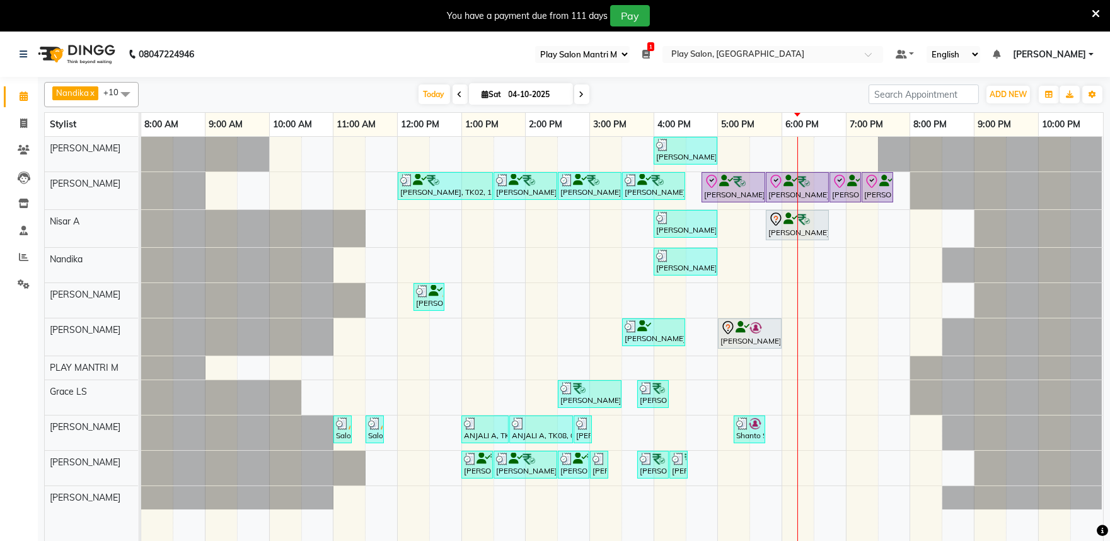
click at [574, 96] on span at bounding box center [581, 94] width 15 height 20
type input "05-10-2025"
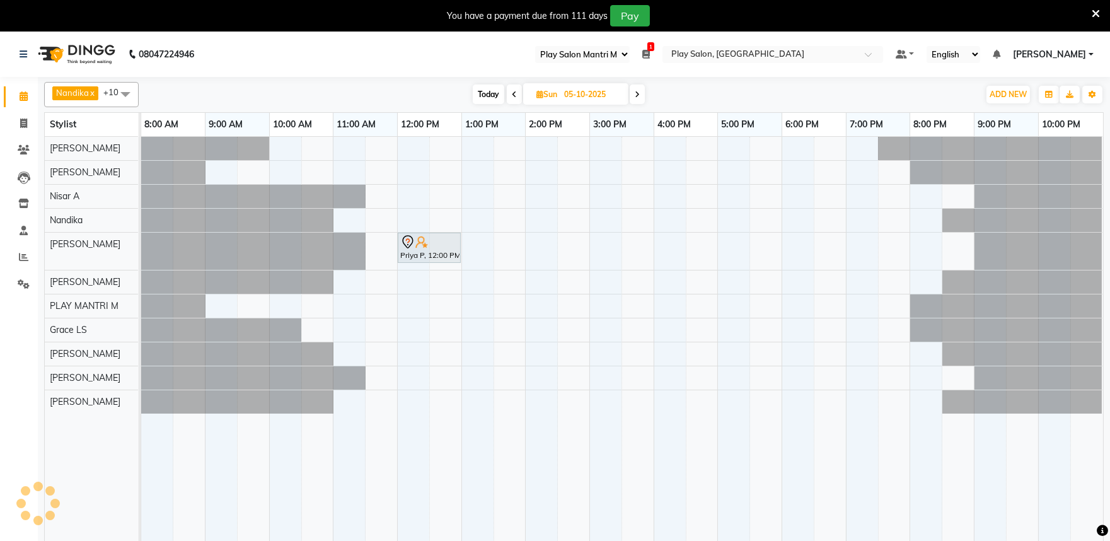
click at [407, 256] on div "Priya P, 12:00 PM-01:00 PM, Hair Cut-Girl head stylist" at bounding box center [429, 247] width 61 height 26
click at [393, 285] on div "Priya P, 12:00 PM-01:00 PM, Hair Cut-Girl head stylist" at bounding box center [622, 347] width 962 height 420
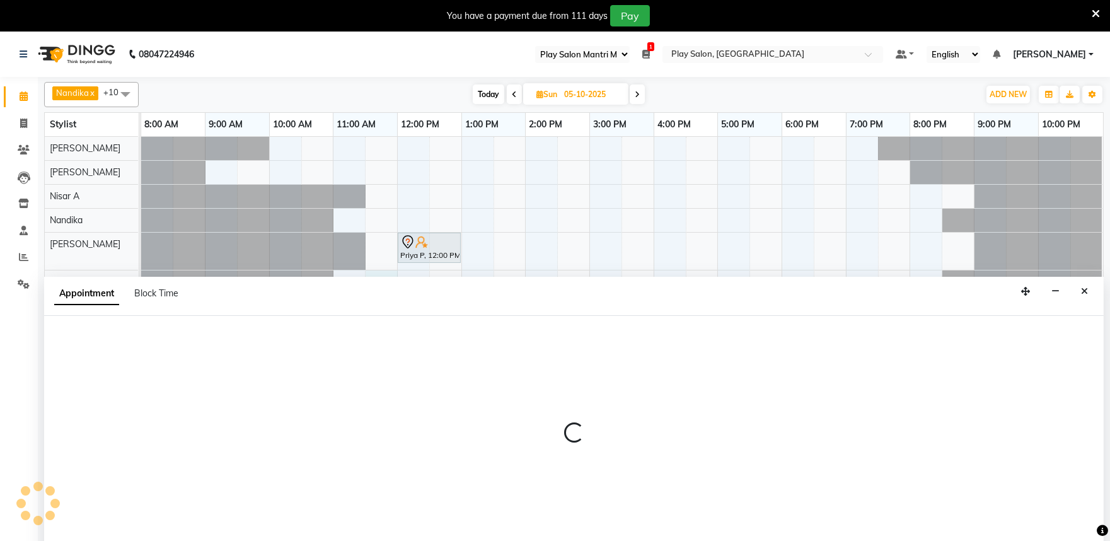
scroll to position [32, 0]
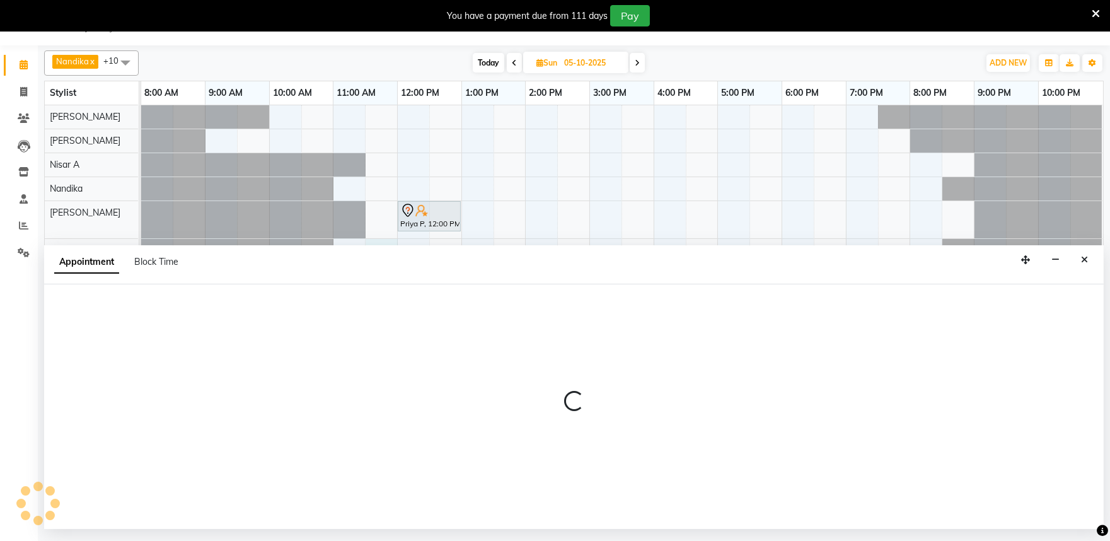
select select "81321"
select select "tentative"
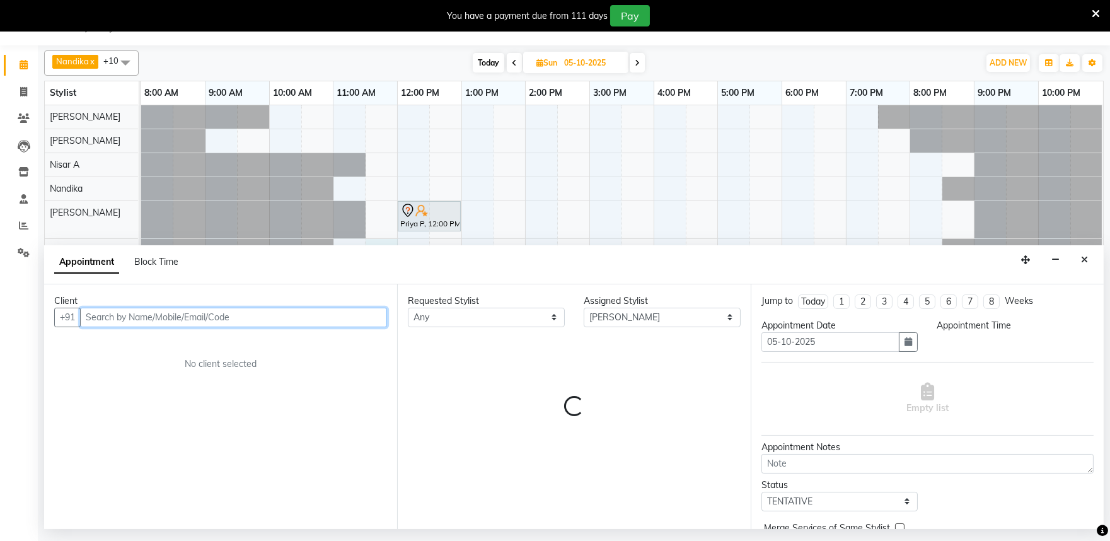
select select "690"
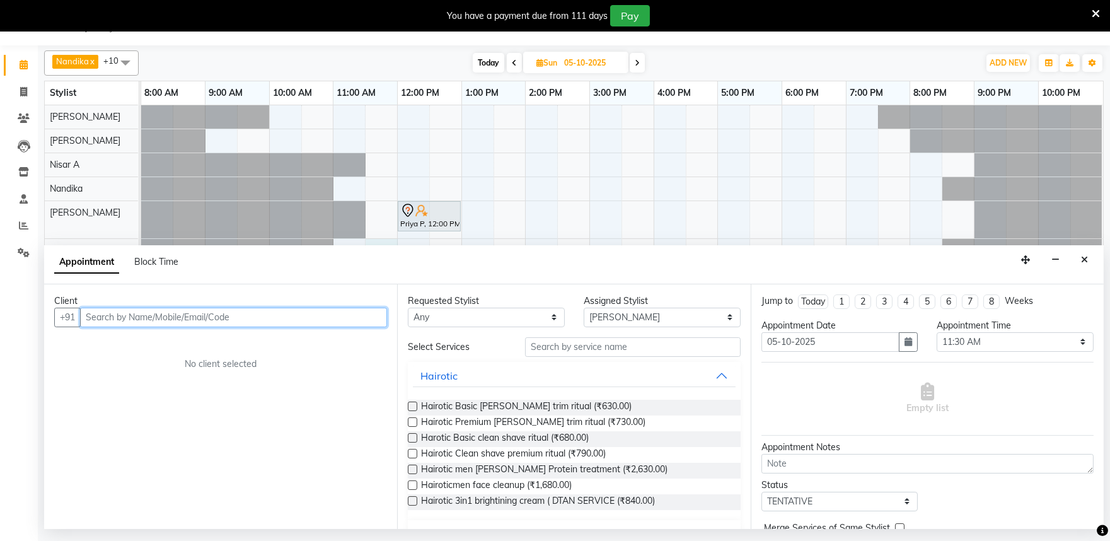
click at [95, 313] on input "text" at bounding box center [233, 318] width 307 height 20
click at [236, 323] on input "8951953659" at bounding box center [207, 318] width 255 height 20
type input "8951953651"
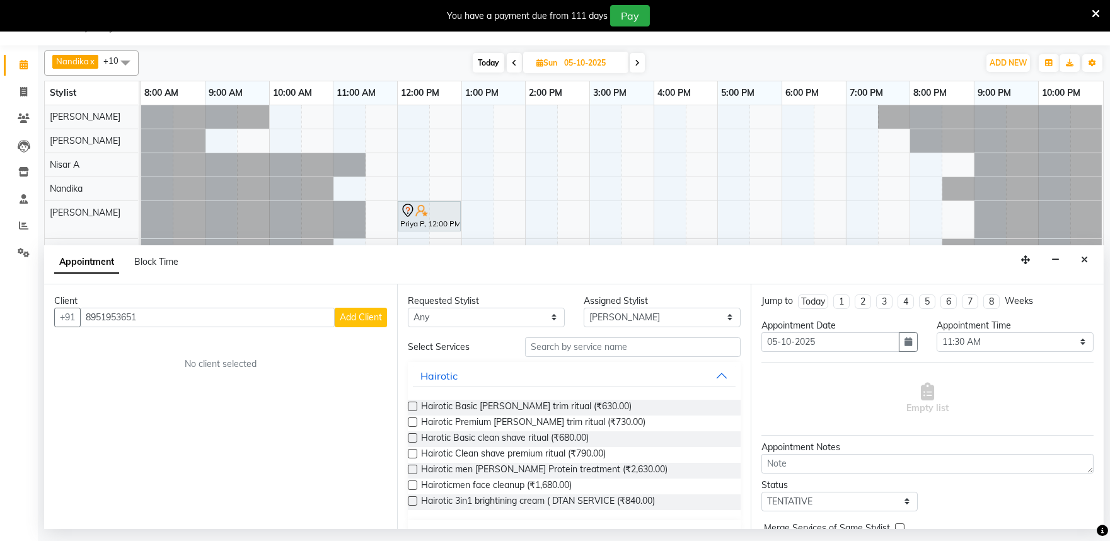
click at [354, 318] on span "Add Client" at bounding box center [361, 316] width 42 height 11
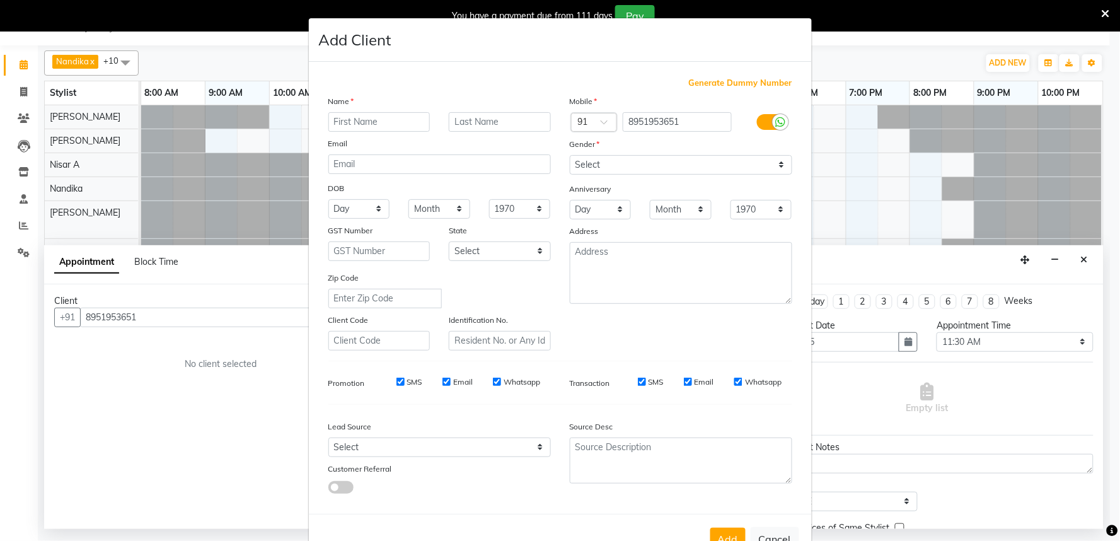
click at [334, 122] on input "text" at bounding box center [379, 122] width 102 height 20
type input "Alisha"
click at [461, 127] on input "text" at bounding box center [500, 122] width 102 height 20
type input "A"
drag, startPoint x: 606, startPoint y: 166, endPoint x: 603, endPoint y: 173, distance: 7.0
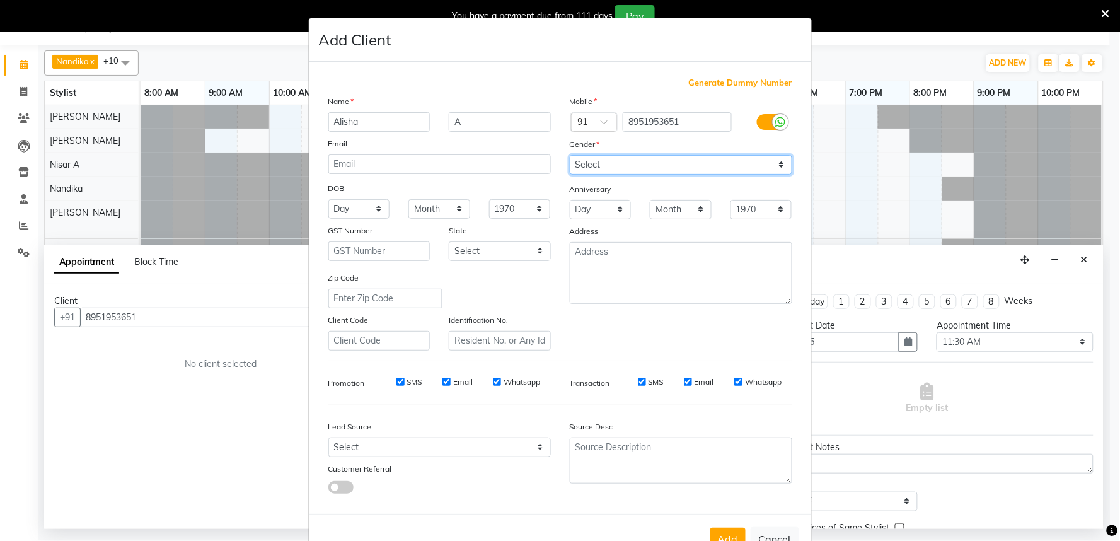
click at [606, 166] on select "Select Male Female Other Prefer Not To Say" at bounding box center [681, 165] width 222 height 20
select select "female"
click at [570, 155] on select "Select Male Female Other Prefer Not To Say" at bounding box center [681, 165] width 222 height 20
click at [688, 379] on div "Email" at bounding box center [699, 381] width 30 height 11
click at [684, 383] on input "Email" at bounding box center [688, 382] width 8 height 8
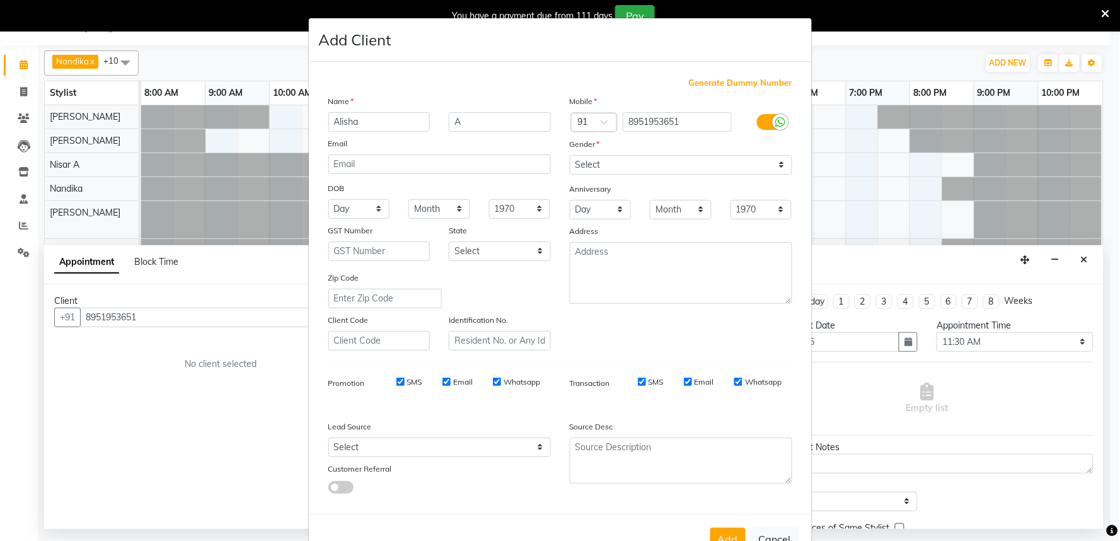
checkbox input "false"
click at [442, 381] on input "Email" at bounding box center [446, 382] width 8 height 8
checkbox input "false"
click at [717, 534] on button "Add" at bounding box center [727, 539] width 35 height 23
select select
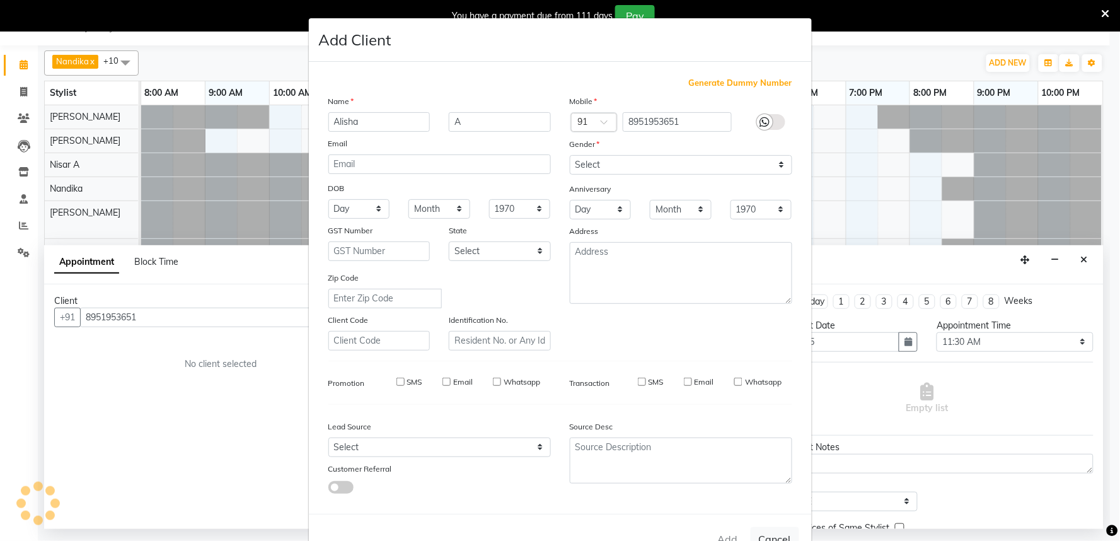
select select
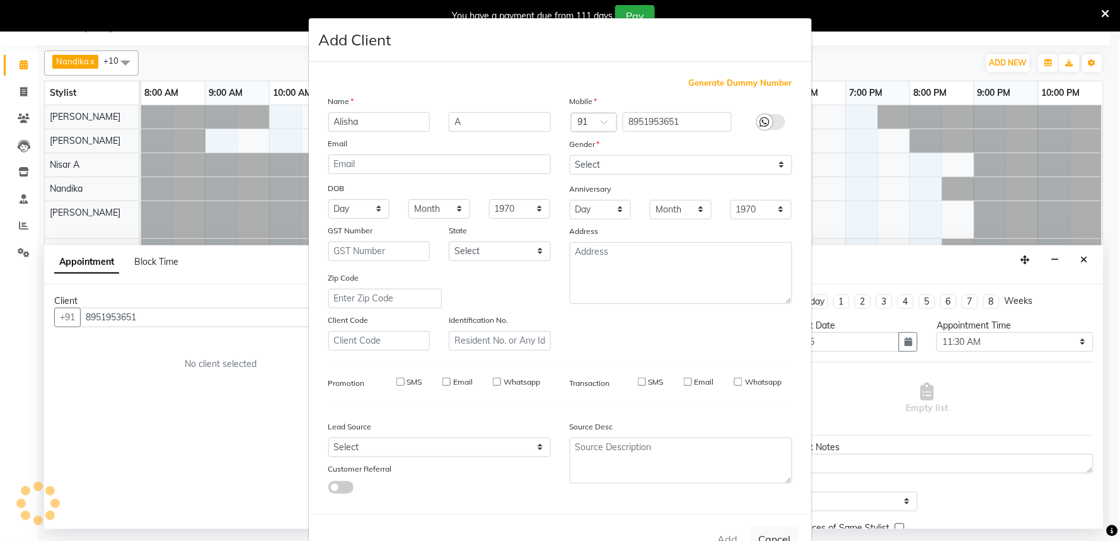
select select
checkbox input "false"
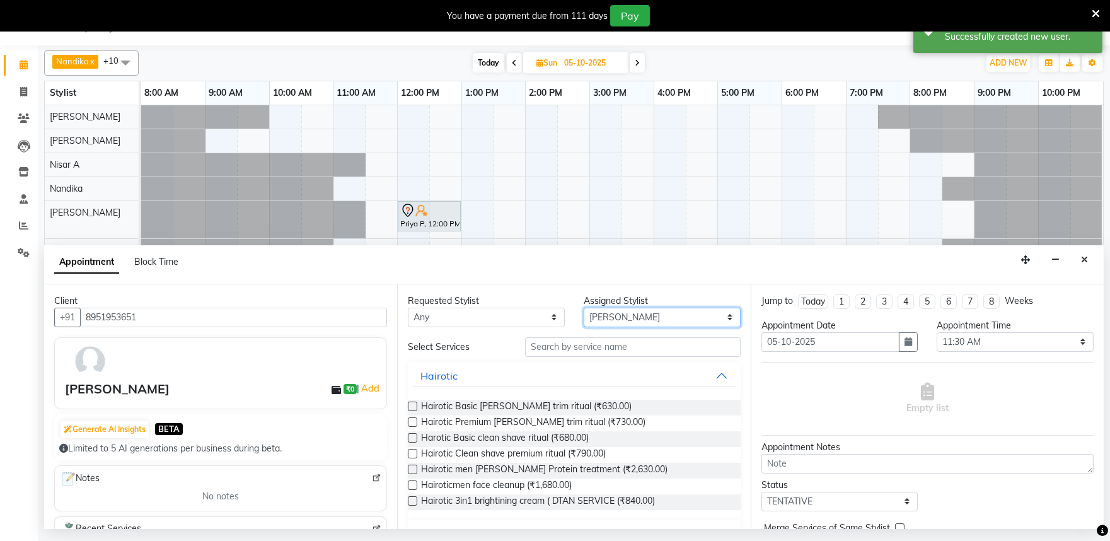
click at [594, 319] on select "Select Achan Shimrah Admin Arhan Ehsan Charan S Ding Junhui Grace LS Khomong Ol…" at bounding box center [662, 318] width 157 height 20
select select "81320"
click at [584, 308] on select "Select Achan Shimrah Admin Arhan Ehsan Charan S Ding Junhui Grace LS Khomong Ol…" at bounding box center [662, 318] width 157 height 20
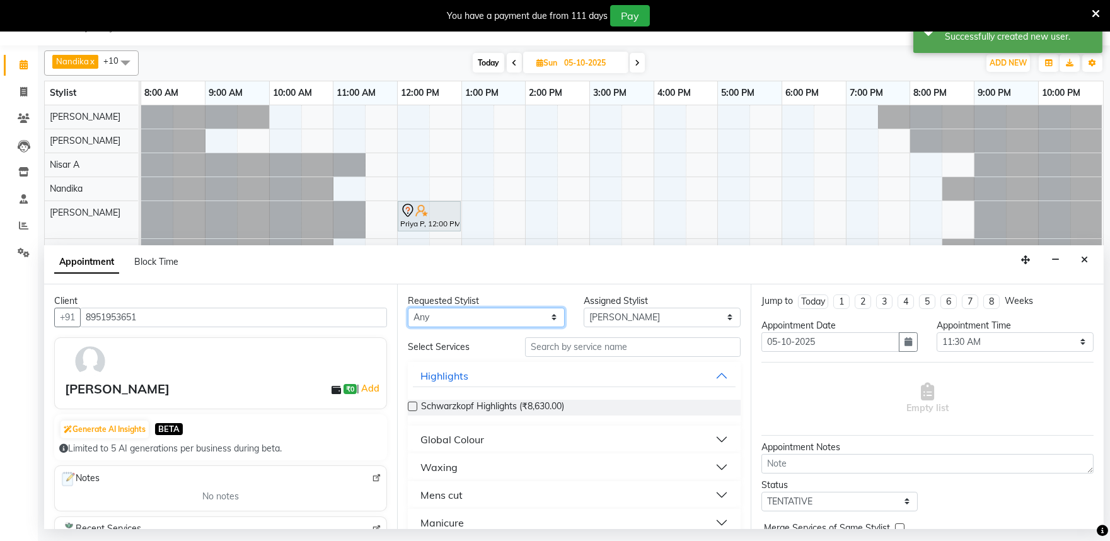
click at [540, 320] on select "Any Achan Shimrah Admin Arhan Ehsan Charan S Ding Junhui Grace LS Khomong Ollie…" at bounding box center [486, 318] width 157 height 20
select select "81320"
click at [408, 308] on select "Any Achan Shimrah Admin Arhan Ehsan Charan S Ding Junhui Grace LS Khomong Ollie…" at bounding box center [486, 318] width 157 height 20
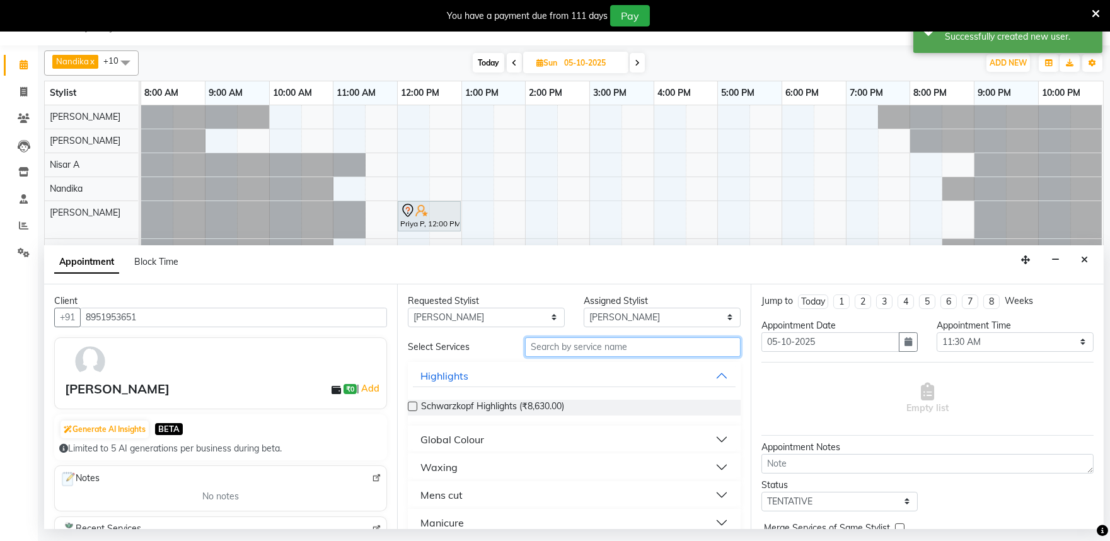
click at [545, 347] on input "text" at bounding box center [633, 347] width 216 height 20
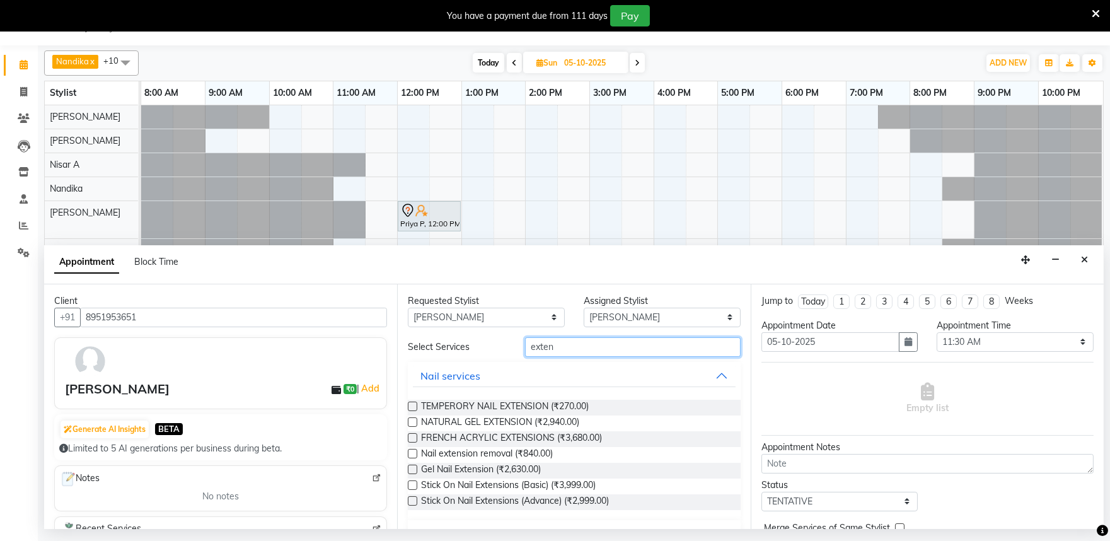
type input "exten"
click at [413, 418] on label at bounding box center [412, 421] width 9 height 9
click at [413, 419] on input "checkbox" at bounding box center [412, 423] width 8 height 8
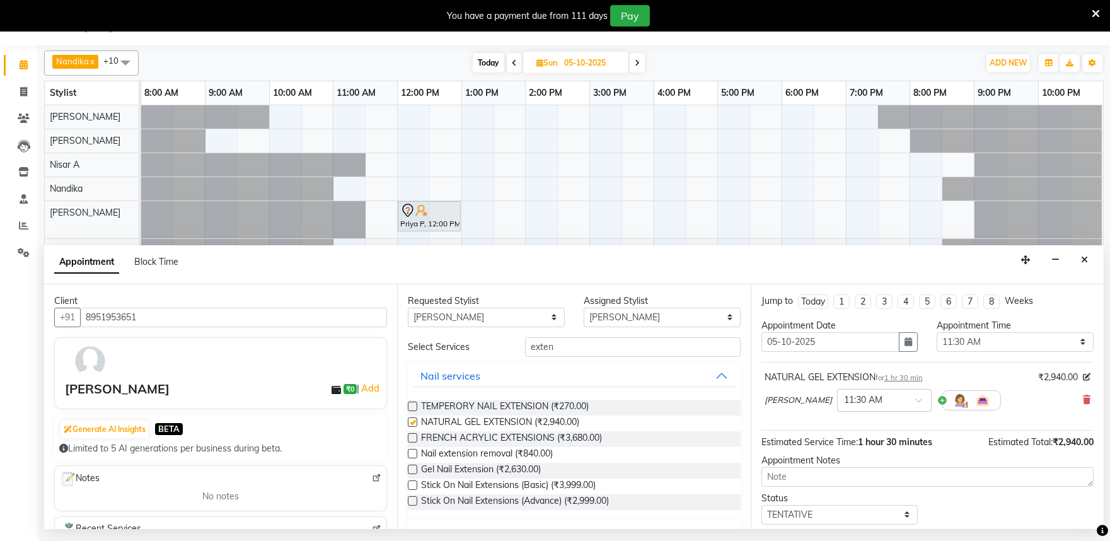
checkbox input "false"
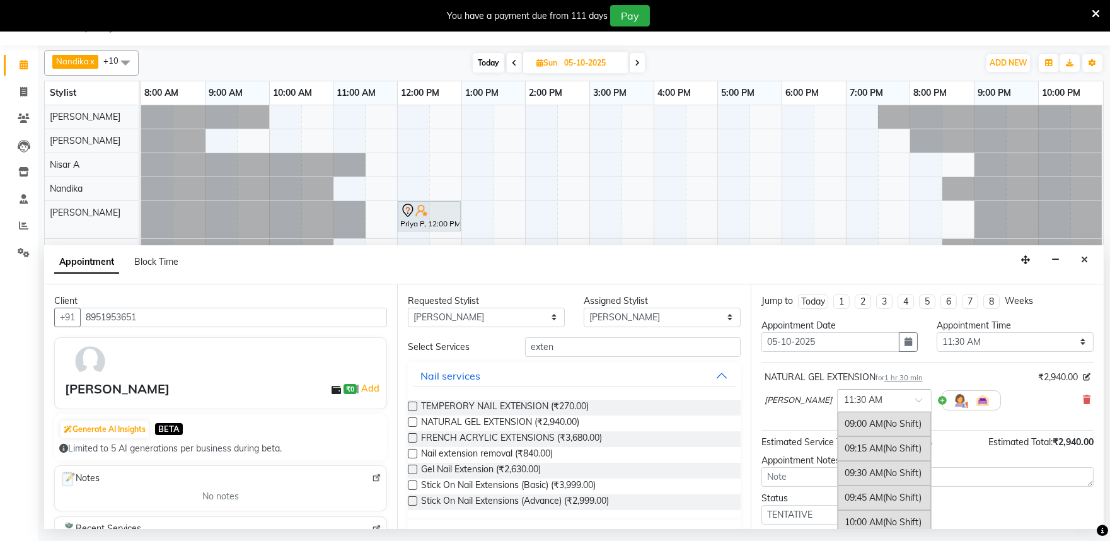
click at [867, 398] on input "text" at bounding box center [871, 399] width 55 height 13
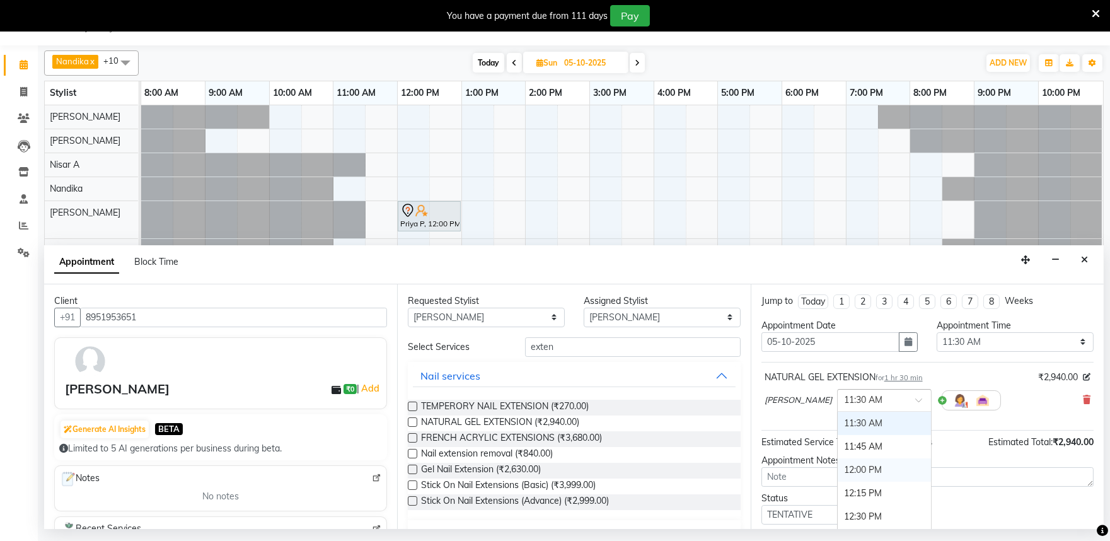
click at [861, 475] on div "12:00 PM" at bounding box center [884, 469] width 93 height 23
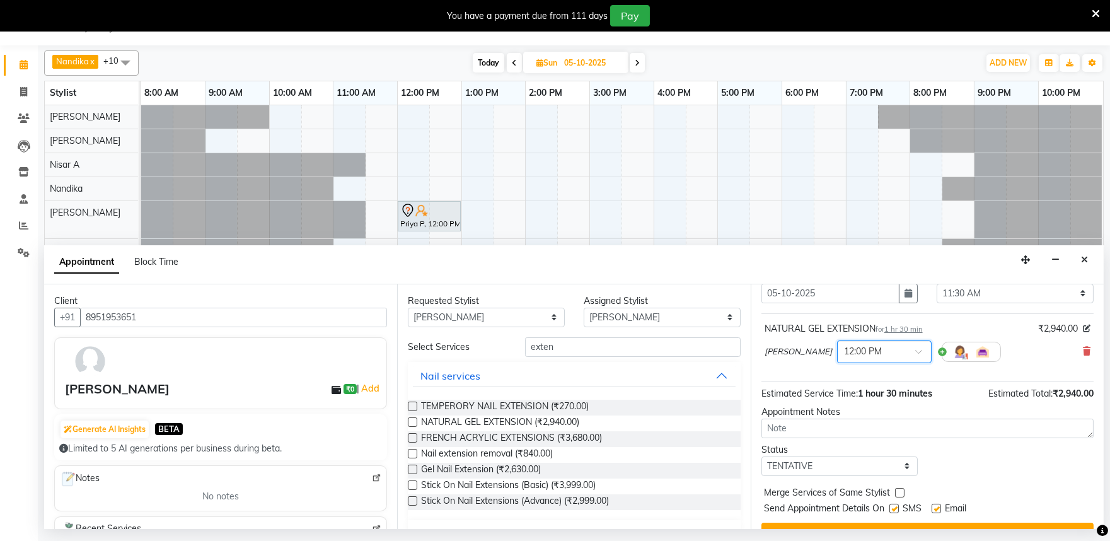
scroll to position [76, 0]
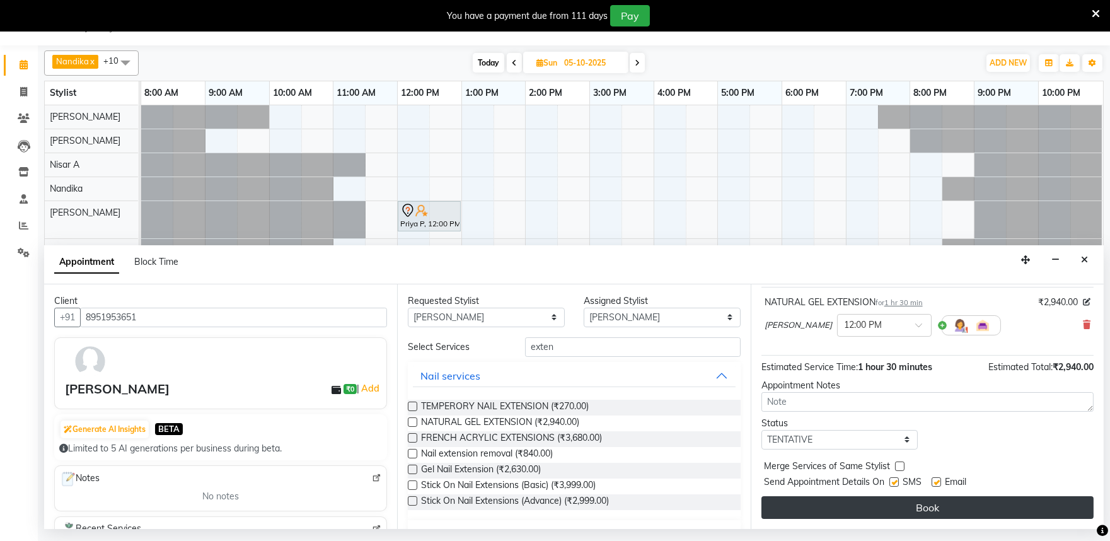
click at [918, 507] on button "Book" at bounding box center [927, 507] width 332 height 23
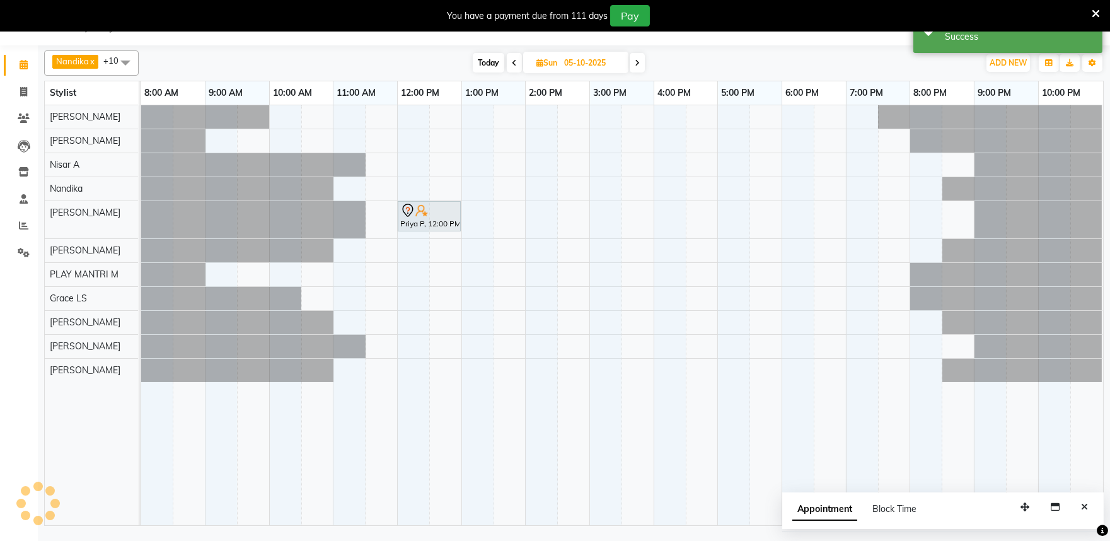
scroll to position [0, 0]
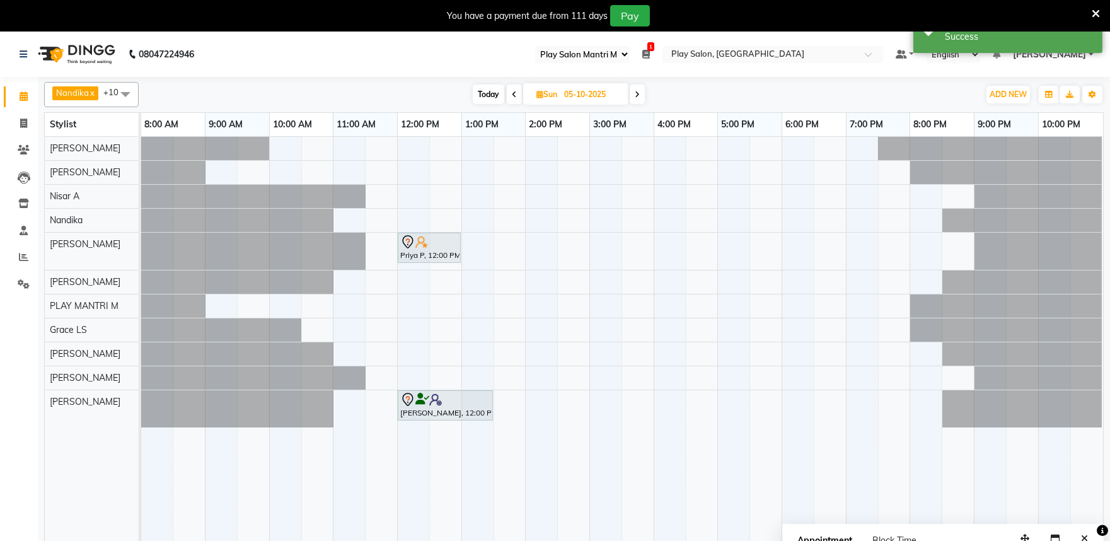
click at [482, 91] on span "Today" at bounding box center [489, 94] width 32 height 20
type input "04-10-2025"
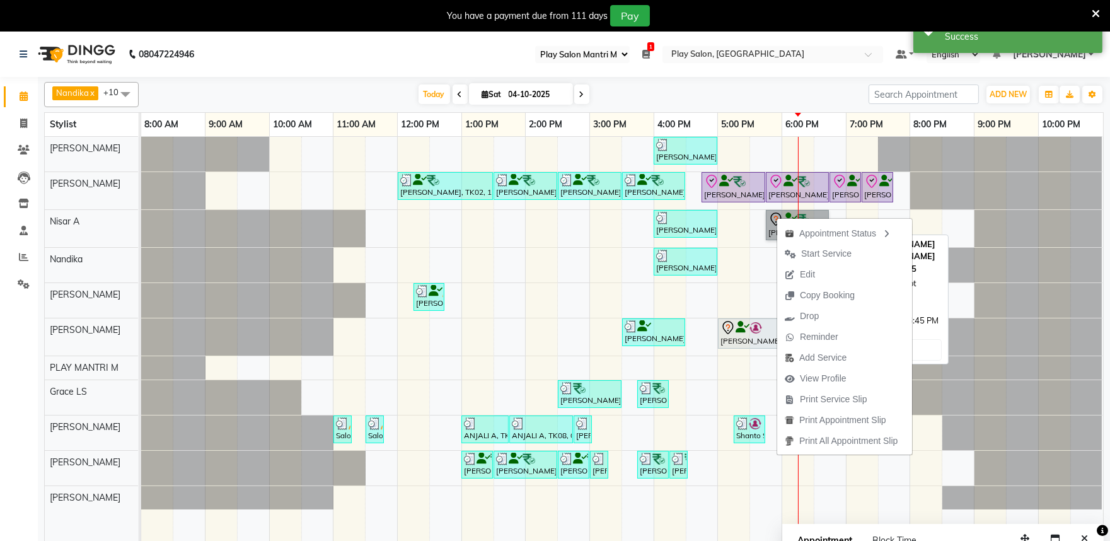
click at [766, 211] on link "[PERSON_NAME] [PERSON_NAME], TK12, 05:45 PM-06:45 PM, INOA Root Touch-Up Long" at bounding box center [797, 225] width 63 height 30
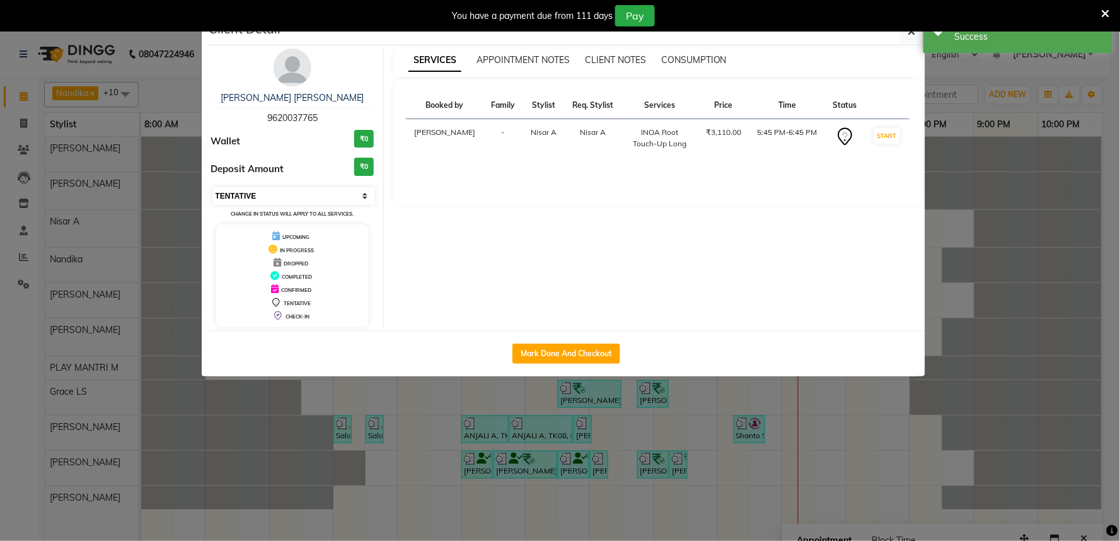
click at [274, 195] on select "Select IN SERVICE CONFIRMED TENTATIVE CHECK IN MARK DONE DROPPED UPCOMING" at bounding box center [293, 196] width 163 height 18
select select "8"
click at [212, 187] on select "Select IN SERVICE CONFIRMED TENTATIVE CHECK IN MARK DONE DROPPED UPCOMING" at bounding box center [293, 196] width 163 height 18
click at [915, 37] on button "button" at bounding box center [912, 32] width 24 height 24
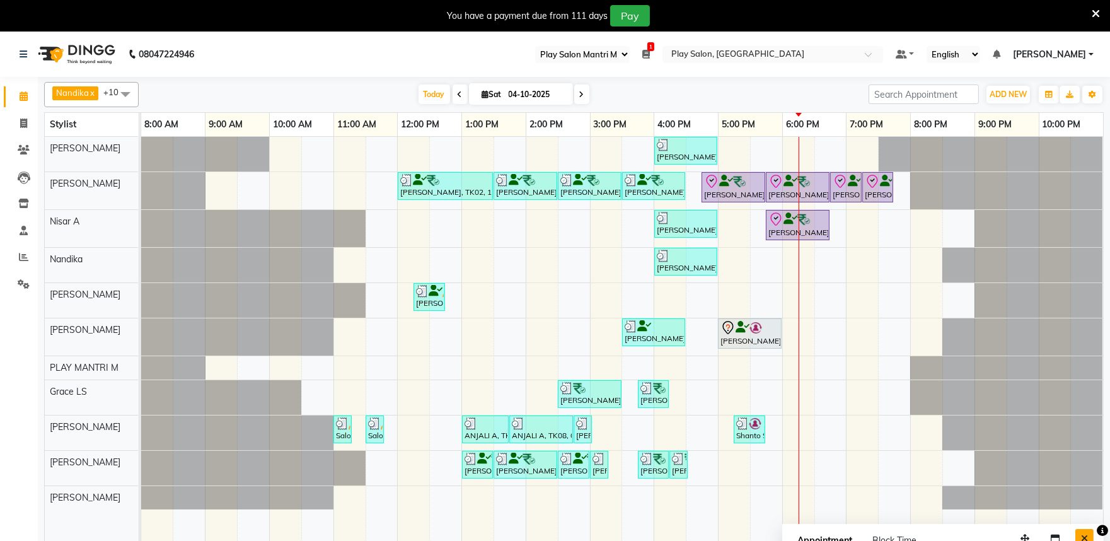
click at [1085, 537] on icon "Close" at bounding box center [1084, 538] width 7 height 9
select select "89"
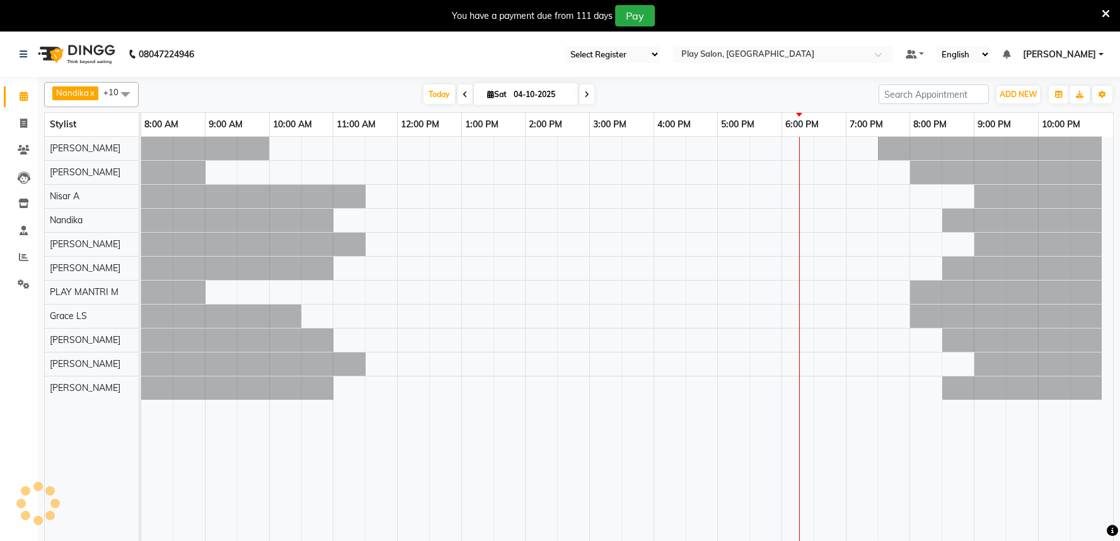
select select "89"
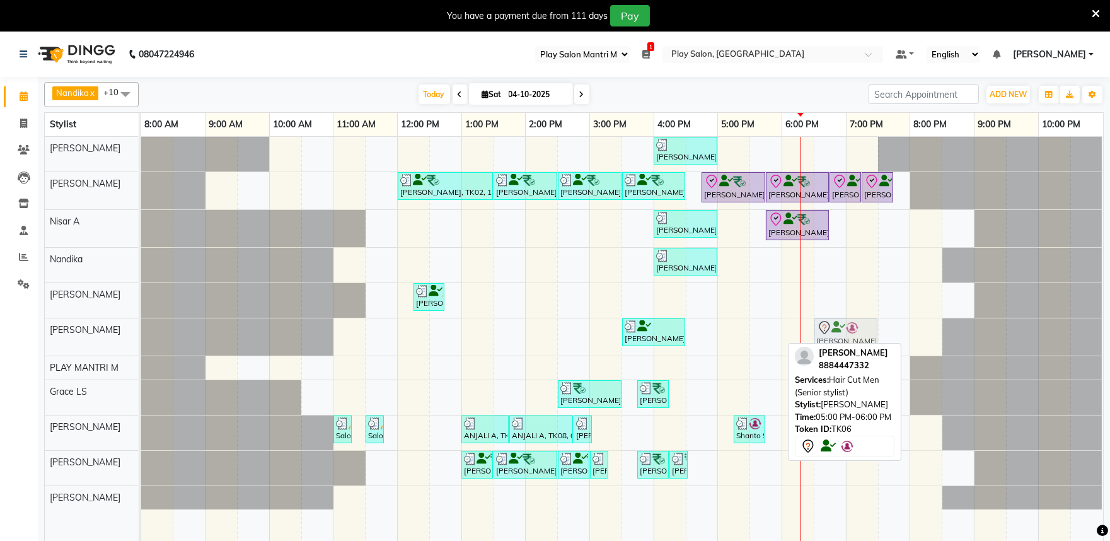
drag, startPoint x: 729, startPoint y: 325, endPoint x: 814, endPoint y: 335, distance: 86.3
click at [141, 335] on div "[PERSON_NAME], TK05, 03:30 PM-04:30 PM, Hair Cut Men (Senior stylist) [PERSON_N…" at bounding box center [141, 336] width 0 height 37
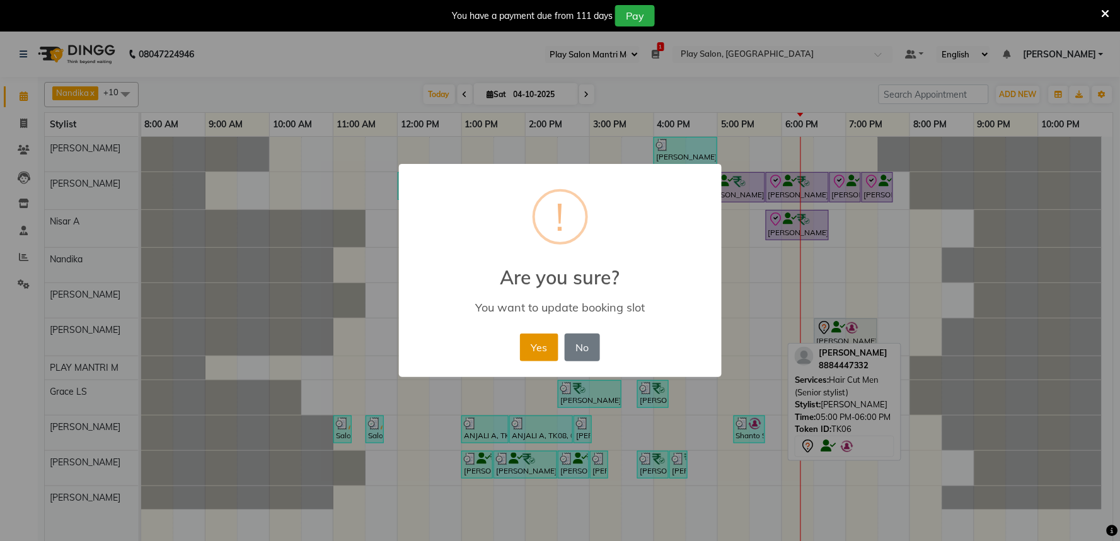
click at [538, 347] on button "Yes" at bounding box center [539, 347] width 38 height 28
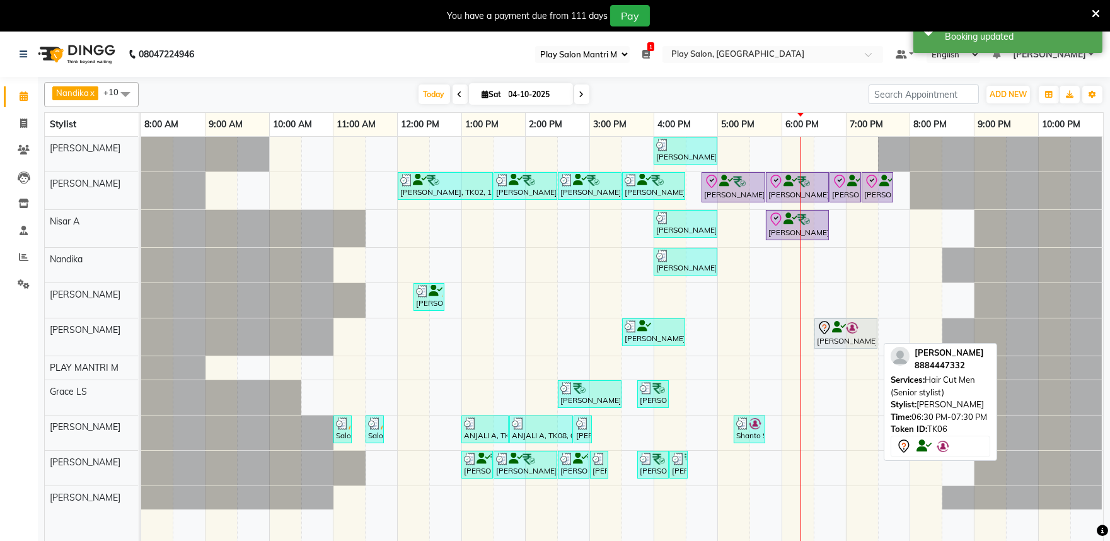
click at [829, 326] on icon at bounding box center [824, 327] width 15 height 15
click at [827, 326] on icon at bounding box center [824, 327] width 15 height 15
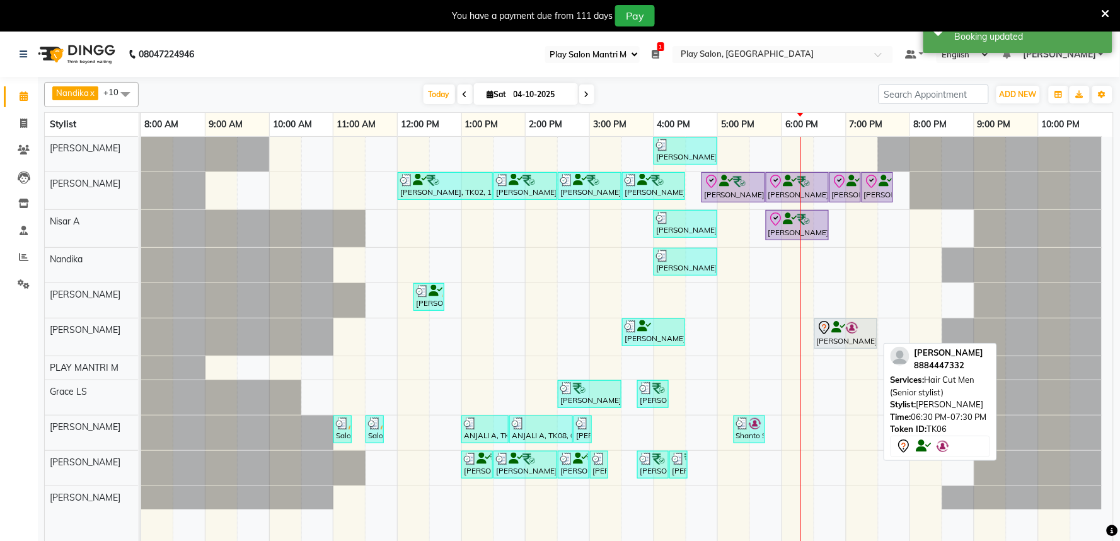
select select "7"
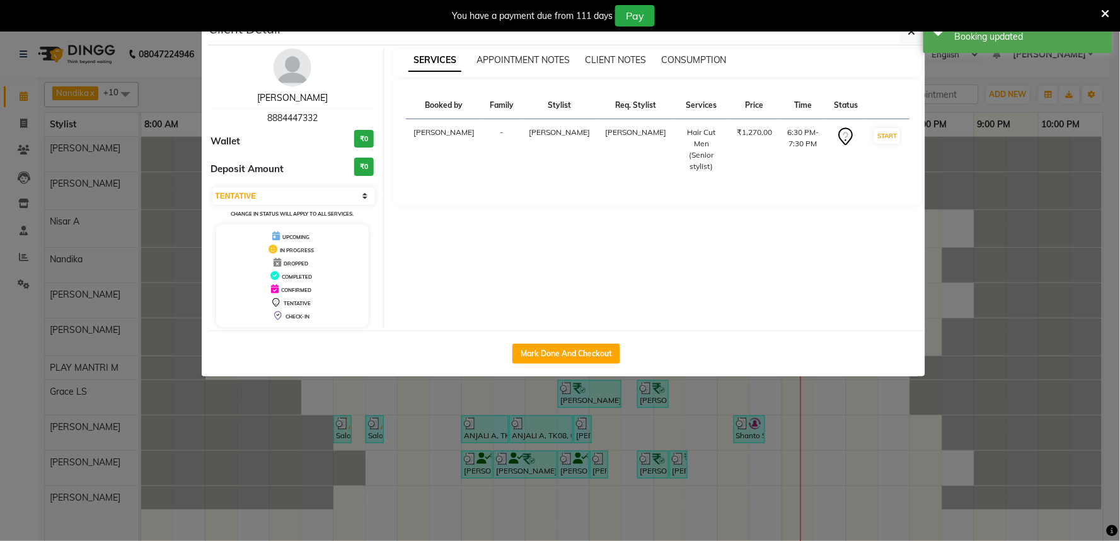
click at [296, 96] on link "[PERSON_NAME]" at bounding box center [292, 97] width 71 height 11
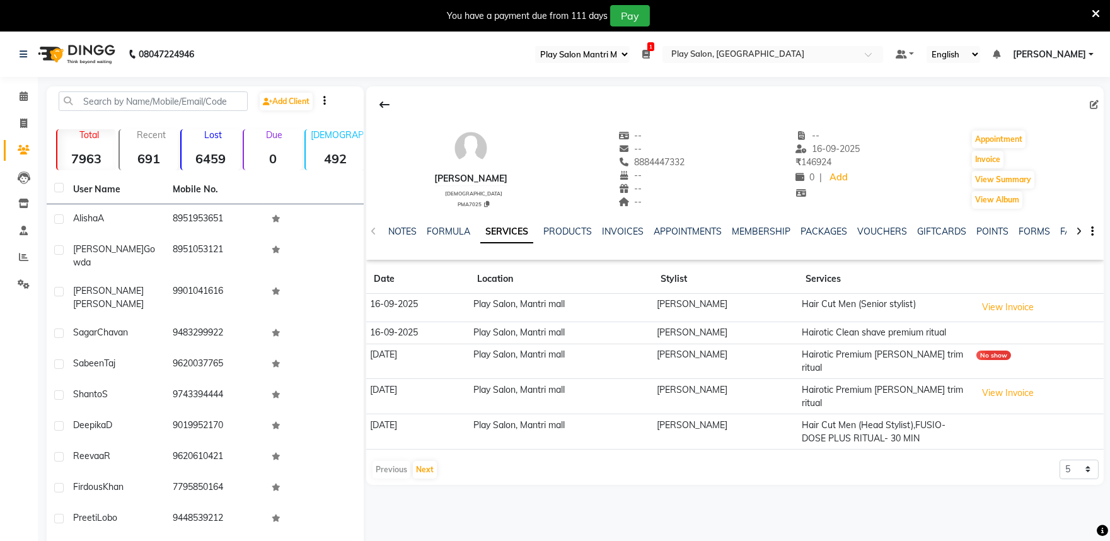
click at [1100, 112] on div at bounding box center [734, 105] width 737 height 24
click at [1097, 108] on icon at bounding box center [1094, 104] width 9 height 9
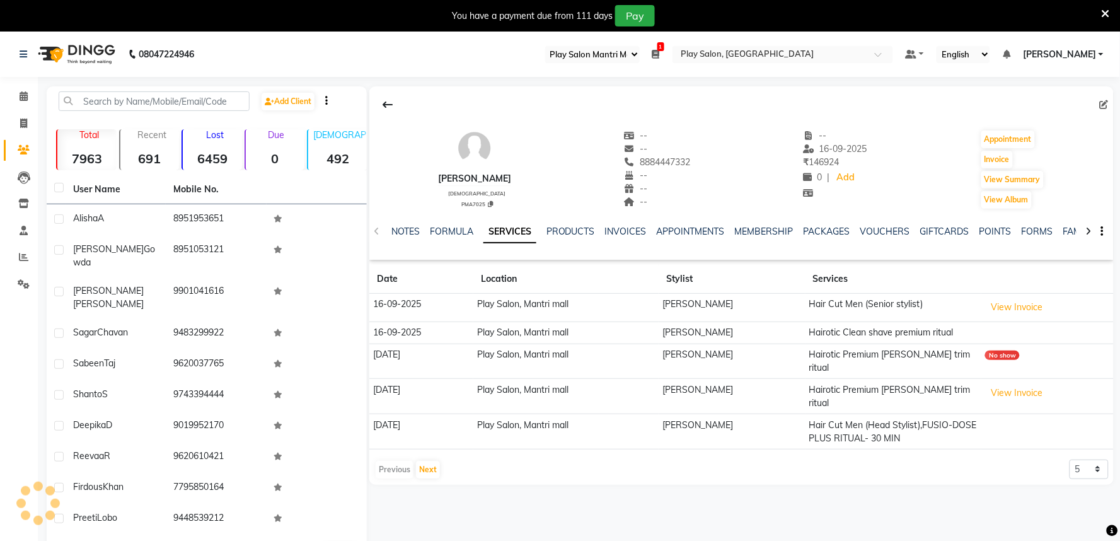
select select "[DEMOGRAPHIC_DATA]"
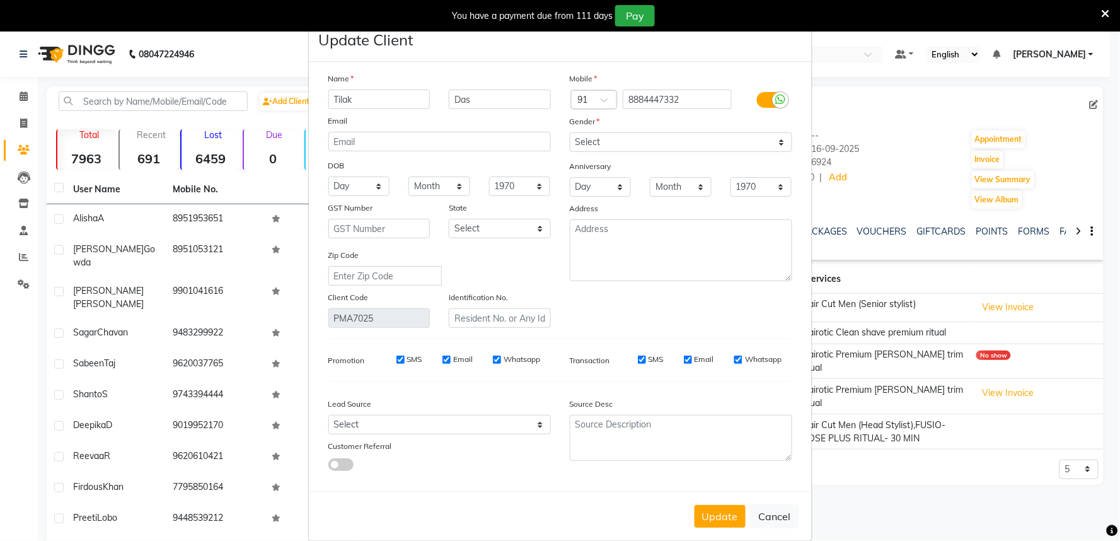
click at [444, 357] on input "Email" at bounding box center [446, 359] width 8 height 8
checkbox input "false"
click at [678, 361] on div "SMS Email Whatsapp" at bounding box center [700, 359] width 182 height 11
click at [685, 361] on input "Email" at bounding box center [688, 359] width 8 height 8
checkbox input "false"
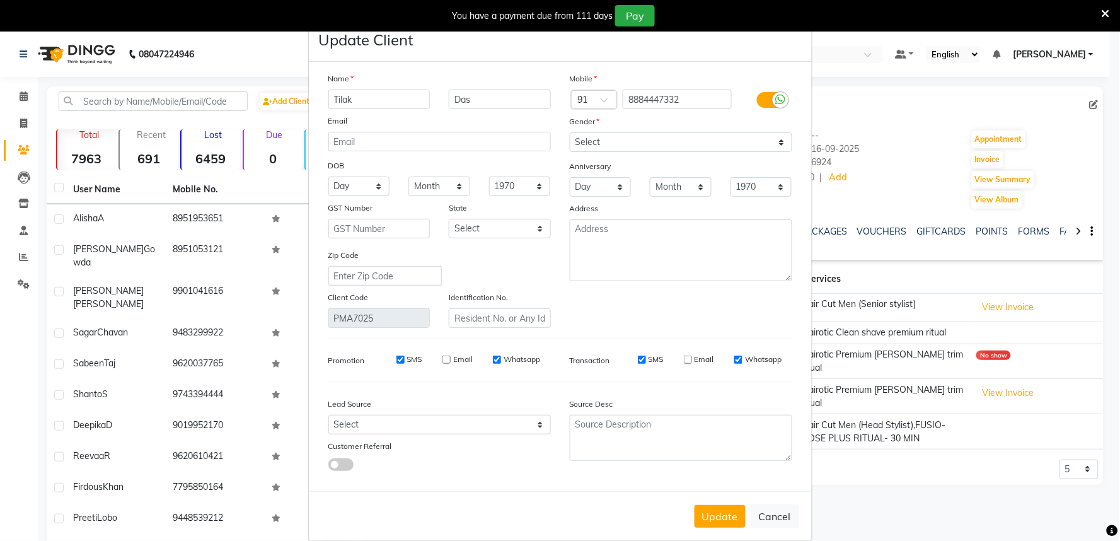
click at [716, 515] on button "Update" at bounding box center [720, 516] width 51 height 23
select select
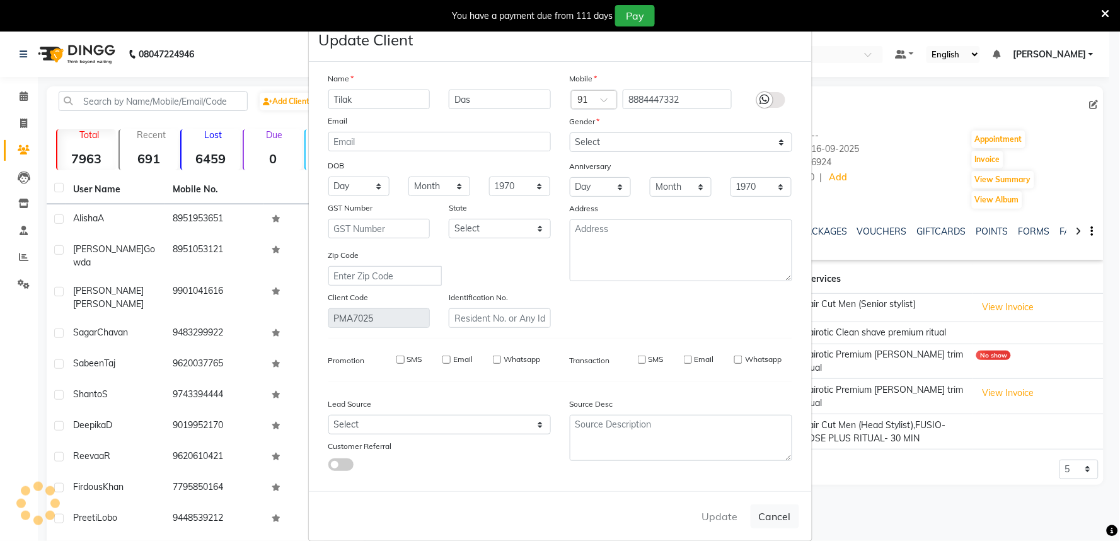
select select
checkbox input "false"
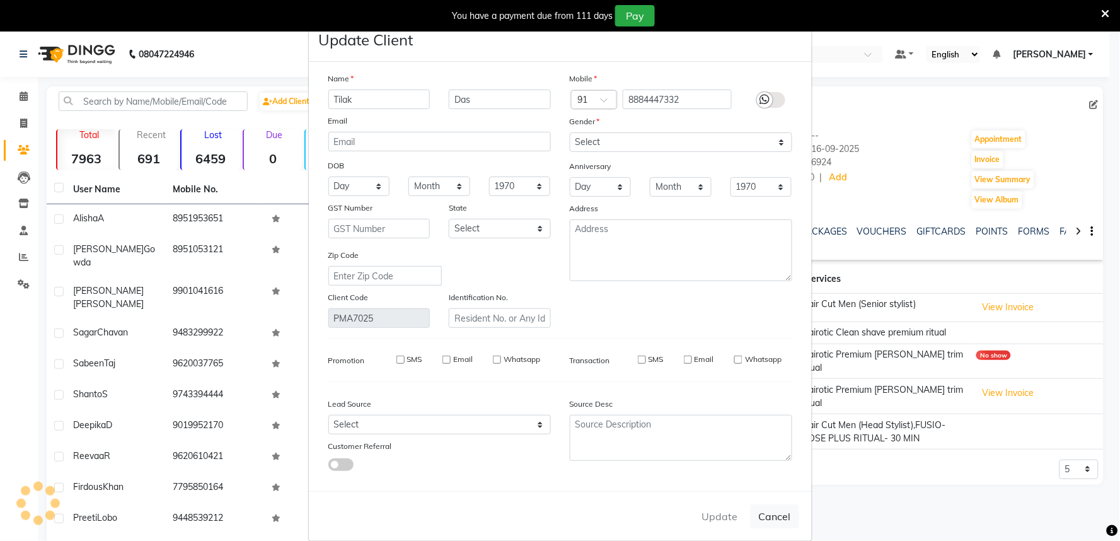
checkbox input "false"
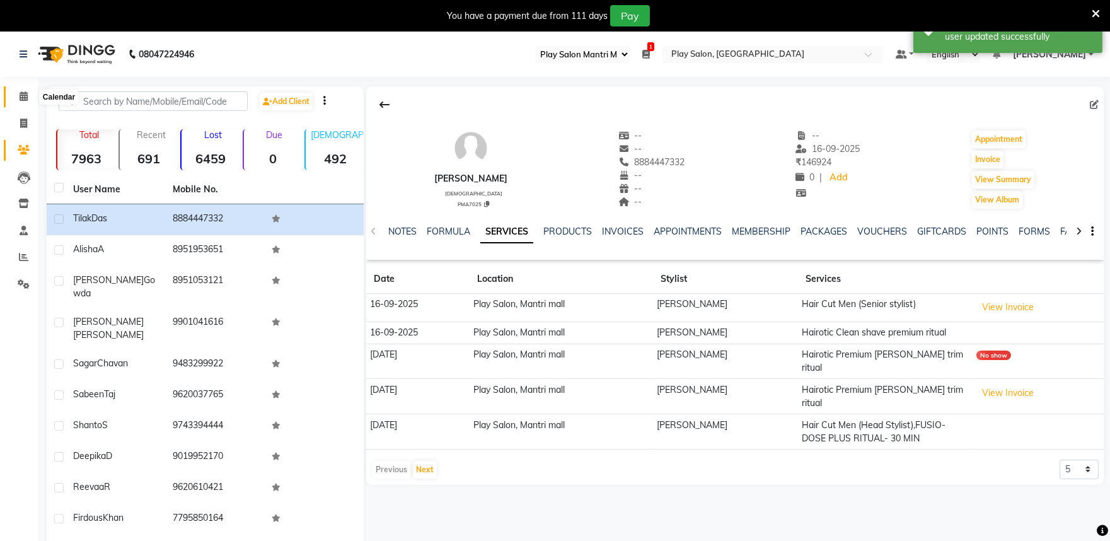
click at [23, 98] on icon at bounding box center [24, 95] width 8 height 9
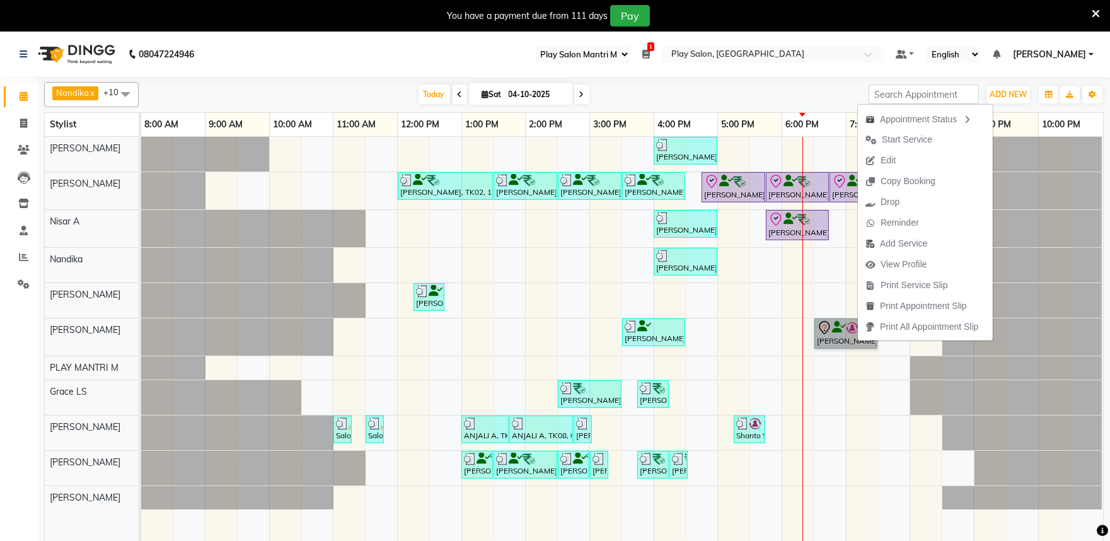
click at [141, 190] on div "[PERSON_NAME], TK02, 12:00 PM-01:30 PM, ULTIMATE BESPOKE HAIR AND SCALP RITUAL …" at bounding box center [141, 190] width 0 height 37
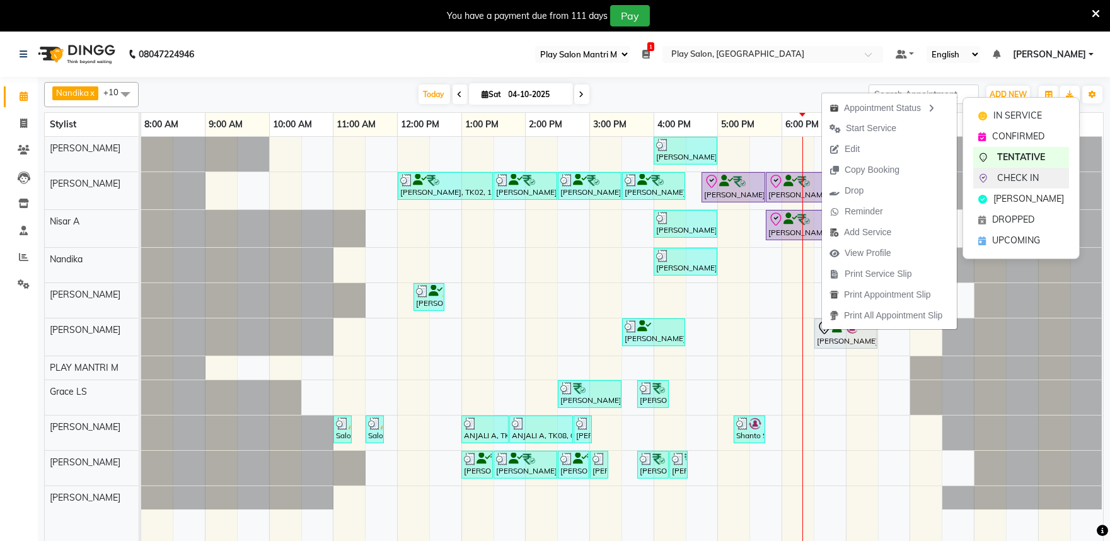
click at [1010, 175] on span "CHECK IN" at bounding box center [1018, 177] width 42 height 13
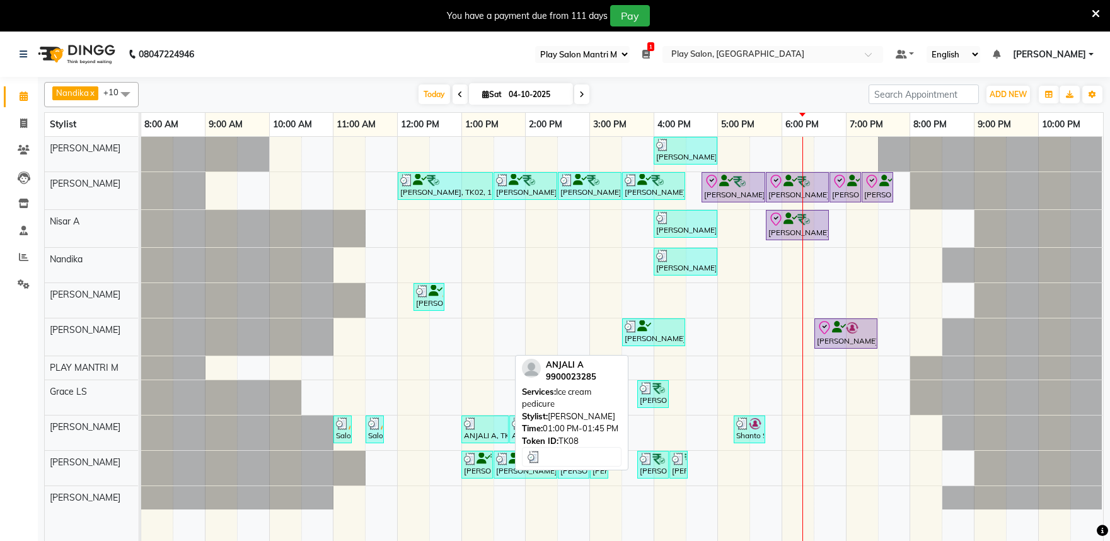
select select "89"
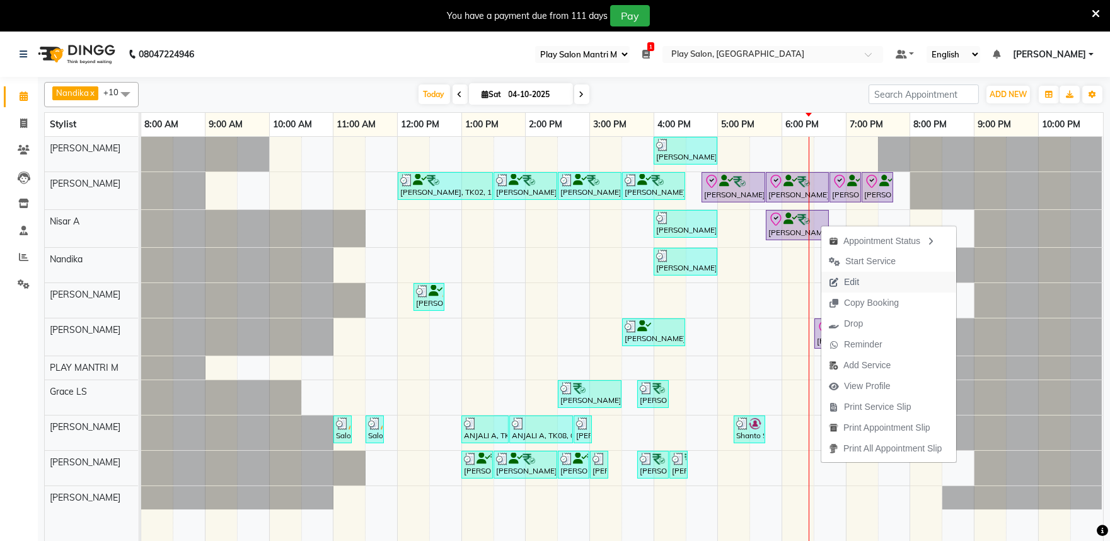
click at [833, 279] on icon "button" at bounding box center [834, 282] width 10 height 9
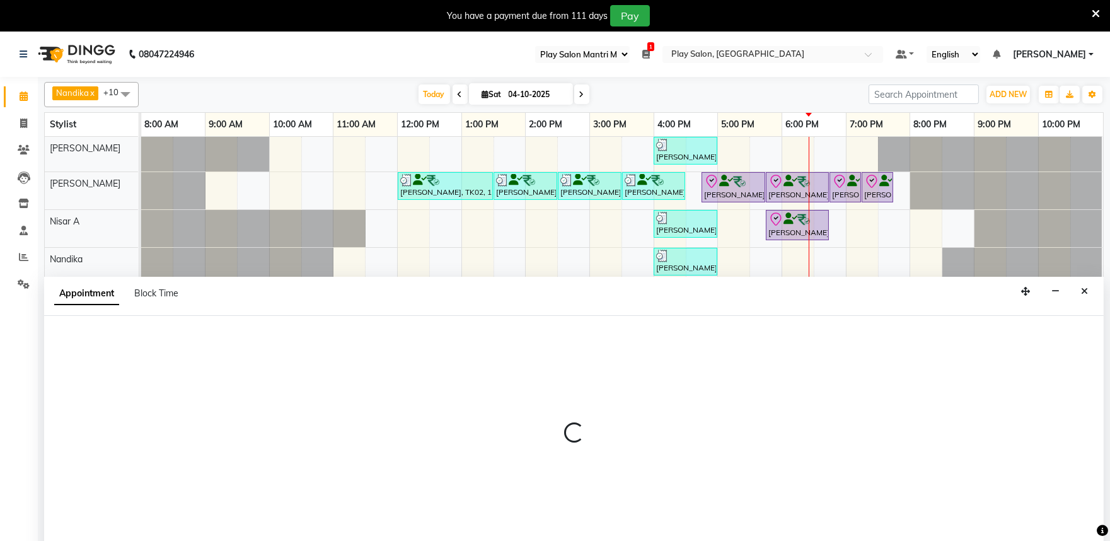
scroll to position [32, 0]
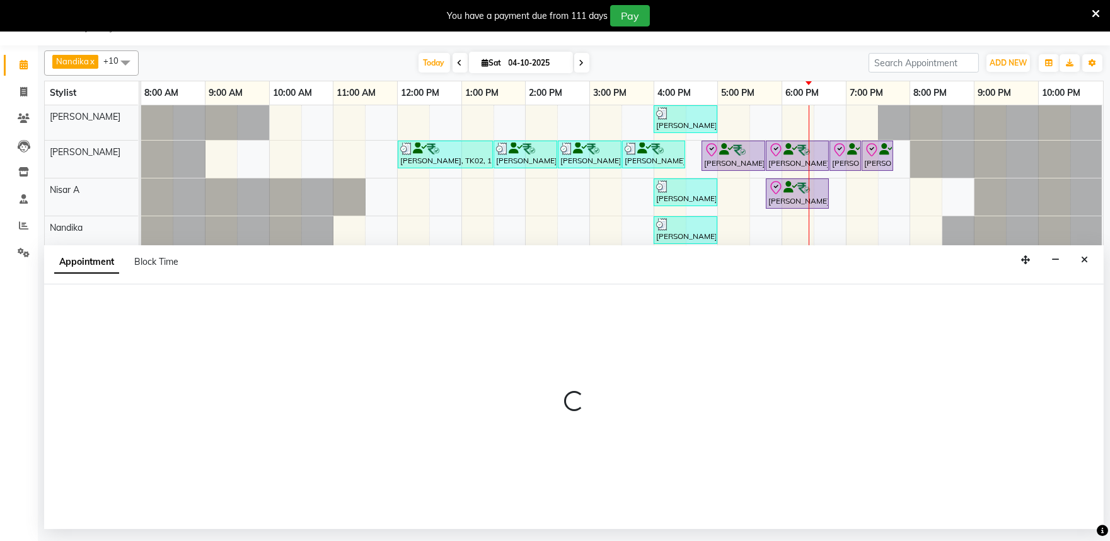
select select "tentative"
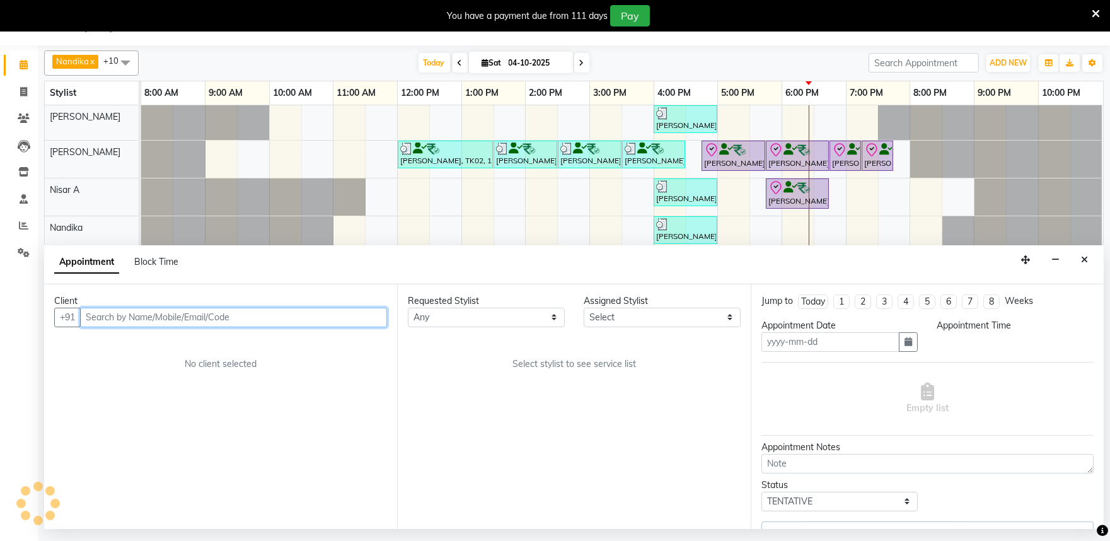
type input "04-10-2025"
select select "check-in"
select select "81314"
select select "1065"
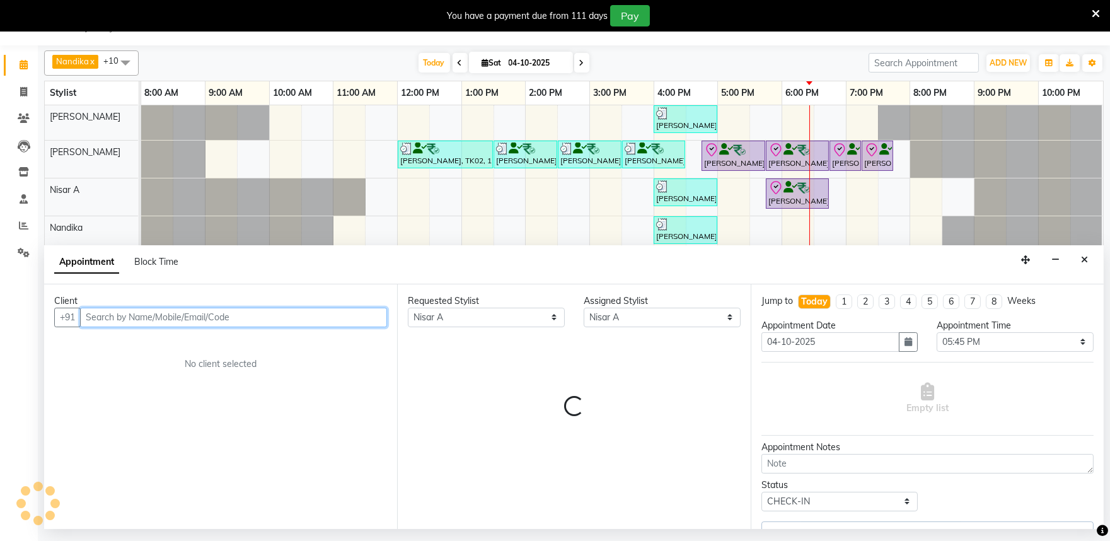
select select "4213"
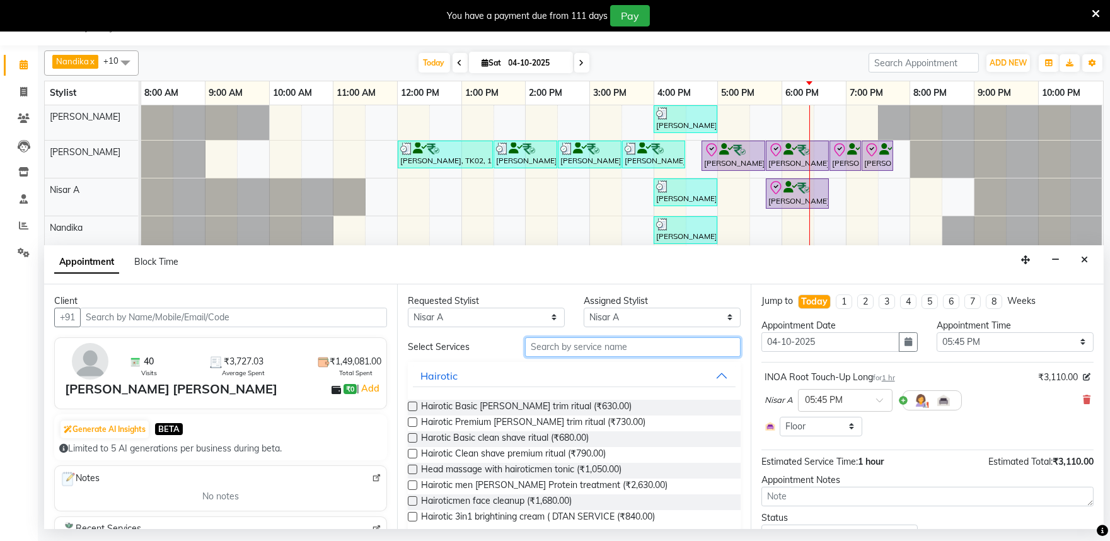
click at [557, 342] on input "text" at bounding box center [633, 347] width 216 height 20
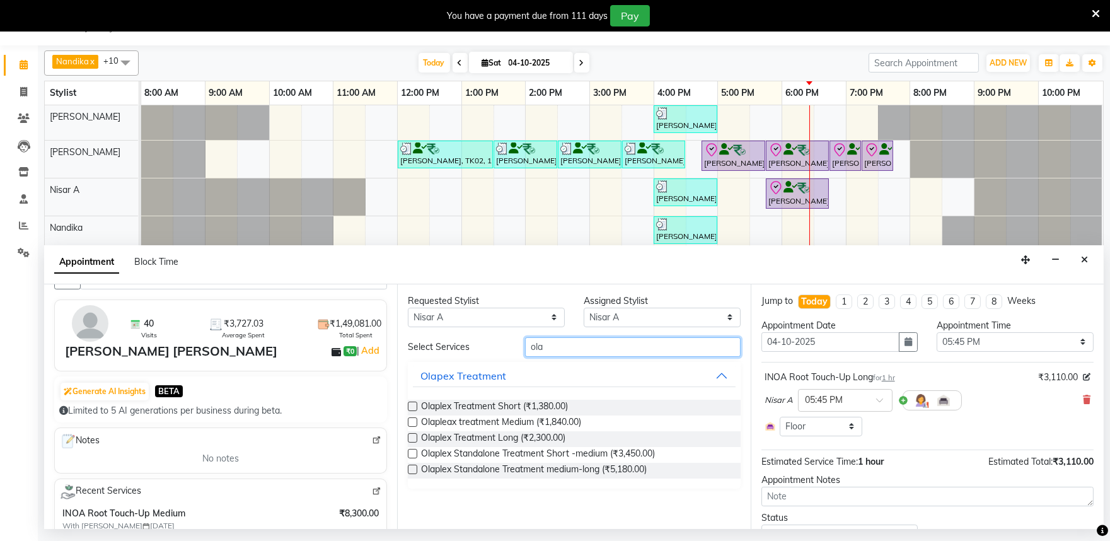
scroll to position [0, 0]
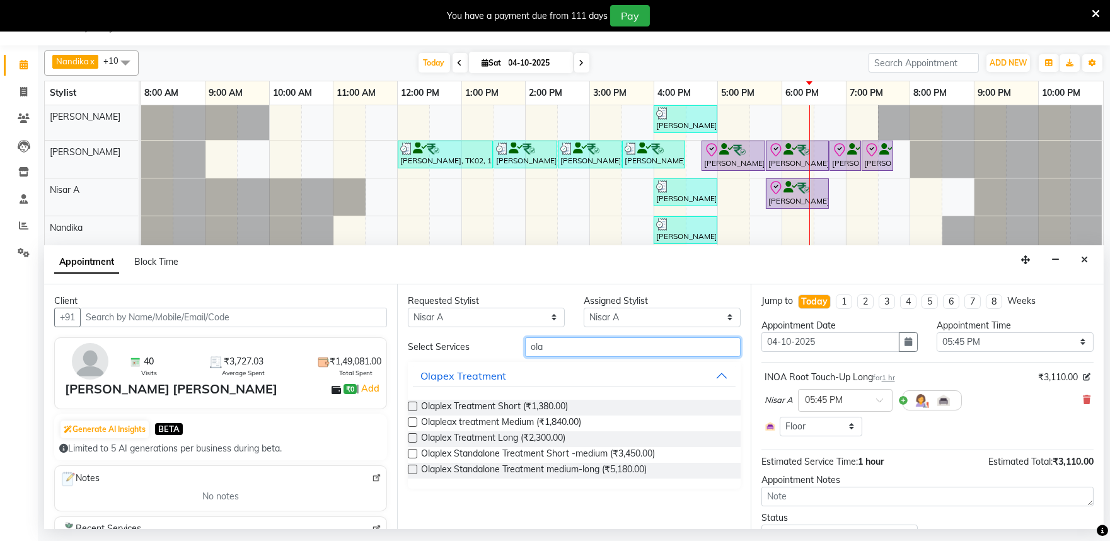
type input "ola"
click at [412, 420] on label at bounding box center [412, 421] width 9 height 9
click at [412, 420] on input "checkbox" at bounding box center [412, 423] width 8 height 8
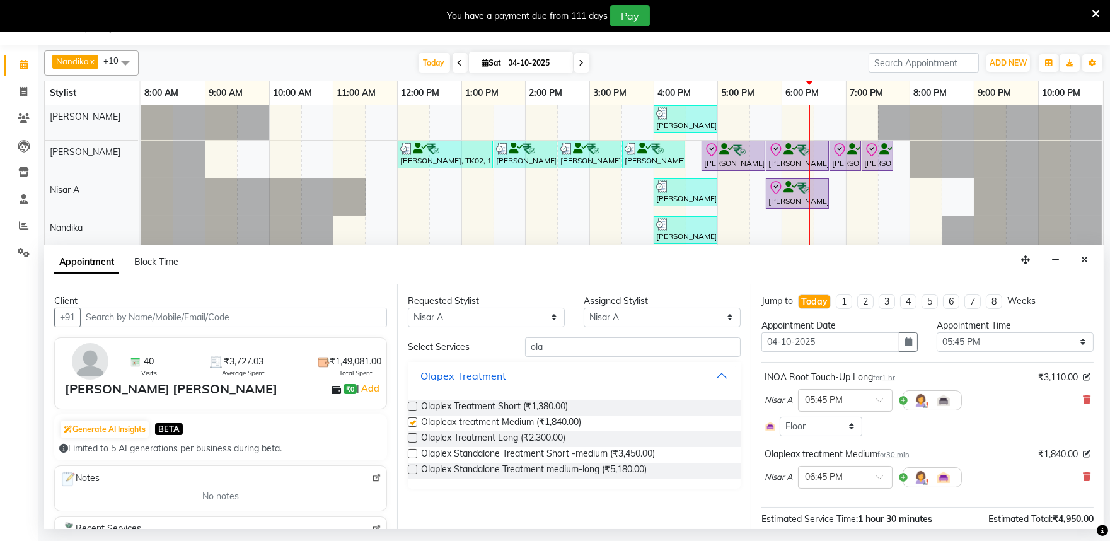
checkbox input "false"
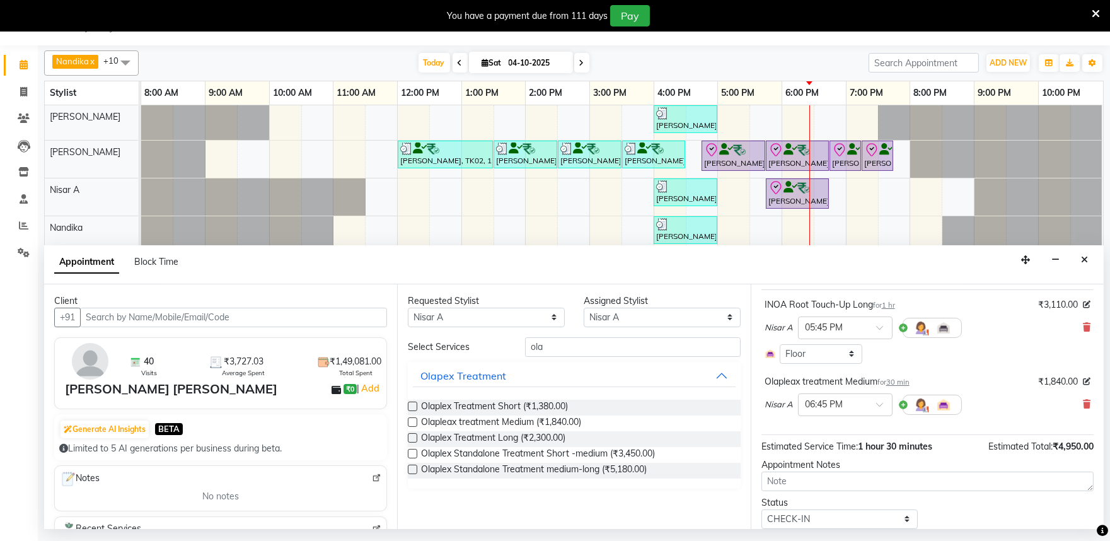
scroll to position [115, 0]
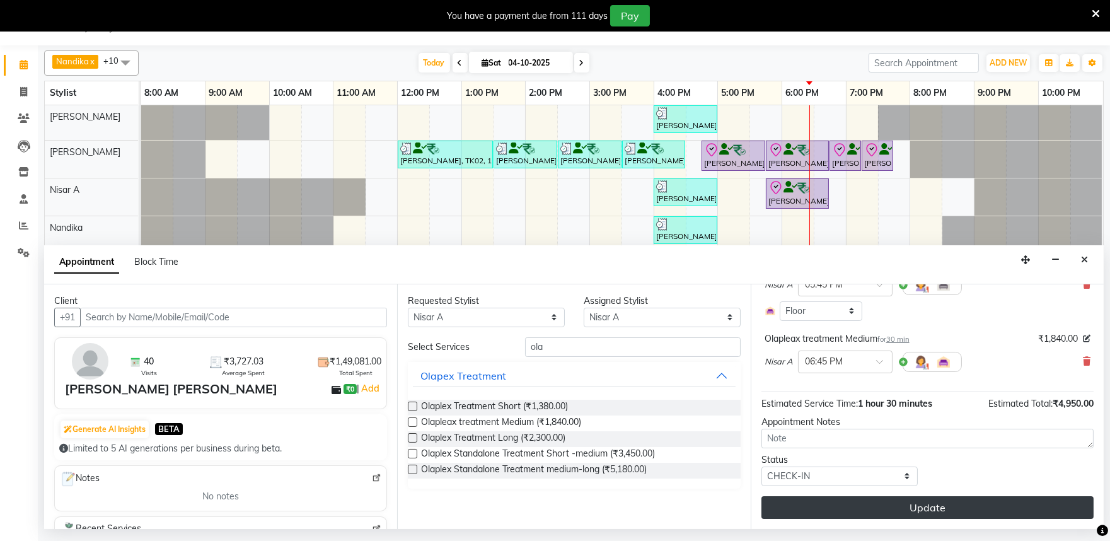
click at [867, 509] on button "Update" at bounding box center [927, 507] width 332 height 23
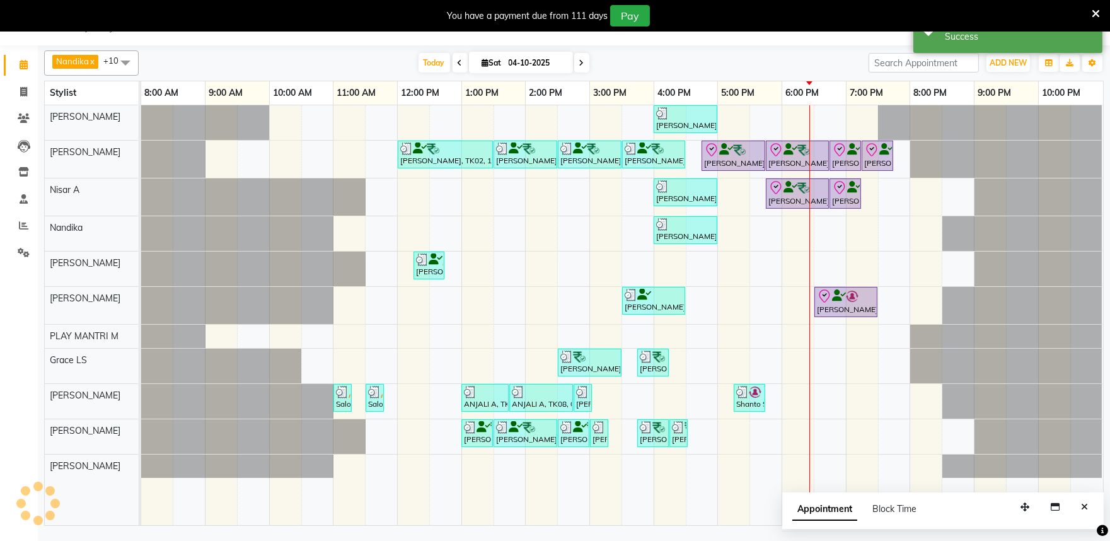
scroll to position [0, 0]
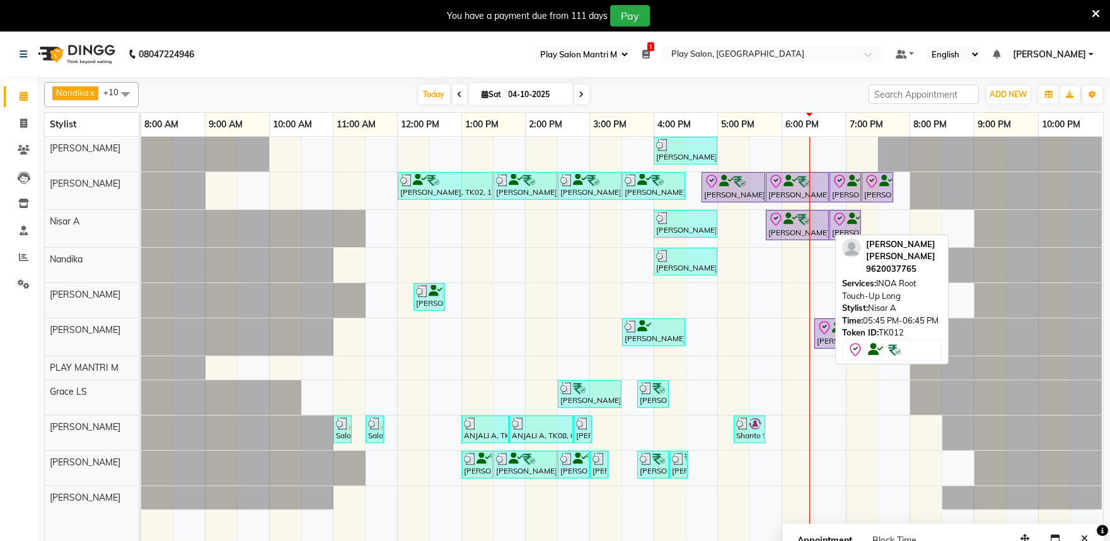
click at [770, 219] on icon at bounding box center [775, 219] width 15 height 15
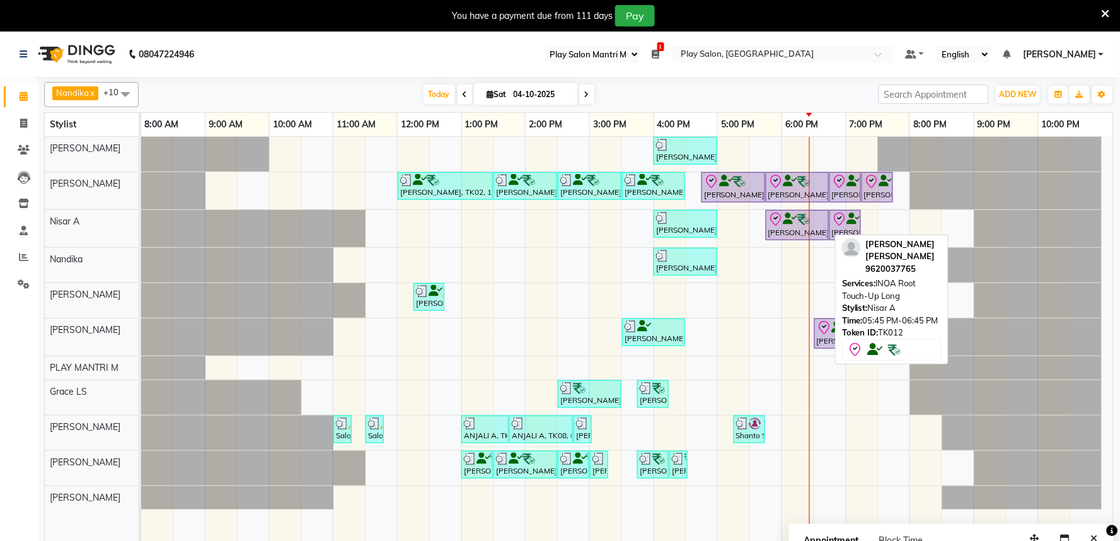
select select "8"
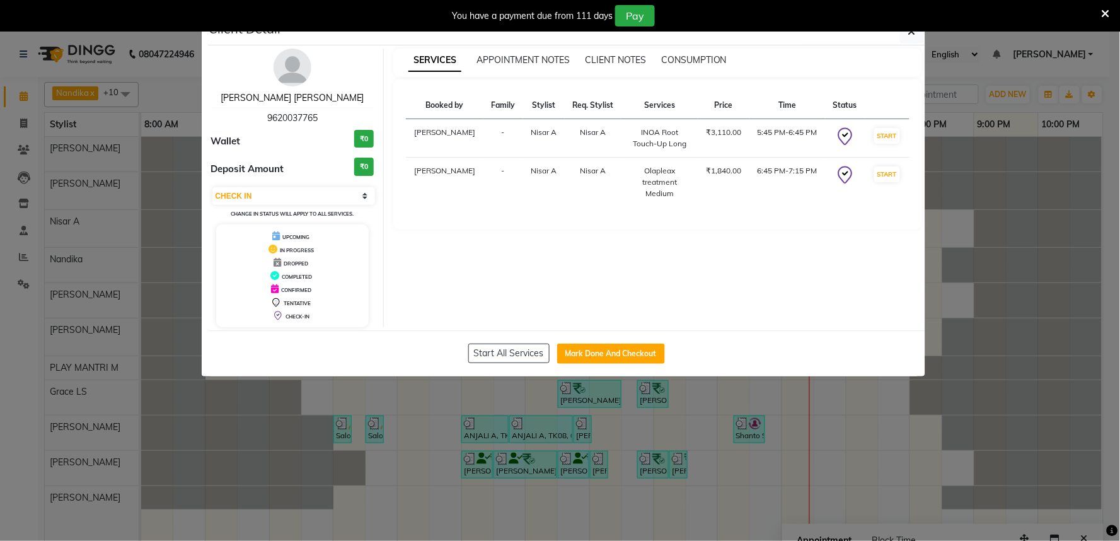
click at [281, 96] on link "[PERSON_NAME] [PERSON_NAME]" at bounding box center [293, 97] width 144 height 11
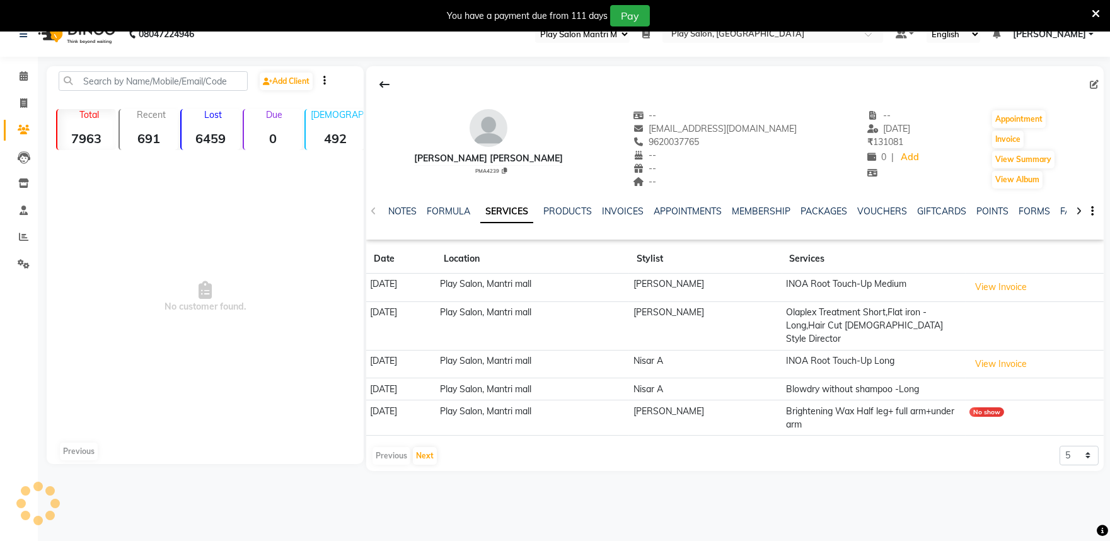
scroll to position [32, 0]
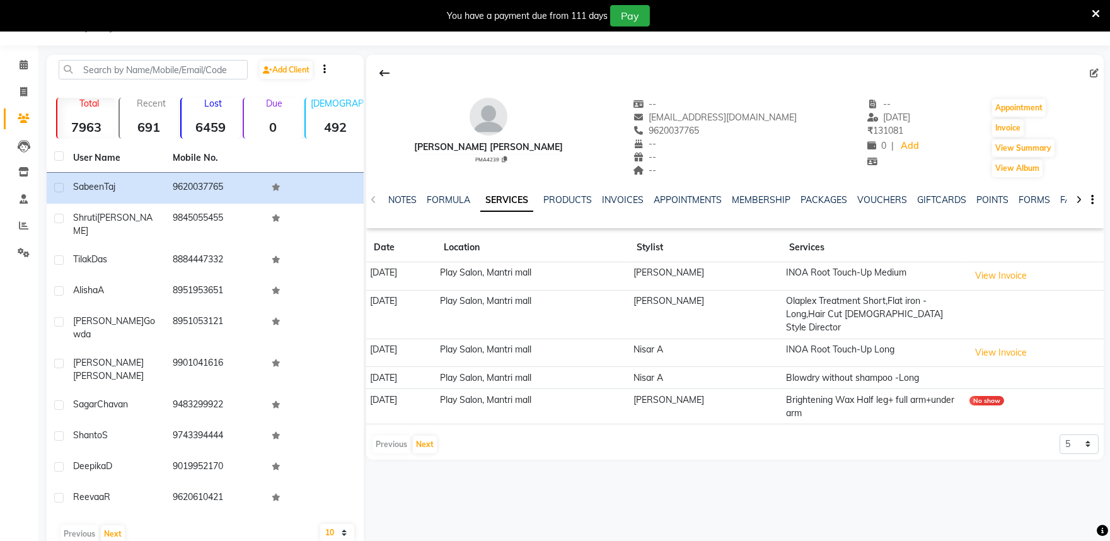
click at [1081, 443] on div "[PERSON_NAME] [PERSON_NAME] PMA4239 -- [EMAIL_ADDRESS][DOMAIN_NAME] 9620037765 …" at bounding box center [734, 257] width 737 height 405
click at [1080, 434] on select "5 10 50 100 500" at bounding box center [1078, 444] width 39 height 20
select select "10"
click at [1059, 434] on select "5 10 50 100 500" at bounding box center [1078, 444] width 39 height 20
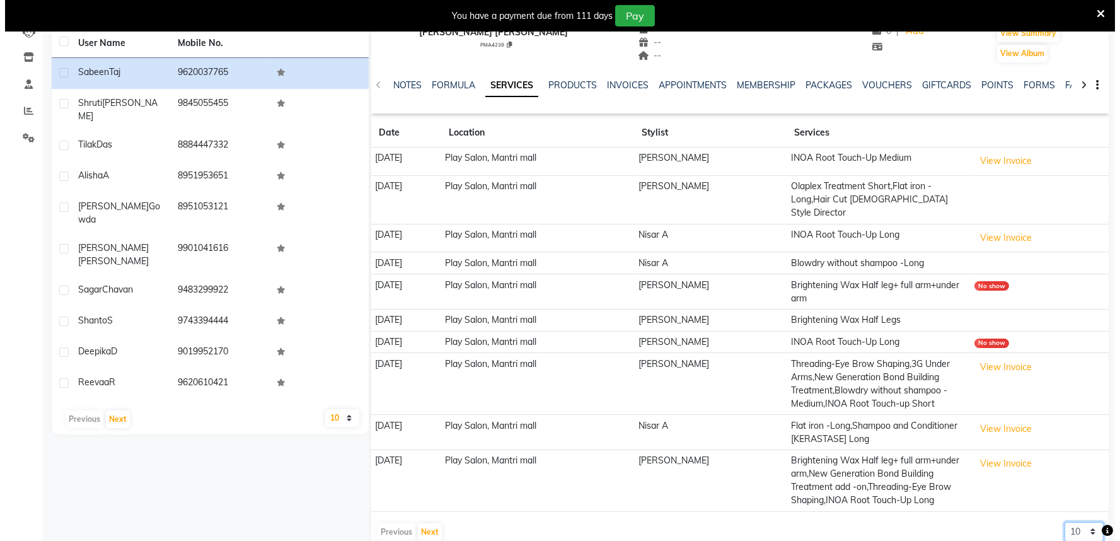
scroll to position [171, 0]
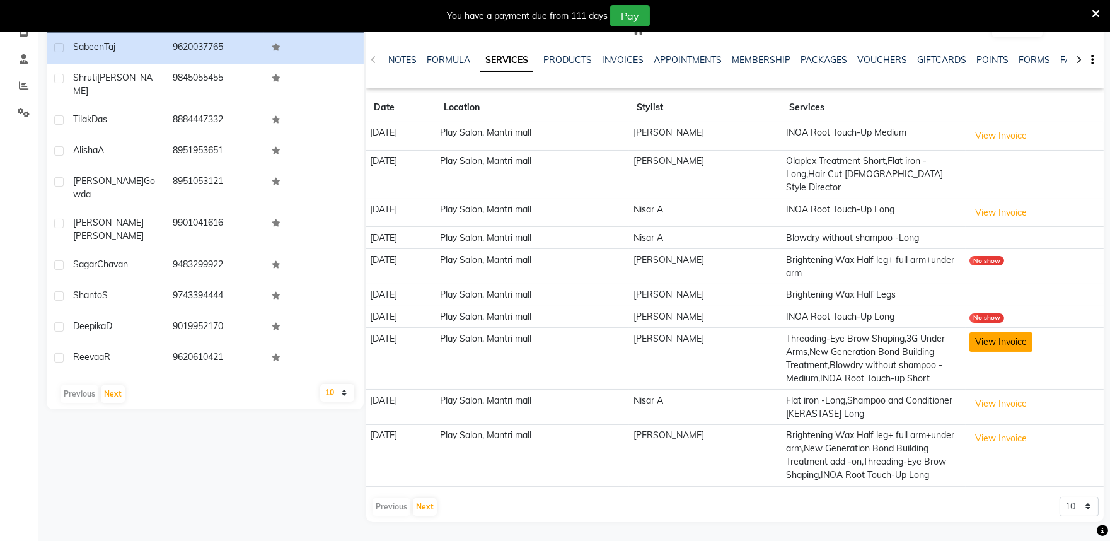
click at [996, 332] on button "View Invoice" at bounding box center [1000, 342] width 63 height 20
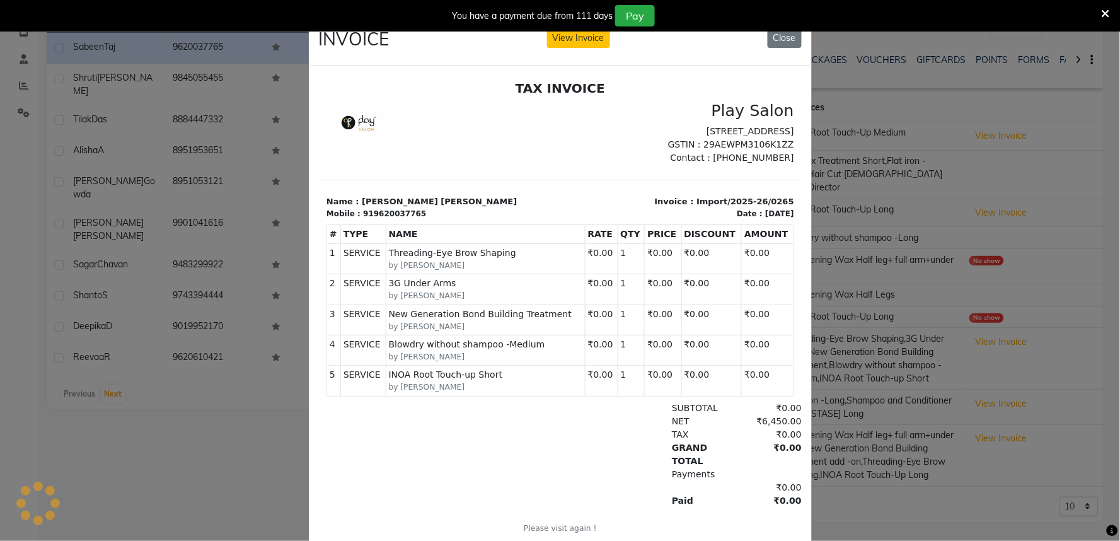
scroll to position [0, 0]
click at [783, 40] on button "Close" at bounding box center [785, 38] width 34 height 20
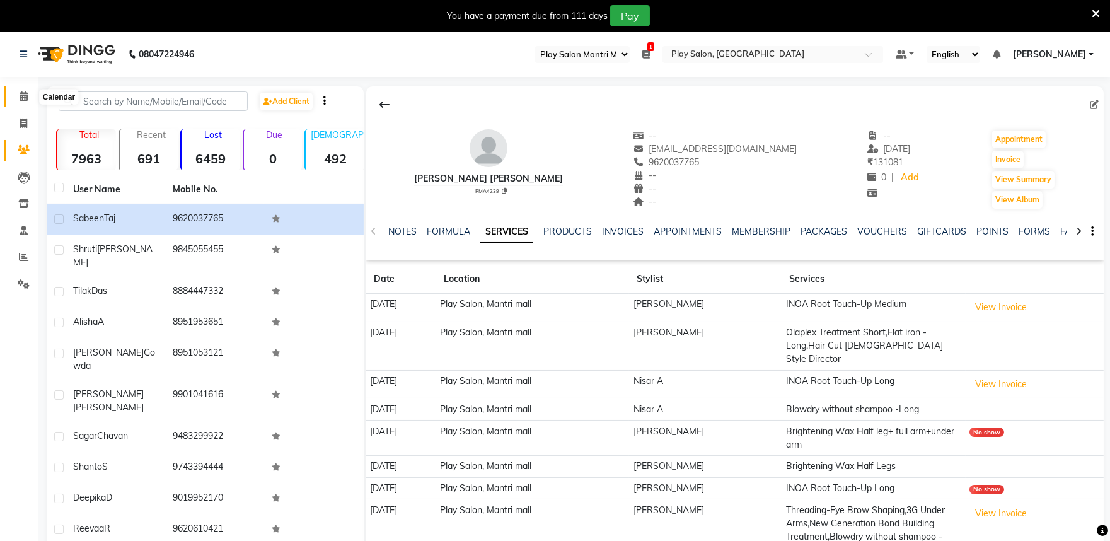
click at [30, 97] on span at bounding box center [24, 96] width 22 height 14
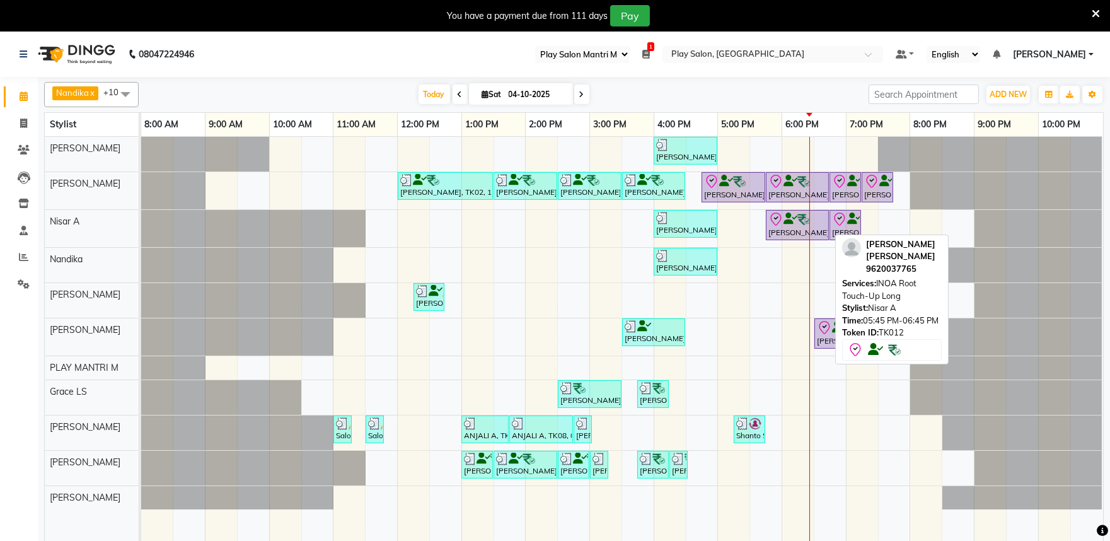
click at [770, 213] on icon at bounding box center [775, 219] width 15 height 15
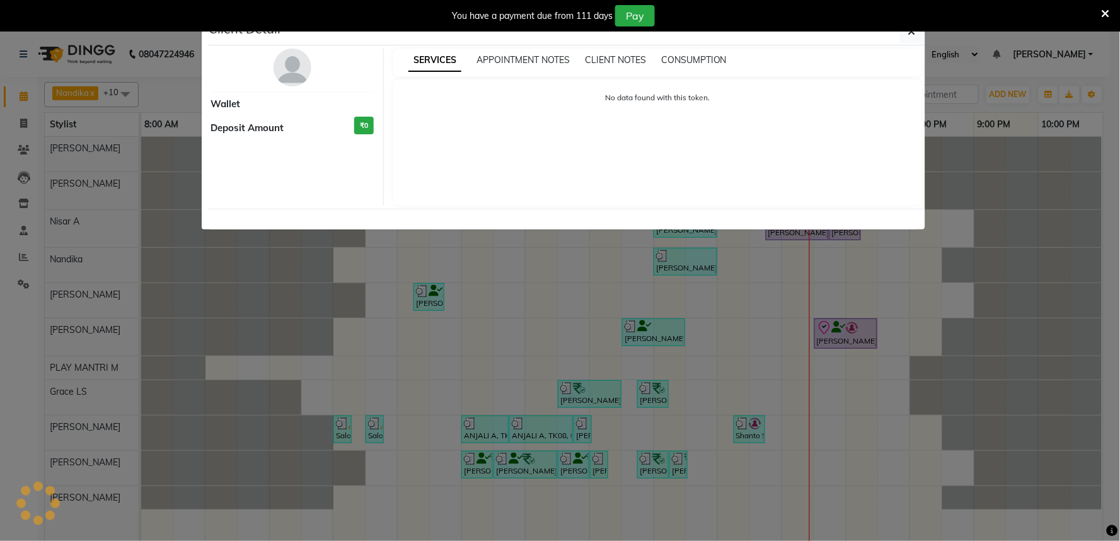
select select "8"
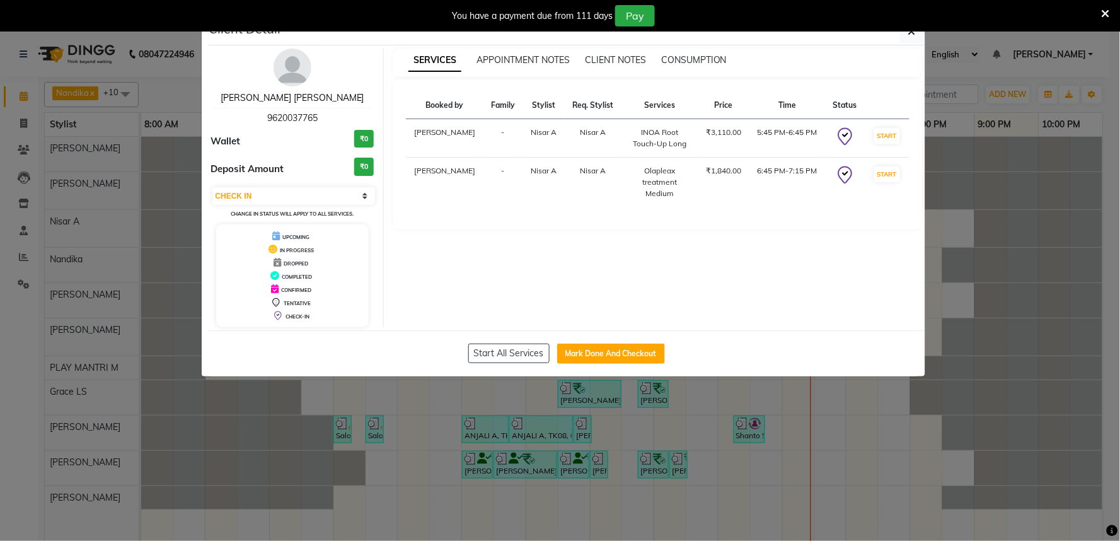
click at [284, 95] on link "[PERSON_NAME] [PERSON_NAME]" at bounding box center [293, 97] width 144 height 11
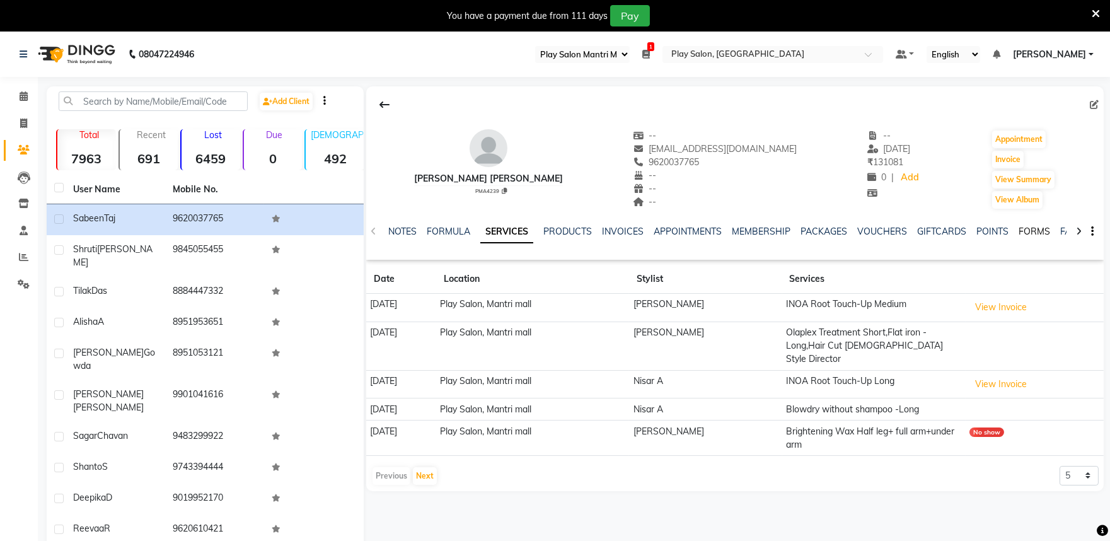
click at [1044, 226] on link "FORMS" at bounding box center [1034, 231] width 32 height 11
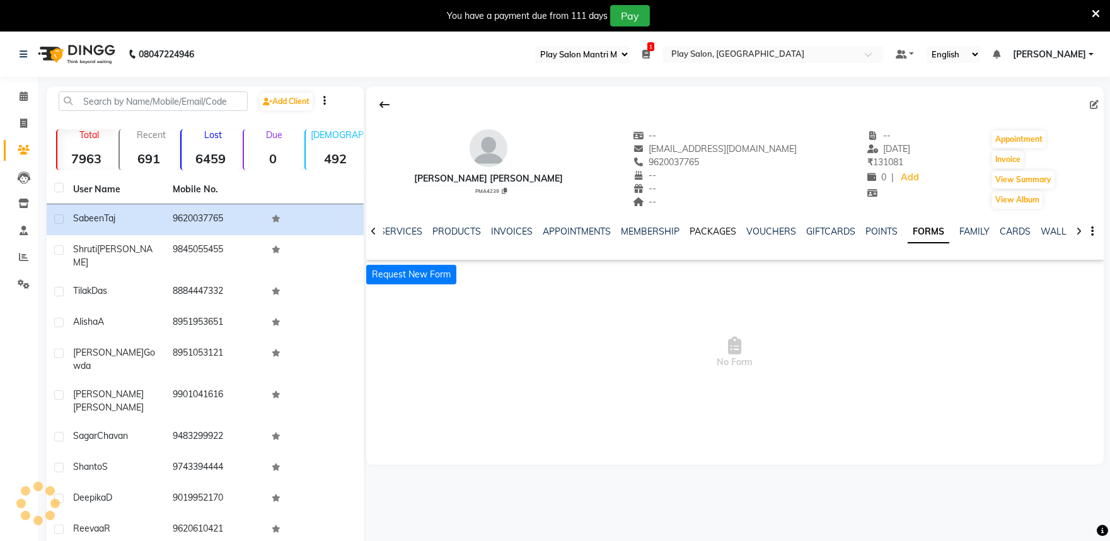
click at [709, 231] on link "PACKAGES" at bounding box center [712, 231] width 47 height 11
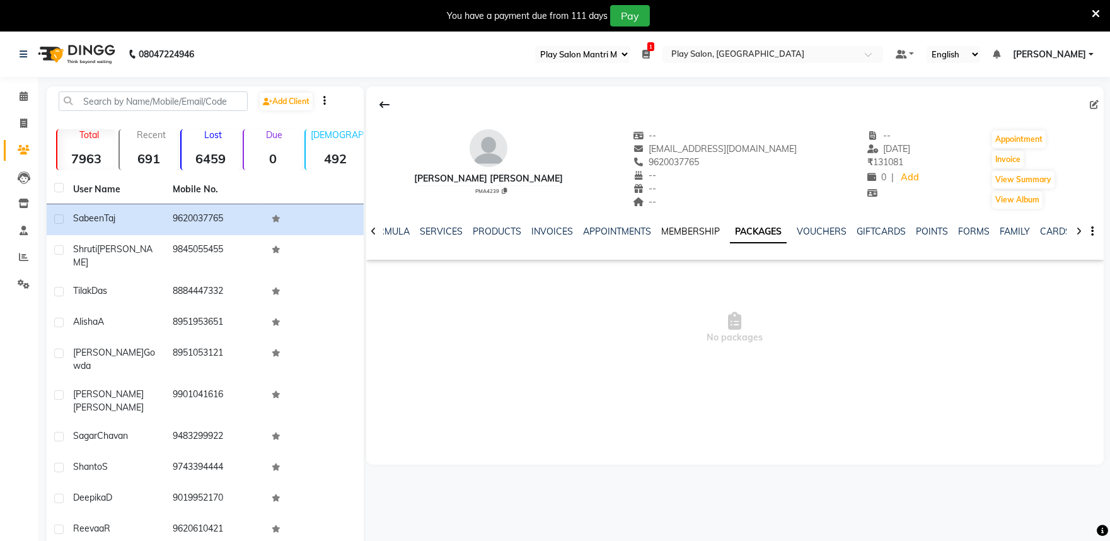
click at [690, 230] on link "MEMBERSHIP" at bounding box center [690, 231] width 59 height 11
click at [616, 226] on link "APPOINTMENTS" at bounding box center [627, 231] width 68 height 11
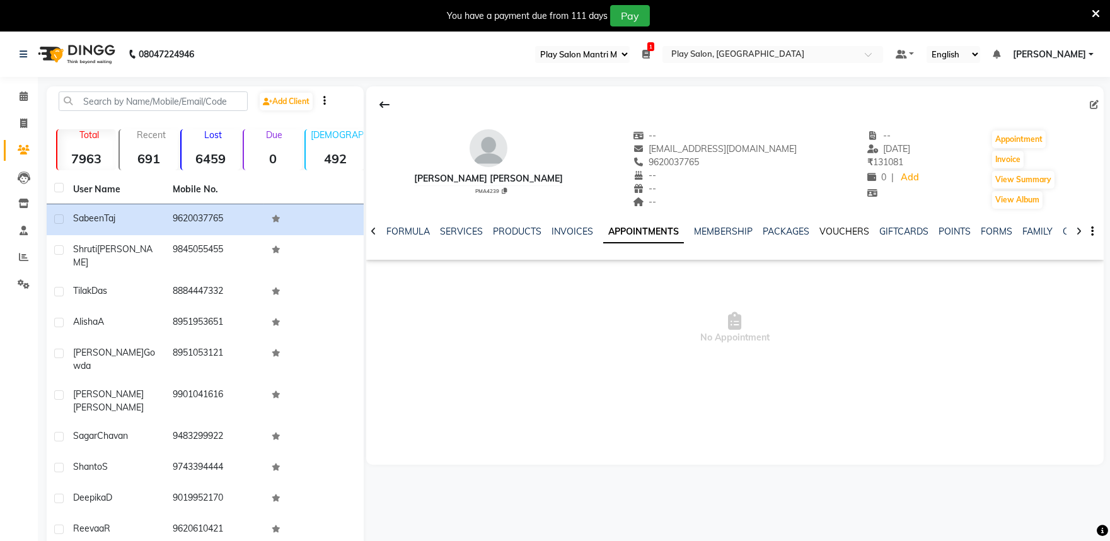
click at [842, 231] on link "VOUCHERS" at bounding box center [844, 231] width 50 height 11
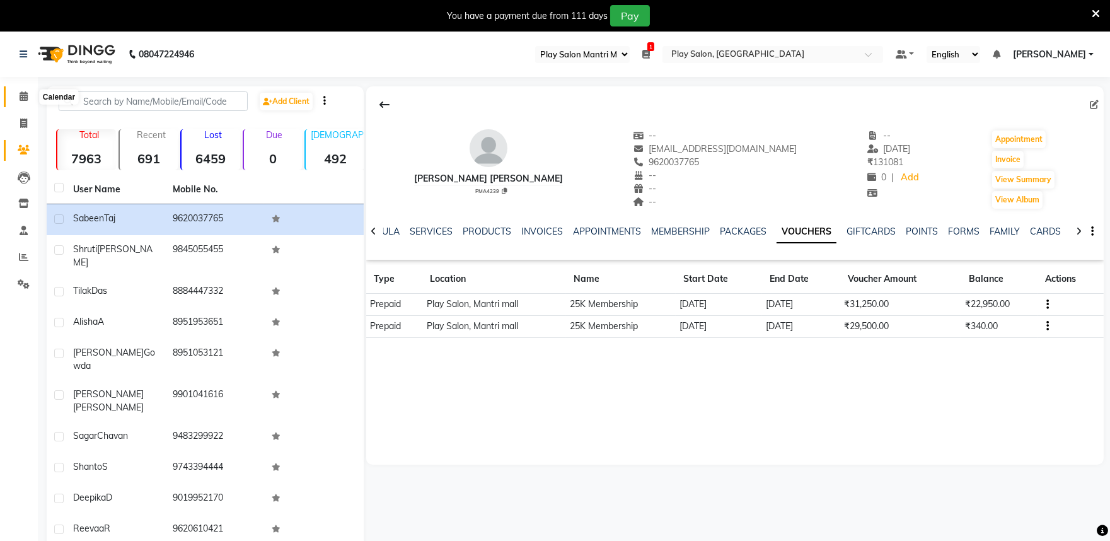
click at [32, 100] on span at bounding box center [24, 96] width 22 height 14
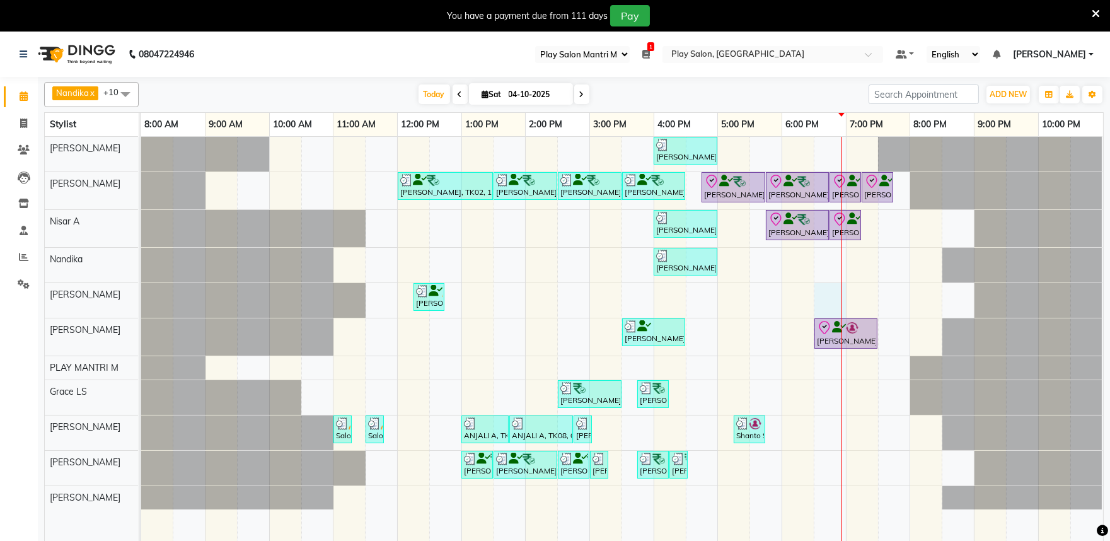
click at [836, 285] on div "[PERSON_NAME], TK09, 04:00 PM-05:00 PM, Hair Cut [DEMOGRAPHIC_DATA] (Head Styli…" at bounding box center [622, 347] width 962 height 420
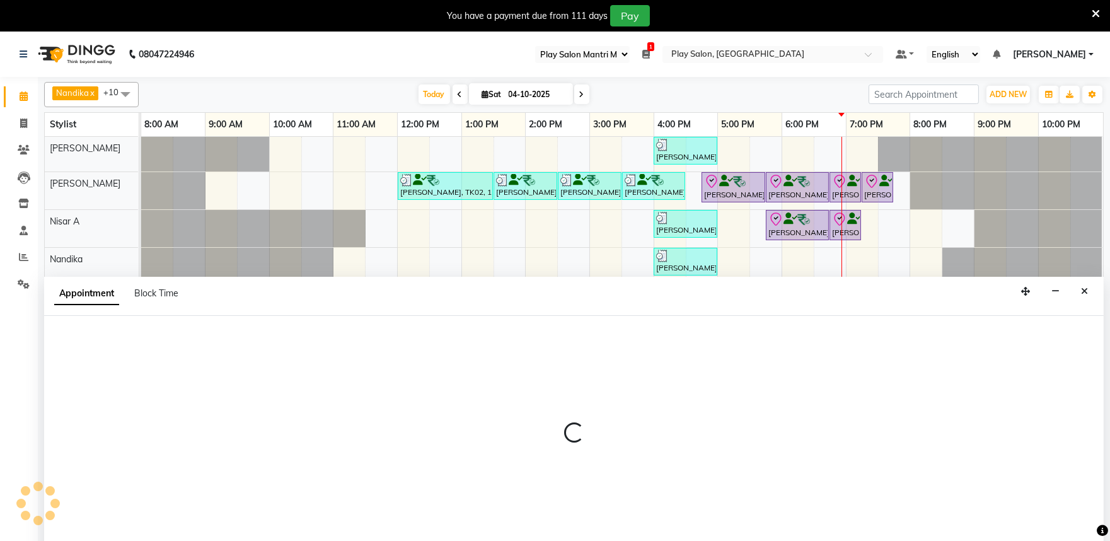
scroll to position [32, 0]
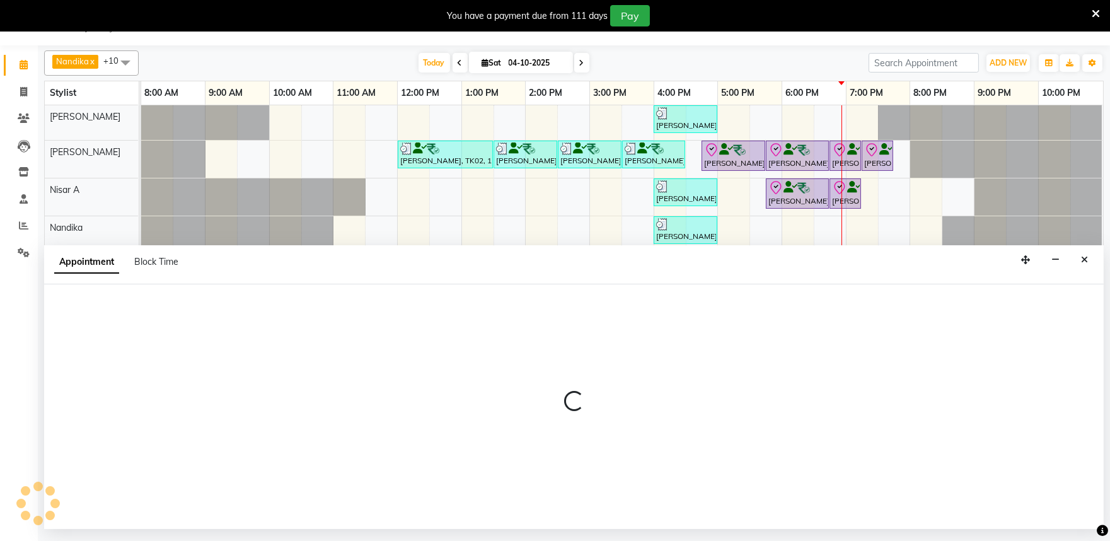
select select "81315"
select select "1110"
select select "tentative"
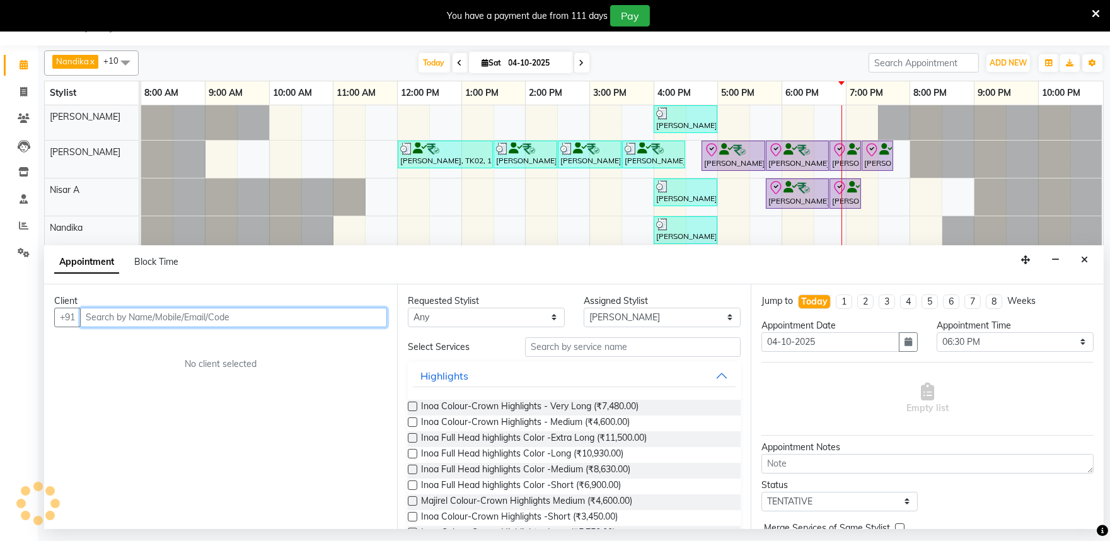
click at [97, 320] on input "text" at bounding box center [233, 318] width 307 height 20
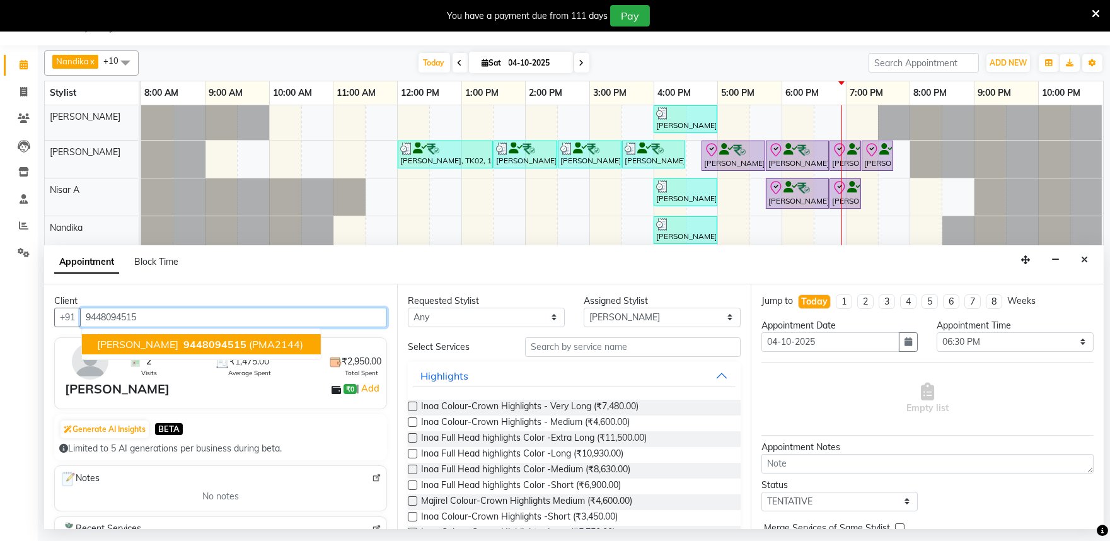
click at [129, 344] on span "[PERSON_NAME]" at bounding box center [137, 344] width 81 height 13
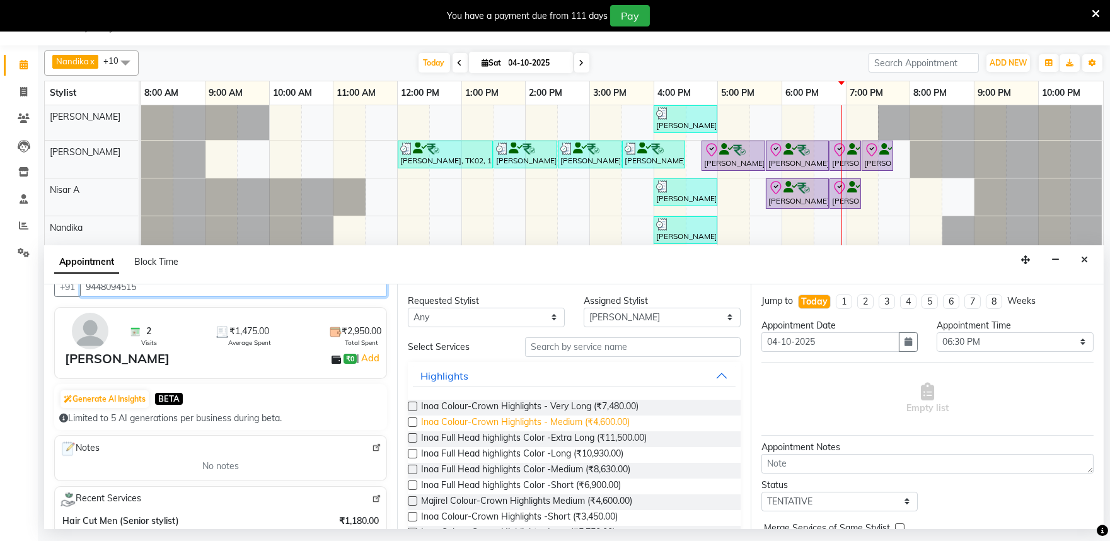
scroll to position [0, 0]
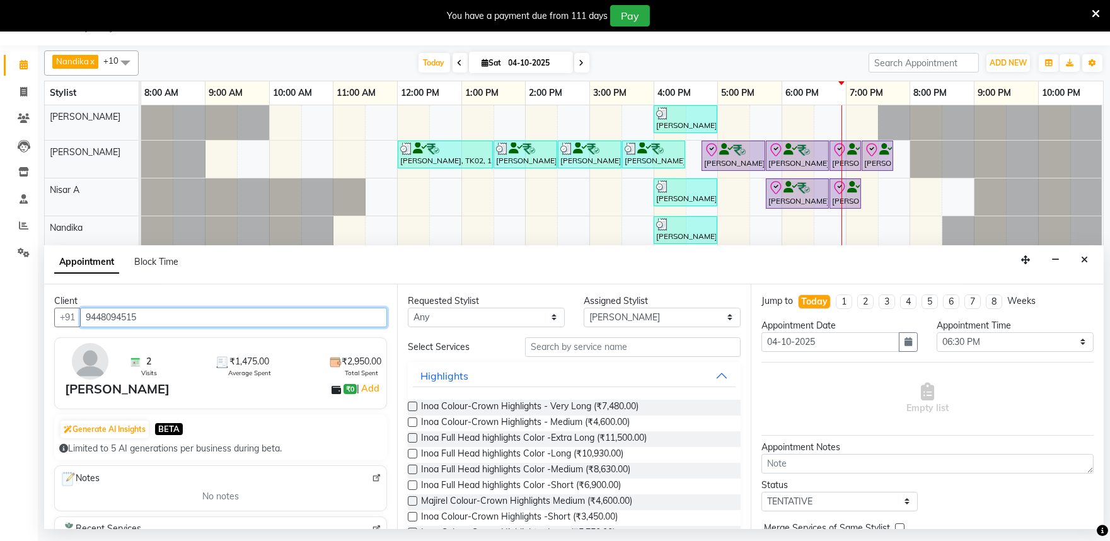
type input "9448094515"
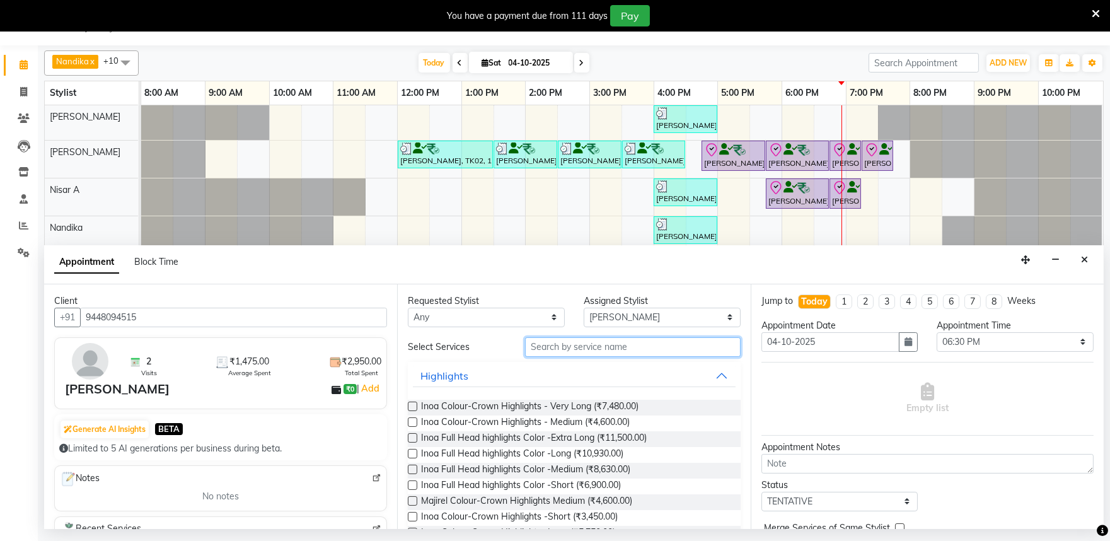
click at [543, 349] on input "text" at bounding box center [633, 347] width 216 height 20
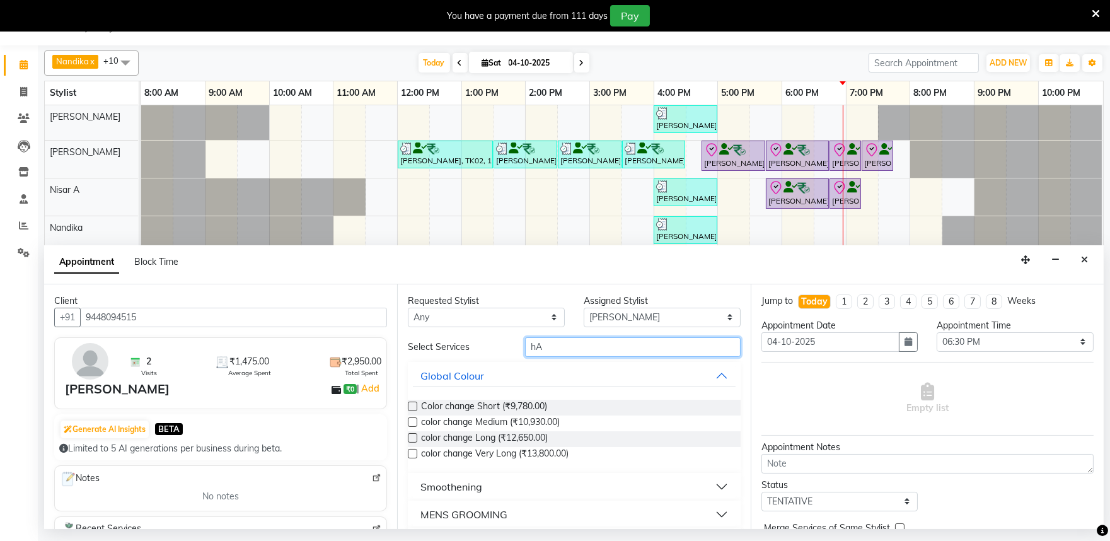
type input "h"
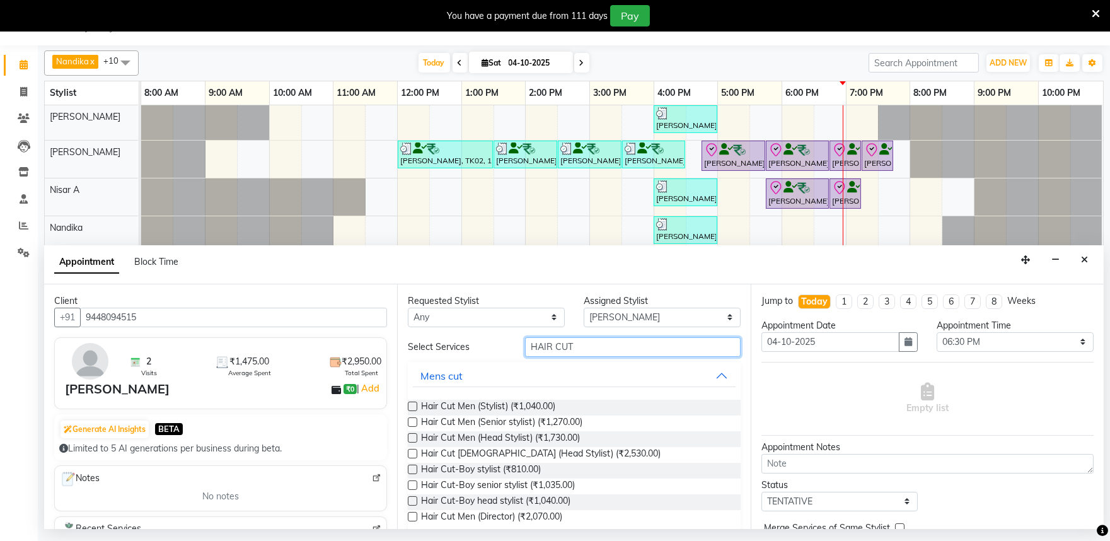
type input "HAIR CUT"
click at [413, 438] on label at bounding box center [412, 437] width 9 height 9
click at [413, 438] on input "checkbox" at bounding box center [412, 439] width 8 height 8
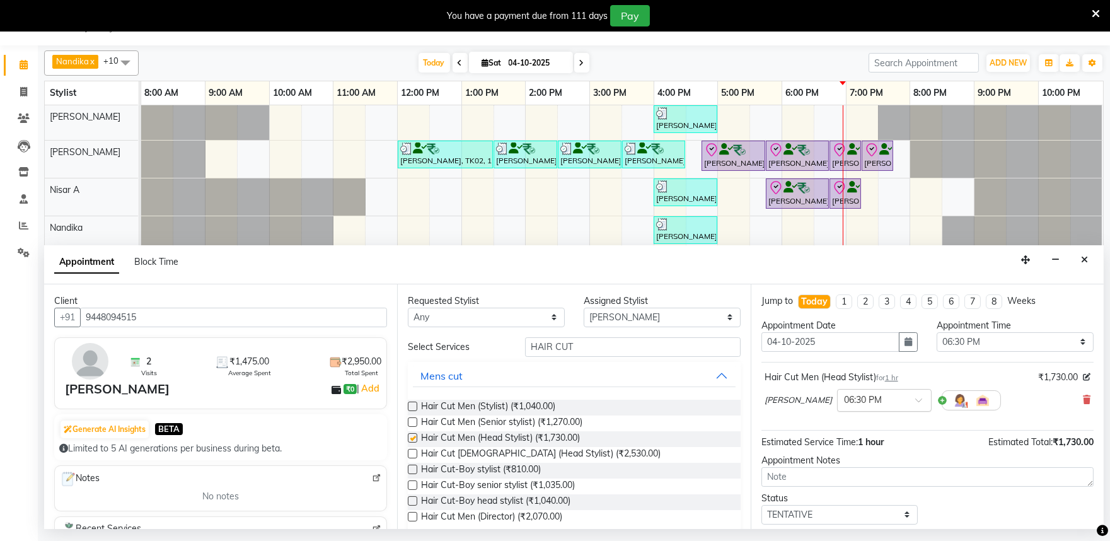
checkbox input "false"
click at [872, 397] on input "text" at bounding box center [871, 399] width 55 height 13
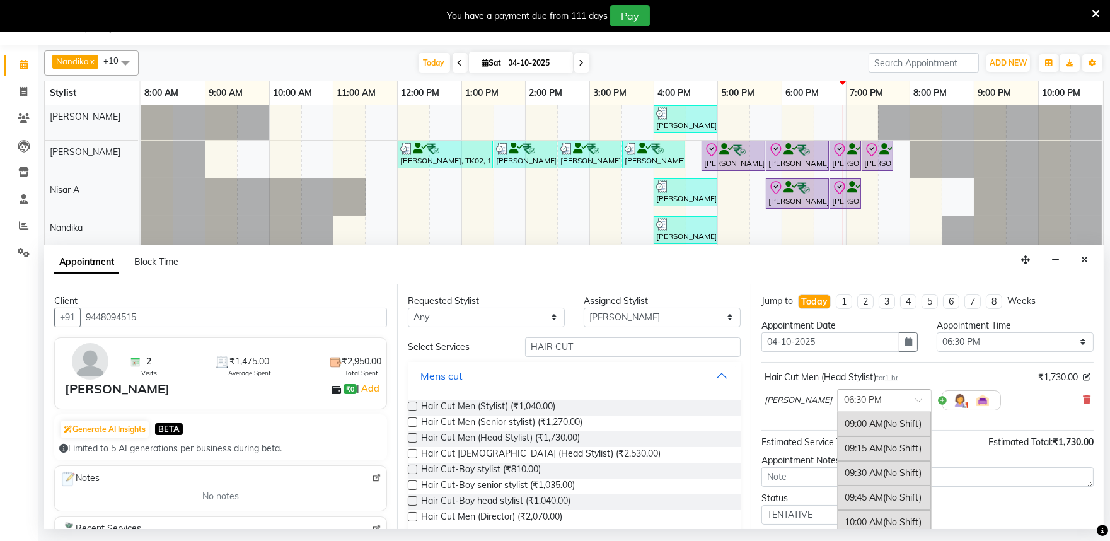
scroll to position [902, 0]
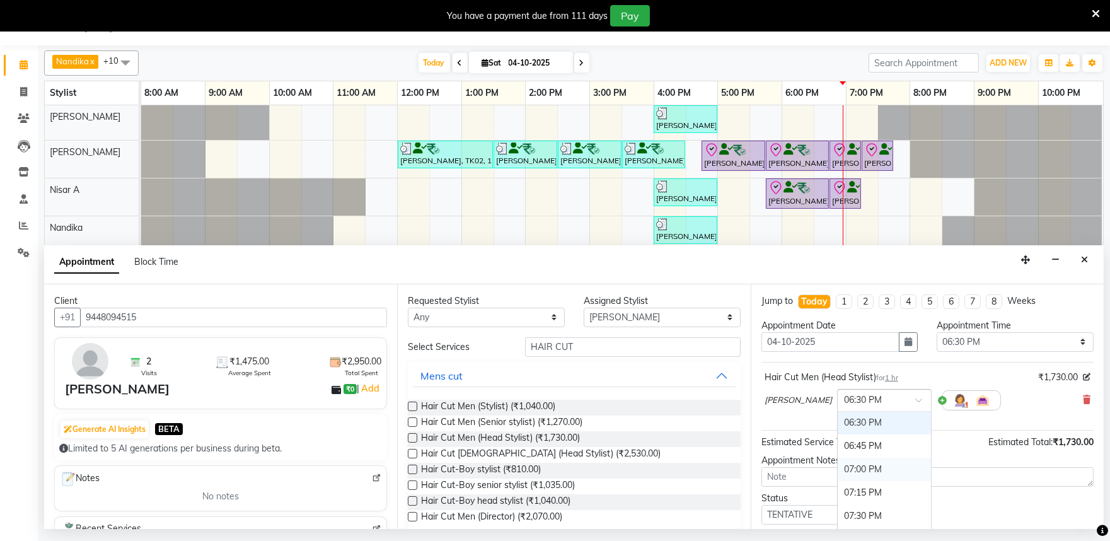
click at [857, 468] on div "07:00 PM" at bounding box center [884, 469] width 93 height 23
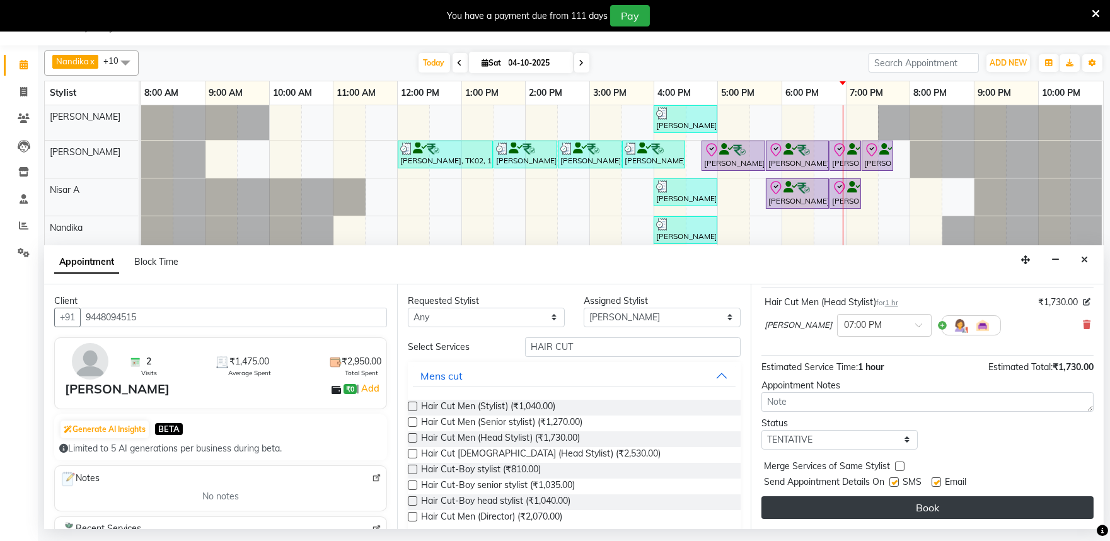
click at [887, 512] on button "Book" at bounding box center [927, 507] width 332 height 23
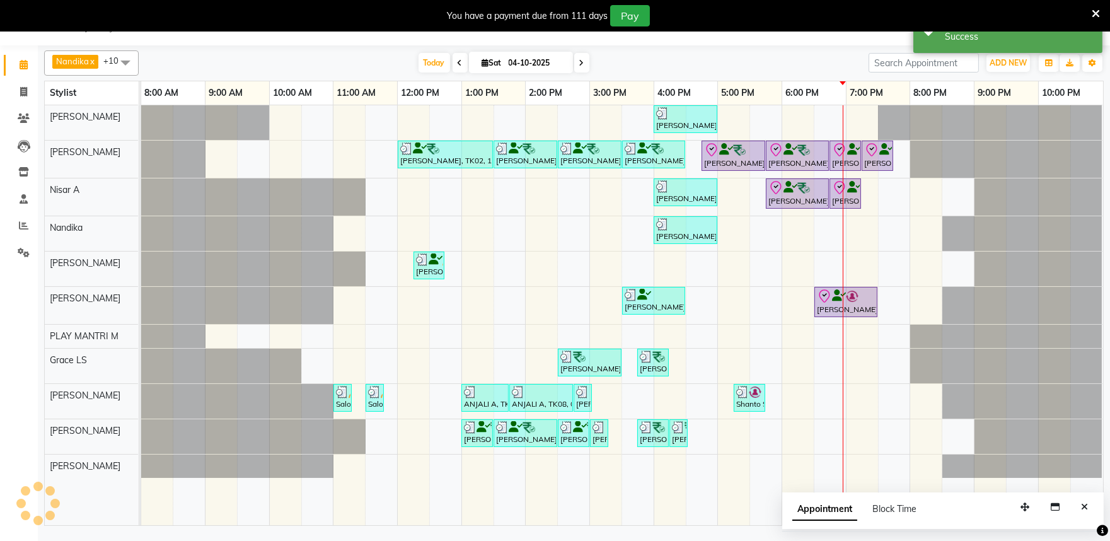
scroll to position [0, 0]
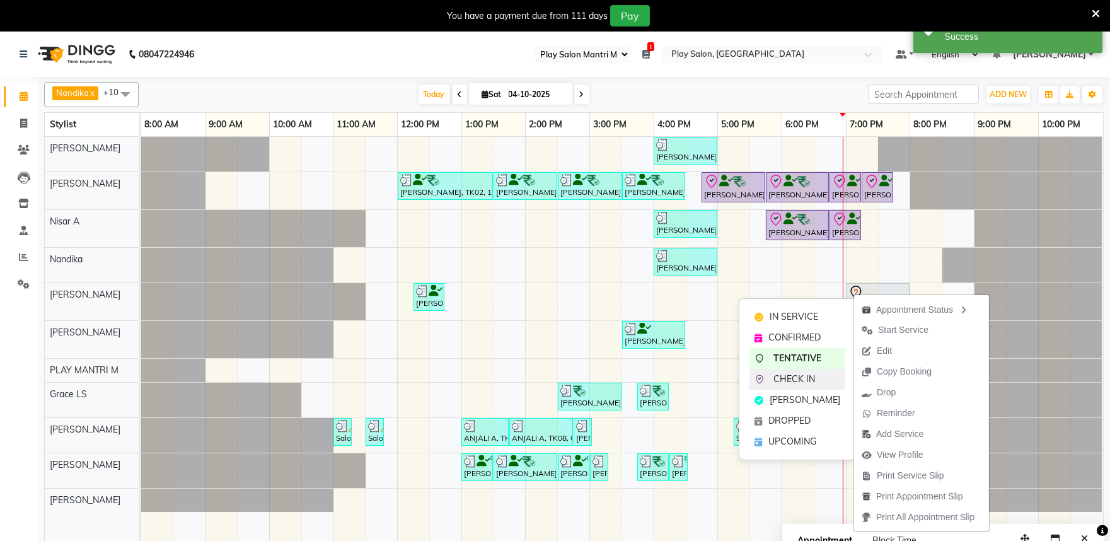
click at [795, 372] on div "CHECK IN" at bounding box center [797, 379] width 96 height 21
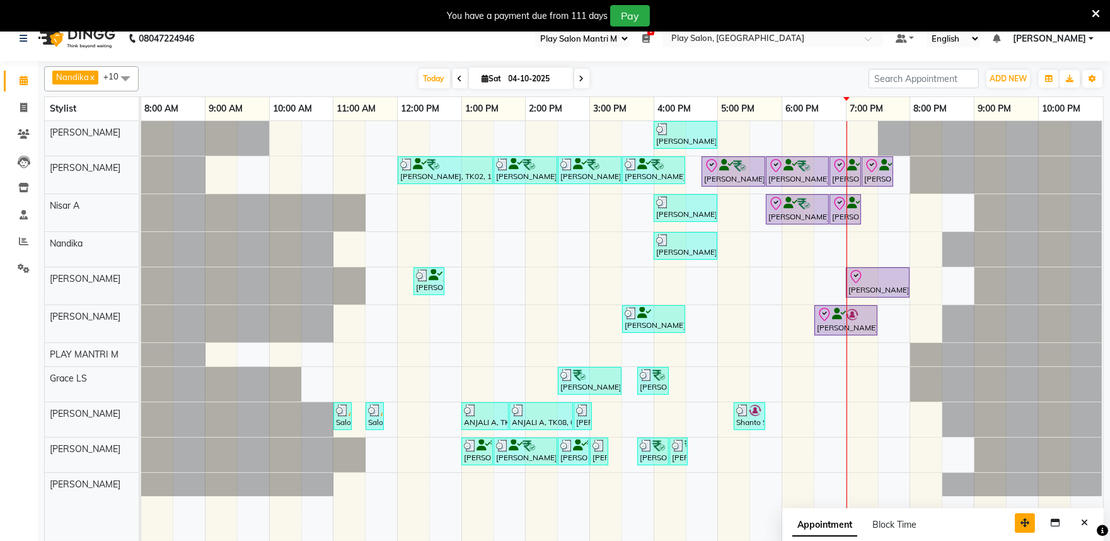
scroll to position [32, 0]
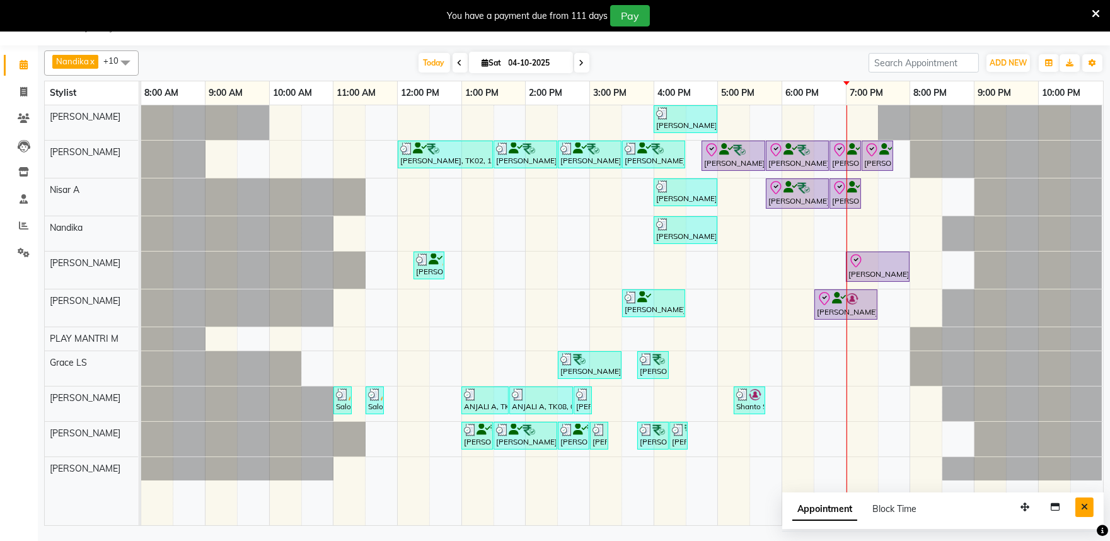
drag, startPoint x: 1087, startPoint y: 507, endPoint x: 1007, endPoint y: 463, distance: 91.4
click at [1086, 505] on icon "Close" at bounding box center [1084, 506] width 7 height 9
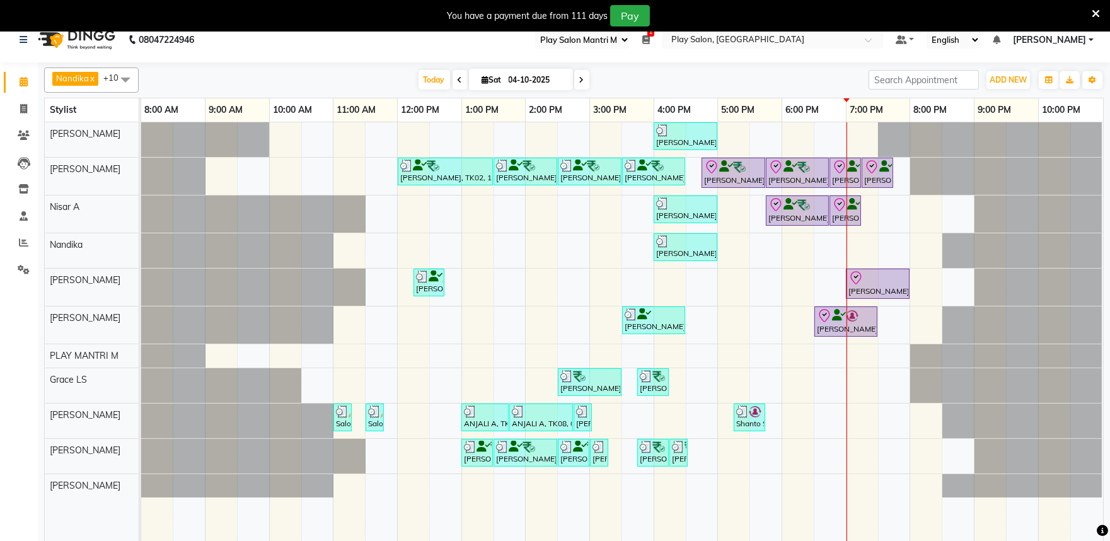
scroll to position [0, 0]
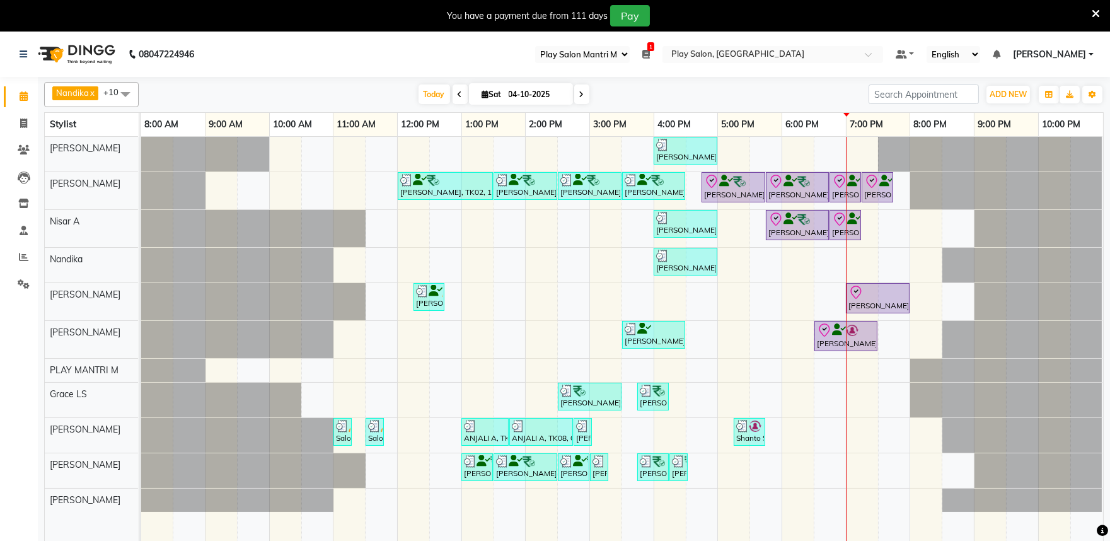
click at [16, 241] on li "Staff" at bounding box center [19, 230] width 38 height 27
click at [22, 257] on icon at bounding box center [23, 256] width 9 height 9
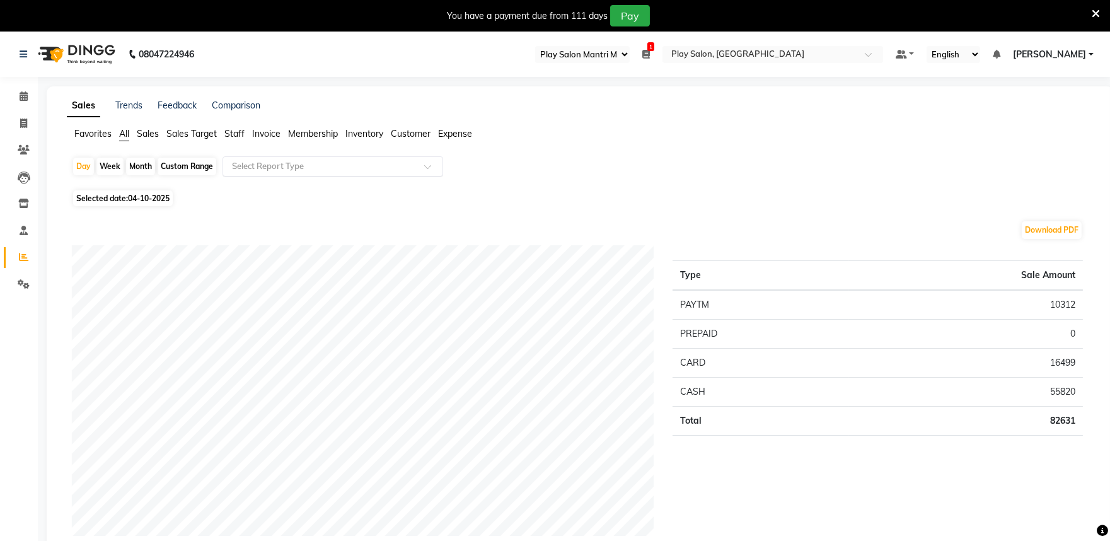
click at [274, 168] on input "text" at bounding box center [320, 166] width 182 height 13
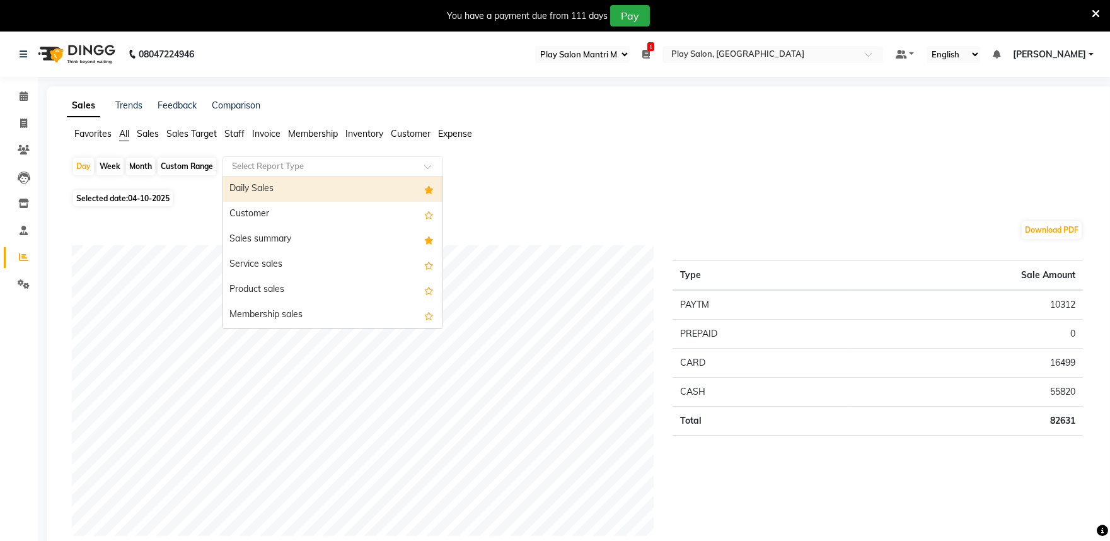
click at [257, 184] on div "Daily Sales" at bounding box center [332, 188] width 219 height 25
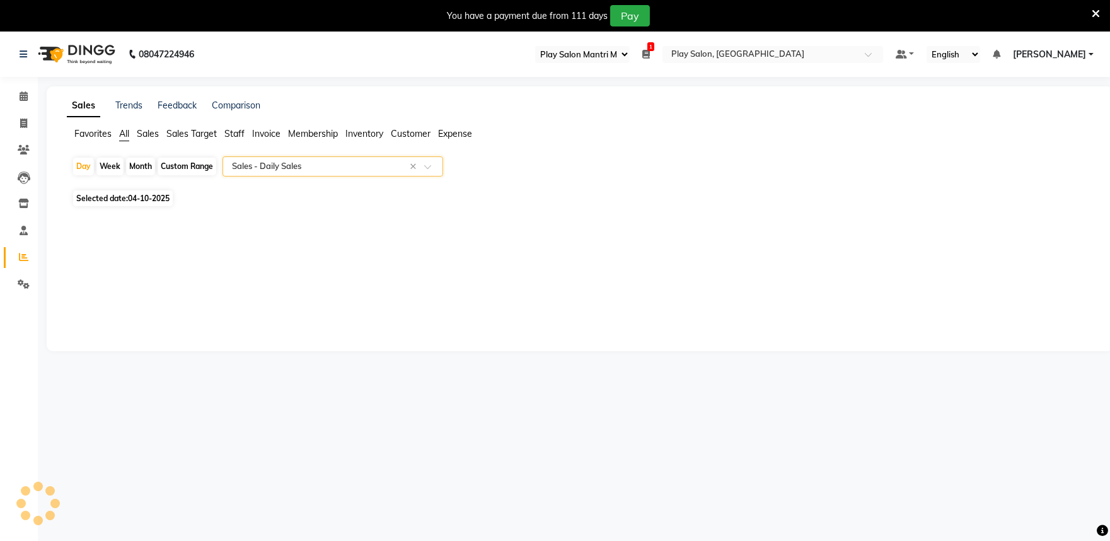
select select "full_report"
select select "csv"
